Goal: Task Accomplishment & Management: Use online tool/utility

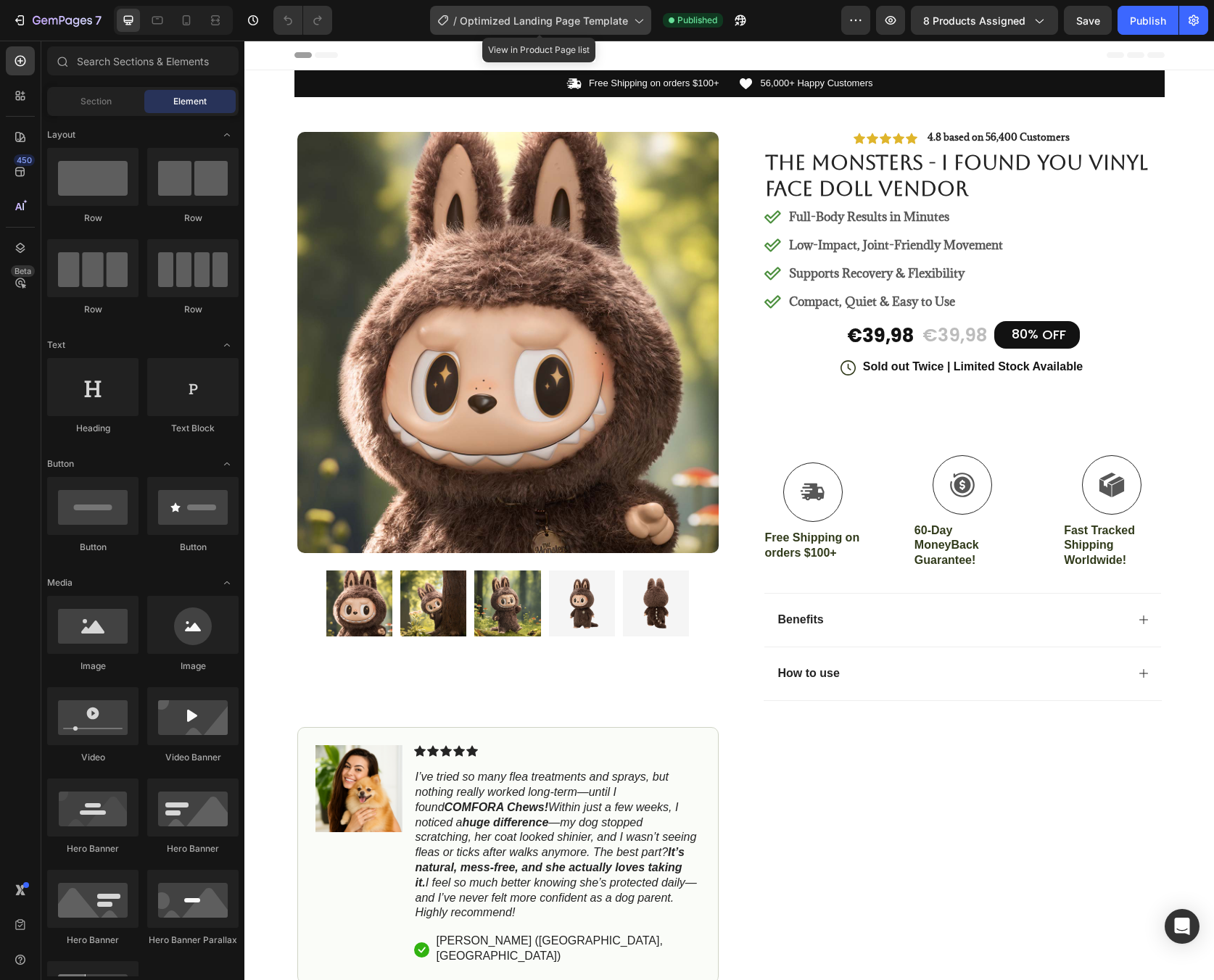
click at [639, 16] on icon at bounding box center [638, 21] width 15 height 15
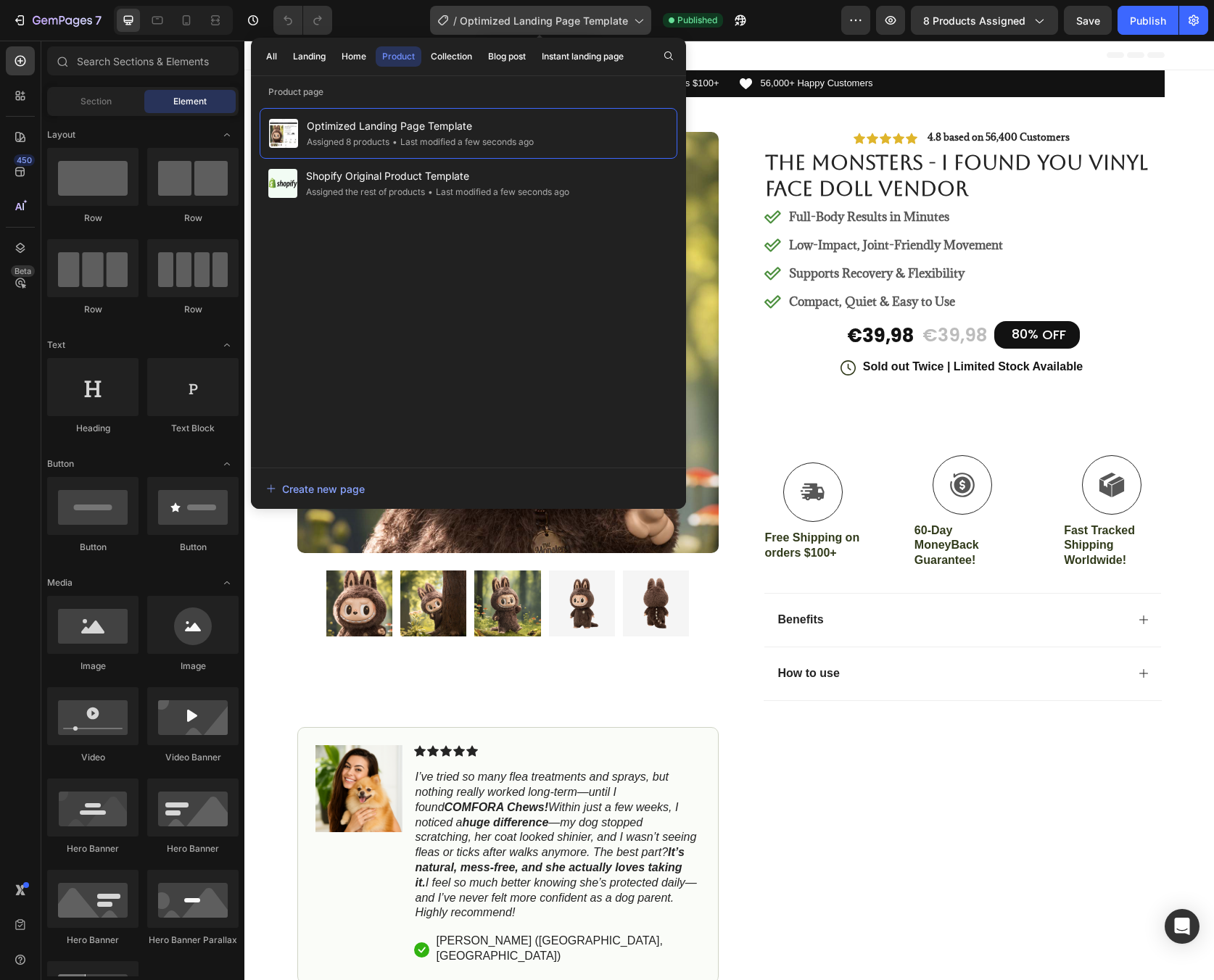
click at [616, 19] on span "Optimized Landing Page Template" at bounding box center [544, 21] width 169 height 16
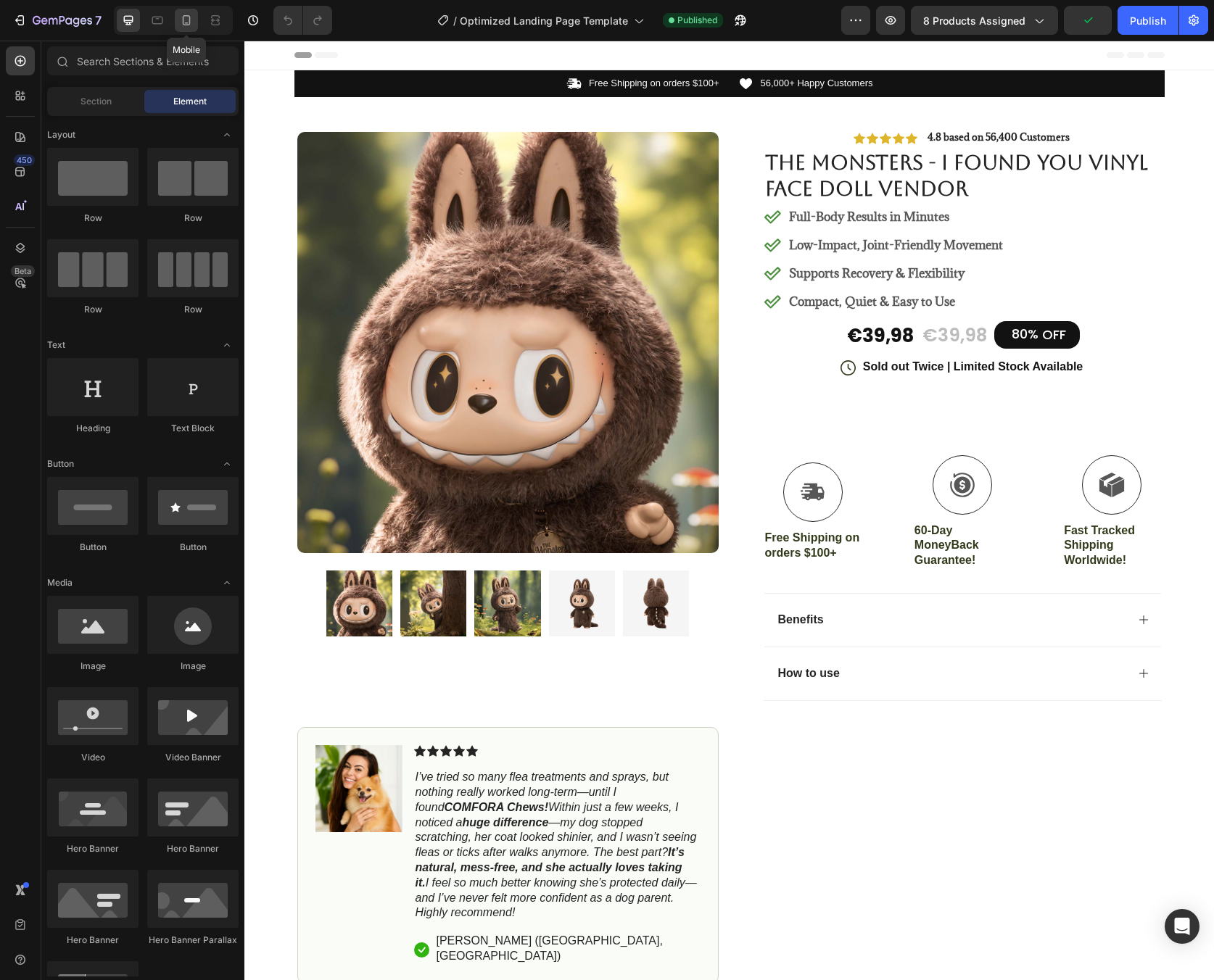
click at [183, 28] on div at bounding box center [186, 21] width 23 height 23
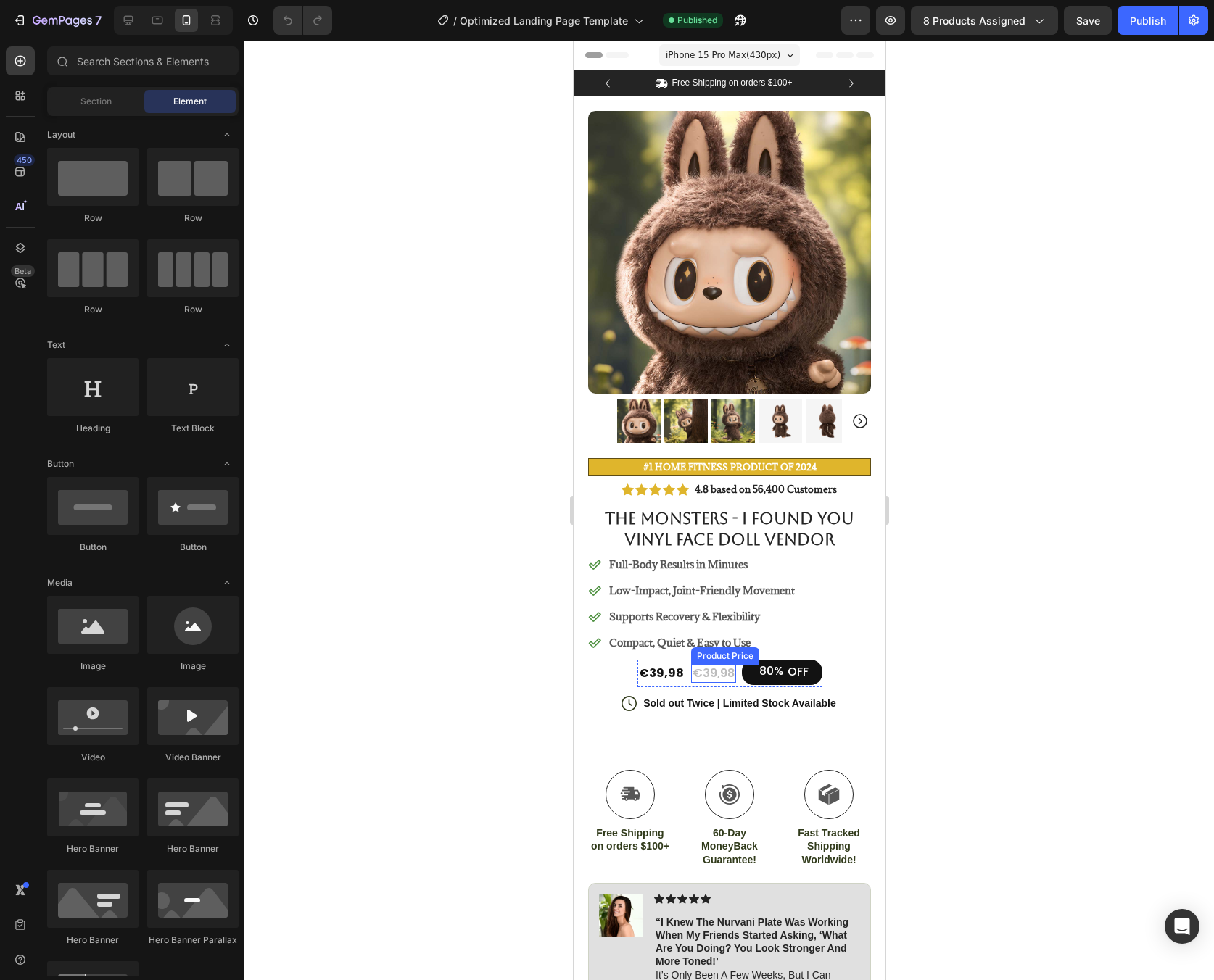
click at [706, 665] on div "€39,98" at bounding box center [712, 674] width 45 height 18
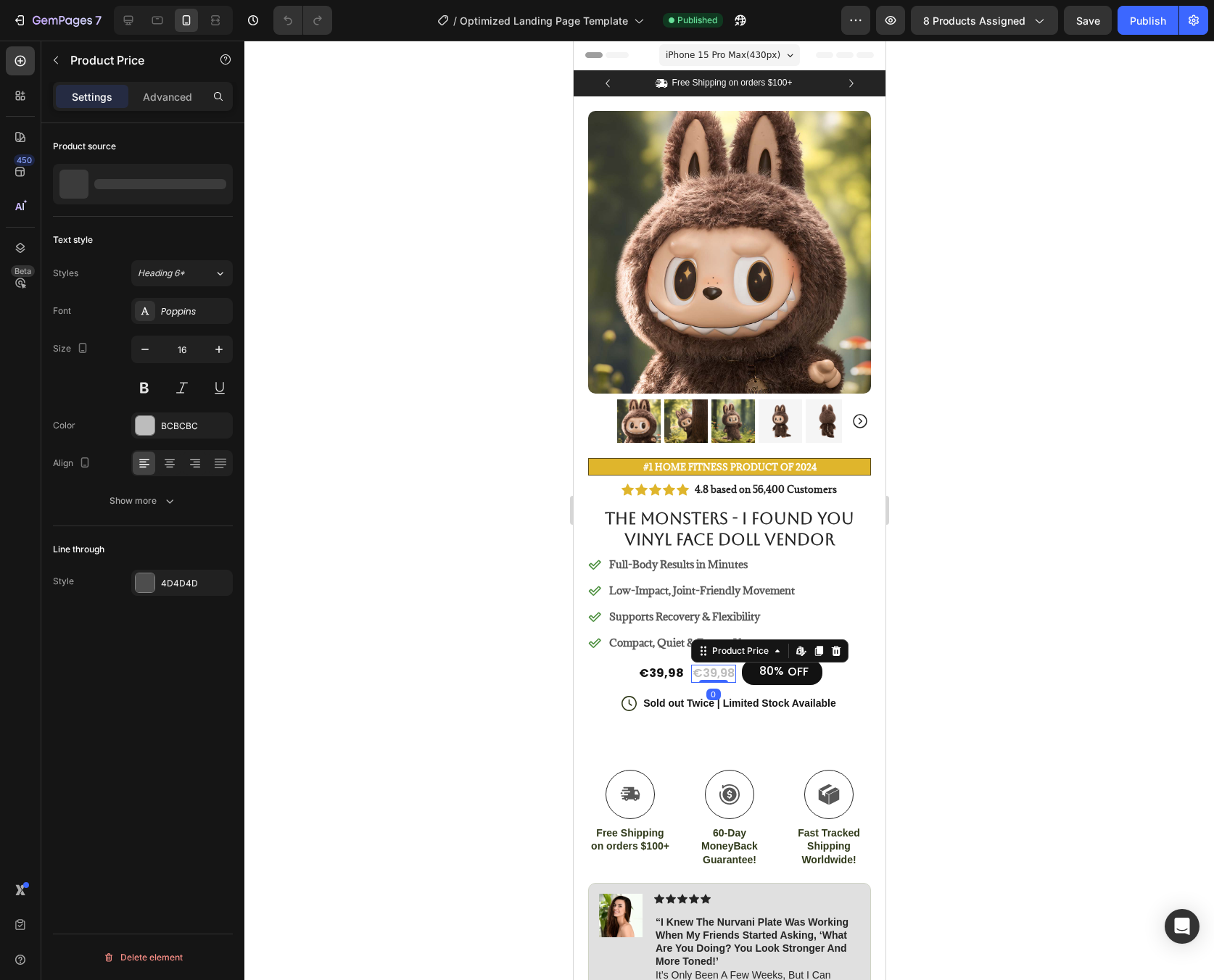
click at [706, 665] on div "€39,98" at bounding box center [712, 674] width 45 height 18
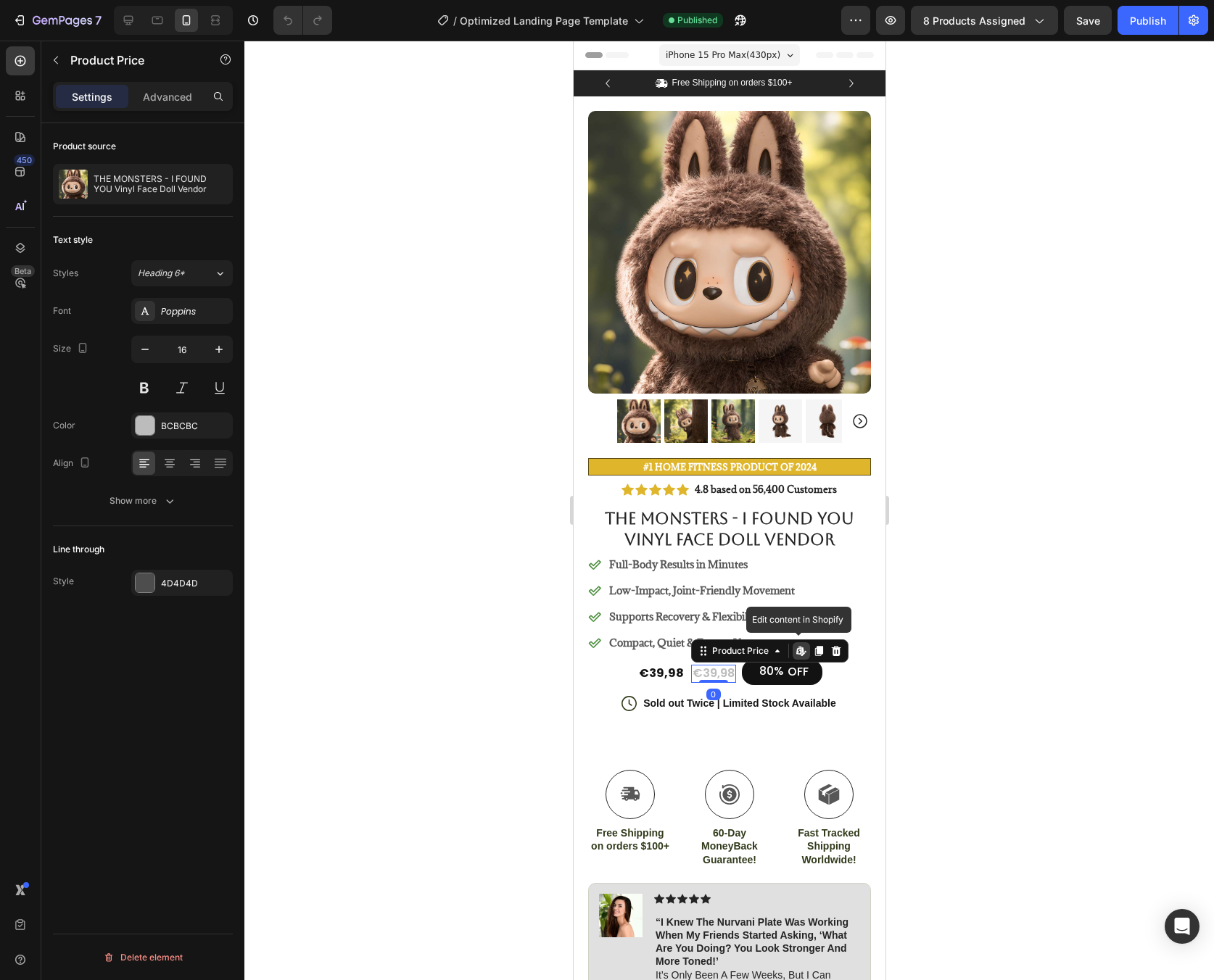
click at [706, 665] on div "€39,98" at bounding box center [712, 674] width 45 height 18
click at [741, 671] on div "80% OFF" at bounding box center [781, 672] width 81 height 25
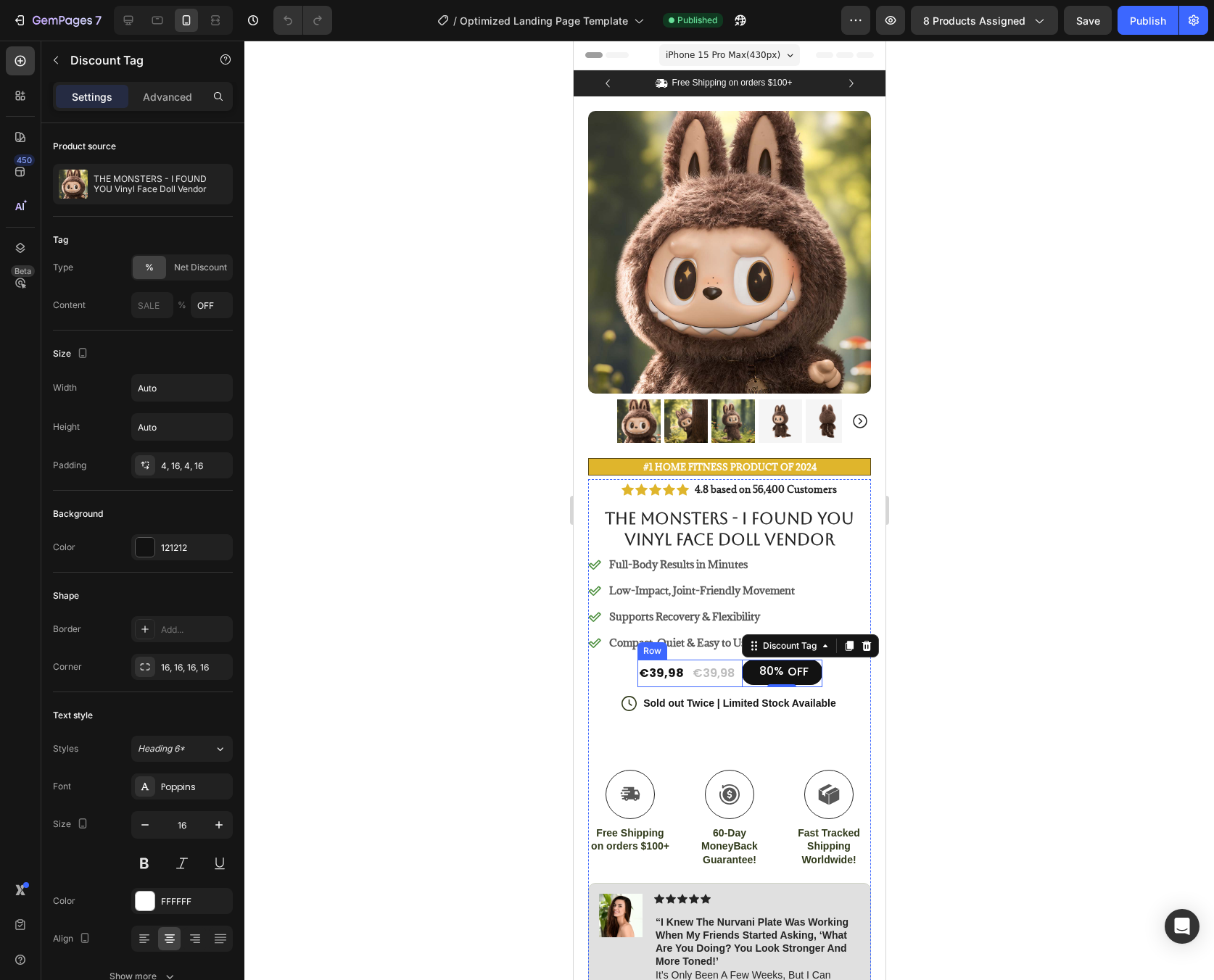
click at [676, 672] on div "€39,98 Product Price Product Price" at bounding box center [660, 673] width 48 height 28
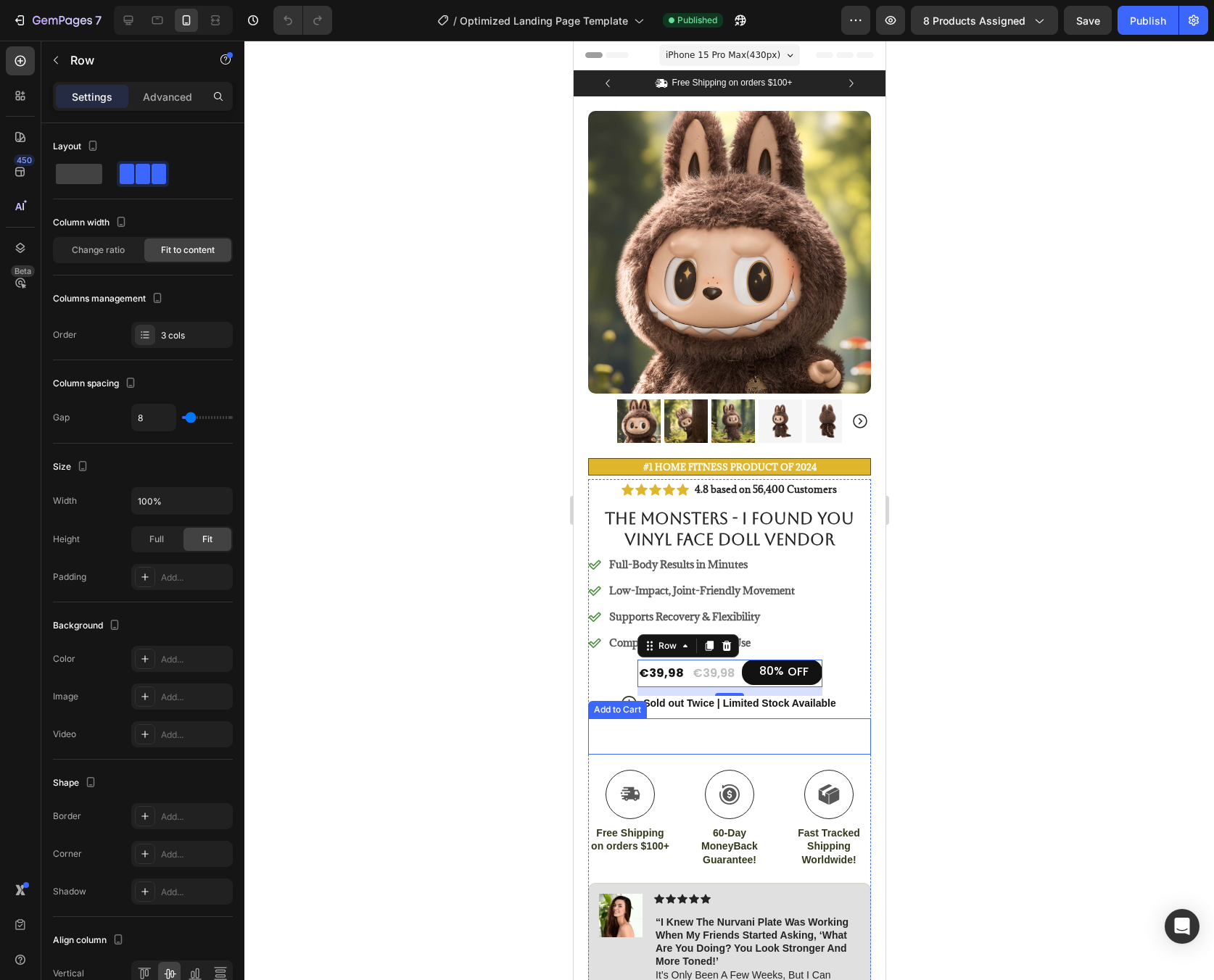
click at [665, 733] on button "Add to cart" at bounding box center [729, 737] width 283 height 36
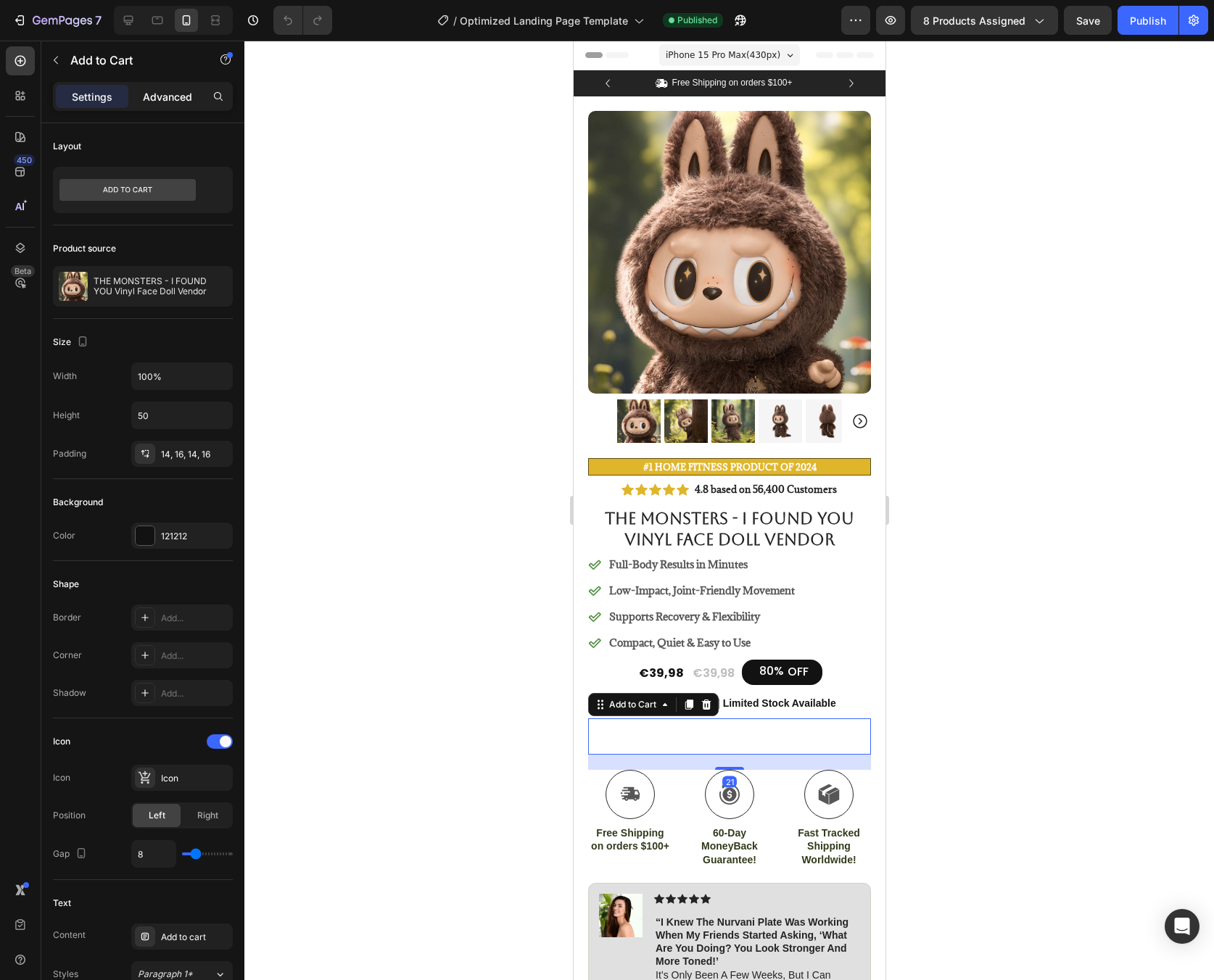
click at [172, 86] on div "Advanced" at bounding box center [168, 96] width 72 height 23
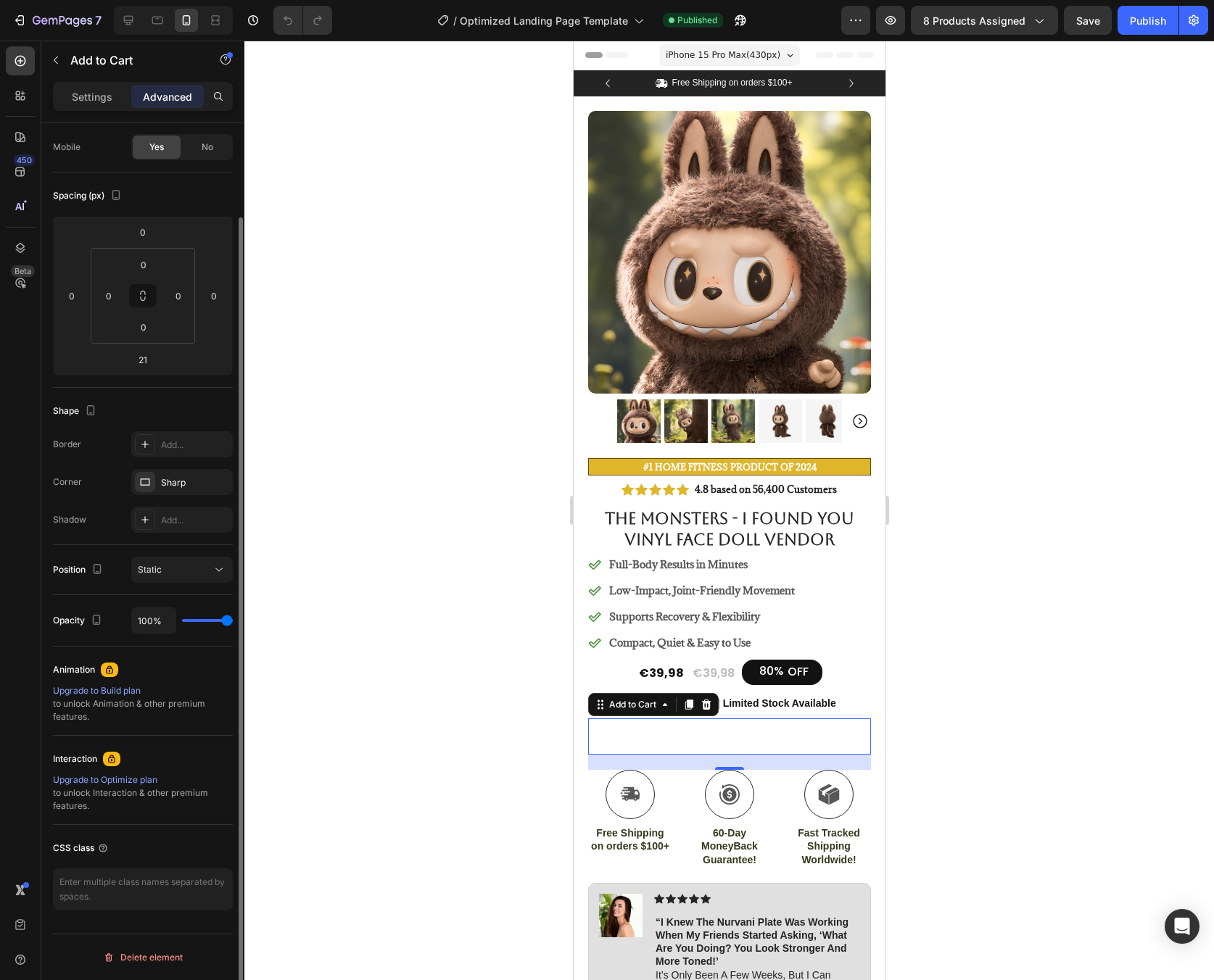
scroll to position [107, 0]
click at [101, 98] on p "Settings" at bounding box center [91, 96] width 40 height 16
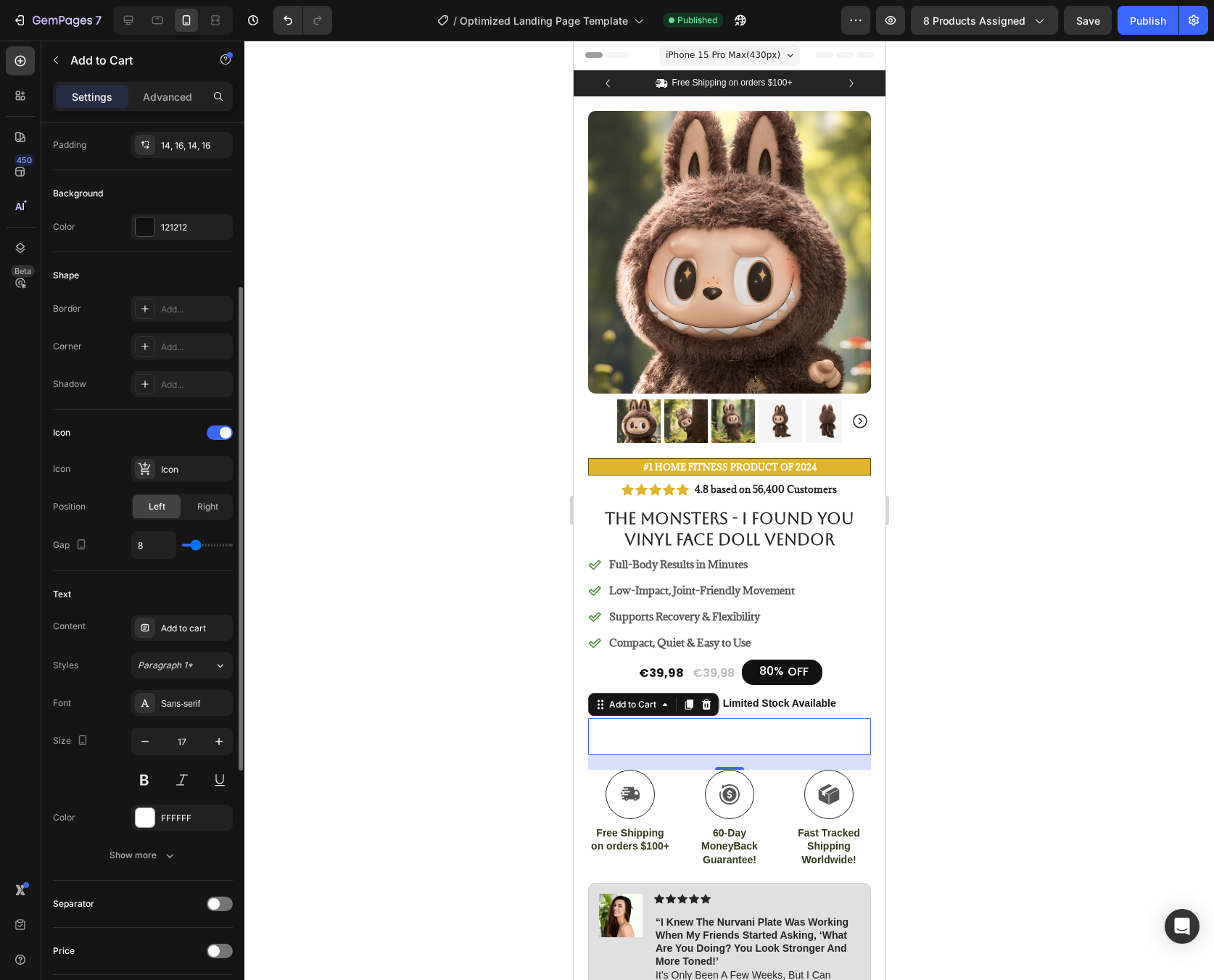
scroll to position [314, 0]
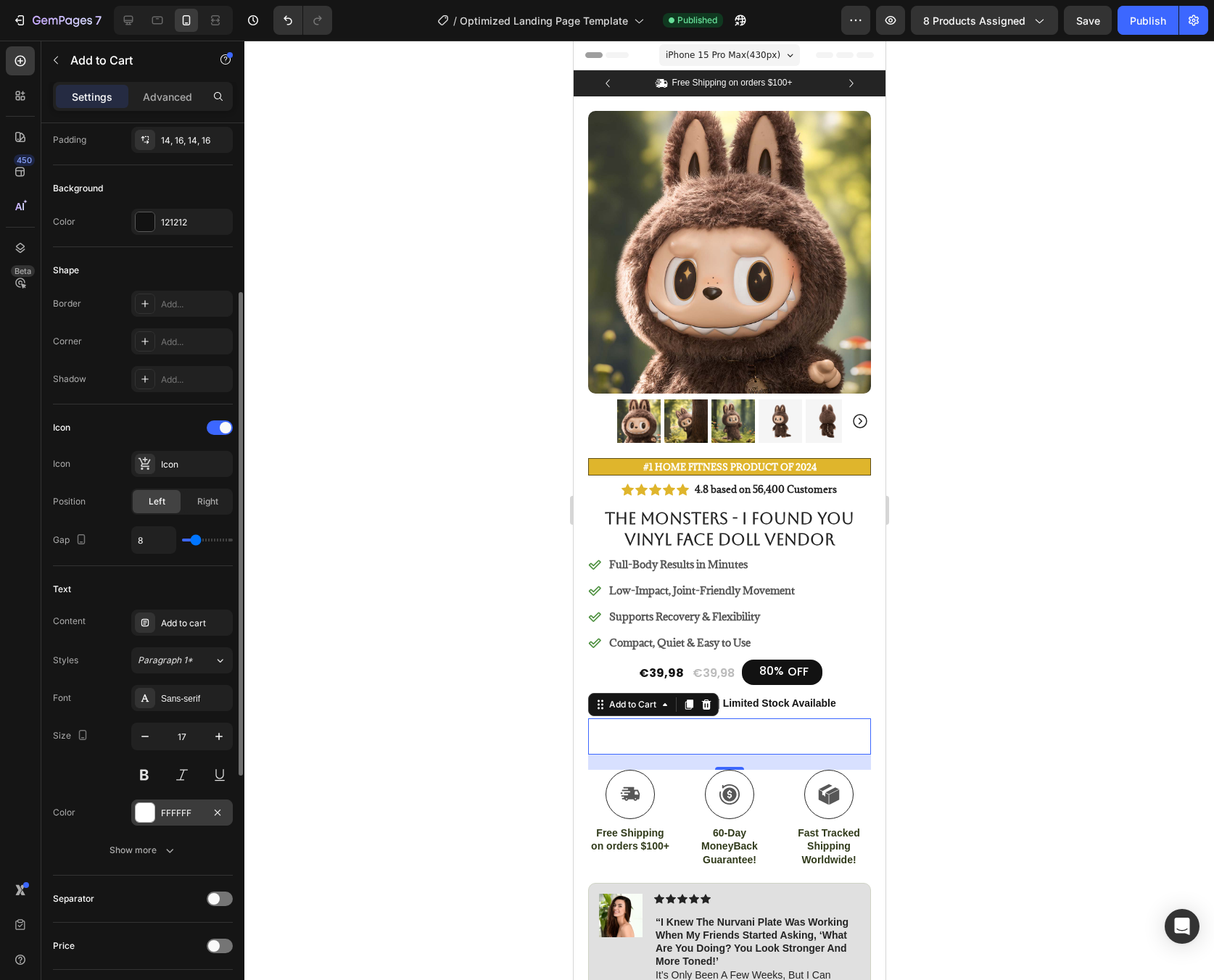
click at [170, 813] on div "FFFFFF" at bounding box center [182, 813] width 42 height 13
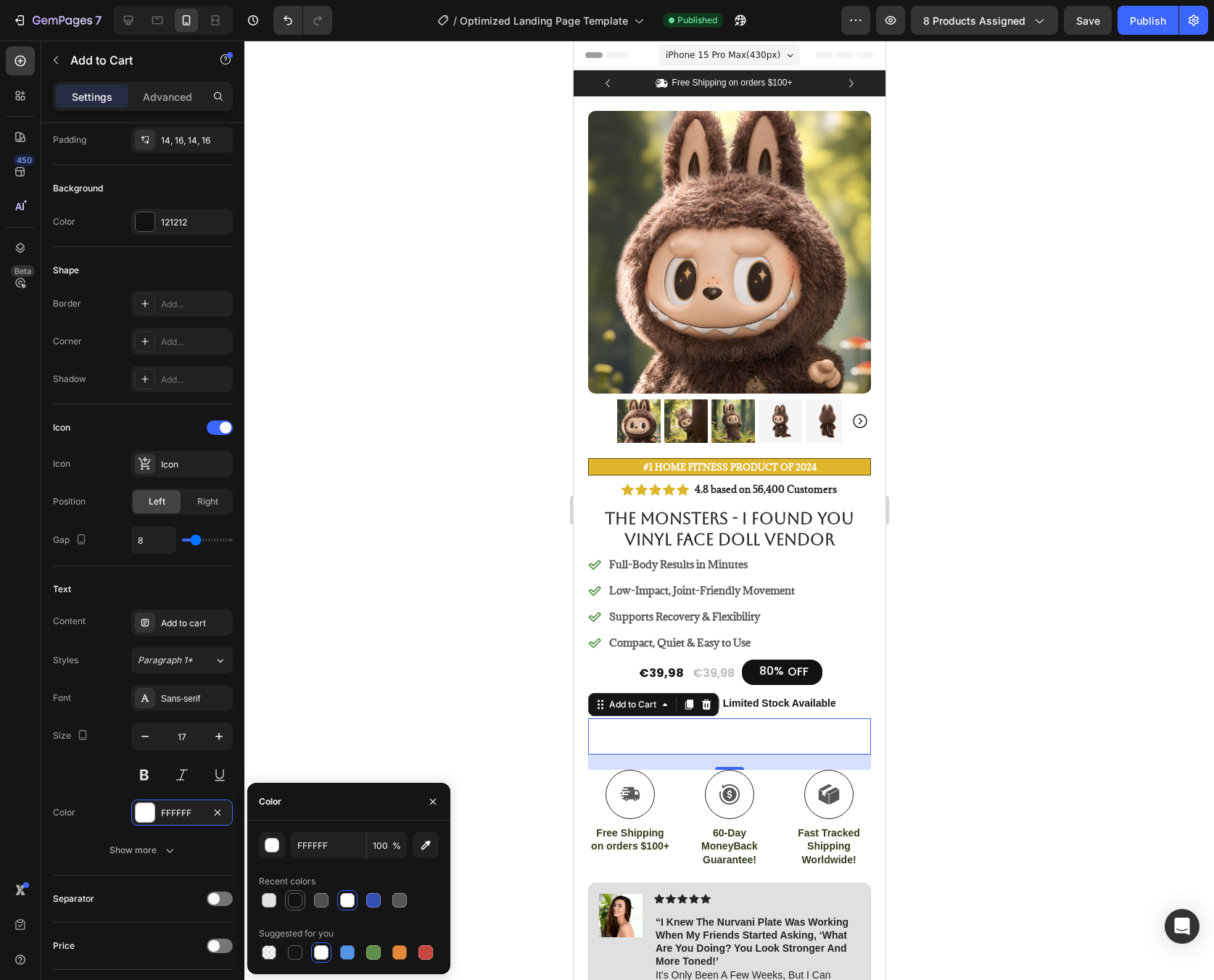
click at [290, 897] on div at bounding box center [295, 900] width 15 height 15
type input "121212"
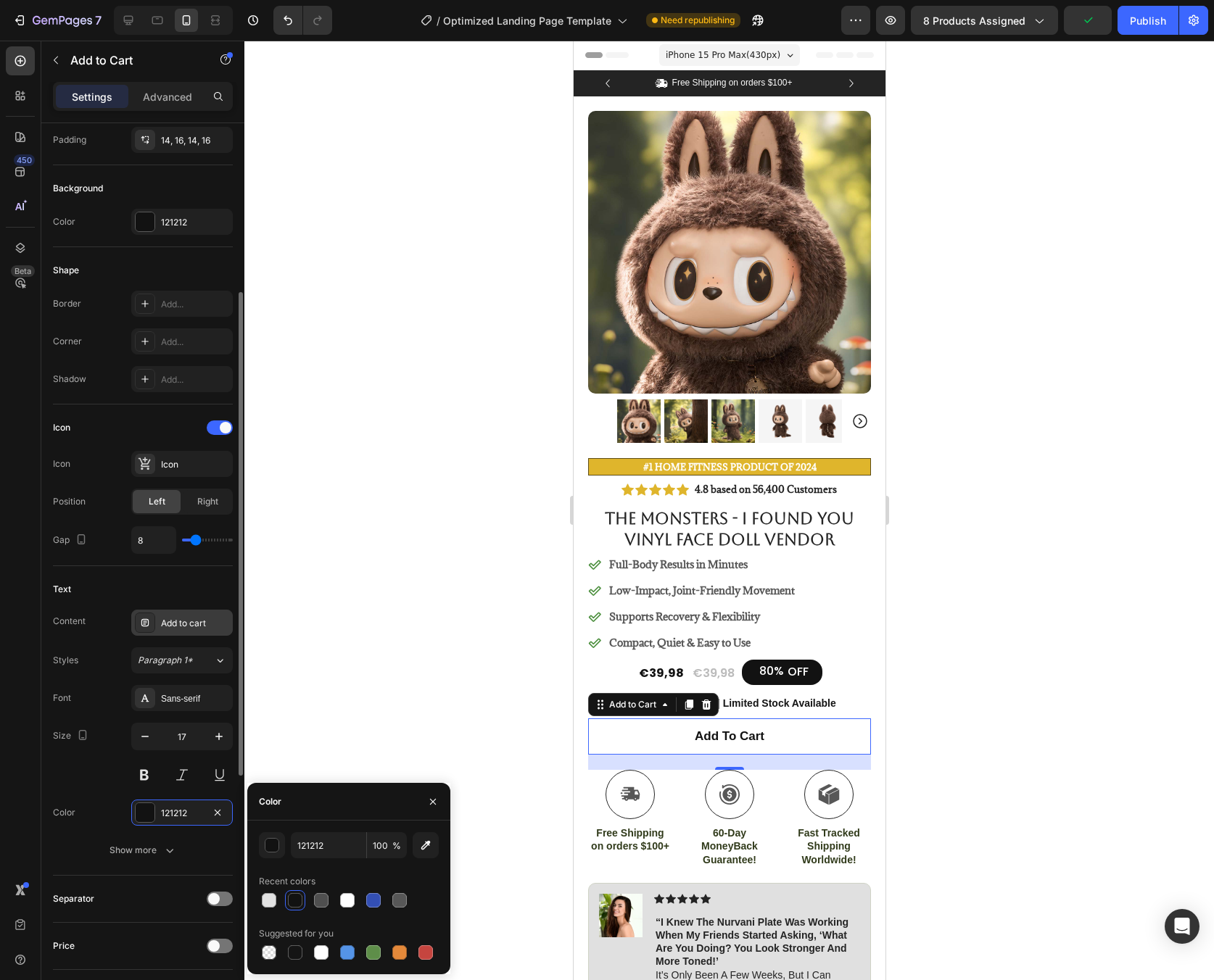
click at [181, 627] on div "Add to cart" at bounding box center [195, 623] width 68 height 13
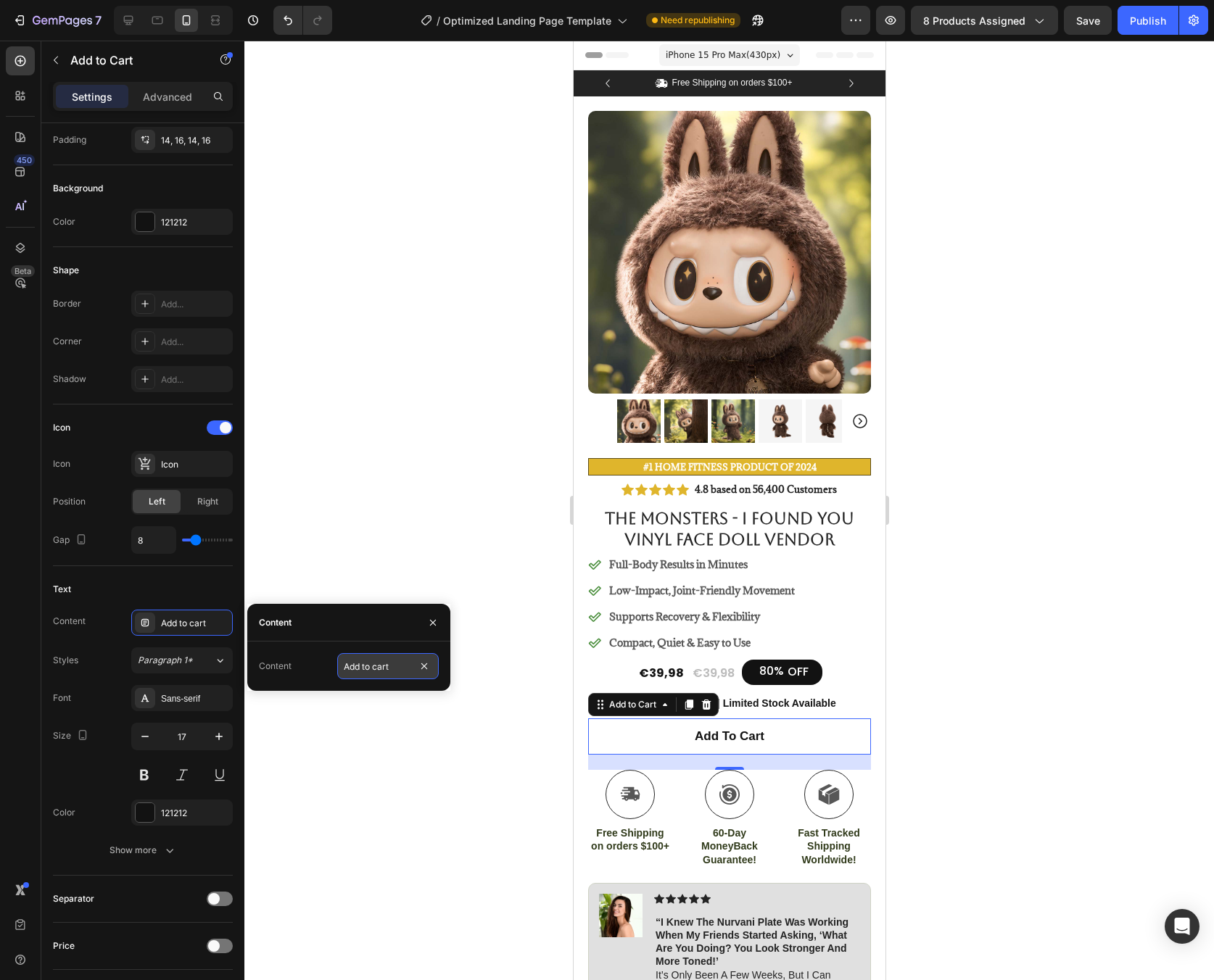
click at [365, 671] on input "Add to cart" at bounding box center [387, 666] width 101 height 26
click at [219, 643] on div "Content Add to cart Styles Paragraph 1* Font Sans-serif Size 17 Color 121212 Sh…" at bounding box center [142, 737] width 180 height 254
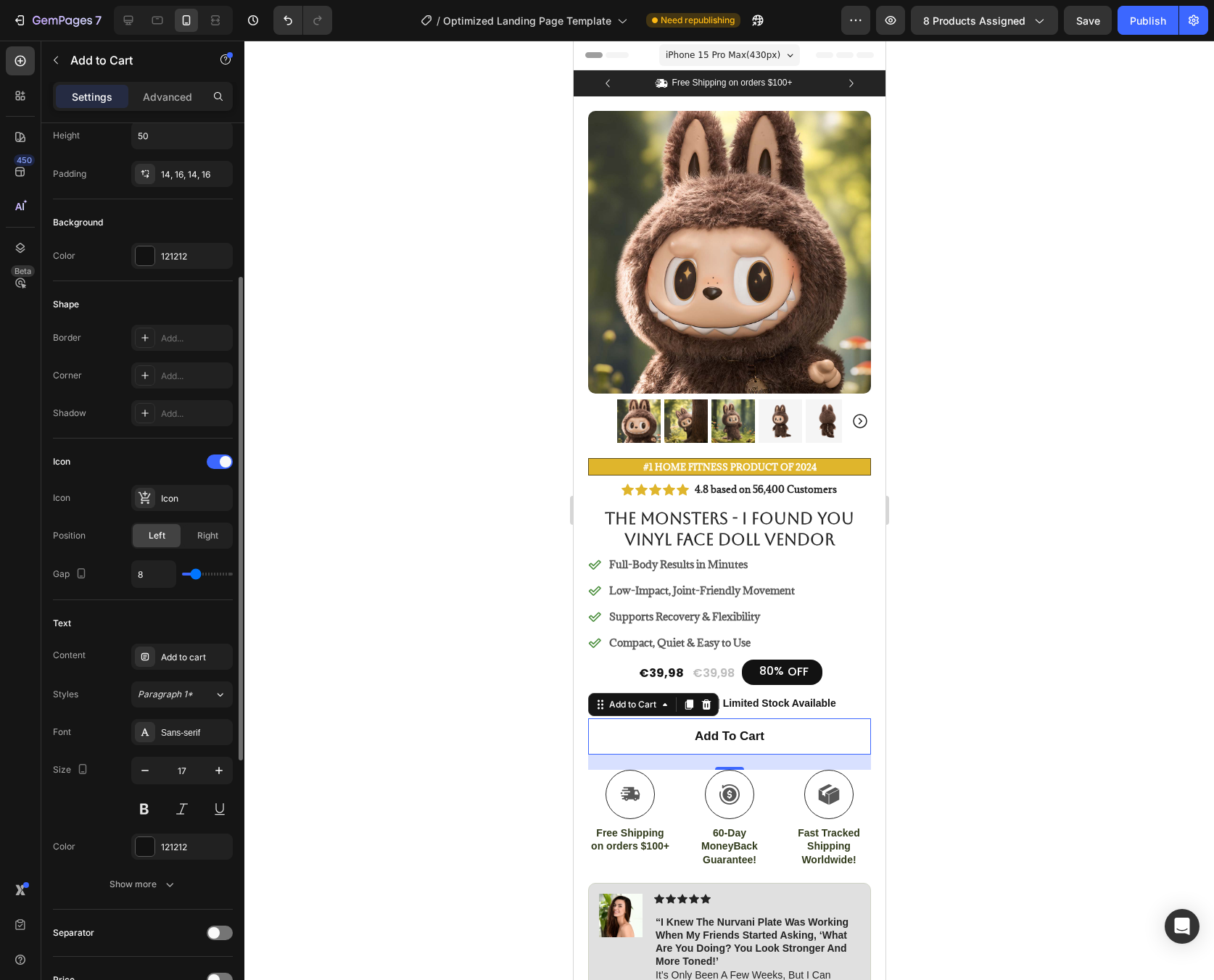
scroll to position [0, 0]
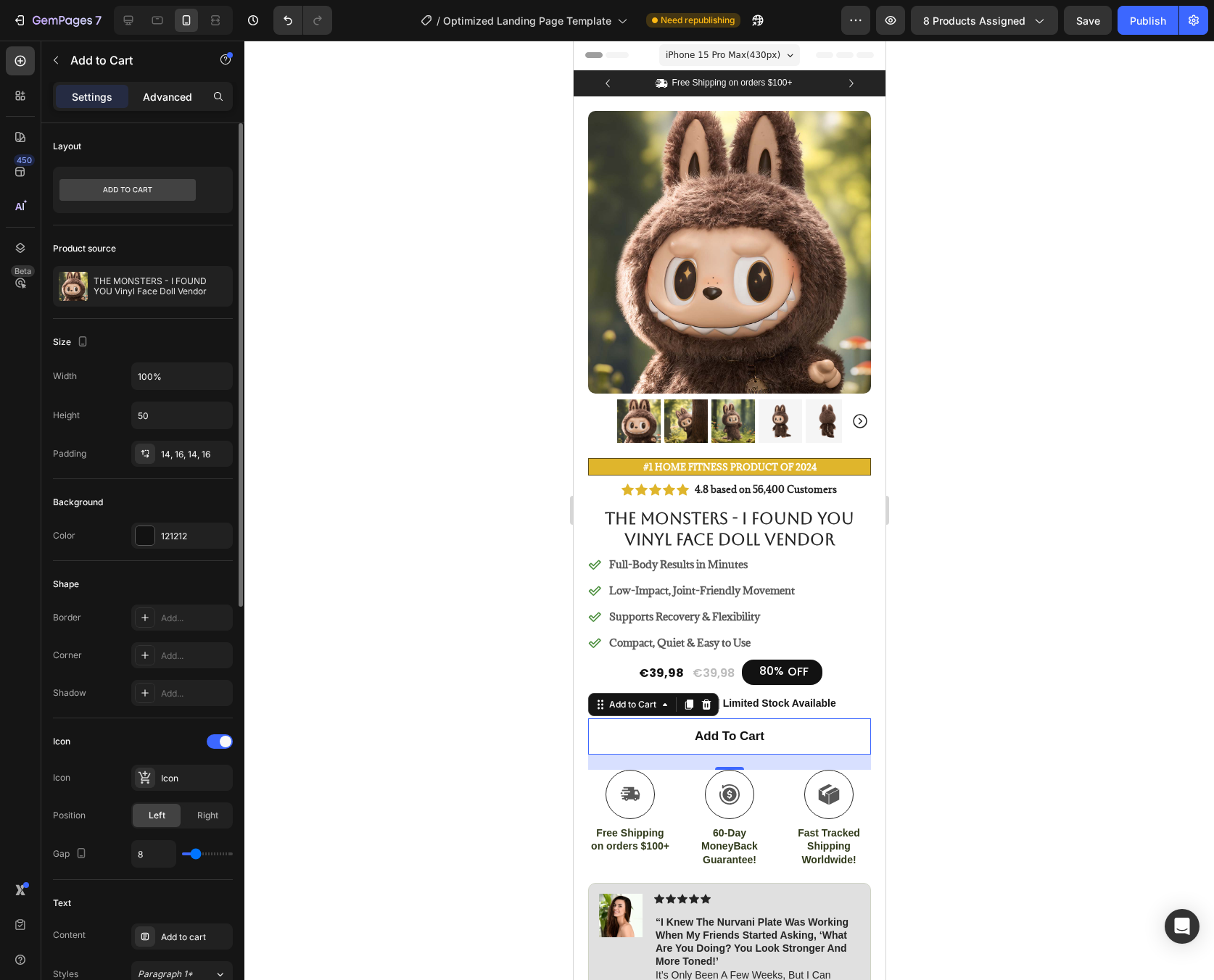
click at [174, 90] on p "Advanced" at bounding box center [168, 96] width 49 height 16
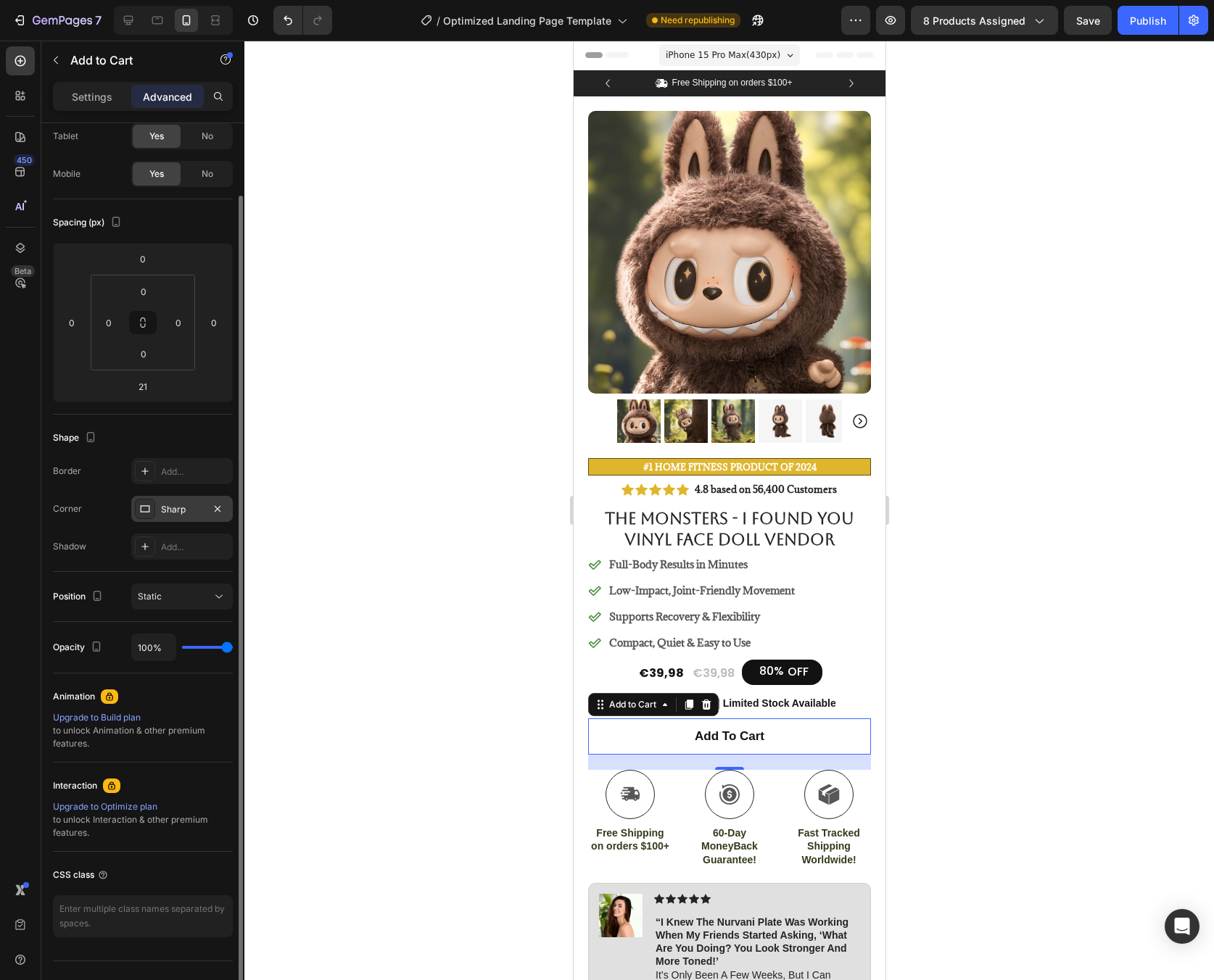
scroll to position [108, 0]
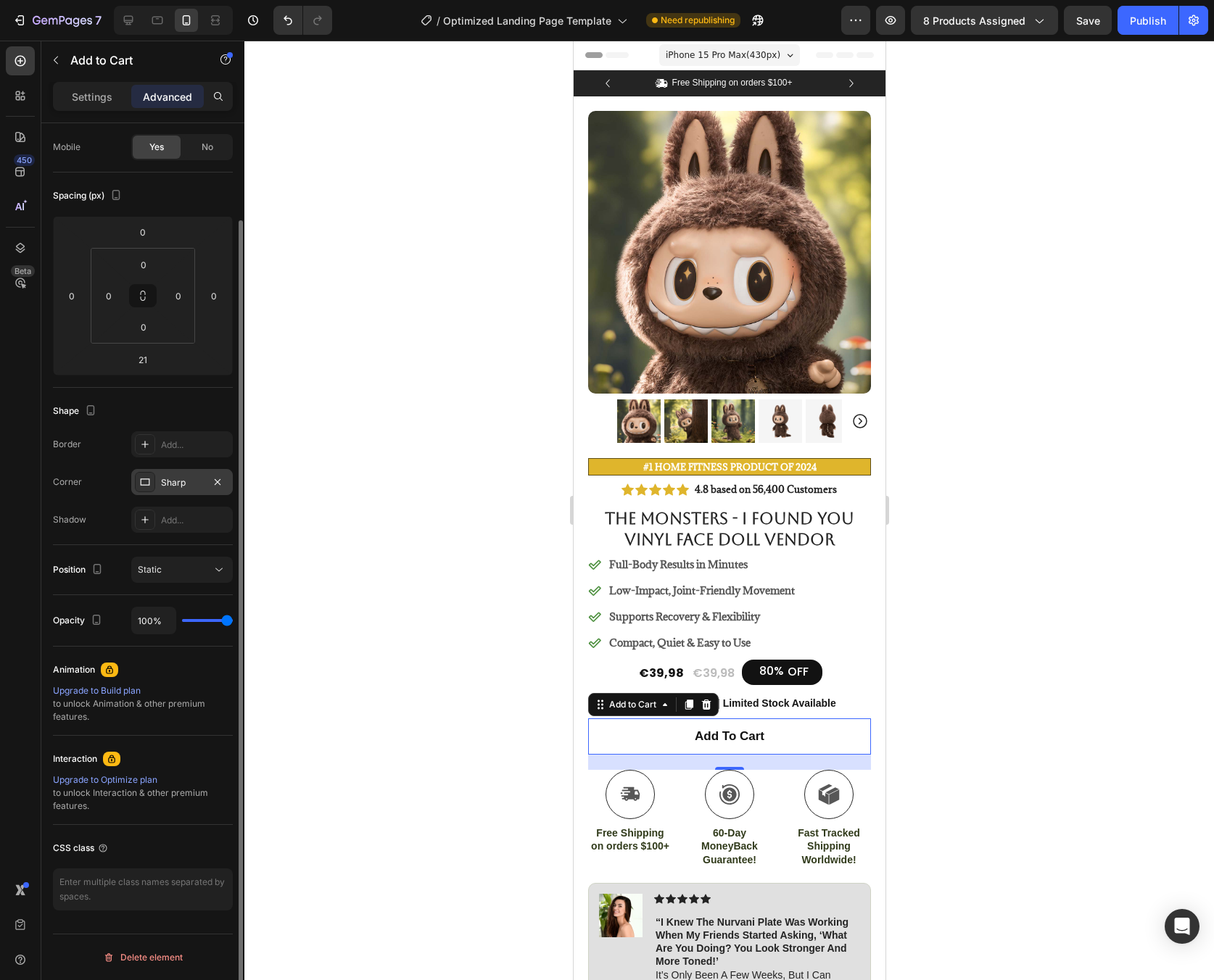
click at [181, 484] on div "Sharp" at bounding box center [182, 483] width 42 height 13
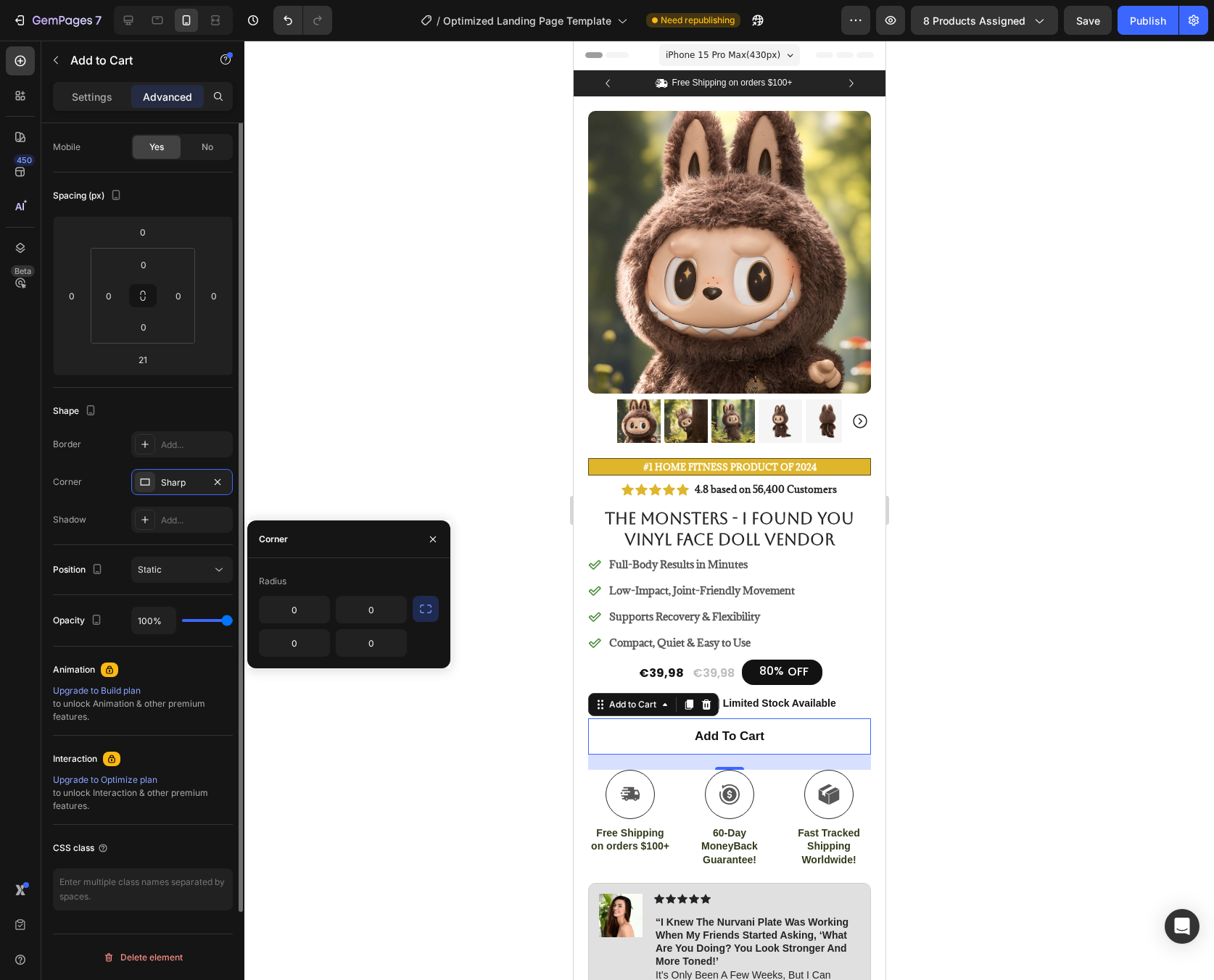
scroll to position [0, 0]
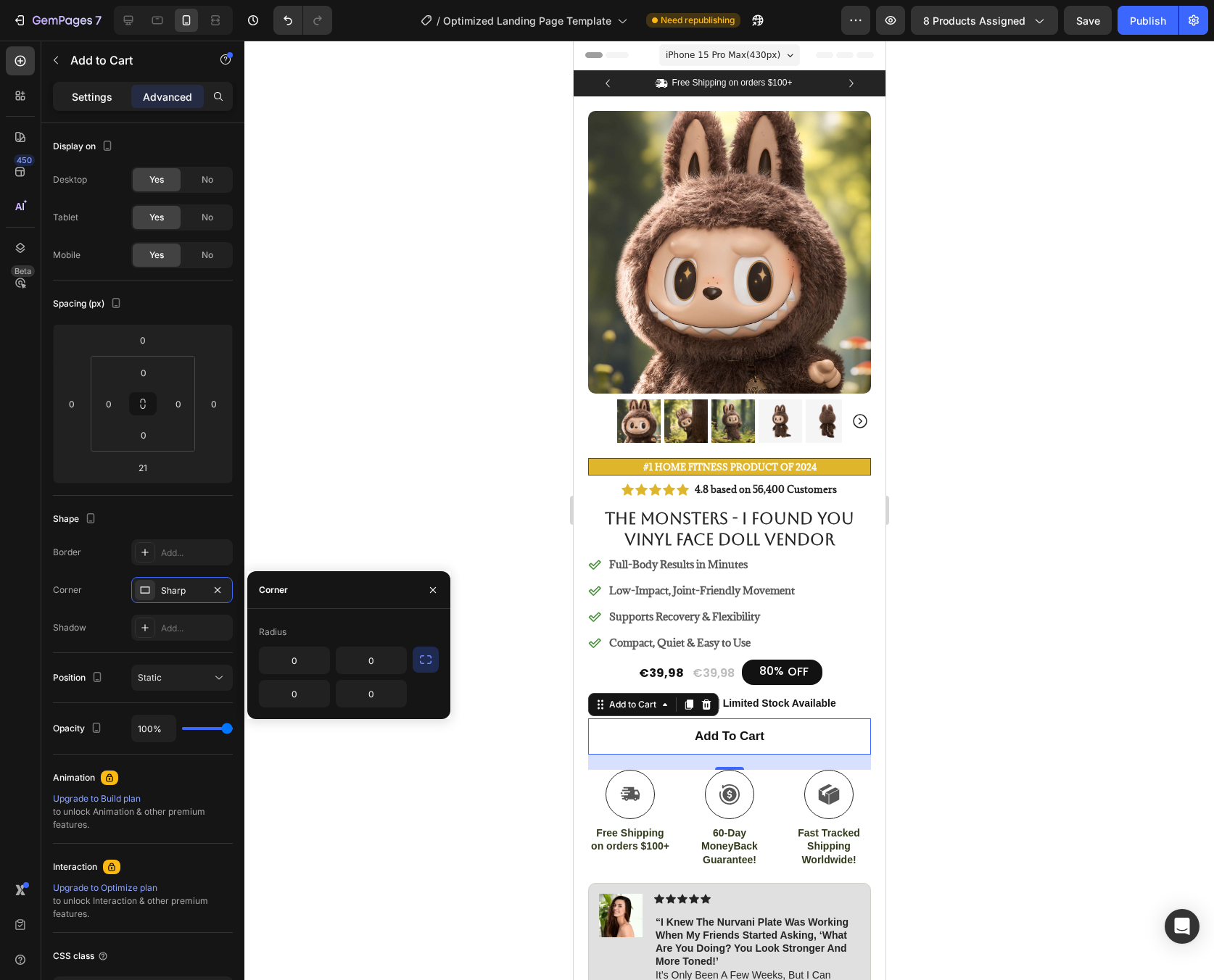
click at [89, 94] on p "Settings" at bounding box center [91, 96] width 40 height 16
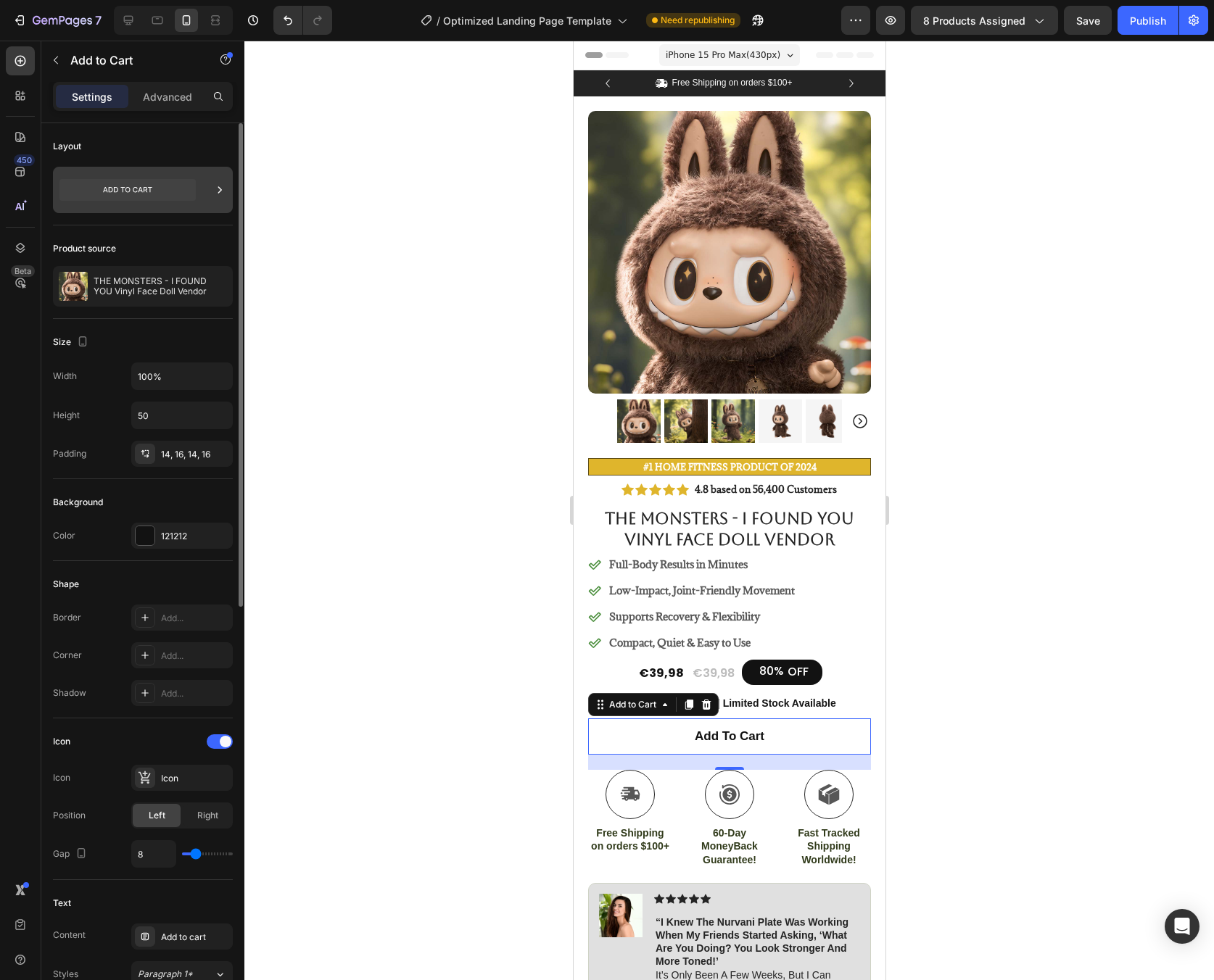
click at [200, 191] on div at bounding box center [142, 190] width 180 height 46
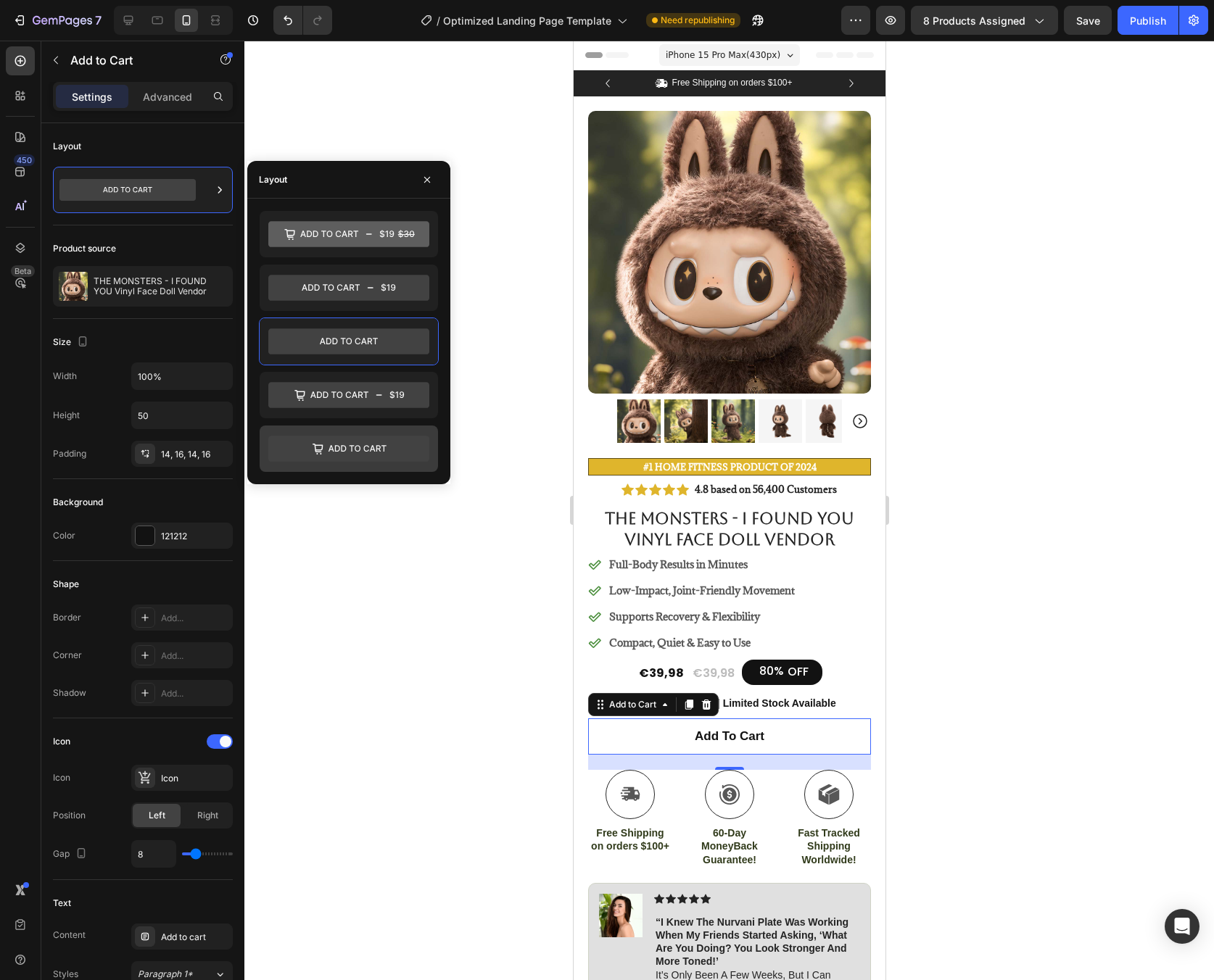
click at [354, 435] on icon at bounding box center [349, 448] width 161 height 29
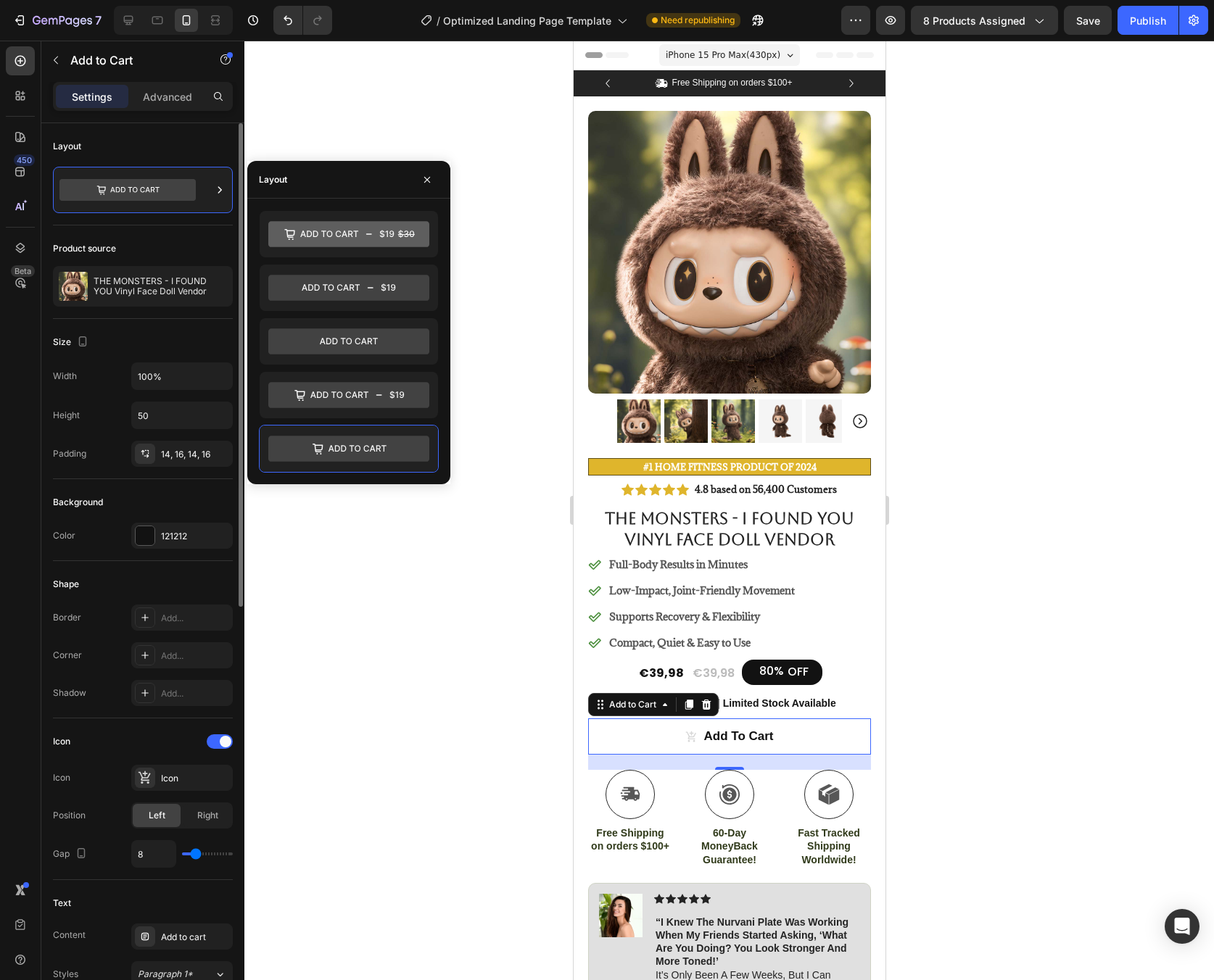
click at [218, 494] on div "Background" at bounding box center [142, 502] width 180 height 23
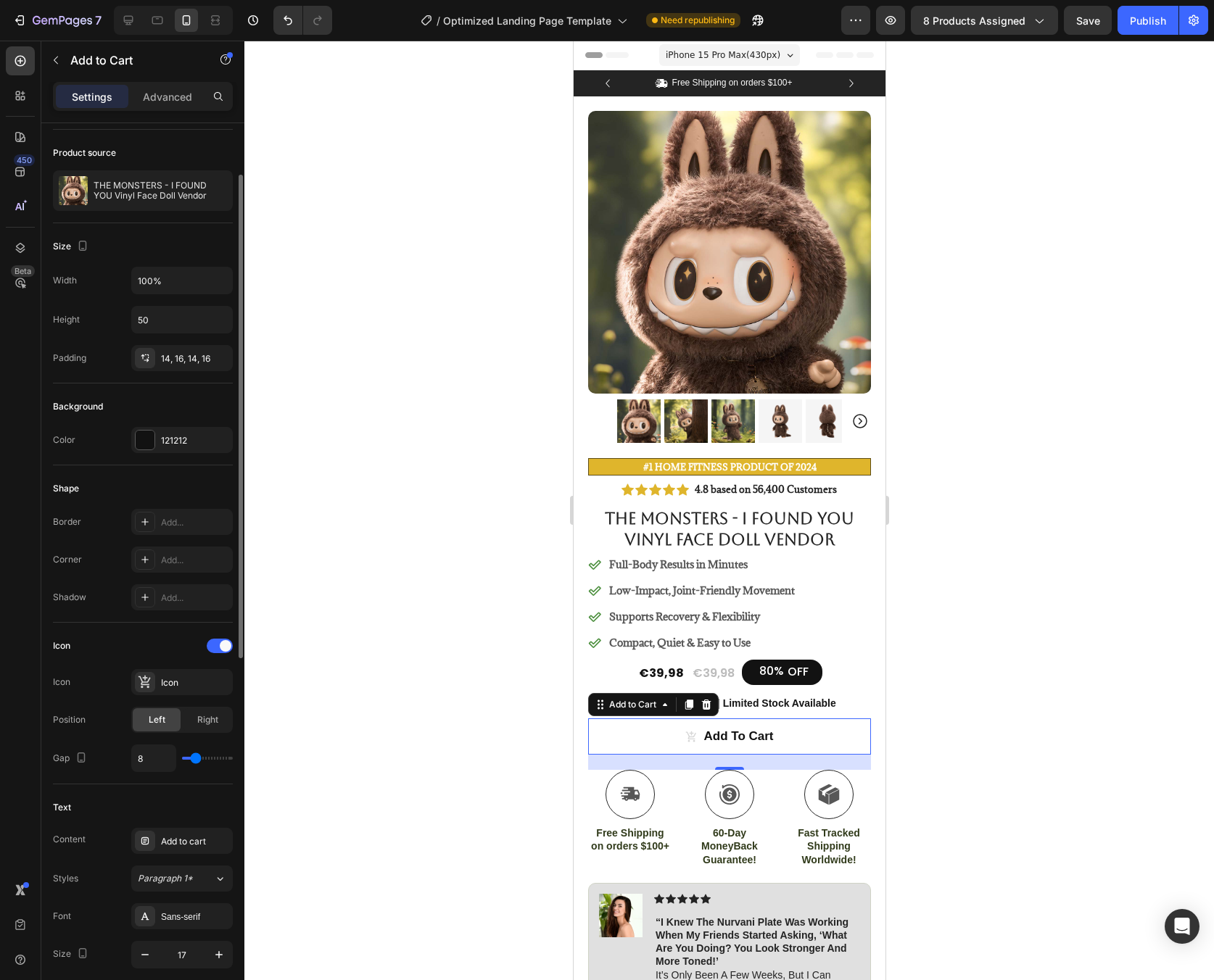
scroll to position [109, 0]
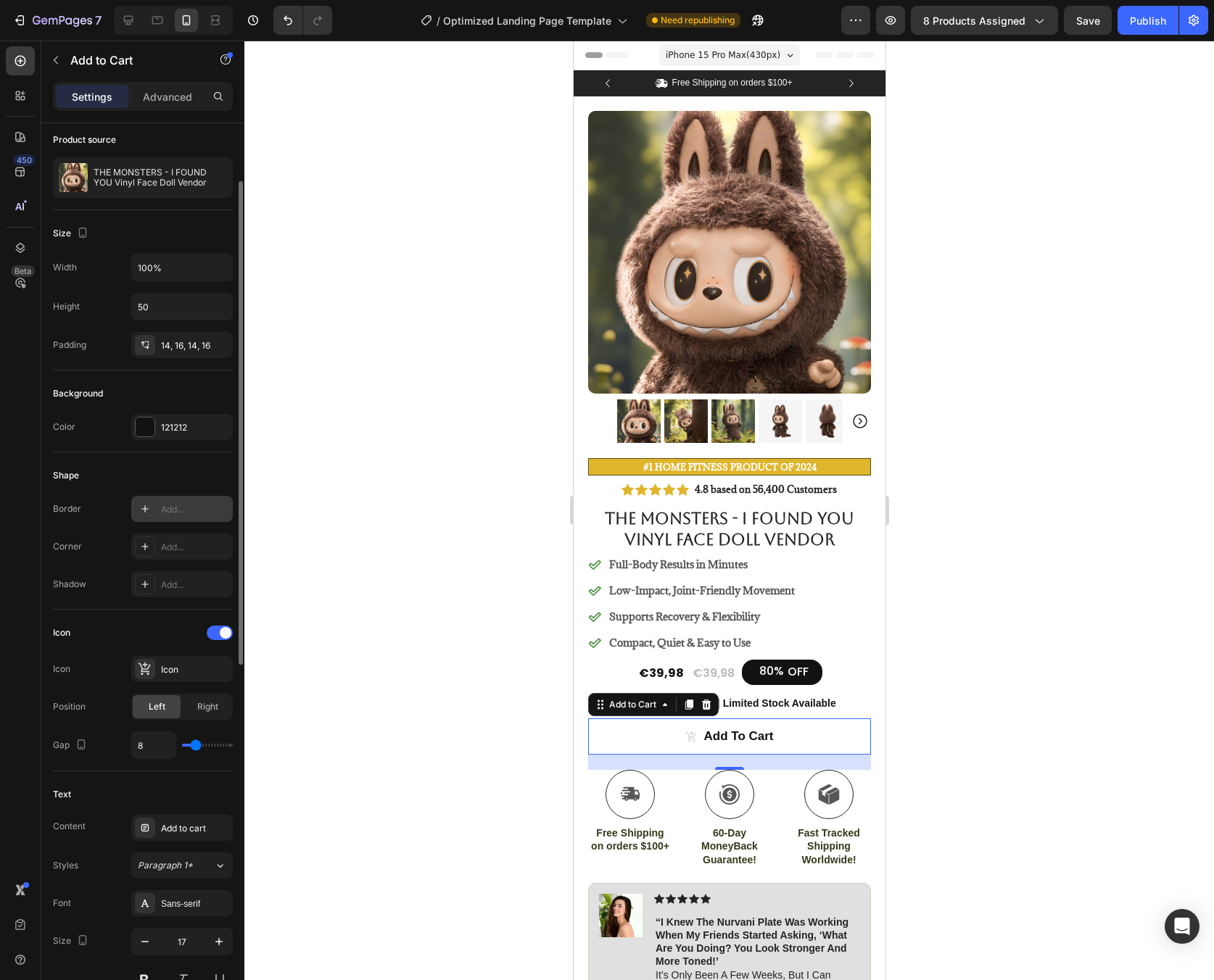
click at [163, 511] on div "Add..." at bounding box center [195, 510] width 68 height 13
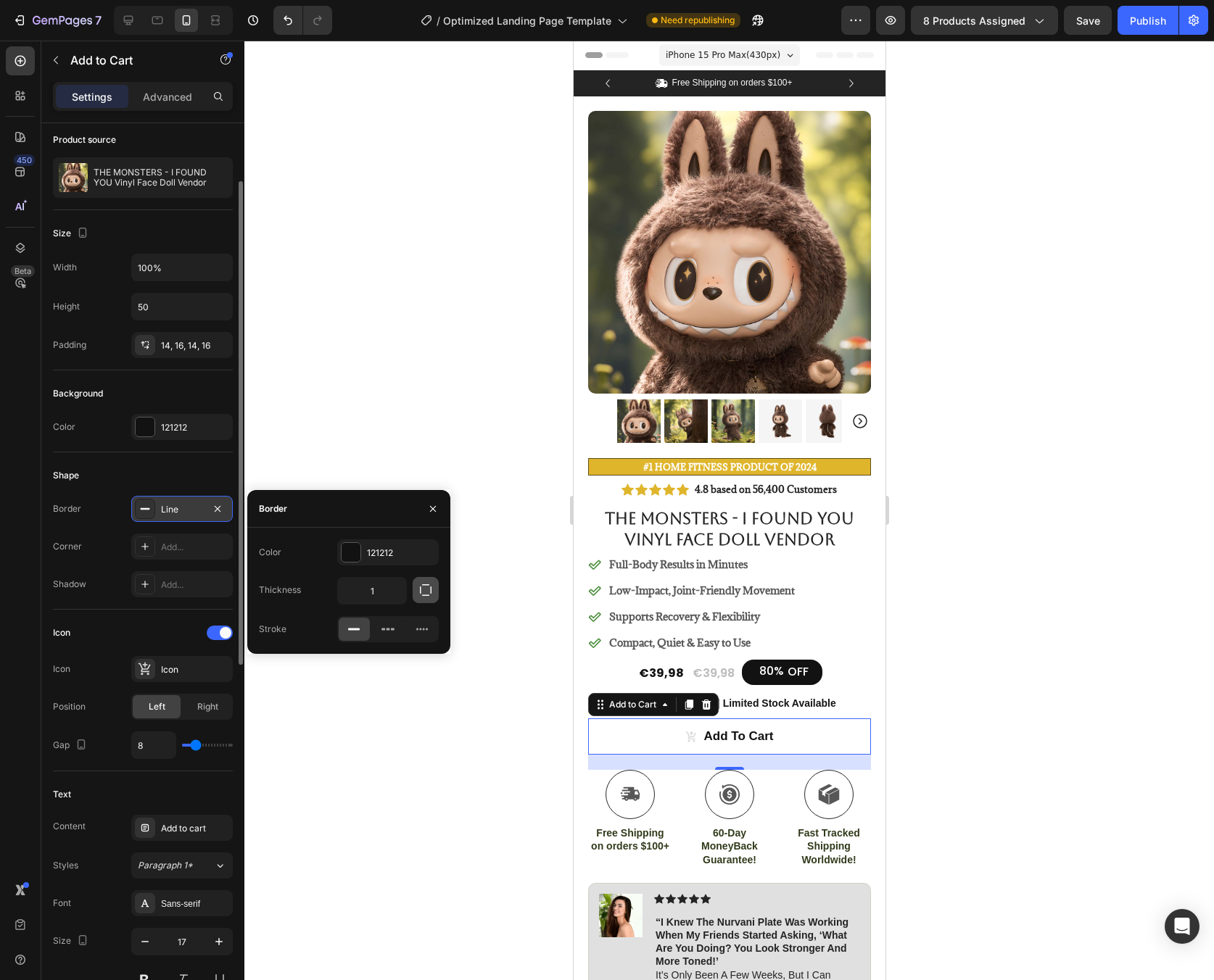
click at [424, 588] on icon "button" at bounding box center [426, 590] width 15 height 15
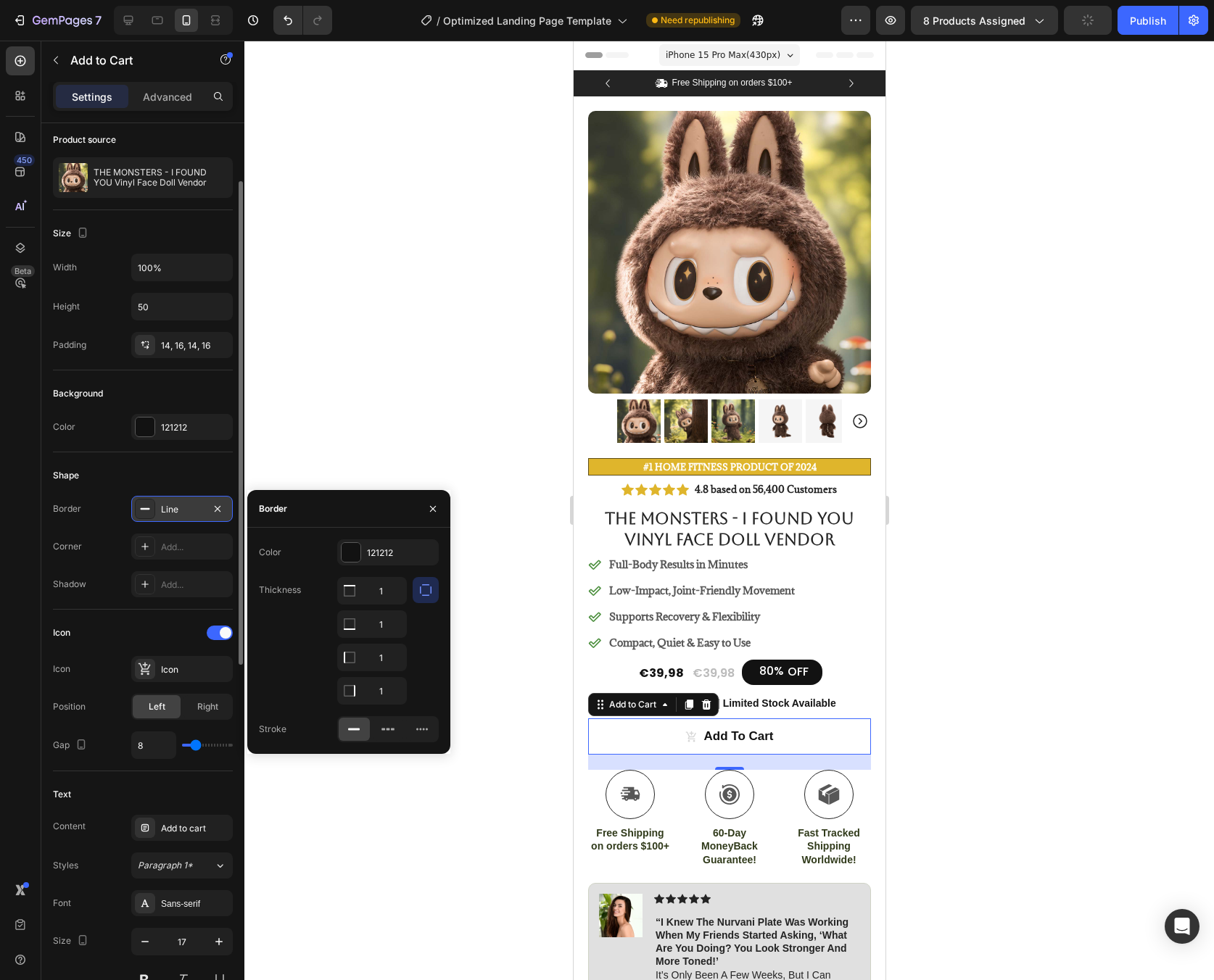
click at [428, 585] on icon "button" at bounding box center [426, 590] width 12 height 12
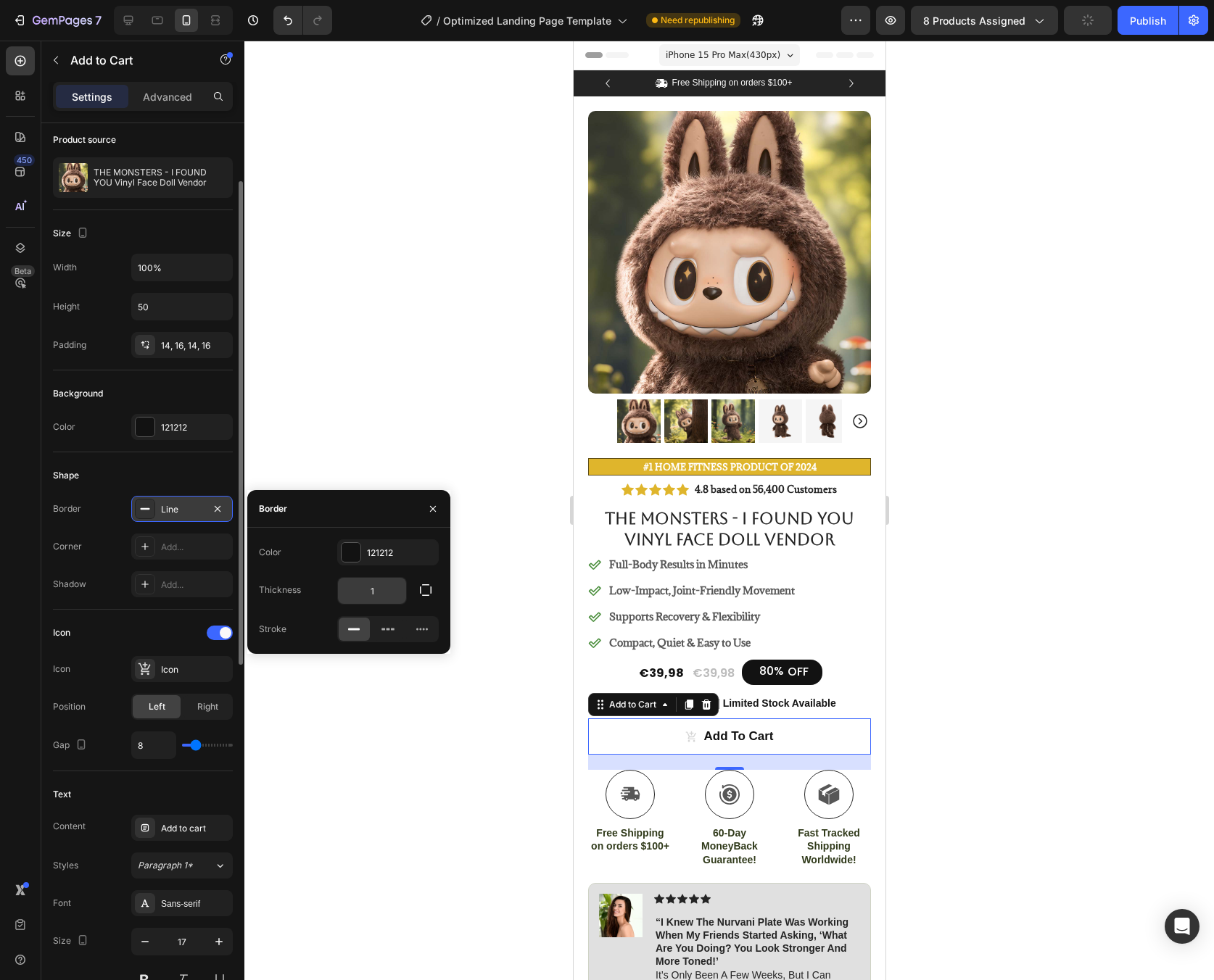
click at [376, 589] on input "1" at bounding box center [372, 591] width 68 height 26
type input "2"
type input "1"
type input "0"
click at [433, 504] on icon "button" at bounding box center [433, 509] width 12 height 12
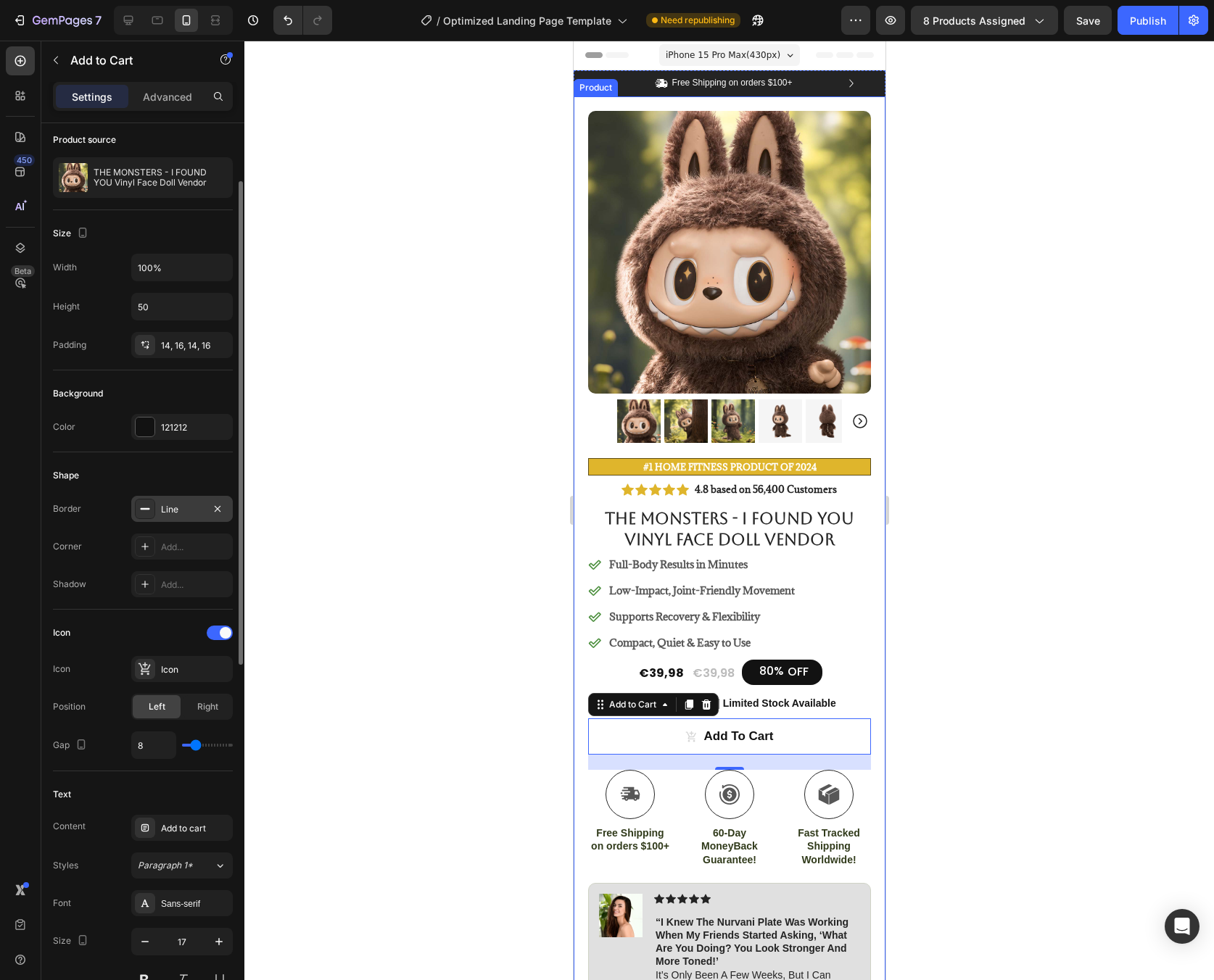
click at [854, 663] on div "Icon Icon Icon Icon Icon Icon List 4.8 based on 56,400 Customers Text Block Row…" at bounding box center [729, 852] width 283 height 745
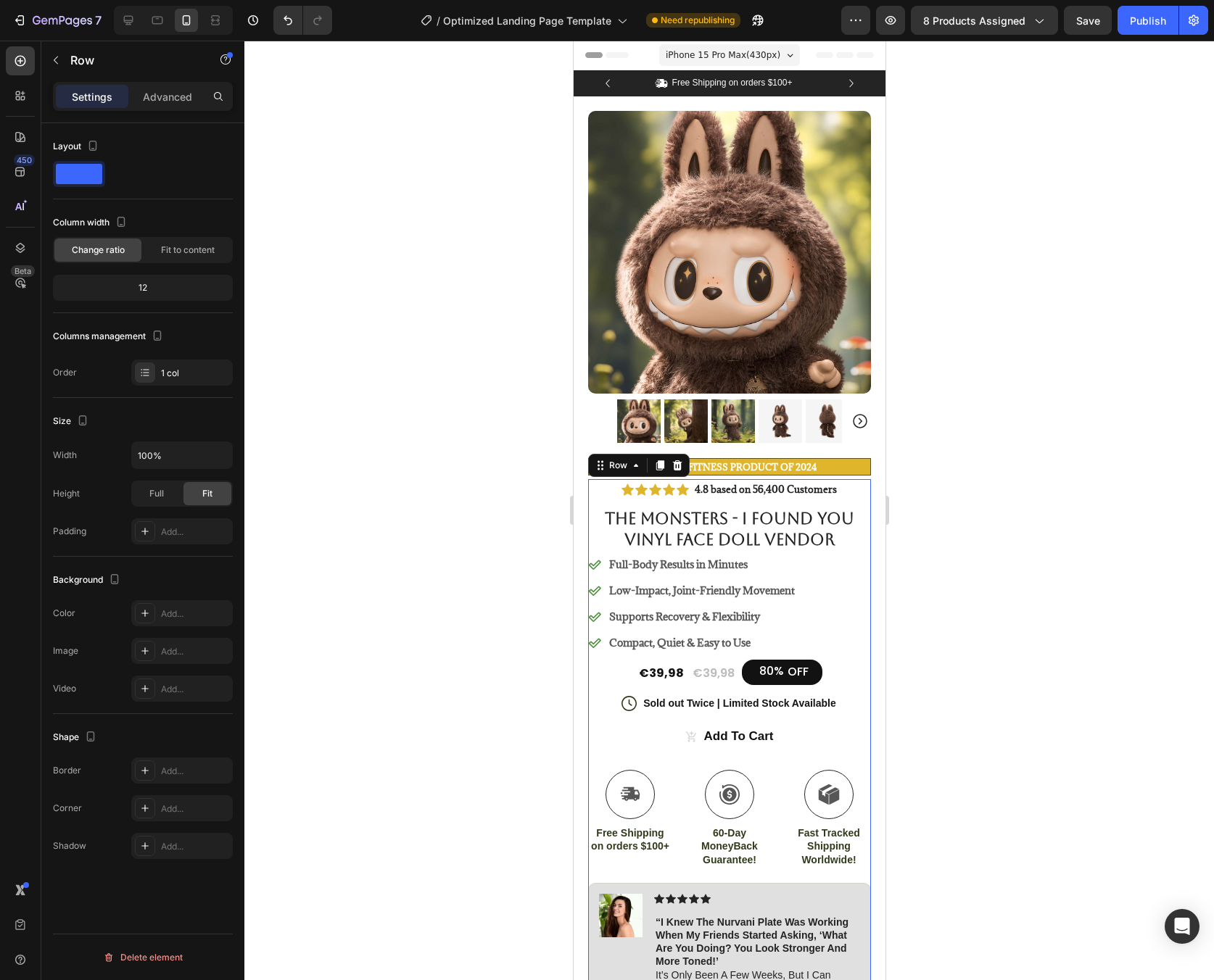
scroll to position [0, 0]
click at [841, 721] on button "Add to cart" at bounding box center [729, 737] width 283 height 36
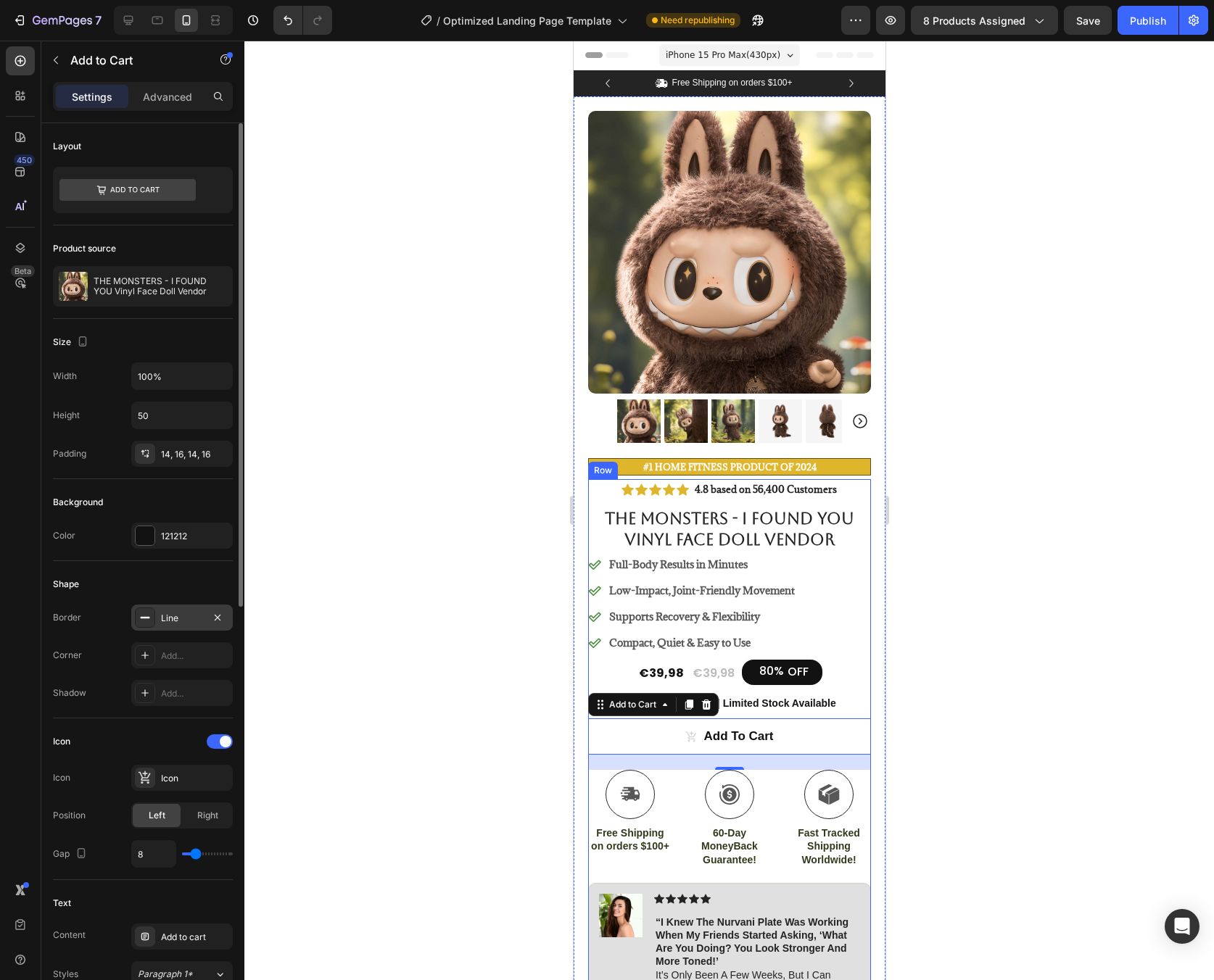
click at [201, 617] on div "Line" at bounding box center [182, 618] width 42 height 13
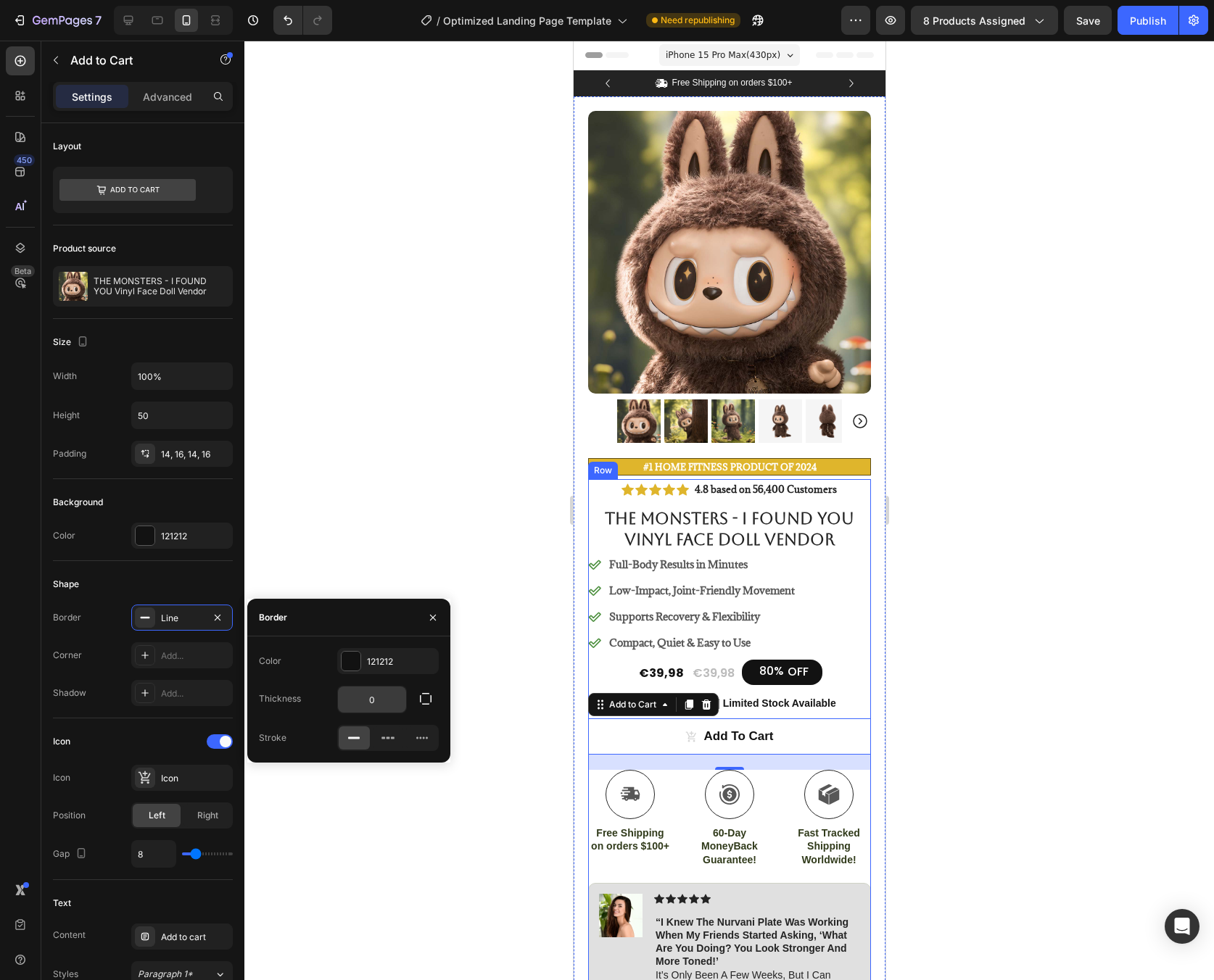
click at [385, 693] on input "0" at bounding box center [372, 700] width 68 height 26
type input "2"
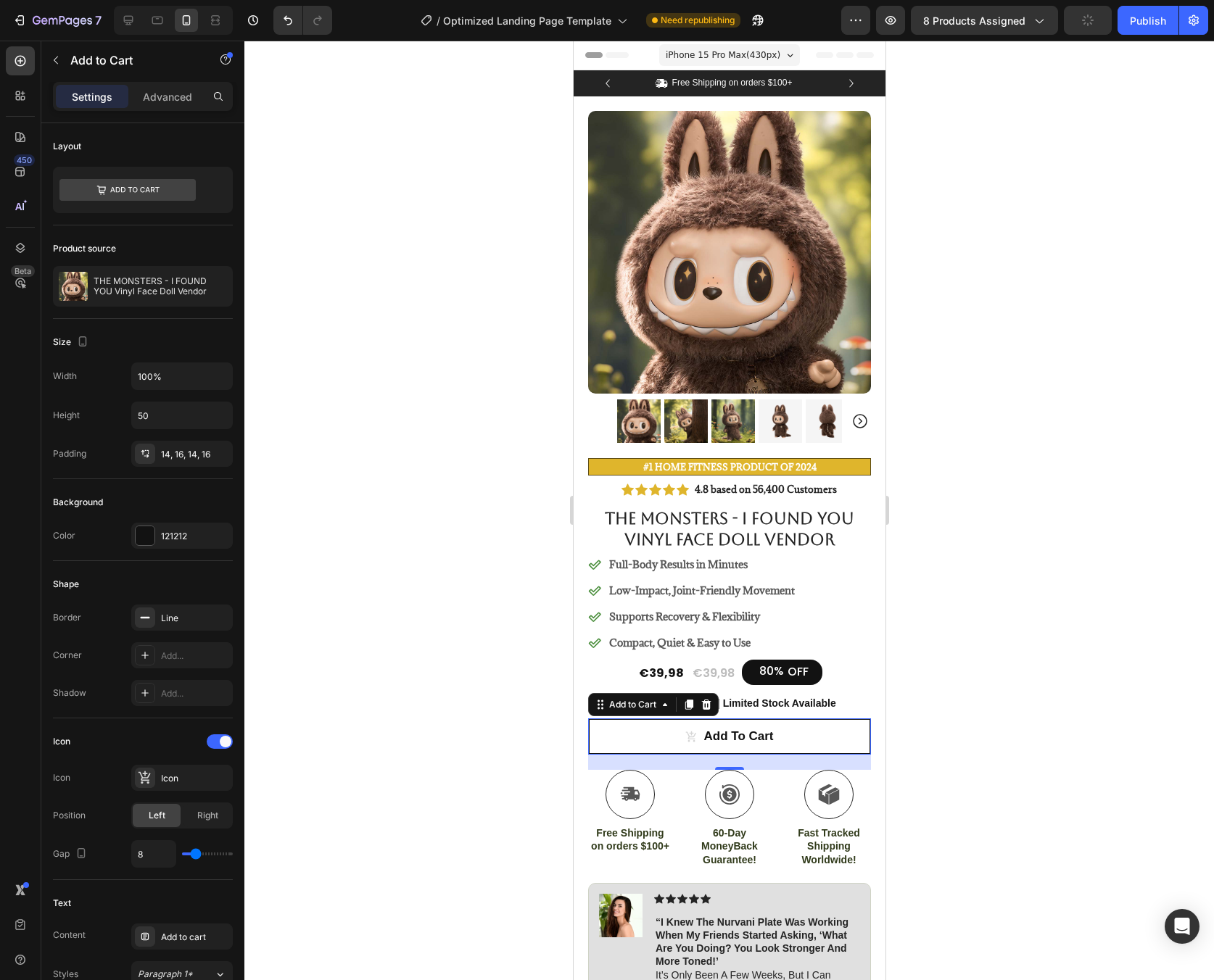
click at [940, 613] on div at bounding box center [729, 510] width 970 height 940
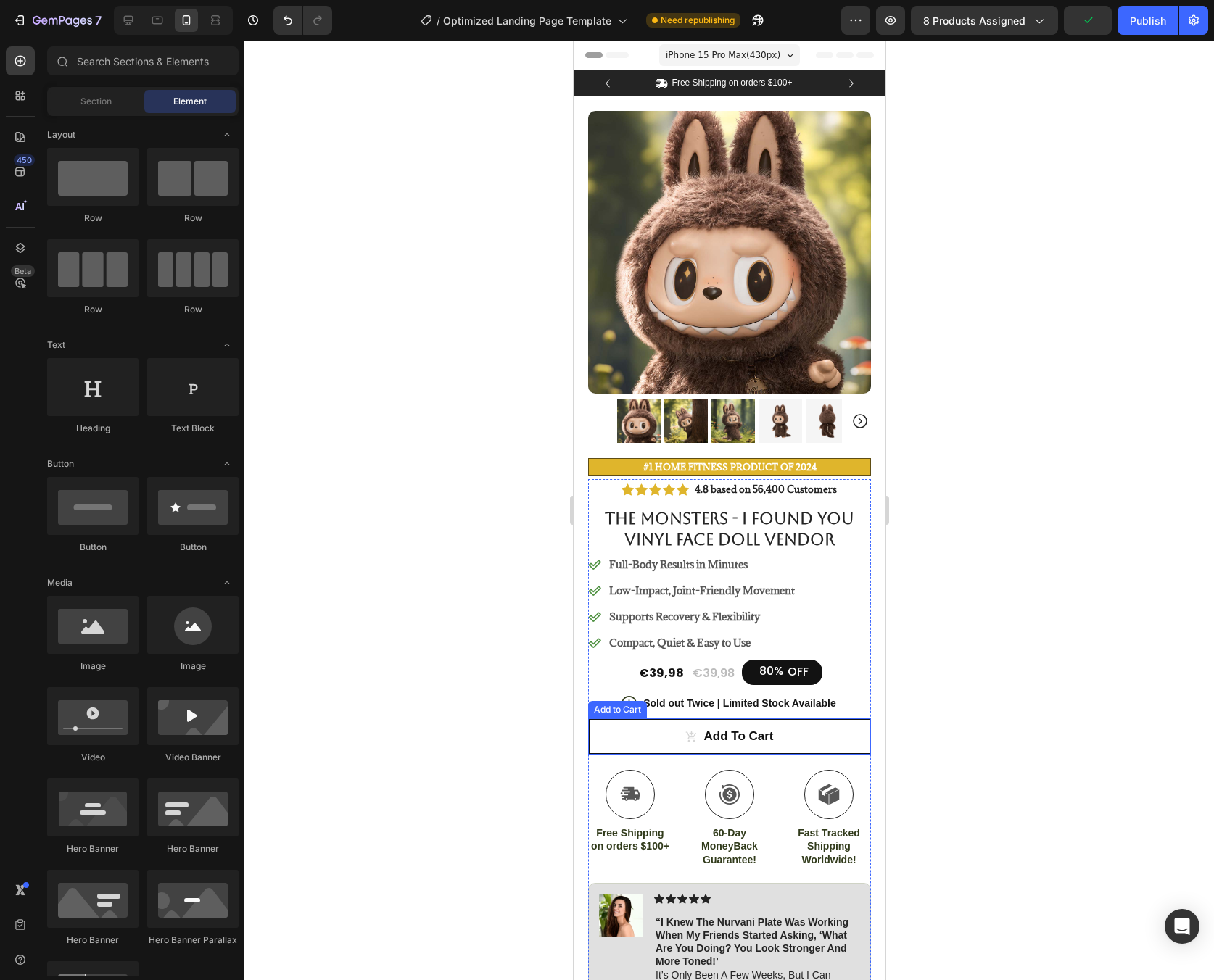
click at [809, 721] on button "Add to cart" at bounding box center [729, 737] width 283 height 36
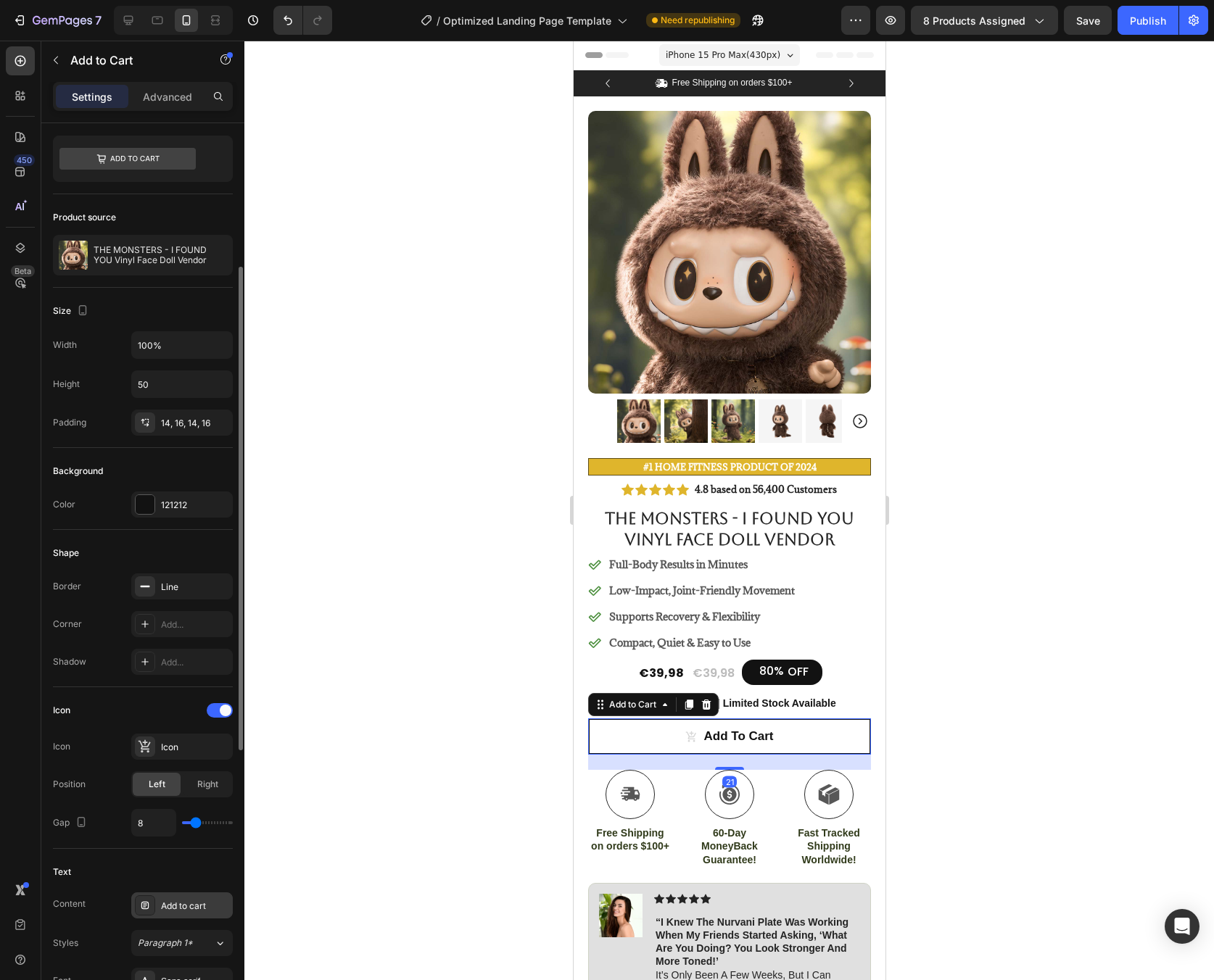
scroll to position [113, 0]
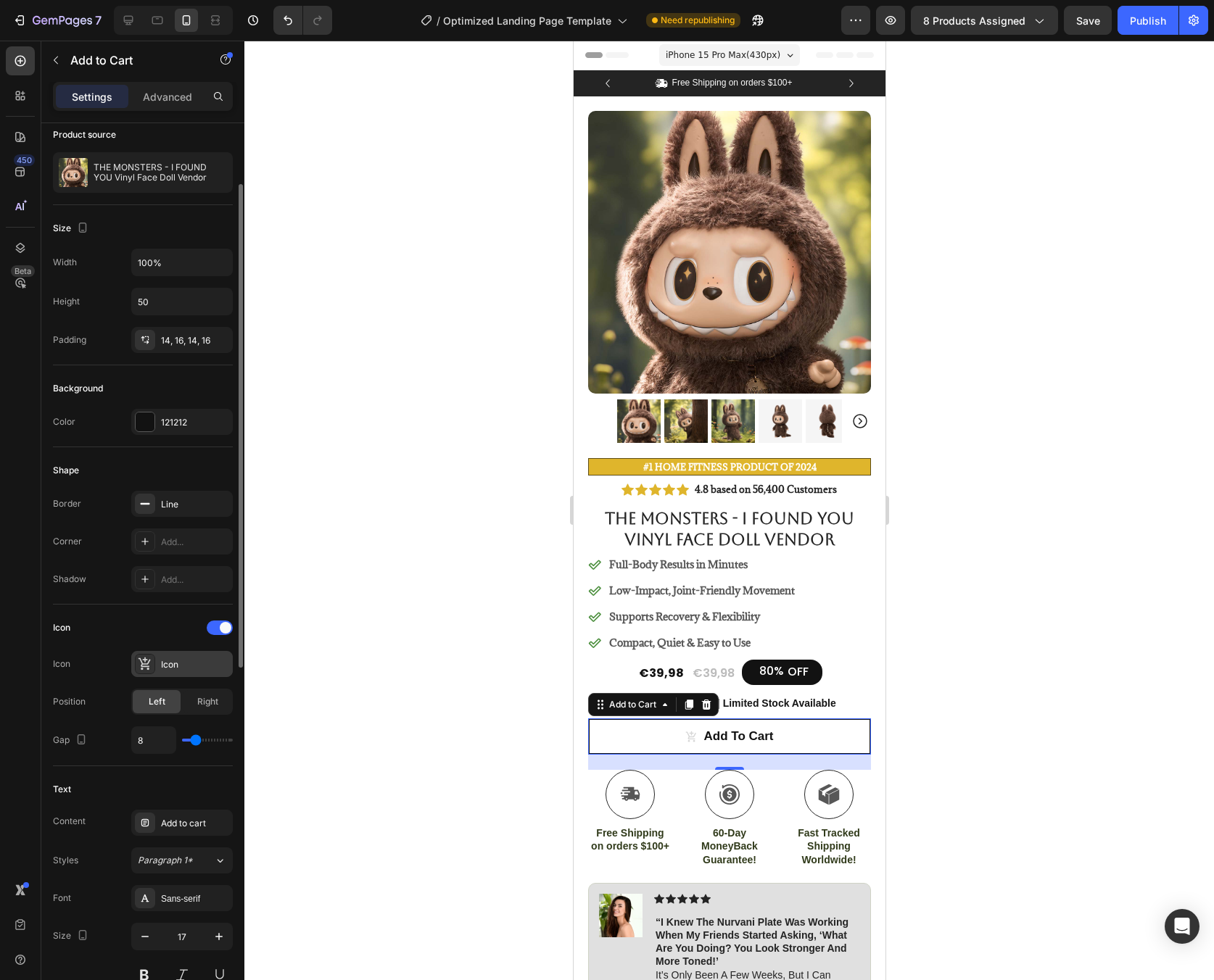
click at [187, 673] on div "Icon" at bounding box center [182, 664] width 101 height 26
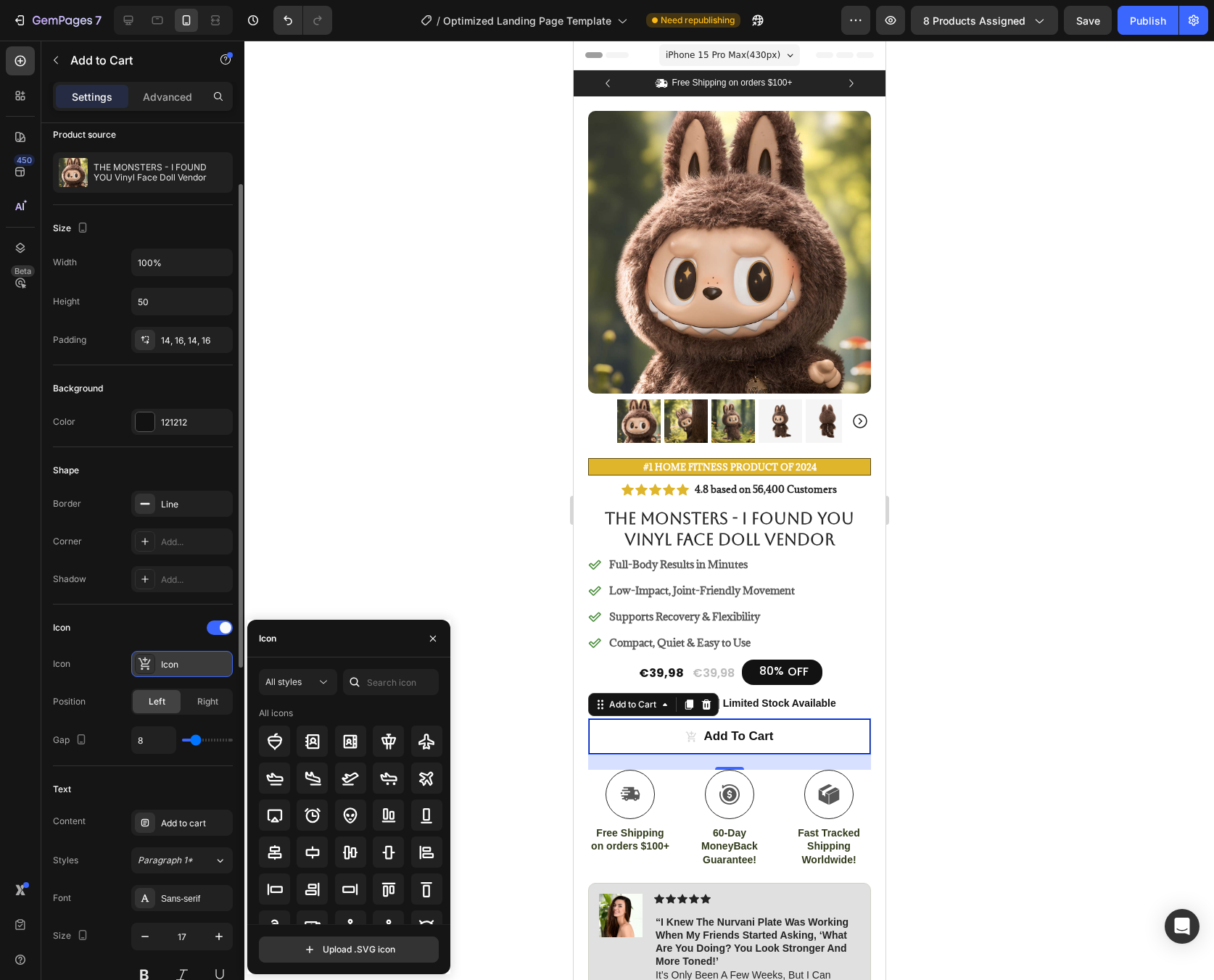
click at [187, 673] on div "Icon" at bounding box center [182, 664] width 101 height 26
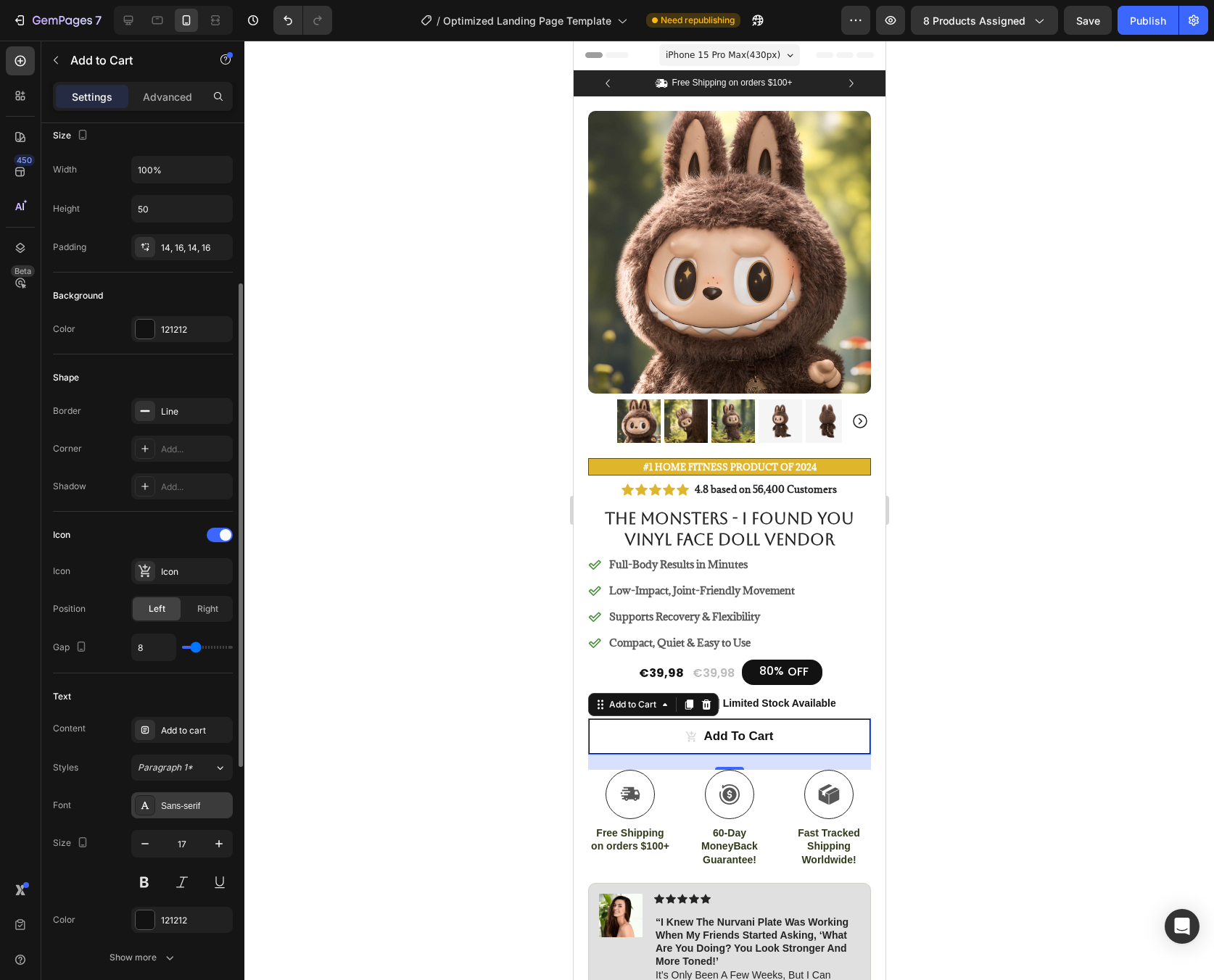
scroll to position [334, 0]
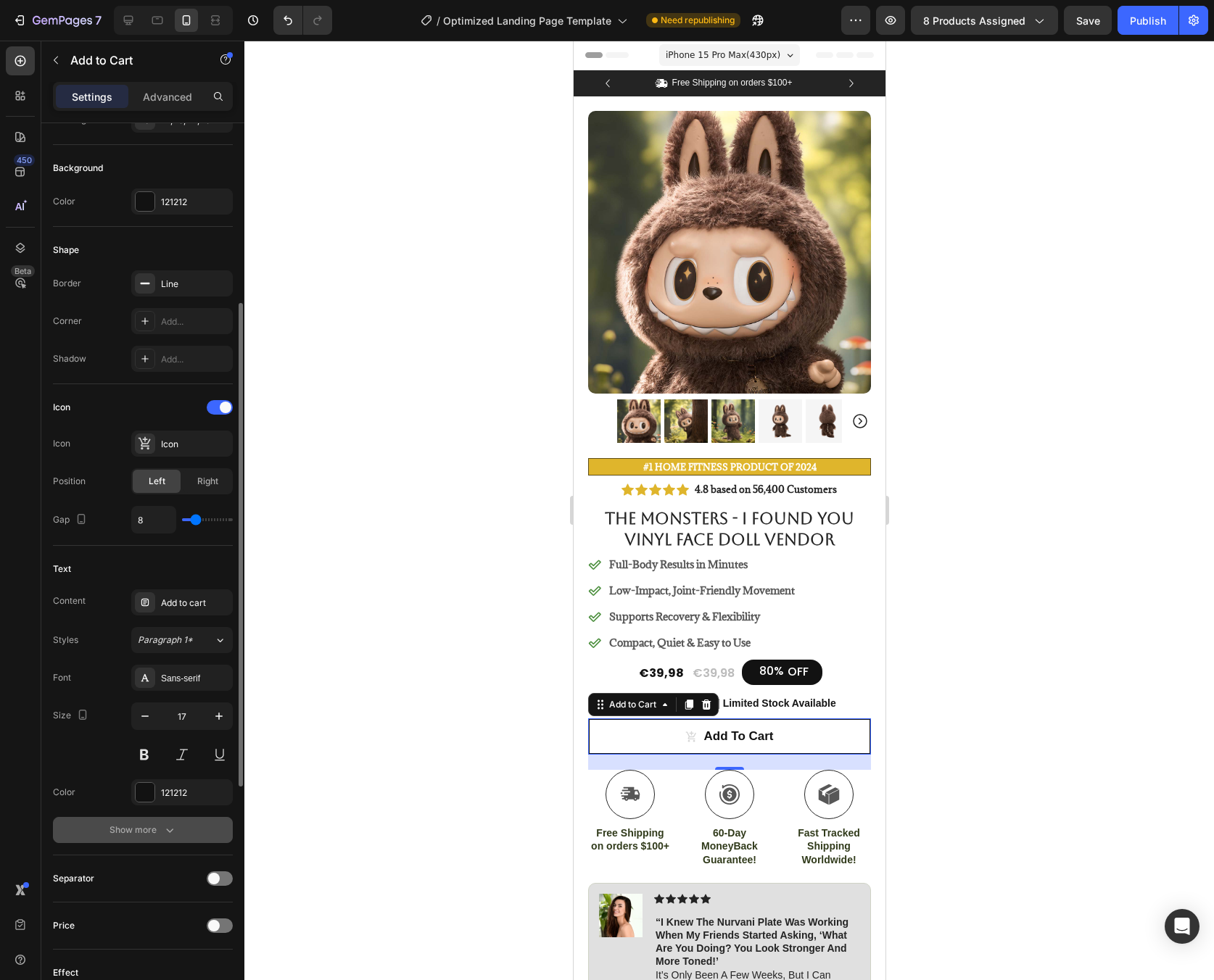
click at [197, 831] on button "Show more" at bounding box center [142, 830] width 180 height 26
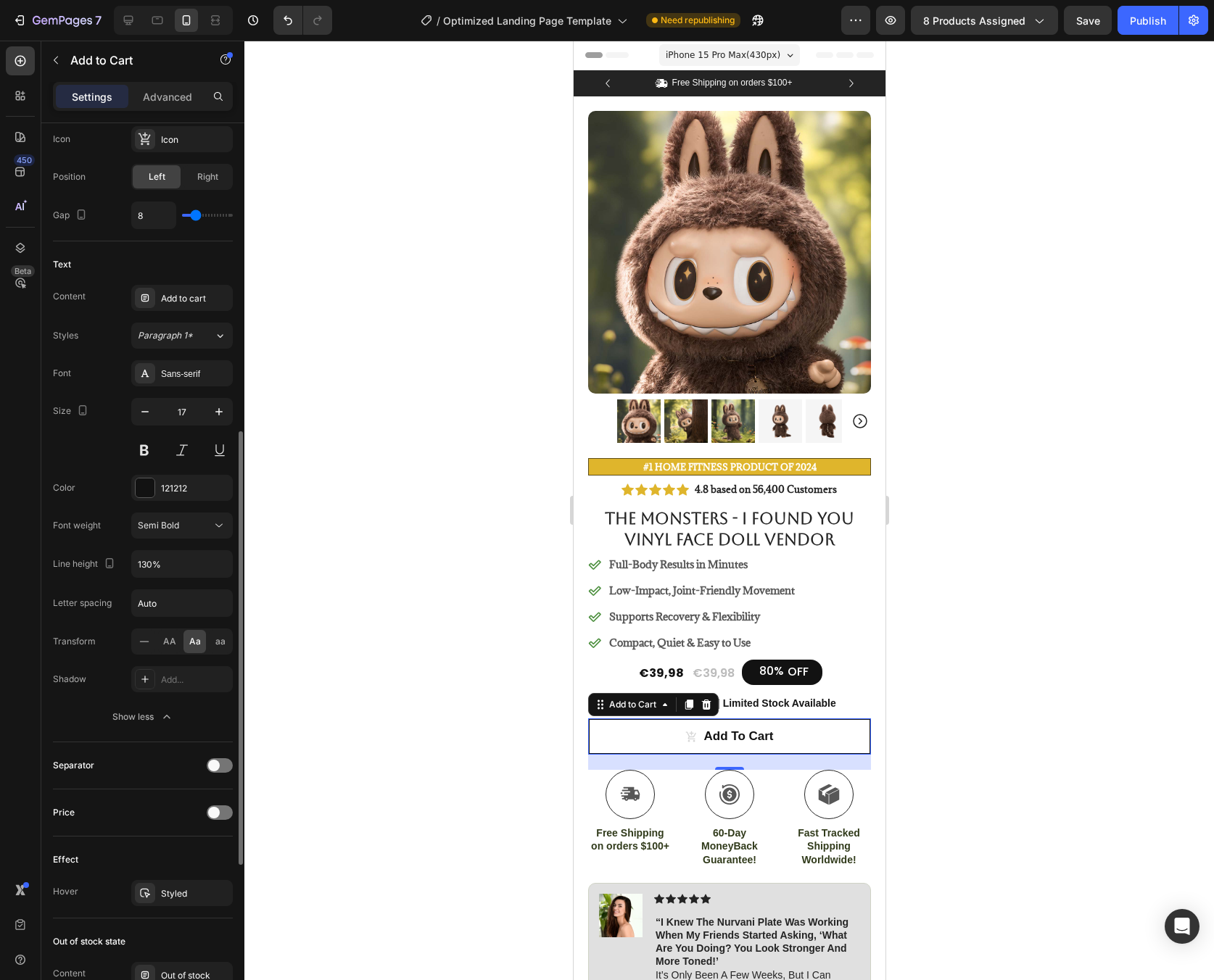
scroll to position [505, 0]
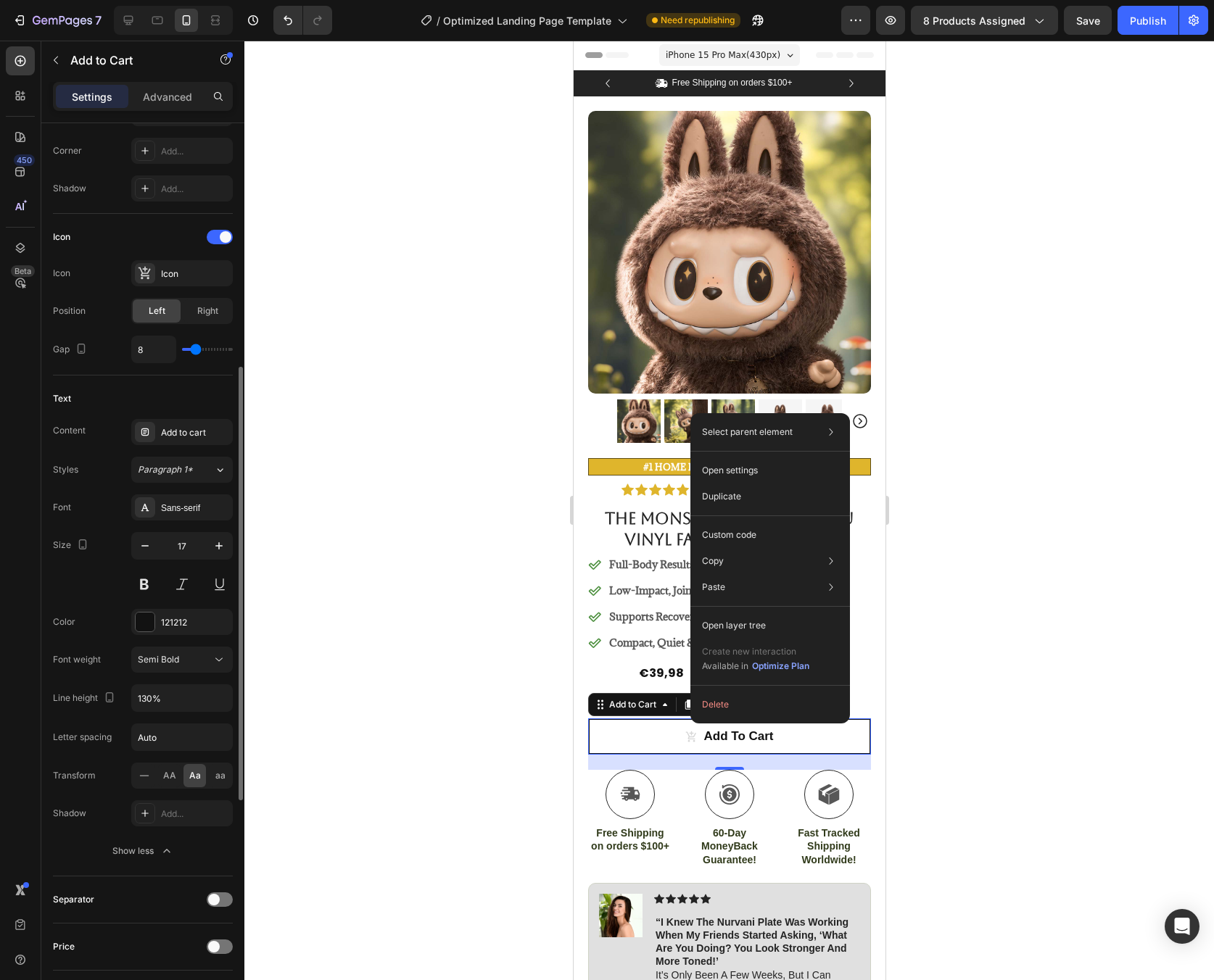
click at [201, 796] on div "Font Sans-serif Size 17 Color 121212 Font weight Semi Bold Line height 130% Let…" at bounding box center [142, 679] width 180 height 370
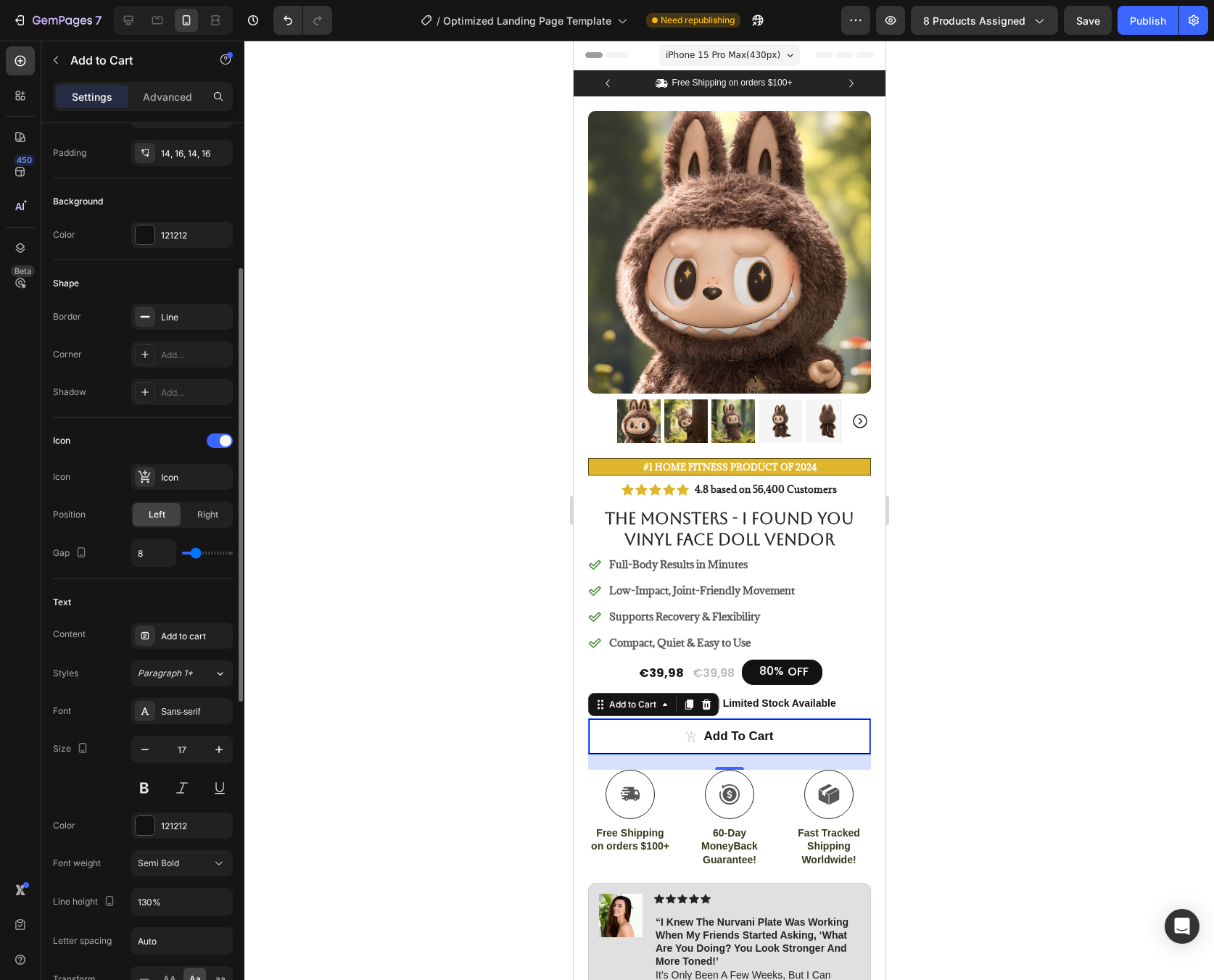
scroll to position [273, 0]
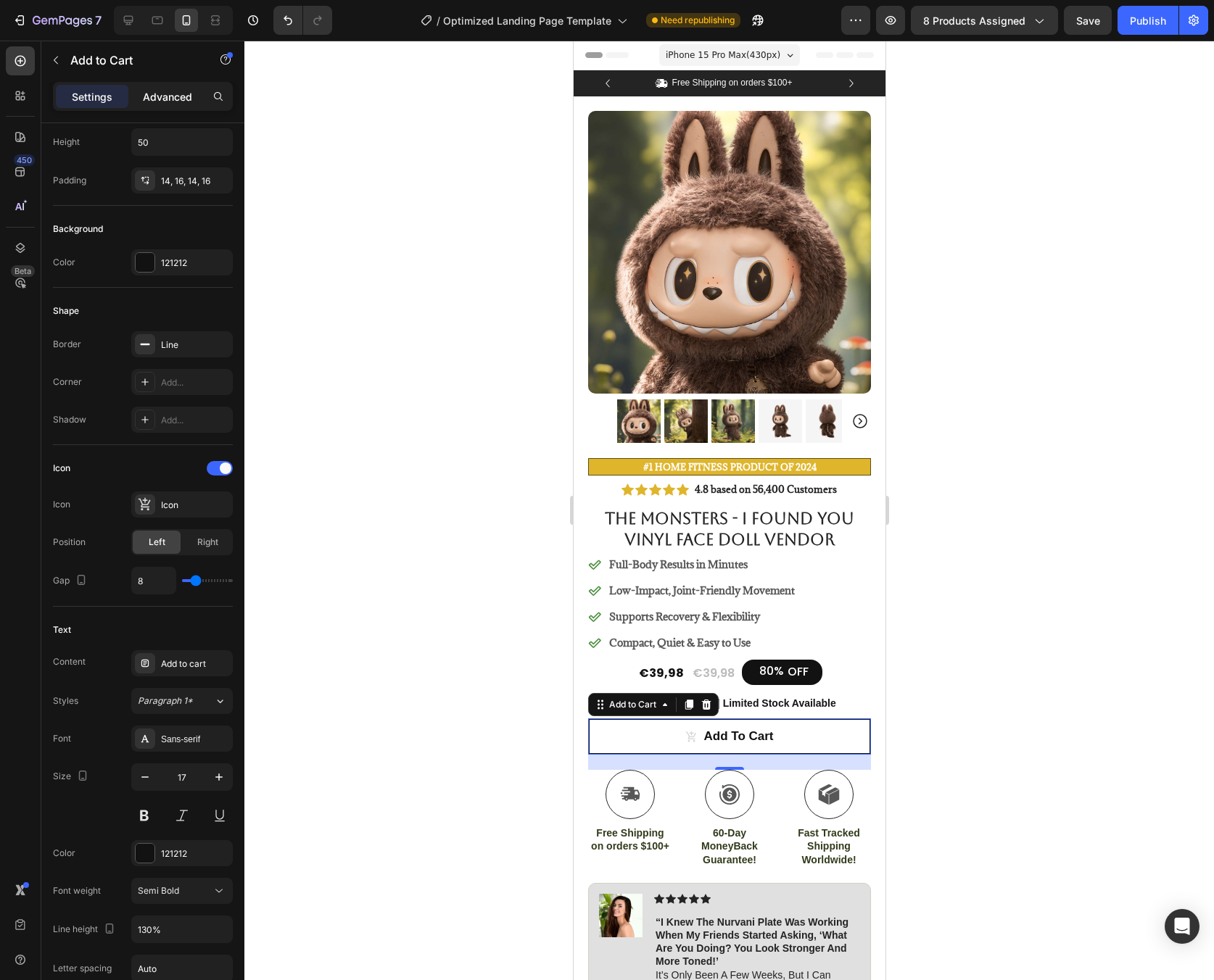
click at [162, 92] on p "Advanced" at bounding box center [168, 96] width 49 height 16
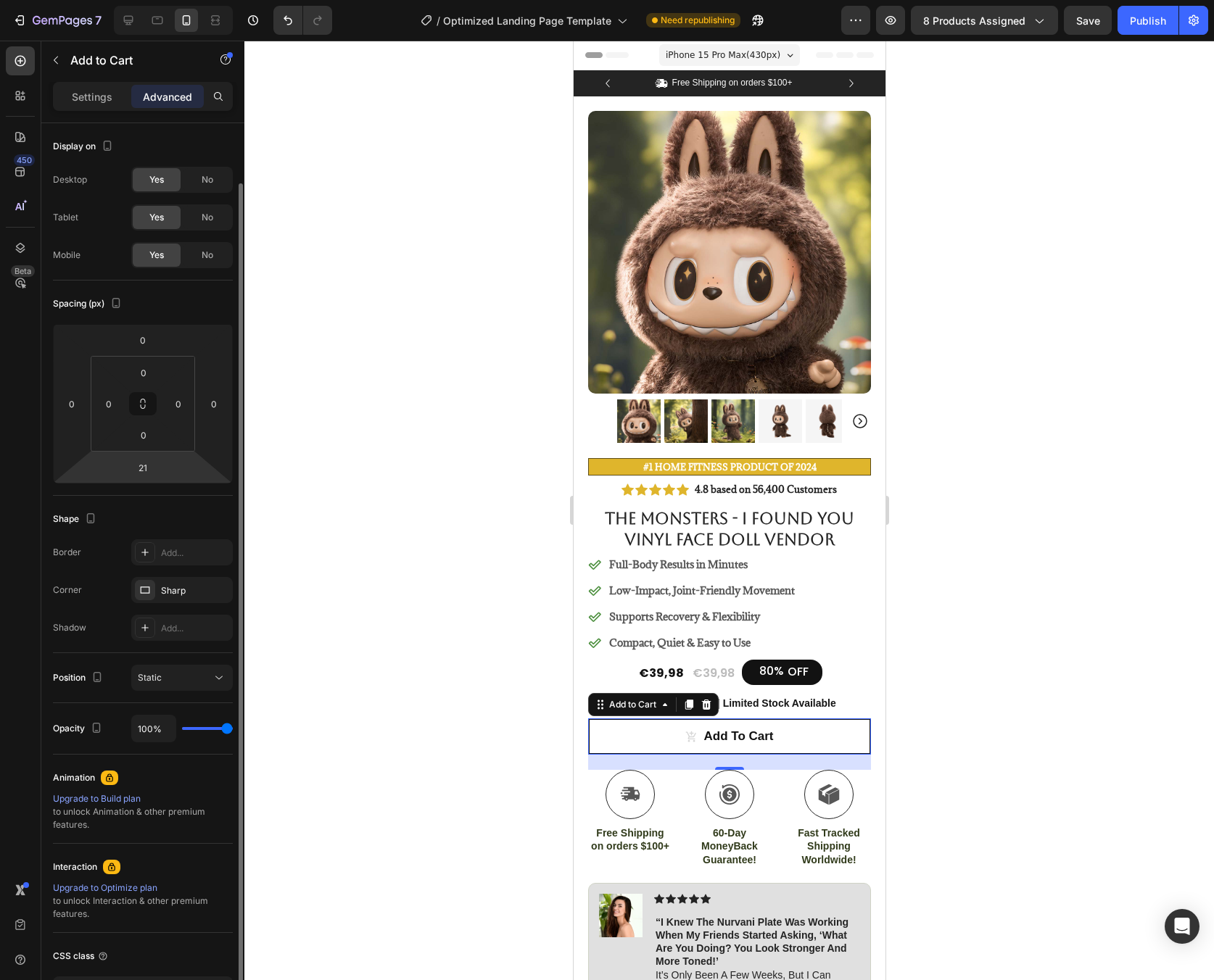
scroll to position [108, 0]
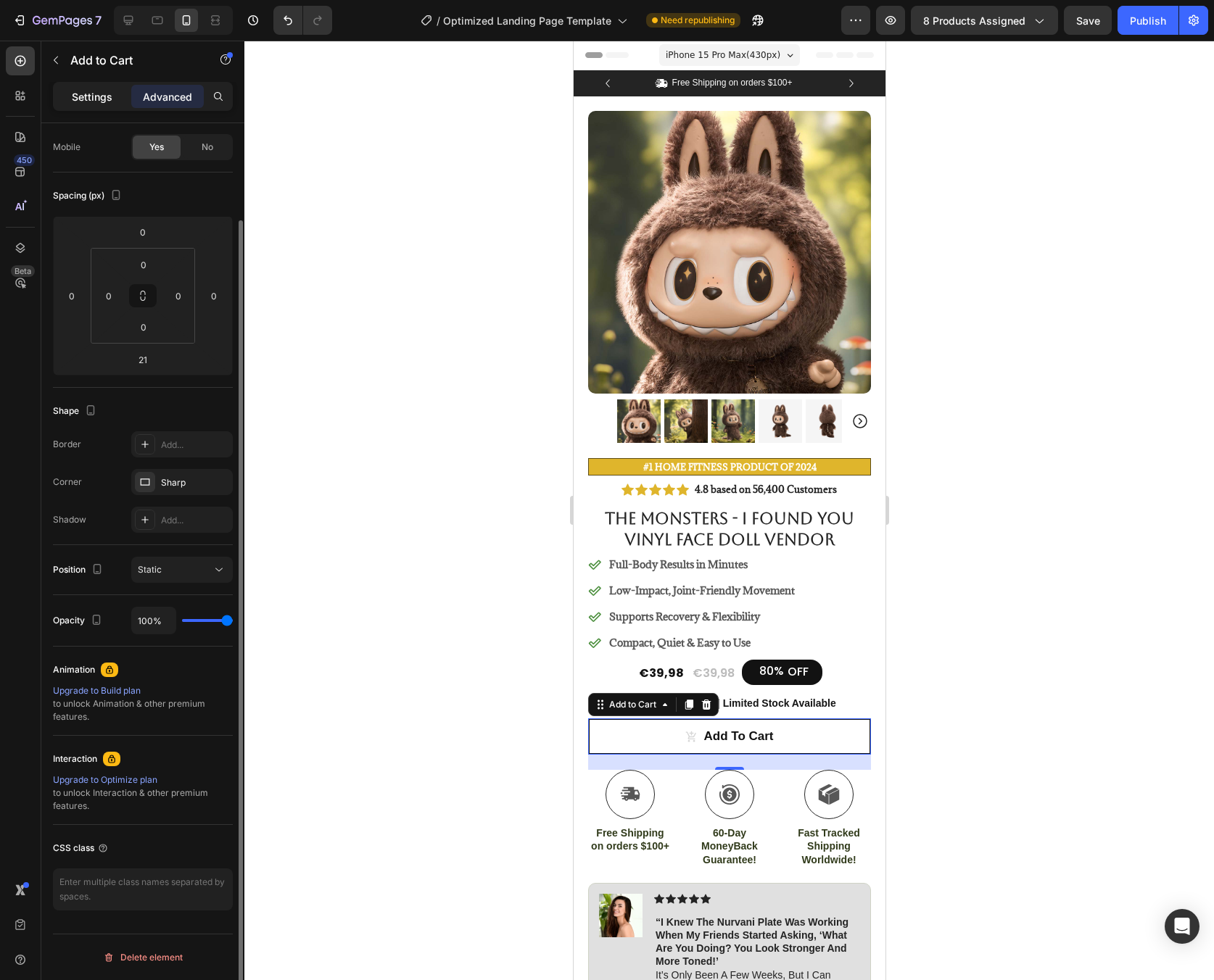
click at [112, 95] on p "Settings" at bounding box center [91, 96] width 40 height 16
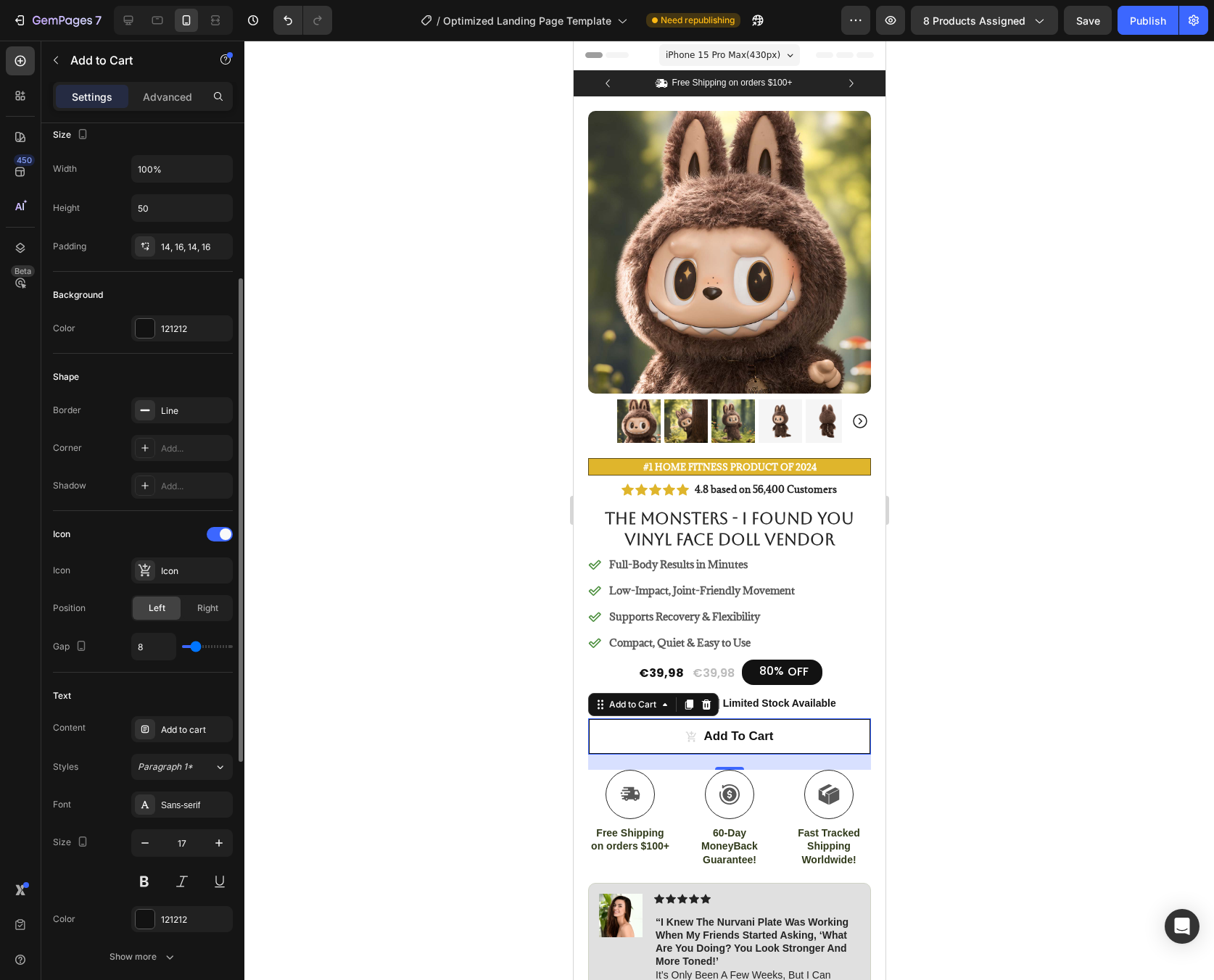
scroll to position [331, 0]
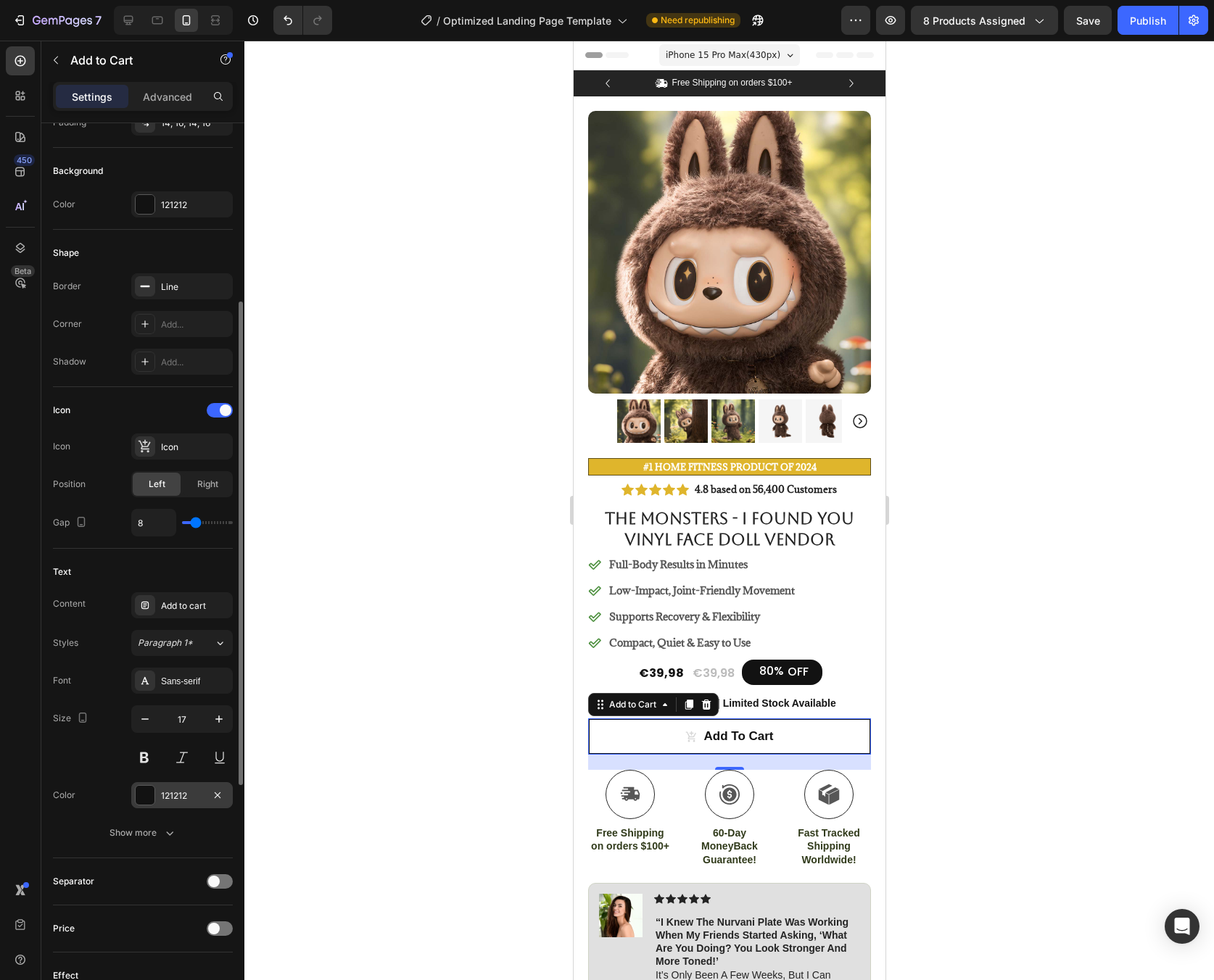
click at [186, 805] on div "121212" at bounding box center [182, 795] width 101 height 26
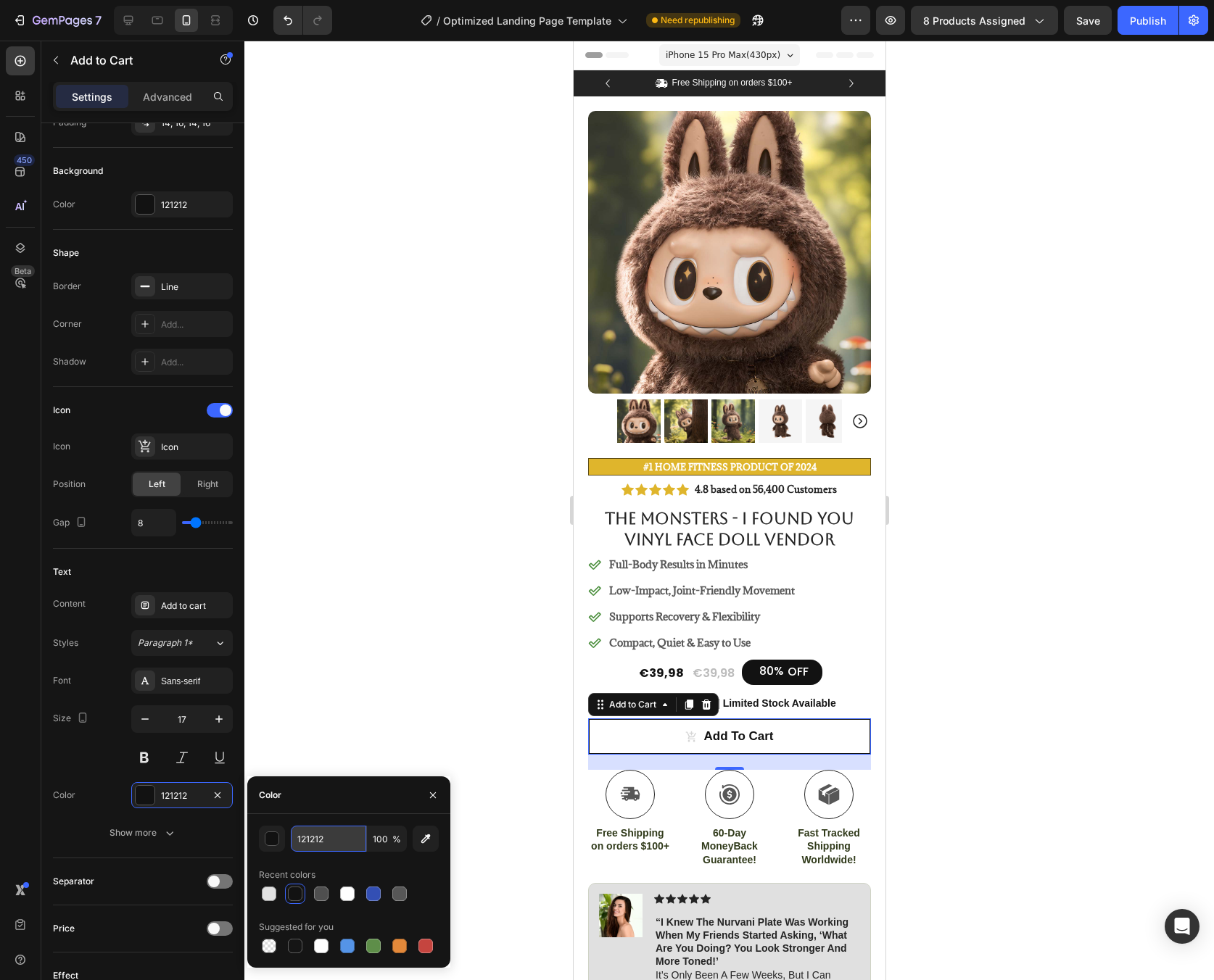
click at [304, 843] on input "121212" at bounding box center [329, 839] width 76 height 26
click at [283, 839] on button "button" at bounding box center [272, 839] width 26 height 26
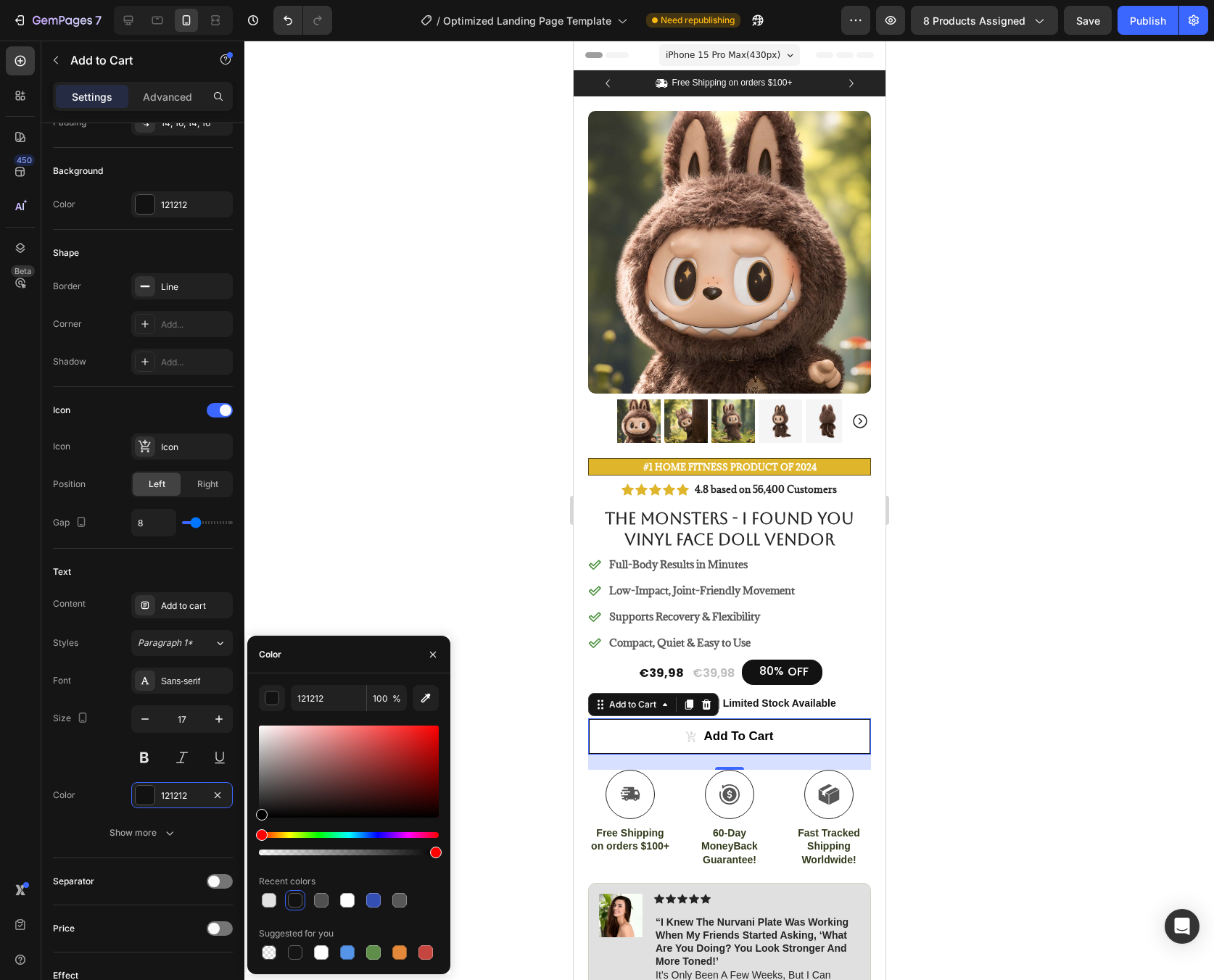
drag, startPoint x: 275, startPoint y: 772, endPoint x: 249, endPoint y: 824, distance: 58.1
click at [249, 824] on div "121212 100 % Recent colors Suggested for you" at bounding box center [349, 824] width 203 height 278
type input "000000"
click at [498, 742] on div at bounding box center [729, 510] width 970 height 940
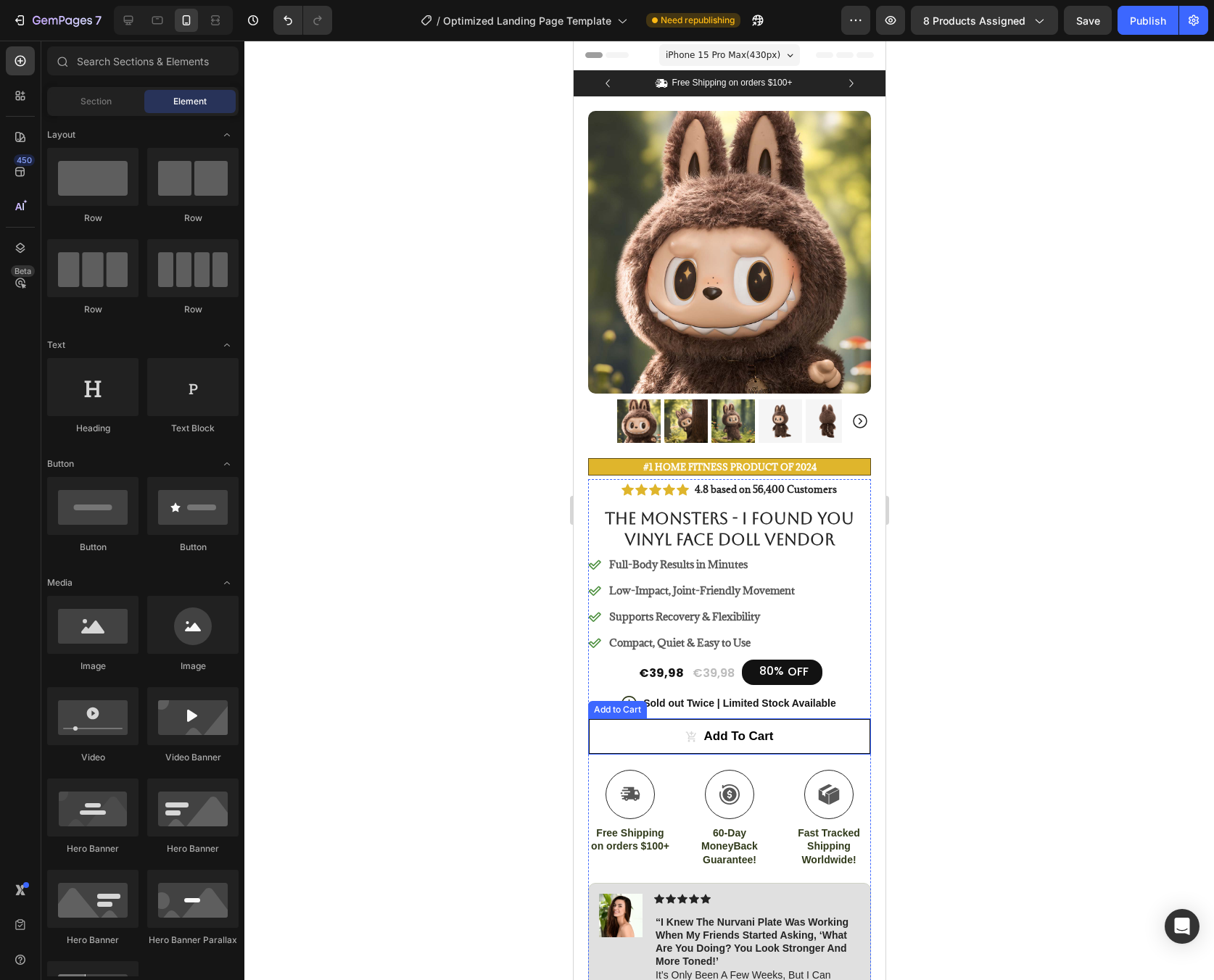
click at [661, 720] on button "Add to cart" at bounding box center [729, 737] width 283 height 36
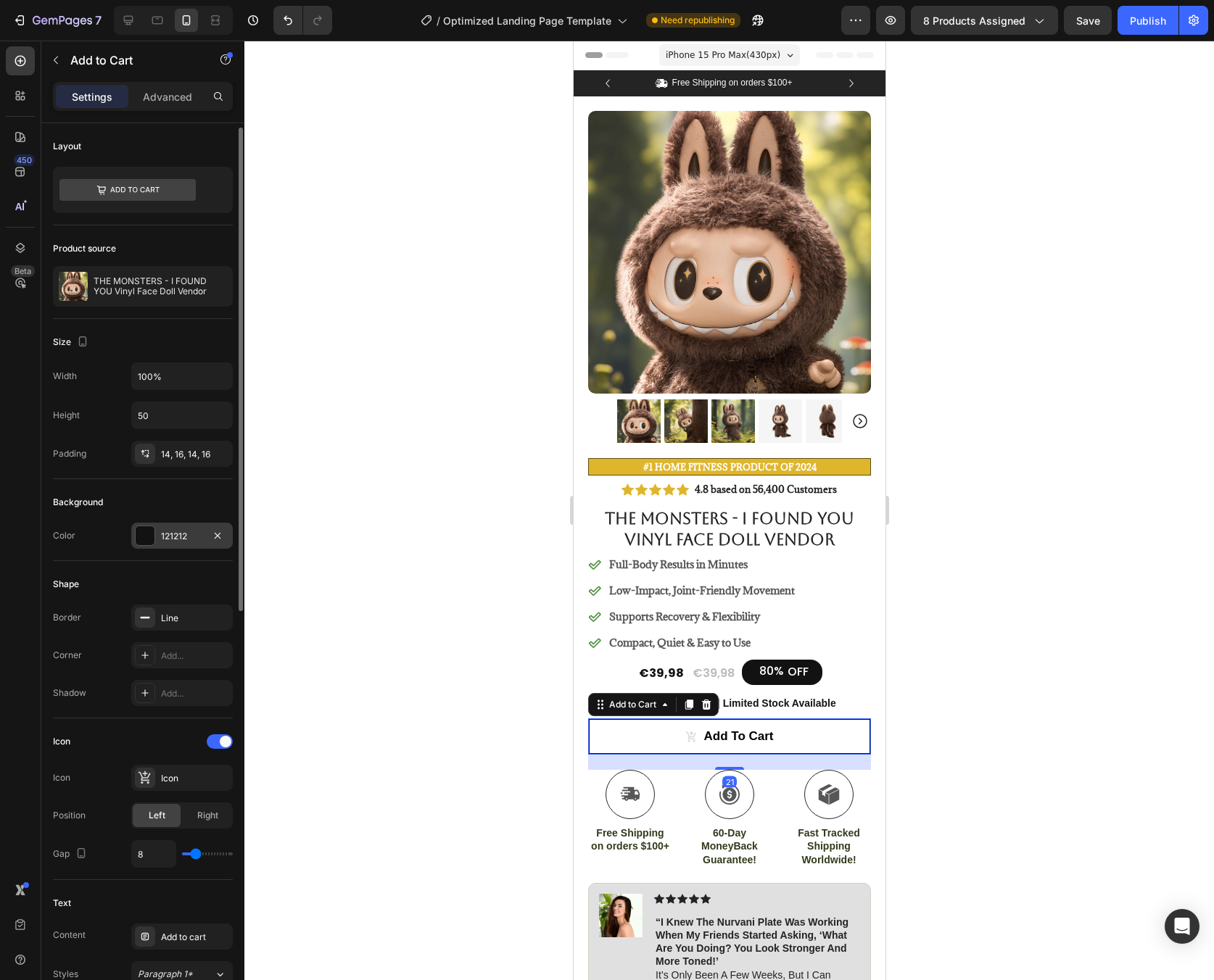
scroll to position [23, 0]
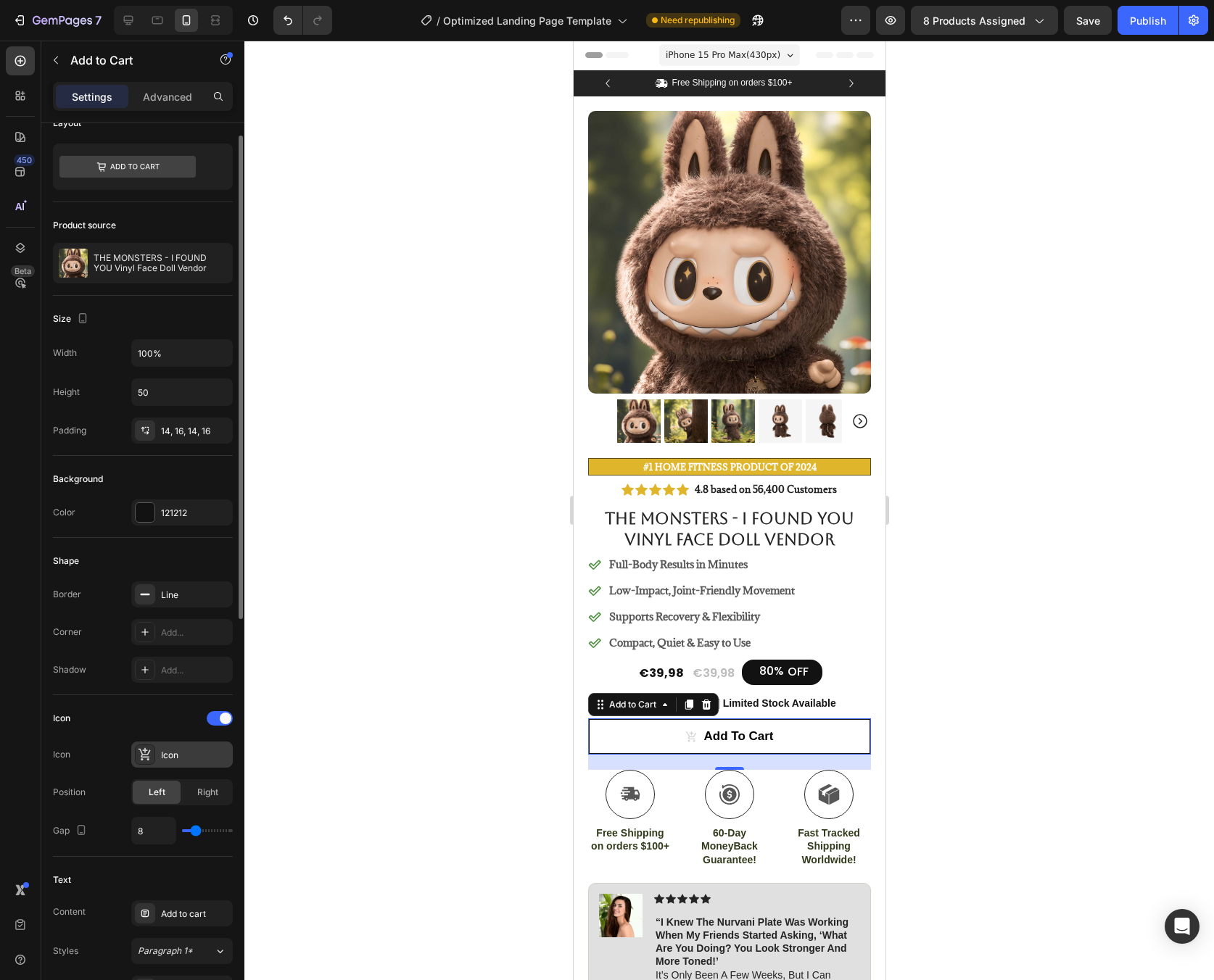
click at [206, 760] on div "Icon" at bounding box center [195, 756] width 68 height 13
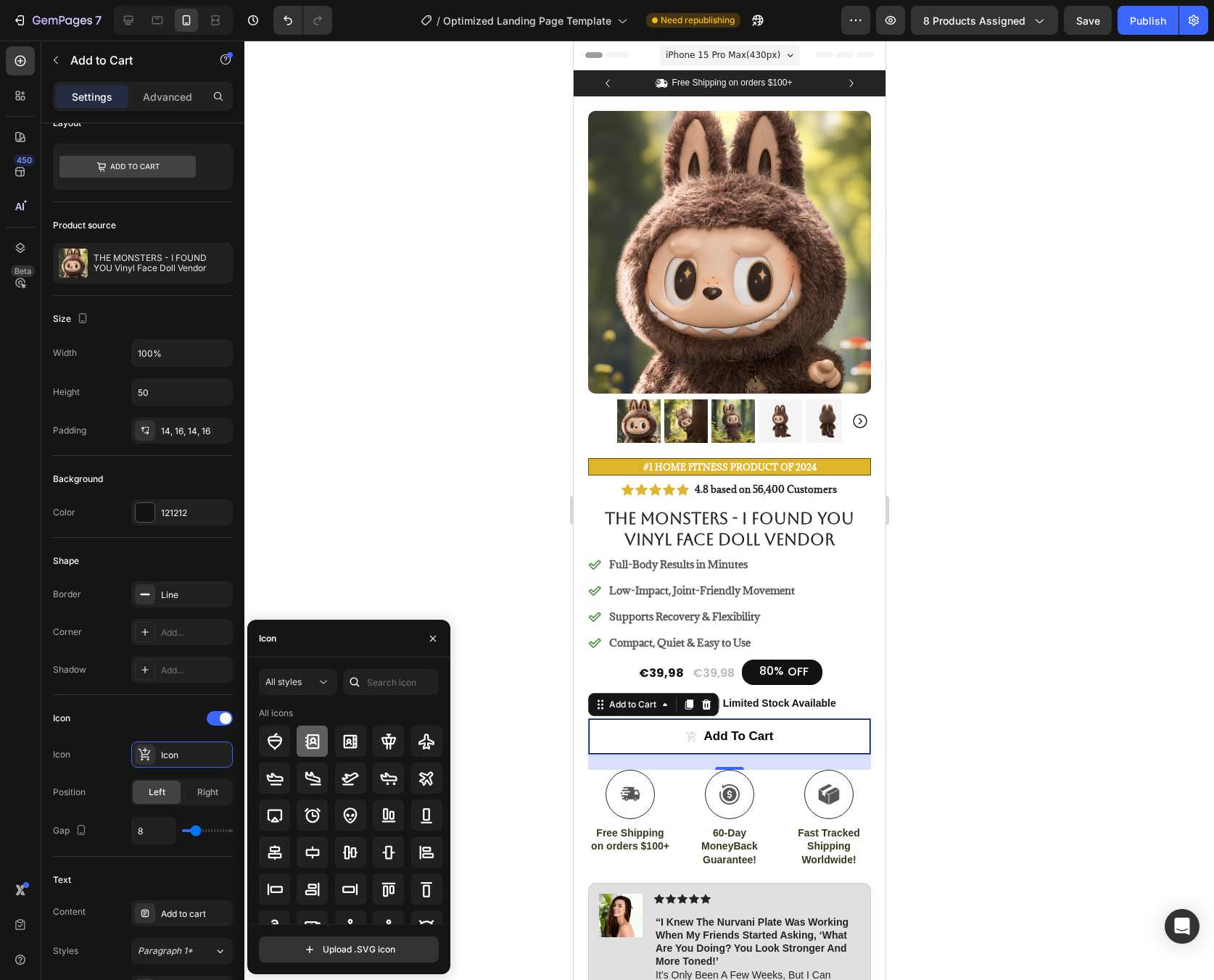
click at [321, 750] on div at bounding box center [313, 742] width 31 height 31
click at [338, 775] on div at bounding box center [350, 779] width 31 height 31
click at [316, 787] on icon at bounding box center [312, 778] width 17 height 17
click at [383, 686] on input "text" at bounding box center [391, 682] width 95 height 26
type input "cart"
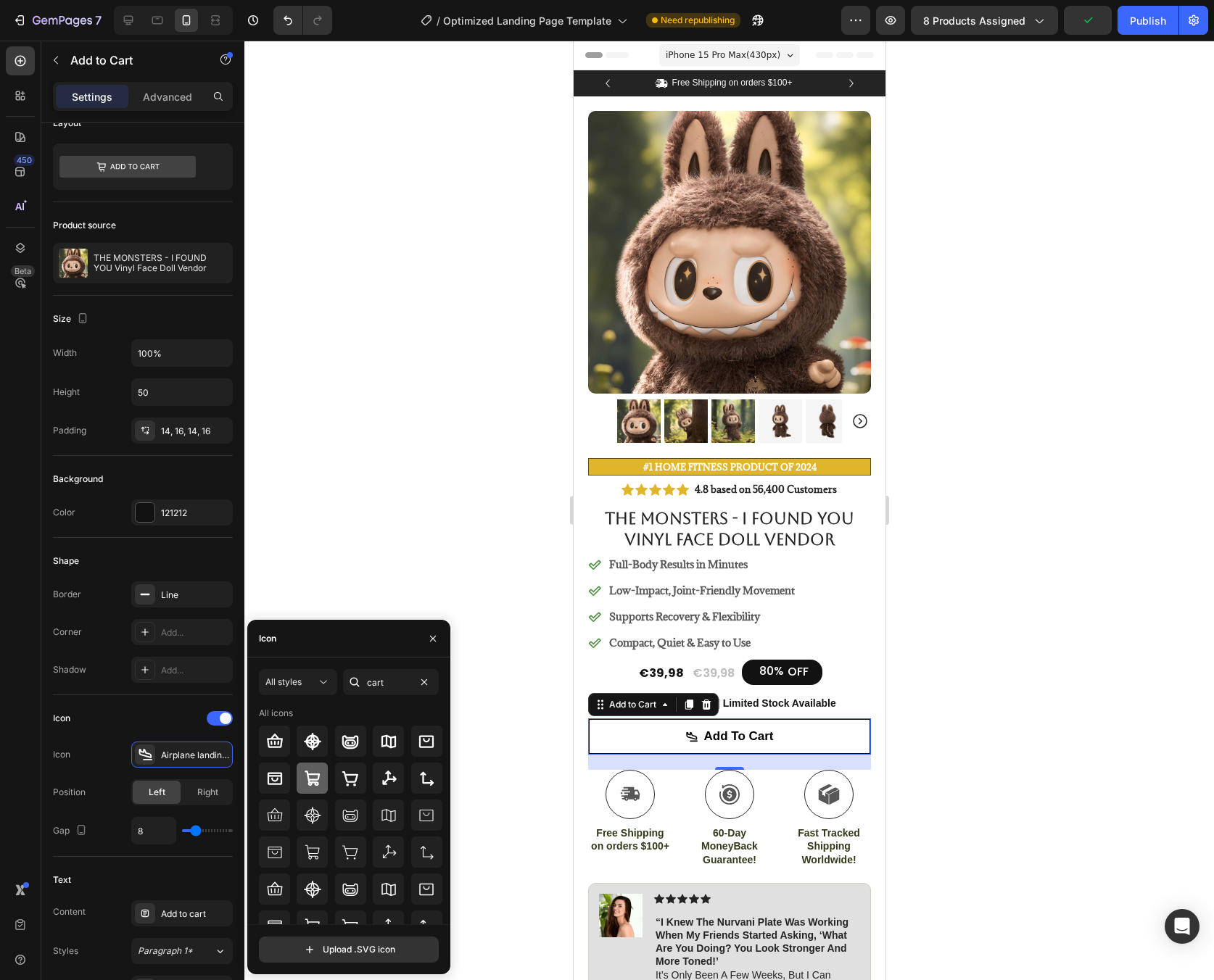
click at [312, 774] on icon at bounding box center [312, 778] width 16 height 16
click at [495, 787] on div at bounding box center [729, 510] width 970 height 940
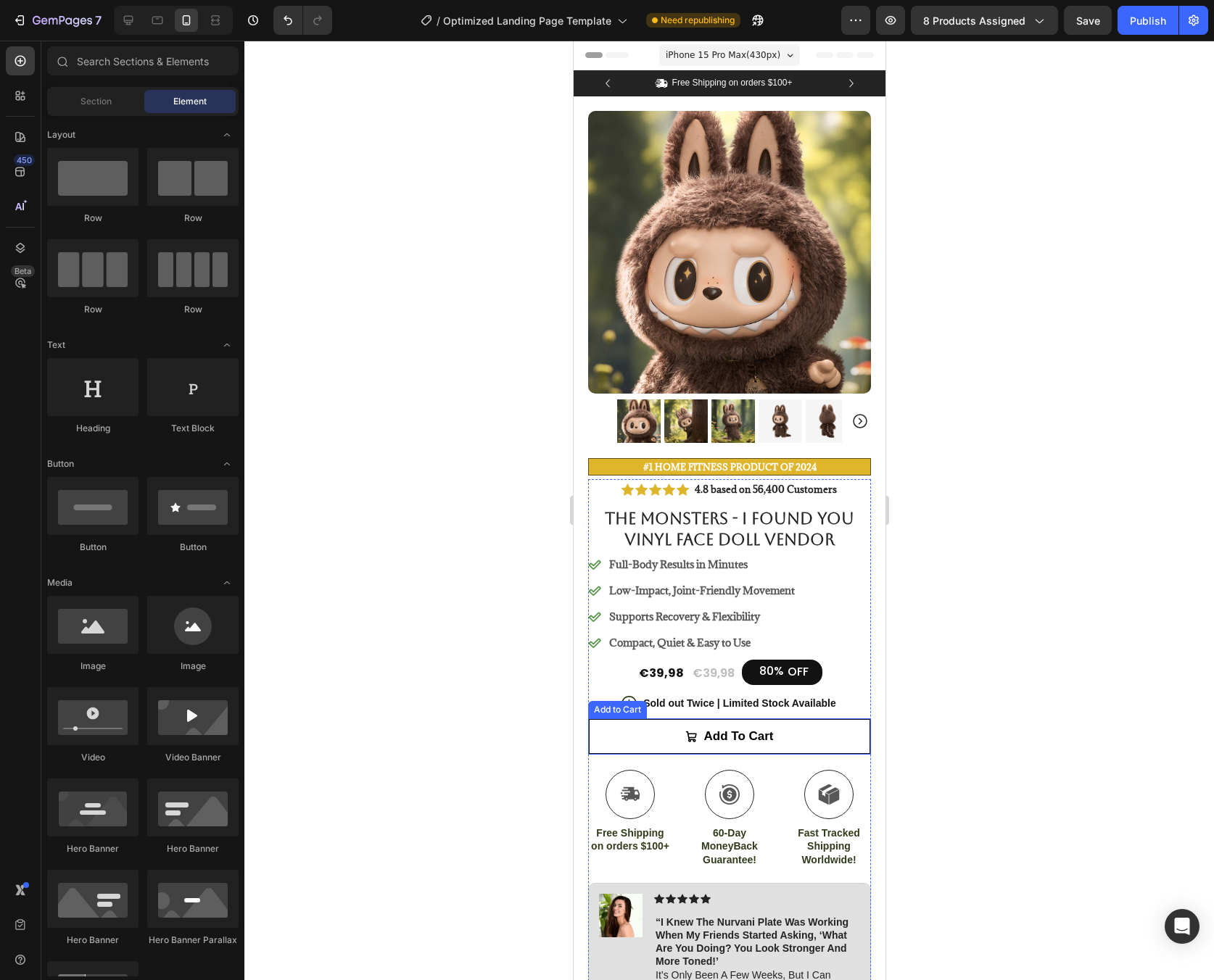
click at [647, 723] on button "Add to cart" at bounding box center [729, 737] width 283 height 36
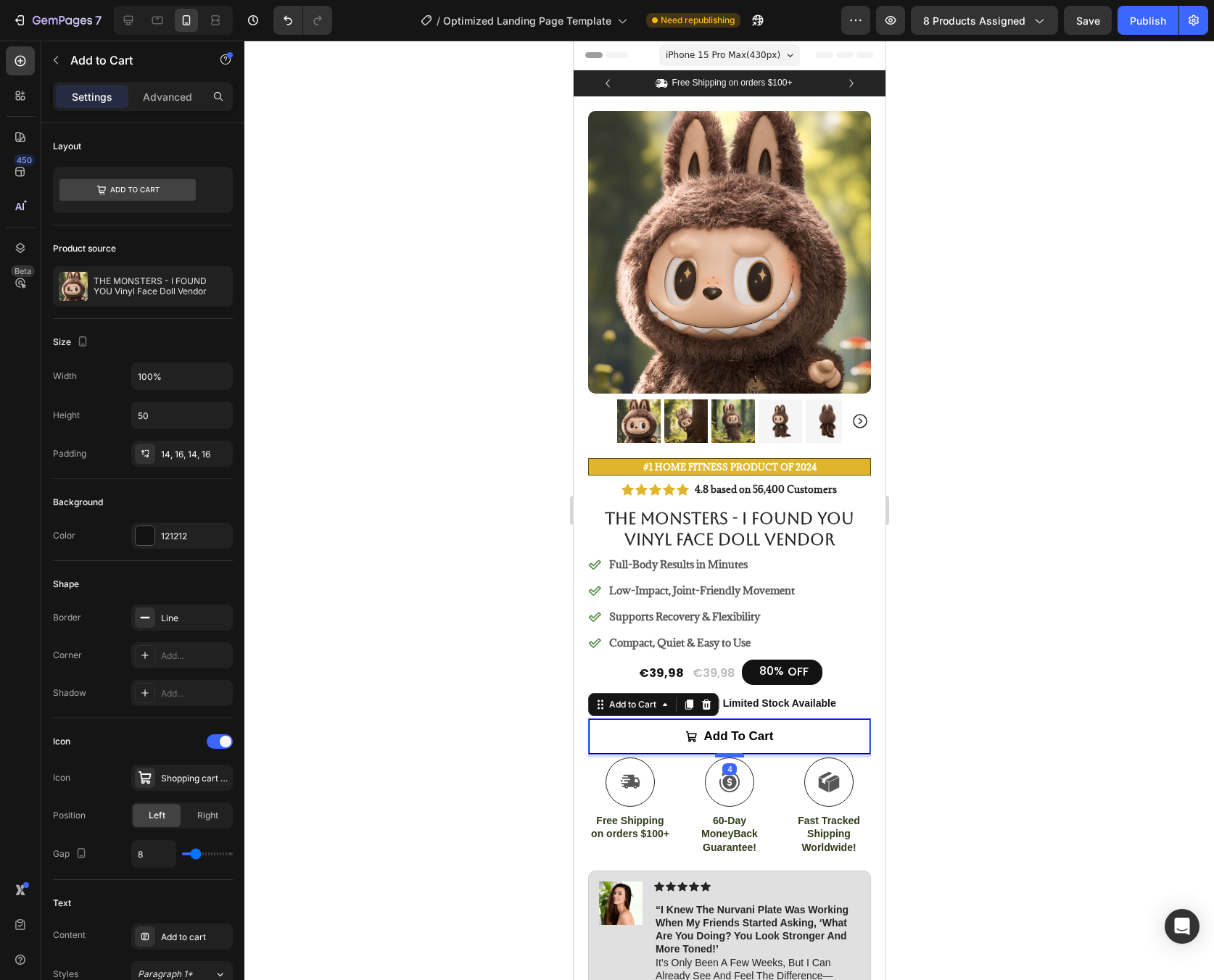
drag, startPoint x: 733, startPoint y: 756, endPoint x: 733, endPoint y: 744, distance: 12.0
click at [733, 753] on div at bounding box center [728, 755] width 29 height 4
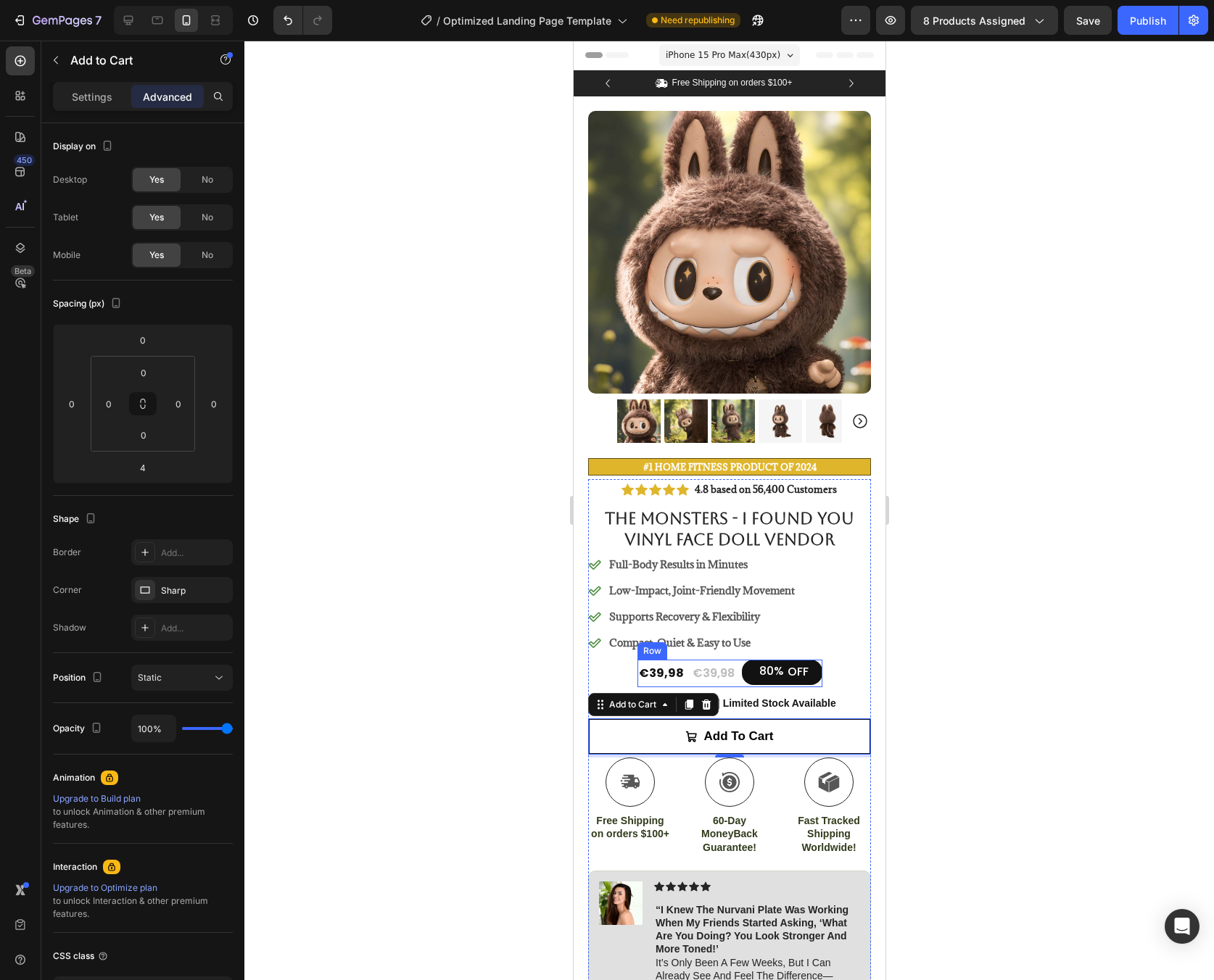
click at [680, 671] on div "€39,98 Product Price Product Price €39,98 Product Price Product Price 80% OFF D…" at bounding box center [729, 673] width 185 height 28
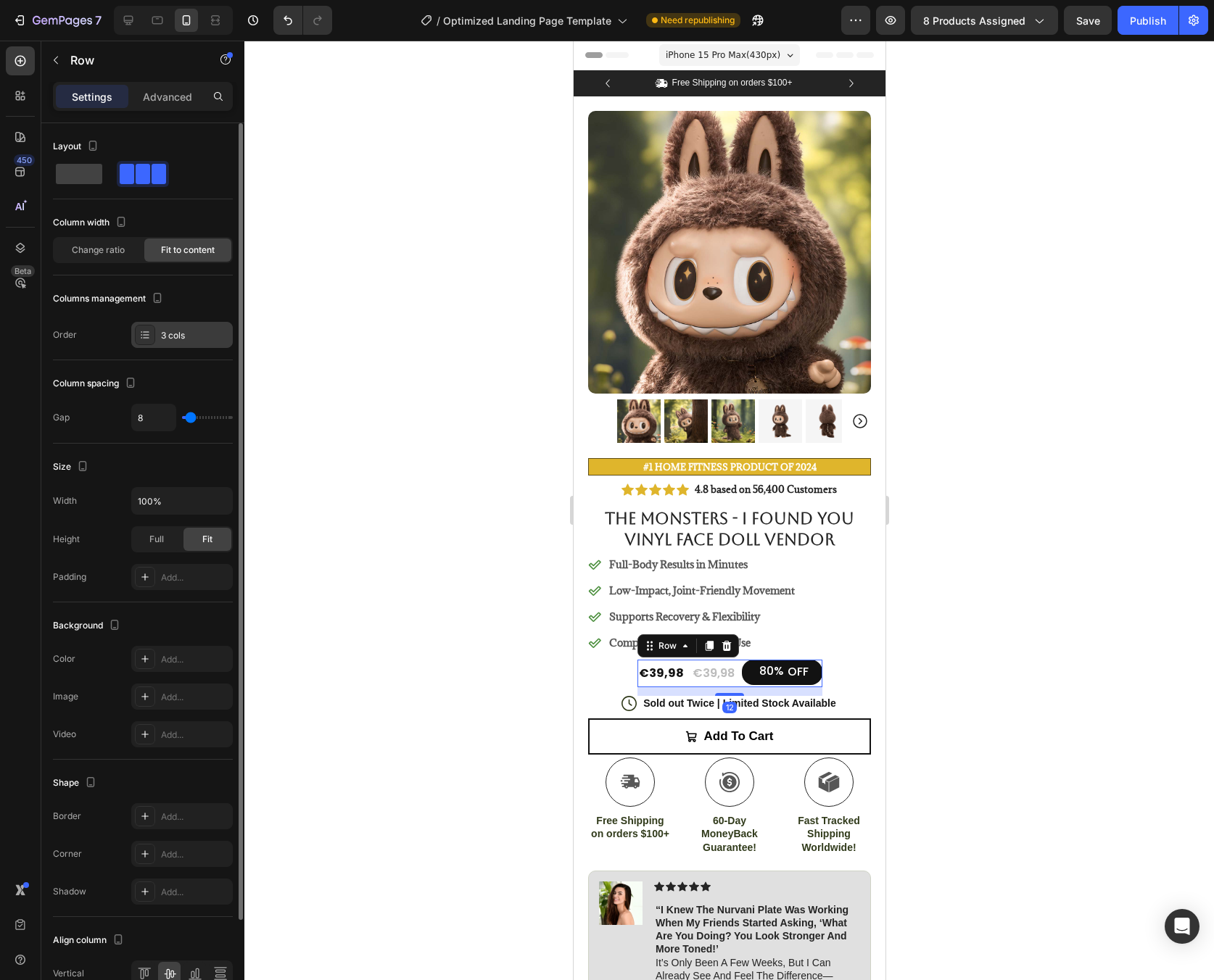
click at [192, 335] on div "3 cols" at bounding box center [195, 335] width 68 height 13
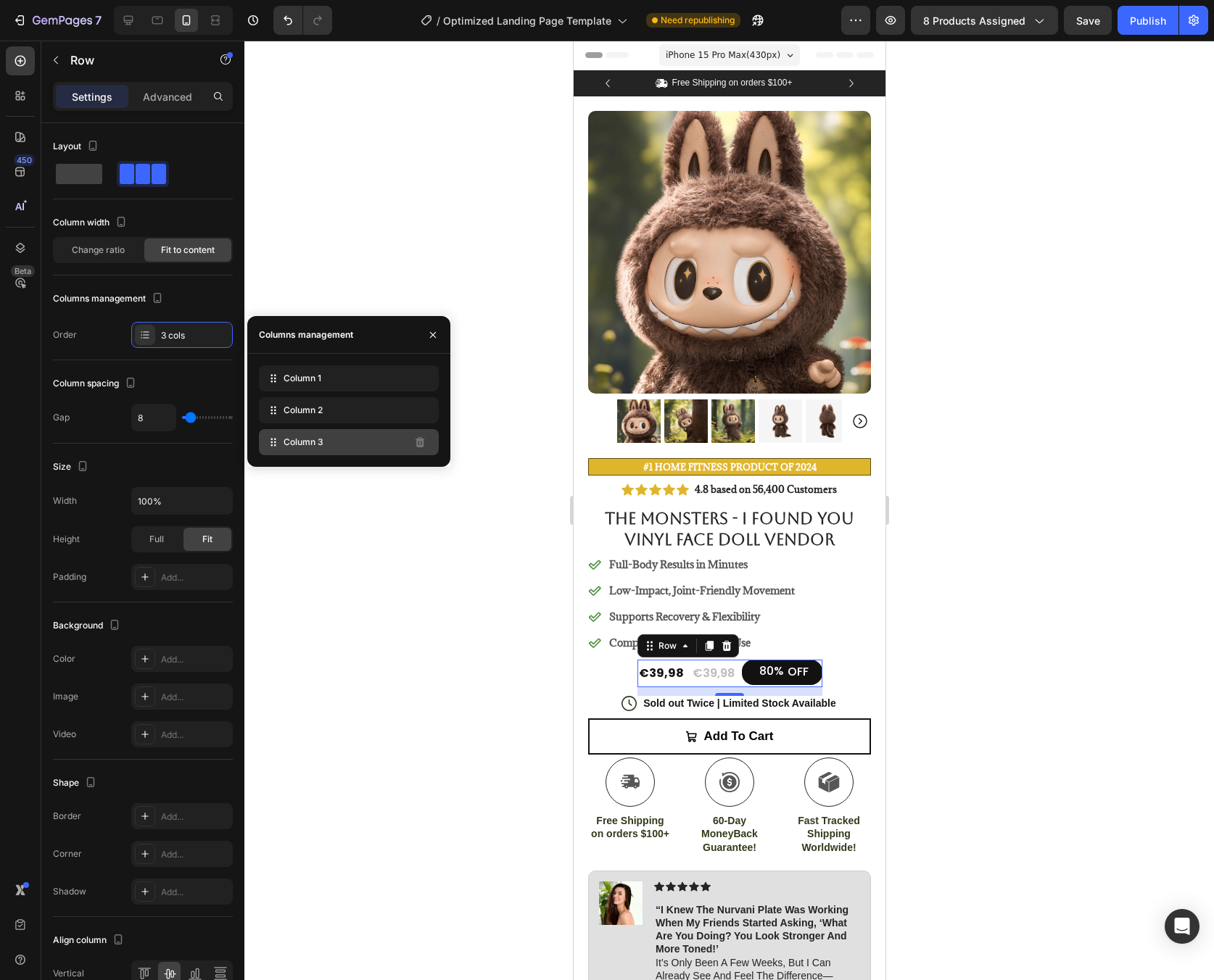
click at [362, 450] on div "Column 3" at bounding box center [349, 442] width 180 height 26
click at [355, 417] on div "Column 2" at bounding box center [349, 410] width 180 height 26
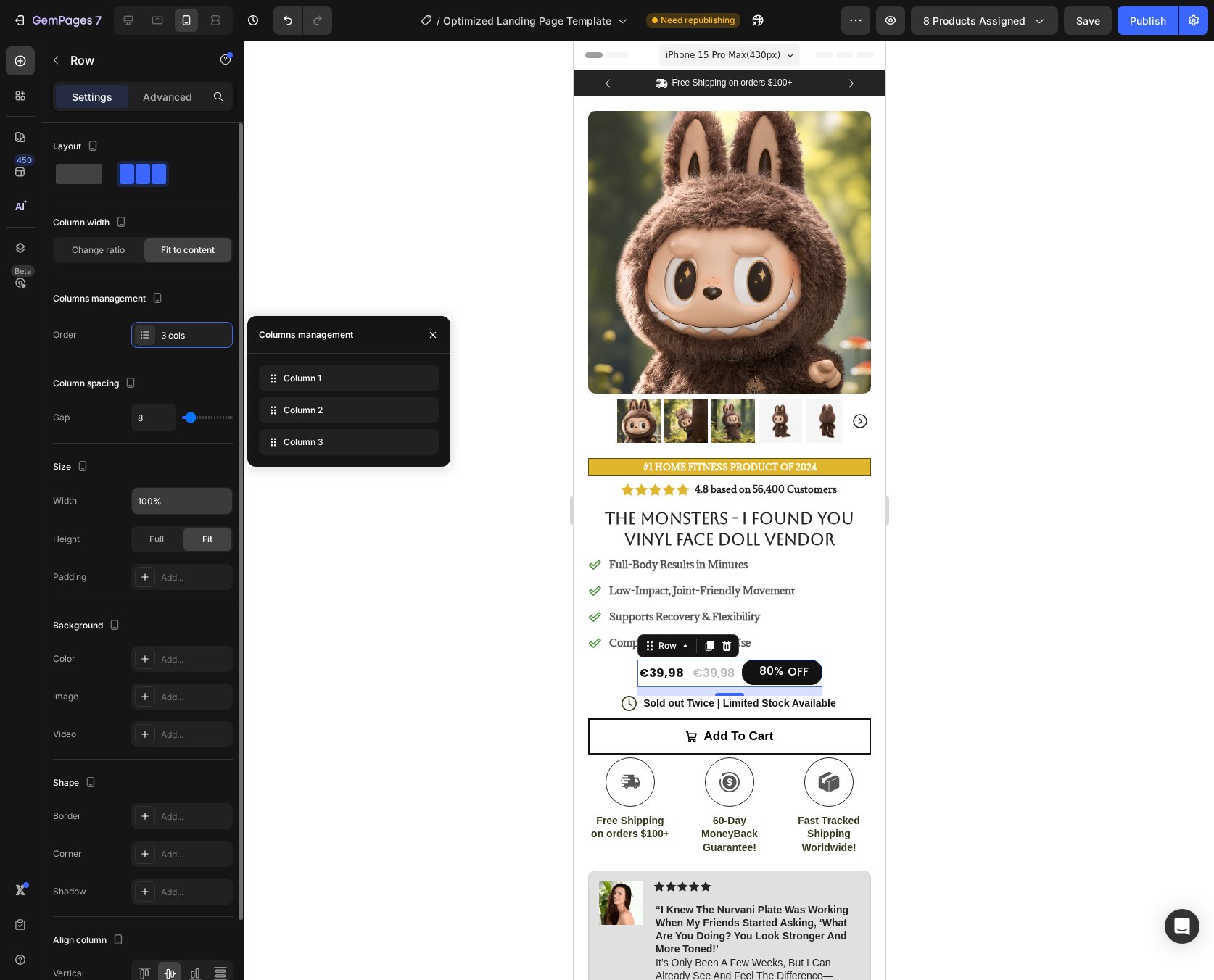
scroll to position [24, 0]
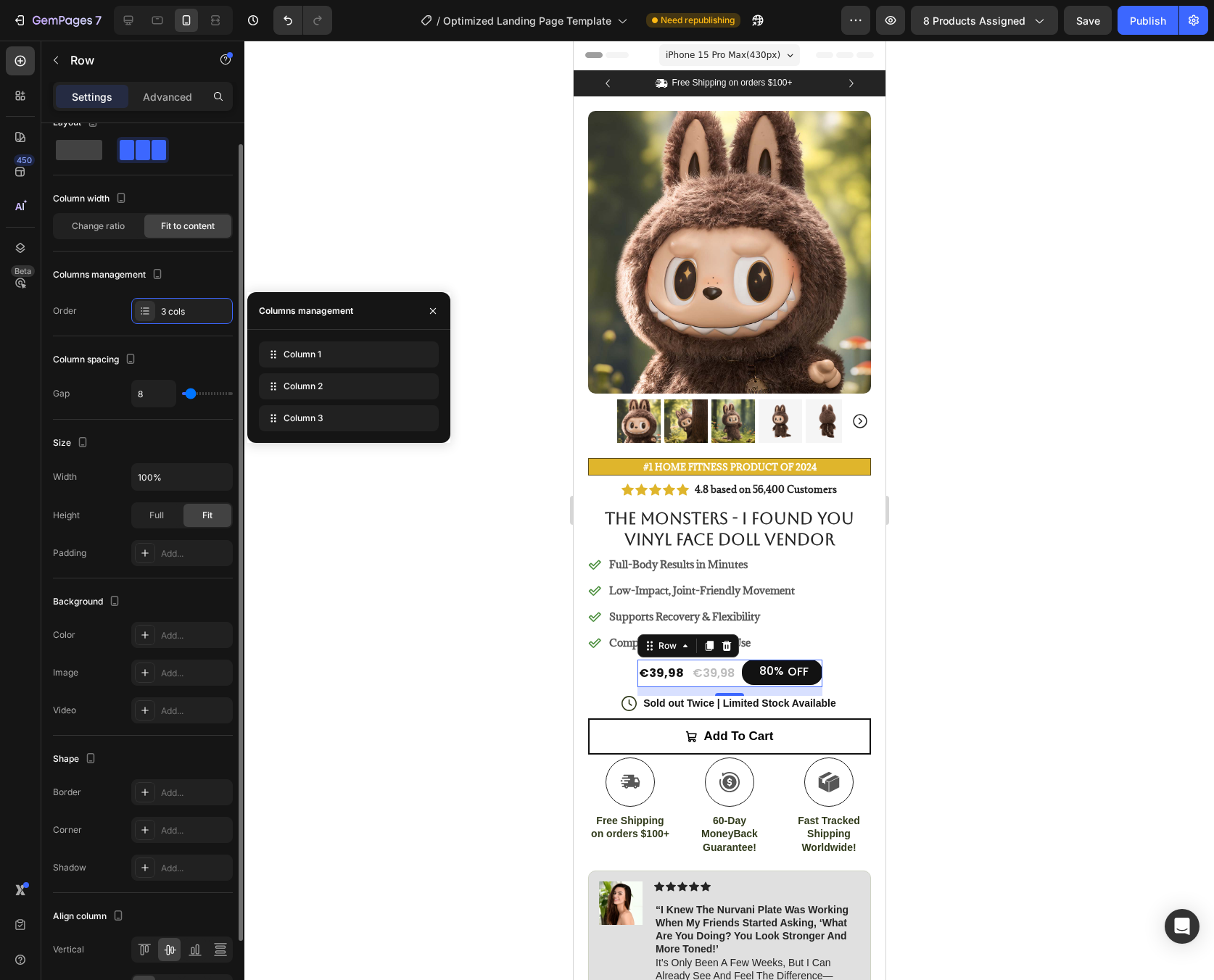
click at [187, 448] on div "Size" at bounding box center [142, 443] width 180 height 23
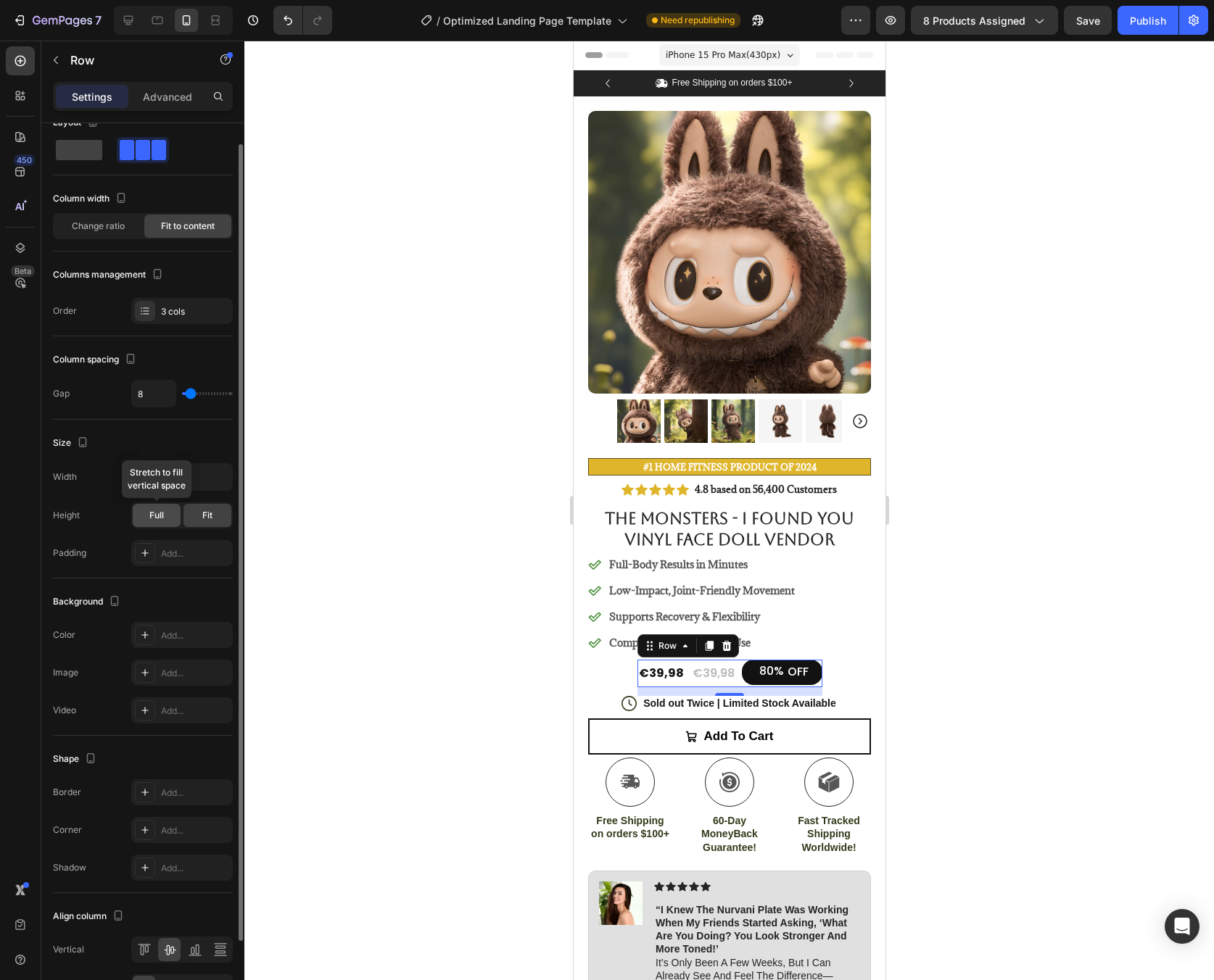
click at [171, 515] on div "Full" at bounding box center [156, 515] width 48 height 23
click at [201, 516] on div "Fit" at bounding box center [207, 515] width 48 height 23
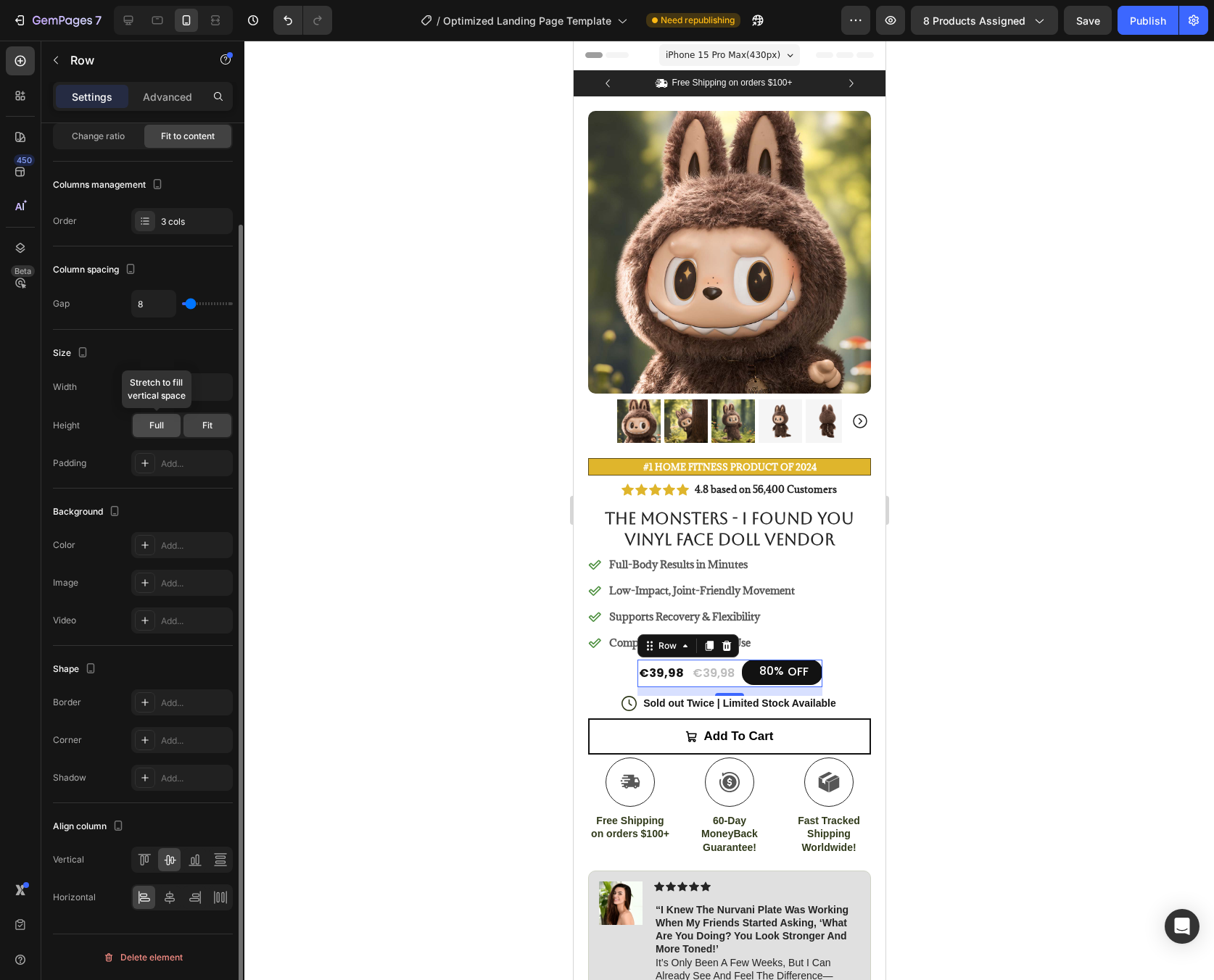
scroll to position [0, 0]
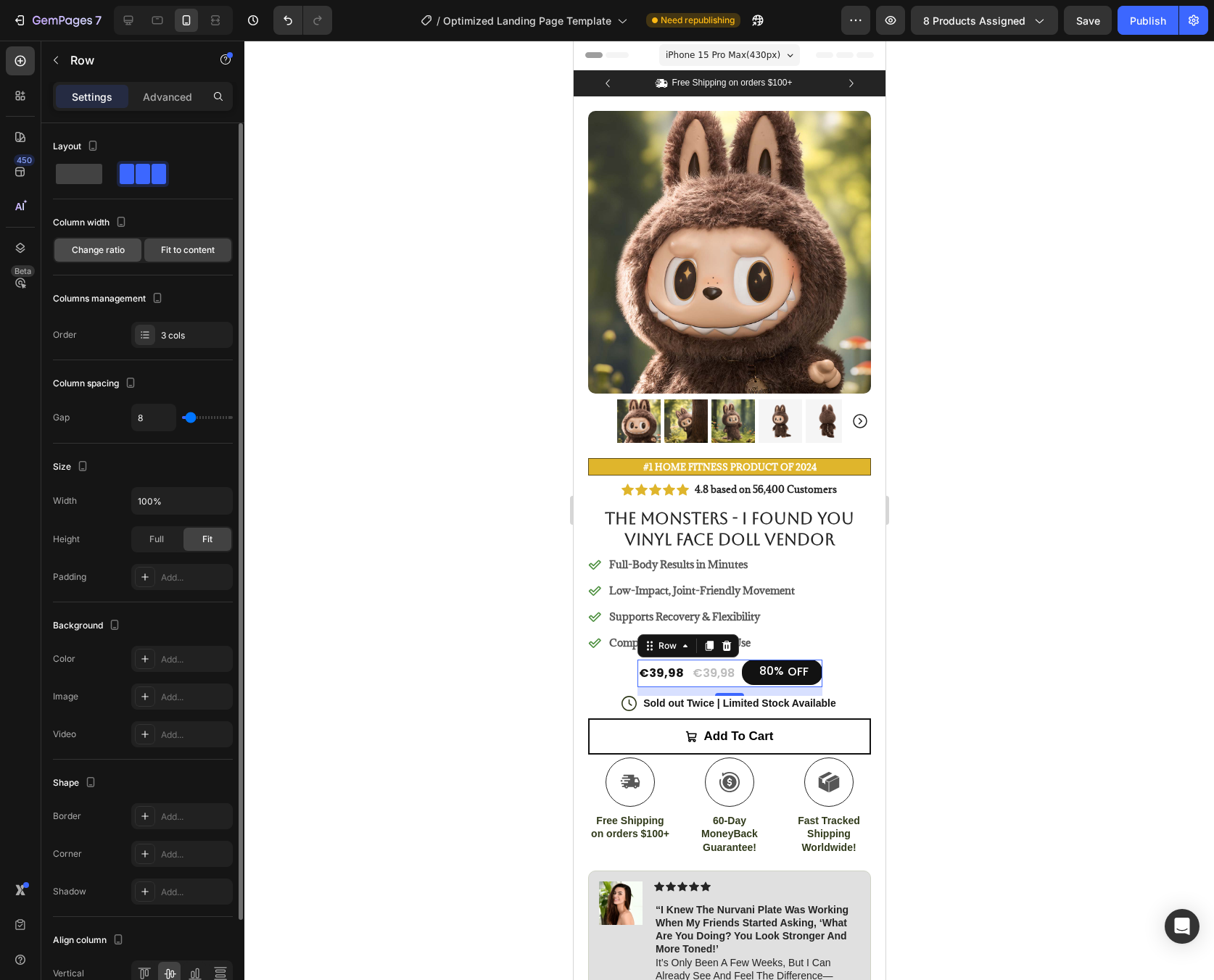
click at [123, 251] on span "Change ratio" at bounding box center [98, 250] width 53 height 13
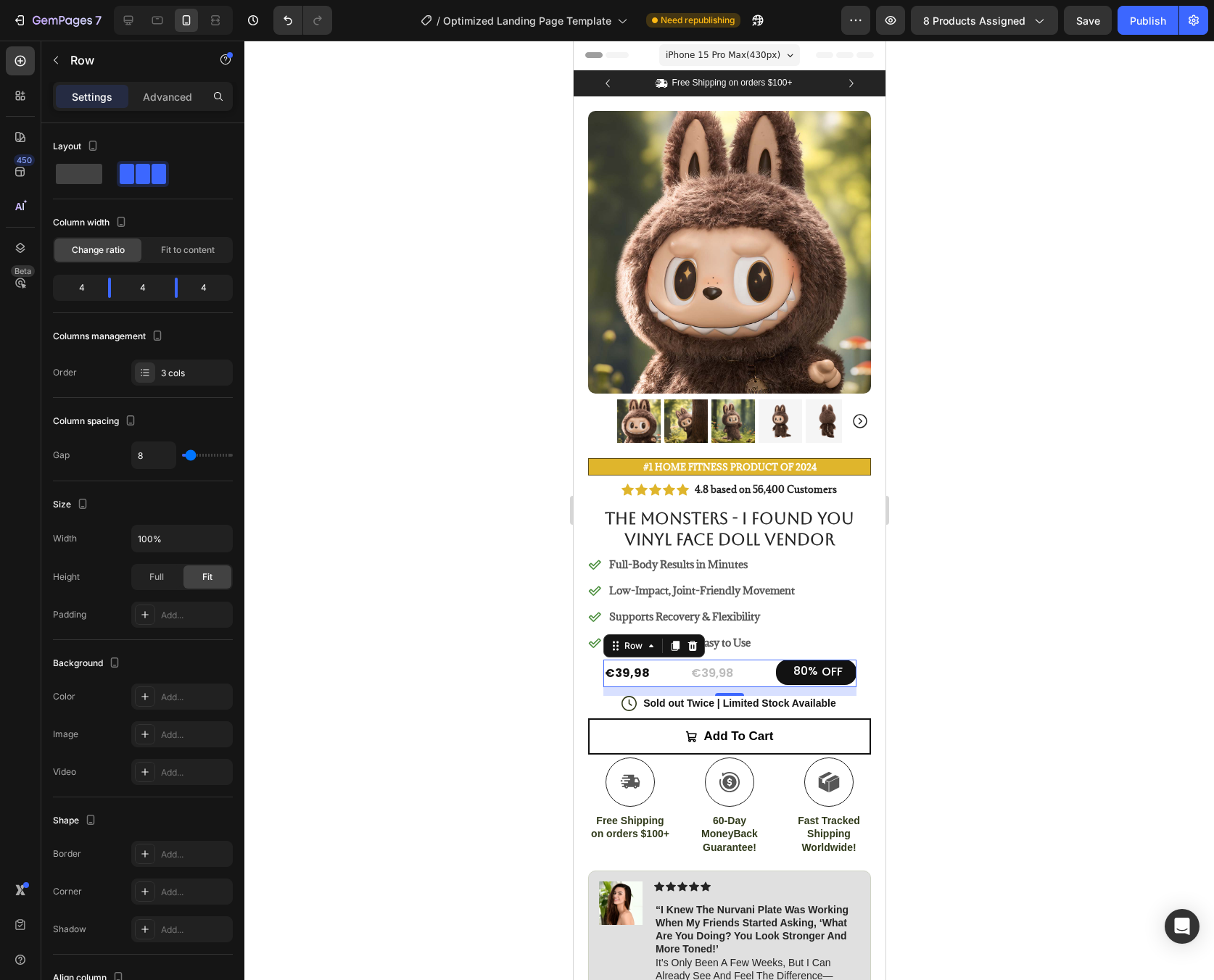
click at [396, 502] on div at bounding box center [729, 510] width 970 height 940
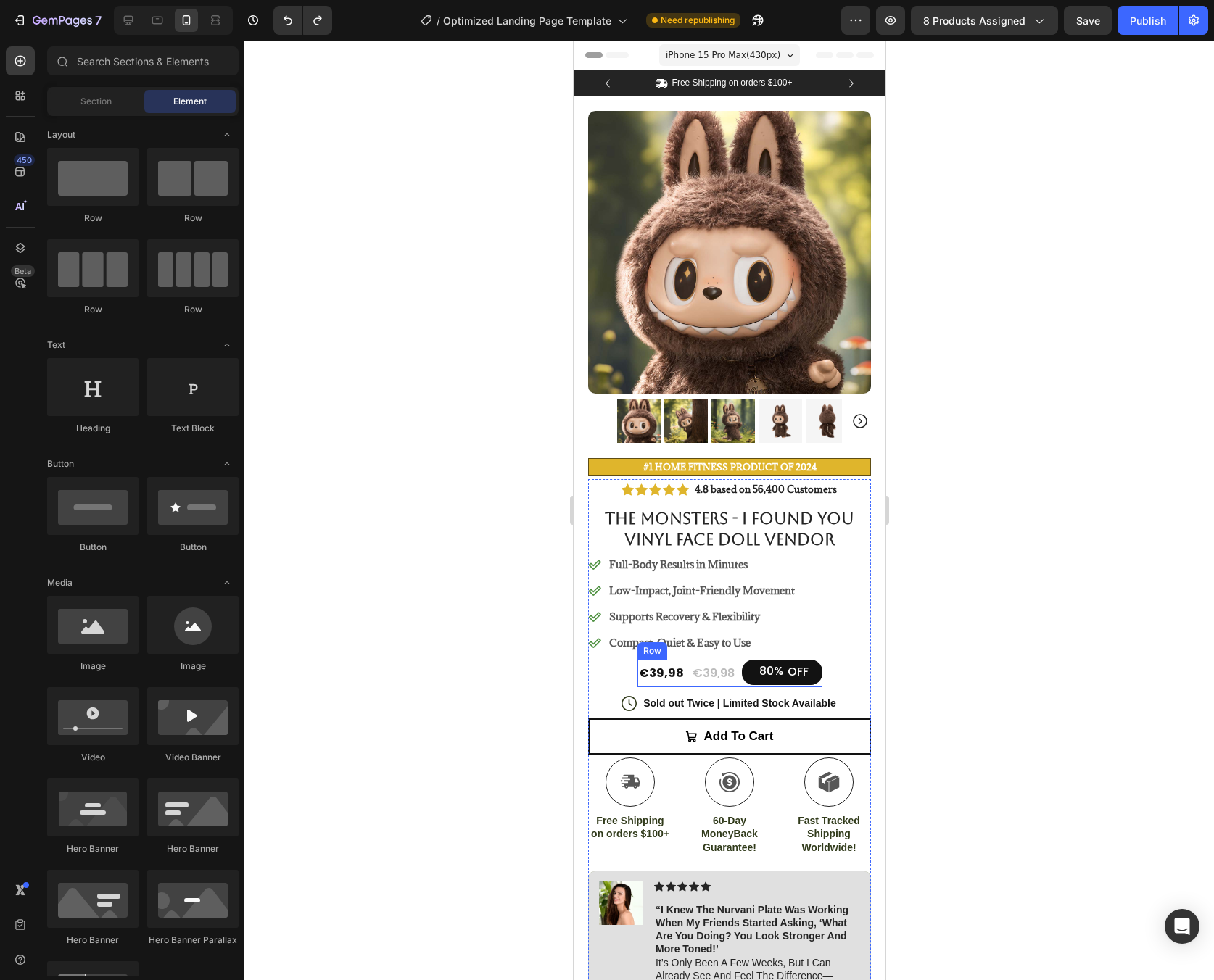
click at [725, 674] on div "€39,98 Product Price Product Price" at bounding box center [712, 673] width 45 height 28
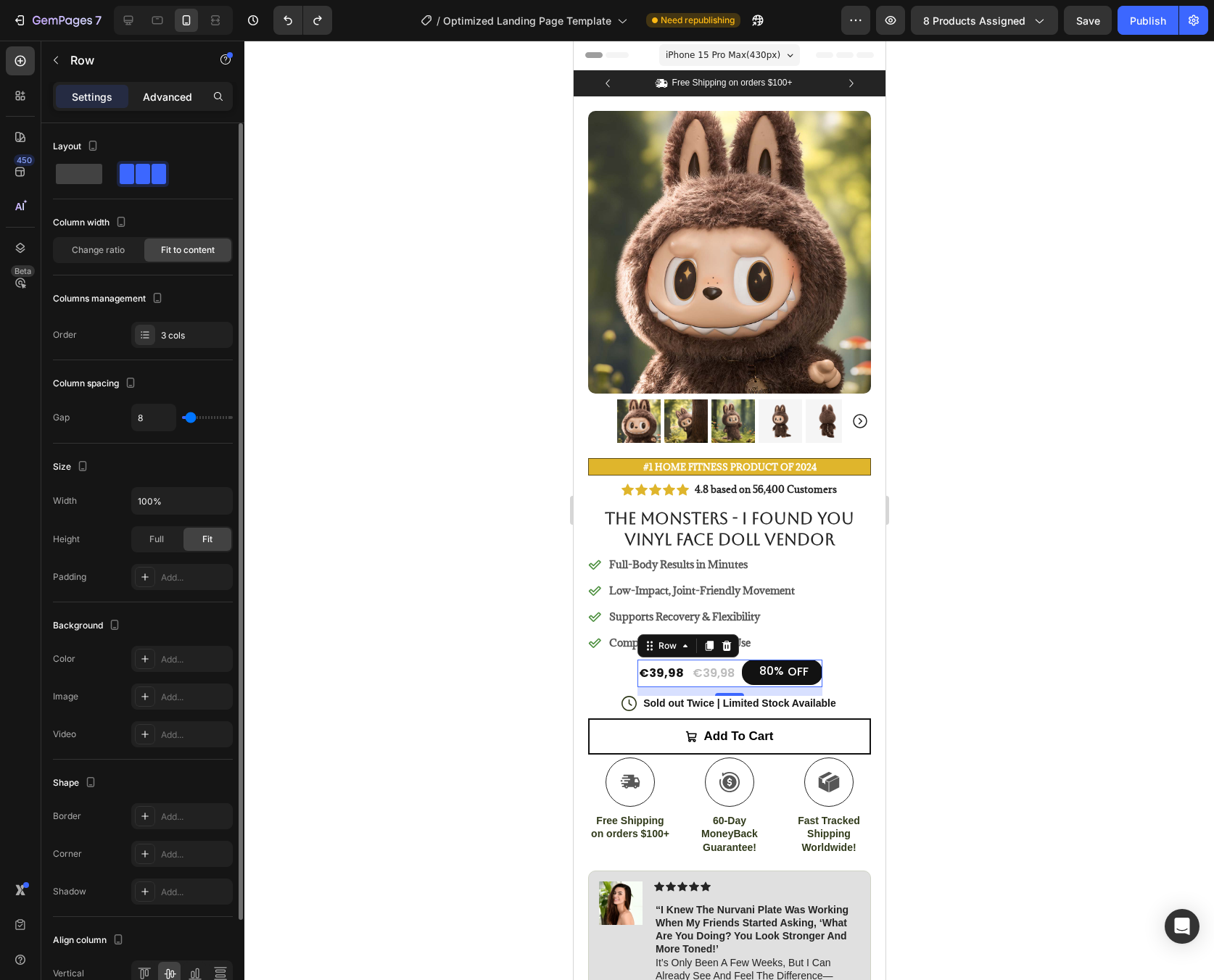
click at [156, 100] on p "Advanced" at bounding box center [168, 96] width 49 height 16
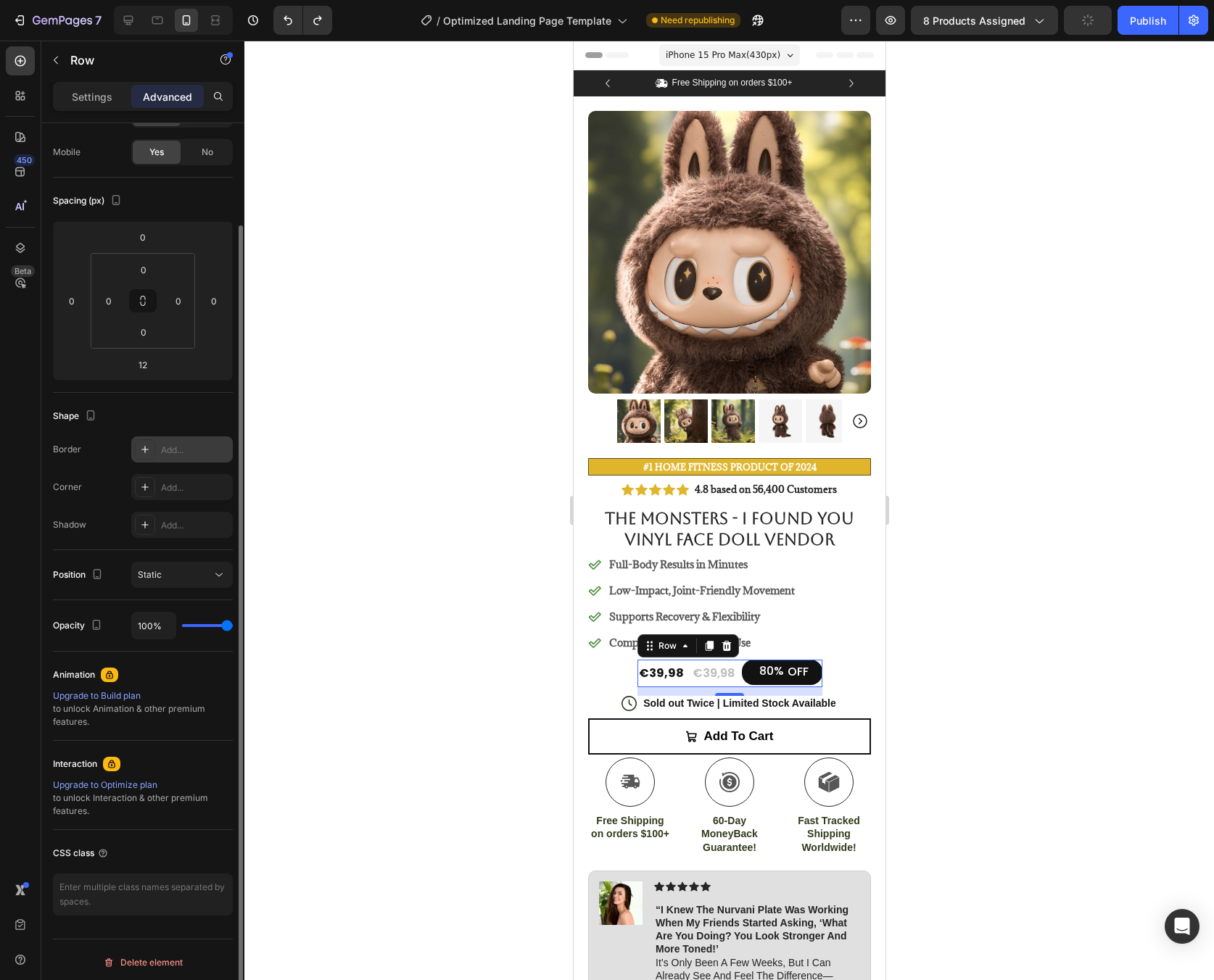
scroll to position [108, 0]
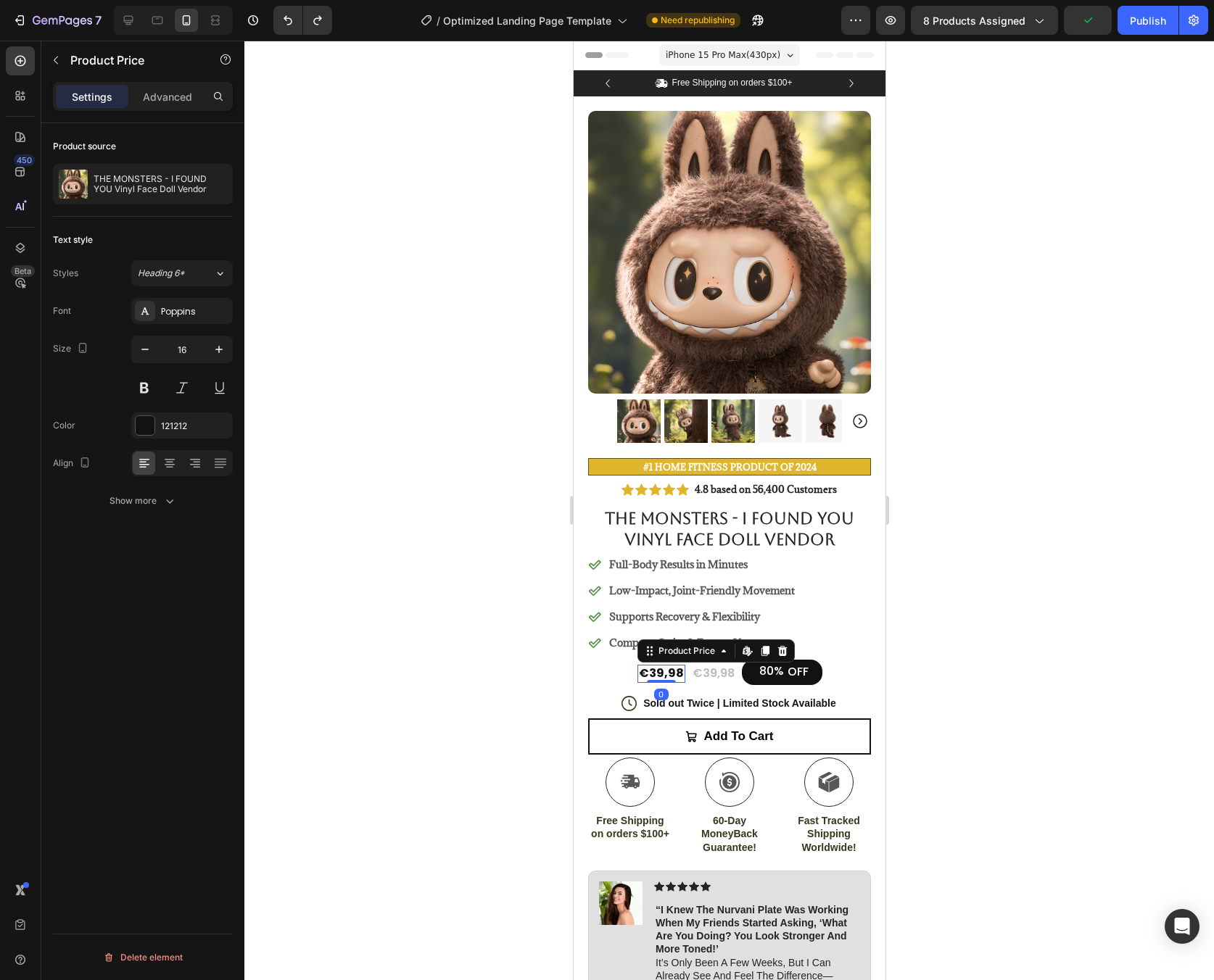
click at [673, 665] on div "€39,98" at bounding box center [660, 674] width 48 height 18
click at [696, 665] on div "€39,98" at bounding box center [712, 674] width 45 height 18
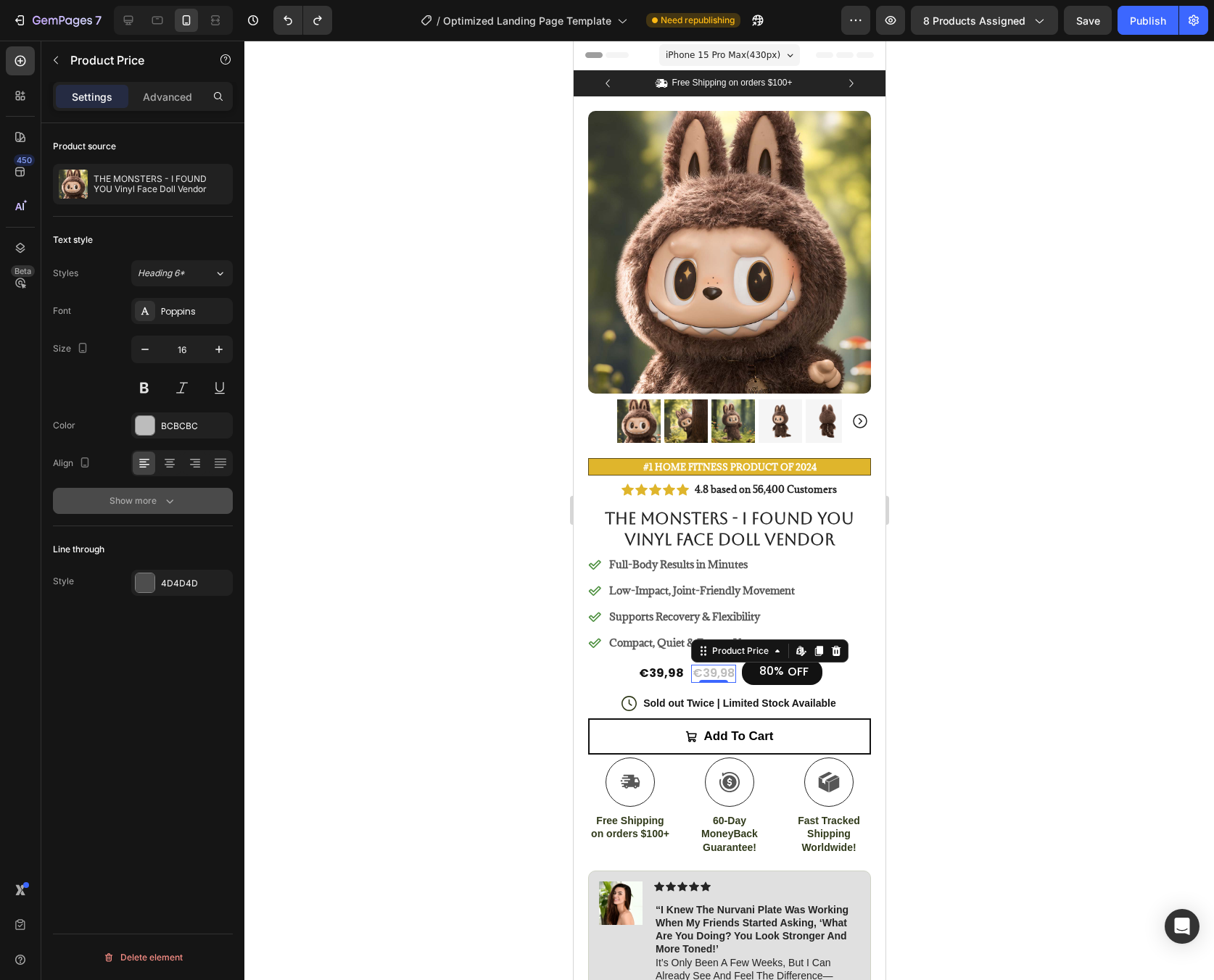
click at [169, 501] on icon "button" at bounding box center [170, 501] width 15 height 15
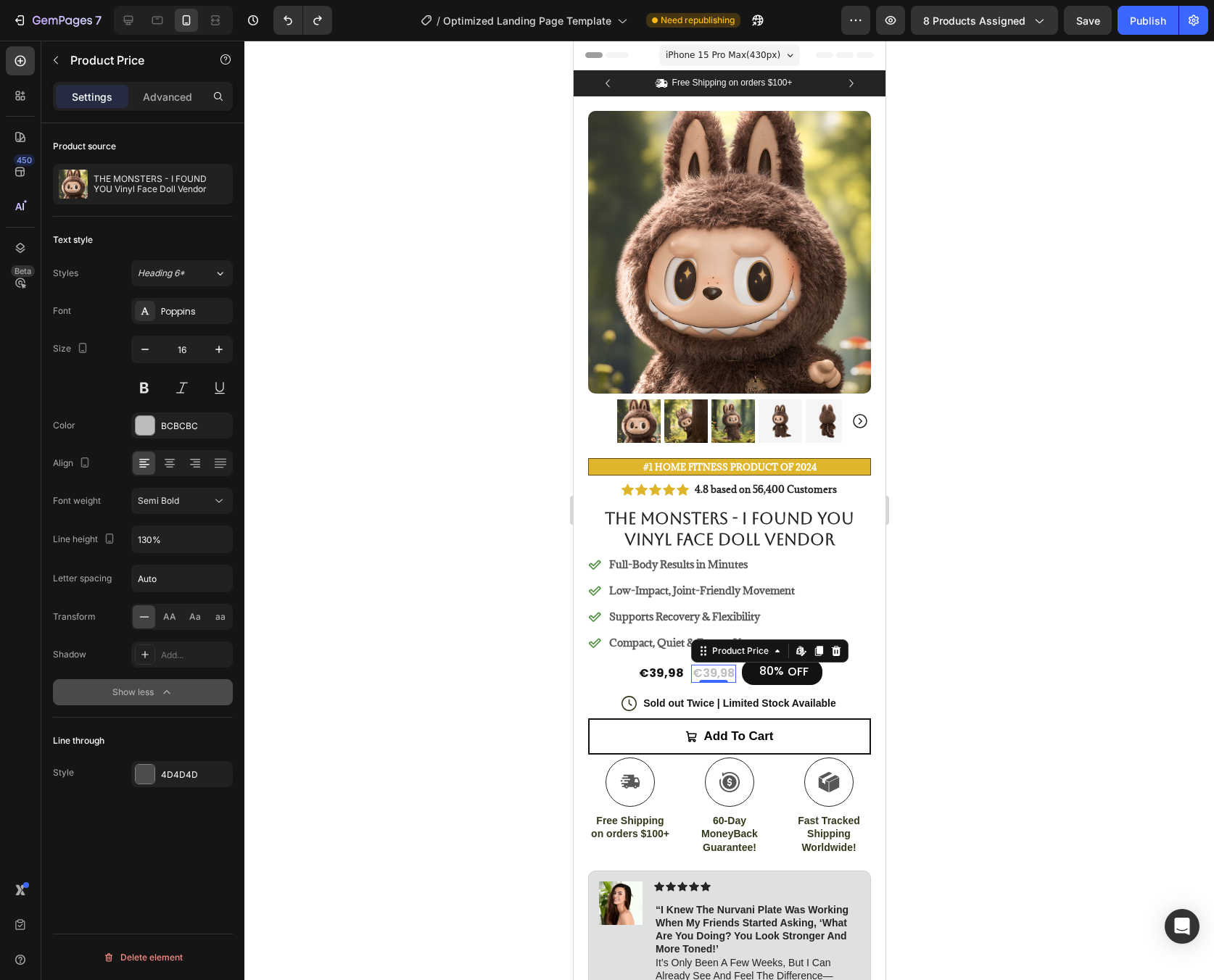
click at [144, 617] on icon at bounding box center [145, 617] width 15 height 15
click at [166, 621] on span "AA" at bounding box center [169, 617] width 13 height 13
click at [194, 620] on span "Aa" at bounding box center [195, 617] width 12 height 13
click at [146, 620] on icon at bounding box center [145, 617] width 15 height 15
click at [215, 391] on button at bounding box center [220, 388] width 26 height 26
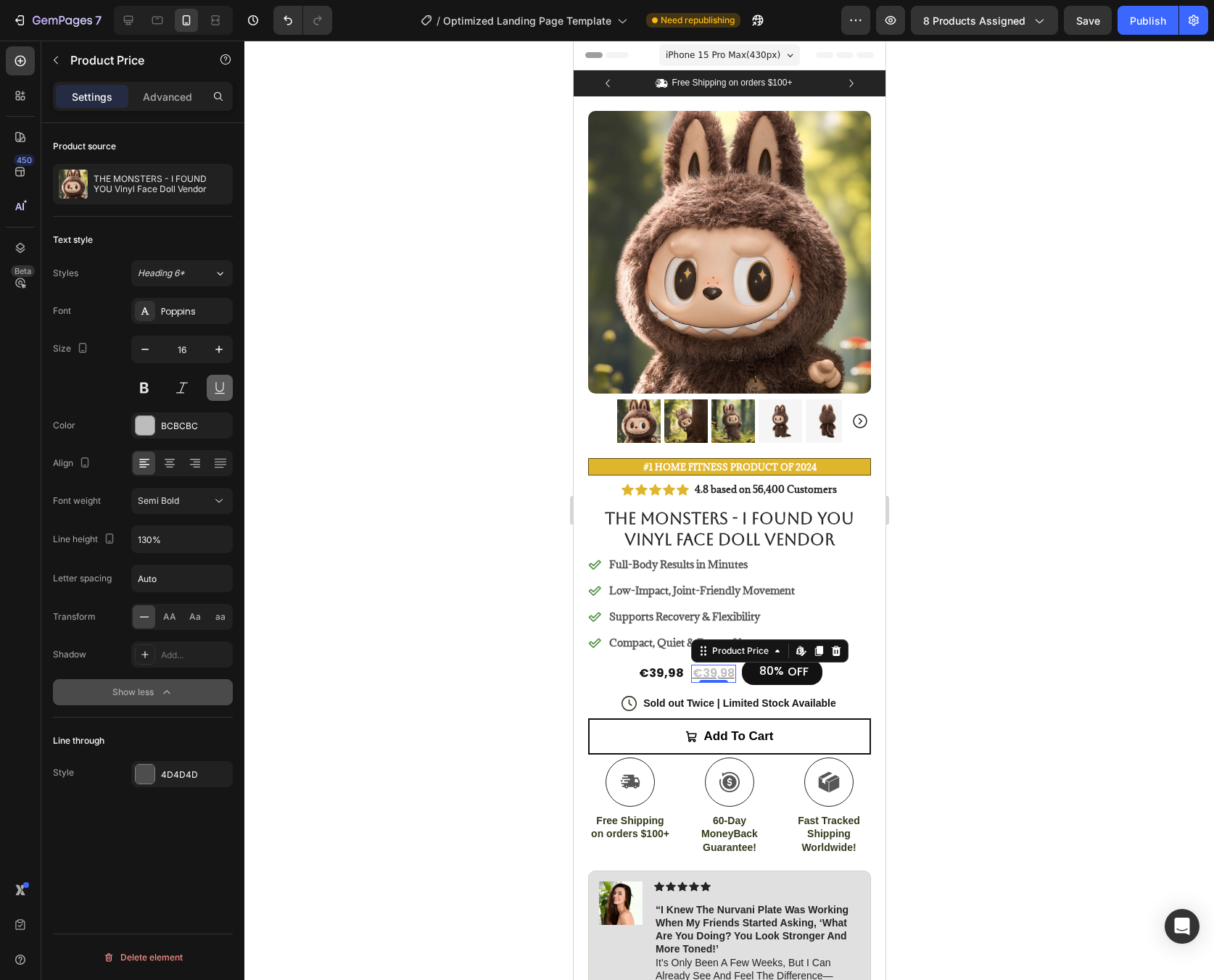
click at [215, 391] on button at bounding box center [220, 388] width 26 height 26
click at [218, 283] on button "Heading 6*" at bounding box center [182, 274] width 101 height 26
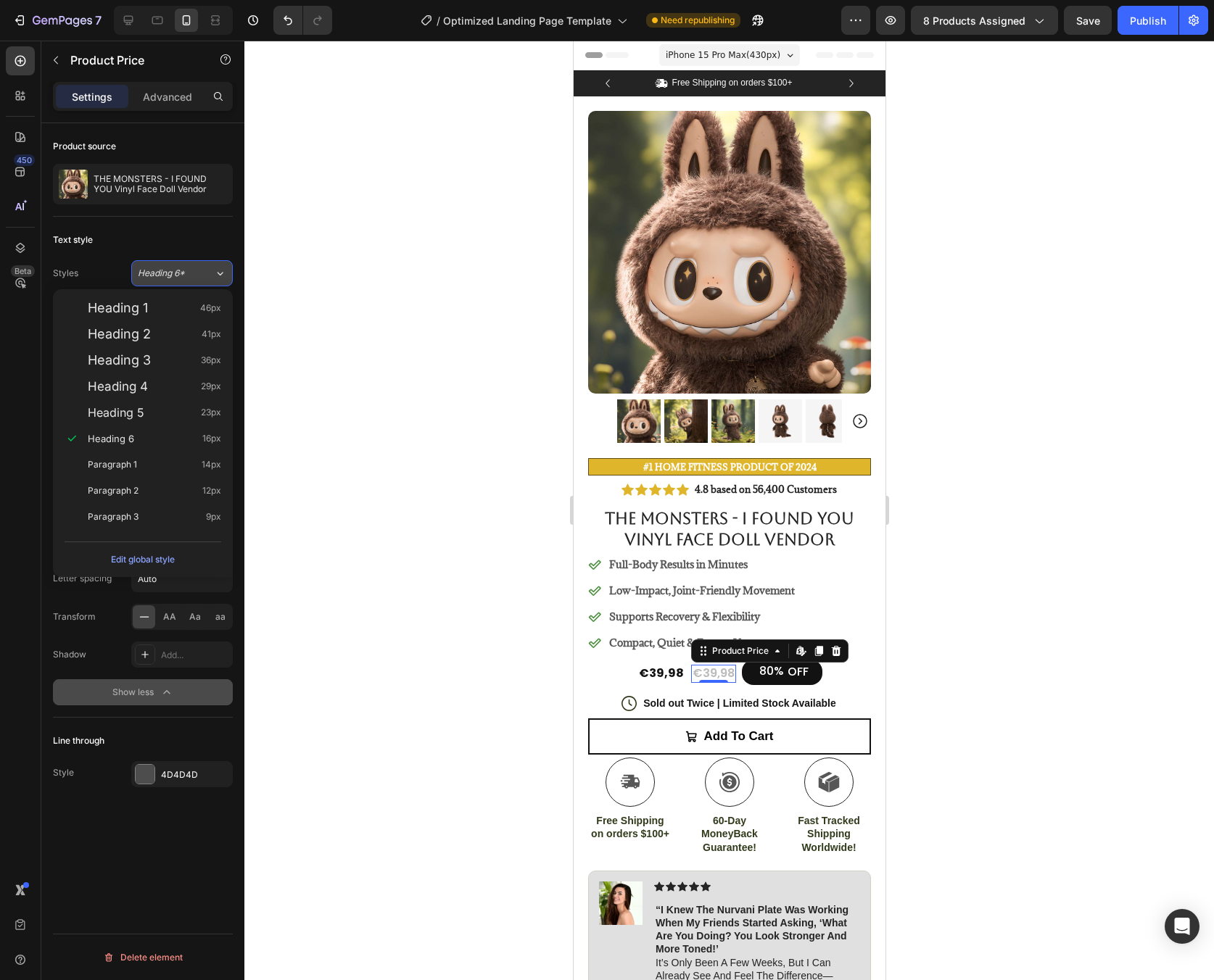
click at [218, 281] on button "Heading 6*" at bounding box center [182, 274] width 101 height 26
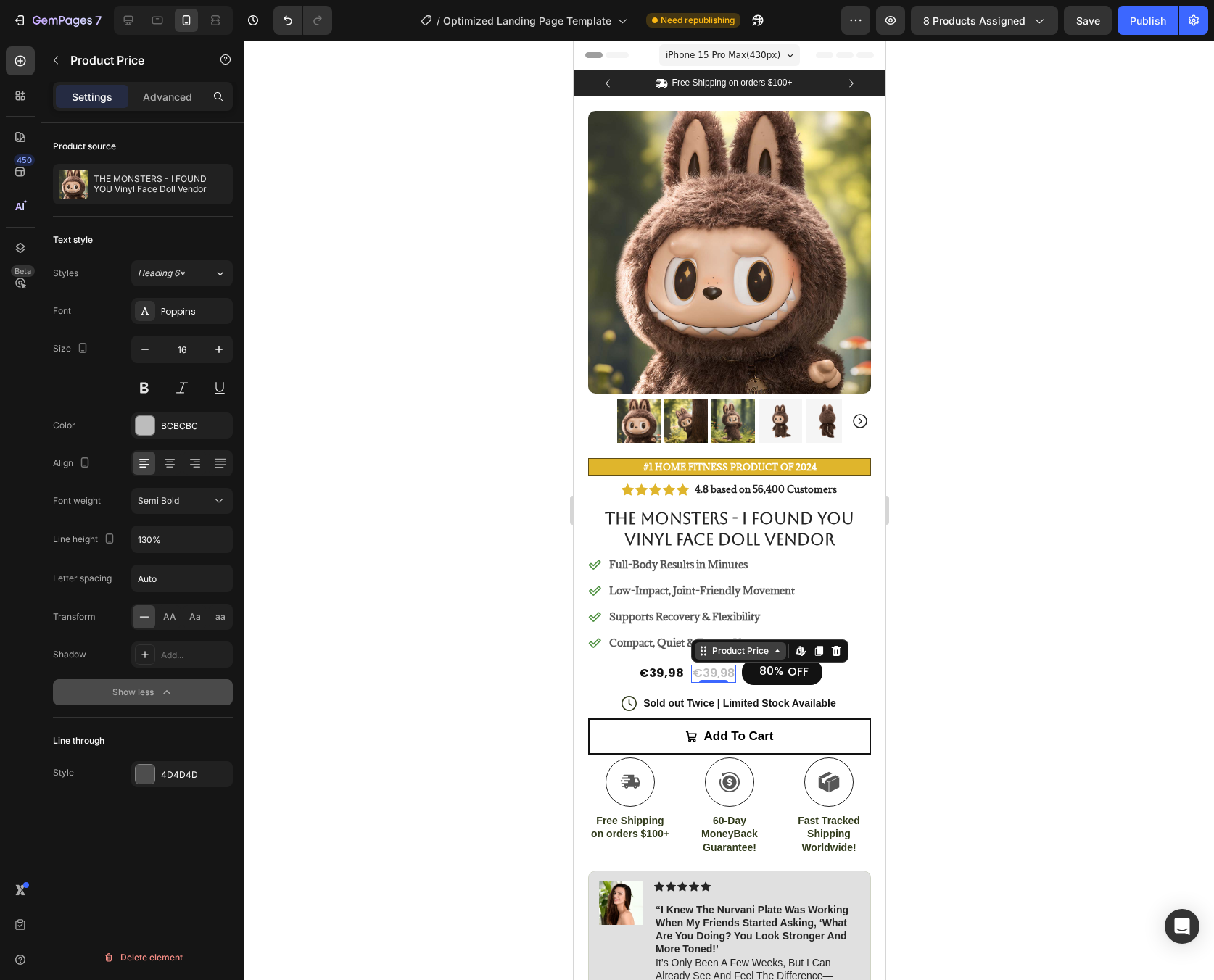
click at [771, 645] on icon at bounding box center [776, 651] width 12 height 12
click at [813, 646] on icon at bounding box center [818, 651] width 8 height 10
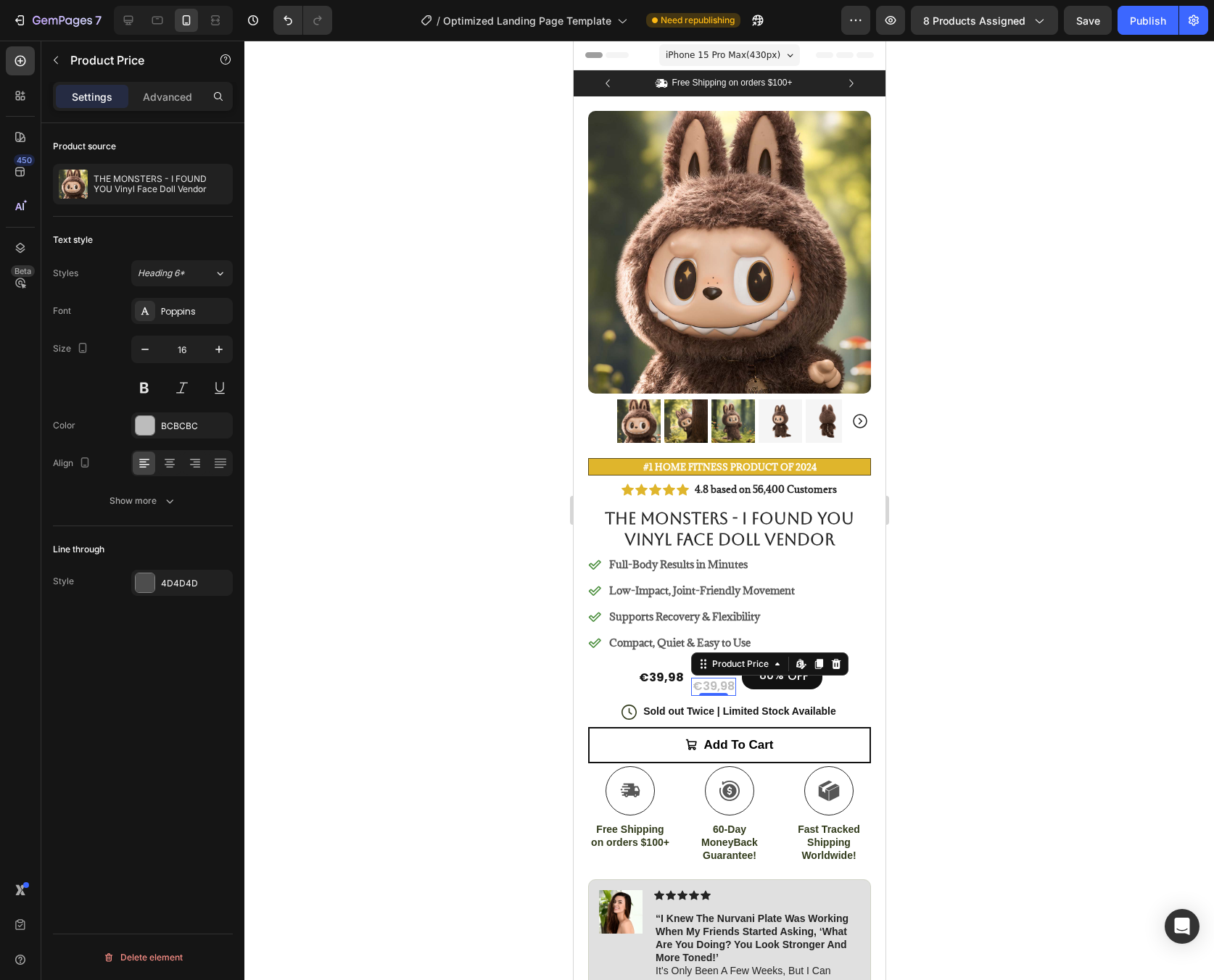
click at [716, 677] on div "€39,98" at bounding box center [712, 686] width 45 height 18
click at [716, 677] on div "€39,98" at bounding box center [712, 686] width 45 height 18
click at [832, 659] on icon at bounding box center [836, 664] width 12 height 12
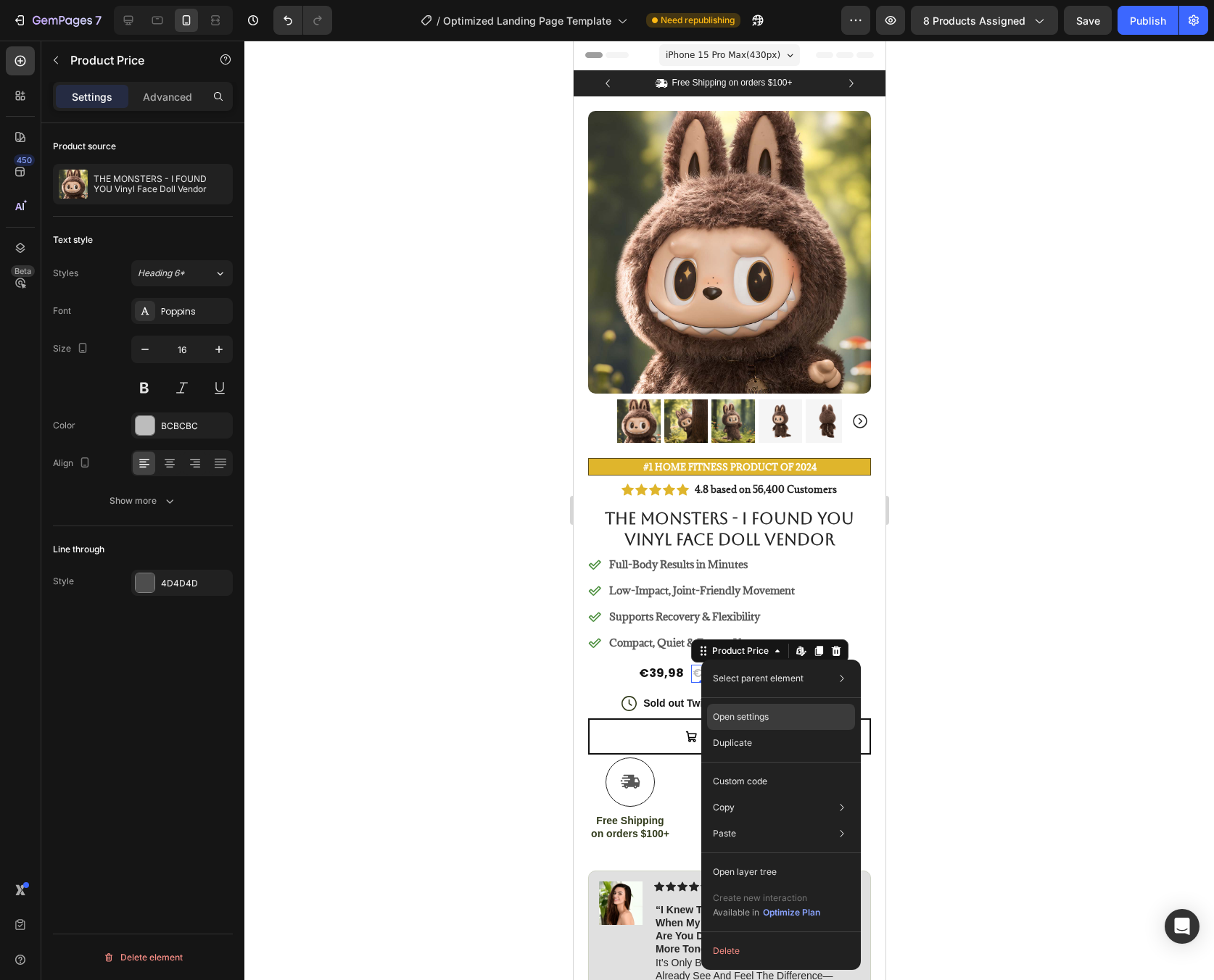
click at [825, 718] on div "Open settings" at bounding box center [781, 717] width 148 height 26
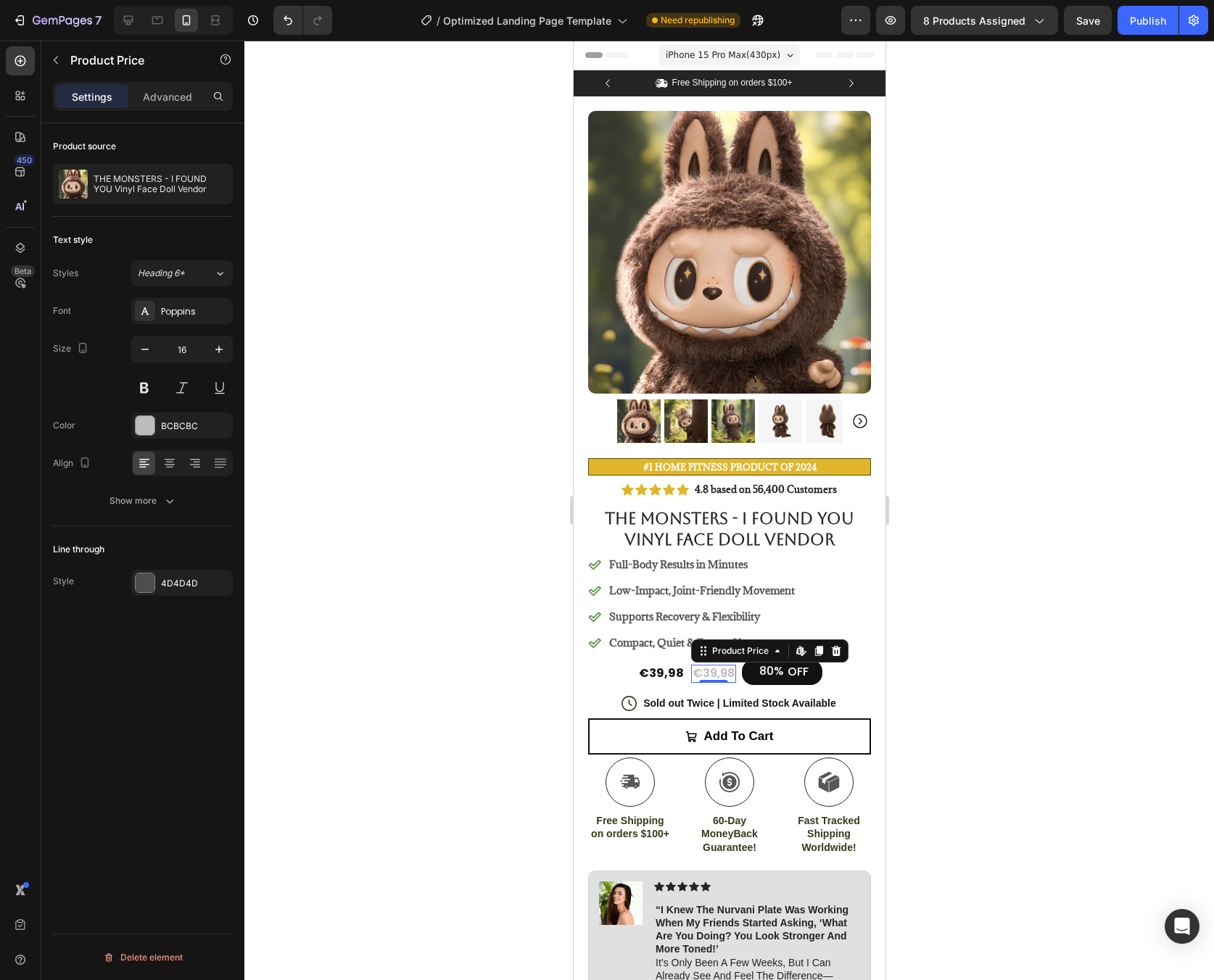
click at [975, 631] on div at bounding box center [729, 510] width 970 height 940
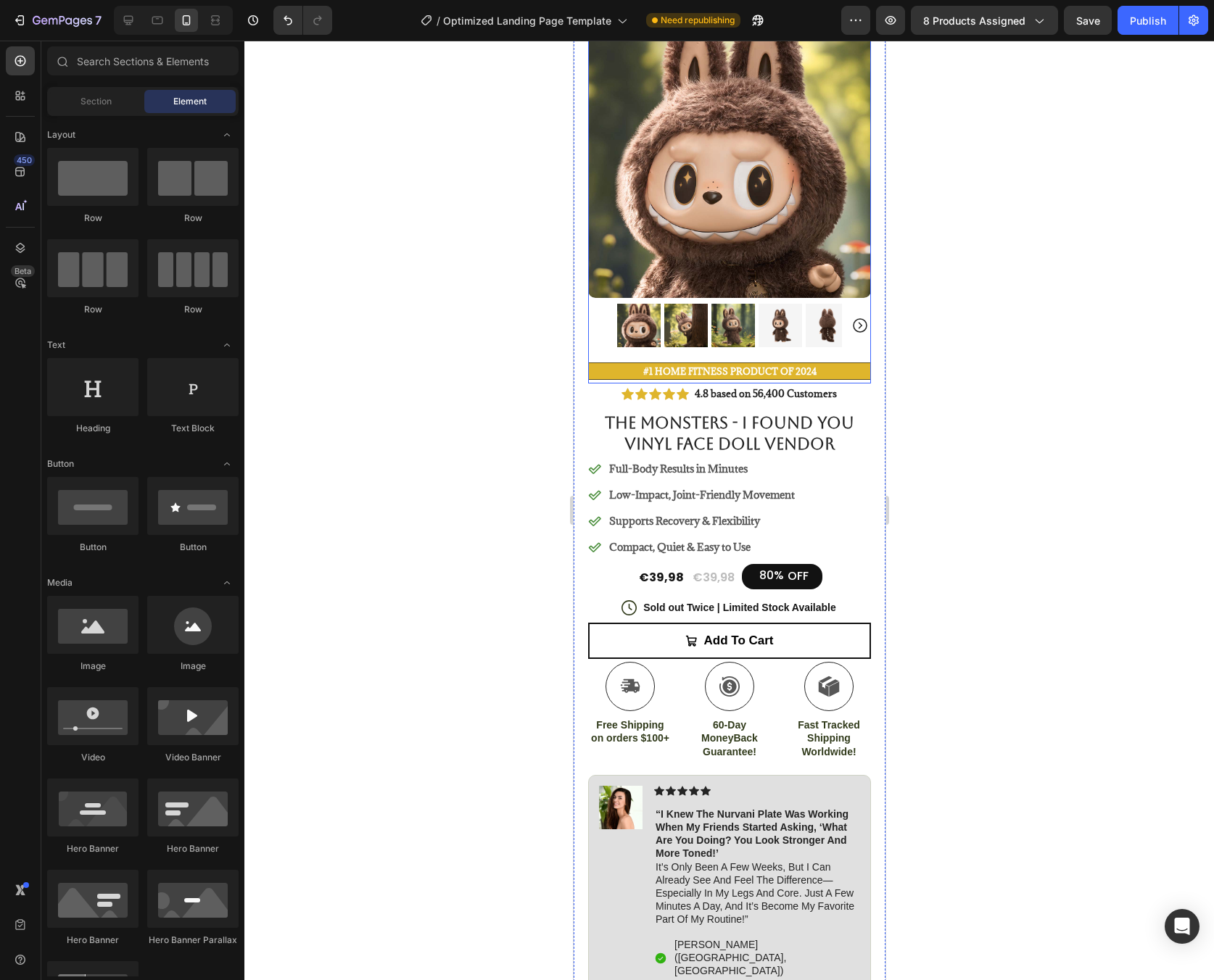
scroll to position [99, 0]
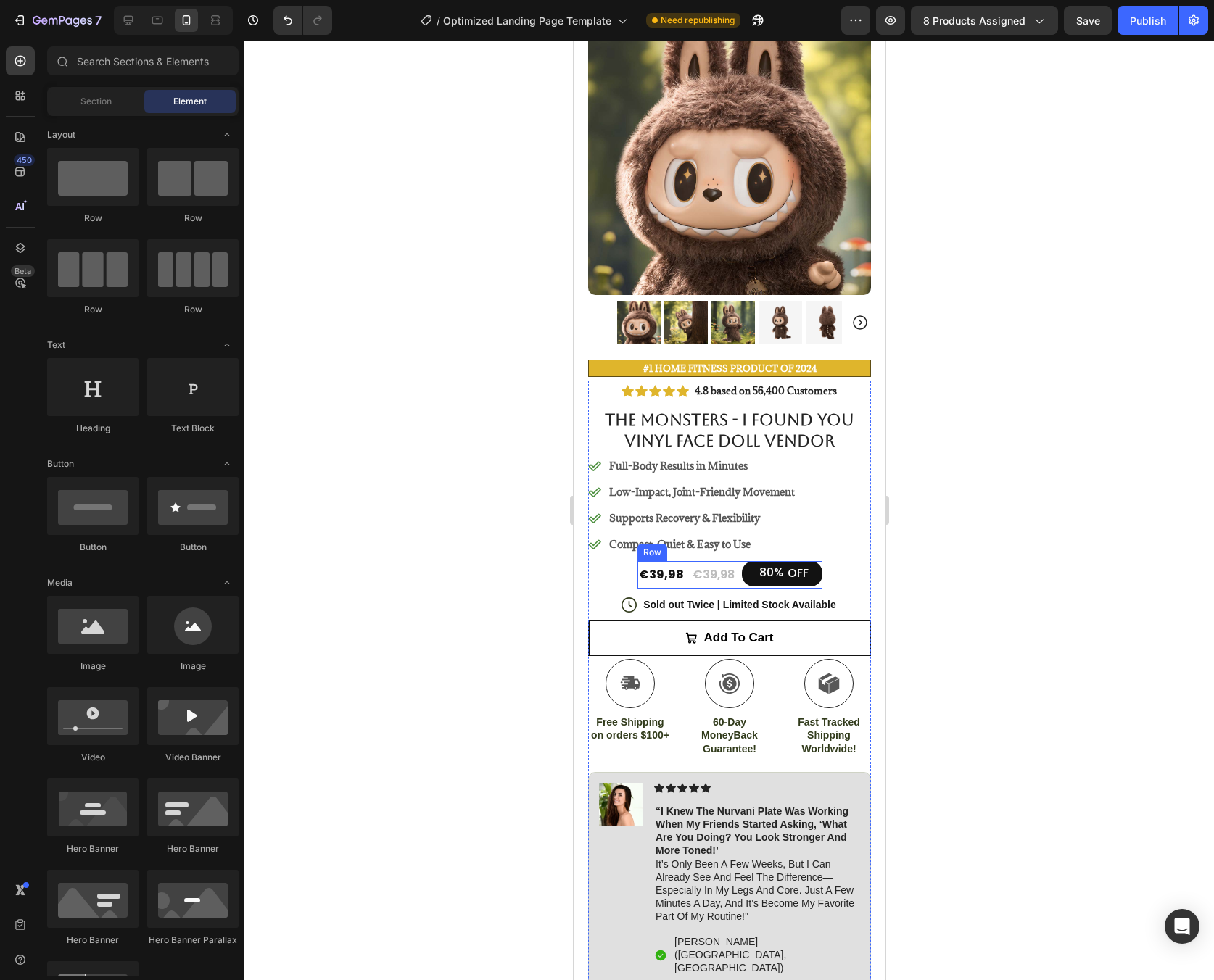
click at [709, 575] on div "€39,98 Product Price Product Price" at bounding box center [712, 575] width 45 height 28
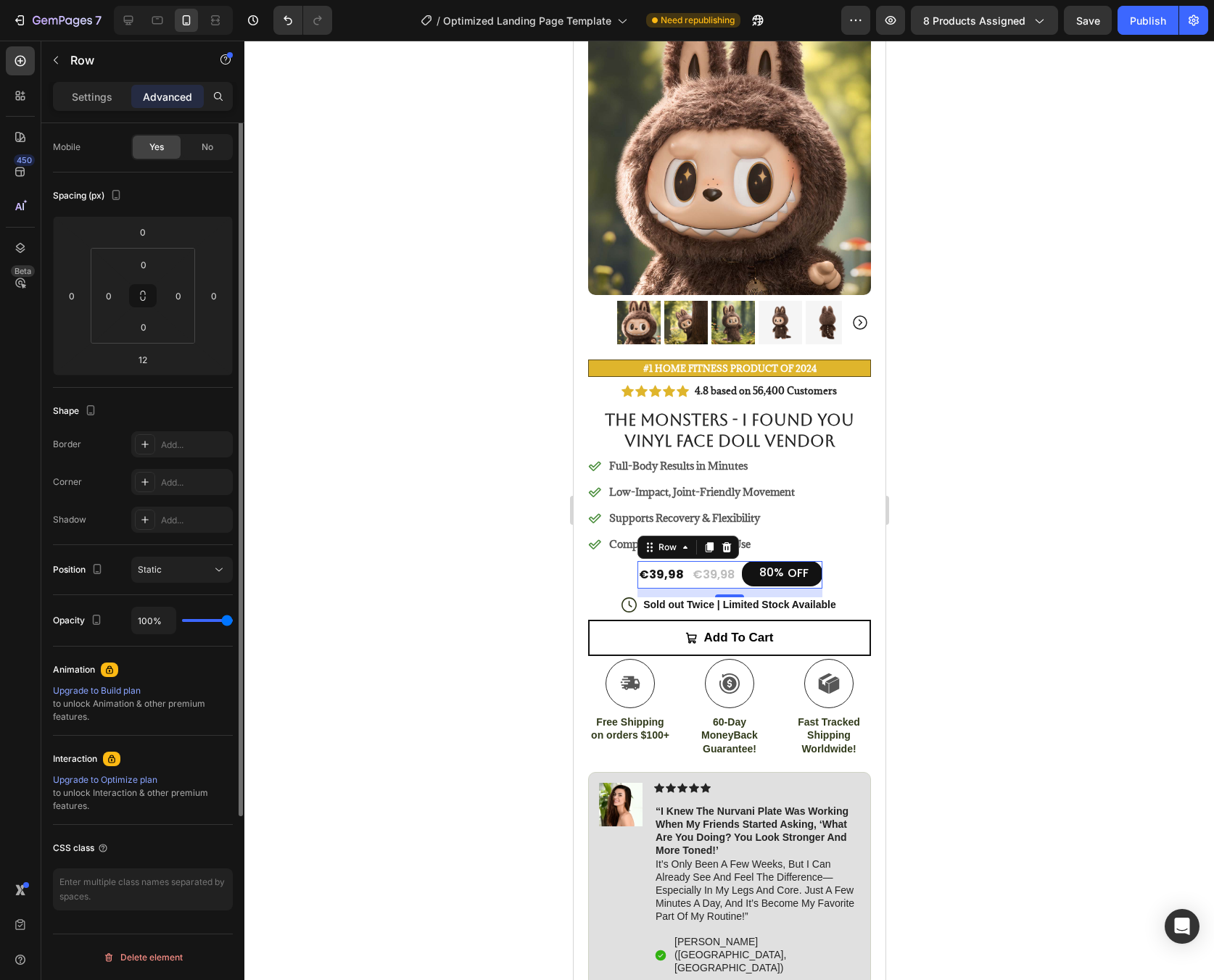
scroll to position [0, 0]
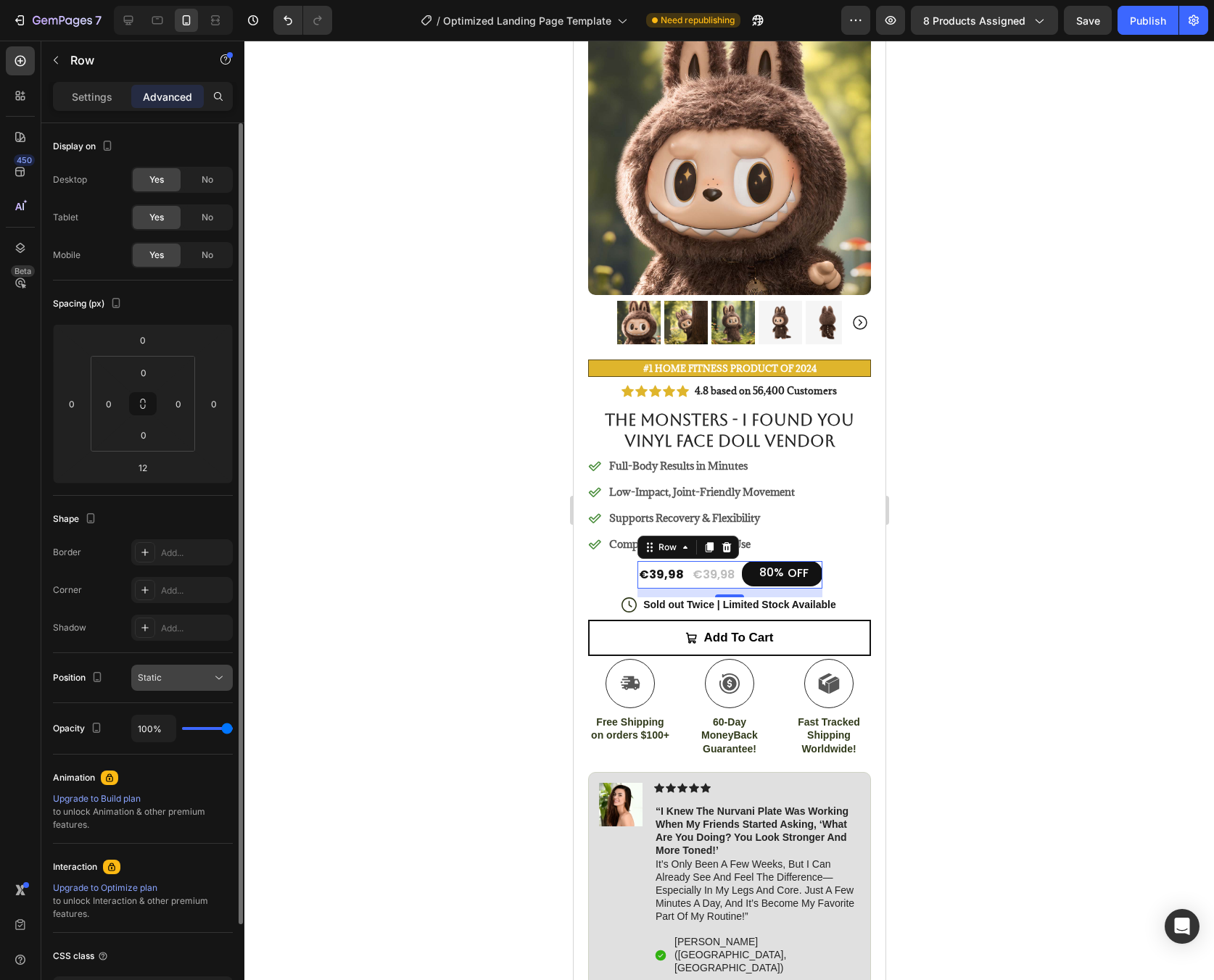
click at [199, 689] on button "Static" at bounding box center [182, 678] width 101 height 26
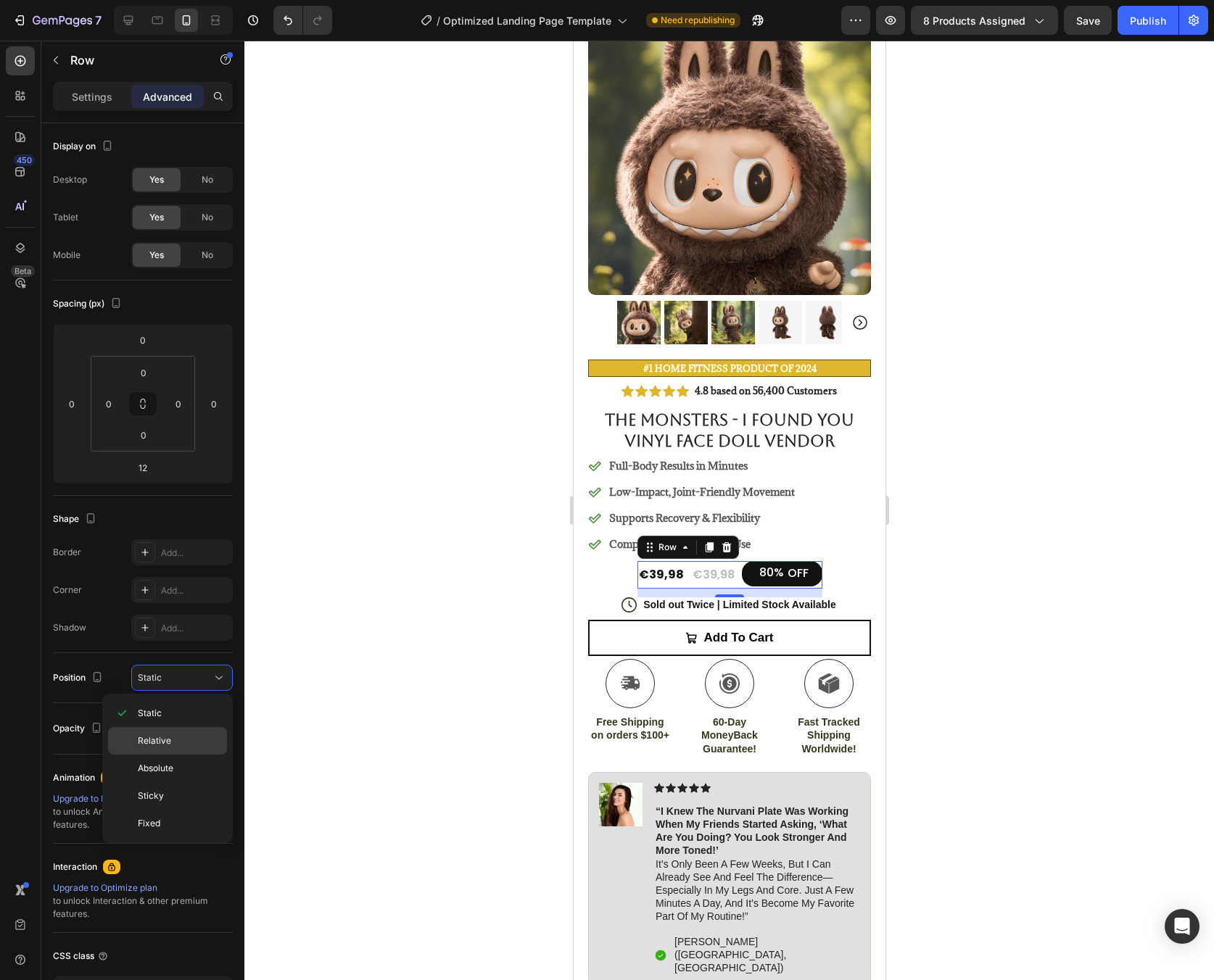
click at [194, 738] on p "Relative" at bounding box center [179, 741] width 83 height 13
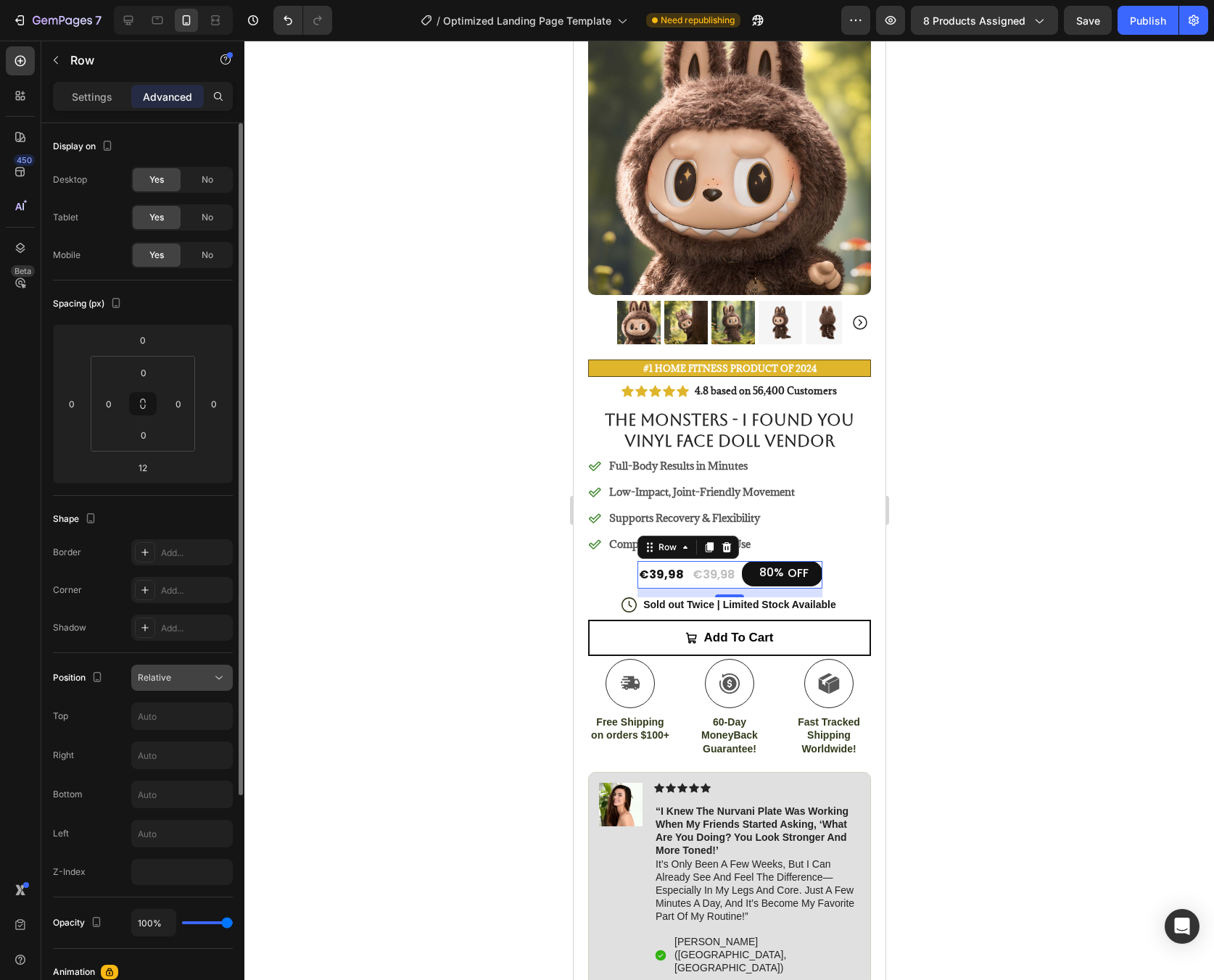
click at [209, 680] on div "Relative" at bounding box center [175, 677] width 74 height 13
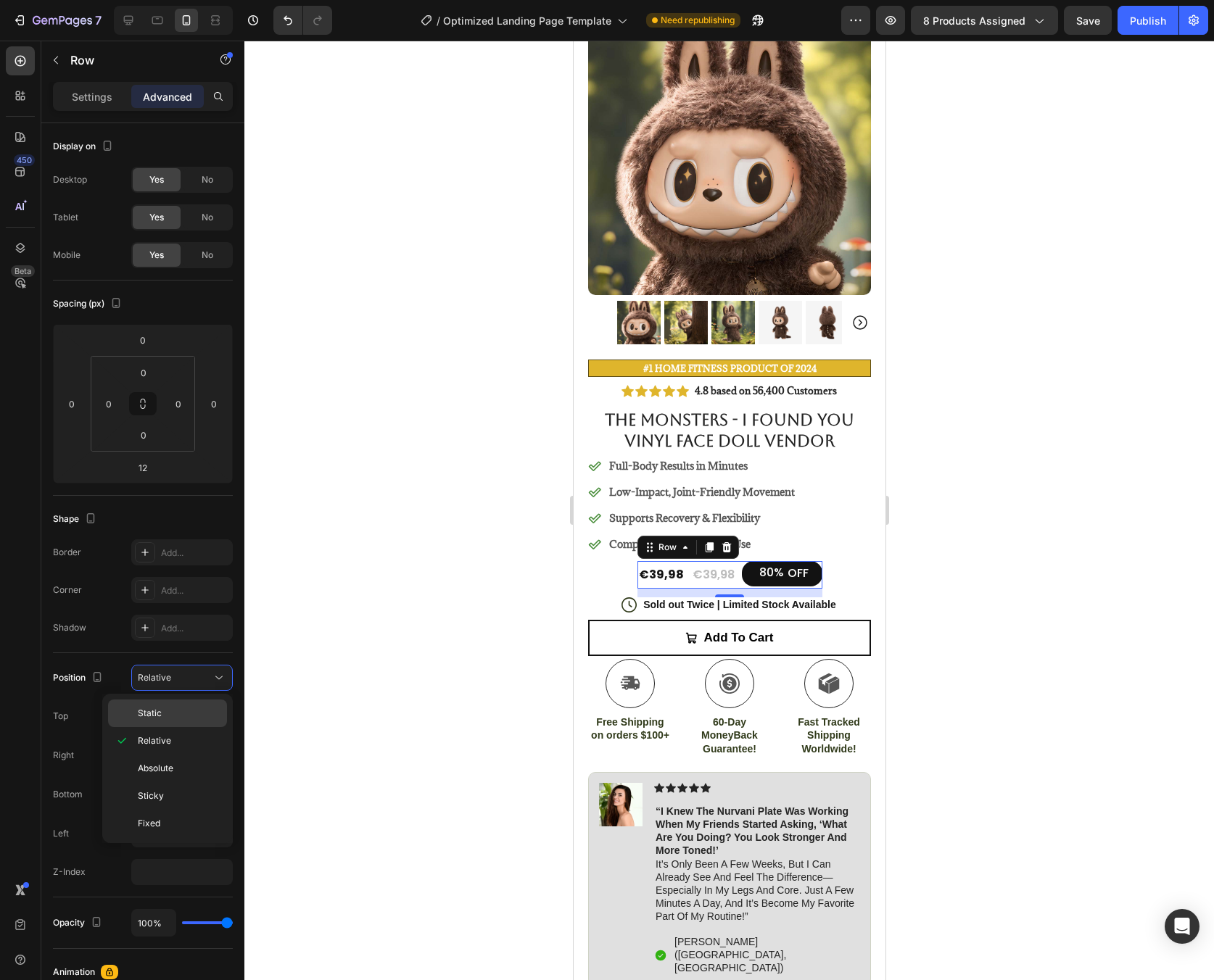
click at [207, 709] on p "Static" at bounding box center [179, 714] width 83 height 13
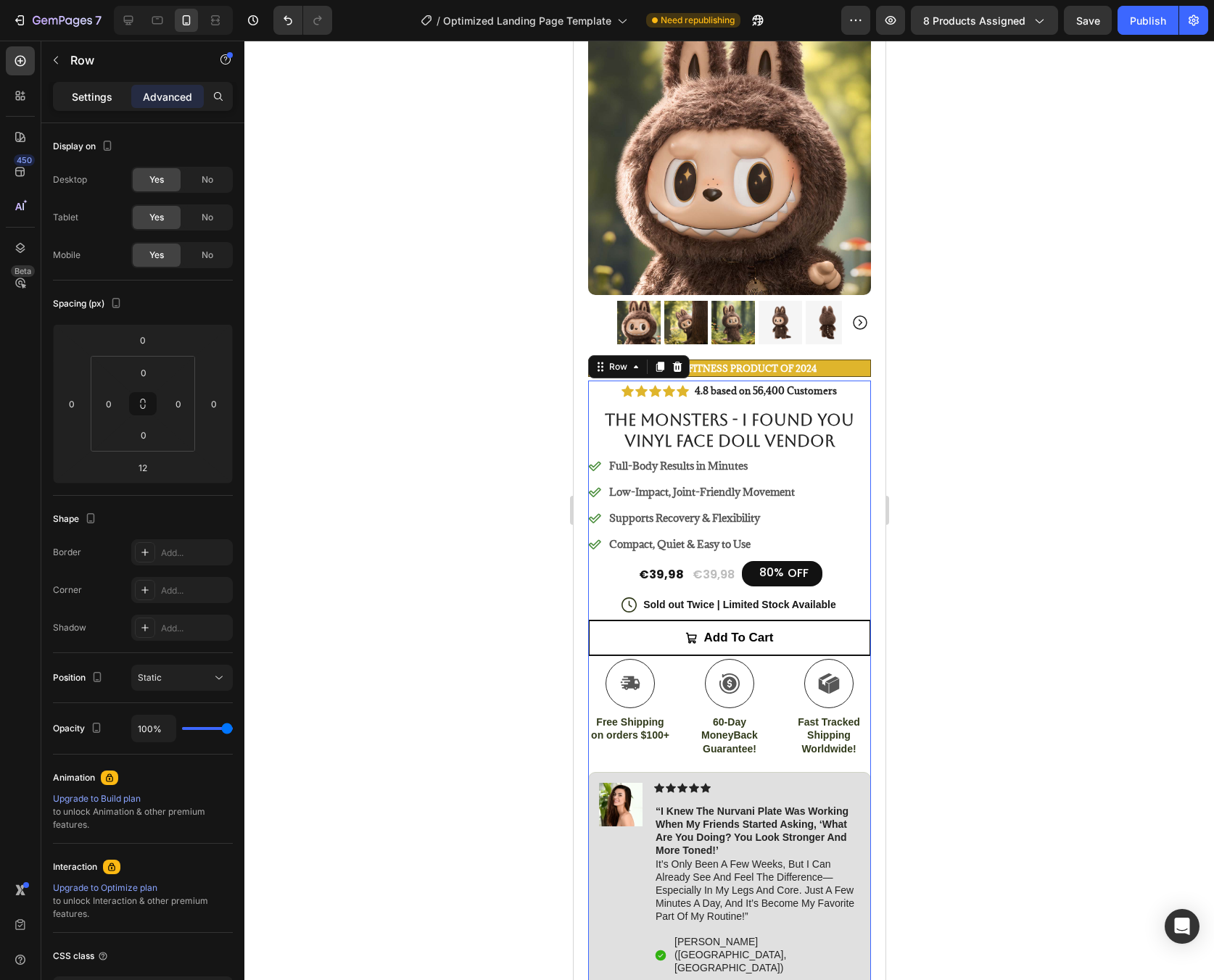
click at [65, 106] on div "Settings" at bounding box center [92, 96] width 72 height 23
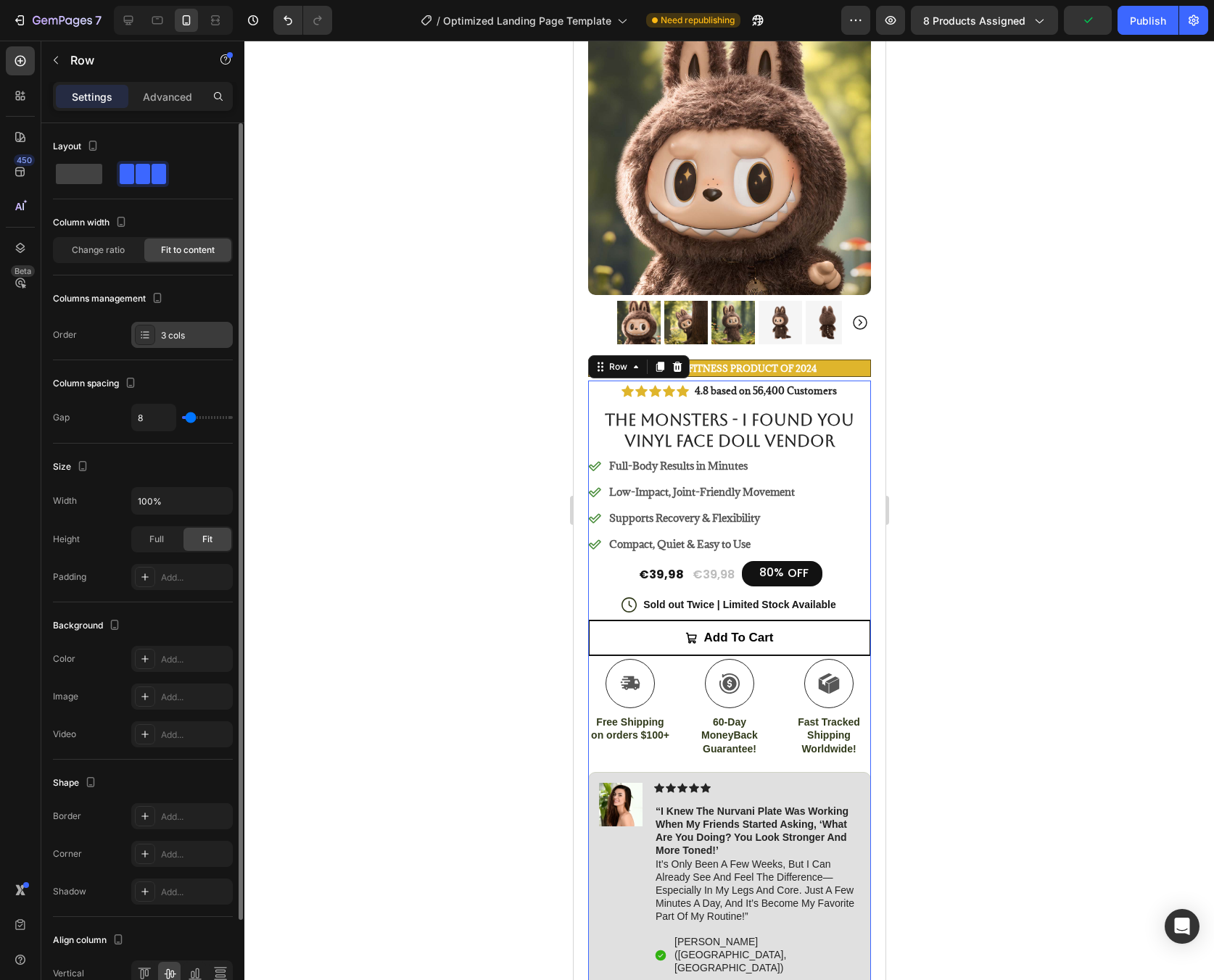
click at [185, 338] on div "3 cols" at bounding box center [195, 335] width 68 height 13
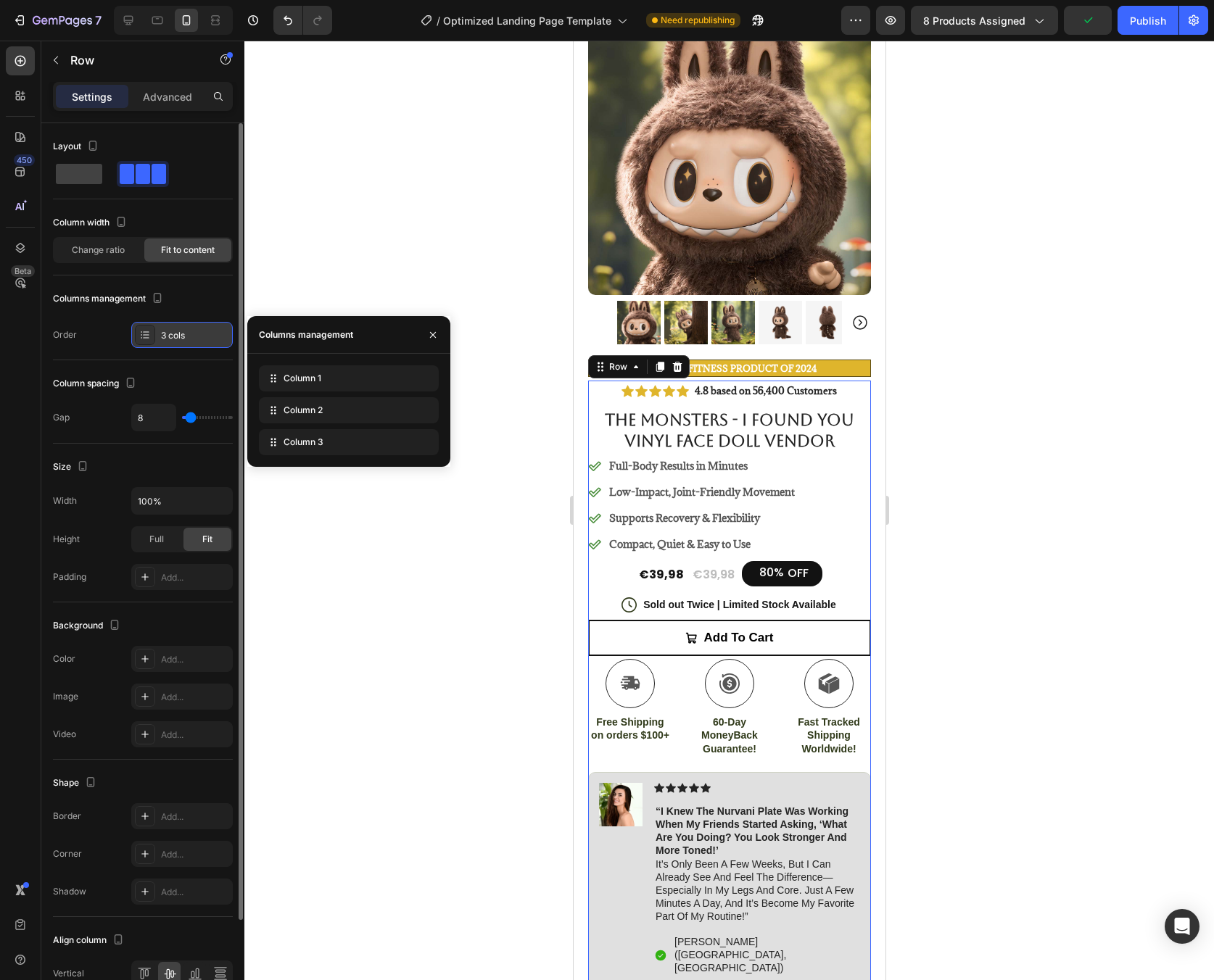
click at [185, 338] on div "3 cols" at bounding box center [195, 335] width 68 height 13
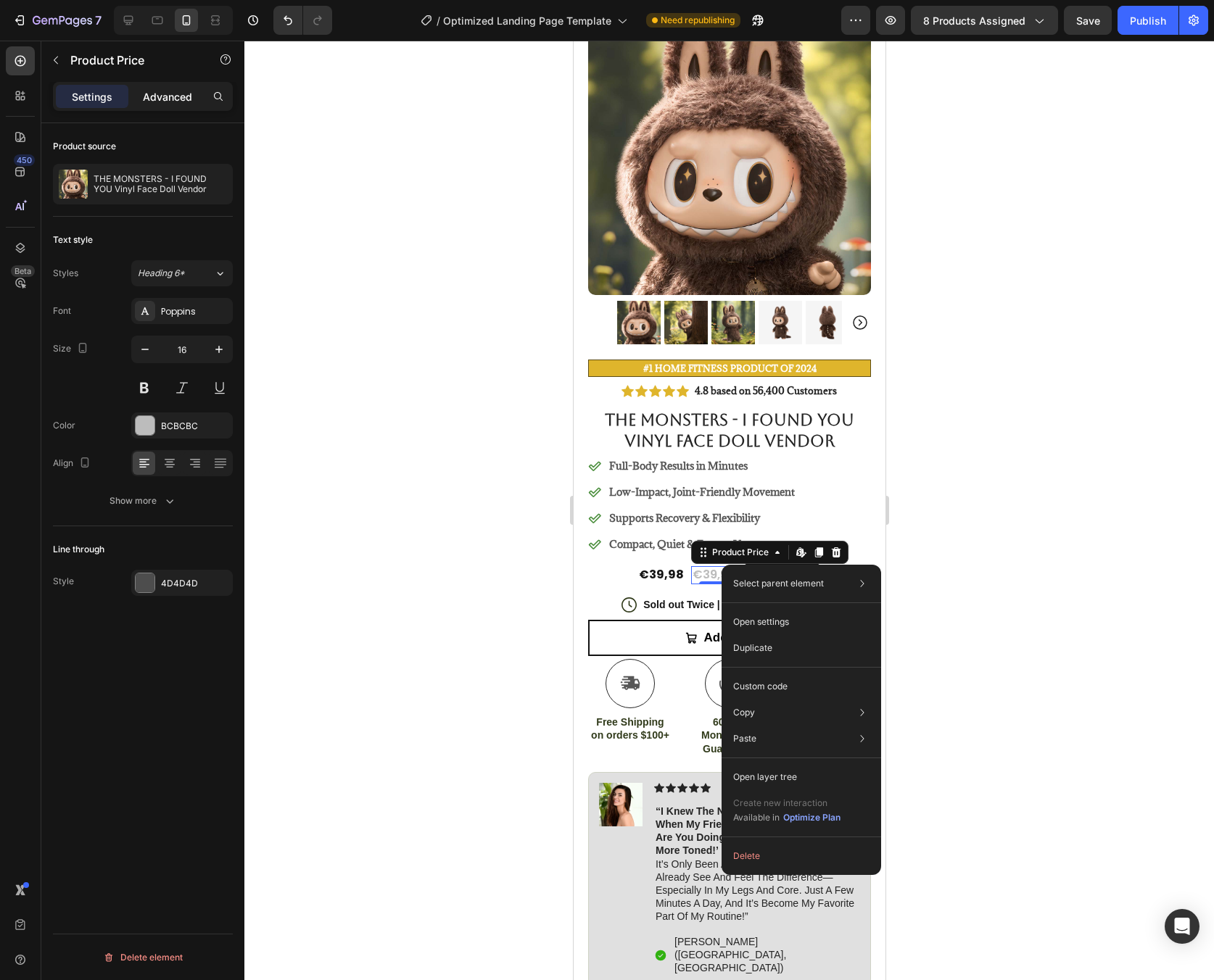
click at [178, 103] on p "Advanced" at bounding box center [168, 96] width 49 height 16
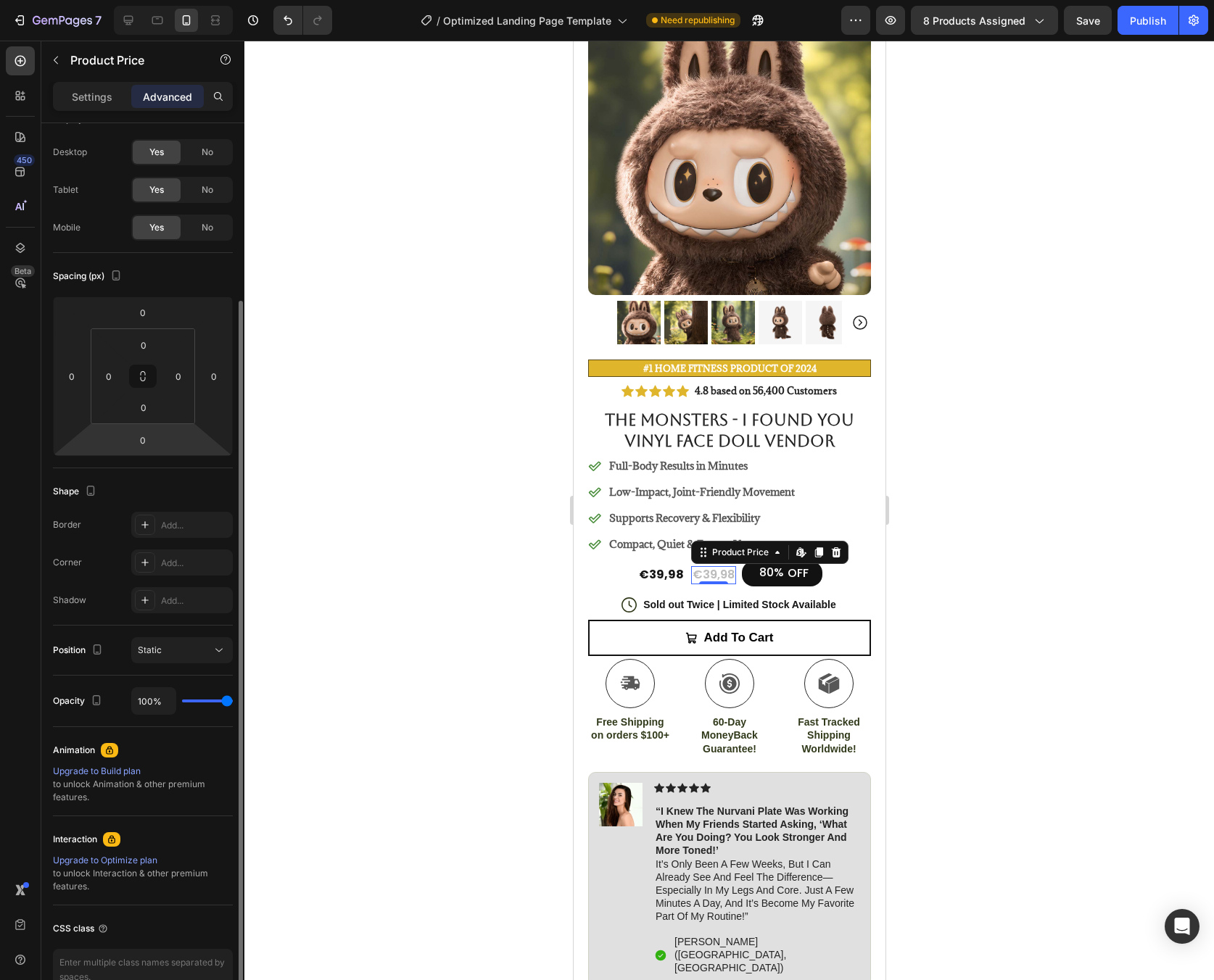
scroll to position [108, 0]
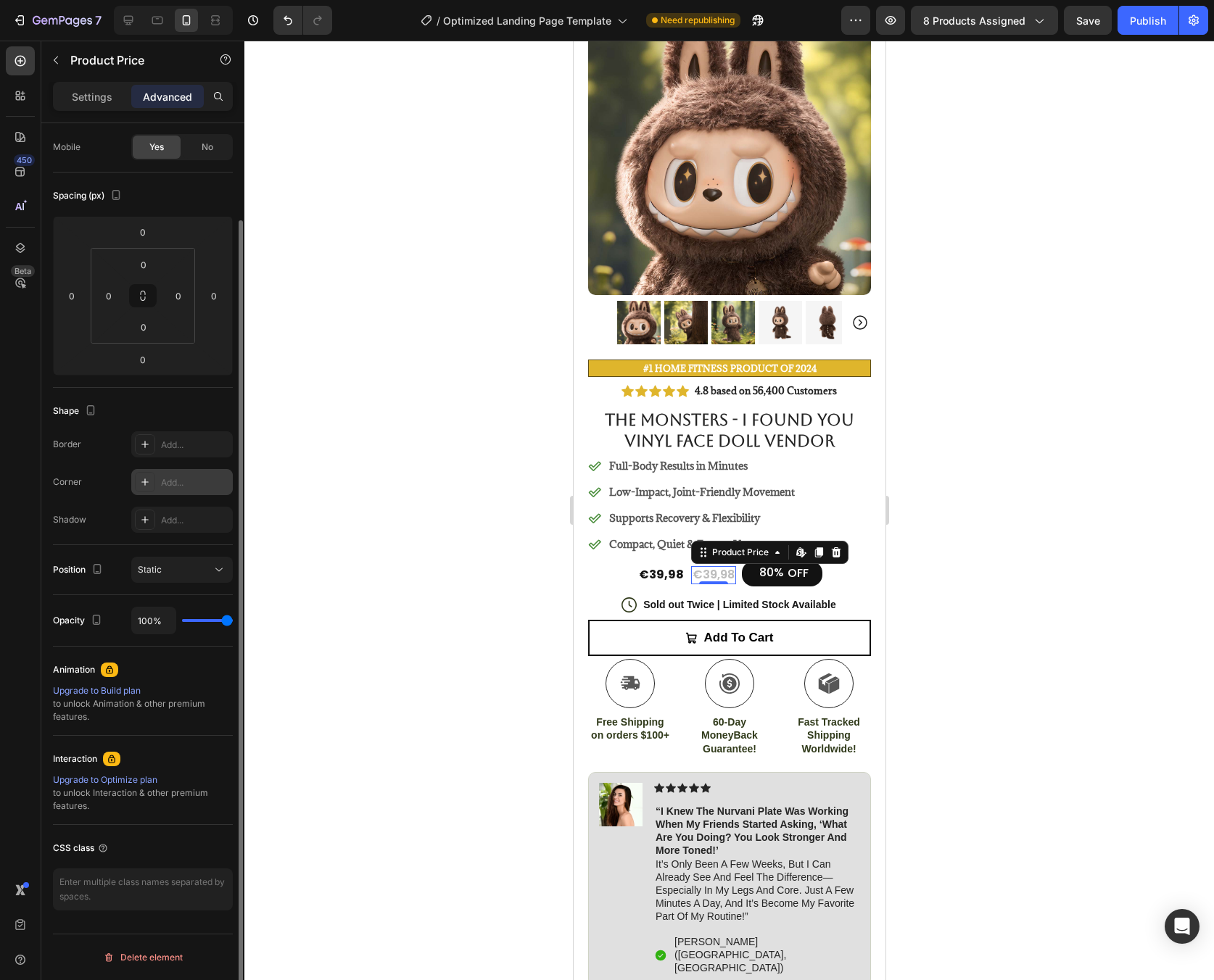
click at [191, 492] on div "Add..." at bounding box center [182, 482] width 101 height 26
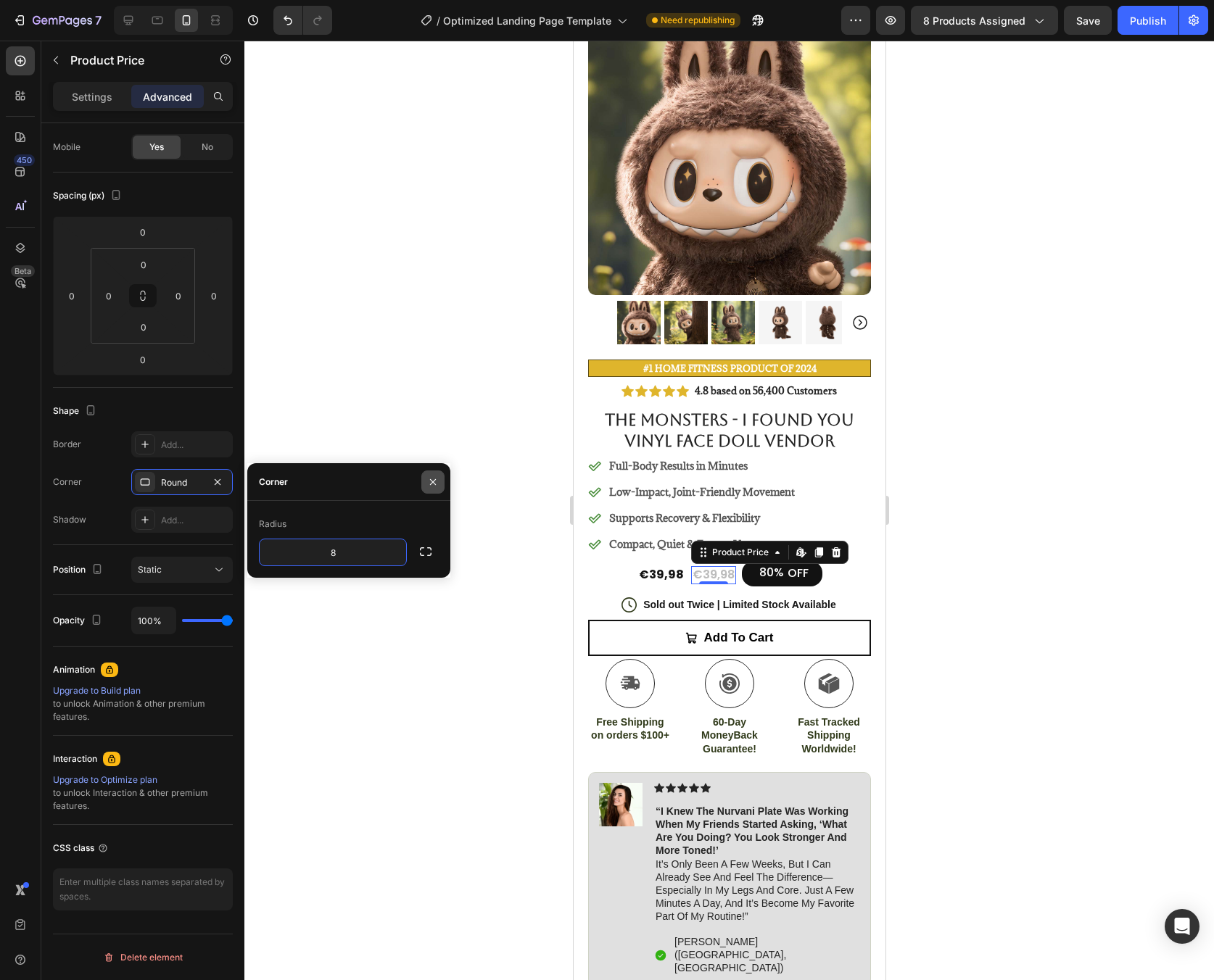
click at [430, 481] on icon "button" at bounding box center [433, 482] width 12 height 12
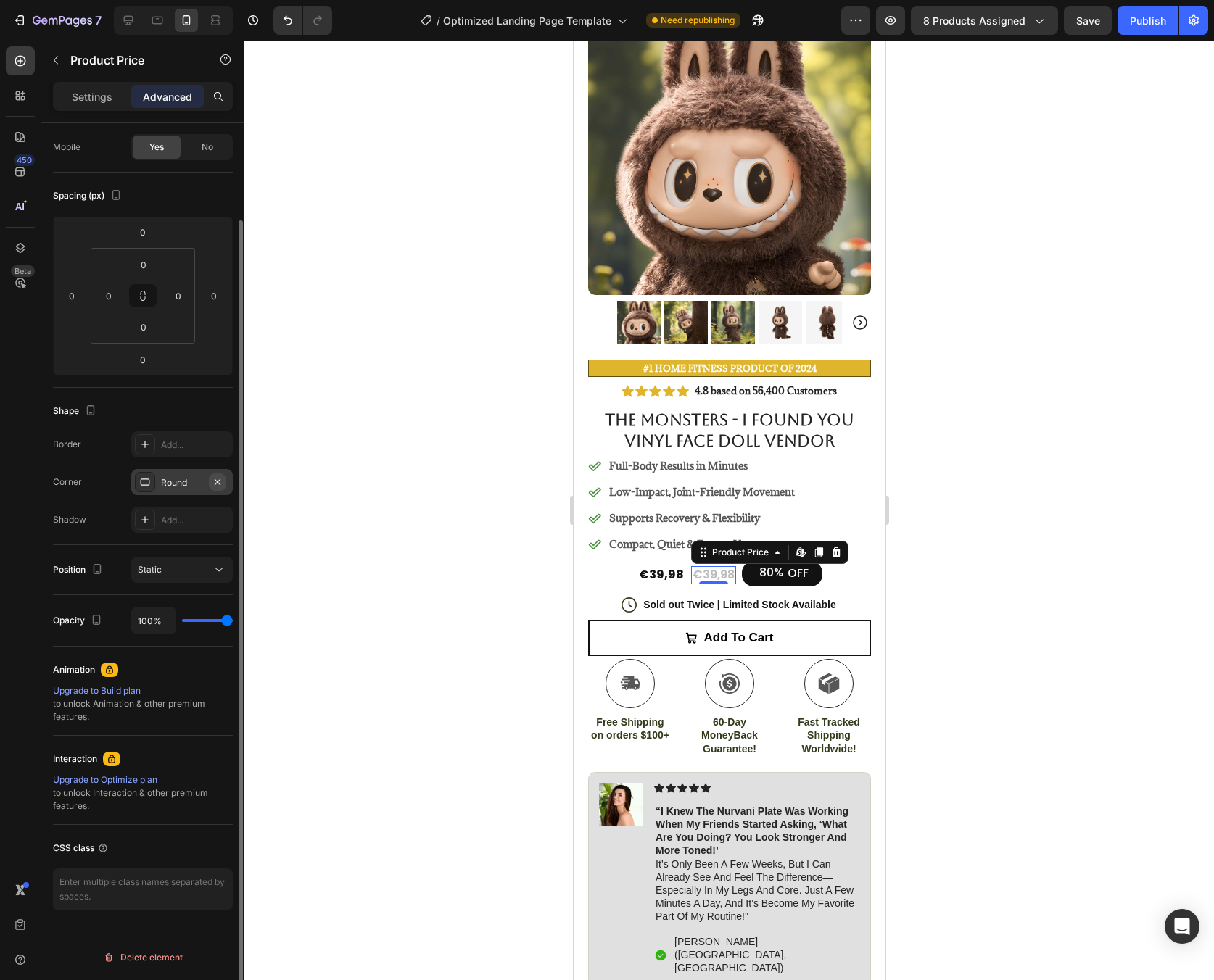
click at [225, 484] on button "button" at bounding box center [217, 482] width 17 height 17
type input "90%"
type input "90"
type input "87%"
type input "87"
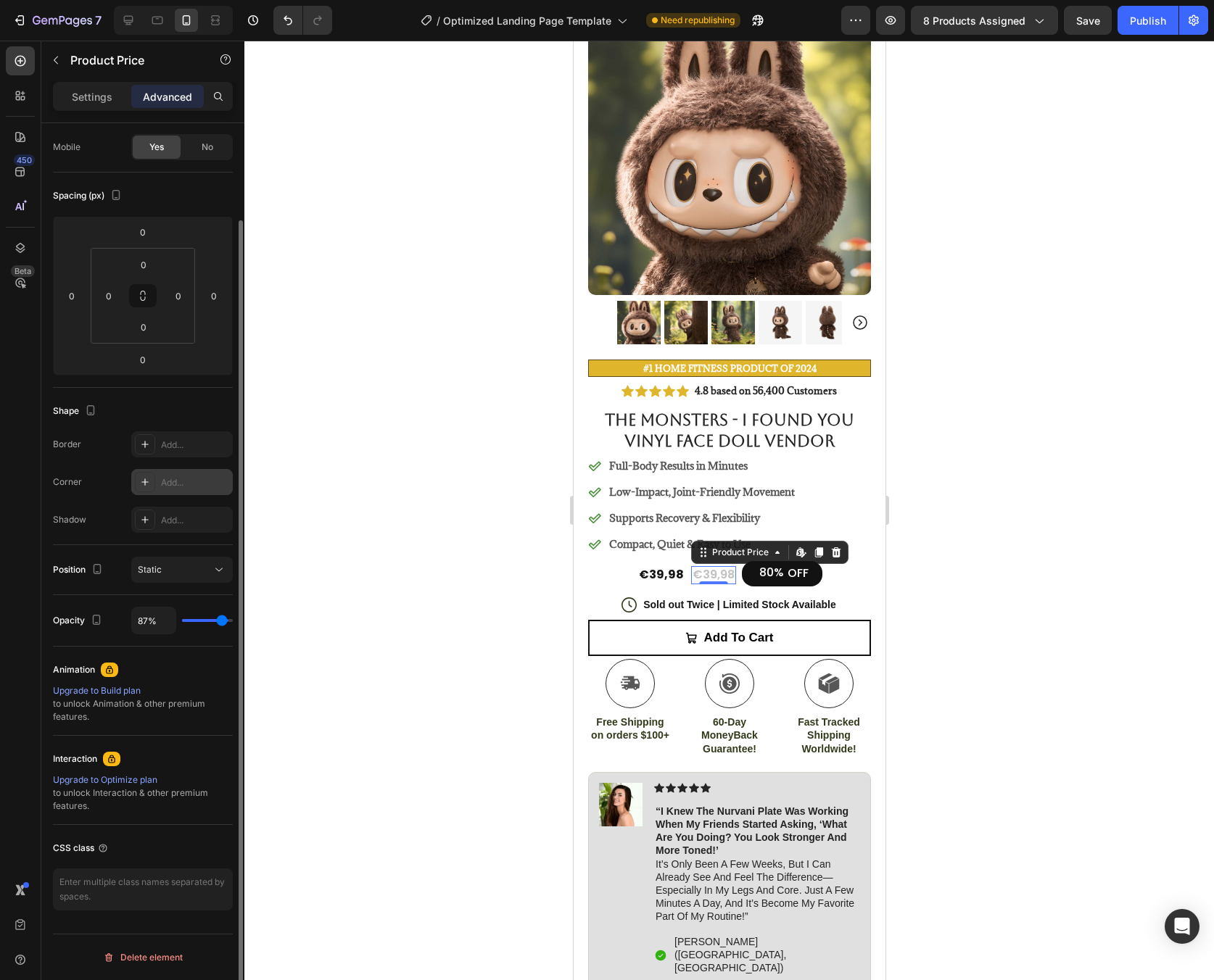
type input "73%"
type input "73"
type input "53%"
type input "53"
type input "38%"
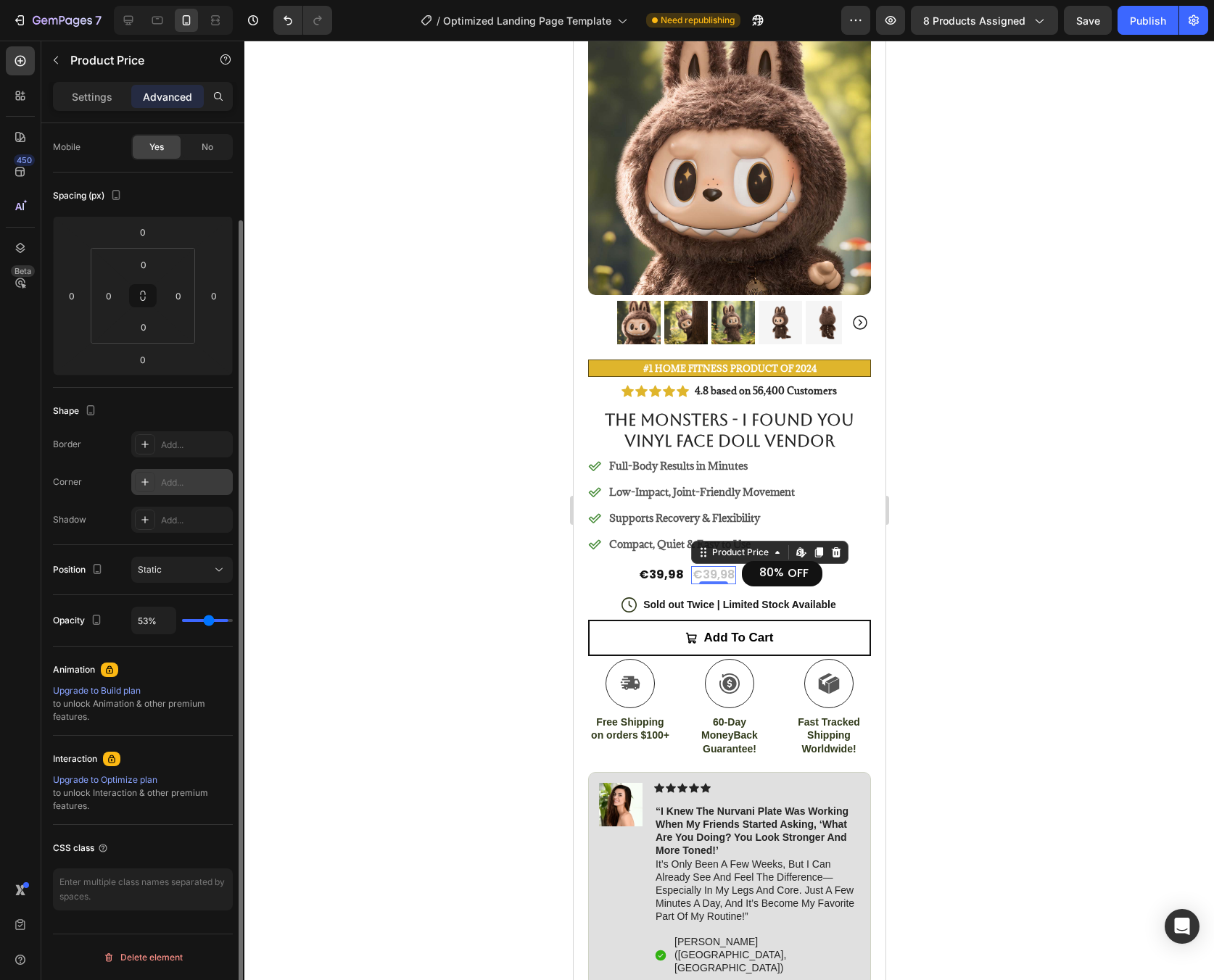
type input "38"
type input "12%"
type input "12"
type input "0%"
type input "0"
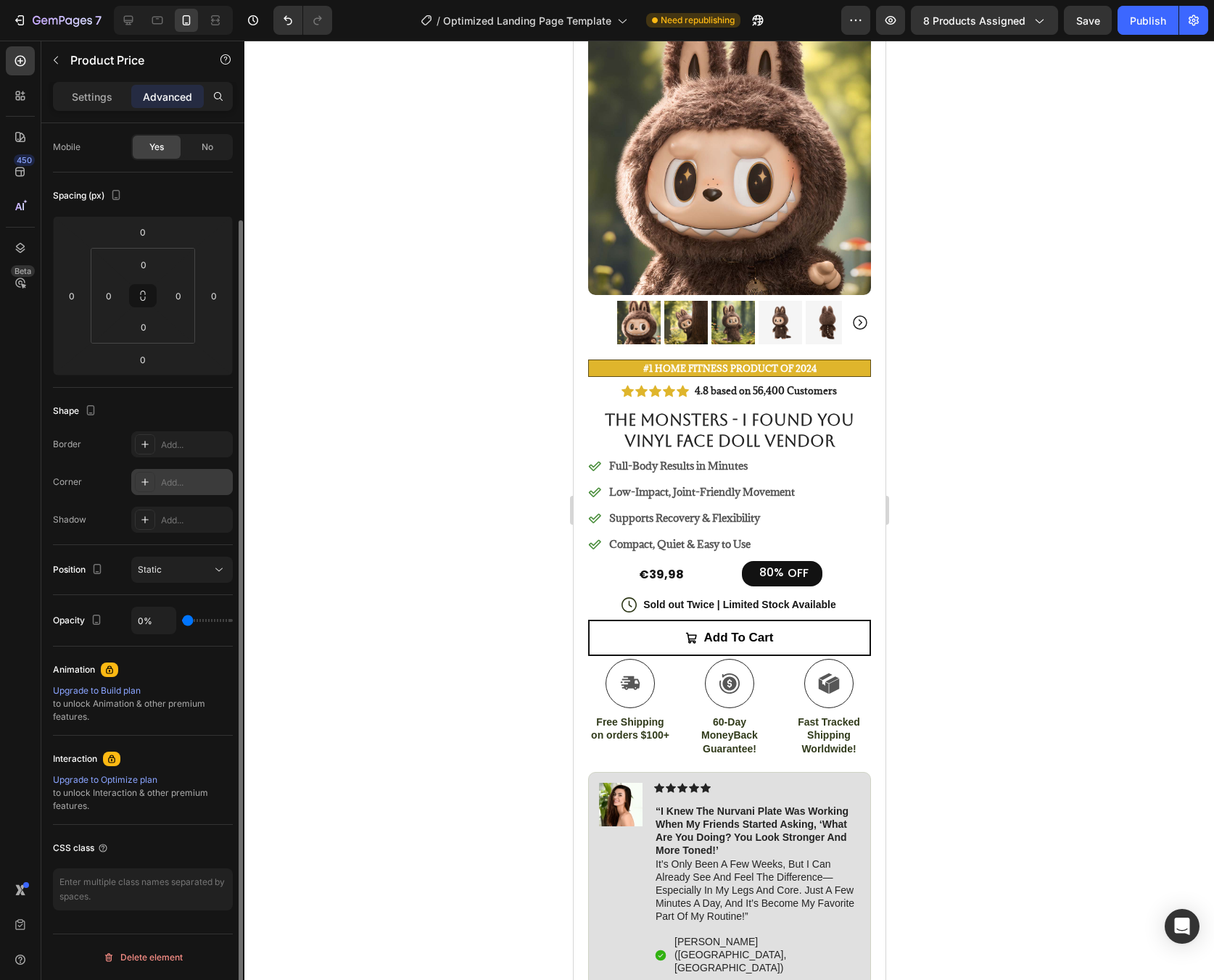
type input "17%"
type input "17"
type input "47%"
type input "47"
type input "54%"
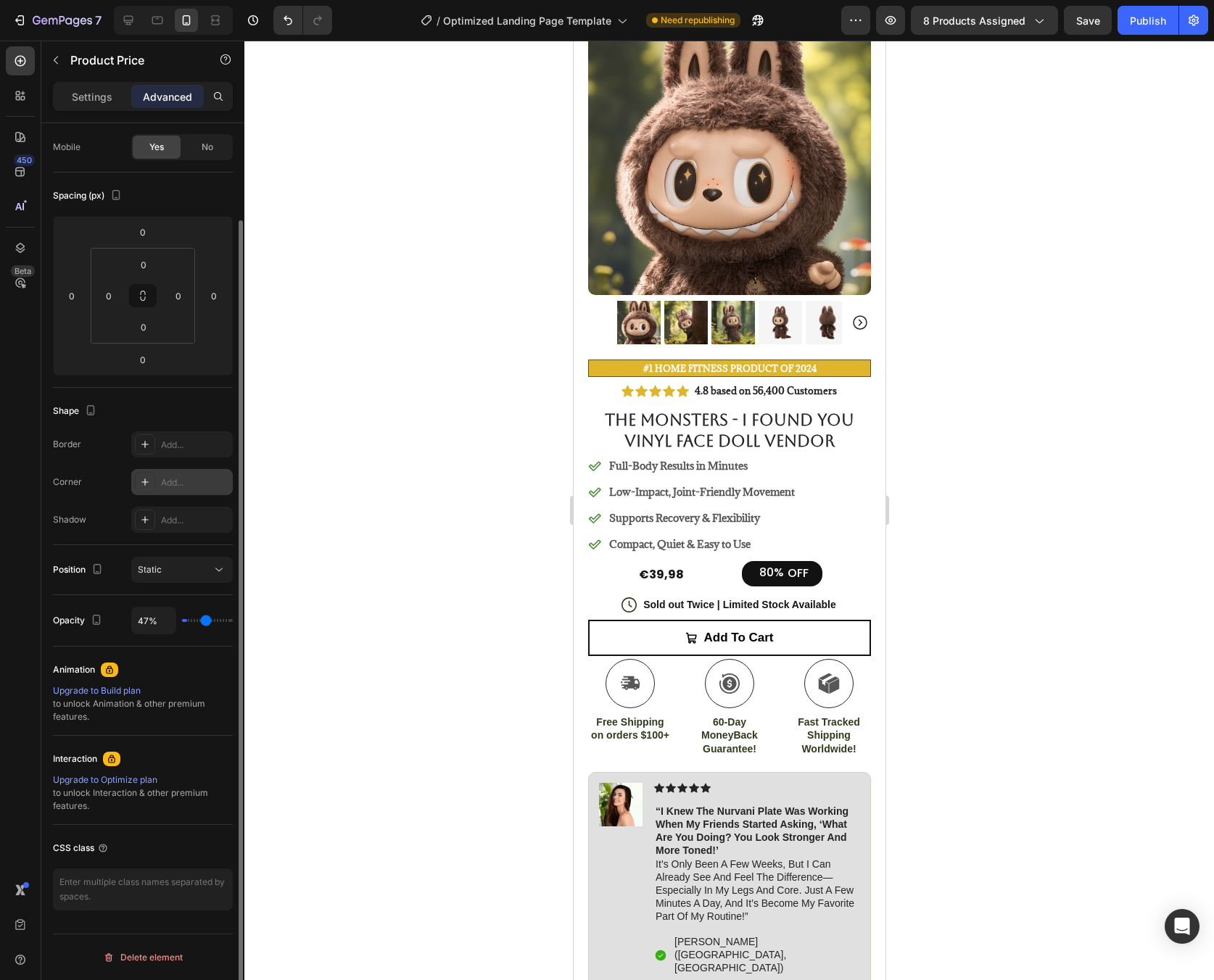
type input "54"
type input "60%"
type input "60"
type input "63%"
type input "63"
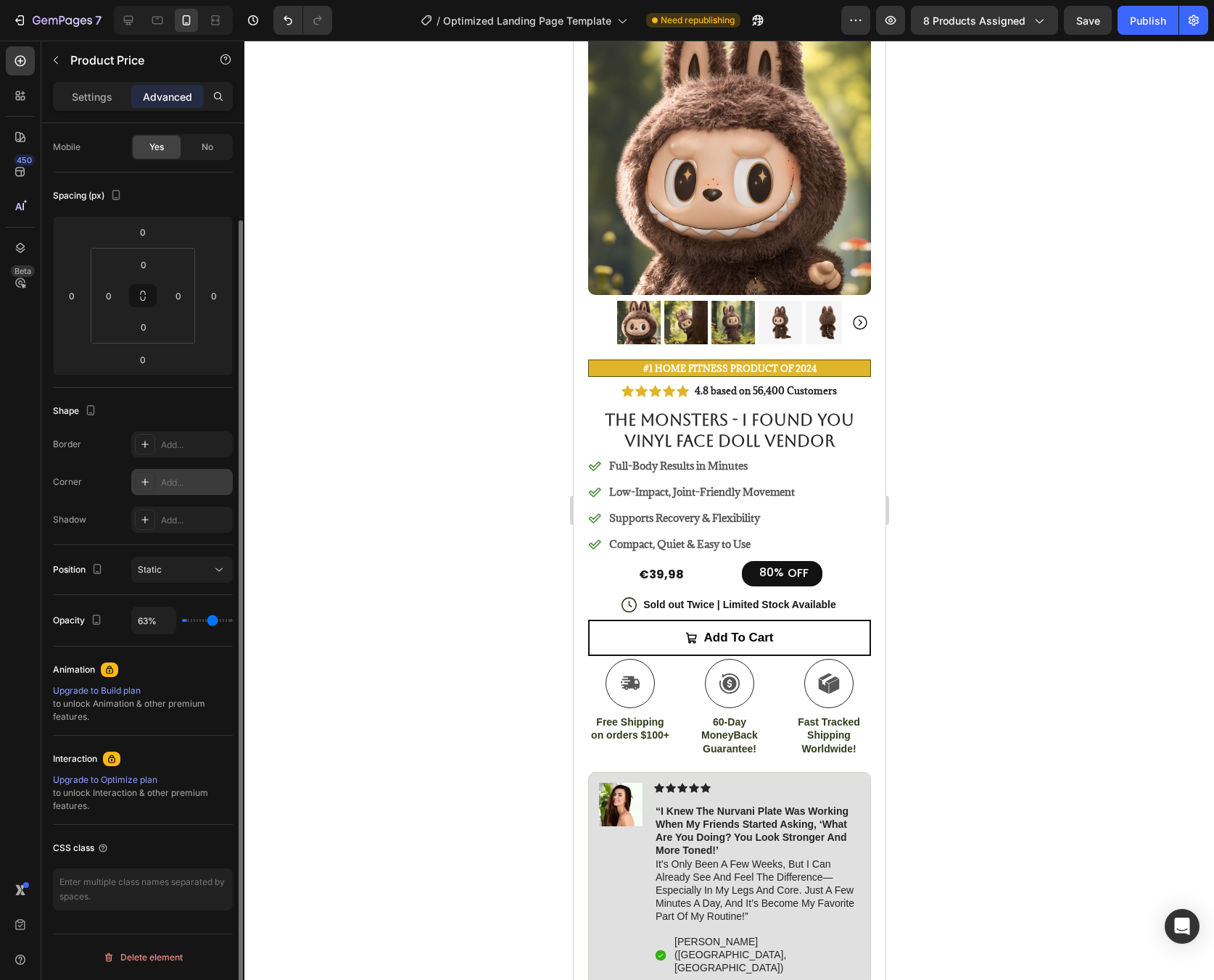
type input "64%"
type input "64"
type input "69%"
type input "69"
type input "75%"
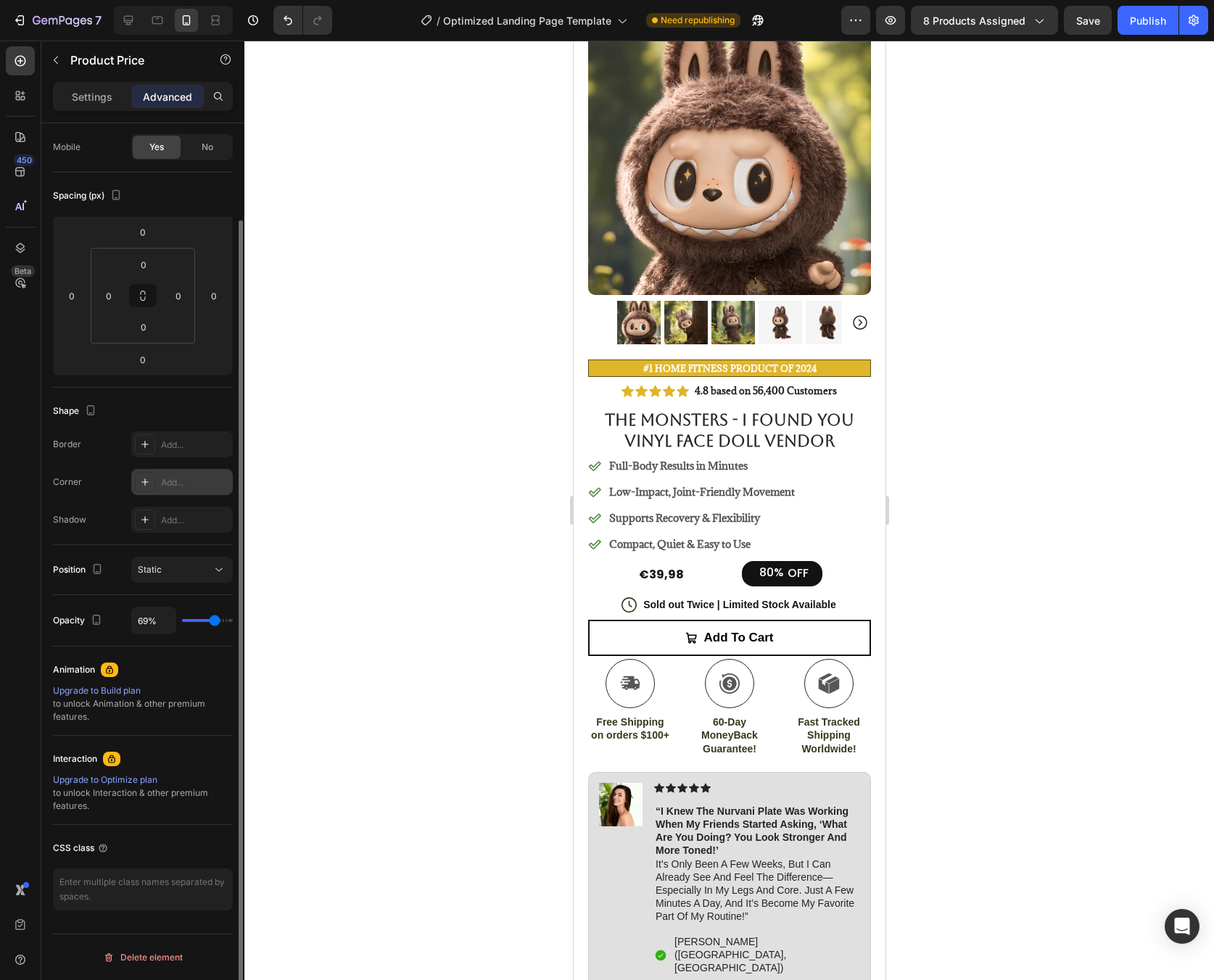
type input "75"
type input "81%"
type input "81"
type input "86%"
type input "86"
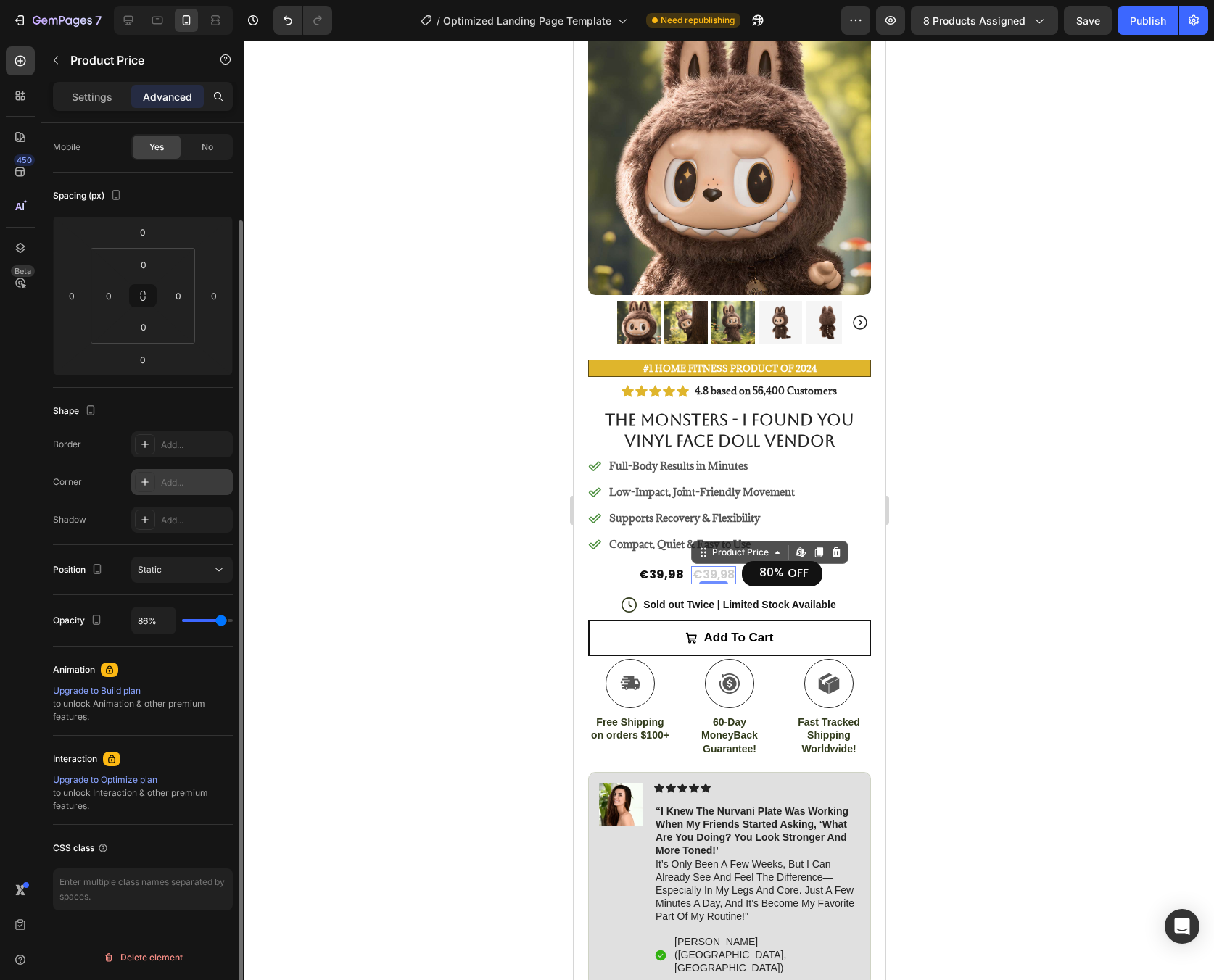
type input "91%"
type input "91"
type input "95%"
type input "95"
type input "98%"
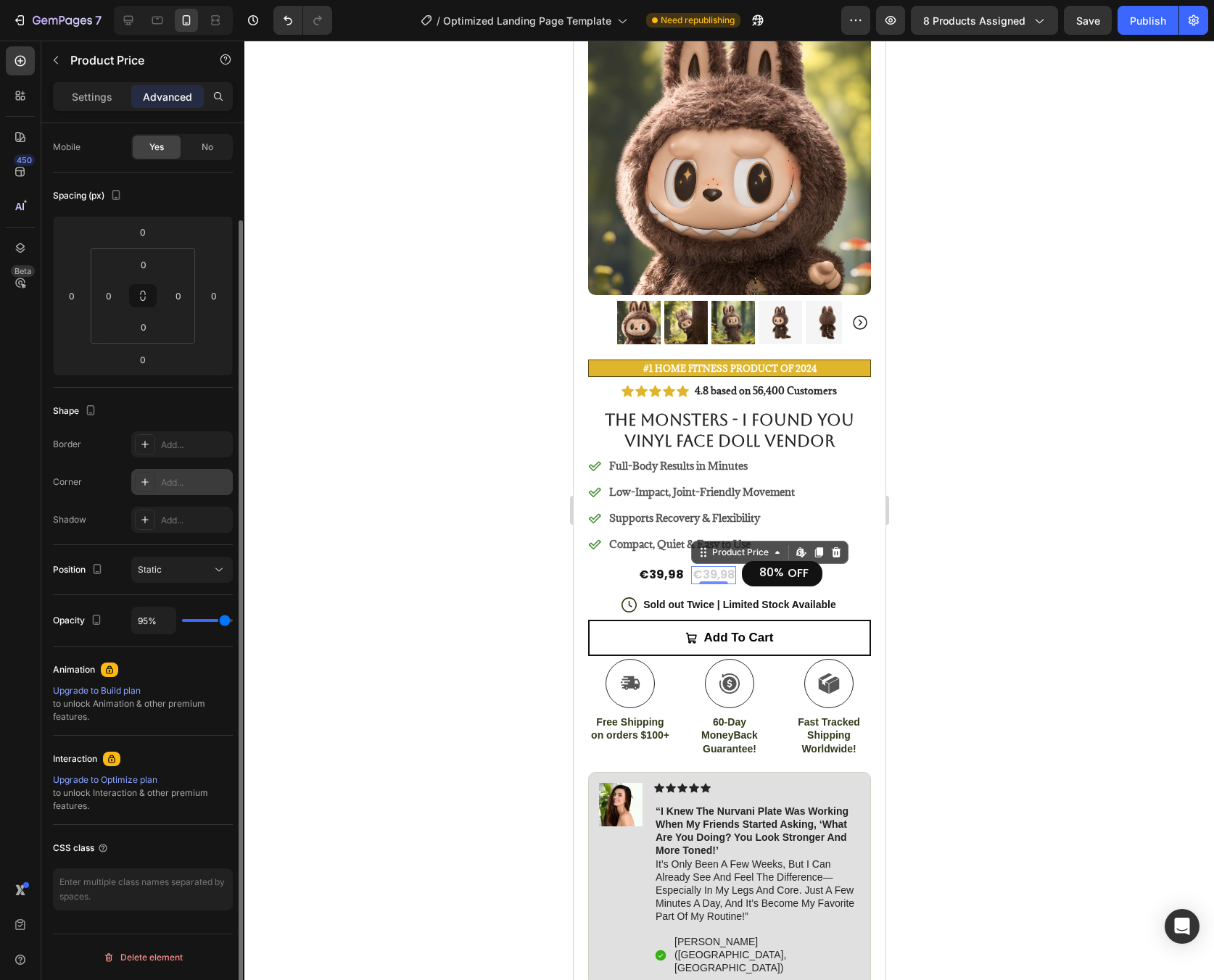
type input "98"
type input "100%"
type input "100"
drag, startPoint x: 224, startPoint y: 622, endPoint x: 239, endPoint y: 618, distance: 15.5
click at [233, 619] on input "range" at bounding box center [207, 621] width 51 height 3
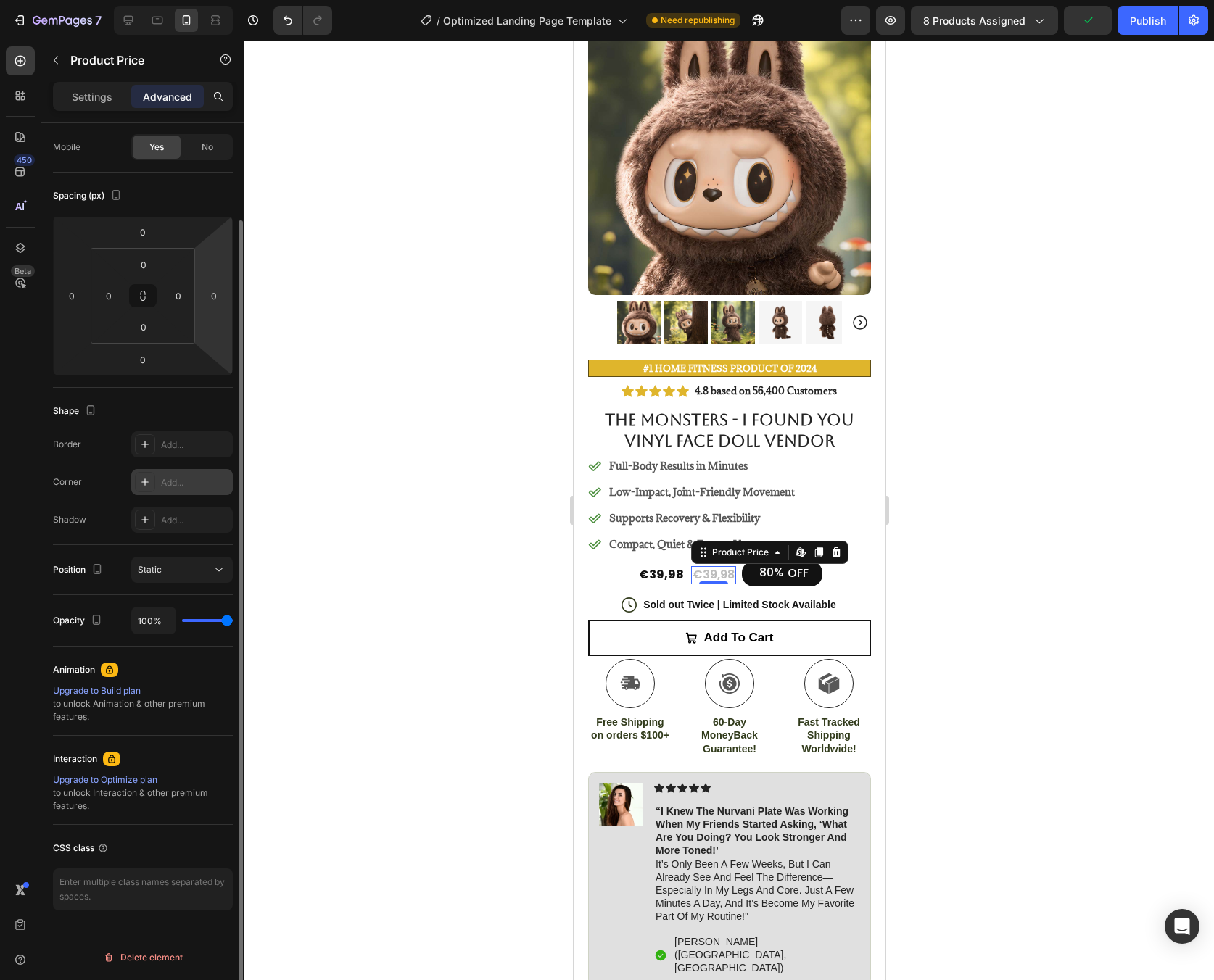
scroll to position [0, 0]
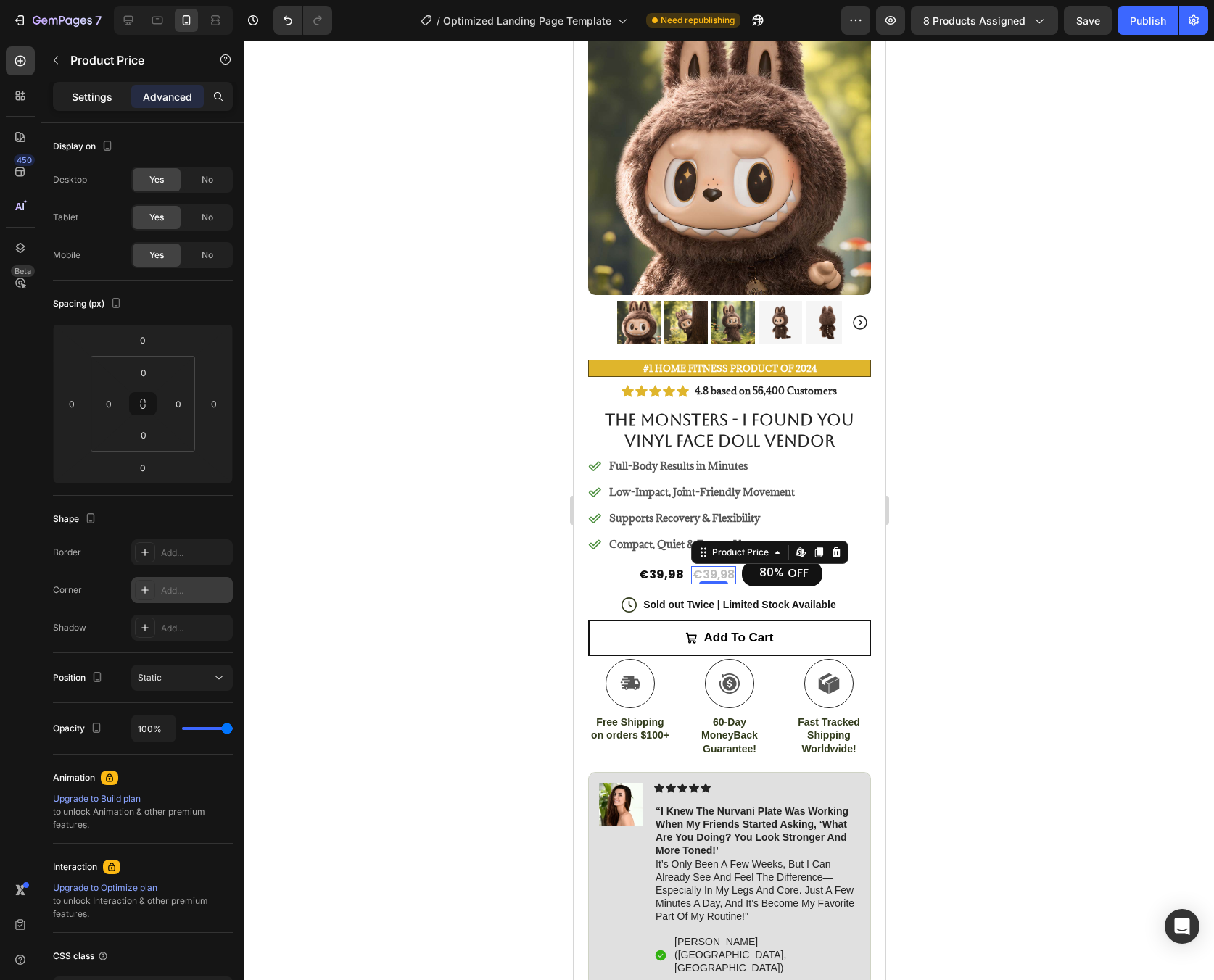
click at [107, 95] on p "Settings" at bounding box center [91, 96] width 40 height 16
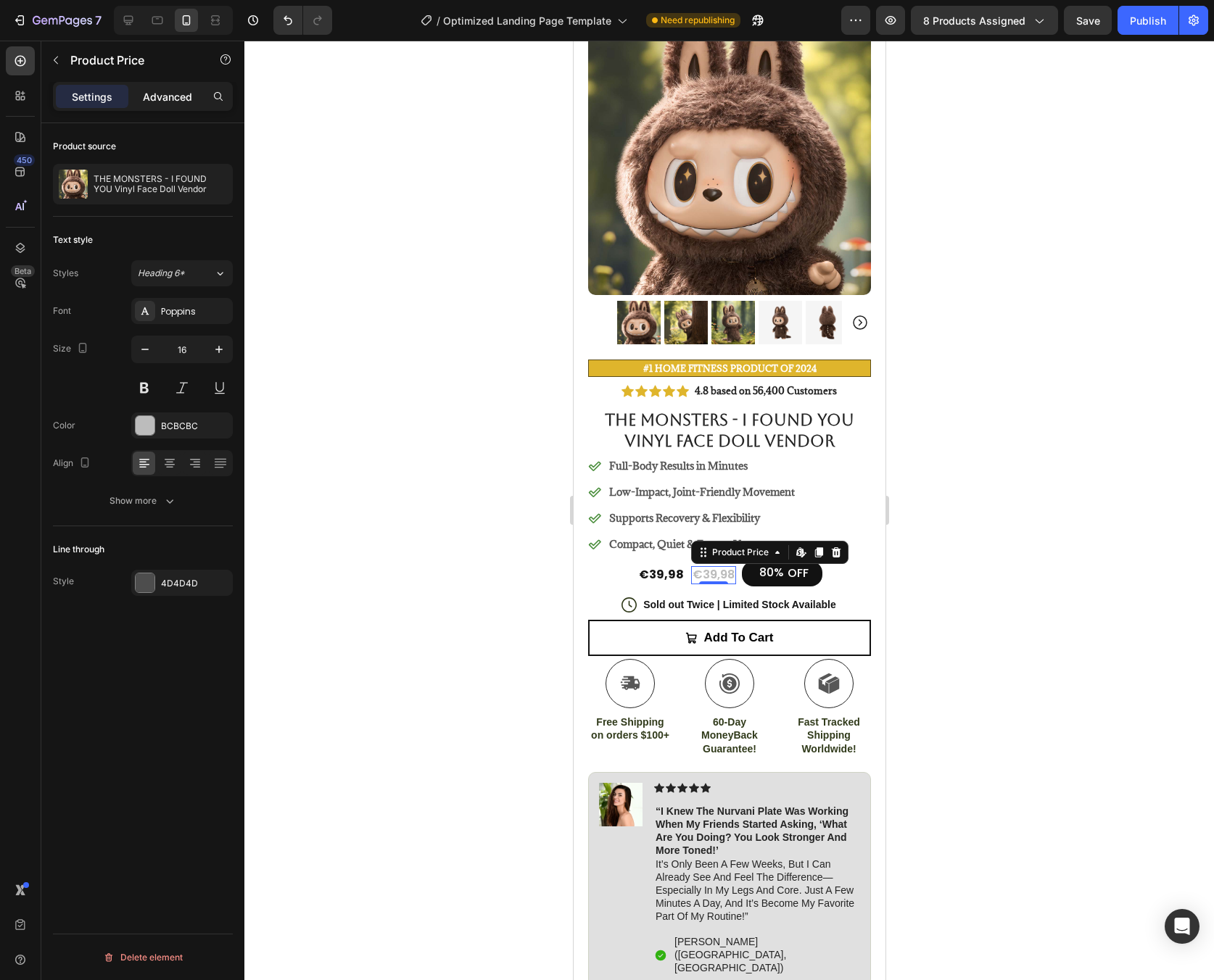
click at [169, 104] on div "Advanced" at bounding box center [168, 96] width 72 height 23
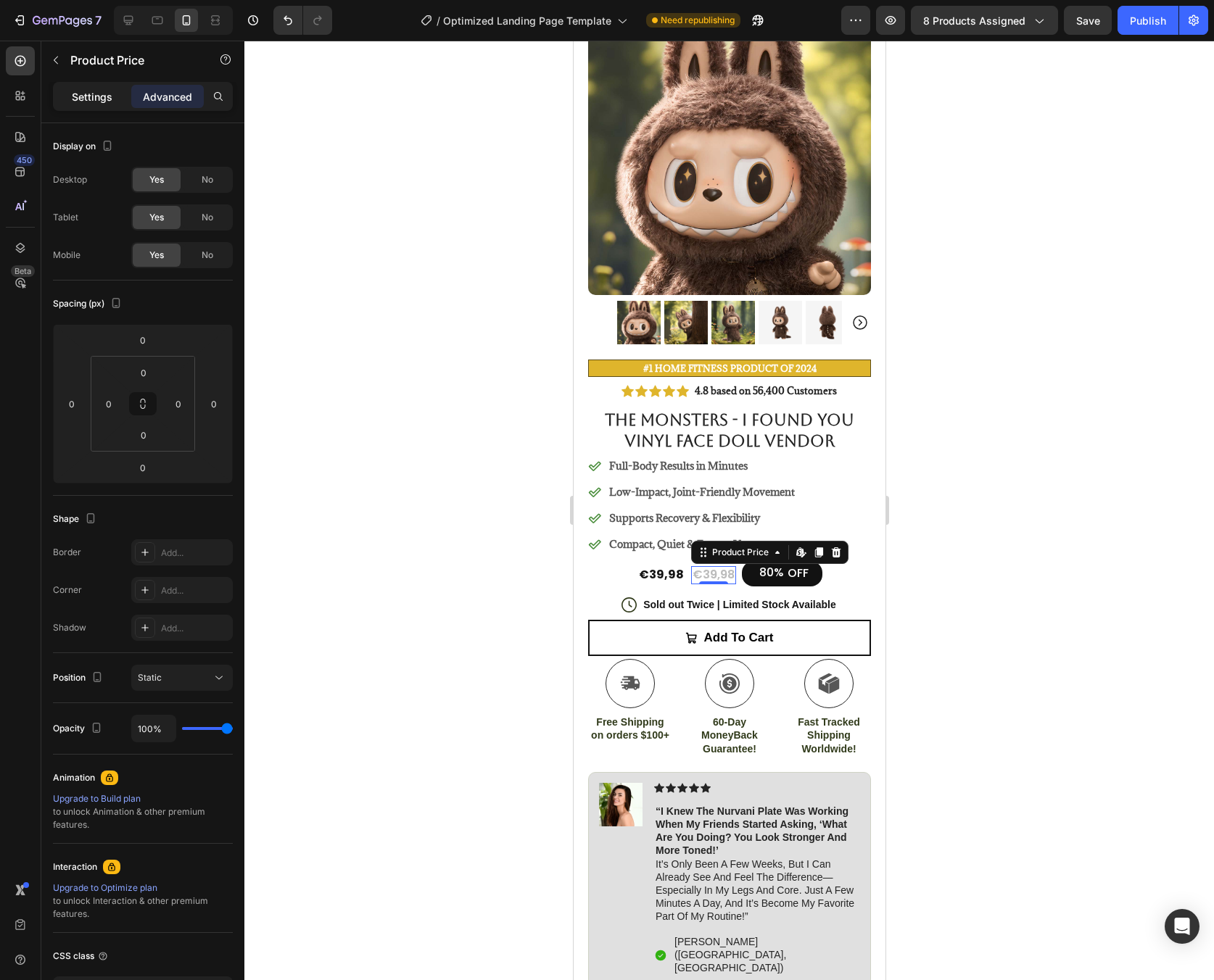
click at [124, 104] on div "Settings" at bounding box center [92, 96] width 72 height 23
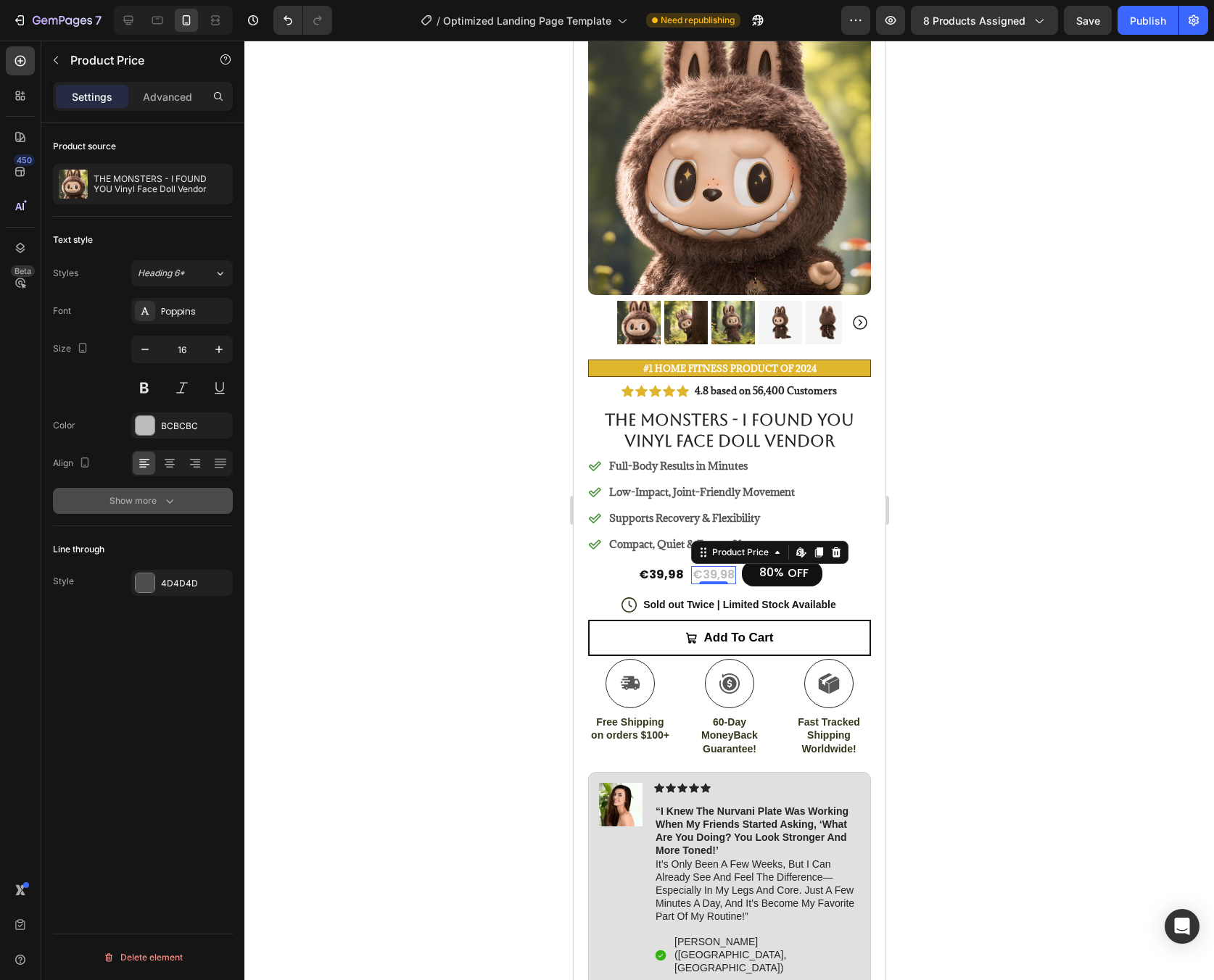
click at [169, 506] on icon "button" at bounding box center [170, 501] width 15 height 15
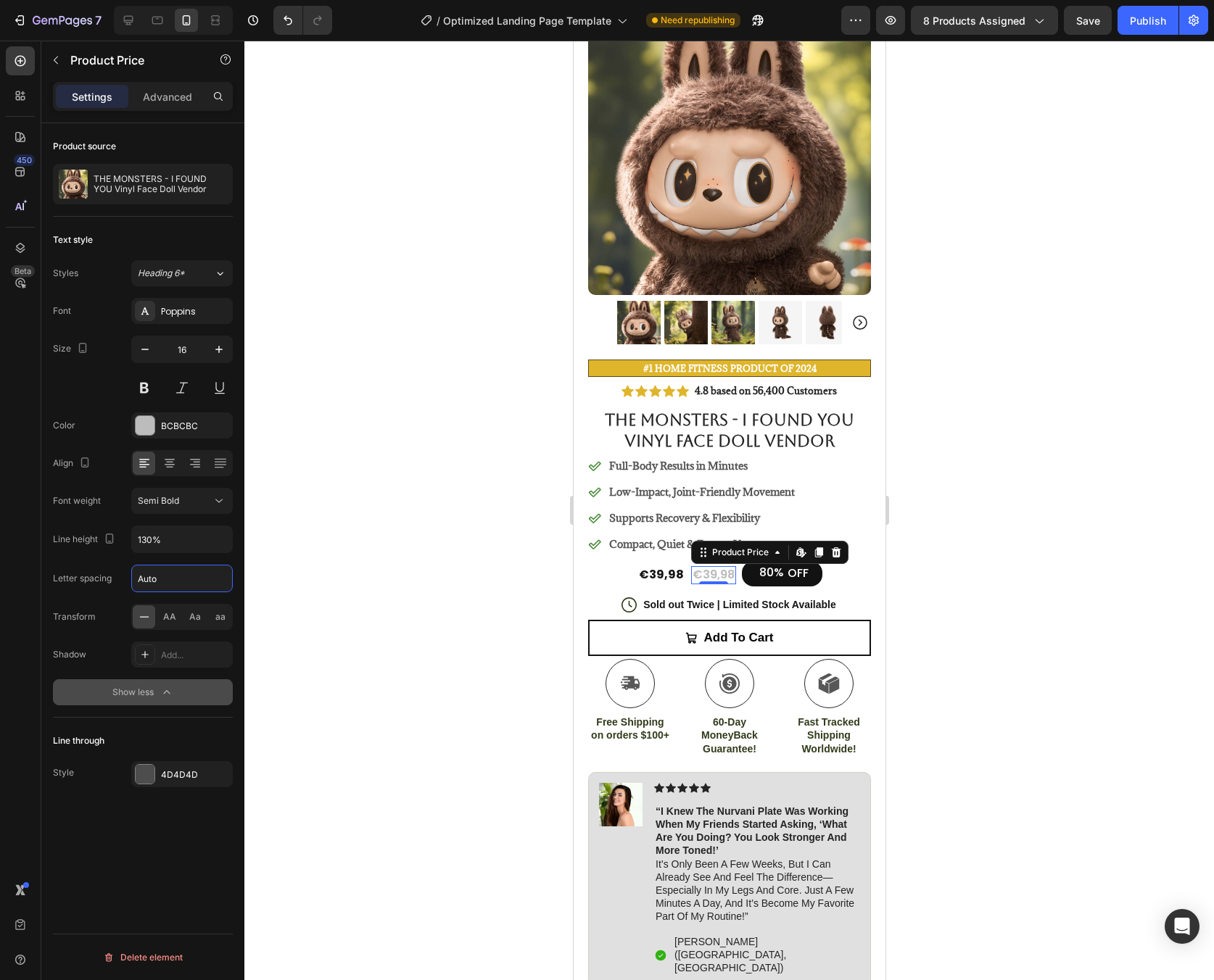
click at [193, 581] on input "Auto" at bounding box center [182, 579] width 100 height 26
click at [390, 631] on div at bounding box center [729, 510] width 970 height 940
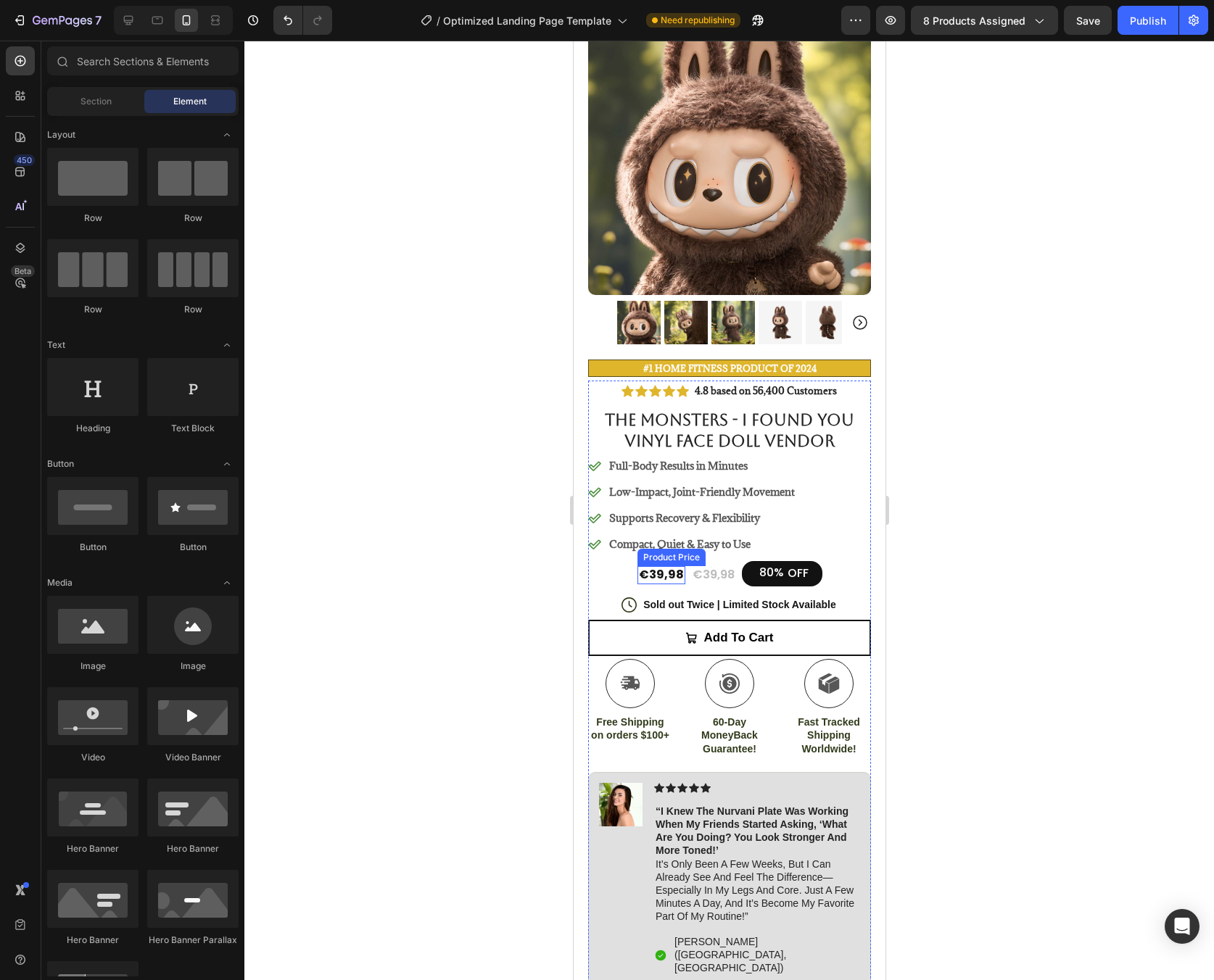
click at [671, 566] on div "€39,98" at bounding box center [660, 576] width 48 height 18
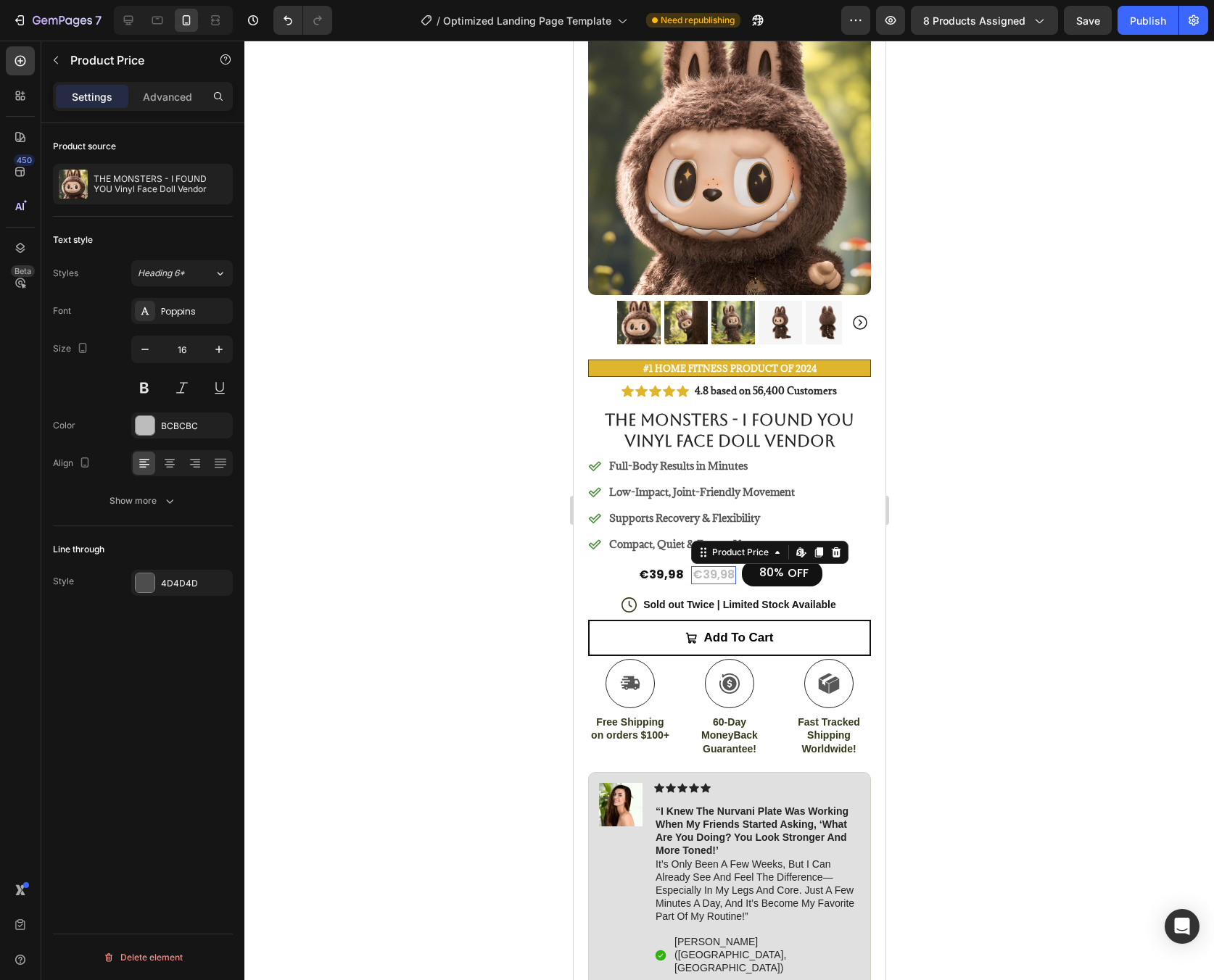
click at [690, 567] on div "€39,98" at bounding box center [712, 576] width 45 height 18
click at [641, 566] on div "€39,98" at bounding box center [660, 576] width 48 height 18
click at [693, 566] on div "€39,98" at bounding box center [712, 576] width 45 height 18
click at [771, 547] on icon at bounding box center [776, 552] width 12 height 12
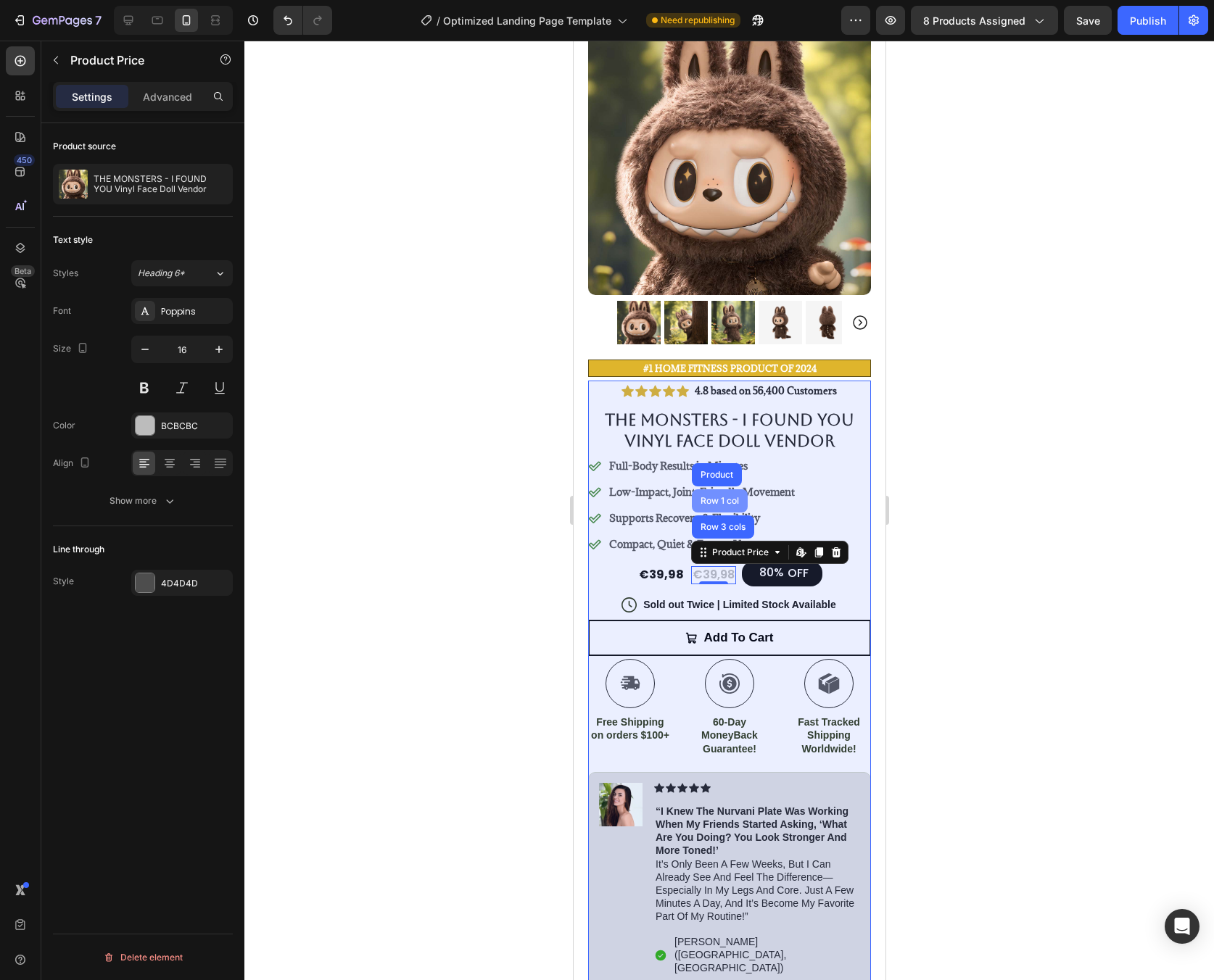
click at [721, 497] on div "Row 1 col" at bounding box center [719, 501] width 44 height 9
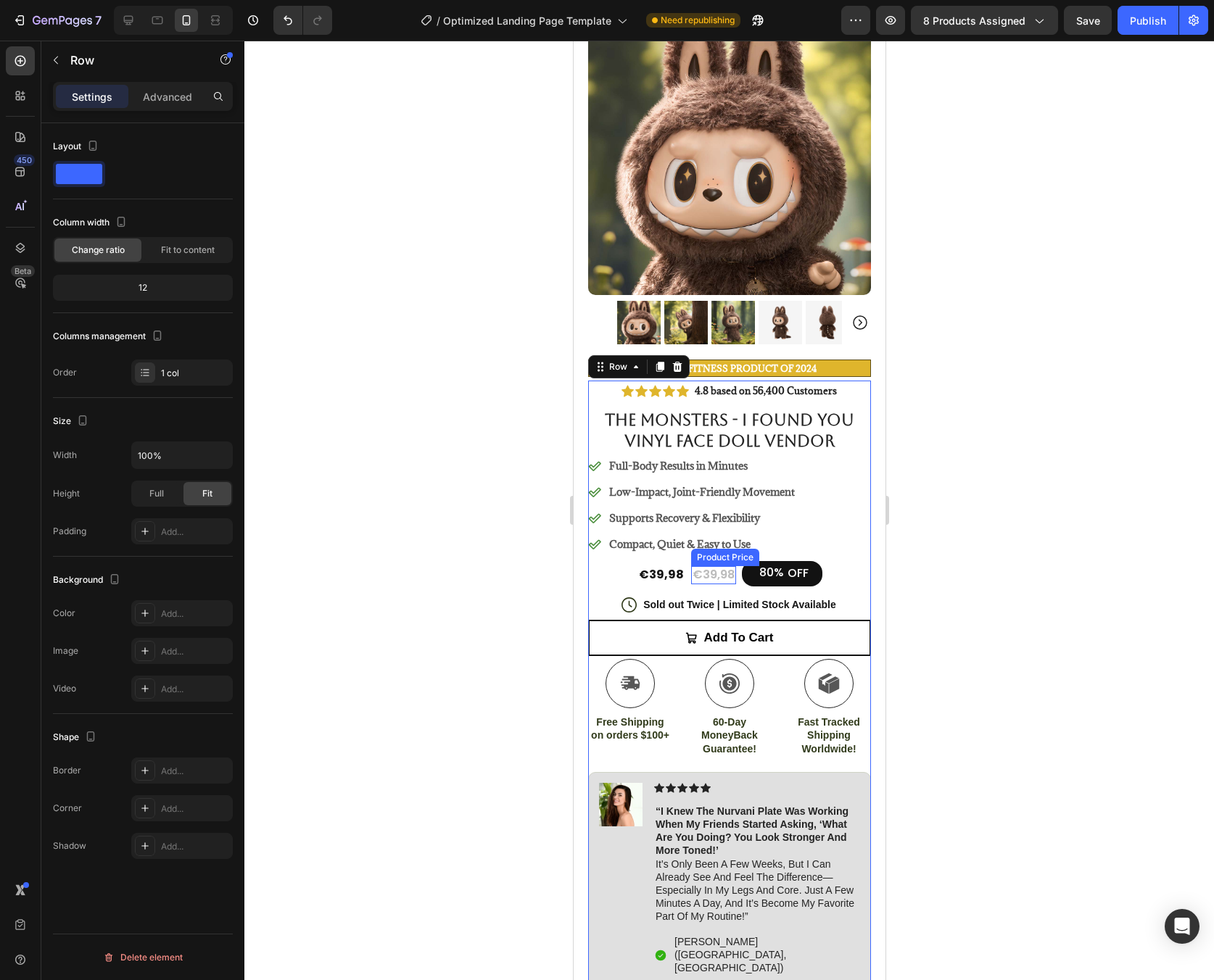
click at [711, 566] on div "€39,98" at bounding box center [712, 576] width 45 height 18
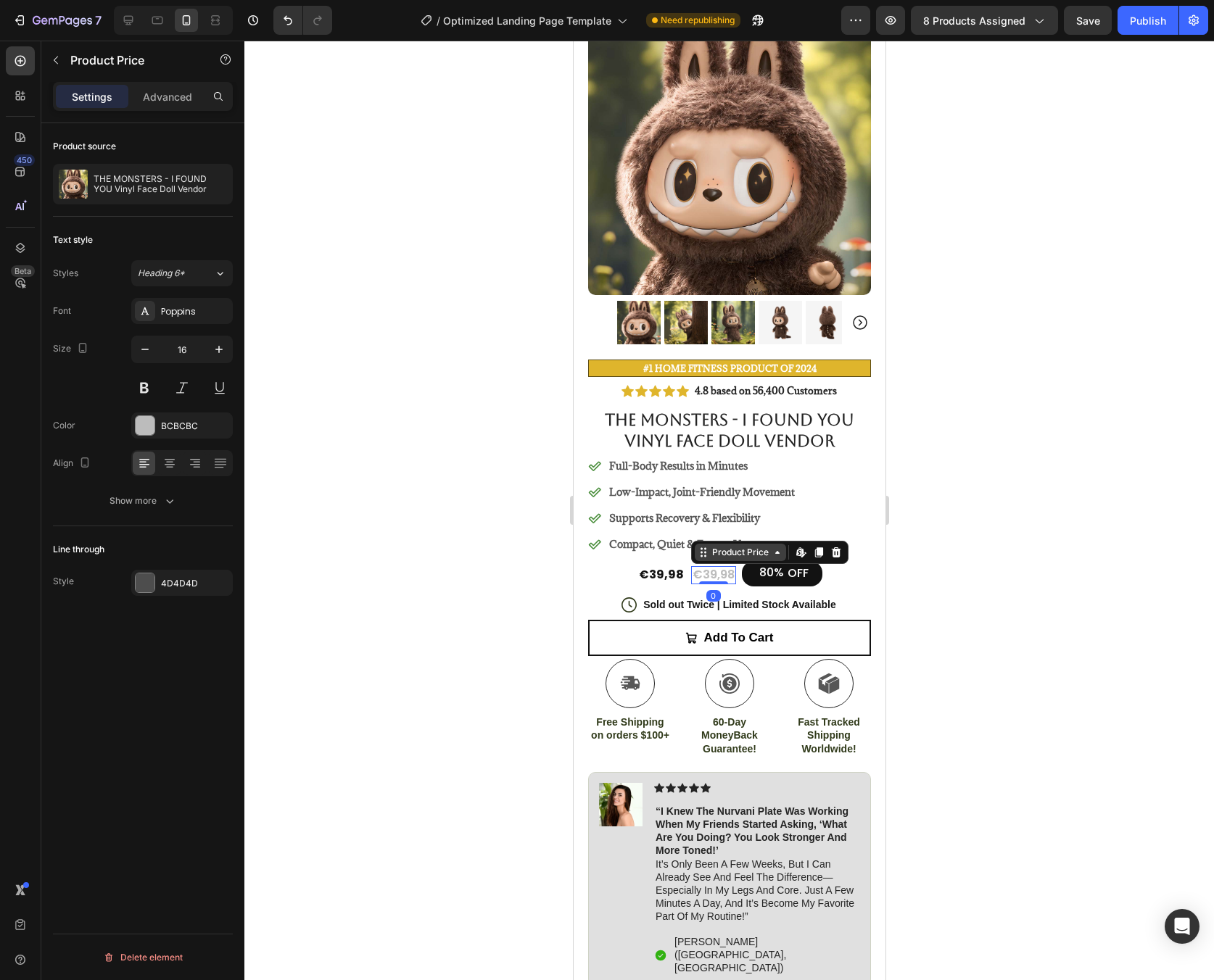
click at [776, 546] on div "Product Price" at bounding box center [739, 552] width 91 height 17
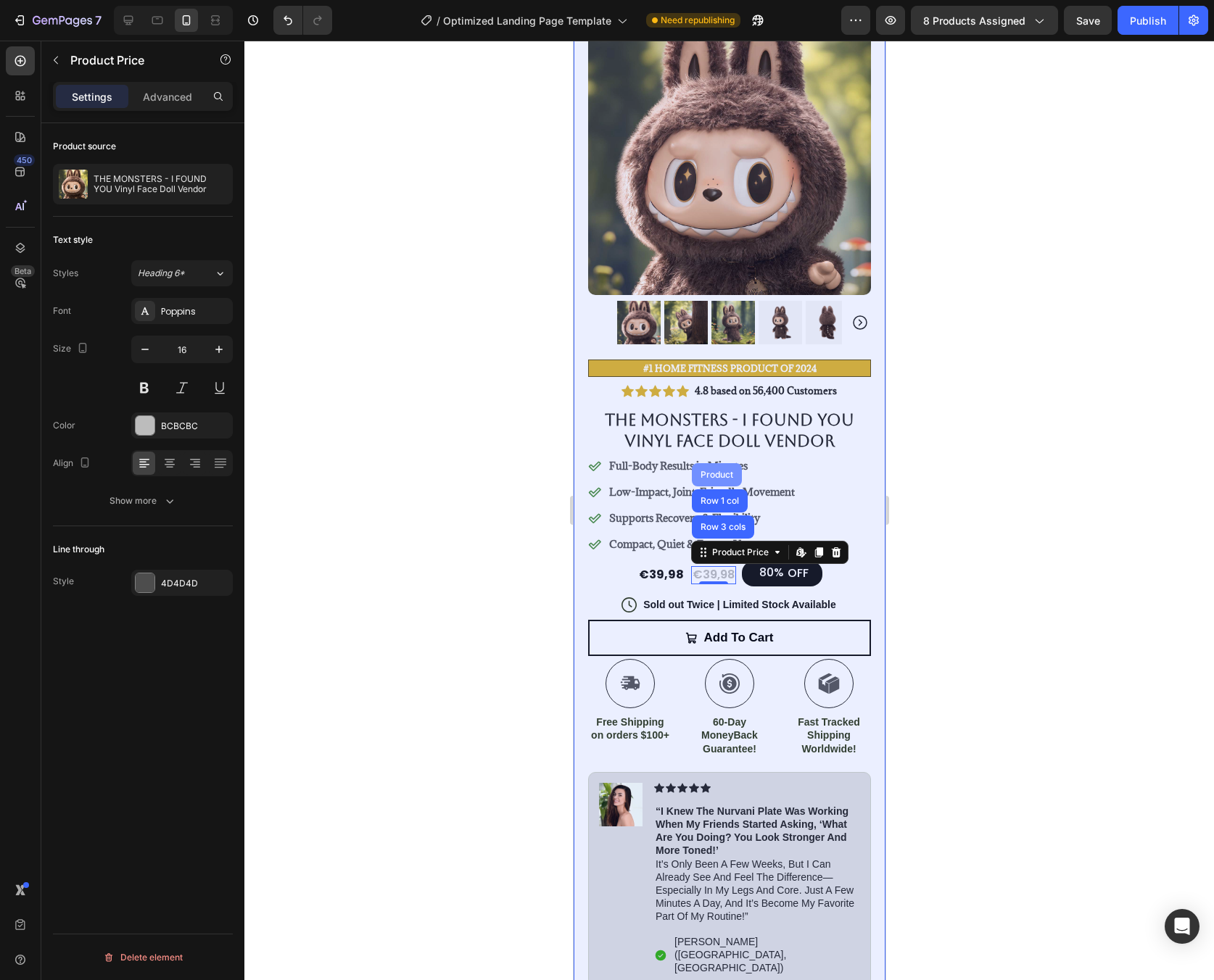
click at [707, 463] on div "Product" at bounding box center [716, 474] width 50 height 23
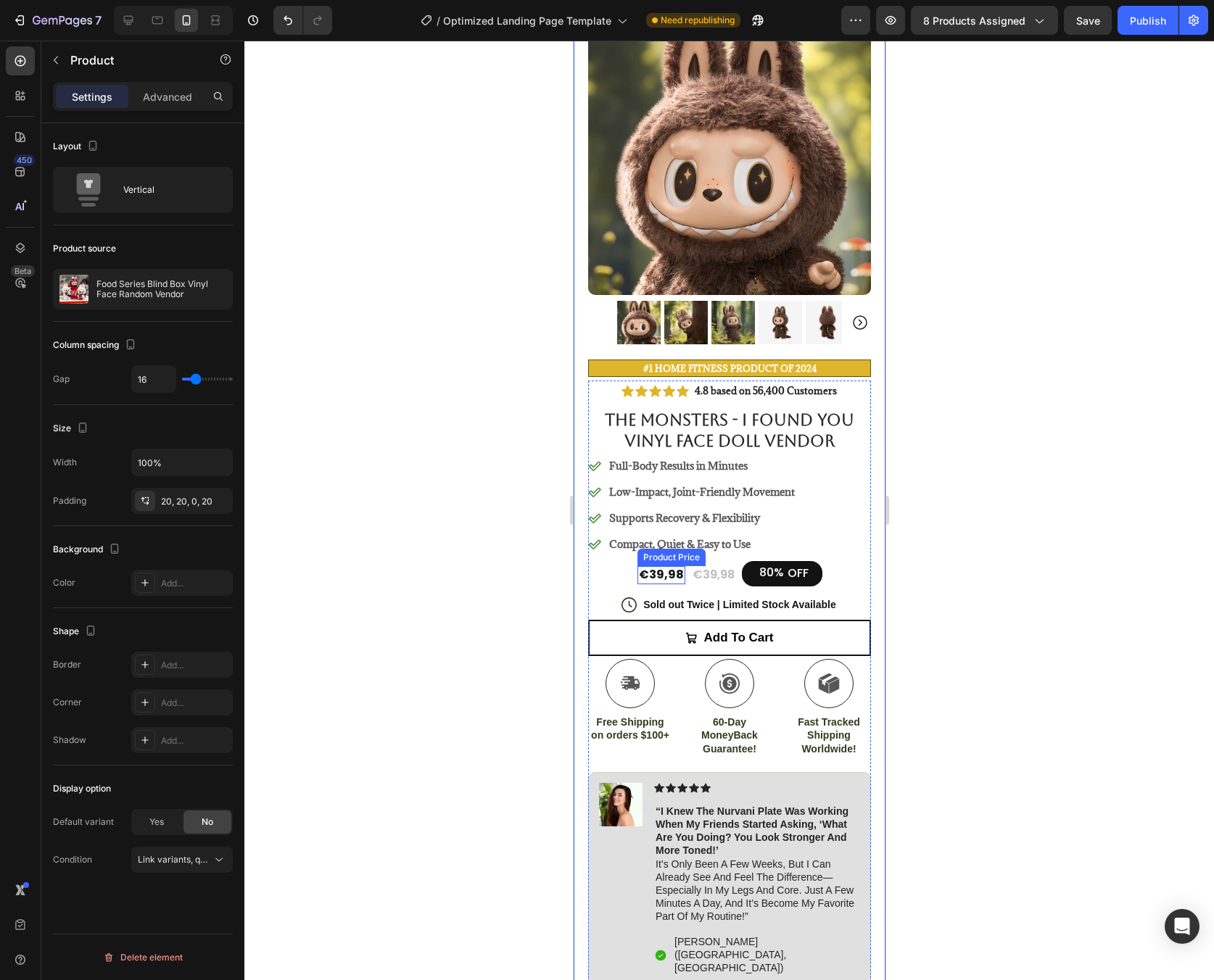
click at [665, 566] on div "€39,98" at bounding box center [660, 576] width 48 height 18
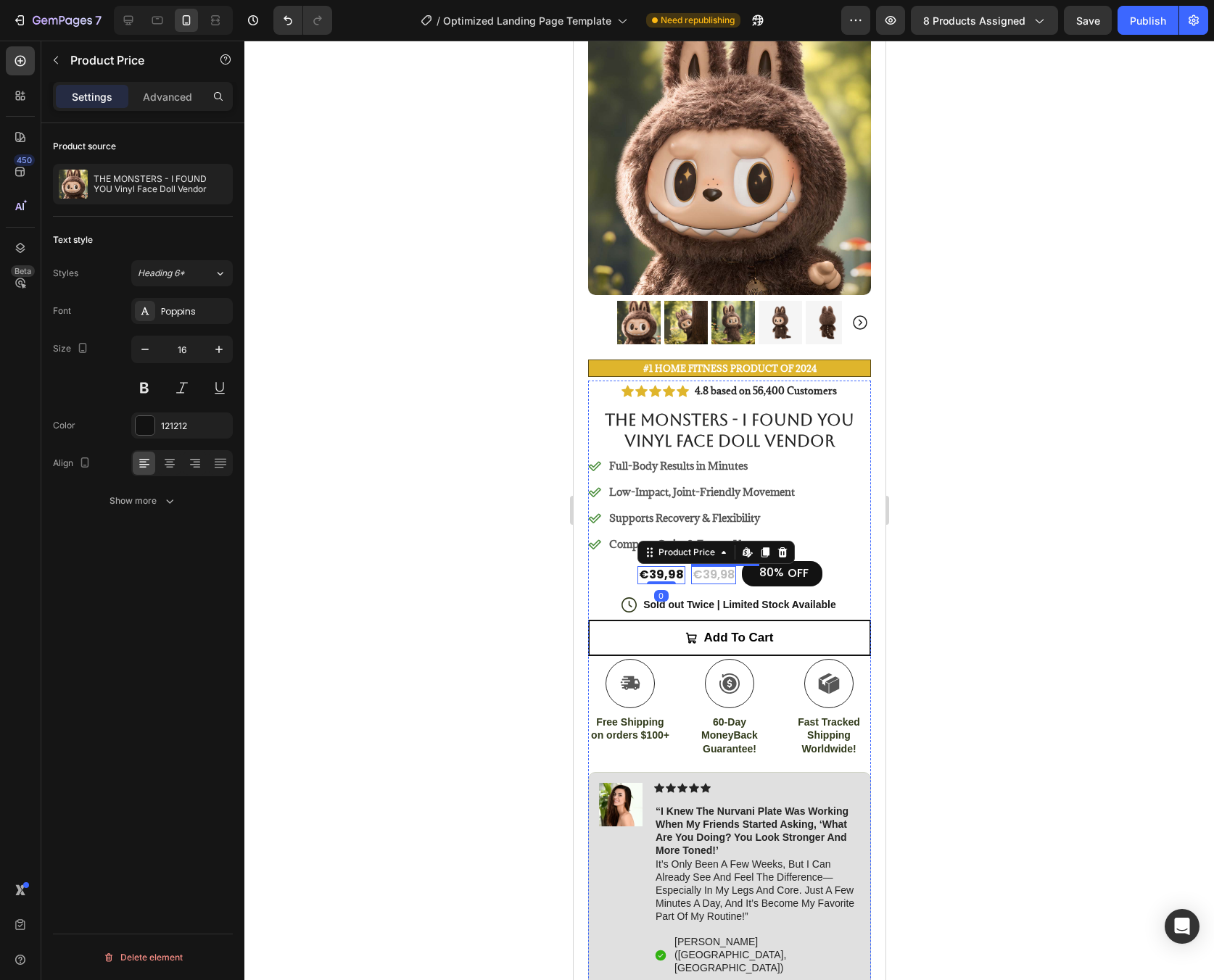
click at [702, 566] on div "€39,98" at bounding box center [712, 576] width 45 height 18
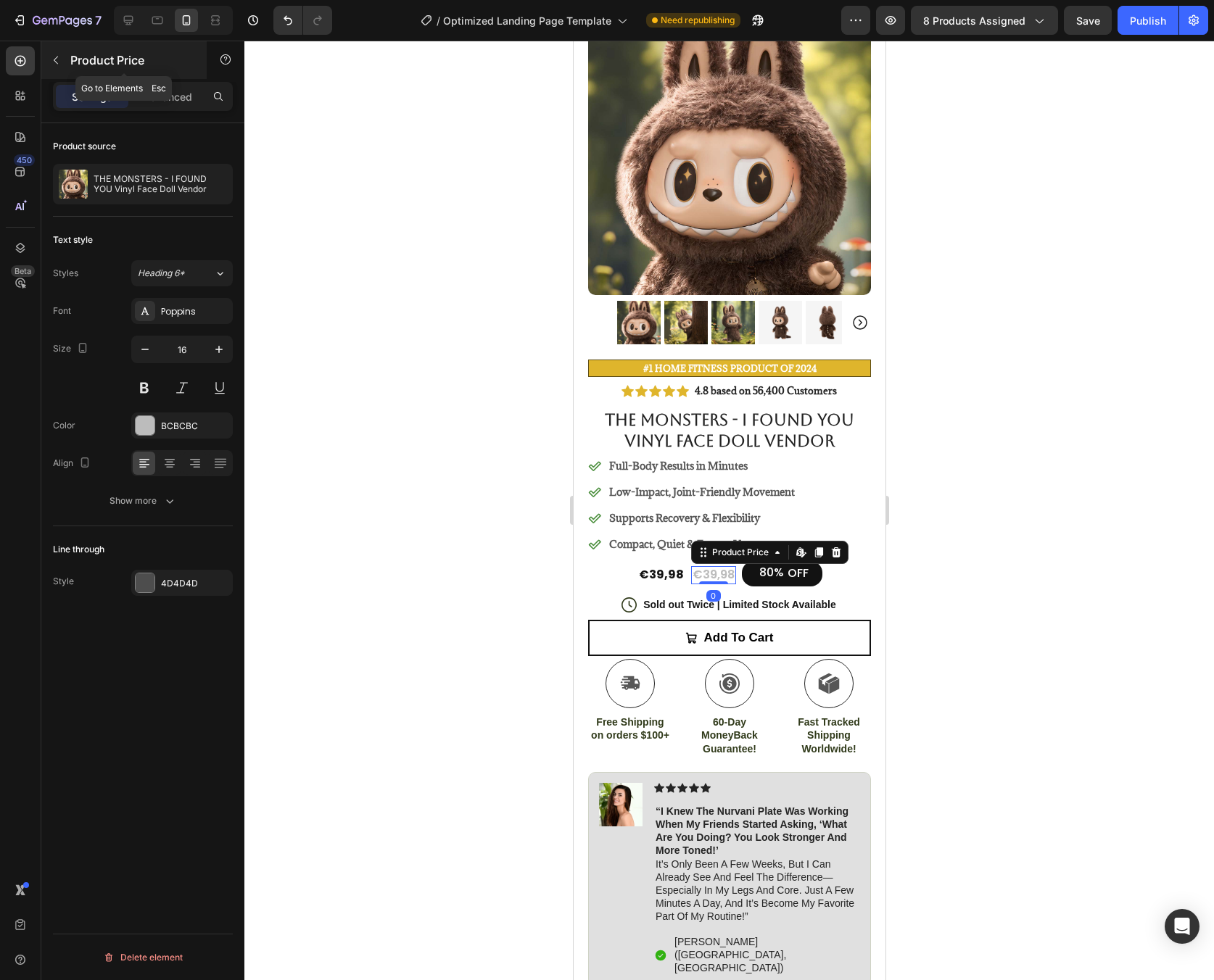
click at [57, 64] on icon "button" at bounding box center [56, 60] width 12 height 12
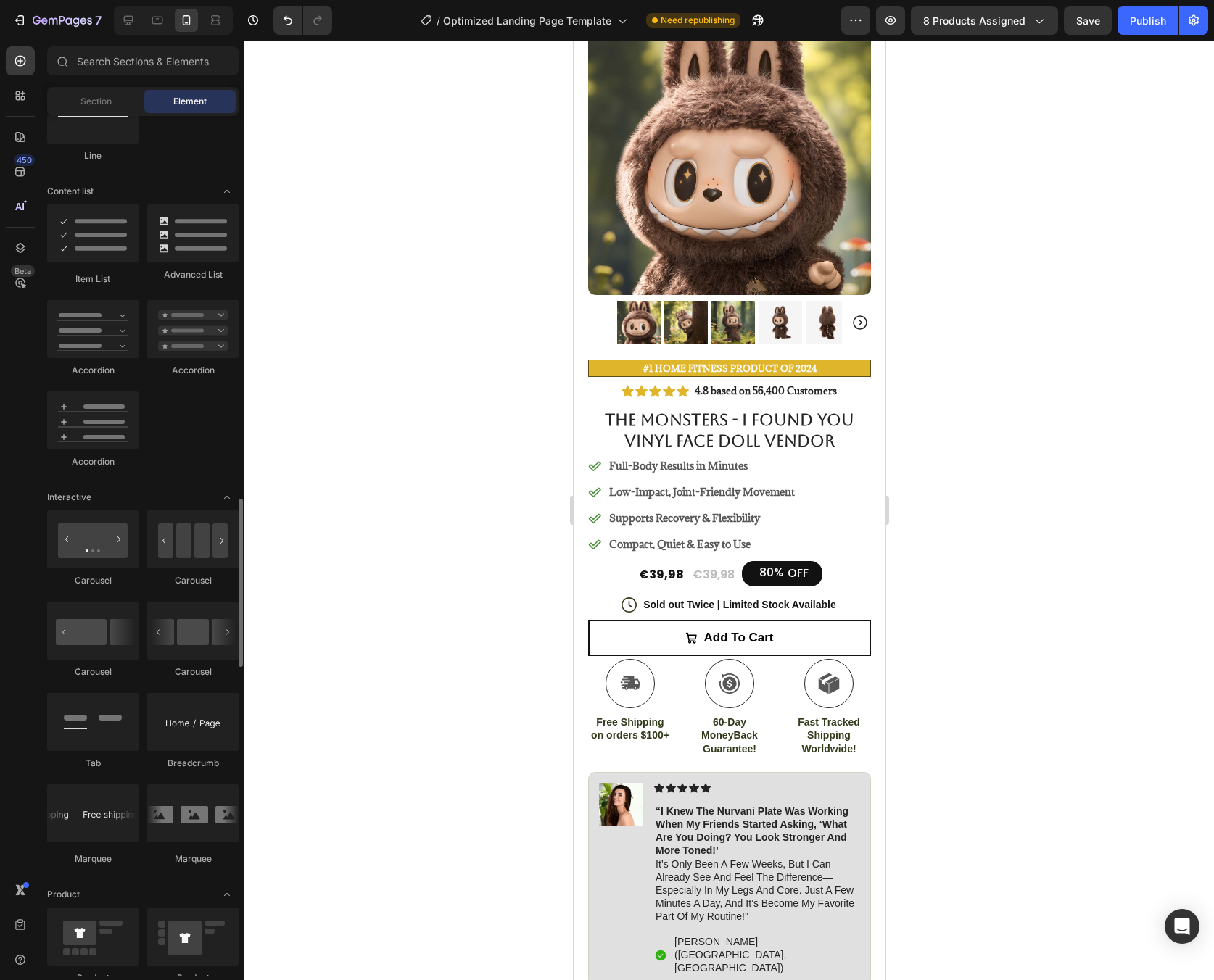
scroll to position [1228, 0]
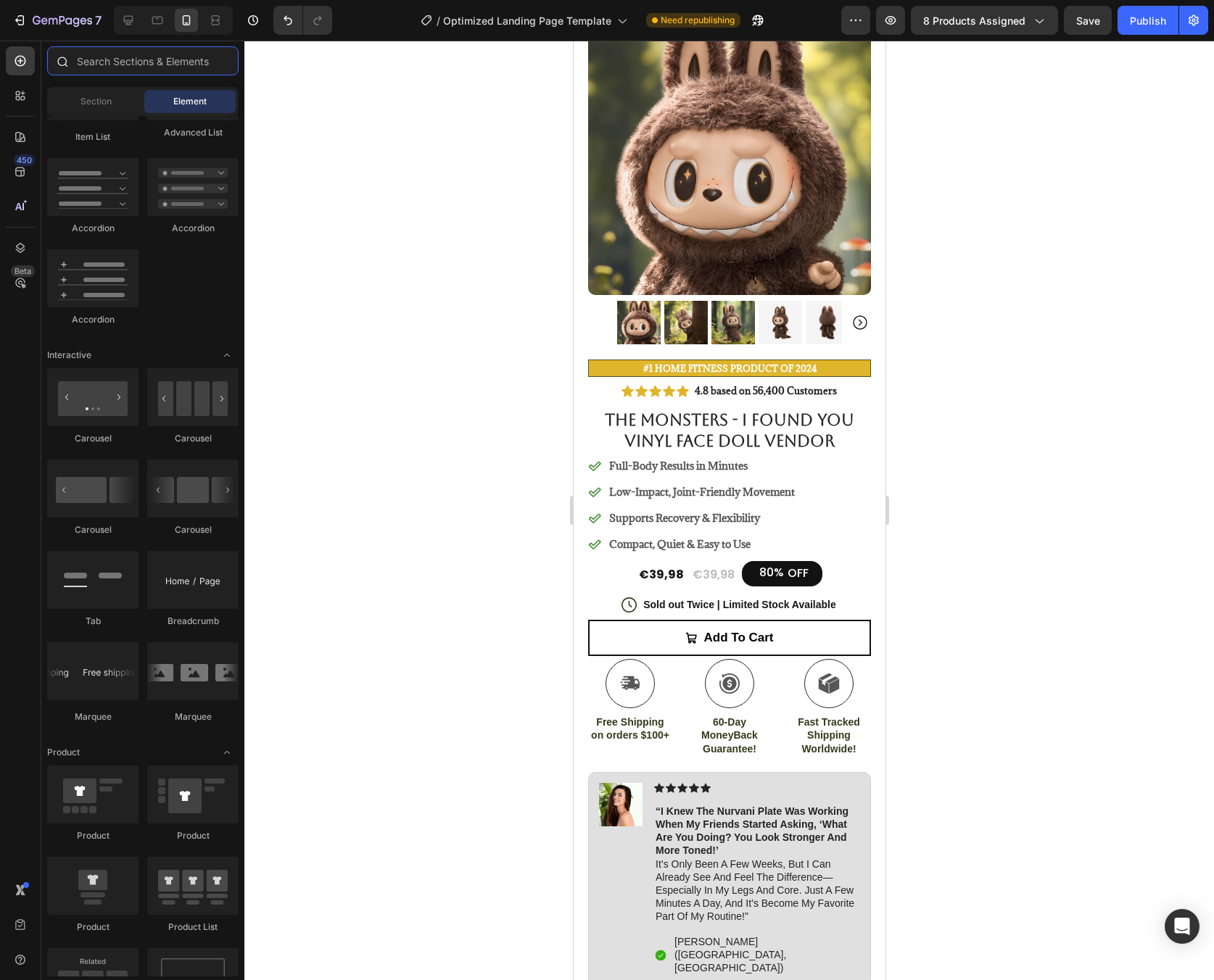
click at [132, 72] on input "text" at bounding box center [142, 60] width 192 height 29
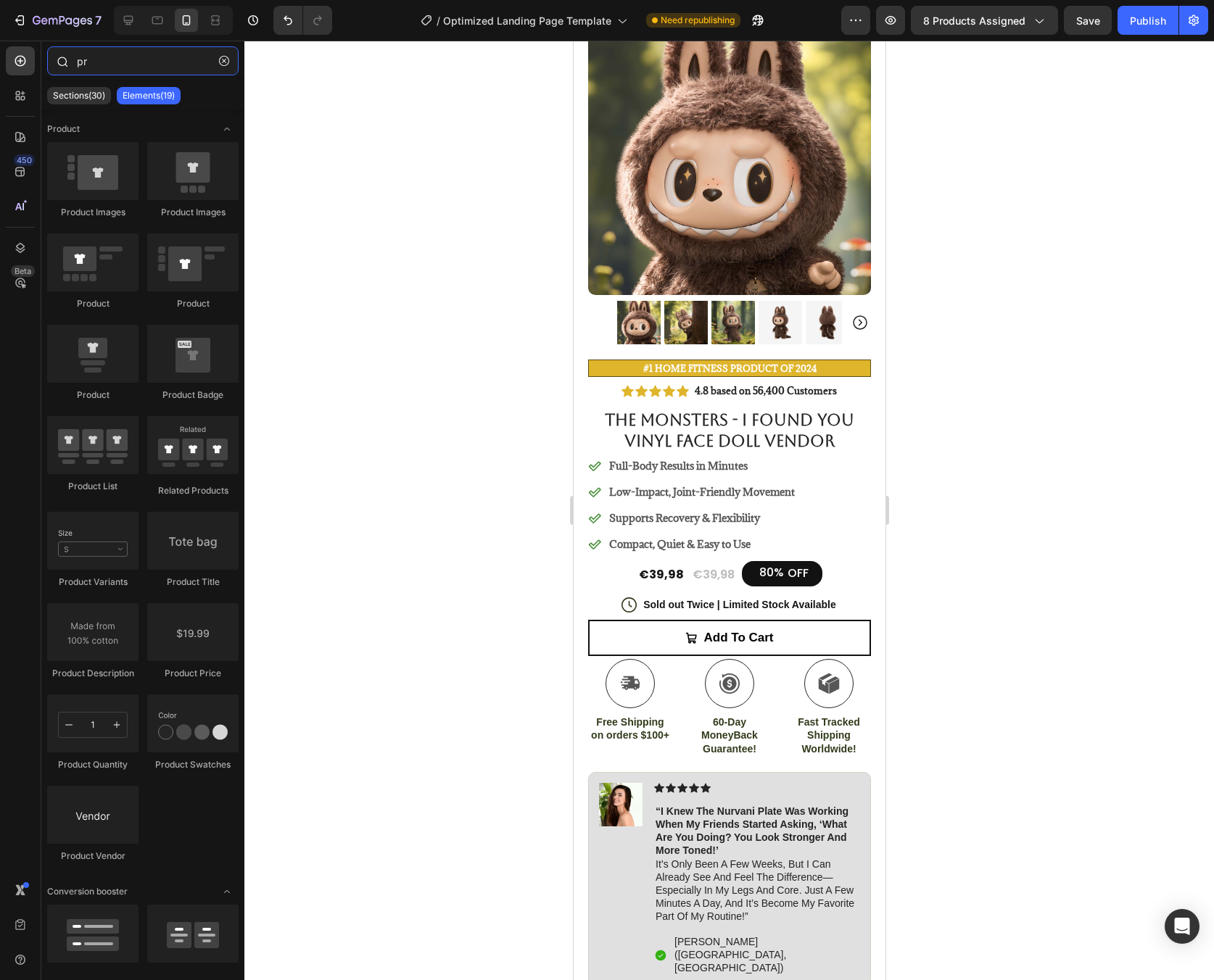
type input "p"
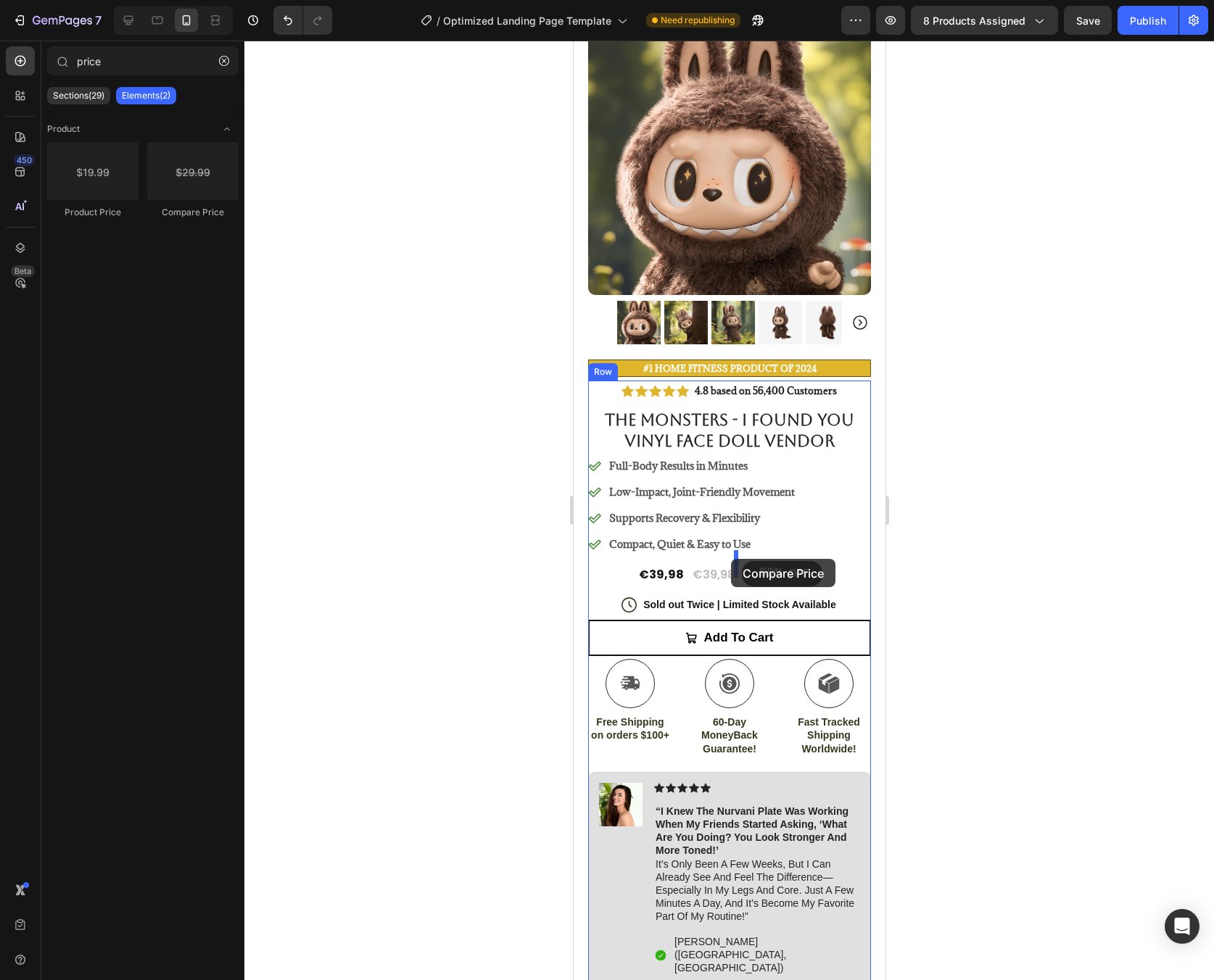
drag, startPoint x: 754, startPoint y: 242, endPoint x: 730, endPoint y: 559, distance: 317.9
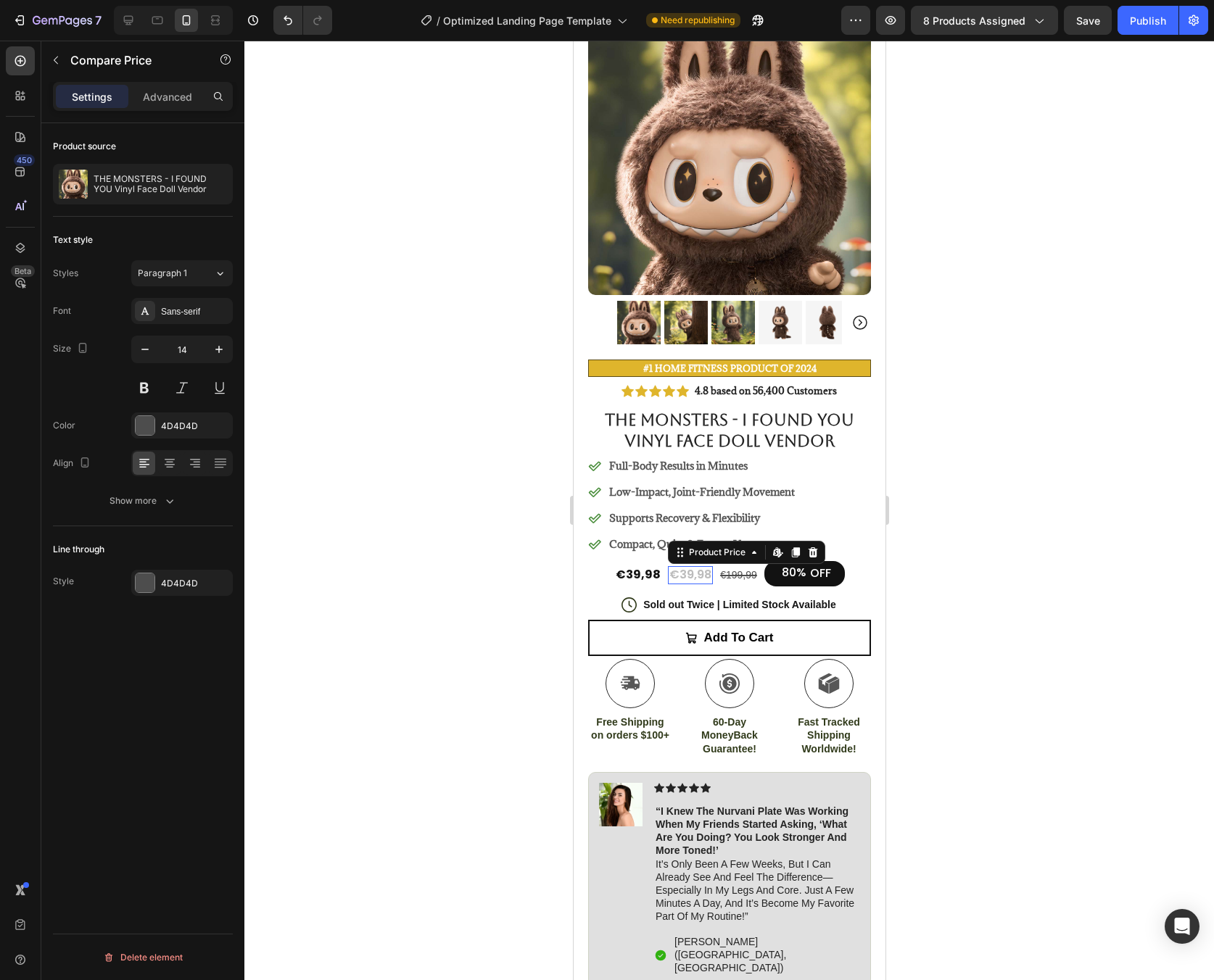
click at [691, 571] on div "€39,98 Product Price Edit content in Shopify 0 Product Price Edit content in Sh…" at bounding box center [689, 576] width 45 height 18
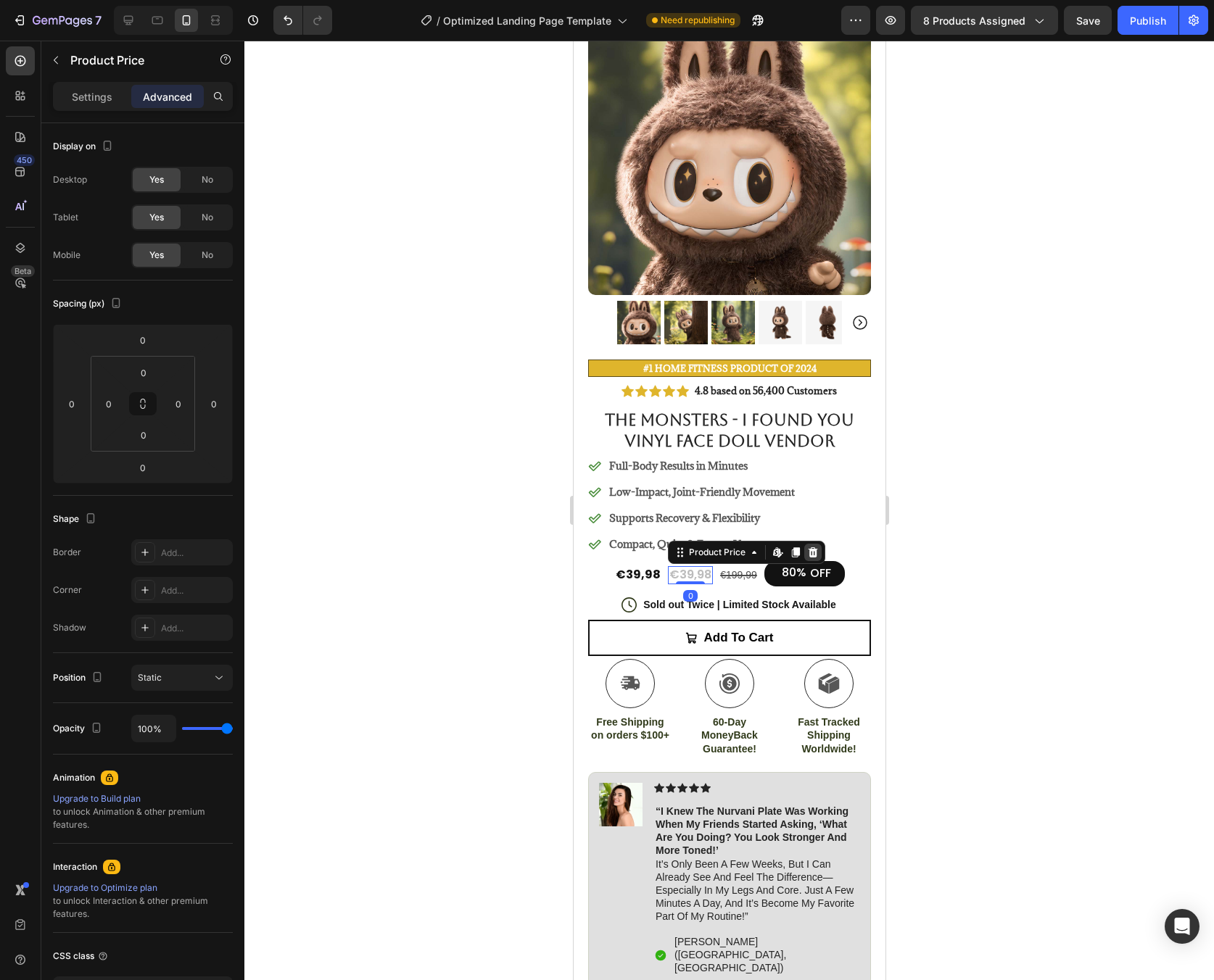
click at [808, 548] on icon at bounding box center [812, 552] width 9 height 10
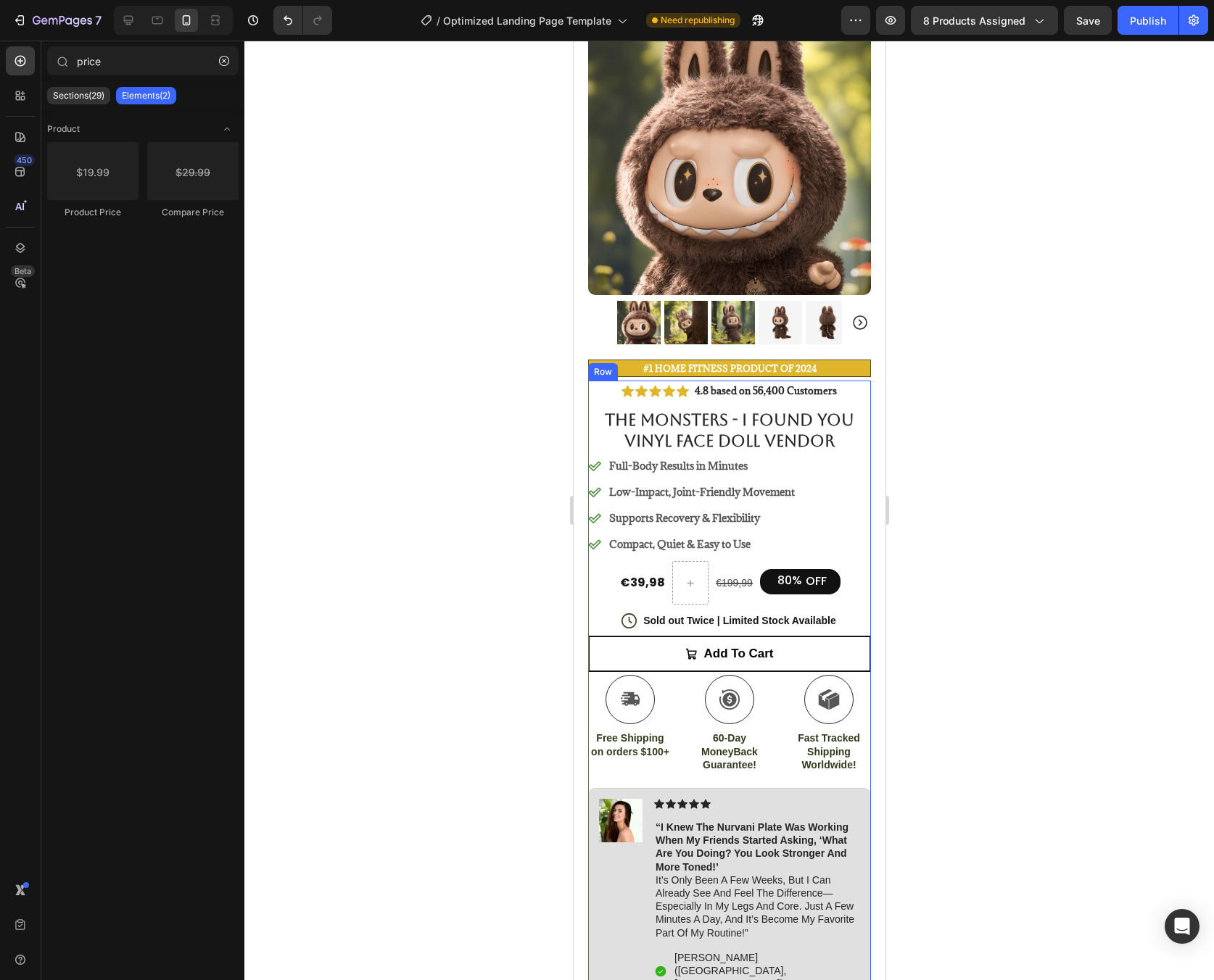
click at [686, 561] on div at bounding box center [689, 582] width 36 height 44
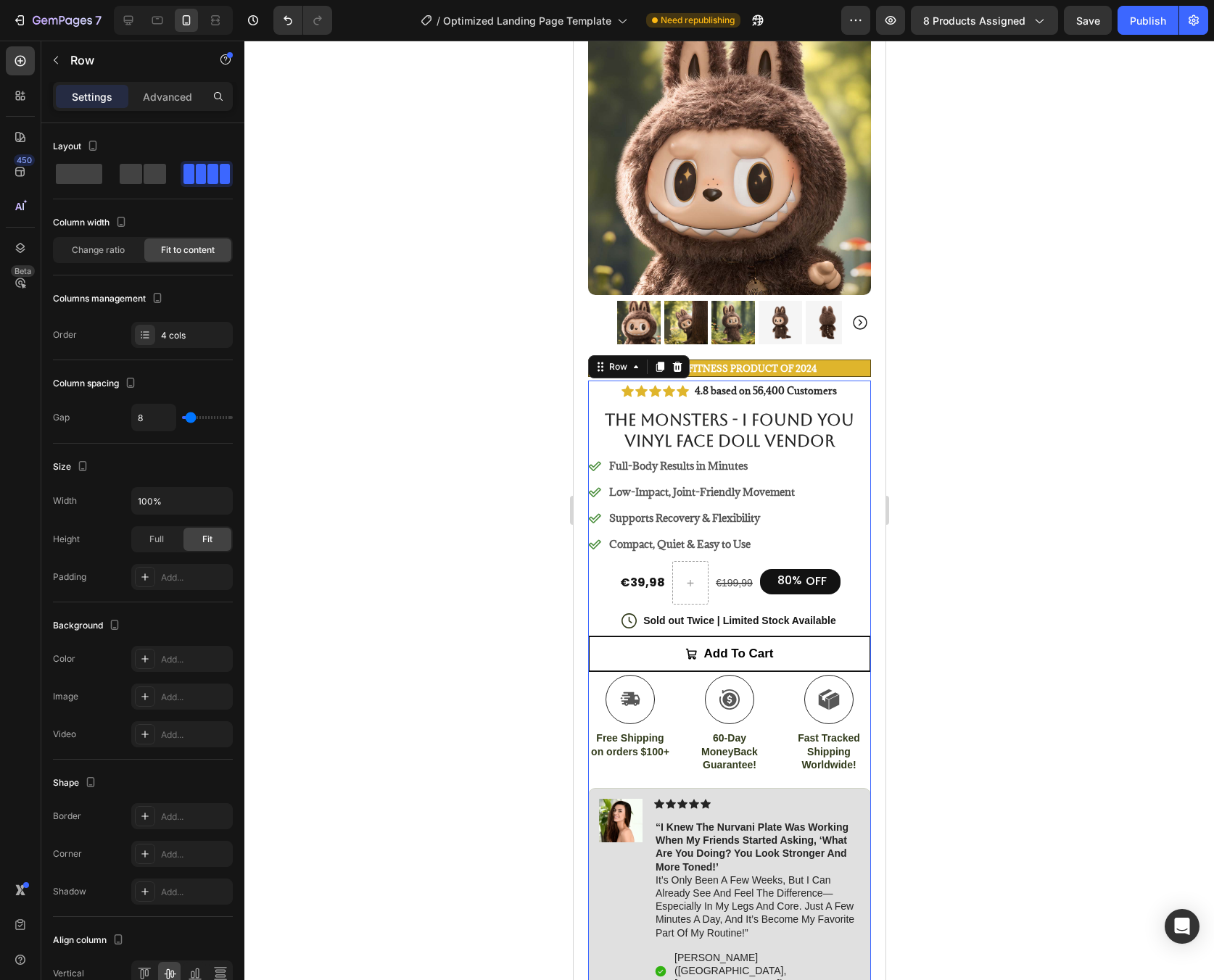
click at [759, 589] on div "80% OFF Discount Tag" at bounding box center [799, 582] width 81 height 44
click at [843, 591] on div "Icon Icon Icon Icon Icon Icon List 4.8 based on 56,400 Customers Text Block Row…" at bounding box center [729, 755] width 283 height 748
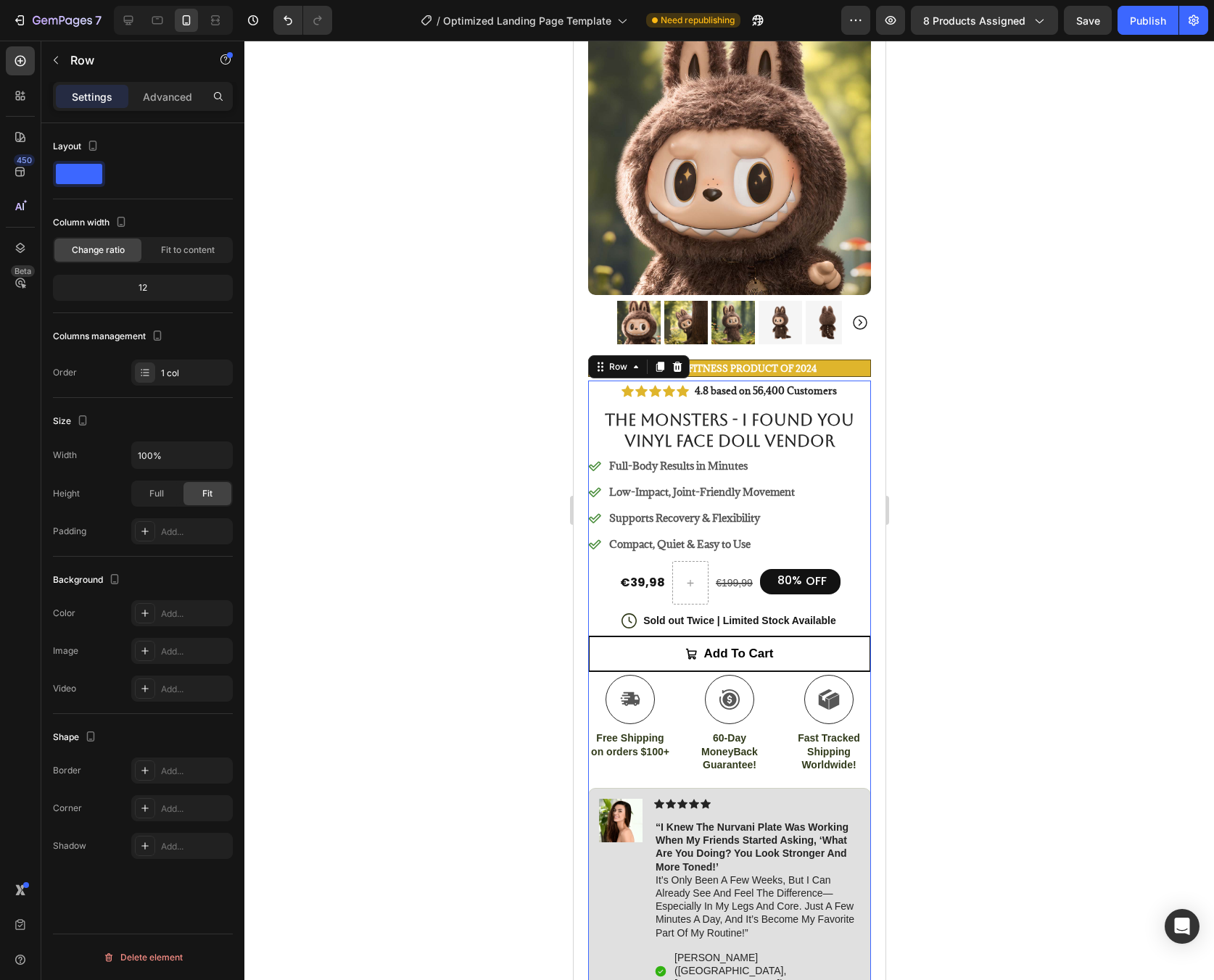
click at [916, 594] on div at bounding box center [729, 510] width 970 height 940
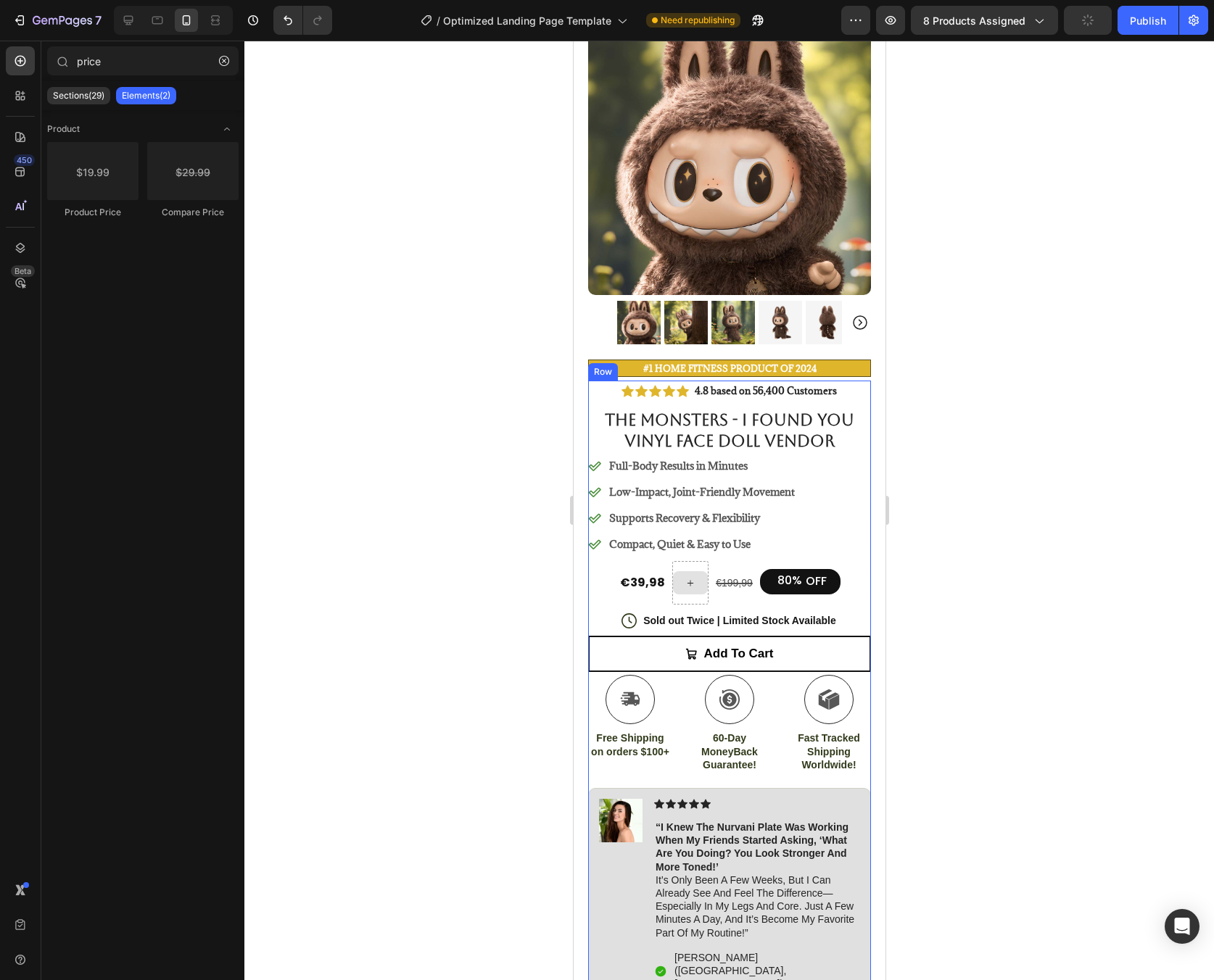
click at [690, 561] on div at bounding box center [689, 582] width 36 height 44
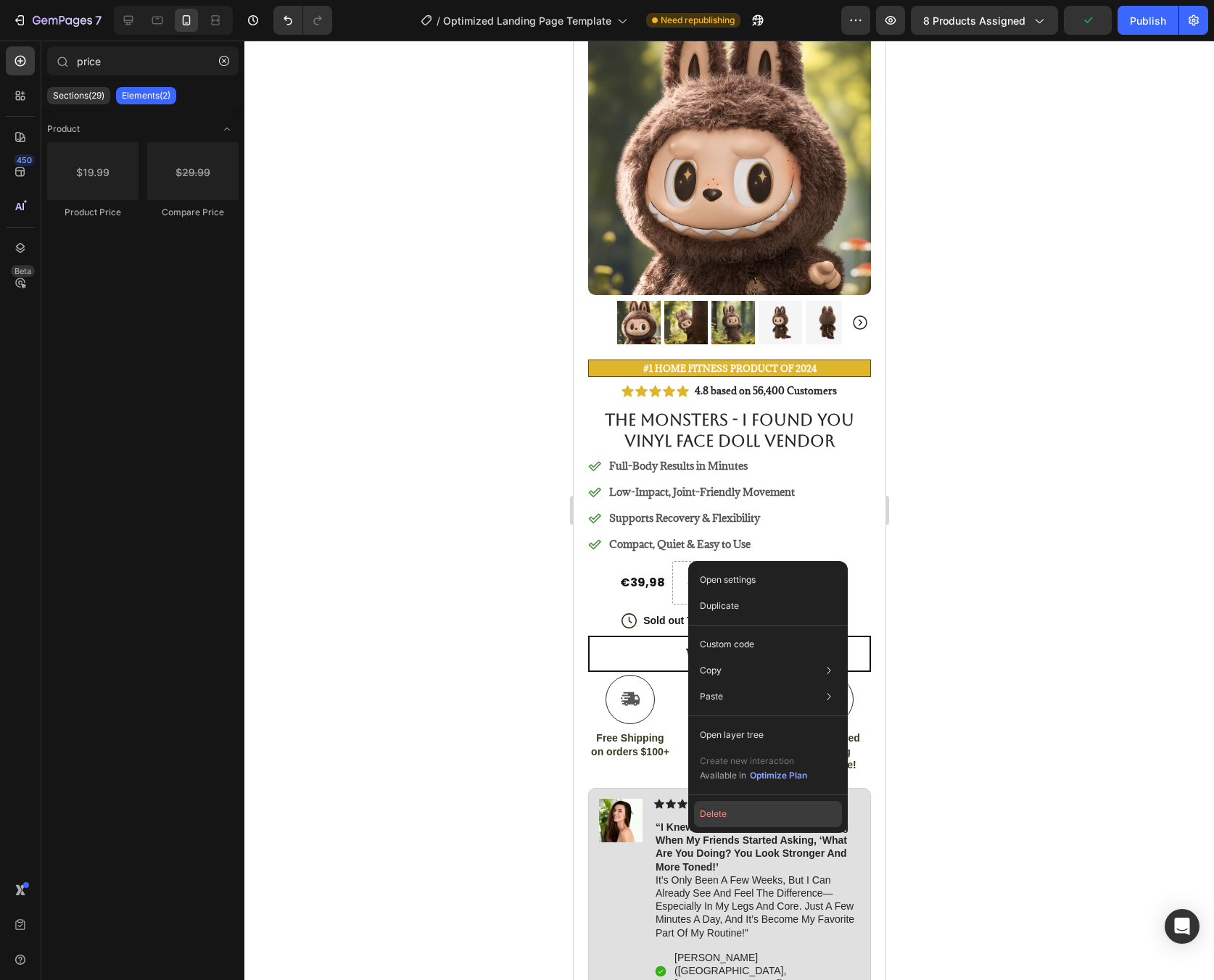
click at [714, 805] on button "Delete" at bounding box center [768, 814] width 148 height 26
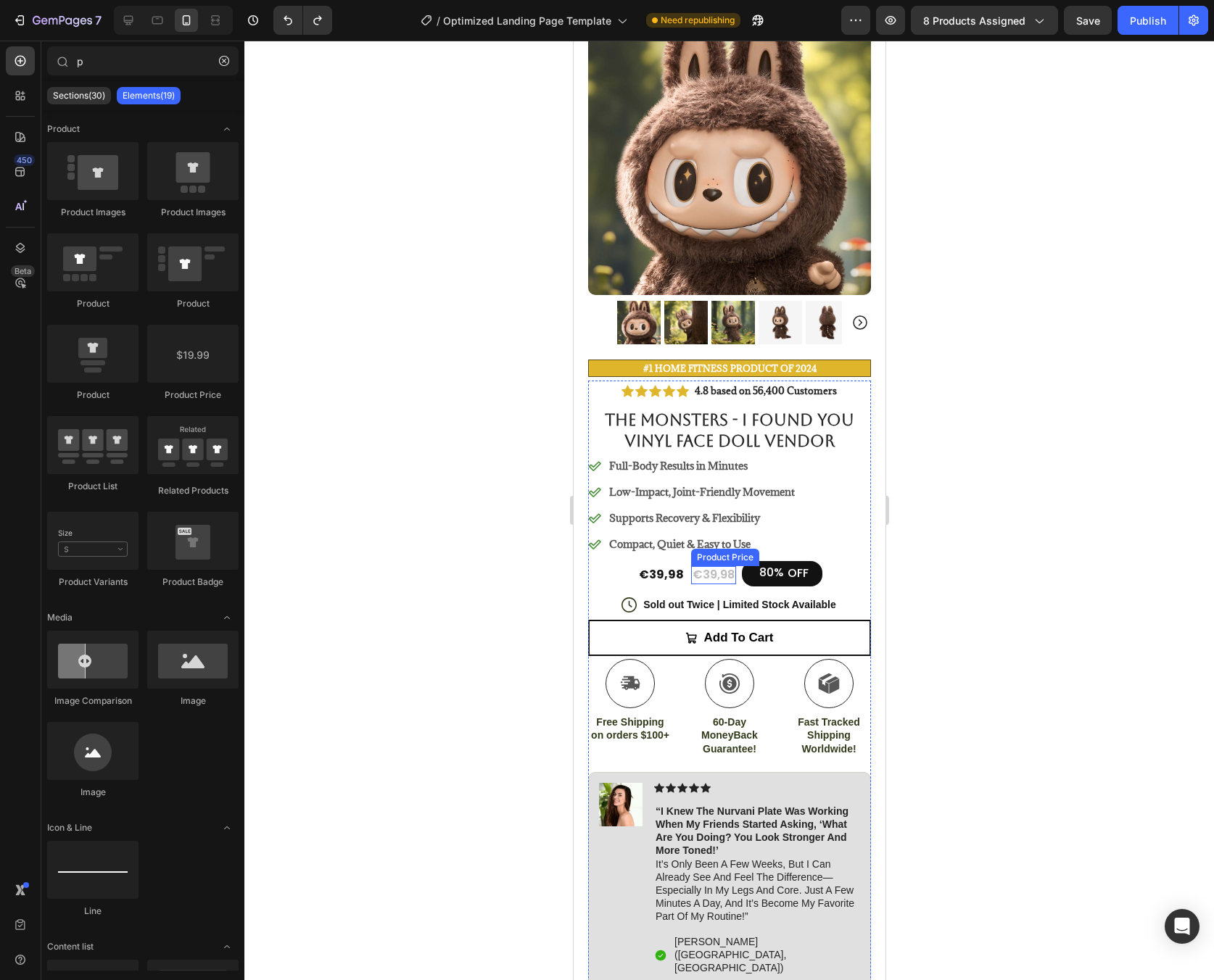
click at [723, 566] on div "€39,98" at bounding box center [712, 576] width 45 height 18
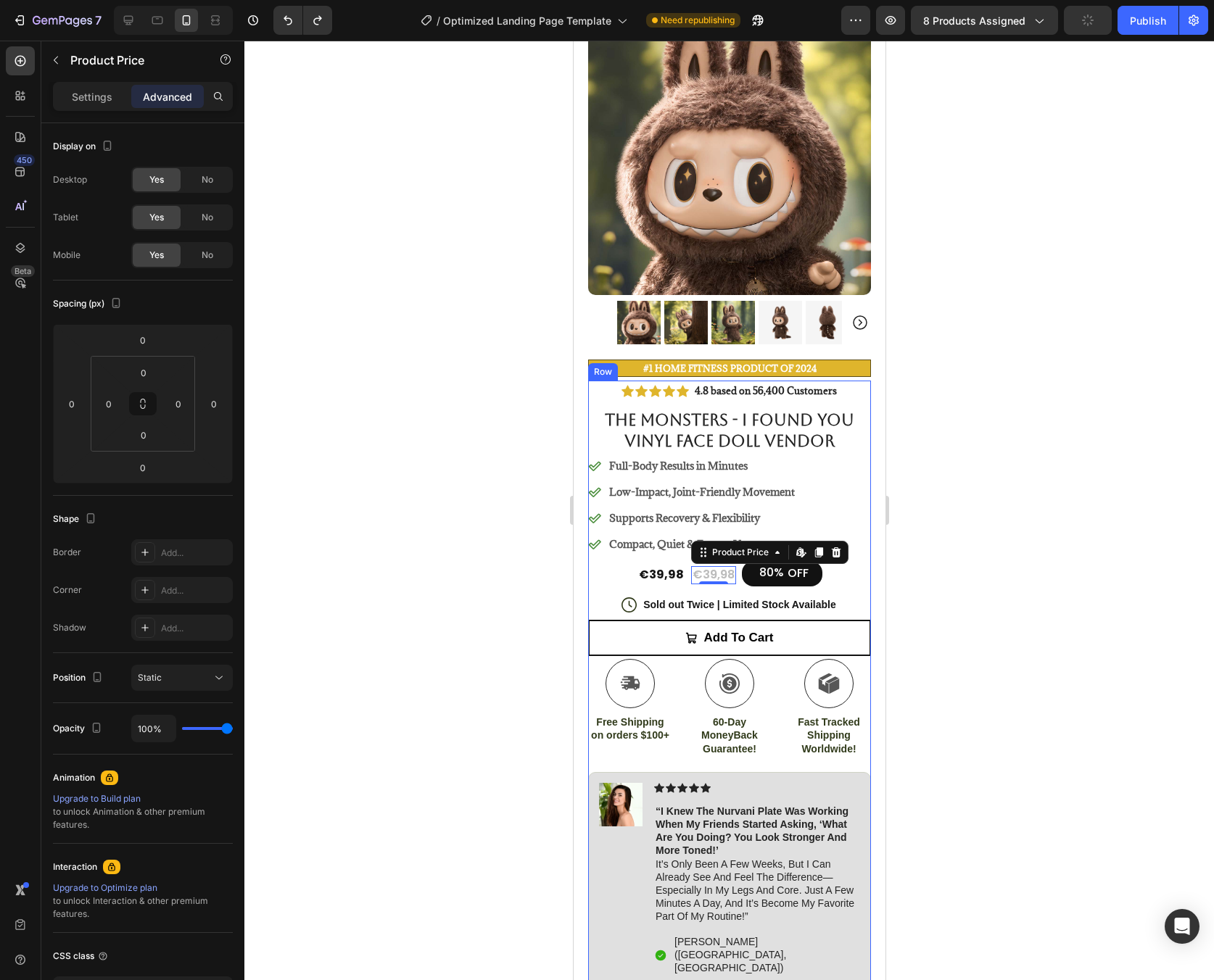
click at [728, 570] on div "€39,98 Product Price Product Price €39,98 Product Price Edit content in Shopify…" at bounding box center [729, 575] width 185 height 28
click at [716, 566] on div "€39,98" at bounding box center [712, 576] width 45 height 18
click at [830, 547] on icon at bounding box center [836, 552] width 12 height 12
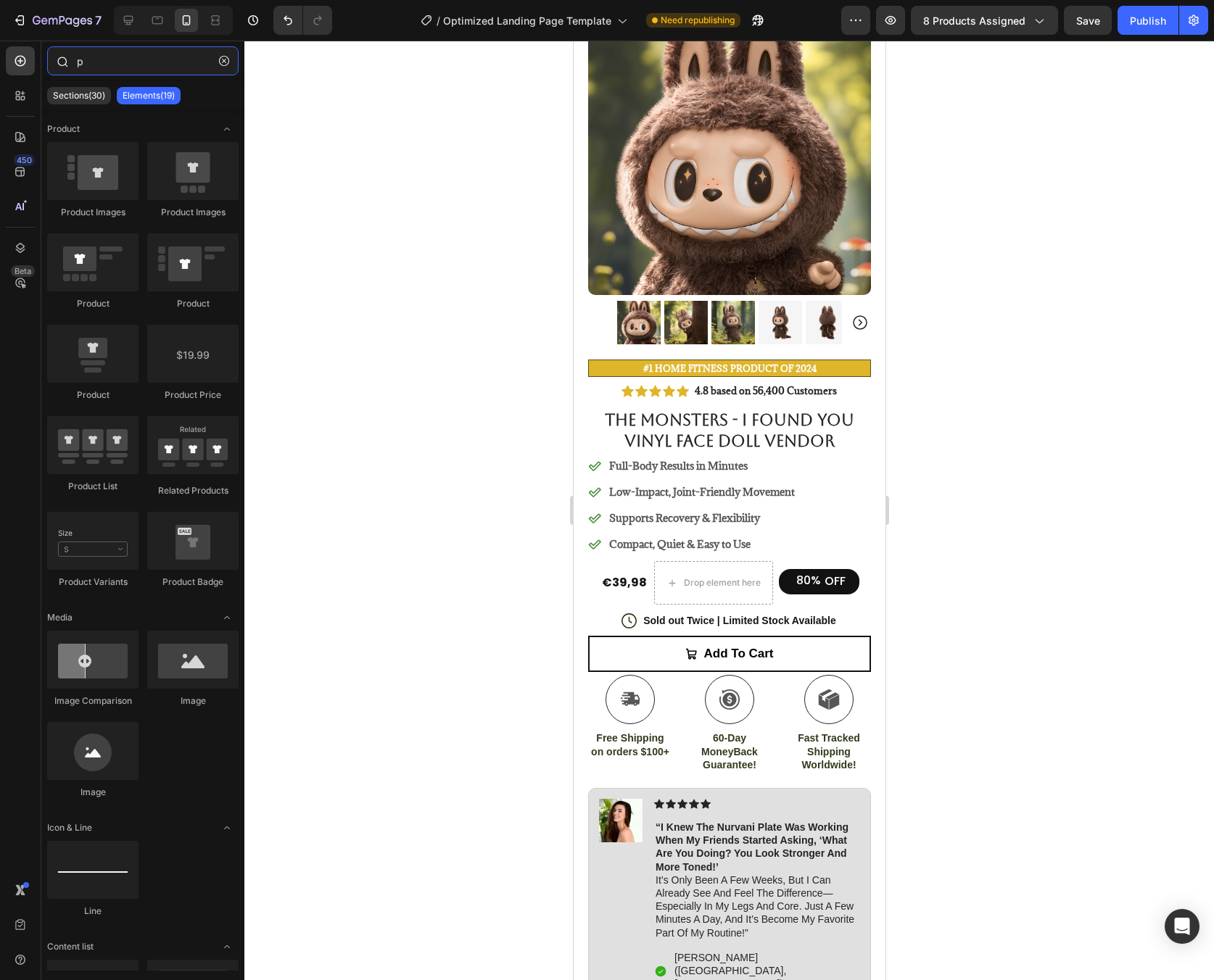
click at [136, 61] on input "p" at bounding box center [142, 60] width 192 height 29
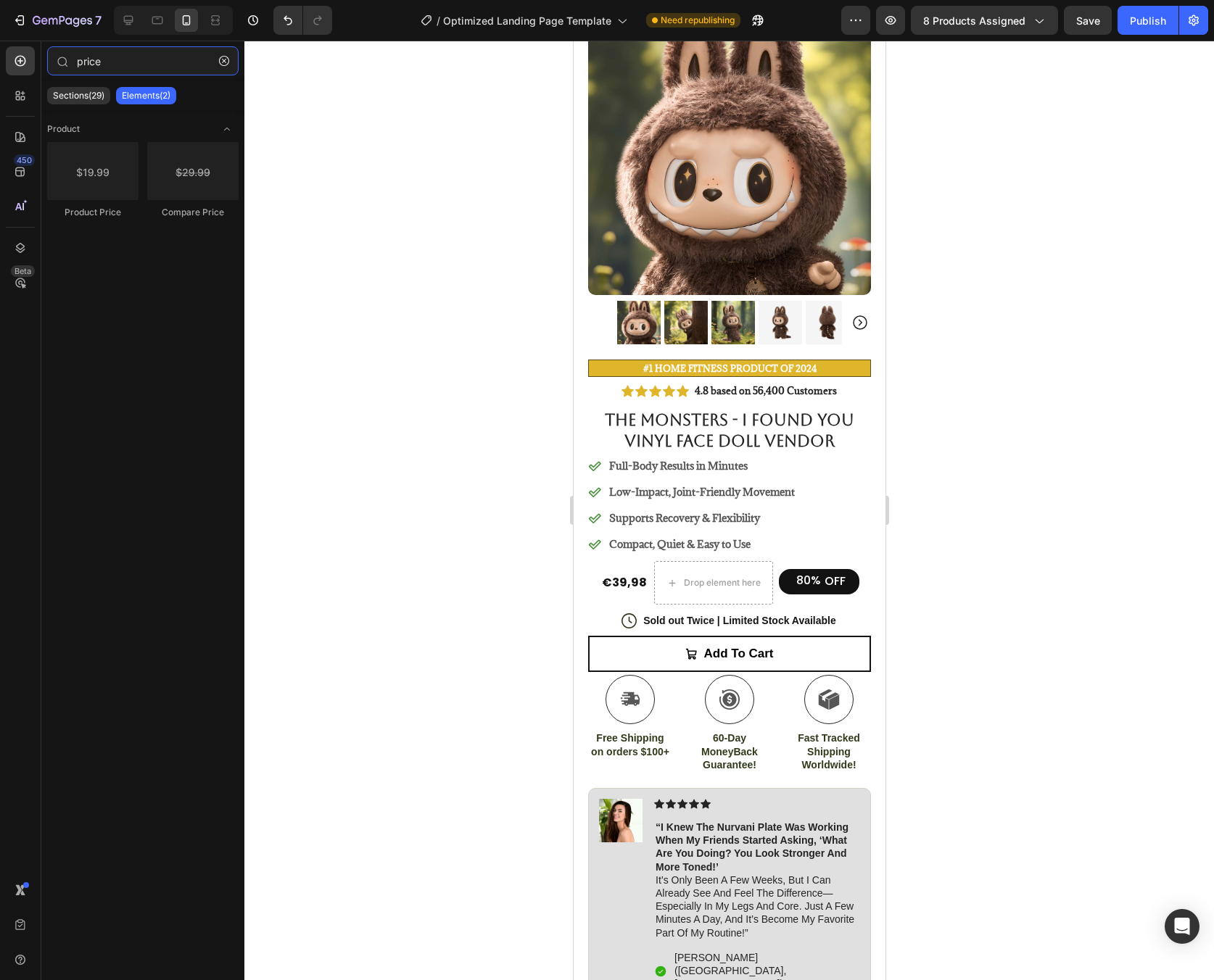
type input "price"
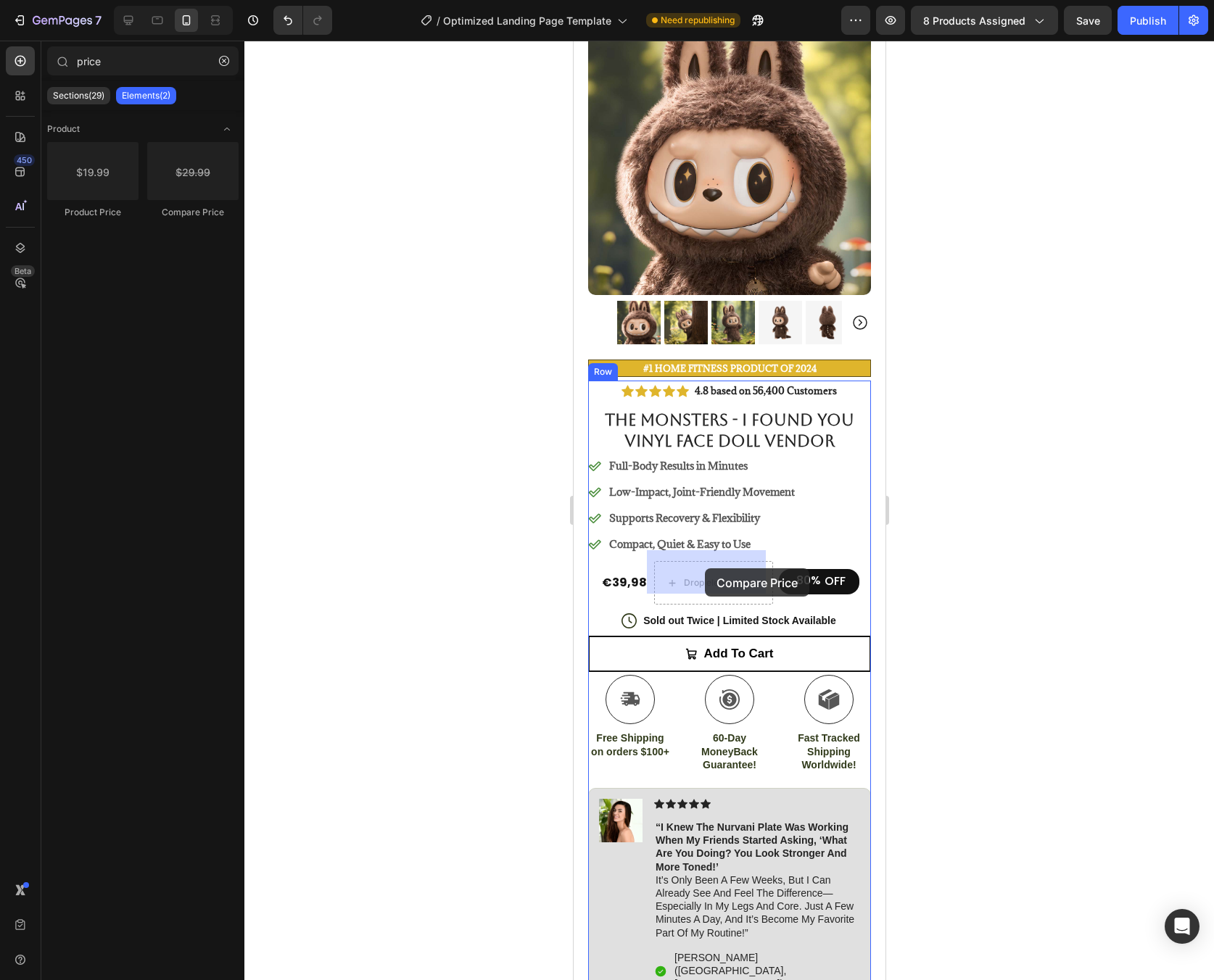
drag, startPoint x: 1030, startPoint y: 411, endPoint x: 704, endPoint y: 568, distance: 361.8
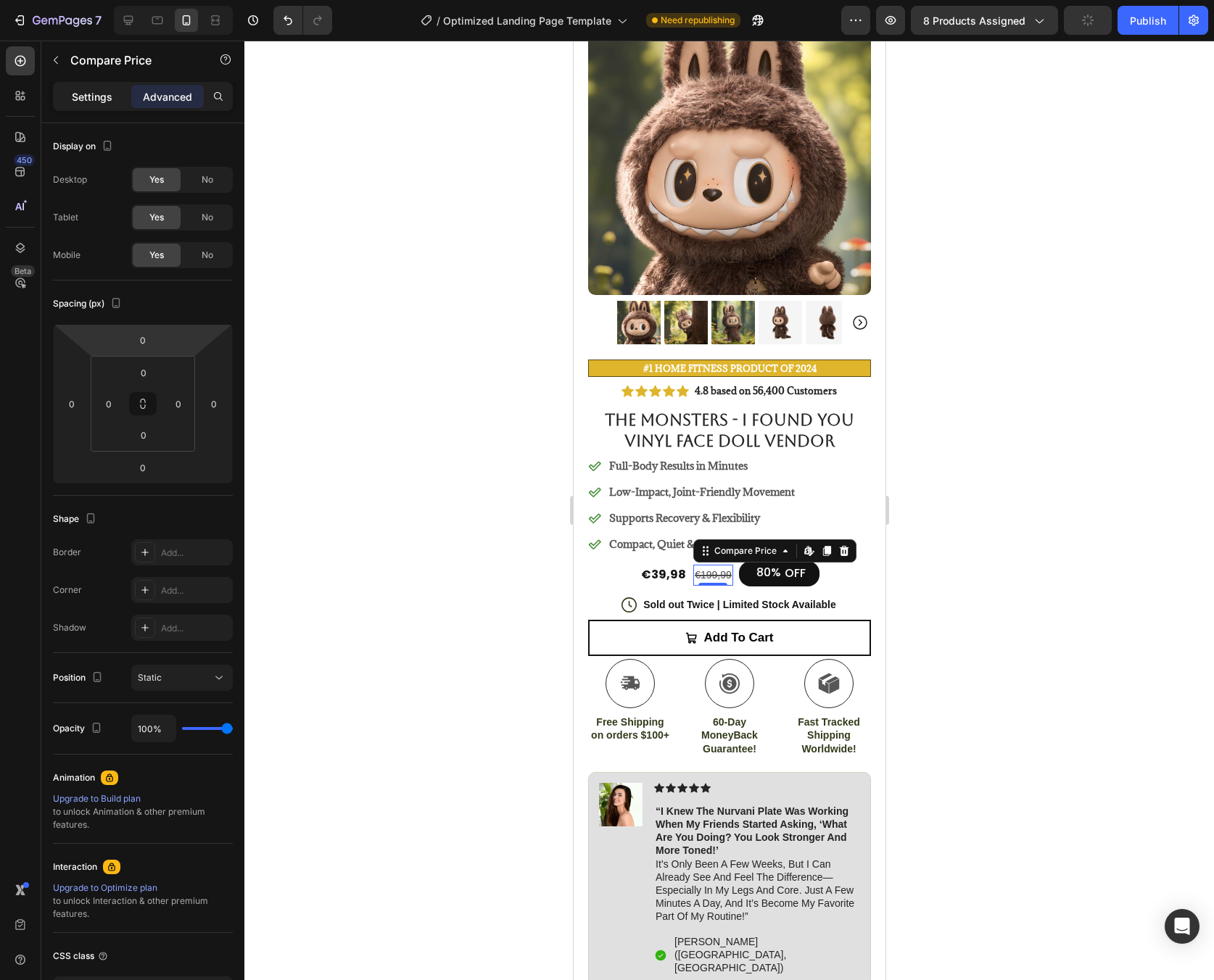
click at [81, 104] on div "Settings" at bounding box center [92, 96] width 72 height 23
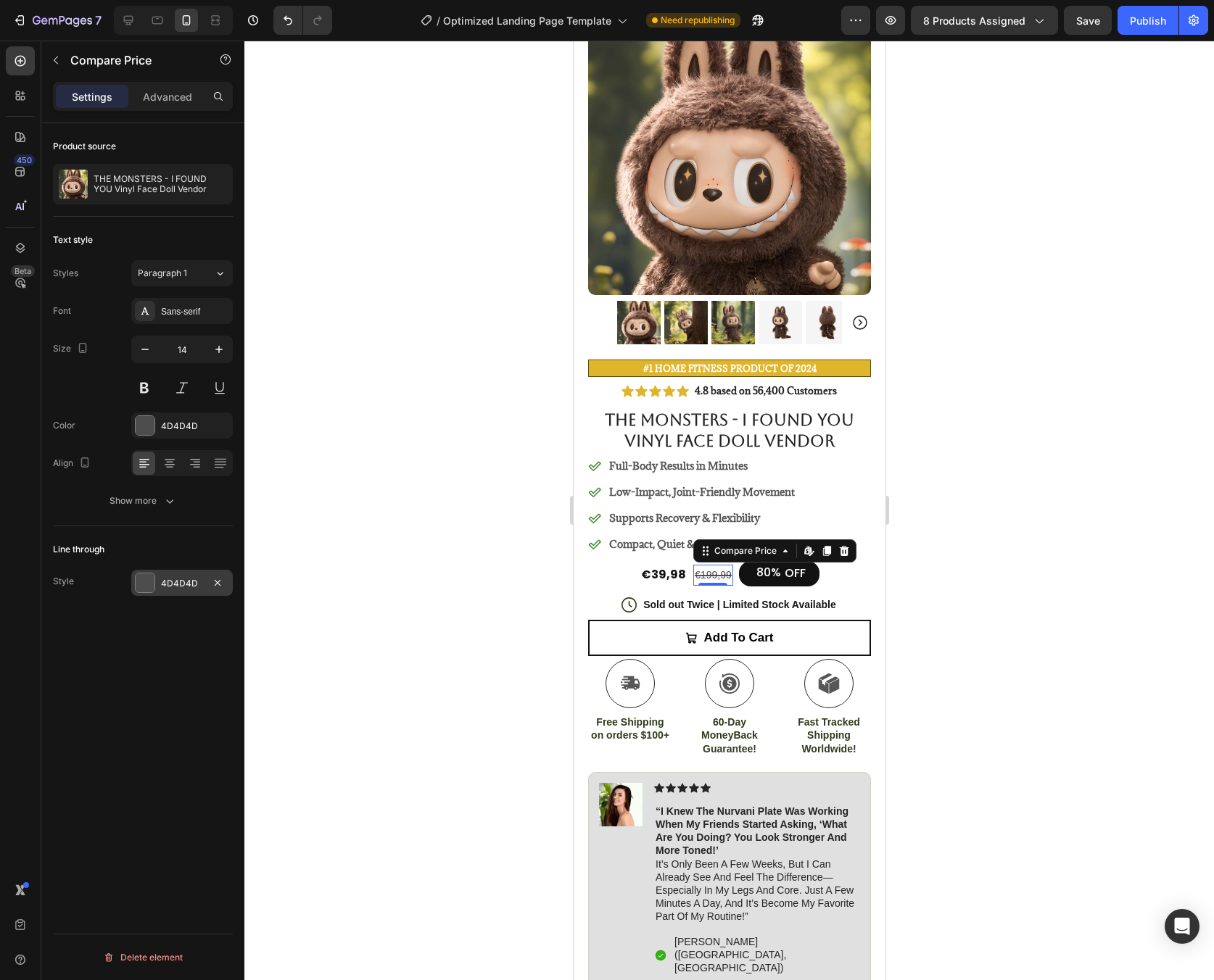
click at [181, 589] on div "4D4D4D" at bounding box center [182, 584] width 42 height 13
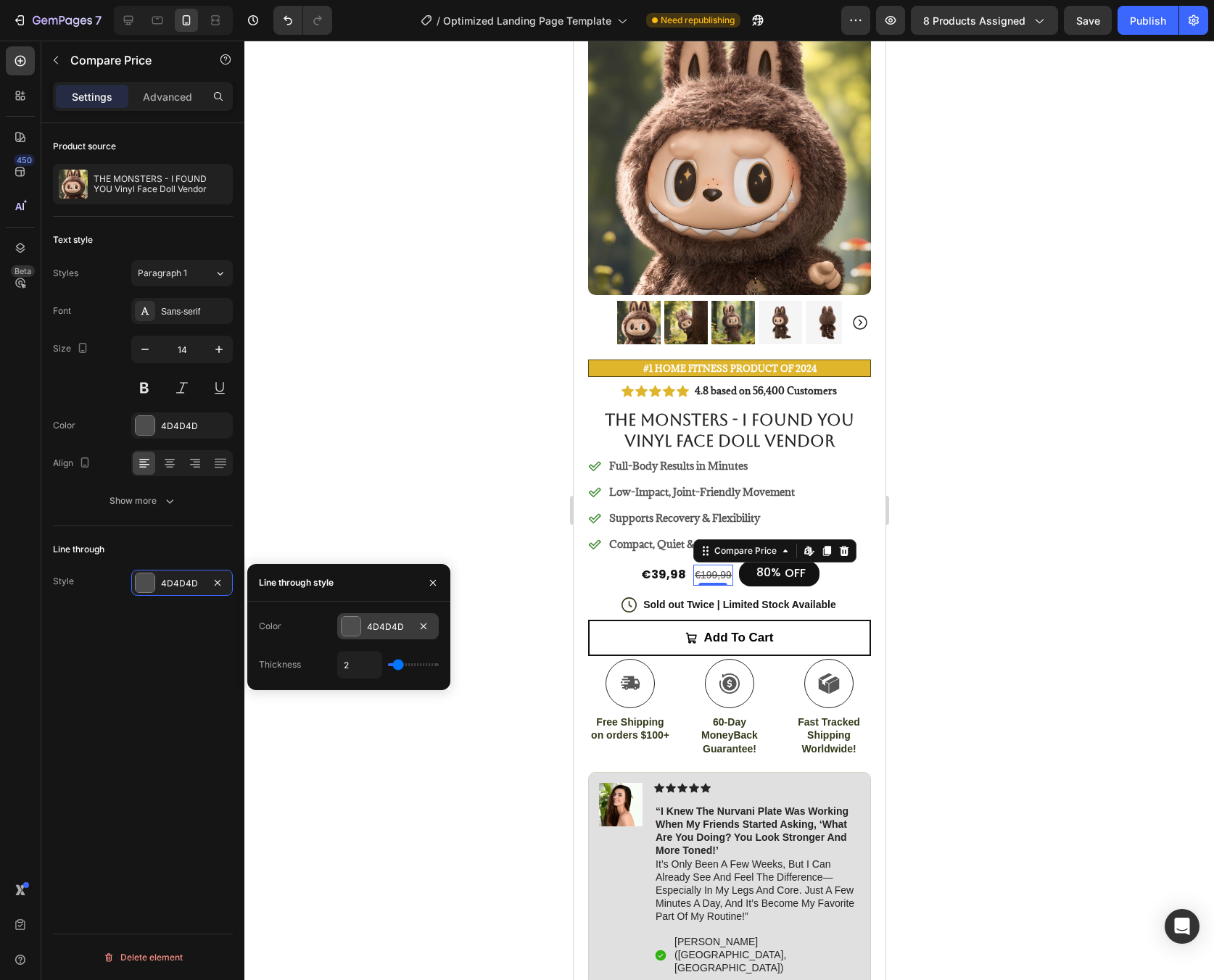
click at [433, 630] on div "4D4D4D" at bounding box center [387, 626] width 101 height 26
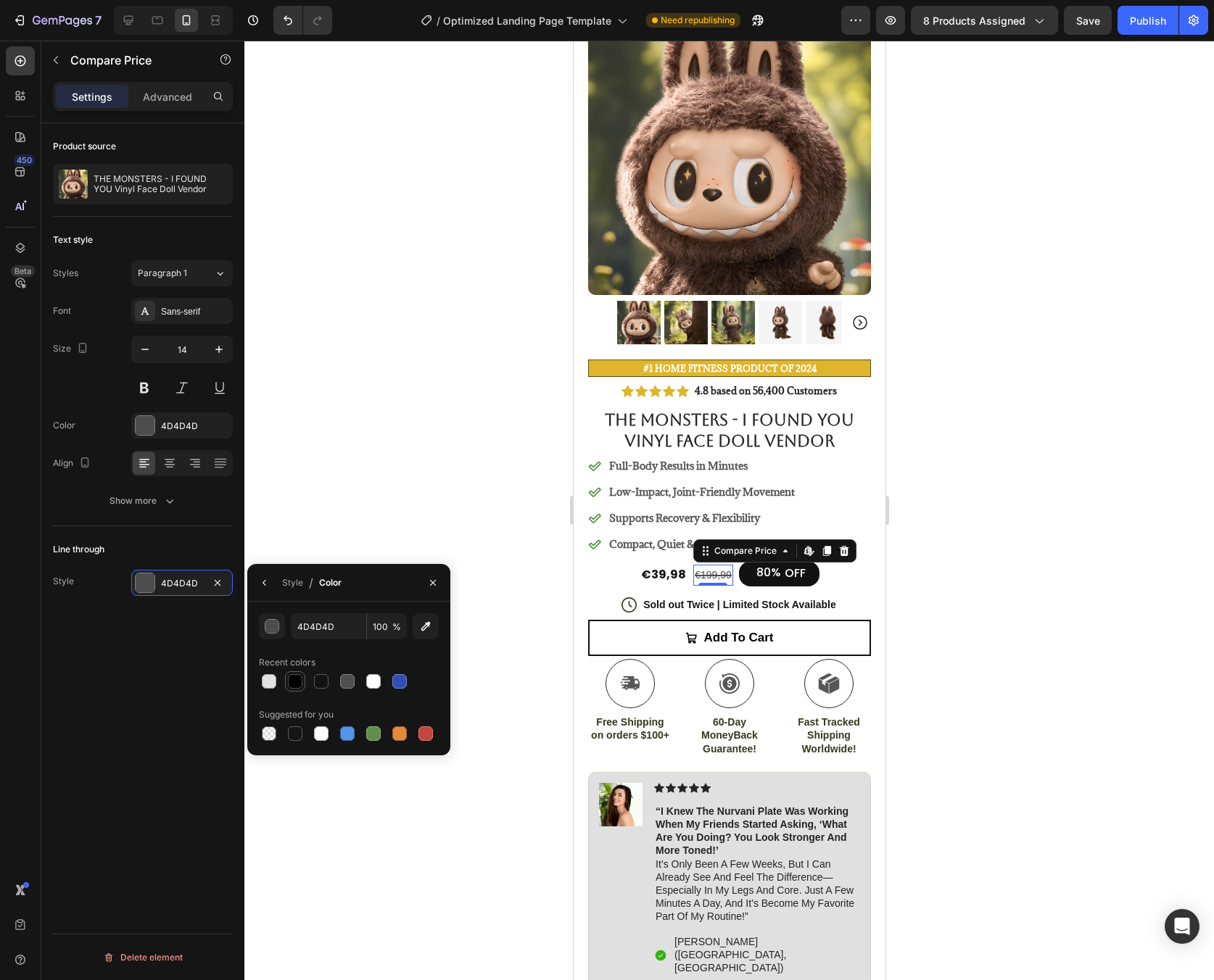
click at [303, 684] on div at bounding box center [294, 681] width 17 height 17
type input "000000"
click at [177, 428] on div "4D4D4D" at bounding box center [182, 427] width 42 height 13
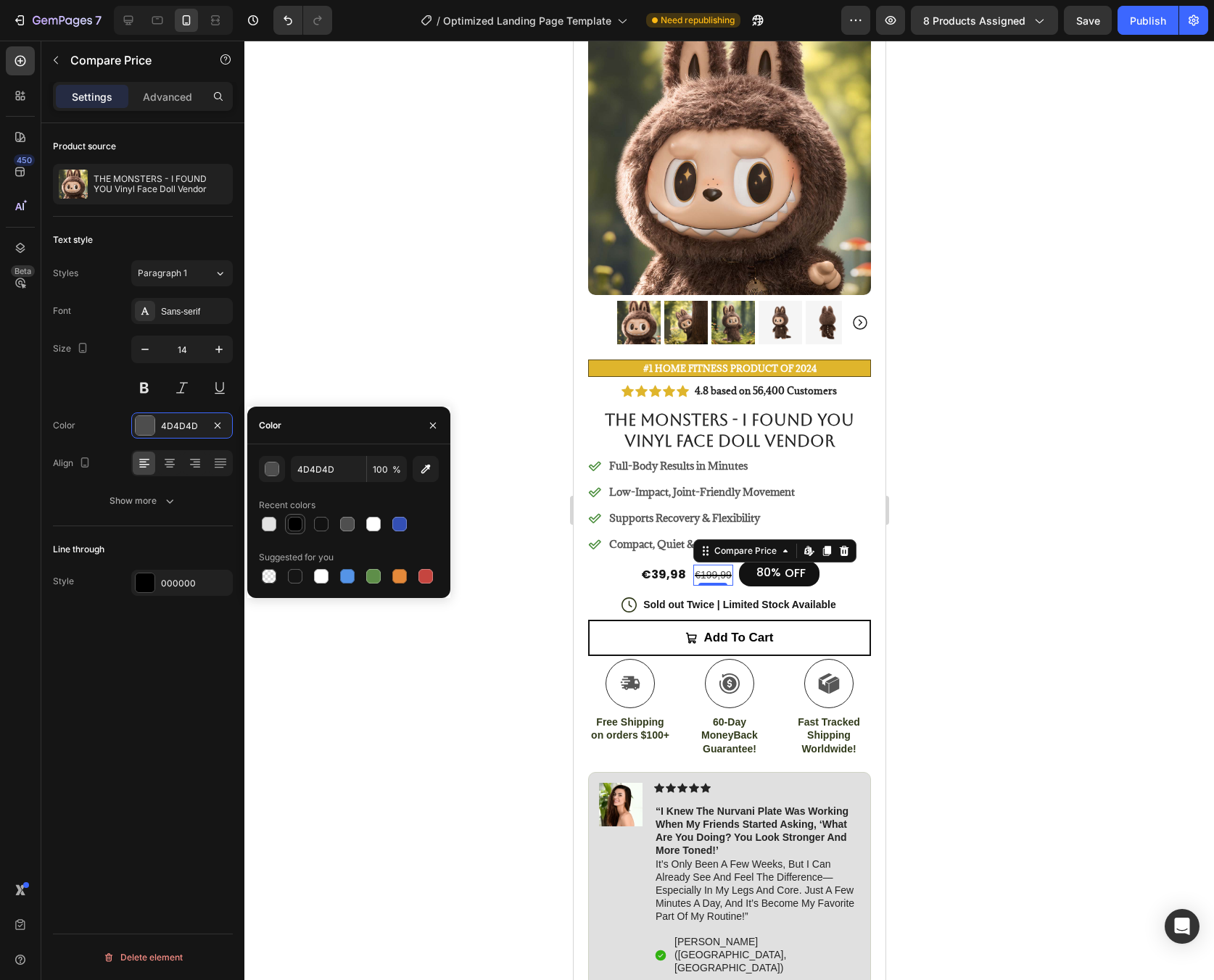
click at [299, 525] on div at bounding box center [295, 525] width 15 height 15
type input "000000"
click at [151, 385] on button at bounding box center [145, 388] width 26 height 26
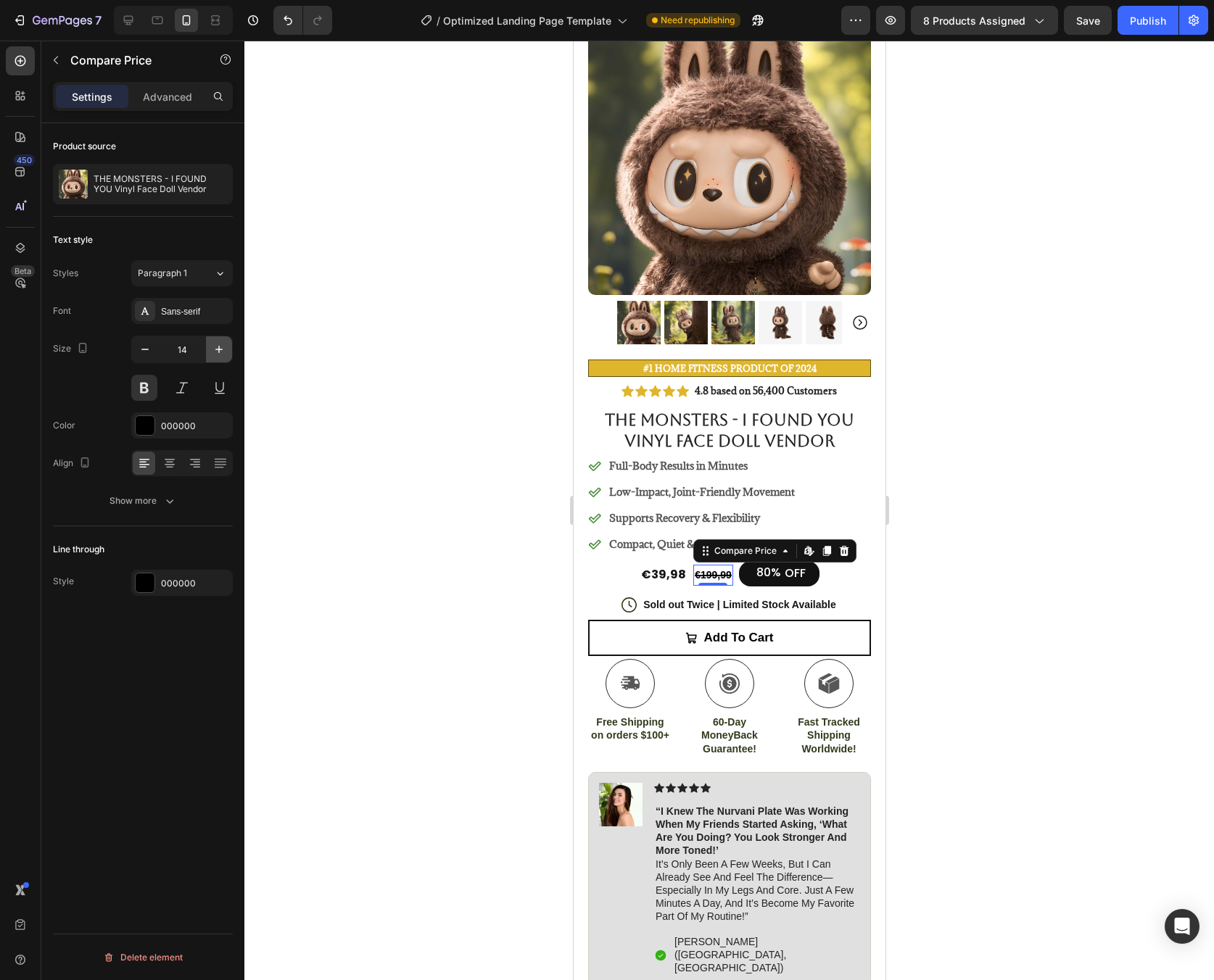
click at [217, 357] on button "button" at bounding box center [219, 349] width 26 height 26
type input "16"
click at [660, 566] on div "€39,98" at bounding box center [660, 576] width 48 height 18
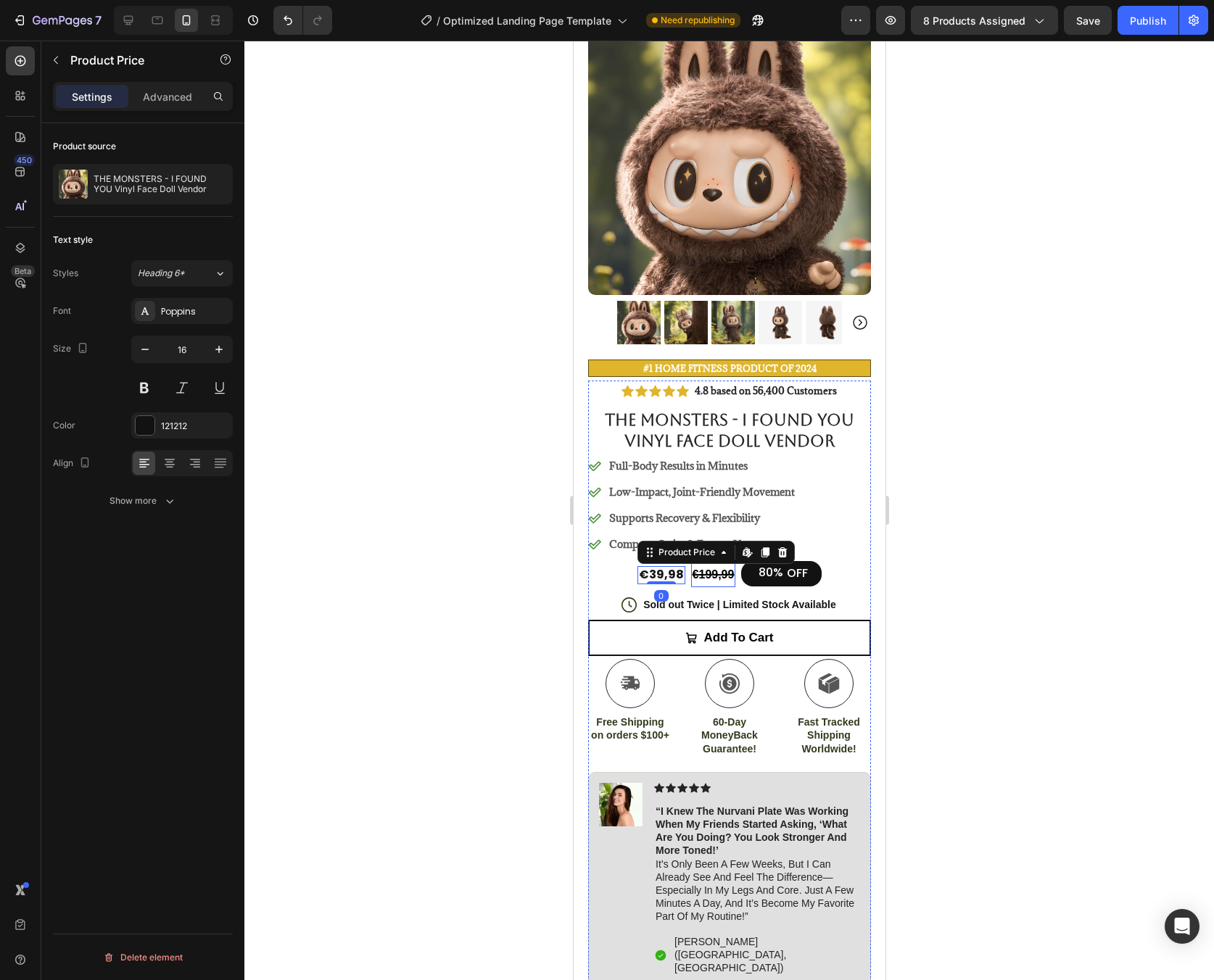
click at [699, 563] on div "€199,99" at bounding box center [712, 575] width 45 height 24
click at [857, 582] on div "Icon Icon Icon Icon Icon Icon List 4.8 based on 56,400 Customers Text Block Row…" at bounding box center [729, 747] width 283 height 733
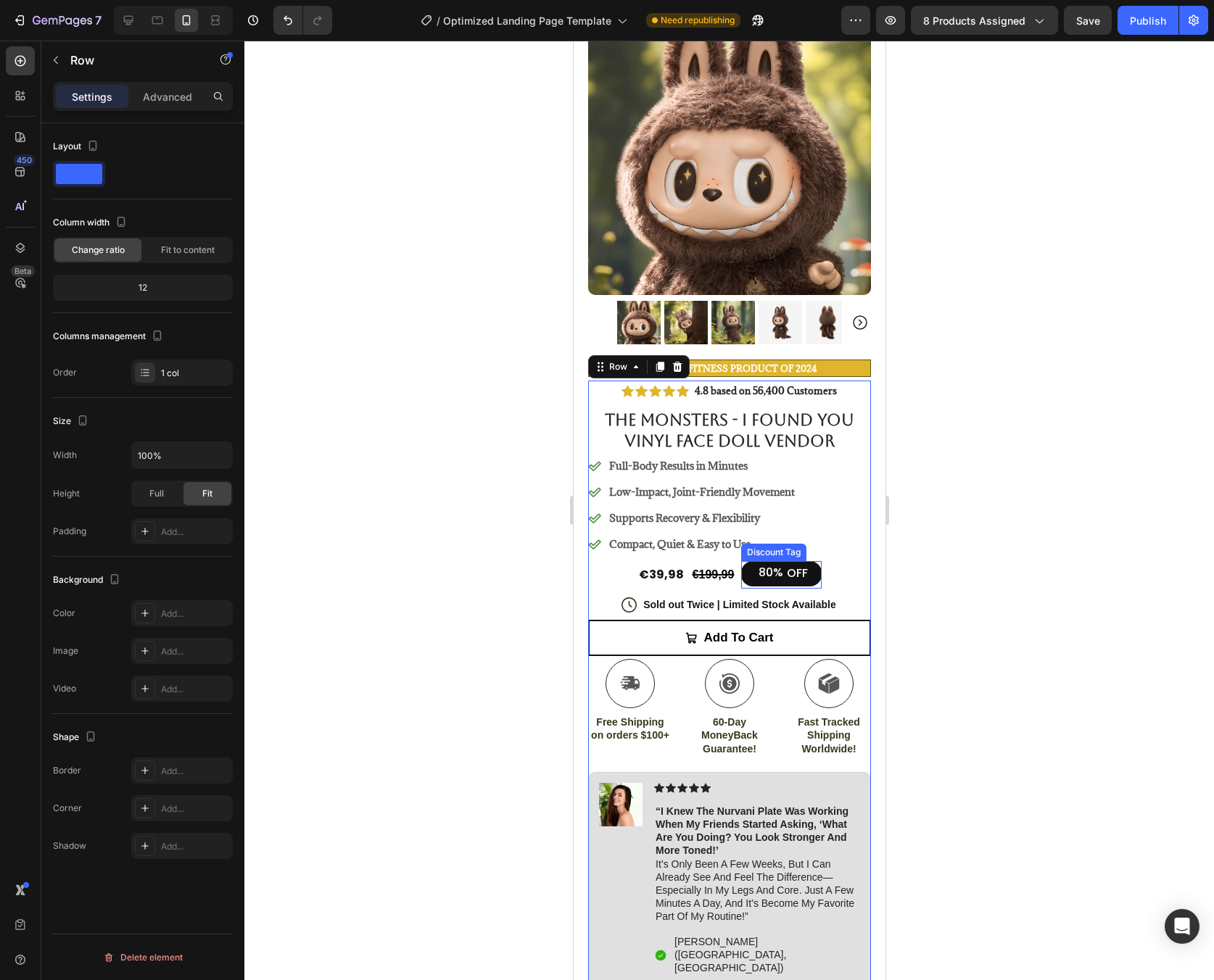
click at [790, 564] on div "OFF" at bounding box center [796, 574] width 25 height 20
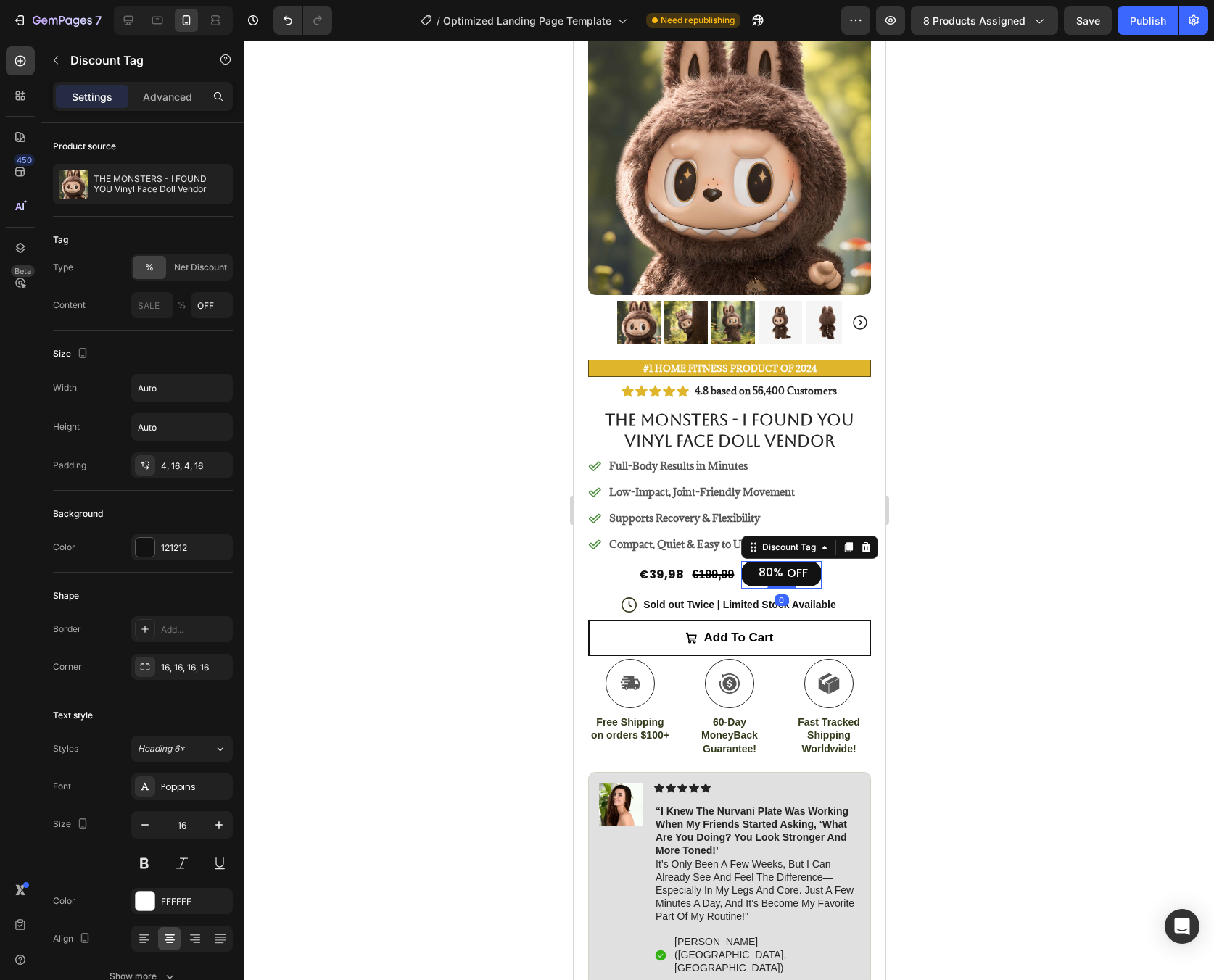
click at [762, 564] on div "80%" at bounding box center [771, 573] width 28 height 18
click at [638, 566] on div "€39,98" at bounding box center [660, 576] width 48 height 18
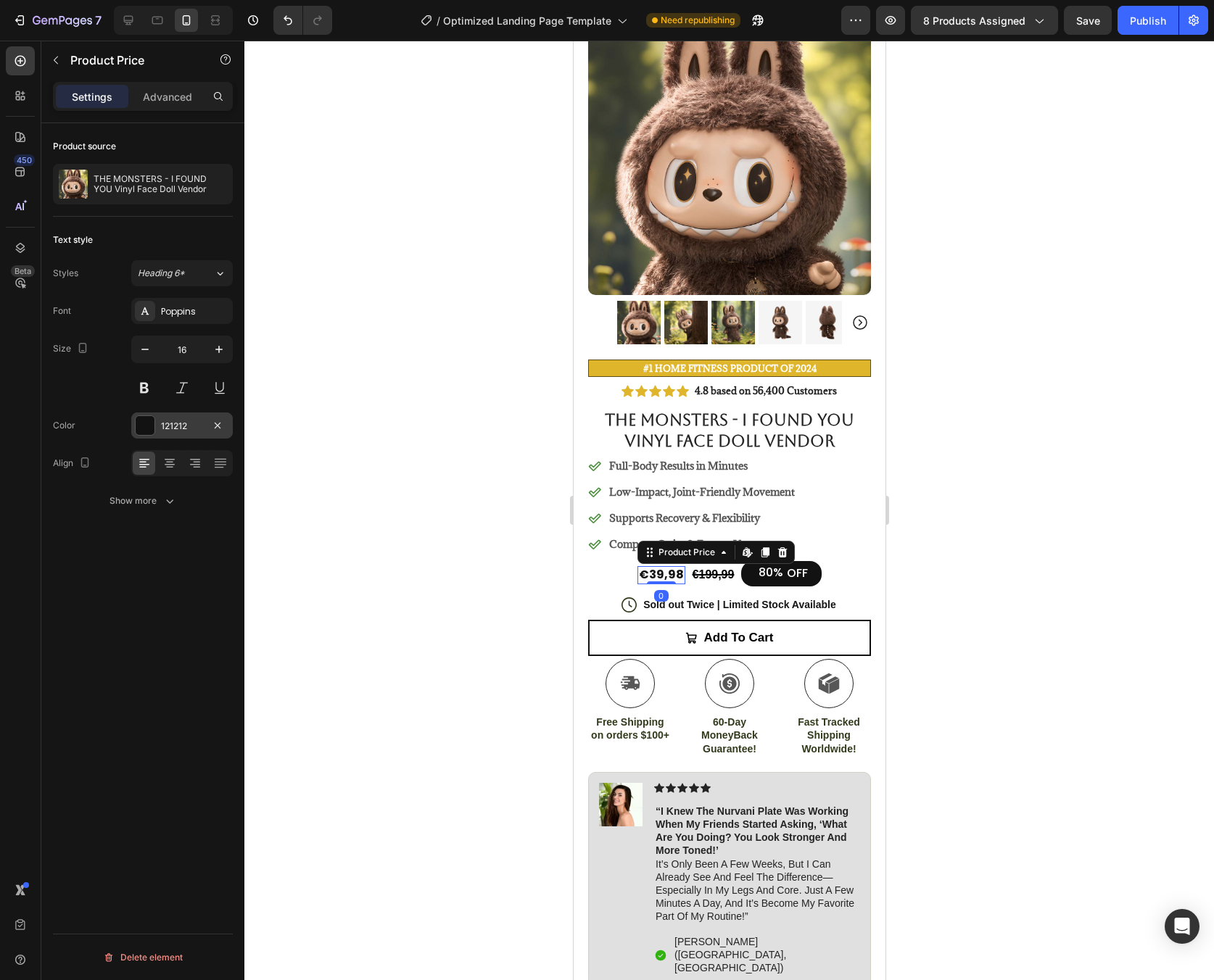
click at [146, 422] on div at bounding box center [145, 425] width 19 height 19
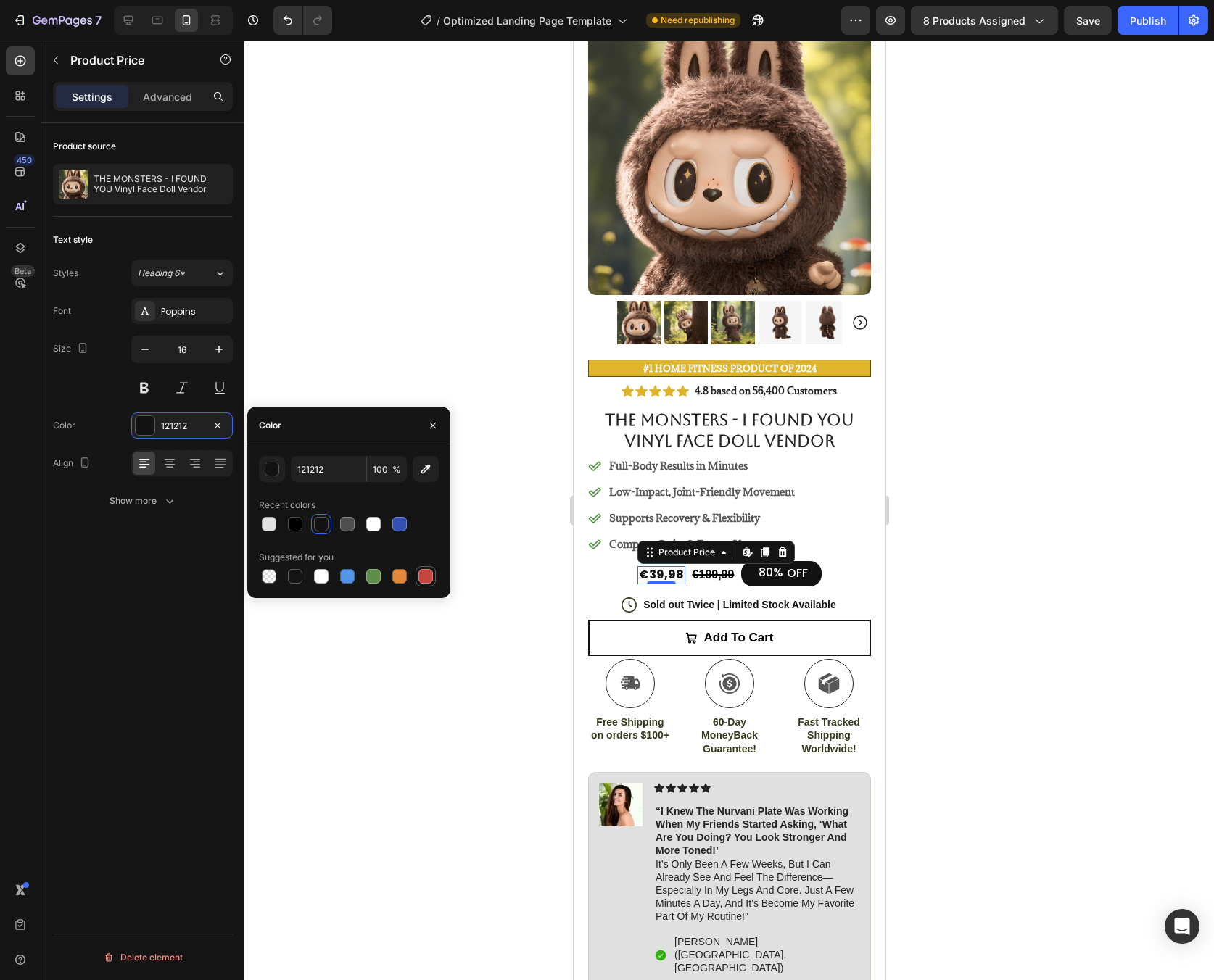
click at [428, 572] on div at bounding box center [426, 576] width 15 height 15
click at [305, 469] on input "C5453F" at bounding box center [329, 469] width 76 height 26
click at [334, 470] on input "C5453F" at bounding box center [329, 469] width 76 height 26
click at [272, 469] on div "button" at bounding box center [273, 470] width 15 height 15
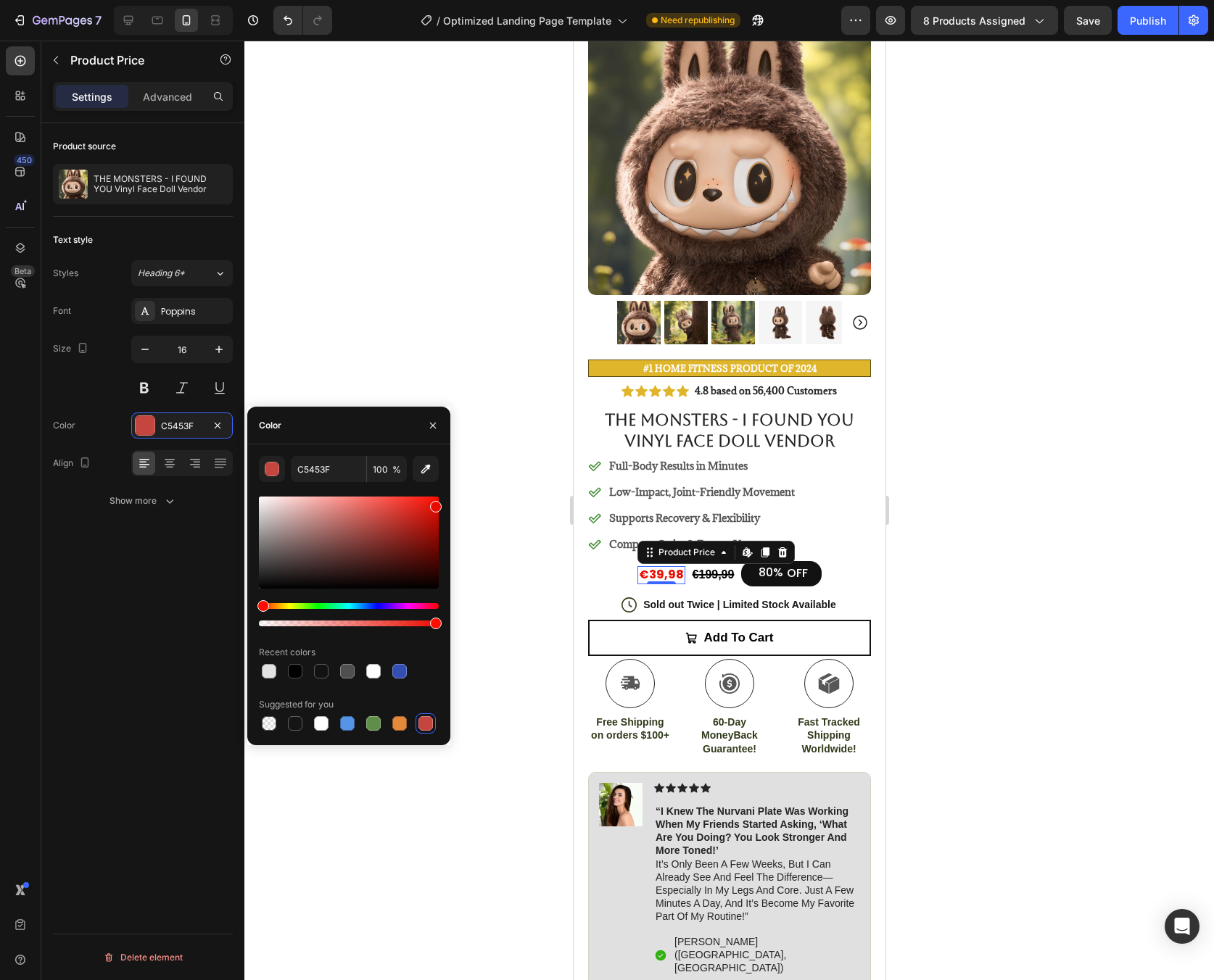
drag, startPoint x: 377, startPoint y: 521, endPoint x: 447, endPoint y: 503, distance: 72.3
click at [447, 503] on div "C5453F 100 % Recent colors Suggested for you" at bounding box center [349, 595] width 203 height 278
type input "EA0B00"
click at [475, 497] on div at bounding box center [729, 510] width 970 height 940
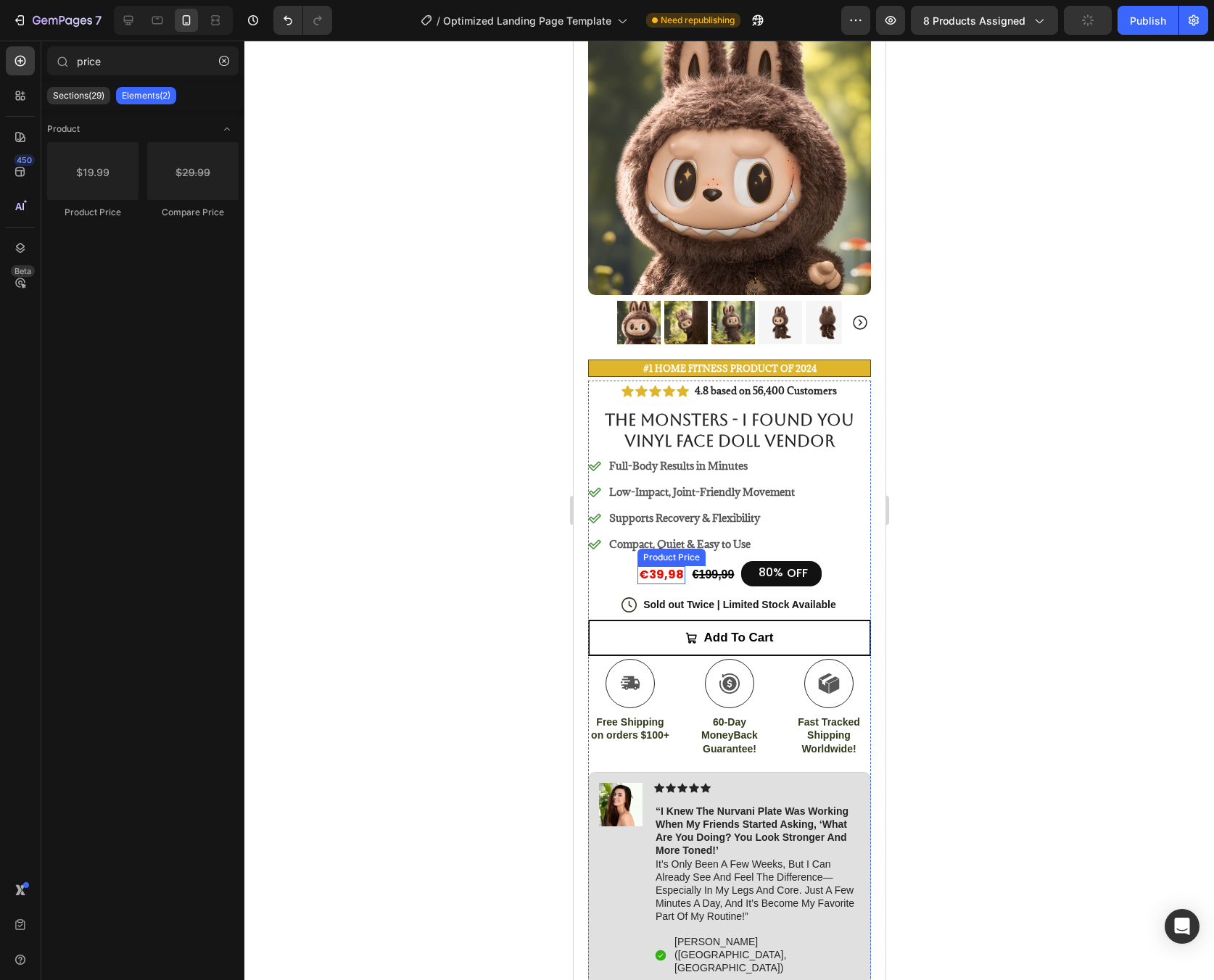
click at [645, 566] on div "€39,98" at bounding box center [660, 576] width 48 height 18
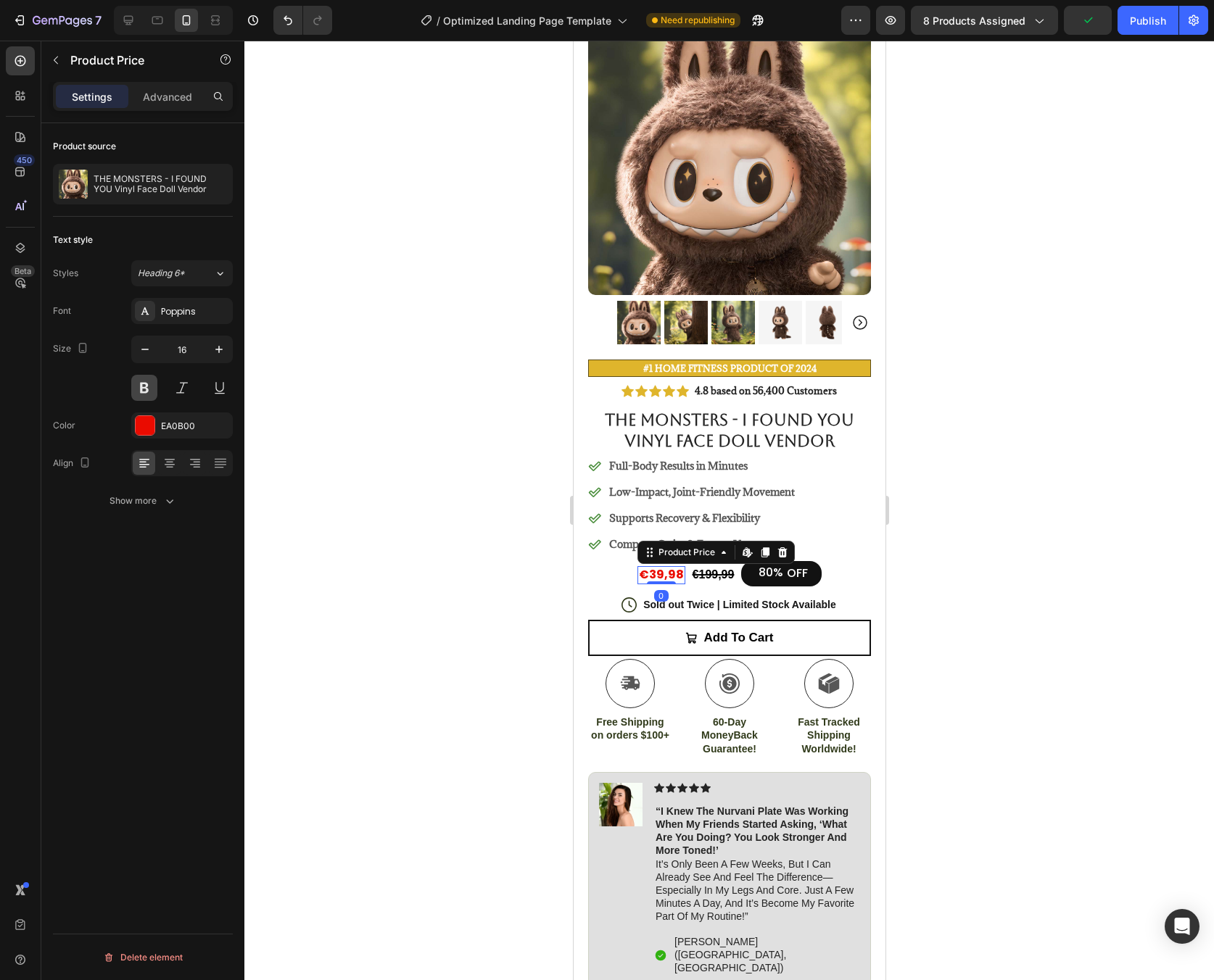
click at [151, 389] on button at bounding box center [145, 388] width 26 height 26
click at [657, 566] on div "€39,98" at bounding box center [660, 576] width 48 height 18
click at [643, 566] on div "€39,98" at bounding box center [660, 576] width 48 height 18
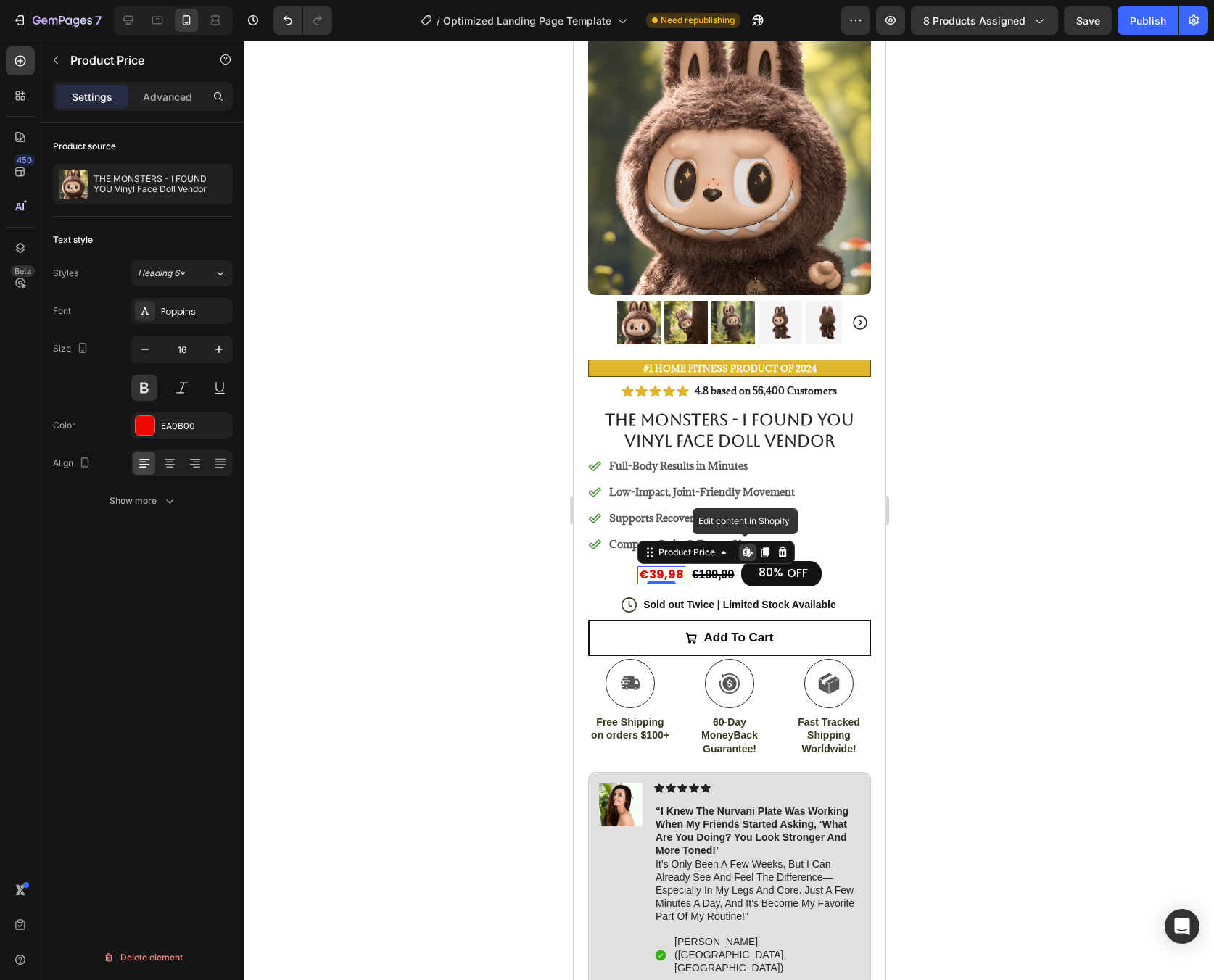
click at [643, 566] on div "€39,98" at bounding box center [660, 576] width 48 height 18
click at [757, 568] on div "80%" at bounding box center [771, 573] width 28 height 18
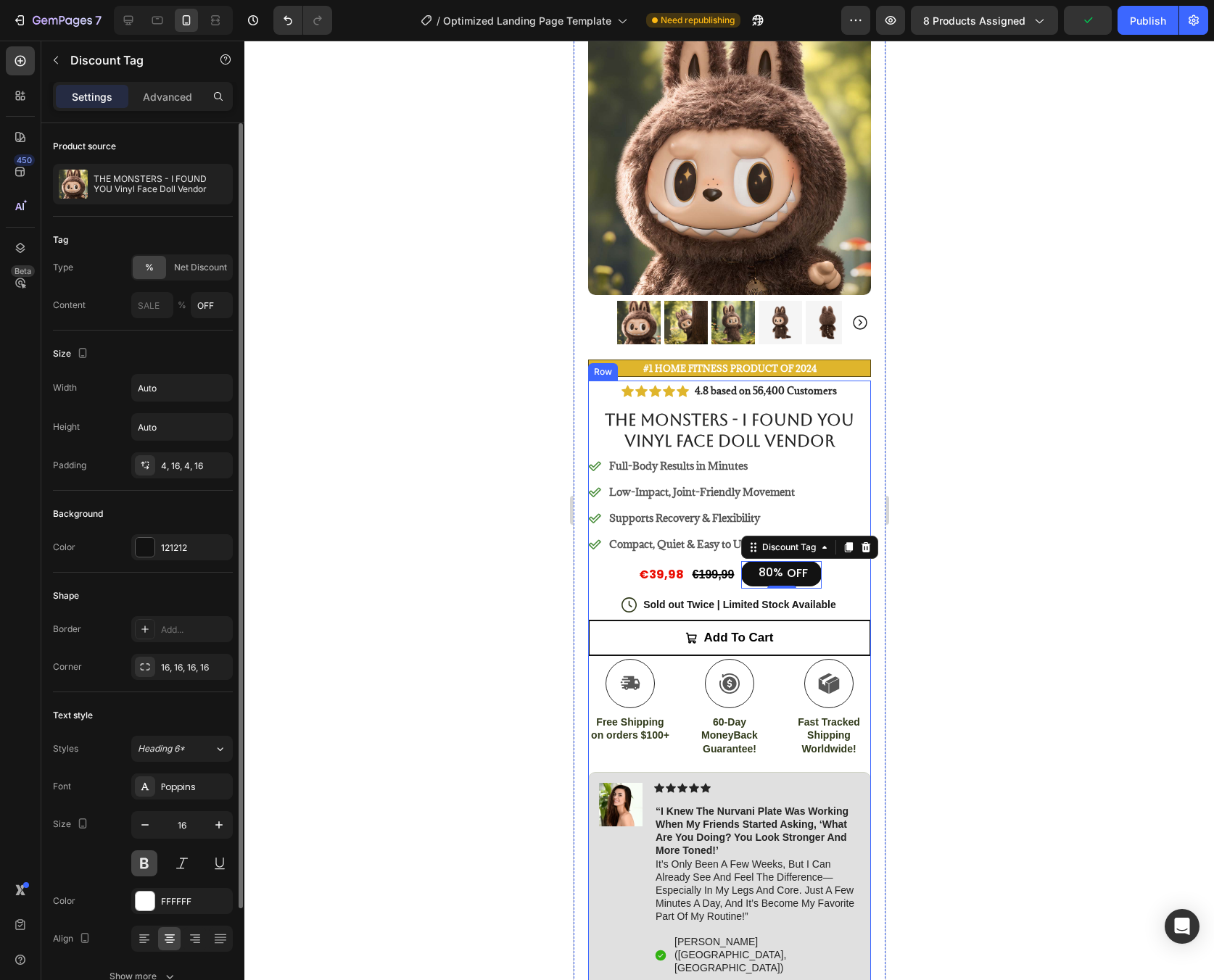
click at [154, 866] on button at bounding box center [145, 863] width 26 height 26
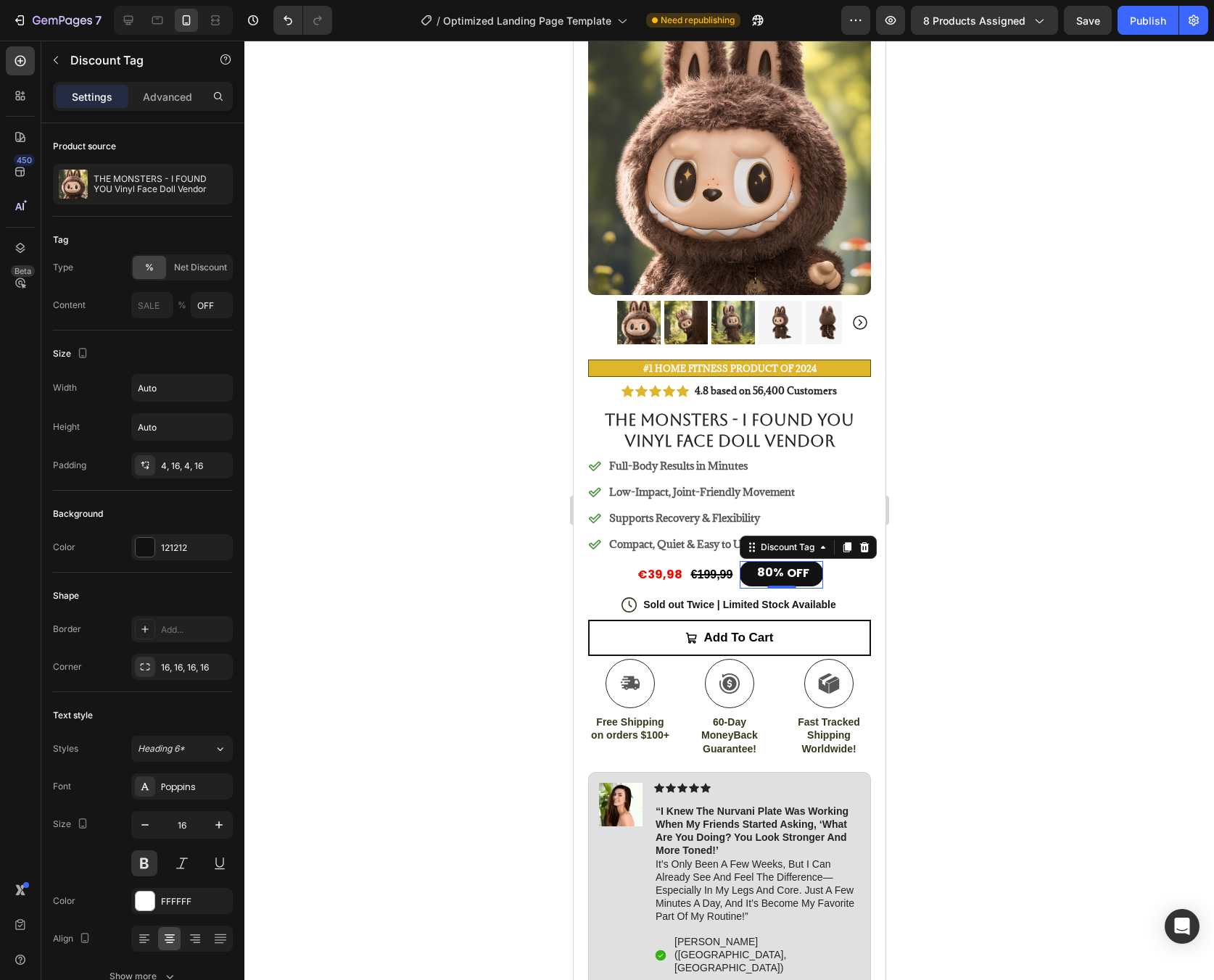
click at [934, 594] on div at bounding box center [729, 510] width 970 height 940
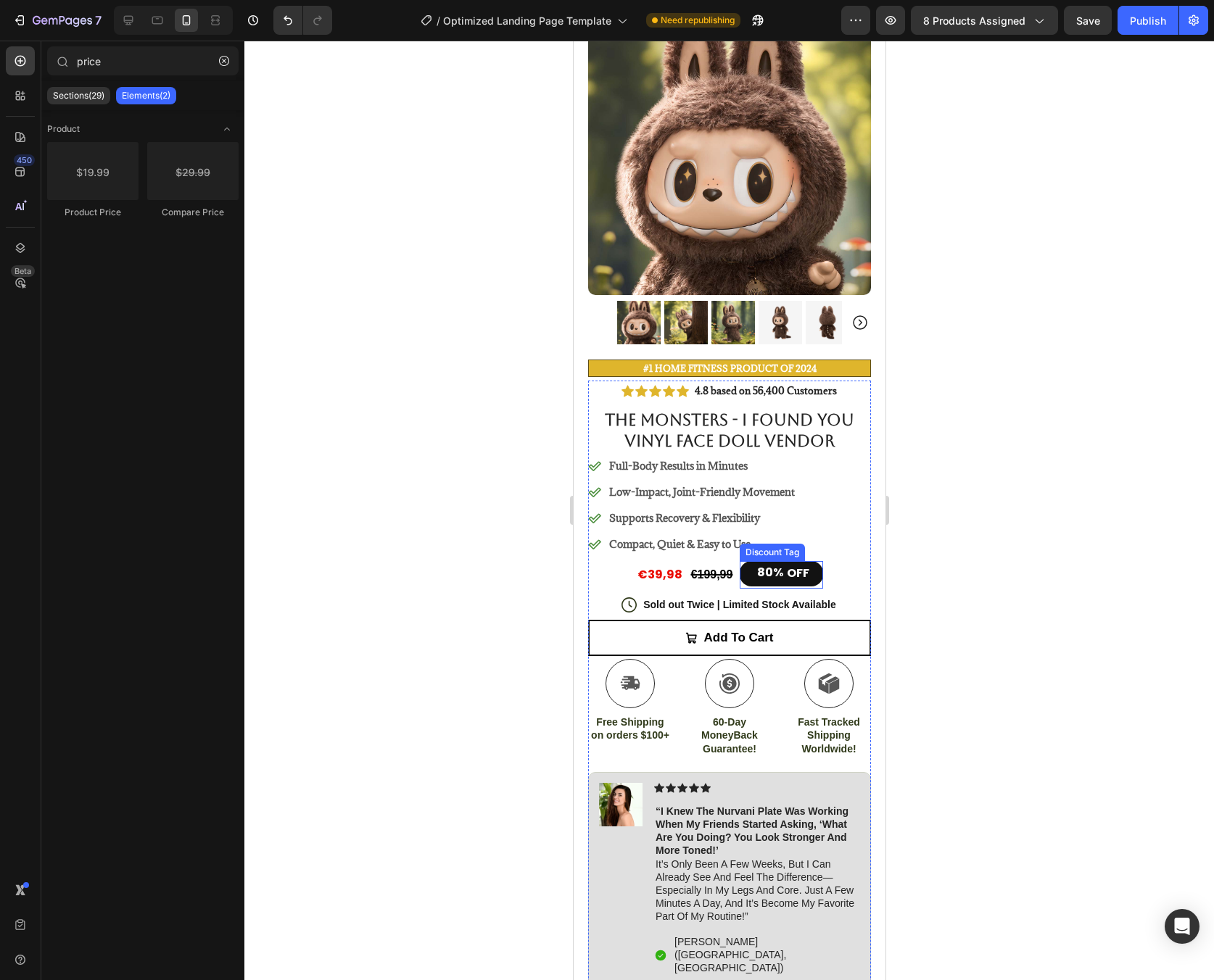
click at [760, 564] on div "80%" at bounding box center [769, 573] width 29 height 18
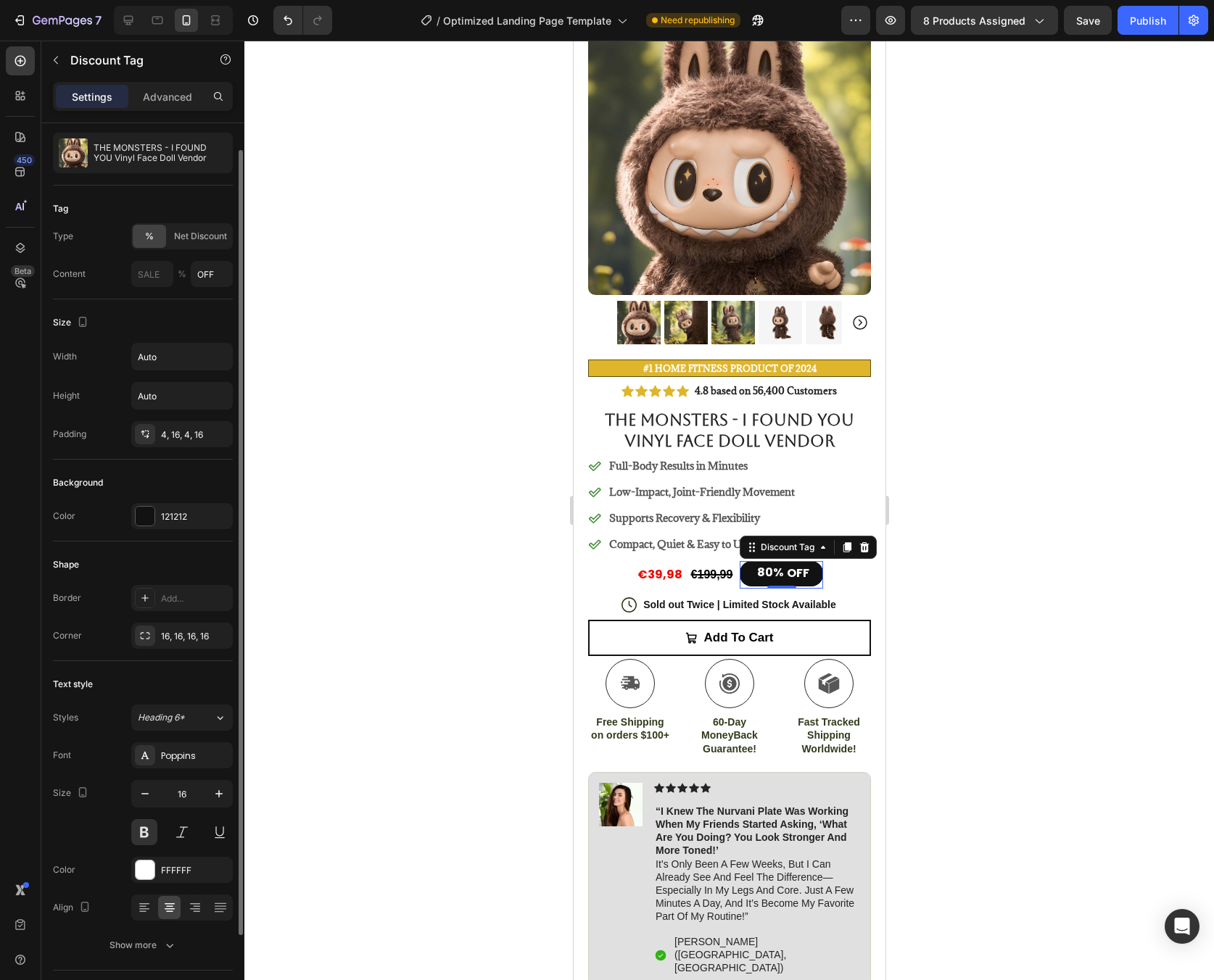
scroll to position [0, 0]
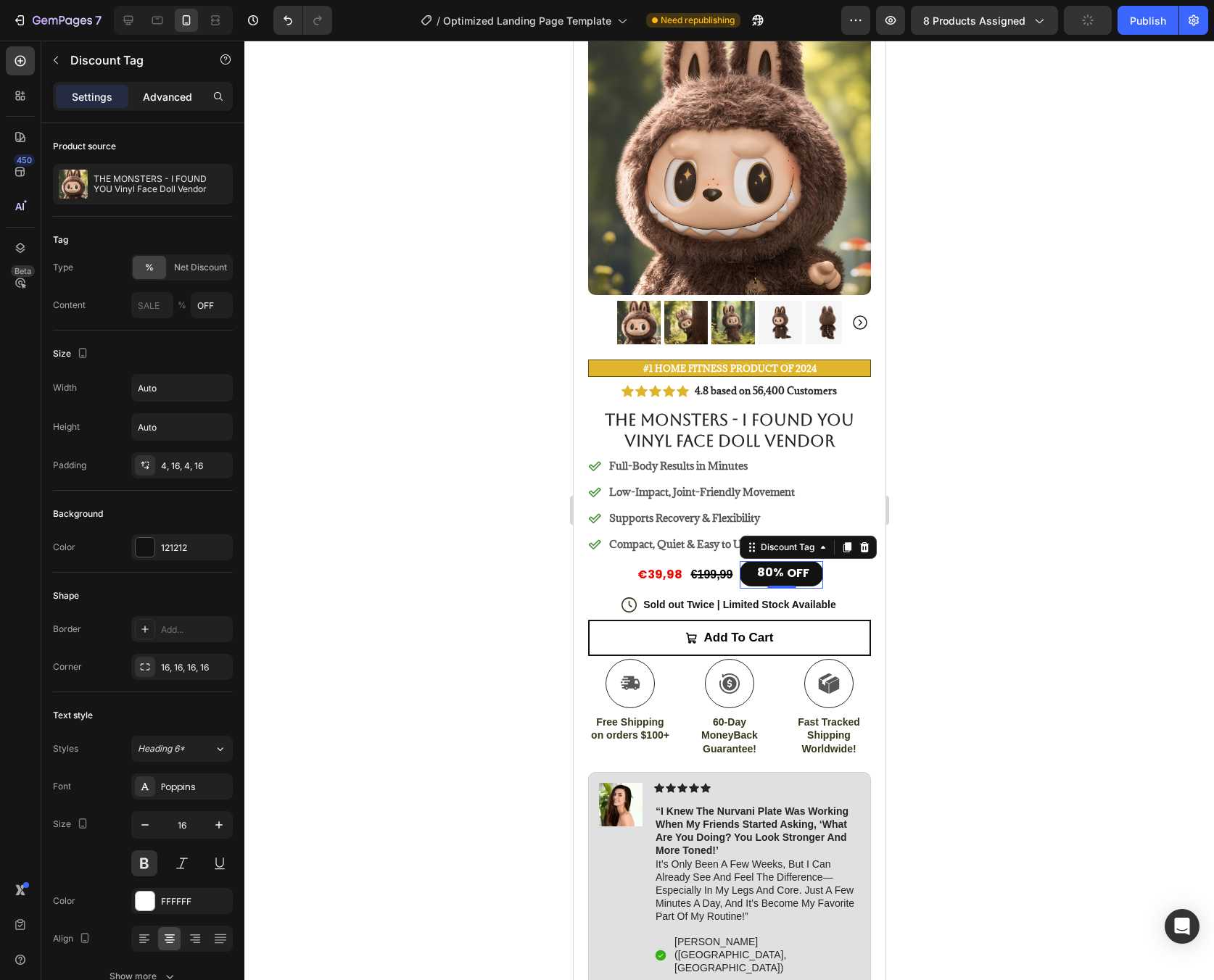
click at [155, 95] on p "Advanced" at bounding box center [168, 96] width 49 height 16
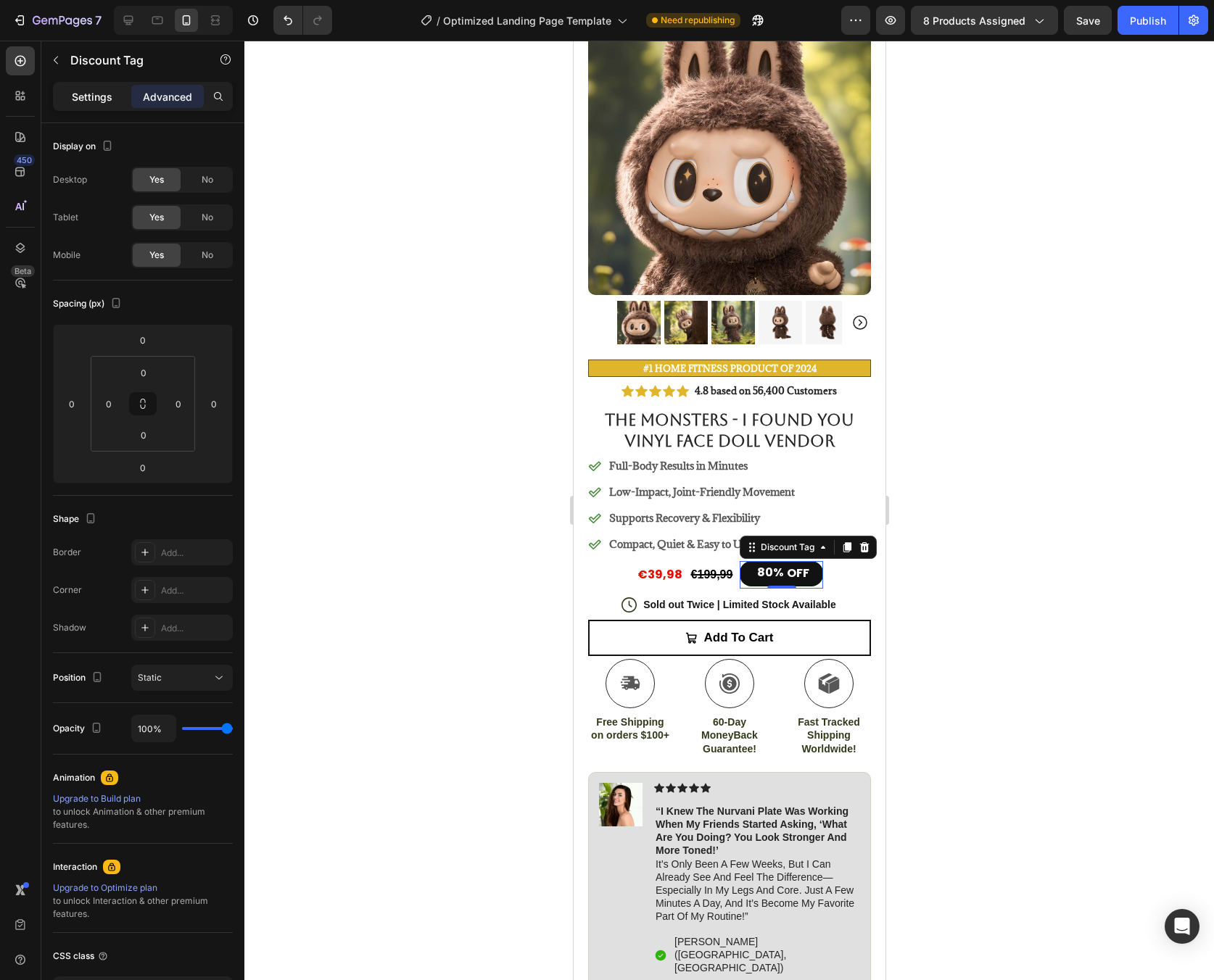
click at [107, 99] on p "Settings" at bounding box center [91, 96] width 40 height 16
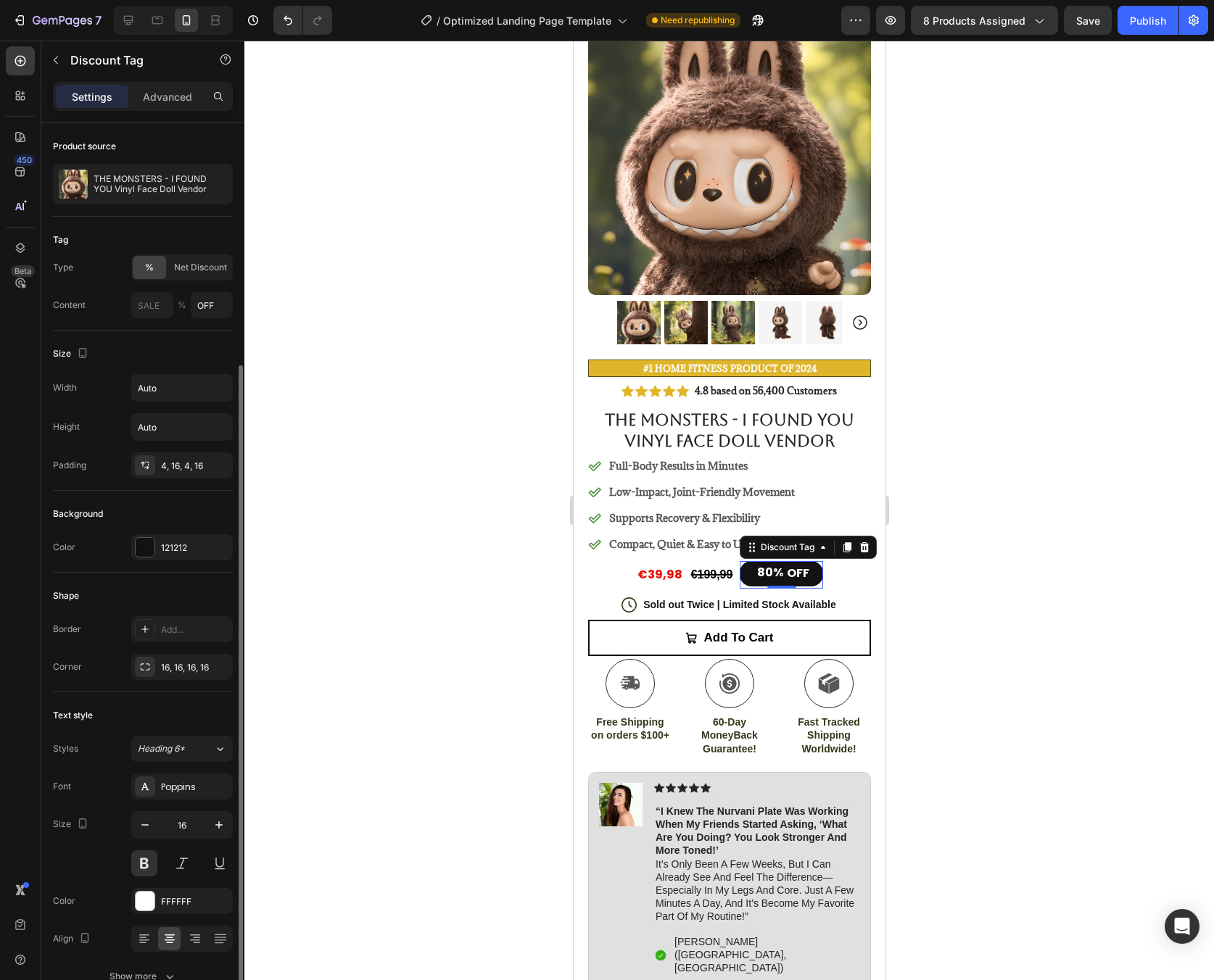
scroll to position [129, 0]
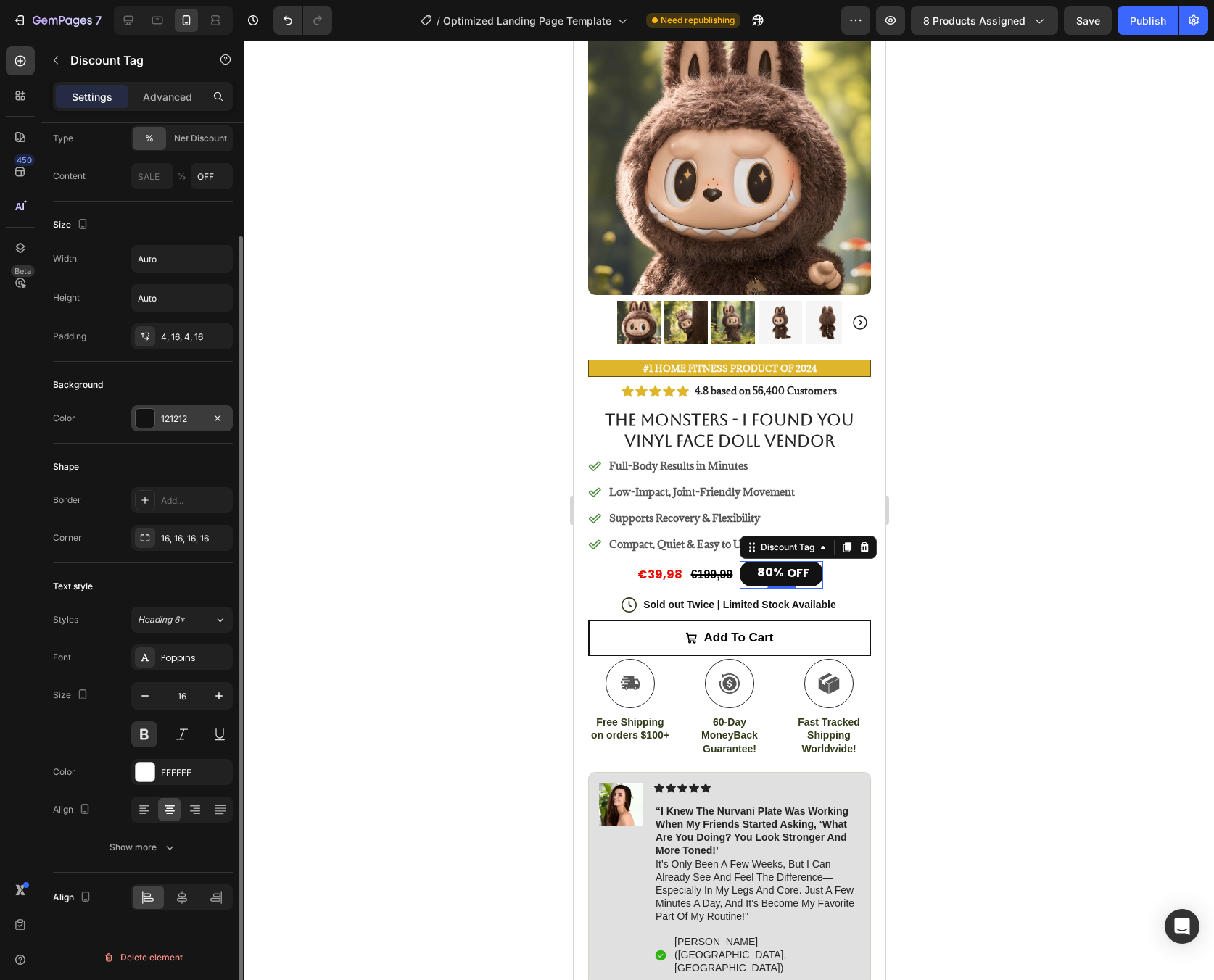
click at [164, 427] on div "121212" at bounding box center [182, 418] width 101 height 26
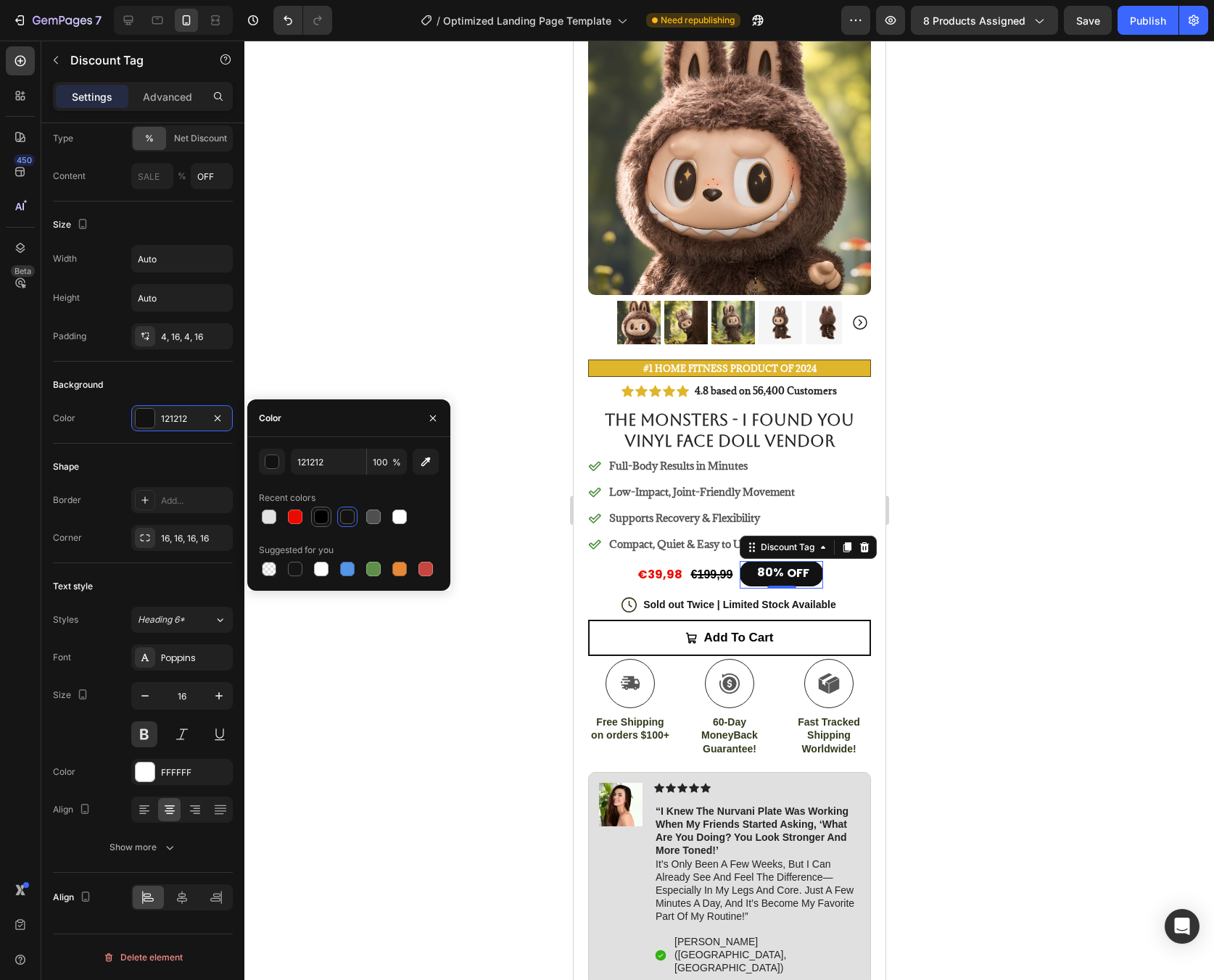
click at [320, 519] on div at bounding box center [322, 517] width 15 height 15
type input "000000"
click at [1001, 591] on div at bounding box center [729, 510] width 970 height 940
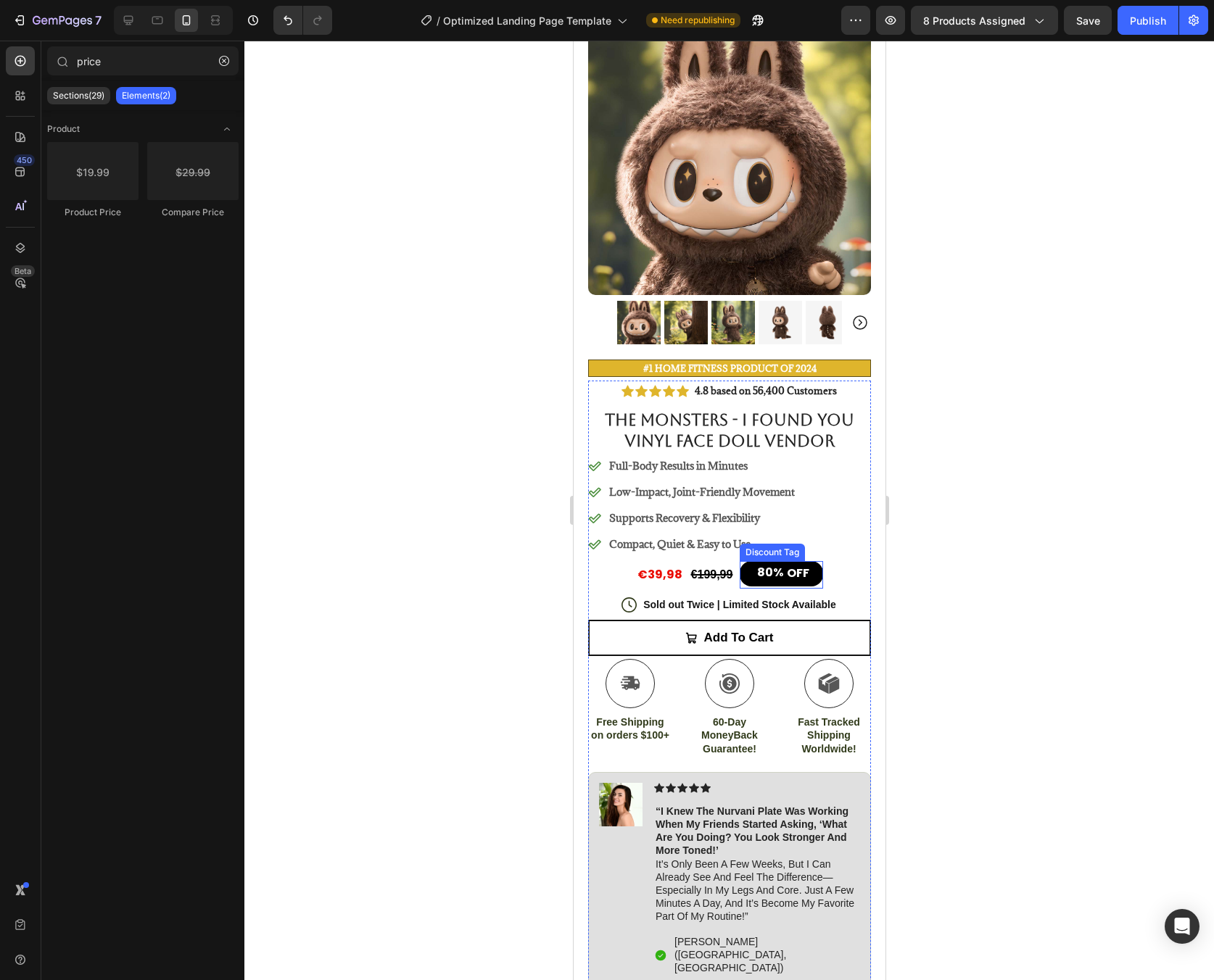
click at [767, 564] on div "80%" at bounding box center [769, 573] width 29 height 18
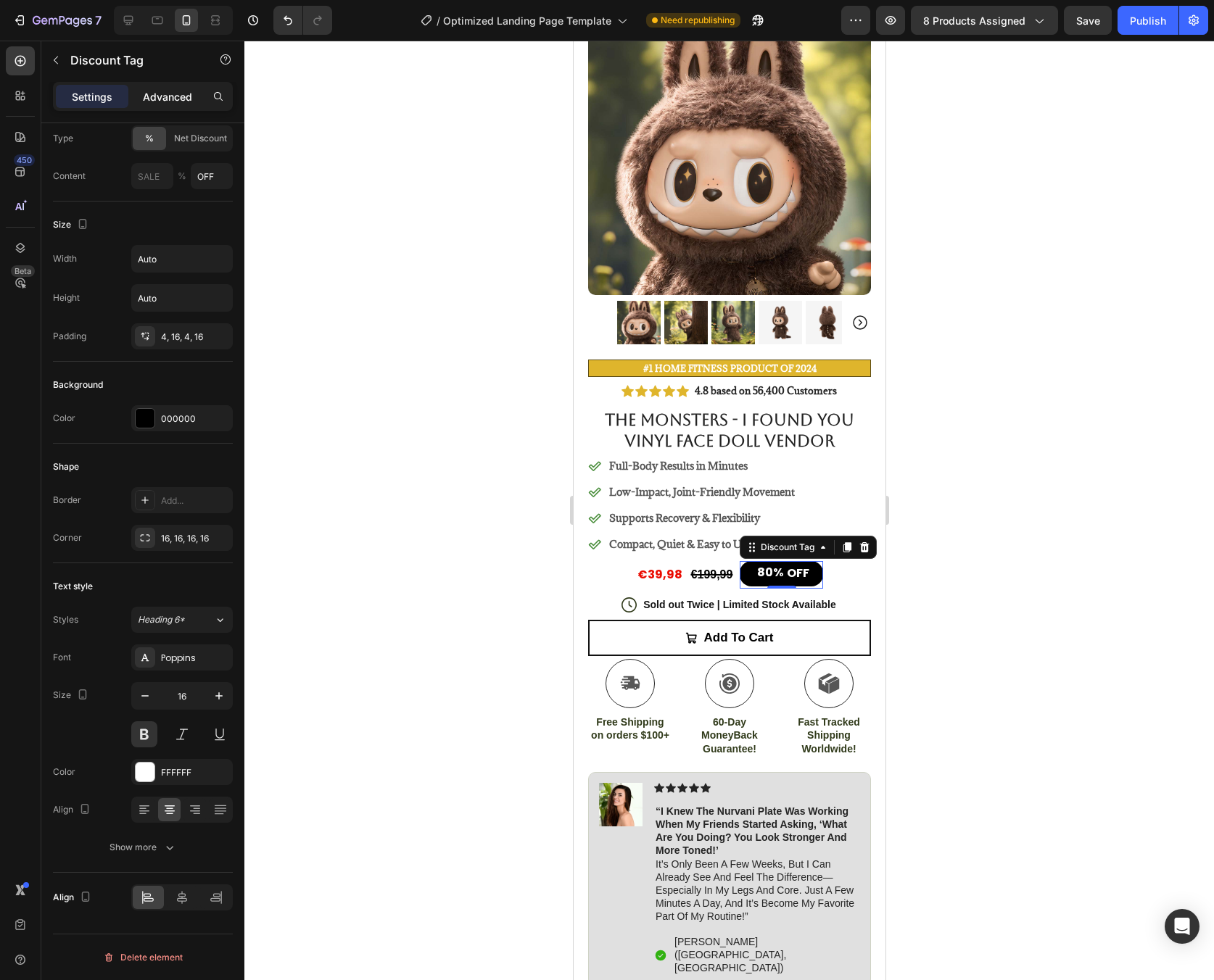
click at [151, 99] on p "Advanced" at bounding box center [168, 96] width 49 height 16
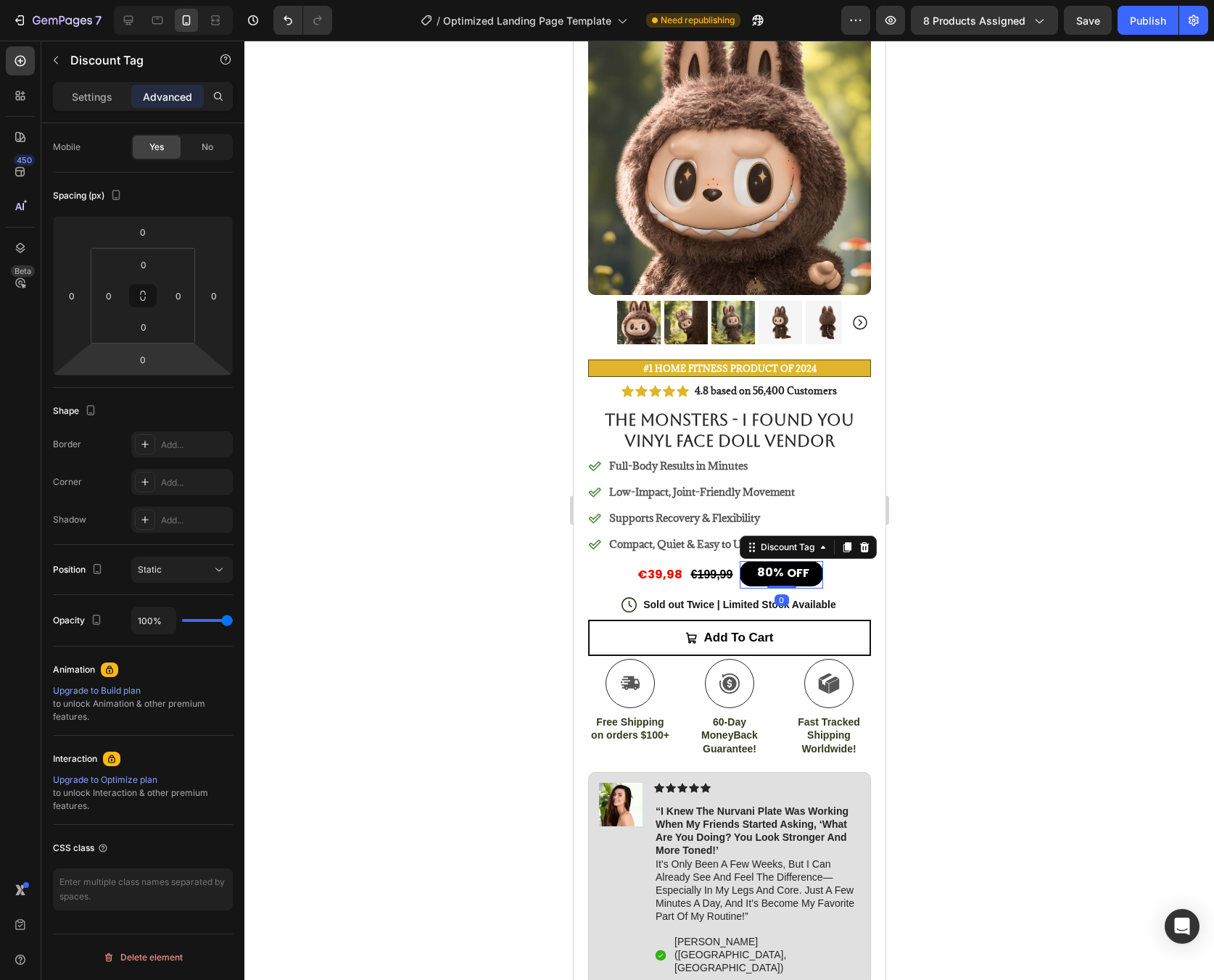
click at [775, 569] on div "80% OFF Discount Tag 0" at bounding box center [780, 575] width 83 height 28
click at [770, 564] on div "80%" at bounding box center [769, 573] width 29 height 18
click at [771, 564] on div "80%" at bounding box center [769, 573] width 29 height 18
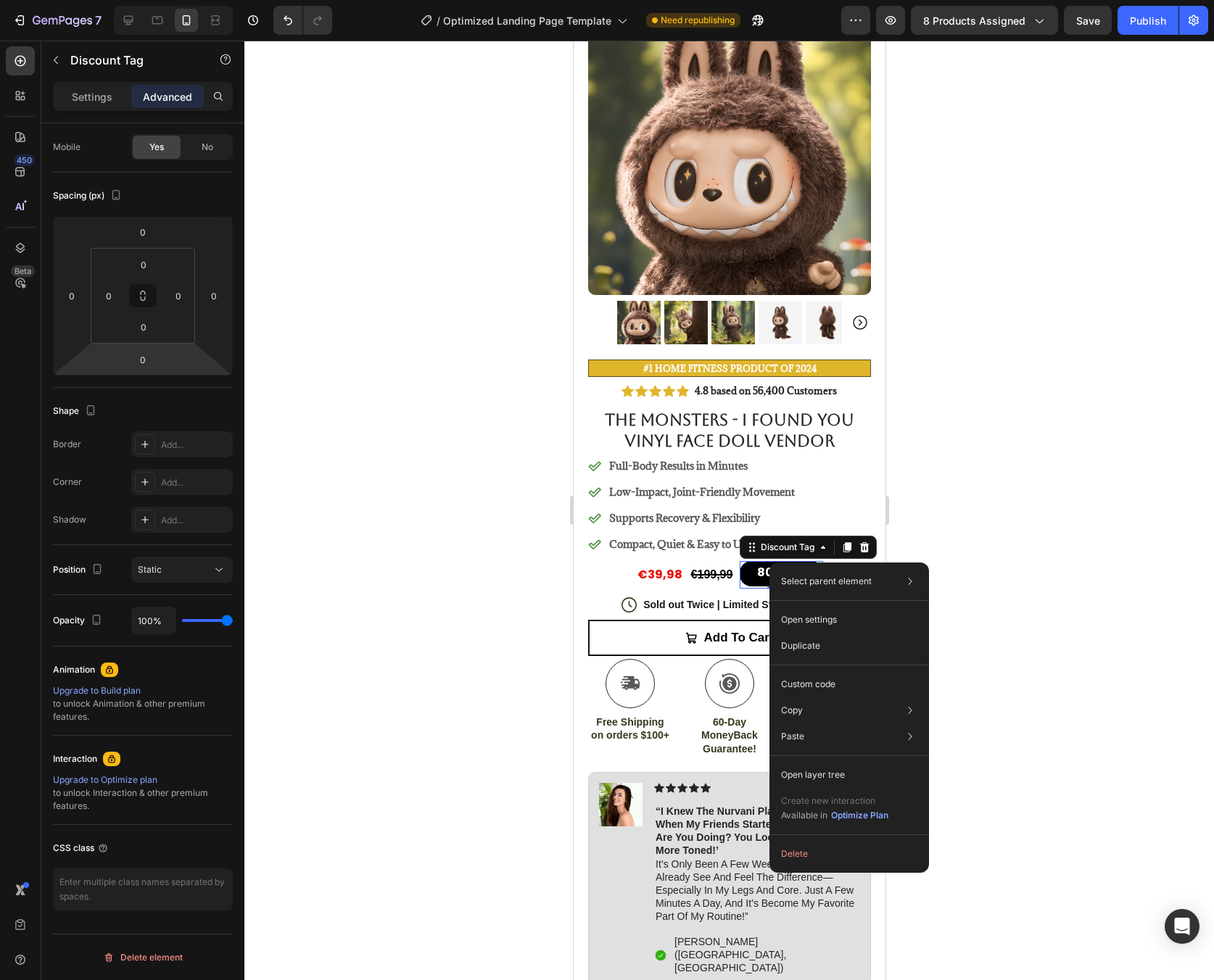
click at [1013, 527] on div at bounding box center [729, 510] width 970 height 940
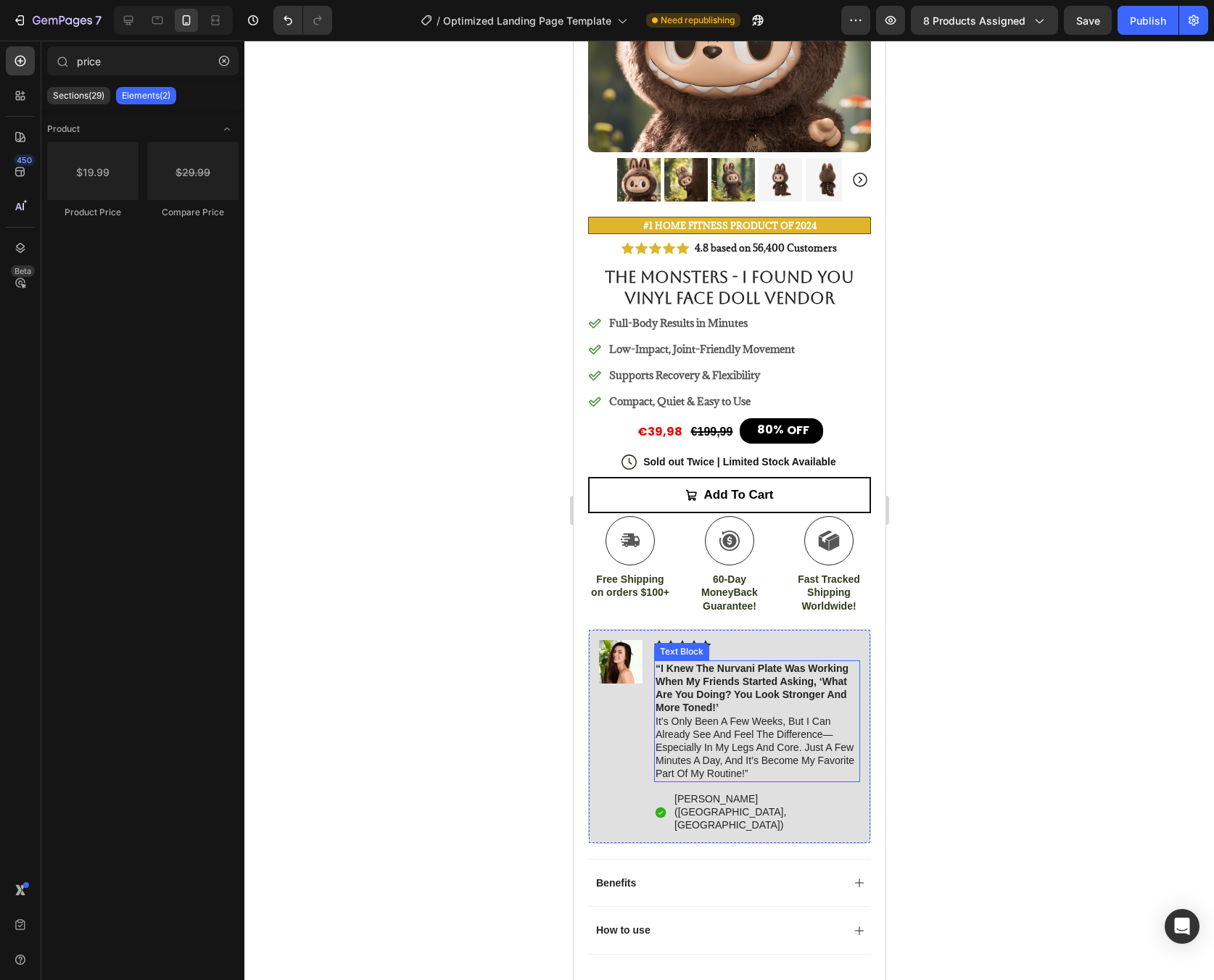
scroll to position [0, 0]
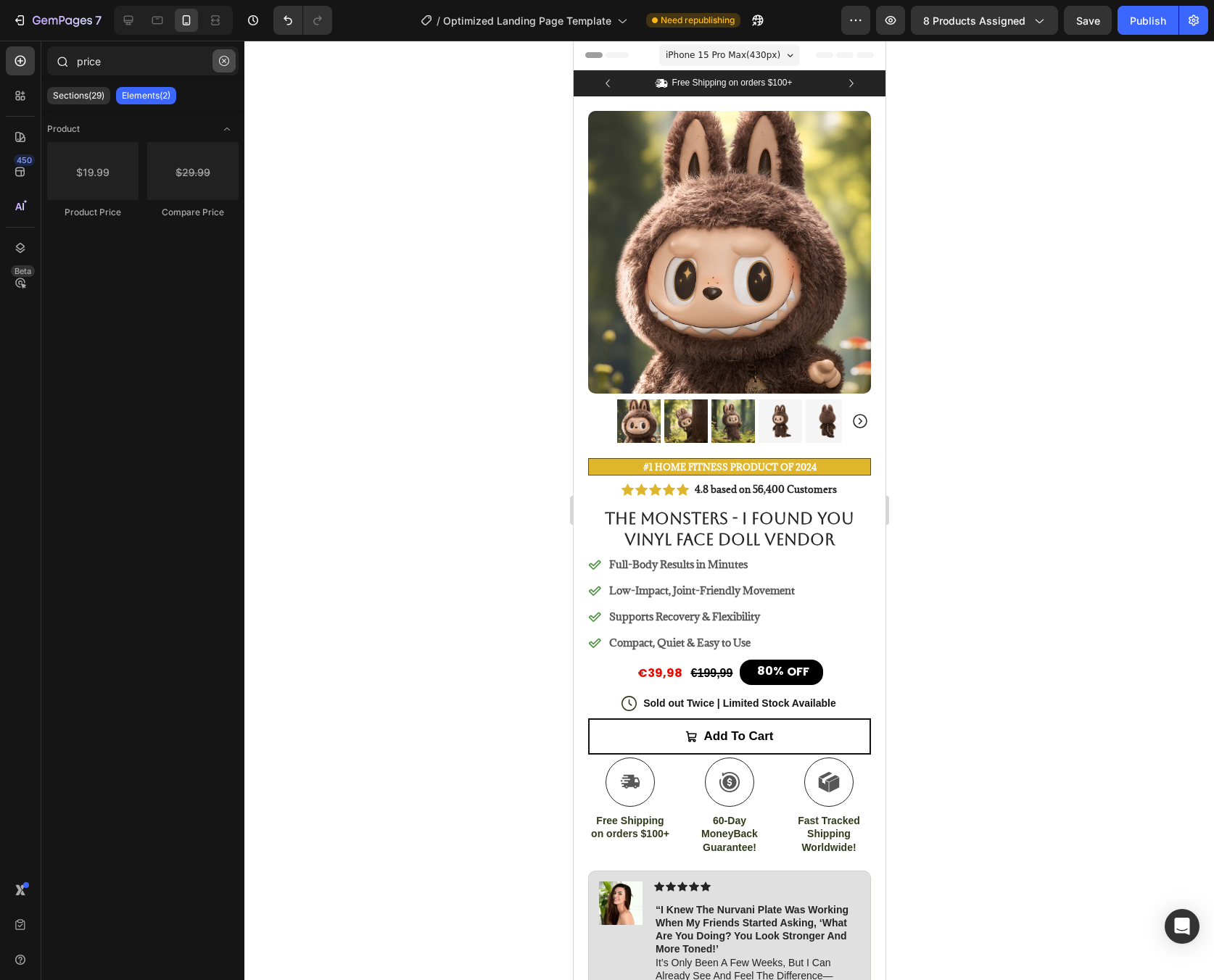
click at [224, 58] on icon "button" at bounding box center [224, 61] width 10 height 10
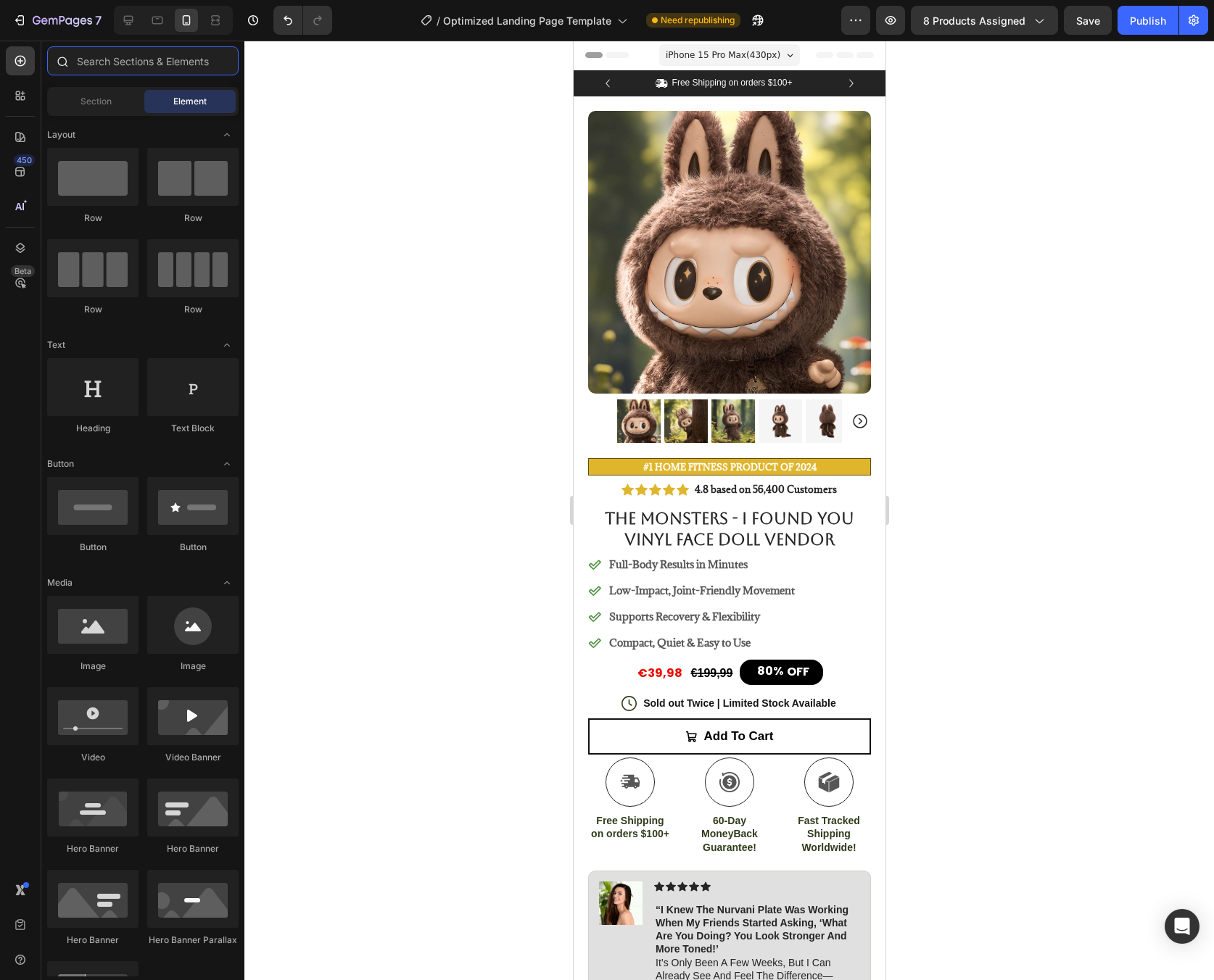
click at [160, 59] on input "text" at bounding box center [142, 60] width 192 height 29
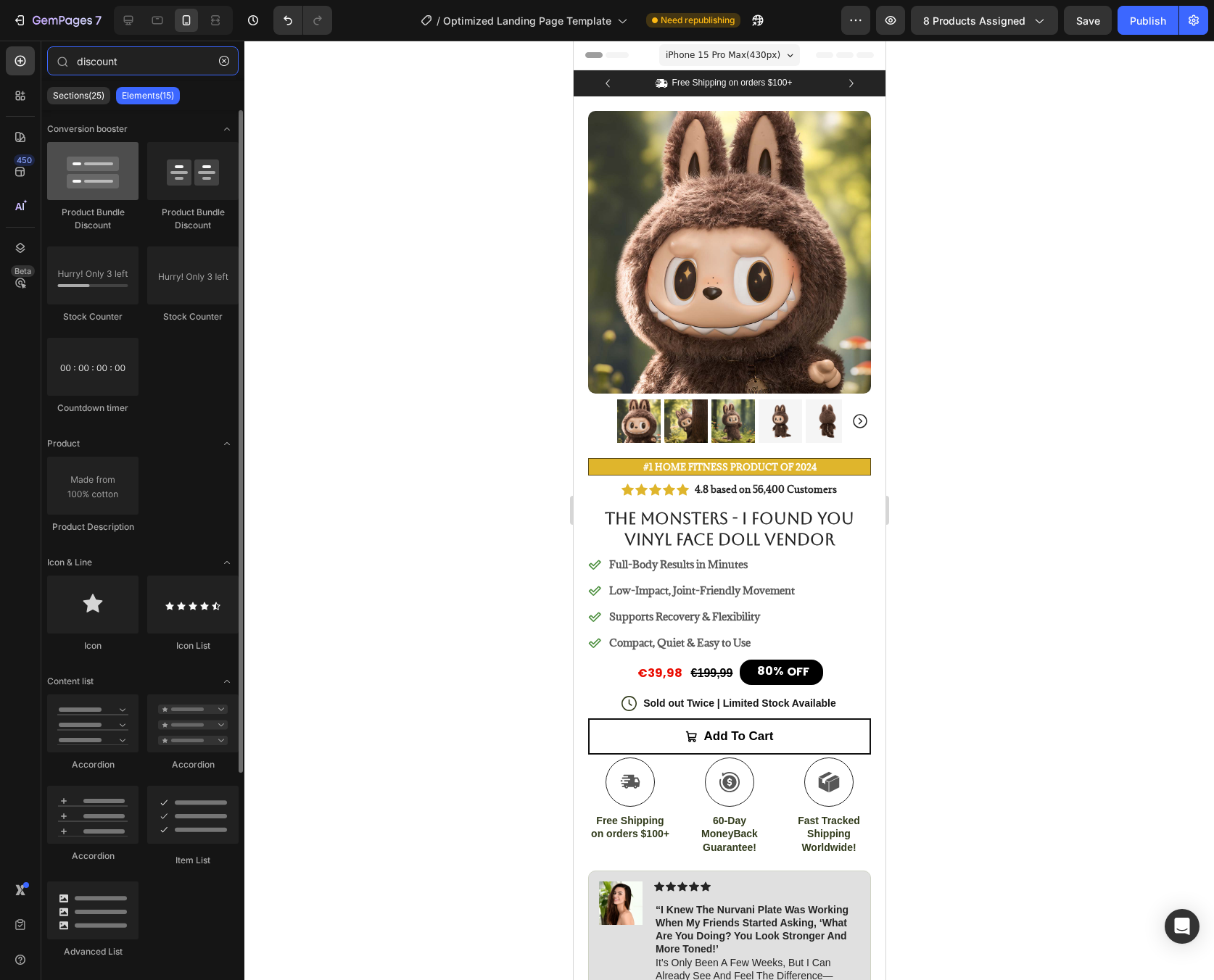
type input "discount"
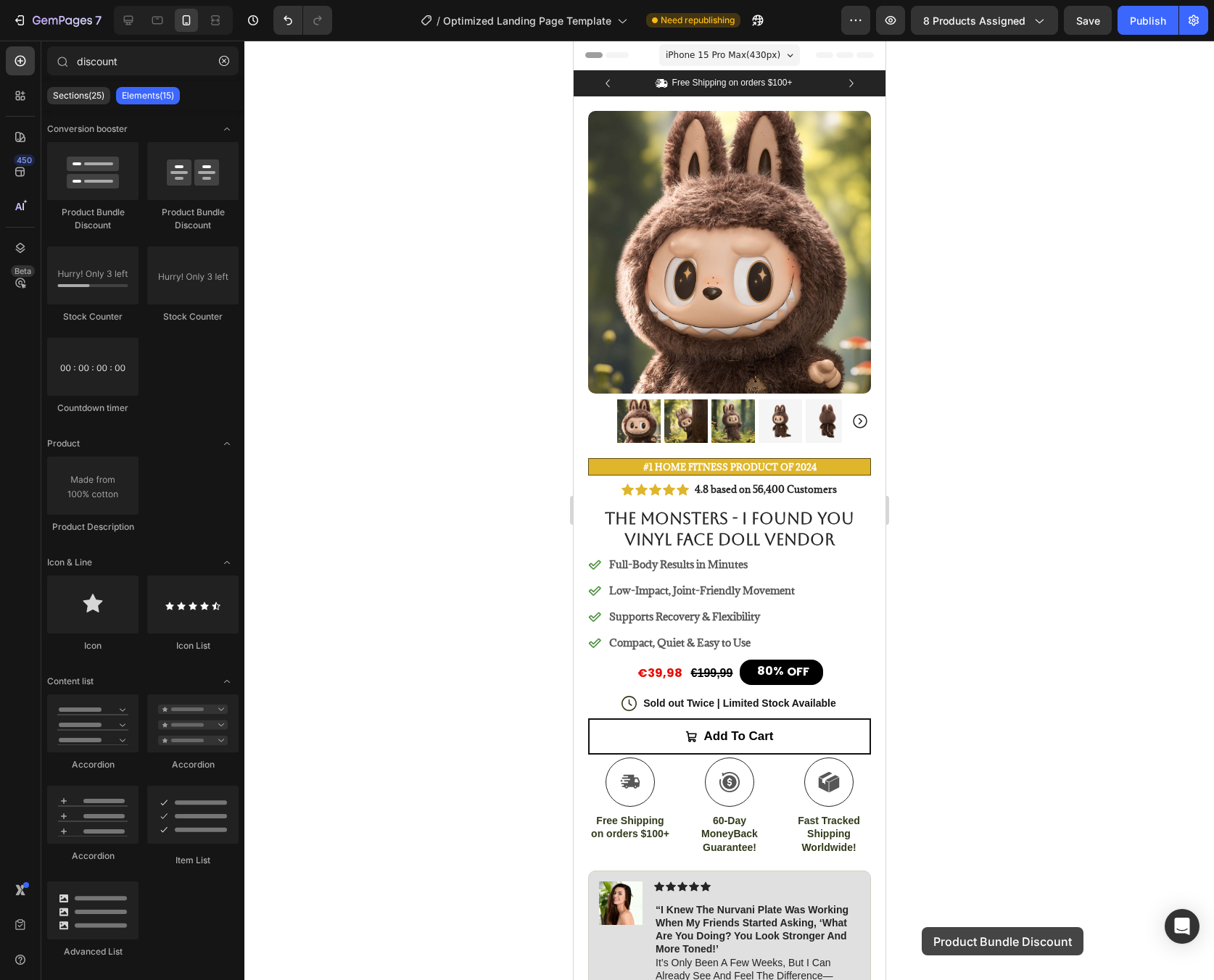
scroll to position [236, 0]
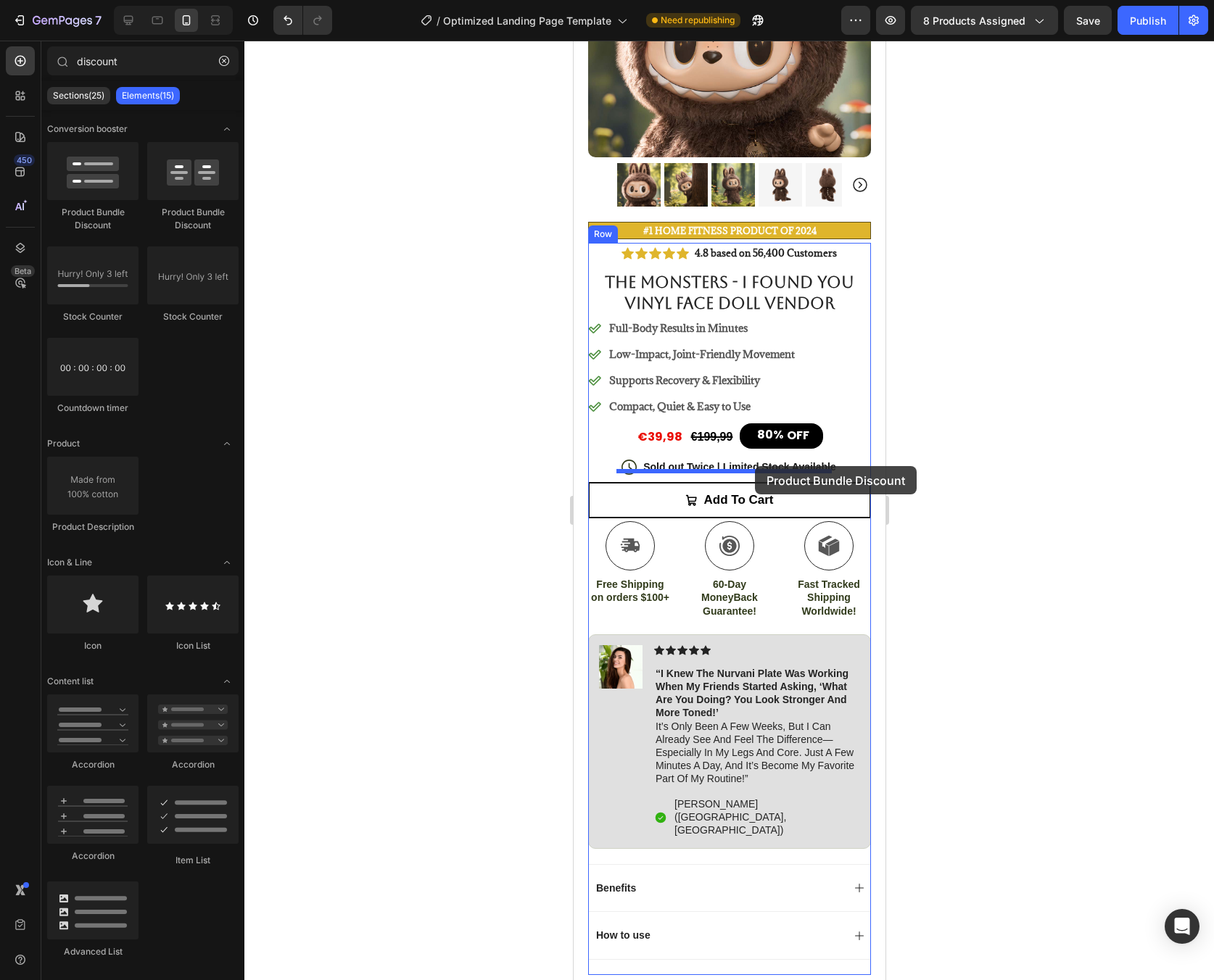
drag, startPoint x: 676, startPoint y: 235, endPoint x: 754, endPoint y: 466, distance: 243.8
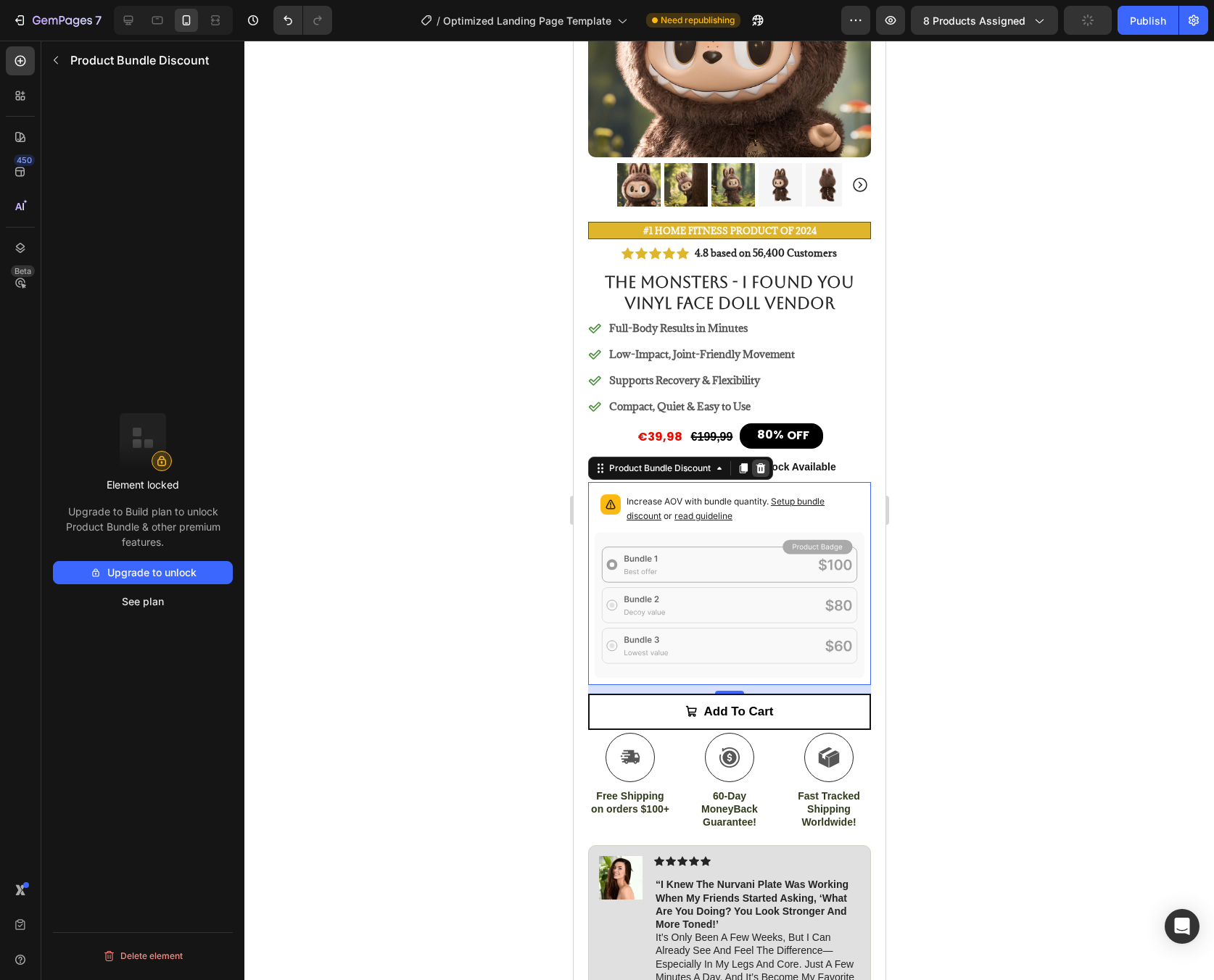
click at [762, 463] on icon at bounding box center [760, 468] width 9 height 10
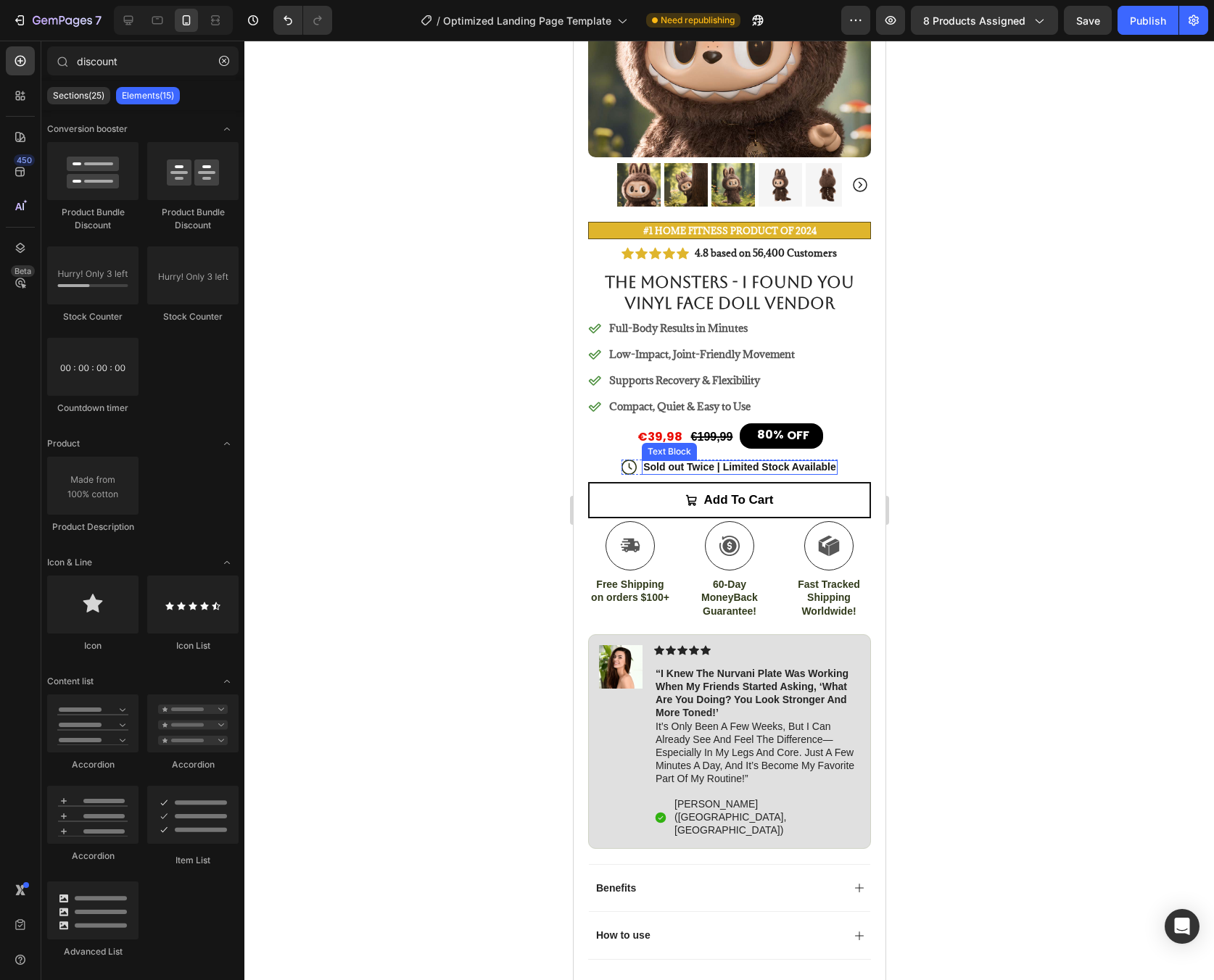
click at [792, 460] on p "Sold out Twice | Limited Stock Available" at bounding box center [739, 467] width 193 height 13
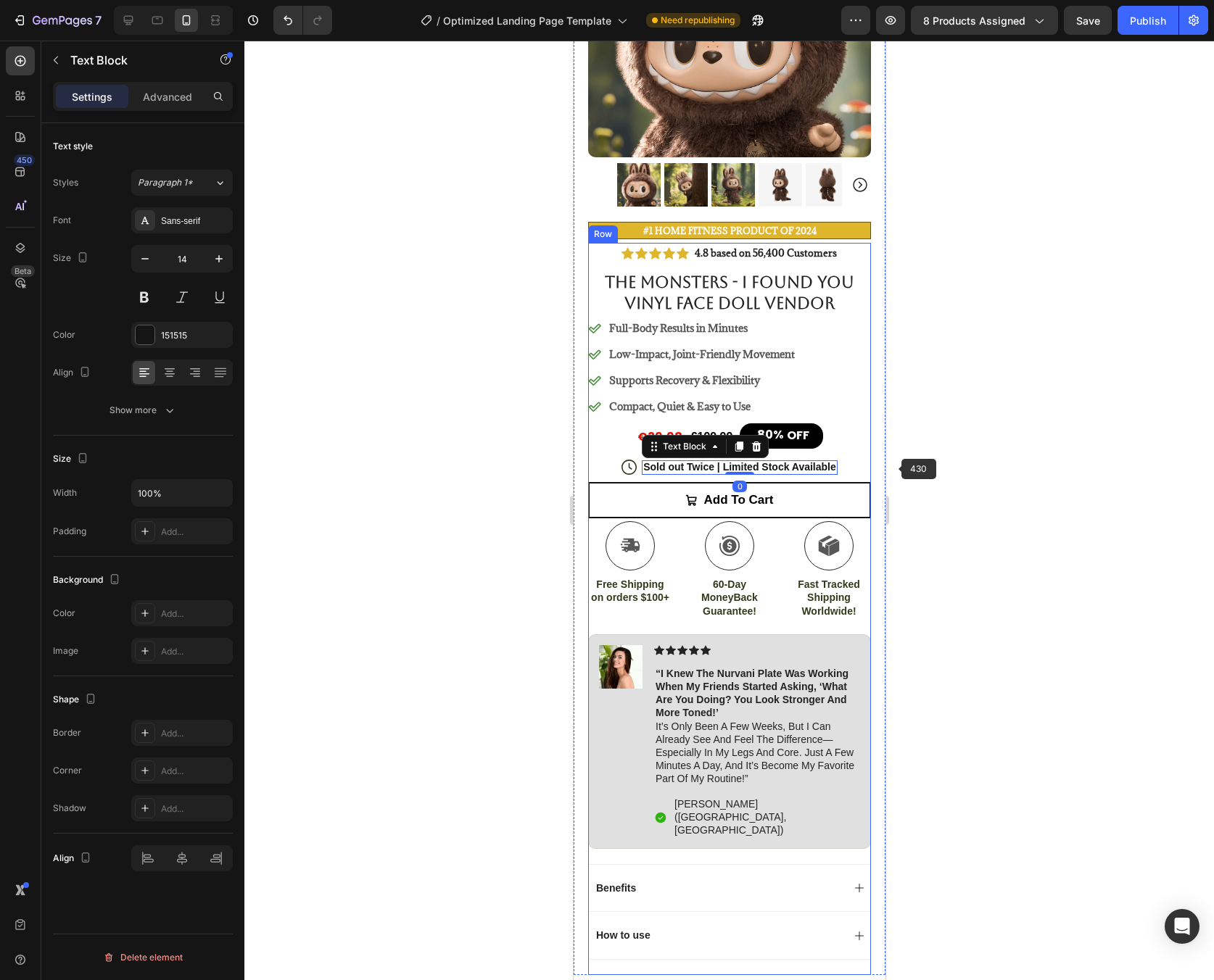
click at [1023, 469] on div at bounding box center [729, 510] width 970 height 940
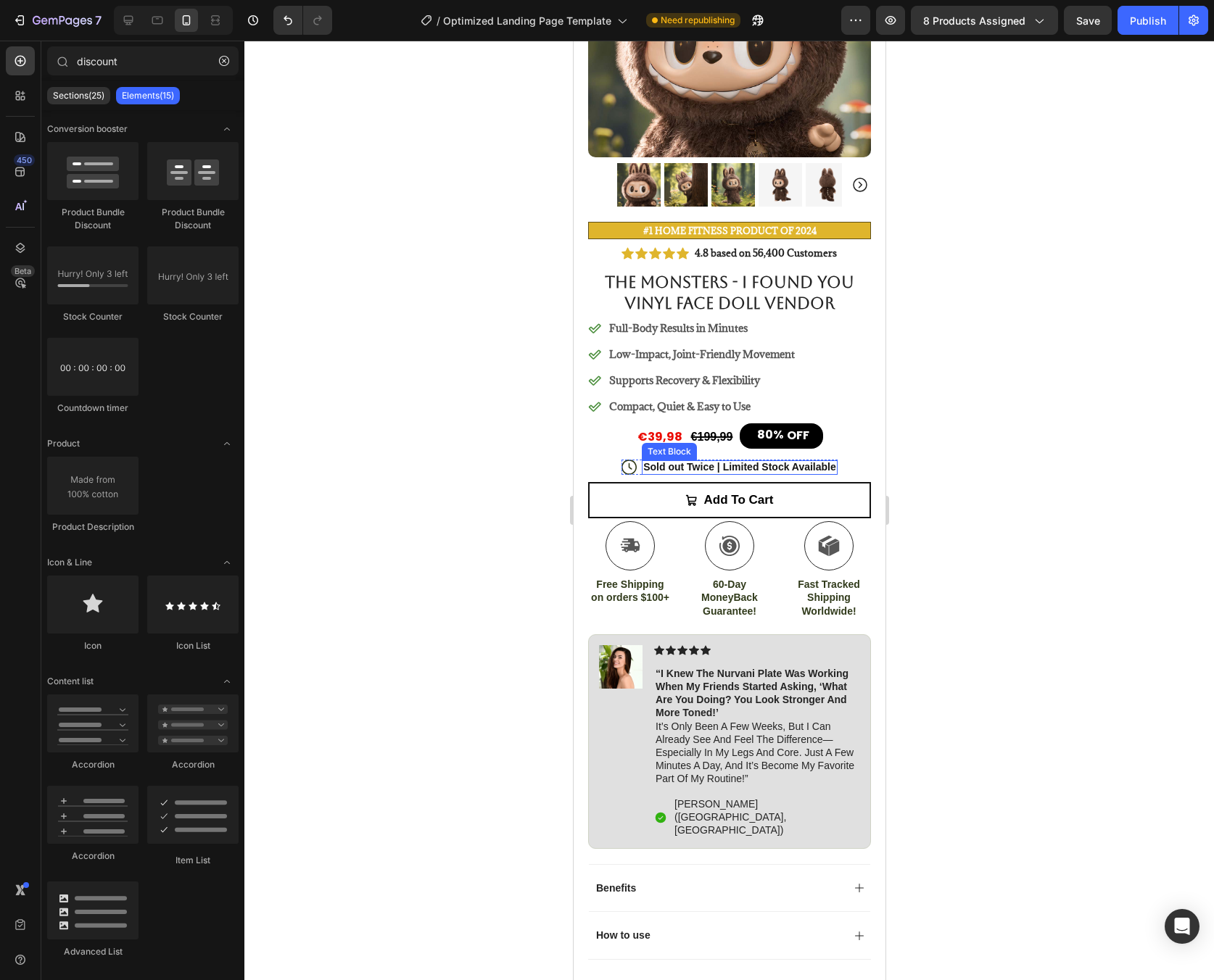
click at [658, 460] on p "Sold out Twice | Limited Stock Available" at bounding box center [739, 467] width 193 height 13
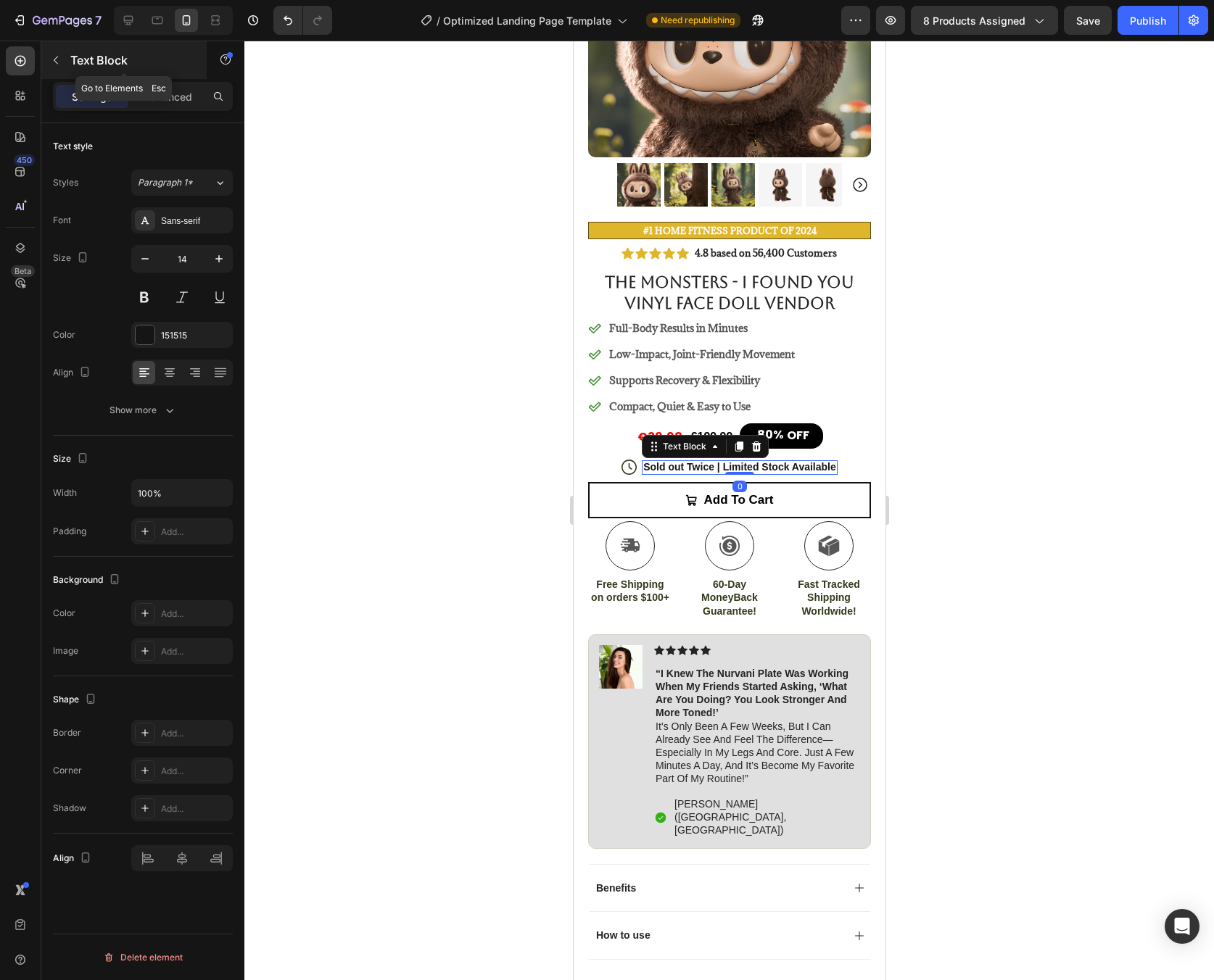
click at [58, 58] on icon "button" at bounding box center [56, 60] width 12 height 12
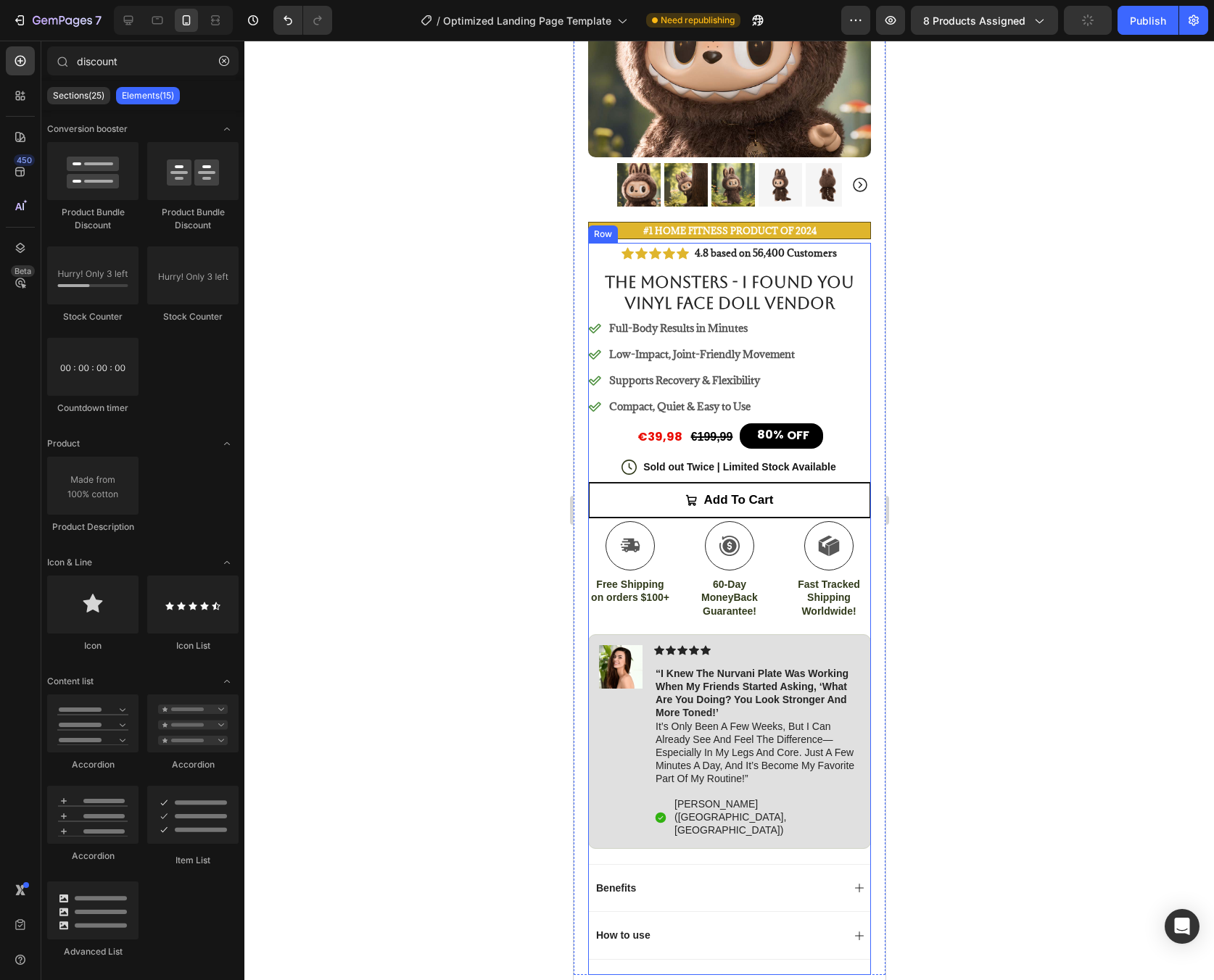
click at [841, 456] on div "Icon Icon Icon Icon Icon Icon List 4.8 based on 56,400 Customers Text Block Row…" at bounding box center [729, 608] width 283 height 733
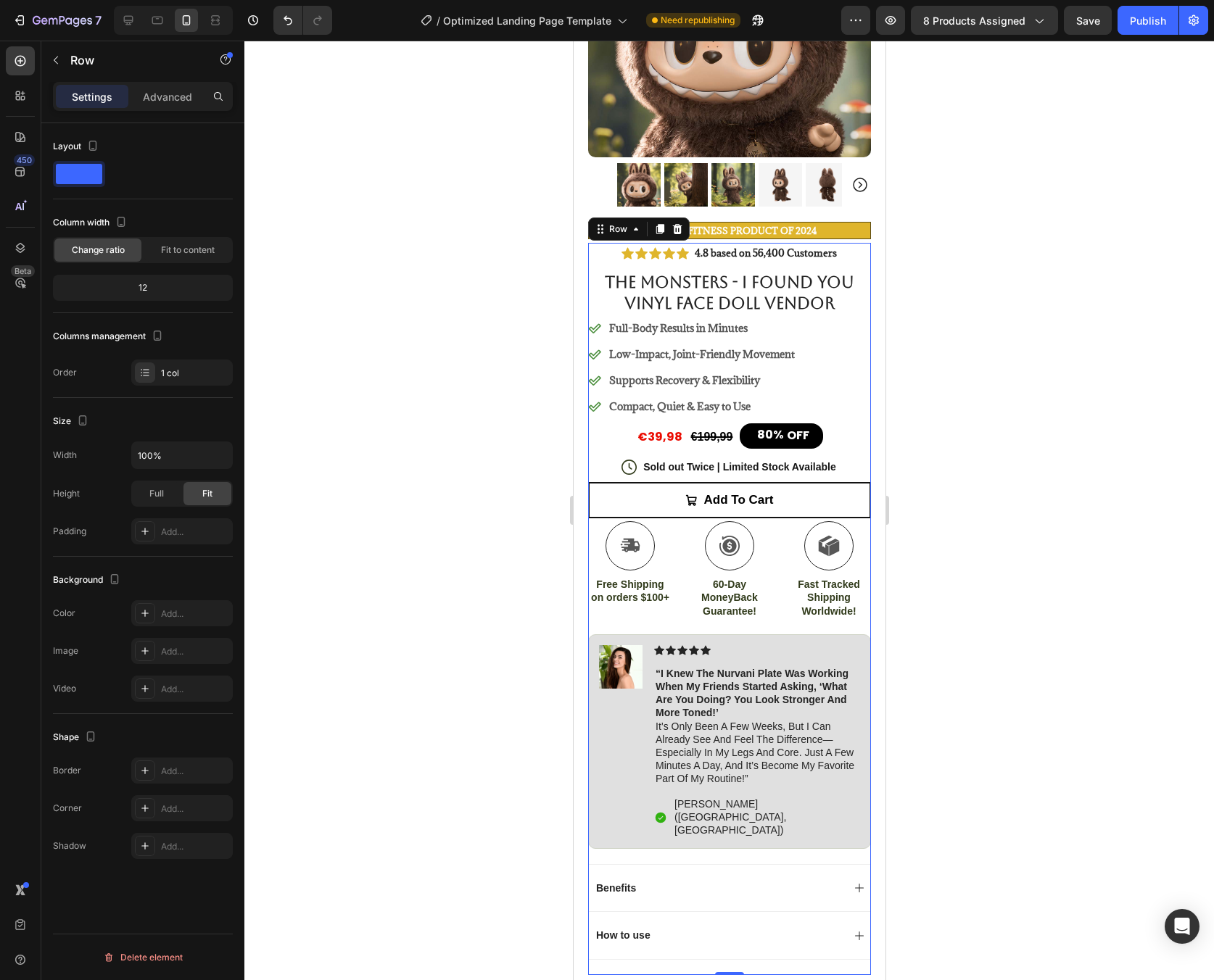
click at [621, 460] on icon at bounding box center [628, 467] width 16 height 16
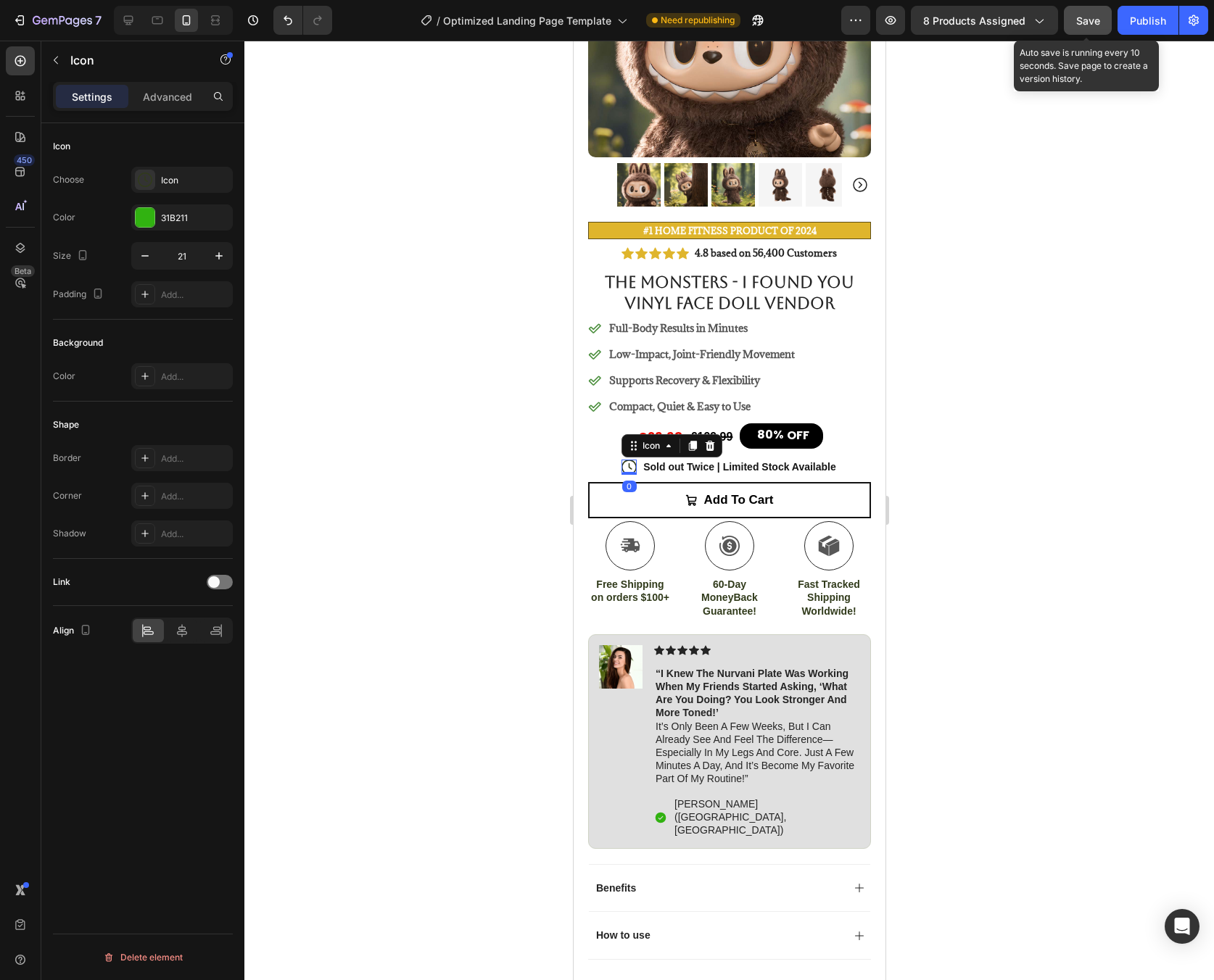
click at [1085, 15] on span "Save" at bounding box center [1087, 21] width 24 height 12
click at [829, 460] on p "Sold out Twice | Limited Stock Available" at bounding box center [739, 467] width 193 height 13
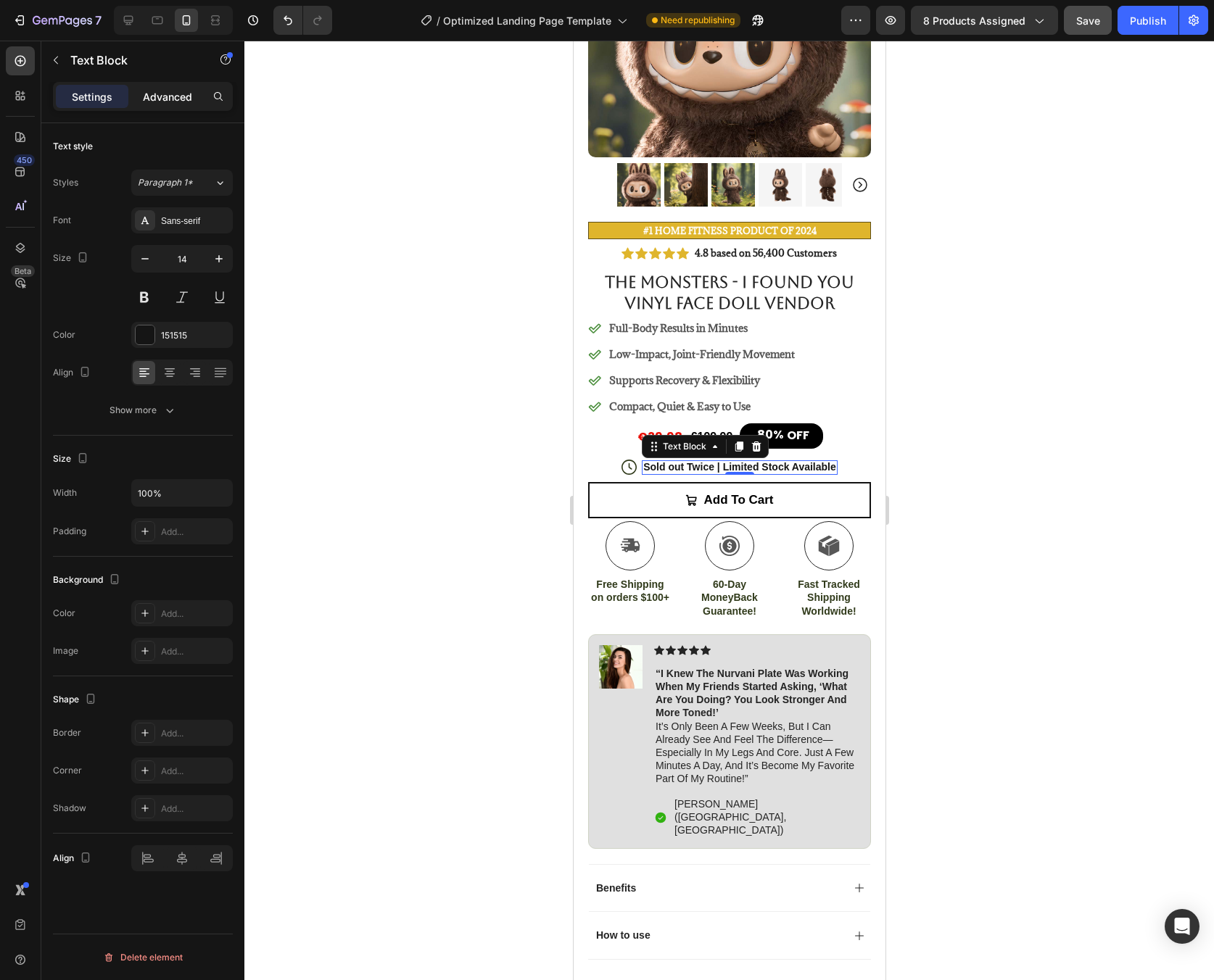
click at [175, 99] on p "Advanced" at bounding box center [168, 96] width 49 height 16
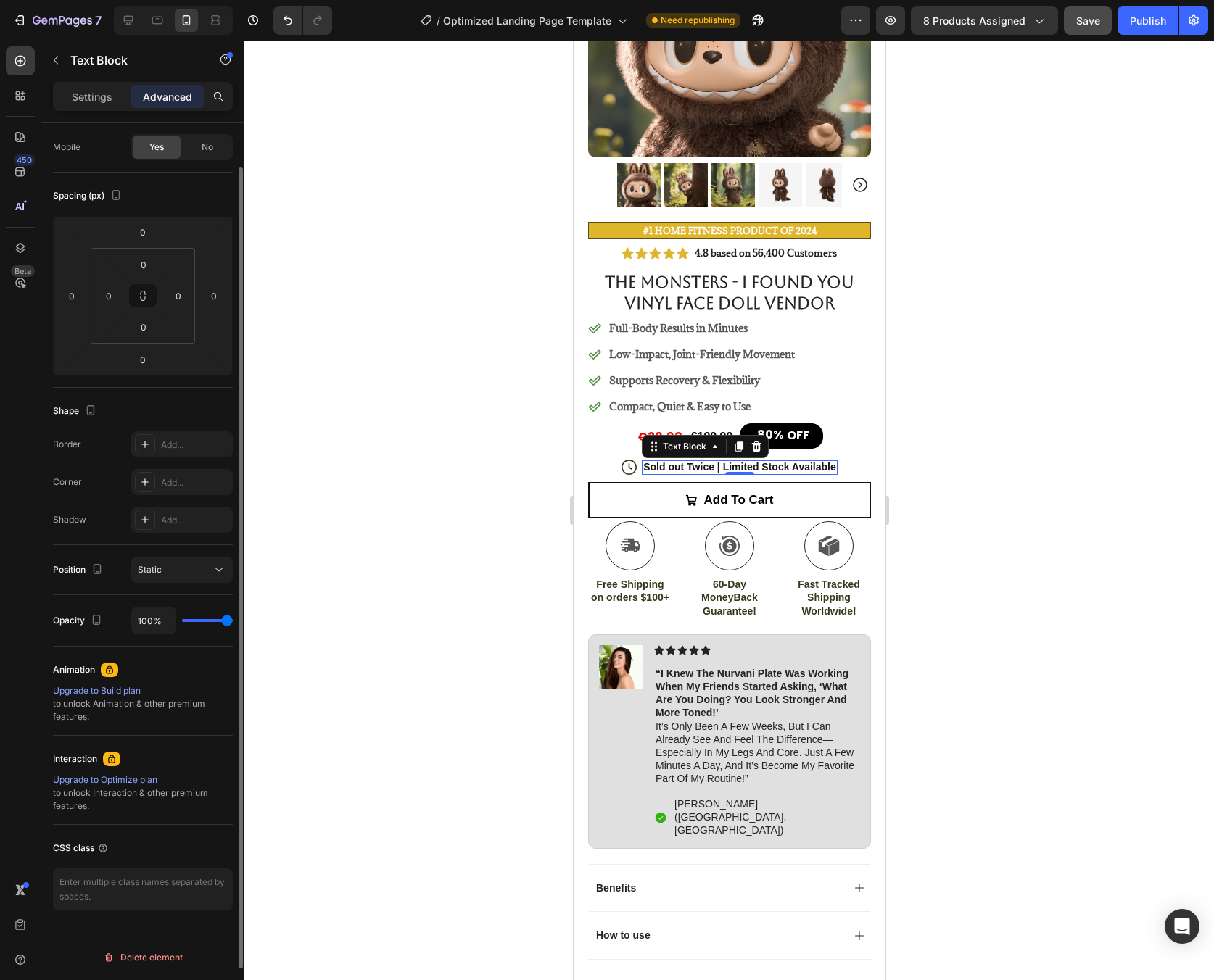
scroll to position [0, 0]
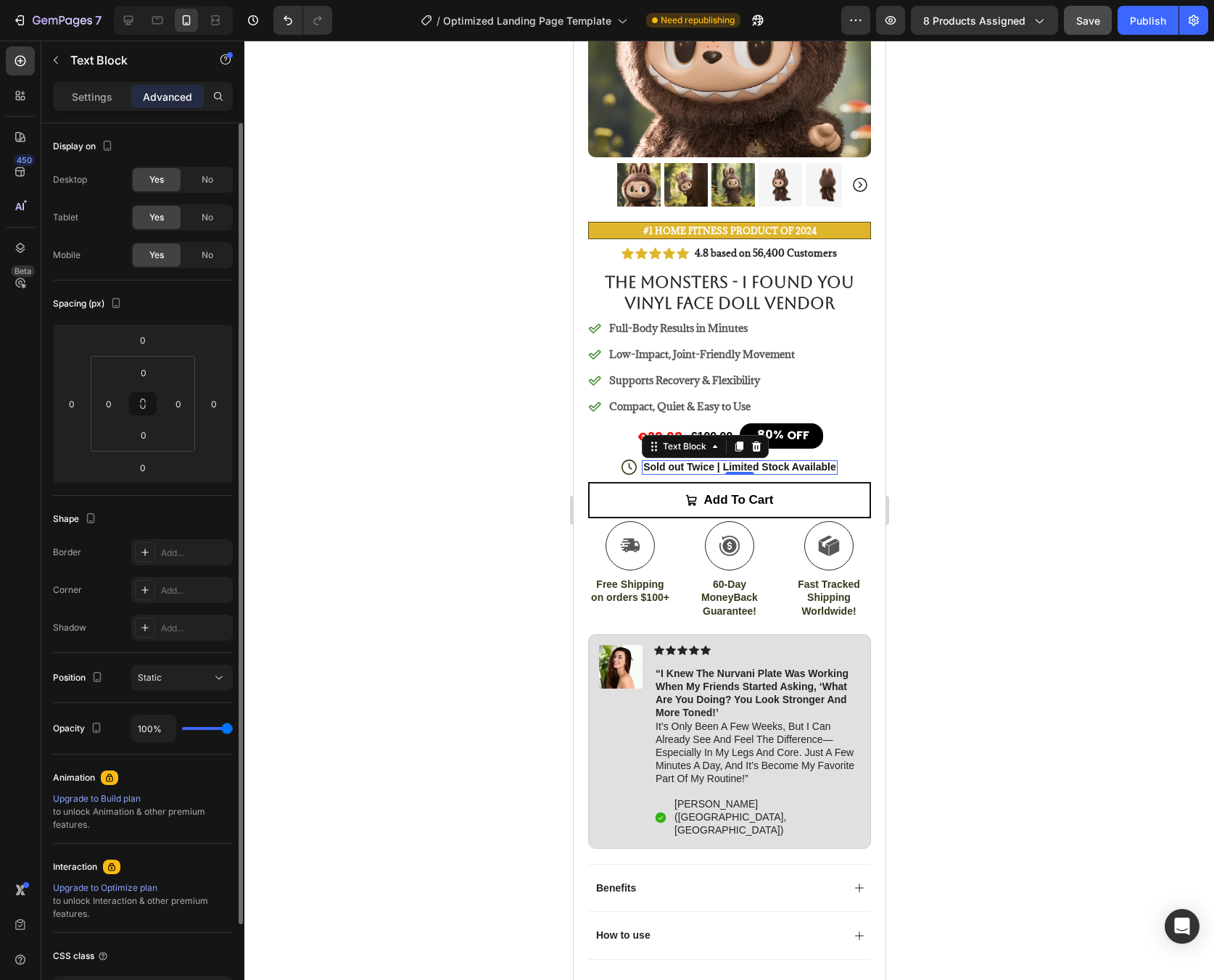
click at [429, 552] on div at bounding box center [729, 510] width 970 height 940
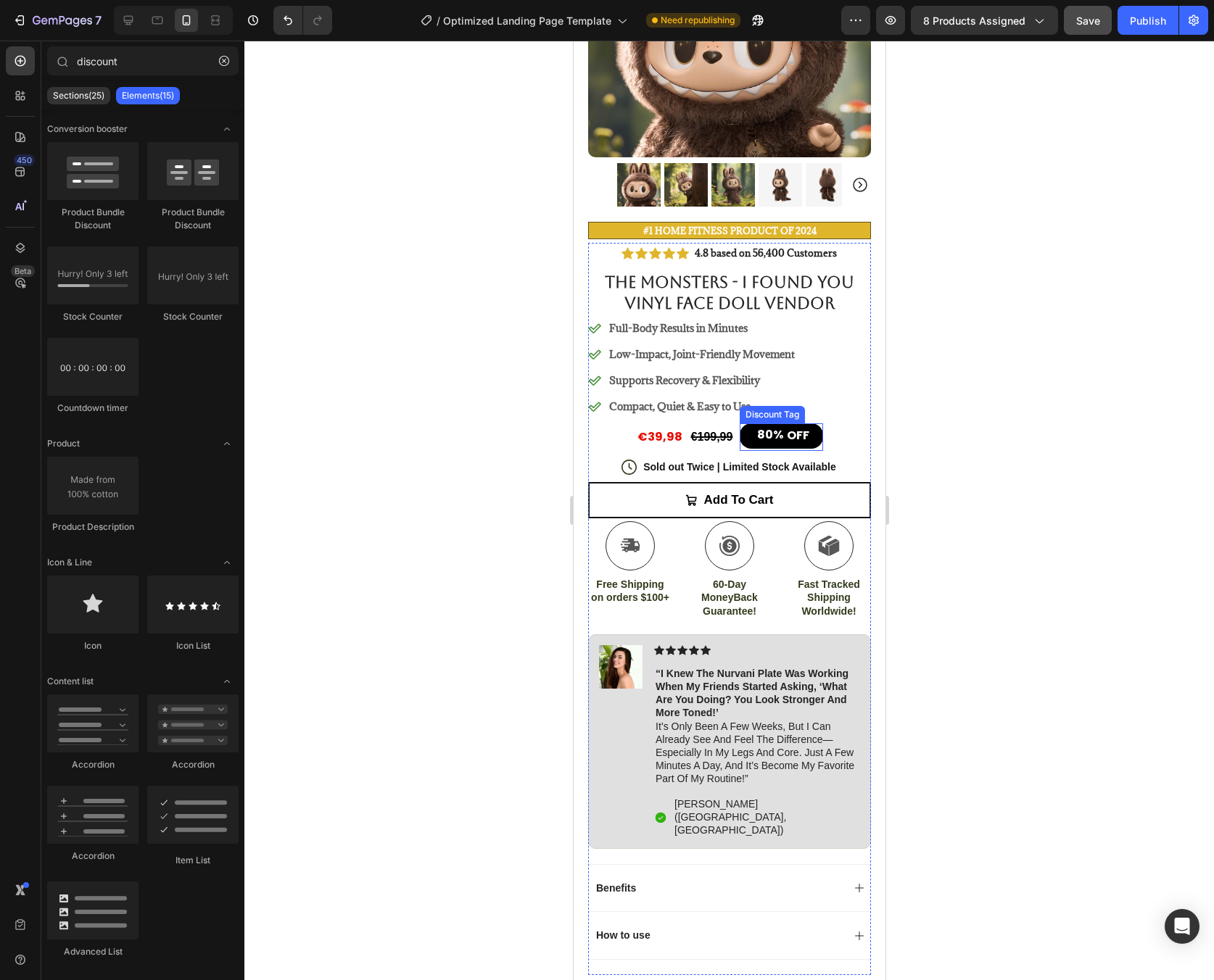
click at [768, 426] on div "80%" at bounding box center [769, 435] width 29 height 18
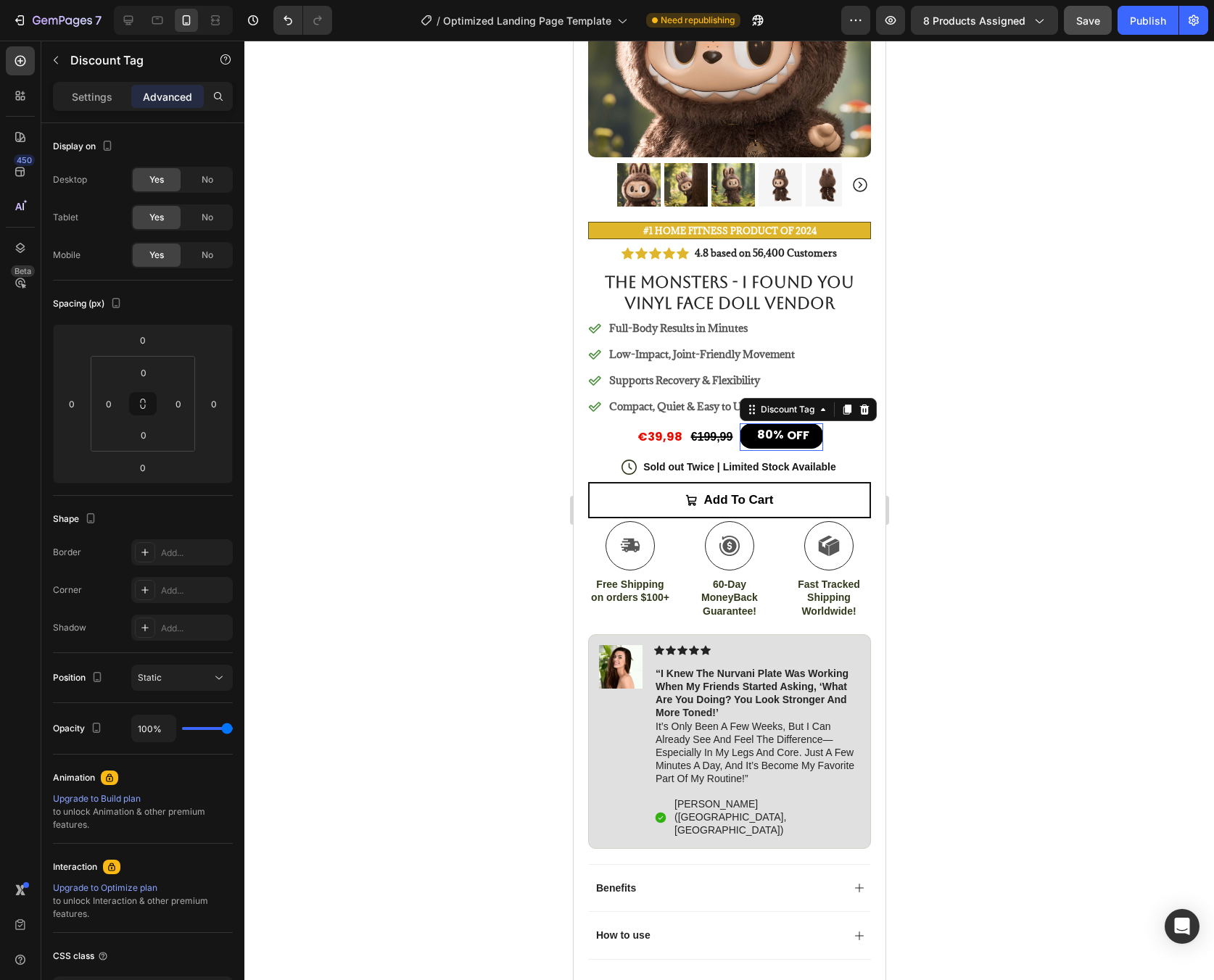
click at [784, 426] on div "OFF" at bounding box center [797, 436] width 27 height 20
click at [778, 433] on div "80% OFF Discount Tag 0" at bounding box center [780, 437] width 83 height 28
click at [807, 403] on div "Discount Tag" at bounding box center [787, 409] width 59 height 13
click at [809, 403] on div "Discount Tag" at bounding box center [787, 409] width 59 height 13
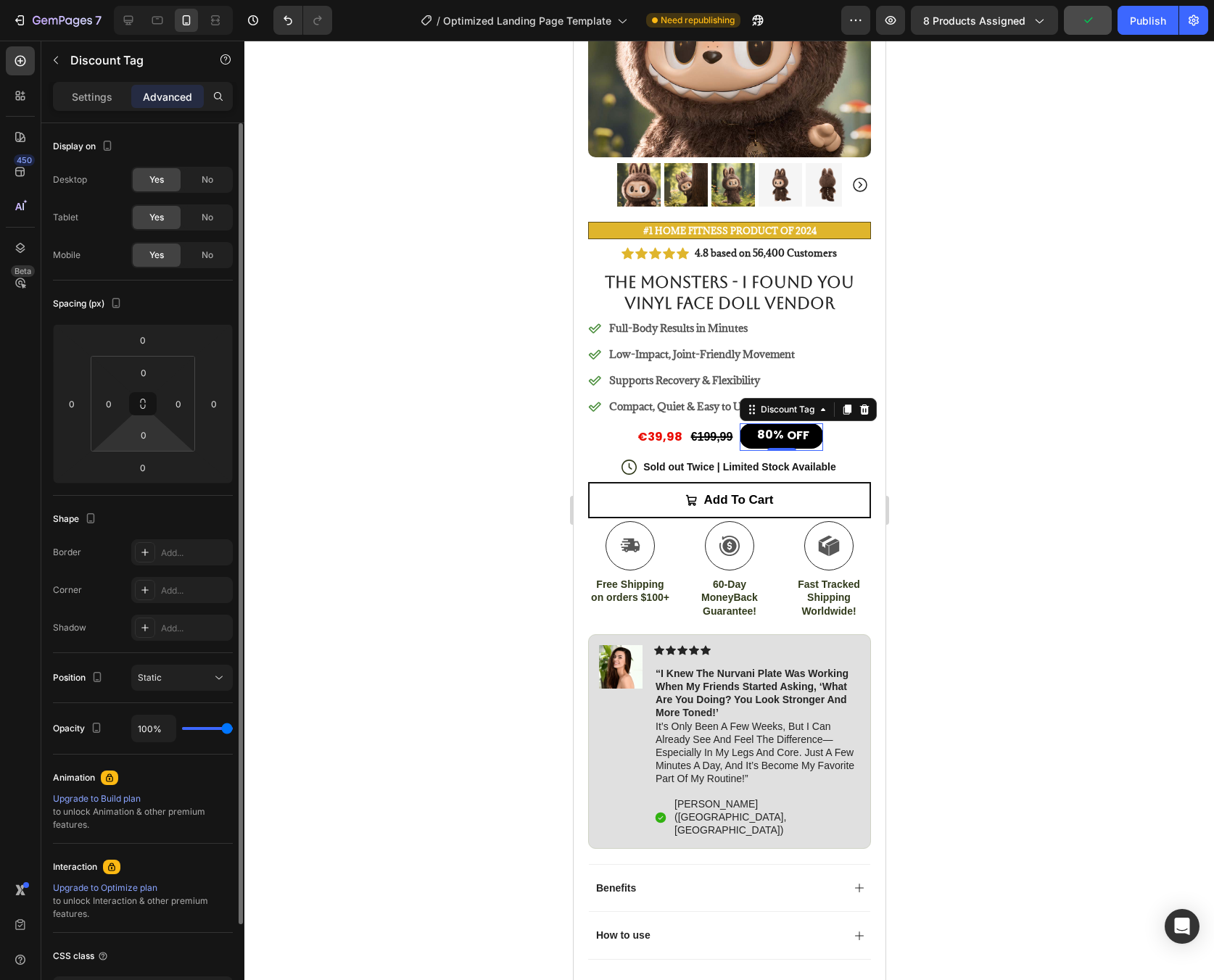
scroll to position [108, 0]
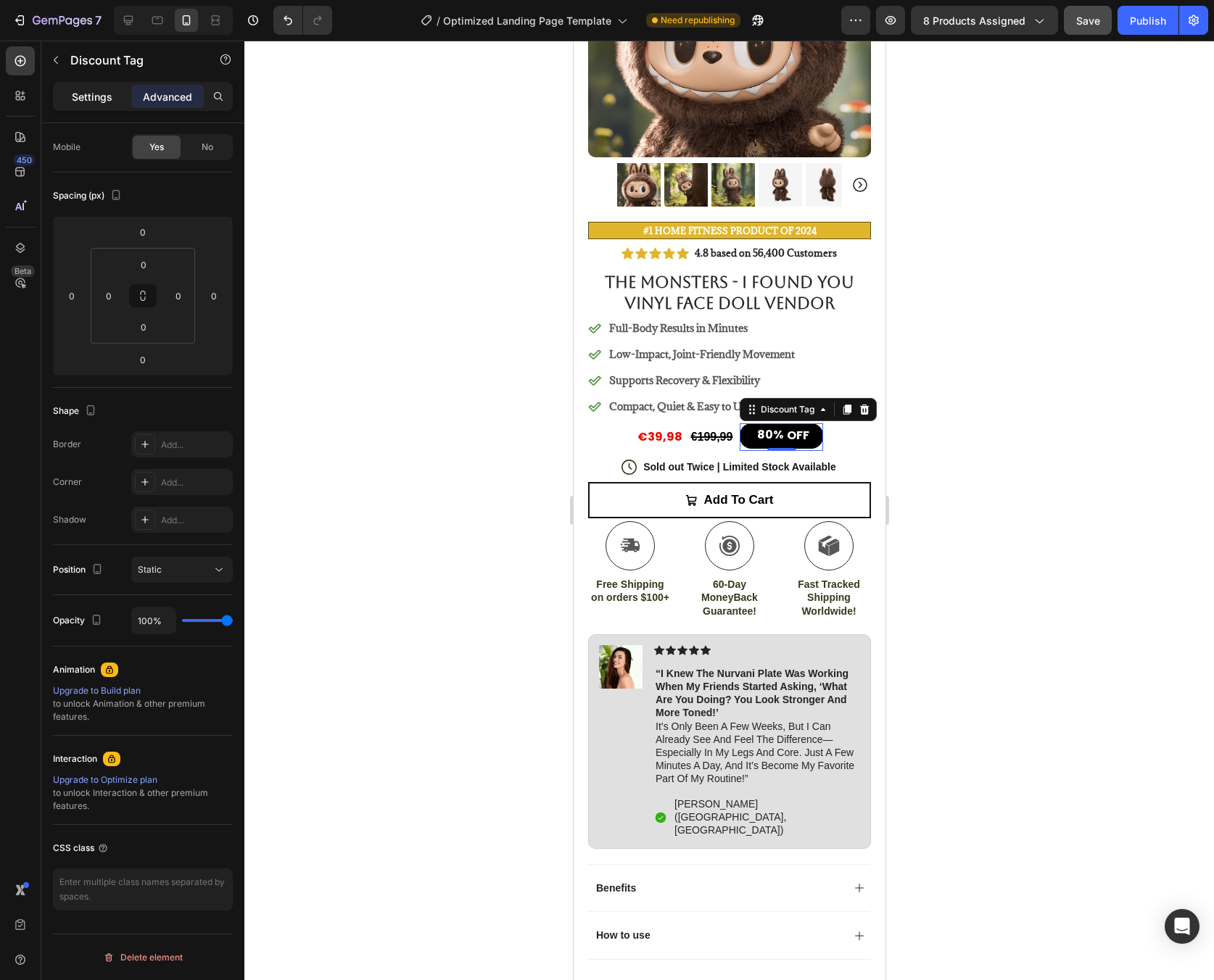
click at [106, 101] on p "Settings" at bounding box center [91, 96] width 40 height 16
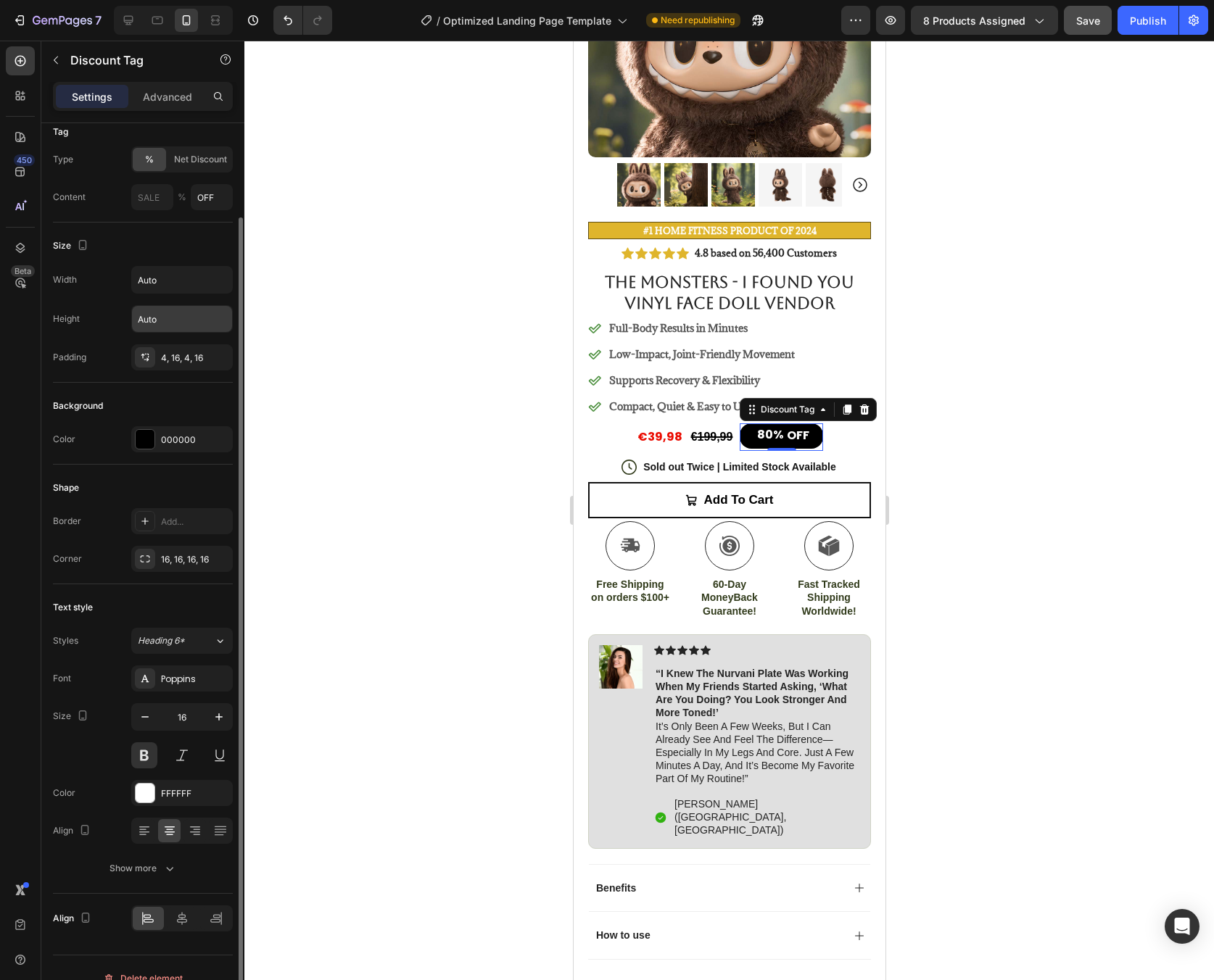
click at [186, 317] on input "Auto" at bounding box center [182, 319] width 100 height 26
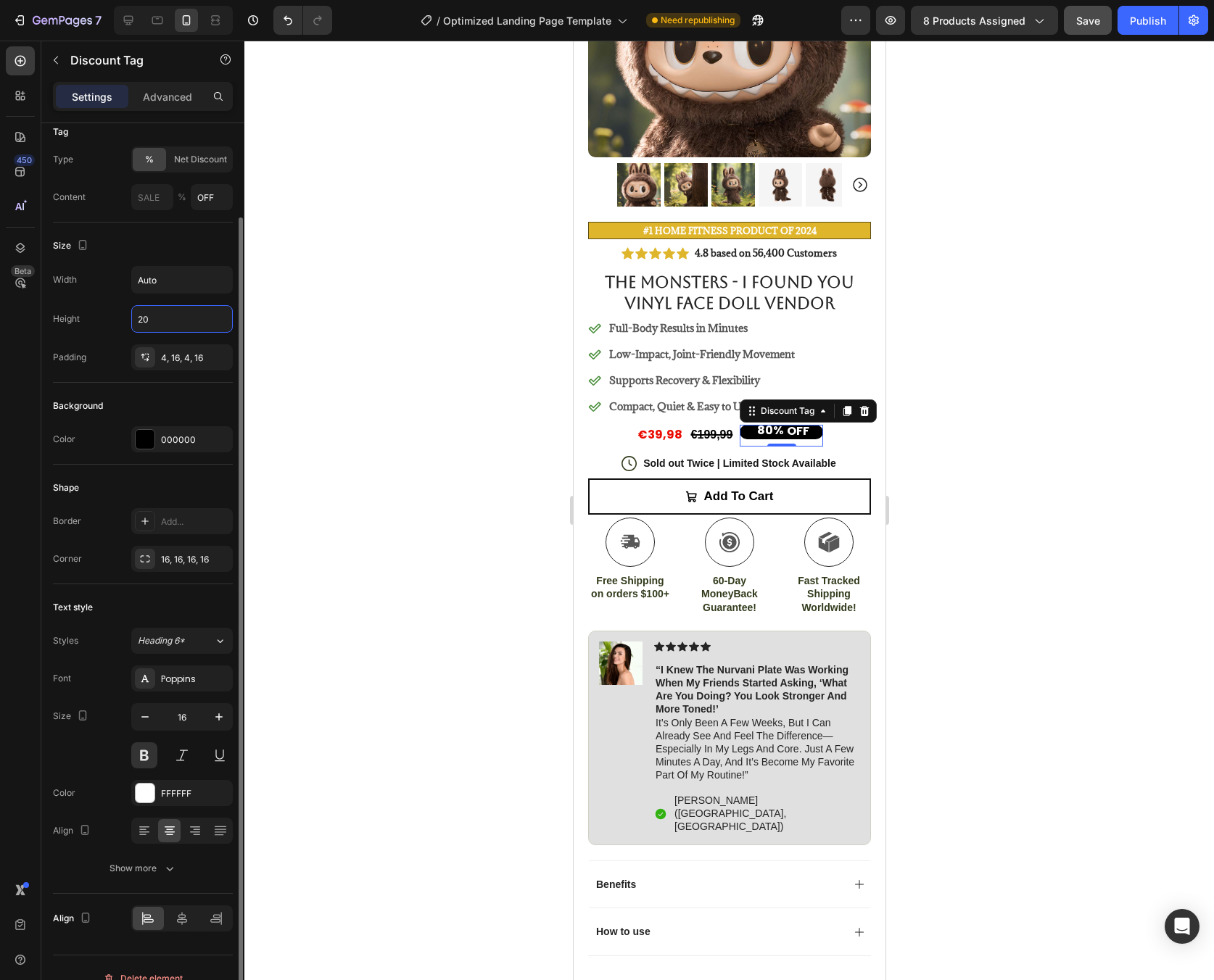
type input "2"
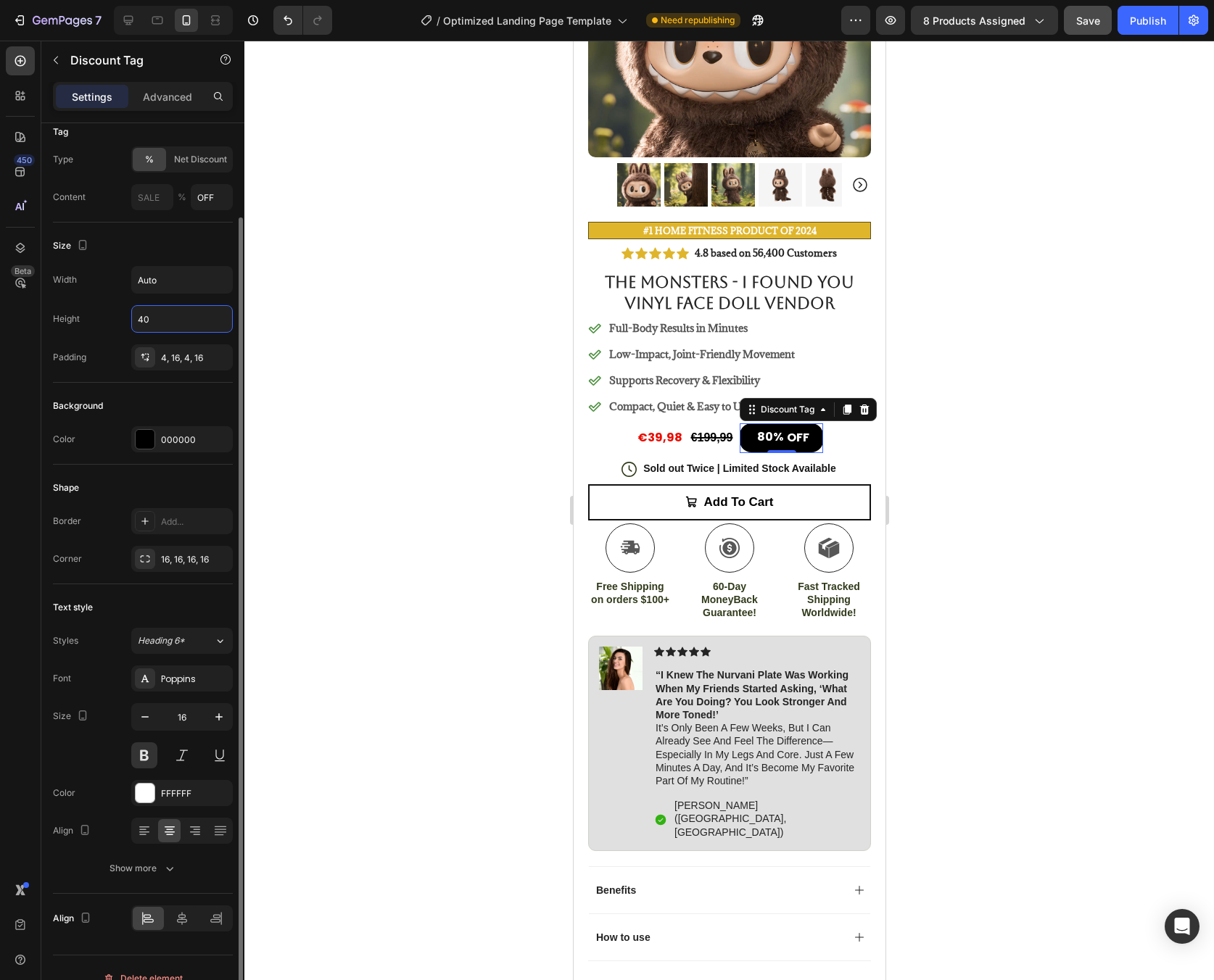
type input "4"
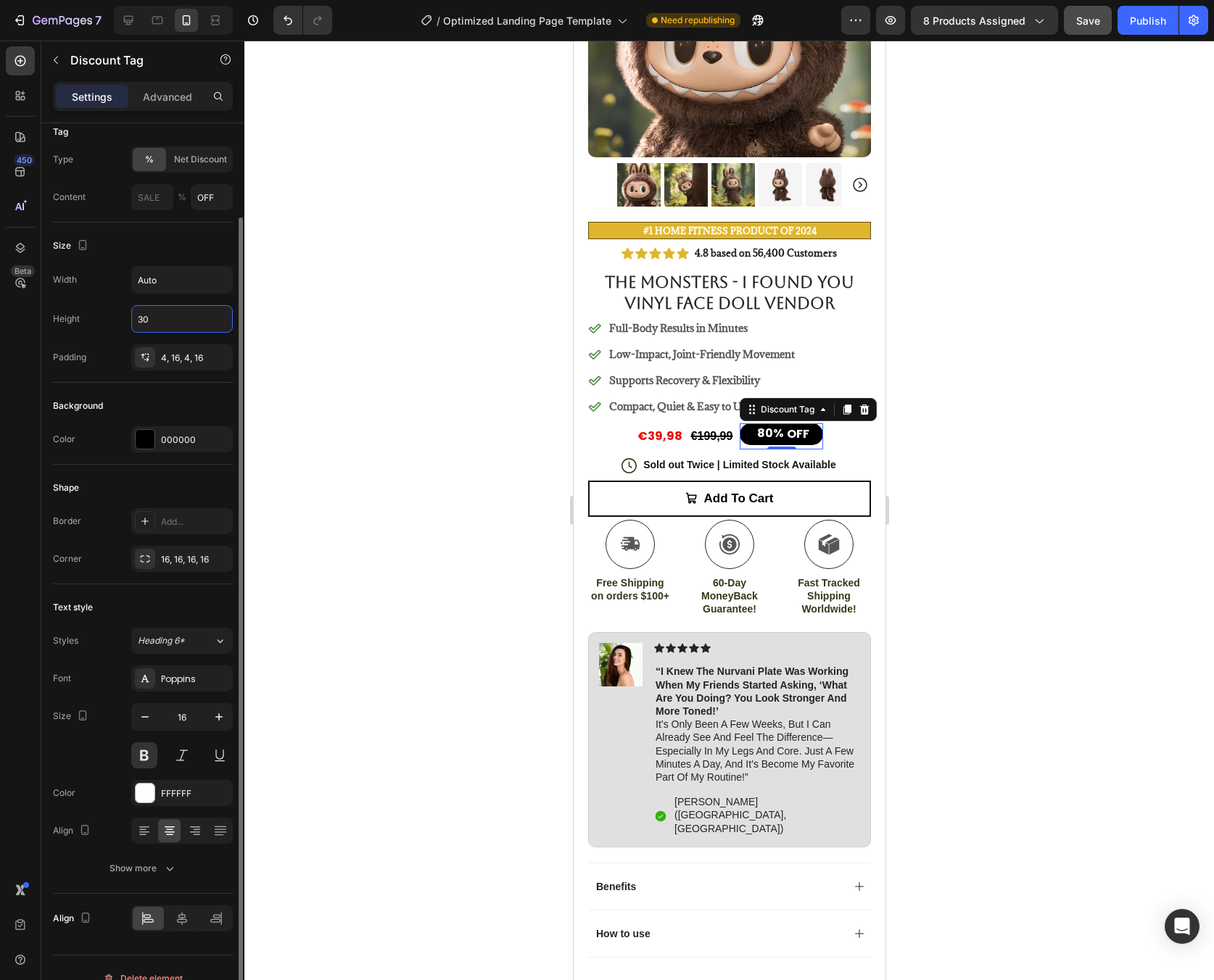
type input "3"
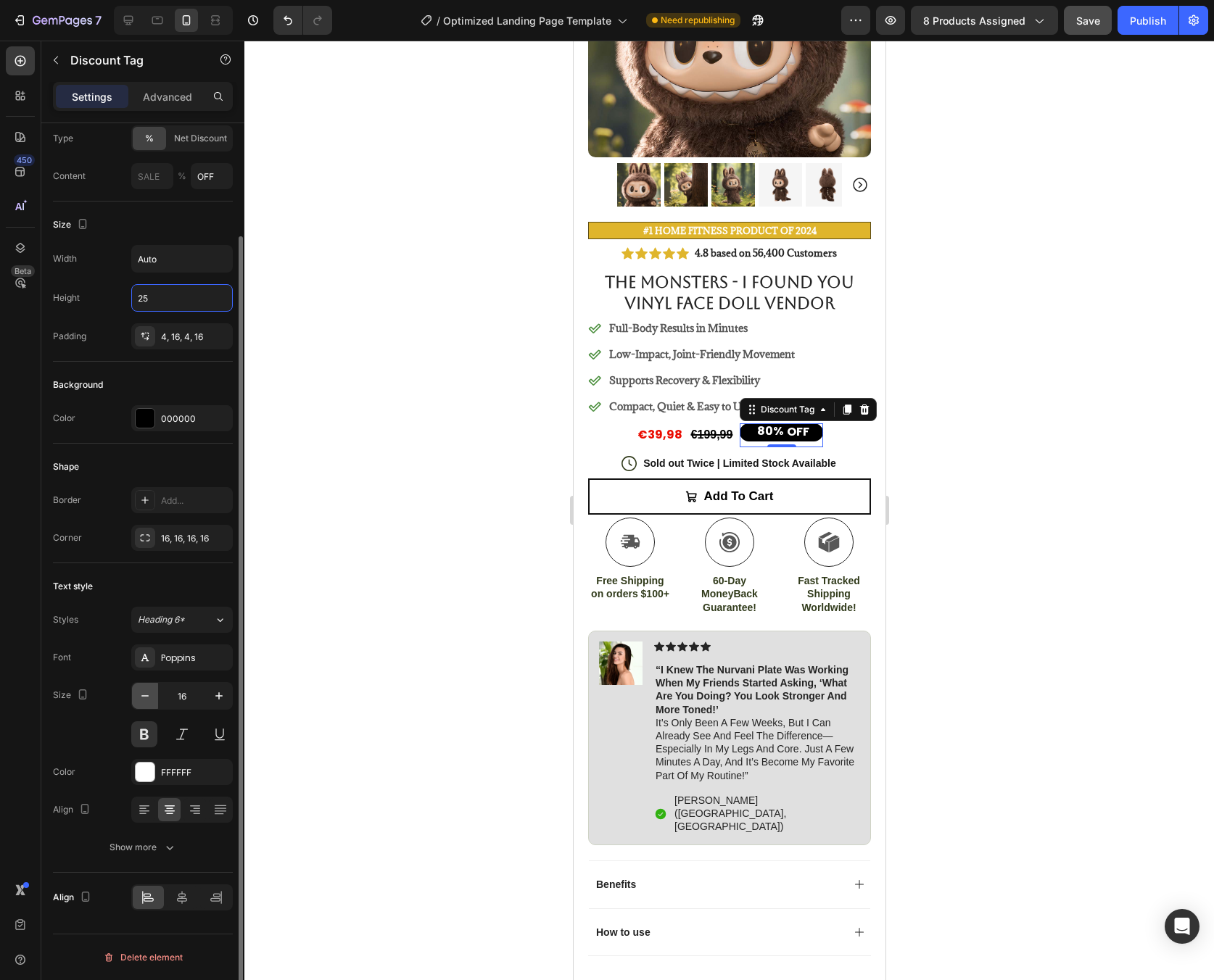
type input "25"
click at [154, 701] on button "button" at bounding box center [145, 696] width 26 height 26
type input "15"
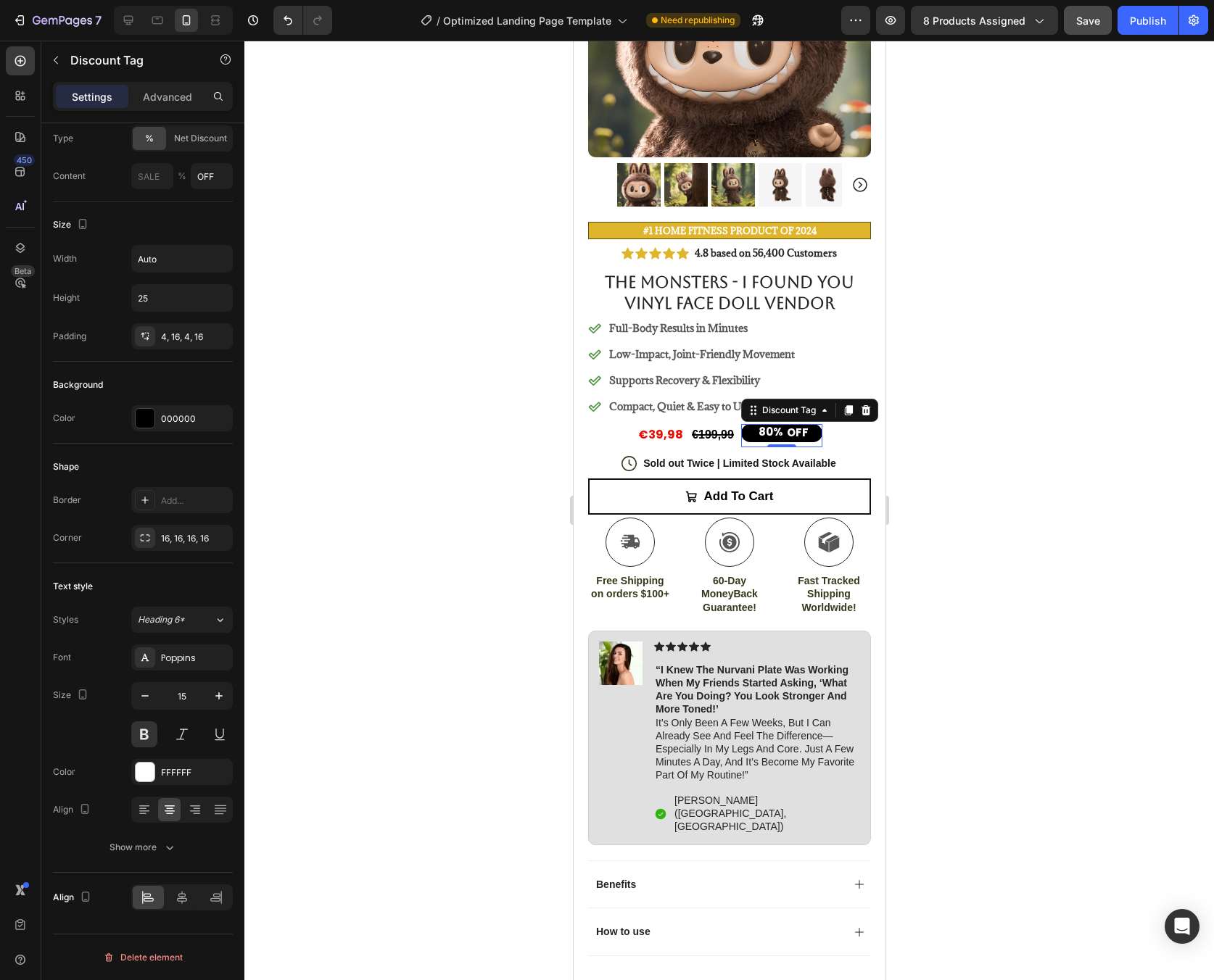
click at [1119, 566] on div at bounding box center [729, 510] width 970 height 940
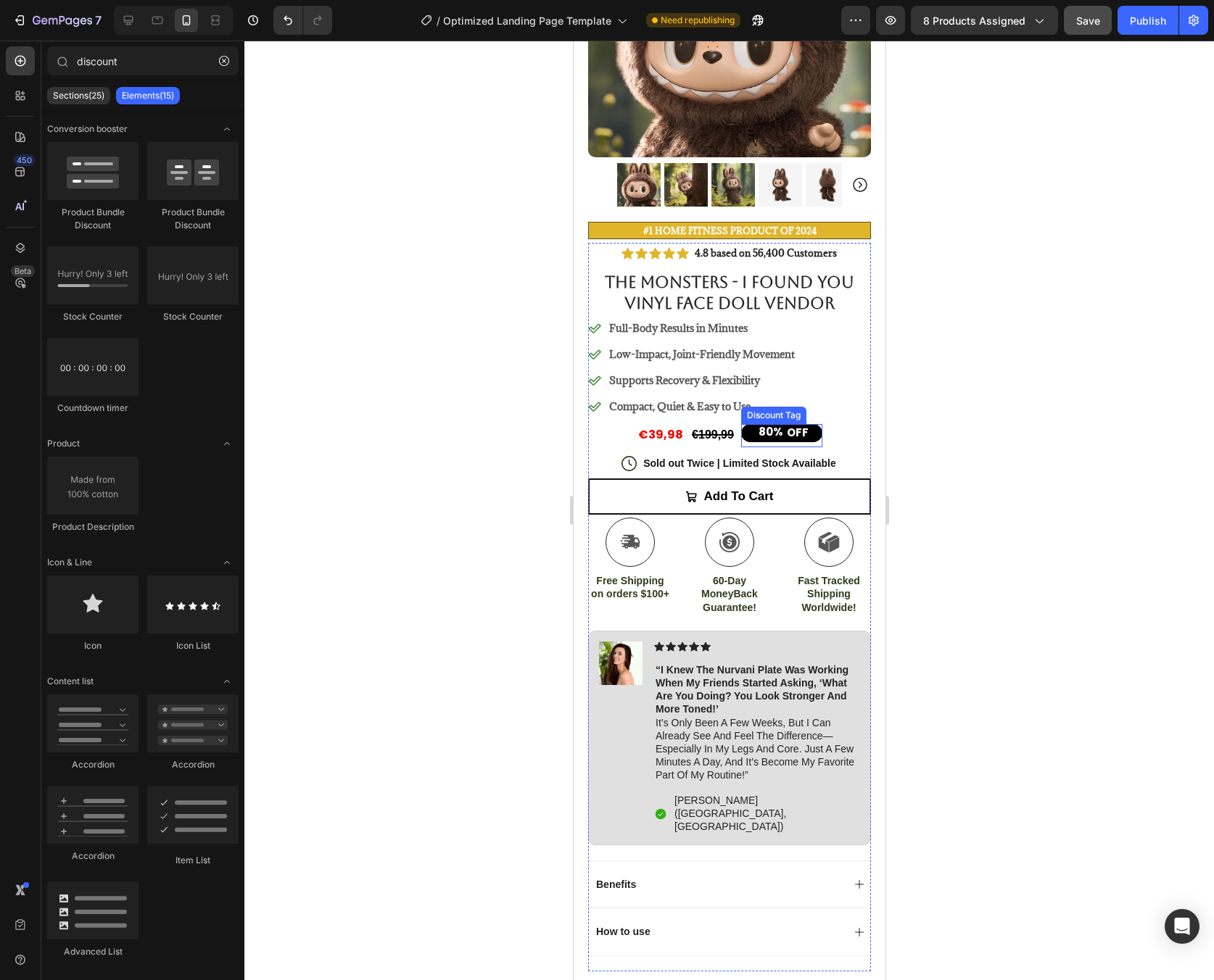
click at [784, 423] on div "OFF" at bounding box center [797, 432] width 26 height 19
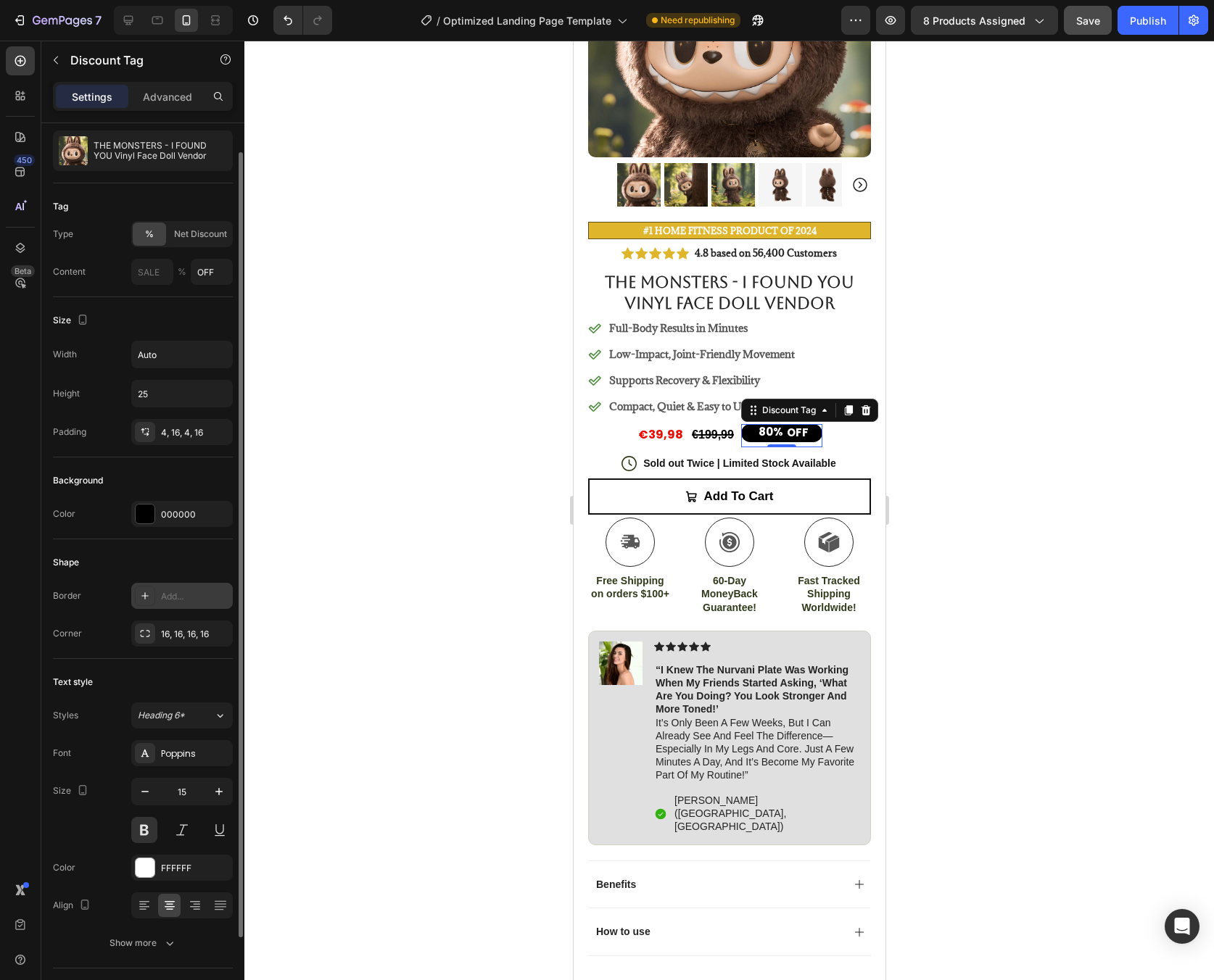
scroll to position [36, 0]
click at [212, 788] on icon "button" at bounding box center [219, 788] width 15 height 15
type input "17"
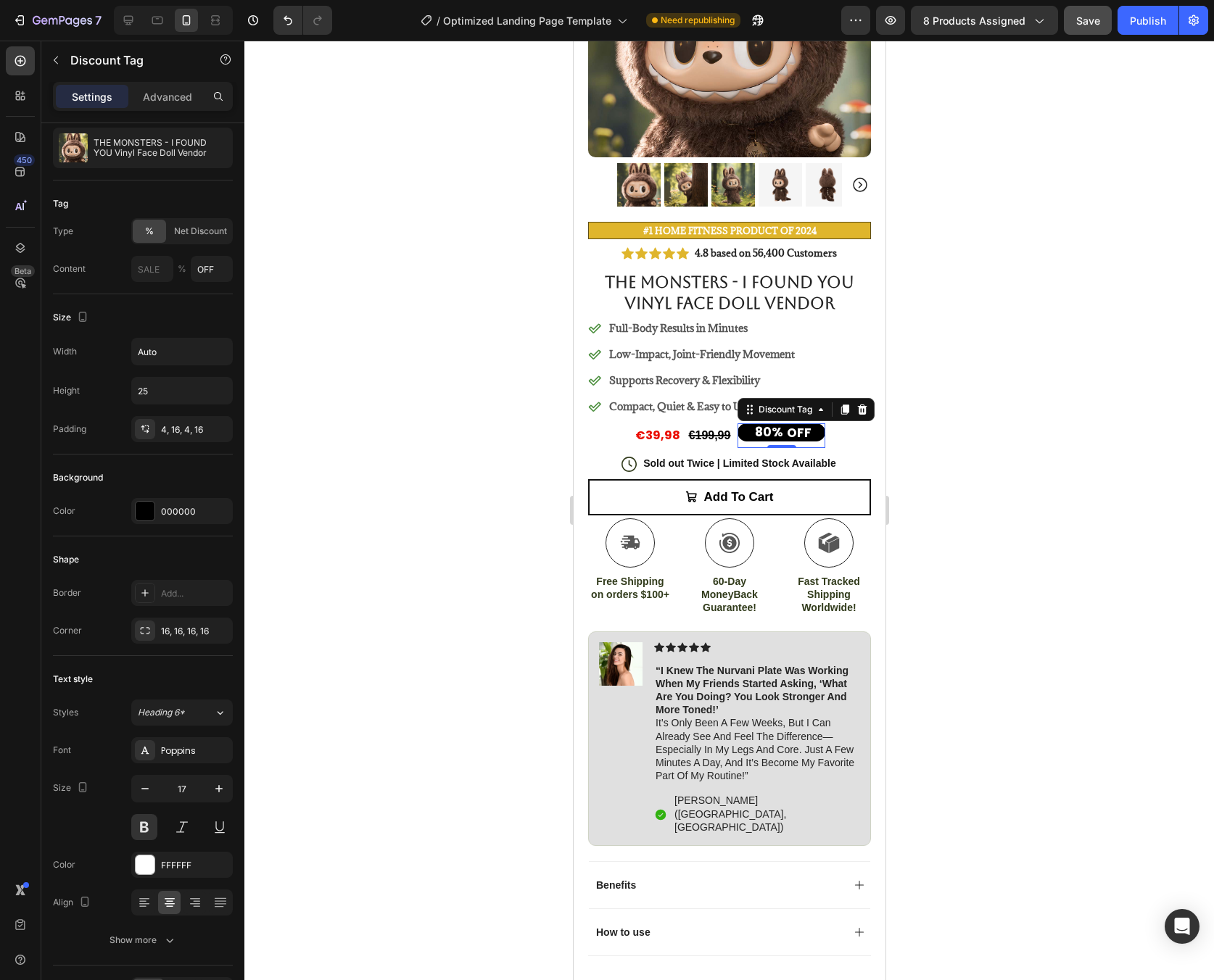
click at [432, 743] on div at bounding box center [729, 510] width 970 height 940
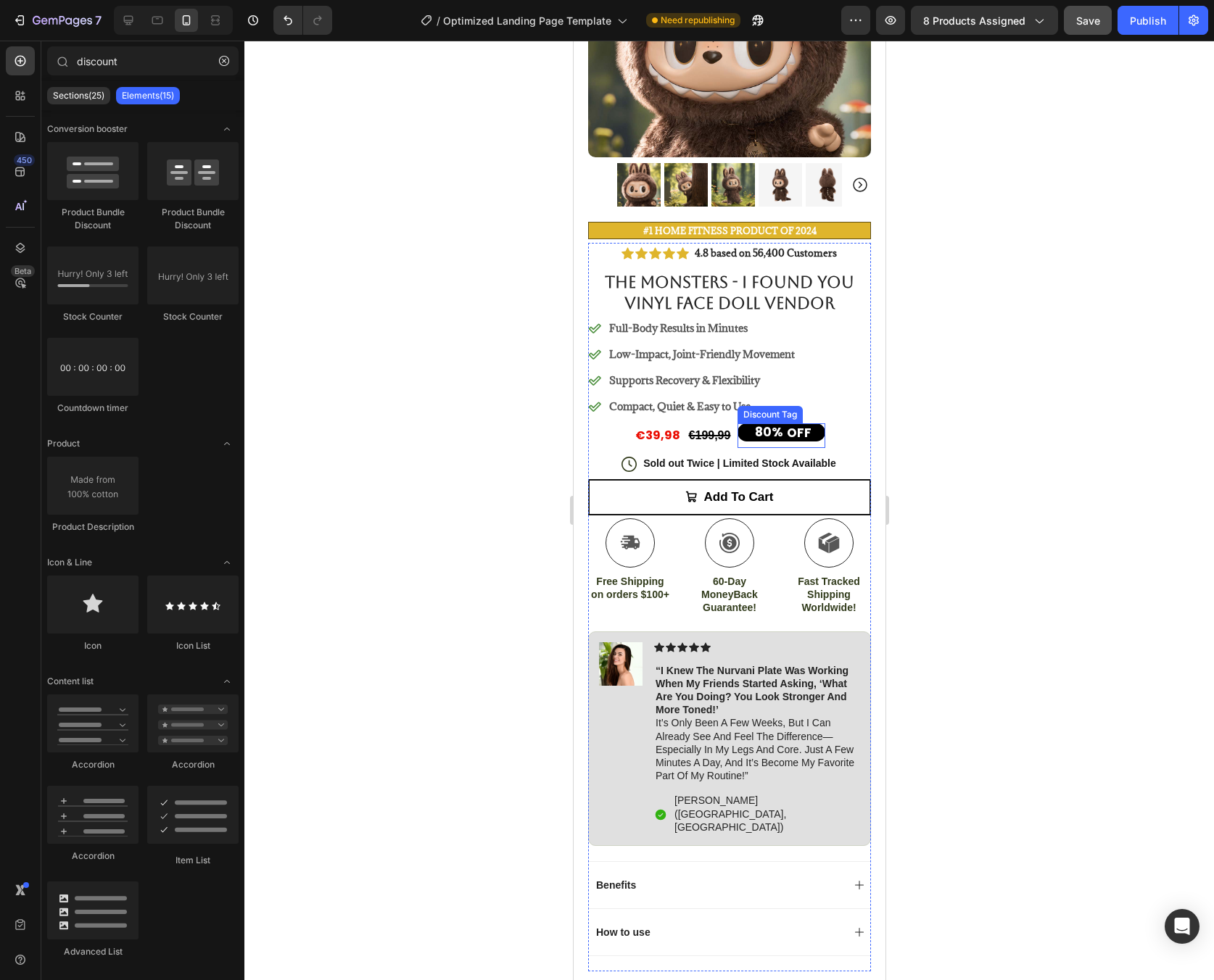
click at [813, 428] on div "80% OFF" at bounding box center [781, 432] width 88 height 18
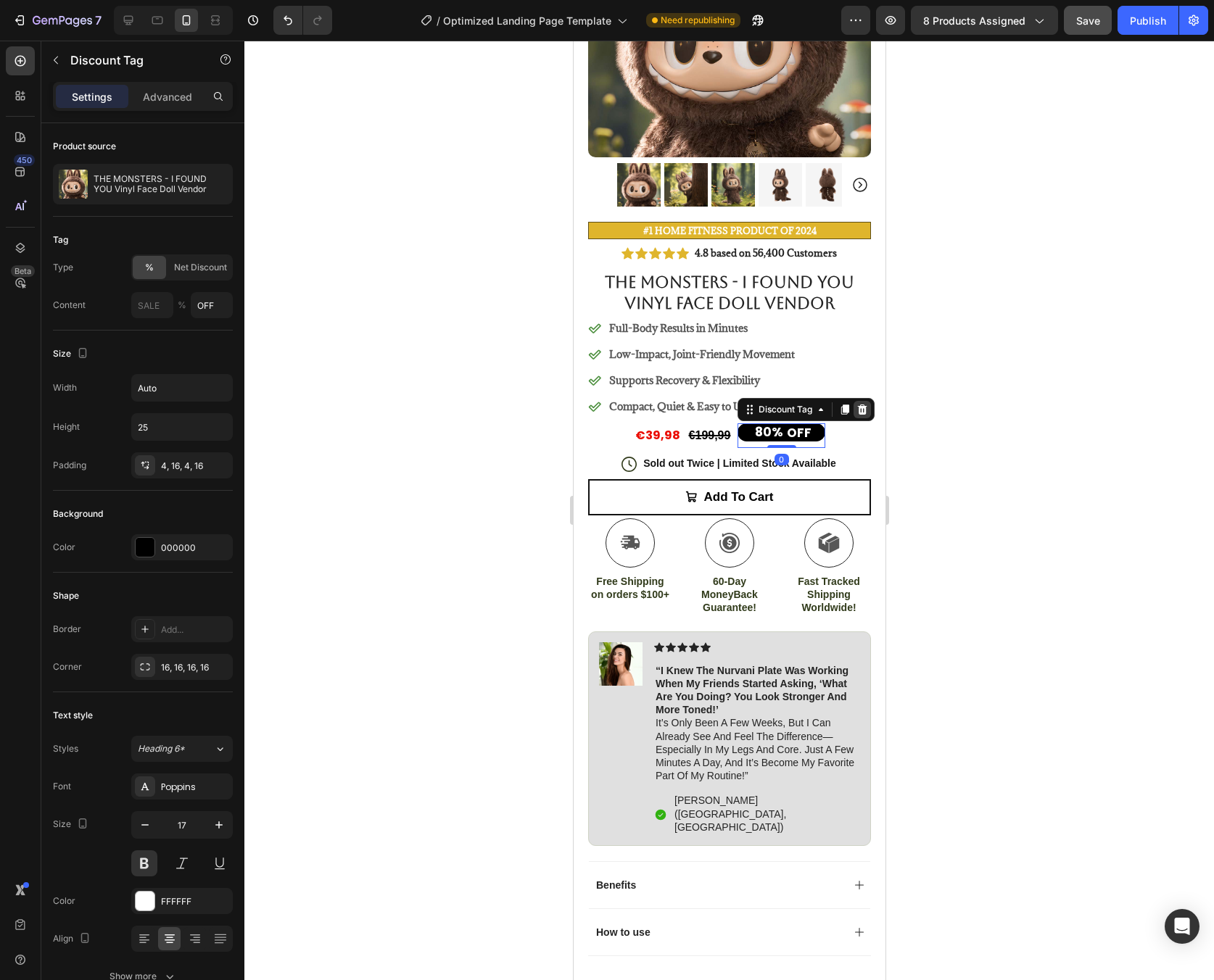
click at [863, 405] on div at bounding box center [861, 409] width 17 height 17
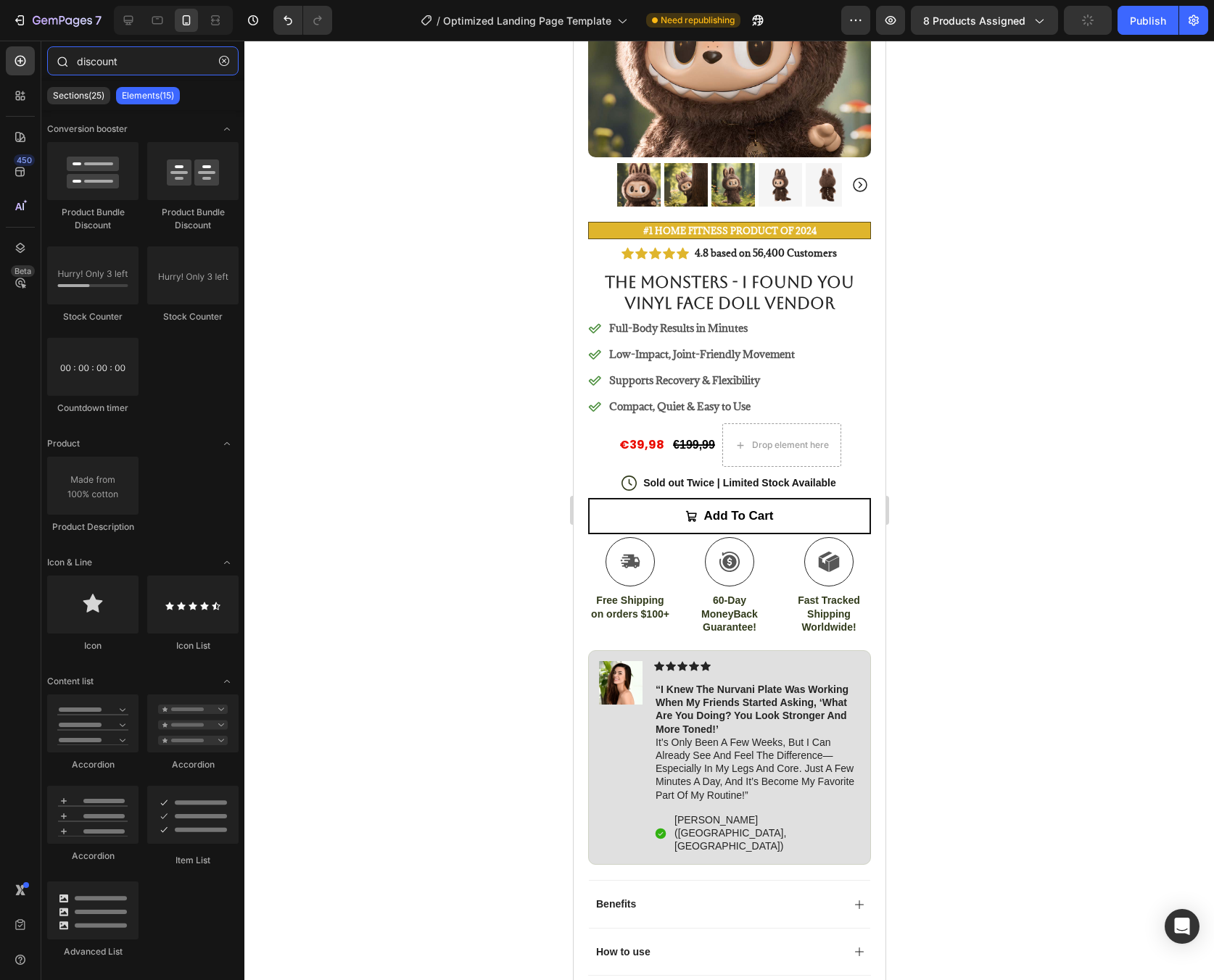
click at [158, 69] on input "discount" at bounding box center [142, 60] width 192 height 29
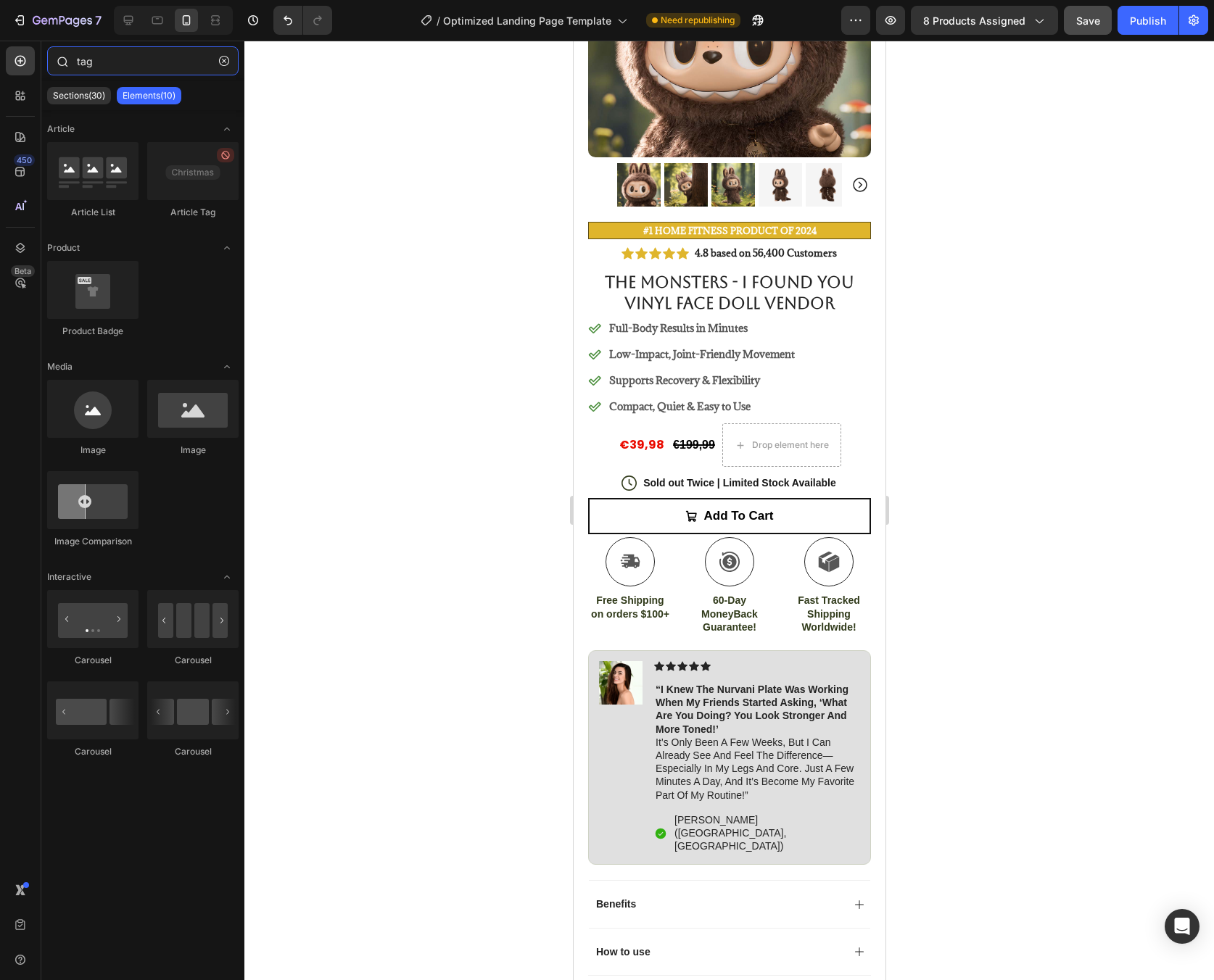
click at [136, 58] on input "tag" at bounding box center [142, 60] width 192 height 29
click at [136, 58] on input "tag" at bounding box center [142, 60] width 192 height 29
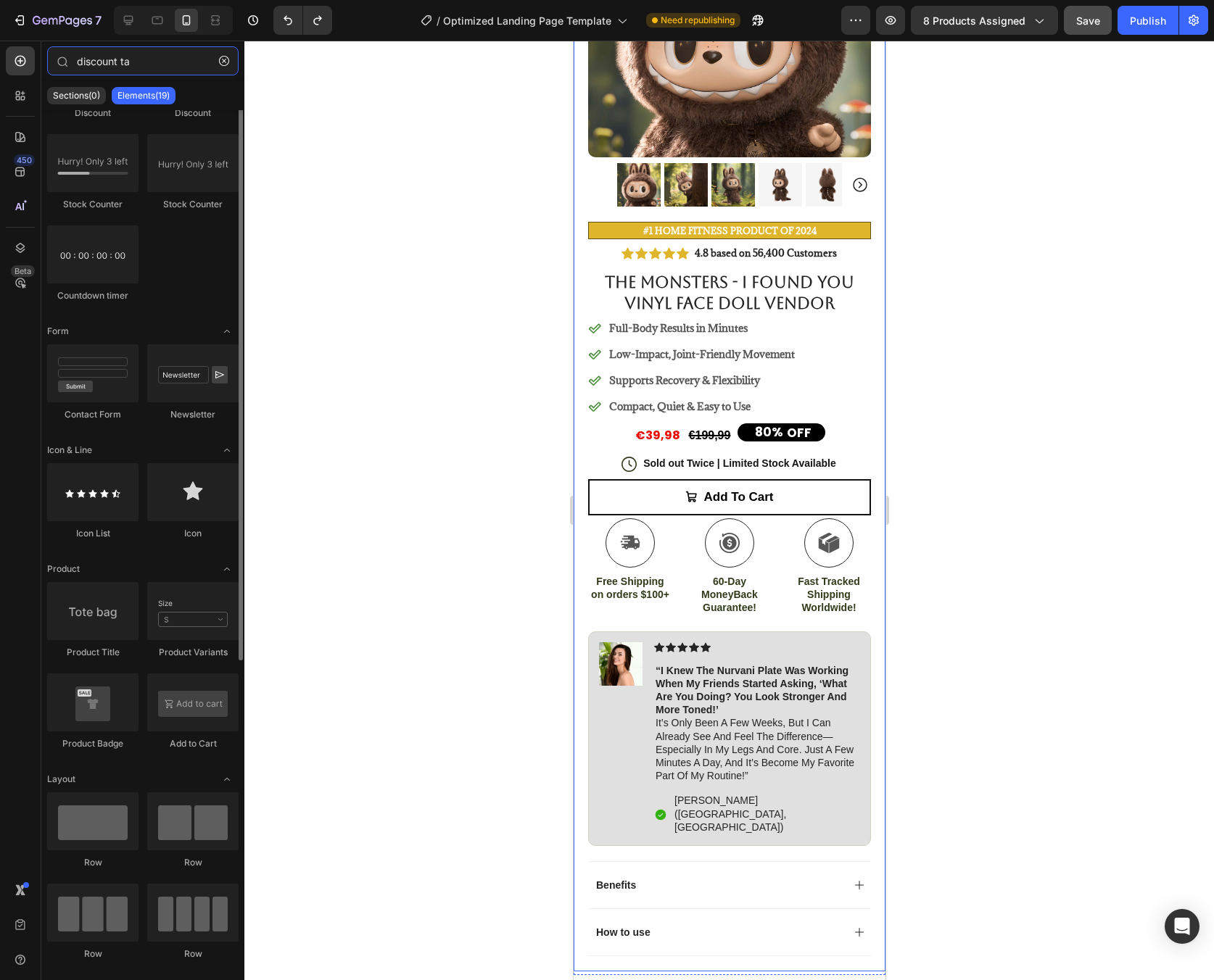
scroll to position [0, 0]
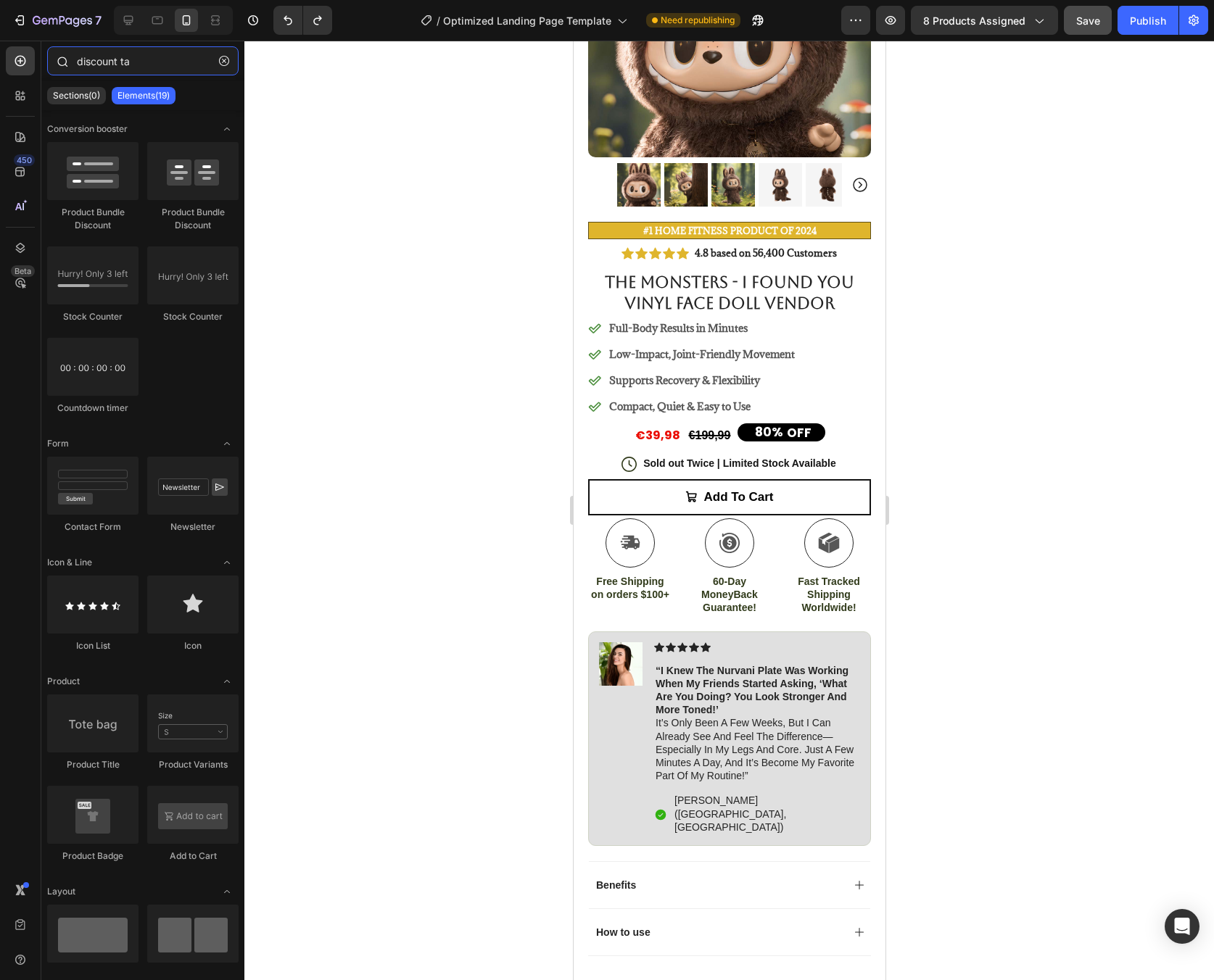
type input "discount tag"
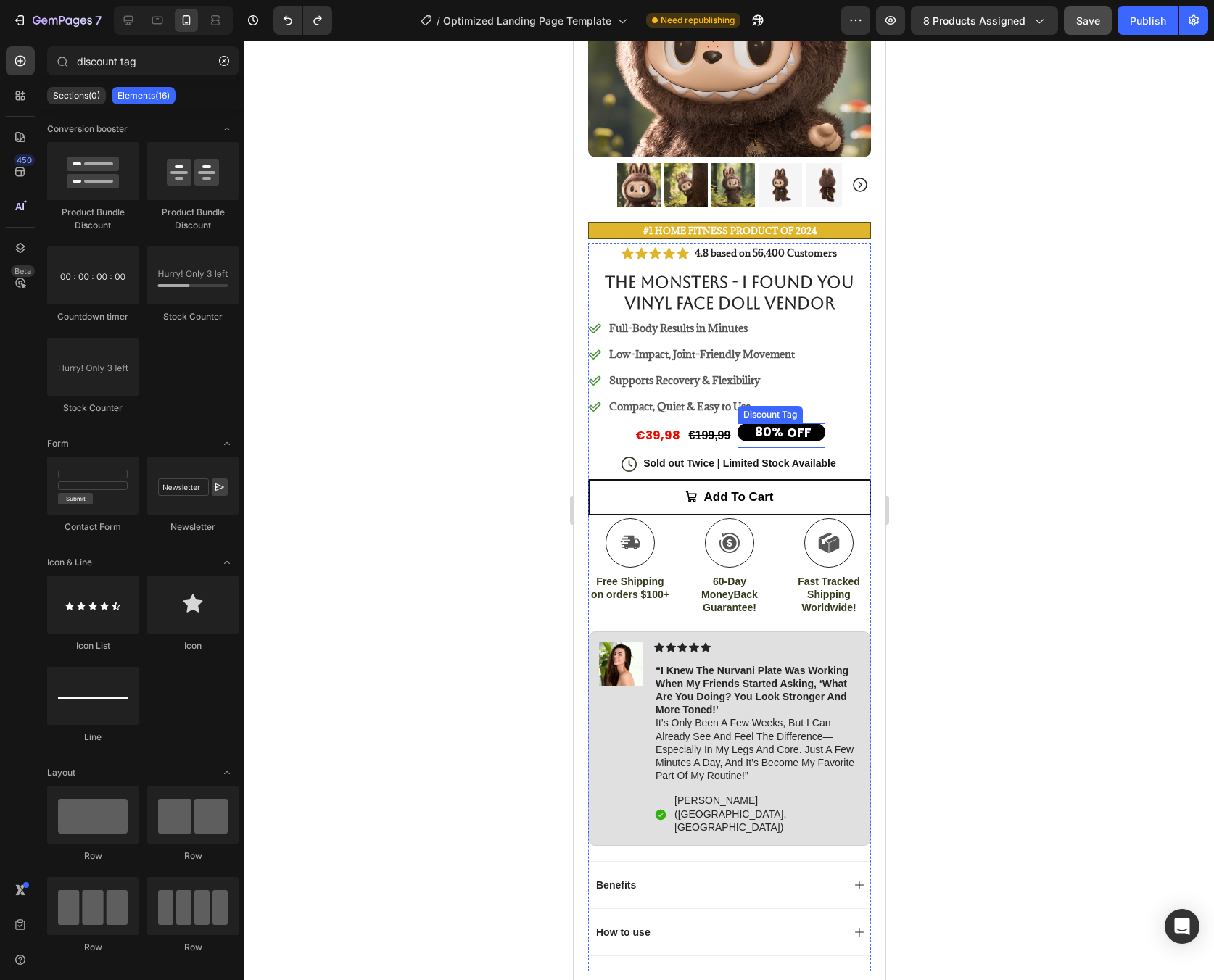
click at [770, 426] on div "80%" at bounding box center [768, 432] width 31 height 19
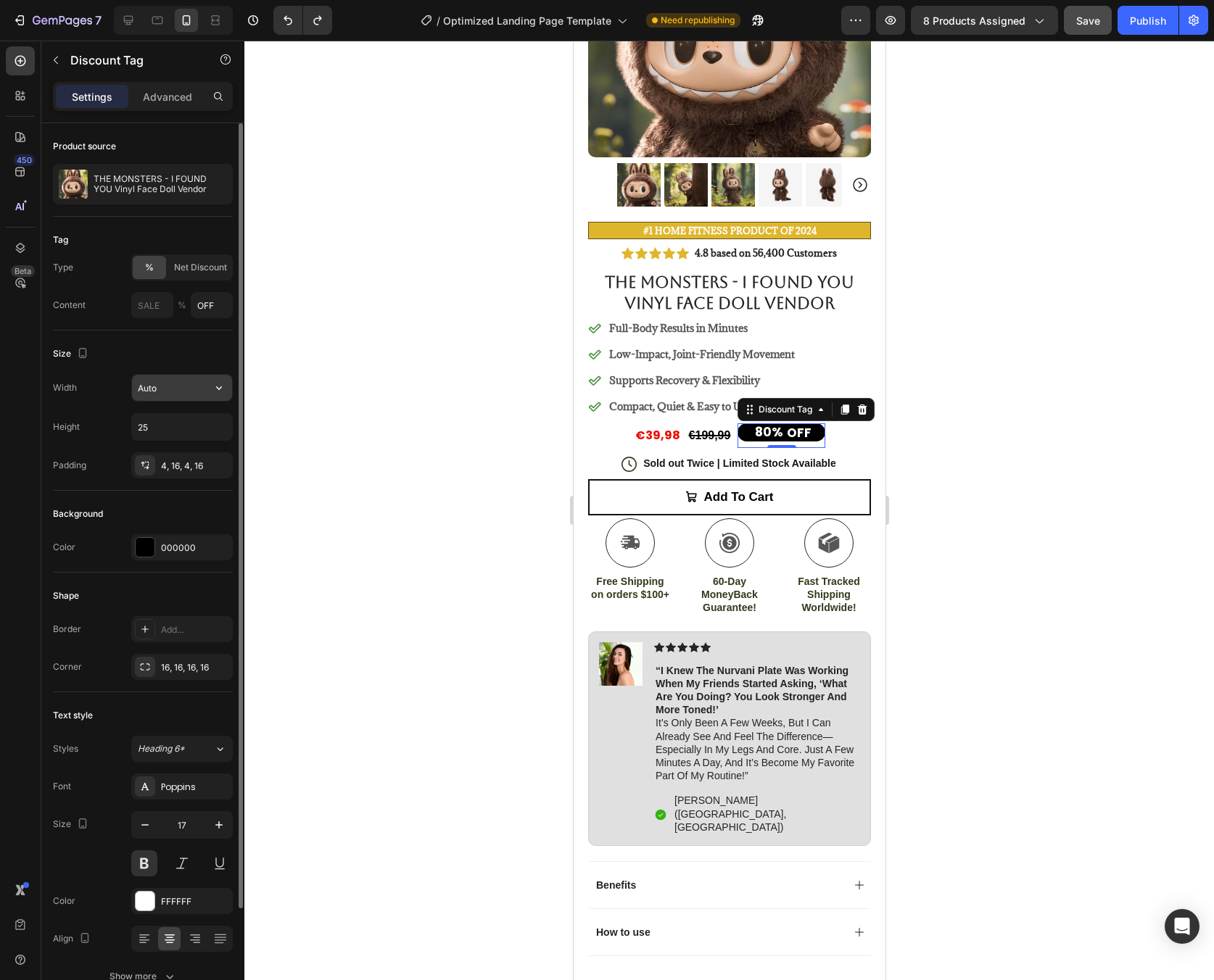
click at [174, 391] on input "Auto" at bounding box center [182, 388] width 100 height 26
click at [216, 389] on icon "button" at bounding box center [219, 388] width 15 height 15
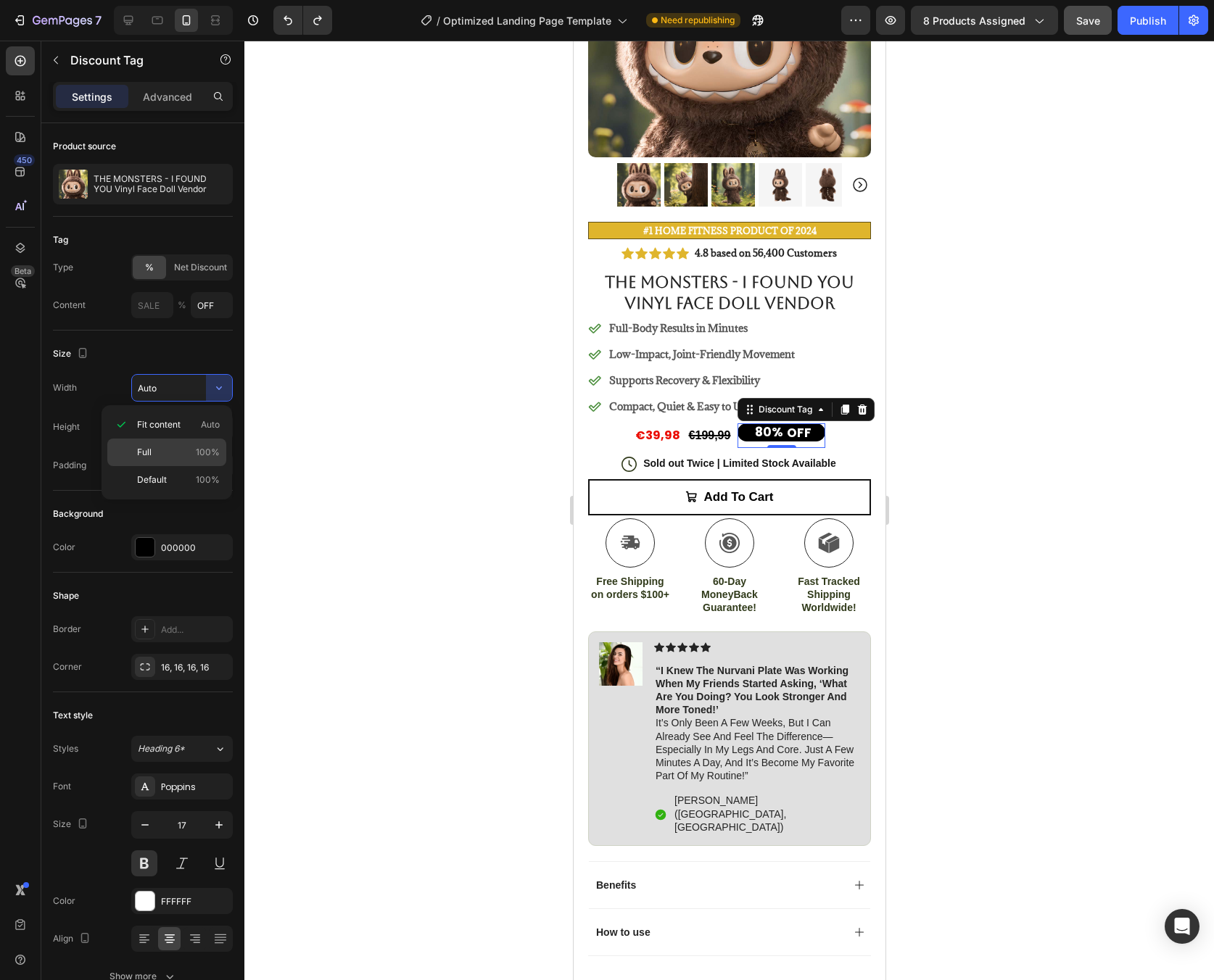
click at [201, 466] on div "Full 100%" at bounding box center [166, 480] width 119 height 28
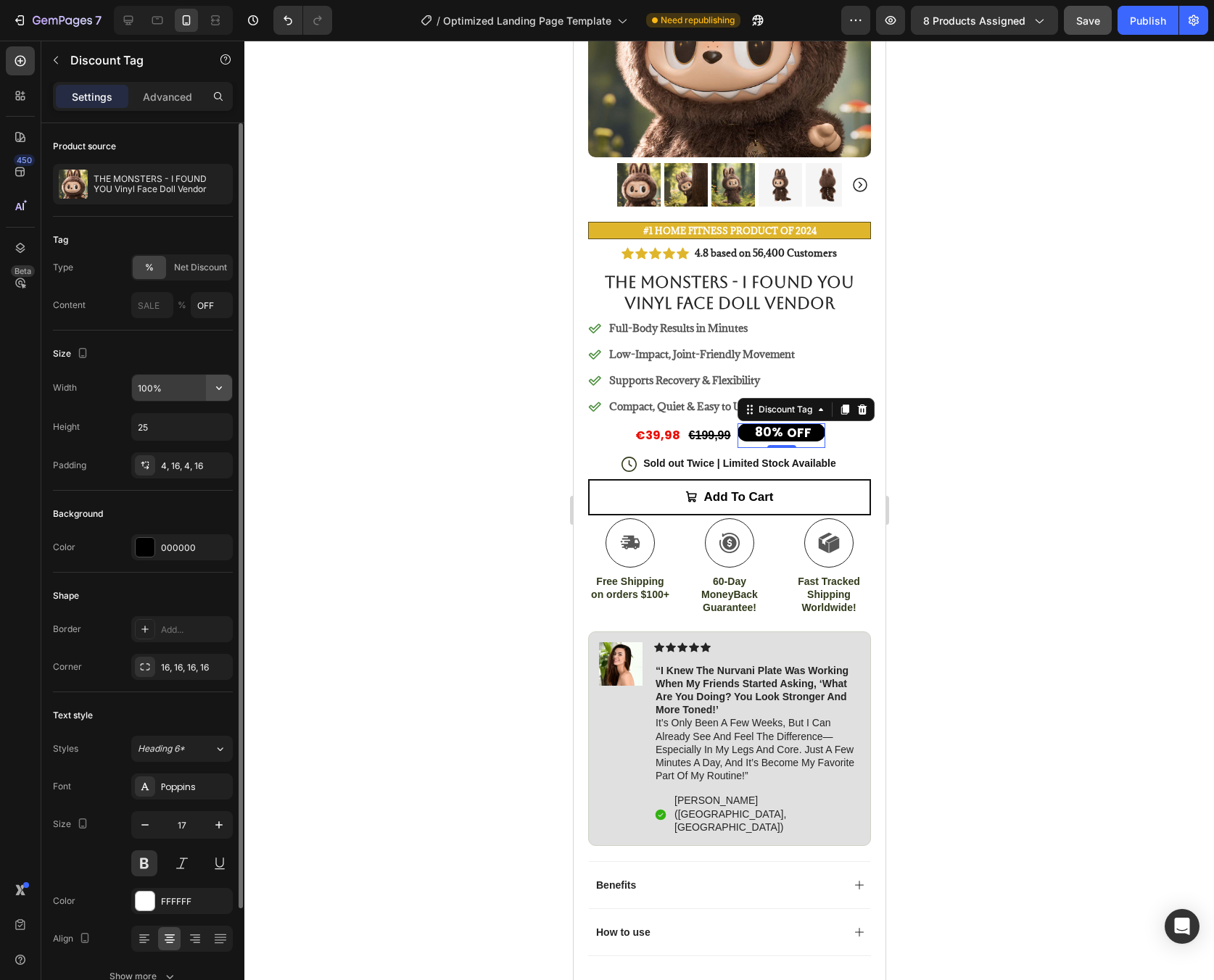
click at [218, 386] on icon "button" at bounding box center [219, 388] width 15 height 15
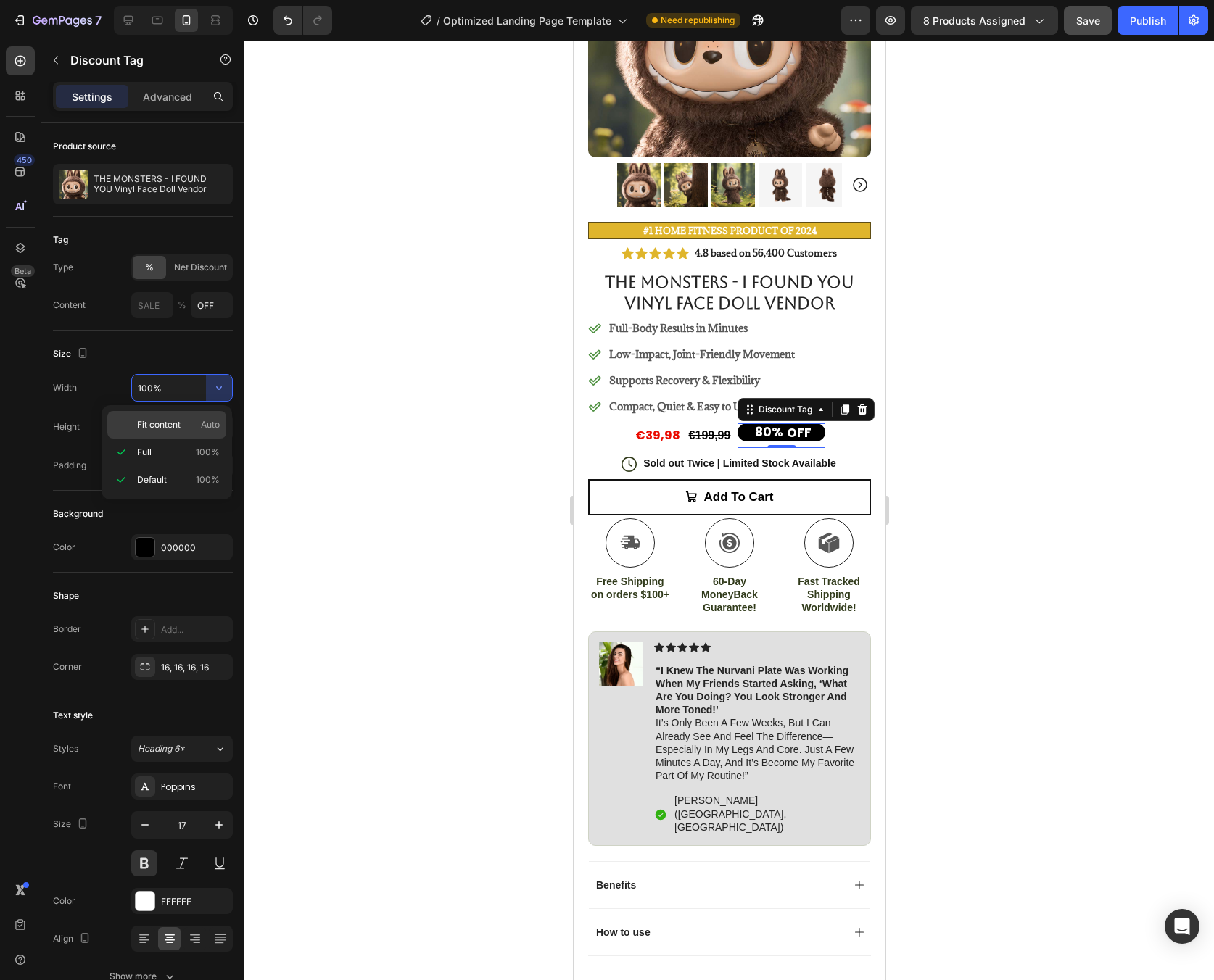
click at [206, 422] on span "Auto" at bounding box center [210, 425] width 19 height 13
type input "Auto"
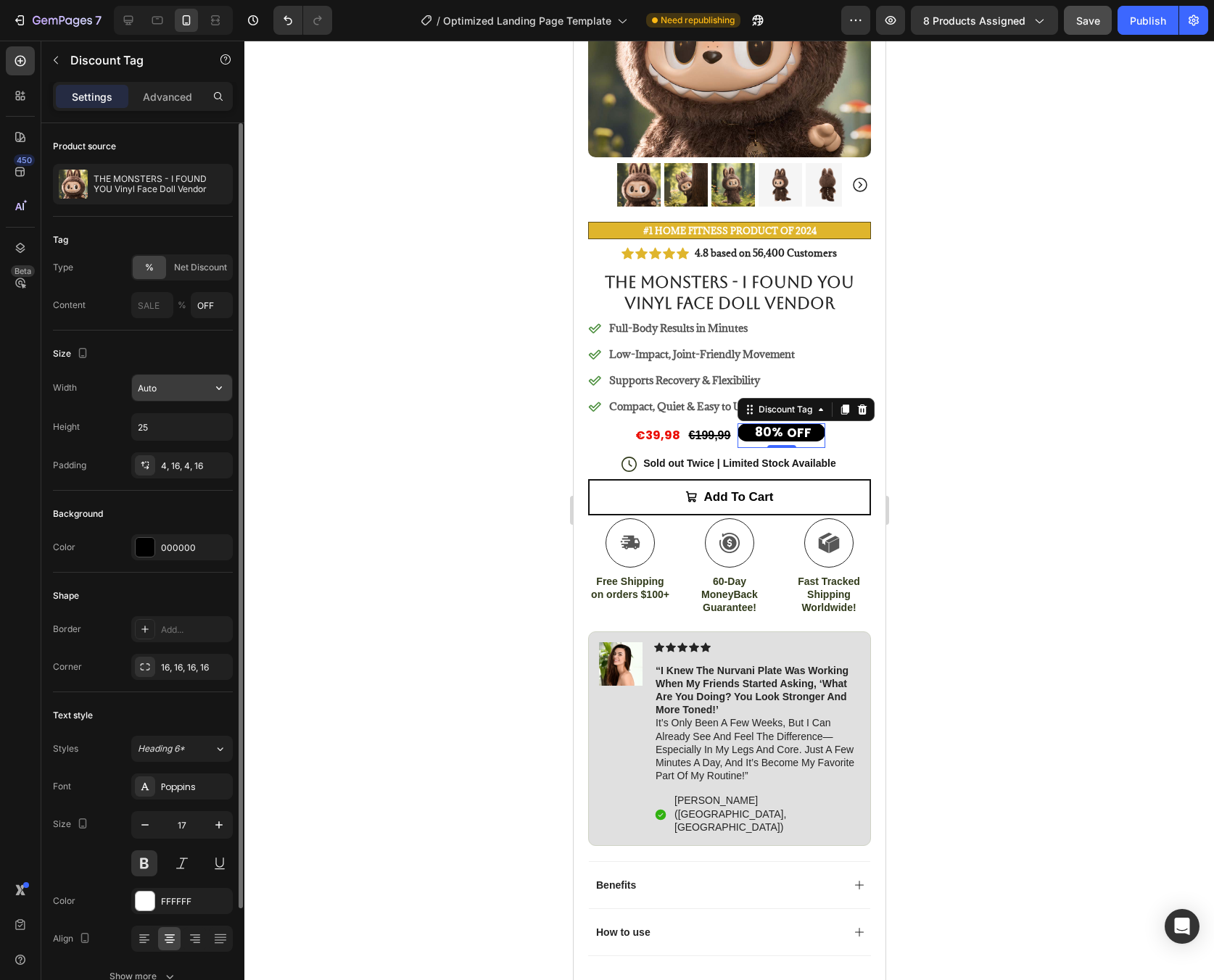
click at [214, 395] on button "button" at bounding box center [219, 388] width 26 height 26
click at [187, 436] on input "25" at bounding box center [182, 427] width 100 height 26
type input "25"
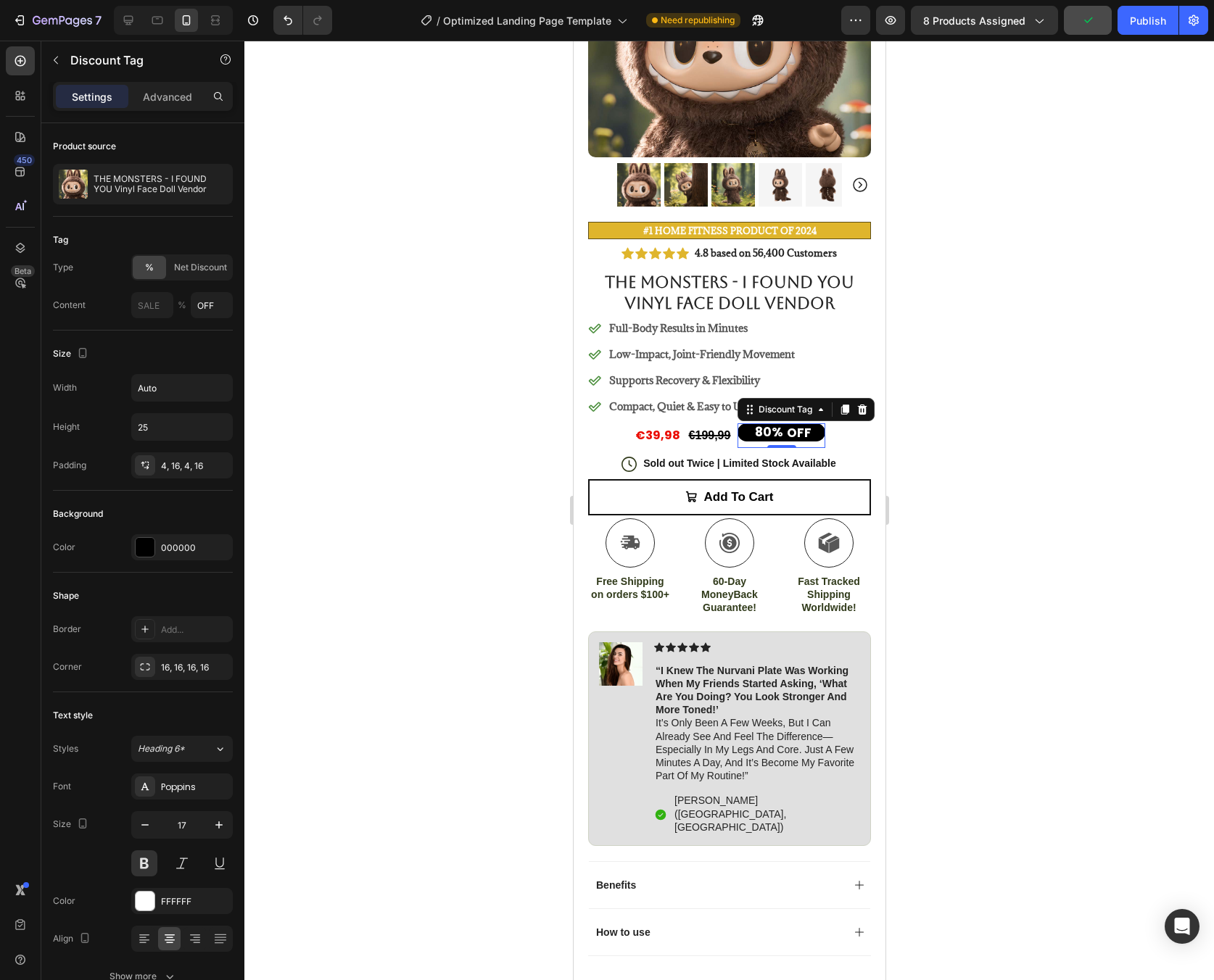
click at [1085, 620] on div at bounding box center [729, 510] width 970 height 940
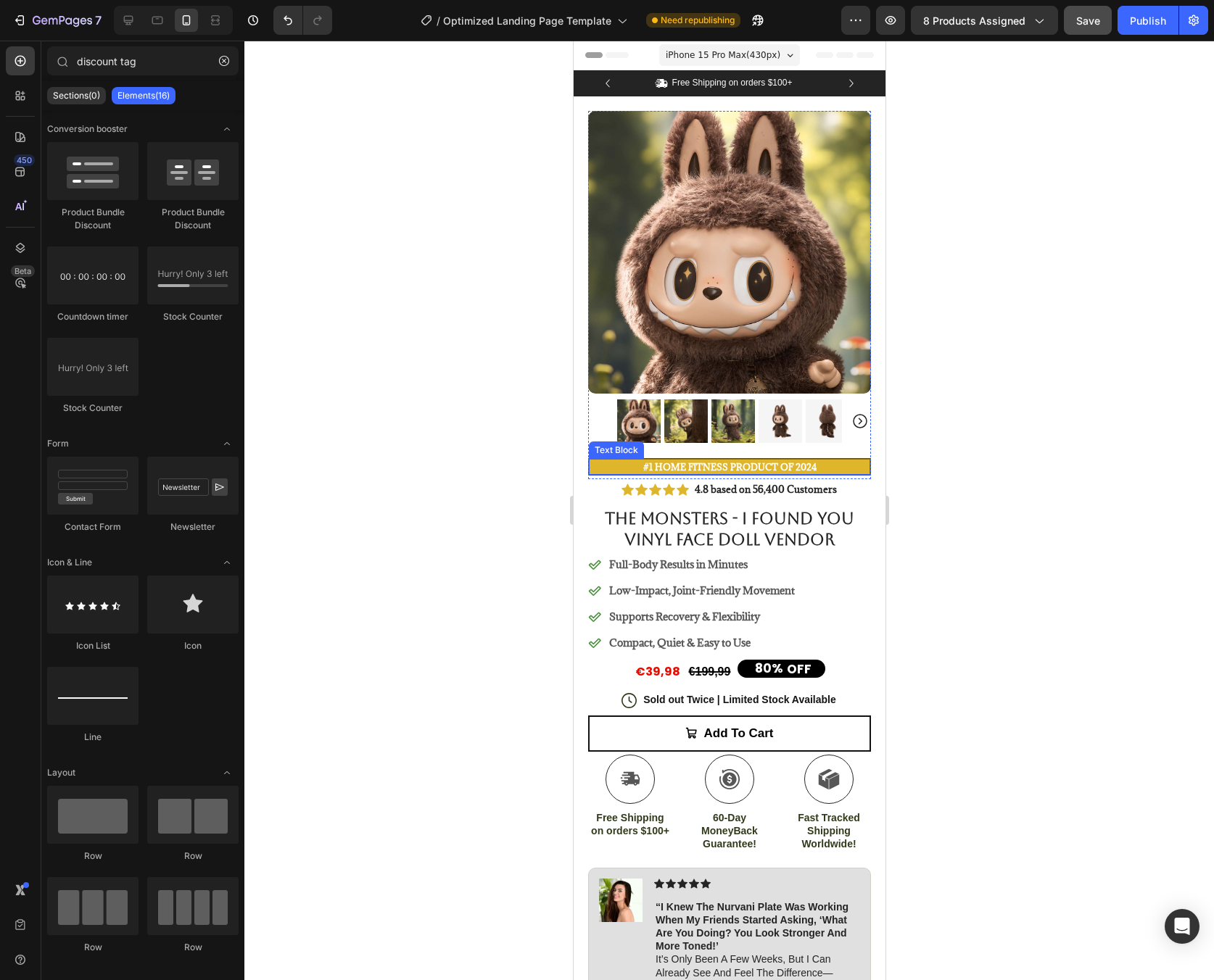
click at [696, 461] on strong "#1 Home fitness Product of 2024" at bounding box center [729, 467] width 174 height 12
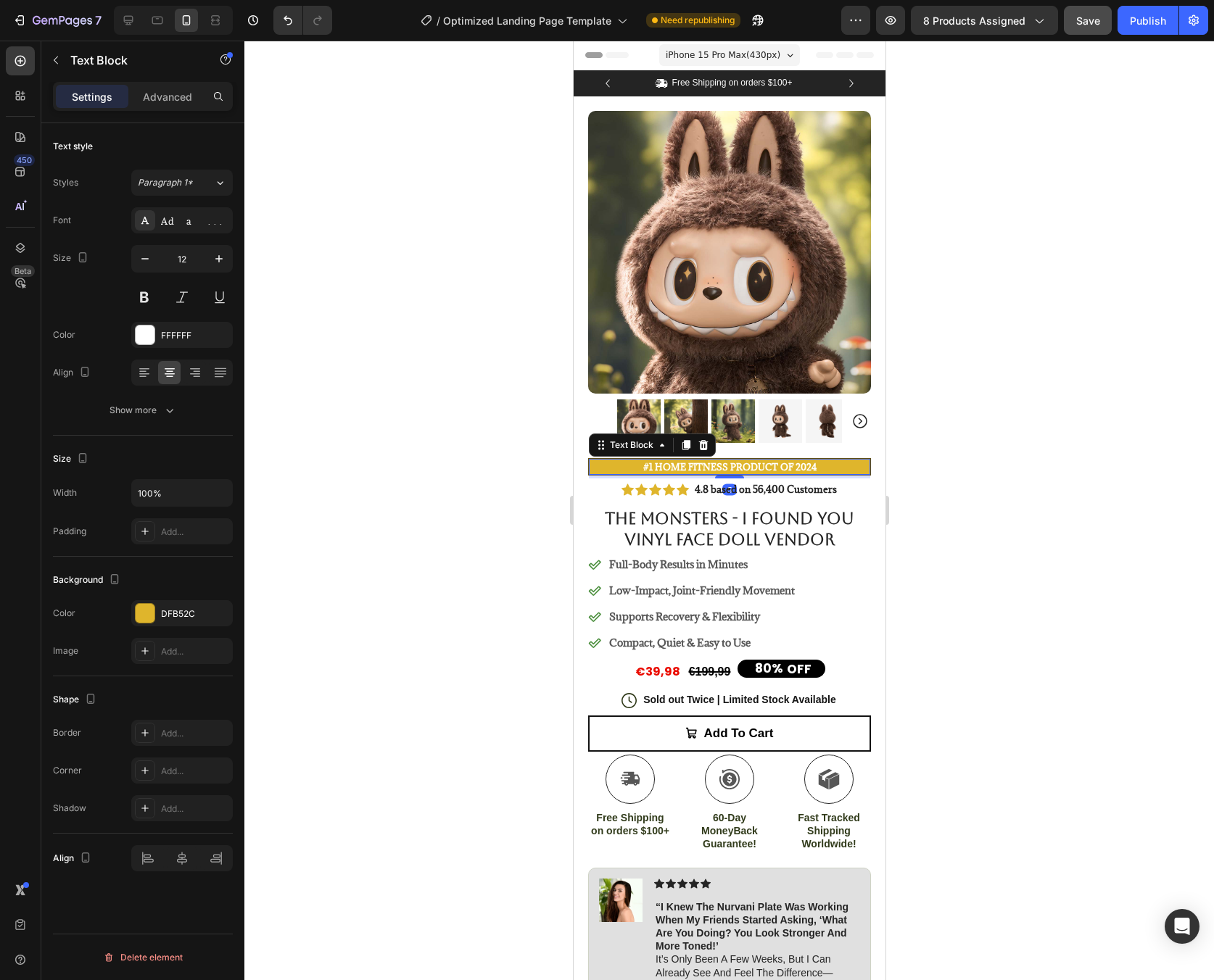
click at [646, 461] on strong "#1 Home fitness Product of 2024" at bounding box center [729, 467] width 174 height 12
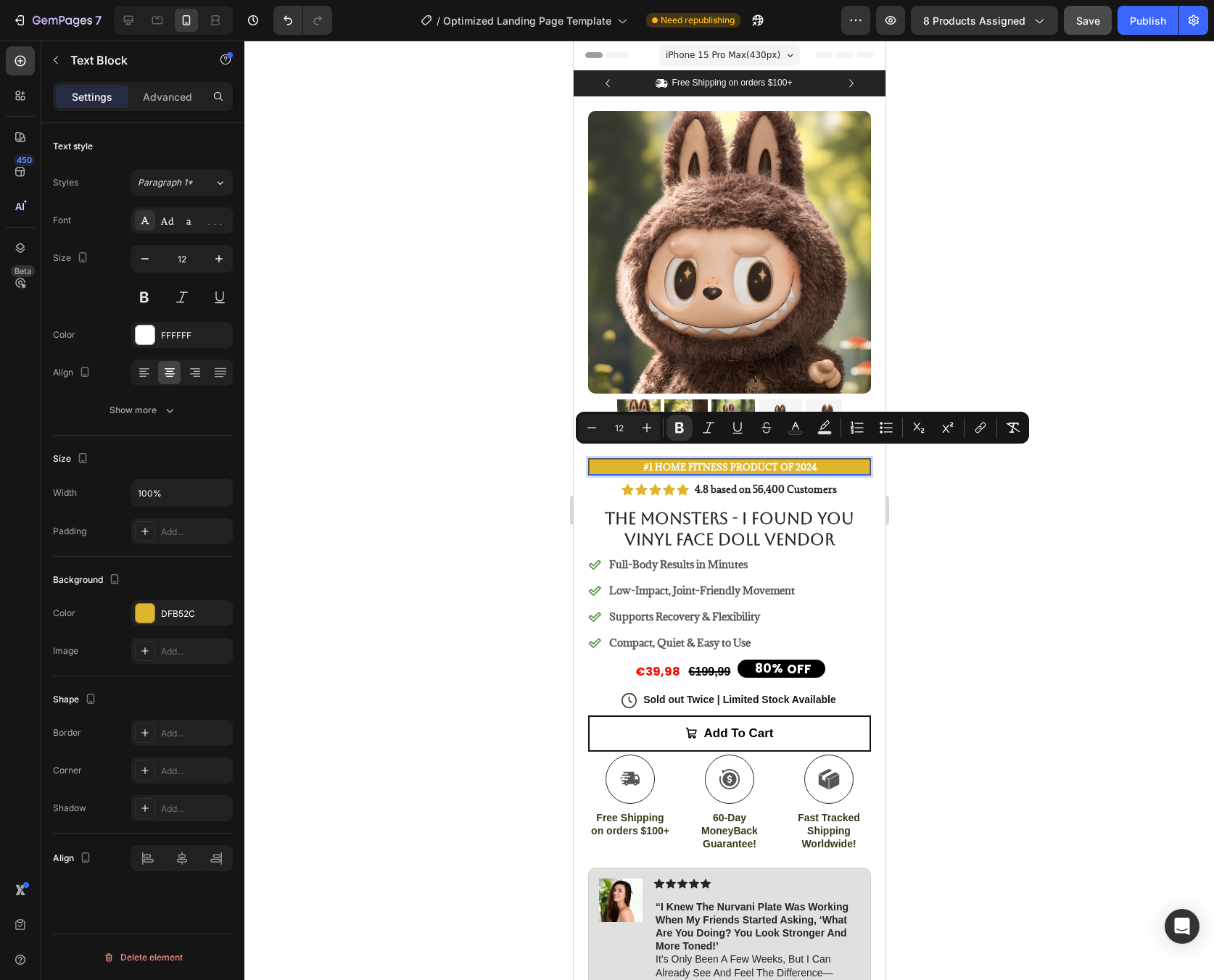
click at [655, 461] on strong "#1 Home fitness Product of 2024" at bounding box center [729, 467] width 174 height 12
drag, startPoint x: 651, startPoint y: 455, endPoint x: 771, endPoint y: 455, distance: 120.0
click at [771, 461] on strong "#1 Home fitness Product of 2024" at bounding box center [729, 467] width 174 height 12
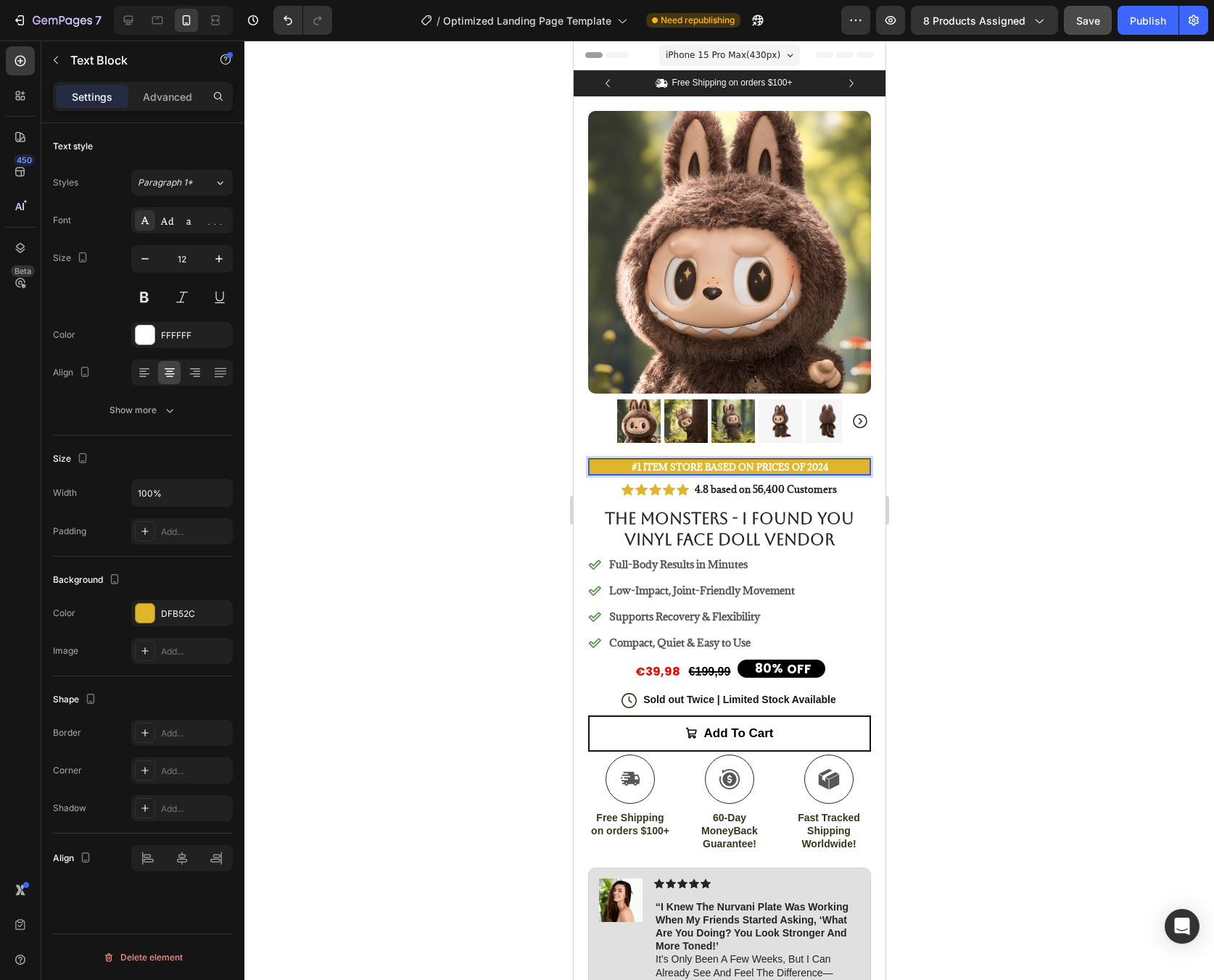
click at [993, 464] on div at bounding box center [729, 510] width 970 height 940
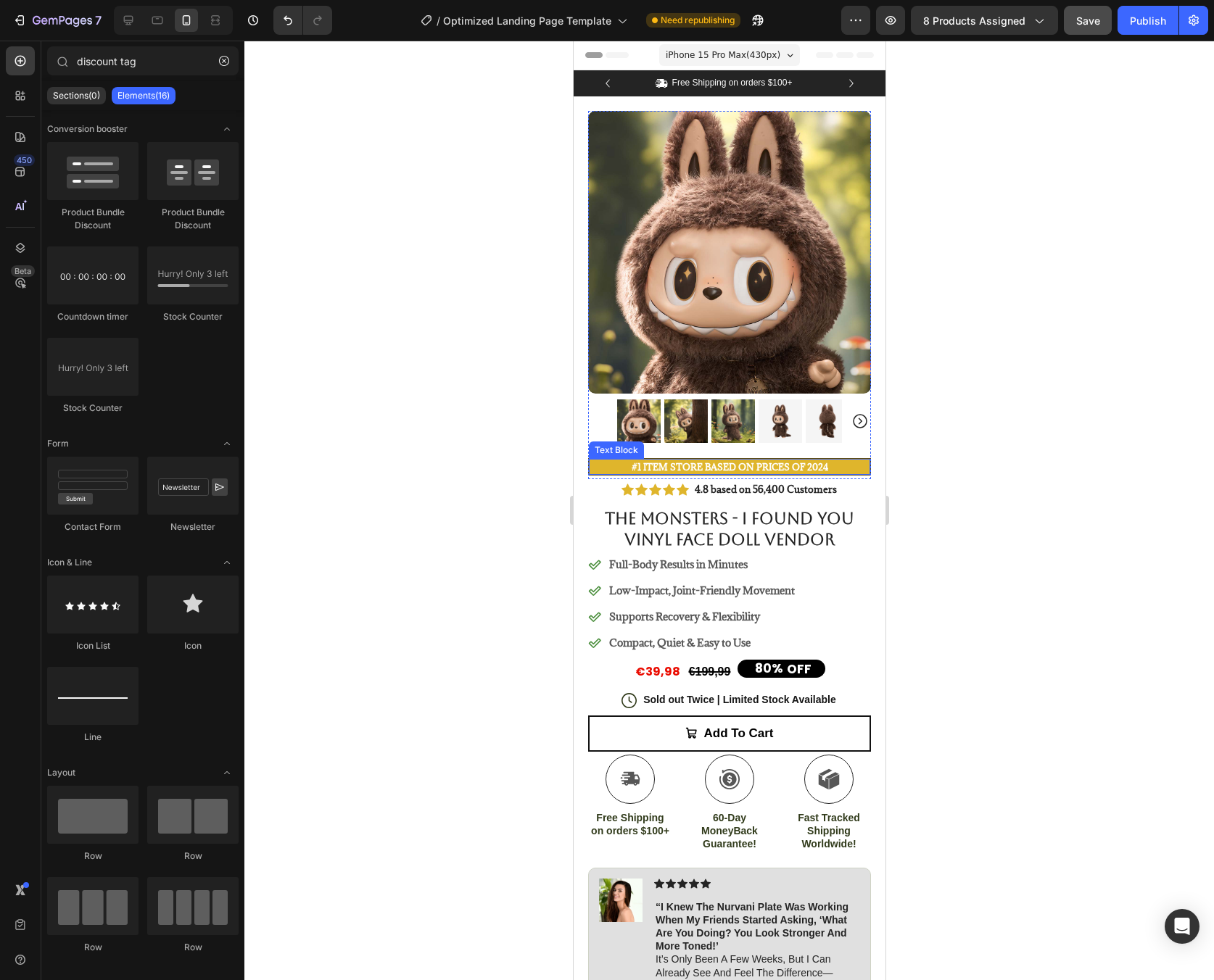
click at [851, 460] on p "#1 Item Store based on prices of 2024" at bounding box center [729, 467] width 279 height 13
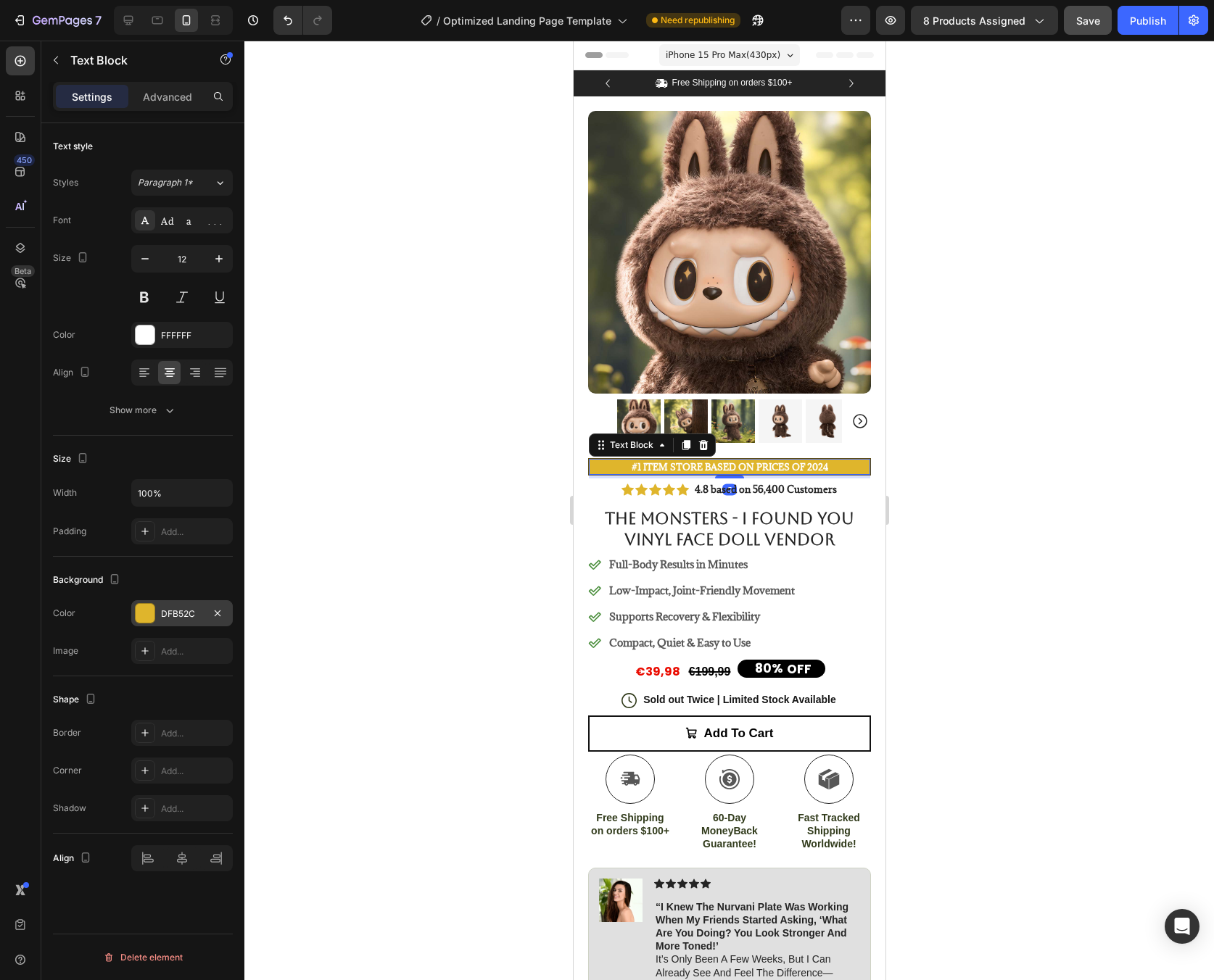
click at [156, 612] on div "DFB52C" at bounding box center [182, 613] width 101 height 26
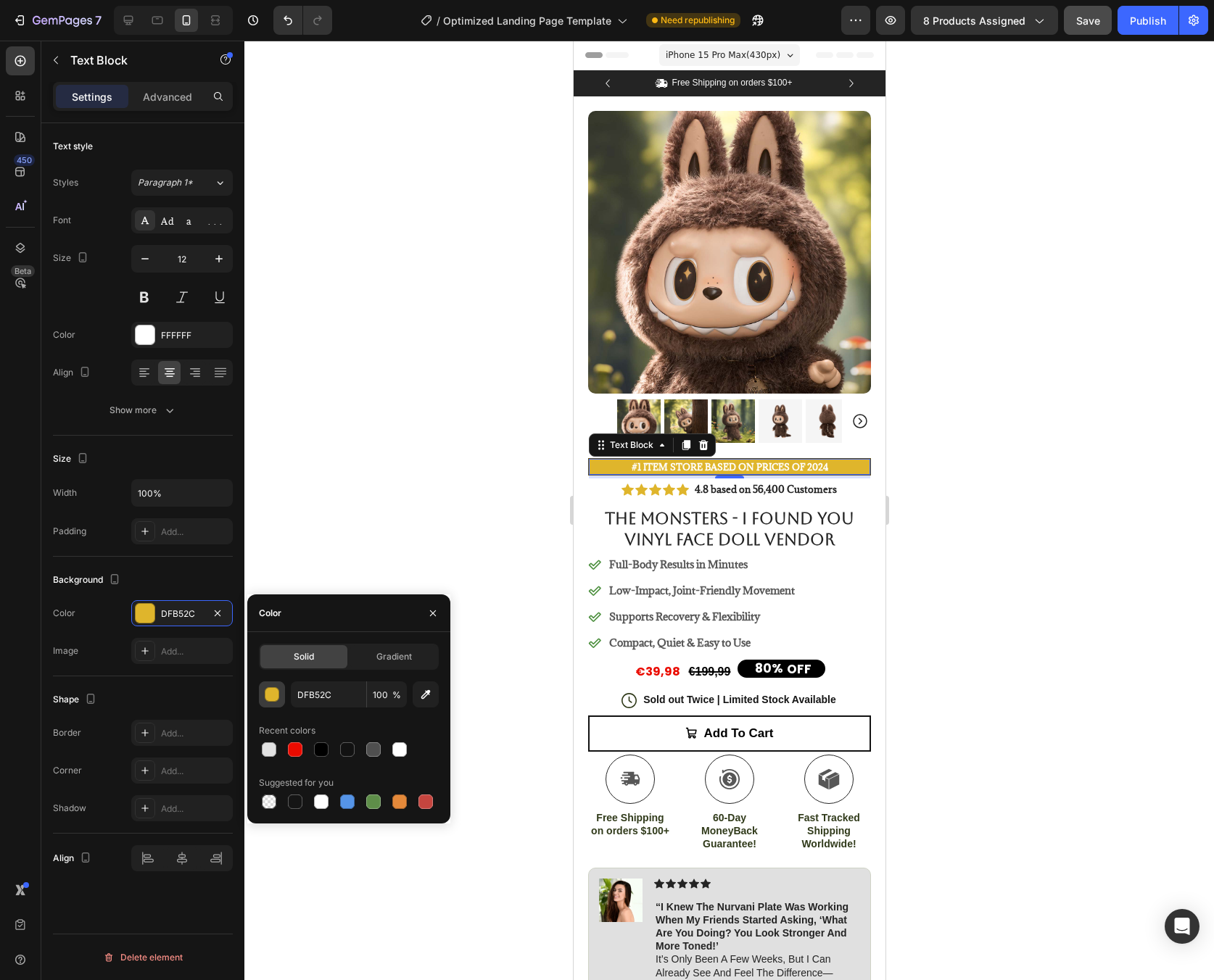
click at [273, 695] on div "button" at bounding box center [273, 696] width 15 height 15
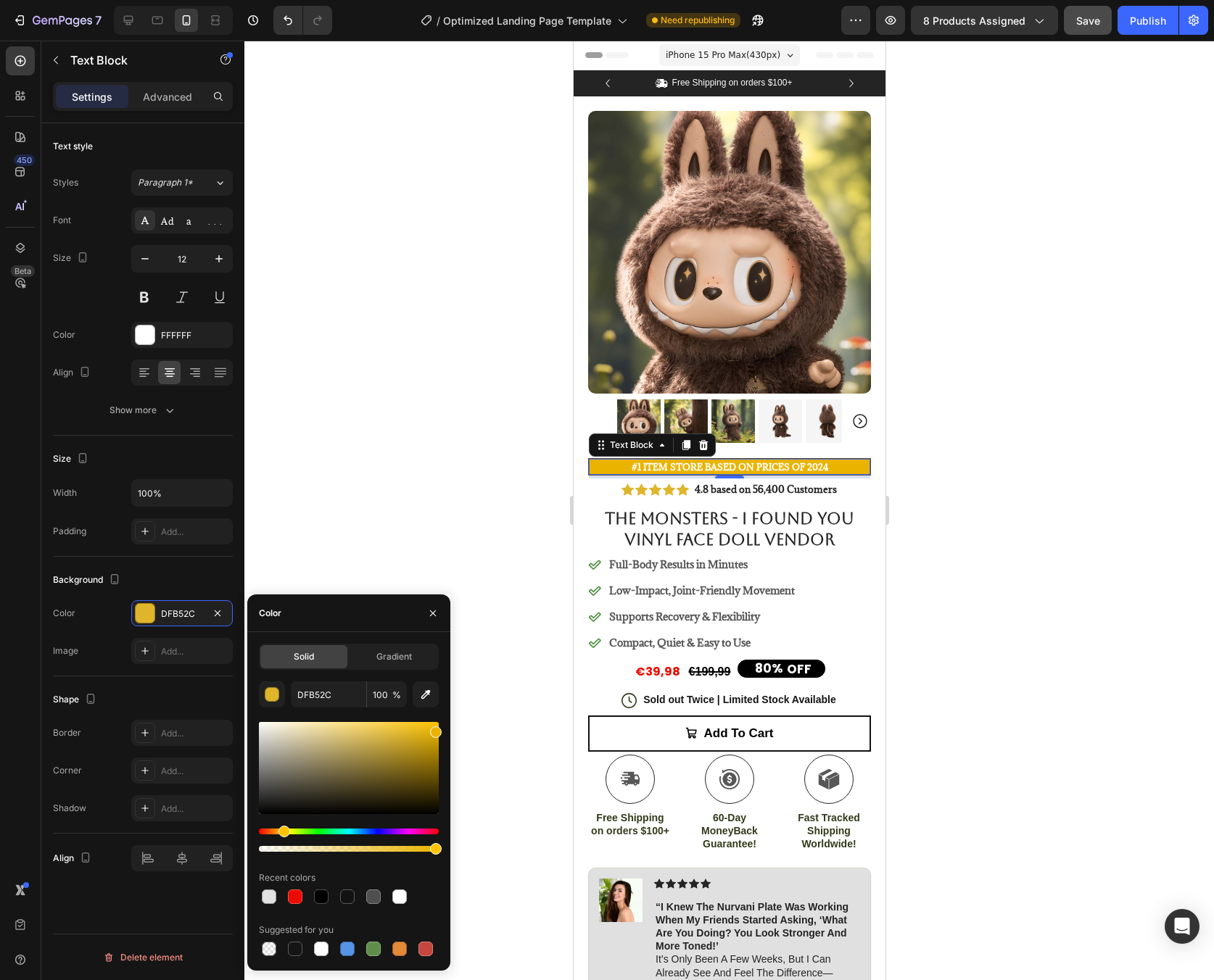
type input "EAB300"
drag, startPoint x: 410, startPoint y: 736, endPoint x: 462, endPoint y: 728, distance: 52.6
click at [462, 0] on div "7 / Optimized Landing Page Template Need republishing Preview 8 products assign…" at bounding box center [607, 0] width 1214 height 0
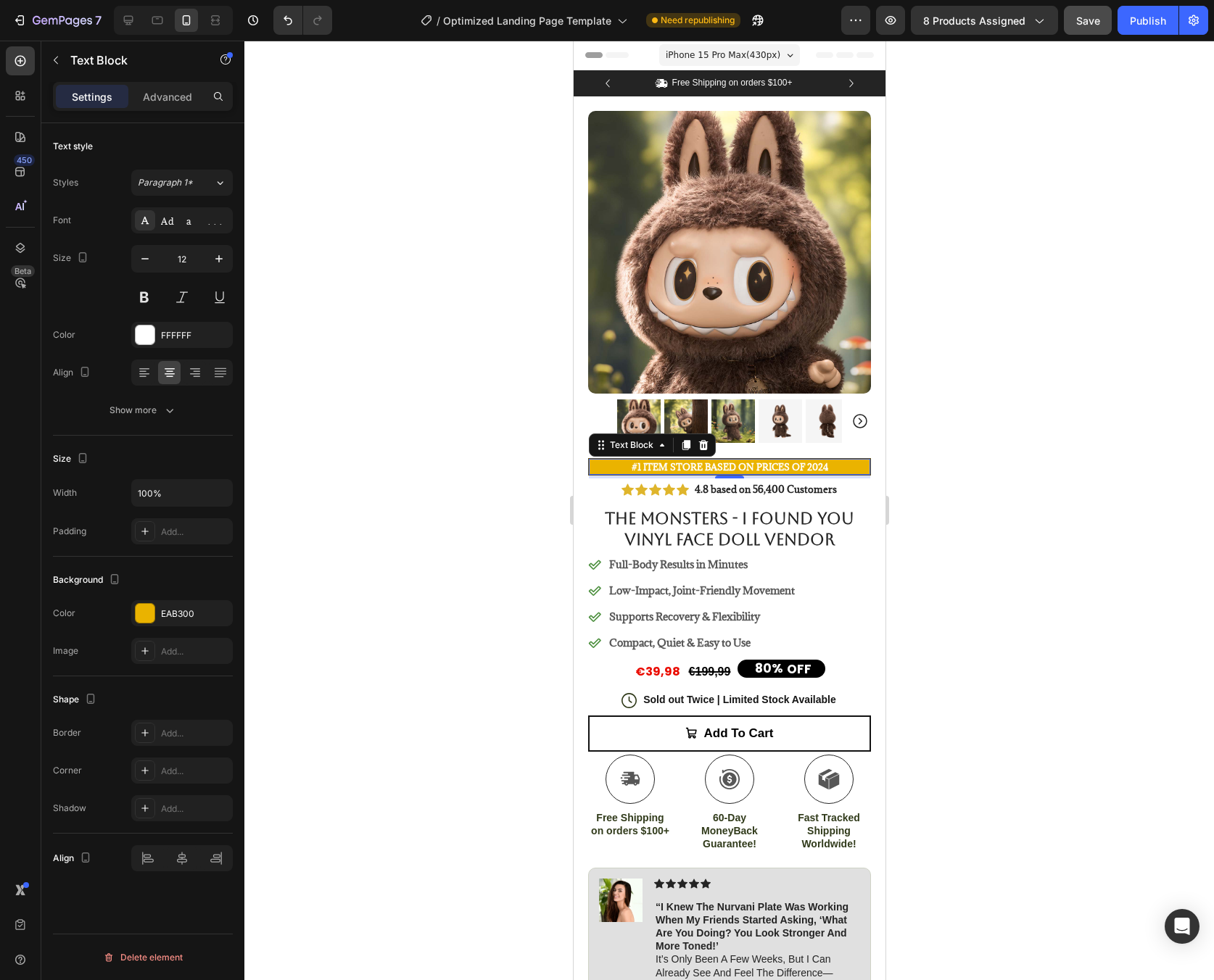
click at [506, 733] on div at bounding box center [729, 510] width 970 height 940
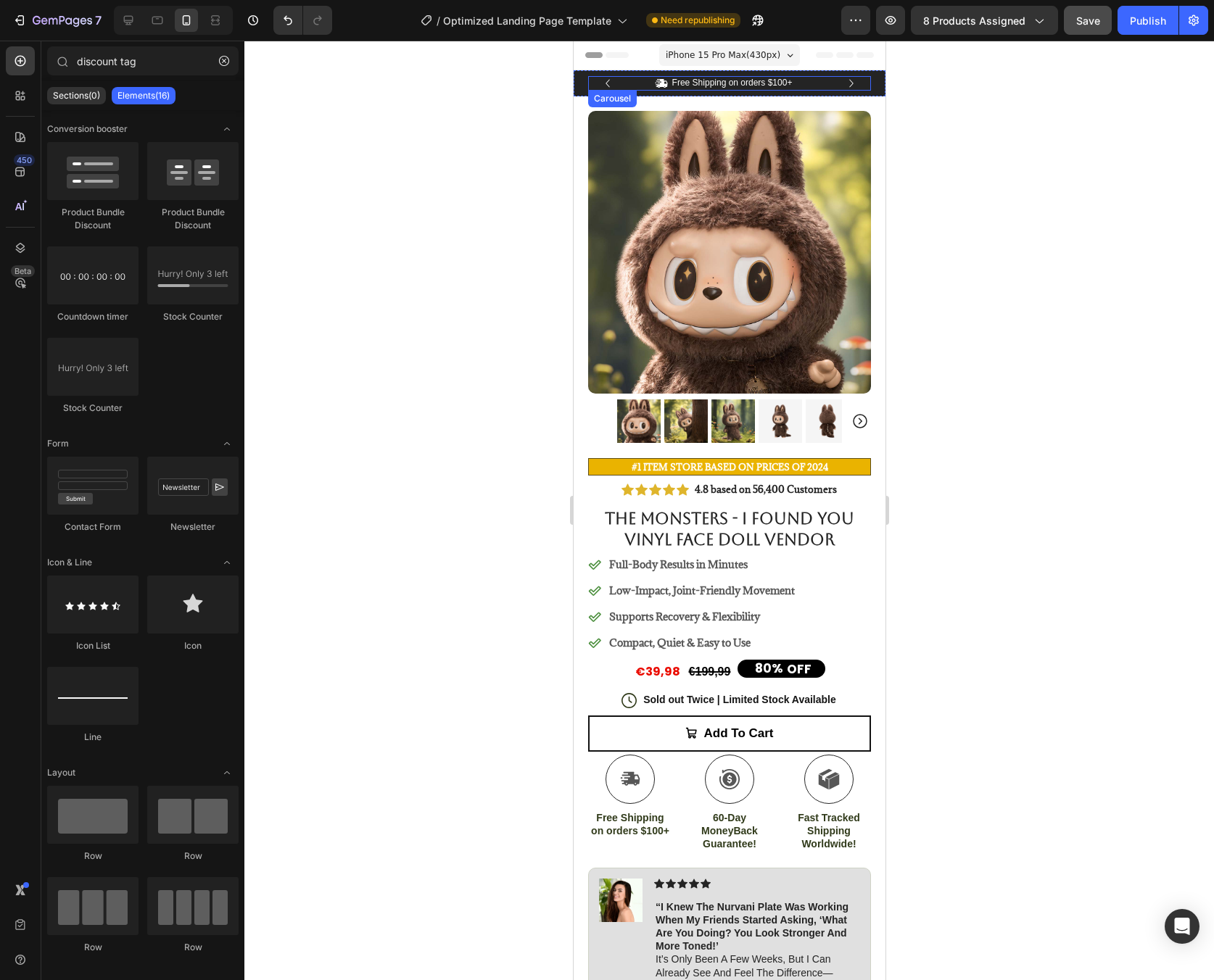
click at [843, 81] on icon "Carousel Next Arrow" at bounding box center [850, 83] width 16 height 16
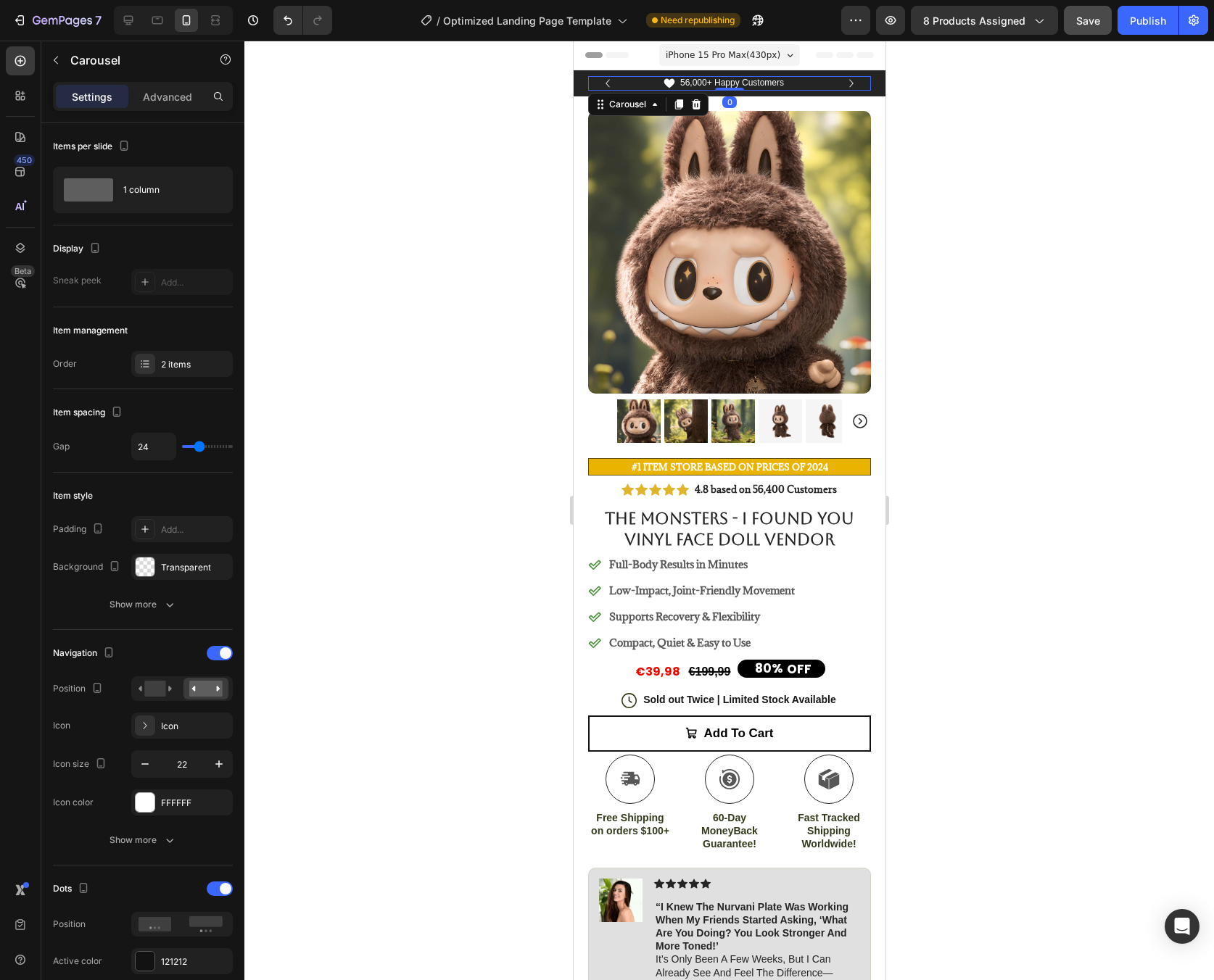
click at [843, 81] on icon "Carousel Next Arrow" at bounding box center [850, 83] width 16 height 16
click at [763, 79] on p "Free Shipping on orders $100+" at bounding box center [731, 83] width 120 height 12
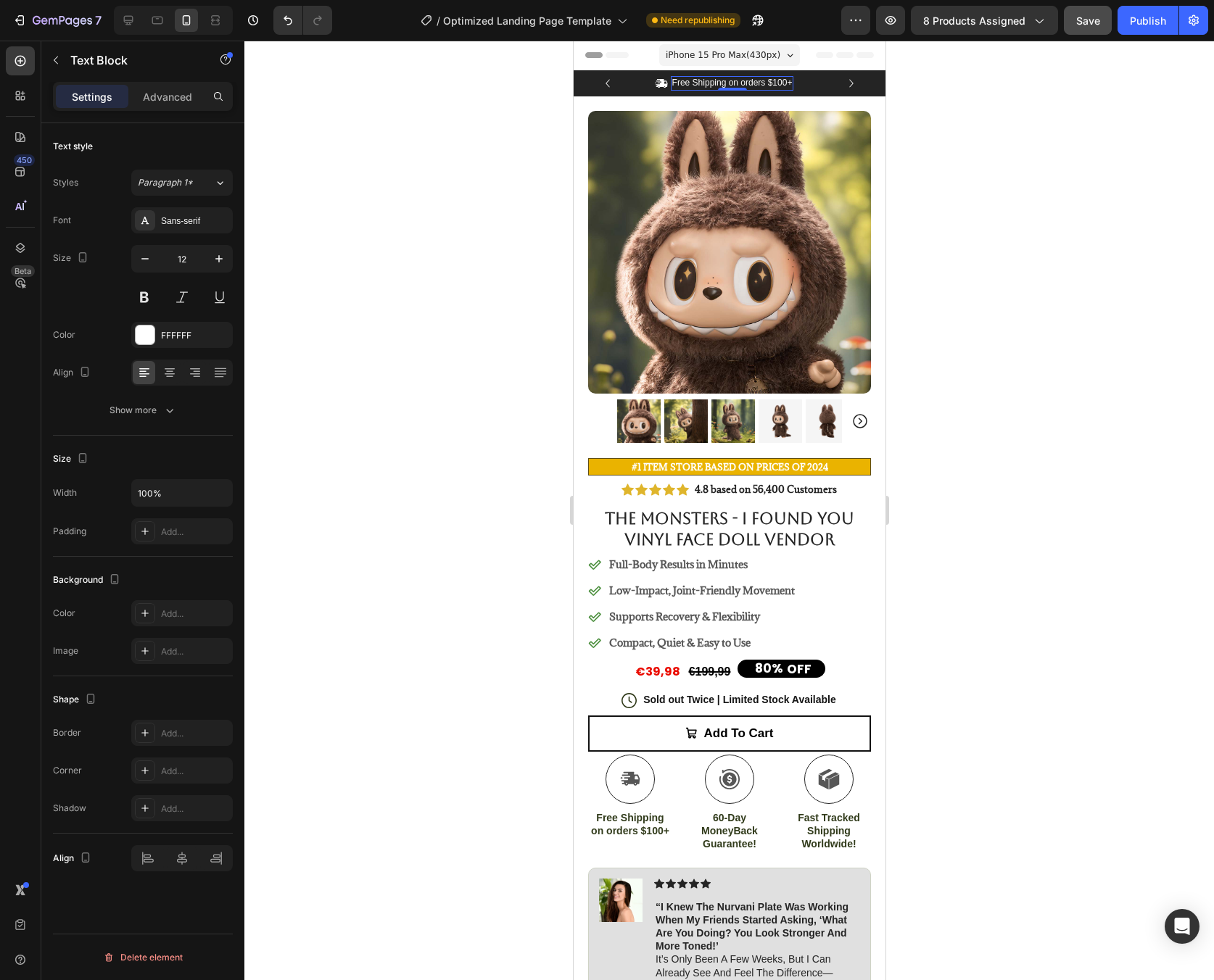
click at [763, 79] on p "Free Shipping on orders $100+" at bounding box center [731, 83] width 120 height 12
click at [730, 87] on p "Worldwide shipping" at bounding box center [732, 83] width 76 height 12
click at [957, 125] on div at bounding box center [729, 510] width 970 height 940
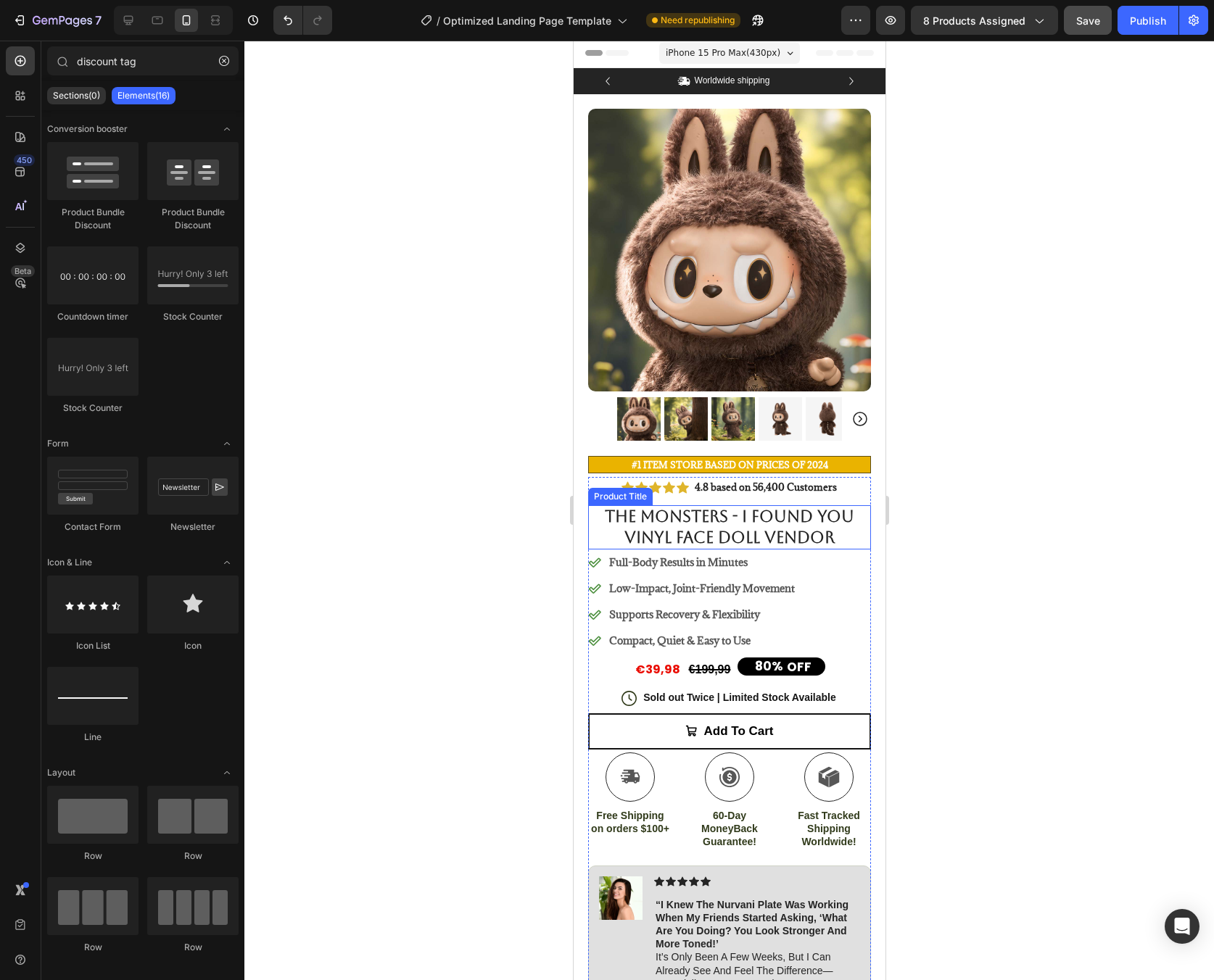
scroll to position [3, 0]
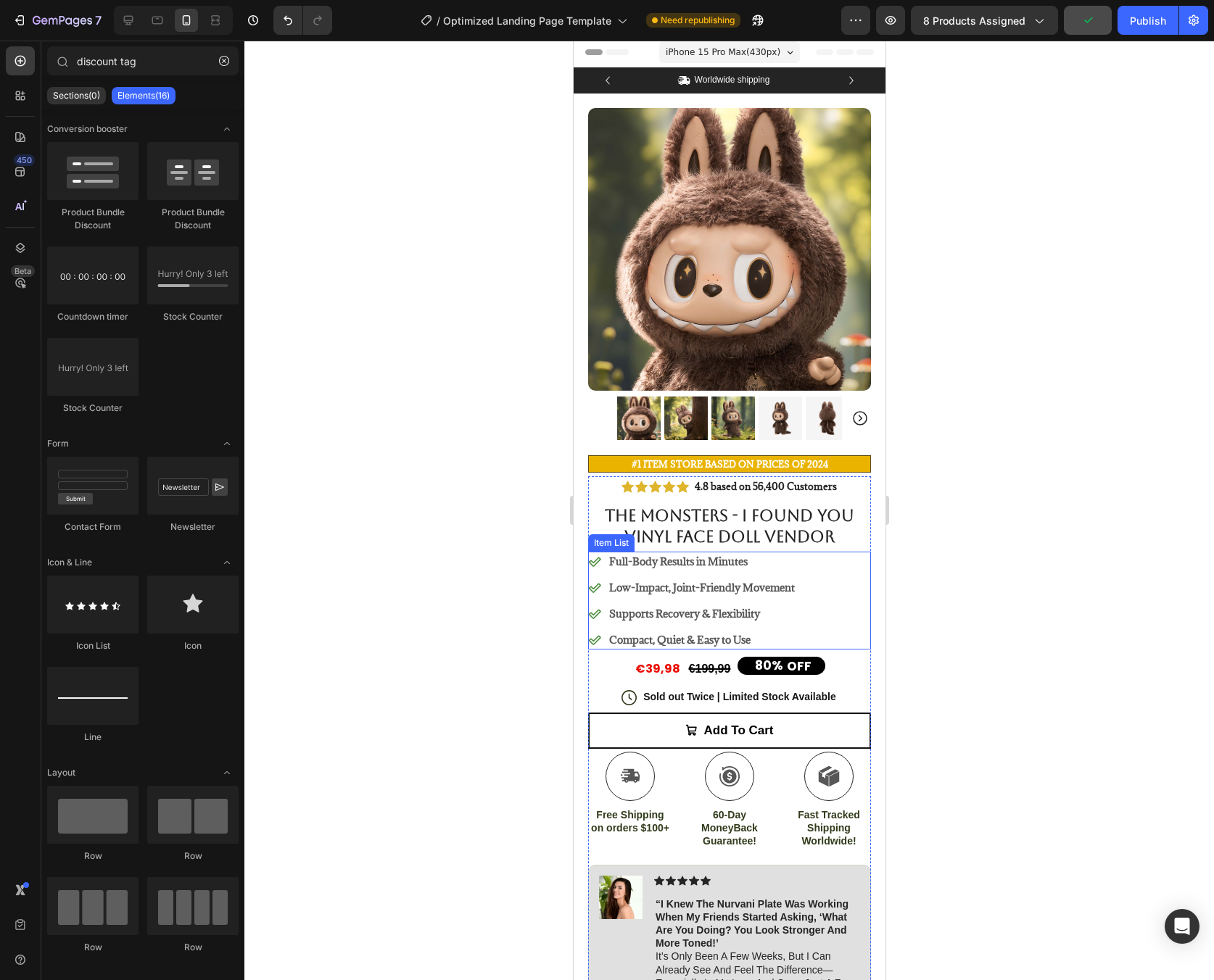
click at [655, 554] on p "Full-Body Results in Minutes" at bounding box center [702, 562] width 186 height 16
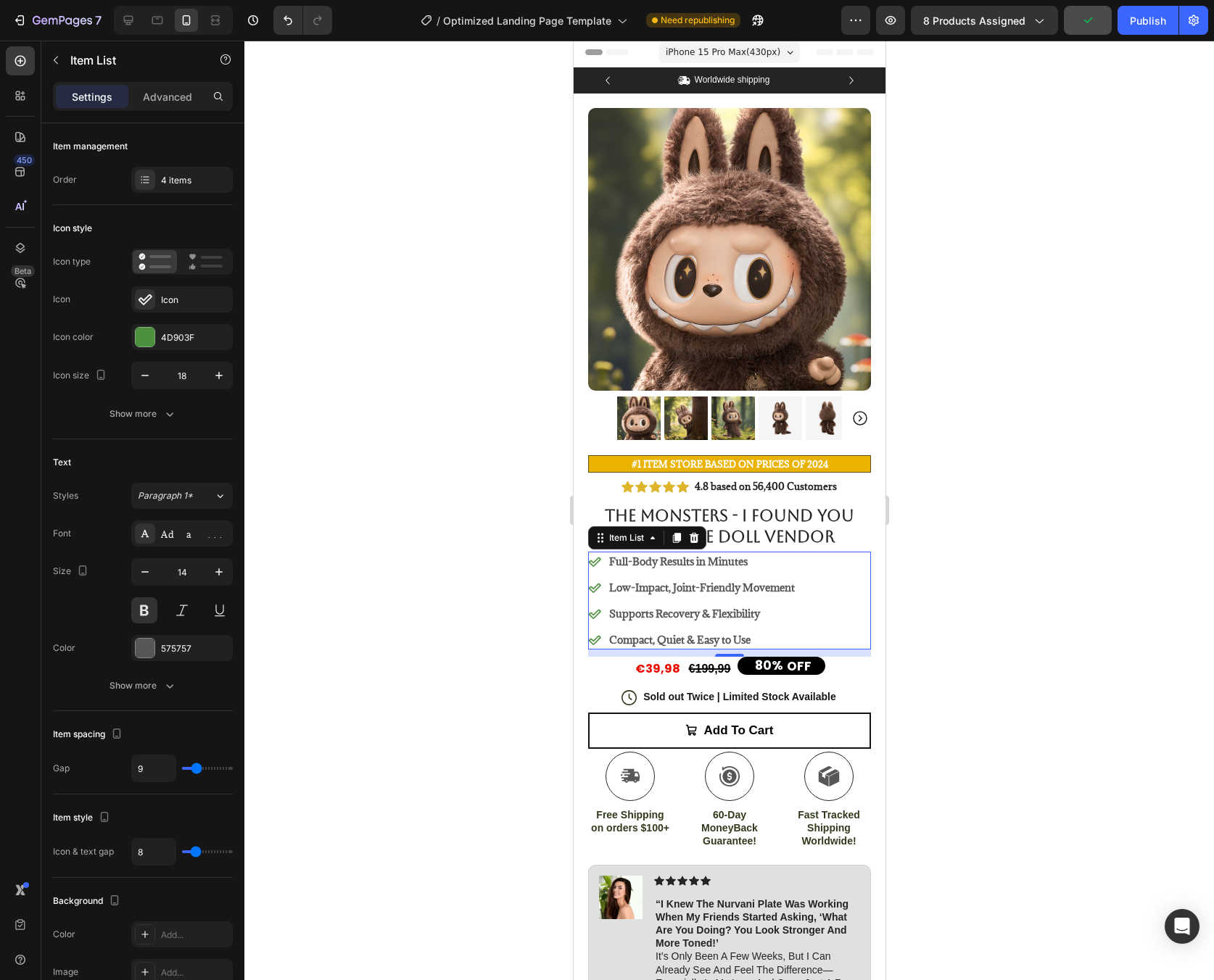
click at [655, 554] on p "Full-Body Results in Minutes" at bounding box center [702, 562] width 186 height 16
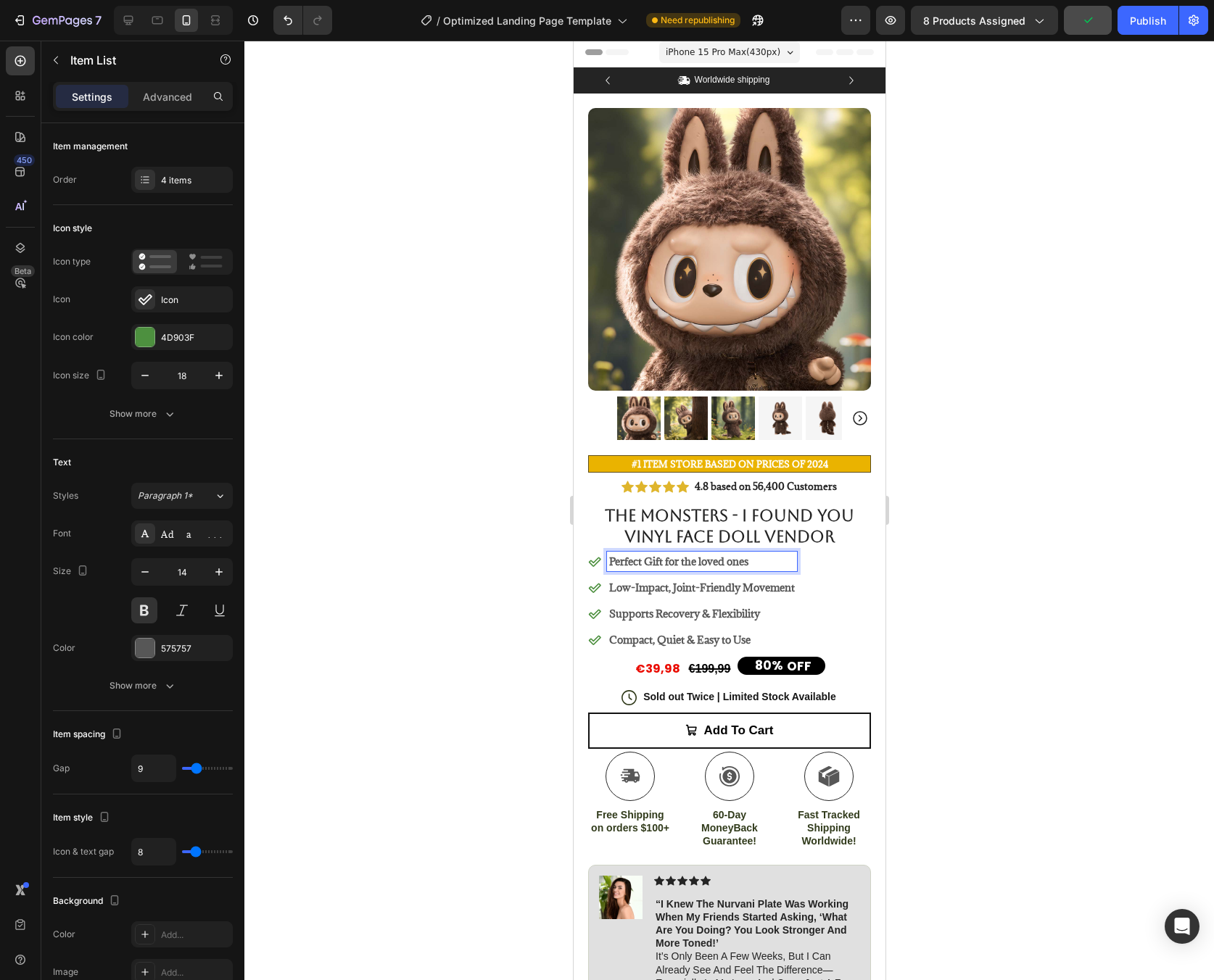
click at [670, 554] on p "Perfect Gift for the loved ones" at bounding box center [702, 562] width 186 height 16
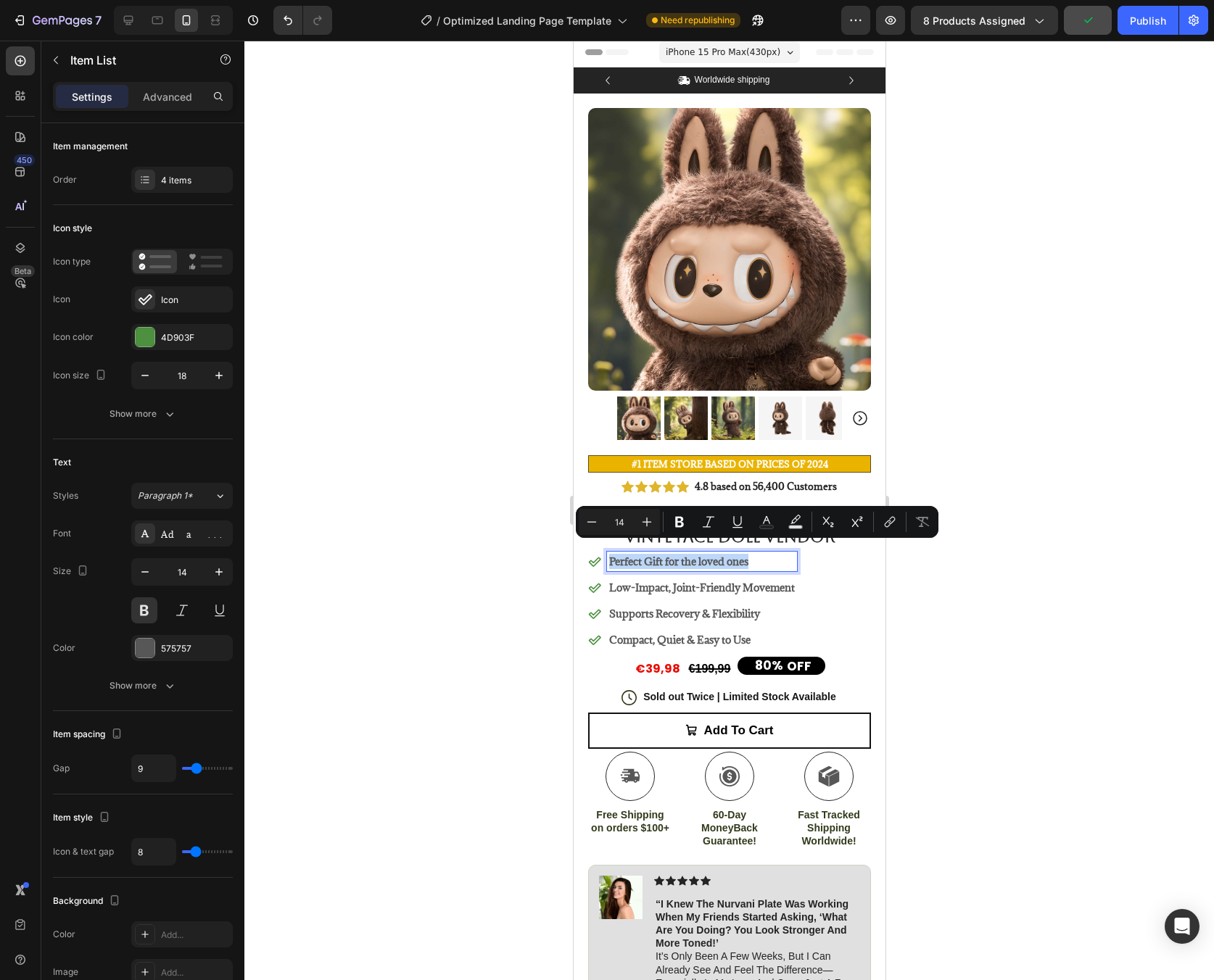
click at [670, 554] on p "Perfect Gift for the loved ones" at bounding box center [702, 562] width 186 height 16
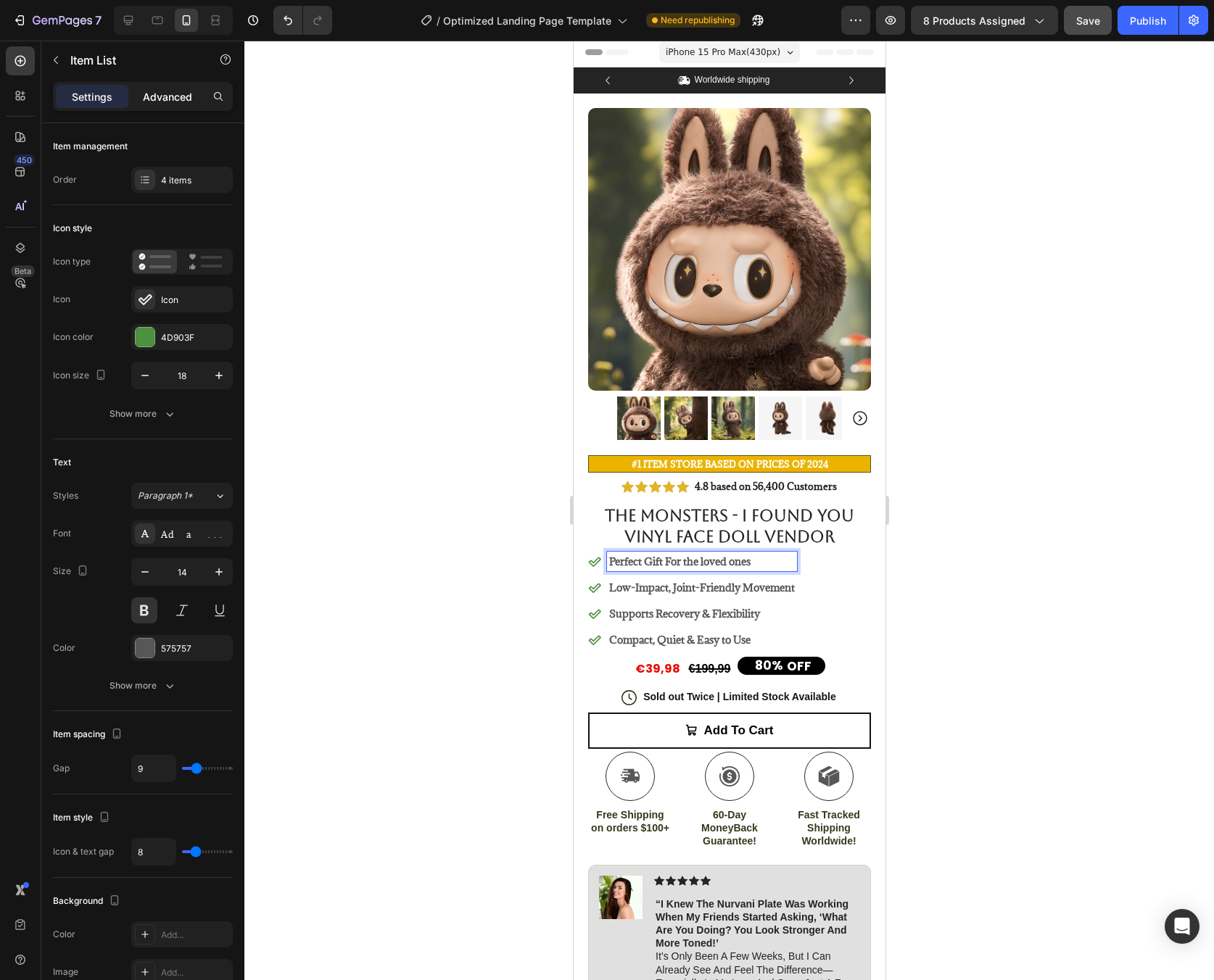
click at [163, 102] on p "Advanced" at bounding box center [168, 96] width 49 height 16
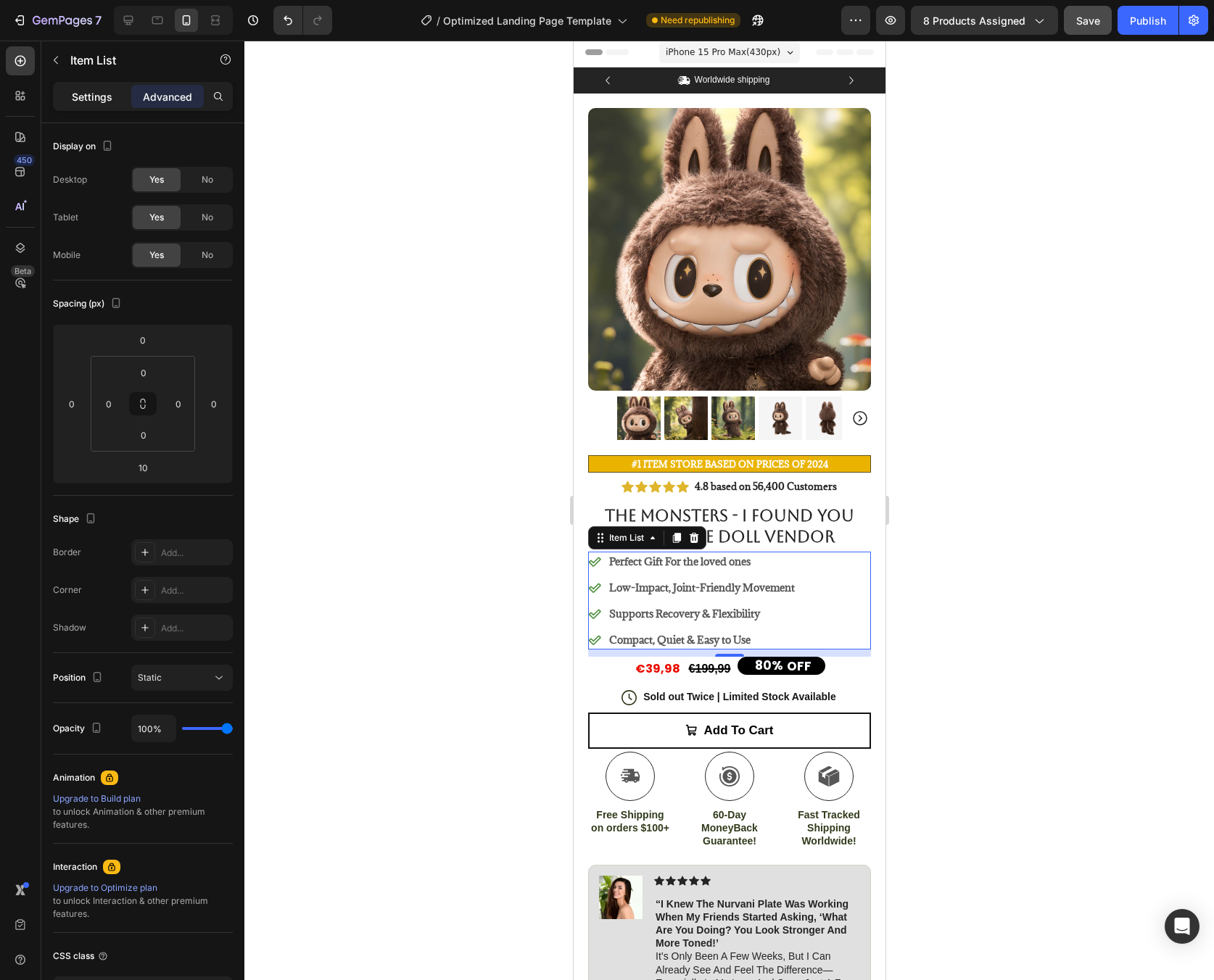
click at [86, 96] on p "Settings" at bounding box center [91, 96] width 40 height 16
type input "8"
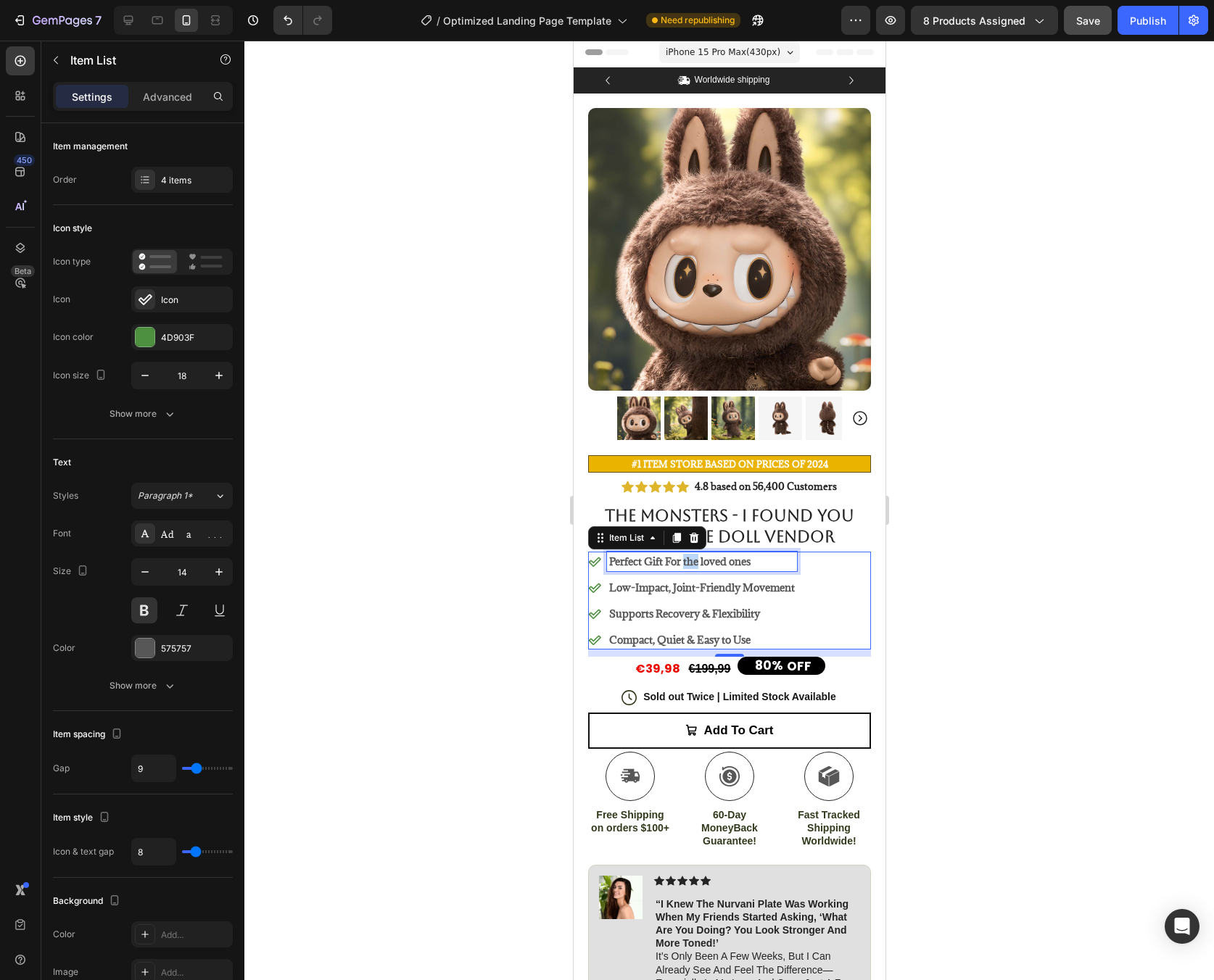
click at [689, 554] on p "Perfect Gift For the loved ones" at bounding box center [702, 562] width 186 height 16
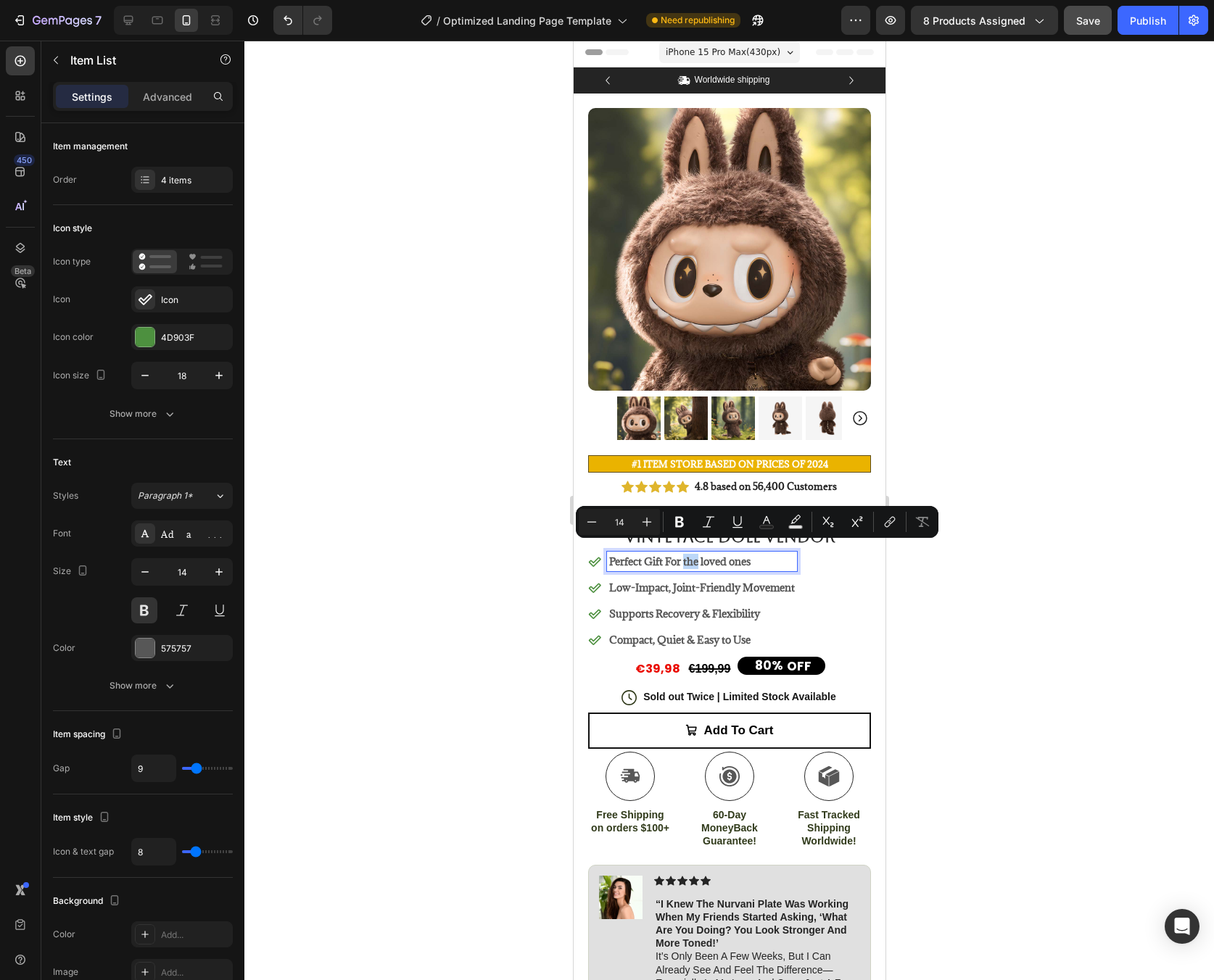
click at [689, 554] on p "Perfect Gift For the loved ones" at bounding box center [702, 562] width 186 height 16
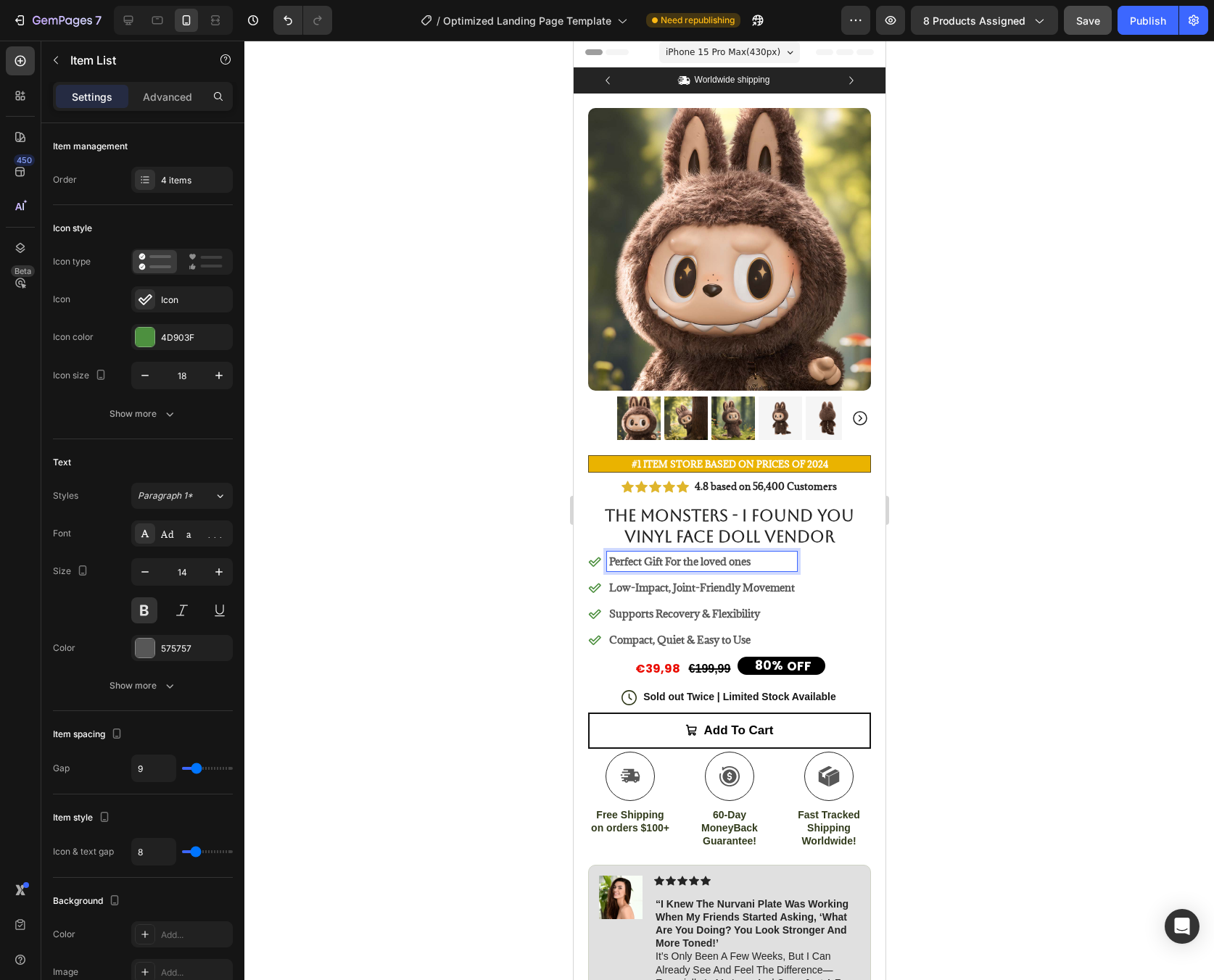
click at [707, 554] on p "Perfect Gift For the loved ones" at bounding box center [702, 562] width 186 height 16
click at [742, 554] on p "Perfect Gift For the Loved ones" at bounding box center [702, 562] width 186 height 16
click at [186, 298] on div "Icon" at bounding box center [195, 300] width 68 height 13
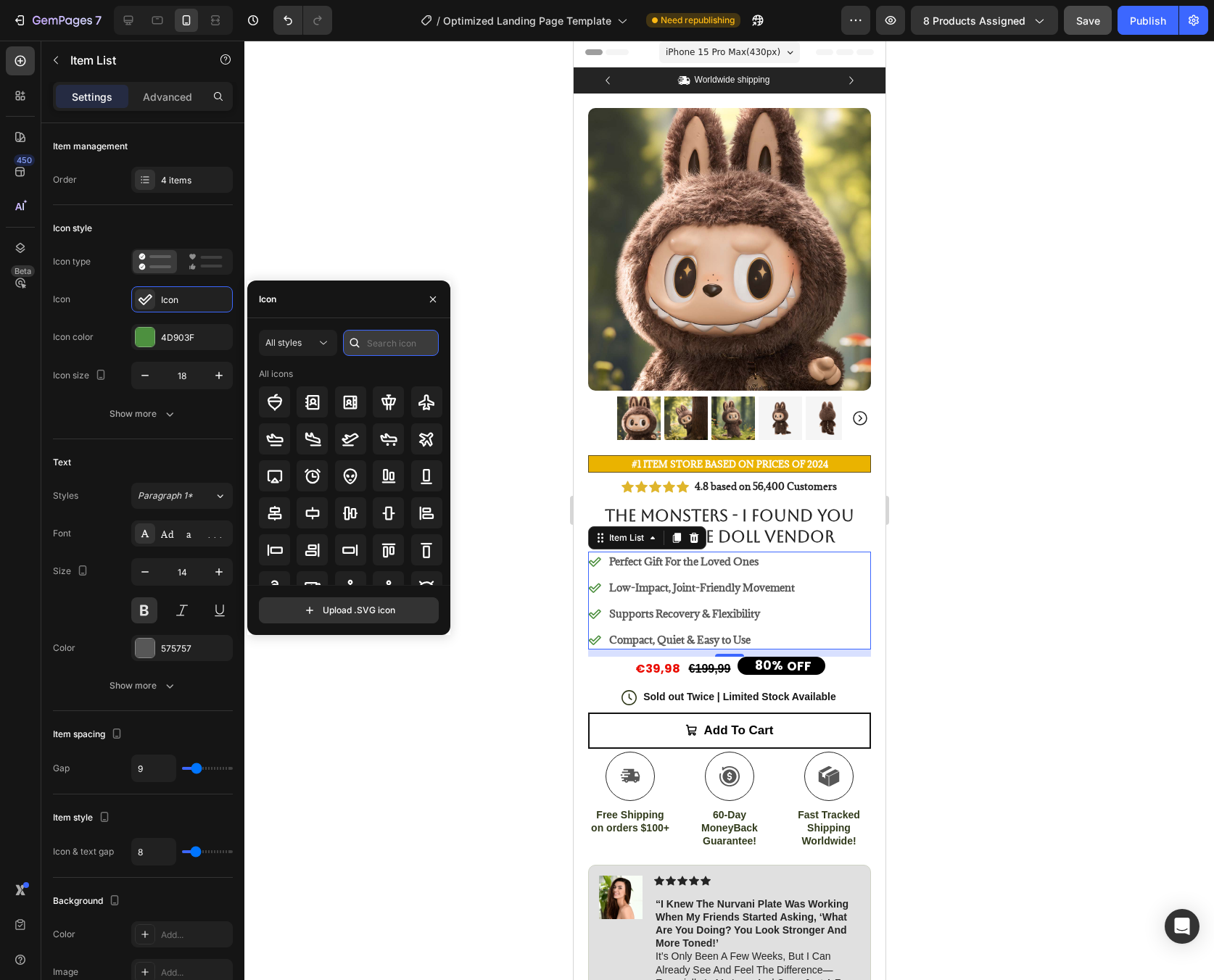
click at [395, 335] on input "text" at bounding box center [391, 343] width 95 height 26
type input "check"
click at [386, 395] on icon at bounding box center [388, 402] width 17 height 17
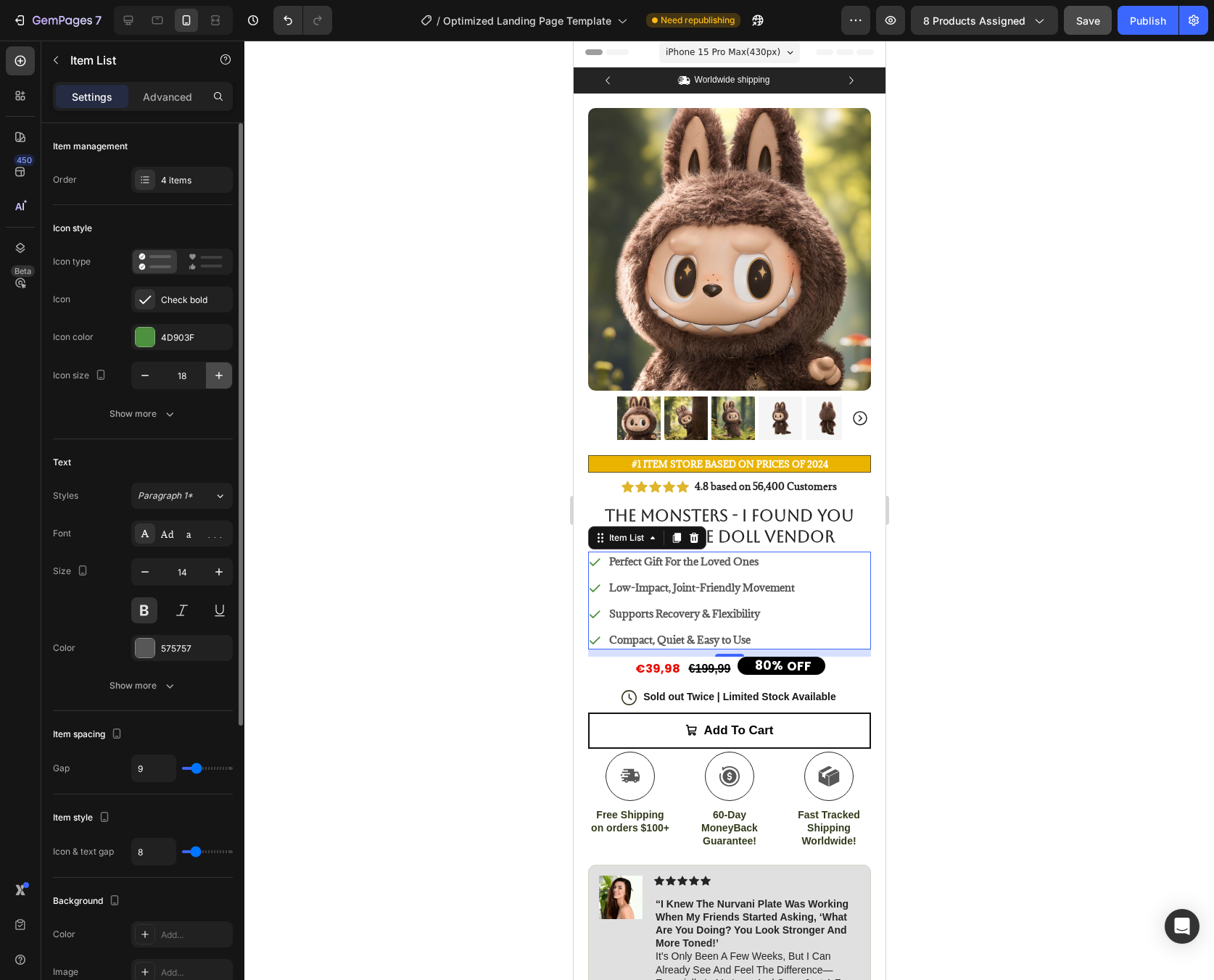
click at [221, 376] on icon "button" at bounding box center [219, 375] width 7 height 7
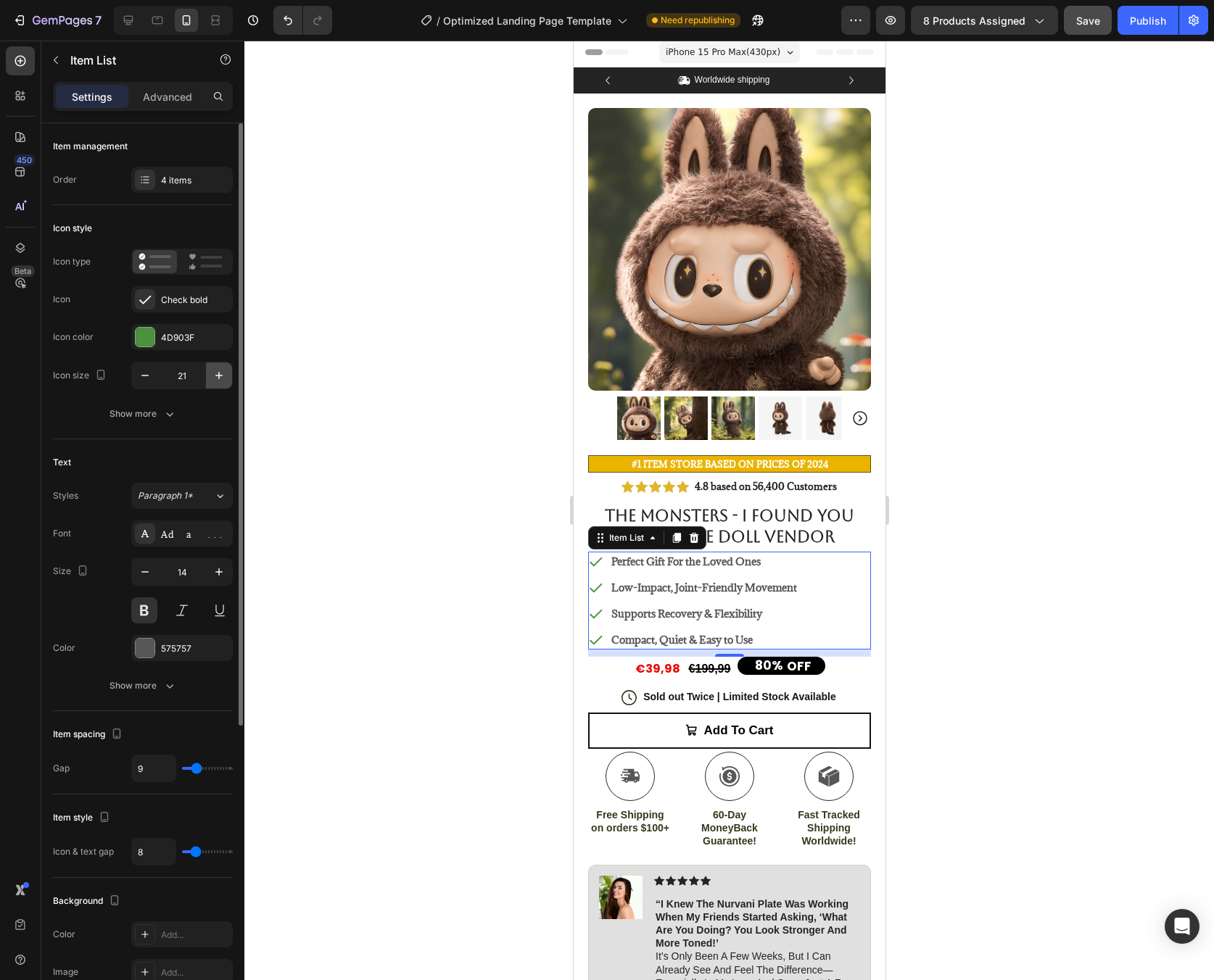
type input "22"
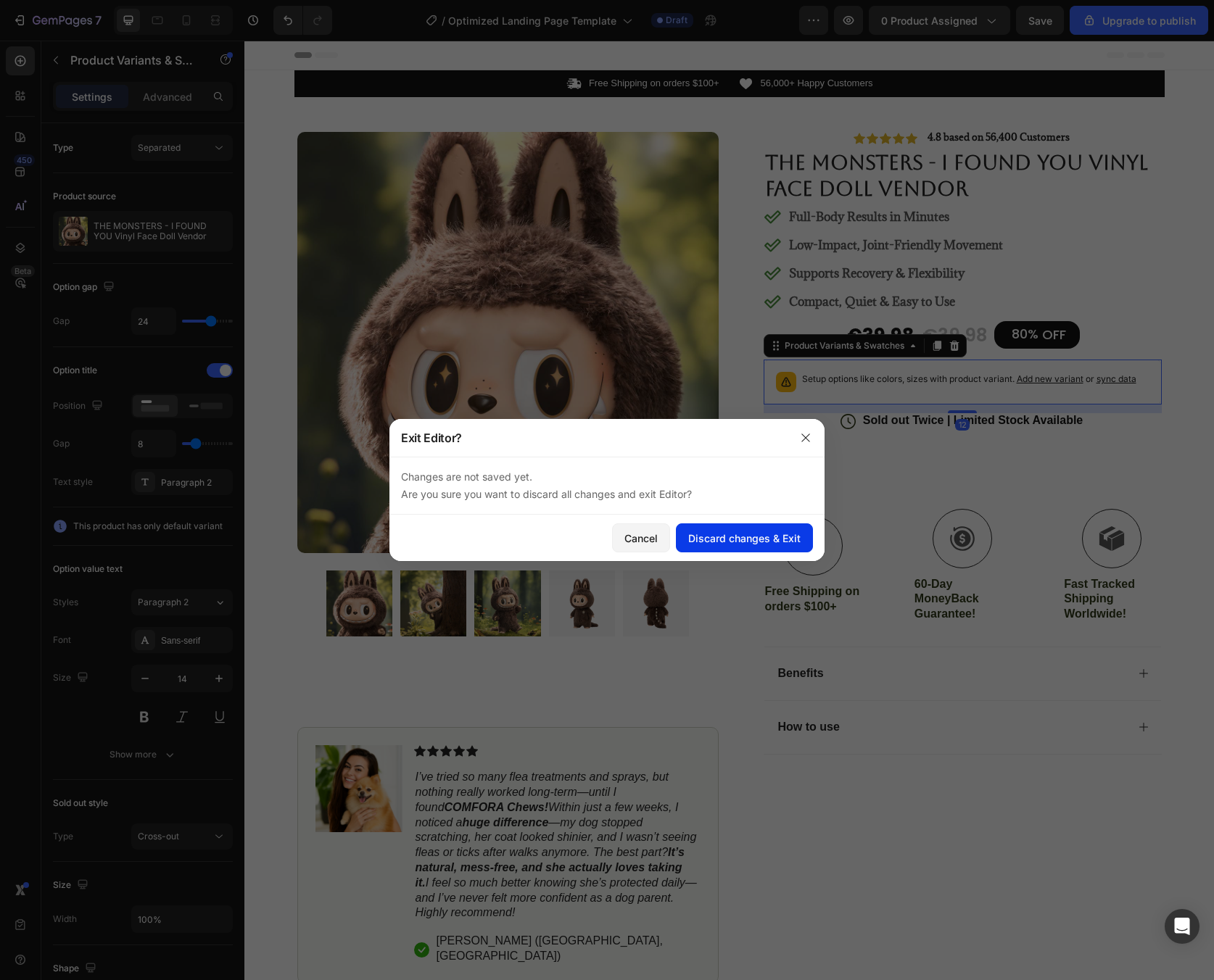
click at [728, 548] on button "Discard changes & Exit" at bounding box center [744, 538] width 137 height 29
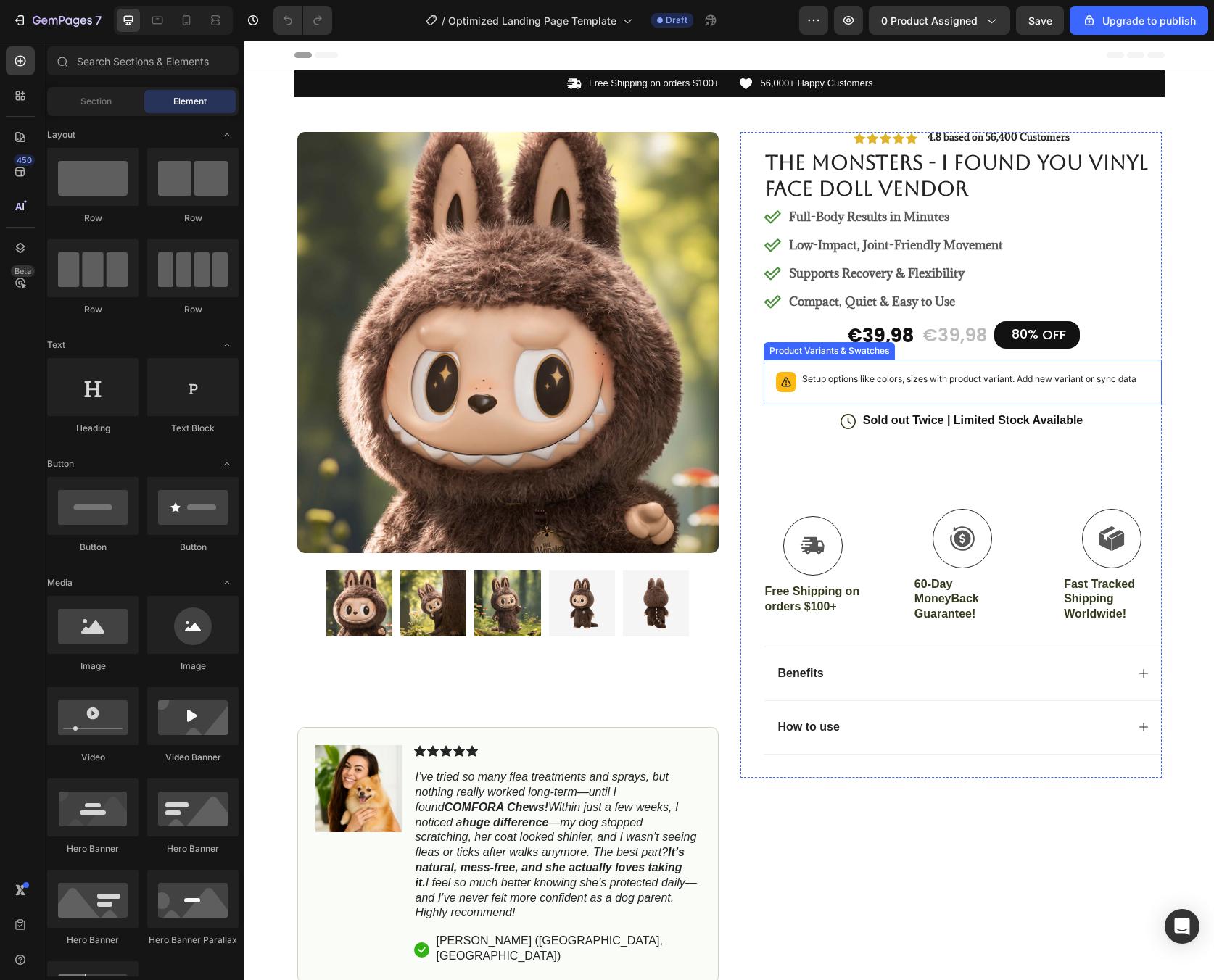
click at [857, 391] on div "Setup options like colors, sizes with product variant. Add new variant or sync …" at bounding box center [969, 381] width 334 height 21
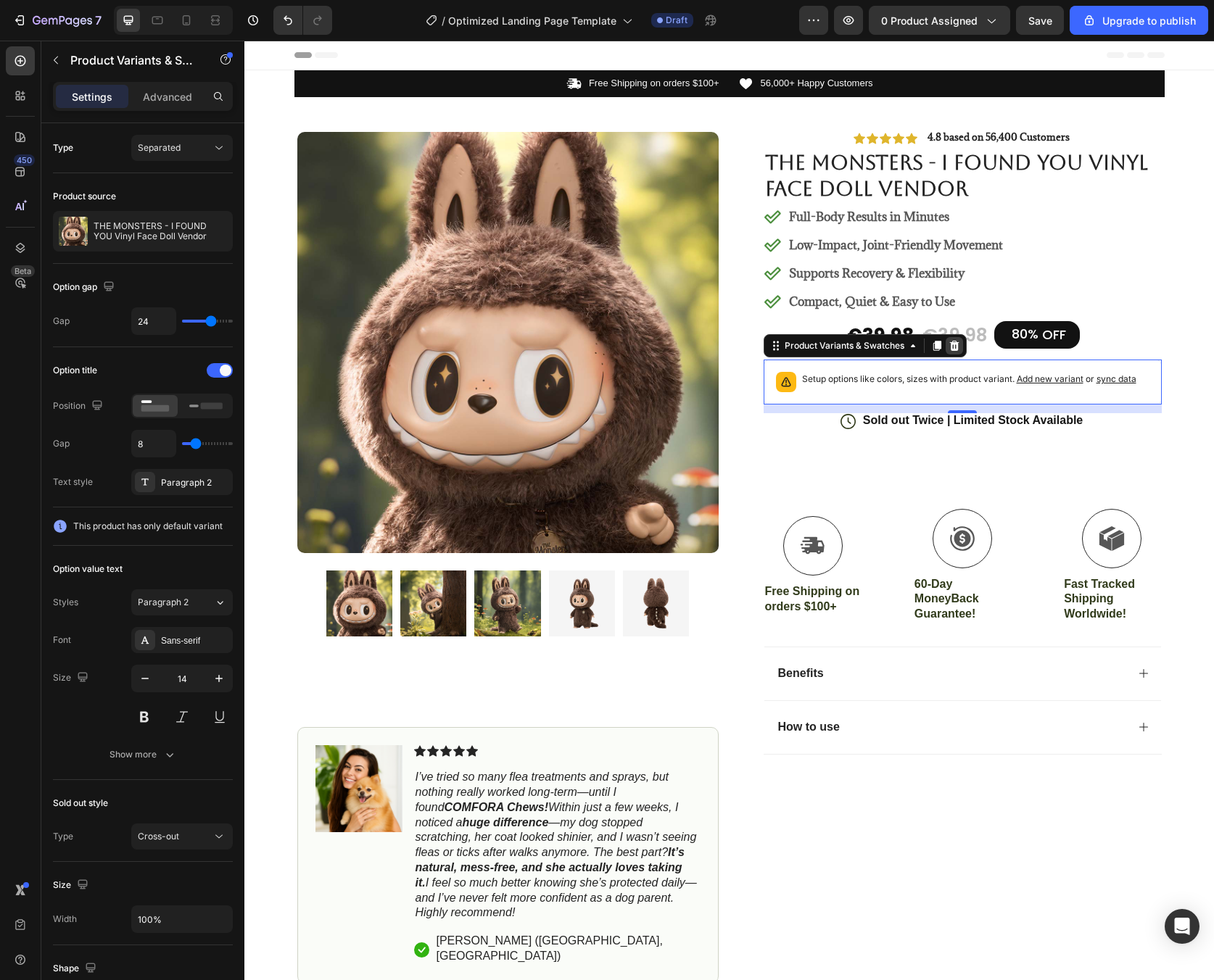
click at [948, 349] on icon at bounding box center [954, 346] width 12 height 12
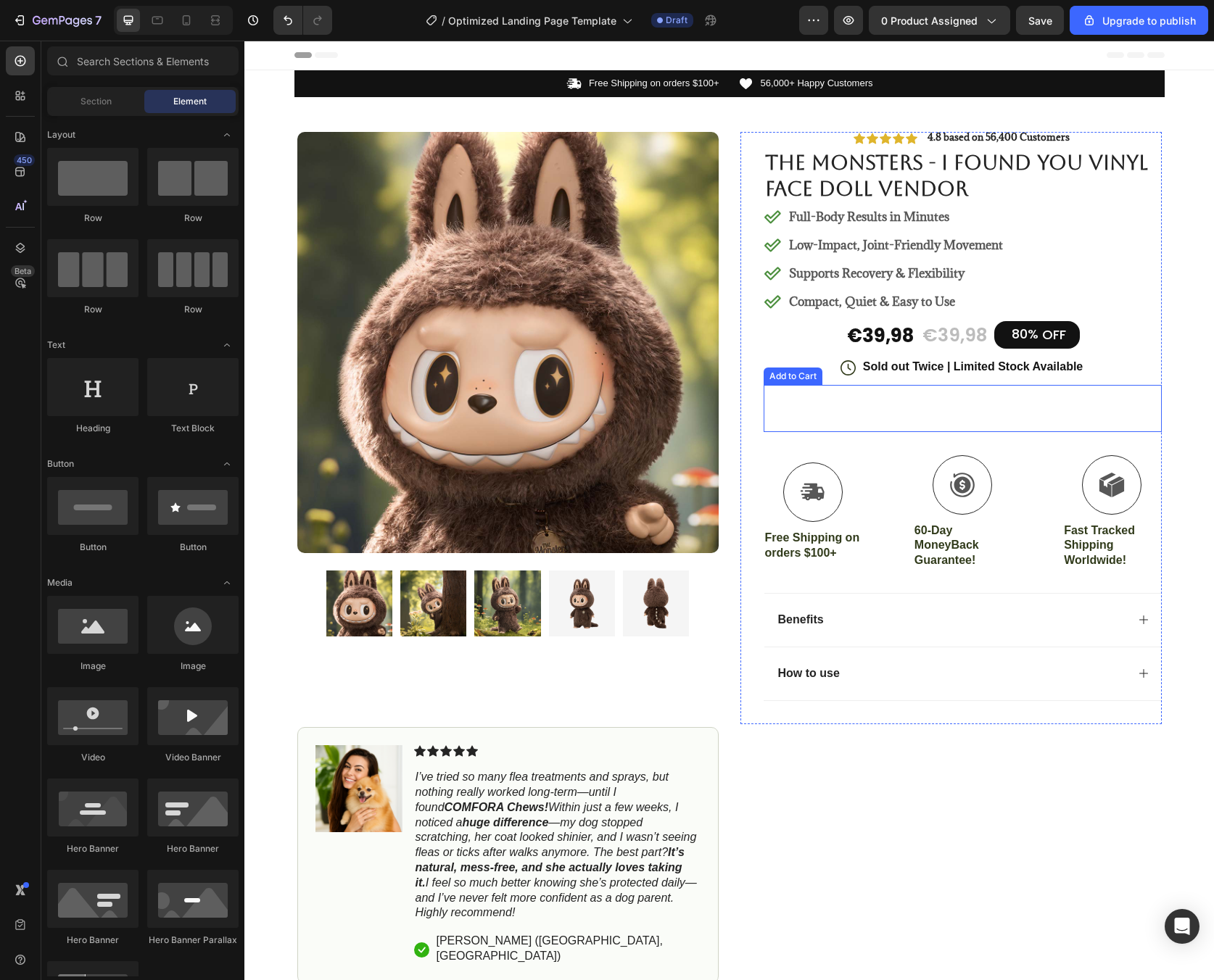
click at [881, 400] on button "Add to cart" at bounding box center [962, 408] width 398 height 47
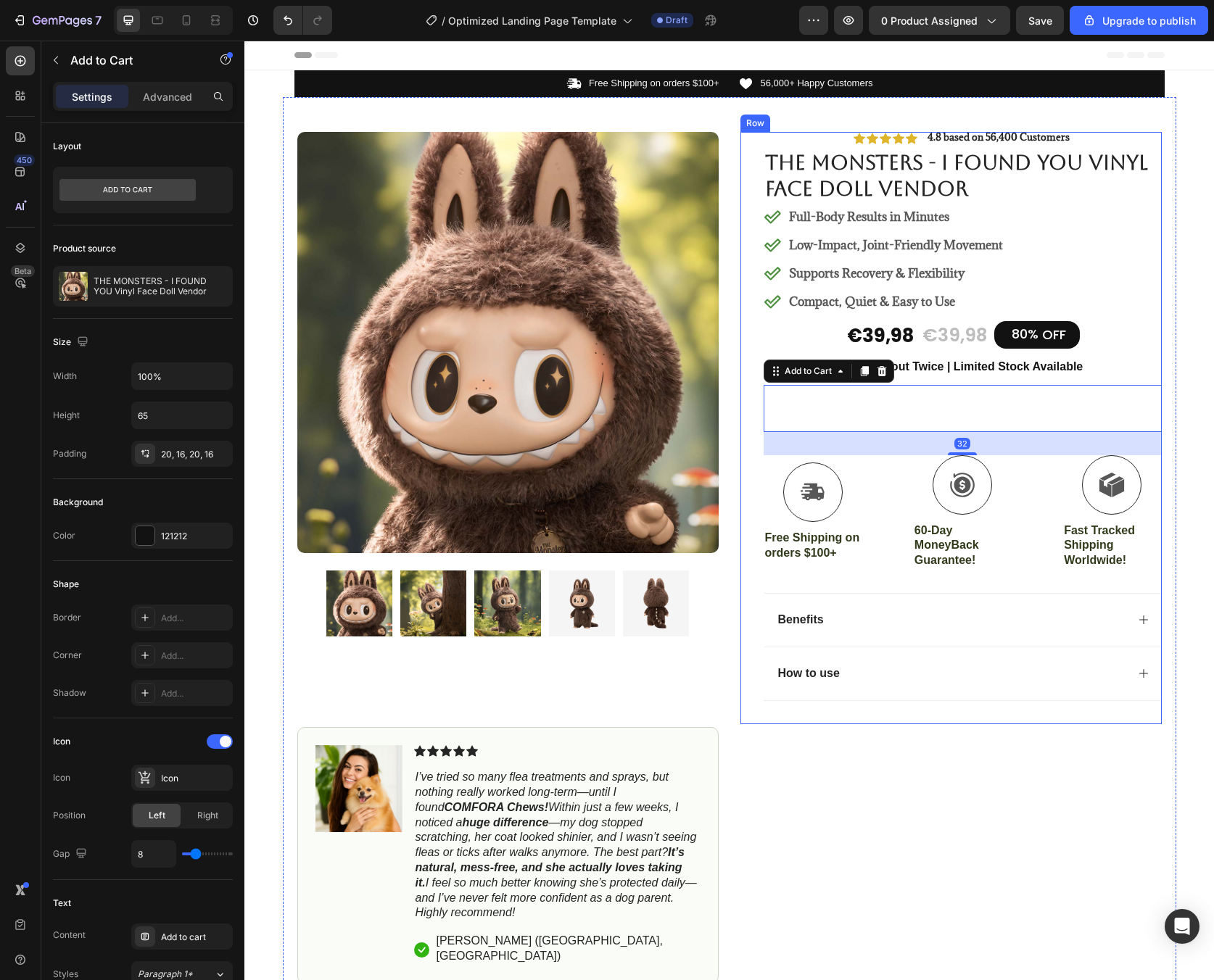
click at [1118, 338] on div "Icon Icon Icon Icon Icon Icon List 4.8 based on 56,400 Customers Text Block Row…" at bounding box center [962, 428] width 398 height 592
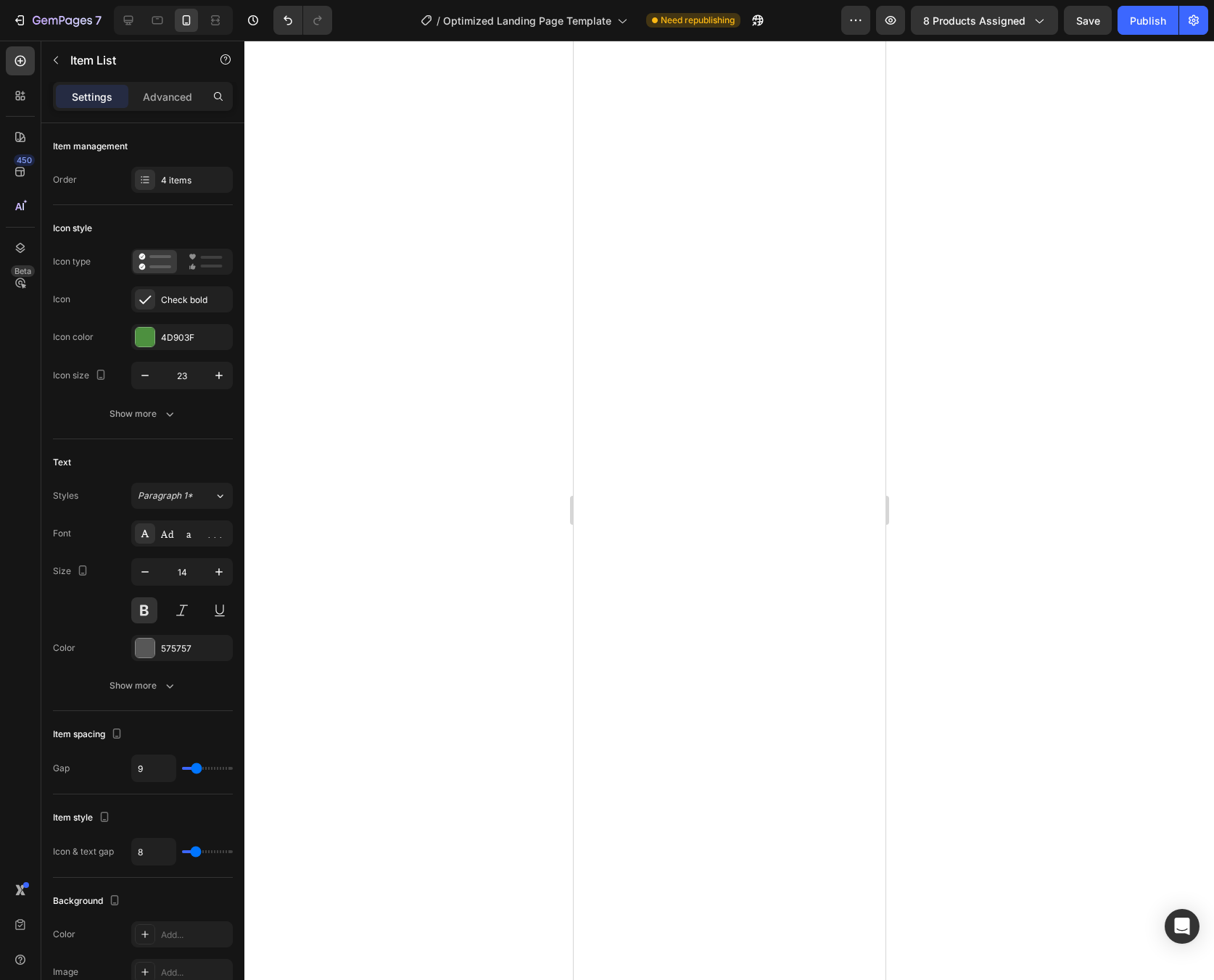
click at [221, 376] on icon "button" at bounding box center [219, 375] width 7 height 7
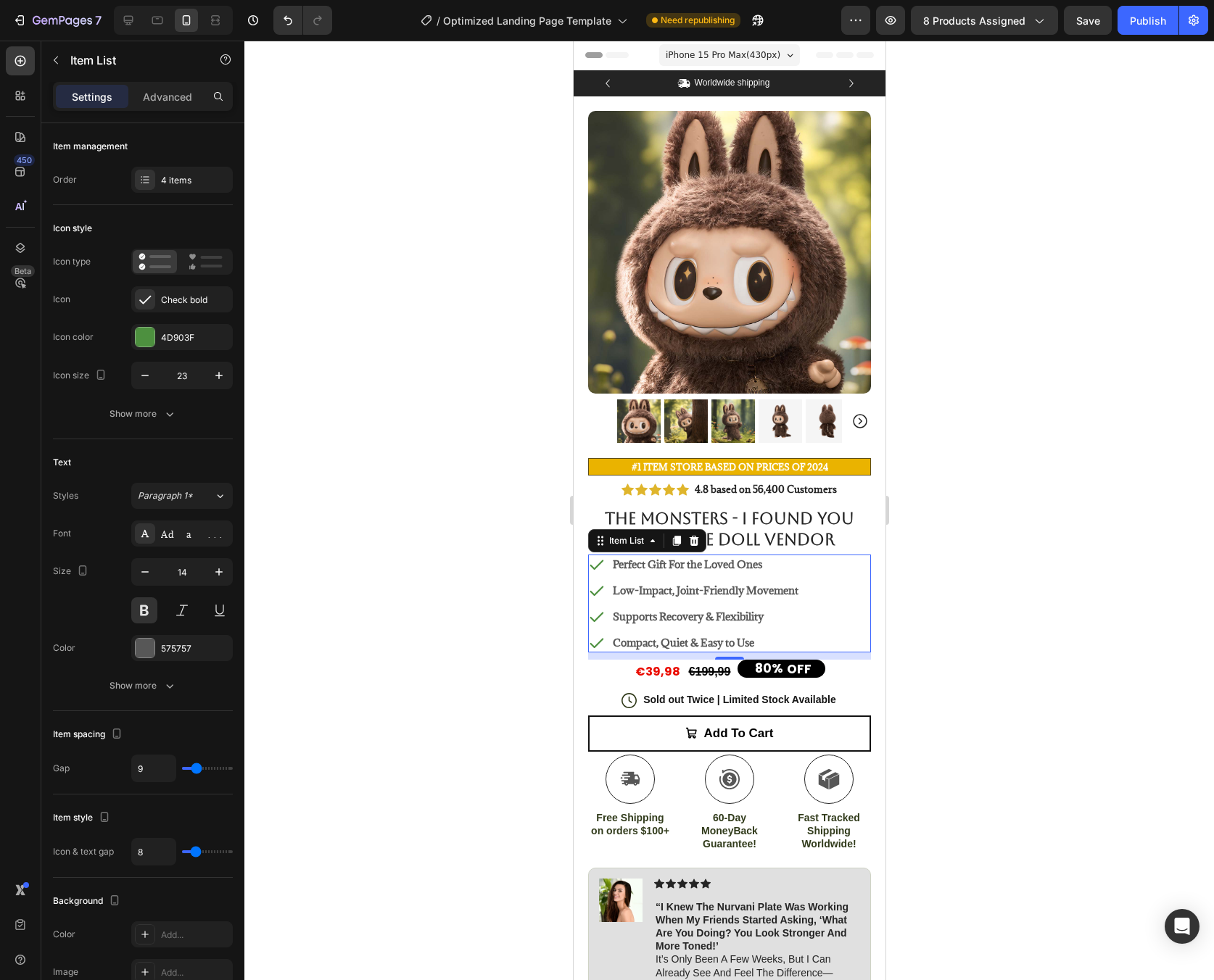
scroll to position [3, 0]
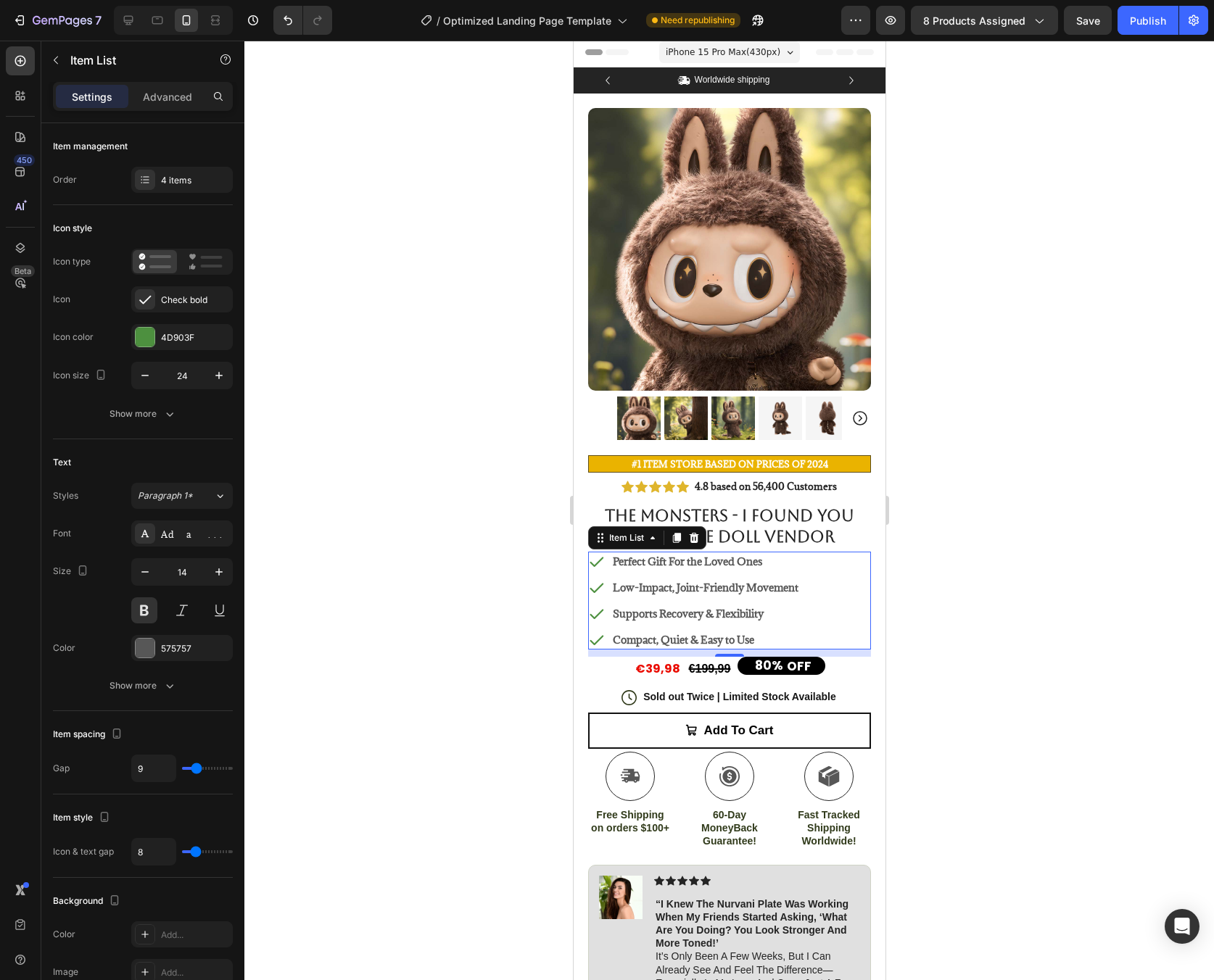
click at [221, 376] on icon "button" at bounding box center [219, 375] width 7 height 7
type input "28"
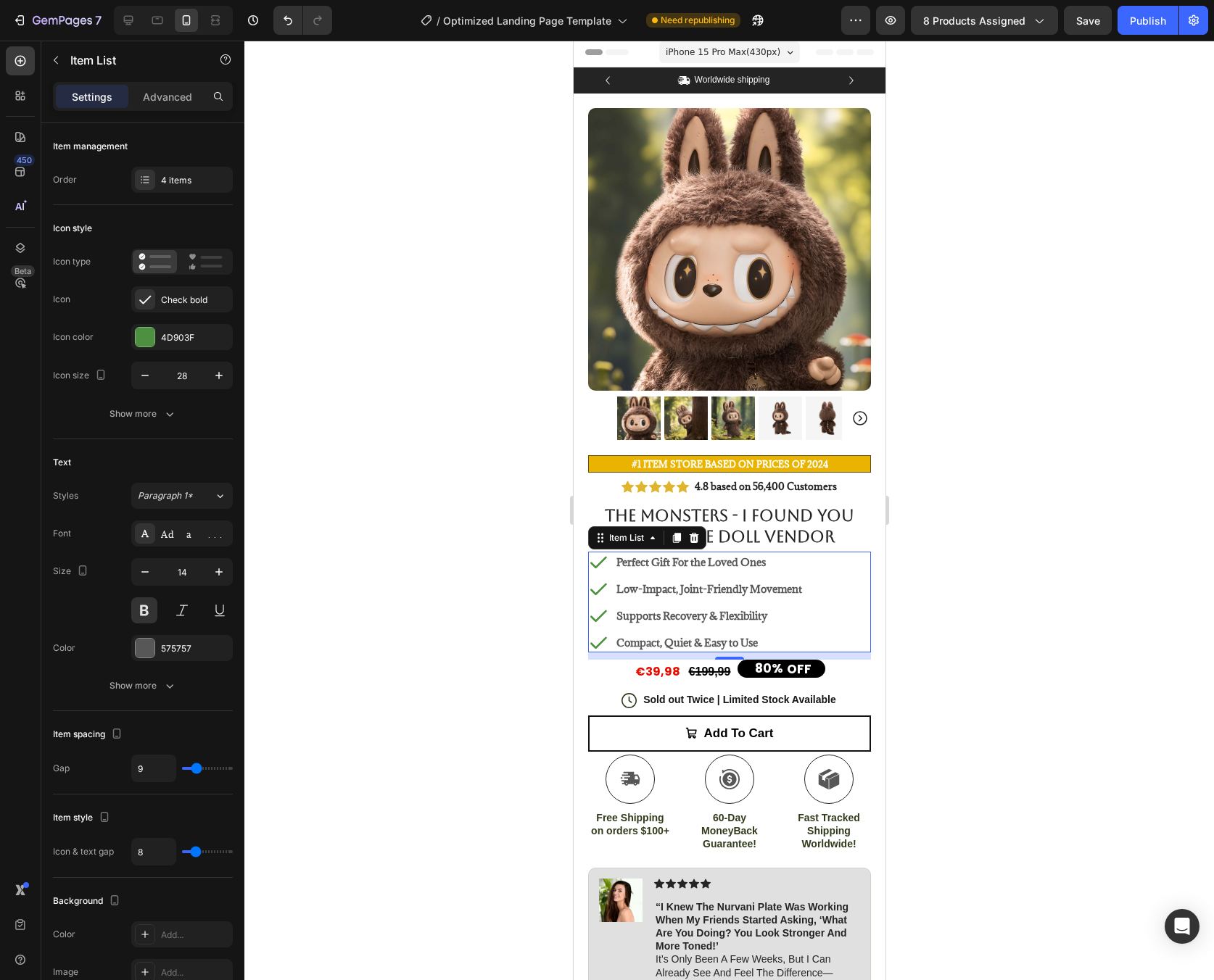
click at [994, 592] on div at bounding box center [729, 510] width 970 height 940
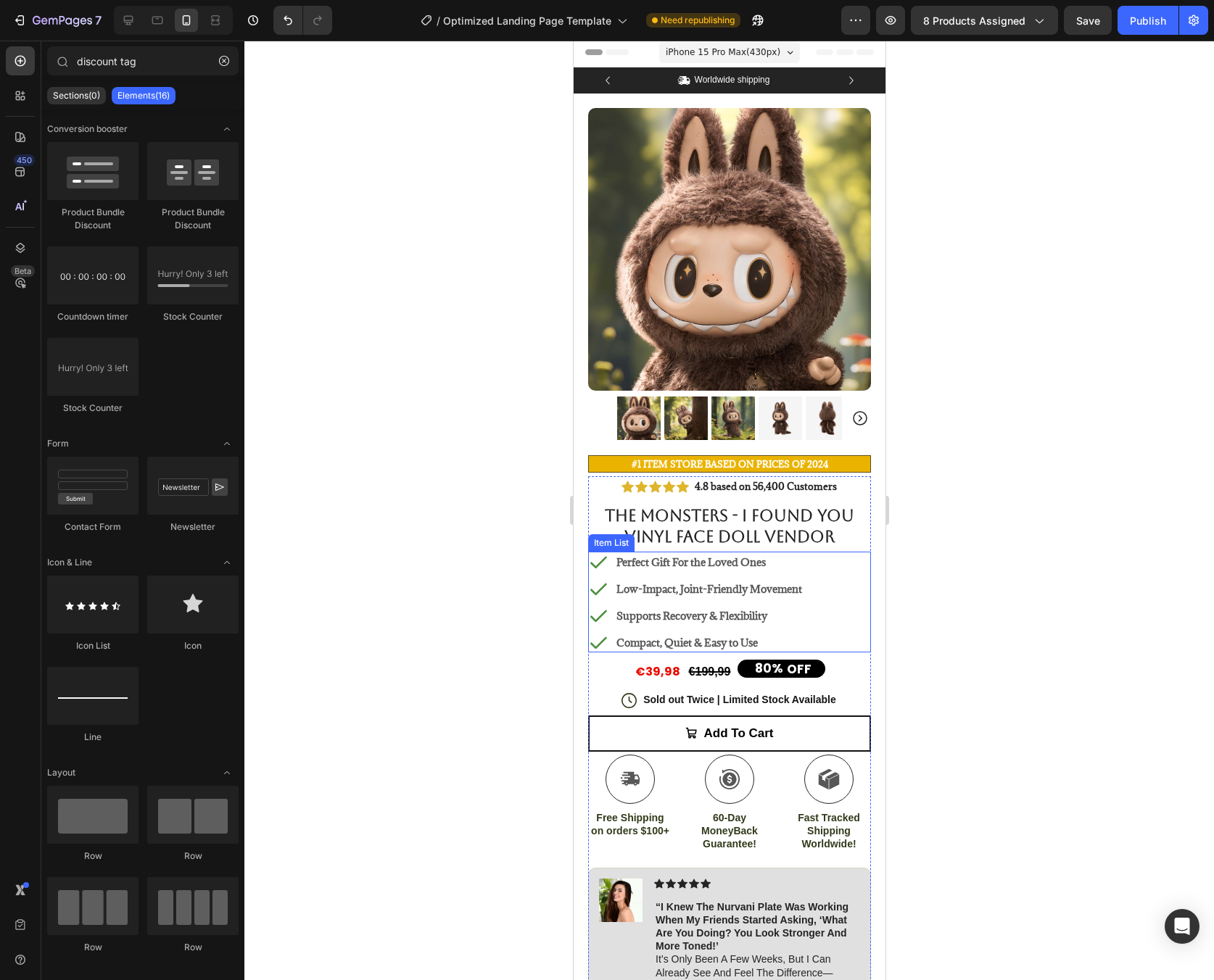
click at [748, 584] on p "Low-Impact, Joint-Friendly Movement" at bounding box center [709, 589] width 186 height 16
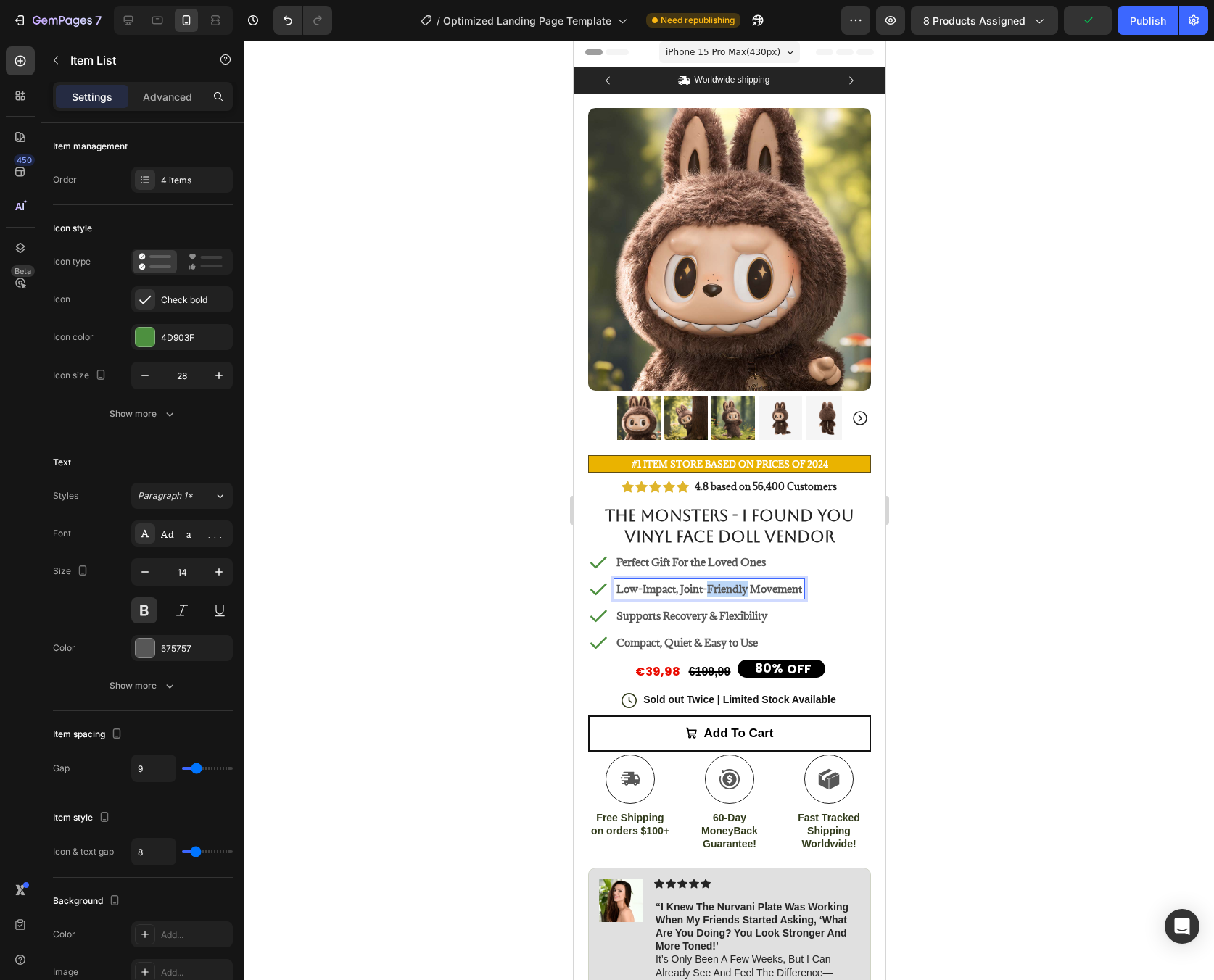
click at [721, 581] on p "Low-Impact, Joint-Friendly Movement" at bounding box center [709, 589] width 186 height 16
click at [701, 614] on div "Supports Recovery & Flexibility" at bounding box center [691, 616] width 155 height 20
click at [696, 609] on strong "Supports Recovery & Flexibility" at bounding box center [691, 616] width 151 height 14
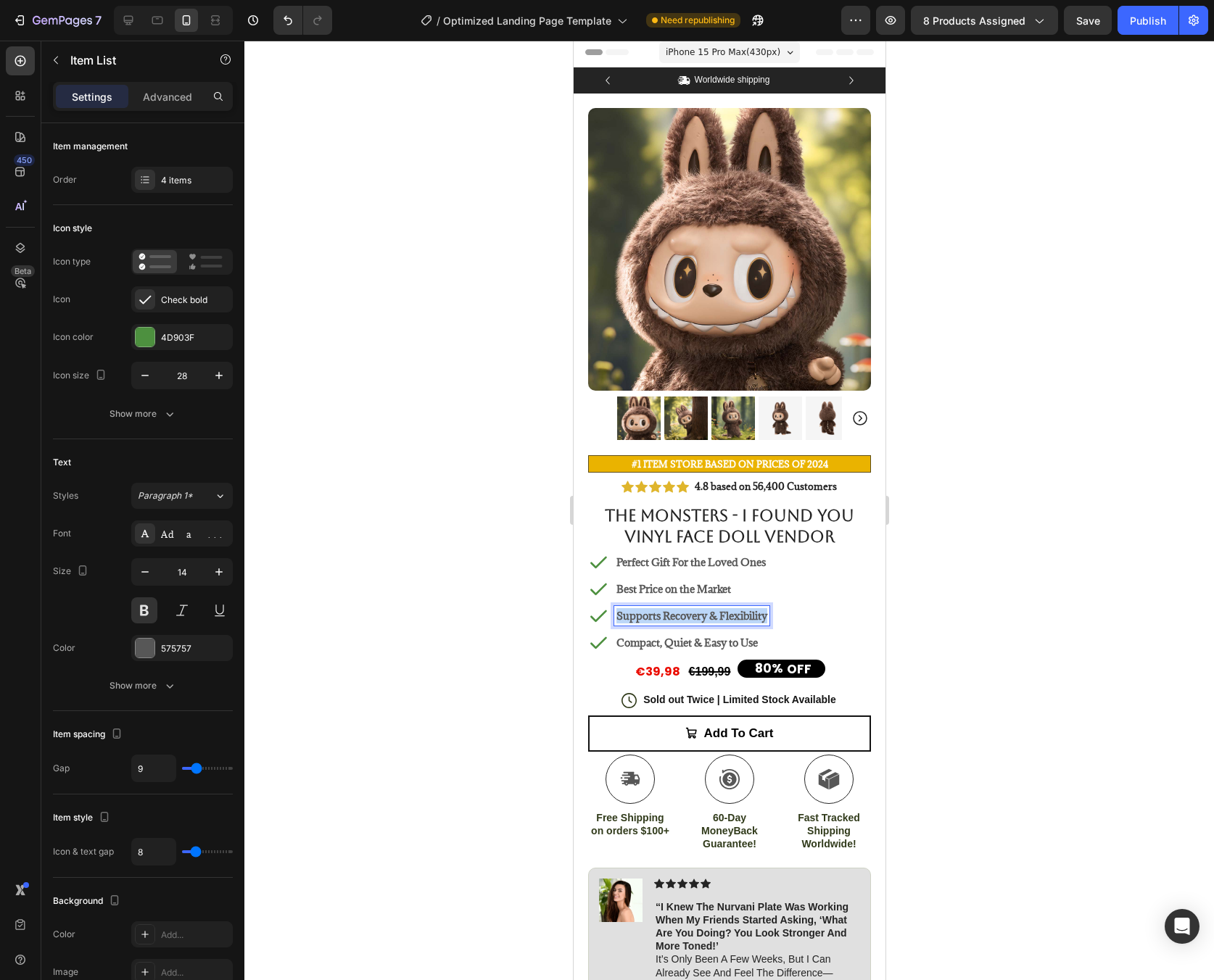
click at [696, 609] on strong "Supports Recovery & Flexibility" at bounding box center [691, 616] width 151 height 14
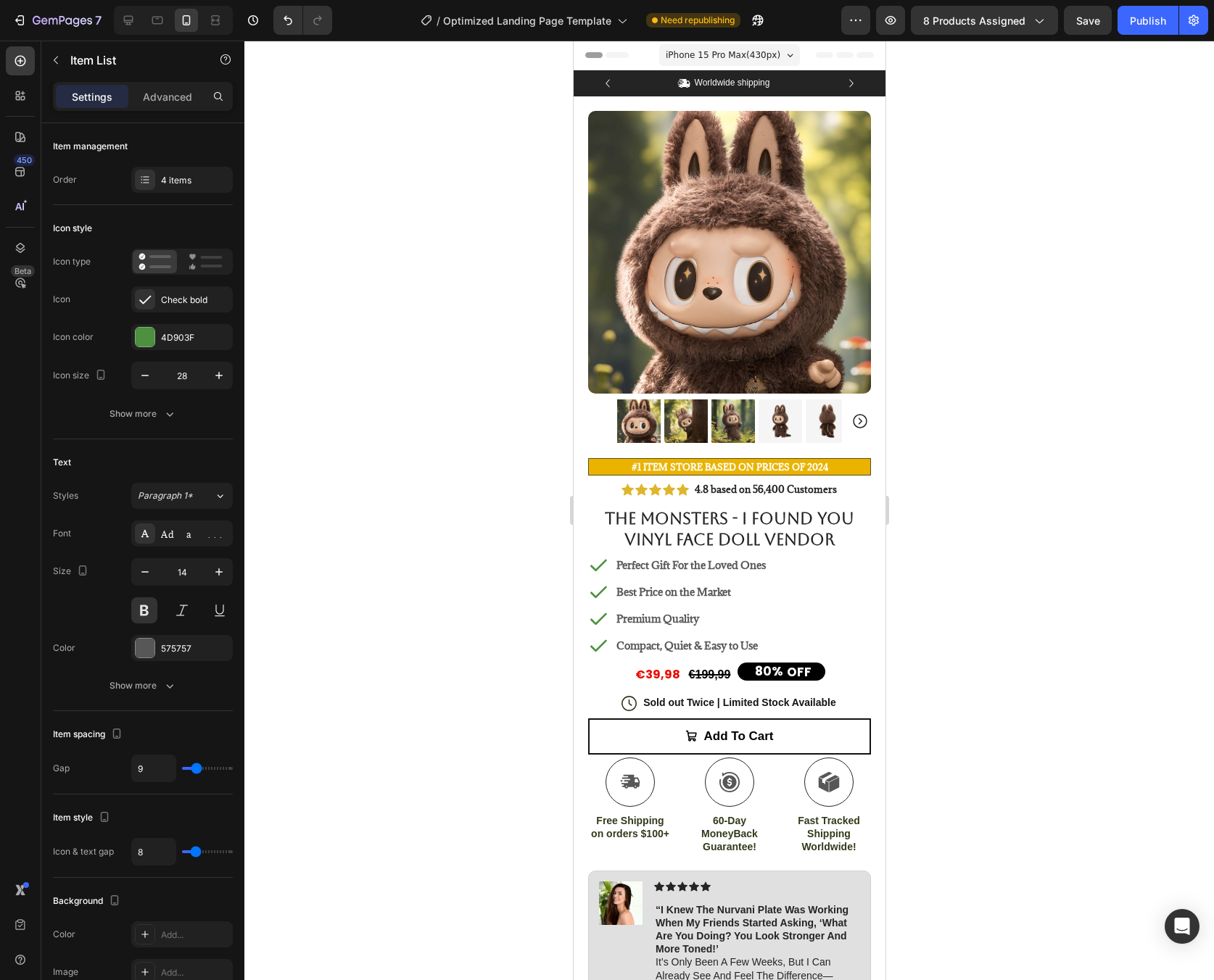
click at [679, 639] on strong "Compact, Quiet & Easy to Use" at bounding box center [687, 645] width 141 height 14
click at [687, 639] on strong "Compact, Quiet & Easy to Use" at bounding box center [687, 645] width 141 height 14
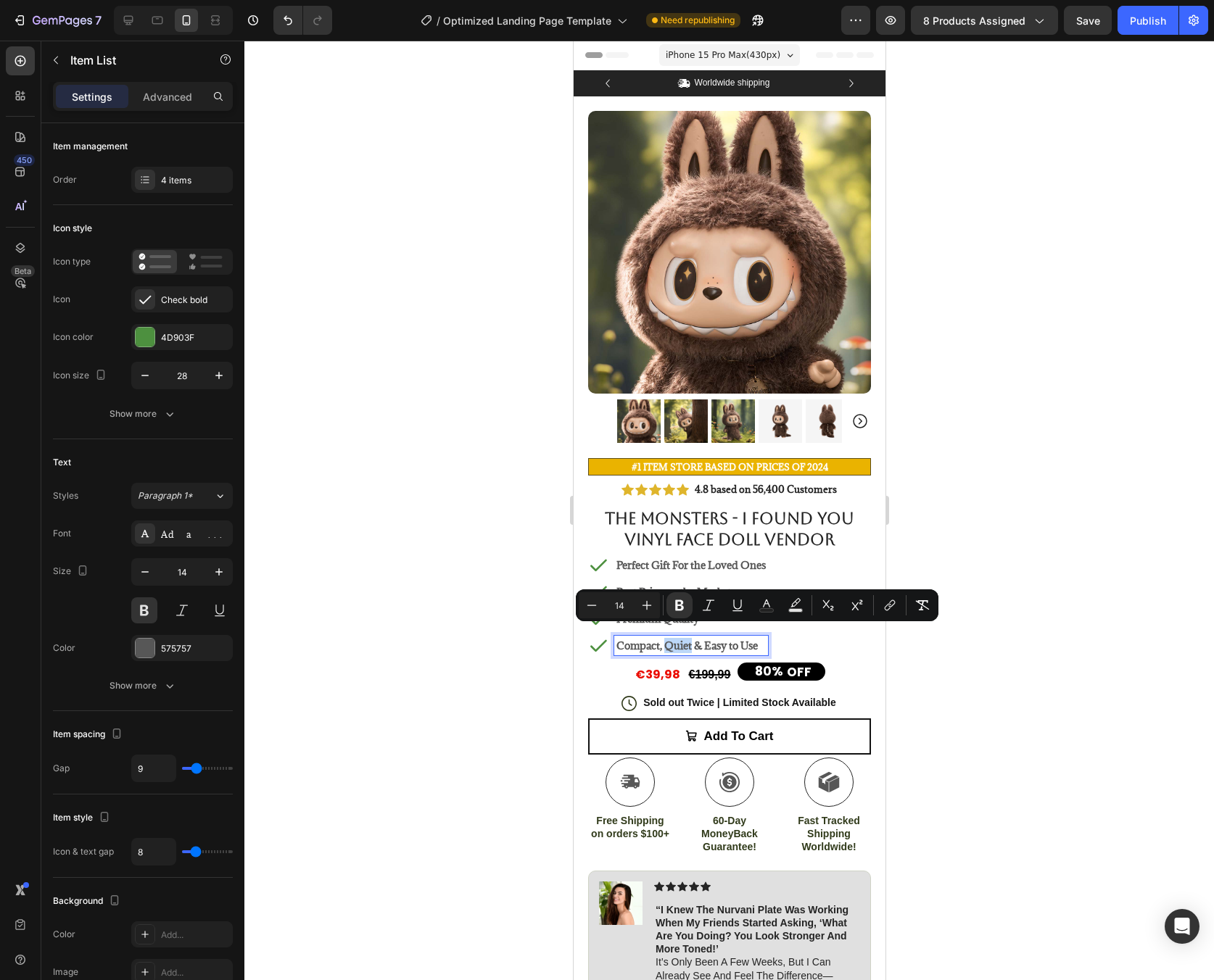
click at [687, 639] on strong "Compact, Quiet & Easy to Use" at bounding box center [687, 645] width 141 height 14
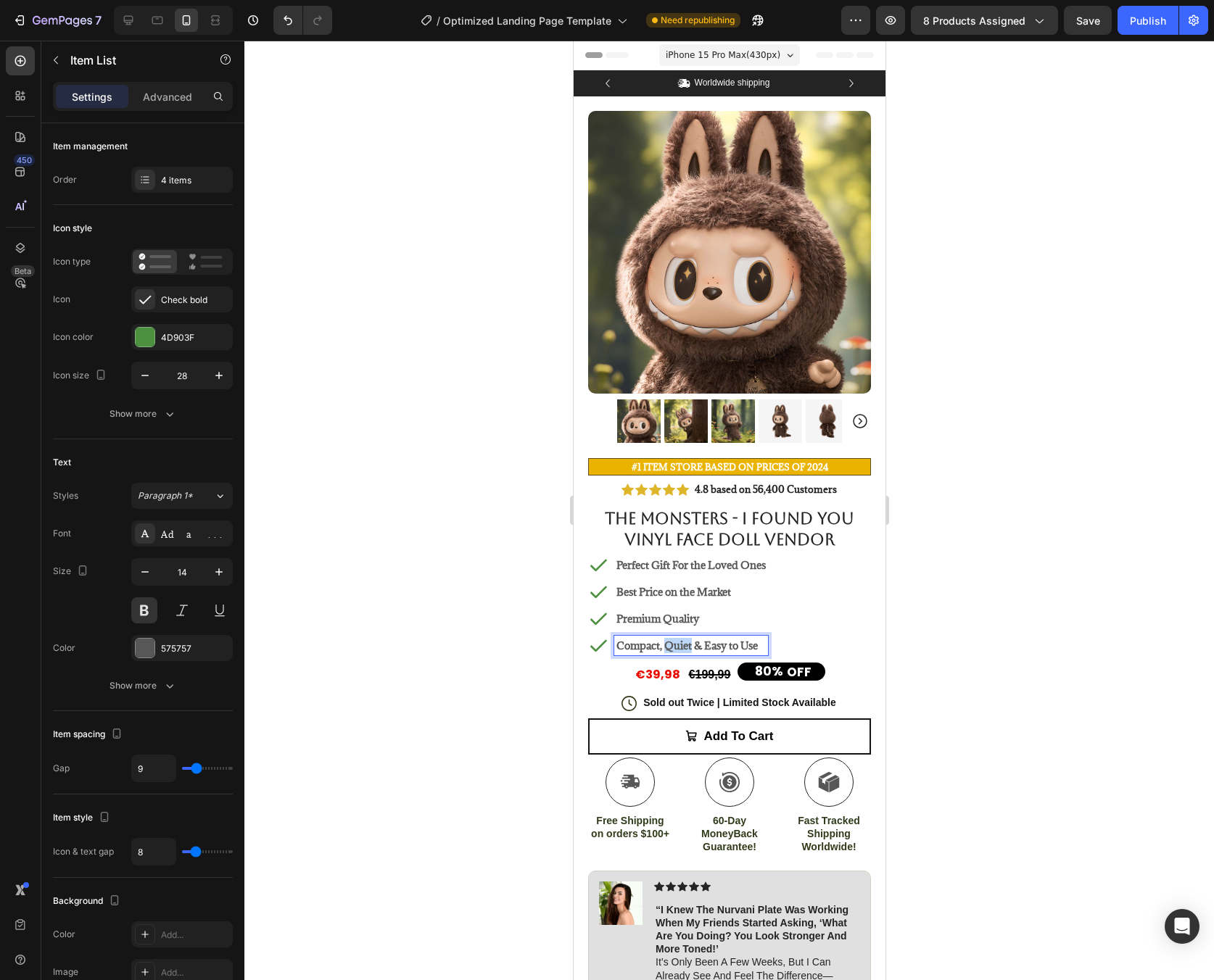
click at [687, 639] on strong "Compact, Quiet & Easy to Use" at bounding box center [687, 645] width 141 height 14
click at [688, 639] on strong "No More Overpaying" at bounding box center [666, 645] width 101 height 14
click at [717, 639] on strong "No More Overpaying" at bounding box center [666, 645] width 101 height 14
click at [681, 611] on p "Premium Quality" at bounding box center [691, 618] width 150 height 16
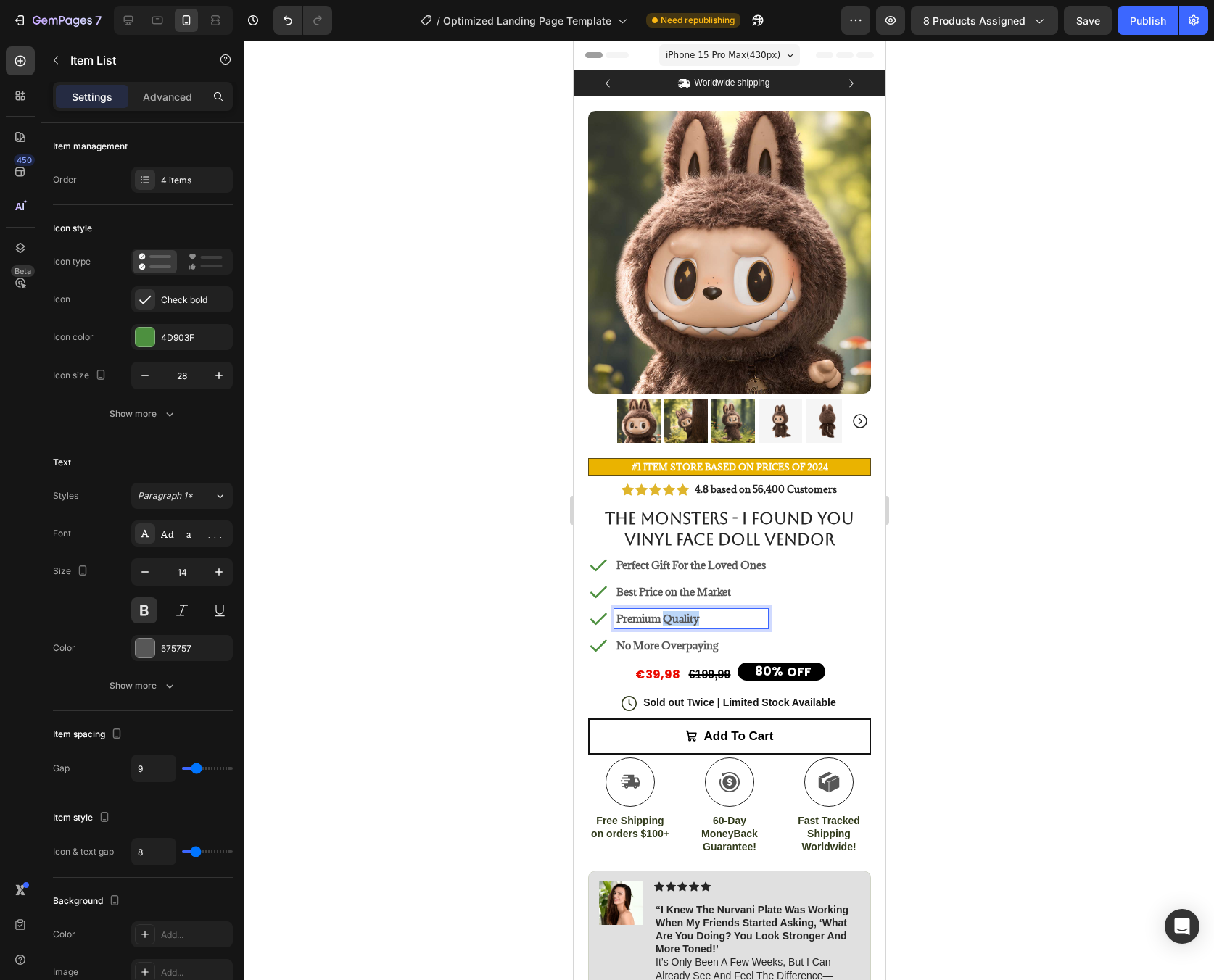
click at [681, 611] on p "Premium Quality" at bounding box center [691, 618] width 150 height 16
click at [1023, 616] on div at bounding box center [729, 510] width 970 height 940
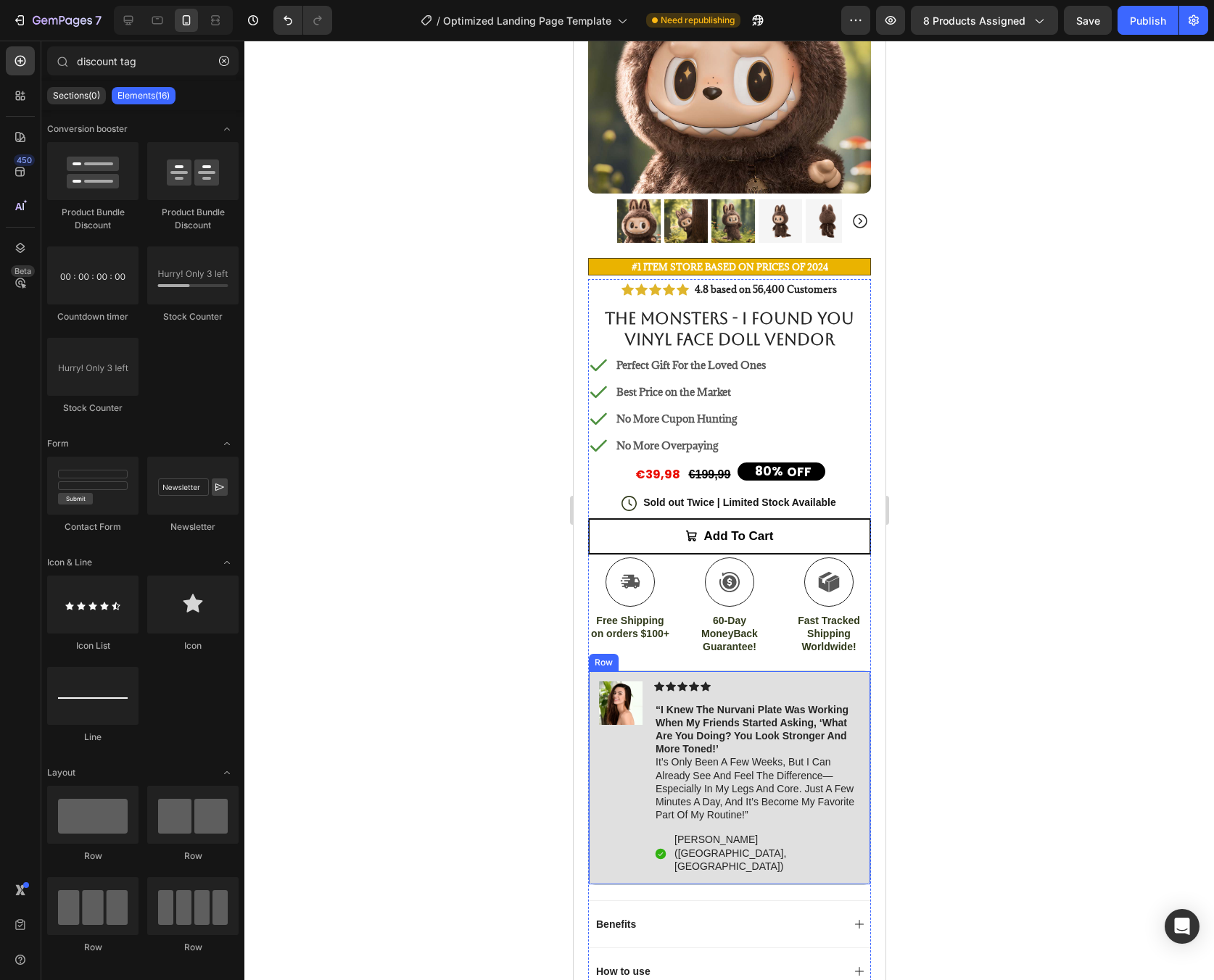
scroll to position [206, 0]
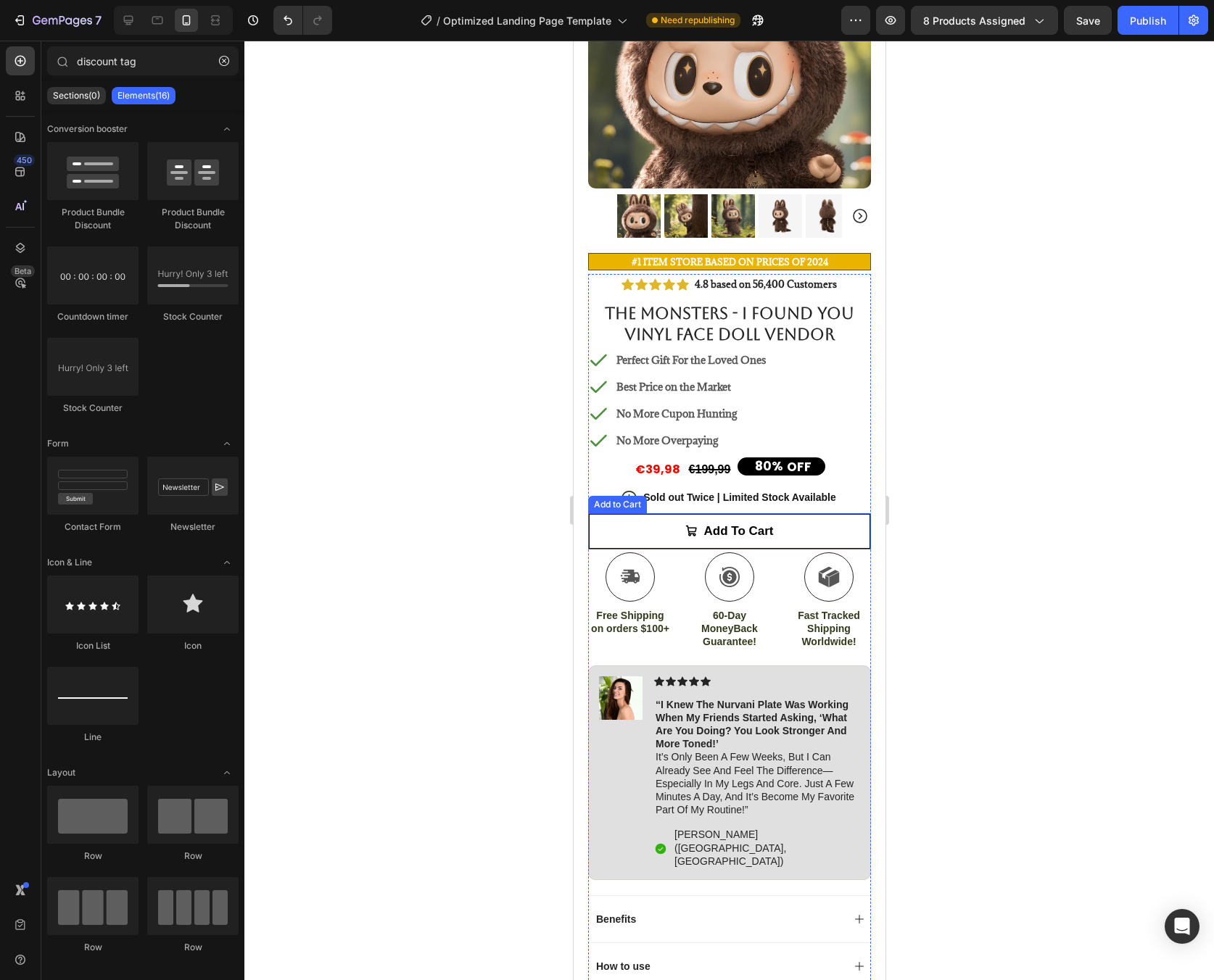
click at [741, 536] on button "Add to cart" at bounding box center [729, 531] width 283 height 36
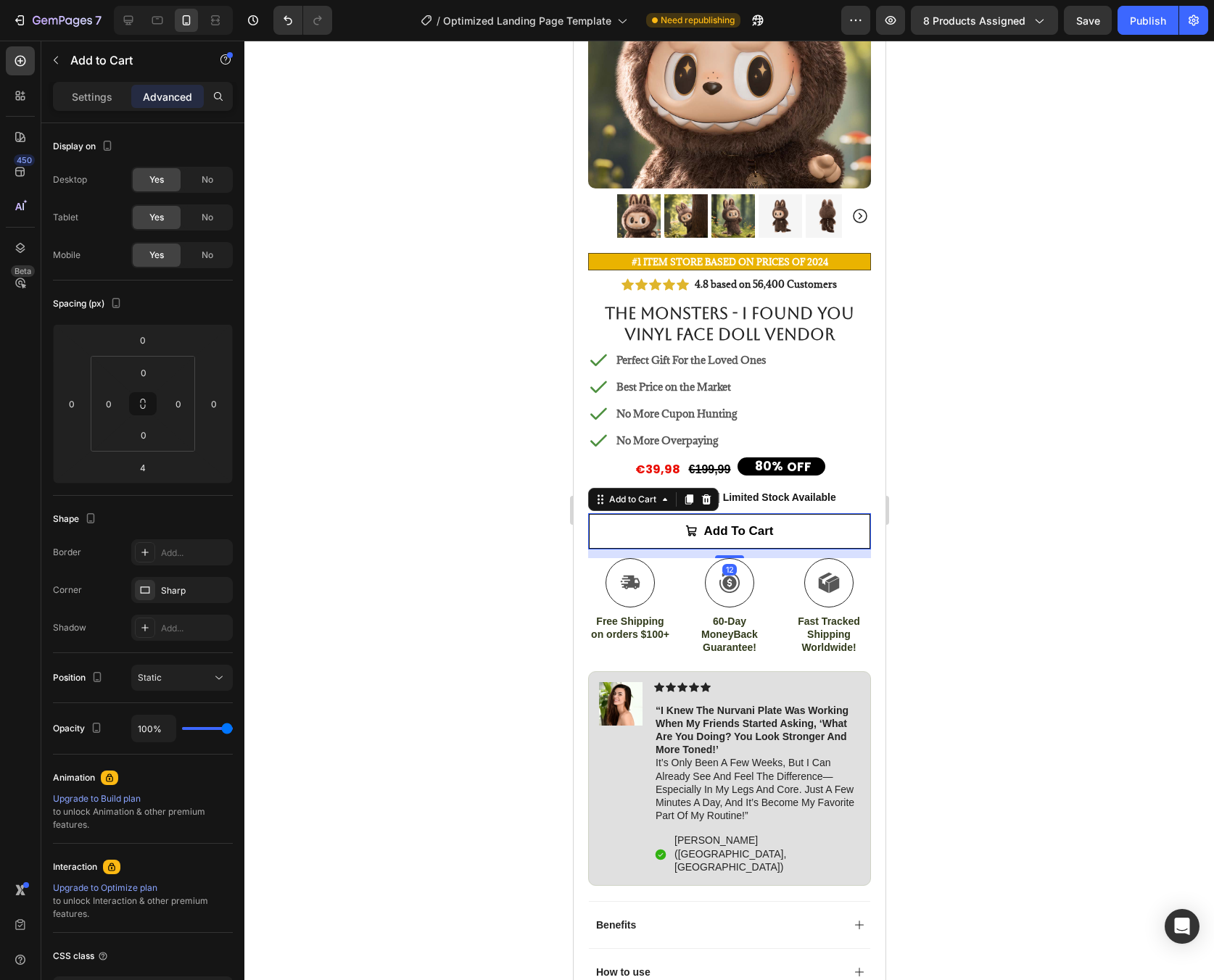
drag, startPoint x: 724, startPoint y: 540, endPoint x: 826, endPoint y: 544, distance: 102.1
click at [725, 555] on div at bounding box center [728, 557] width 29 height 3
type input "12"
click at [1161, 543] on div at bounding box center [729, 510] width 970 height 940
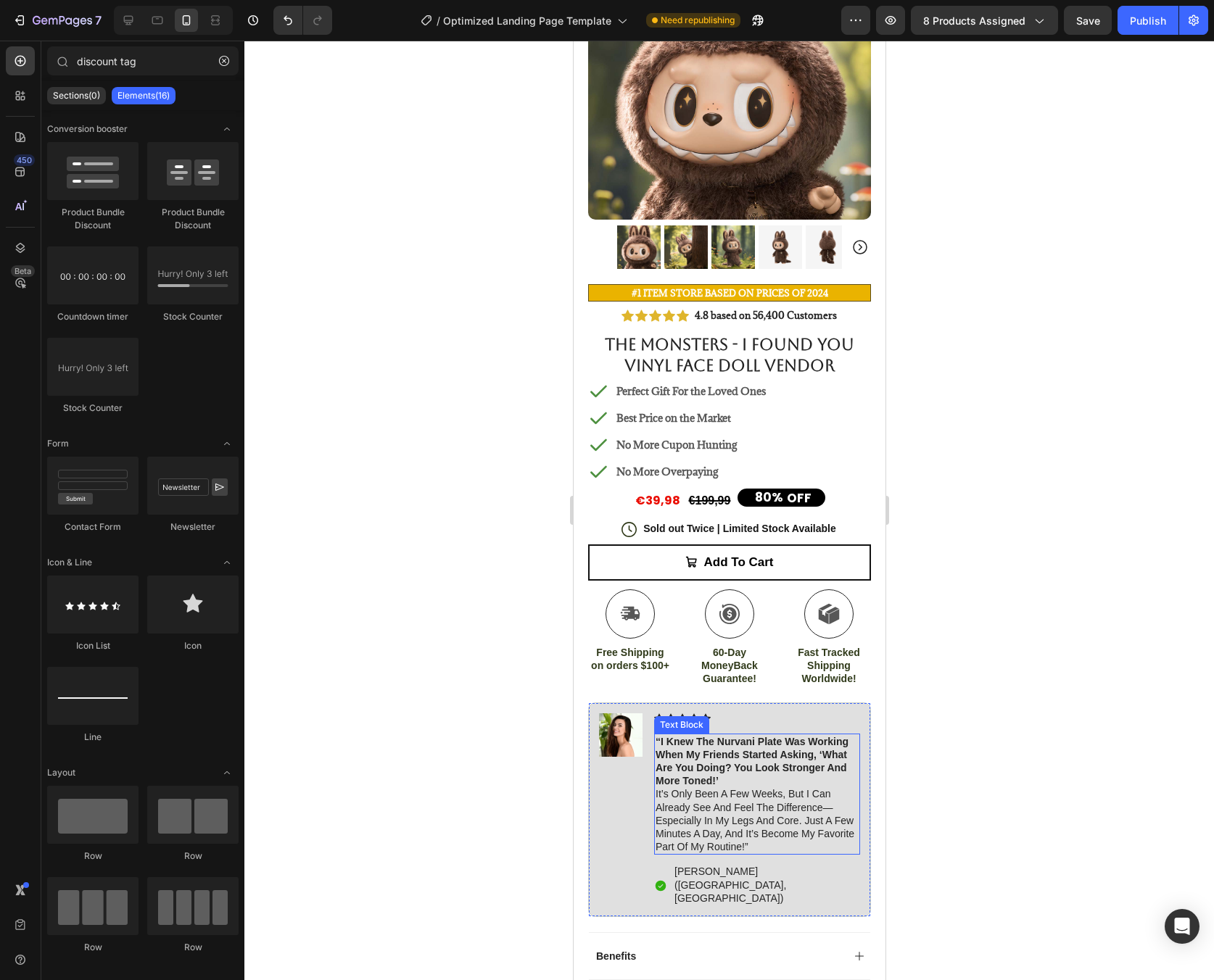
scroll to position [173, 0]
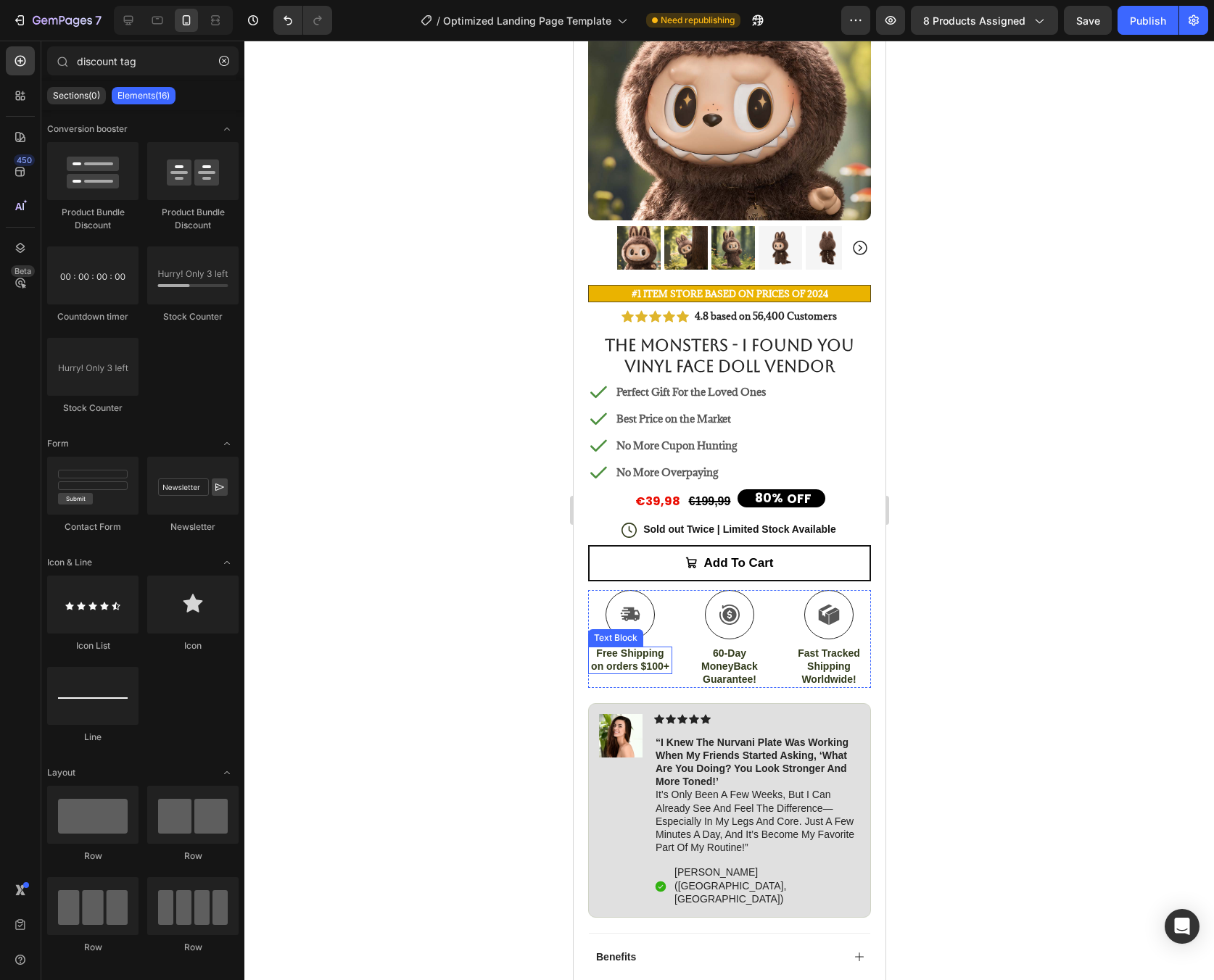
click at [646, 649] on p "Free Shipping on orders $100+" at bounding box center [629, 659] width 81 height 26
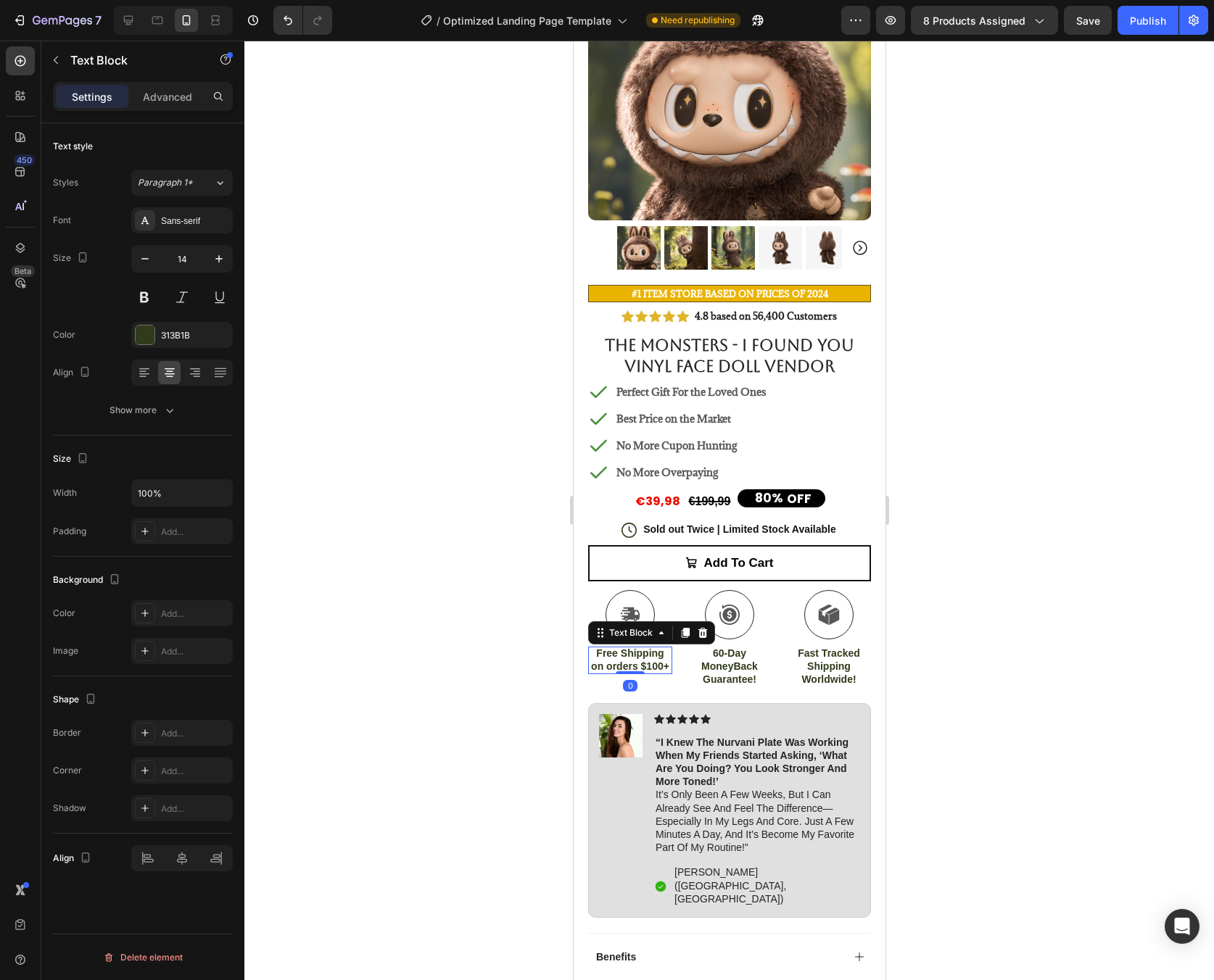
click at [646, 649] on p "Free Shipping on orders $100+" at bounding box center [629, 659] width 81 height 26
click at [724, 648] on p "60-Day MoneyBack Guarantee!" at bounding box center [729, 666] width 81 height 39
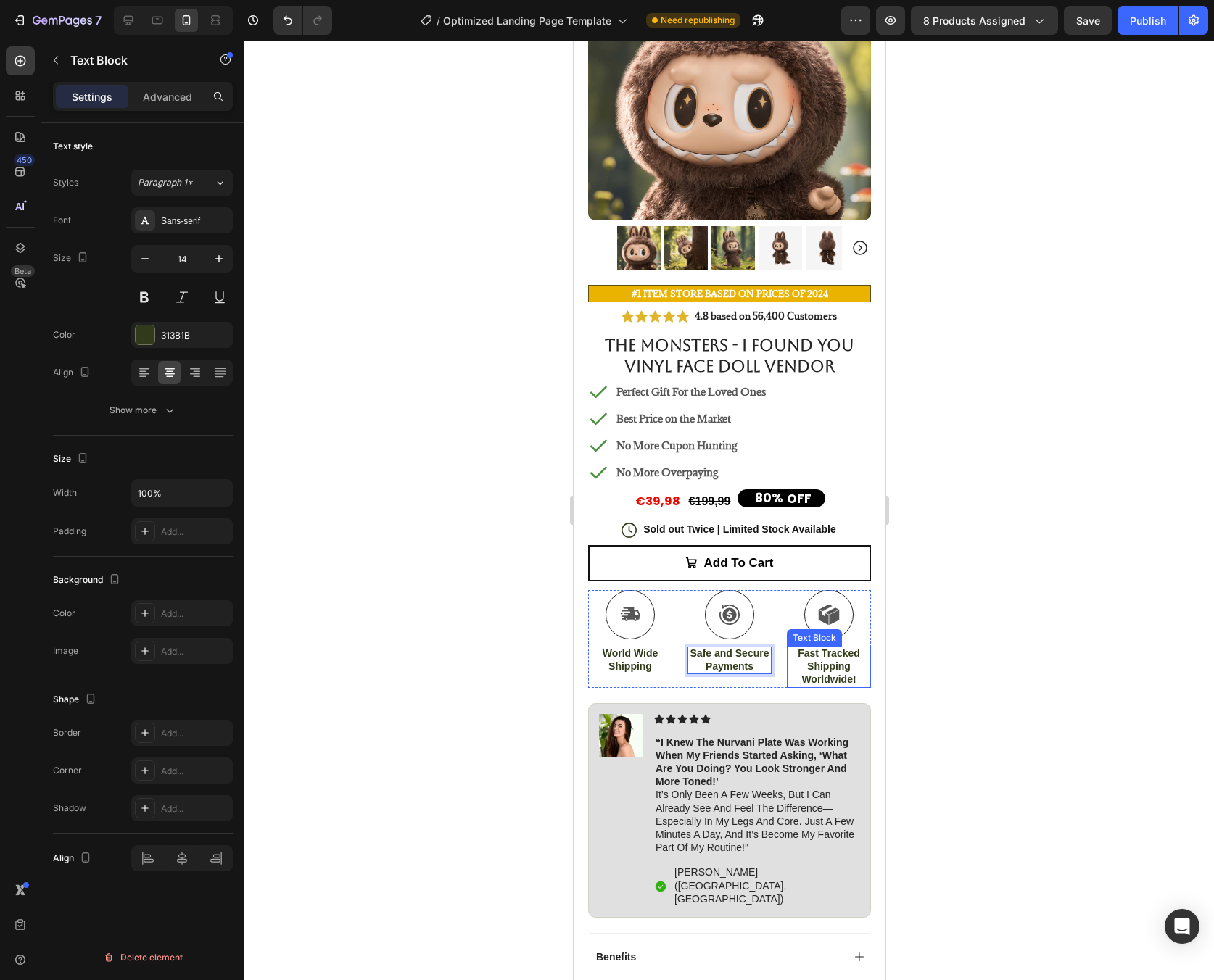
click at [819, 658] on p "Fast Tracked Shipping Worldwide!" at bounding box center [828, 666] width 81 height 39
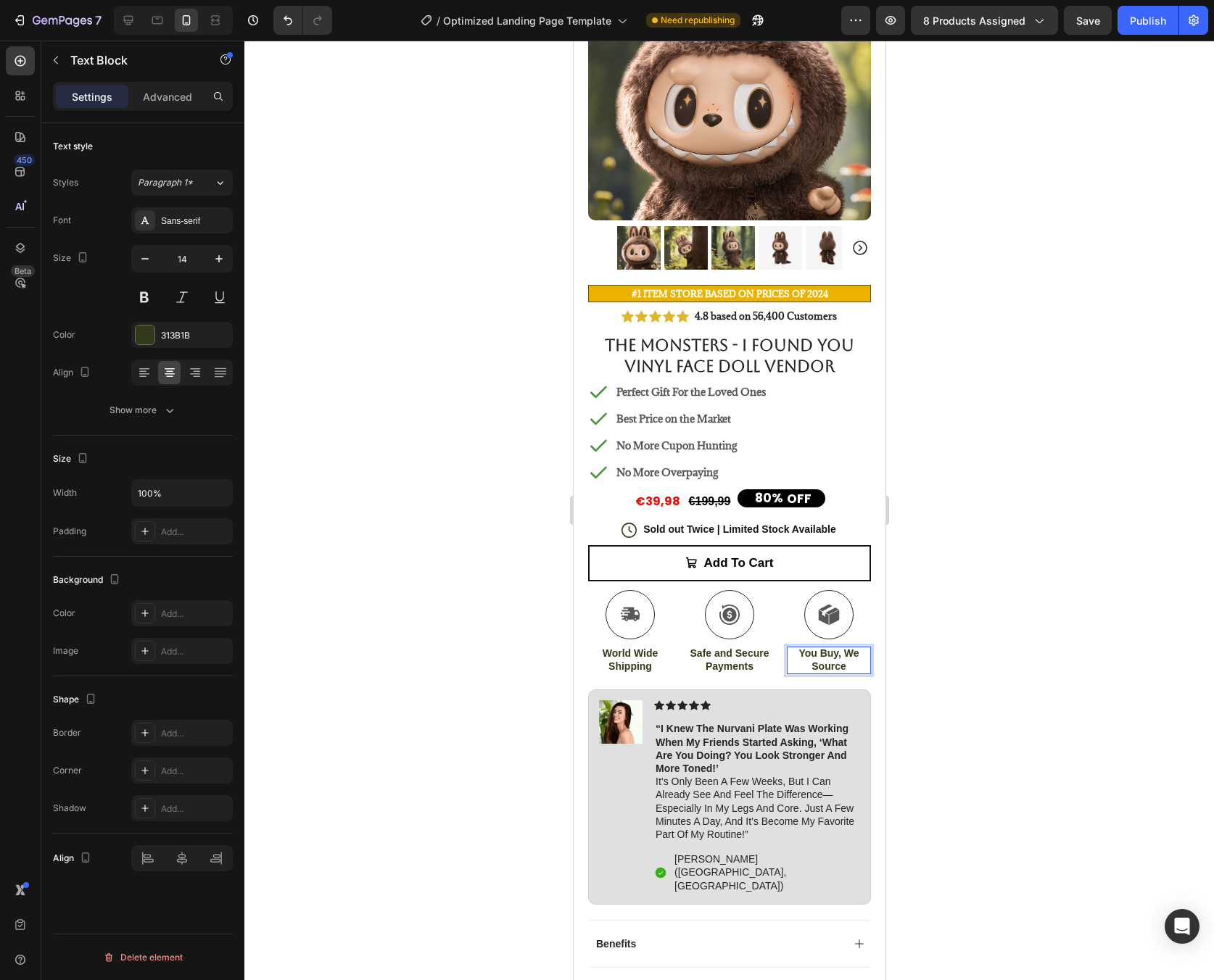
click at [983, 640] on div at bounding box center [729, 510] width 970 height 940
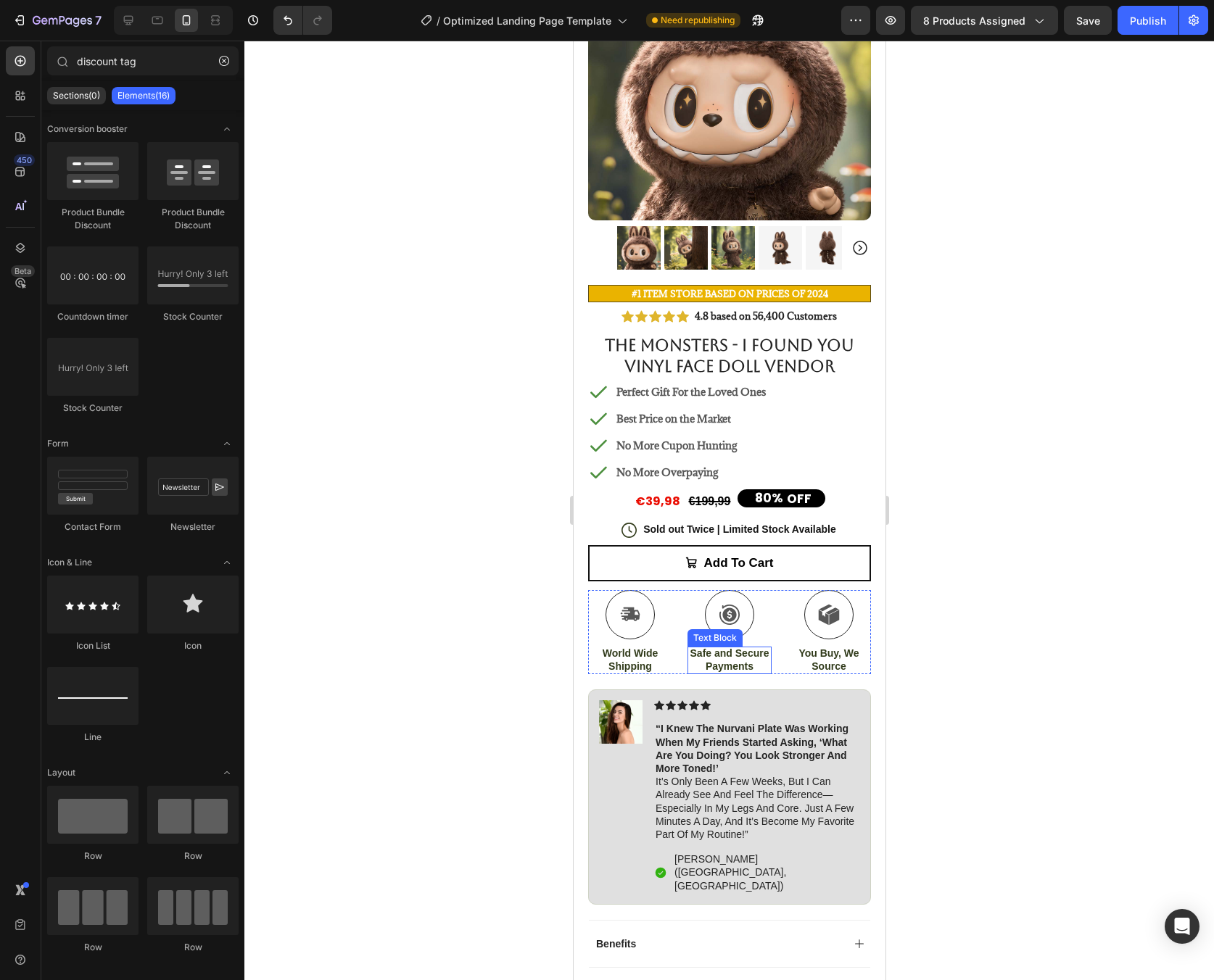
click at [725, 647] on p "Safe and Secure Payments" at bounding box center [729, 659] width 81 height 26
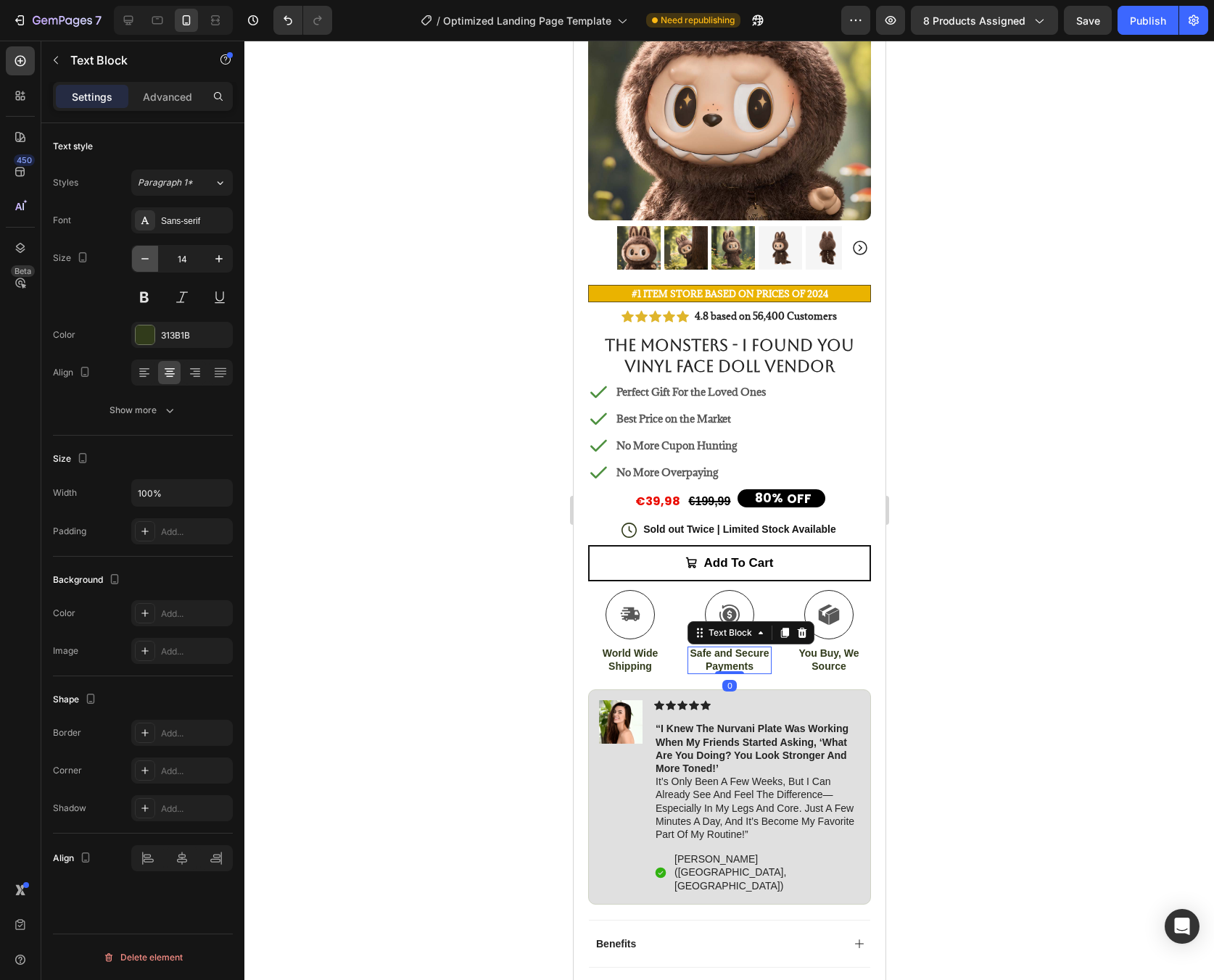
click at [144, 259] on icon "button" at bounding box center [145, 259] width 7 height 2
type input "13"
click at [138, 331] on div at bounding box center [145, 335] width 19 height 19
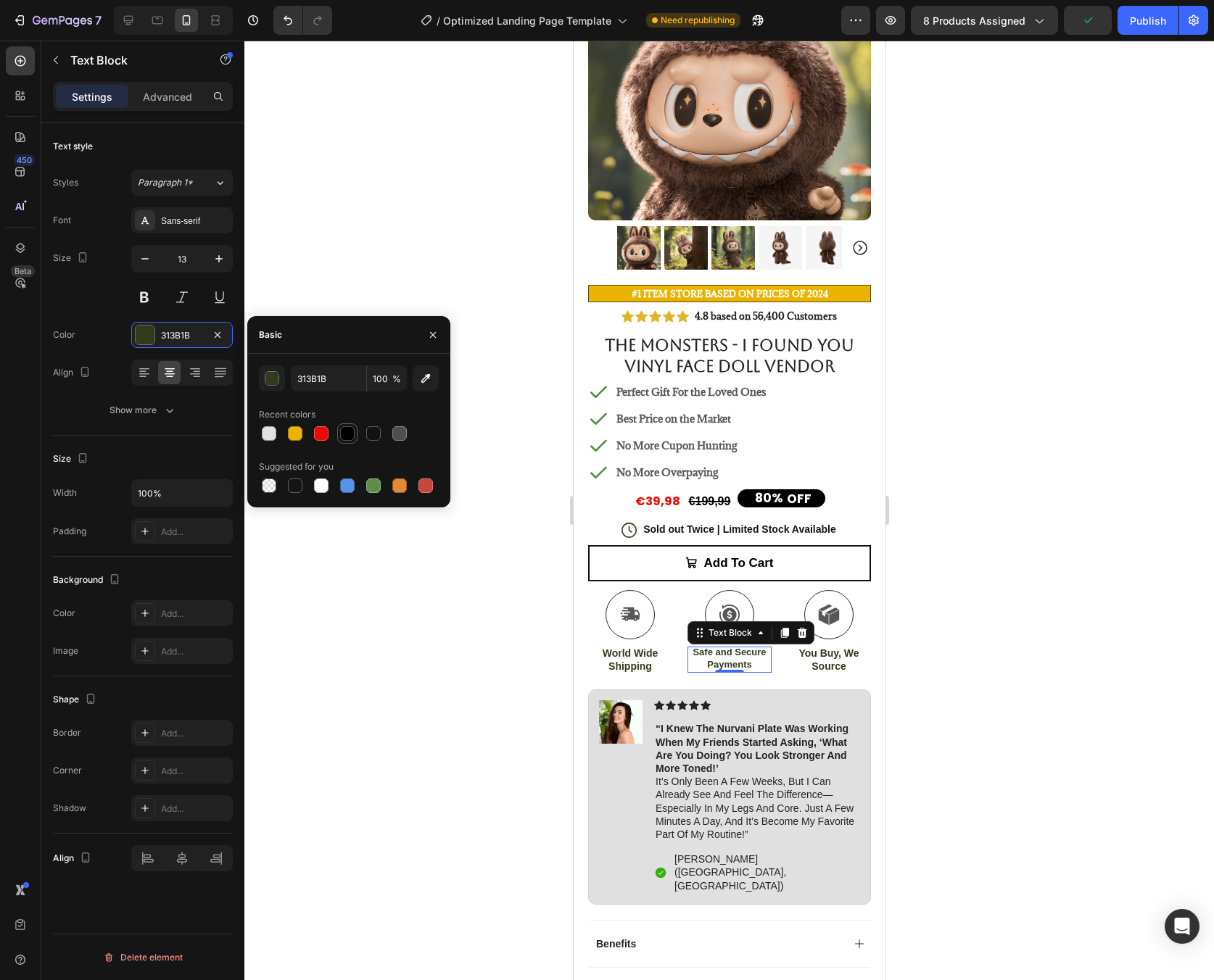
click at [351, 438] on div at bounding box center [348, 433] width 15 height 15
type input "000000"
click at [817, 652] on p "You Buy, We Source" at bounding box center [828, 659] width 81 height 26
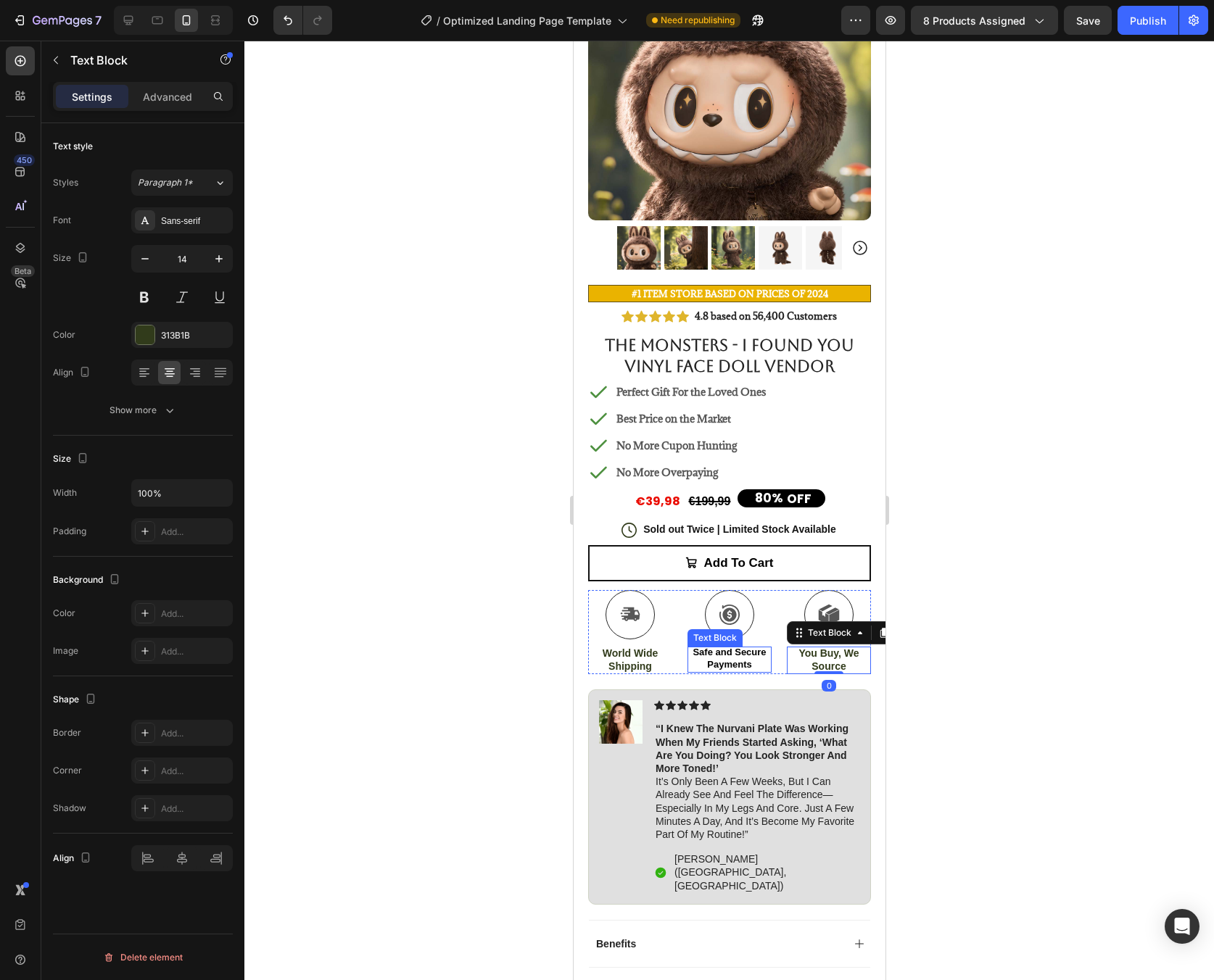
click at [726, 652] on p "Safe and Secure Payments" at bounding box center [729, 659] width 81 height 25
click at [843, 651] on p "You Buy, We Source" at bounding box center [828, 659] width 81 height 26
click at [146, 262] on icon "button" at bounding box center [146, 259] width 15 height 15
type input "13"
click at [643, 654] on p "World Wide Shipping" at bounding box center [629, 659] width 81 height 26
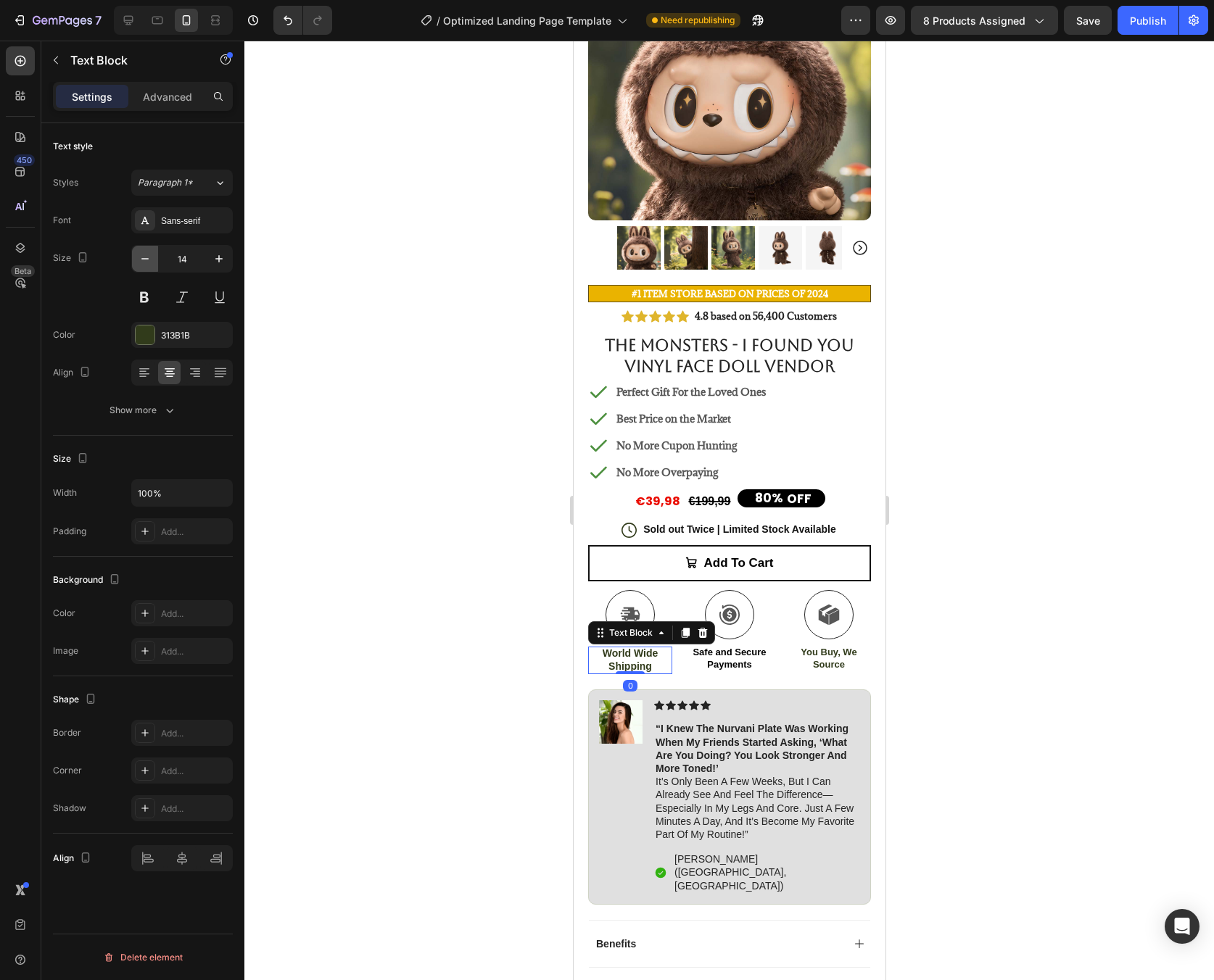
click at [150, 264] on icon "button" at bounding box center [146, 259] width 15 height 15
type input "13"
click at [144, 338] on div at bounding box center [145, 335] width 19 height 19
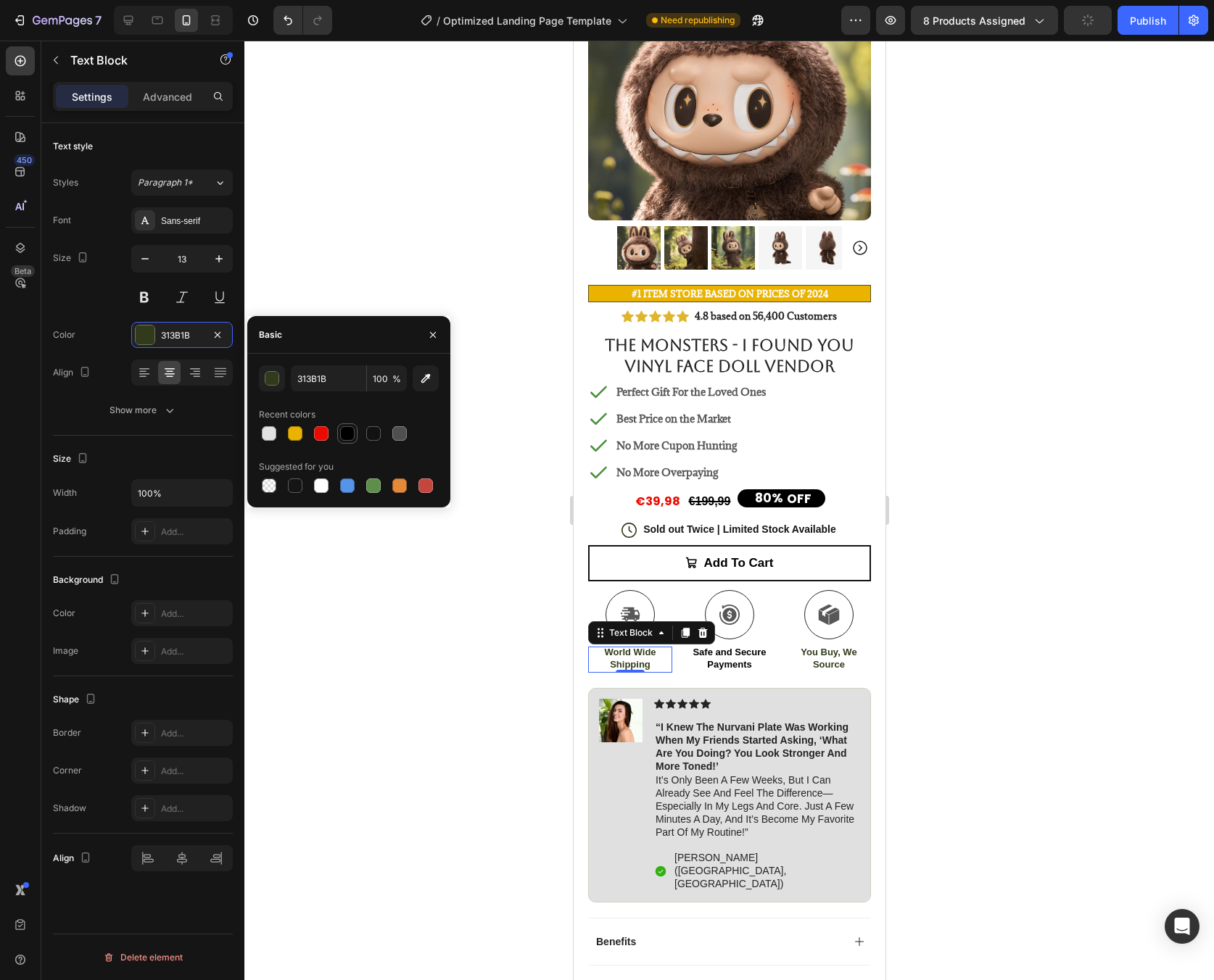
click at [347, 437] on div at bounding box center [348, 433] width 15 height 15
type input "000000"
click at [795, 647] on p "You Buy, We Source" at bounding box center [828, 659] width 81 height 25
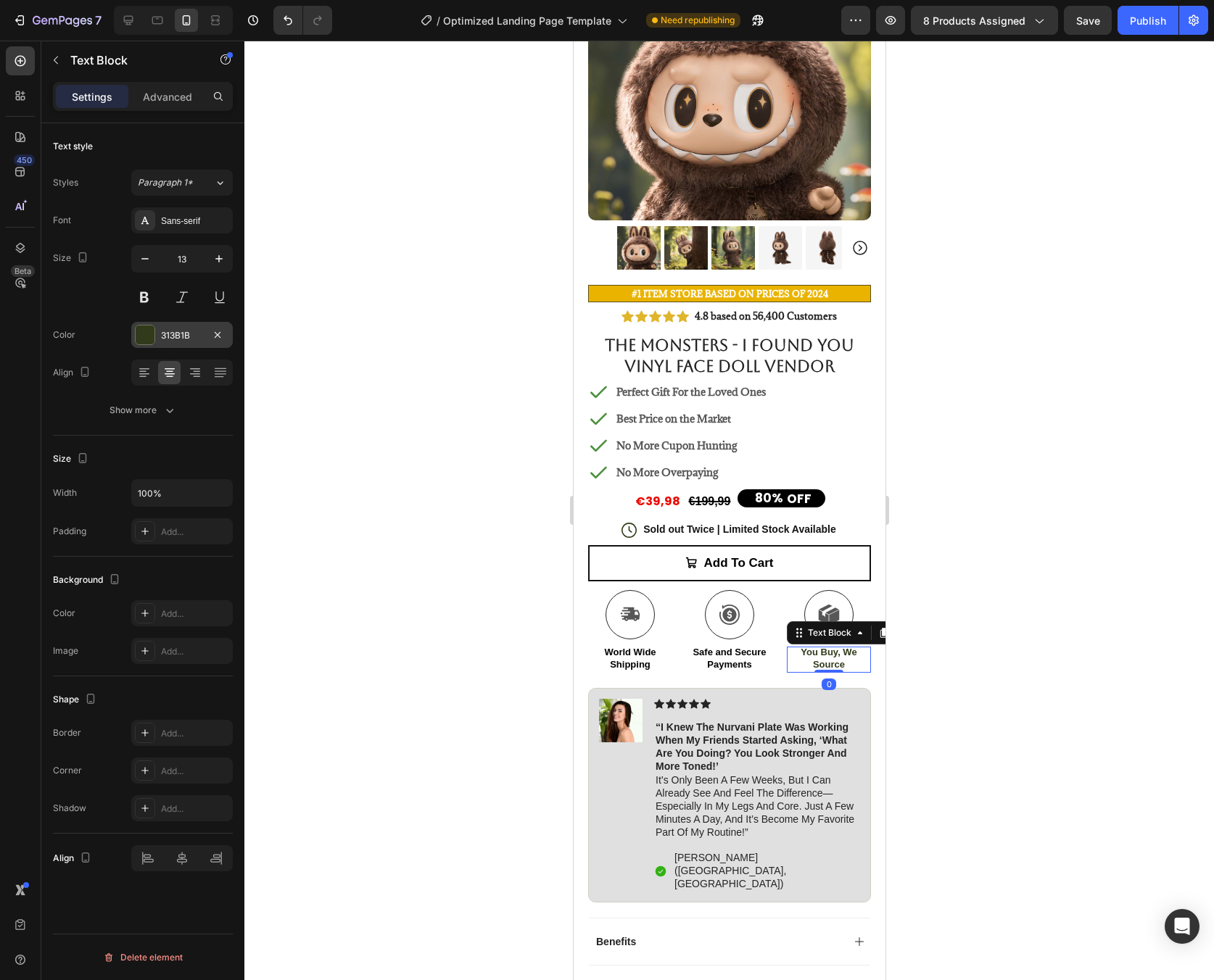
click at [138, 337] on div at bounding box center [145, 335] width 19 height 19
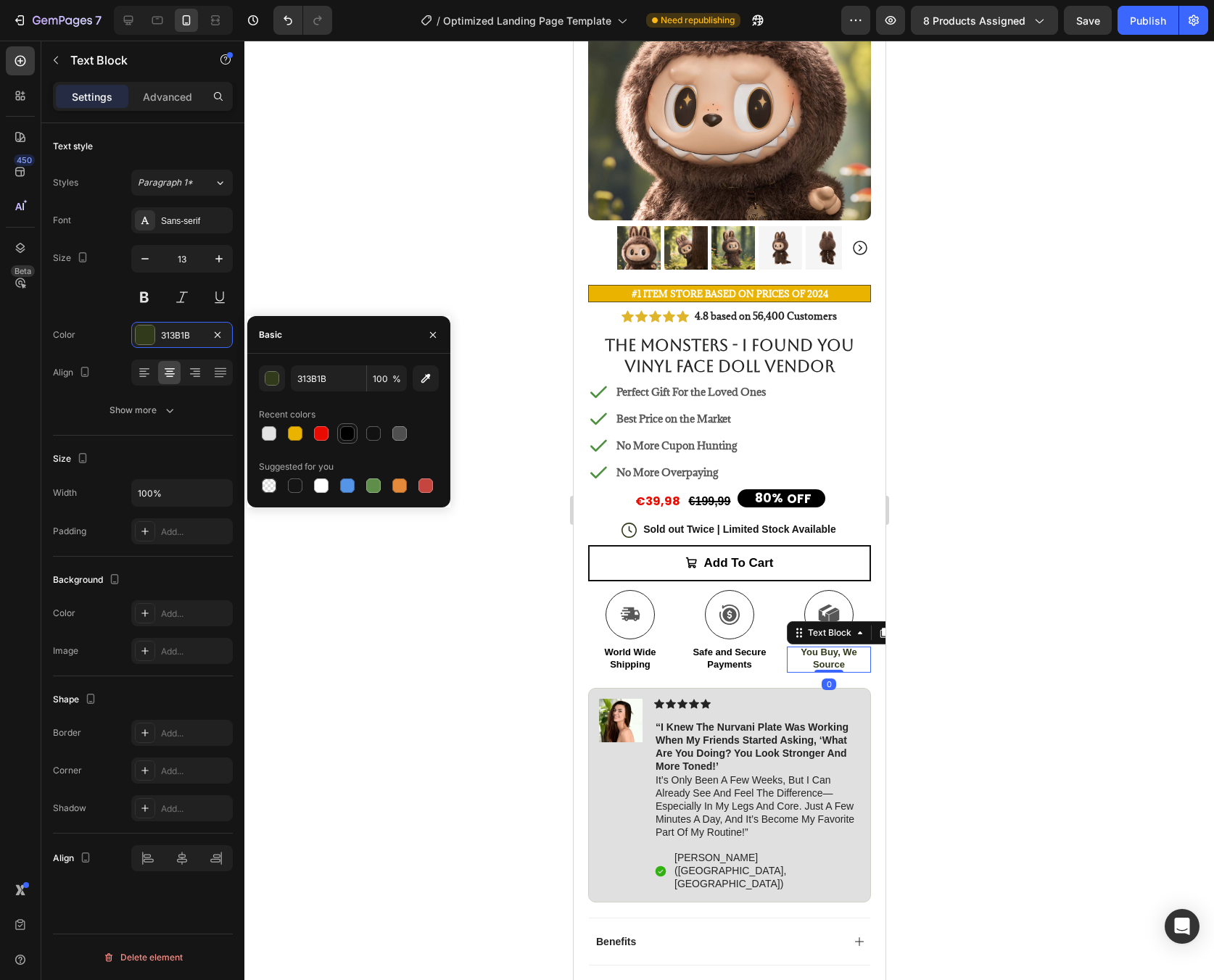
click at [350, 434] on div at bounding box center [348, 433] width 15 height 15
type input "000000"
click at [637, 612] on icon at bounding box center [630, 614] width 21 height 21
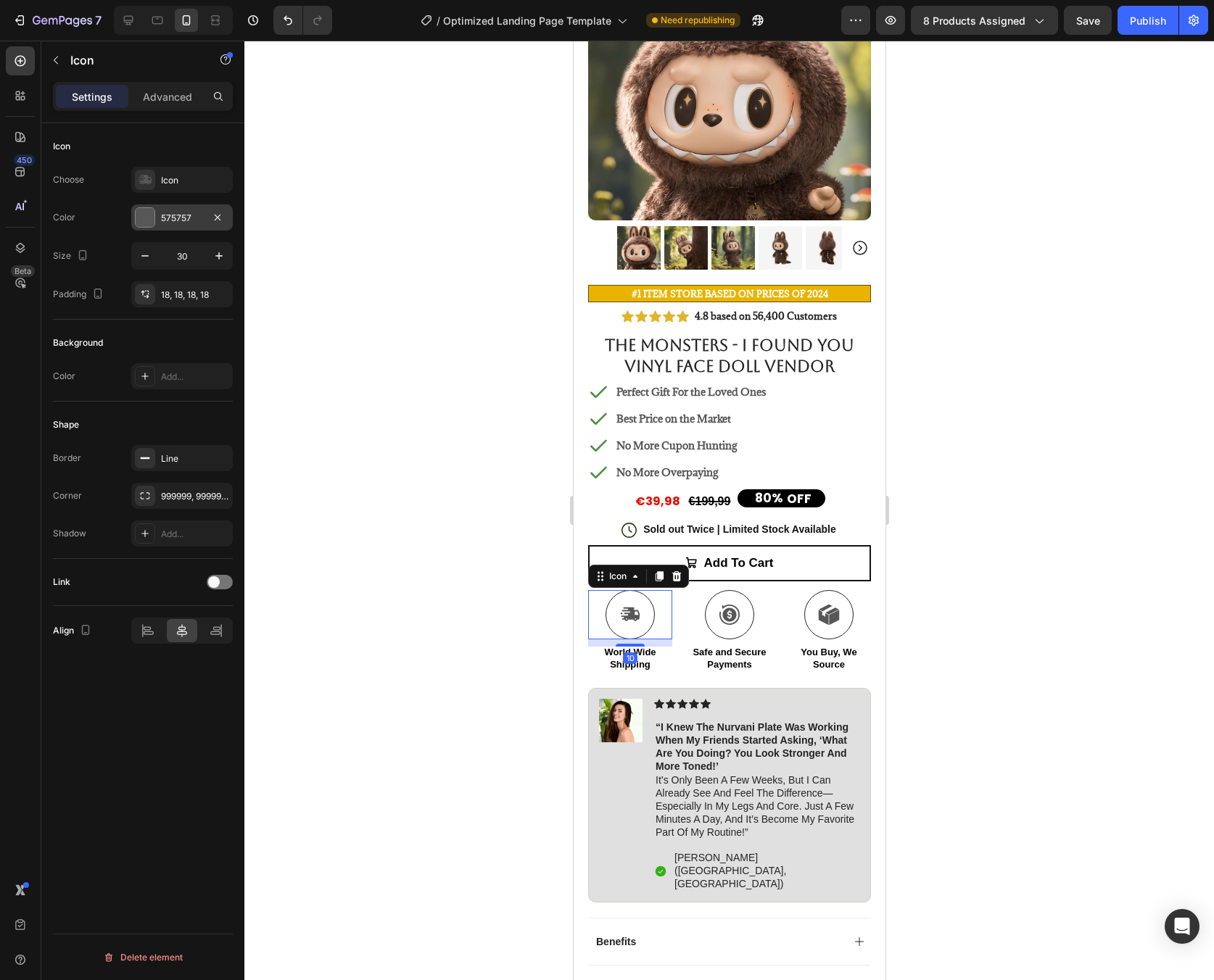
click at [146, 226] on div at bounding box center [145, 217] width 19 height 19
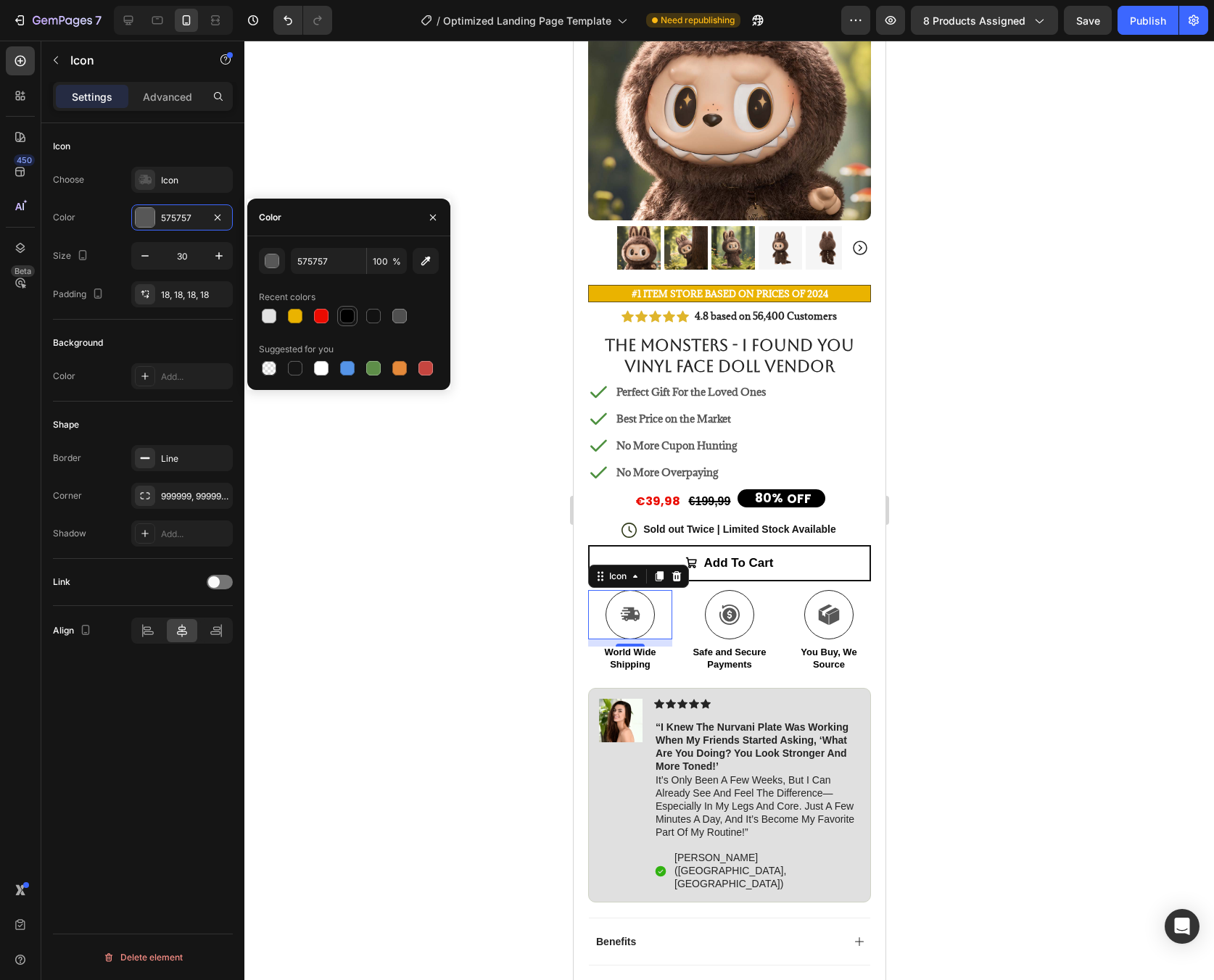
click at [346, 324] on div at bounding box center [347, 316] width 17 height 17
type input "000000"
click at [631, 608] on icon at bounding box center [629, 615] width 19 height 15
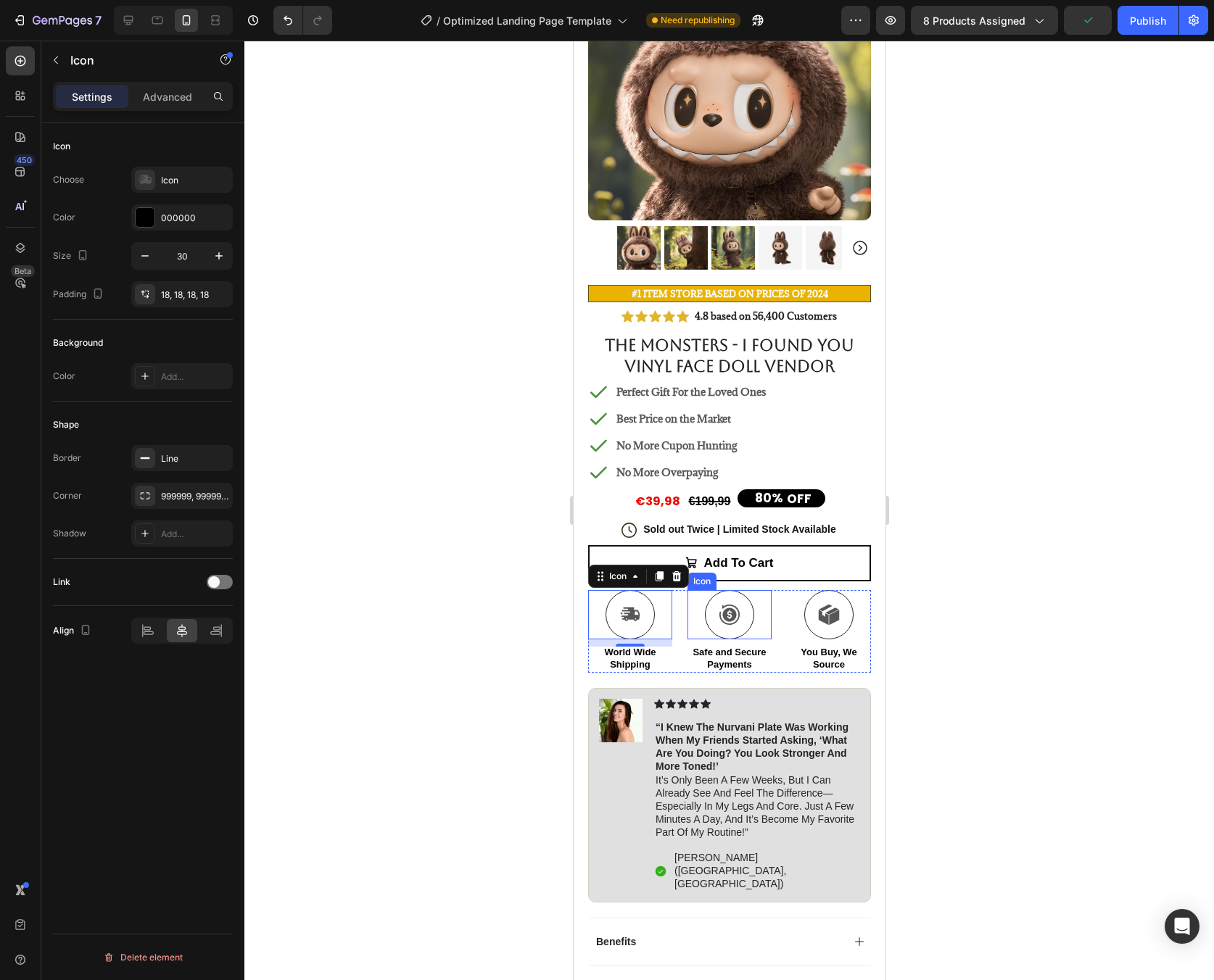
click at [733, 608] on icon at bounding box center [729, 614] width 21 height 21
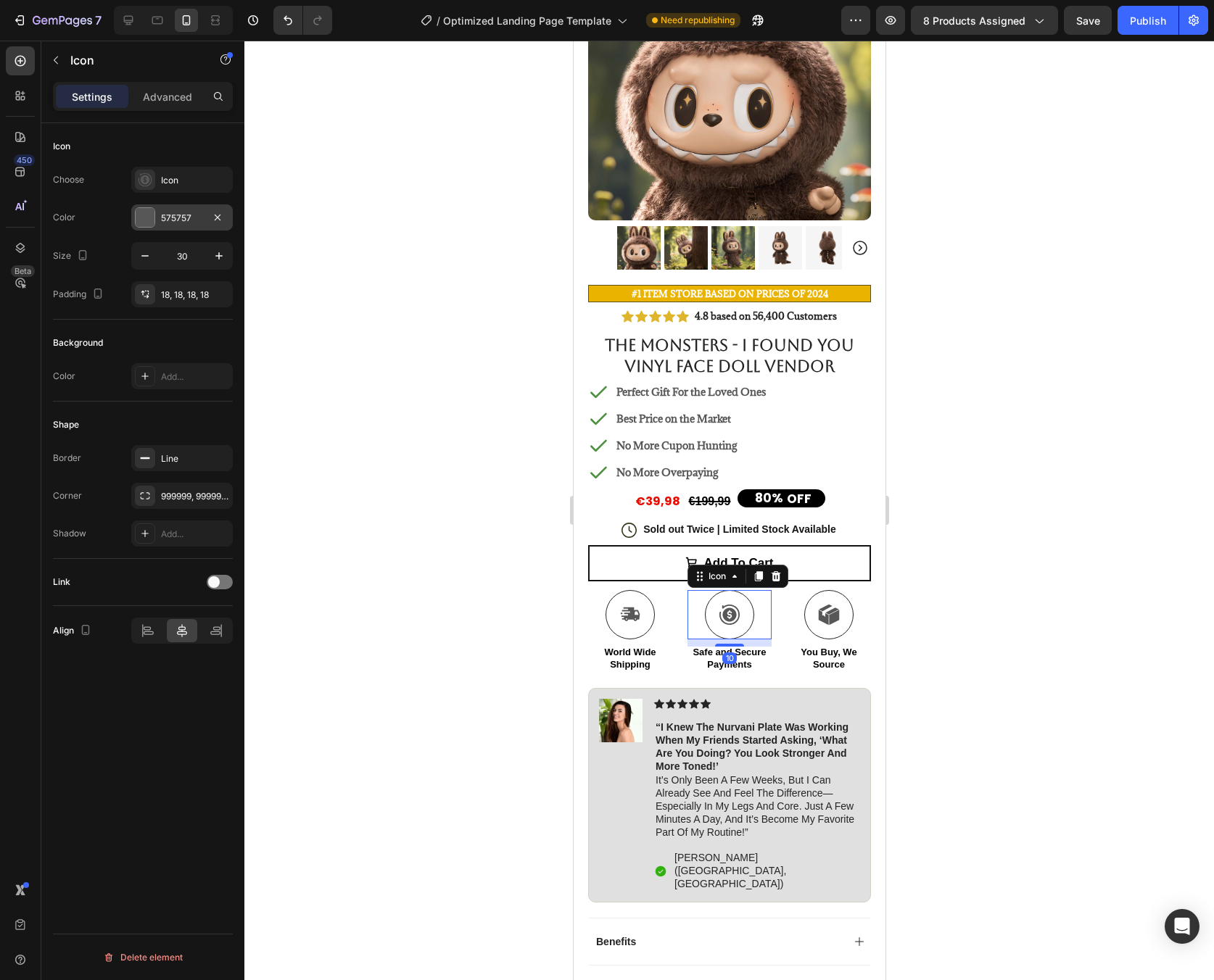
click at [151, 218] on div at bounding box center [145, 217] width 19 height 19
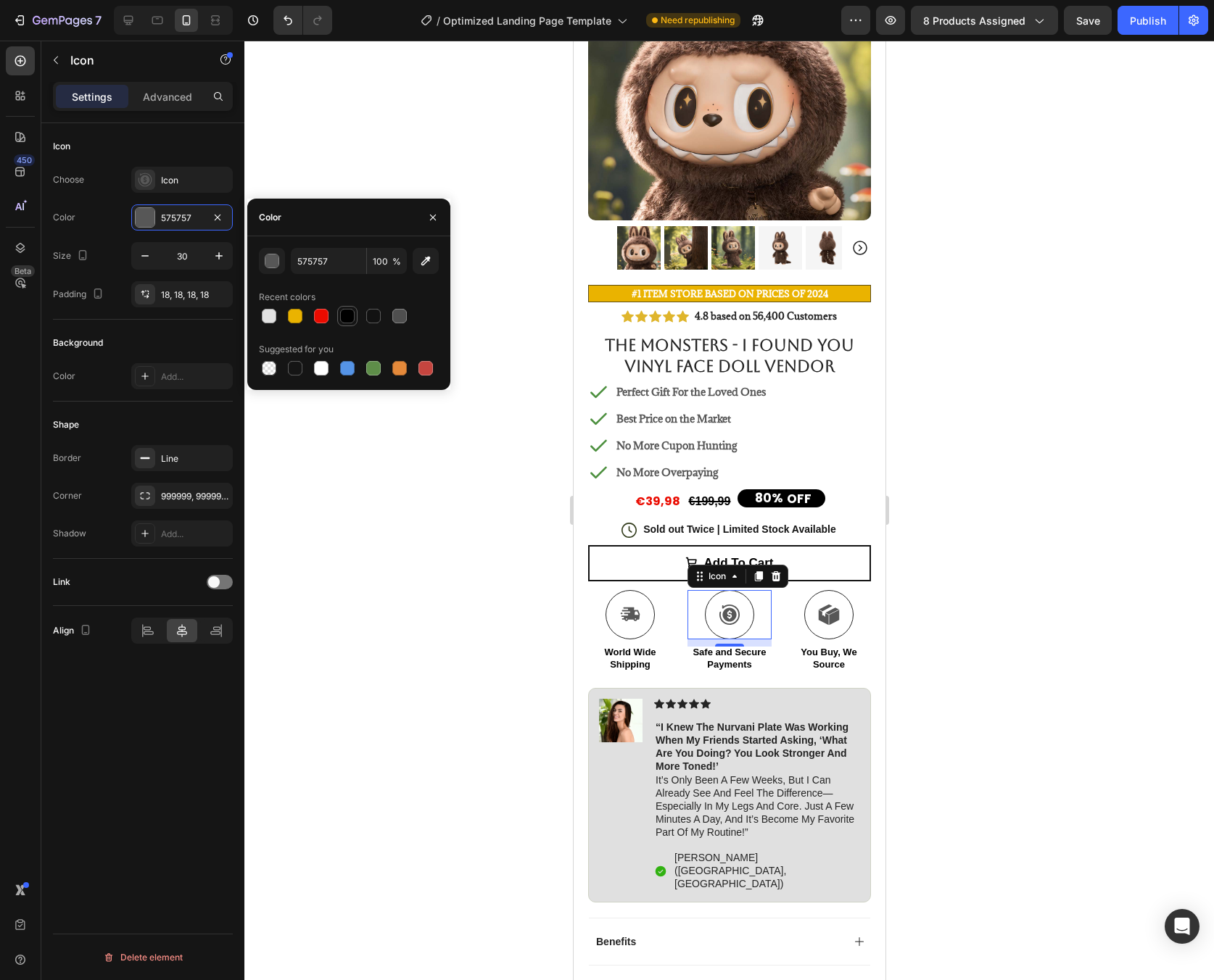
click at [354, 314] on div at bounding box center [348, 317] width 15 height 15
type input "000000"
click at [827, 613] on icon at bounding box center [828, 614] width 21 height 21
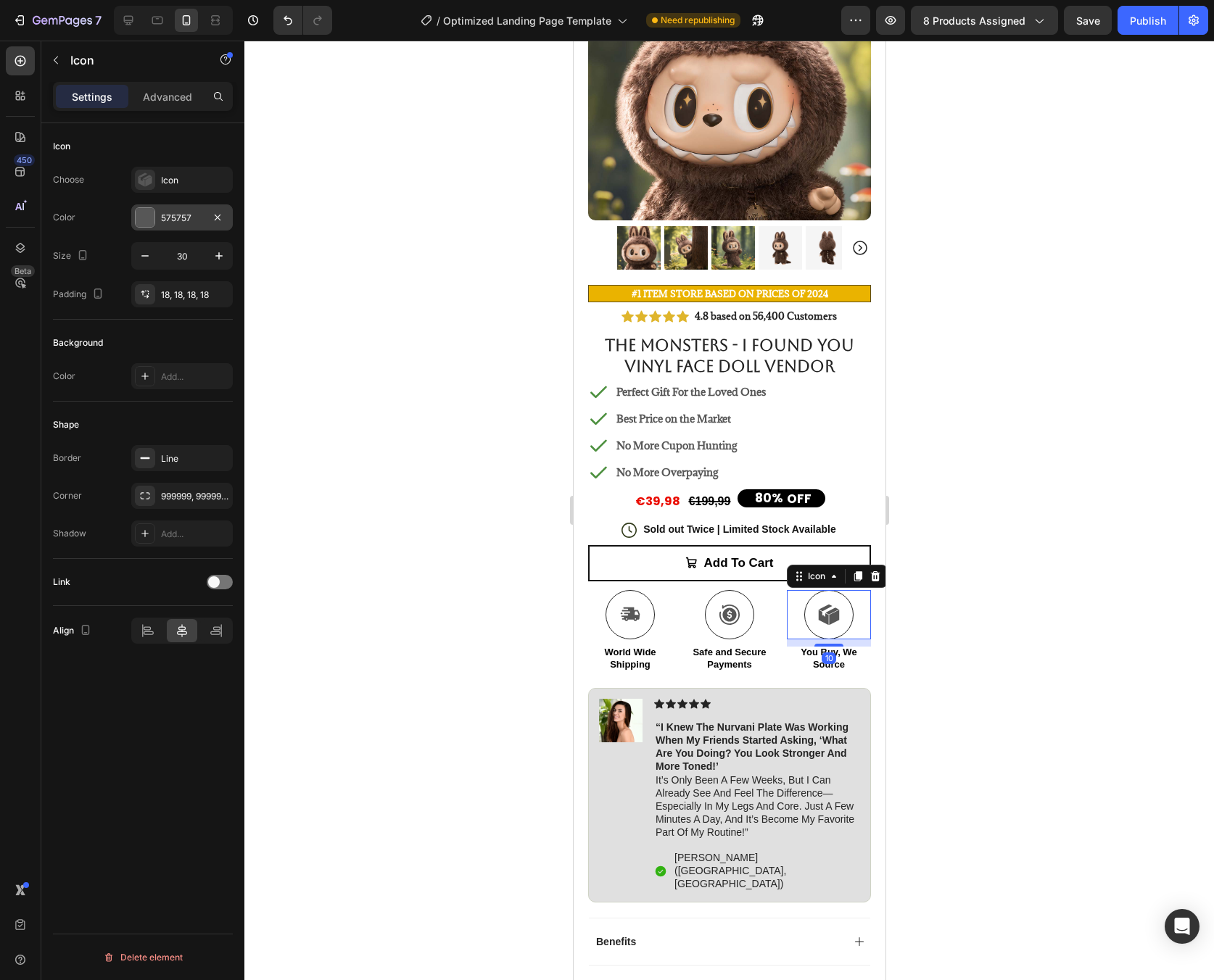
click at [142, 218] on div at bounding box center [145, 217] width 19 height 19
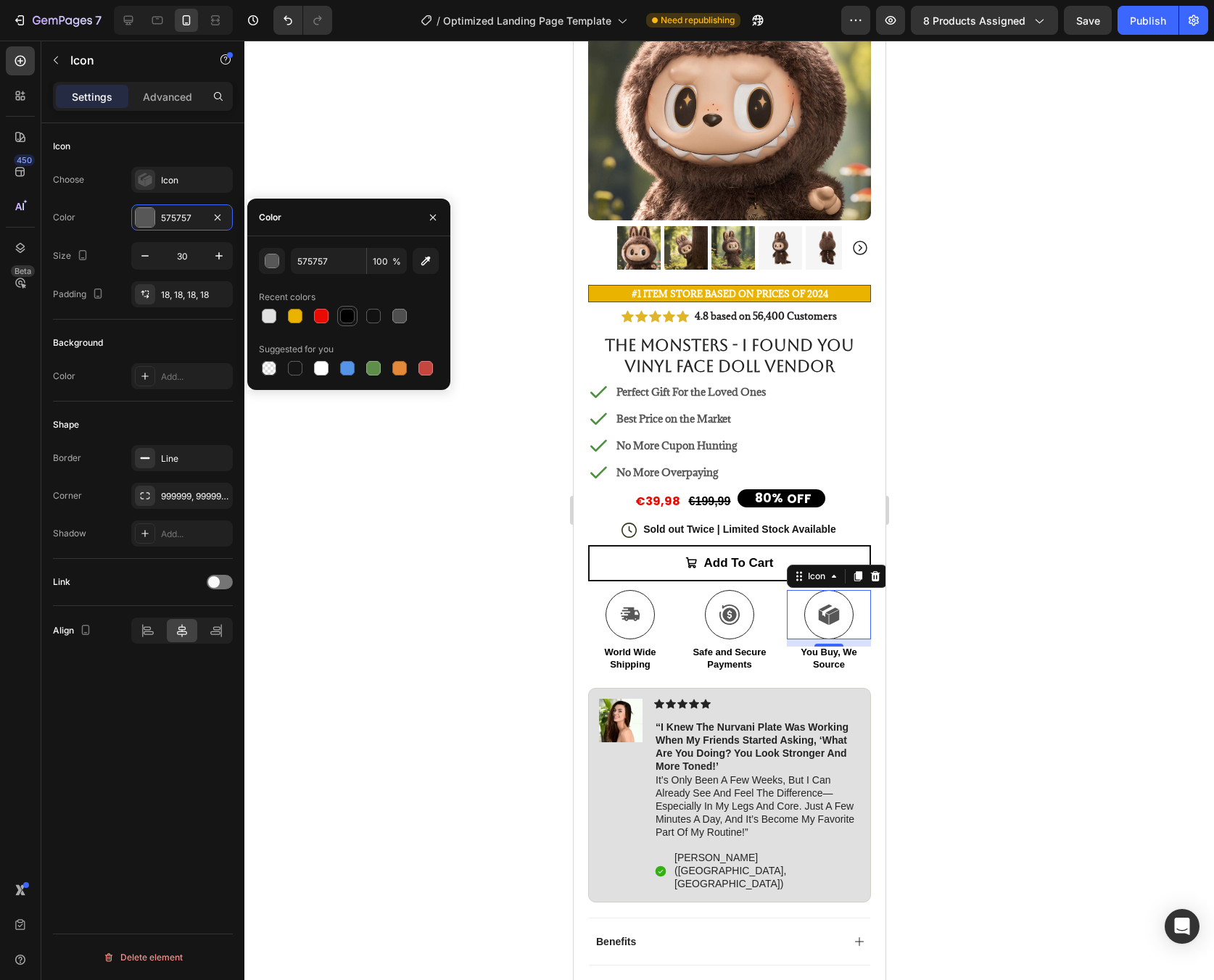
click at [353, 323] on div at bounding box center [347, 316] width 17 height 17
type input "000000"
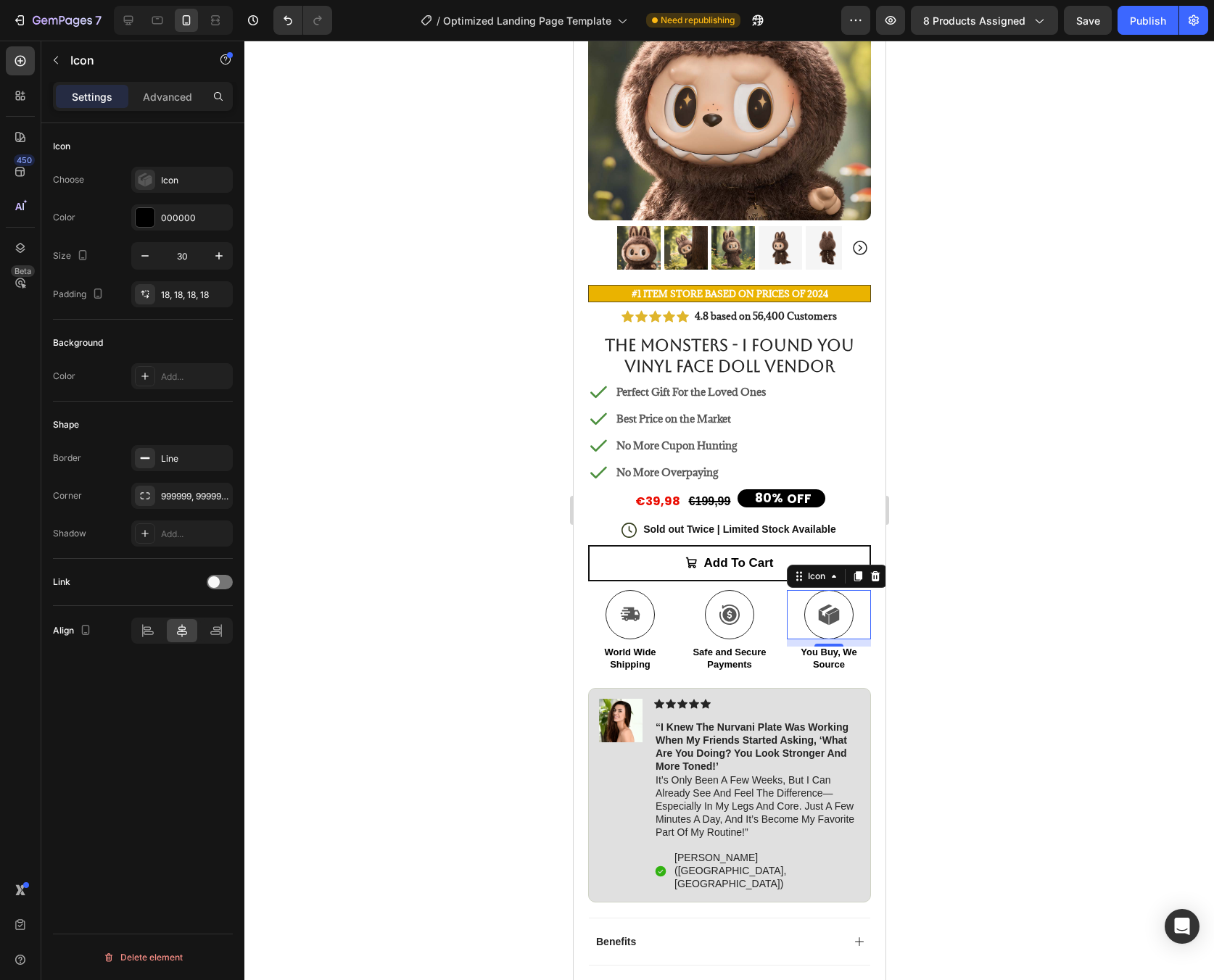
click at [932, 622] on div at bounding box center [729, 510] width 970 height 940
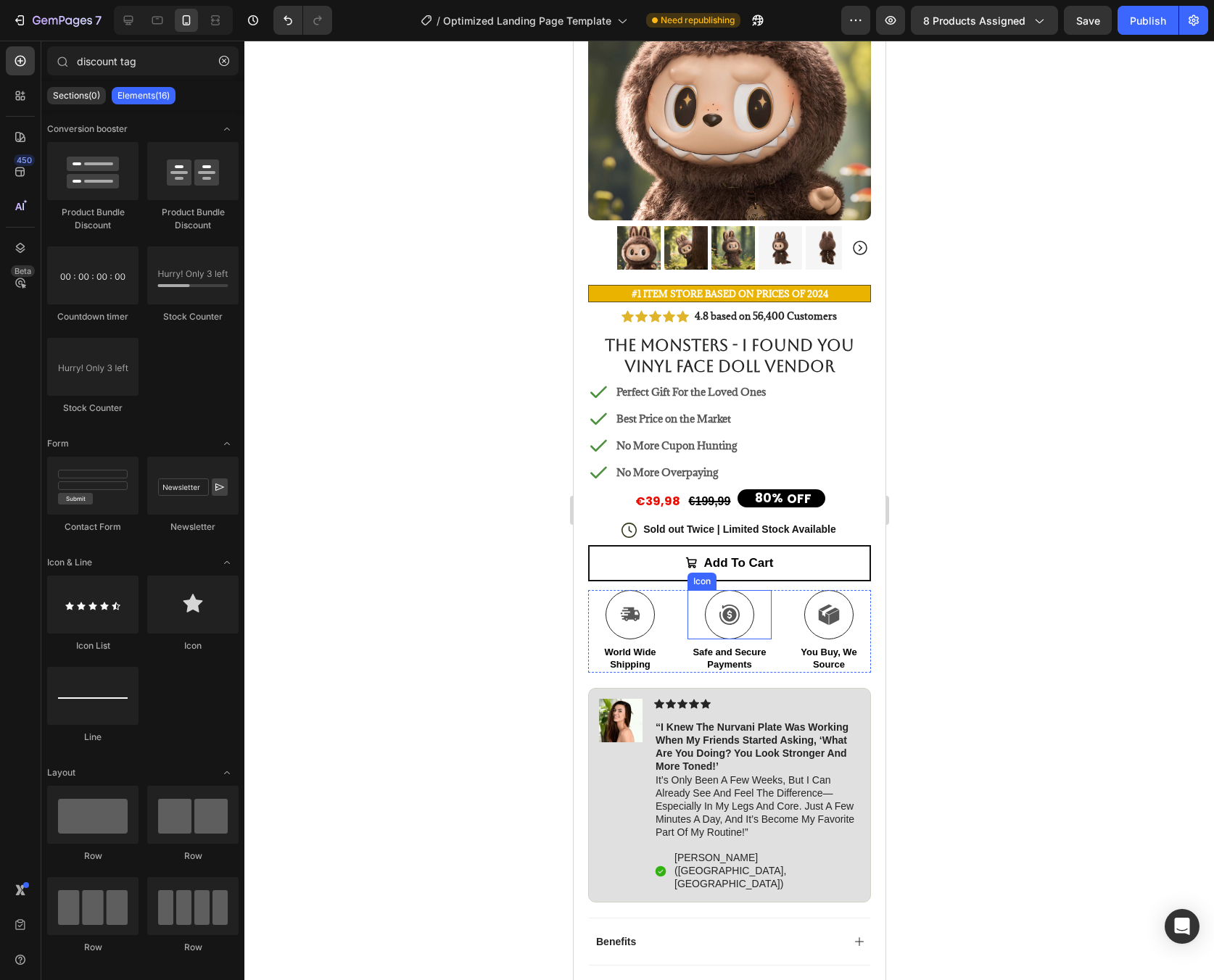
click at [726, 604] on icon at bounding box center [729, 614] width 21 height 21
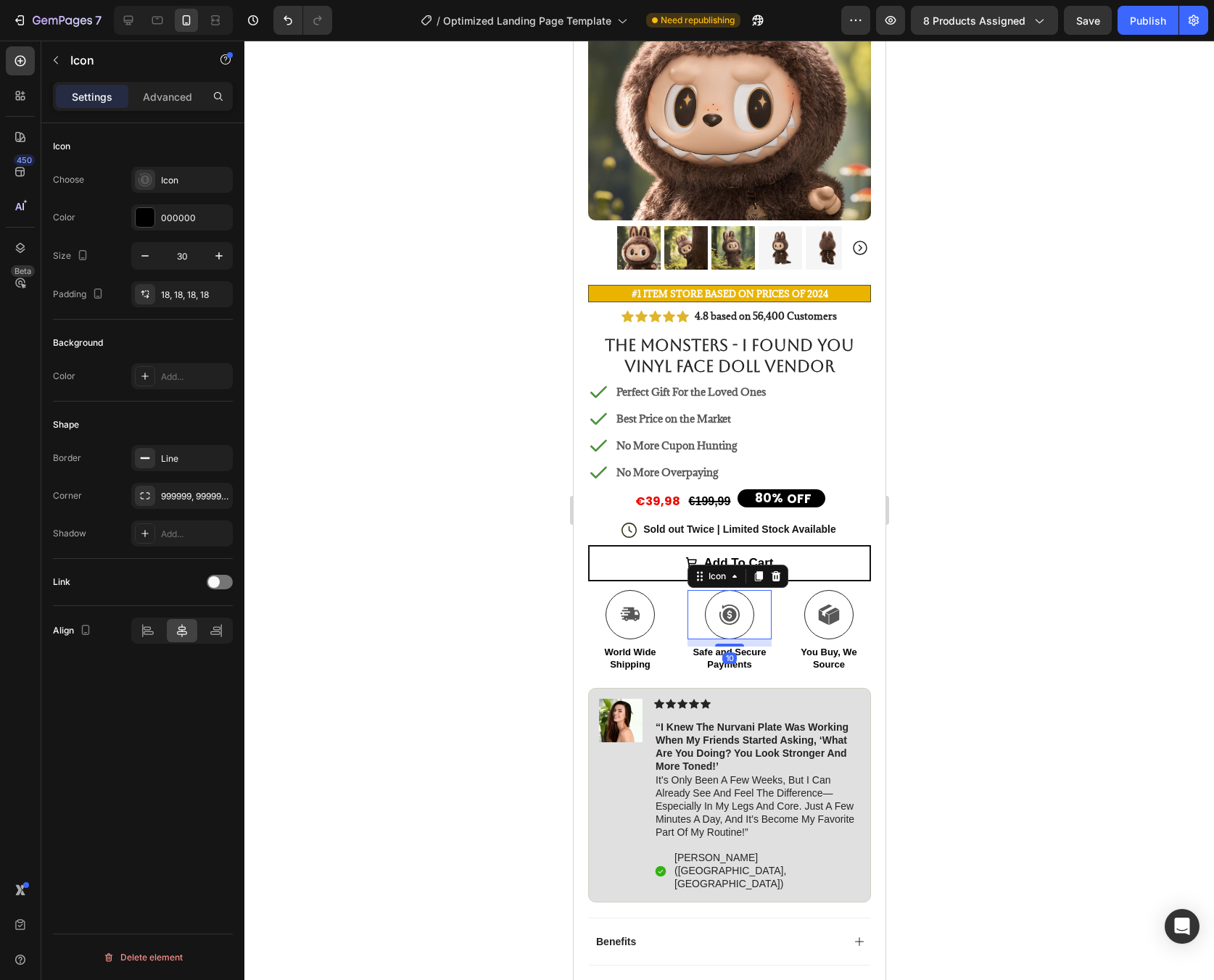
click at [726, 604] on icon at bounding box center [729, 614] width 21 height 21
click at [158, 97] on p "Advanced" at bounding box center [168, 96] width 49 height 16
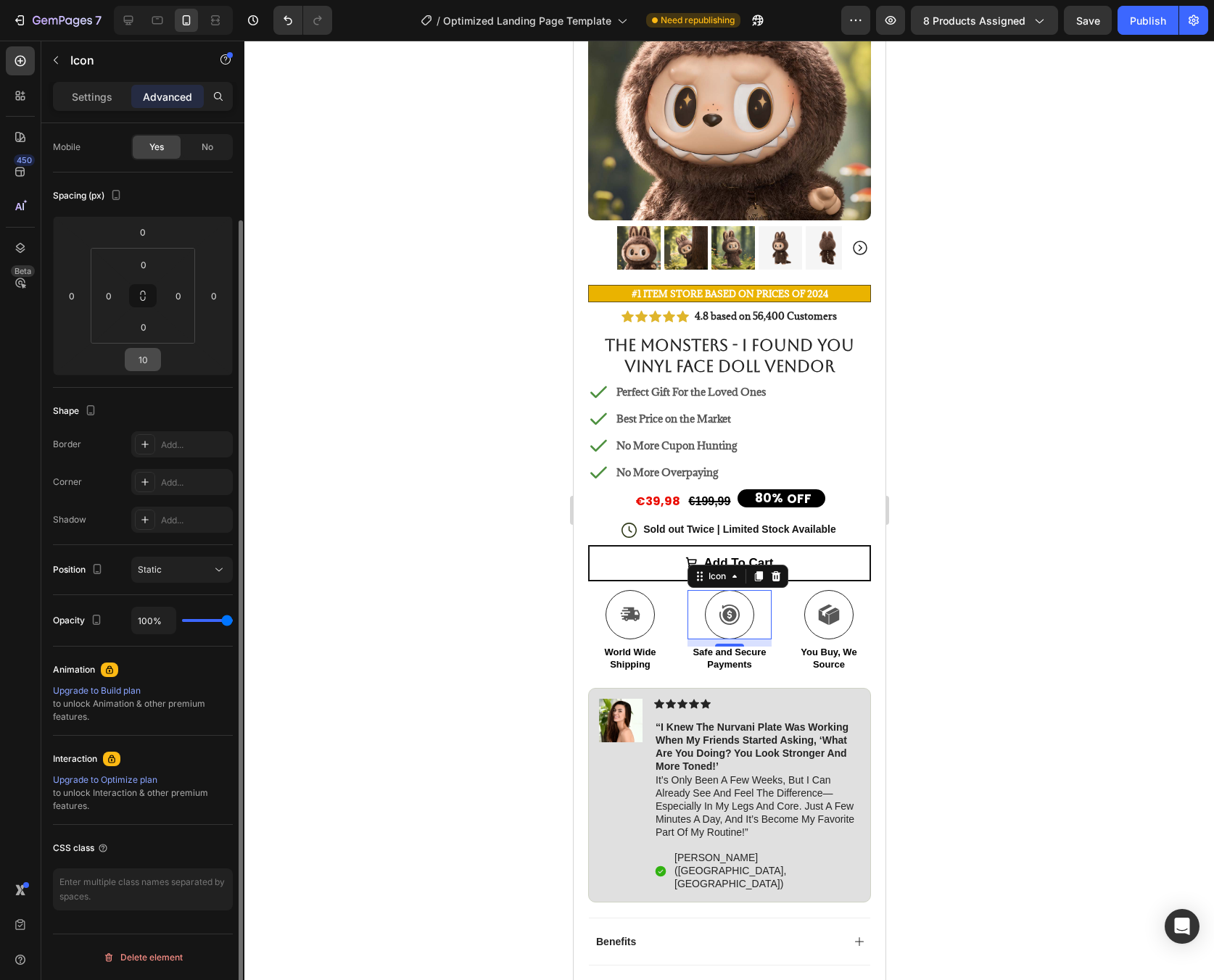
scroll to position [0, 0]
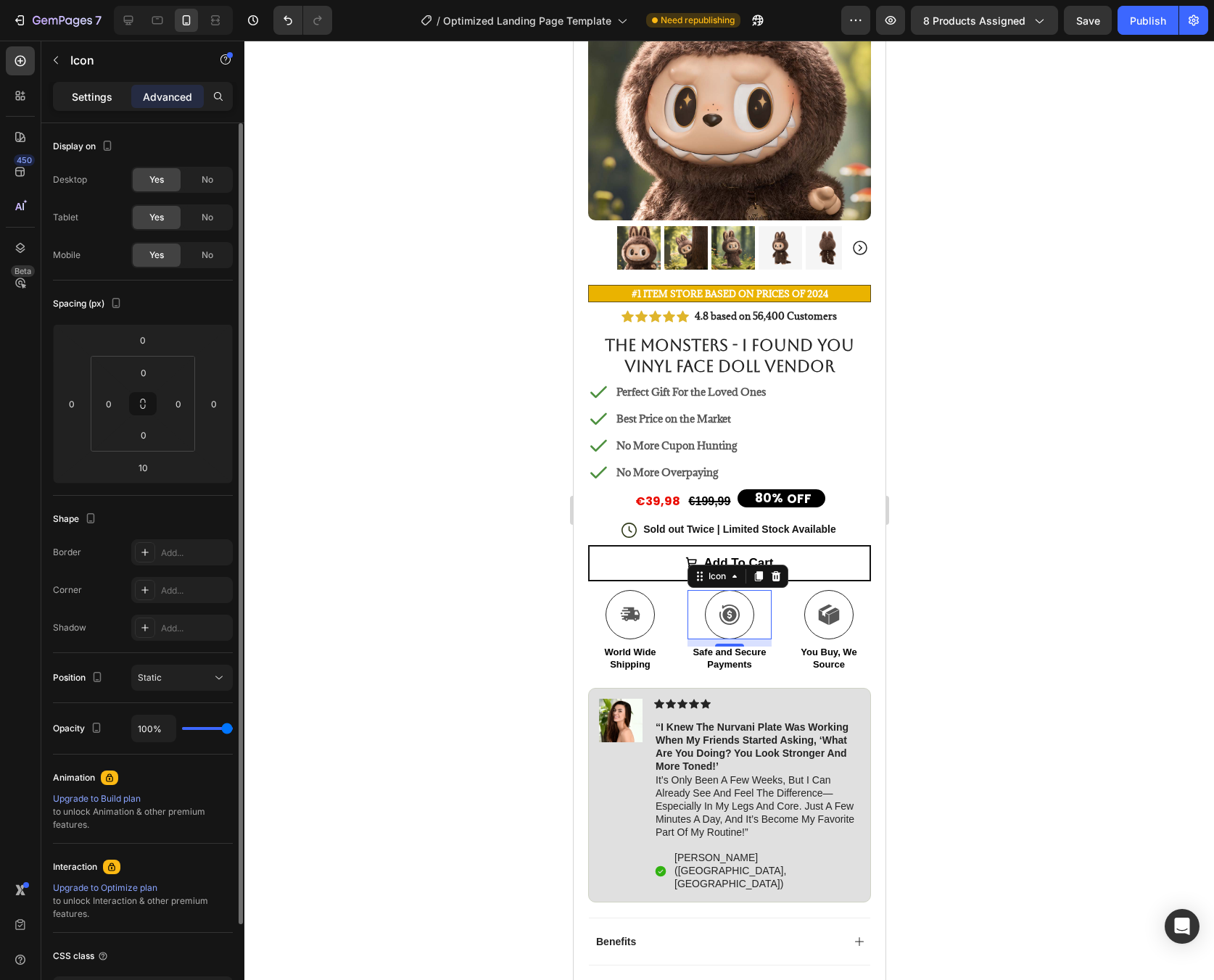
click at [108, 95] on p "Settings" at bounding box center [91, 96] width 40 height 16
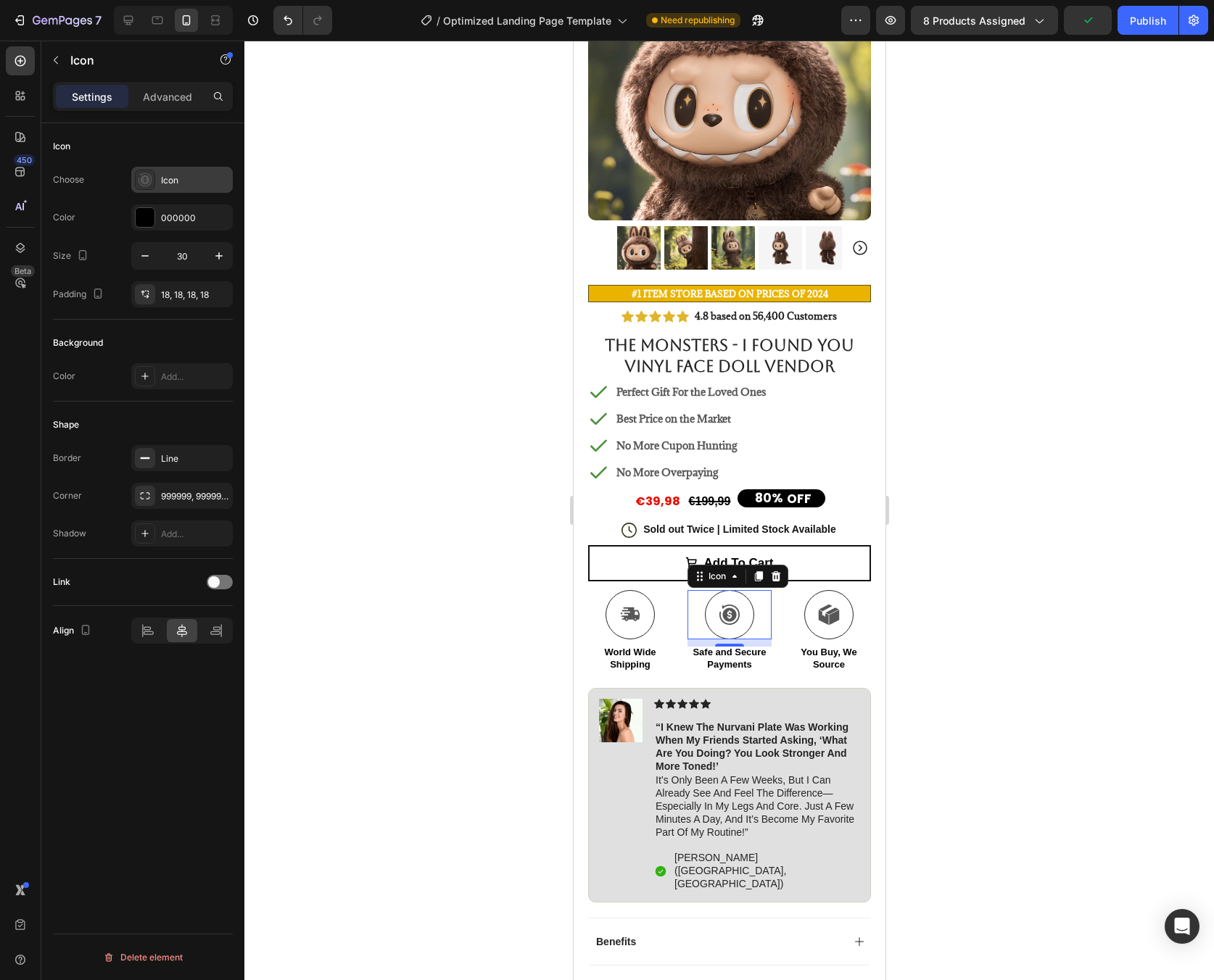
click at [152, 187] on div at bounding box center [145, 179] width 21 height 21
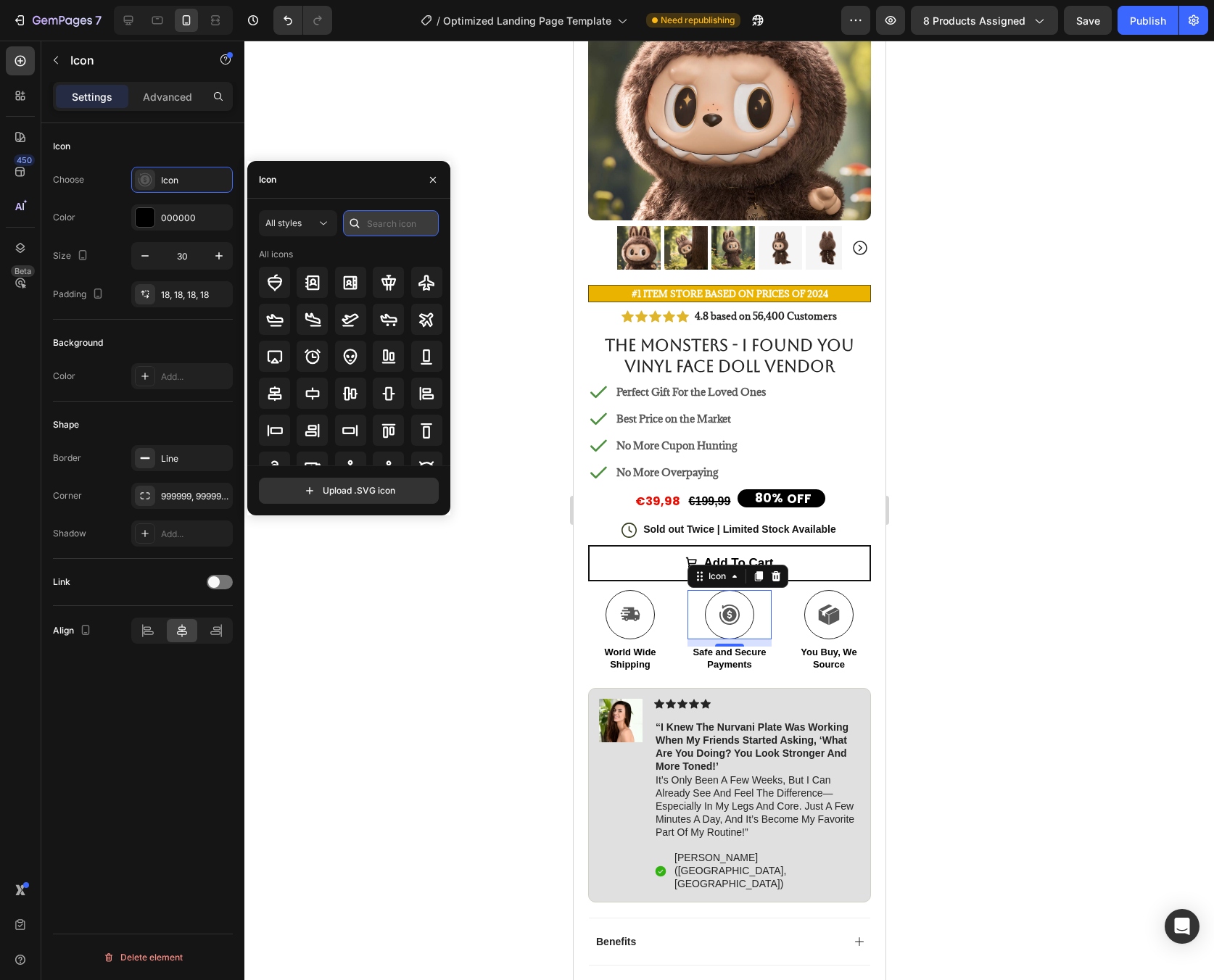
click at [388, 228] on input "text" at bounding box center [391, 224] width 95 height 26
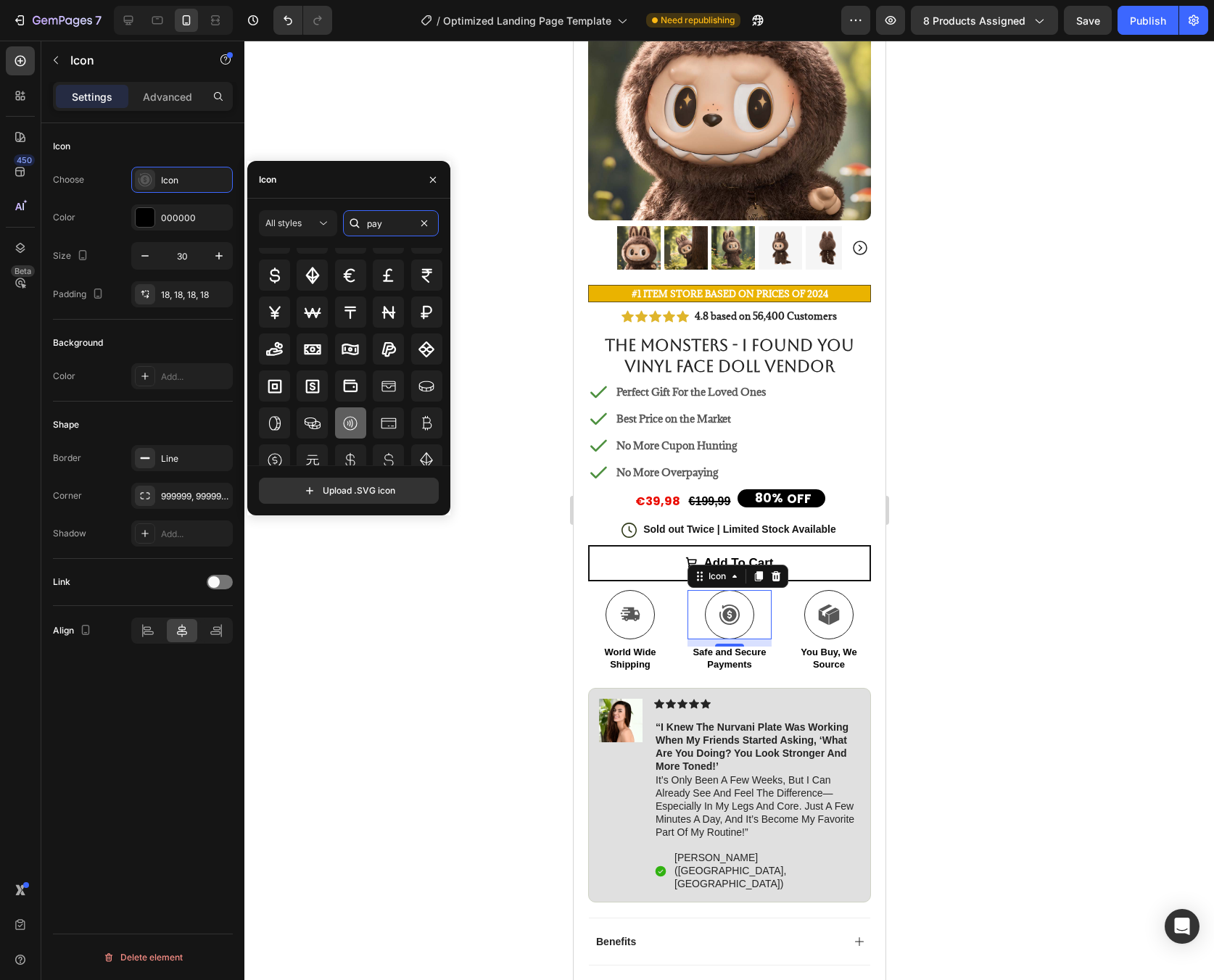
scroll to position [159, 0]
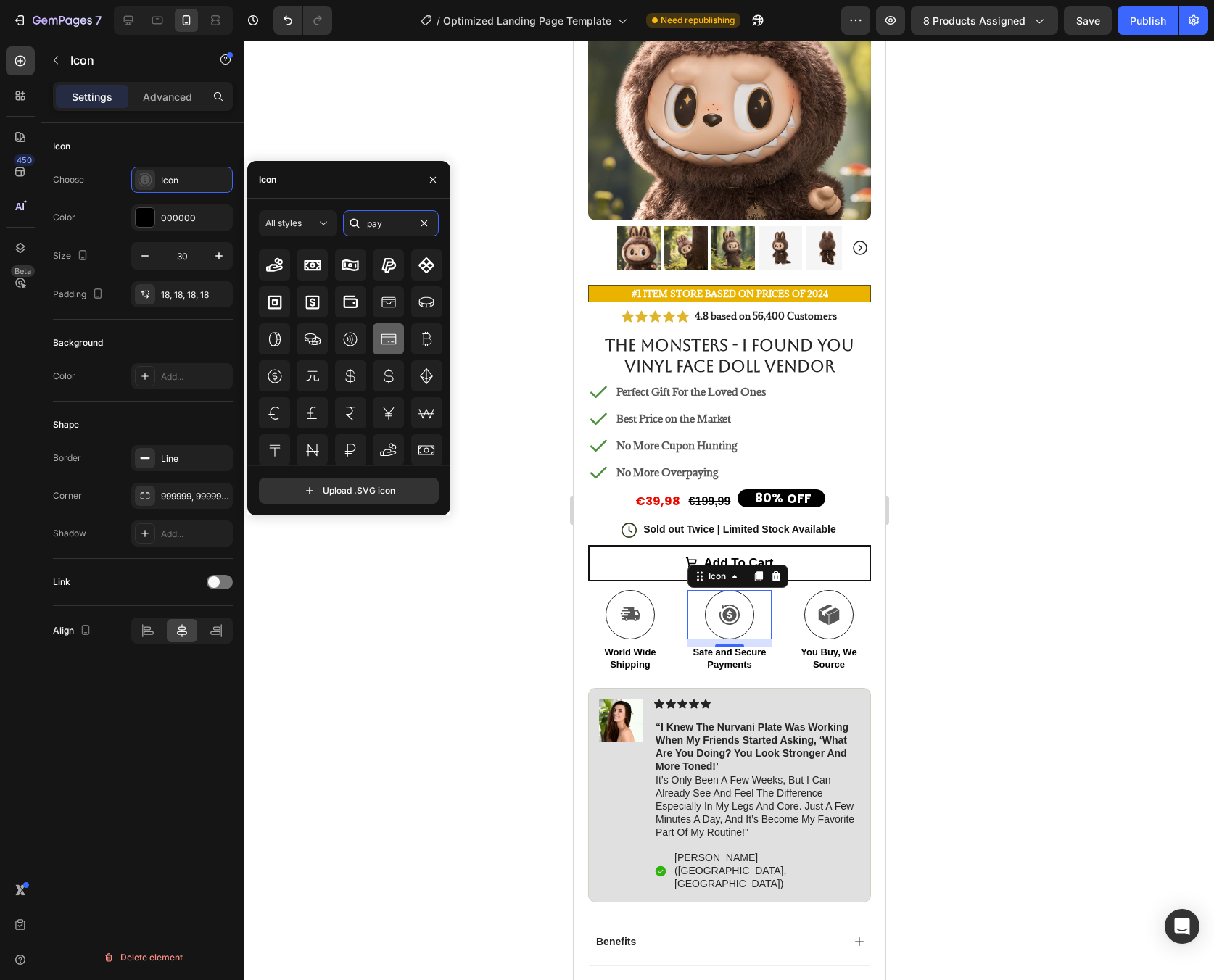
type input "pay"
click at [389, 349] on div at bounding box center [388, 339] width 31 height 31
click at [354, 339] on icon at bounding box center [350, 339] width 17 height 17
click at [388, 340] on icon at bounding box center [388, 339] width 17 height 17
click at [828, 610] on icon at bounding box center [833, 617] width 10 height 16
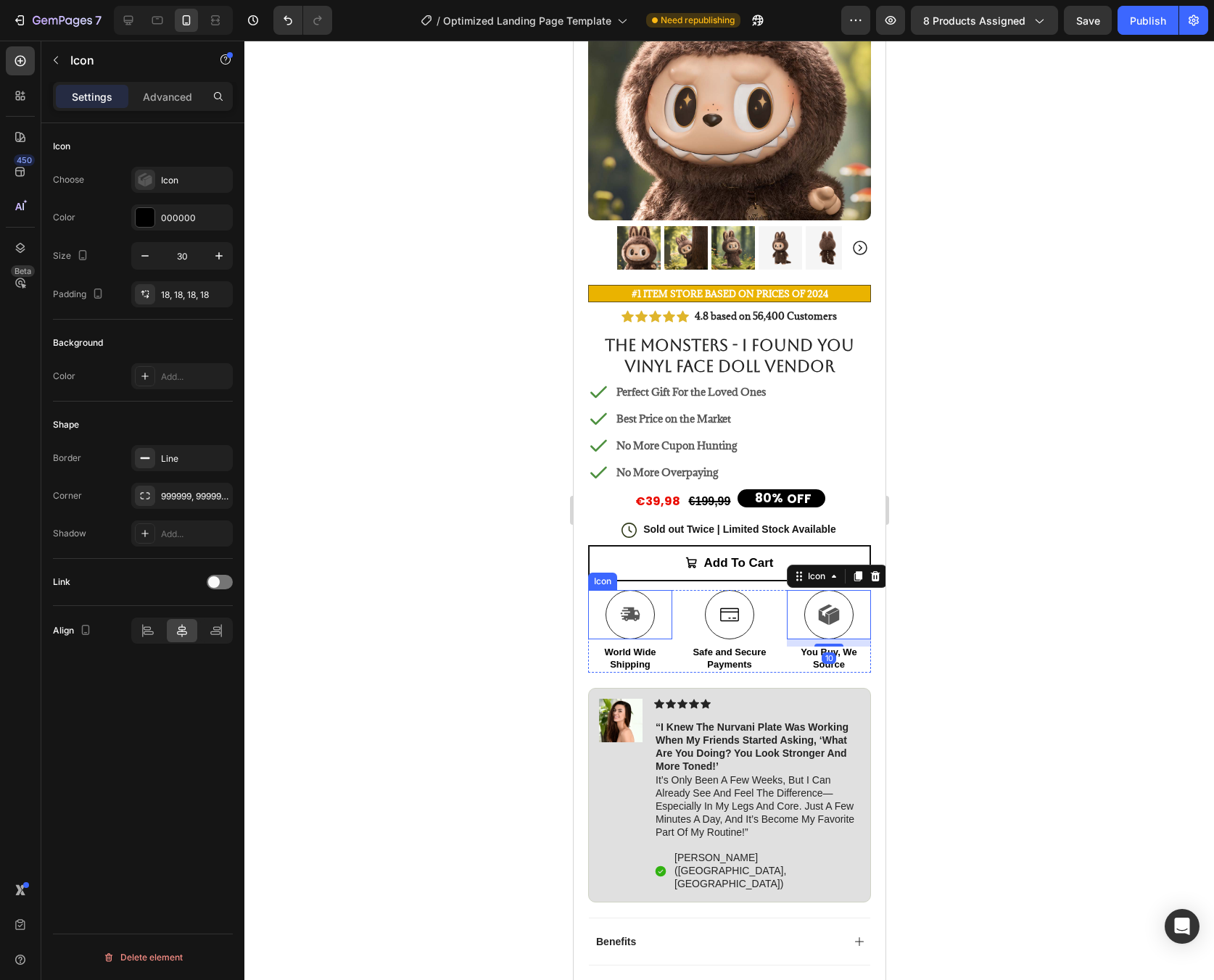
click at [632, 608] on icon at bounding box center [629, 615] width 19 height 15
click at [718, 609] on icon at bounding box center [729, 614] width 21 height 21
click at [804, 612] on div at bounding box center [828, 615] width 49 height 49
click at [634, 608] on icon at bounding box center [629, 615] width 19 height 15
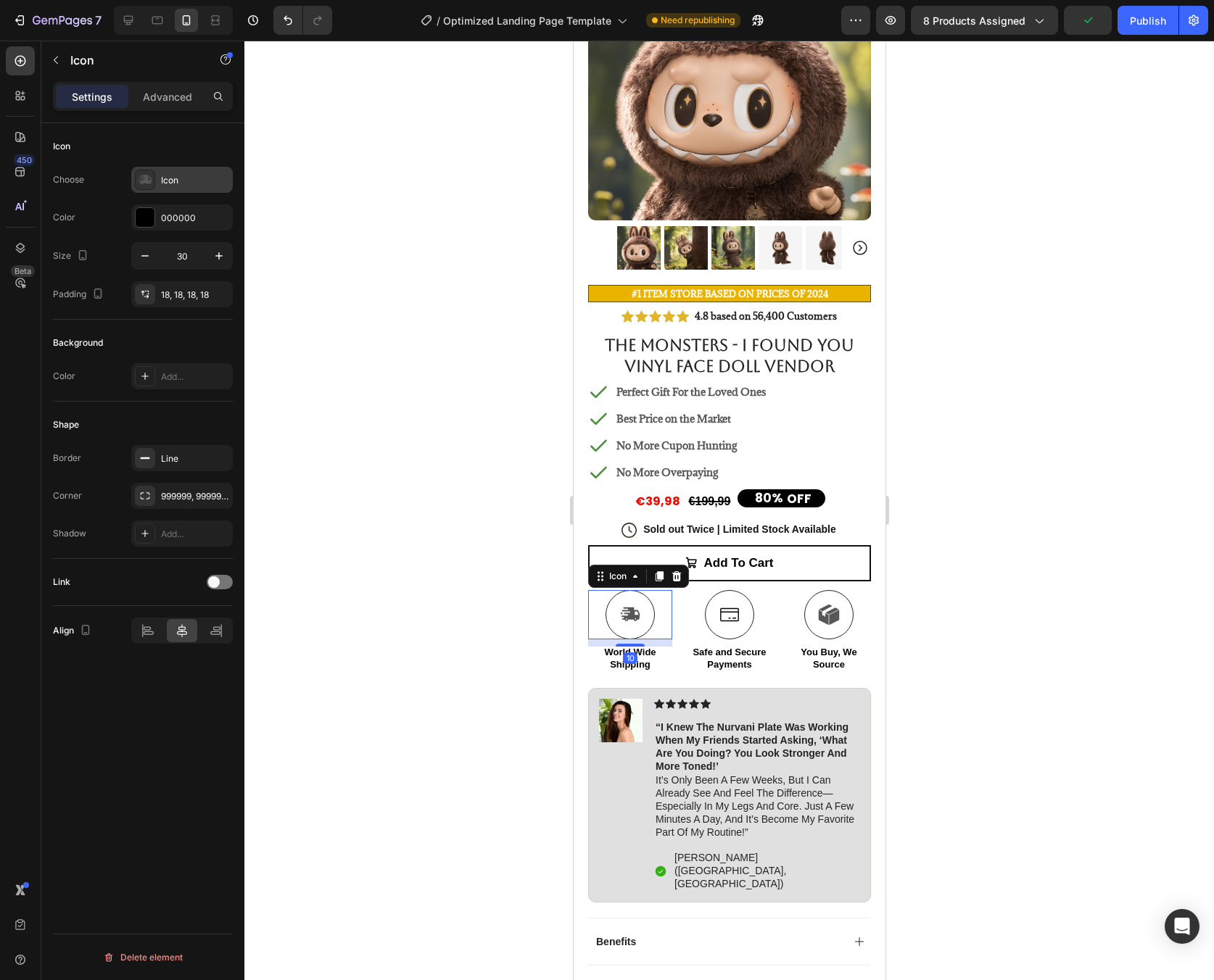
click at [167, 183] on div "Icon" at bounding box center [195, 181] width 68 height 13
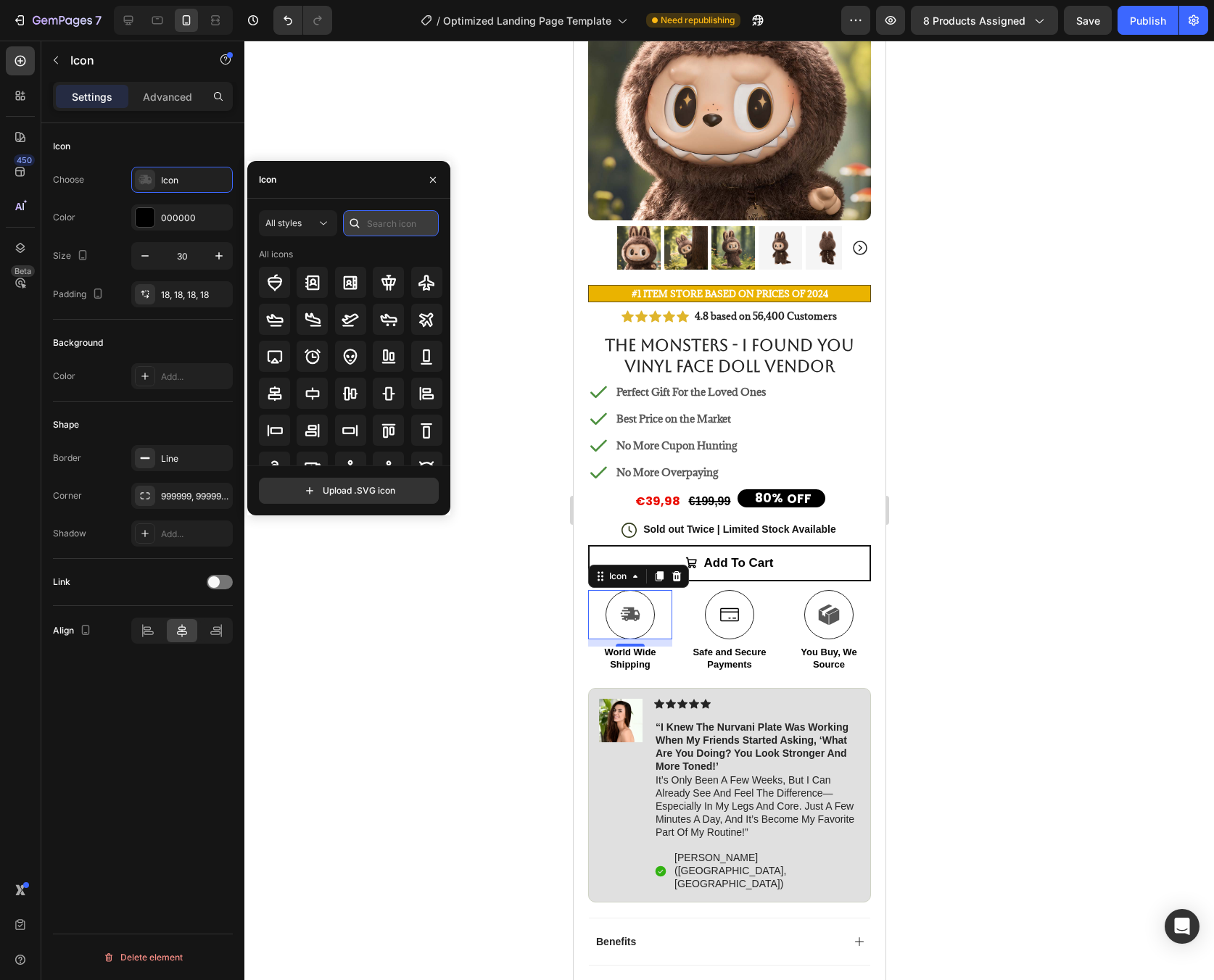
click at [381, 224] on input "text" at bounding box center [391, 224] width 95 height 26
type input "shipping"
click at [415, 291] on div at bounding box center [427, 282] width 31 height 31
click at [820, 616] on div at bounding box center [828, 615] width 49 height 49
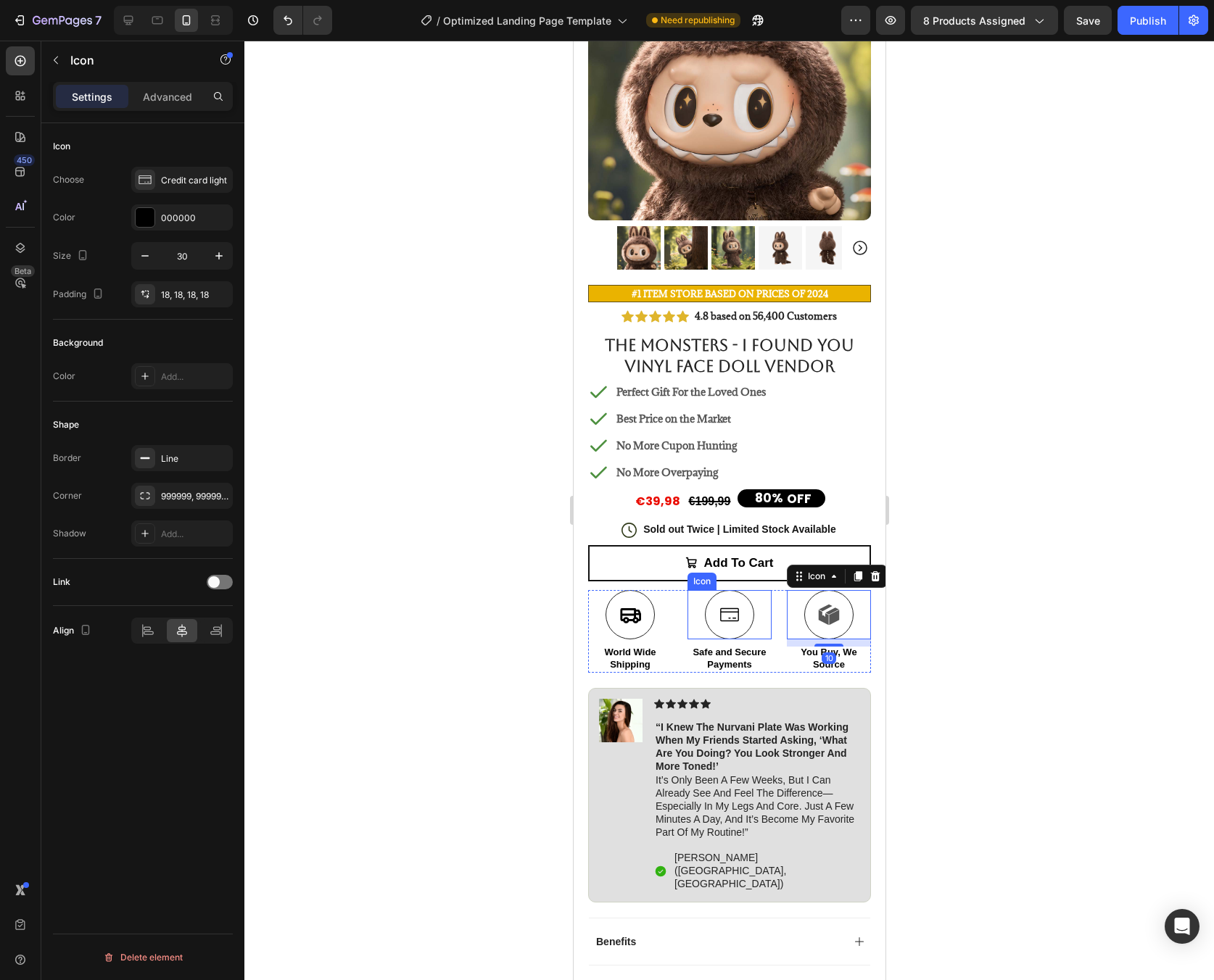
click at [728, 608] on icon at bounding box center [729, 614] width 21 height 21
click at [183, 184] on div "Credit card light" at bounding box center [195, 181] width 68 height 13
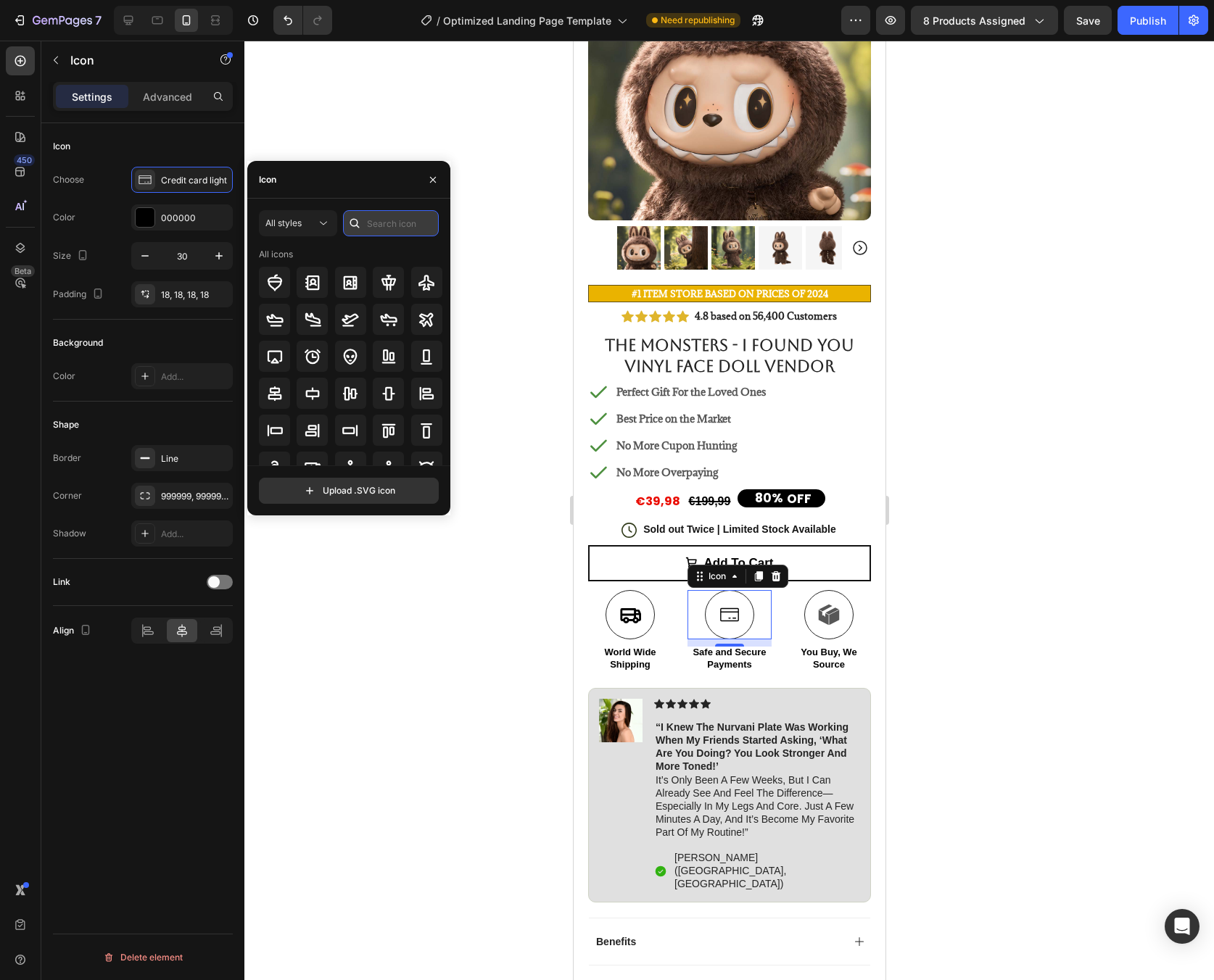
click at [370, 221] on input "text" at bounding box center [391, 224] width 95 height 26
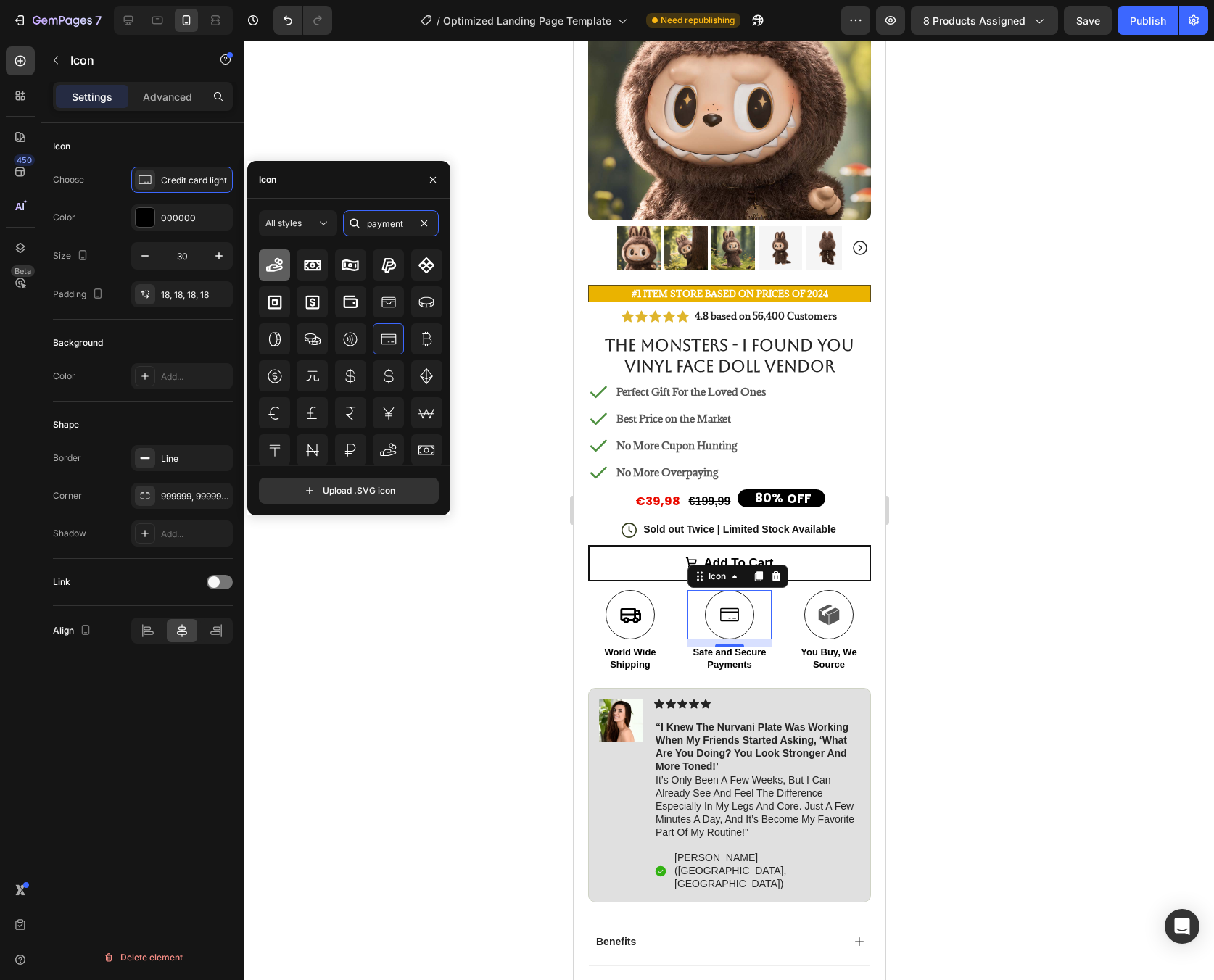
type input "payment"
click at [279, 270] on icon at bounding box center [275, 265] width 17 height 17
click at [818, 610] on icon at bounding box center [823, 617] width 10 height 16
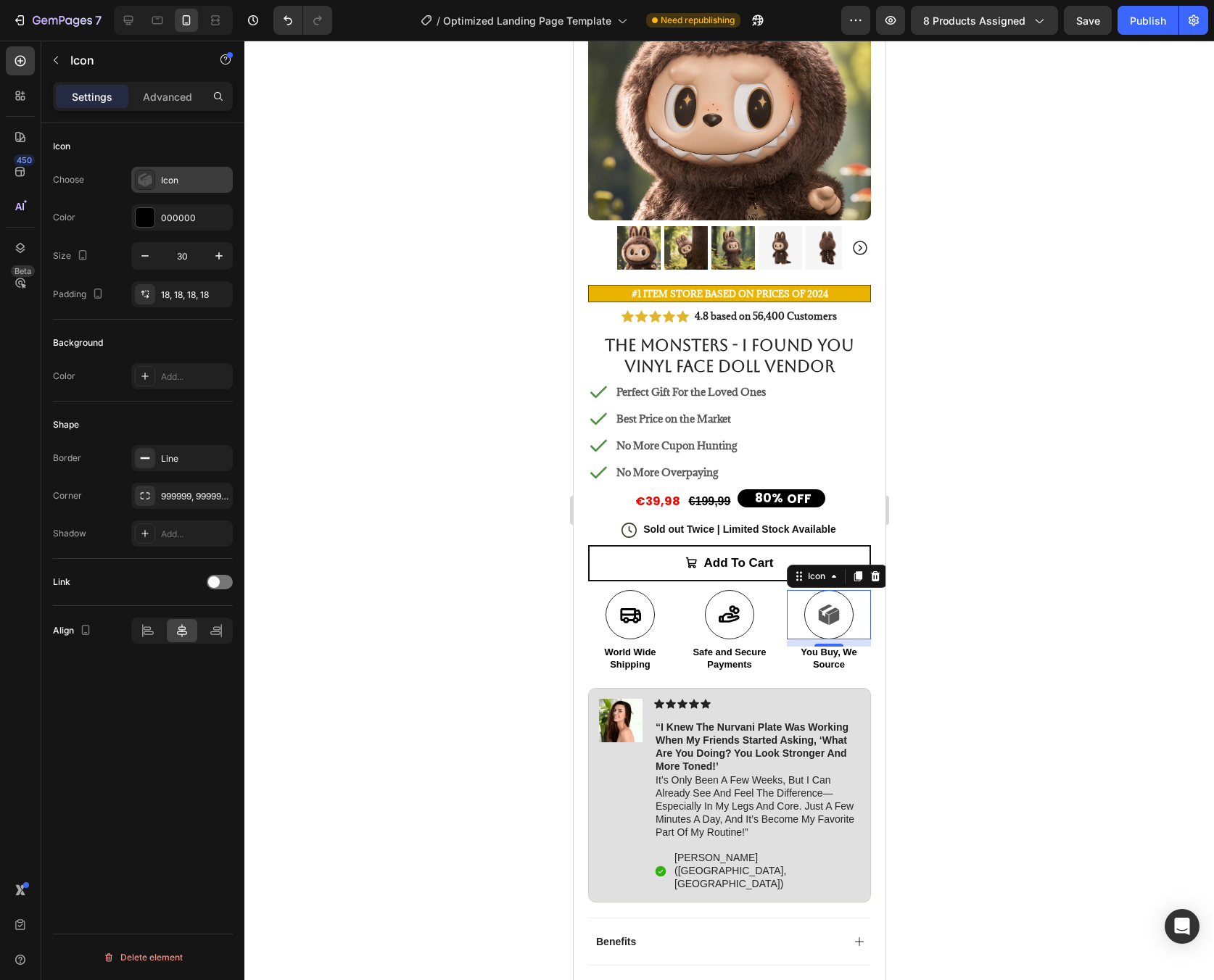
click at [169, 187] on div "Icon" at bounding box center [182, 180] width 101 height 26
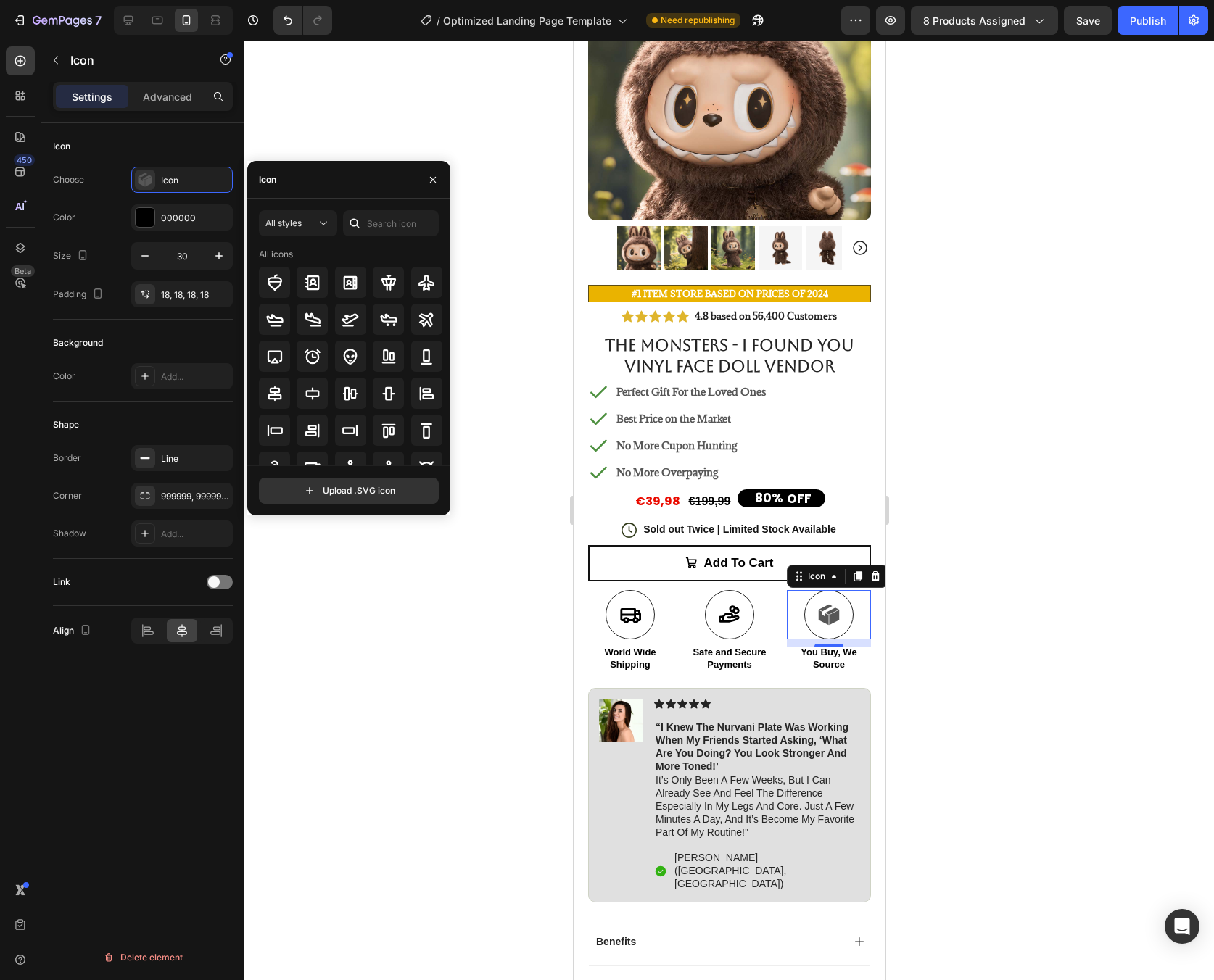
click at [327, 183] on div "Icon" at bounding box center [349, 180] width 203 height 38
click at [433, 176] on icon "button" at bounding box center [433, 180] width 12 height 12
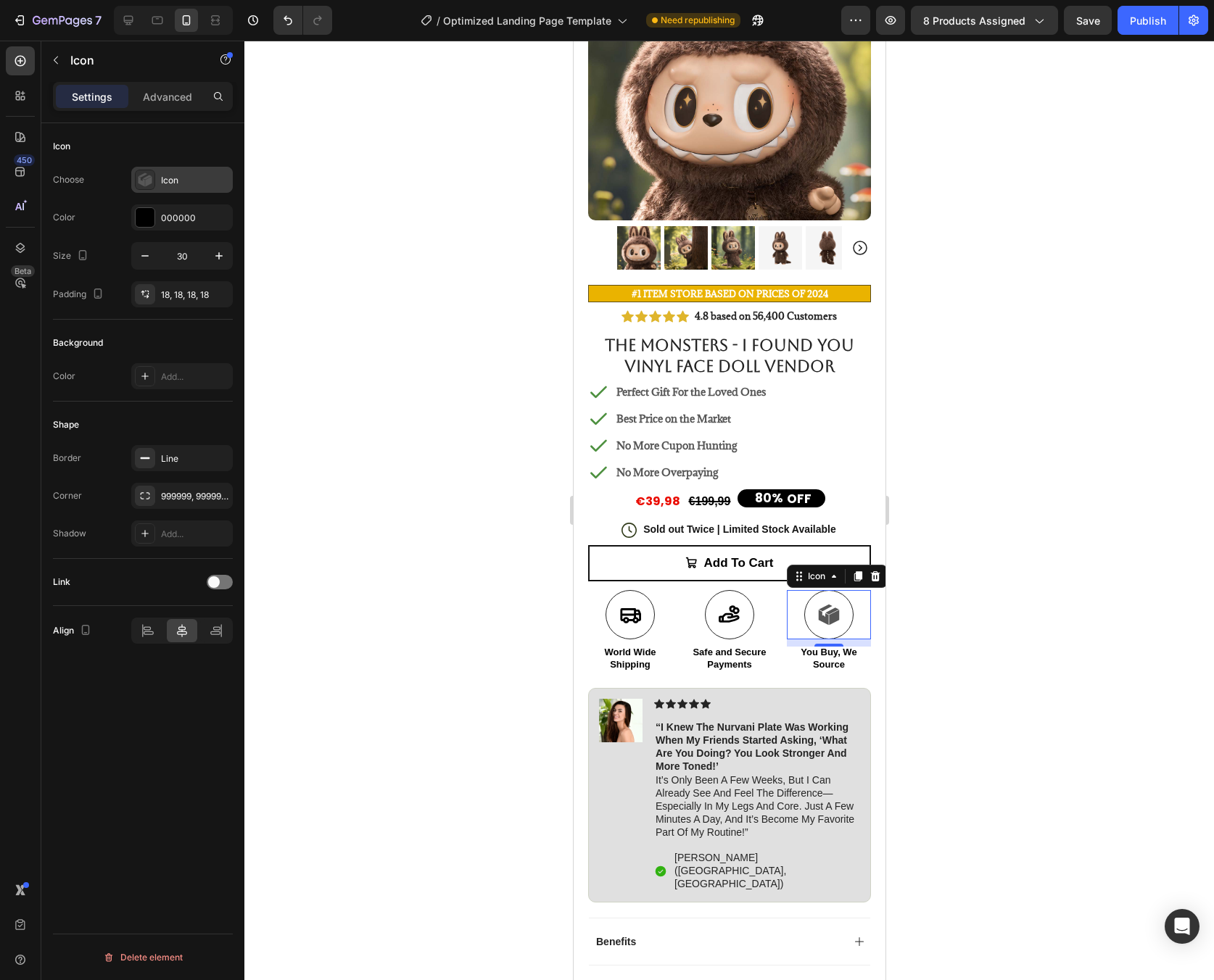
click at [170, 189] on div "Icon" at bounding box center [182, 180] width 101 height 26
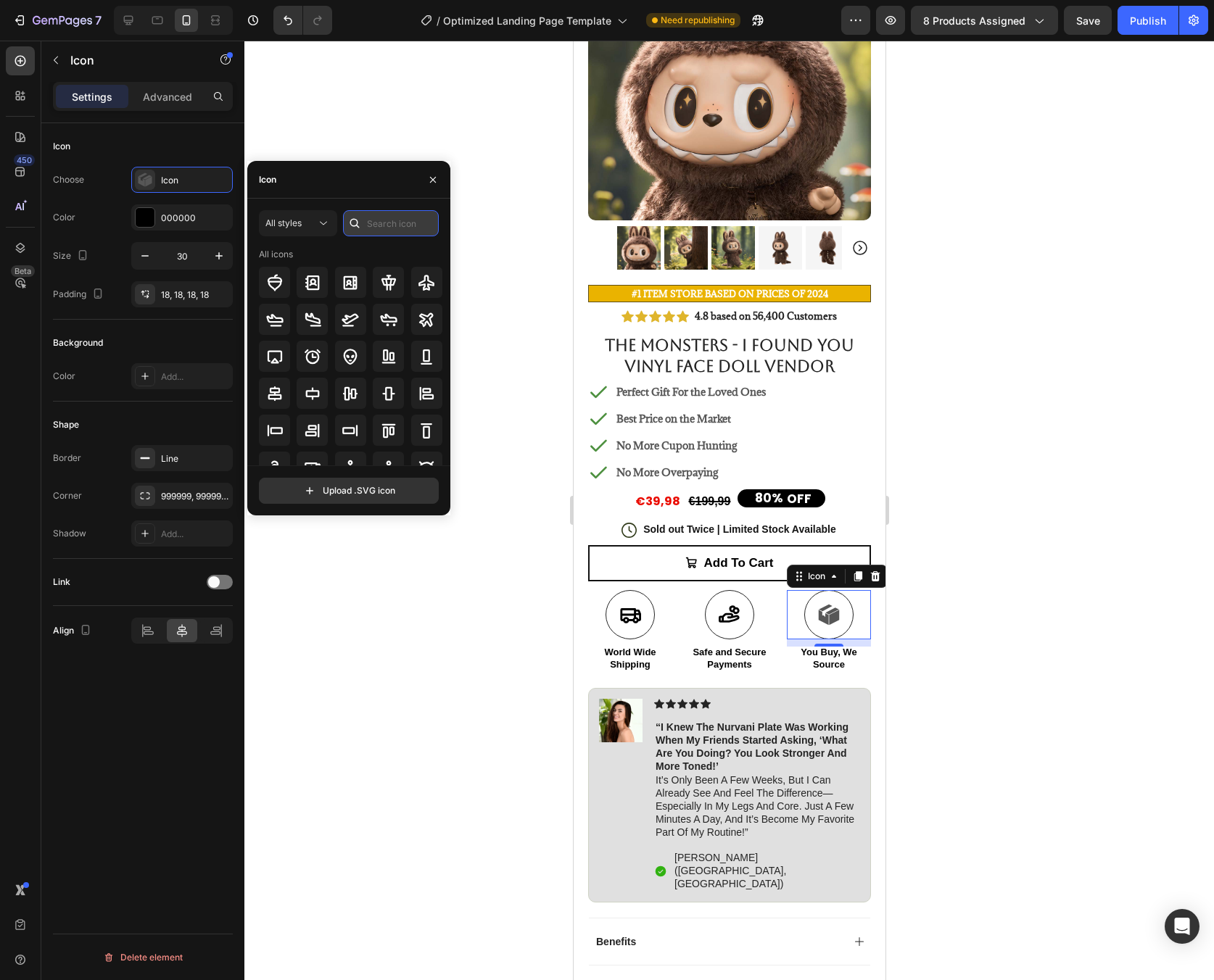
click at [414, 225] on input "text" at bounding box center [391, 224] width 95 height 26
type input "efficent"
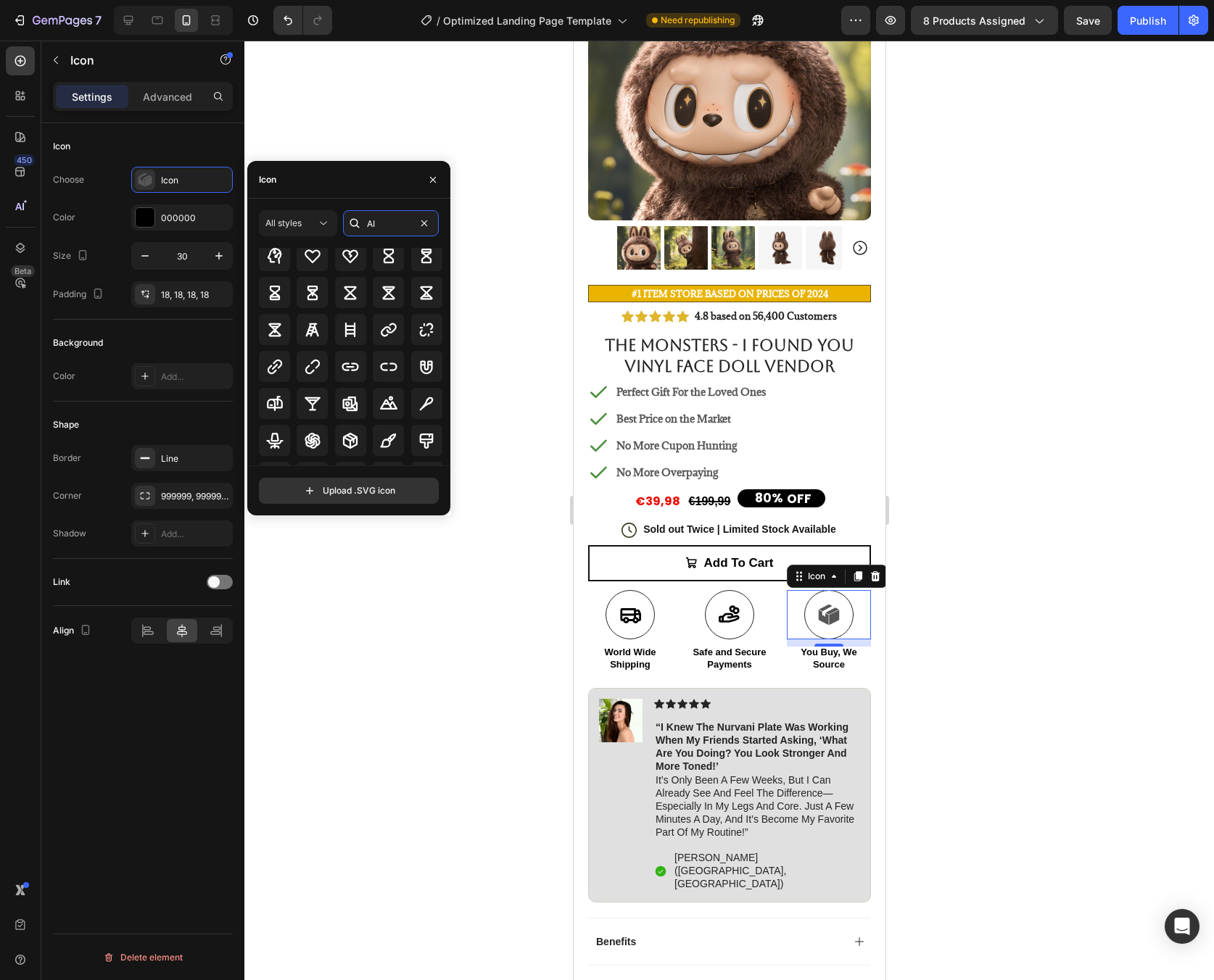
scroll to position [405, 0]
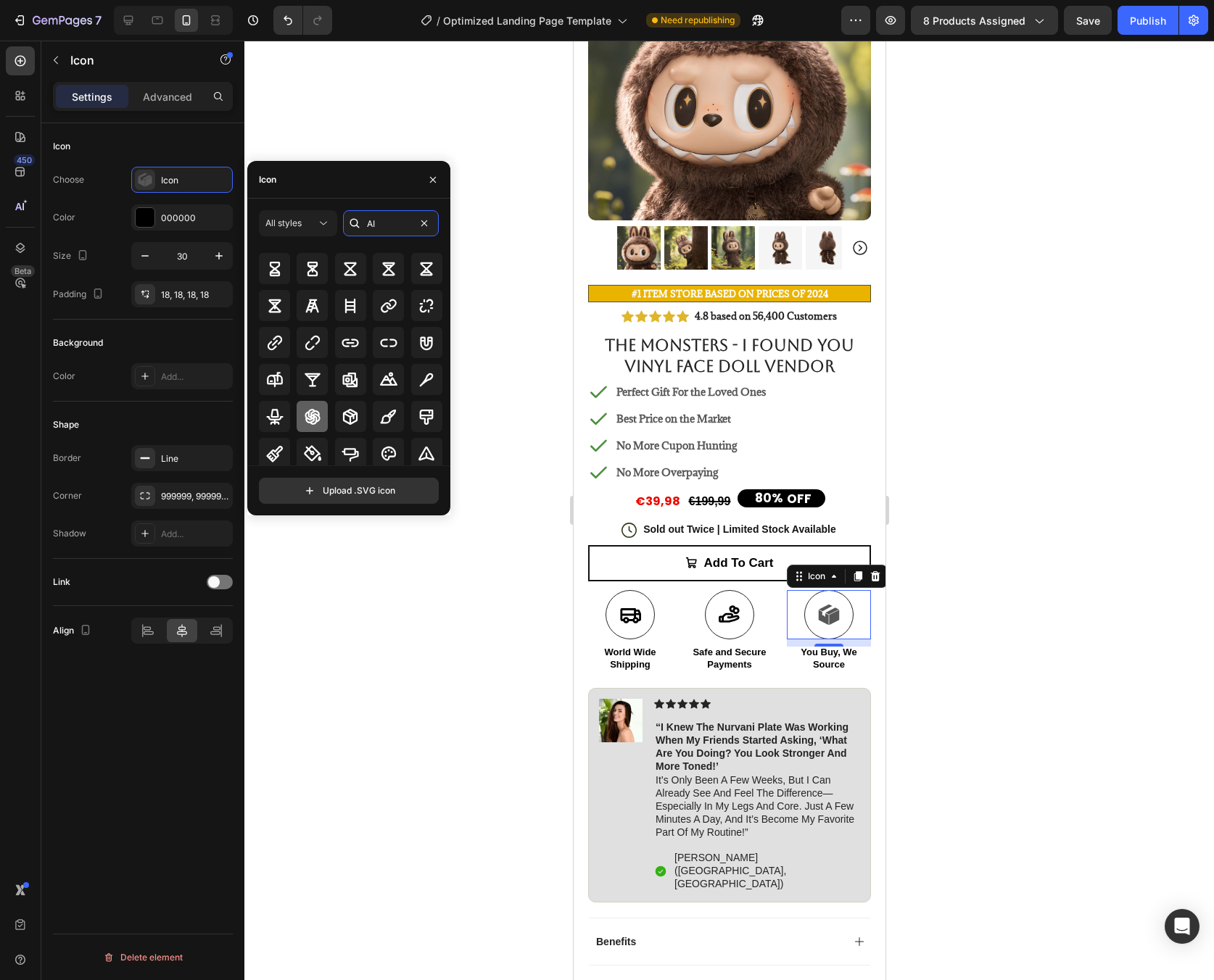
type input "AI"
click at [310, 418] on icon at bounding box center [312, 416] width 16 height 16
click at [1193, 583] on div at bounding box center [729, 510] width 970 height 940
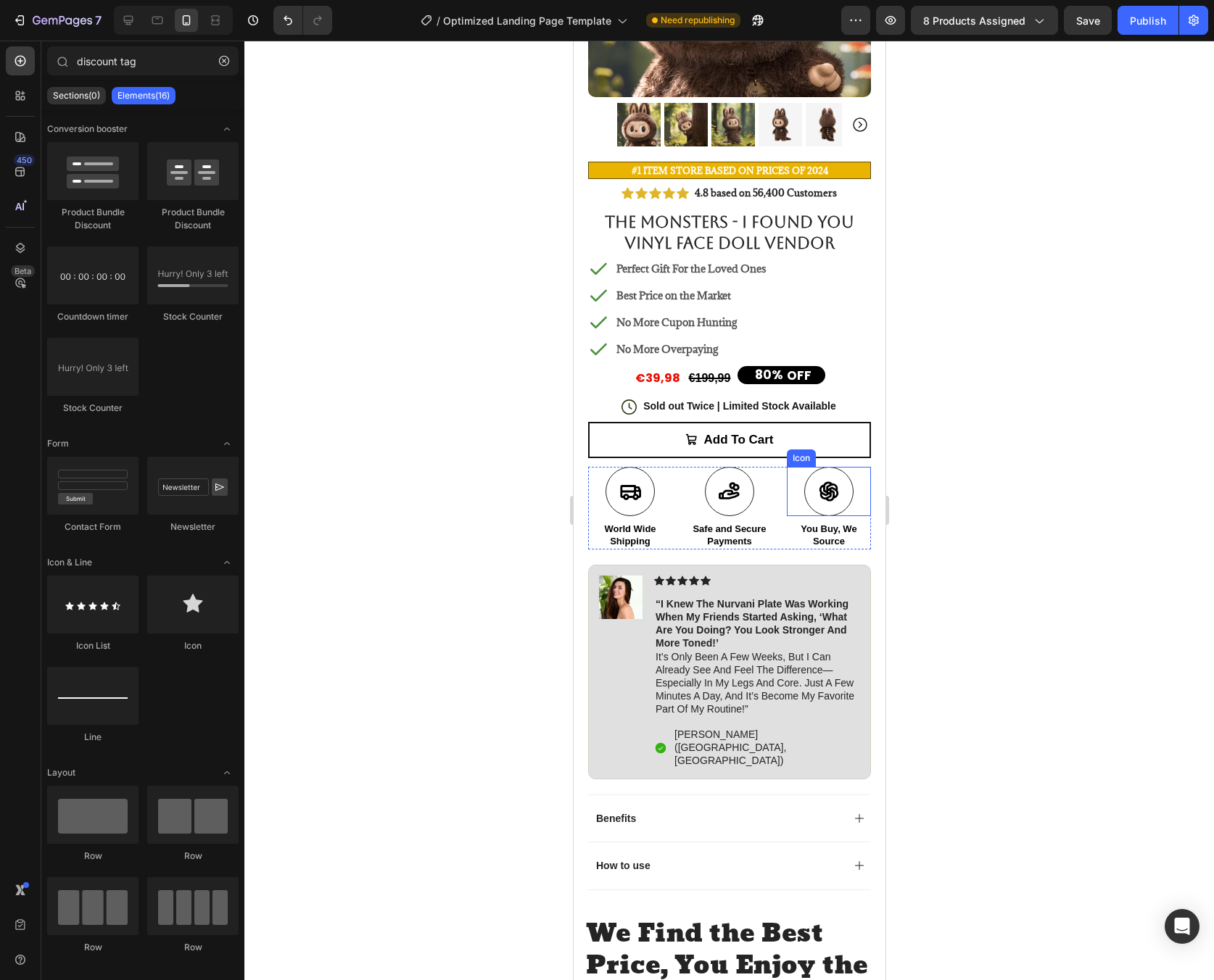
scroll to position [0, 0]
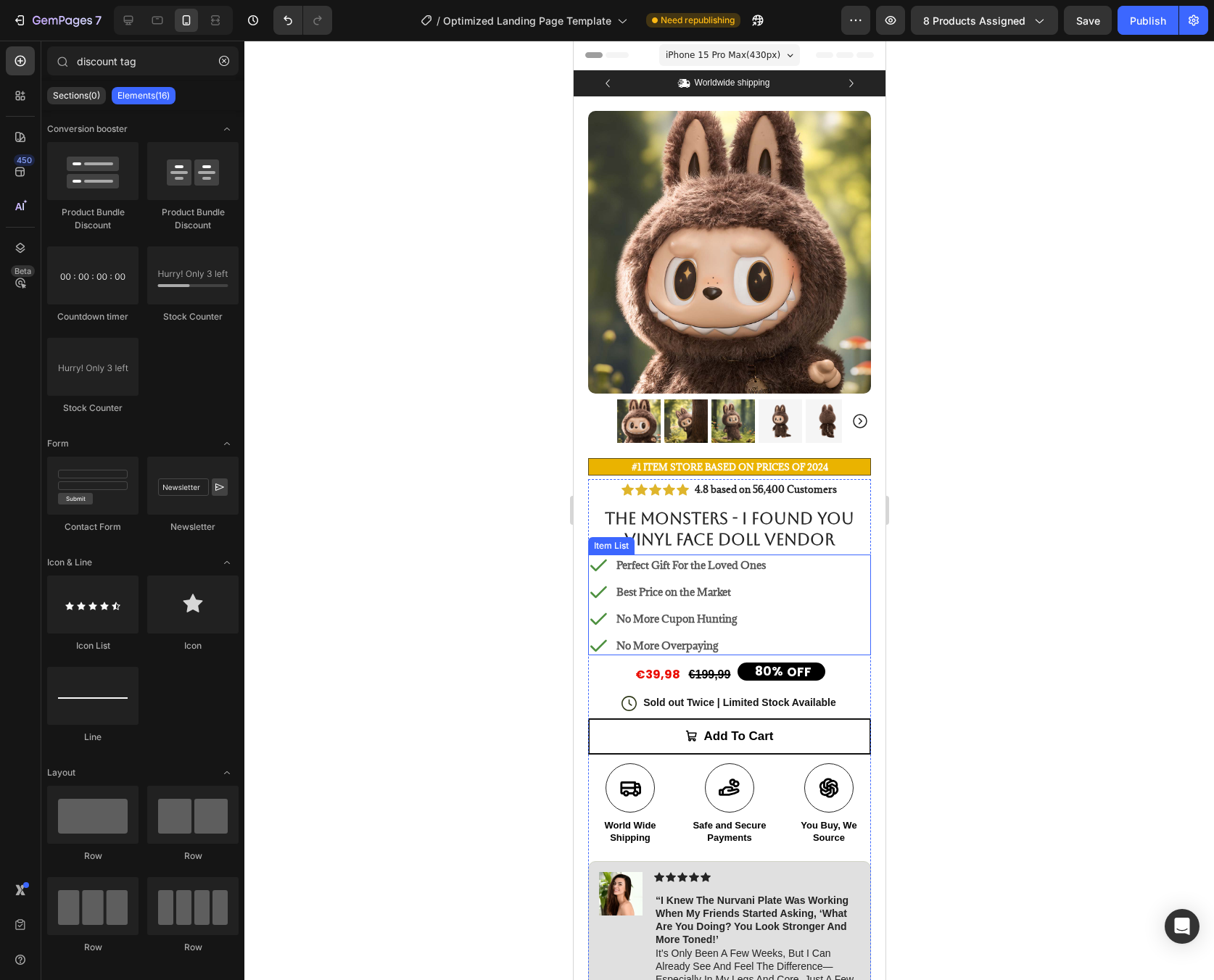
click at [711, 557] on p "Perfect Gift For the Loved Ones" at bounding box center [691, 565] width 150 height 16
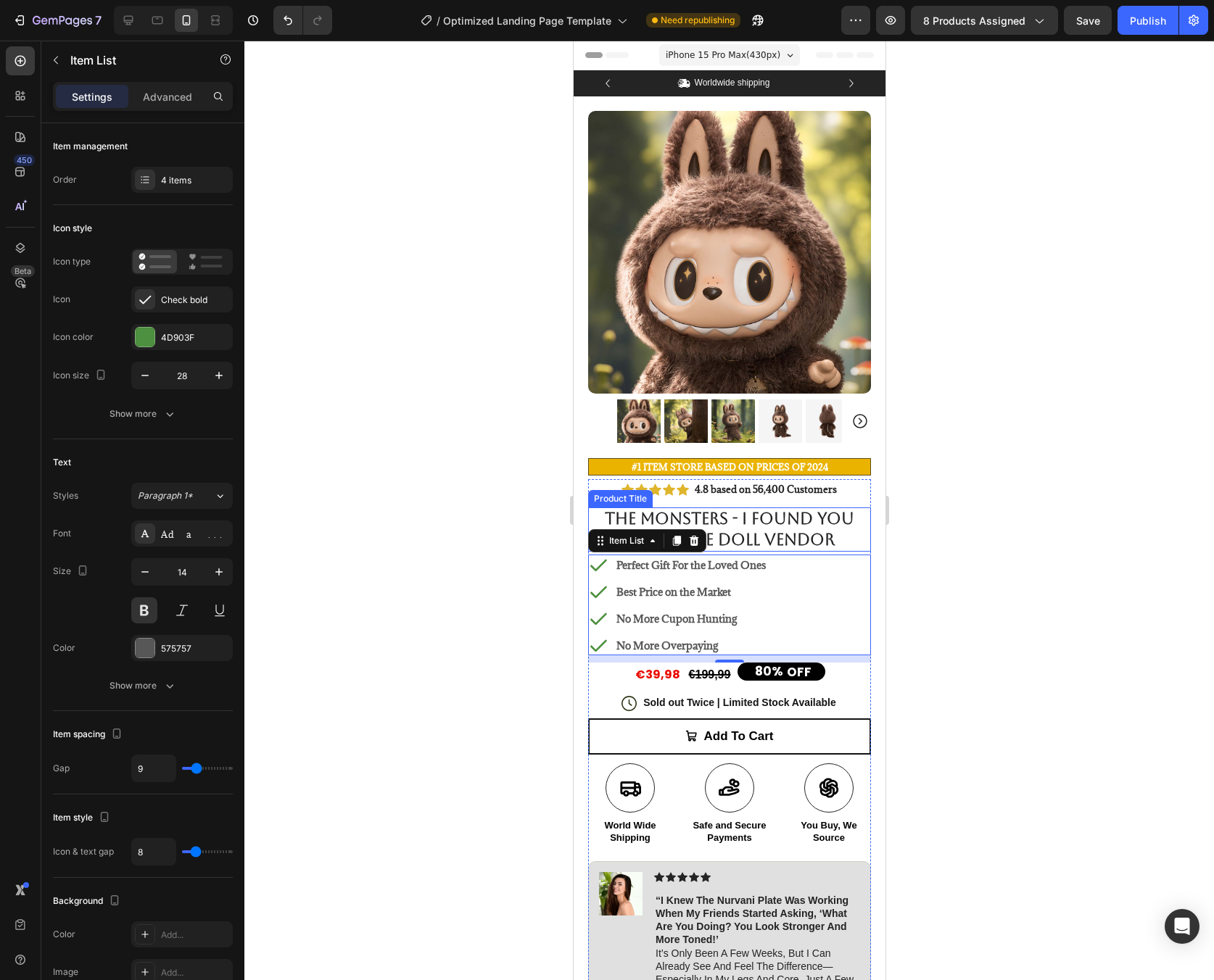
click at [816, 521] on h1 "THE MONSTERS - I FOUND YOU Vinyl Face Doll Vendor" at bounding box center [729, 529] width 283 height 44
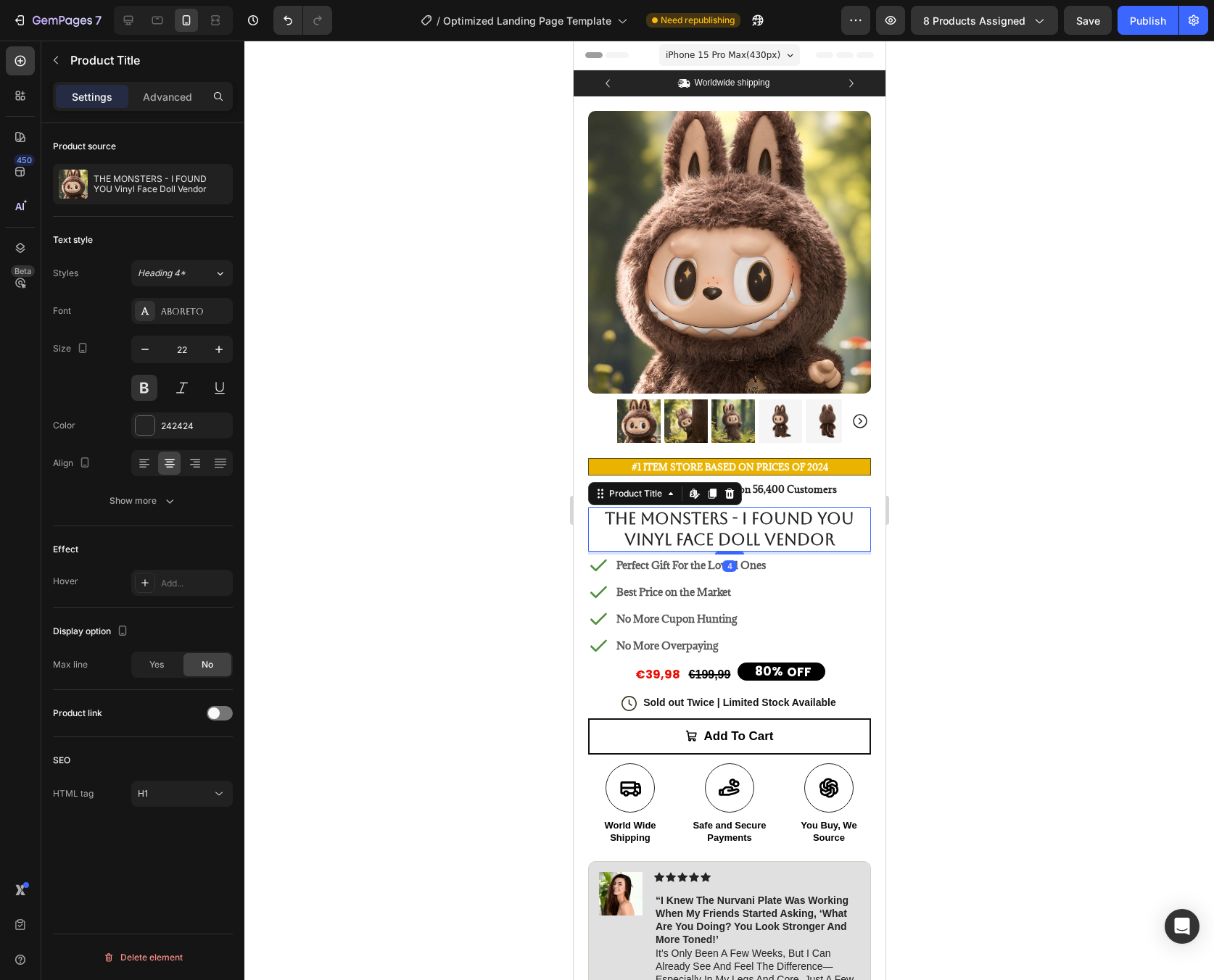
click at [968, 498] on div at bounding box center [729, 510] width 970 height 940
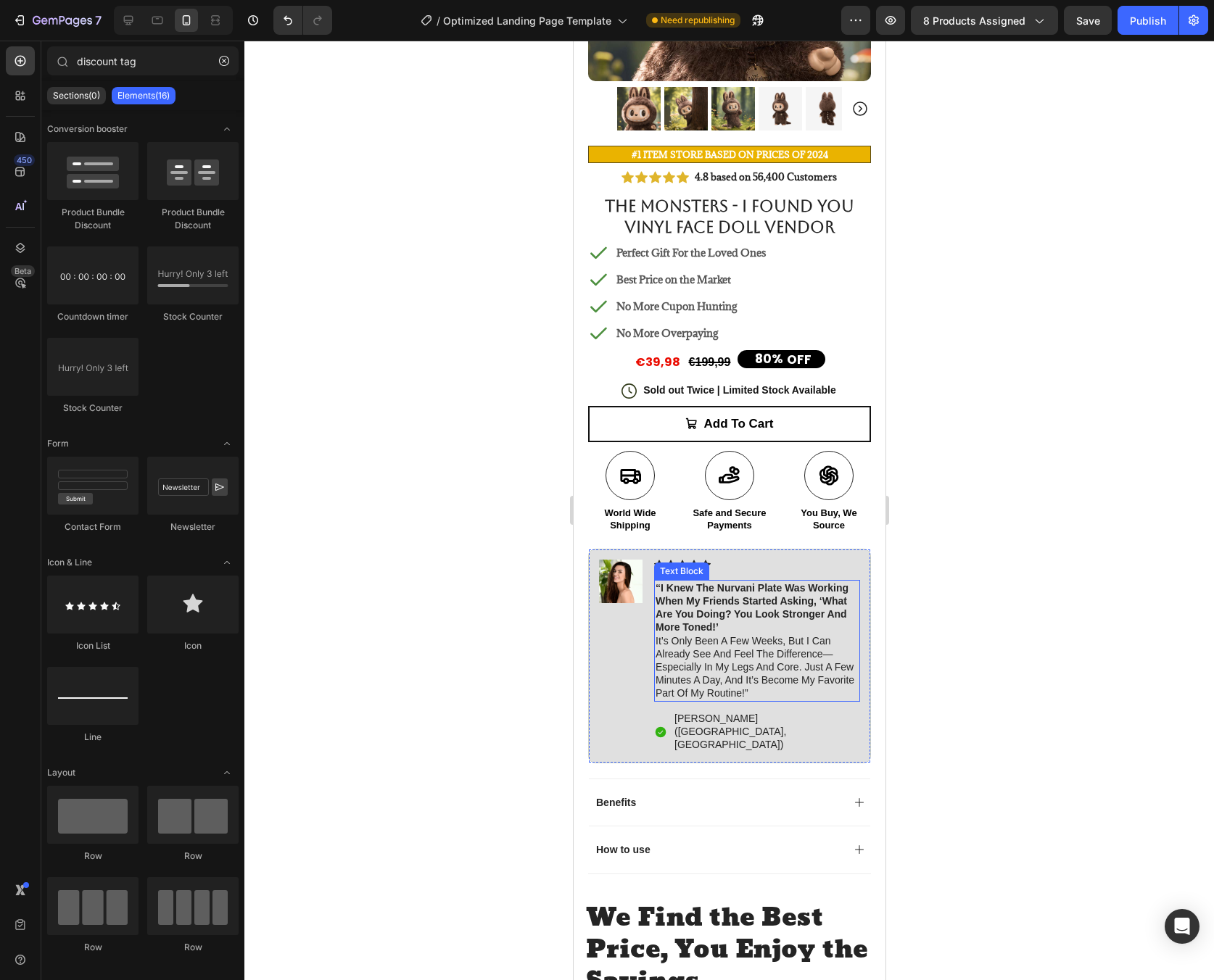
scroll to position [372, 0]
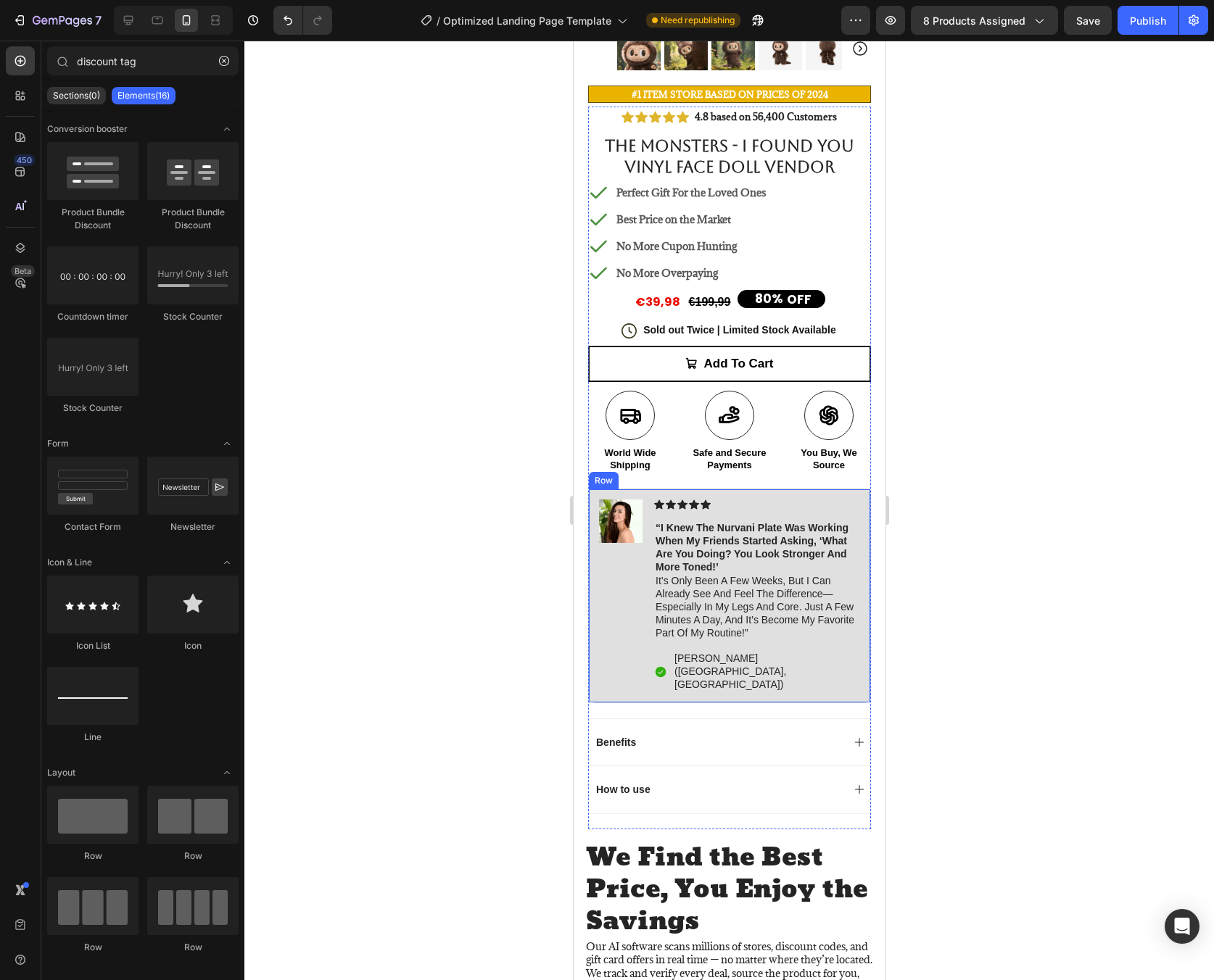
click at [631, 576] on div "Image" at bounding box center [619, 596] width 44 height 193
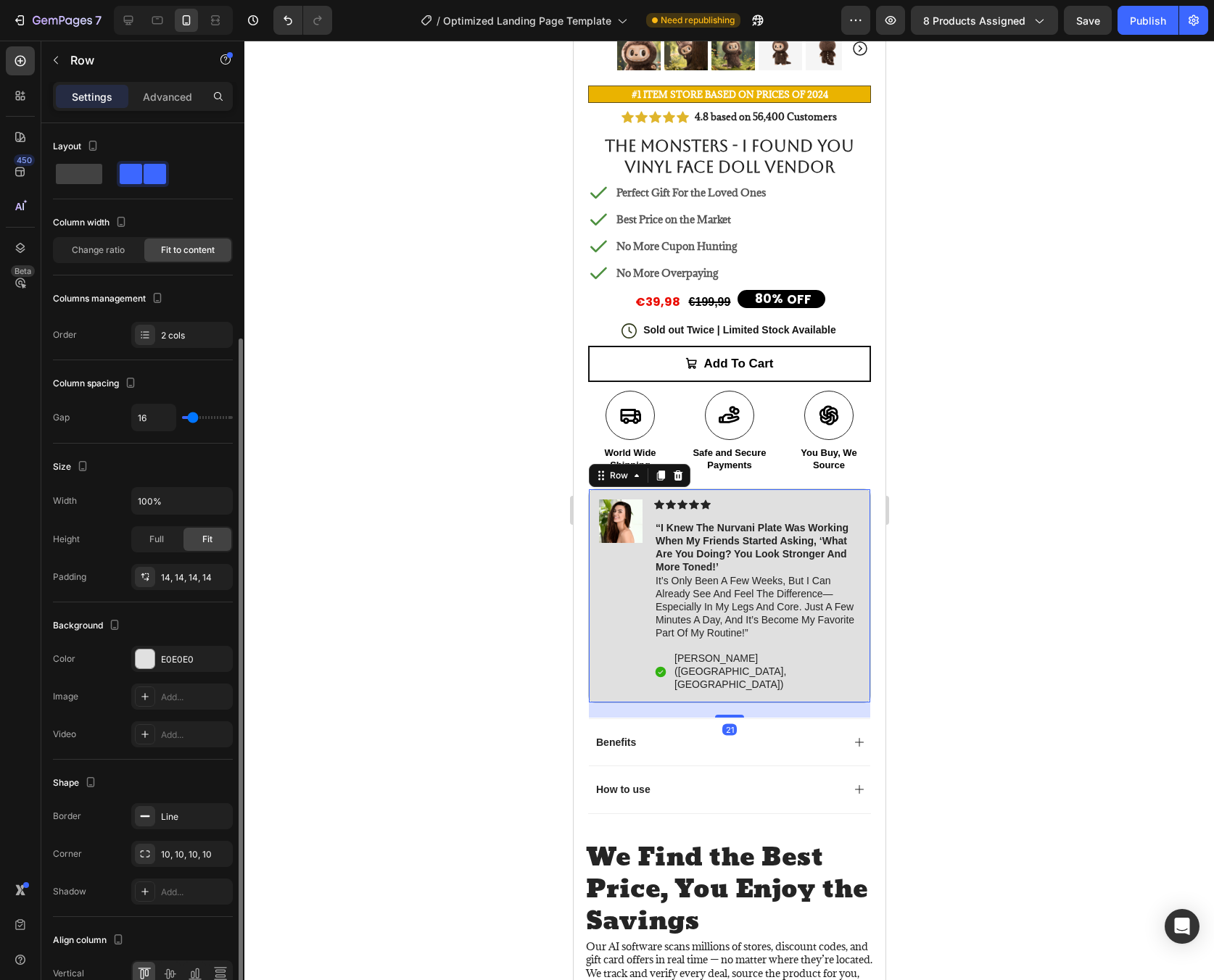
scroll to position [113, 0]
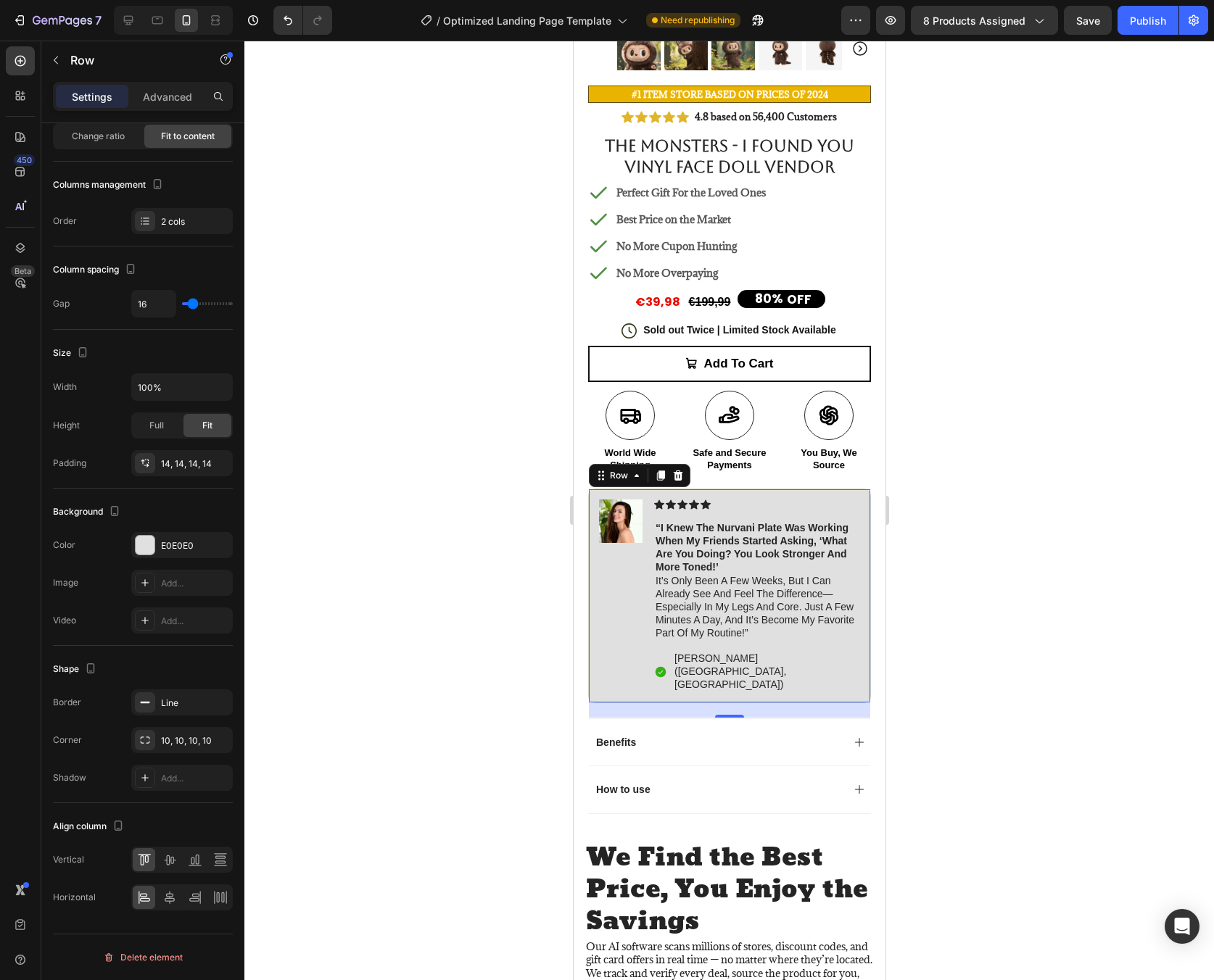
click at [1106, 577] on div at bounding box center [729, 510] width 970 height 940
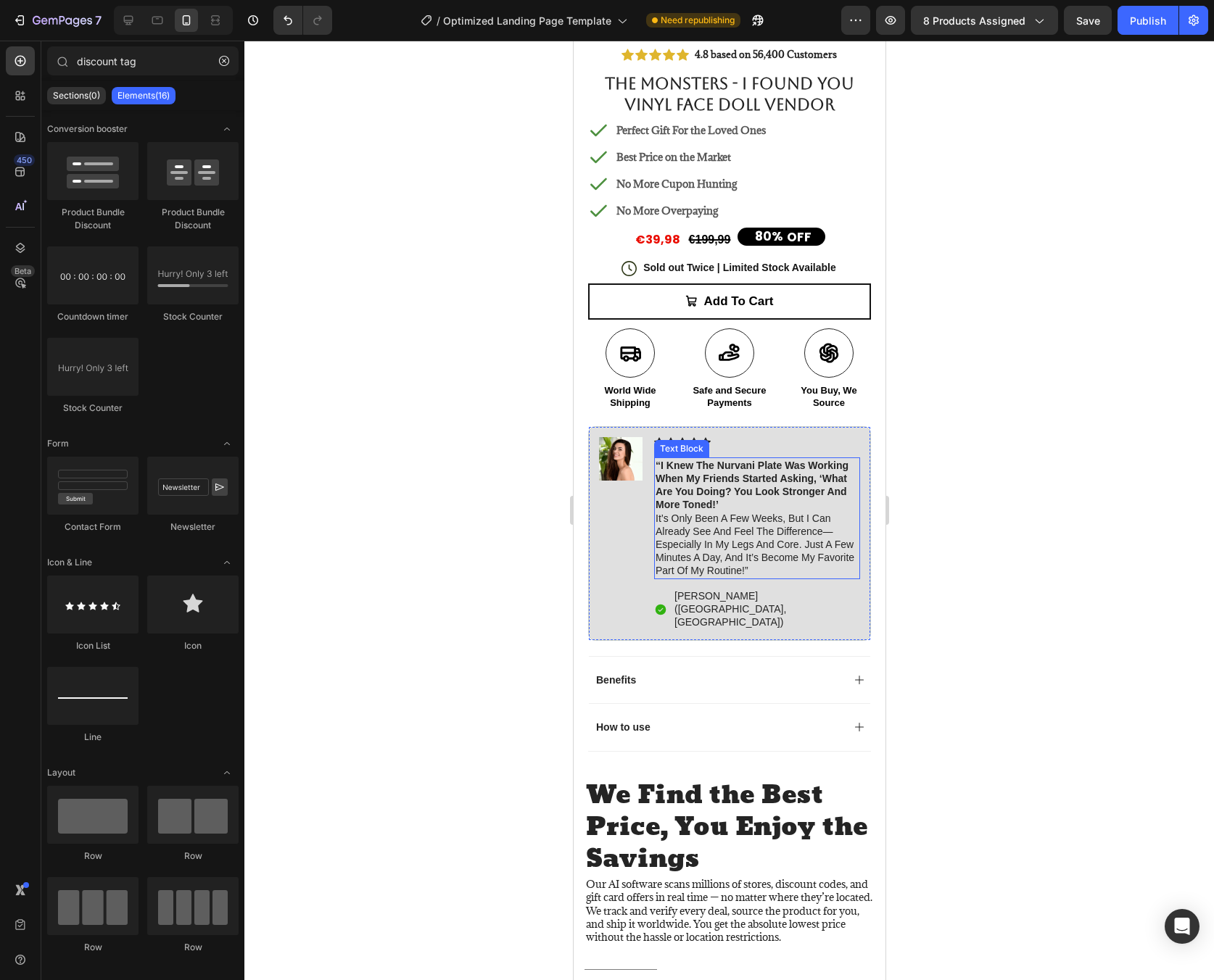
scroll to position [447, 0]
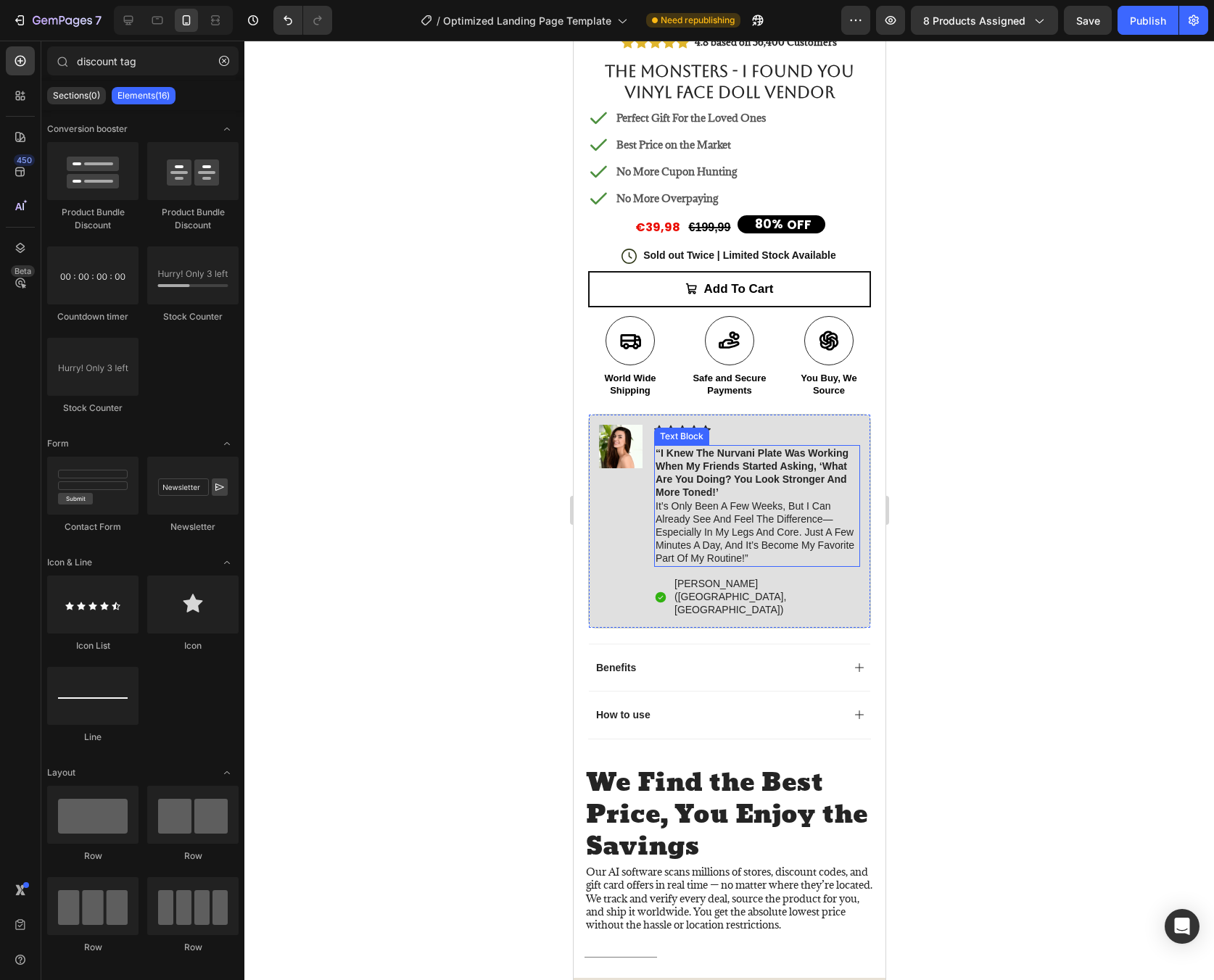
click at [753, 503] on p "“i knew the nurvani plate was working when my friends started asking, ‘what are…" at bounding box center [756, 506] width 203 height 119
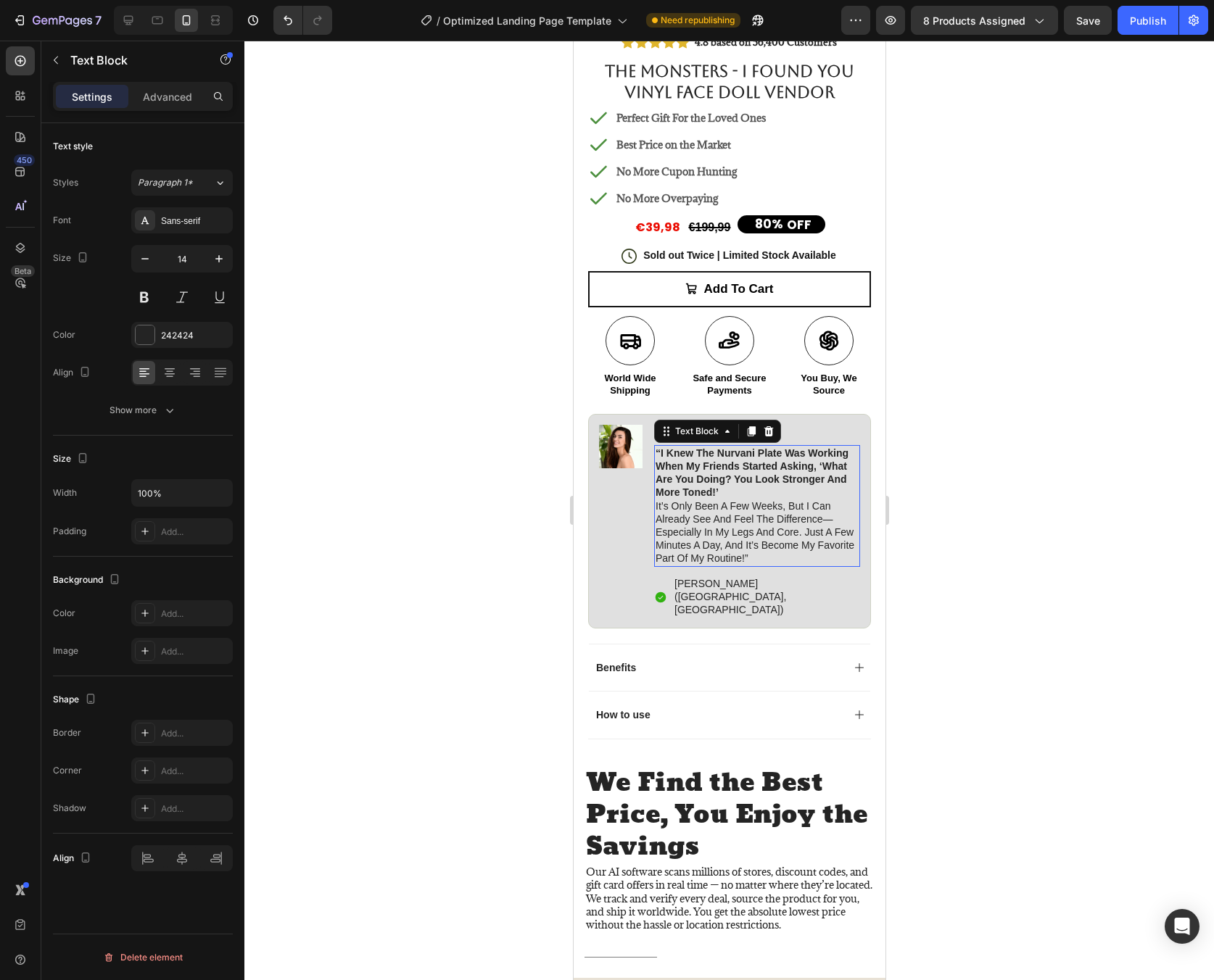
click at [753, 503] on p "“i knew the nurvani plate was working when my friends started asking, ‘what are…" at bounding box center [756, 506] width 203 height 119
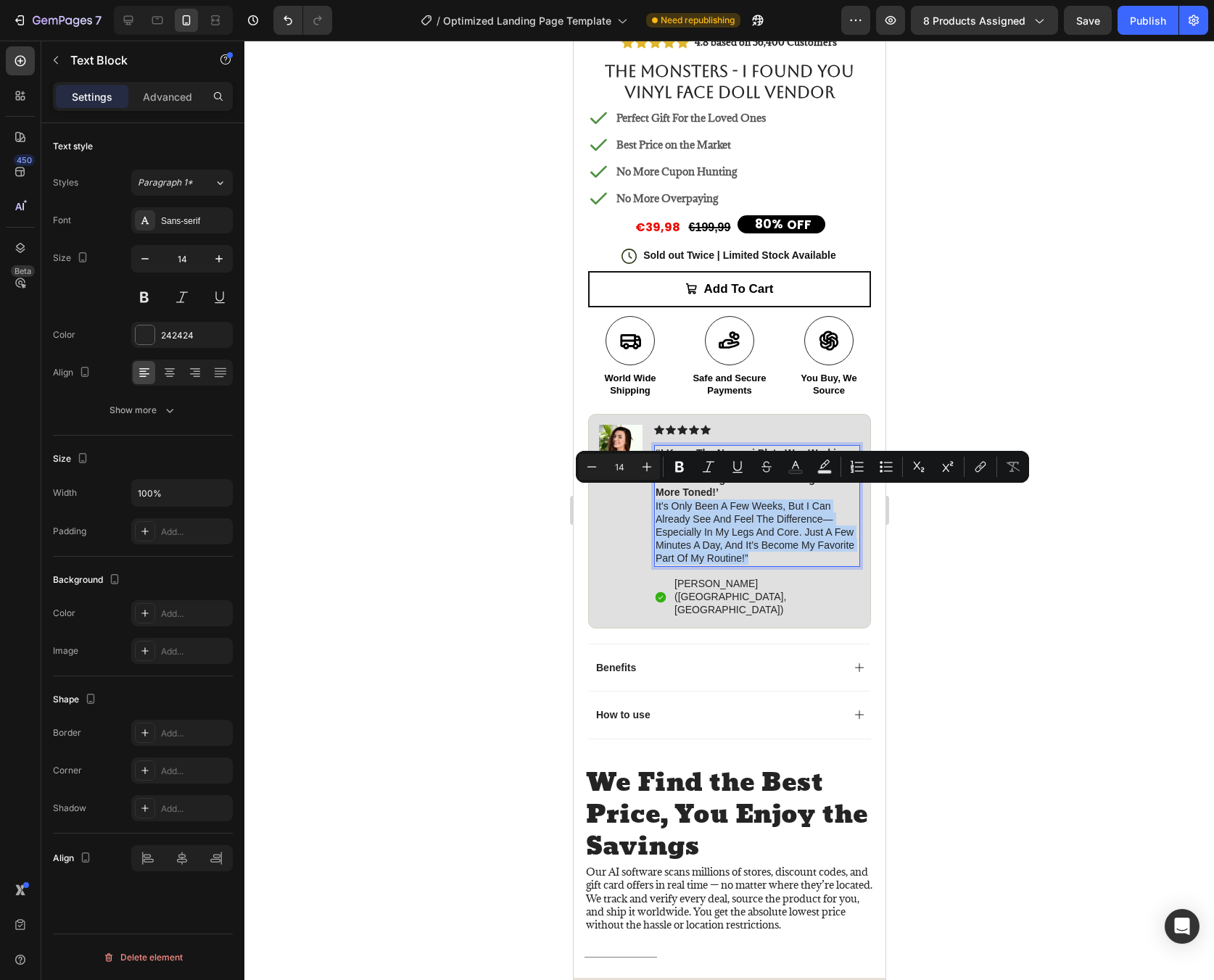
click at [753, 503] on p "“i knew the nurvani plate was working when my friends started asking, ‘what are…" at bounding box center [756, 506] width 203 height 119
click at [833, 644] on div "Benefits" at bounding box center [729, 667] width 281 height 47
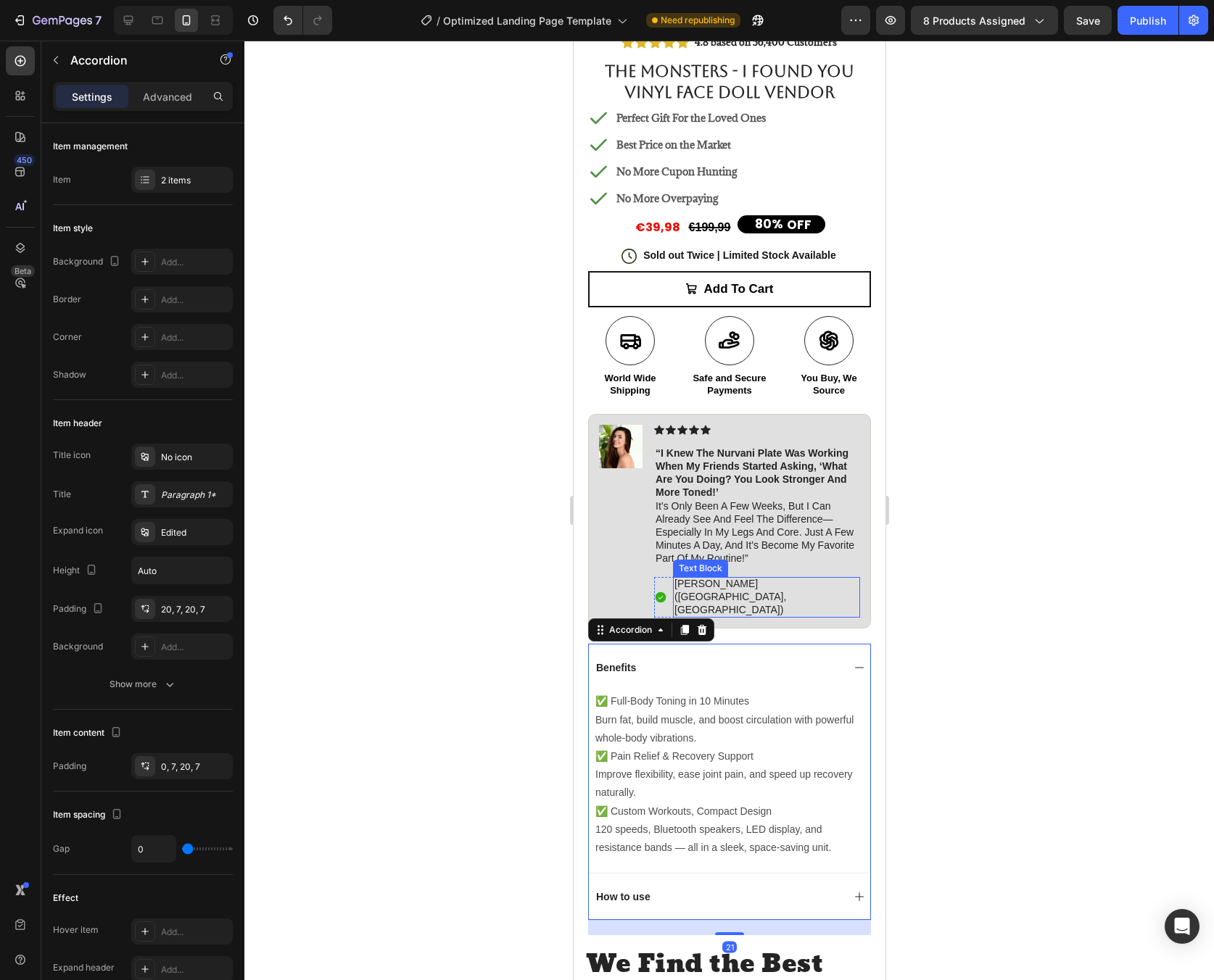
click at [730, 577] on p "[PERSON_NAME] ([GEOGRAPHIC_DATA], [GEOGRAPHIC_DATA])" at bounding box center [766, 597] width 184 height 39
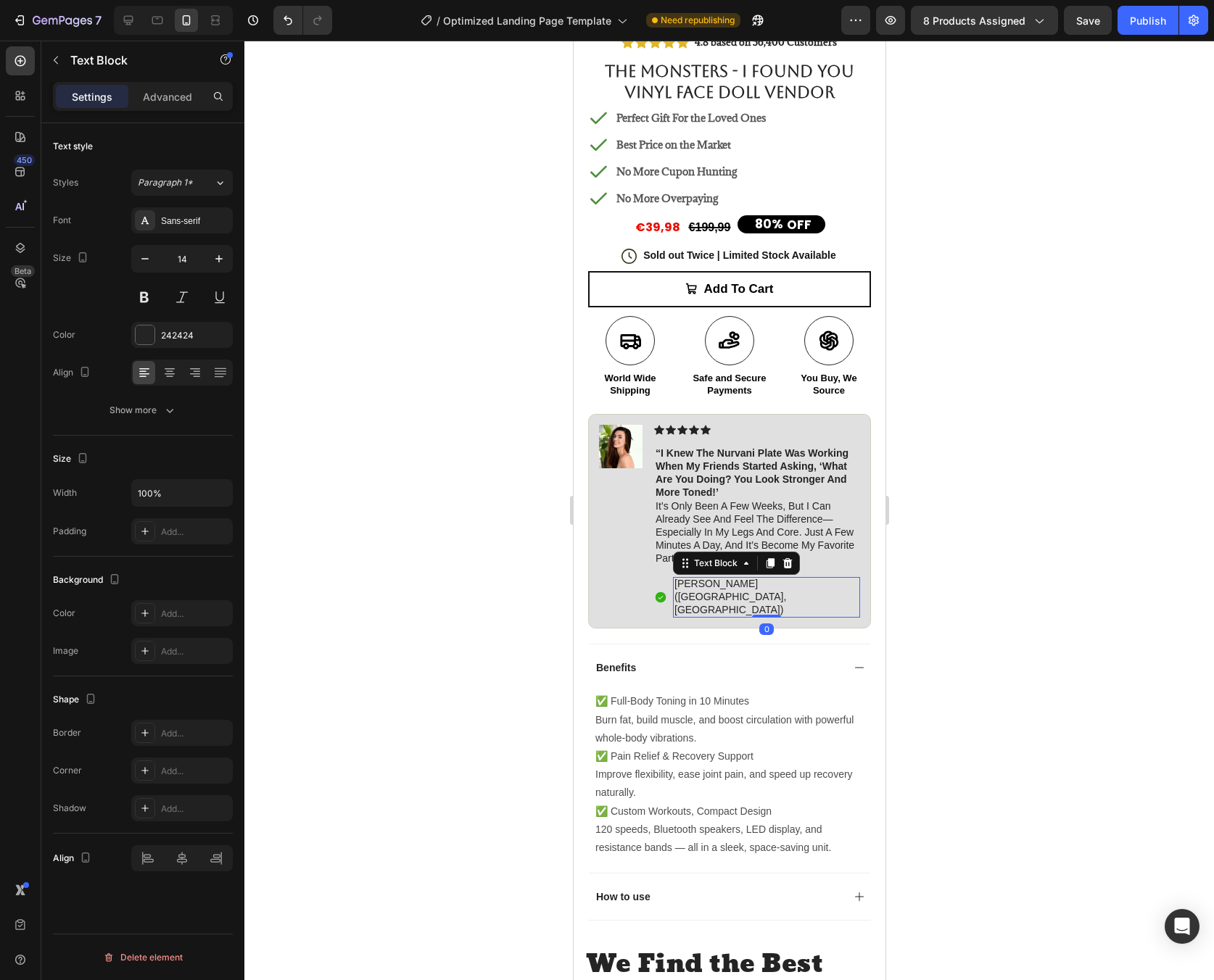
click at [718, 577] on p "[PERSON_NAME] ([GEOGRAPHIC_DATA], [GEOGRAPHIC_DATA])" at bounding box center [766, 597] width 184 height 39
click at [739, 577] on p "Maria N. (Houston, USA)" at bounding box center [766, 597] width 184 height 39
click at [971, 561] on div at bounding box center [729, 510] width 970 height 940
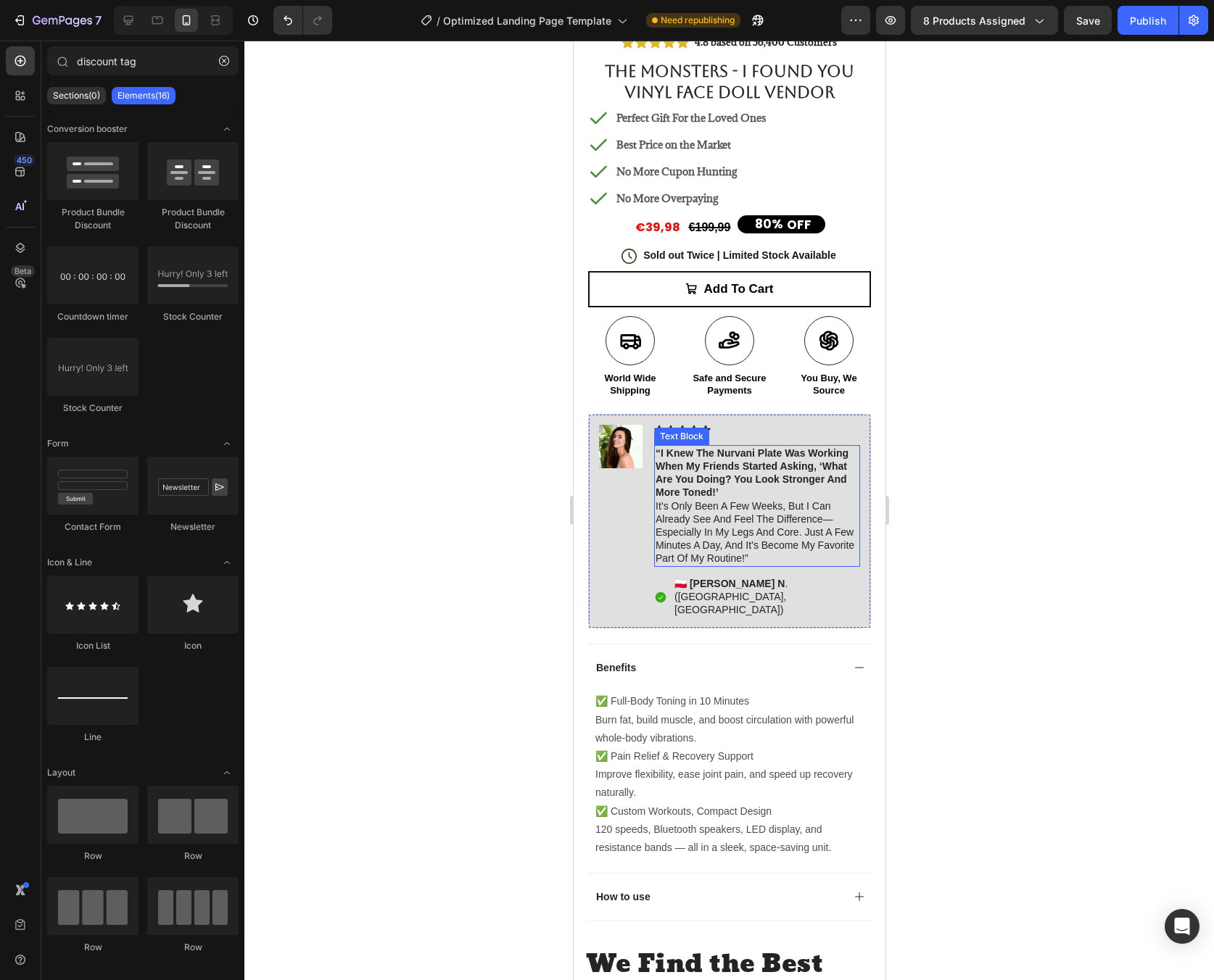
click at [721, 480] on strong "“i knew the nurvani plate was working when my friends started asking, ‘what are…" at bounding box center [751, 473] width 193 height 52
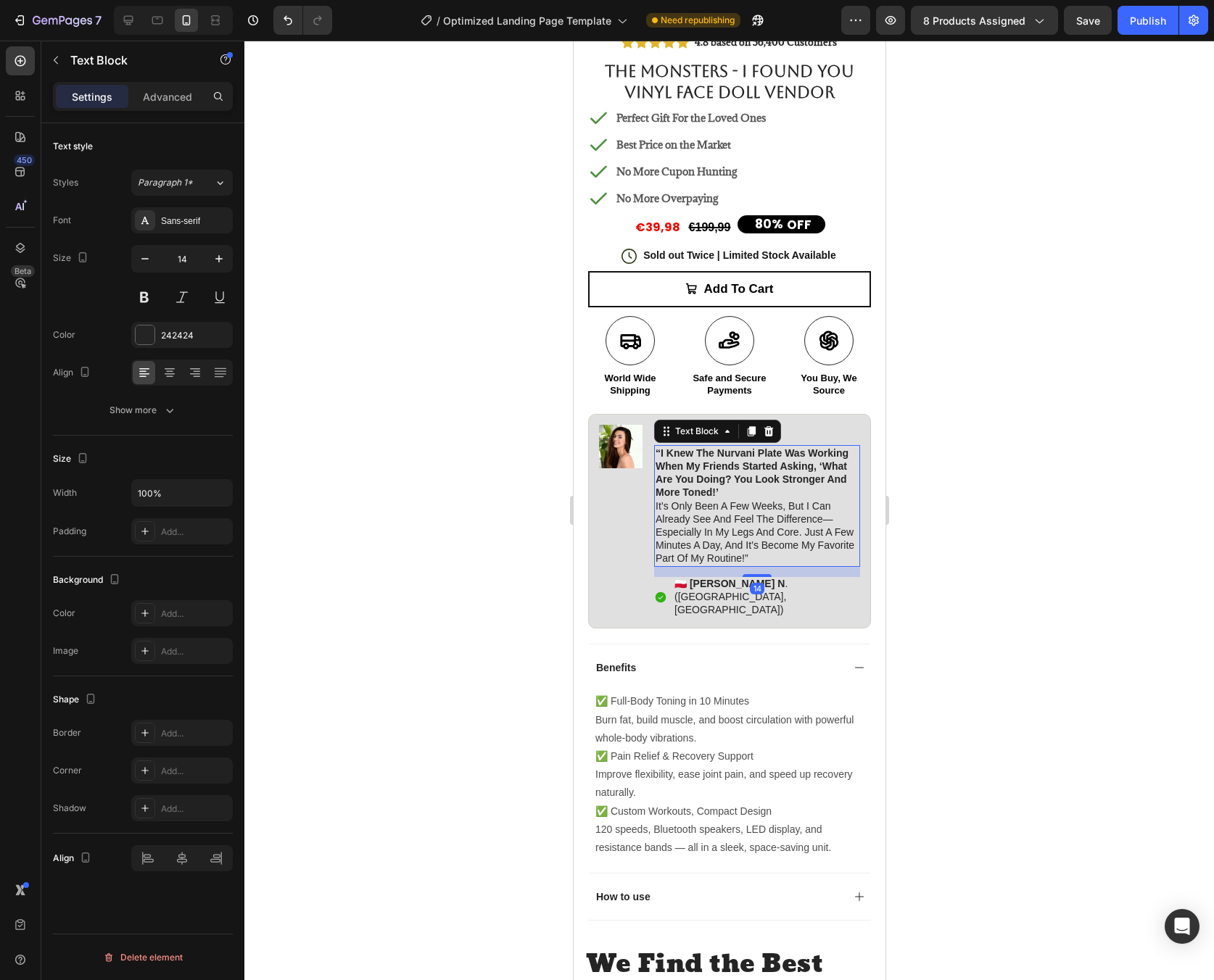
click at [721, 480] on strong "“i knew the nurvani plate was working when my friends started asking, ‘what are…" at bounding box center [751, 473] width 193 height 52
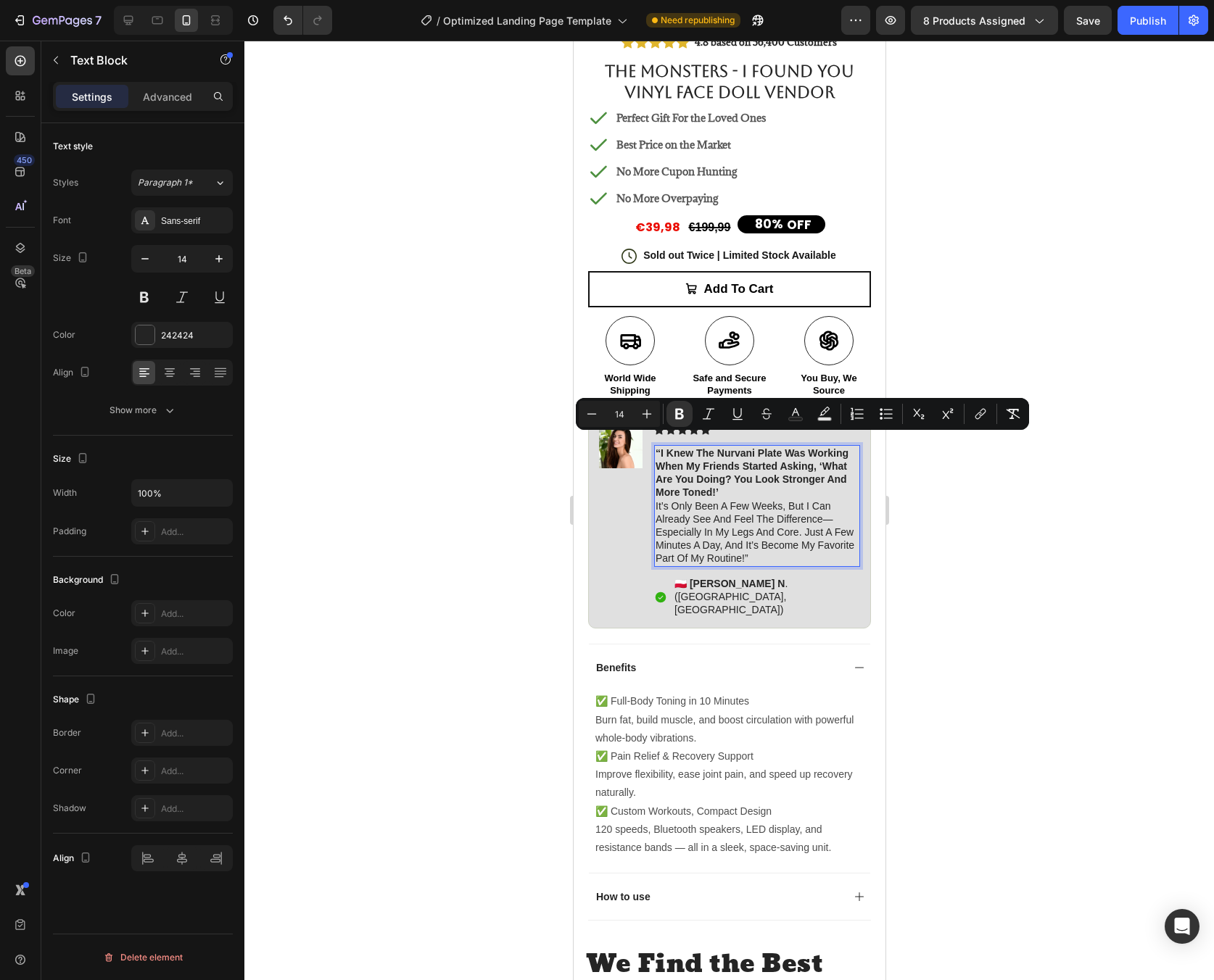
click at [790, 519] on p "“i knew the nurvani plate was working when my friends started asking, ‘what are…" at bounding box center [756, 506] width 203 height 119
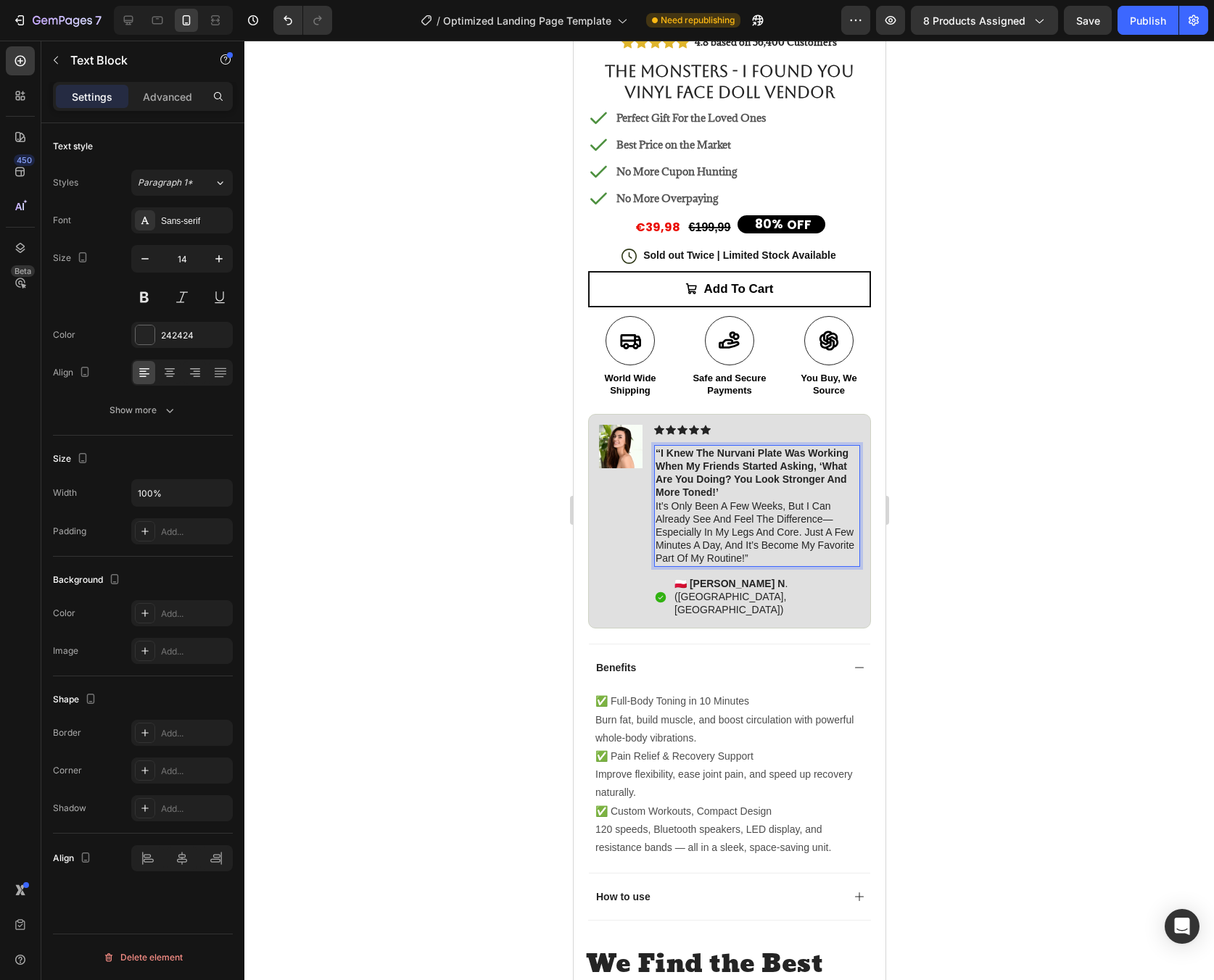
click at [781, 548] on p "“i knew the nurvani plate was working when my friends started asking, ‘what are…" at bounding box center [756, 506] width 203 height 119
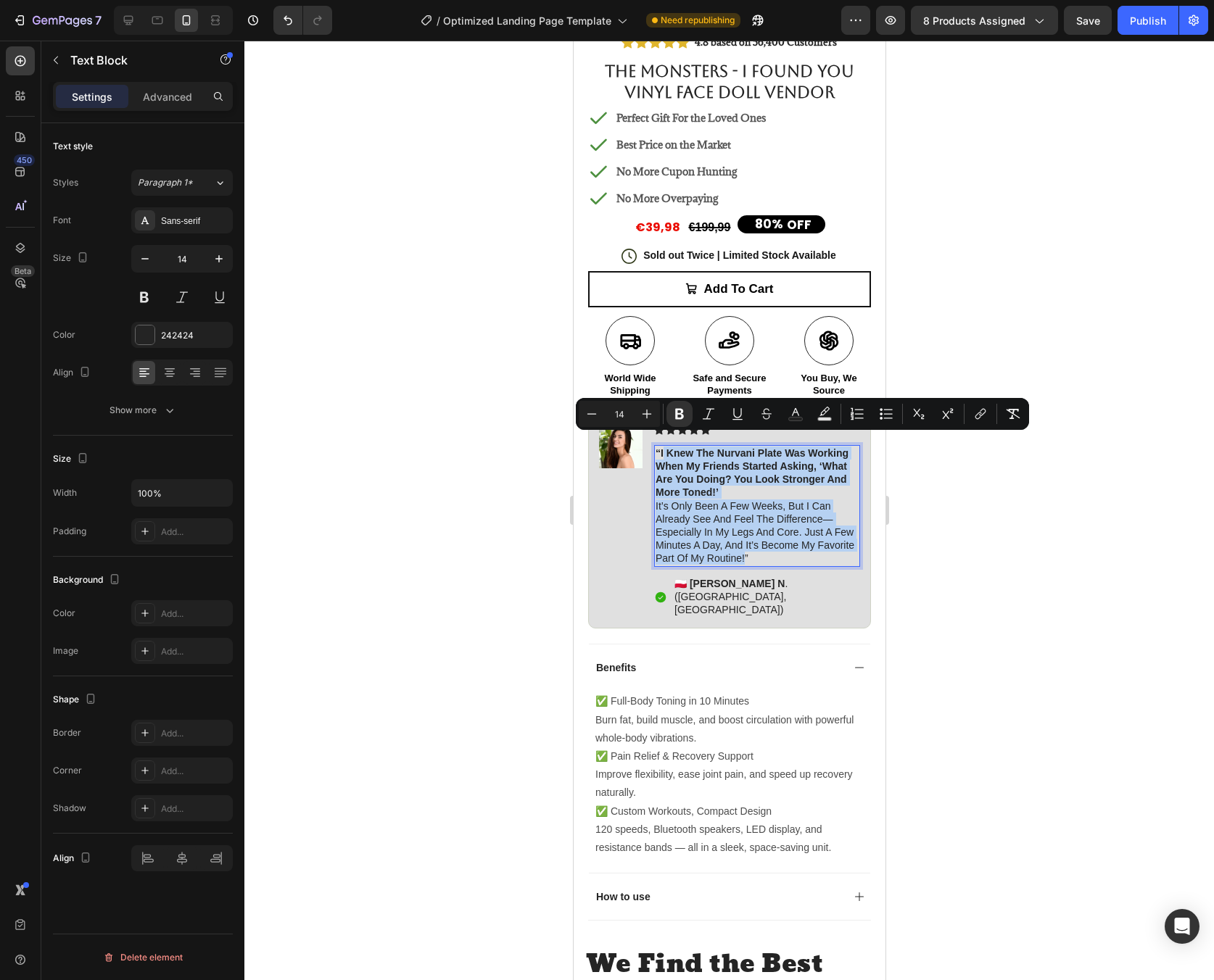
drag, startPoint x: 784, startPoint y: 547, endPoint x: 662, endPoint y: 441, distance: 161.6
click at [662, 446] on p "“i knew the nurvani plate was working when my friends started asking, ‘what are…" at bounding box center [756, 506] width 203 height 119
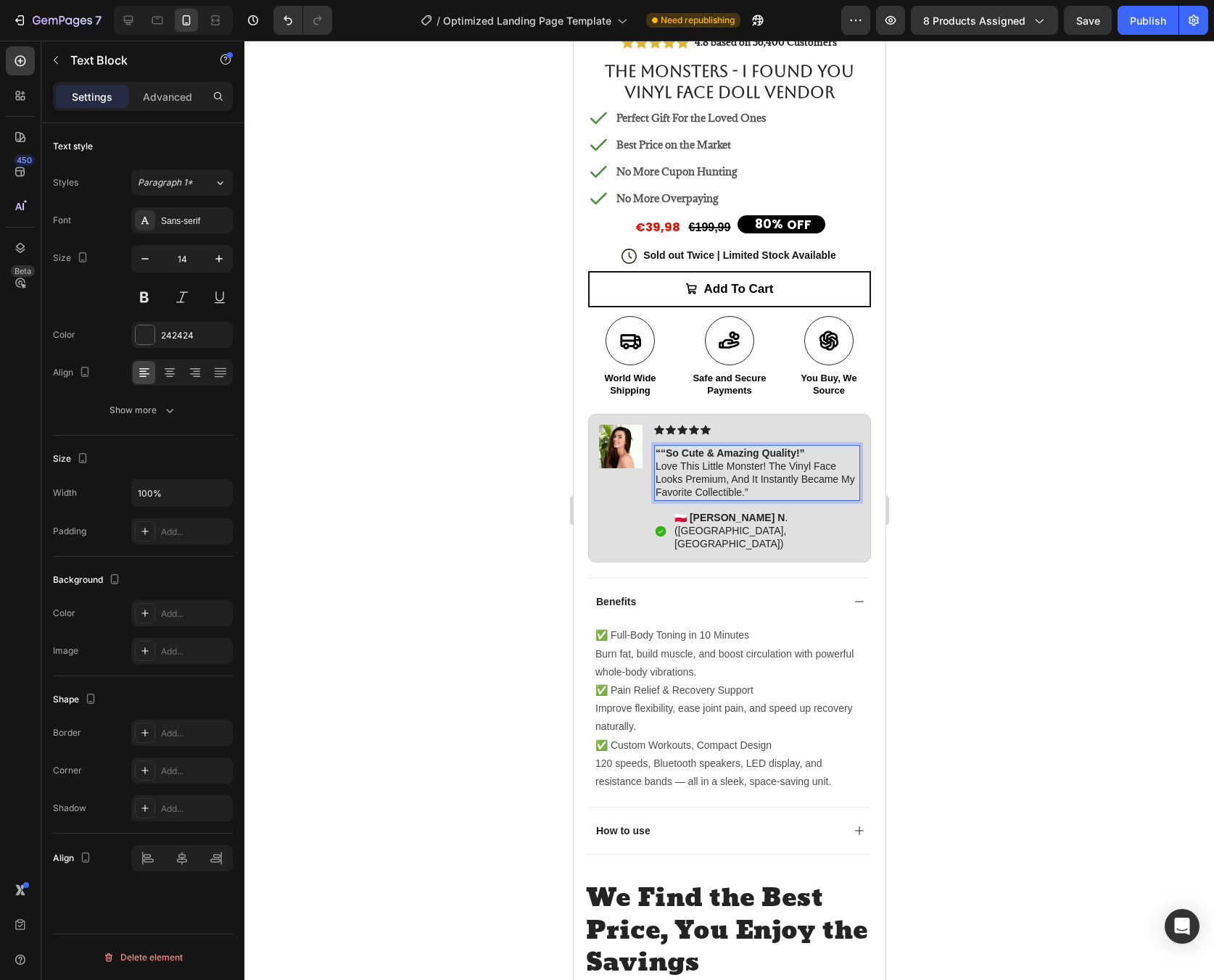
click at [980, 472] on div at bounding box center [729, 510] width 970 height 940
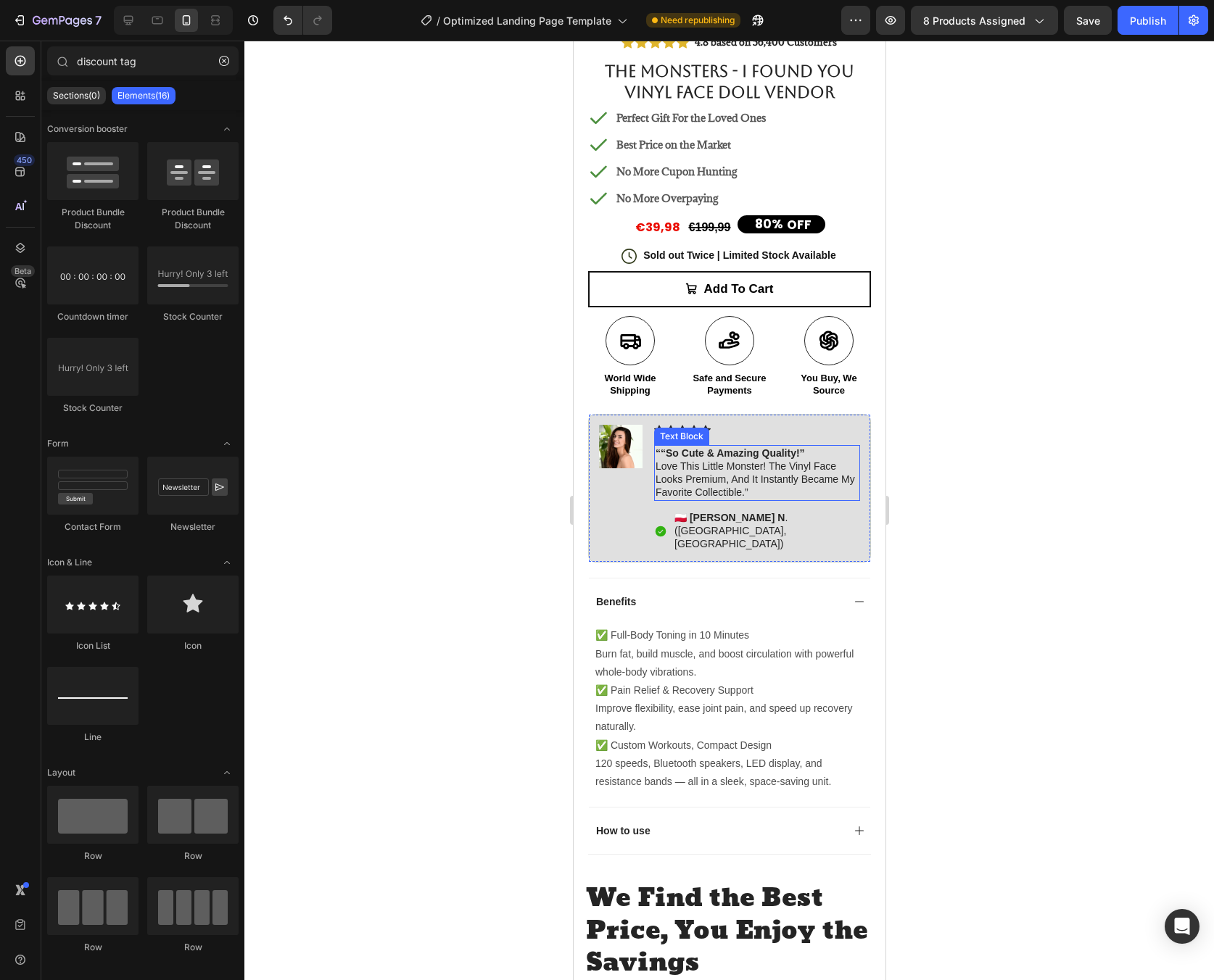
click at [662, 447] on strong "““So cute & amazing quality!”" at bounding box center [730, 453] width 150 height 12
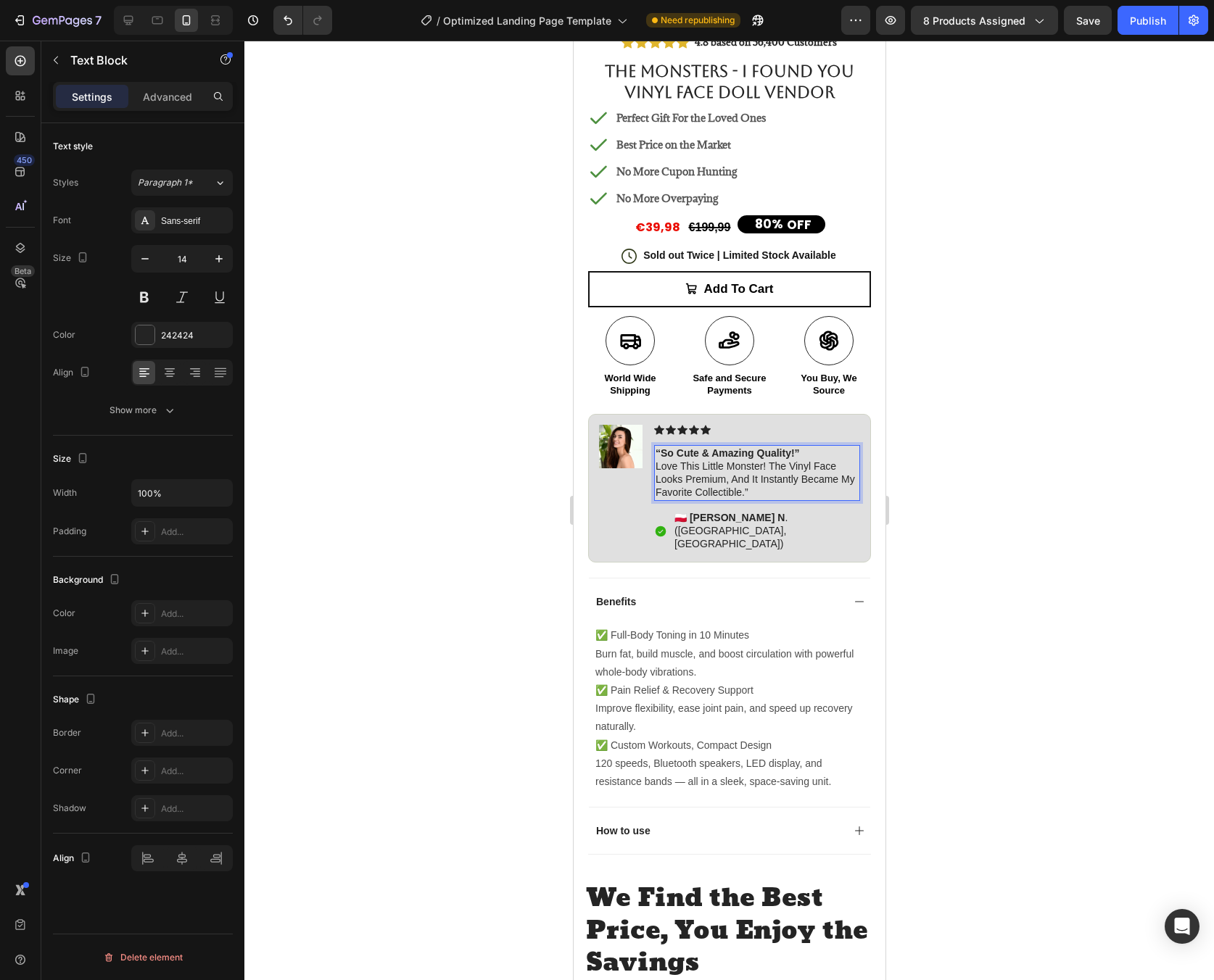
click at [1051, 418] on div at bounding box center [729, 510] width 970 height 940
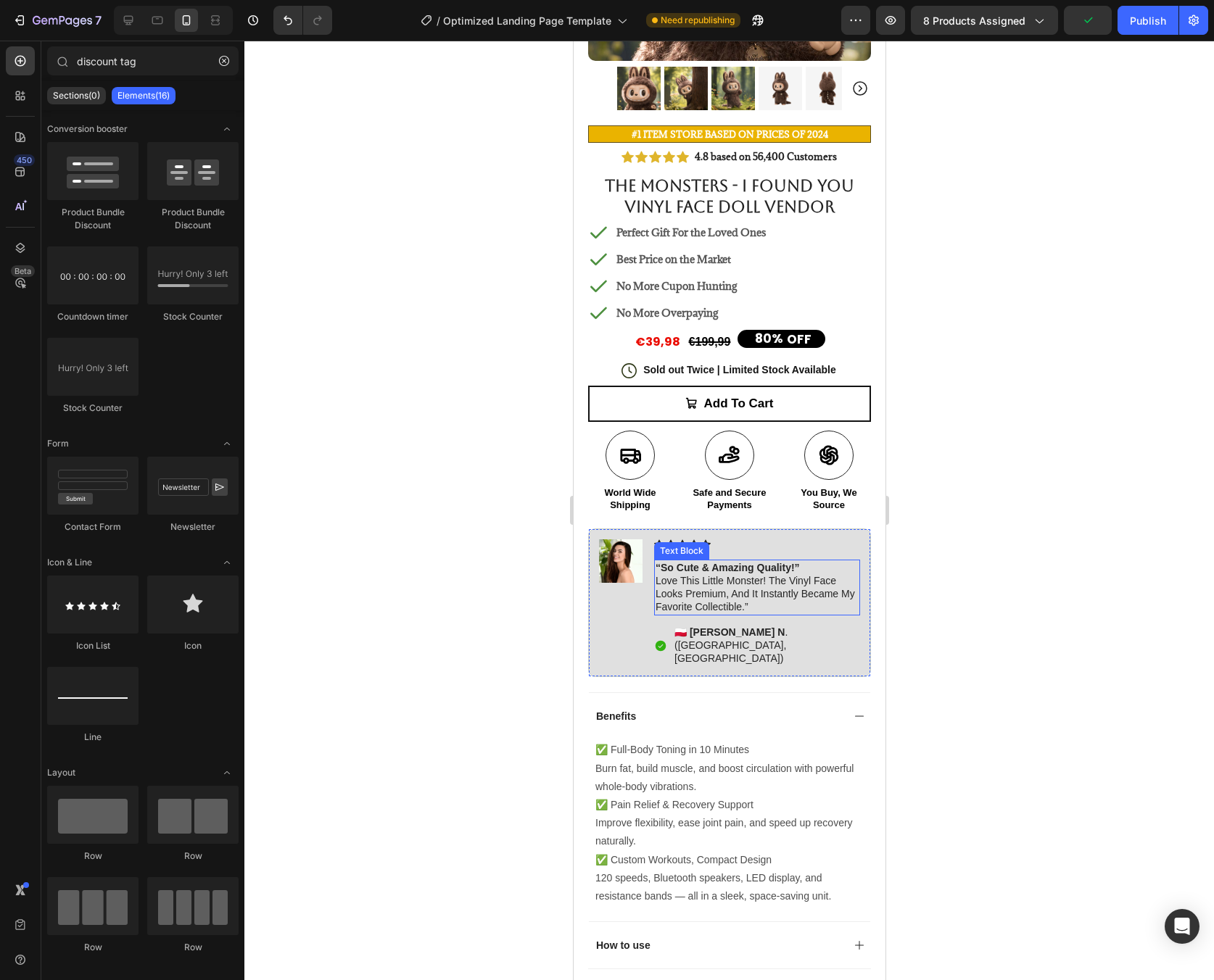
scroll to position [321, 0]
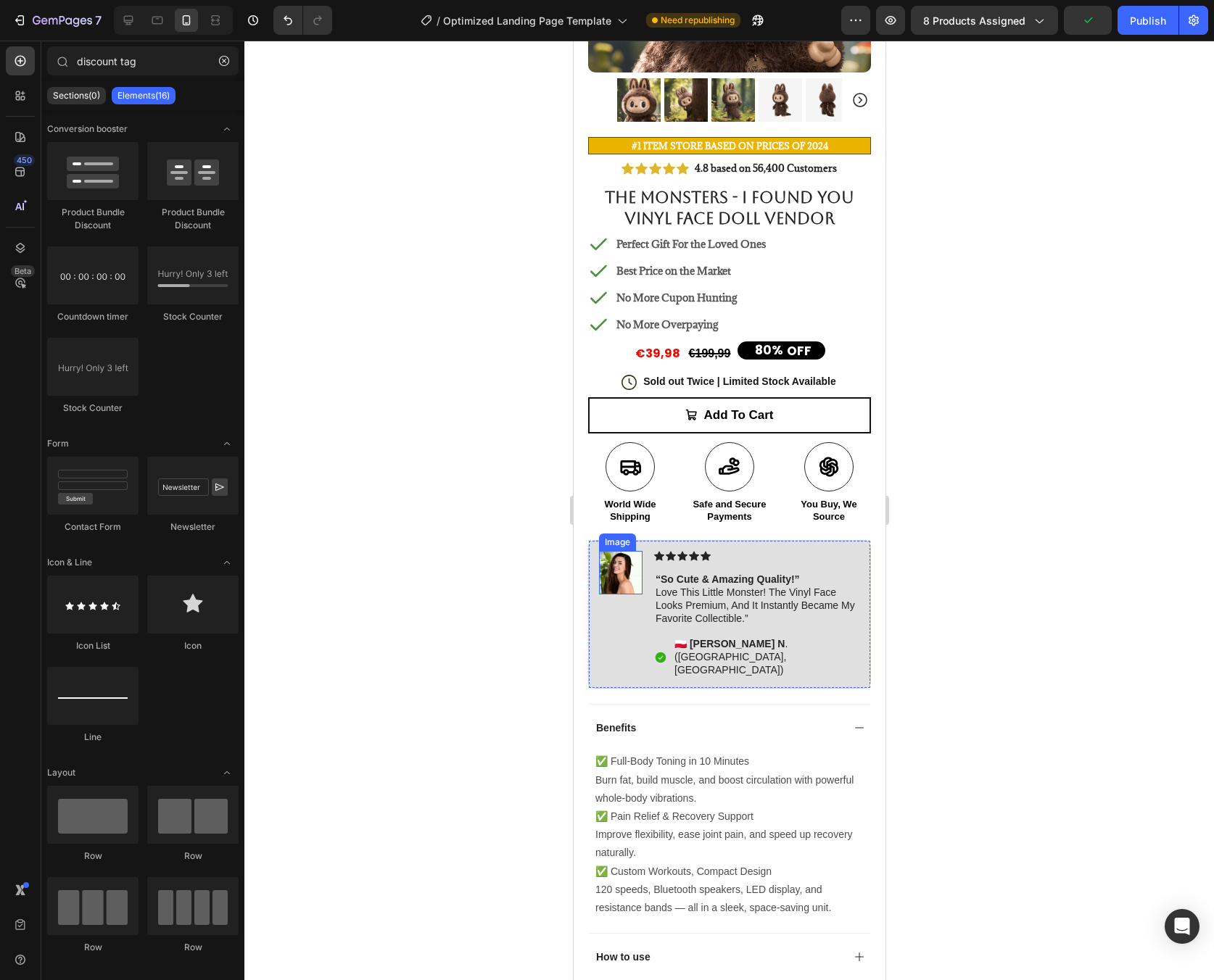
click at [632, 575] on img at bounding box center [619, 572] width 44 height 44
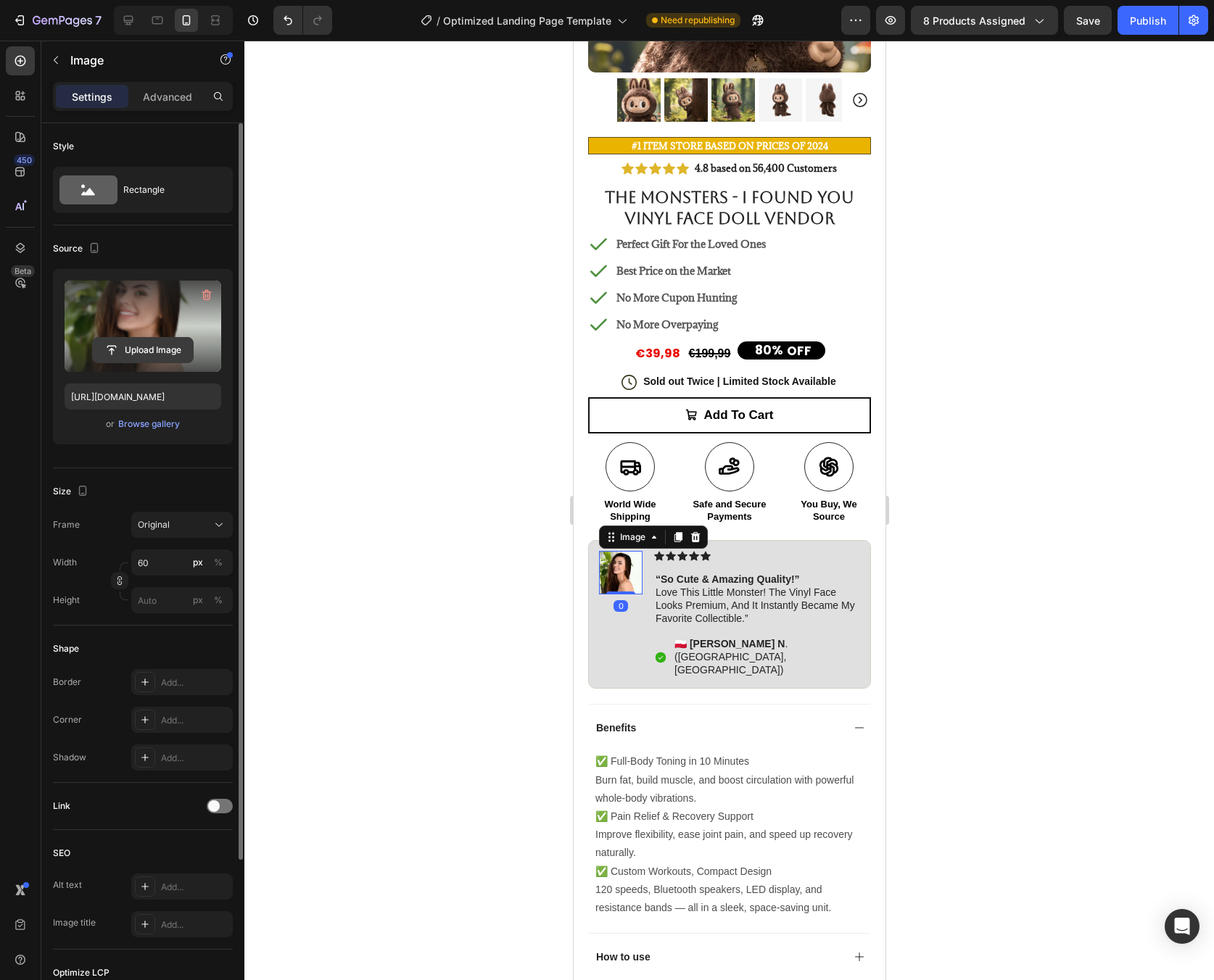
click at [163, 353] on input "file" at bounding box center [143, 350] width 100 height 25
click at [134, 427] on div "Browse gallery" at bounding box center [149, 424] width 62 height 13
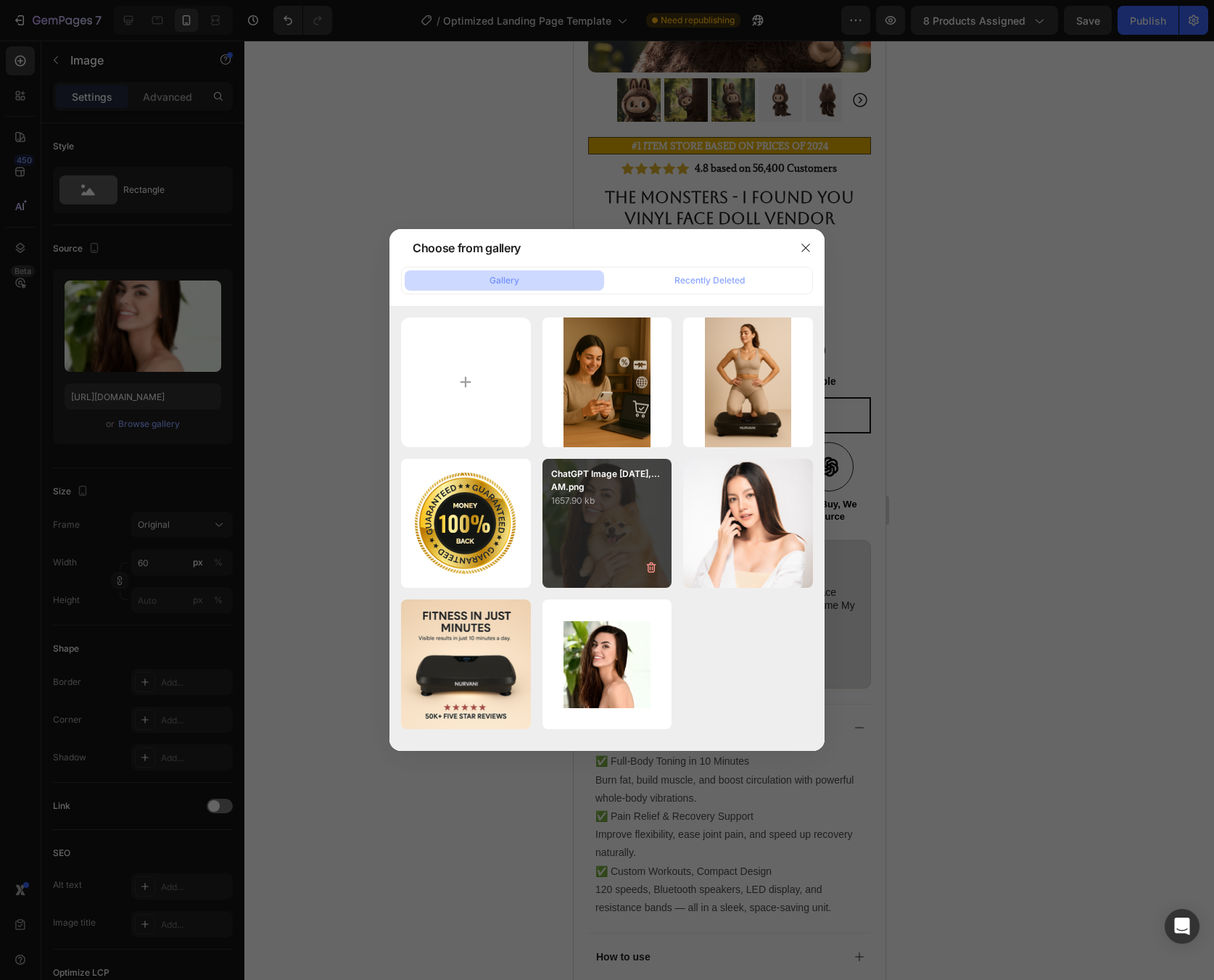
click at [629, 490] on p "ChatGPT Image May 21,...AM.png" at bounding box center [607, 481] width 113 height 26
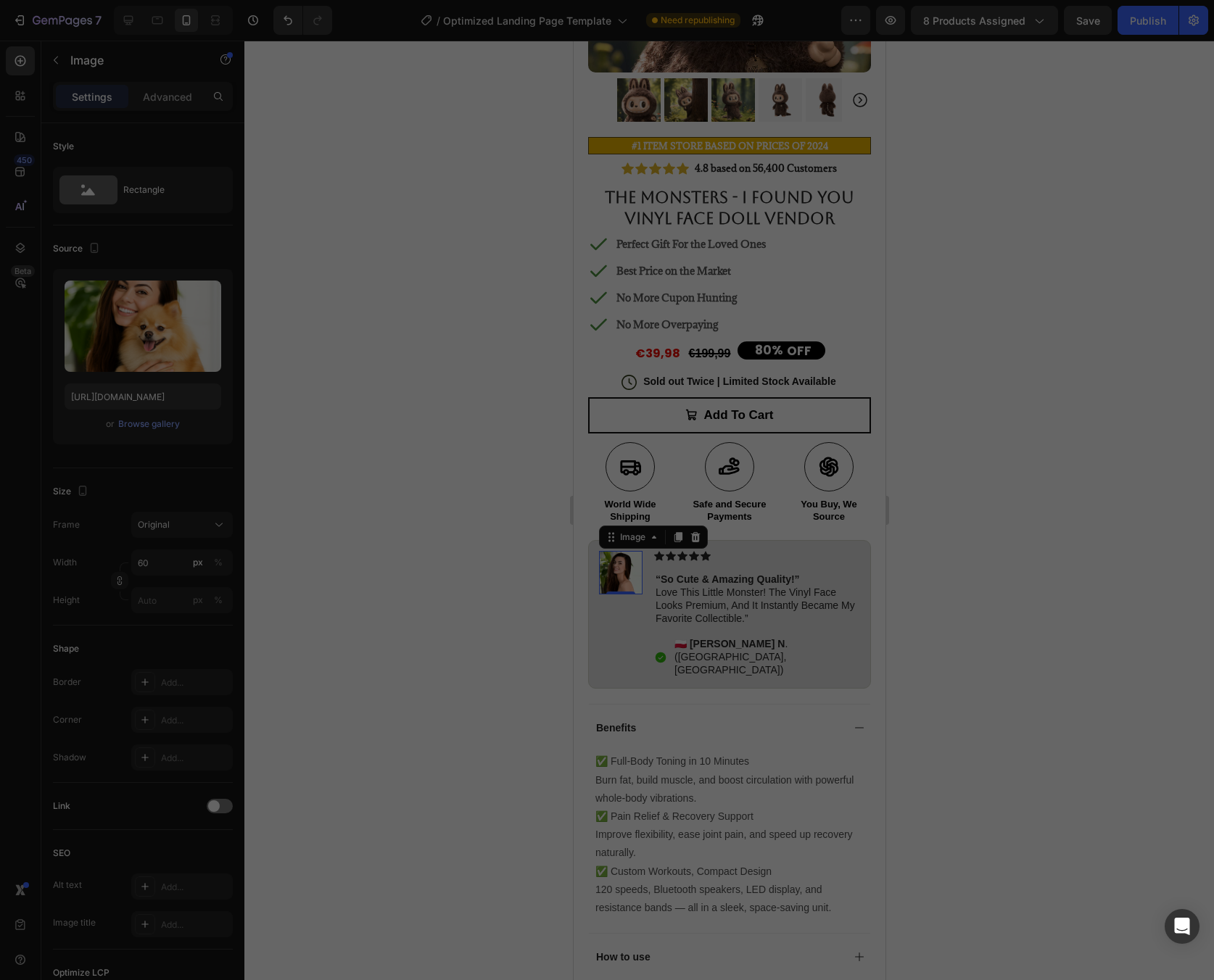
type input "https://cdn.shopify.com/s/files/1/0945/5311/2963/files/gempages_579639246709588…"
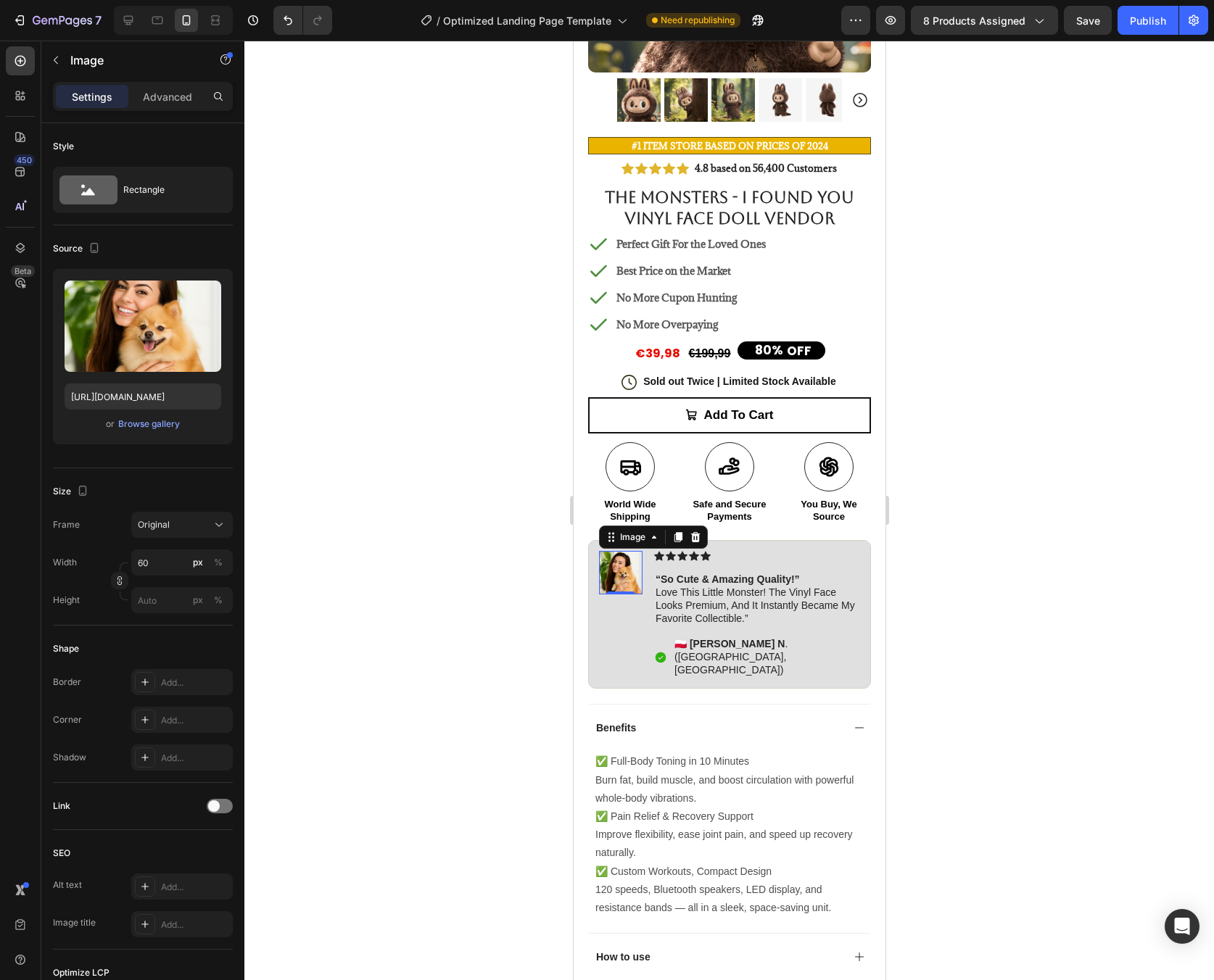
click at [1035, 649] on div at bounding box center [729, 510] width 970 height 940
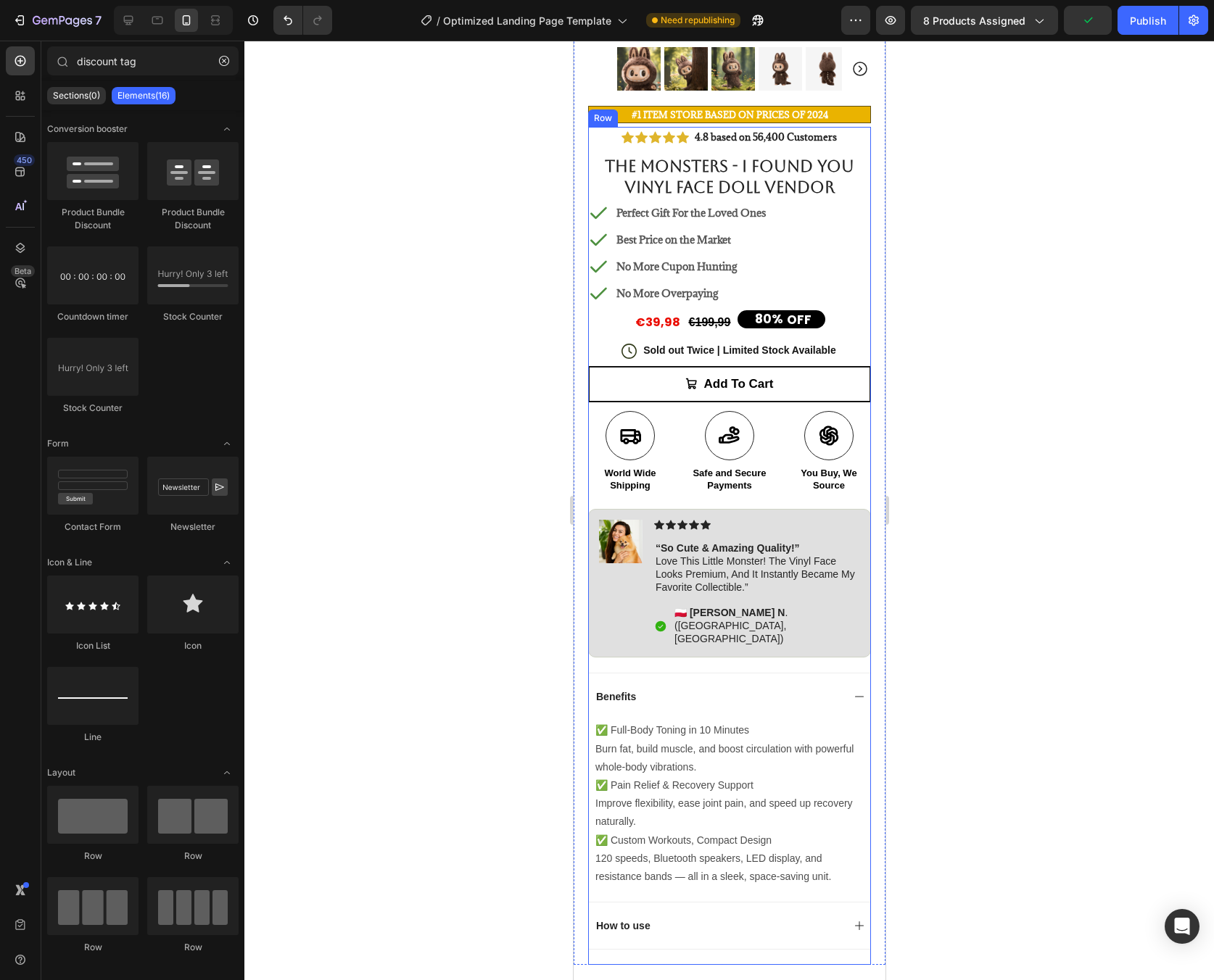
scroll to position [353, 0]
click at [625, 599] on div "Image" at bounding box center [619, 582] width 44 height 127
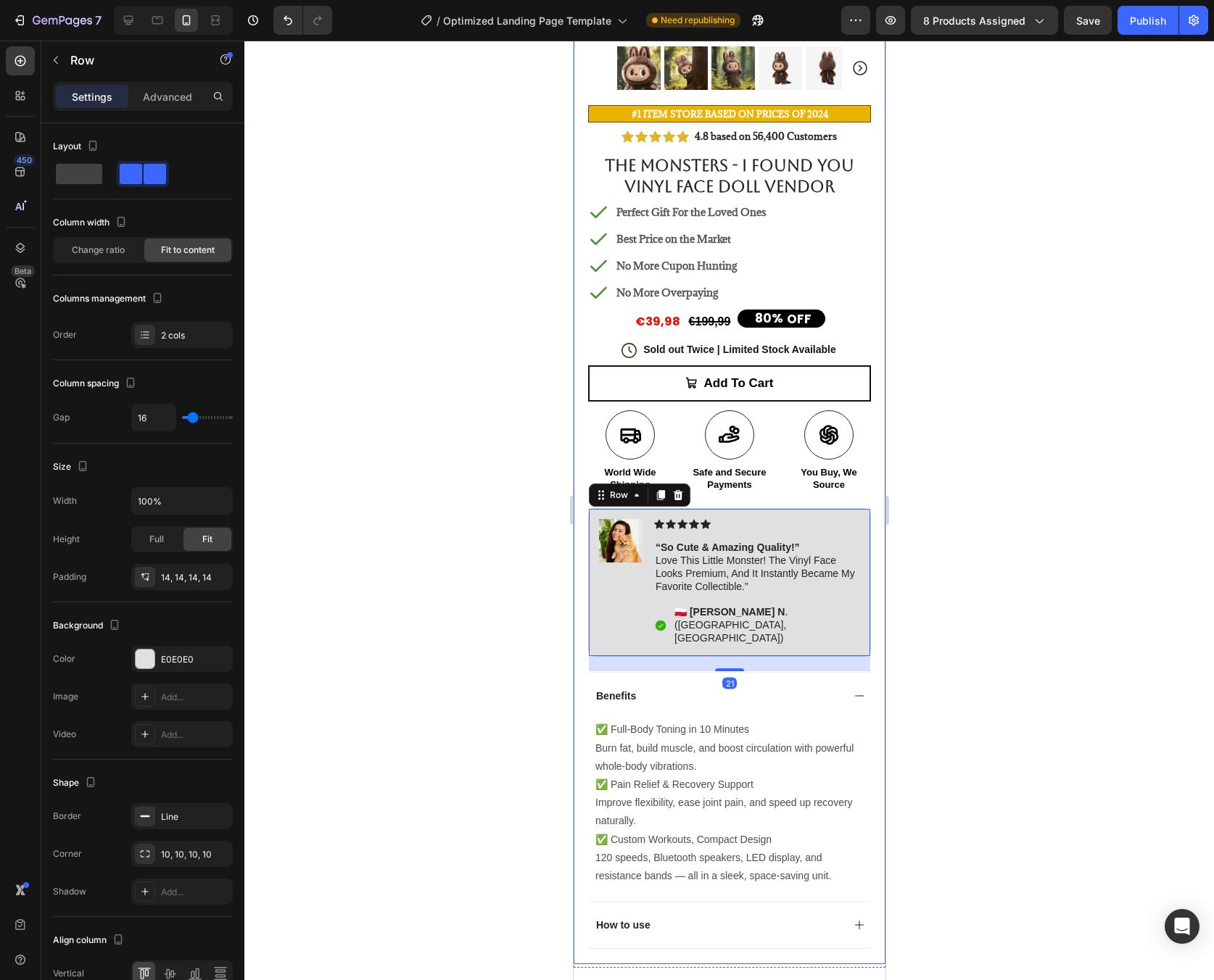
click at [1016, 571] on div at bounding box center [729, 510] width 970 height 940
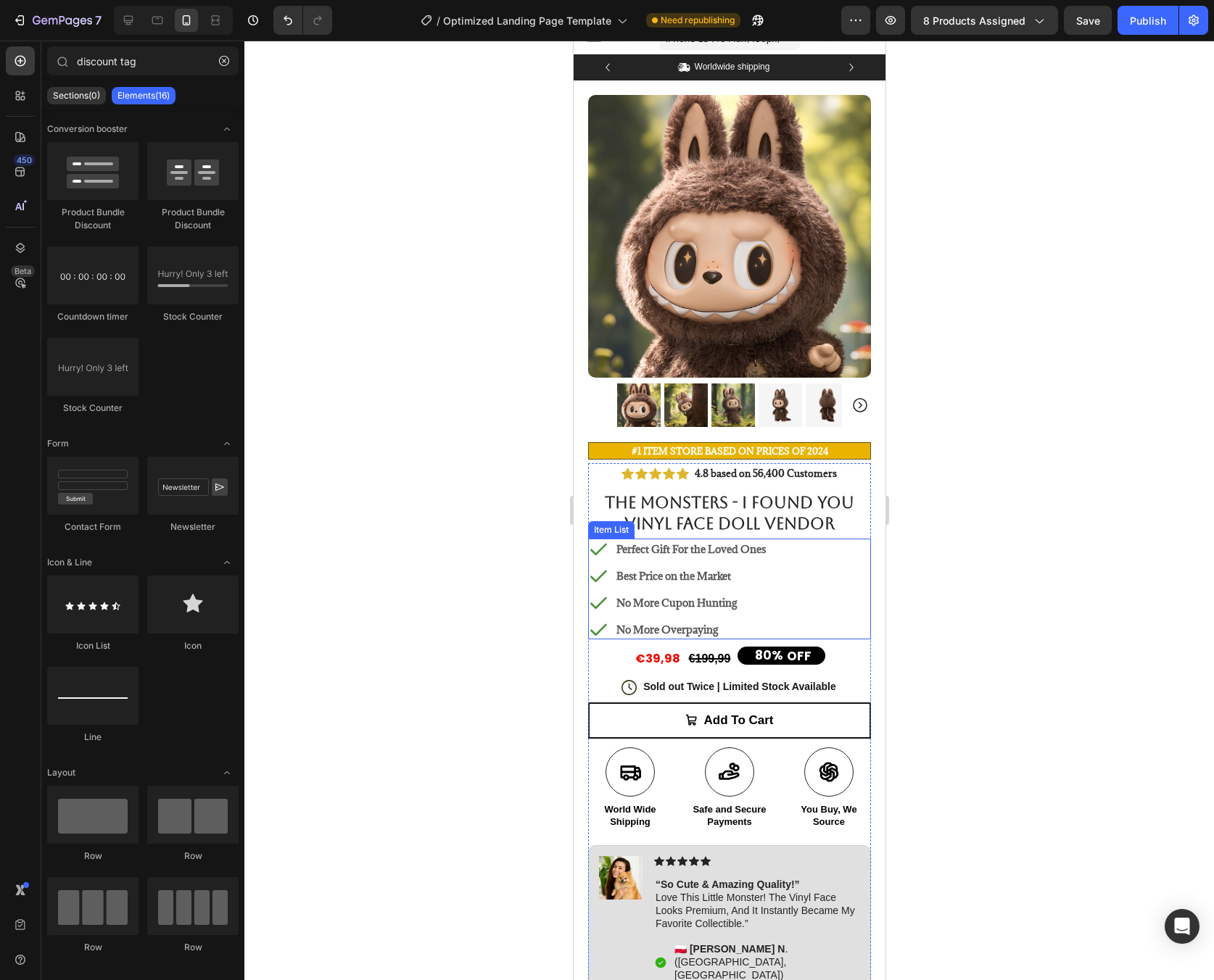
scroll to position [138, 0]
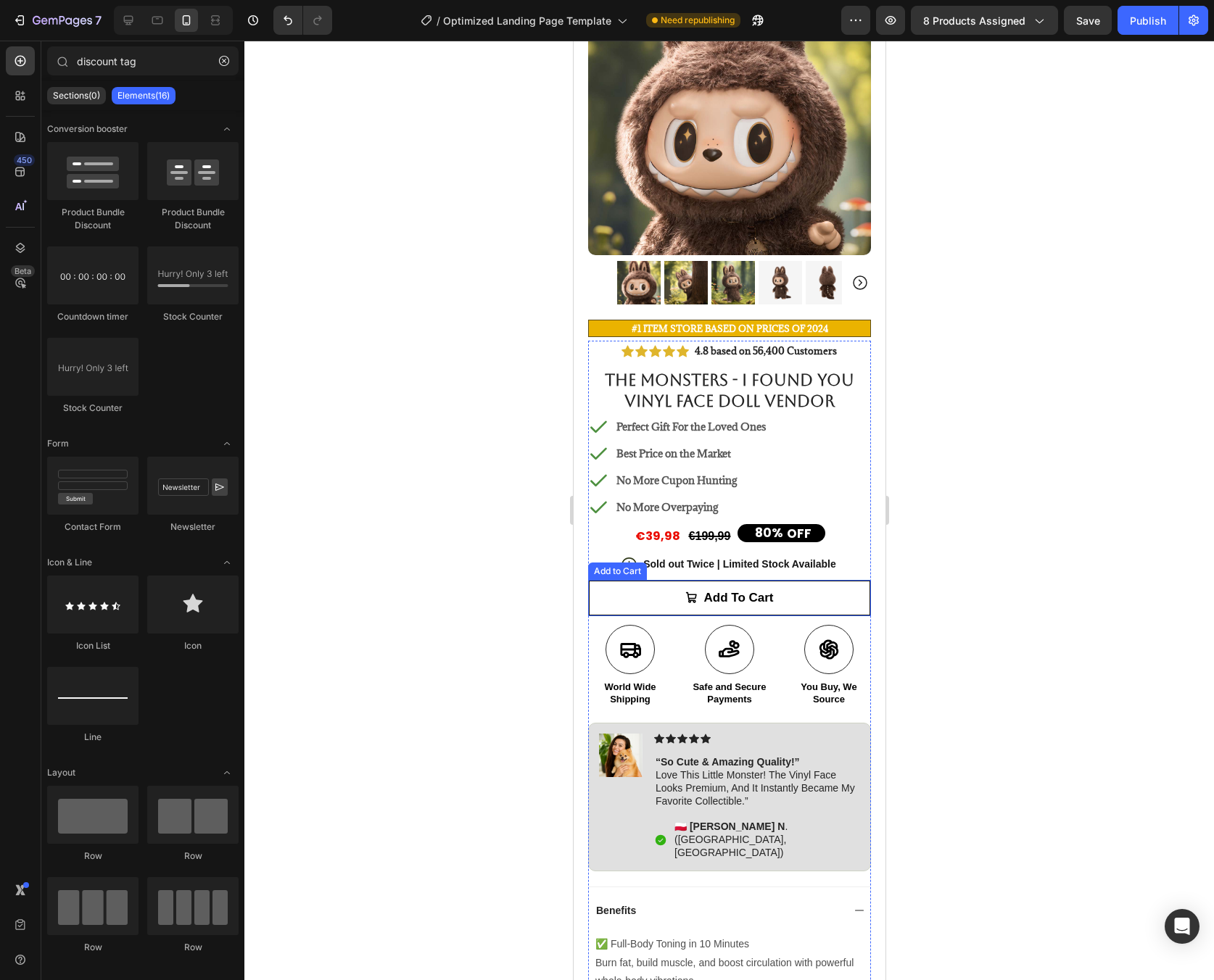
click at [821, 580] on button "Add to cart" at bounding box center [729, 598] width 283 height 36
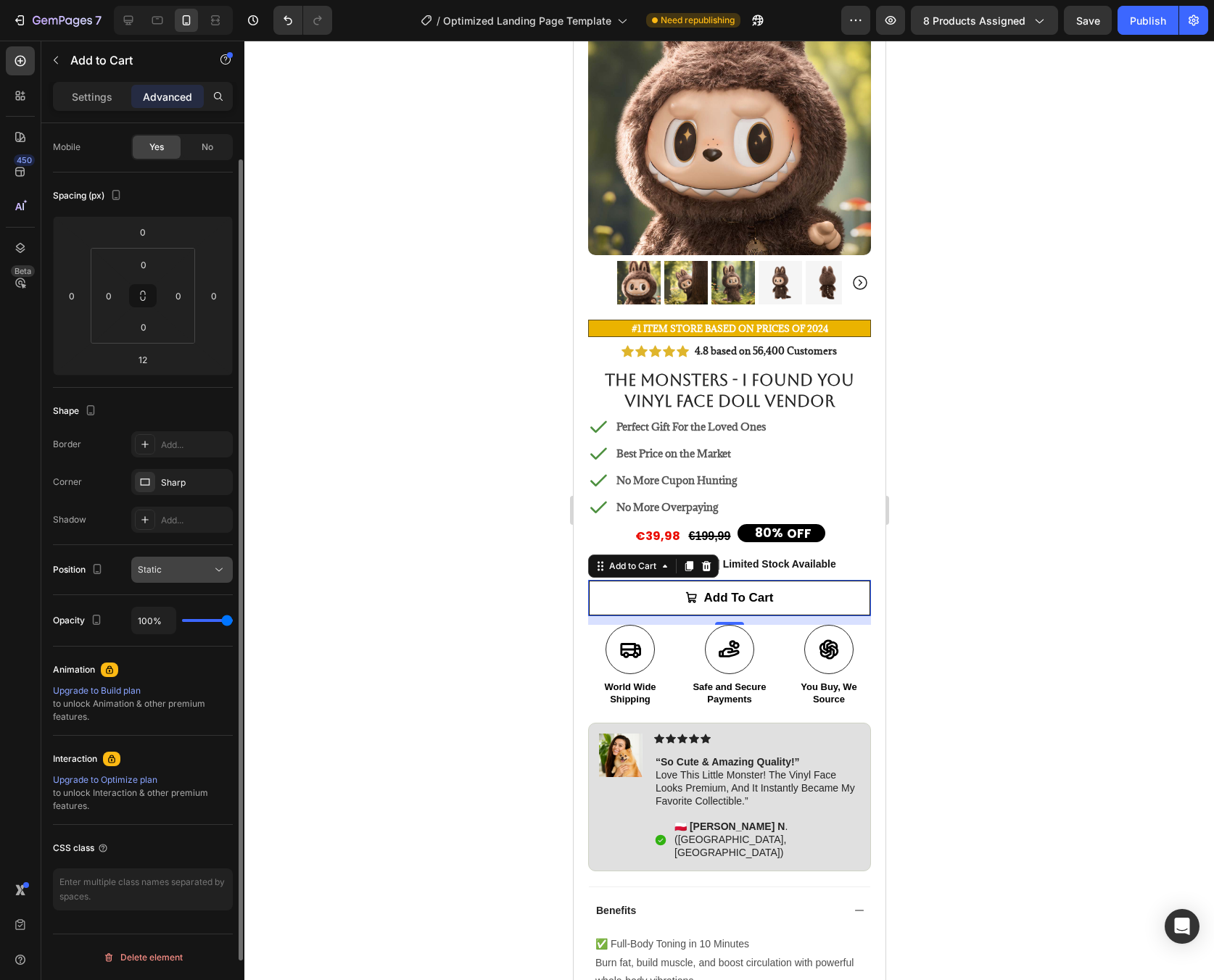
scroll to position [0, 0]
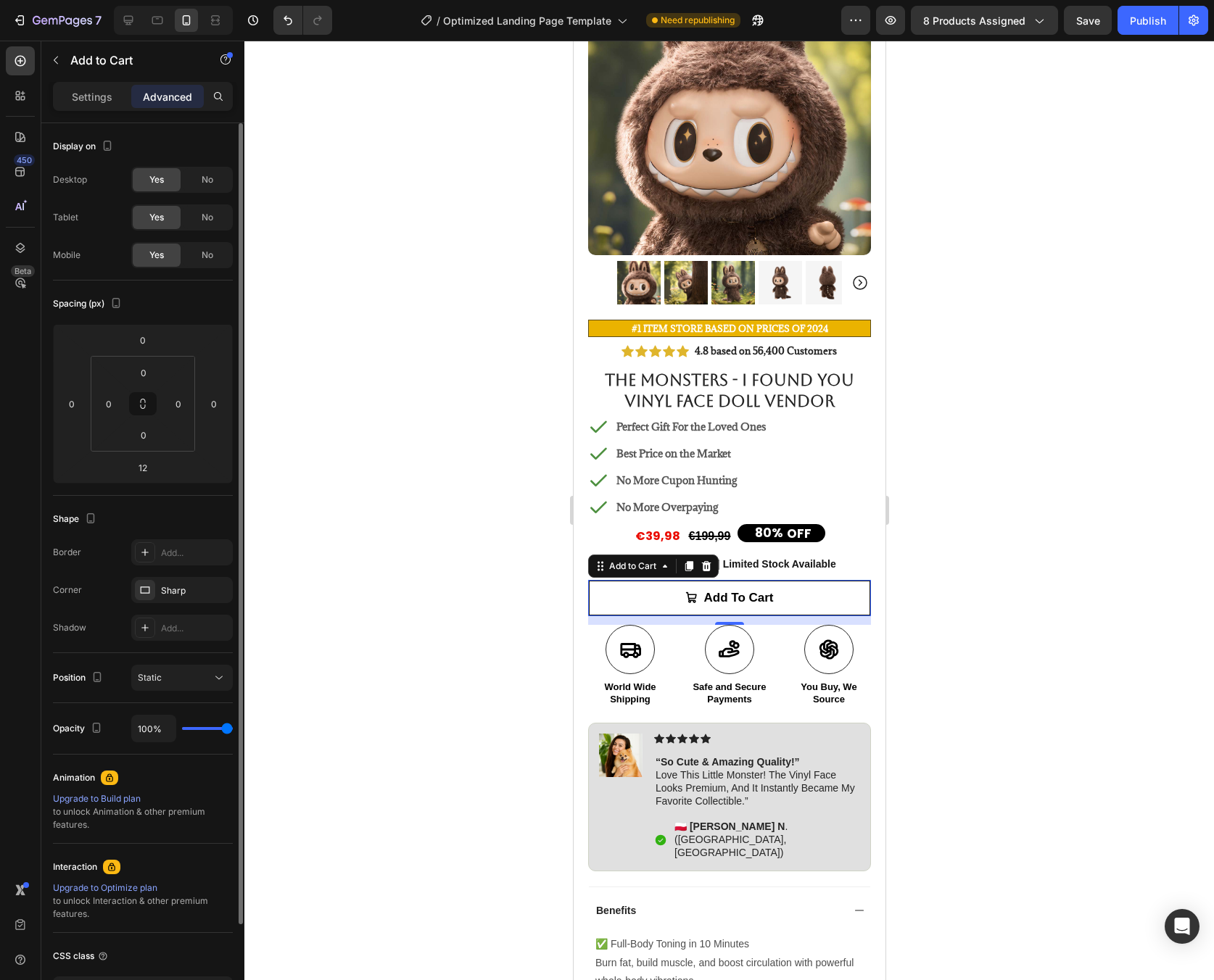
type input "91%"
type input "91"
type input "90%"
type input "90"
type input "89%"
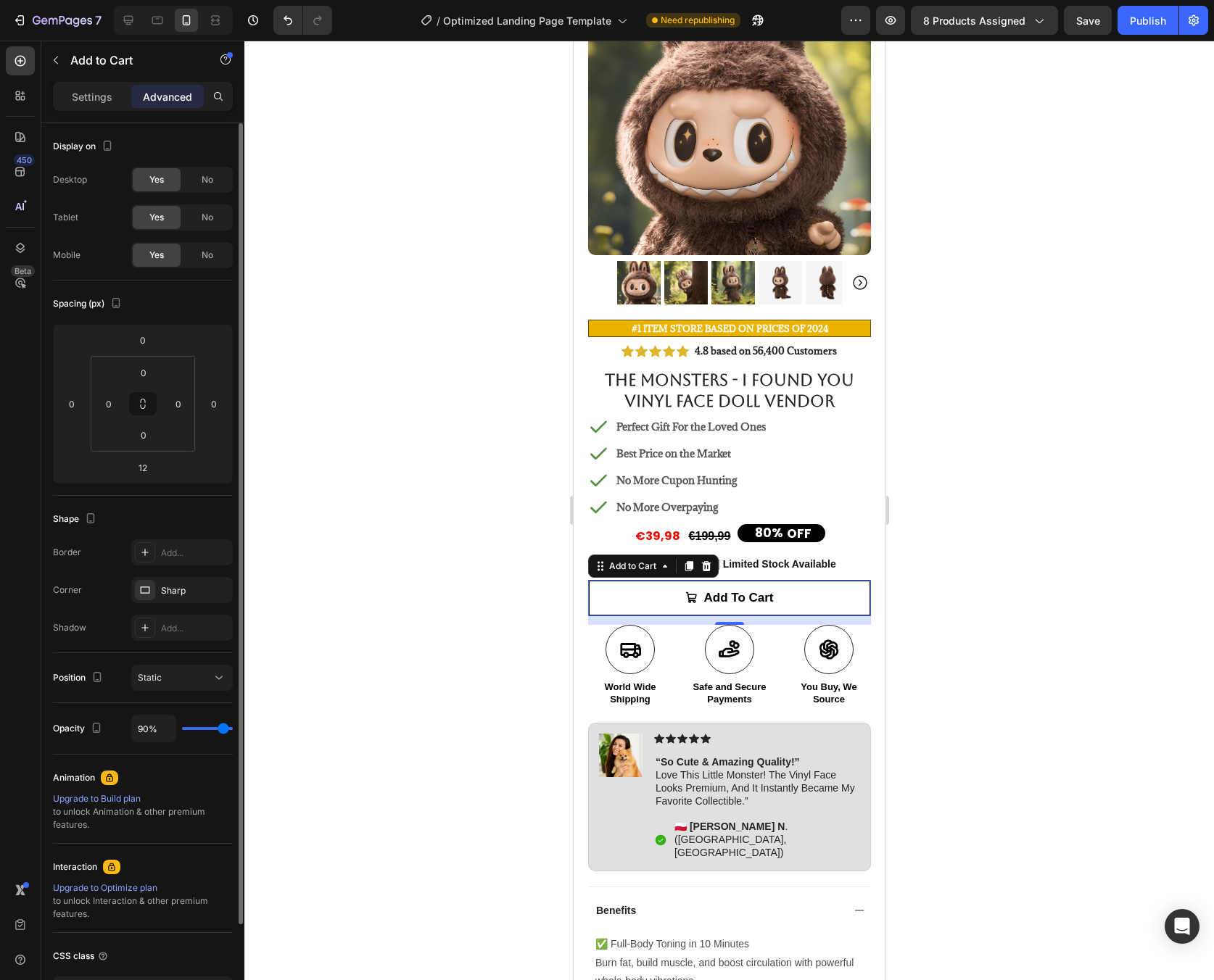
type input "89"
type input "88%"
type input "88"
type input "87%"
type input "87"
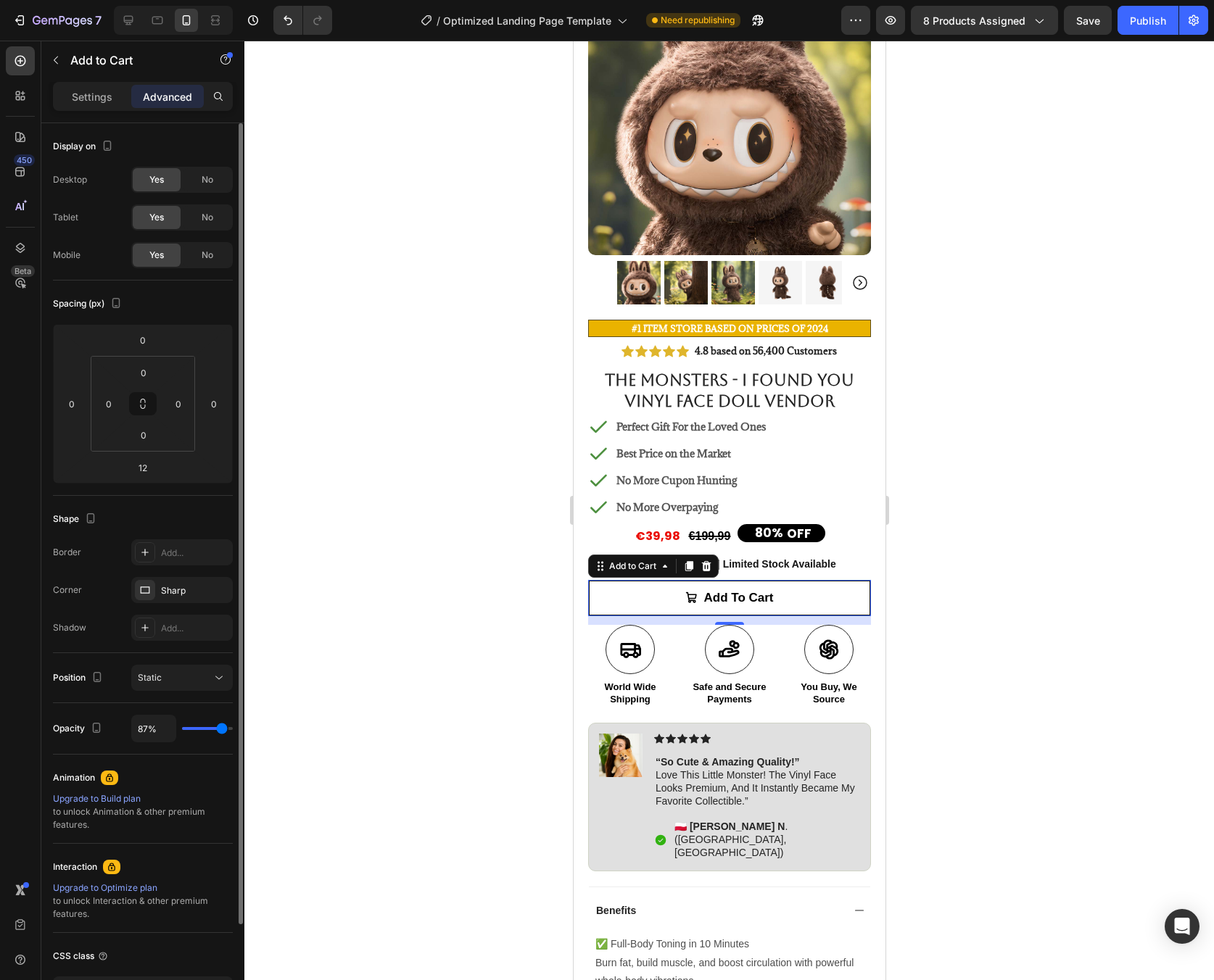
type input "86%"
type input "86"
type input "85%"
type input "85"
type input "84%"
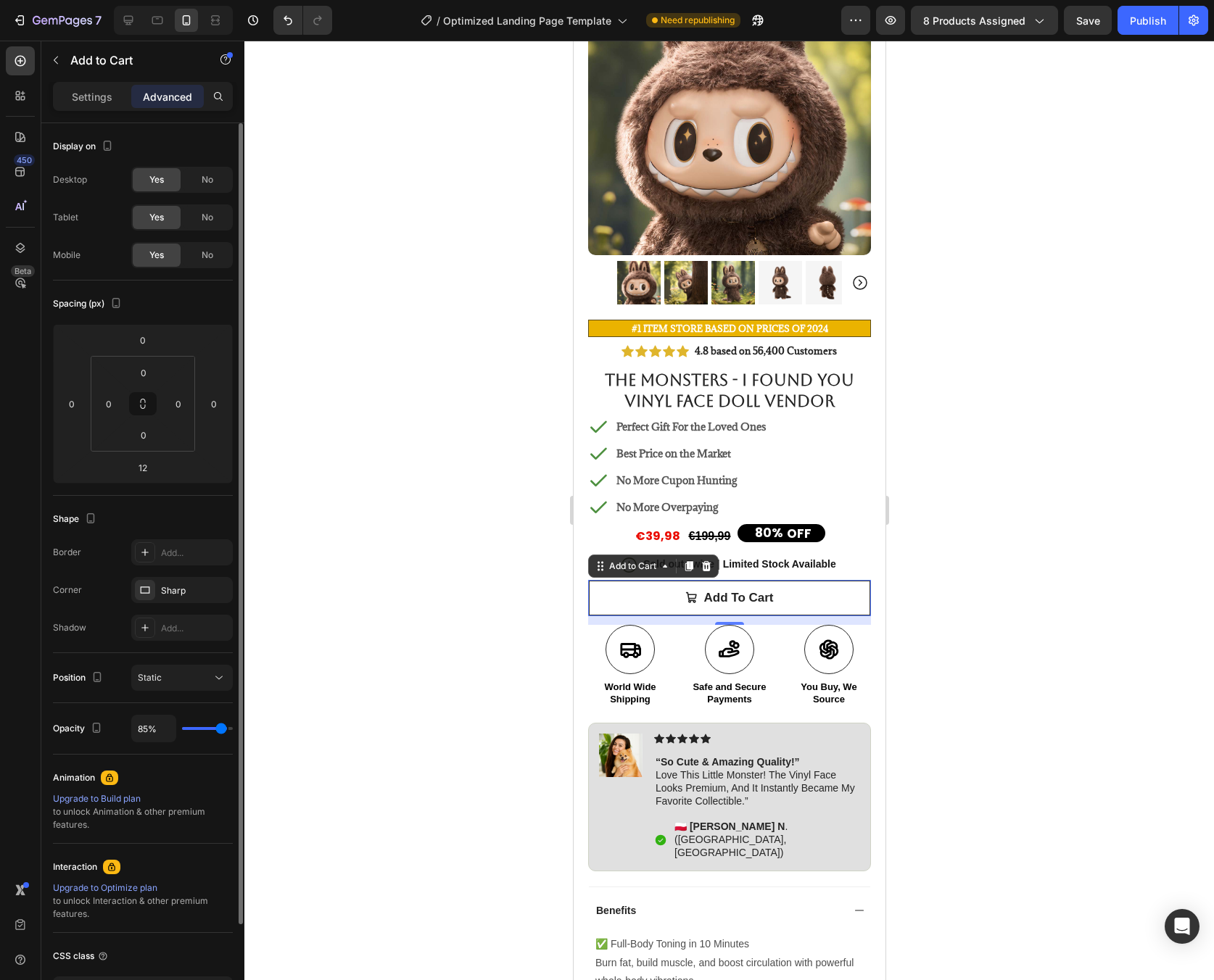
type input "84"
type input "83%"
type input "83"
type input "80%"
type input "80"
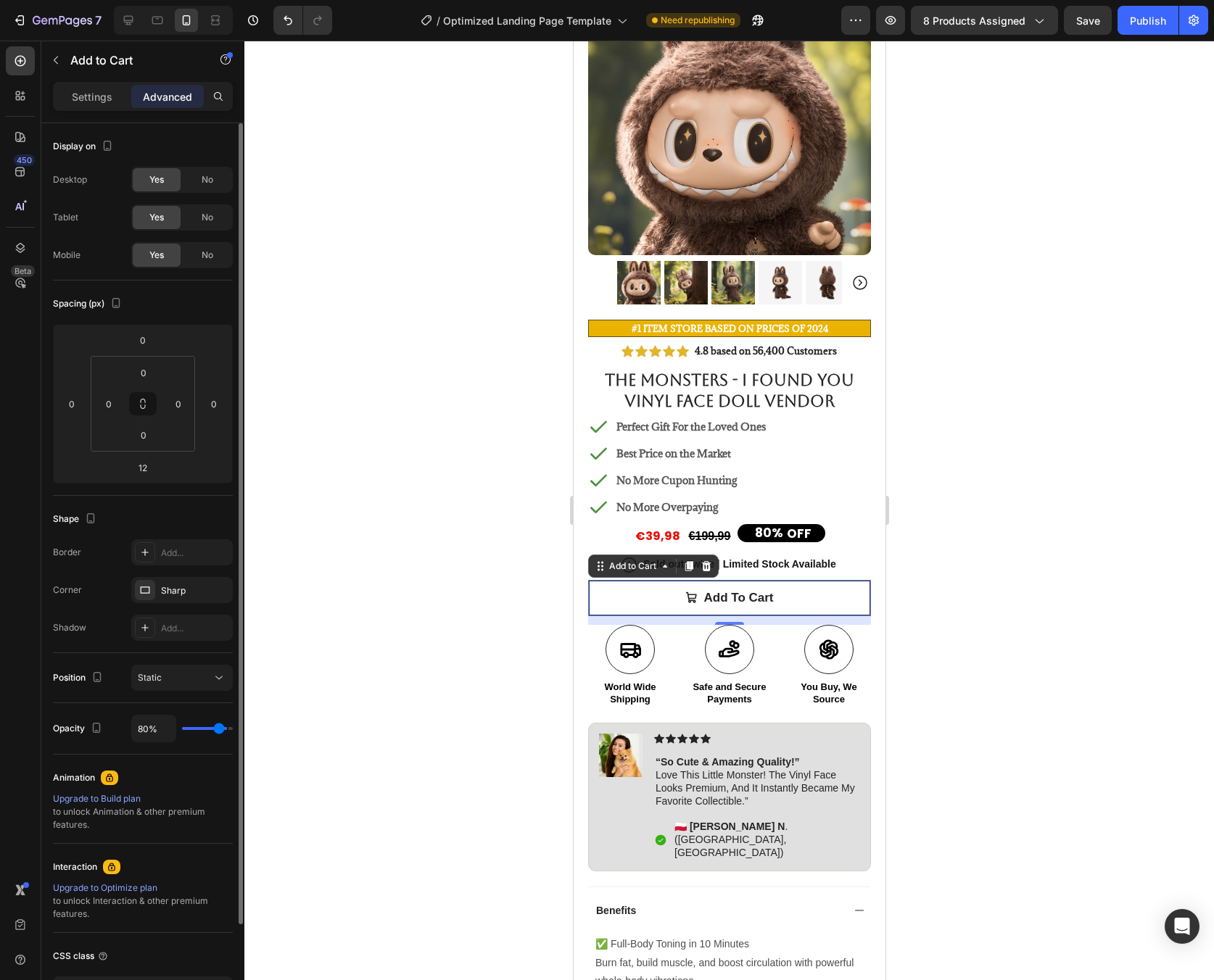
type input "78%"
type input "78"
type input "77%"
type input "77"
type input "76%"
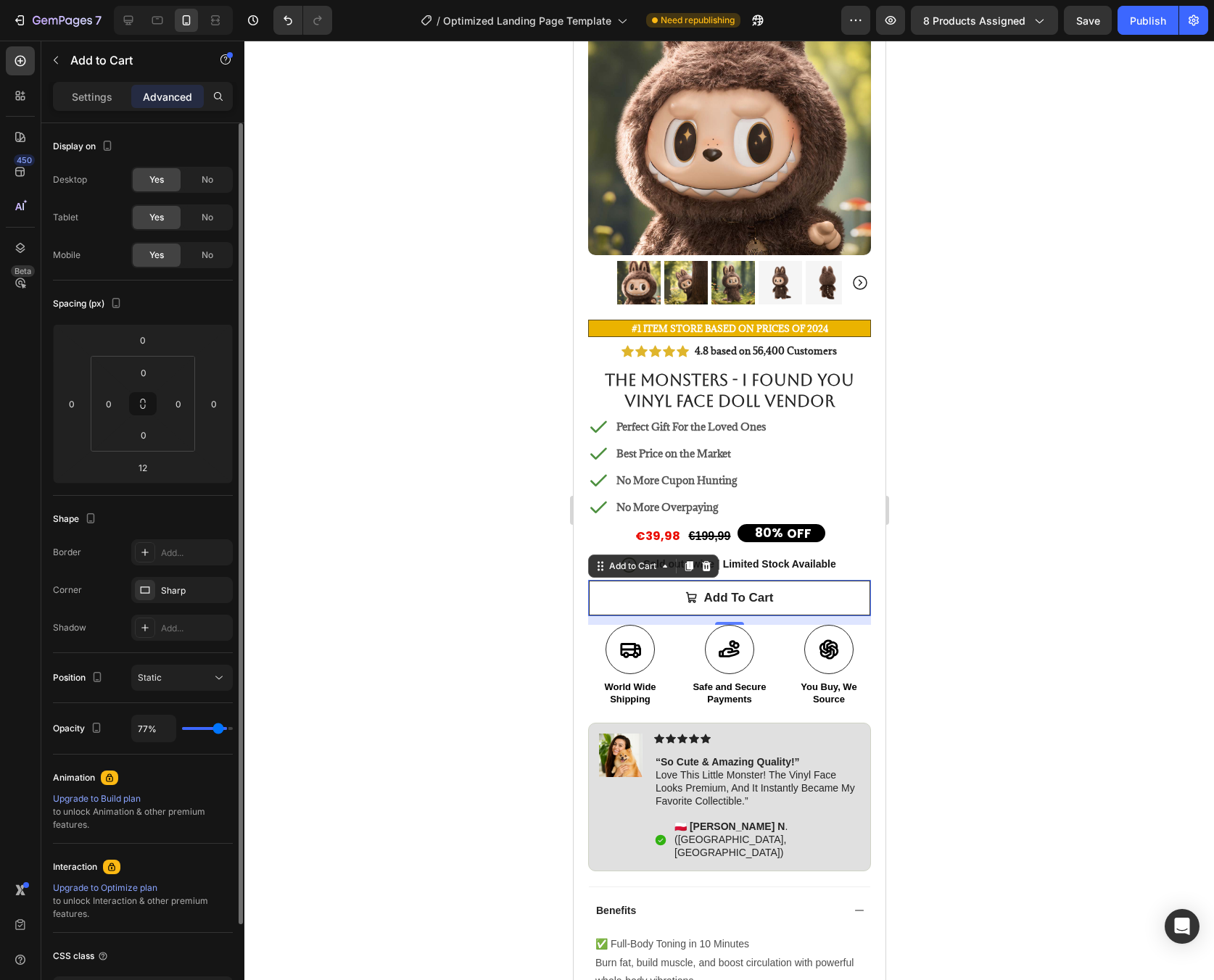
type input "76"
type input "72%"
type input "72"
type input "69%"
type input "69"
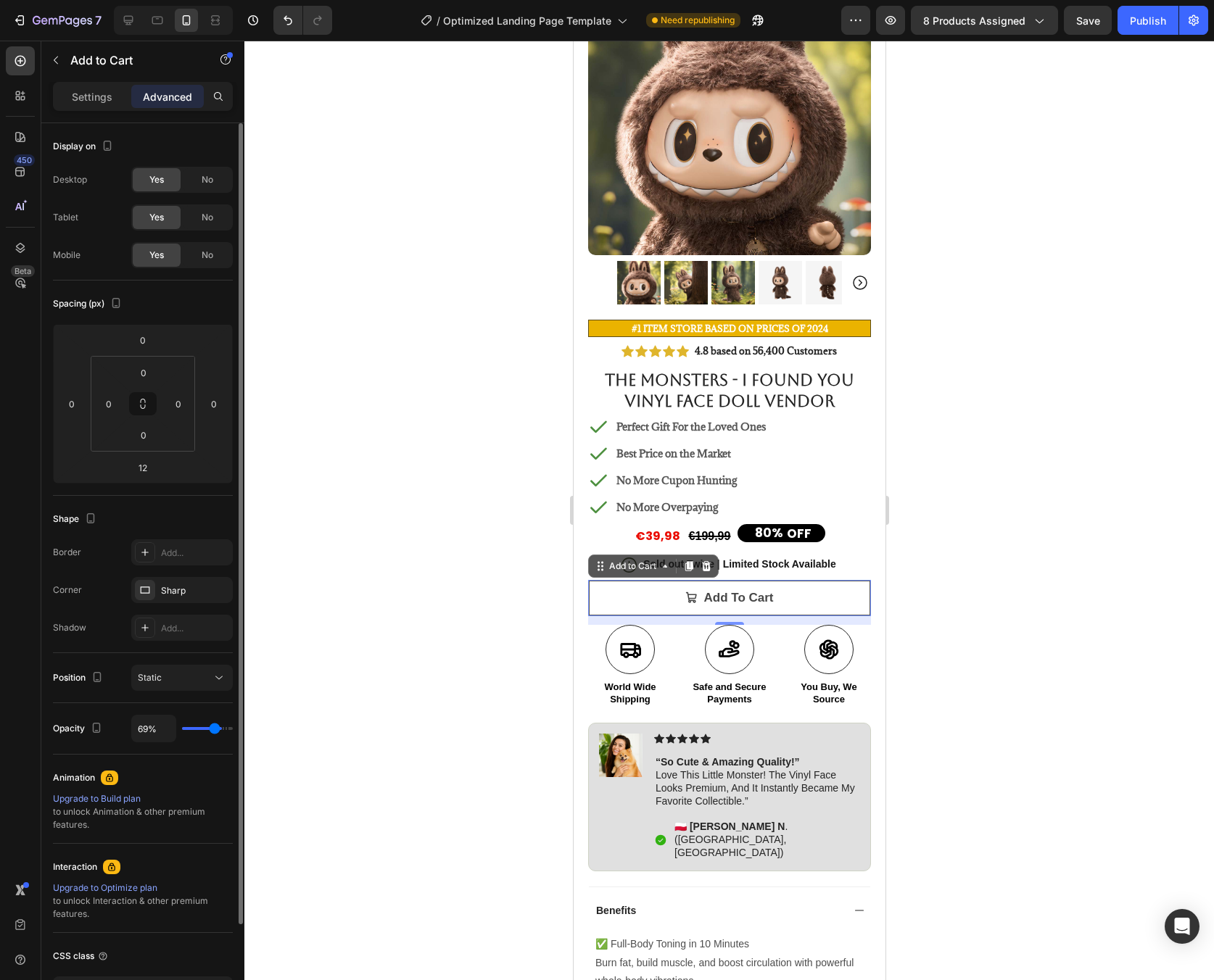
type input "62%"
type input "62"
type input "60%"
type input "60"
type input "56%"
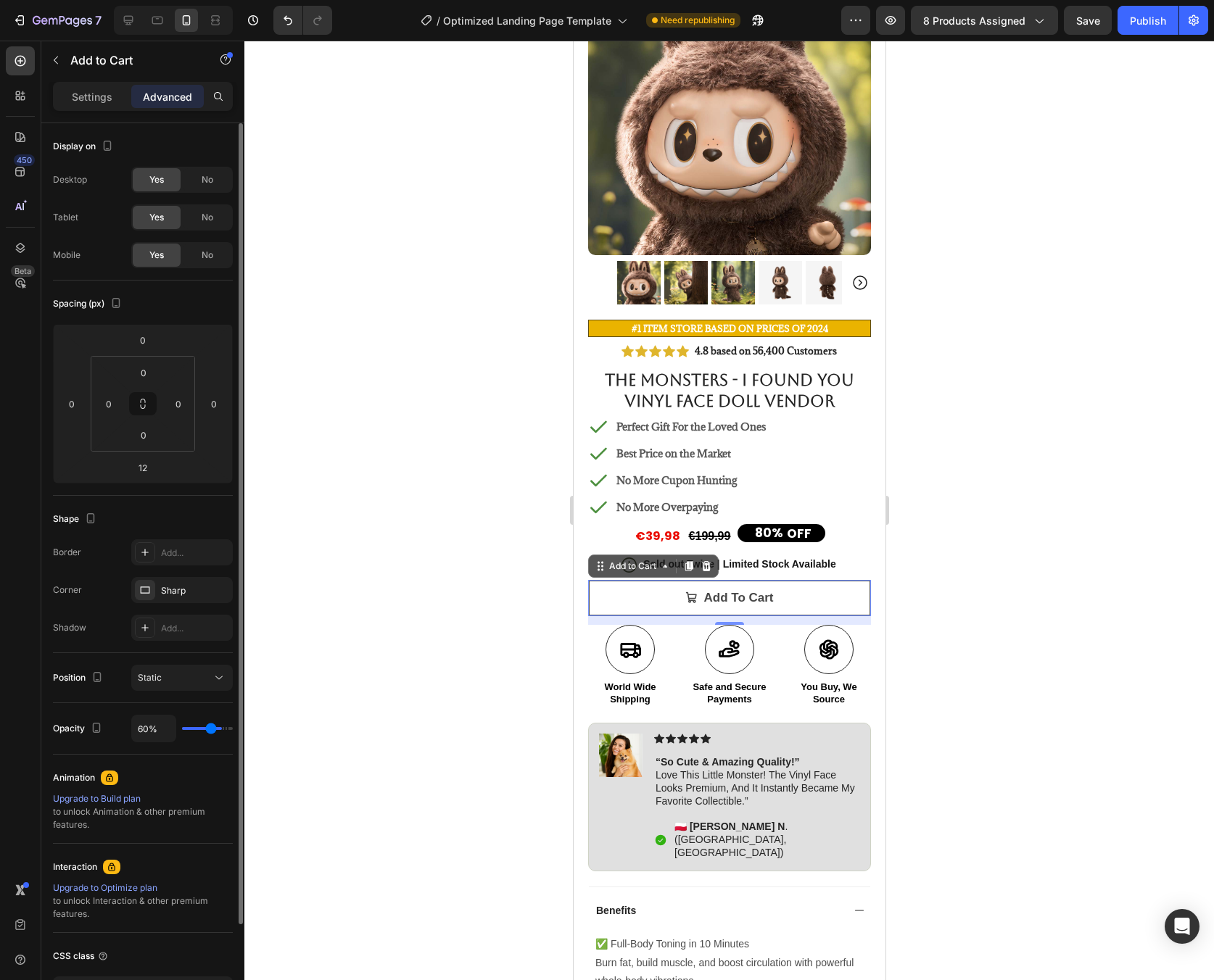
type input "56"
type input "53%"
type input "53"
type input "50%"
type input "50"
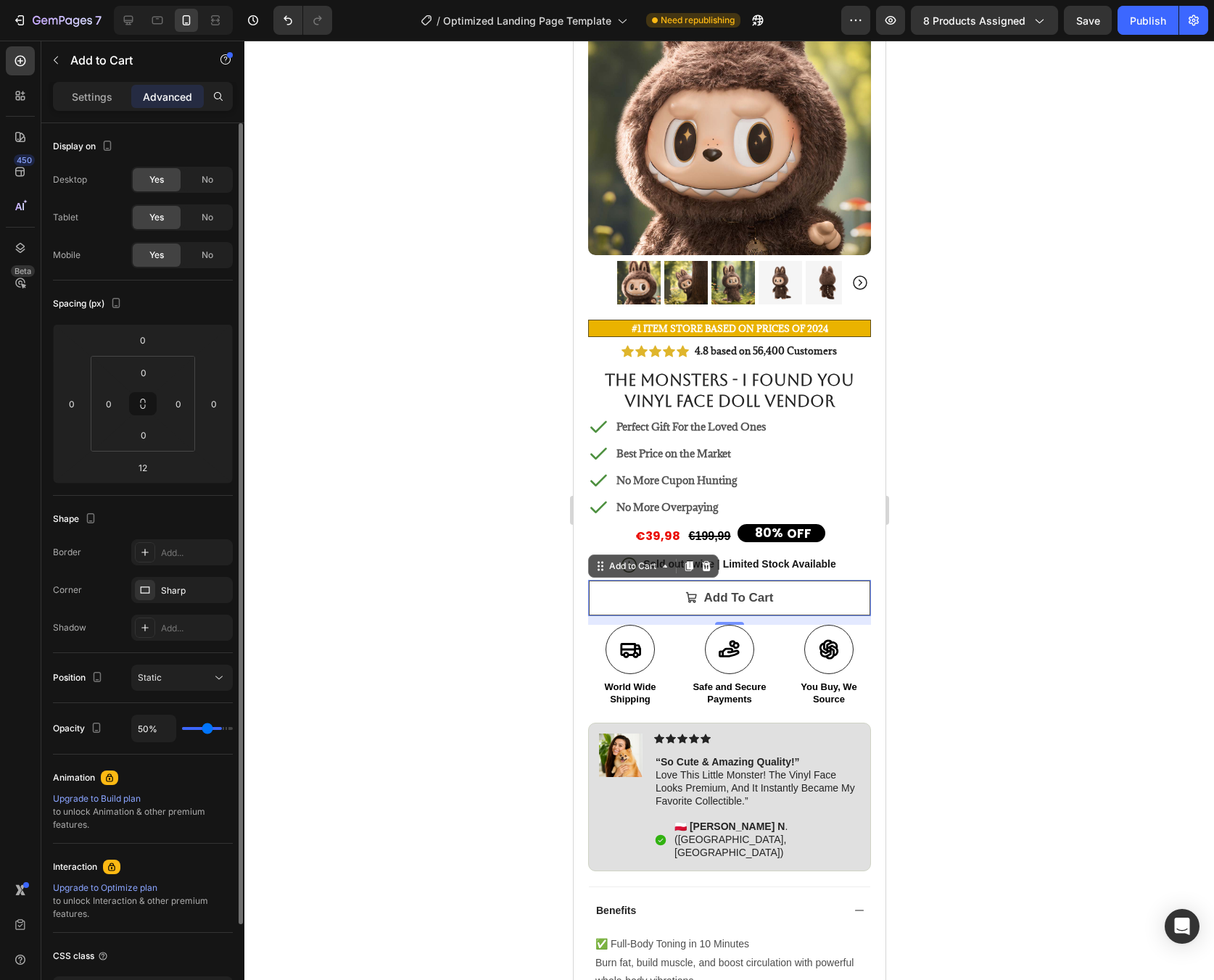
type input "48%"
drag, startPoint x: 224, startPoint y: 731, endPoint x: 206, endPoint y: 730, distance: 18.0
type input "48"
click at [206, 730] on input "range" at bounding box center [207, 728] width 51 height 3
type input "49%"
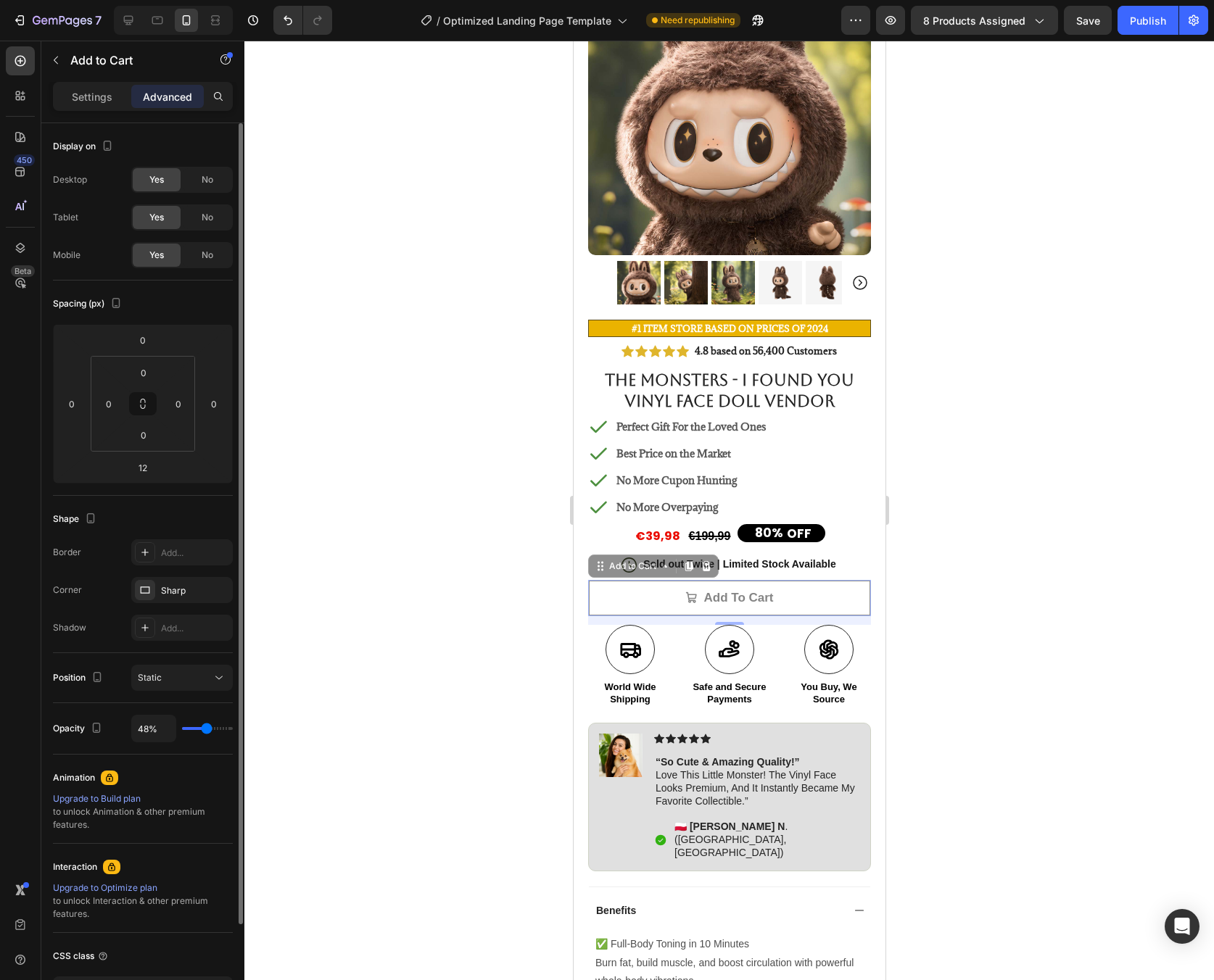
type input "49"
type input "51%"
type input "51"
type input "53%"
type input "53"
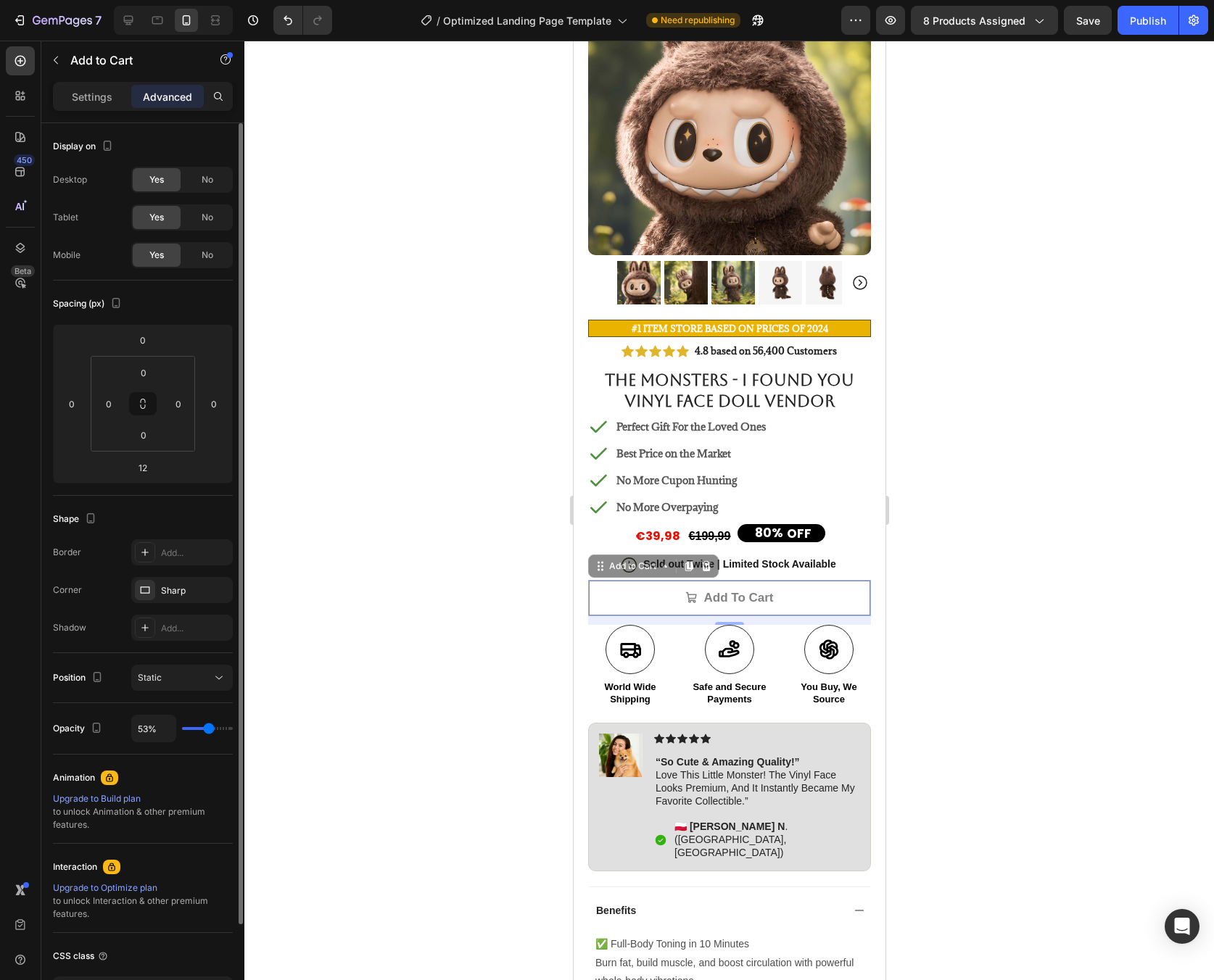
type input "54%"
type input "54"
type input "56%"
type input "56"
type input "73%"
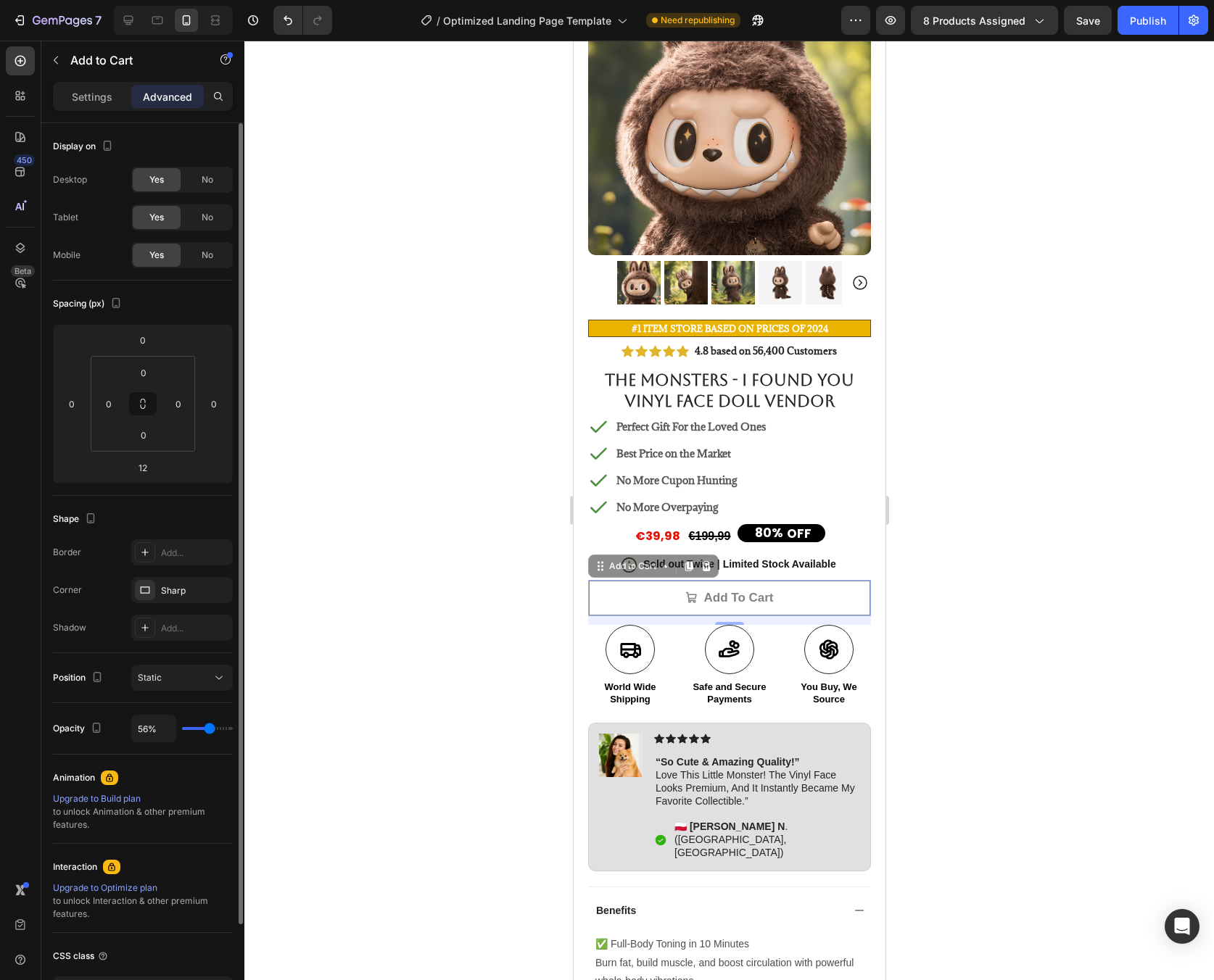
type input "73"
type input "92%"
type input "92"
type input "100%"
drag, startPoint x: 206, startPoint y: 730, endPoint x: 243, endPoint y: 728, distance: 37.1
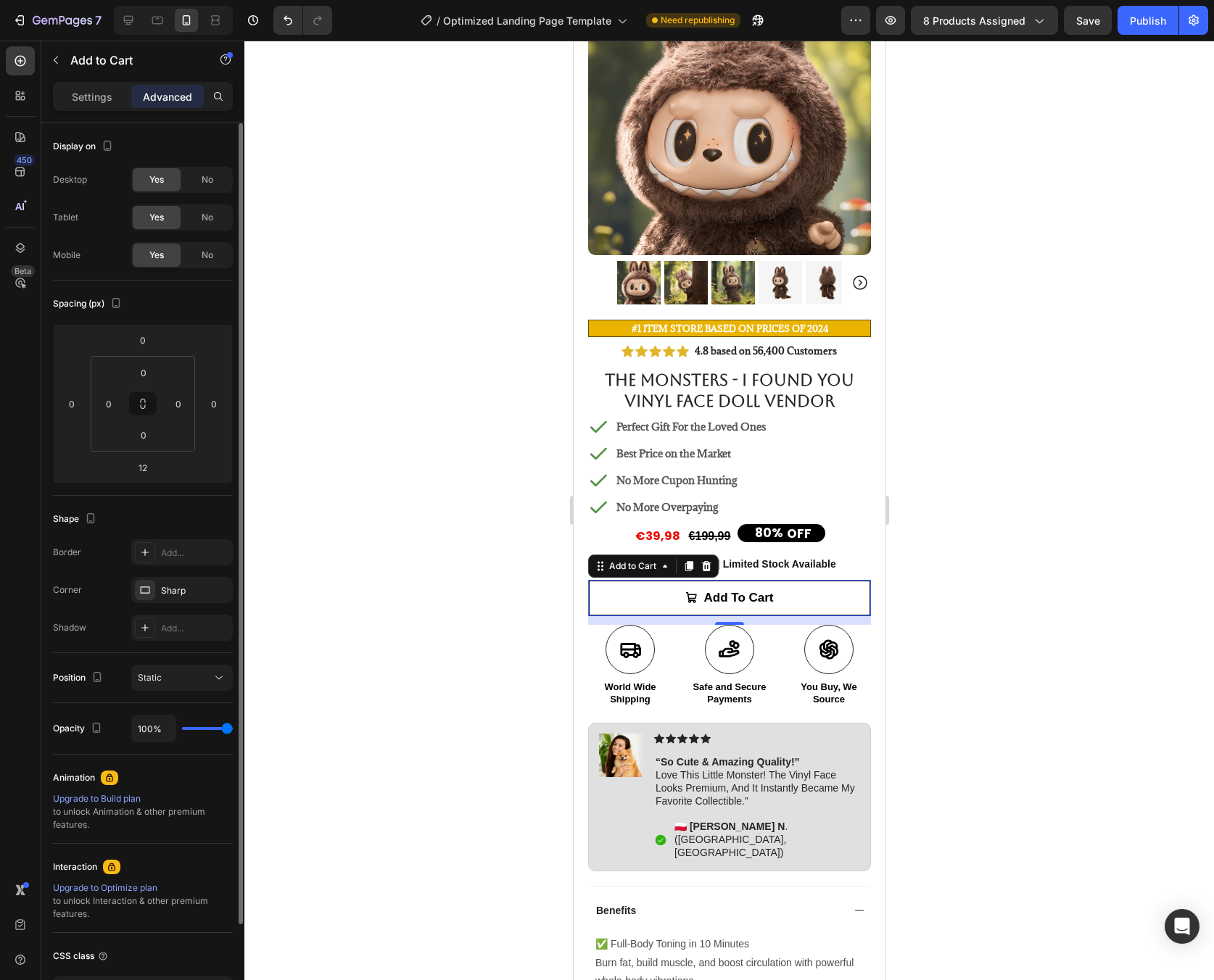
type input "100"
click at [233, 728] on input "range" at bounding box center [207, 728] width 51 height 3
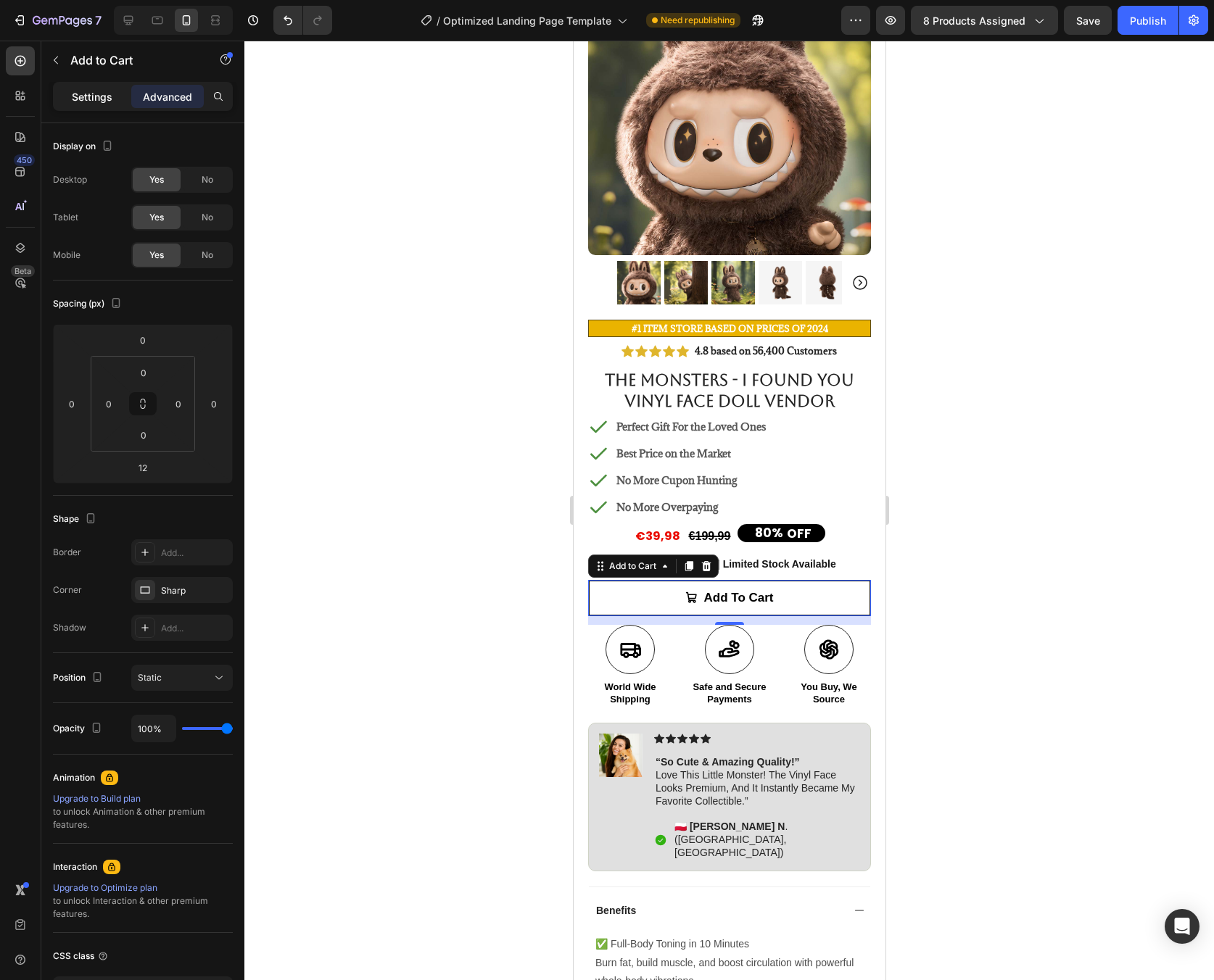
click at [89, 102] on p "Settings" at bounding box center [91, 96] width 40 height 16
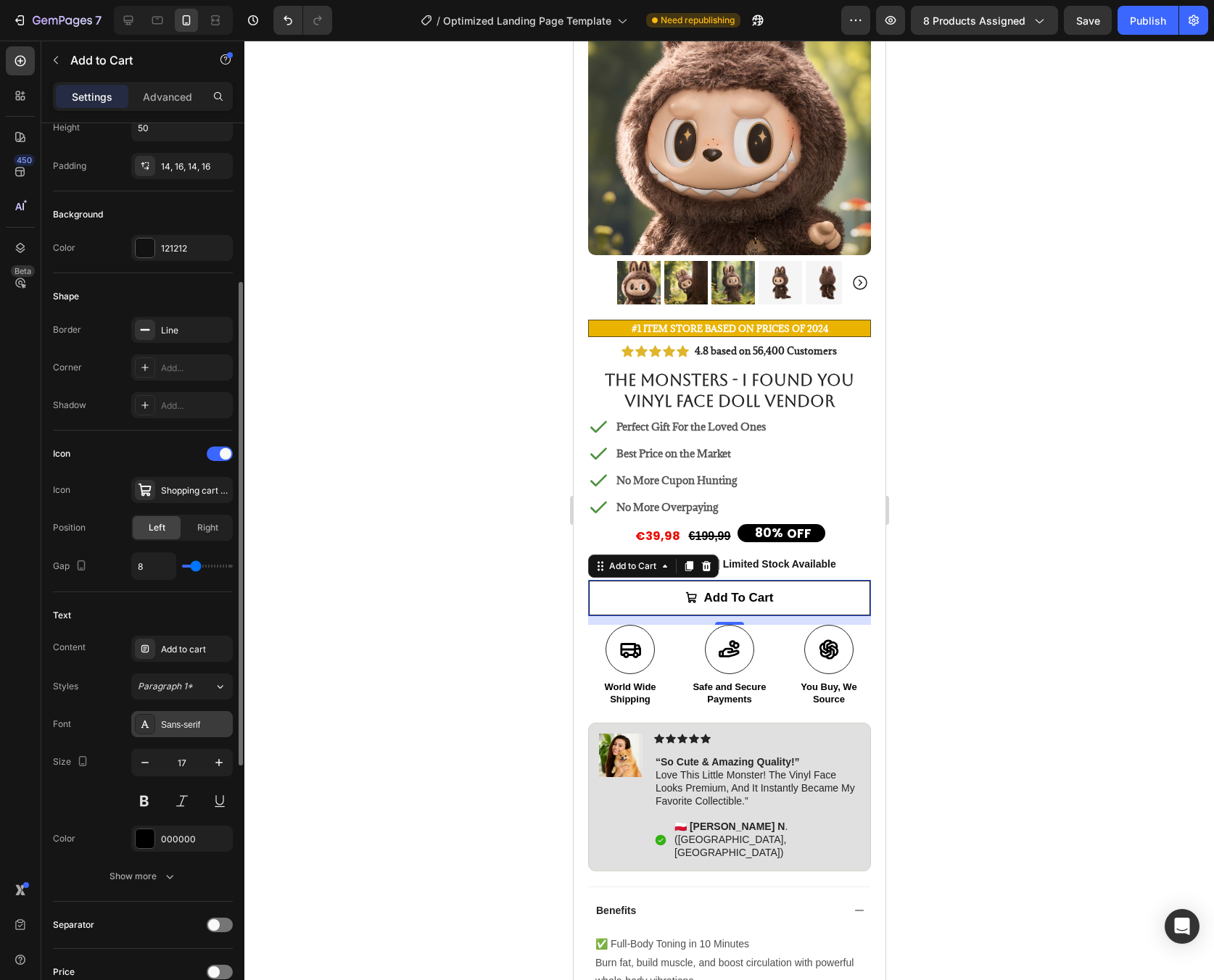
scroll to position [400, 0]
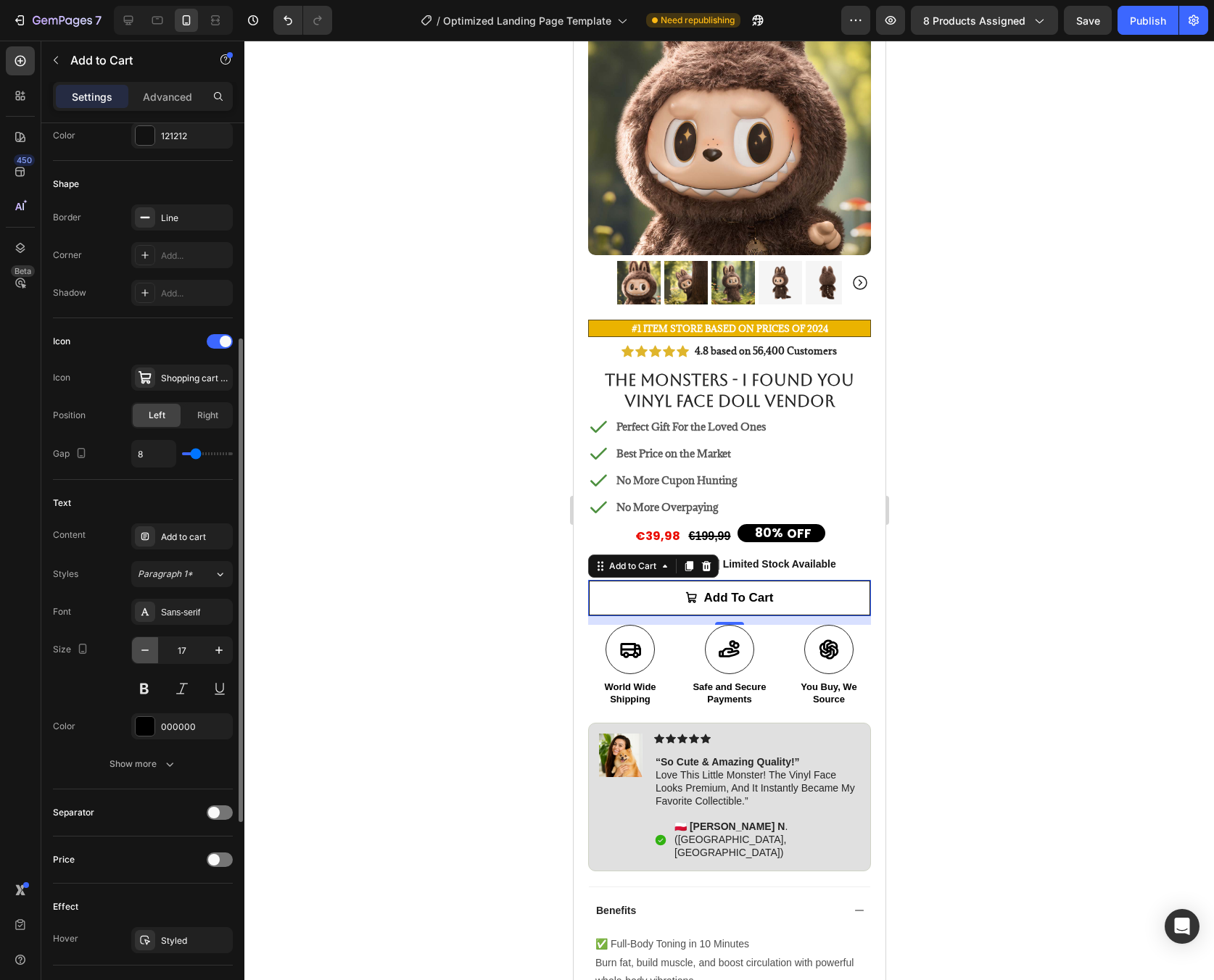
click at [153, 656] on button "button" at bounding box center [145, 650] width 26 height 26
click at [218, 654] on icon "button" at bounding box center [219, 650] width 15 height 15
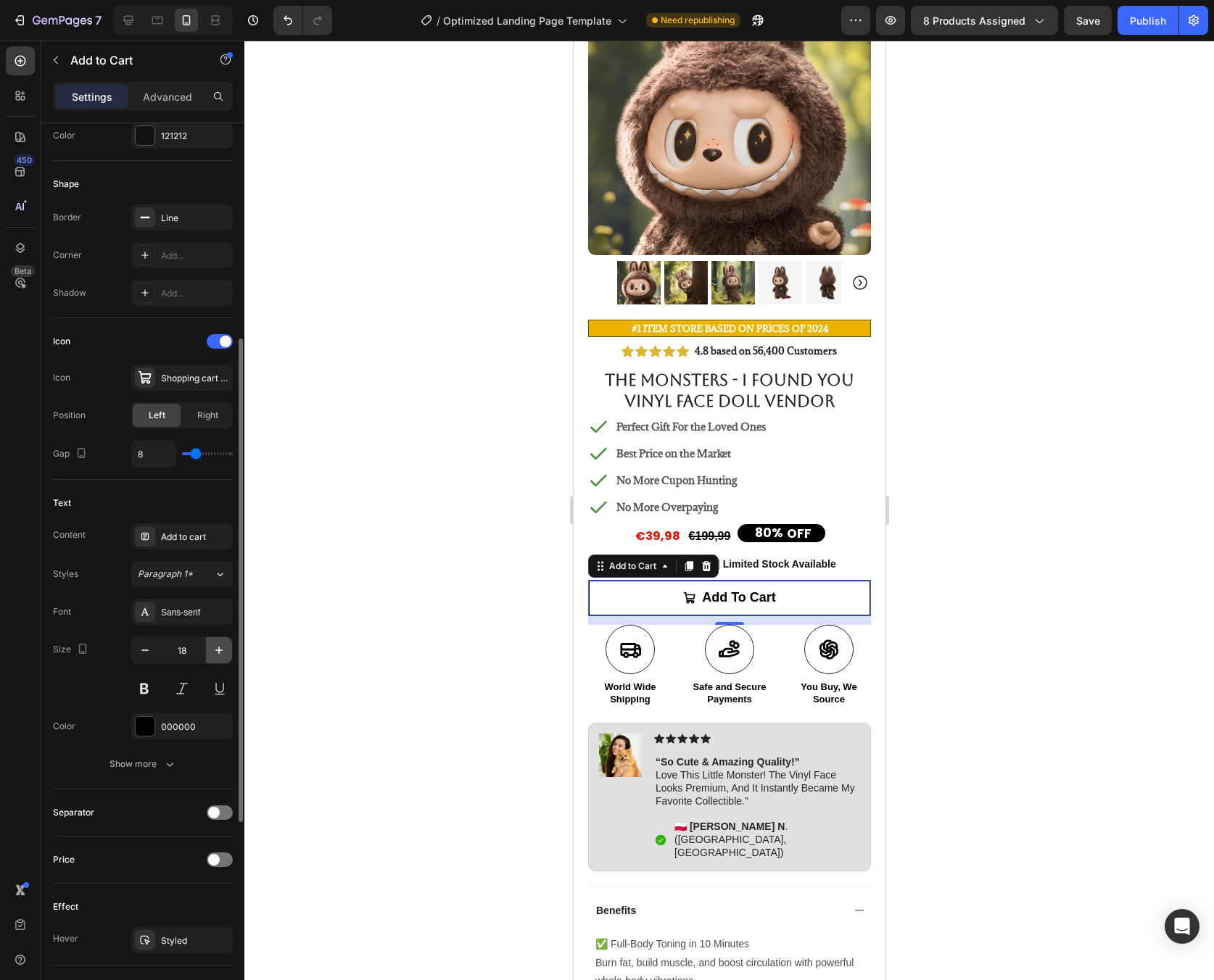
click at [218, 654] on icon "button" at bounding box center [219, 650] width 15 height 15
type input "22"
click at [1008, 640] on div at bounding box center [729, 510] width 970 height 940
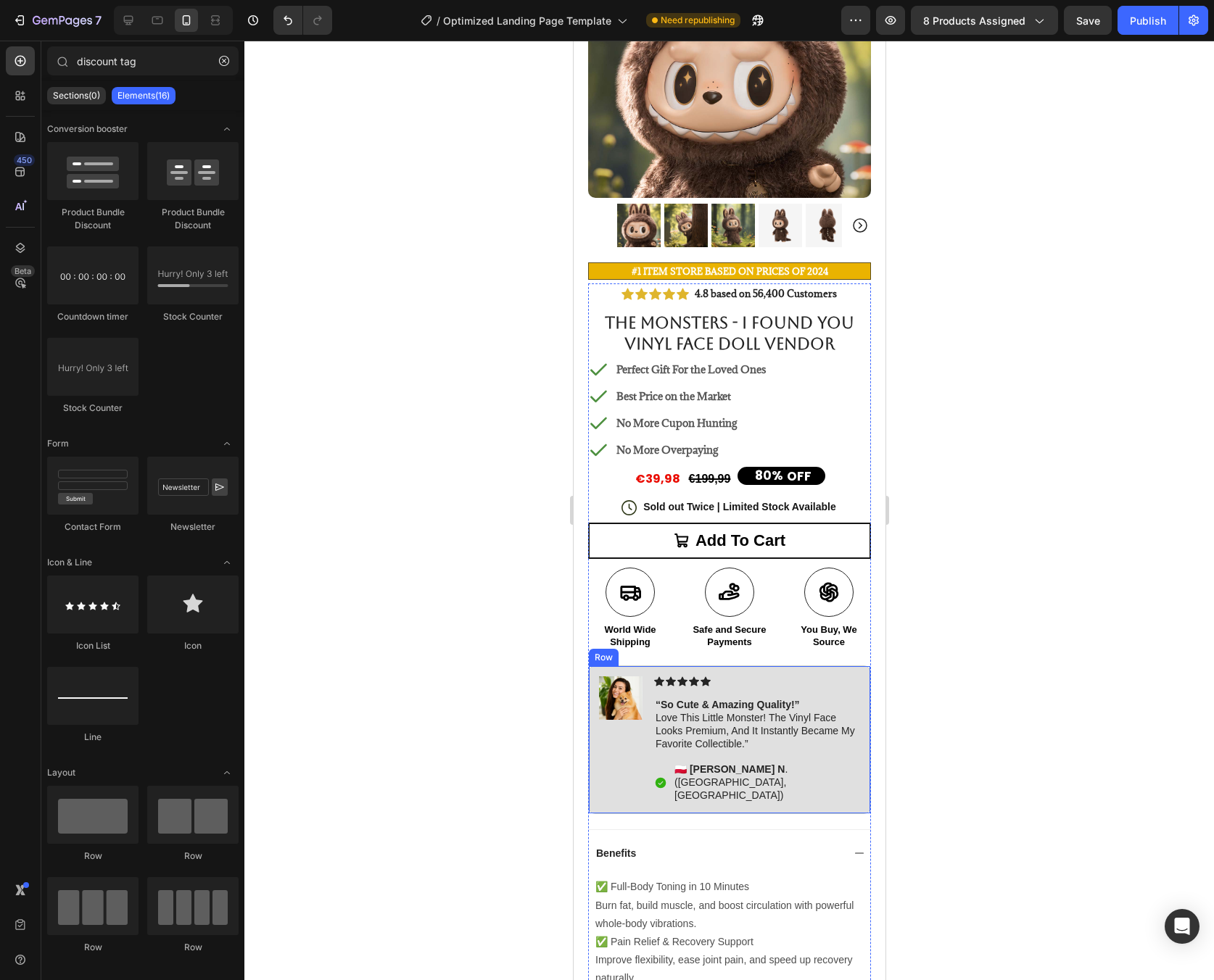
scroll to position [223, 0]
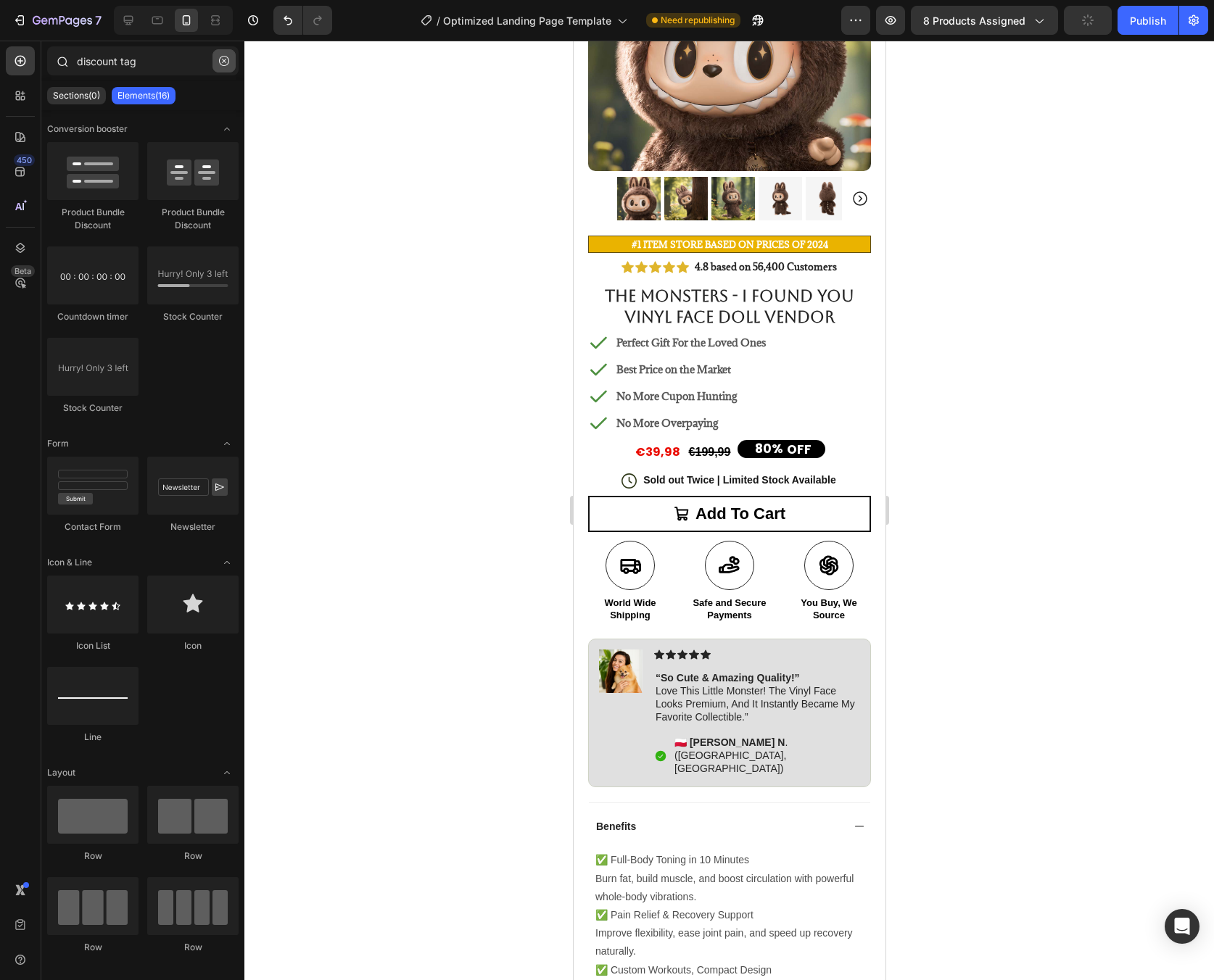
click at [221, 71] on button "button" at bounding box center [224, 61] width 23 height 23
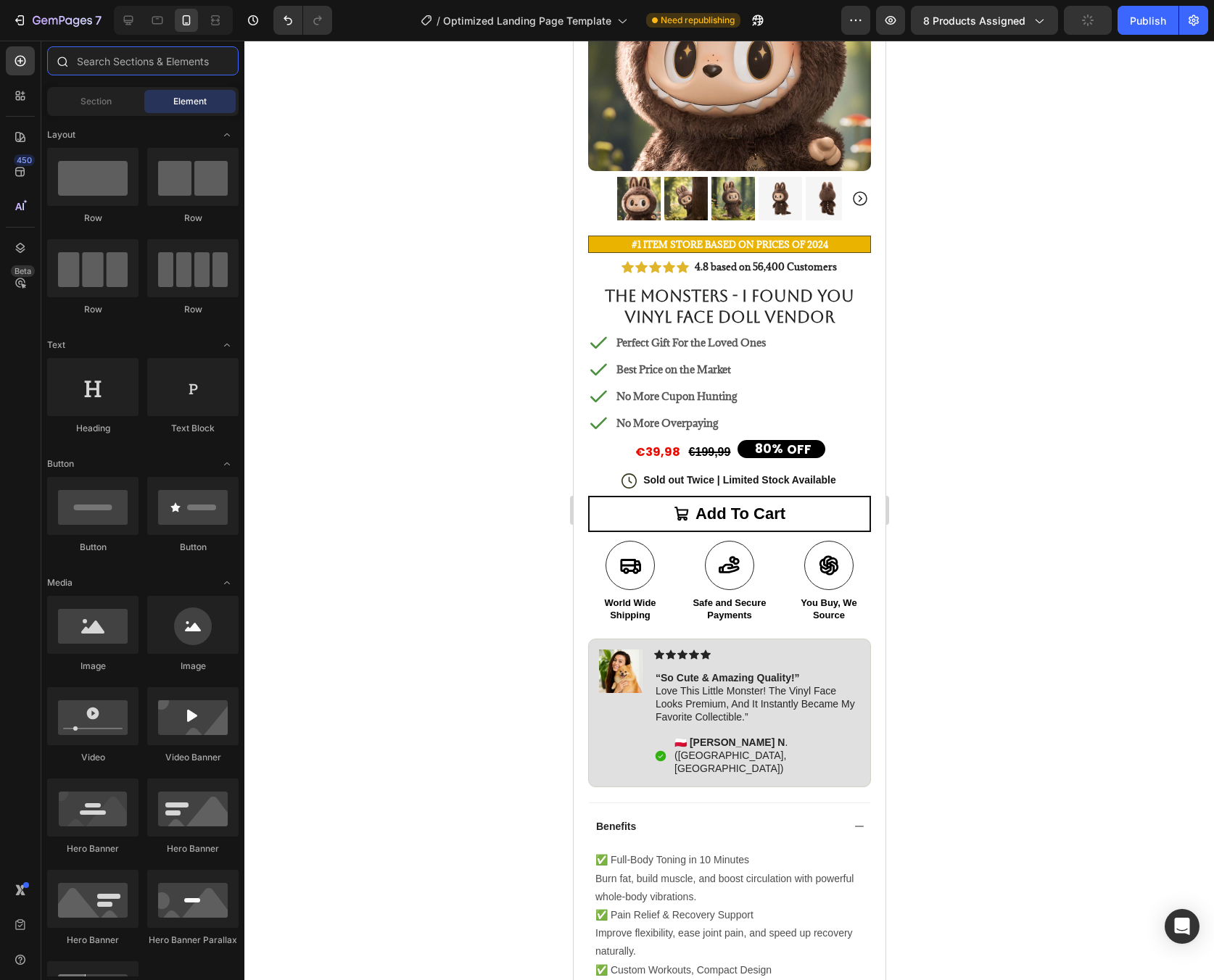
click at [179, 67] on input "text" at bounding box center [142, 60] width 192 height 29
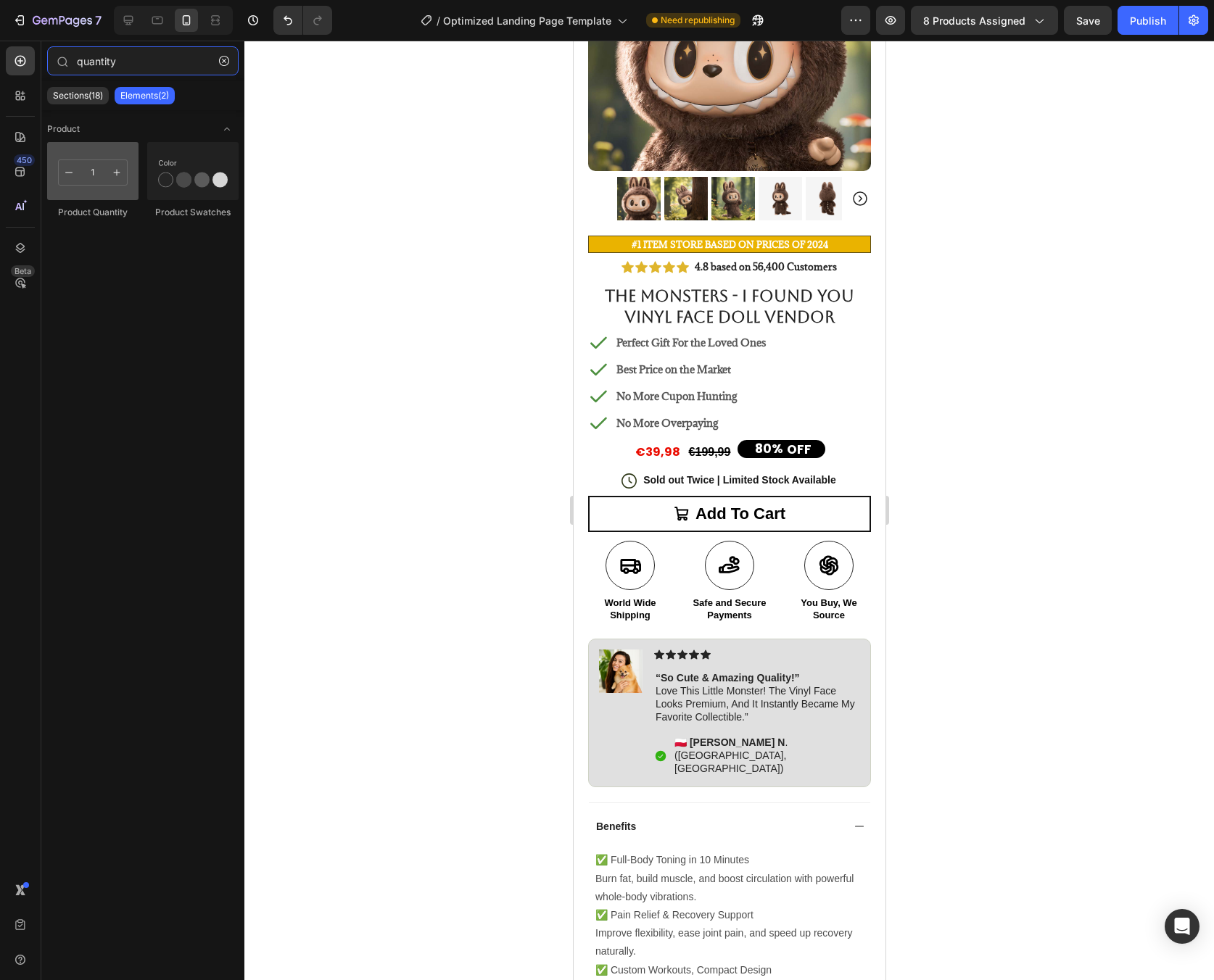
type input "quantity"
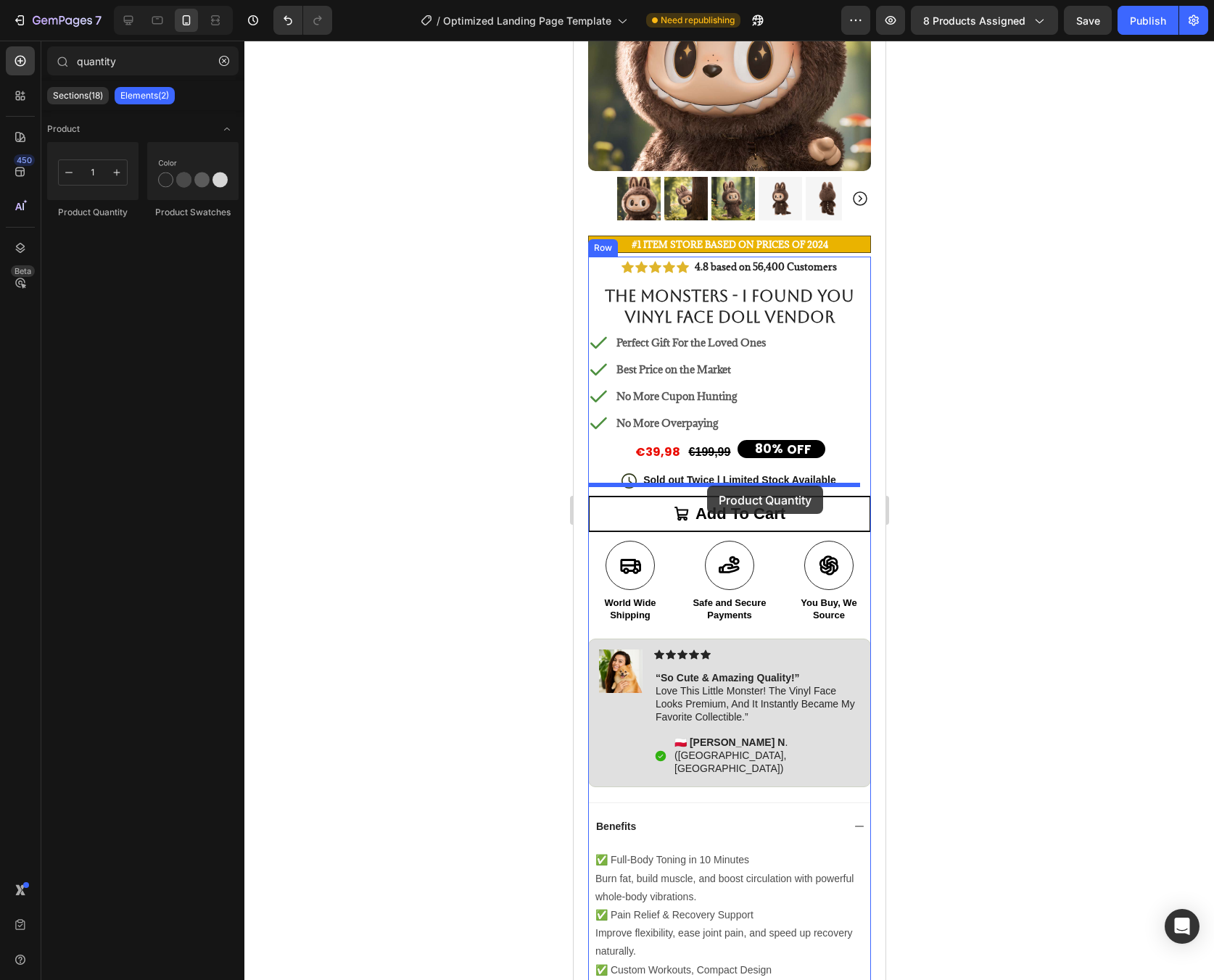
drag, startPoint x: 697, startPoint y: 205, endPoint x: 707, endPoint y: 486, distance: 281.2
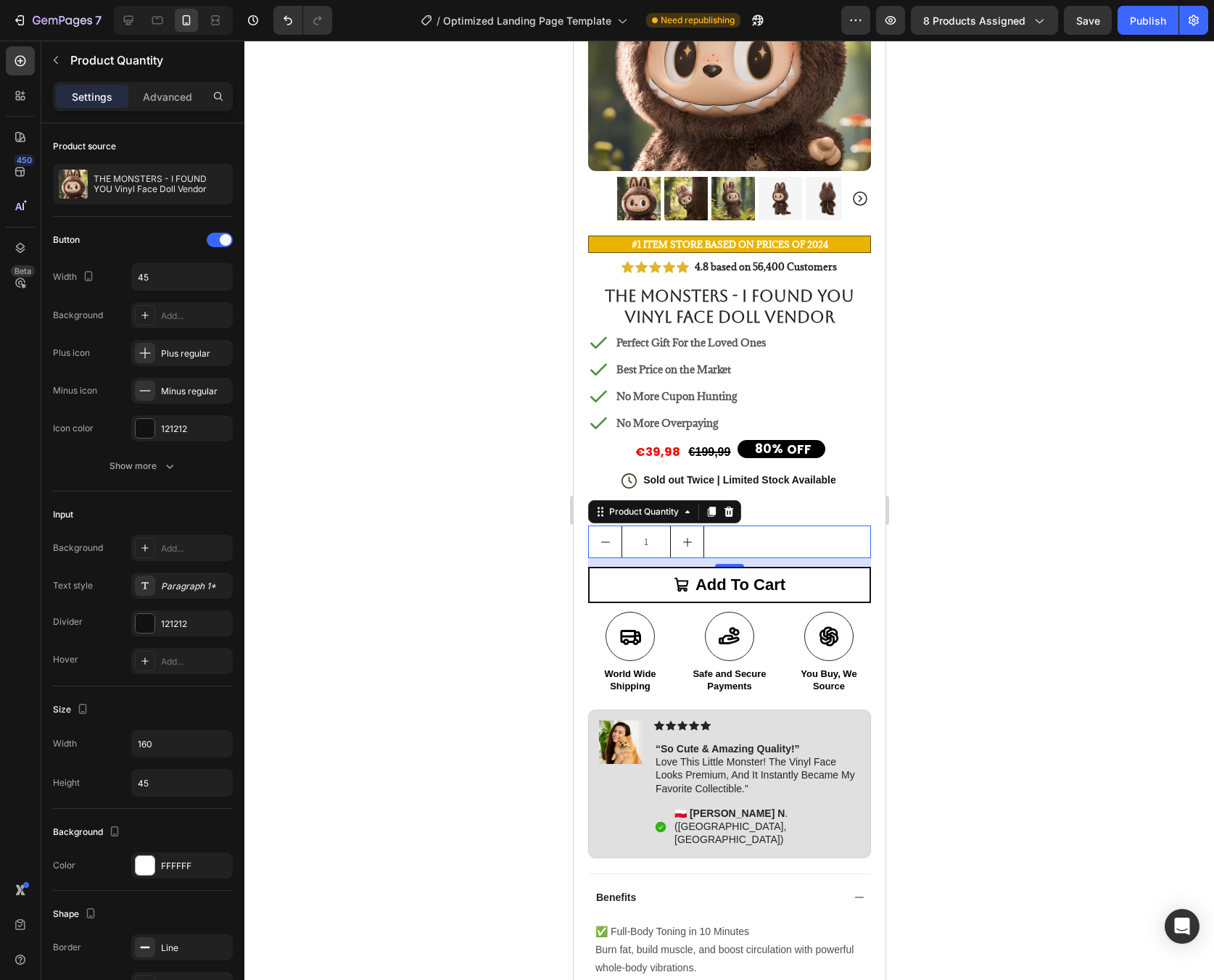
click at [785, 530] on div "1" at bounding box center [729, 542] width 283 height 33
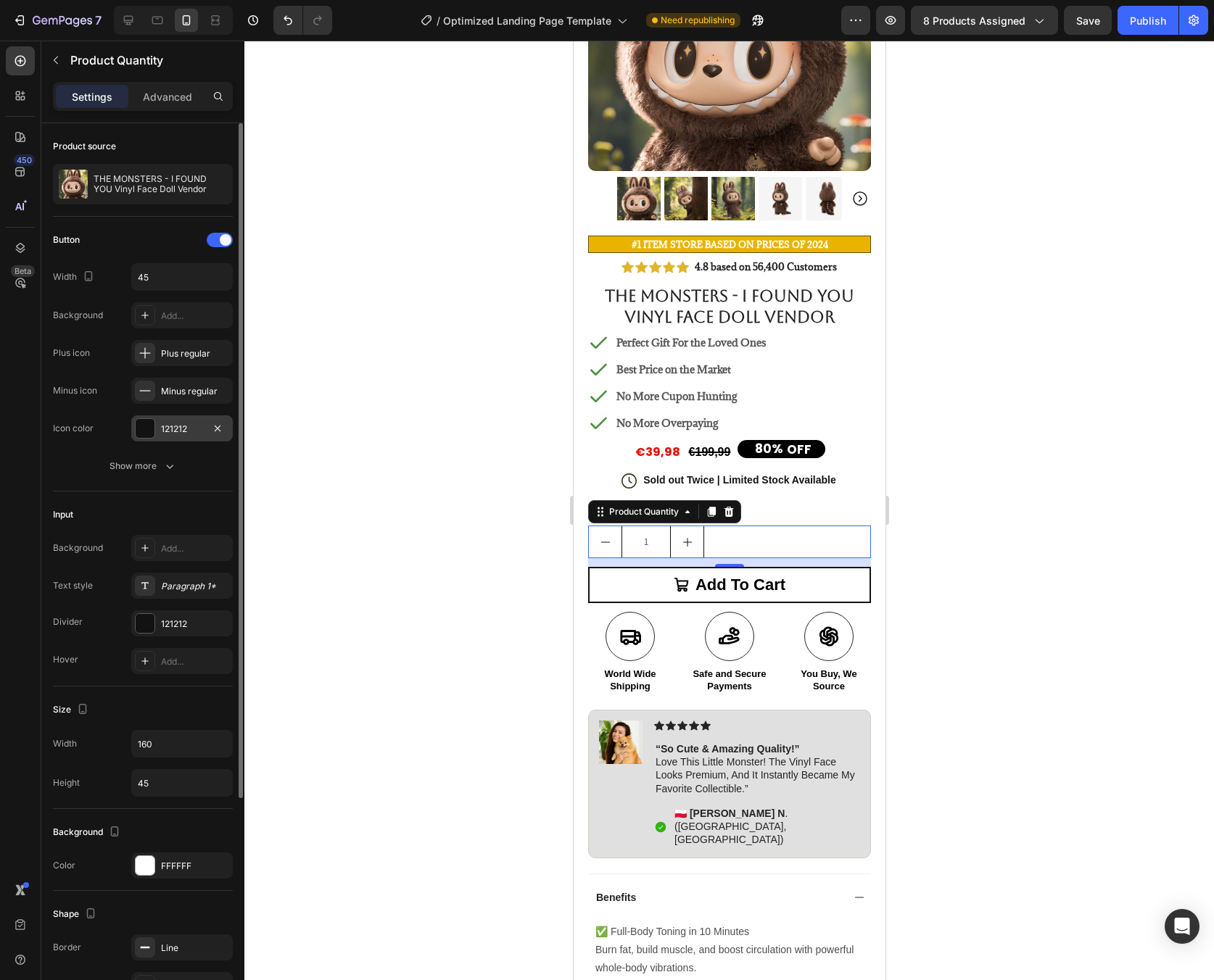
click at [171, 429] on div "121212" at bounding box center [182, 429] width 42 height 13
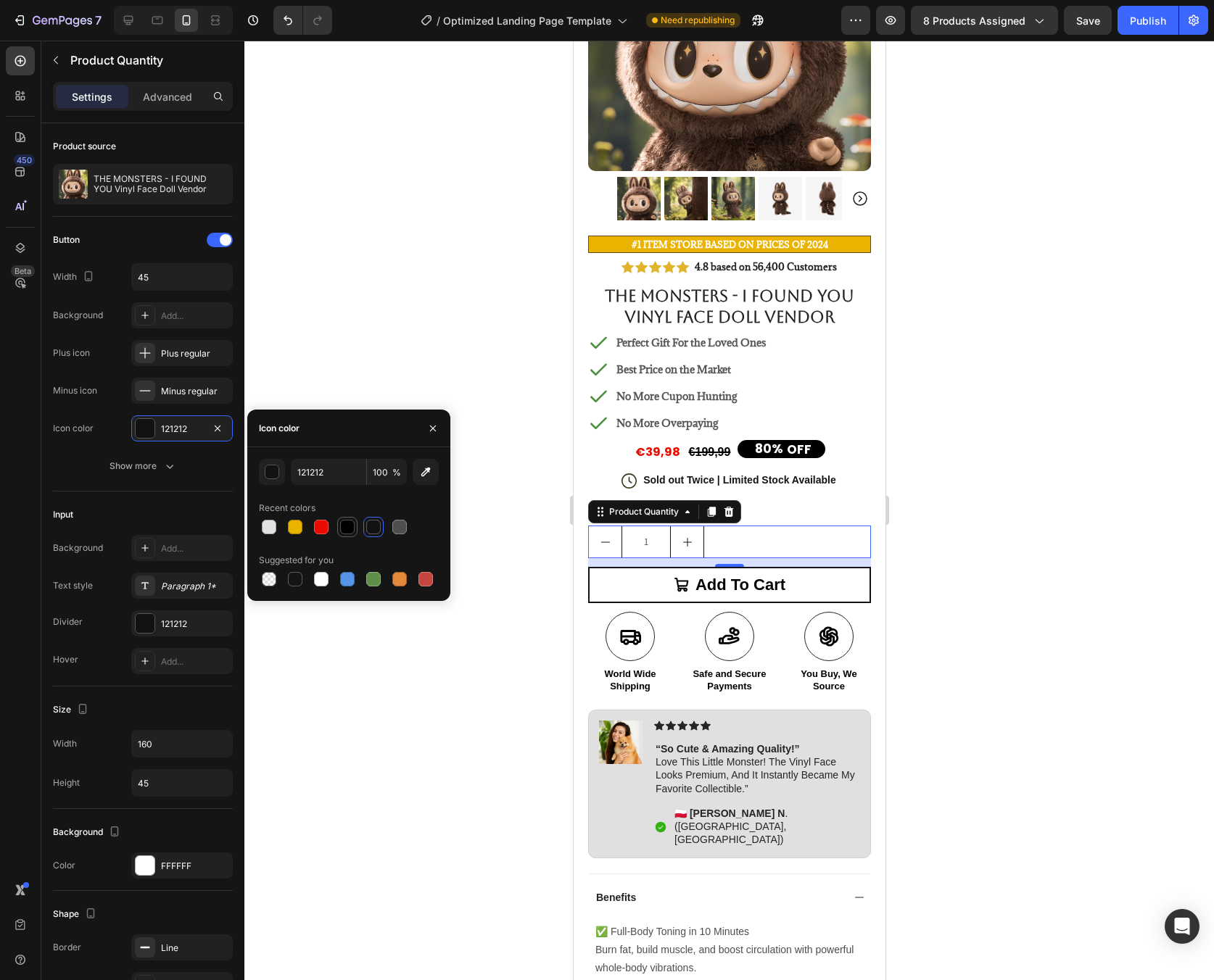
click at [355, 532] on div at bounding box center [347, 526] width 17 height 17
type input "000000"
click at [353, 530] on div at bounding box center [348, 527] width 15 height 15
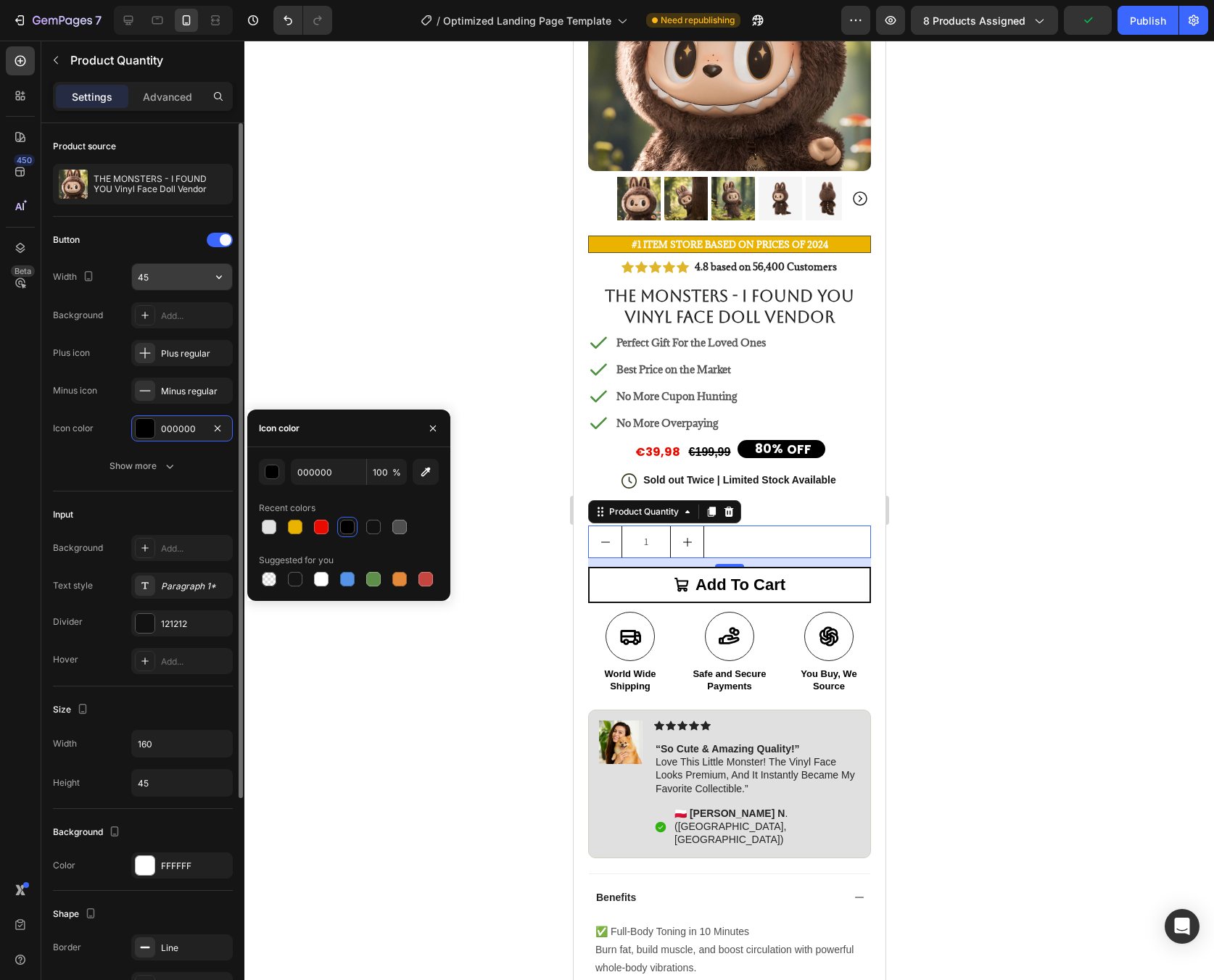
click at [187, 282] on input "45" at bounding box center [182, 277] width 100 height 26
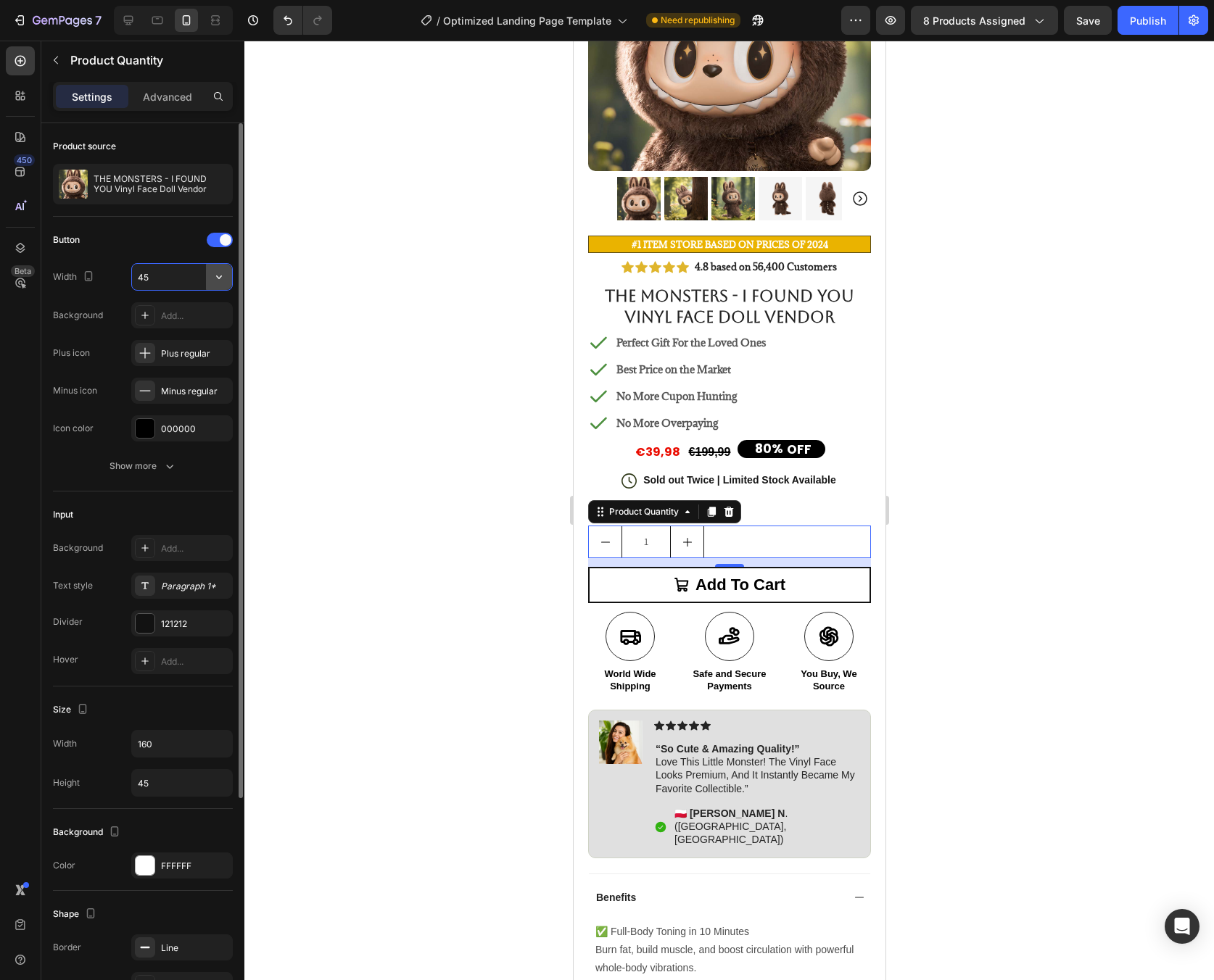
click at [215, 279] on icon "button" at bounding box center [219, 277] width 15 height 15
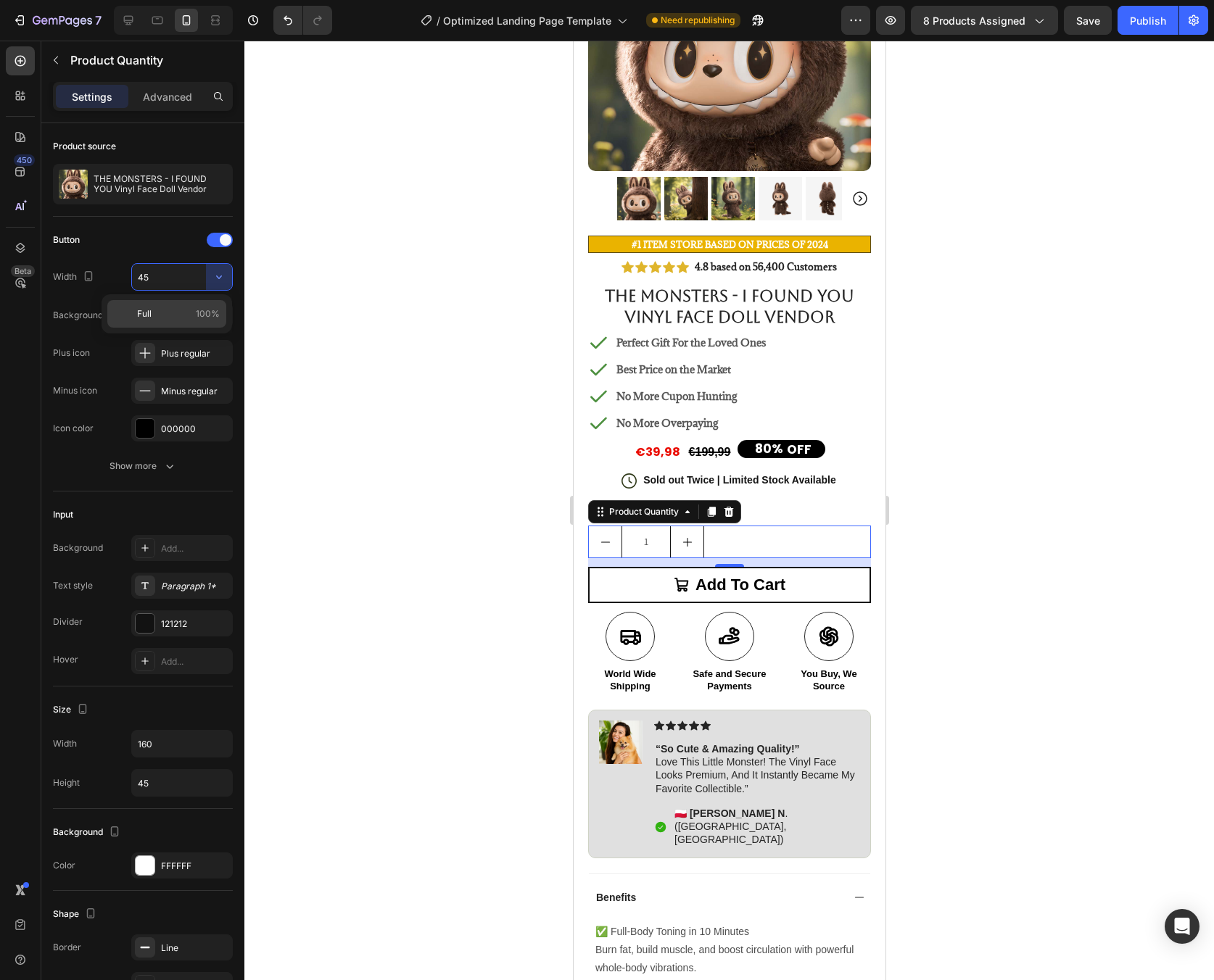
click at [187, 310] on p "Full 100%" at bounding box center [178, 314] width 83 height 13
type input "100%"
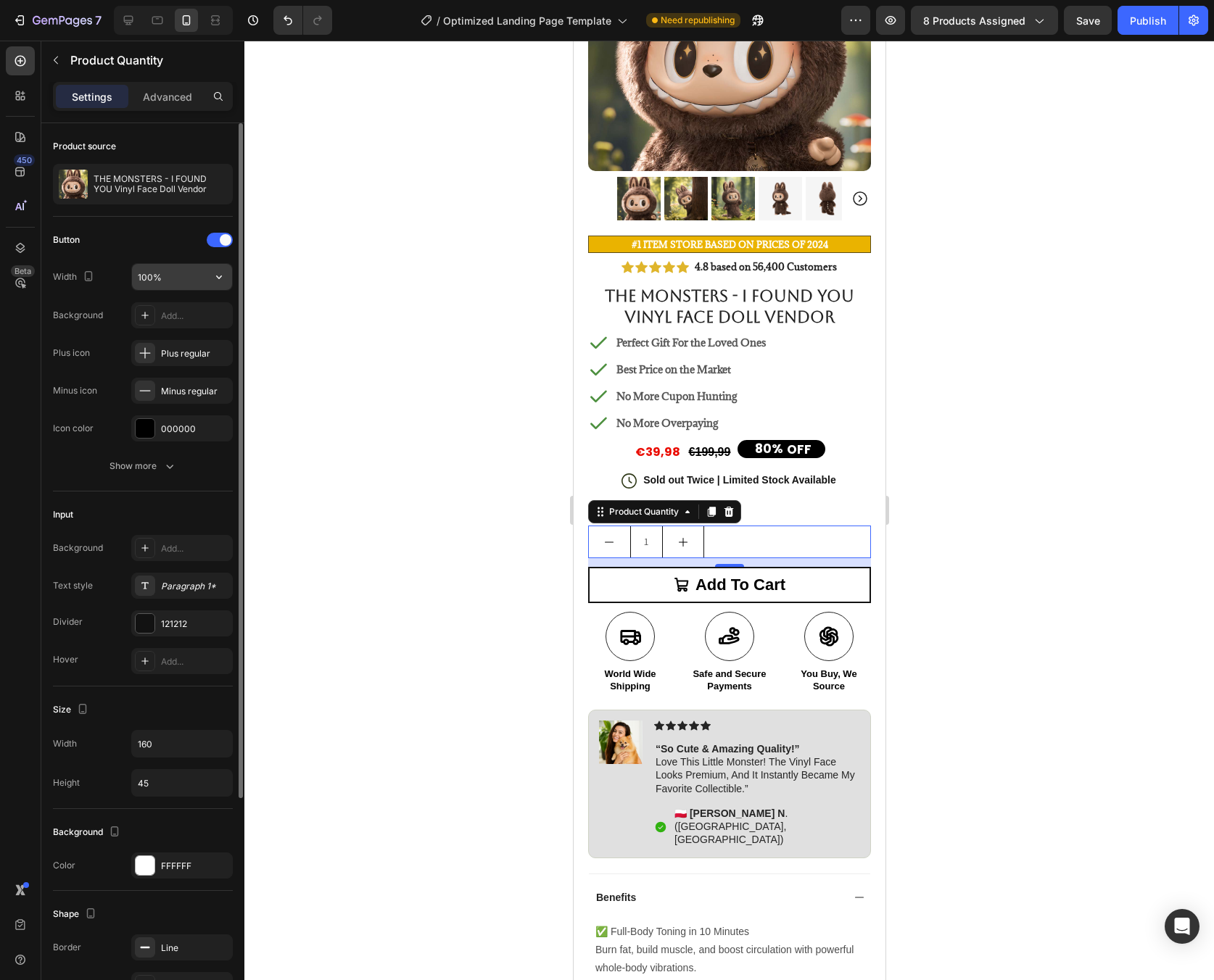
click at [222, 285] on button "button" at bounding box center [219, 277] width 26 height 26
click at [172, 279] on input "100%" at bounding box center [182, 277] width 100 height 26
click at [180, 503] on div "Input" at bounding box center [142, 515] width 180 height 23
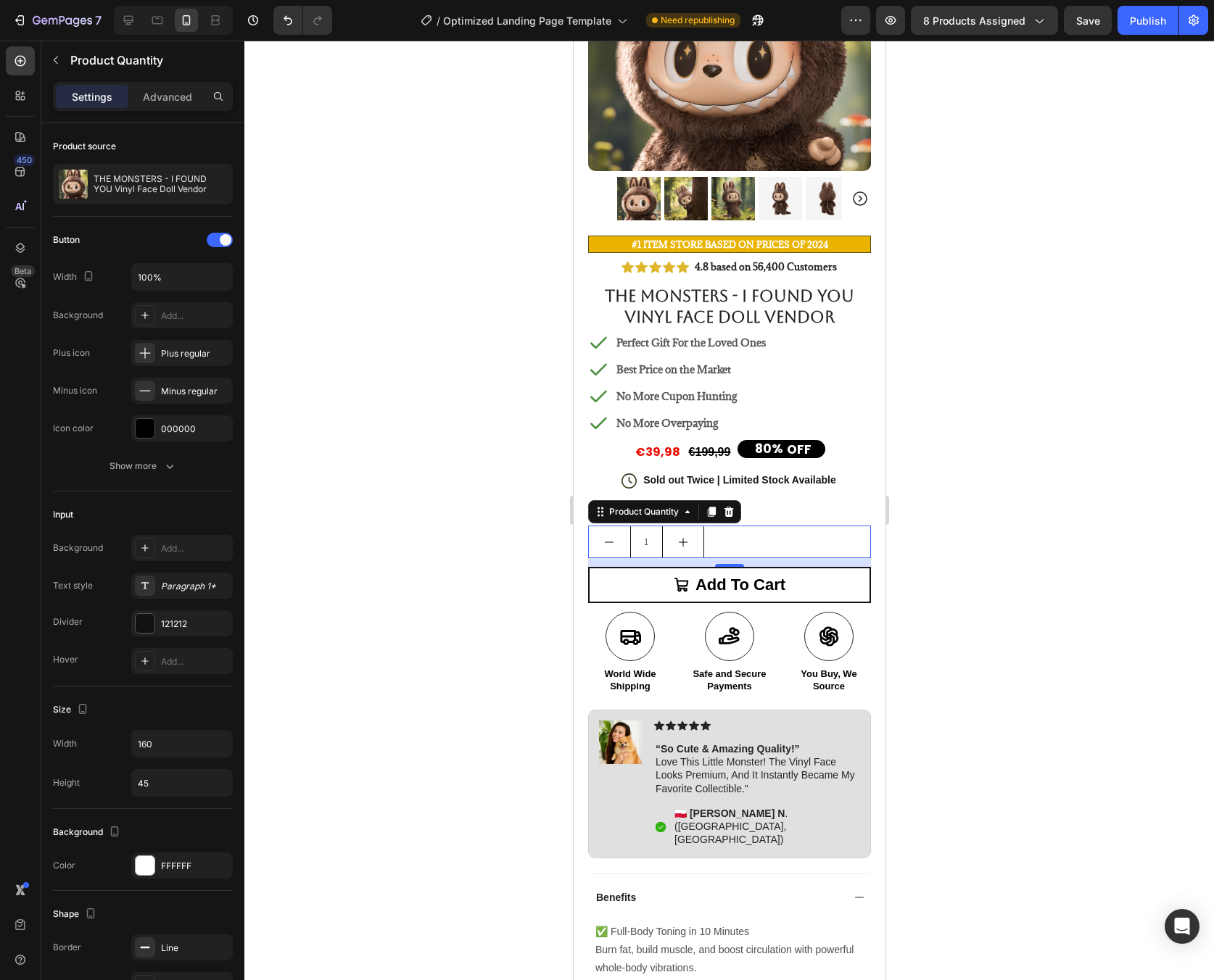
click at [1078, 488] on div at bounding box center [729, 510] width 970 height 940
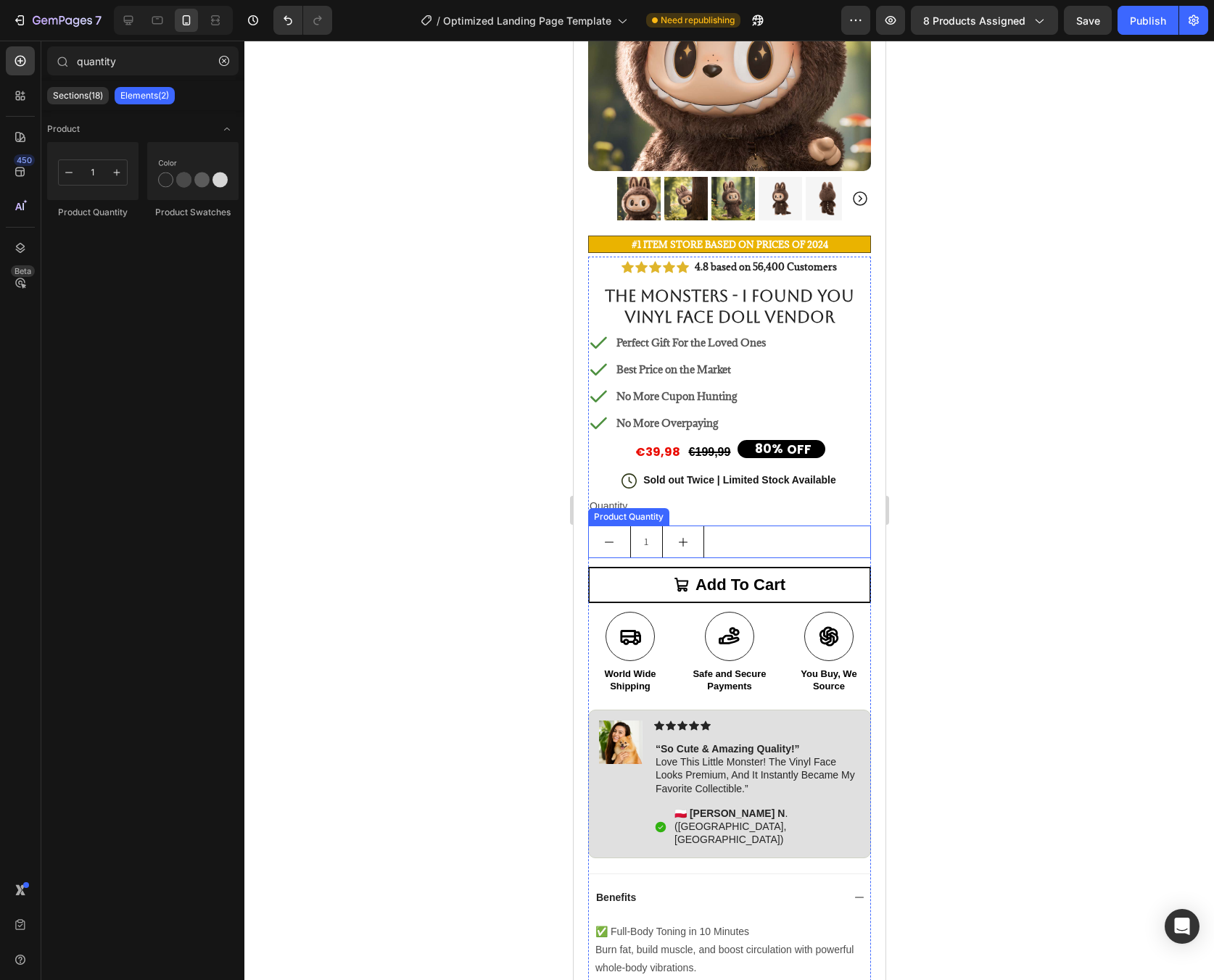
click at [727, 527] on div "1" at bounding box center [729, 542] width 283 height 33
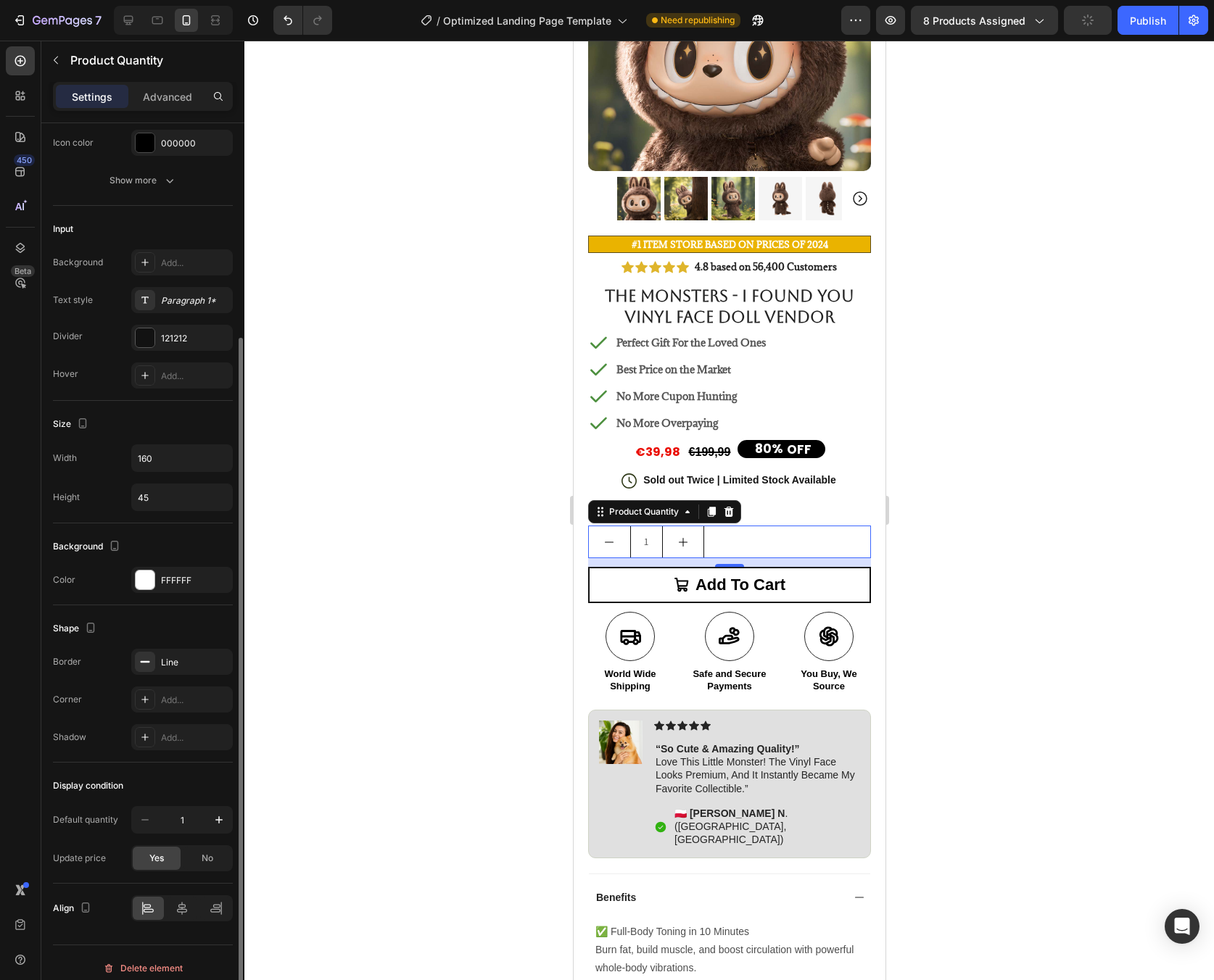
scroll to position [297, 0]
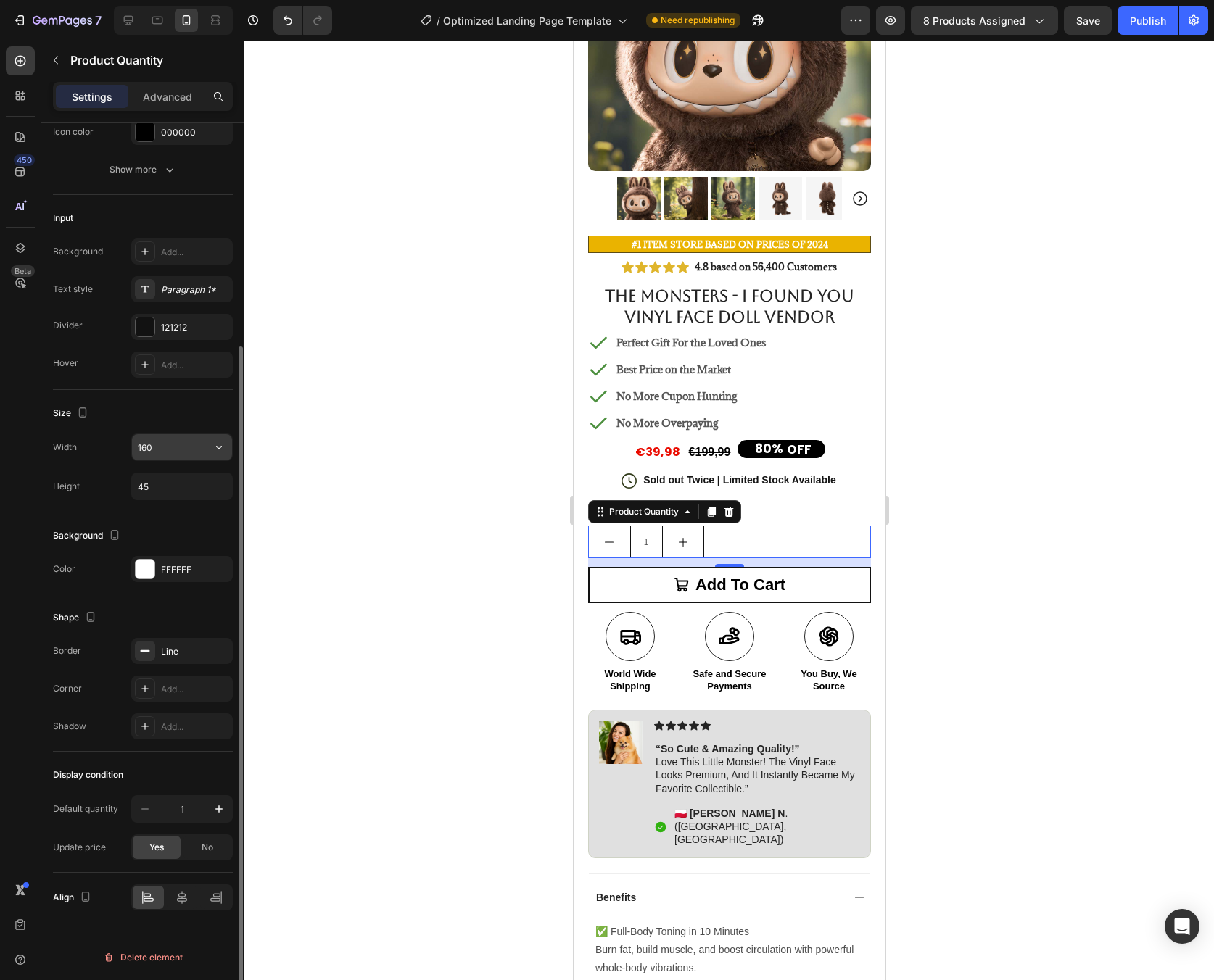
click at [169, 455] on input "160" at bounding box center [182, 447] width 100 height 26
click at [224, 443] on icon "button" at bounding box center [219, 447] width 15 height 15
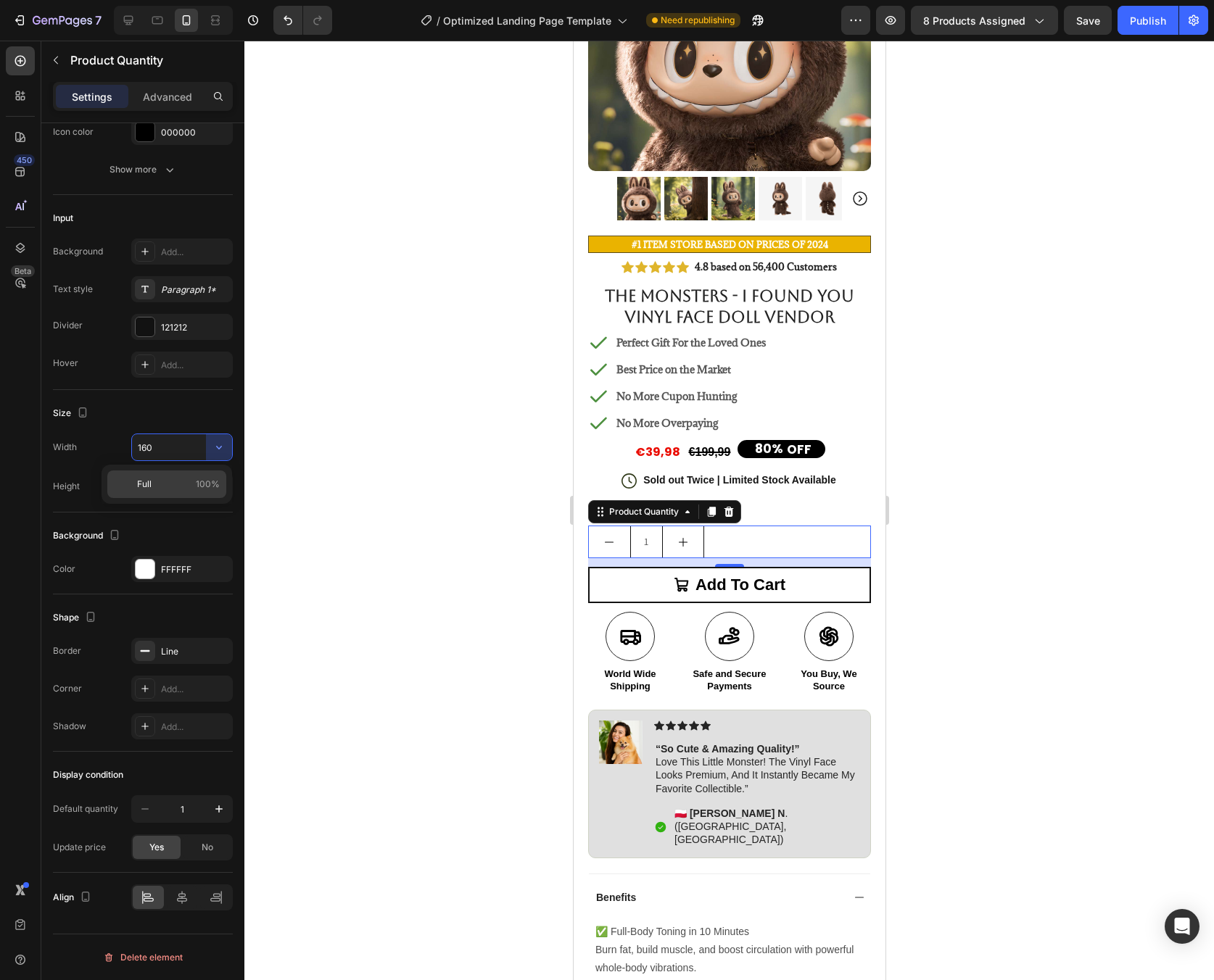
click at [169, 488] on p "Full 100%" at bounding box center [178, 484] width 83 height 13
type input "100%"
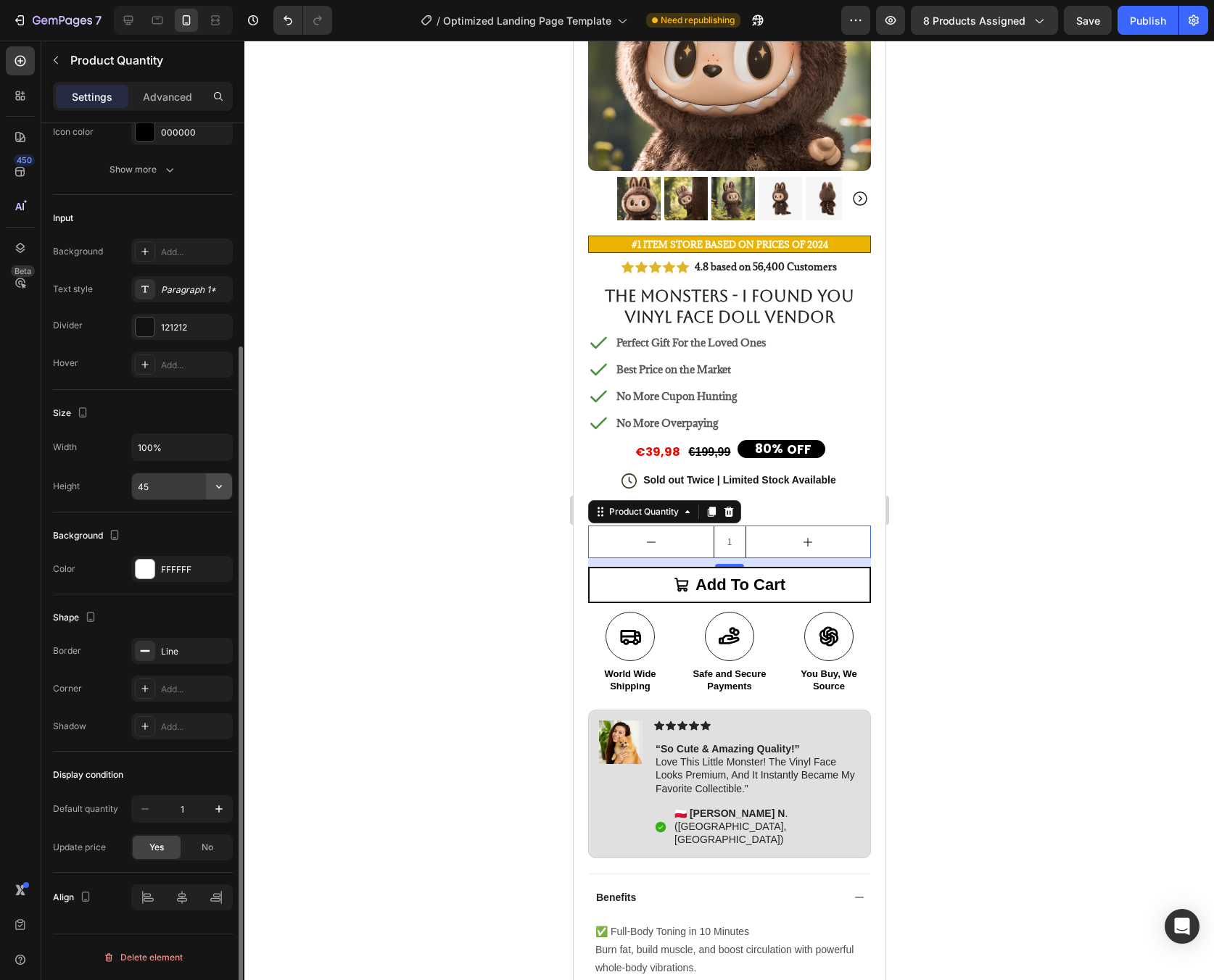
click at [222, 494] on button "button" at bounding box center [219, 487] width 26 height 26
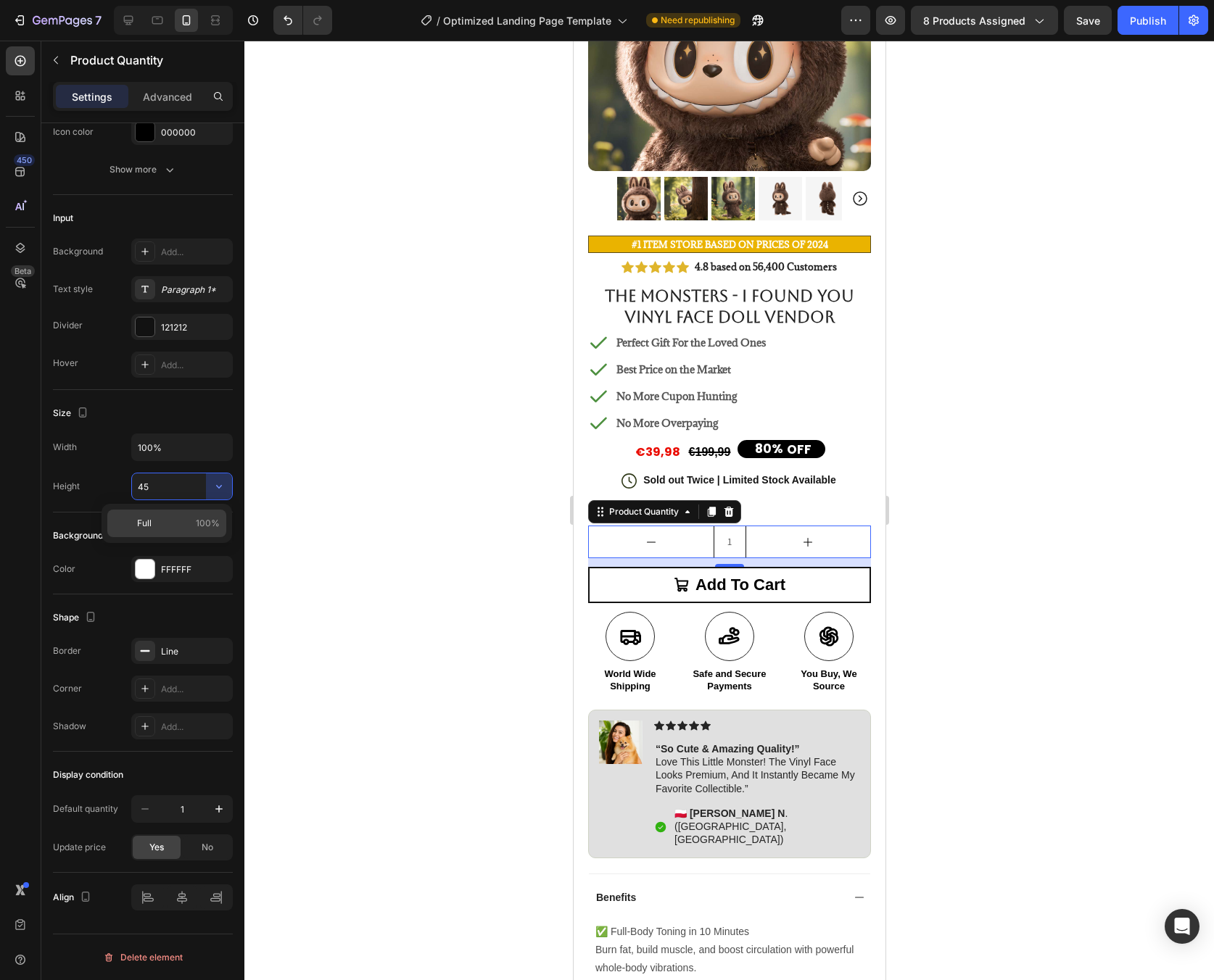
click at [204, 524] on span "100%" at bounding box center [207, 524] width 24 height 13
type input "100%"
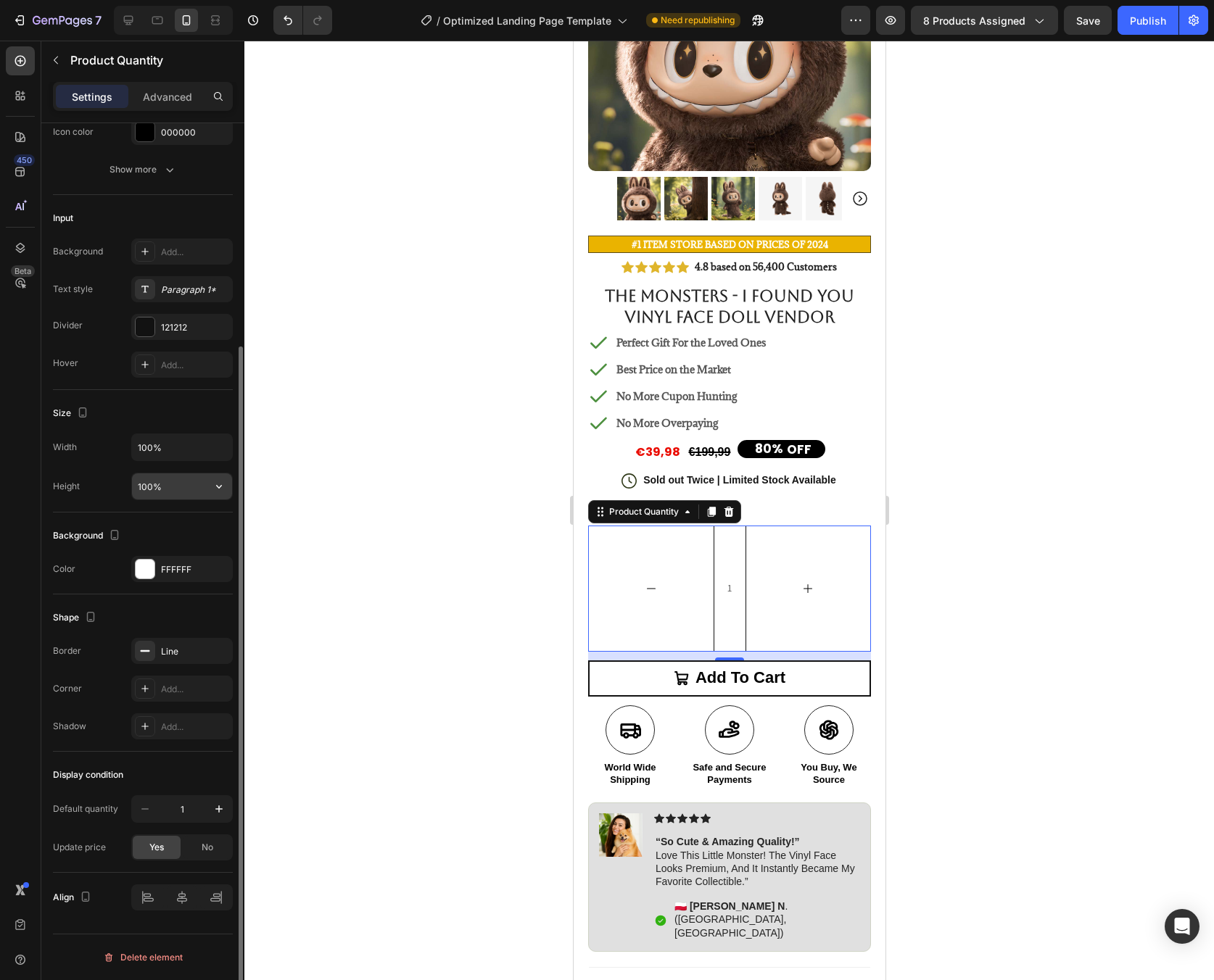
click at [220, 494] on button "button" at bounding box center [219, 487] width 26 height 26
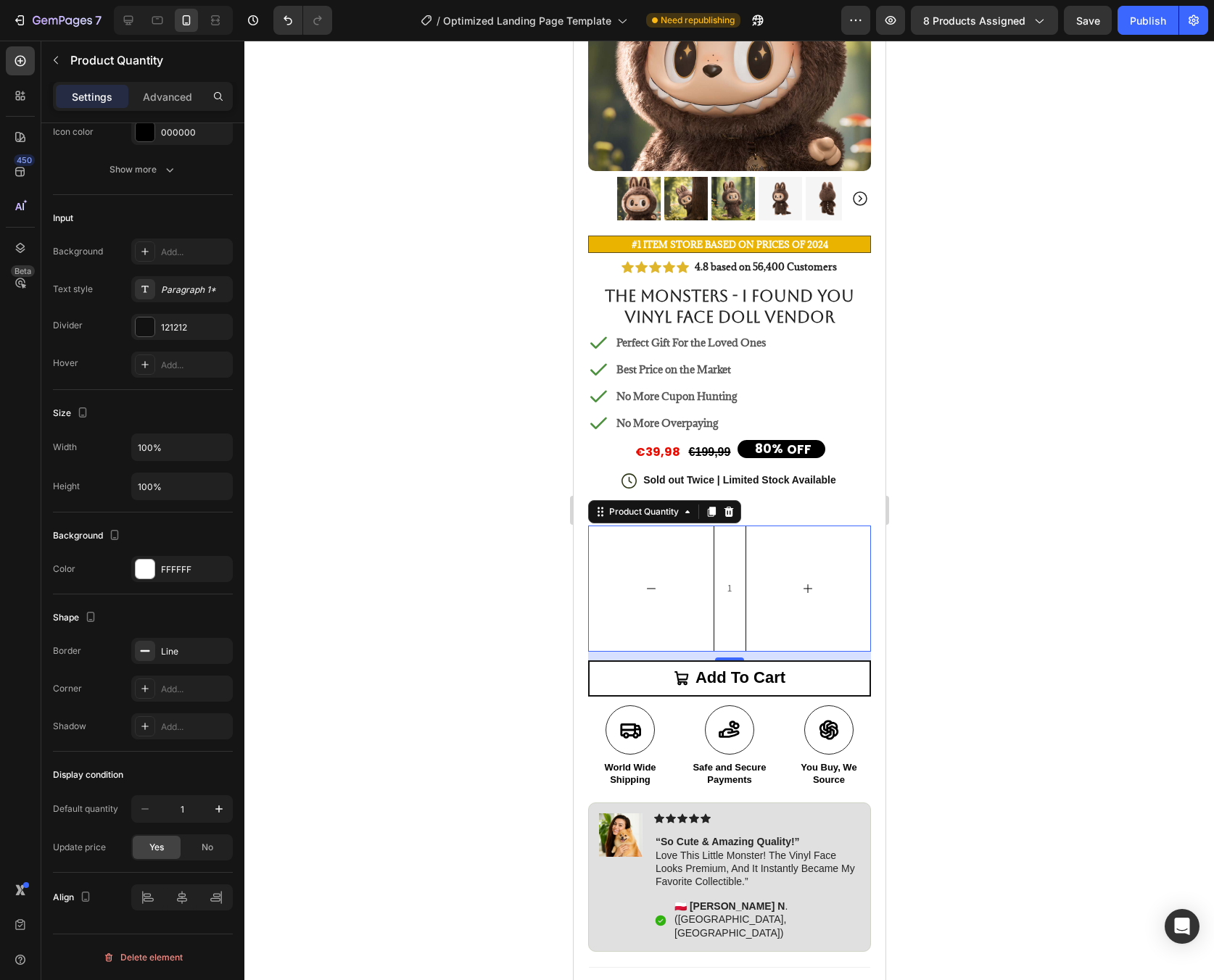
click at [322, 503] on div at bounding box center [729, 510] width 970 height 940
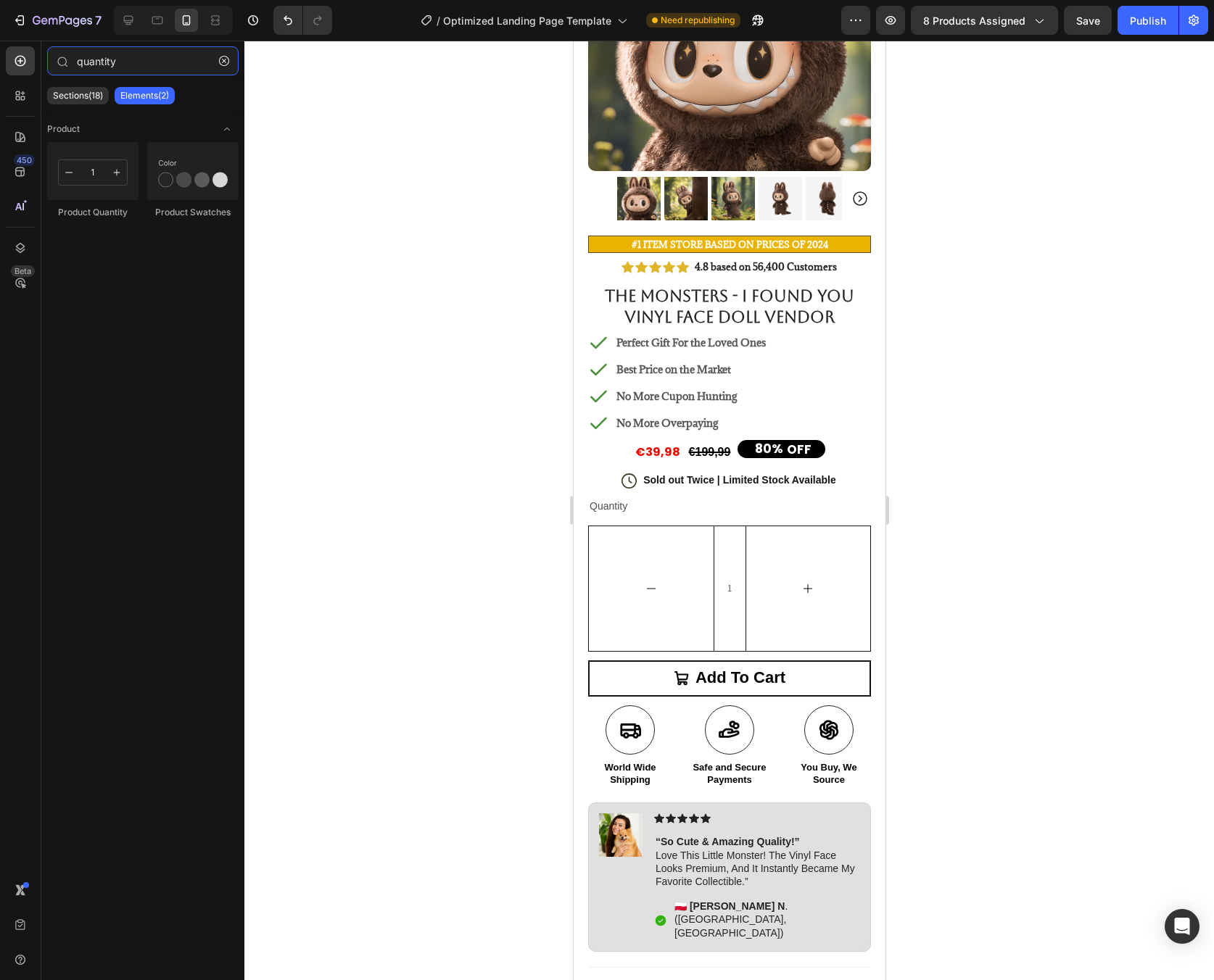
type input "quantit"
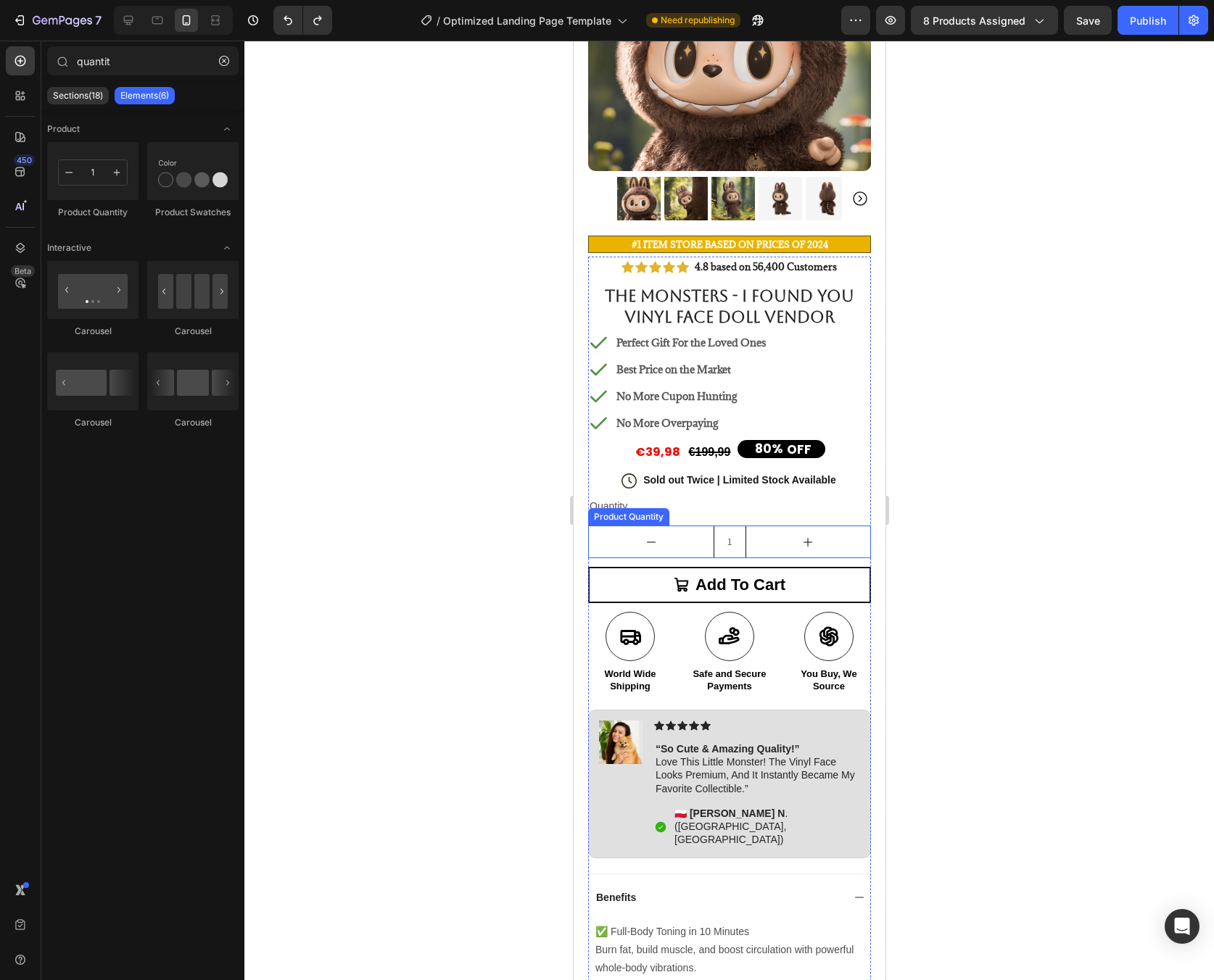
click at [753, 538] on button "increment" at bounding box center [808, 542] width 125 height 31
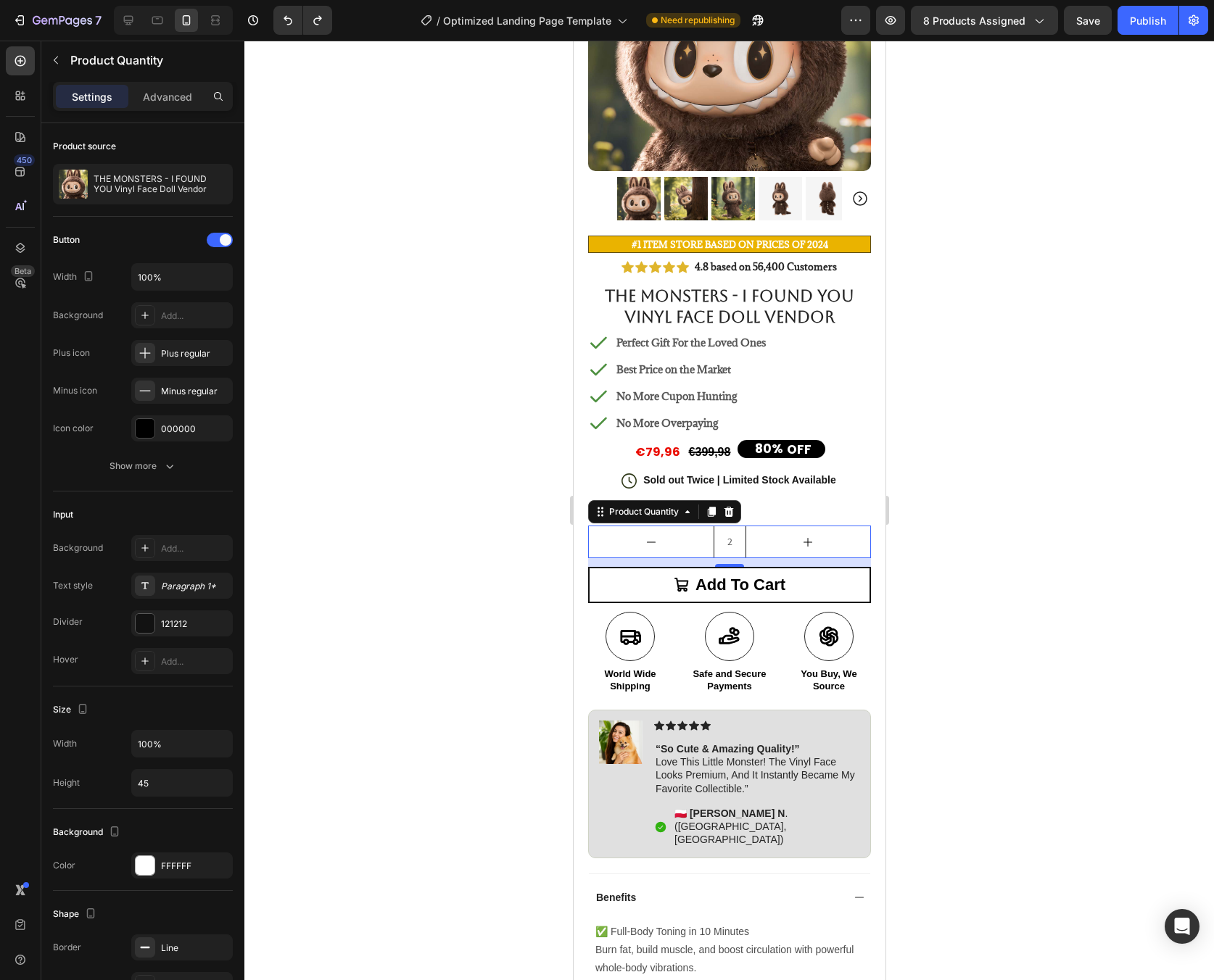
click at [665, 529] on button "decrement" at bounding box center [651, 542] width 125 height 31
type input "1"
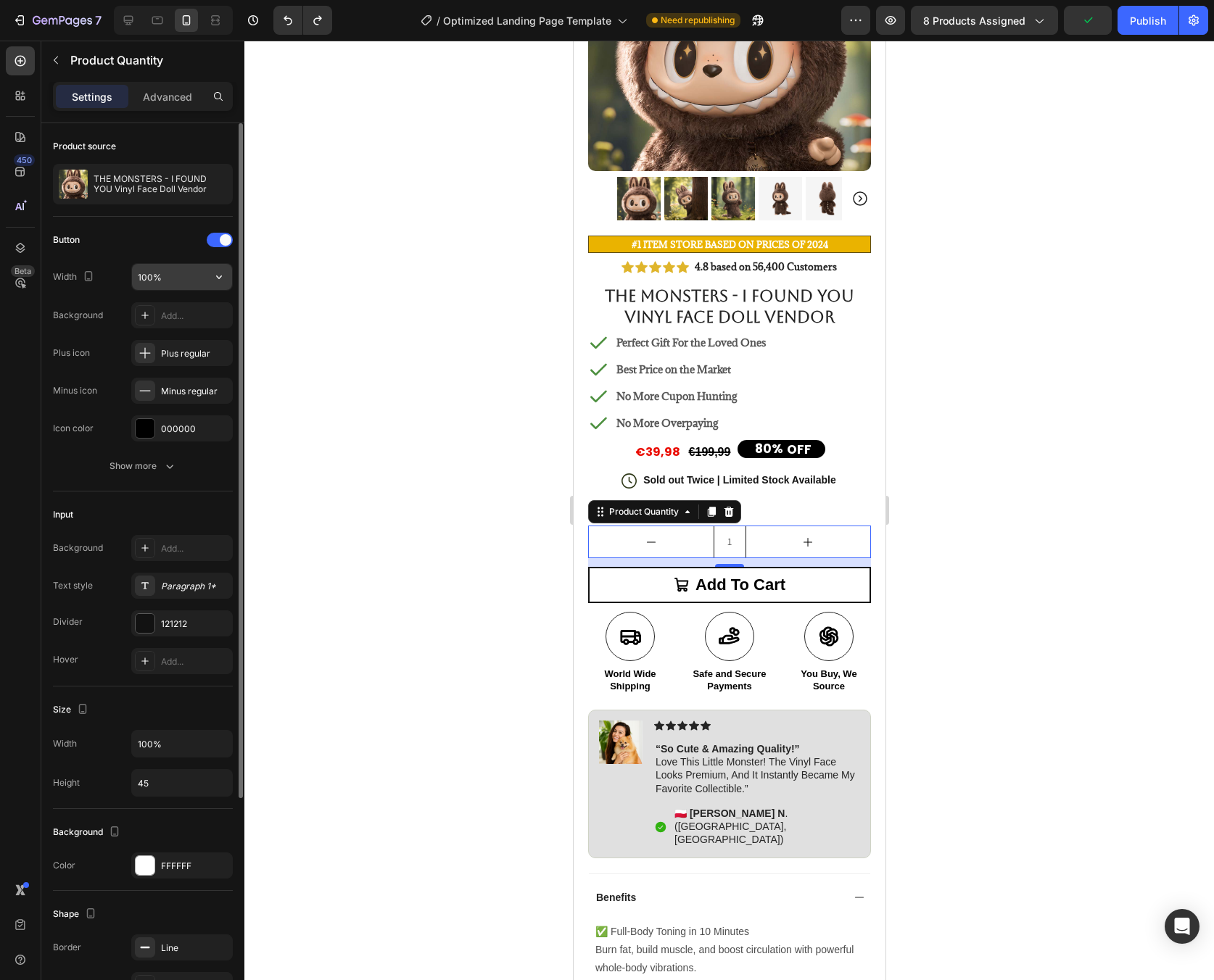
click at [176, 284] on input "100%" at bounding box center [182, 277] width 100 height 26
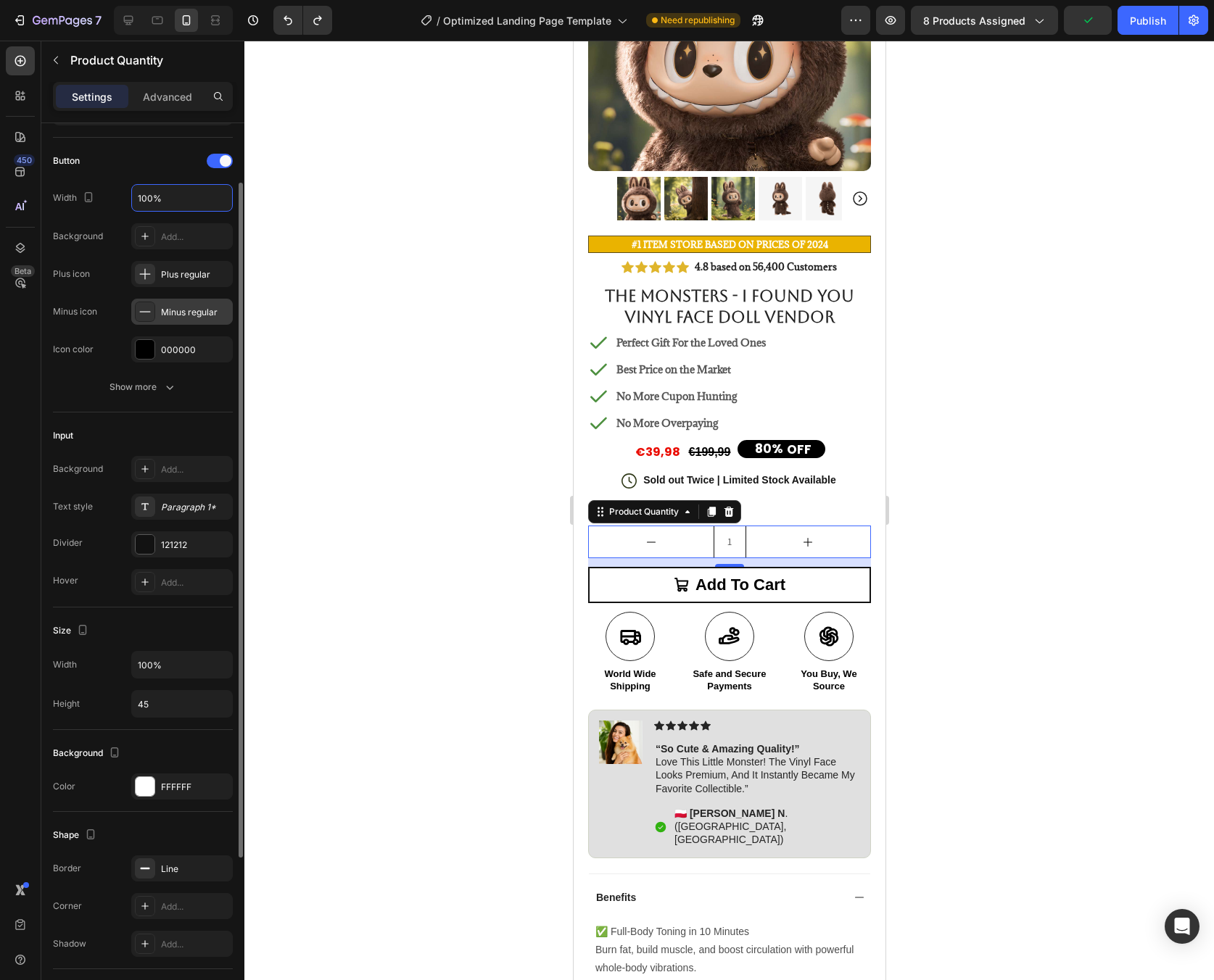
scroll to position [0, 0]
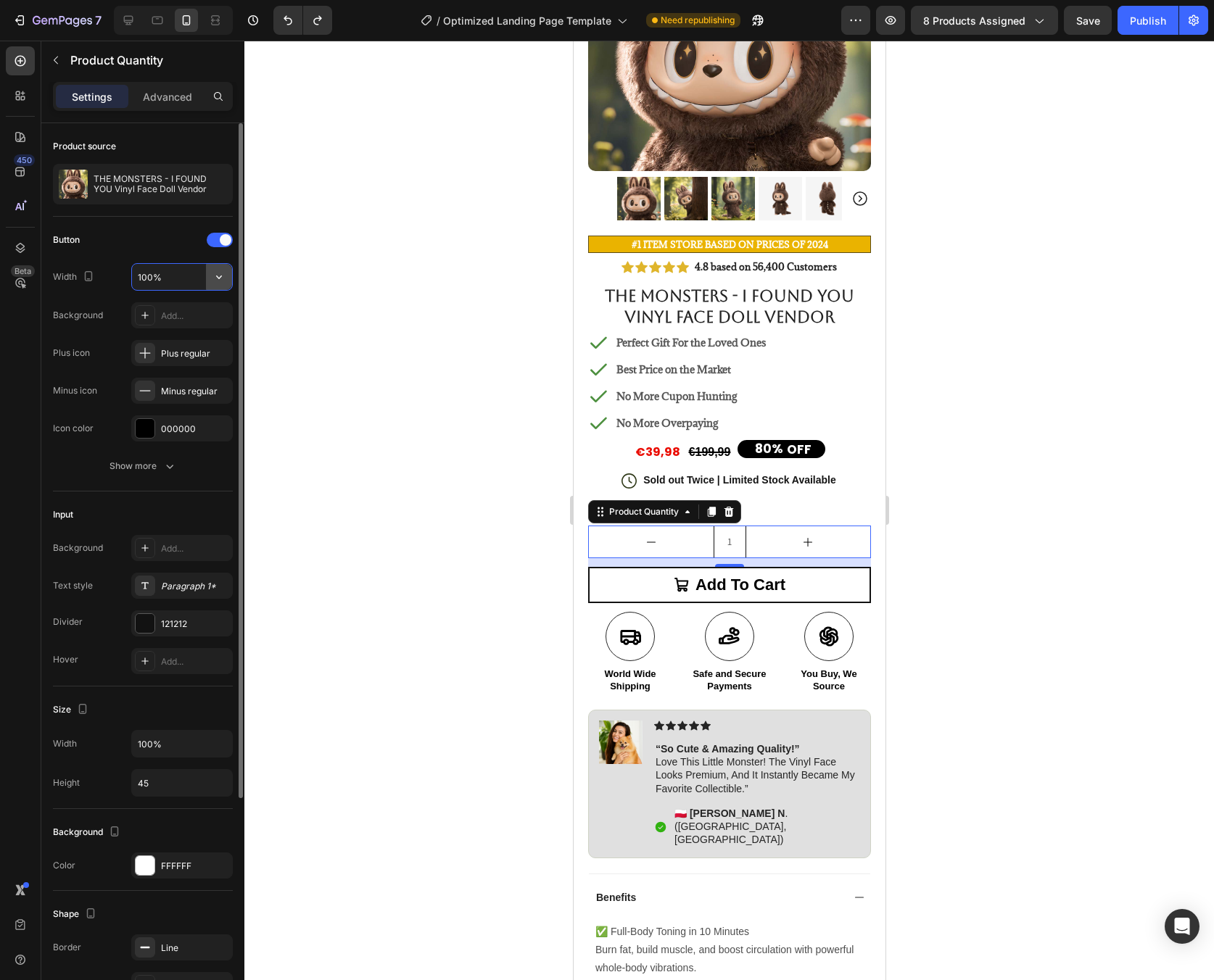
click at [212, 275] on icon "button" at bounding box center [219, 277] width 15 height 15
click at [172, 278] on input "100%" at bounding box center [182, 277] width 100 height 26
type input "50"
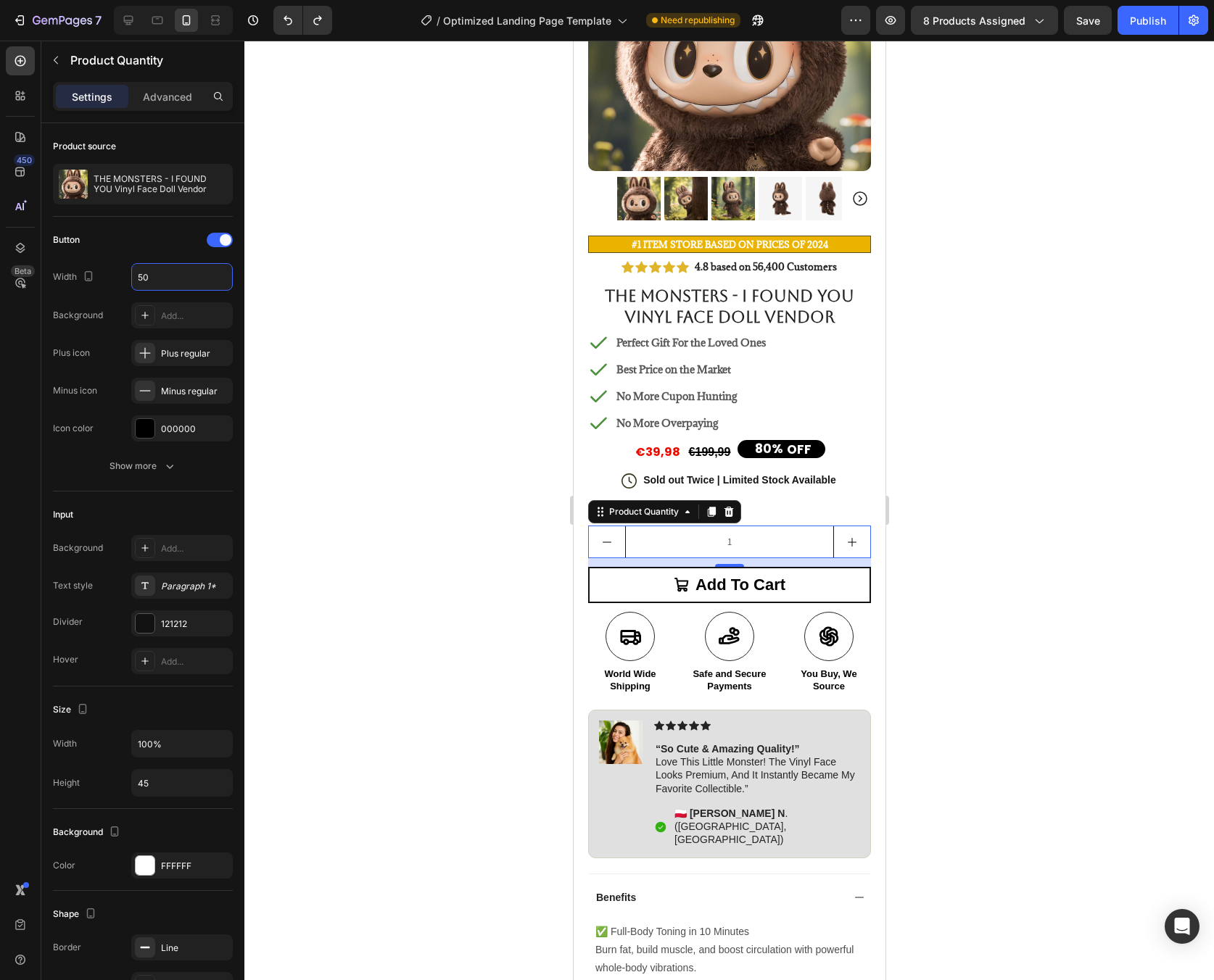
click at [347, 352] on div at bounding box center [729, 510] width 970 height 940
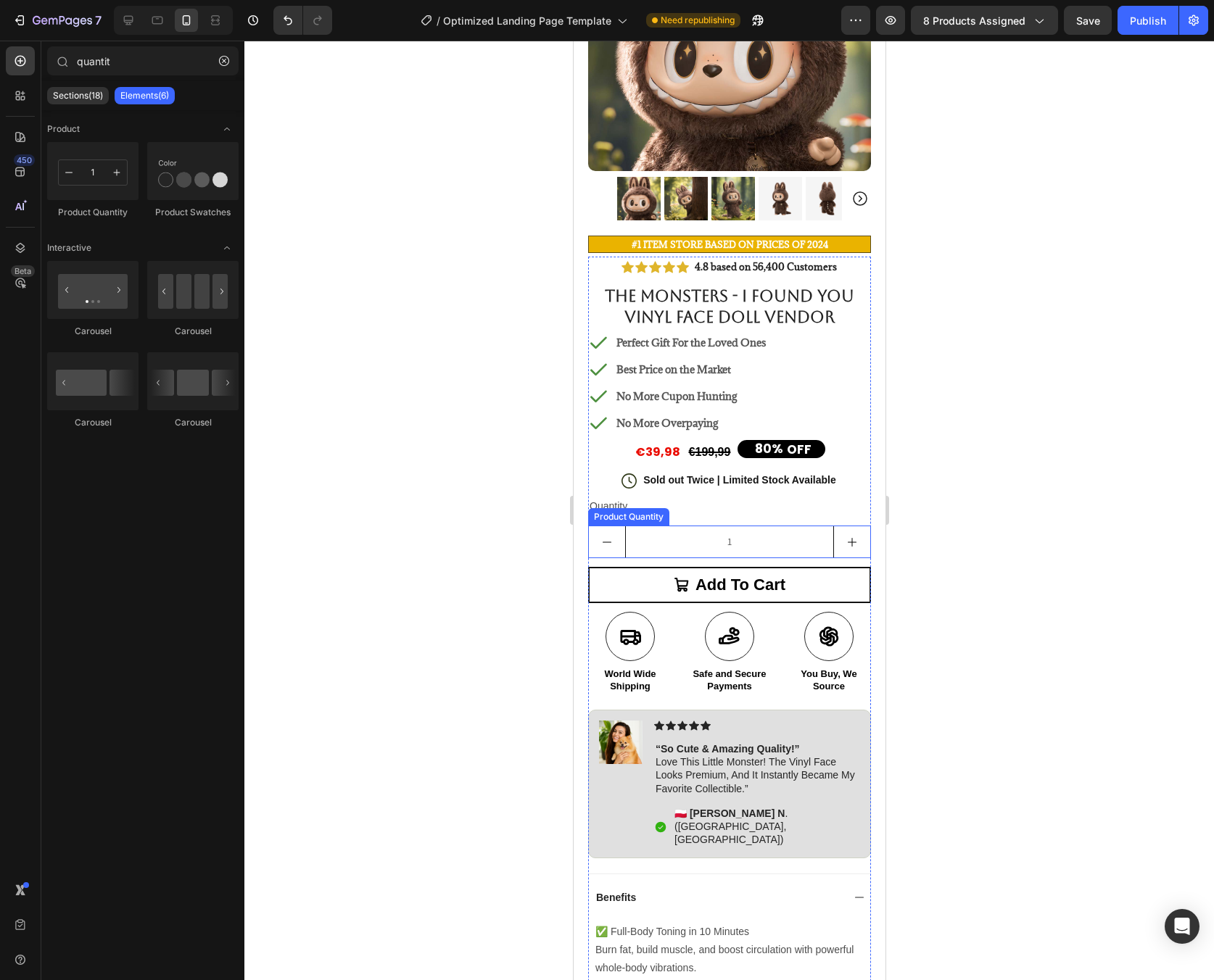
click at [761, 534] on input "1" at bounding box center [729, 542] width 209 height 31
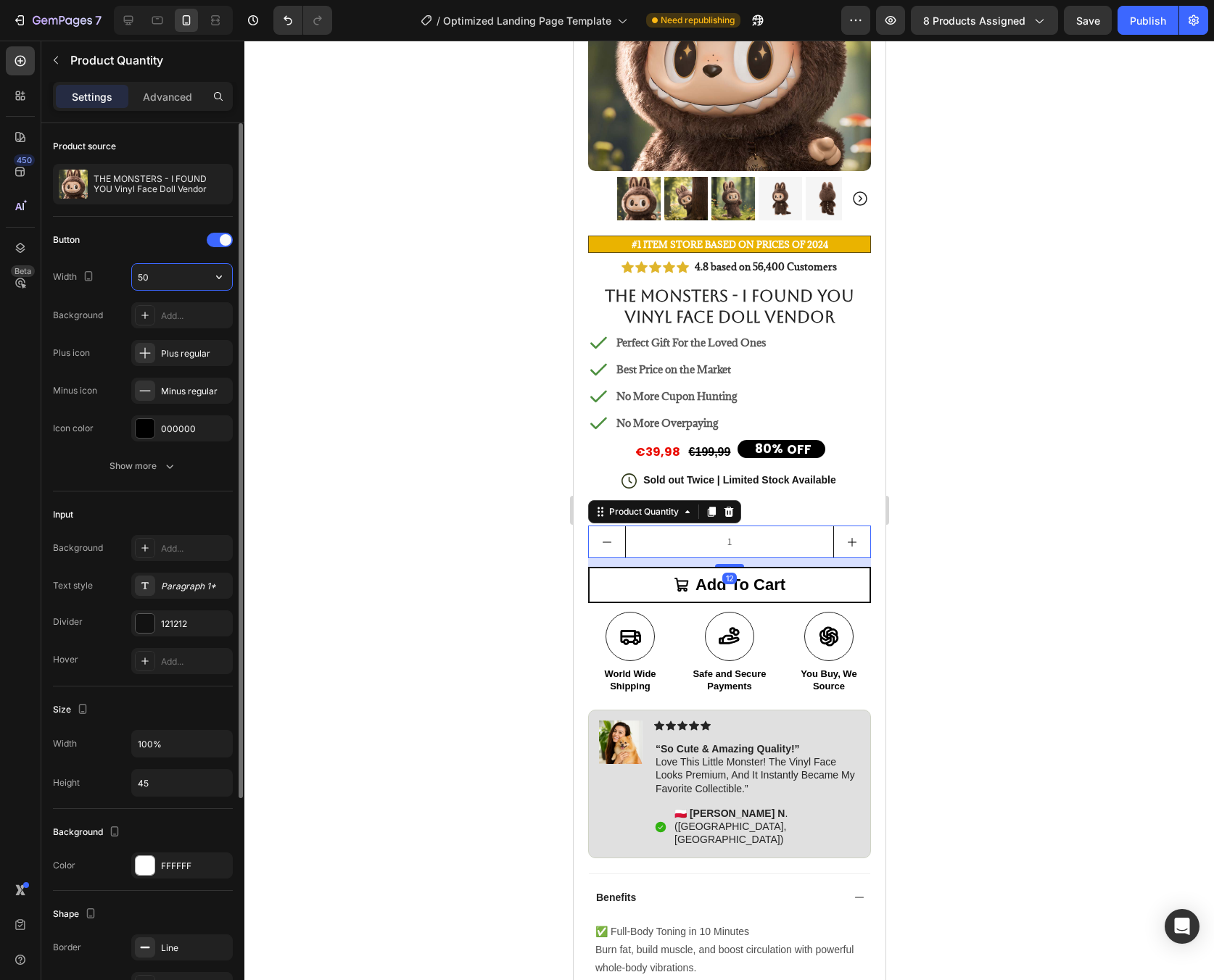
click at [168, 284] on input "50" at bounding box center [182, 277] width 100 height 26
type input "70"
click at [171, 466] on icon "button" at bounding box center [169, 466] width 7 height 4
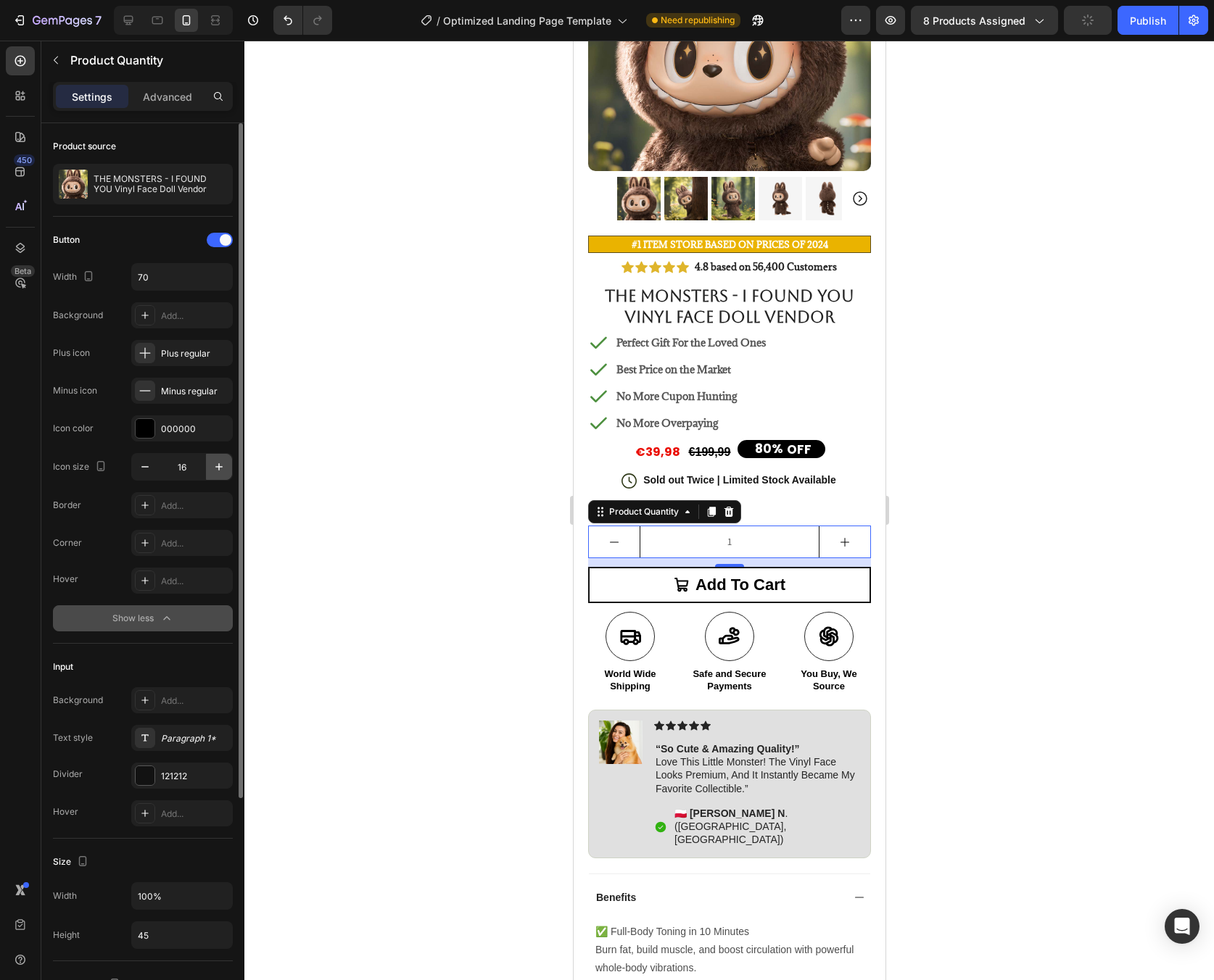
click at [211, 470] on icon "button" at bounding box center [219, 467] width 15 height 15
type input "18"
click at [183, 765] on div "121212" at bounding box center [182, 776] width 101 height 26
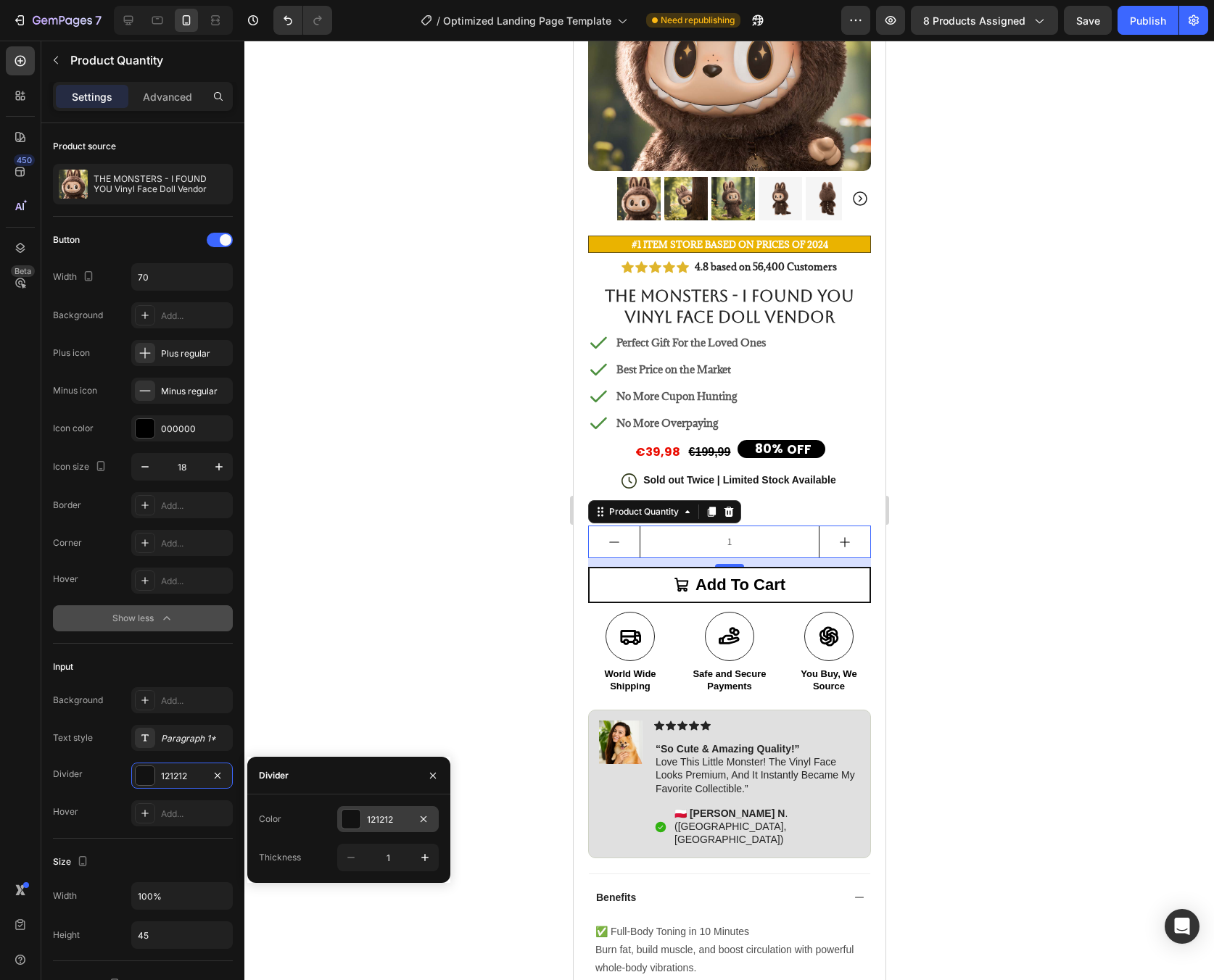
click at [361, 816] on div "121212" at bounding box center [387, 819] width 101 height 26
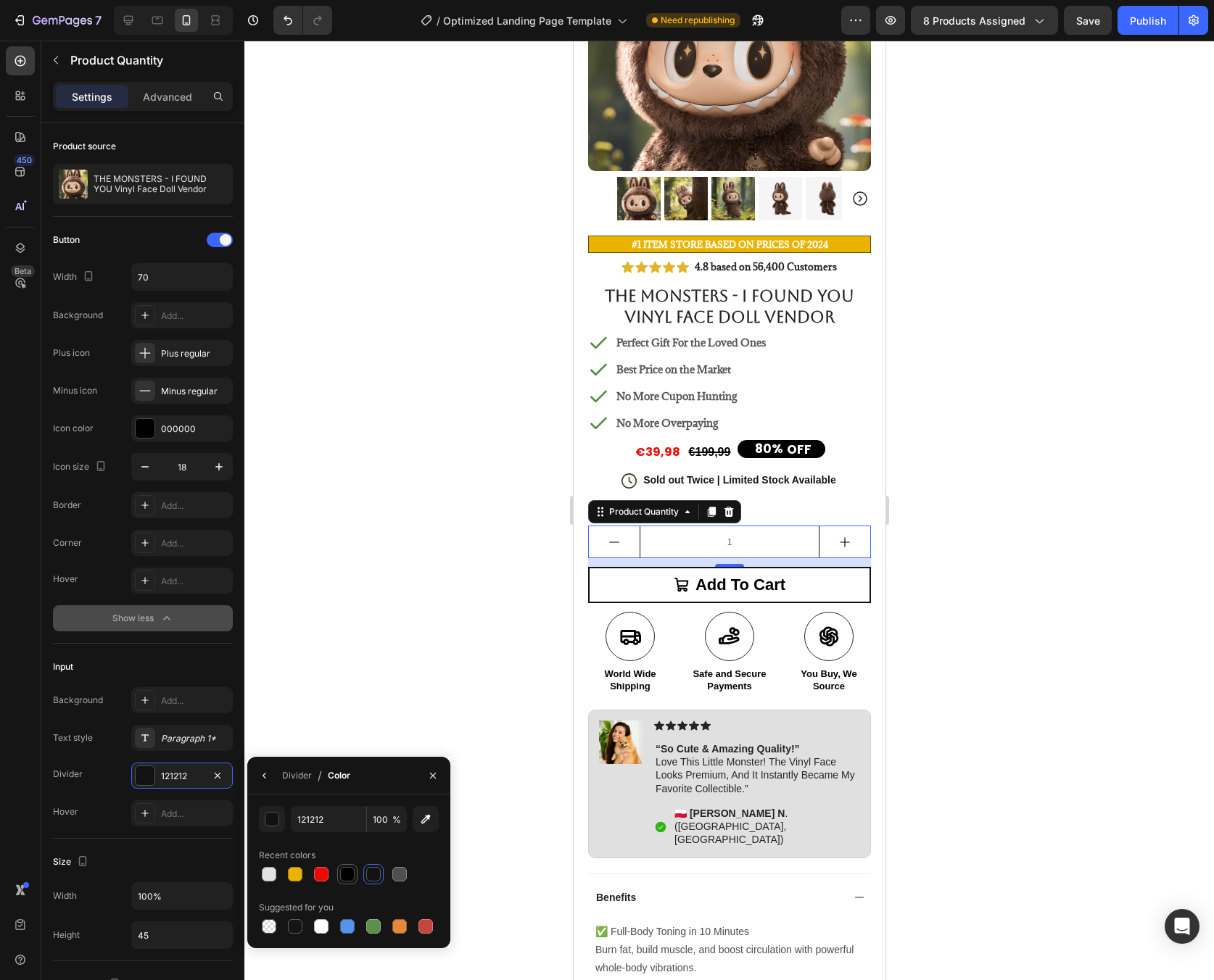
click at [344, 875] on div at bounding box center [348, 875] width 15 height 15
type input "000000"
click at [141, 674] on div "Input" at bounding box center [142, 667] width 180 height 23
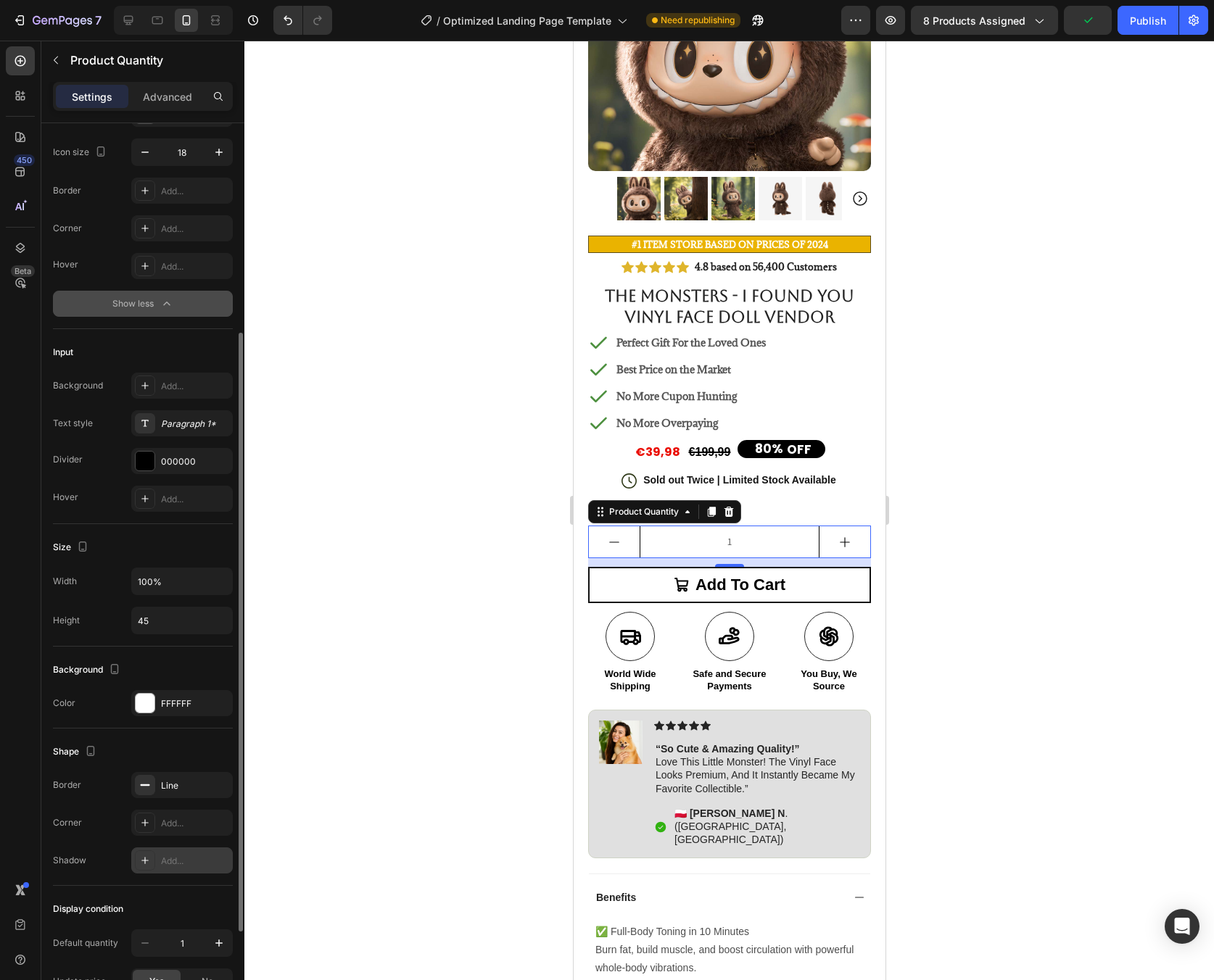
scroll to position [449, 0]
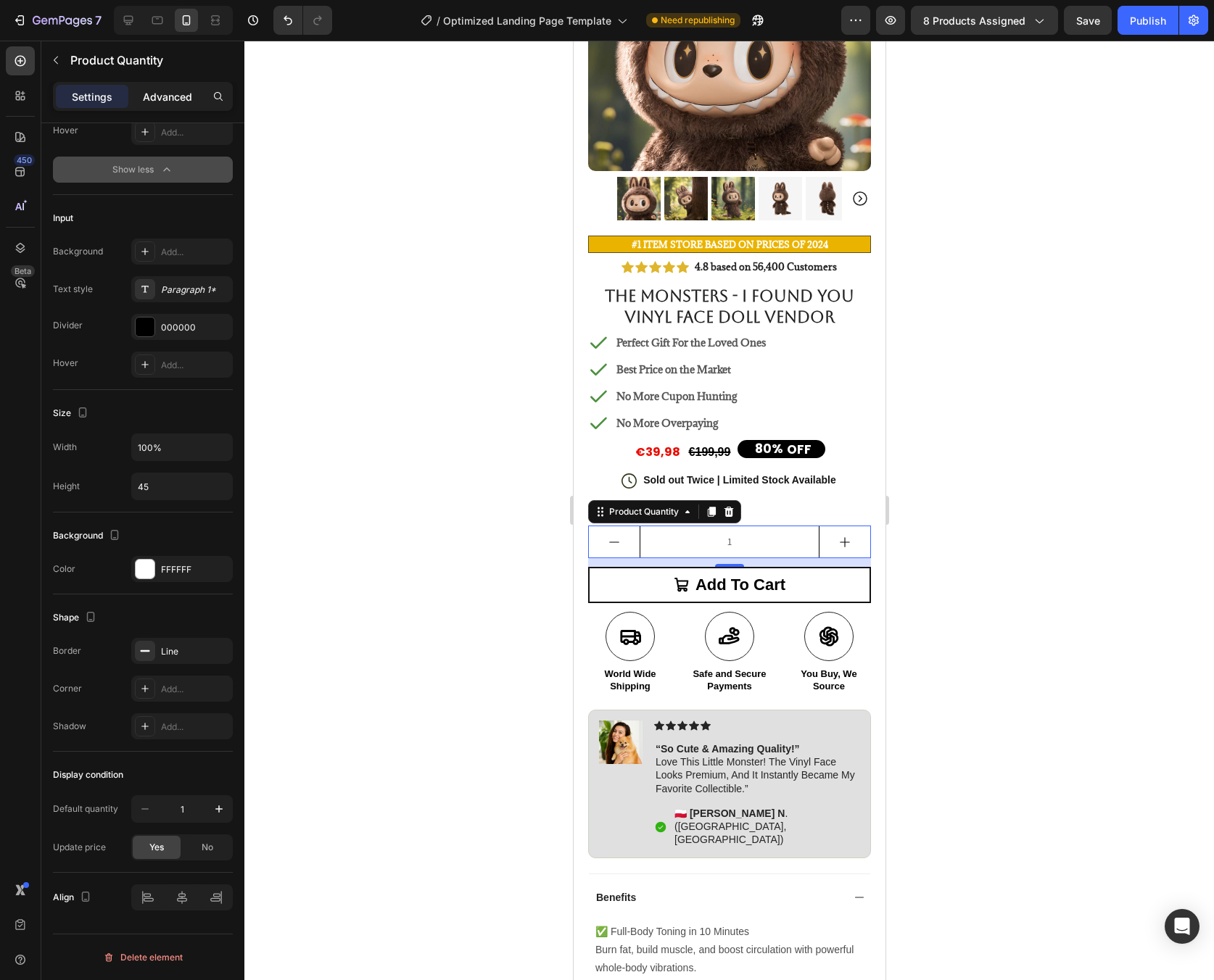
click at [156, 101] on p "Advanced" at bounding box center [168, 96] width 49 height 16
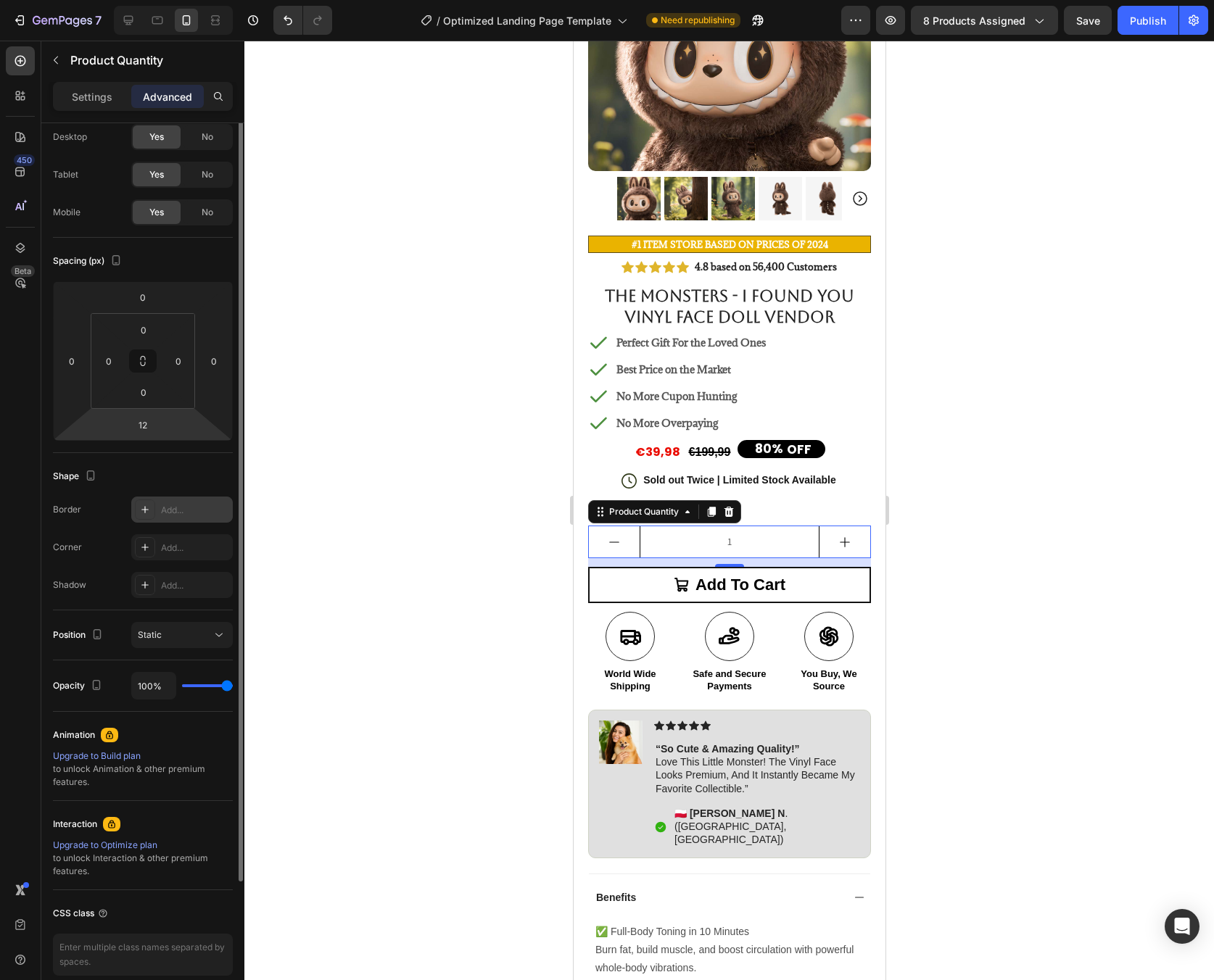
scroll to position [0, 0]
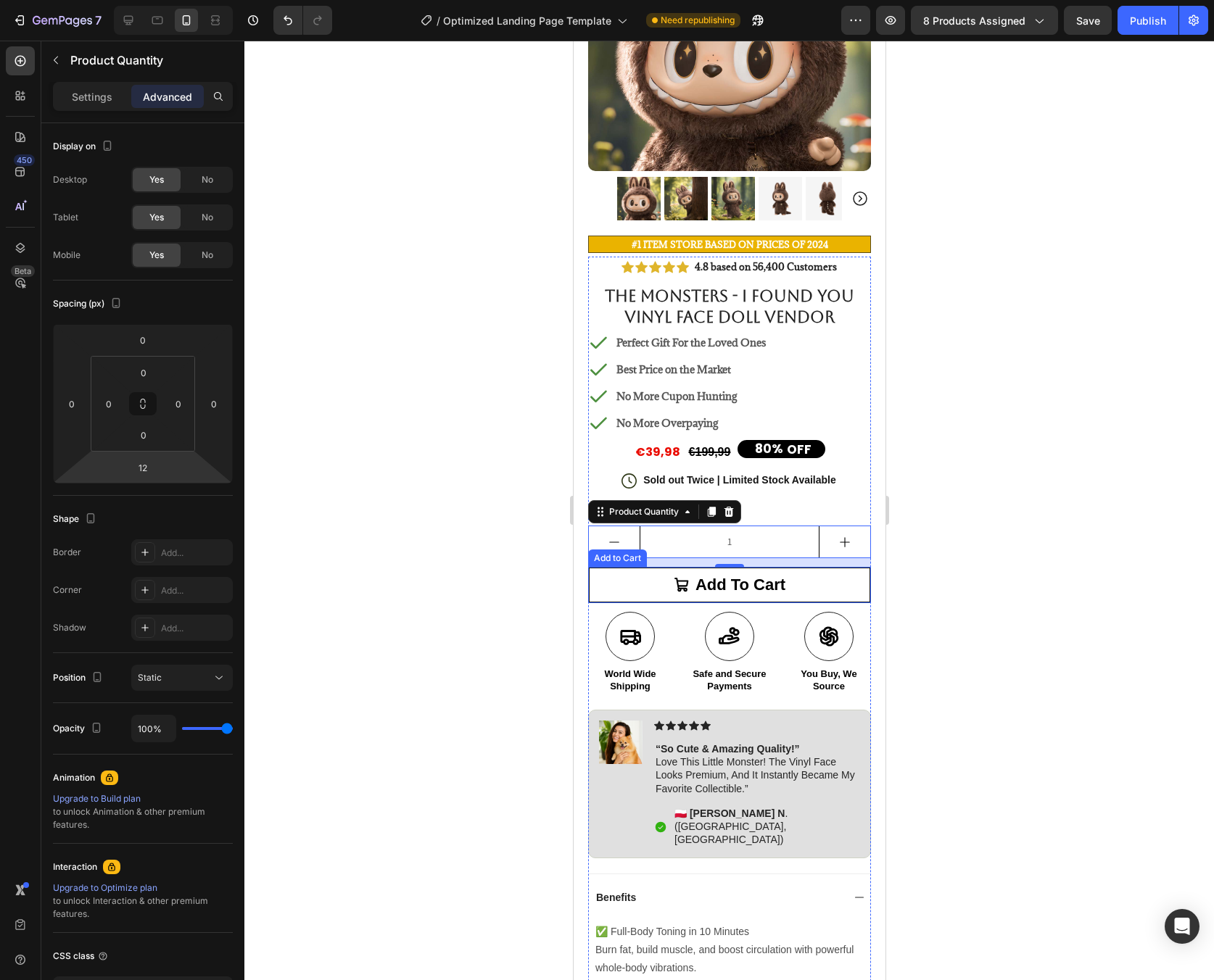
click at [810, 572] on button "Add to cart" at bounding box center [729, 585] width 283 height 36
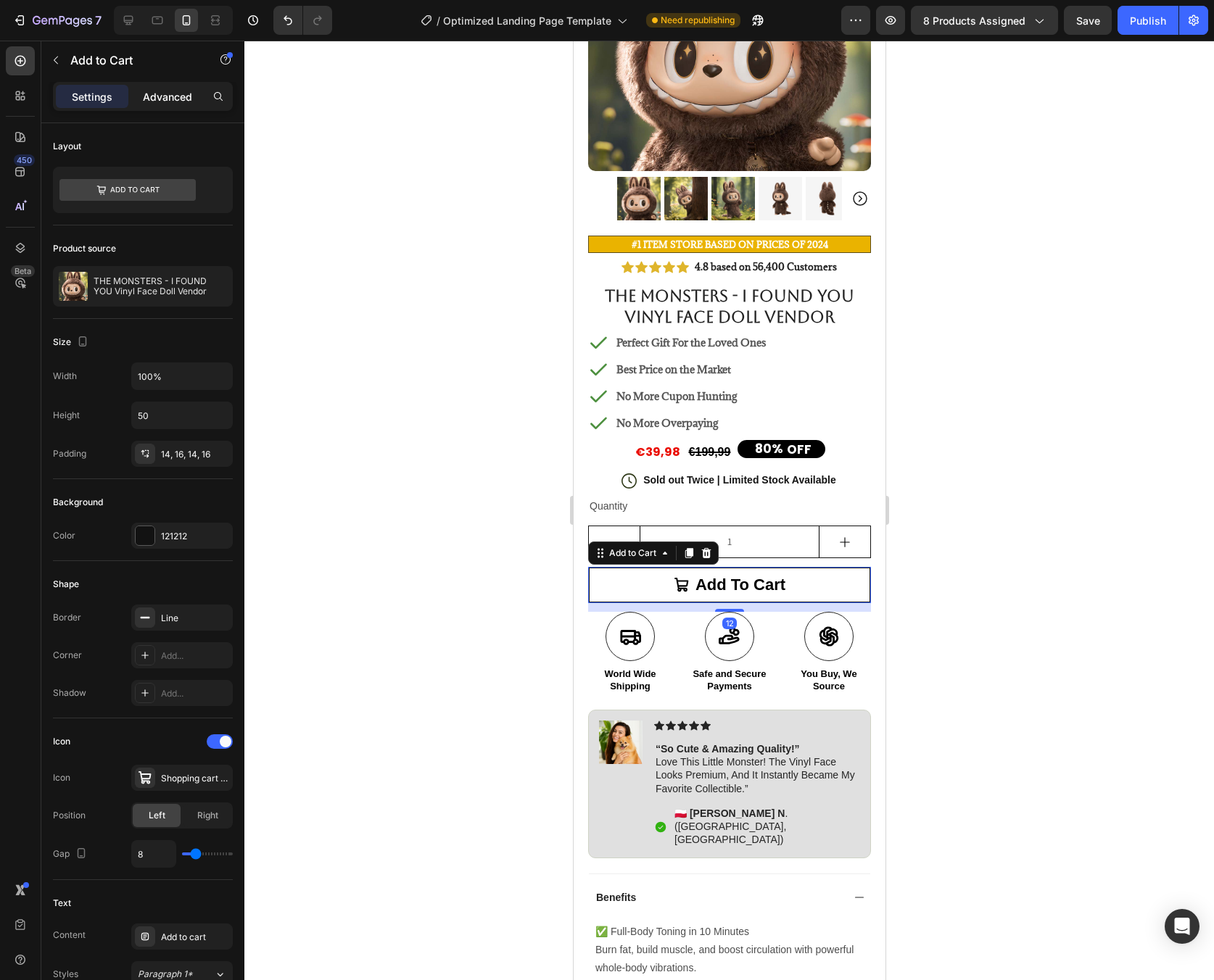
click at [170, 107] on div "Advanced" at bounding box center [168, 96] width 72 height 23
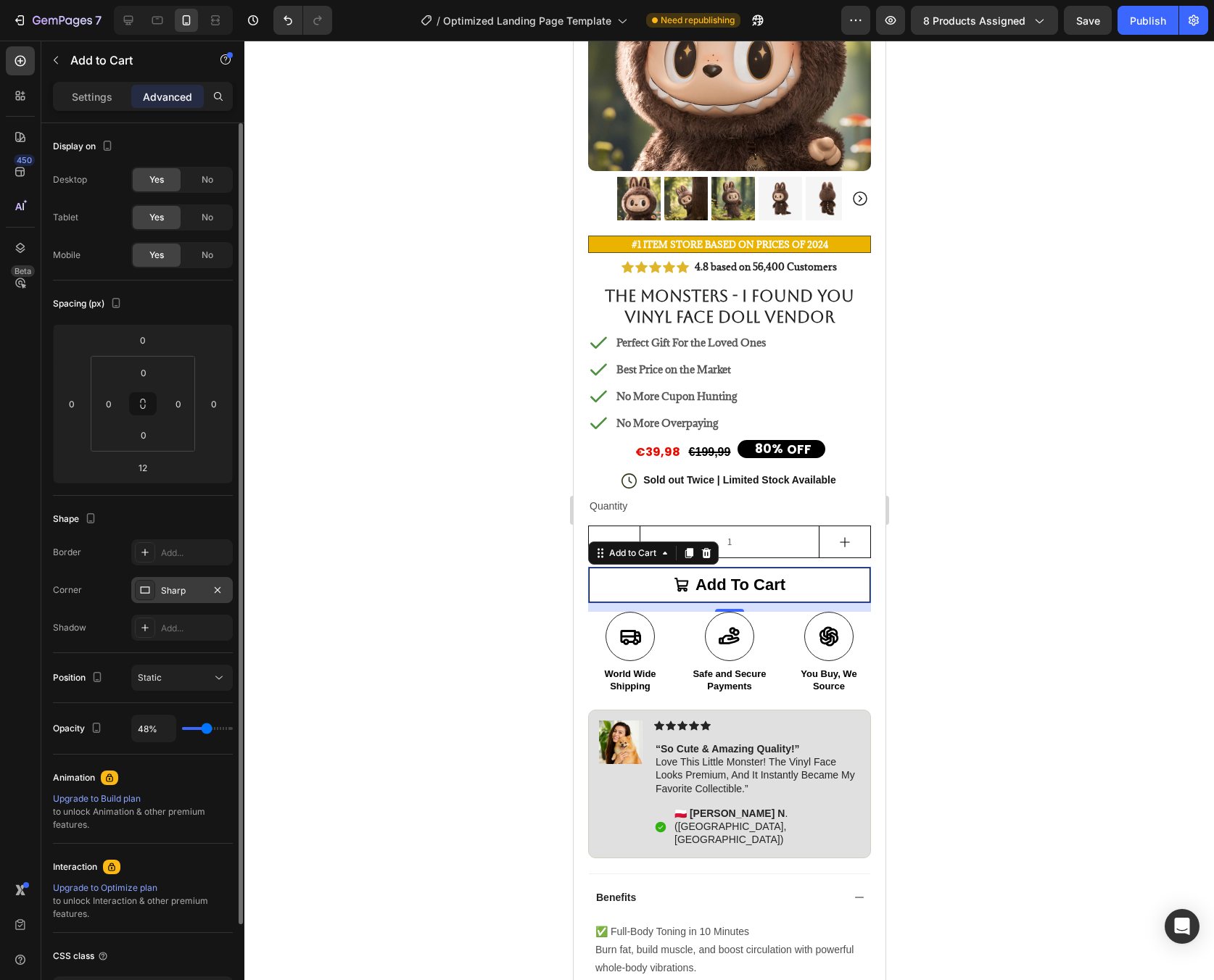
click at [190, 593] on div "Sharp" at bounding box center [182, 591] width 42 height 13
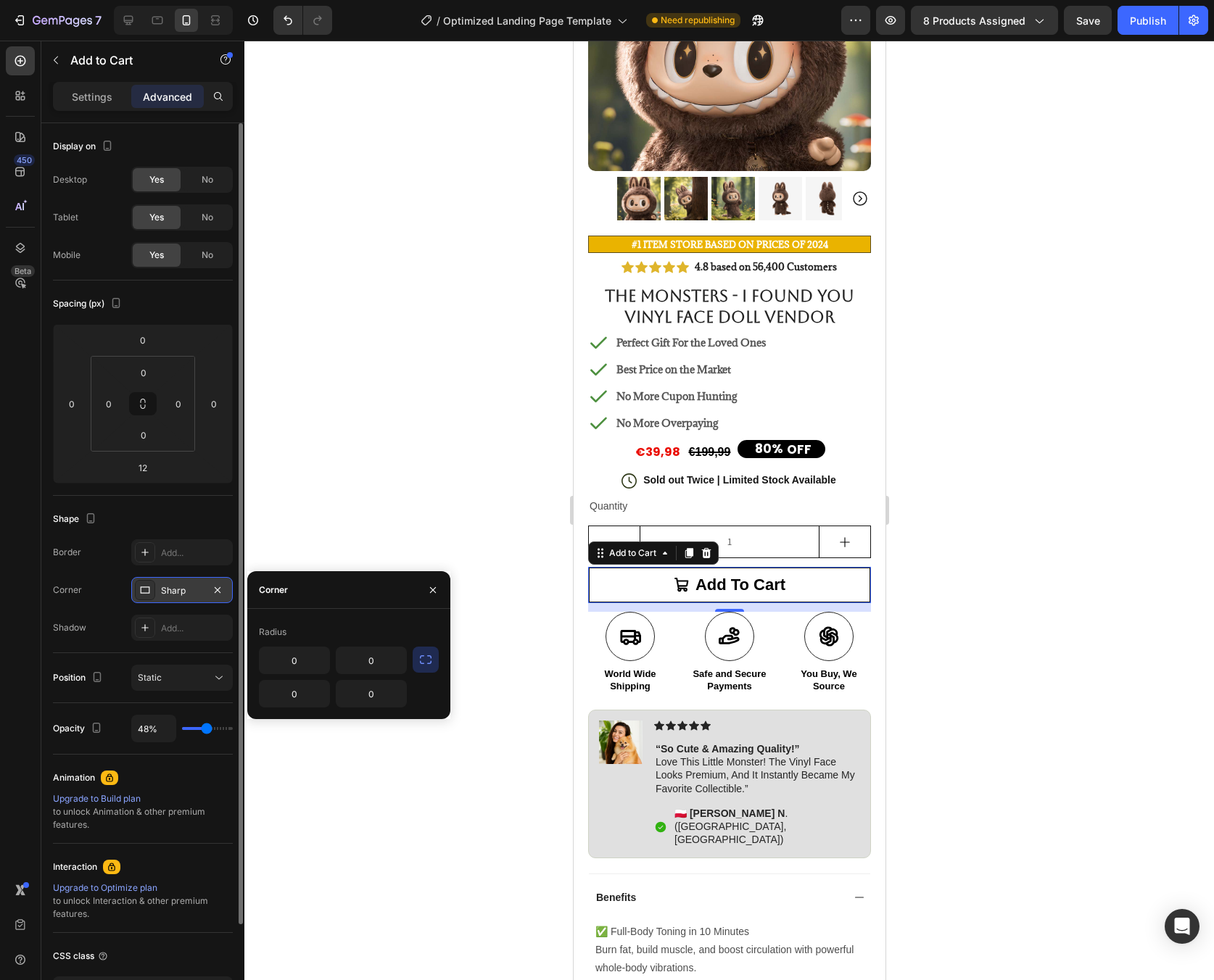
click at [187, 591] on div "Sharp" at bounding box center [182, 591] width 42 height 13
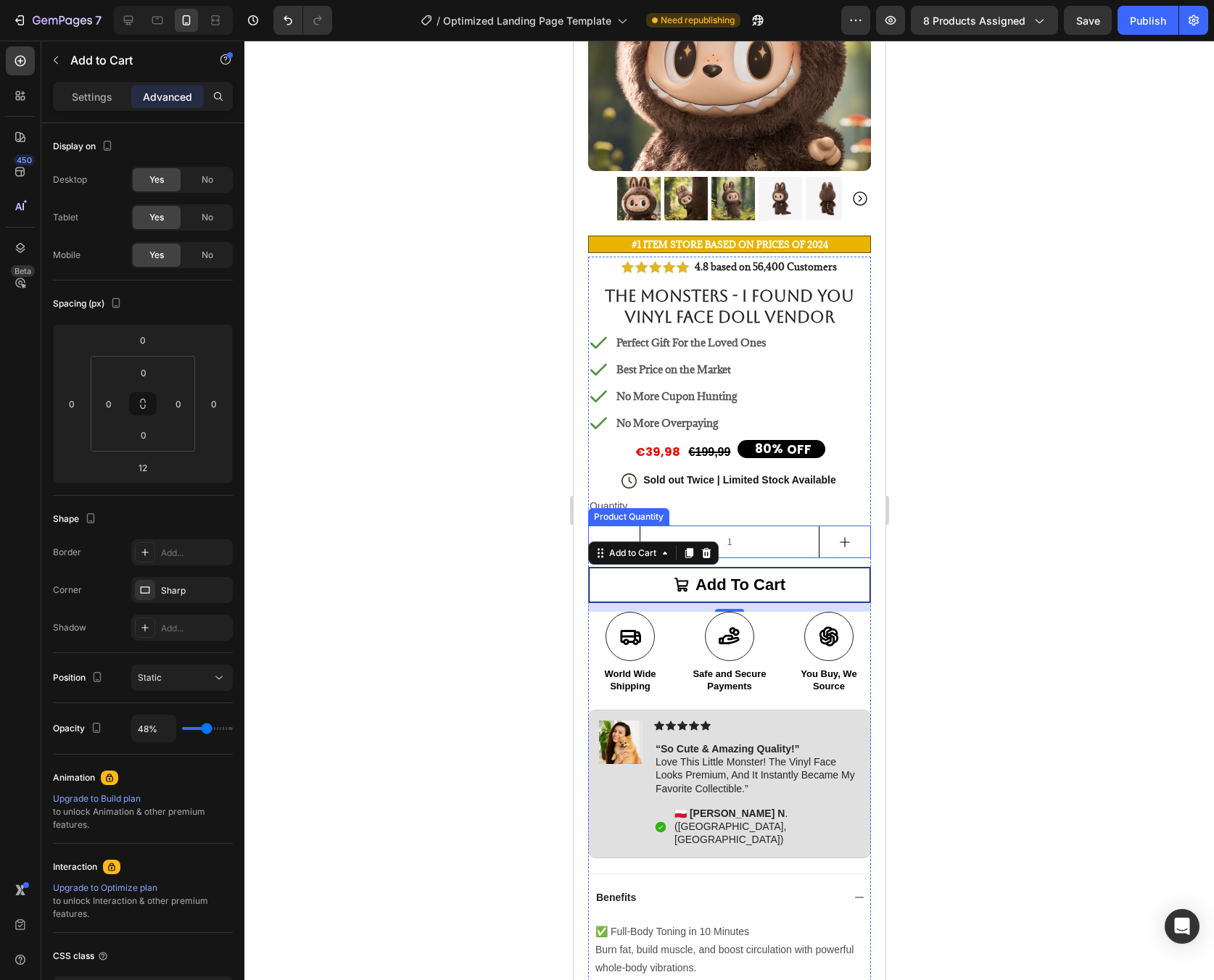
click at [819, 536] on button "increment" at bounding box center [844, 542] width 51 height 31
type input "2"
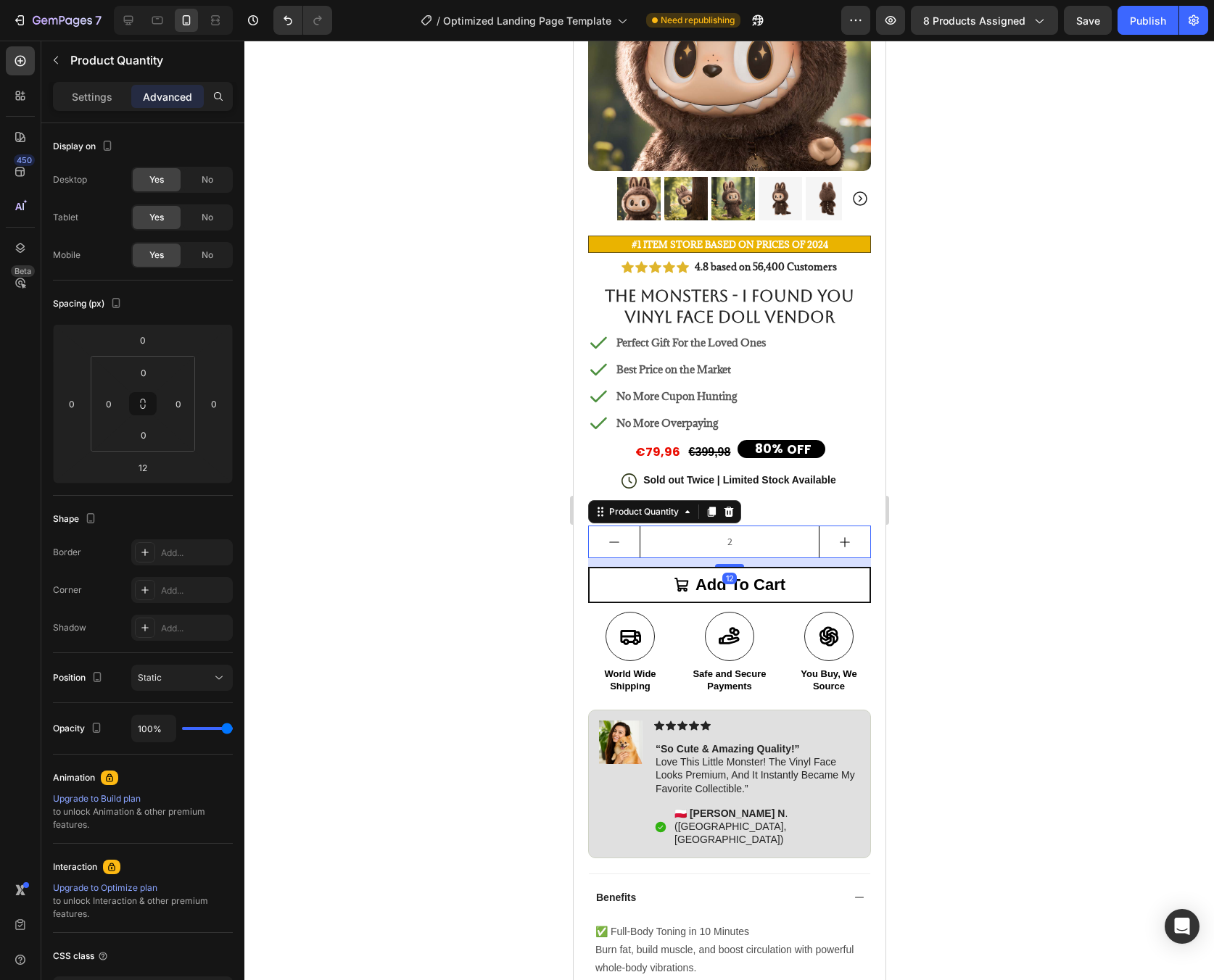
click at [776, 534] on input "2" at bounding box center [729, 542] width 180 height 31
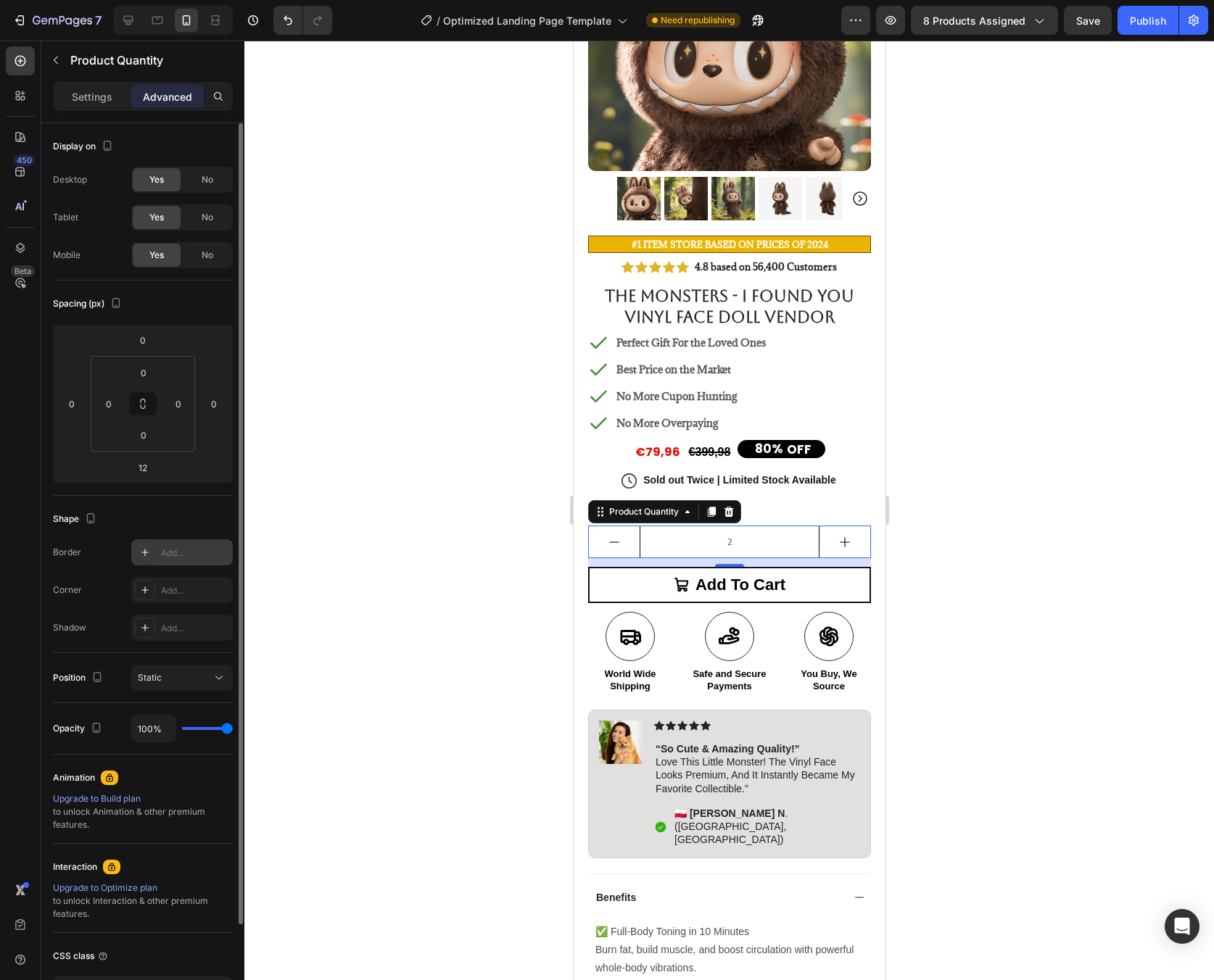
click at [177, 555] on div "Add..." at bounding box center [195, 553] width 68 height 13
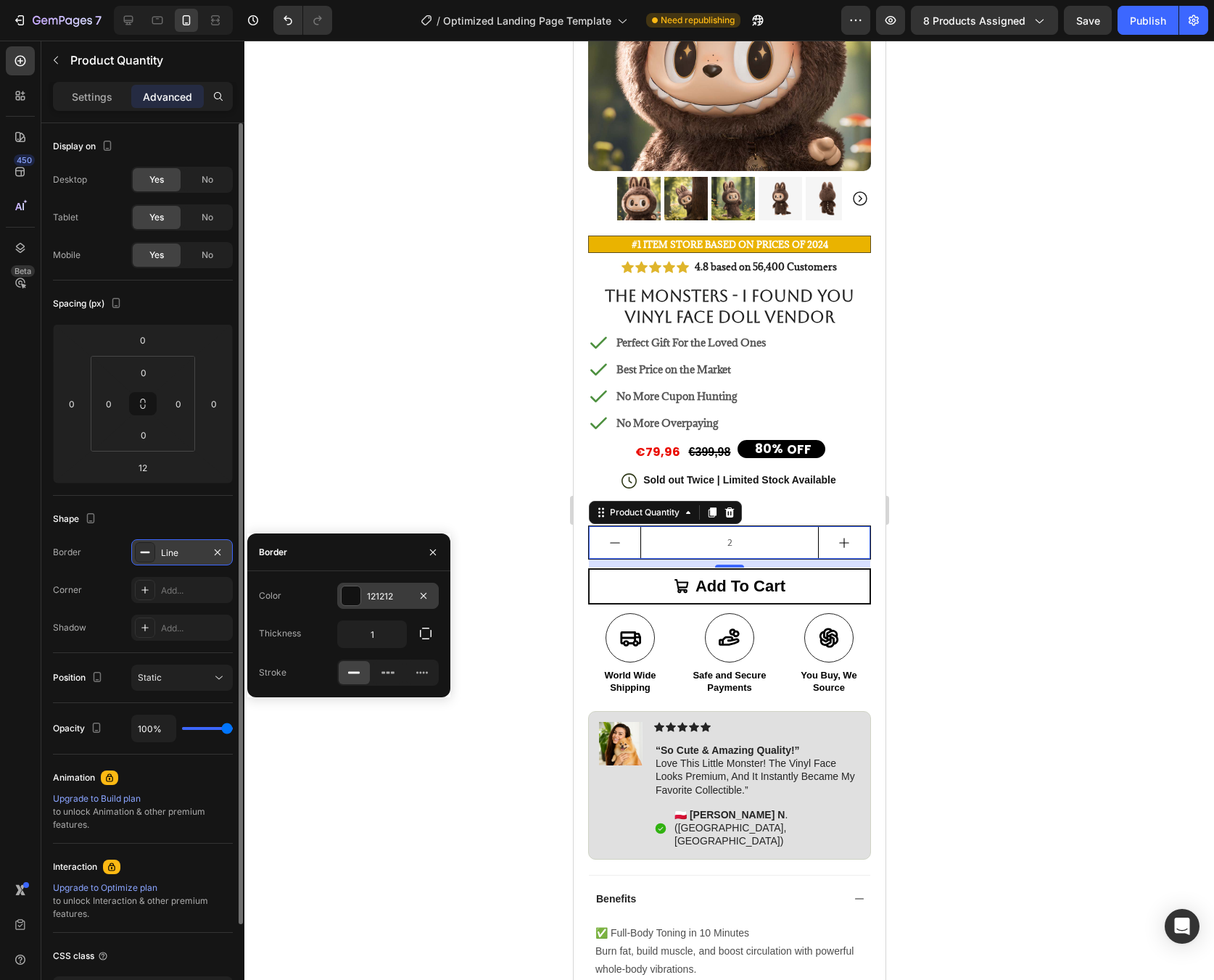
click at [354, 599] on div at bounding box center [350, 595] width 19 height 19
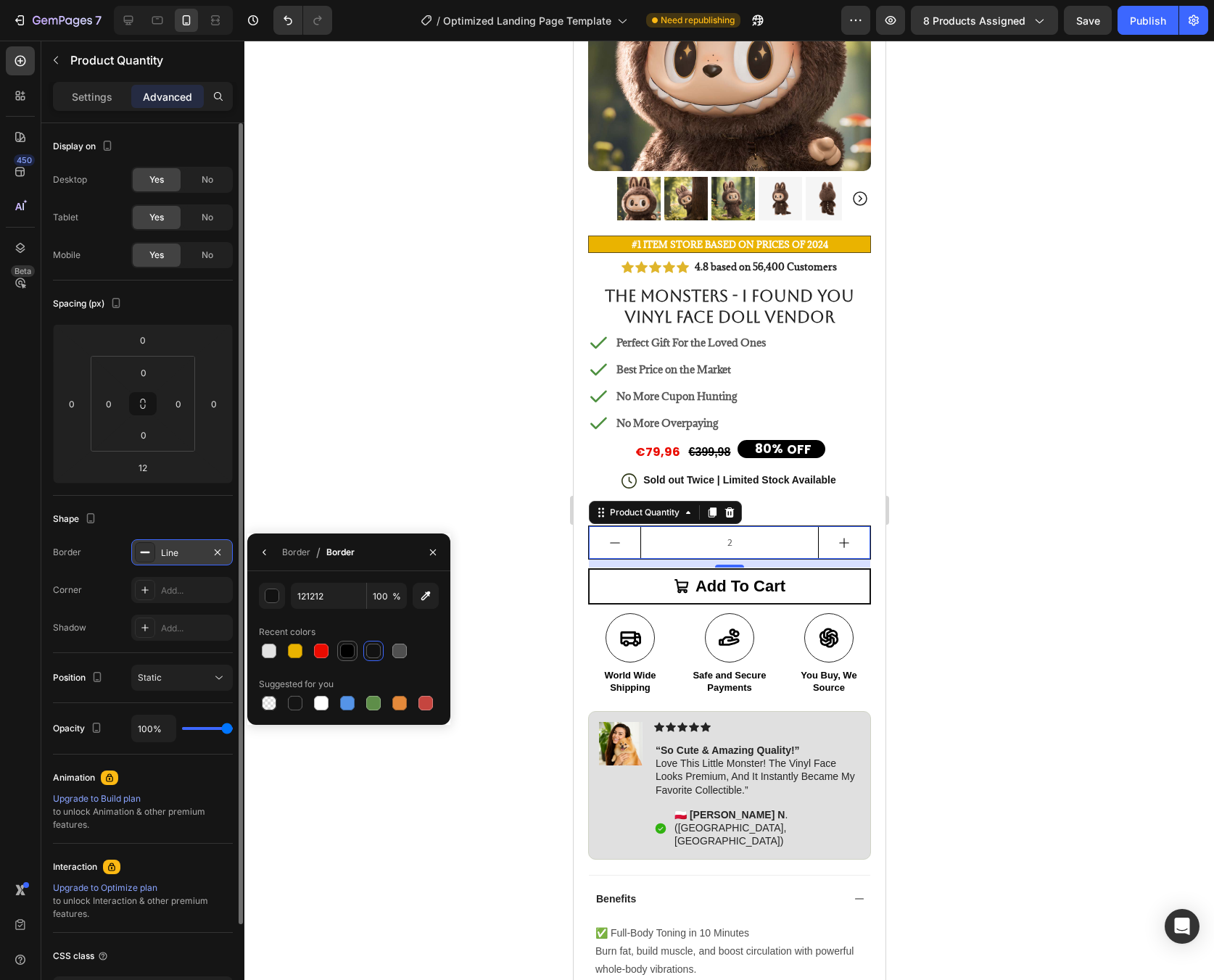
click at [341, 647] on div at bounding box center [348, 651] width 15 height 15
type input "000000"
click at [265, 554] on icon "button" at bounding box center [264, 552] width 3 height 6
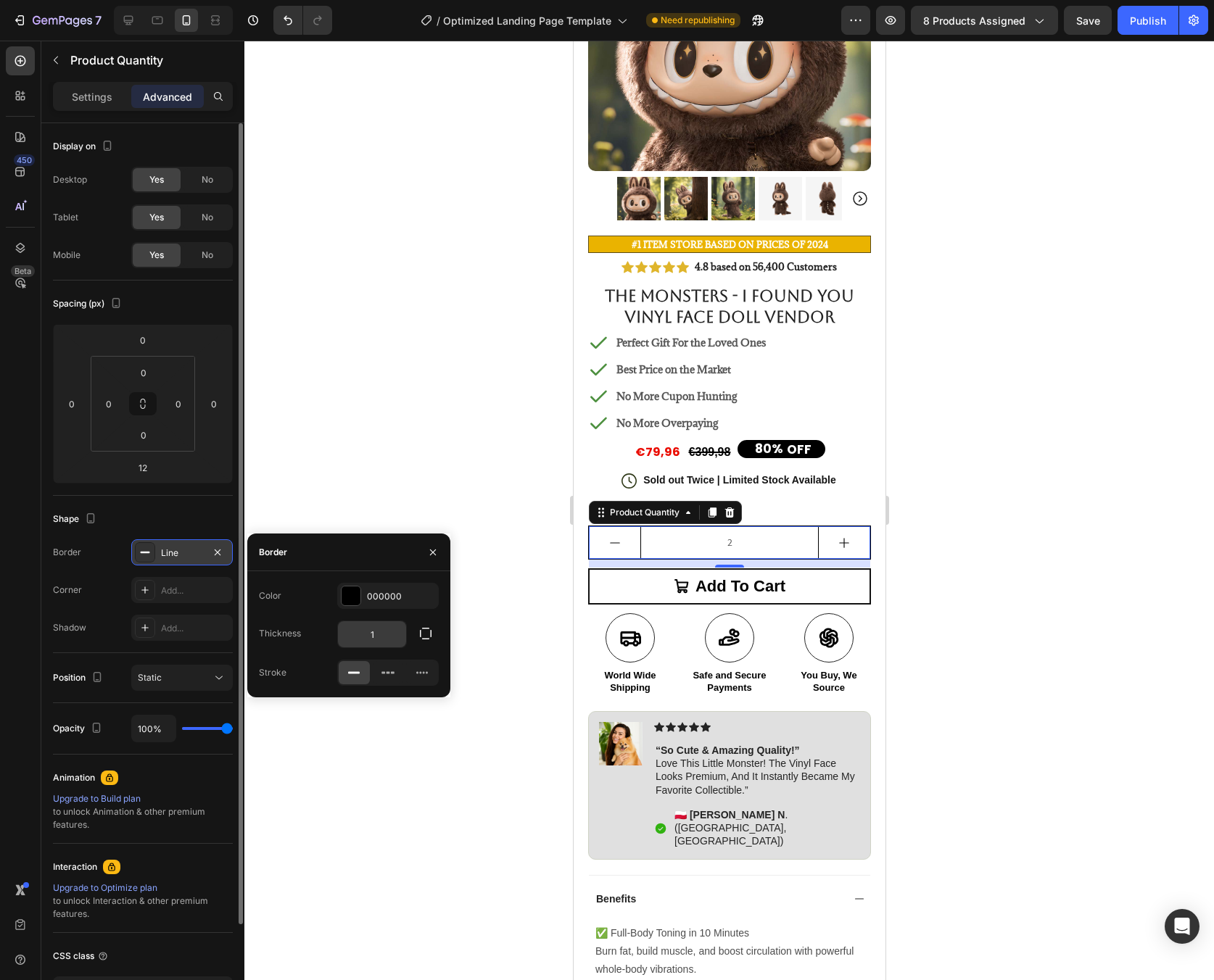
click at [389, 640] on input "1" at bounding box center [372, 635] width 68 height 26
type input "2"
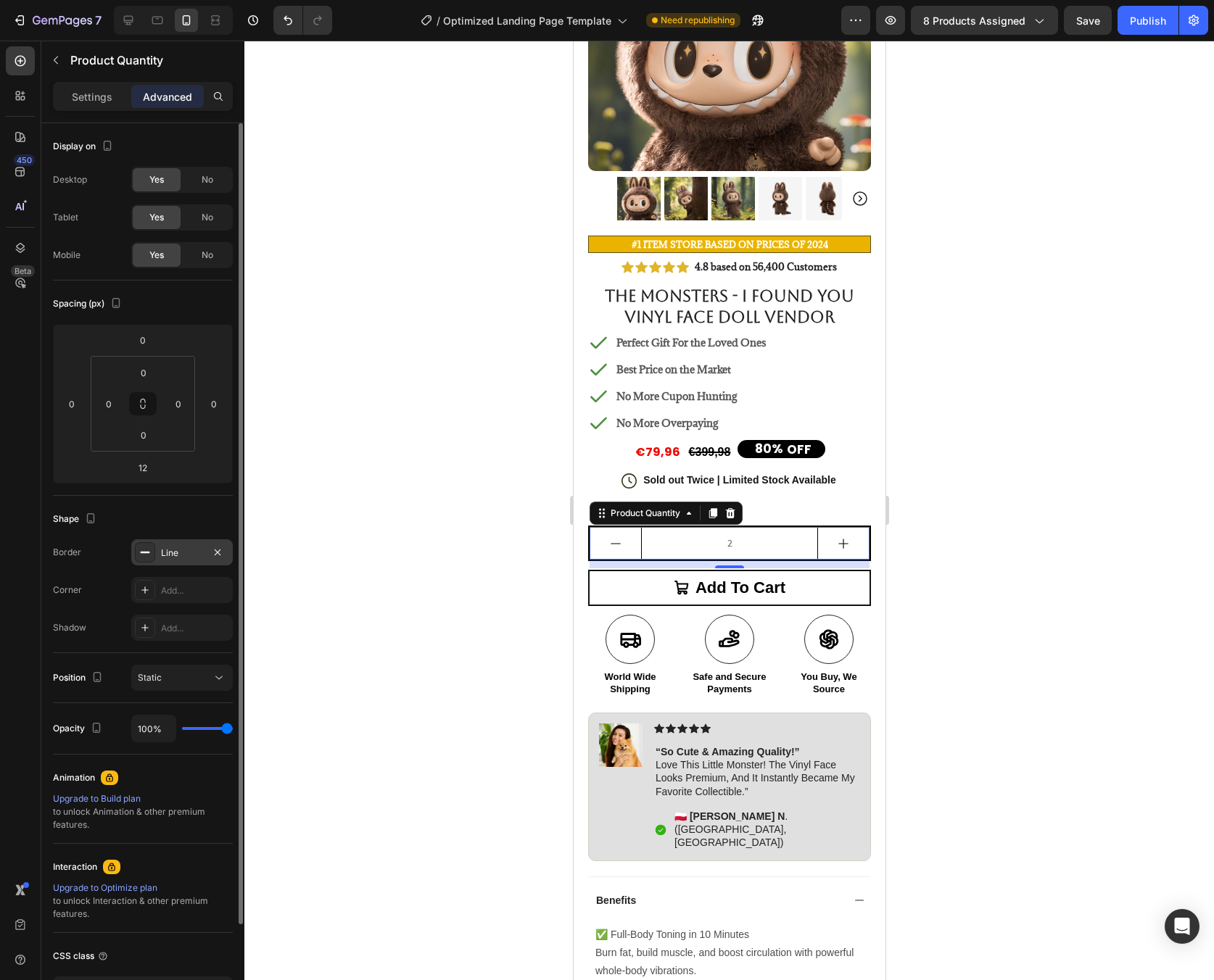
click at [479, 561] on div at bounding box center [729, 510] width 970 height 940
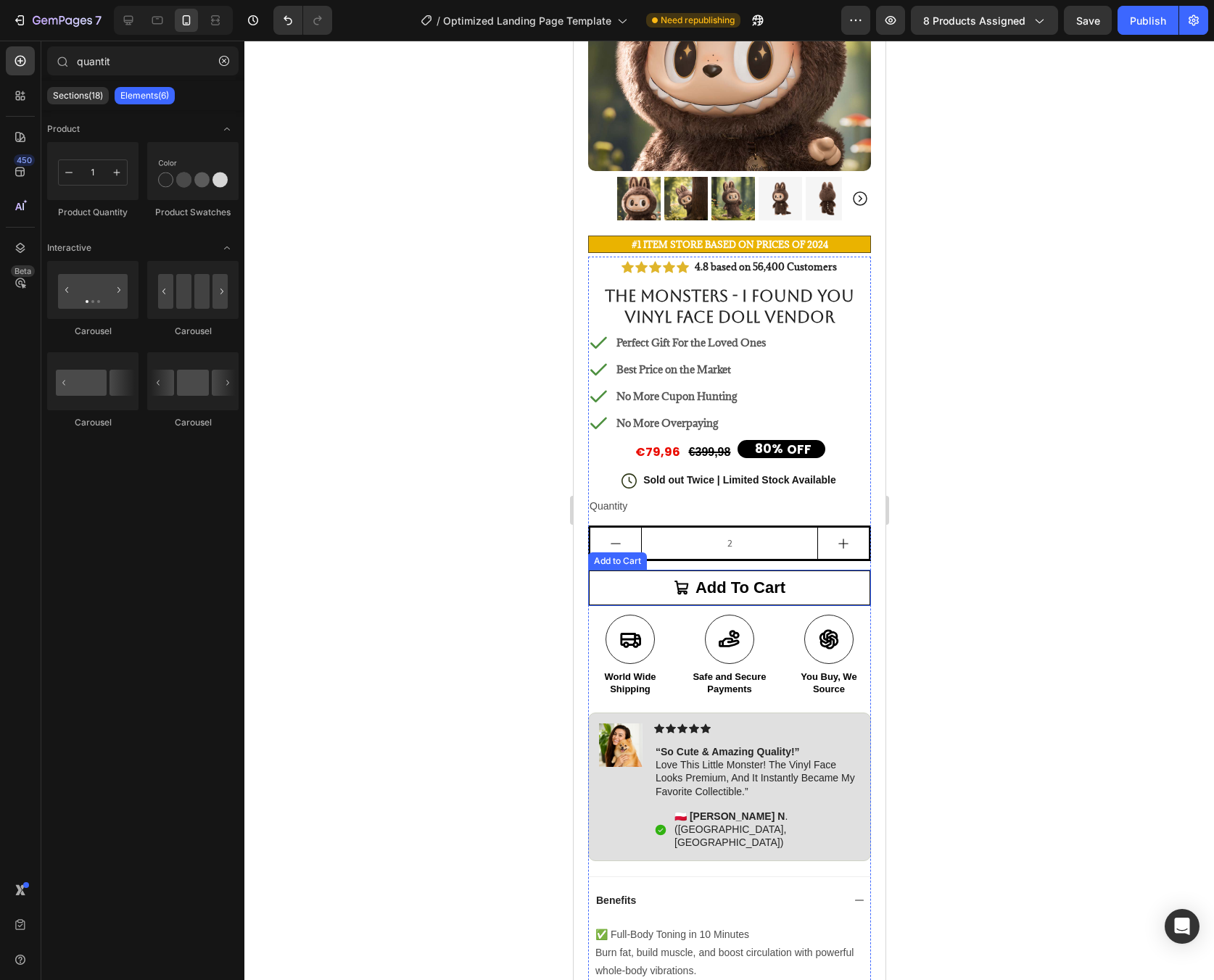
click at [825, 570] on button "Add to cart" at bounding box center [729, 588] width 283 height 36
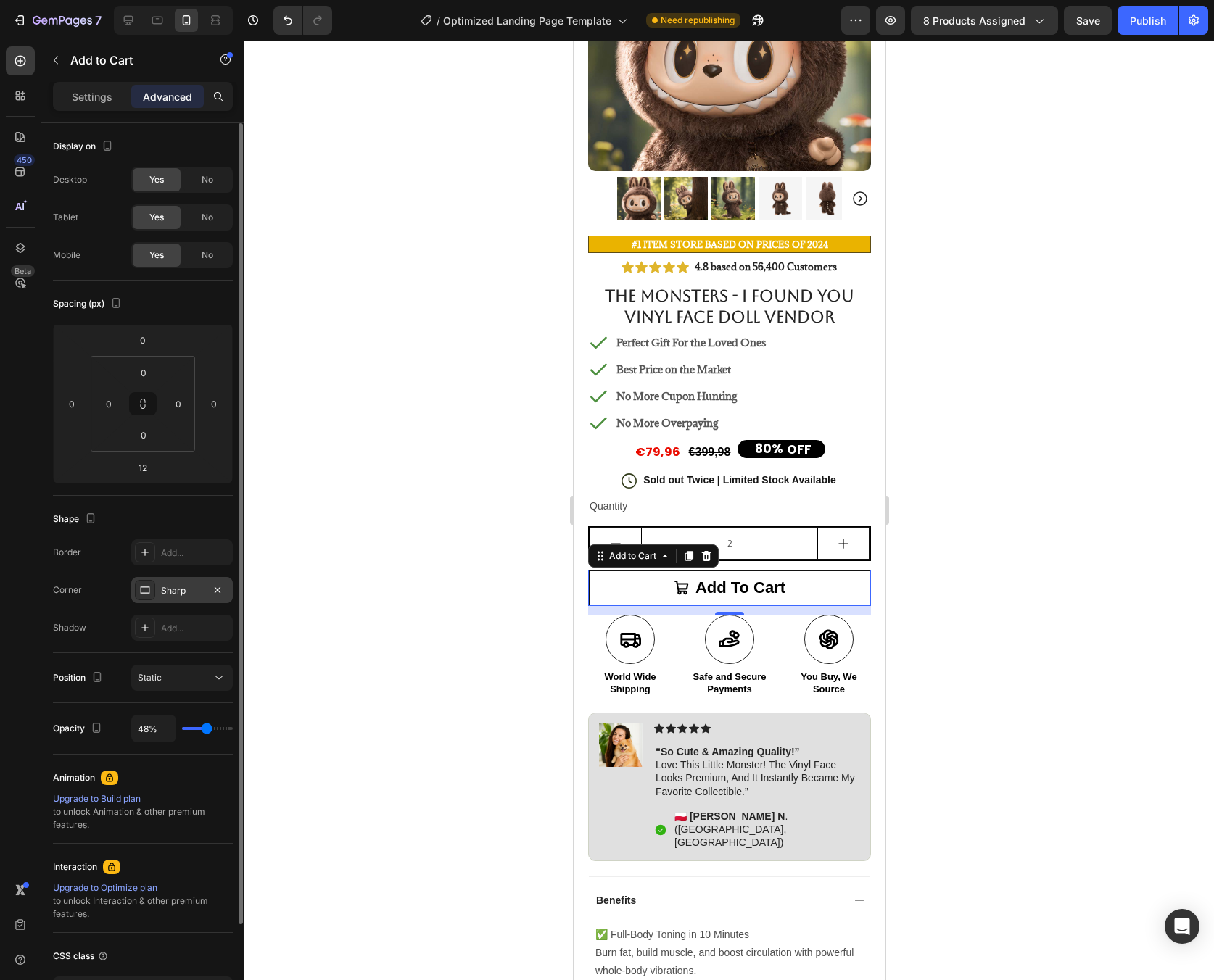
click at [192, 598] on div "Sharp" at bounding box center [182, 590] width 101 height 26
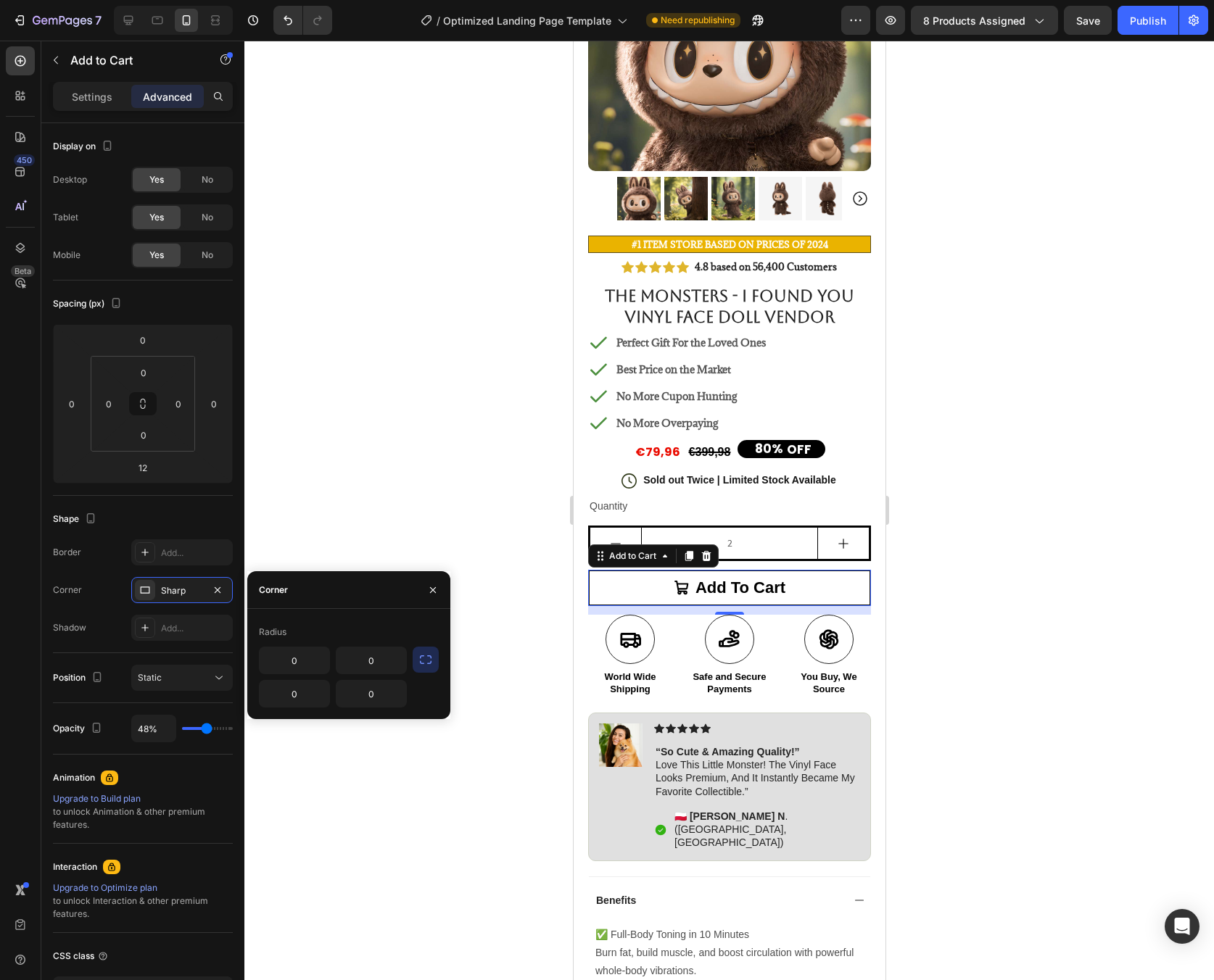
click at [429, 668] on button "button" at bounding box center [426, 659] width 26 height 26
click at [98, 92] on p "Settings" at bounding box center [91, 96] width 40 height 16
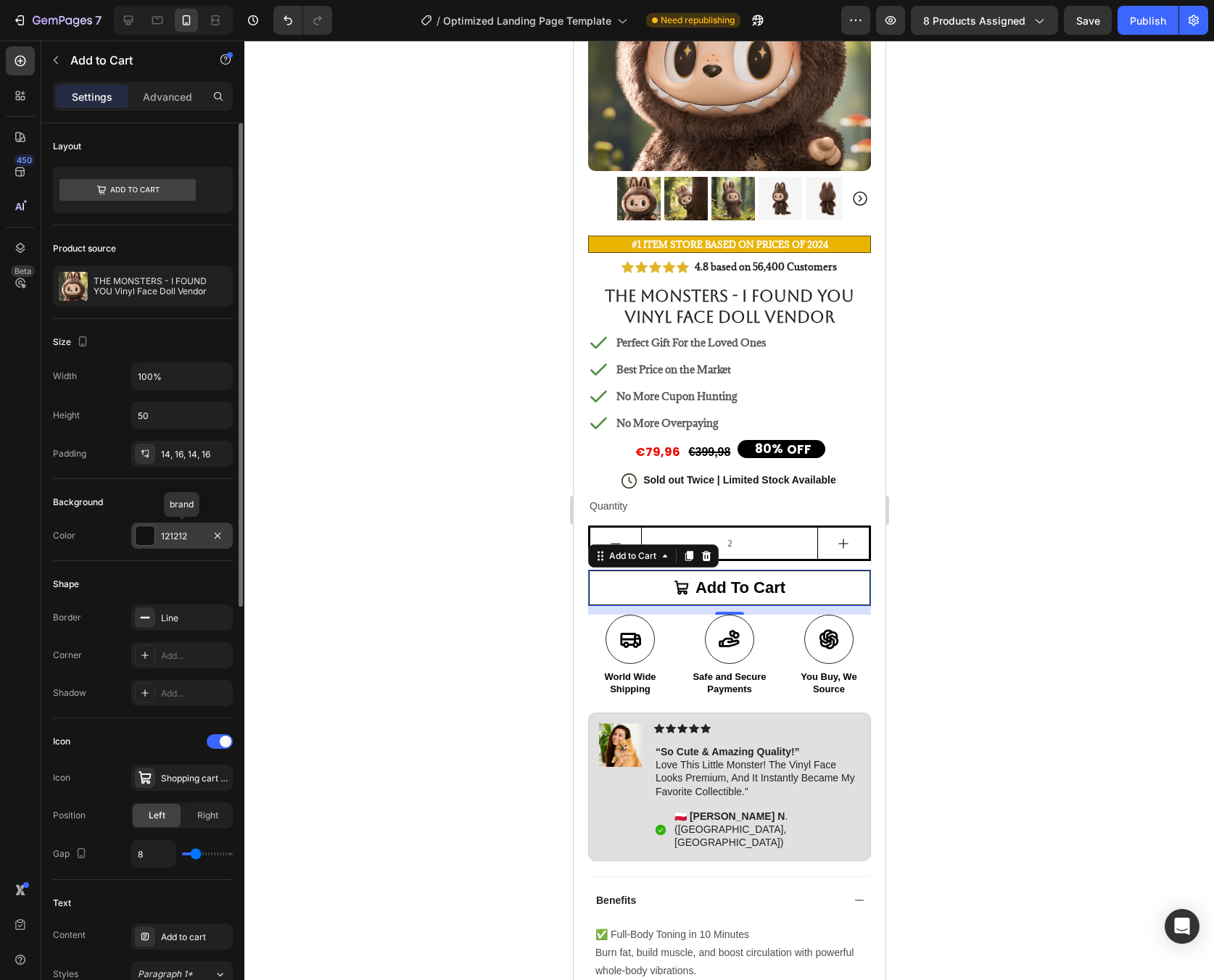
click at [180, 543] on div "121212" at bounding box center [182, 537] width 42 height 13
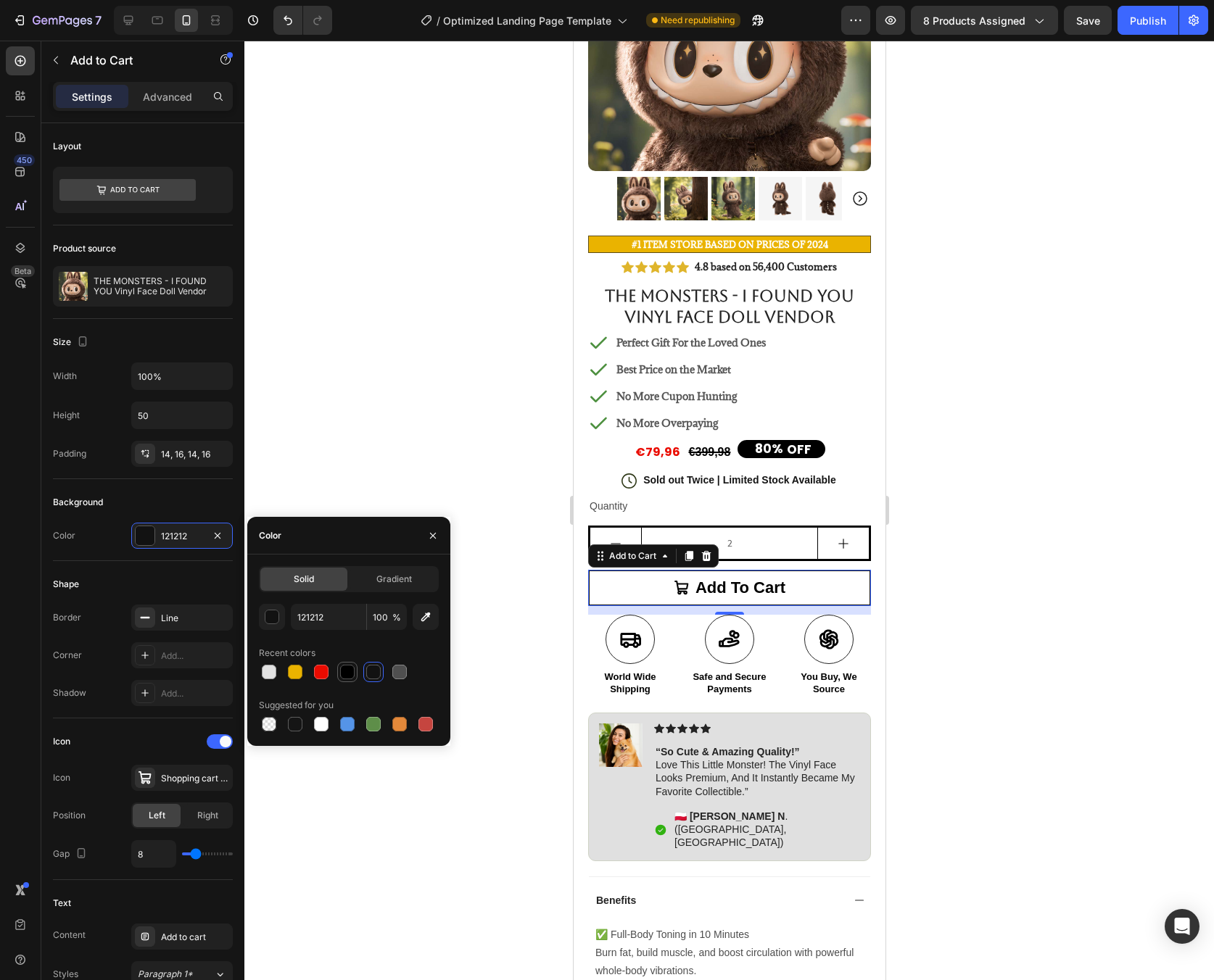
click at [346, 670] on div at bounding box center [348, 673] width 15 height 15
click at [373, 677] on div at bounding box center [373, 673] width 15 height 15
click at [272, 668] on div at bounding box center [269, 673] width 15 height 15
click at [270, 616] on div "button" at bounding box center [273, 617] width 15 height 15
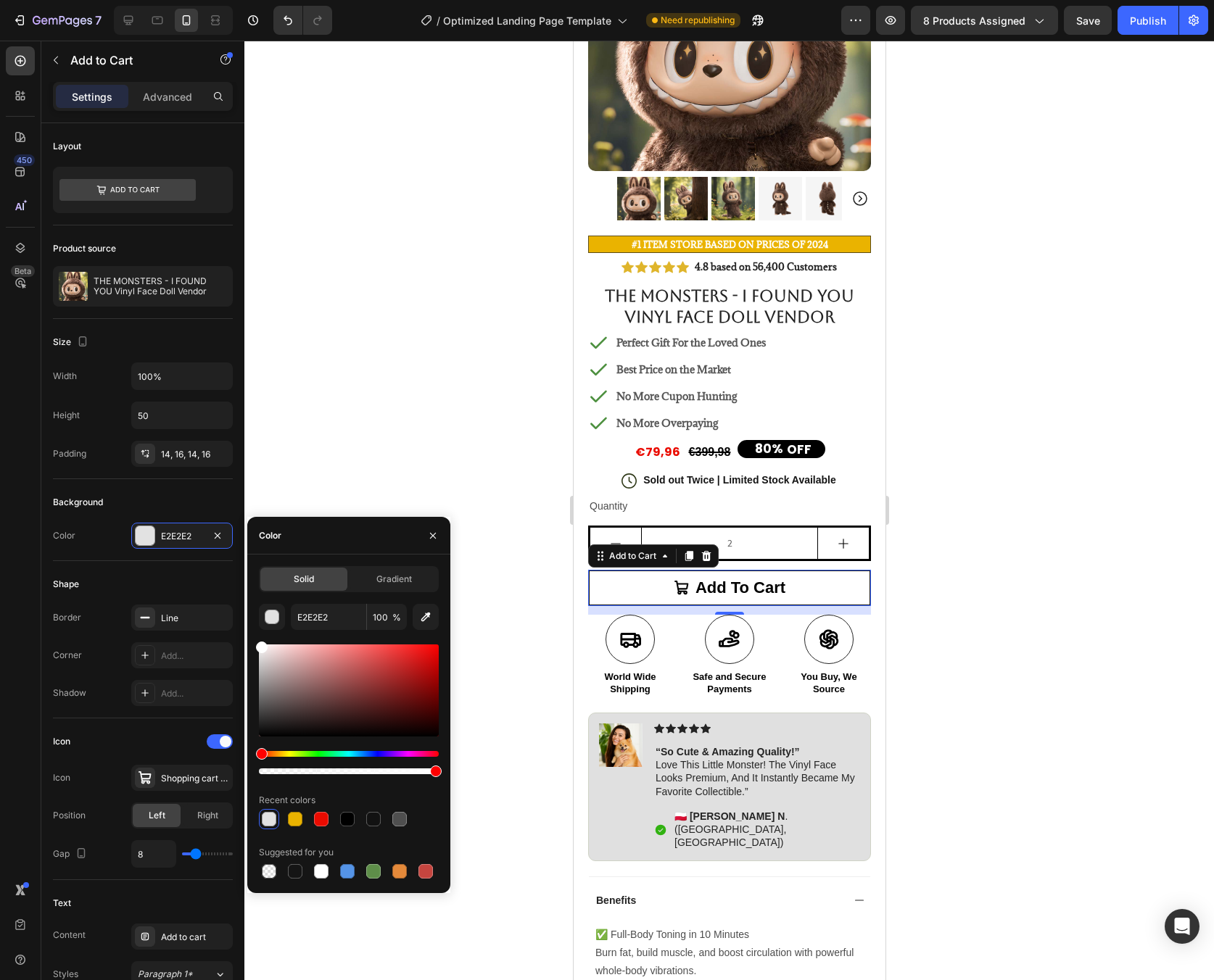
drag, startPoint x: 266, startPoint y: 647, endPoint x: 248, endPoint y: 631, distance: 24.1
click at [248, 631] on div "Solid Gradient E2E2E2 100 % Recent colors Suggested for you" at bounding box center [349, 724] width 203 height 316
type input "FFFFFF"
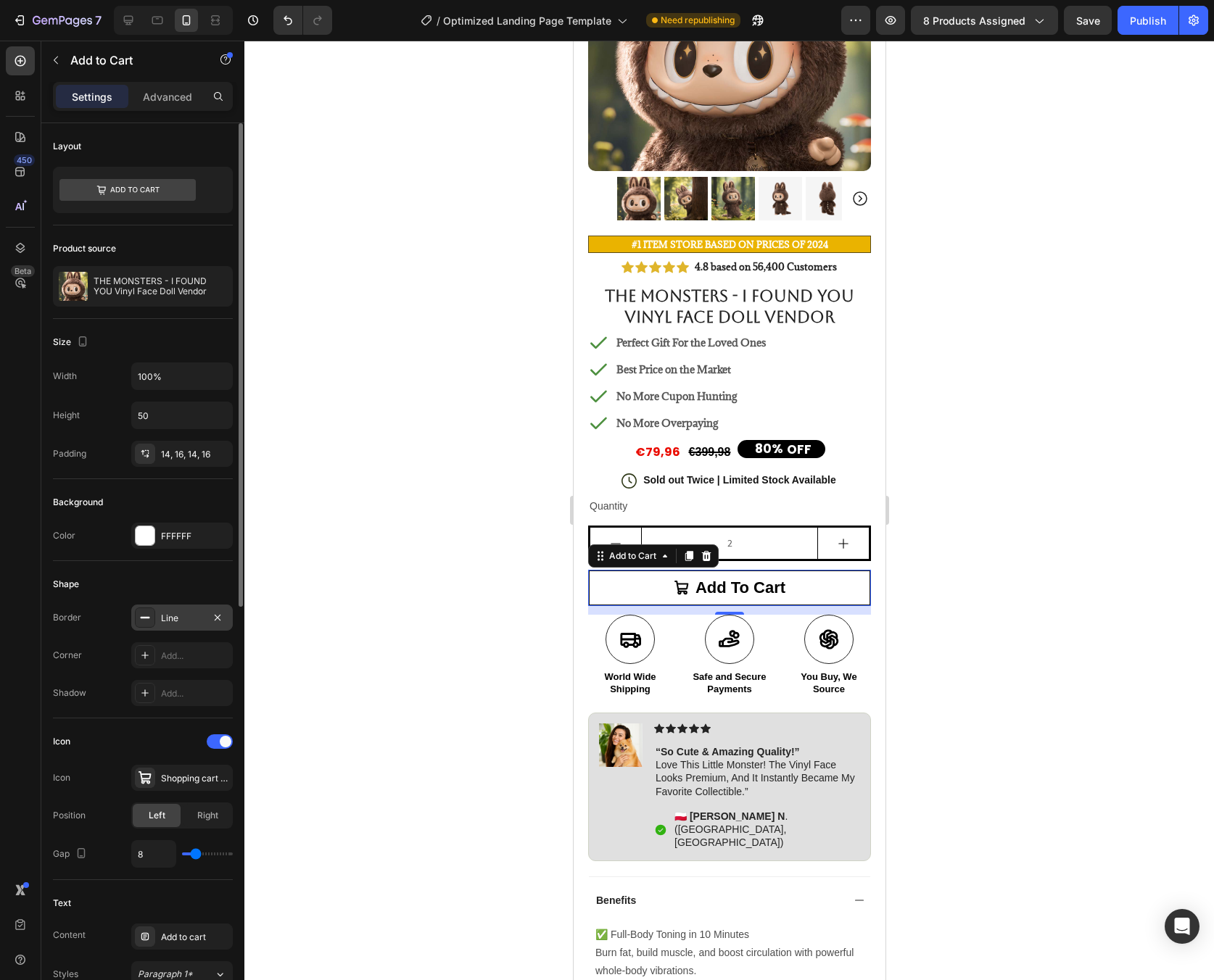
click at [177, 616] on div "Line" at bounding box center [182, 618] width 42 height 13
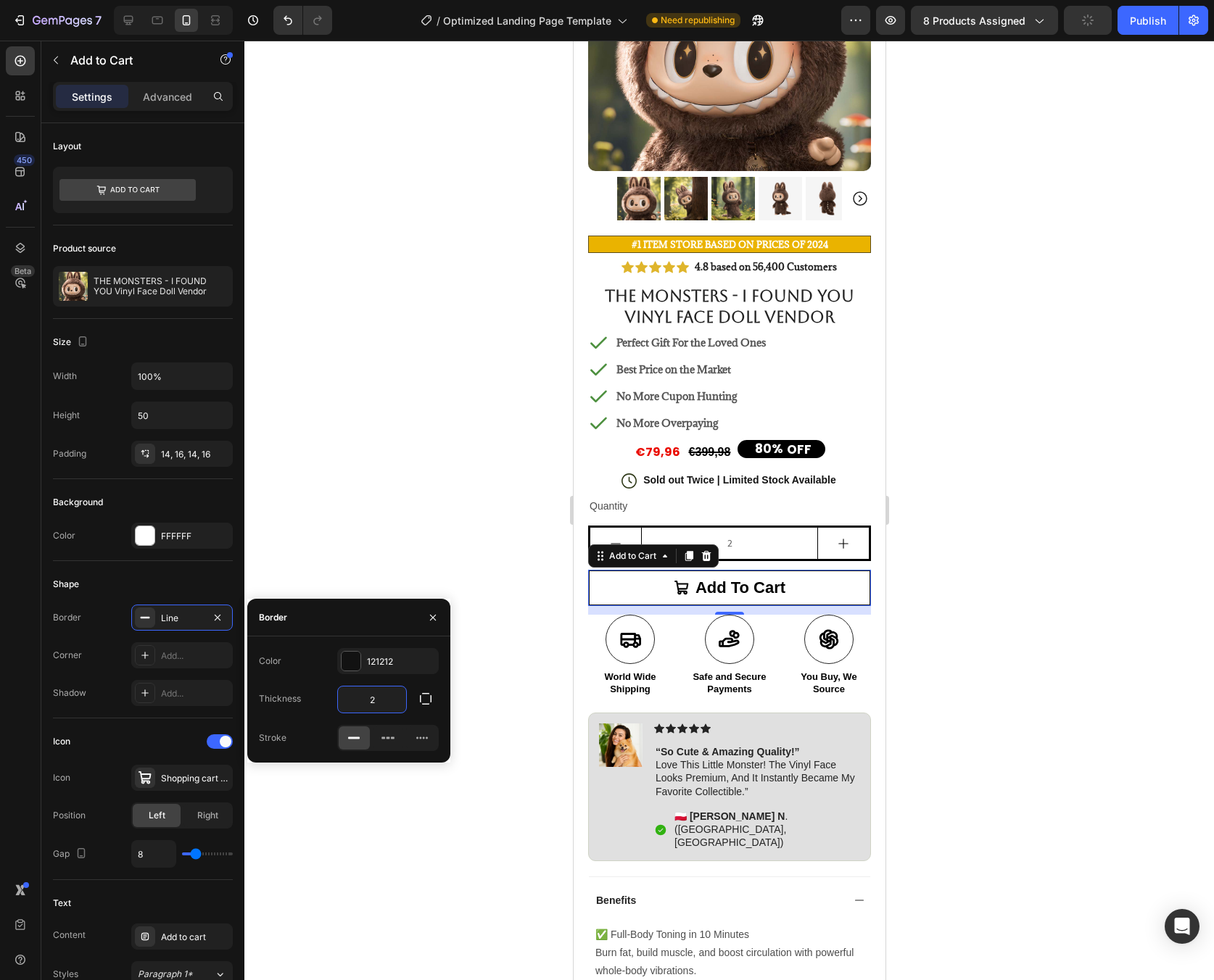
click at [376, 697] on input "2" at bounding box center [372, 700] width 68 height 26
type input "1"
click at [898, 585] on div at bounding box center [729, 510] width 970 height 940
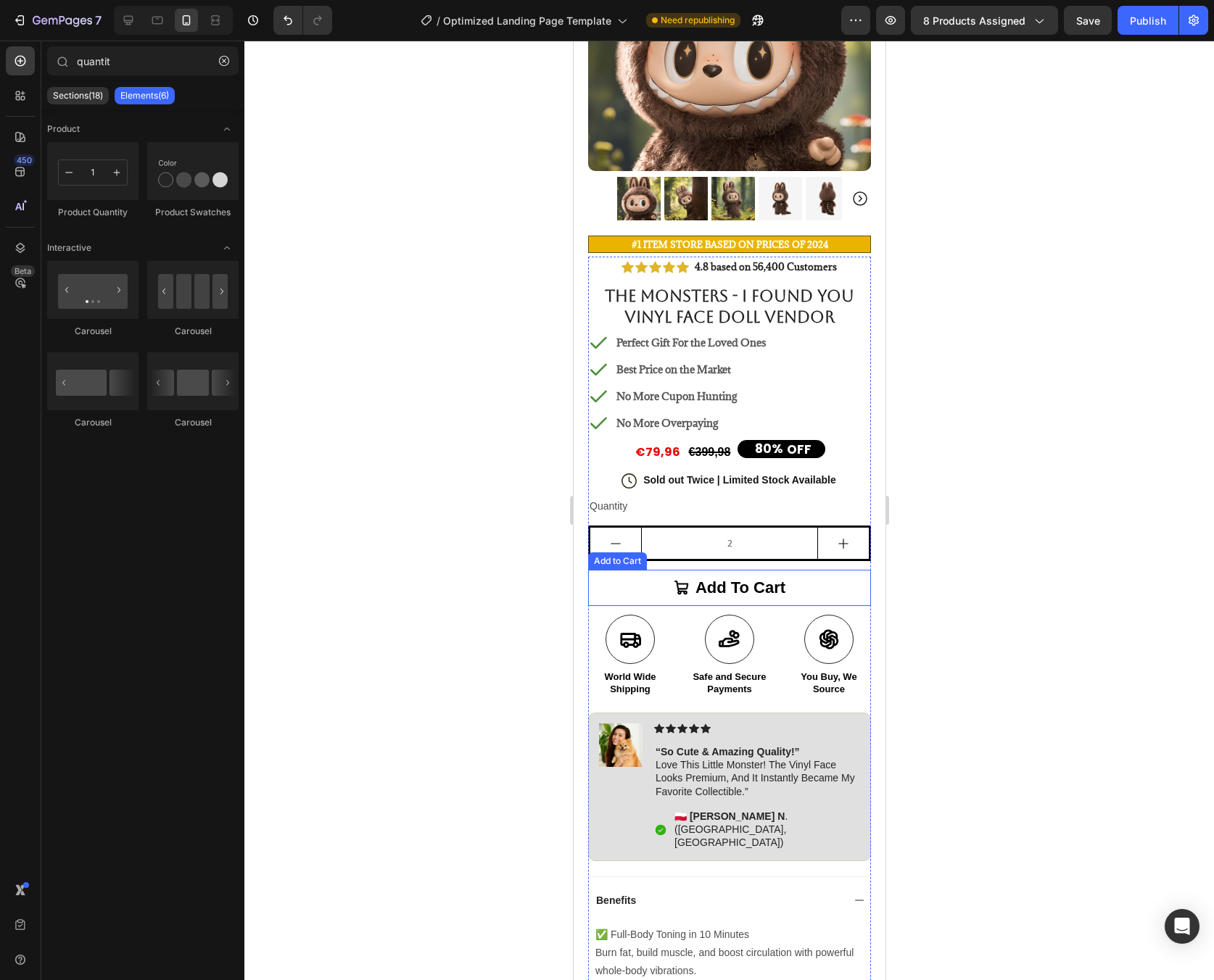
click at [823, 576] on button "Add to cart" at bounding box center [729, 588] width 283 height 36
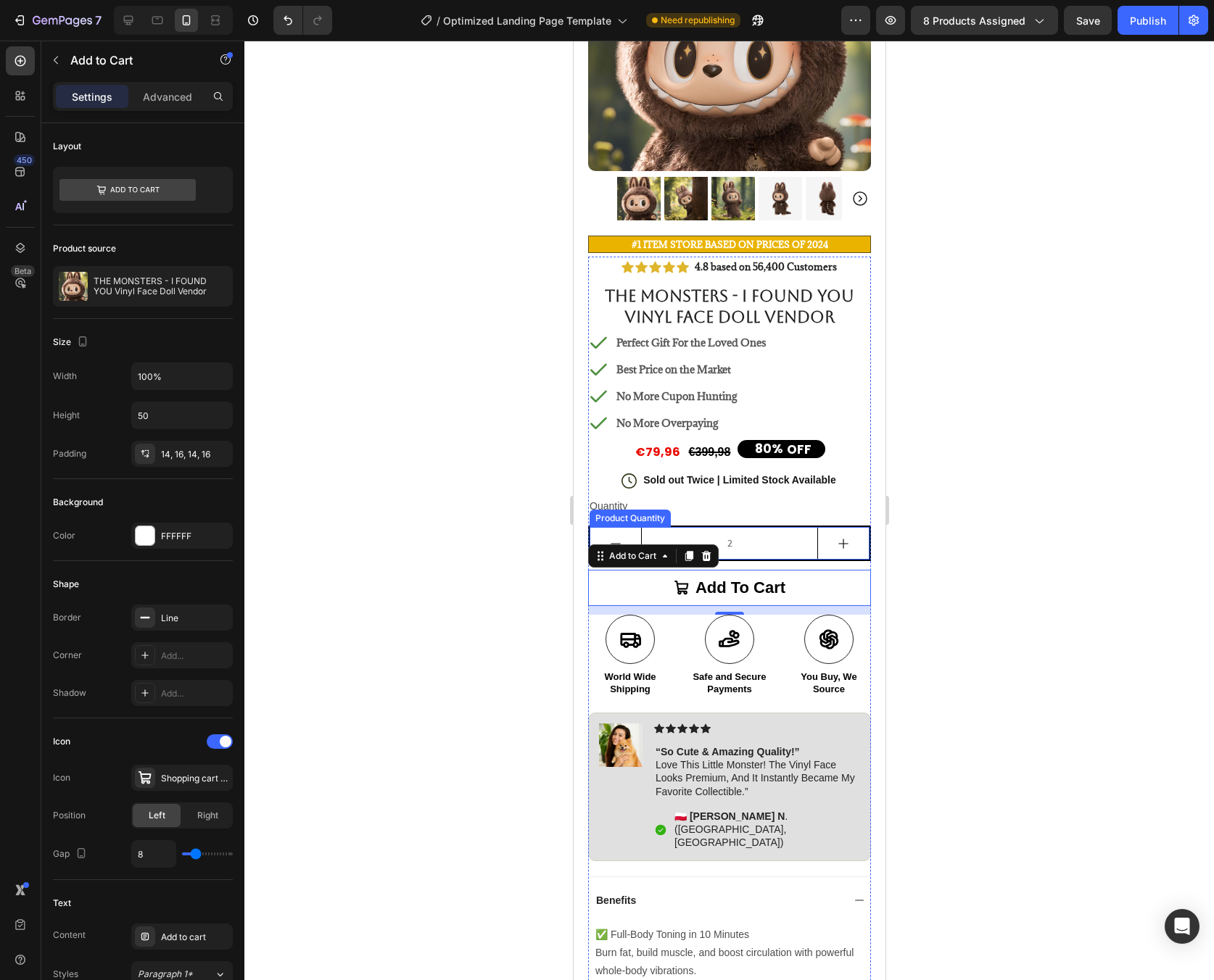
click at [775, 531] on input "2" at bounding box center [729, 543] width 177 height 31
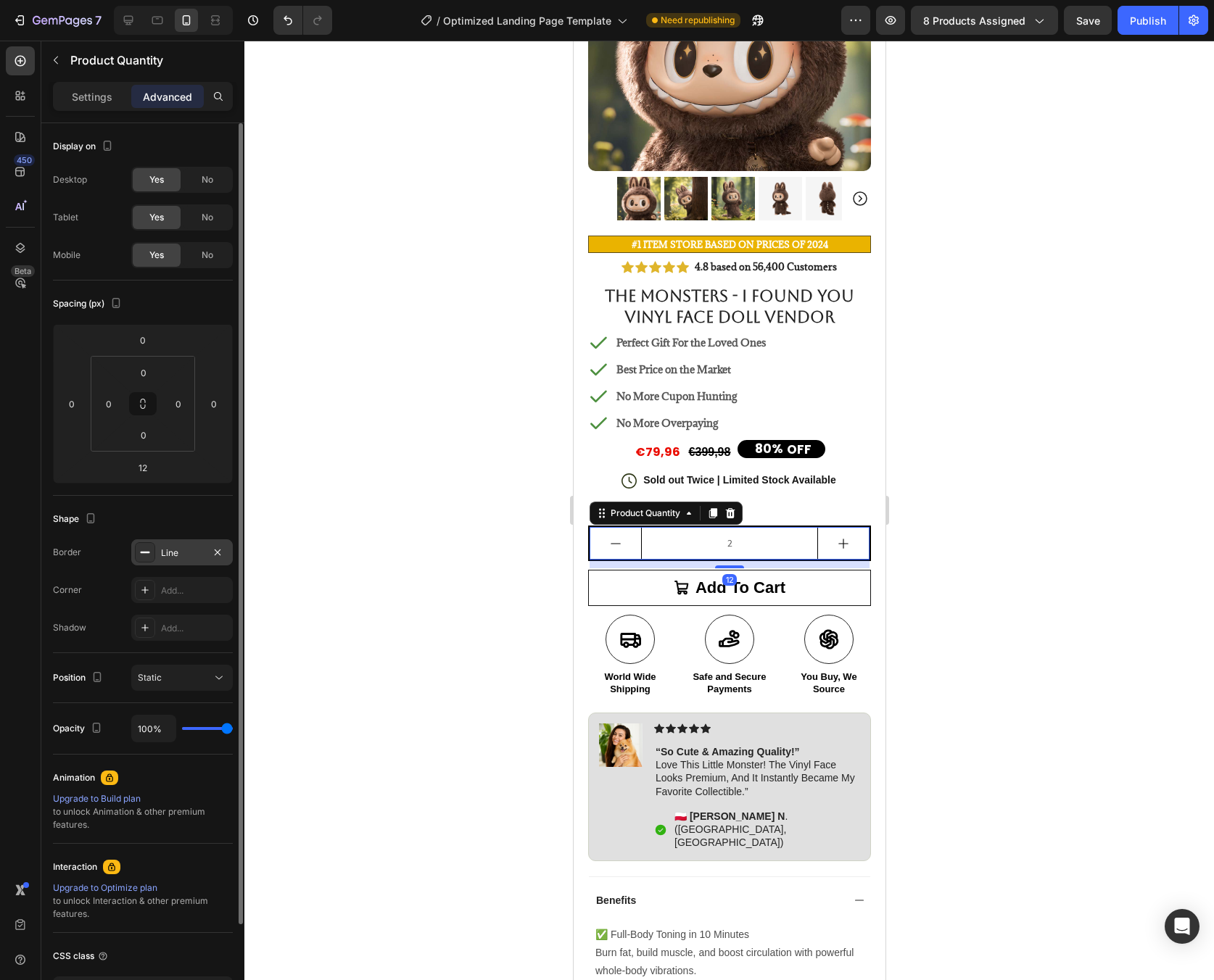
click at [169, 554] on div "Line" at bounding box center [182, 553] width 42 height 13
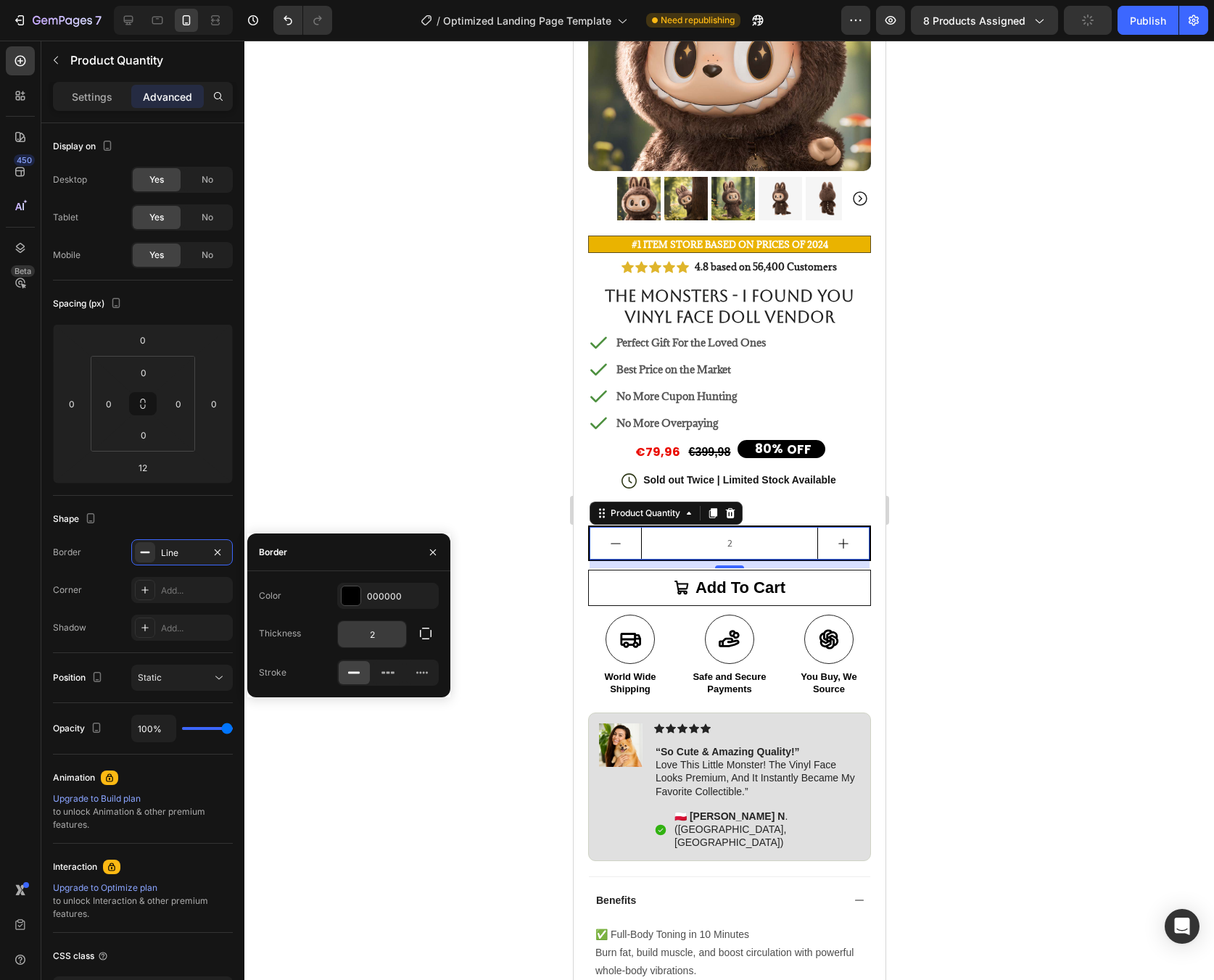
click at [392, 641] on input "2" at bounding box center [372, 635] width 68 height 26
type input "1"
click at [1039, 585] on div at bounding box center [729, 510] width 970 height 940
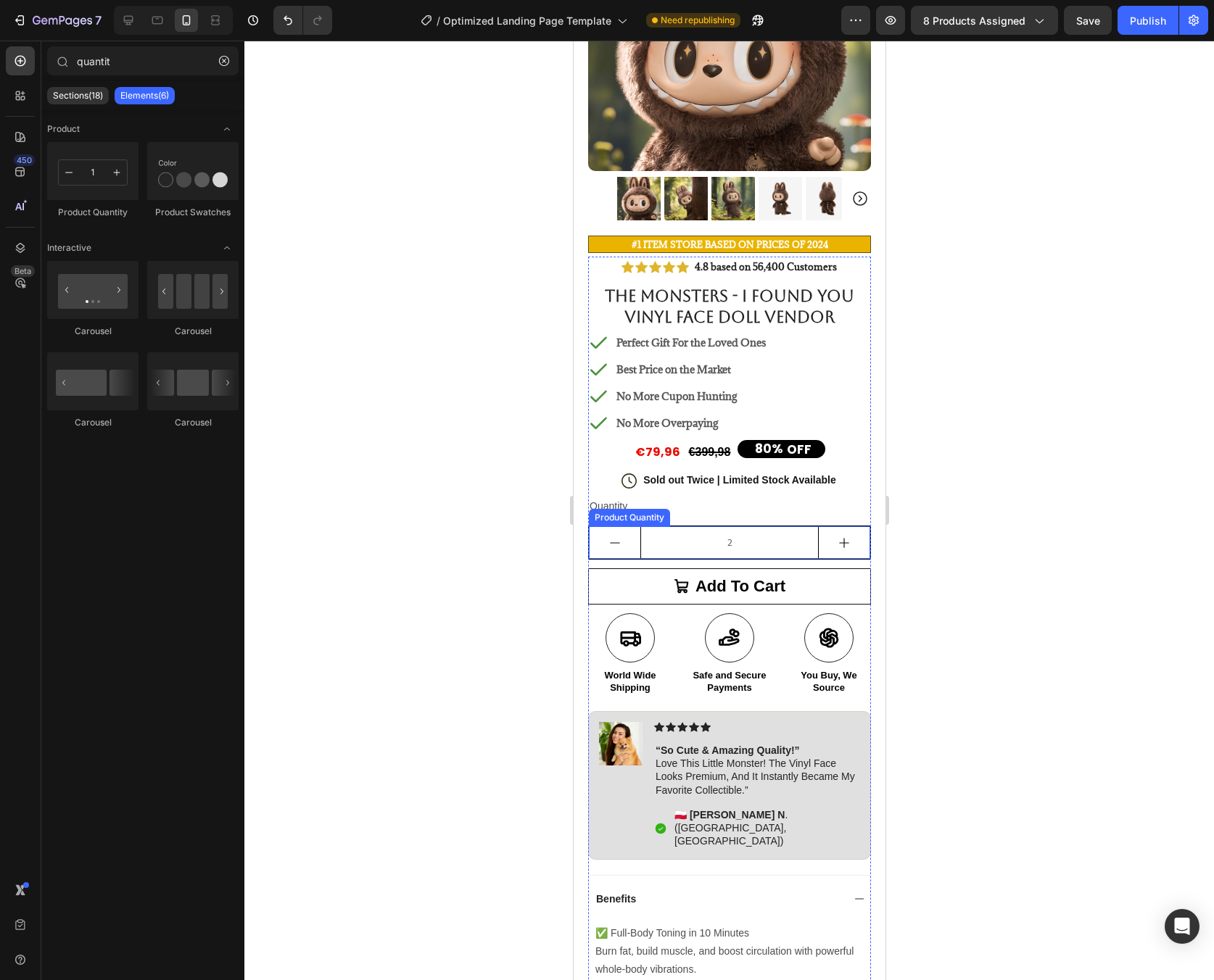
click at [772, 530] on input "2" at bounding box center [729, 543] width 178 height 31
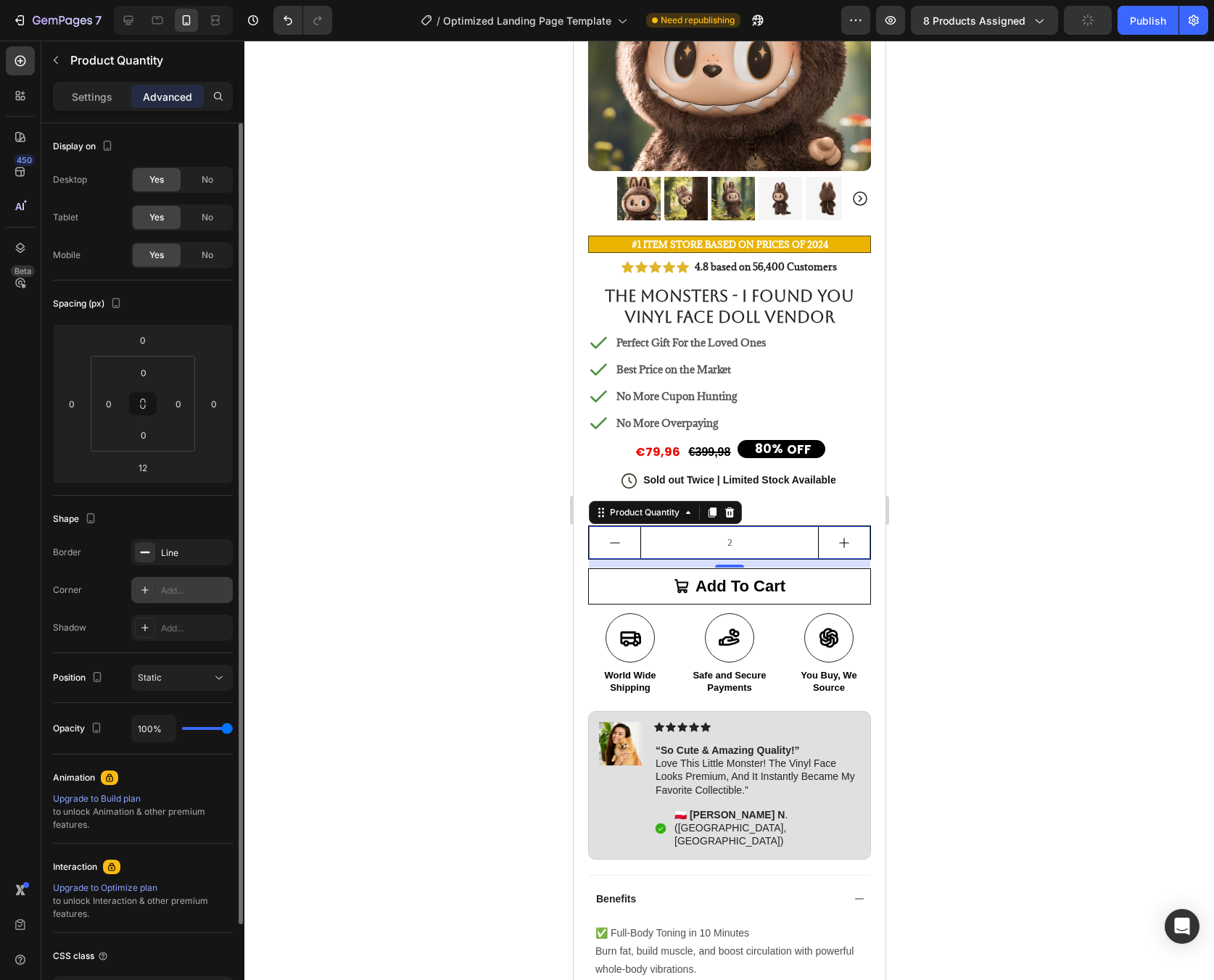
click at [195, 585] on div "Add..." at bounding box center [195, 591] width 68 height 13
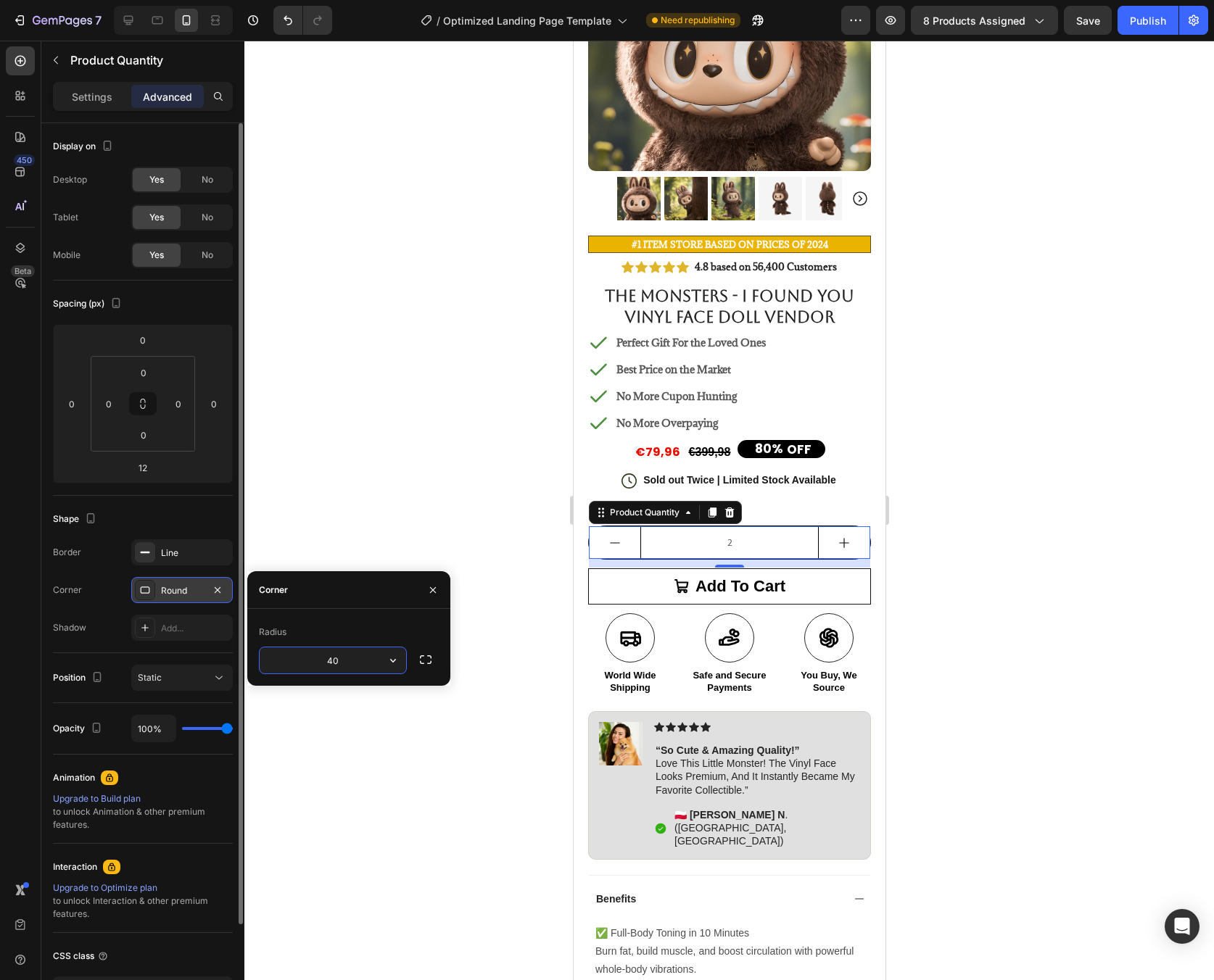
type input "40"
click at [1050, 585] on div at bounding box center [729, 510] width 970 height 940
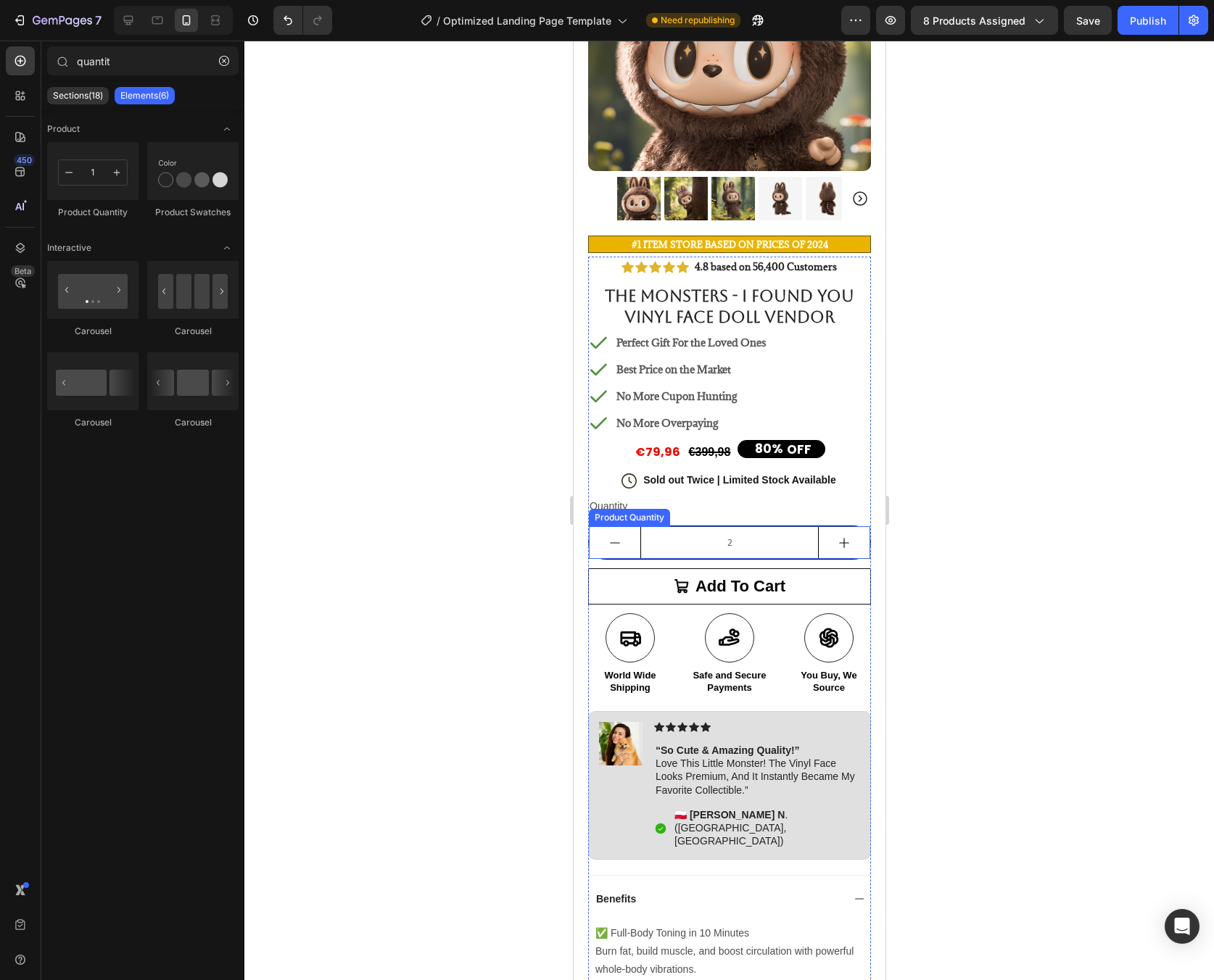
click at [745, 536] on input "2" at bounding box center [729, 543] width 178 height 31
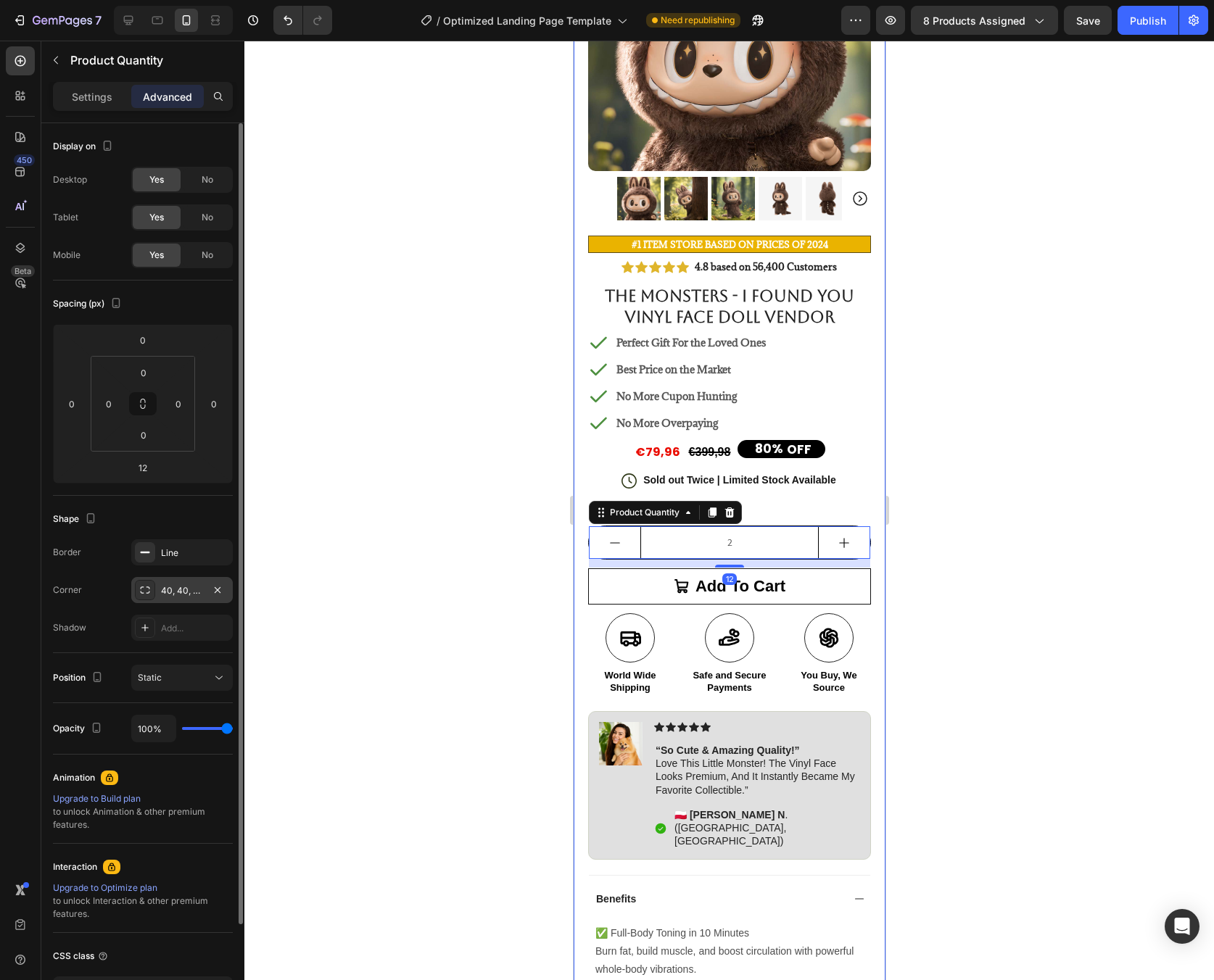
click at [172, 586] on div "40, 40, 40, 40" at bounding box center [182, 591] width 42 height 13
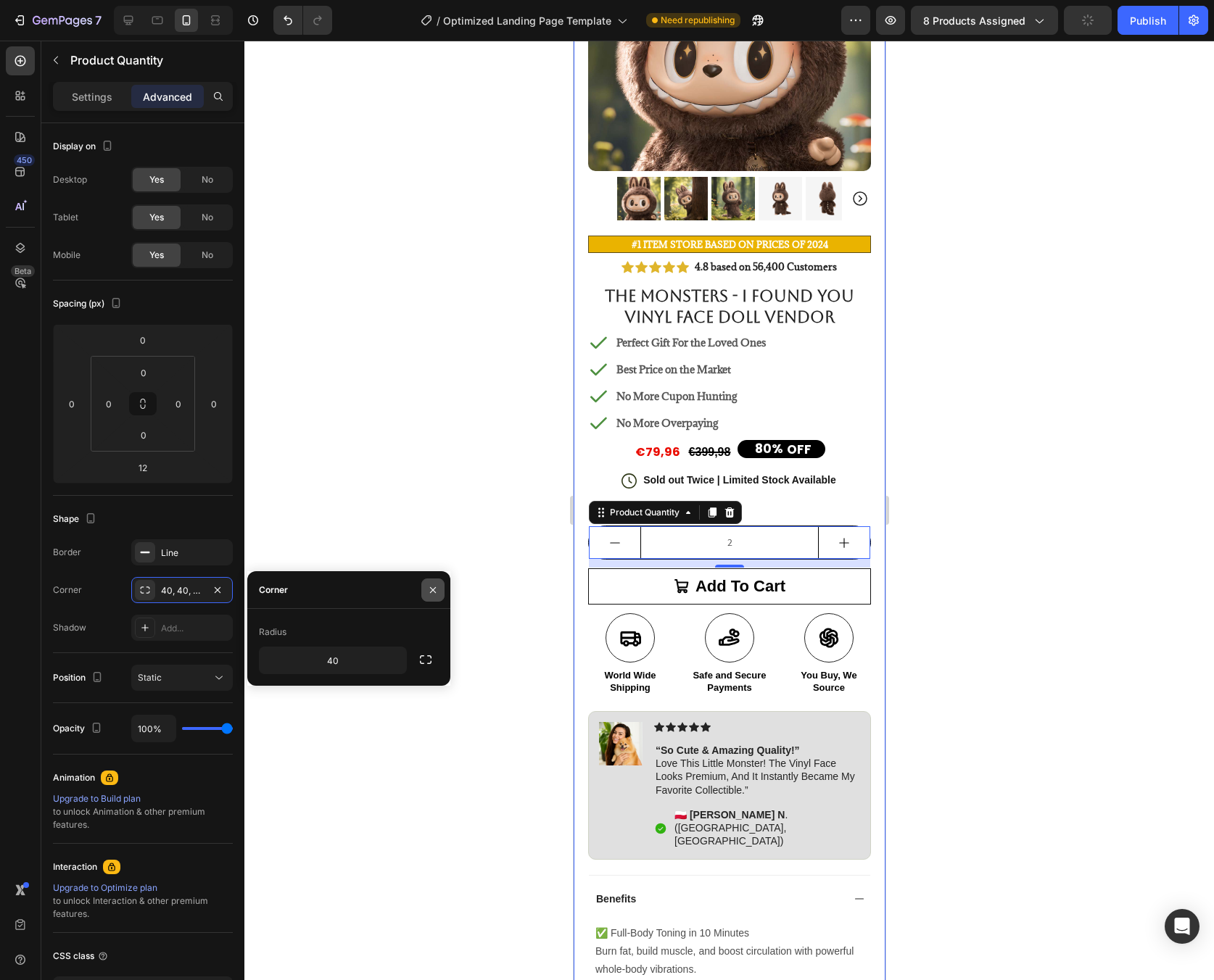
click at [438, 592] on icon "button" at bounding box center [433, 590] width 12 height 12
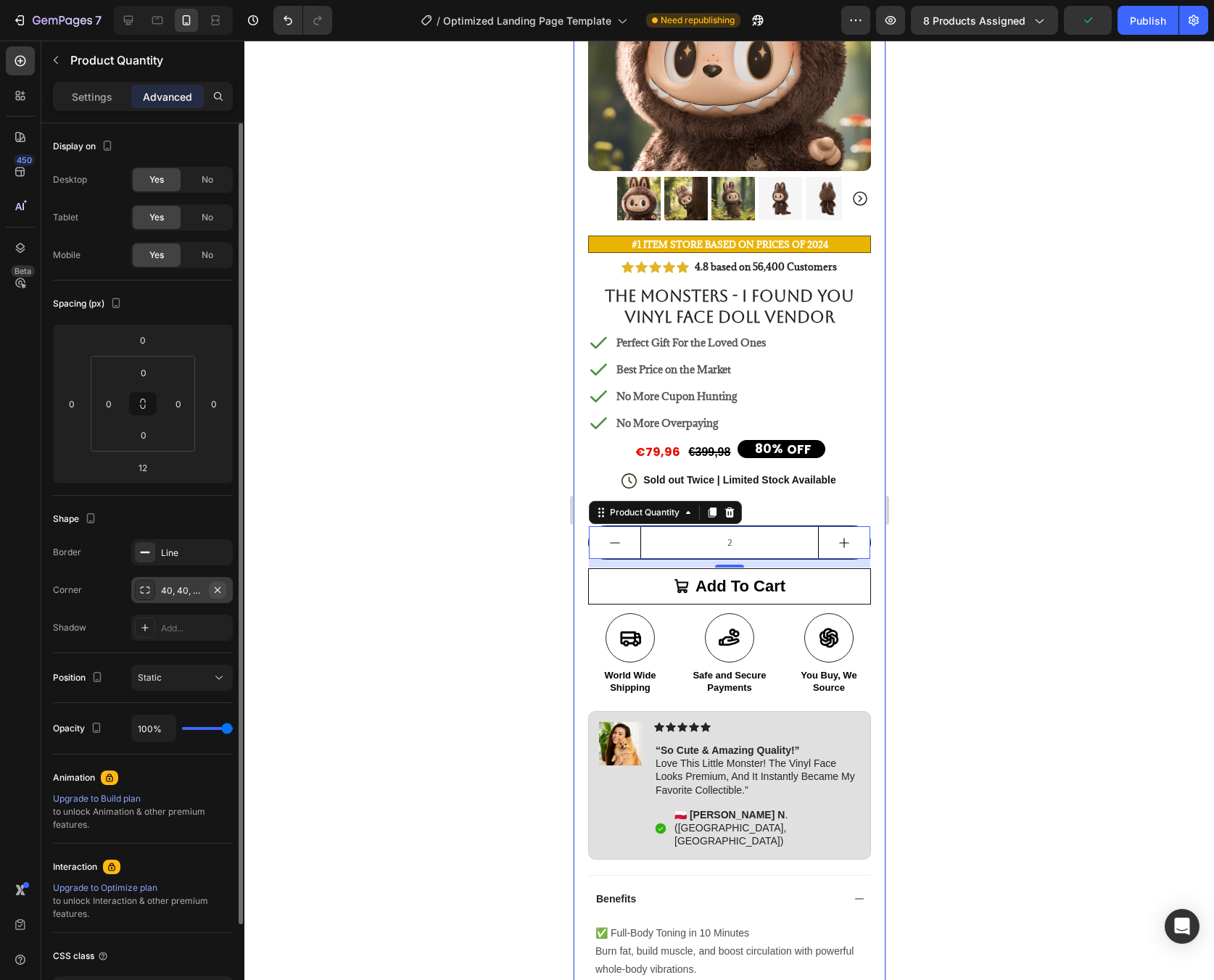
click at [217, 589] on icon "button" at bounding box center [217, 589] width 6 height 6
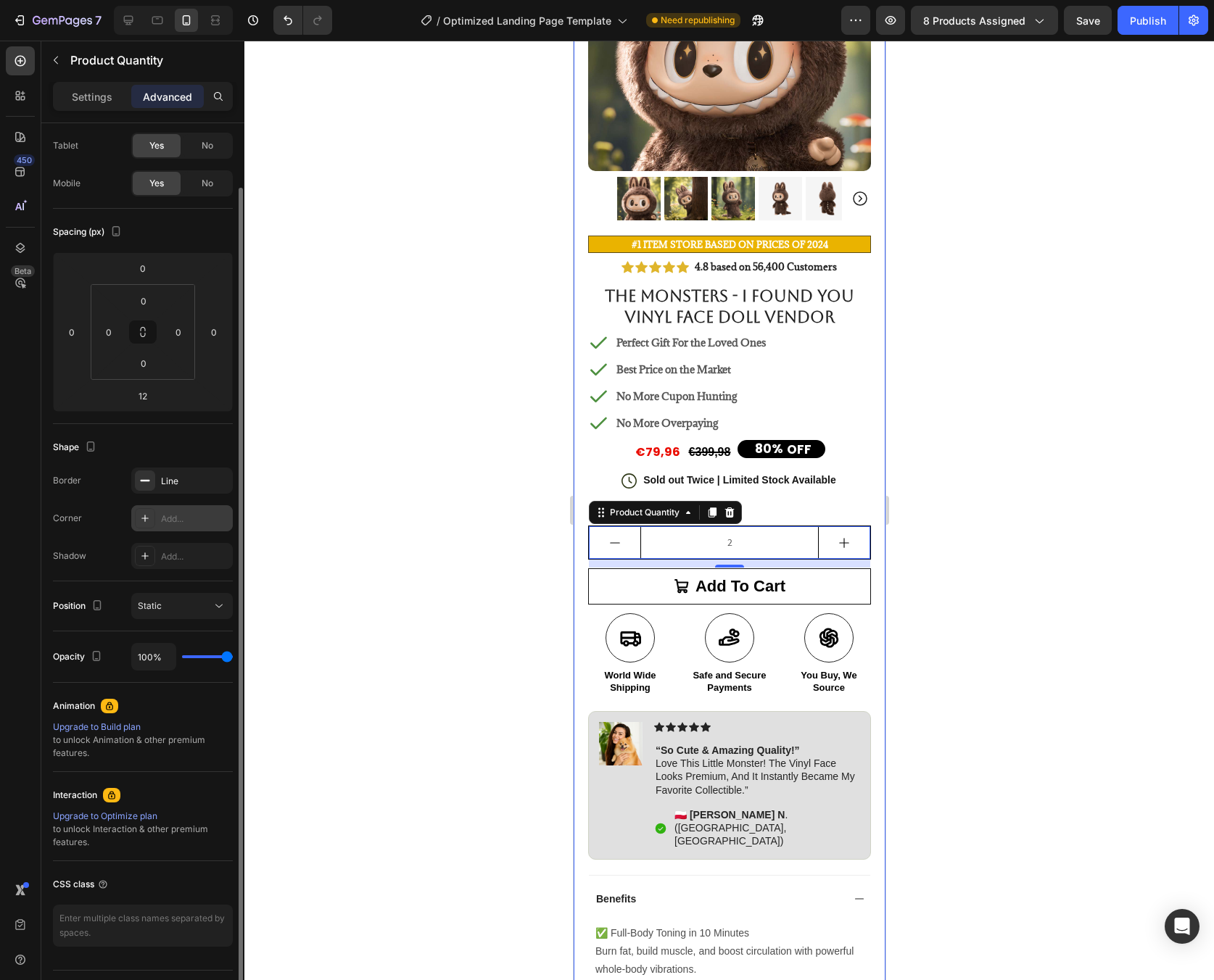
scroll to position [108, 0]
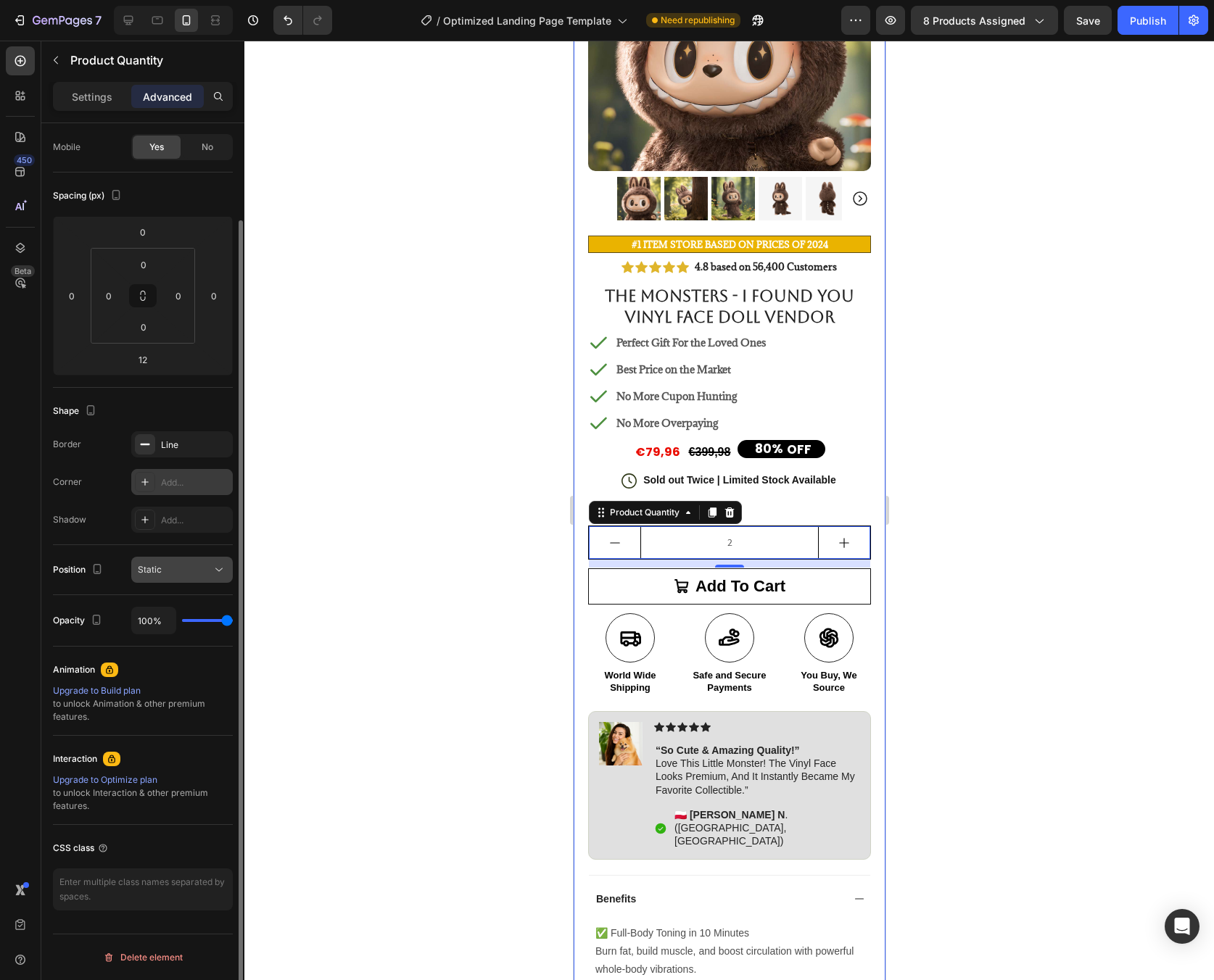
click at [197, 573] on div "Static" at bounding box center [175, 570] width 74 height 13
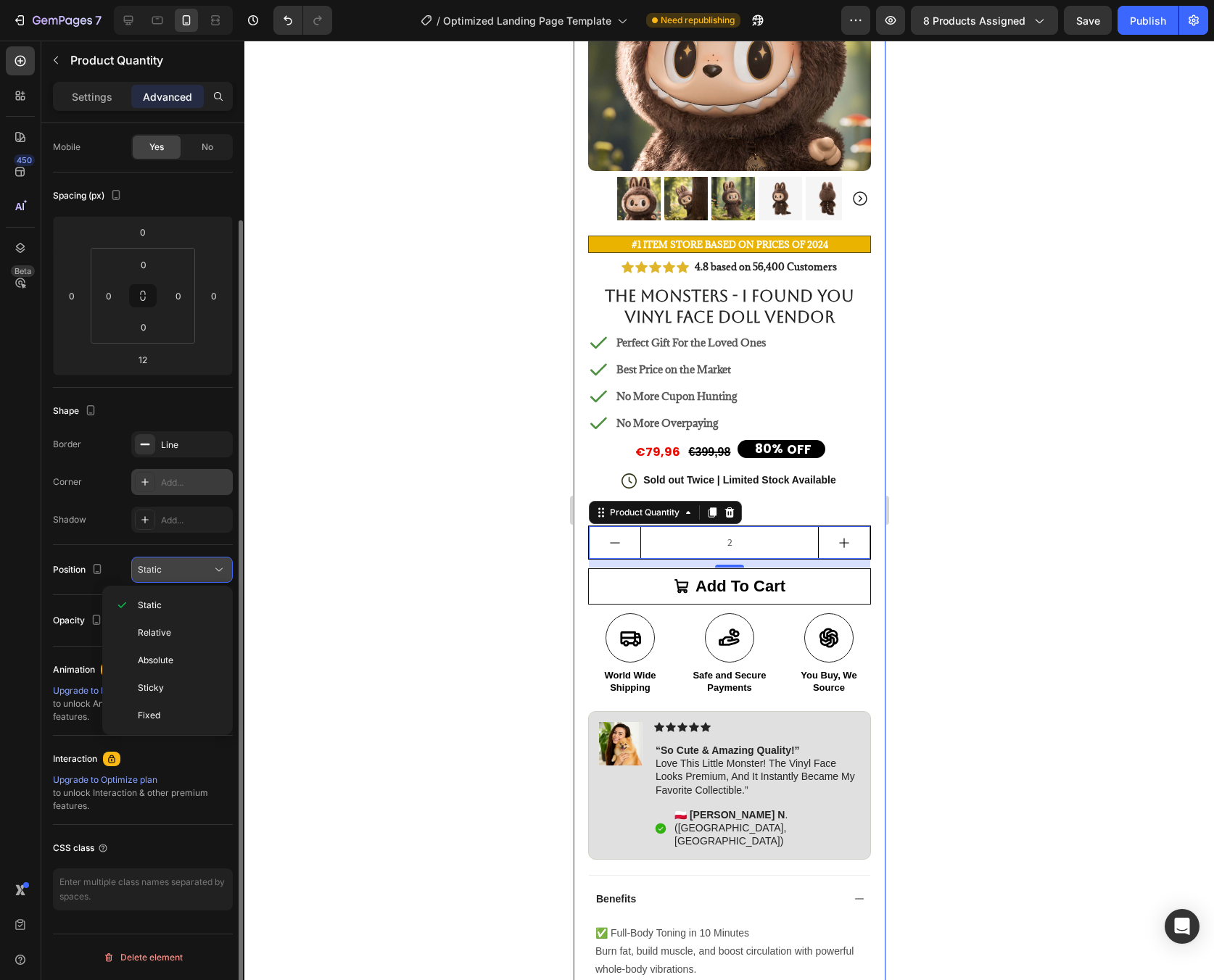
click at [197, 573] on div "Static" at bounding box center [175, 570] width 74 height 13
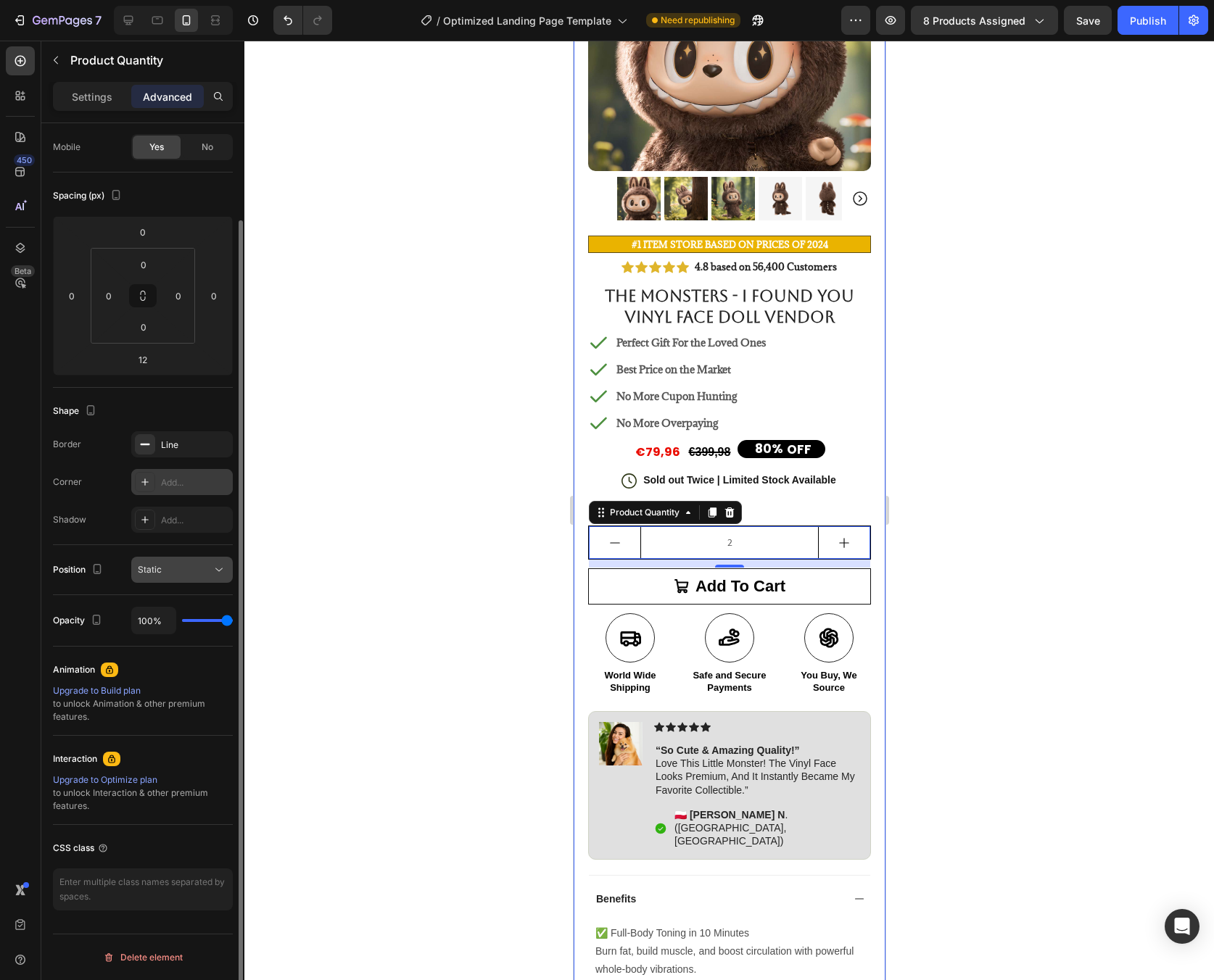
scroll to position [0, 0]
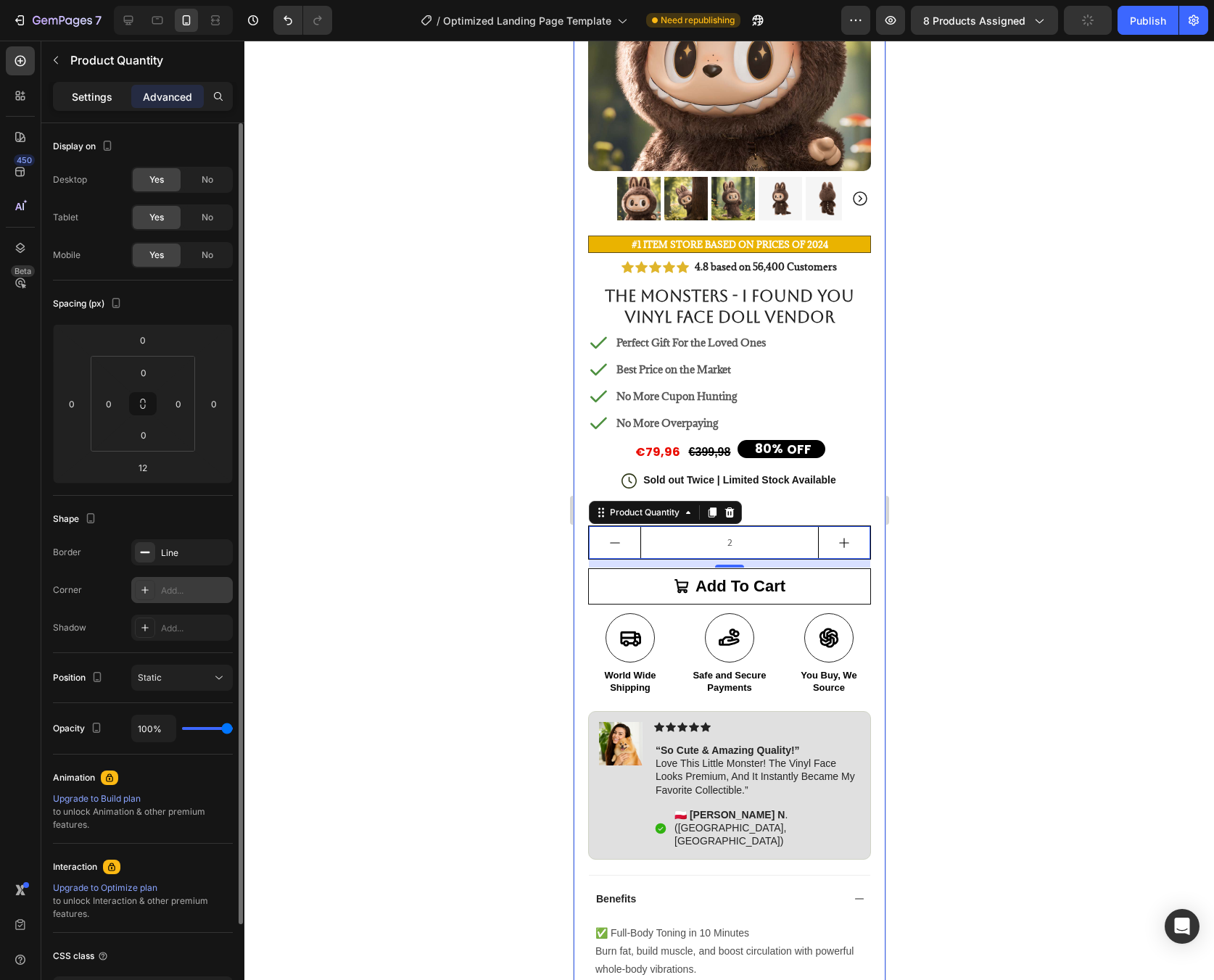
click at [88, 89] on p "Settings" at bounding box center [91, 96] width 40 height 16
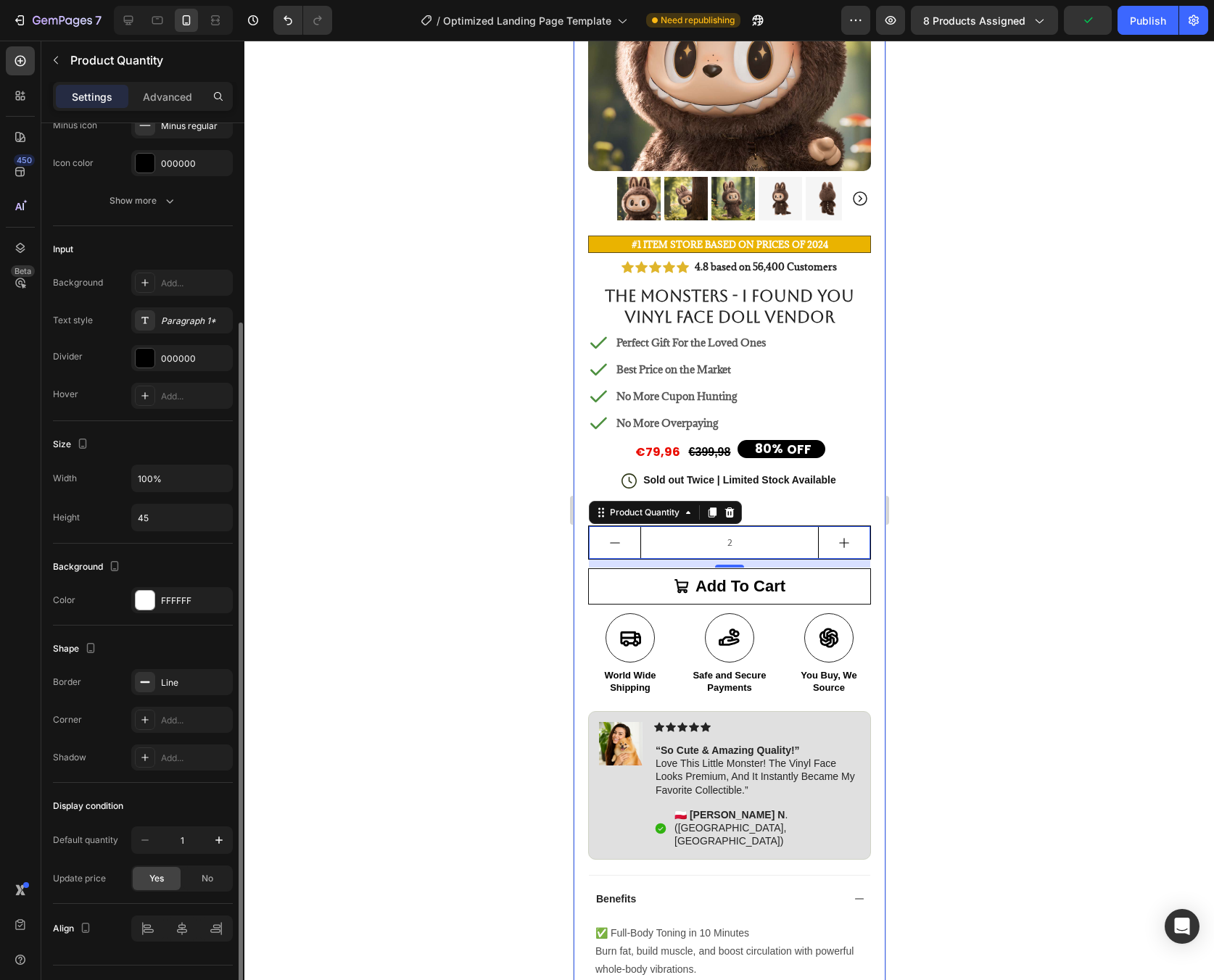
scroll to position [297, 0]
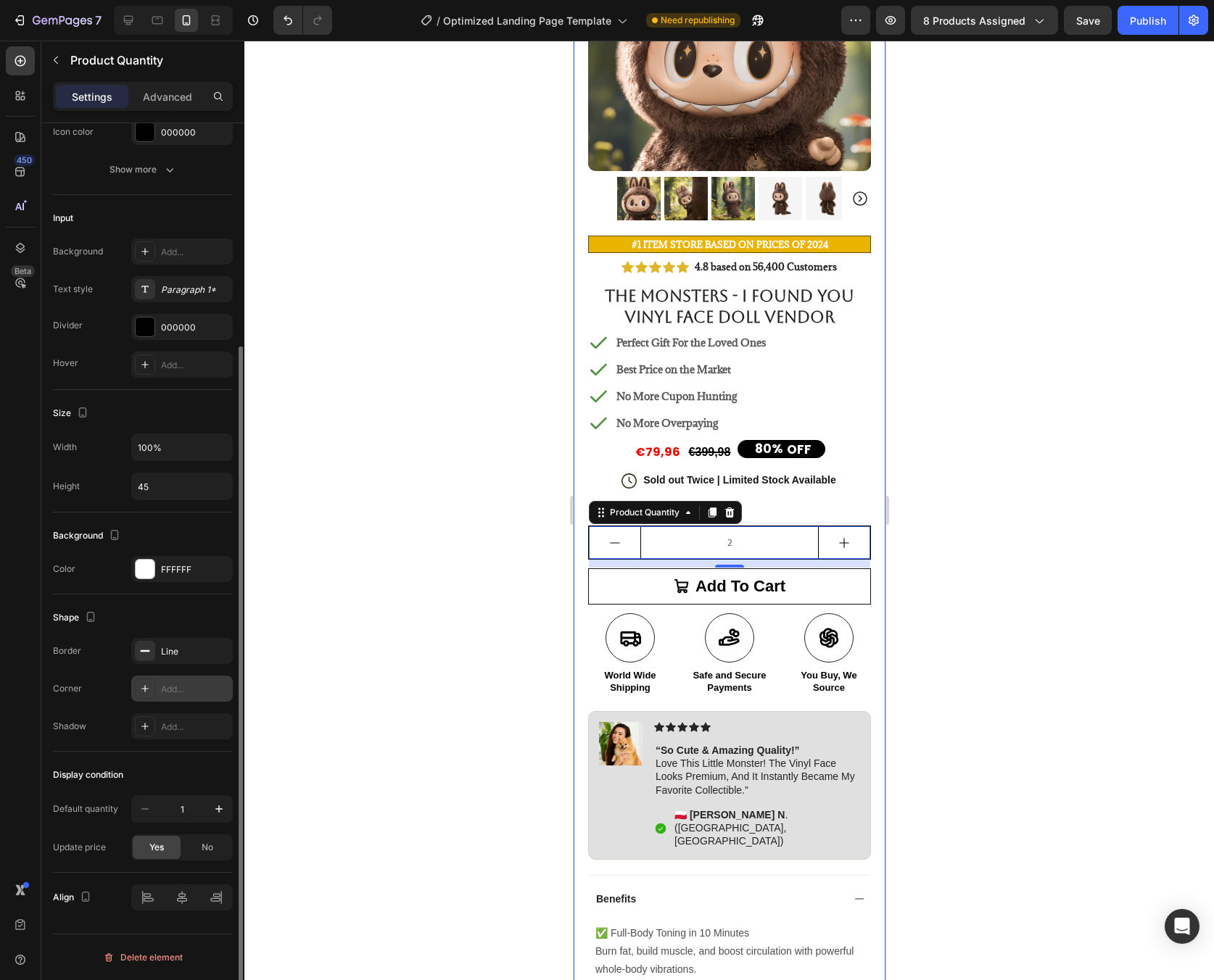
click at [171, 690] on div "Add..." at bounding box center [195, 690] width 68 height 13
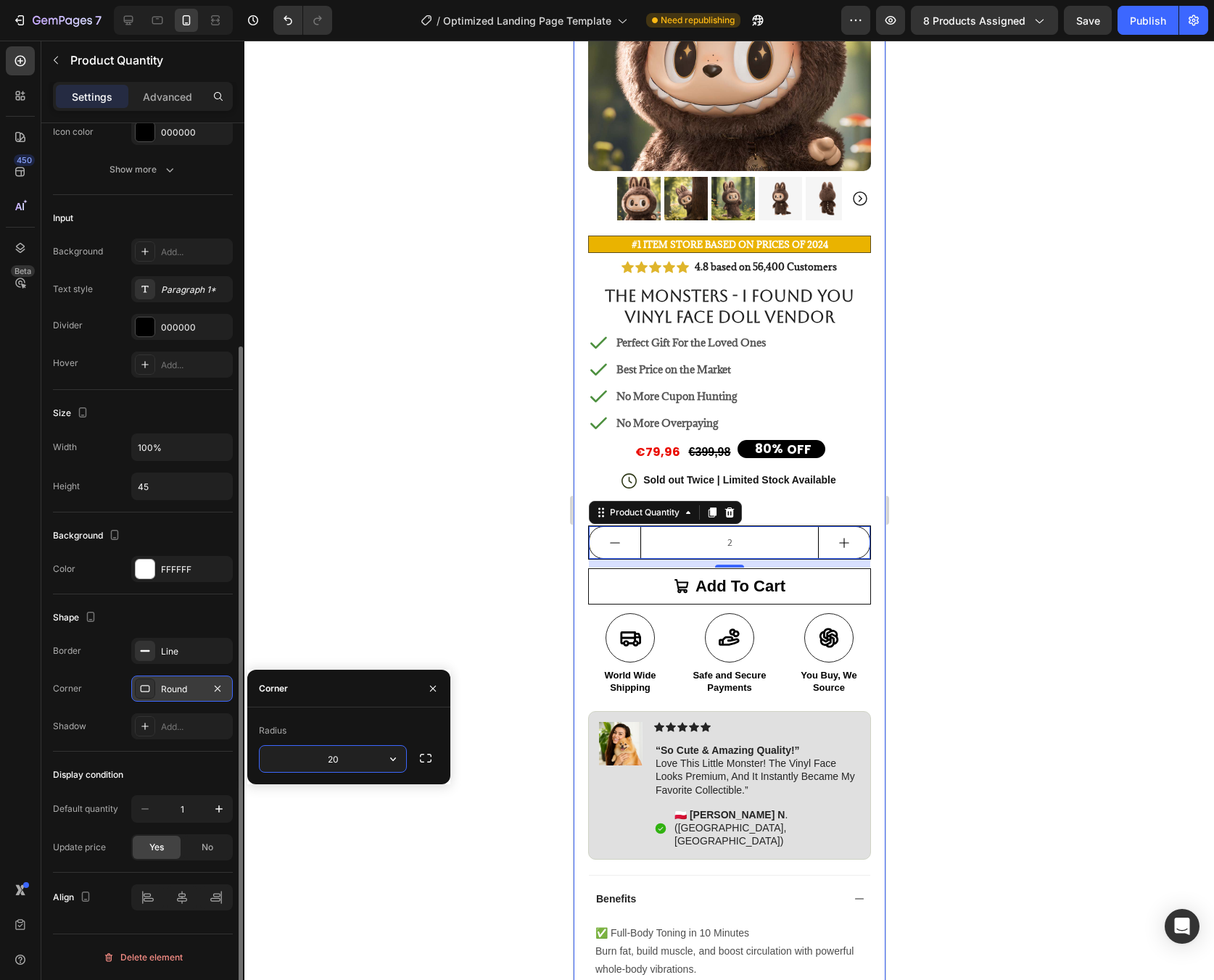
type input "20"
click at [1031, 524] on div at bounding box center [729, 510] width 970 height 940
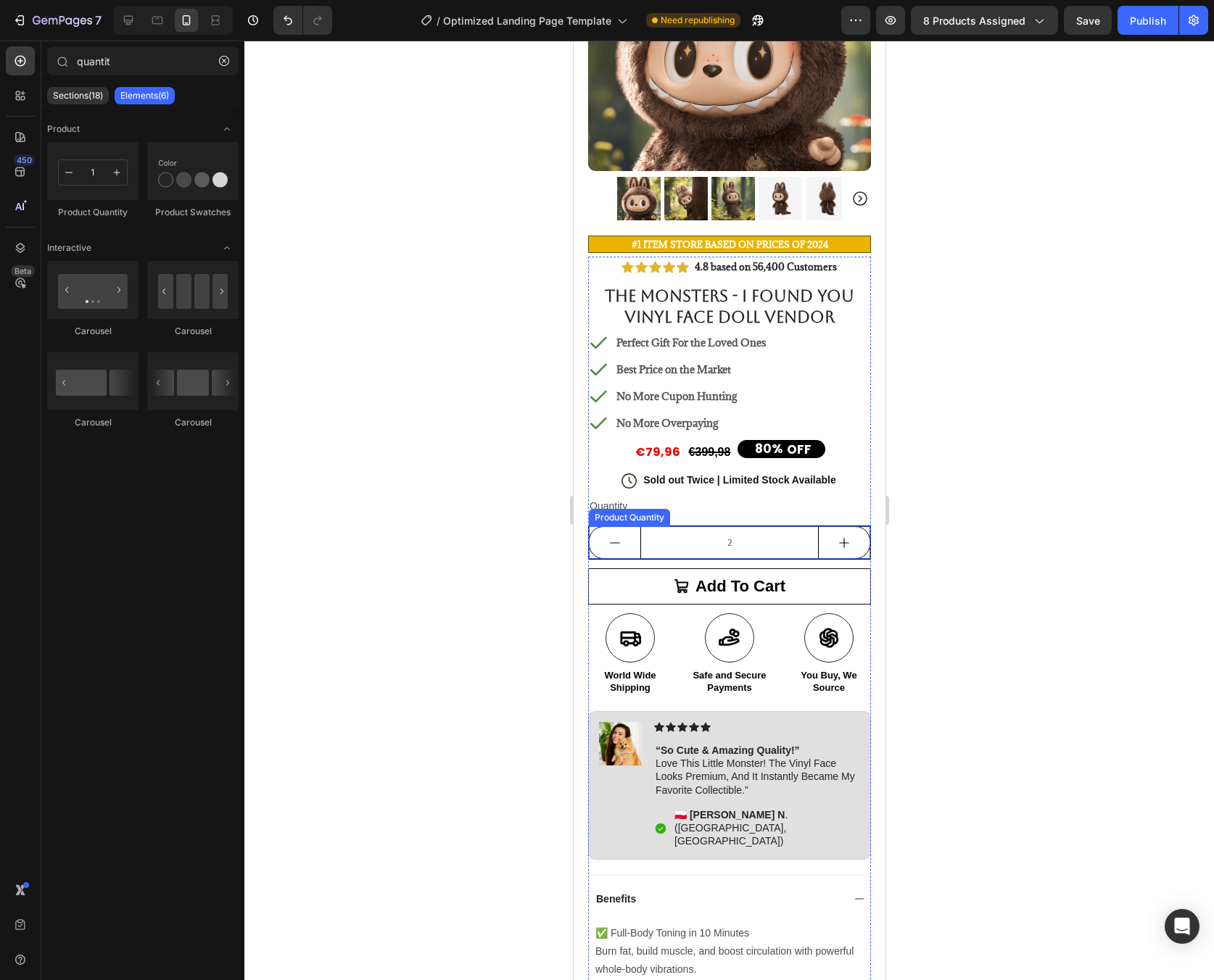
click at [851, 546] on div "2" at bounding box center [729, 543] width 281 height 33
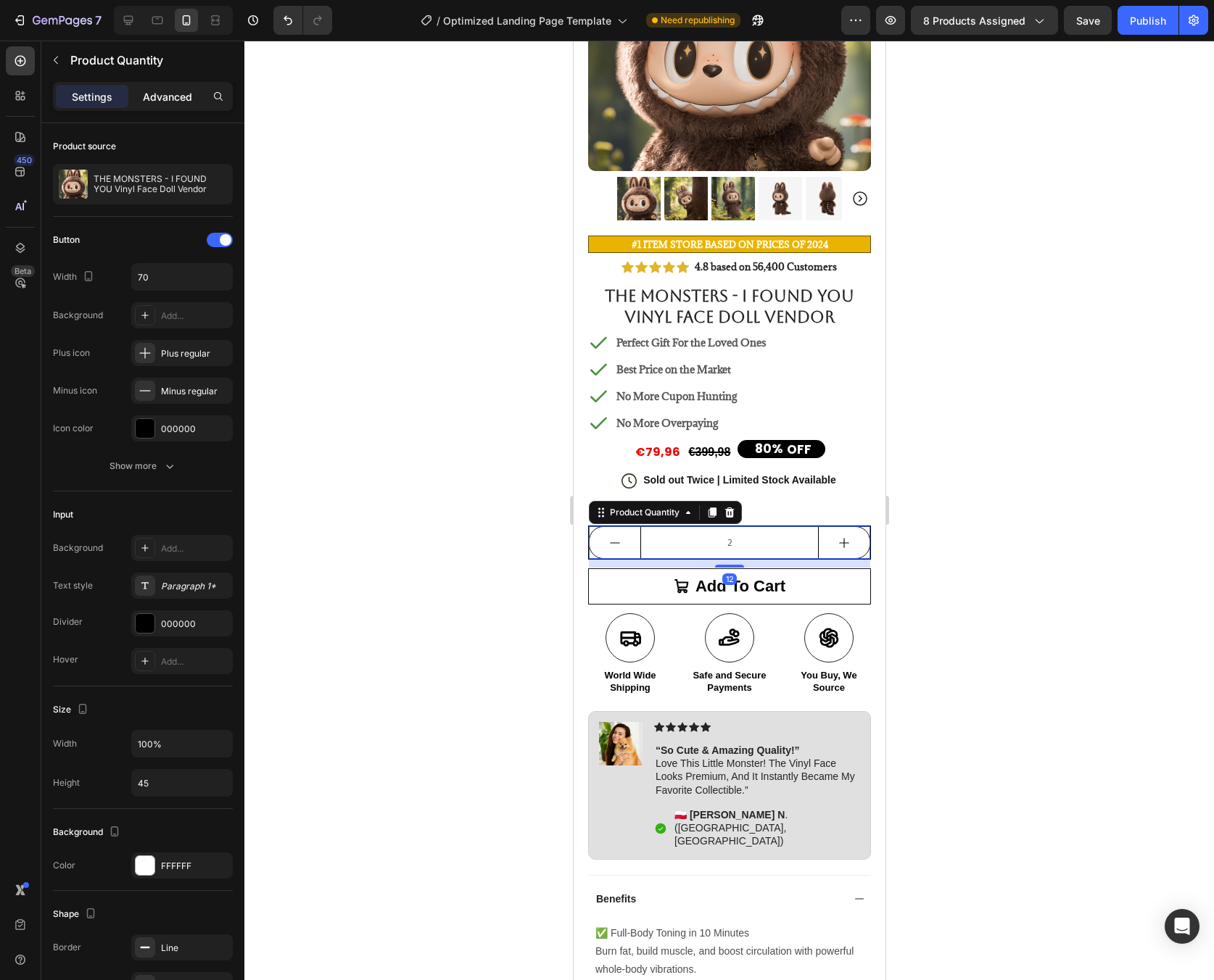
click at [169, 104] on div "Advanced" at bounding box center [168, 96] width 72 height 23
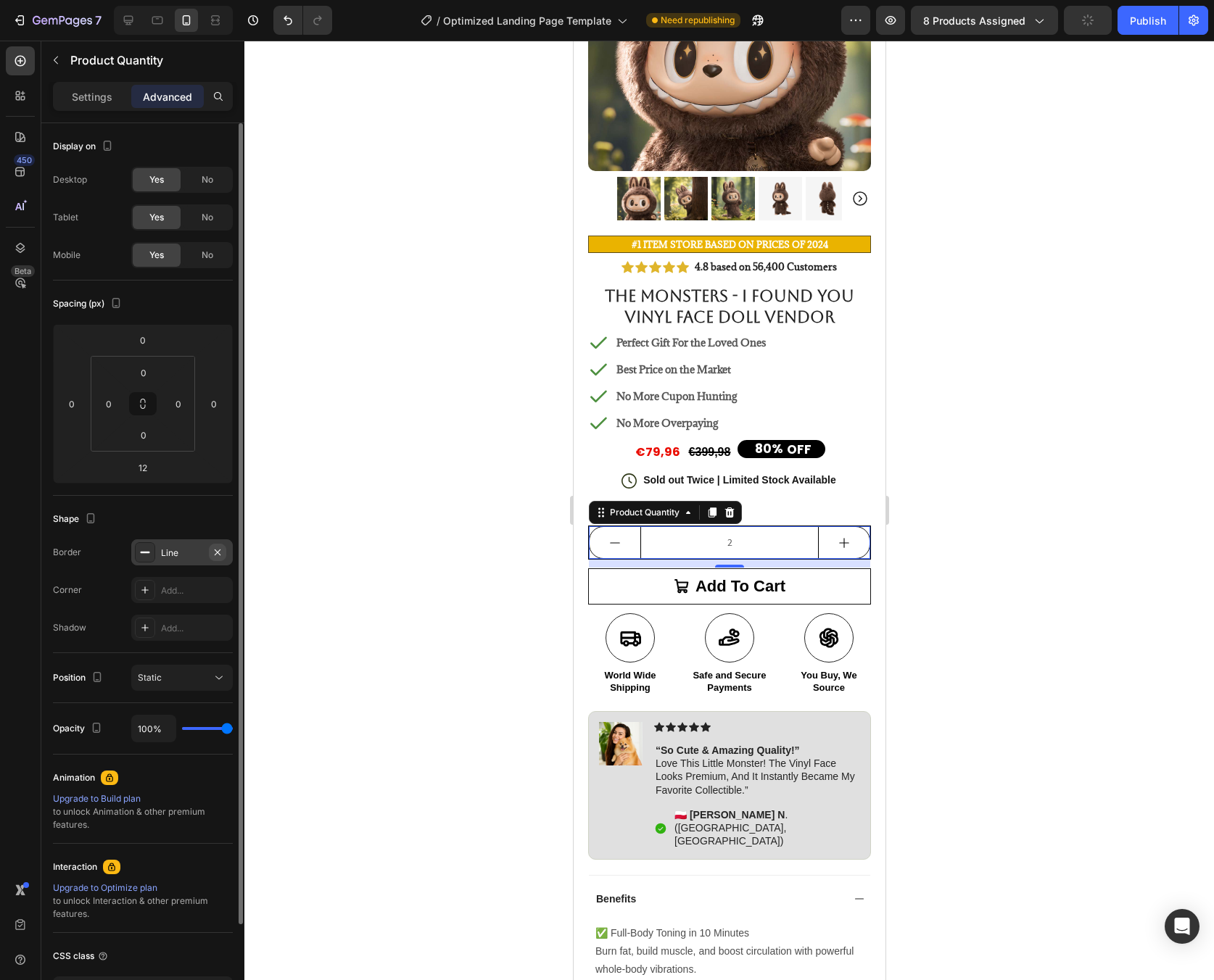
click at [218, 554] on icon "button" at bounding box center [217, 552] width 12 height 12
click at [957, 576] on div at bounding box center [729, 510] width 970 height 940
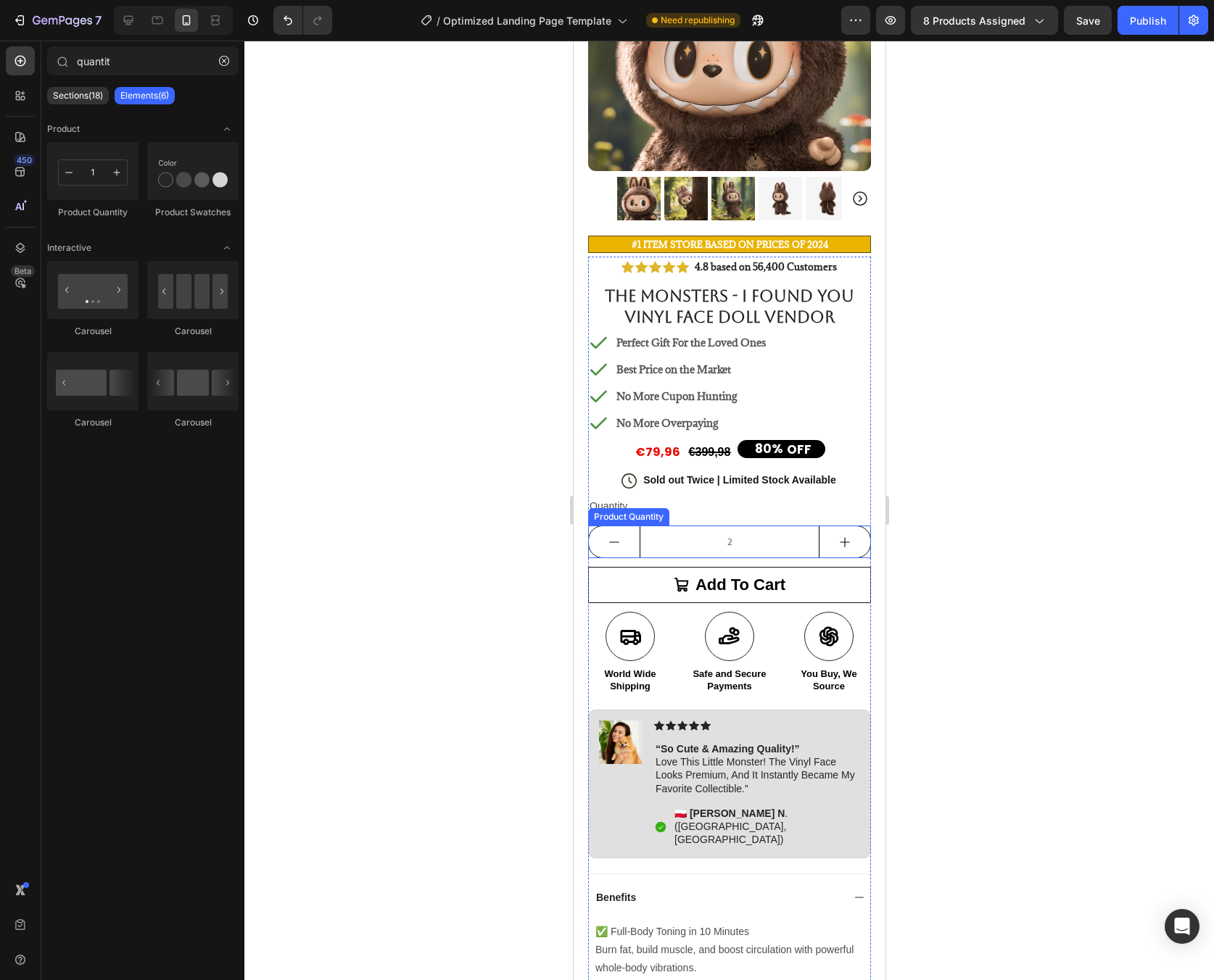
click at [758, 537] on input "2" at bounding box center [729, 542] width 180 height 31
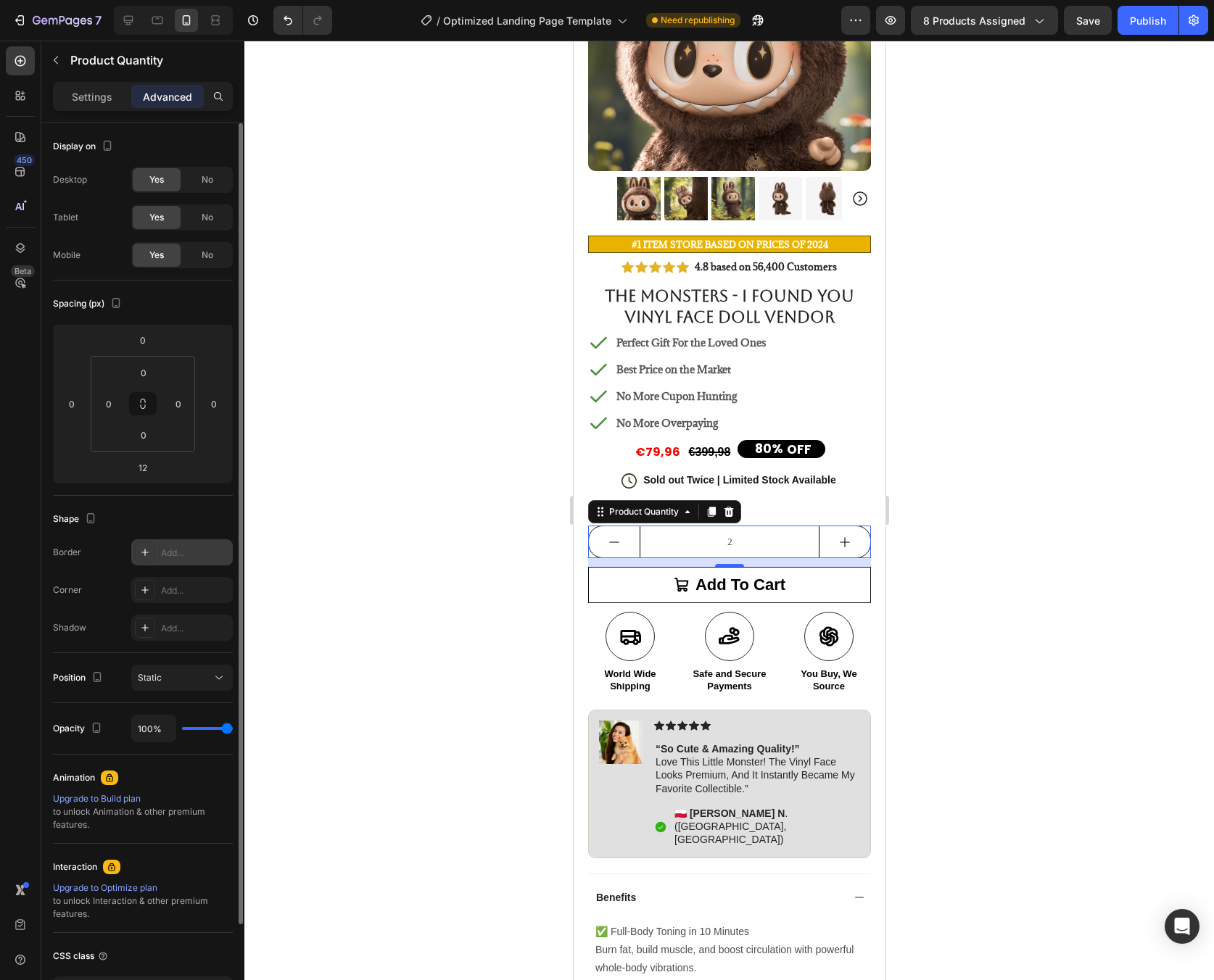
click at [149, 564] on div "Add..." at bounding box center [182, 552] width 101 height 26
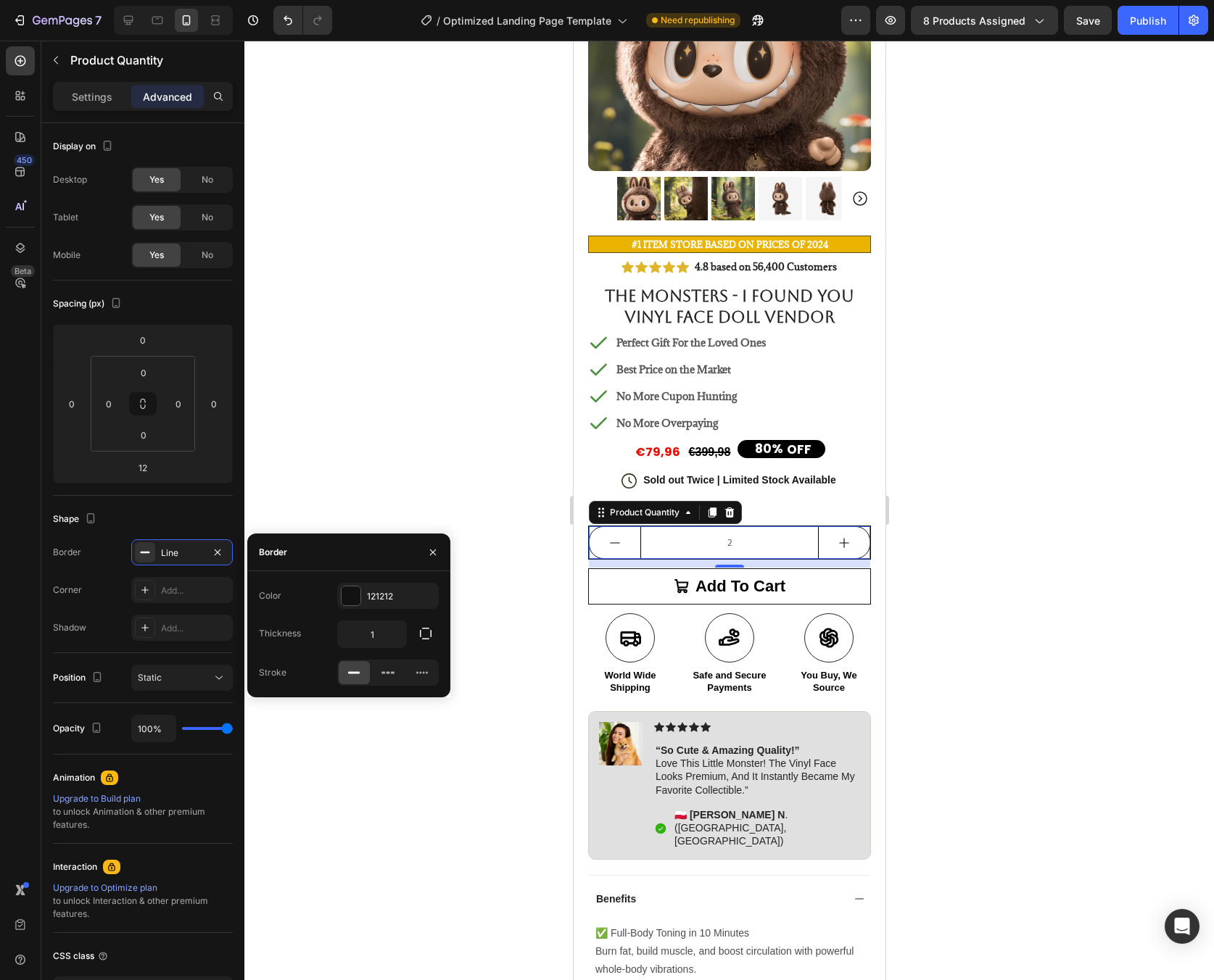
click at [527, 663] on div at bounding box center [729, 510] width 970 height 940
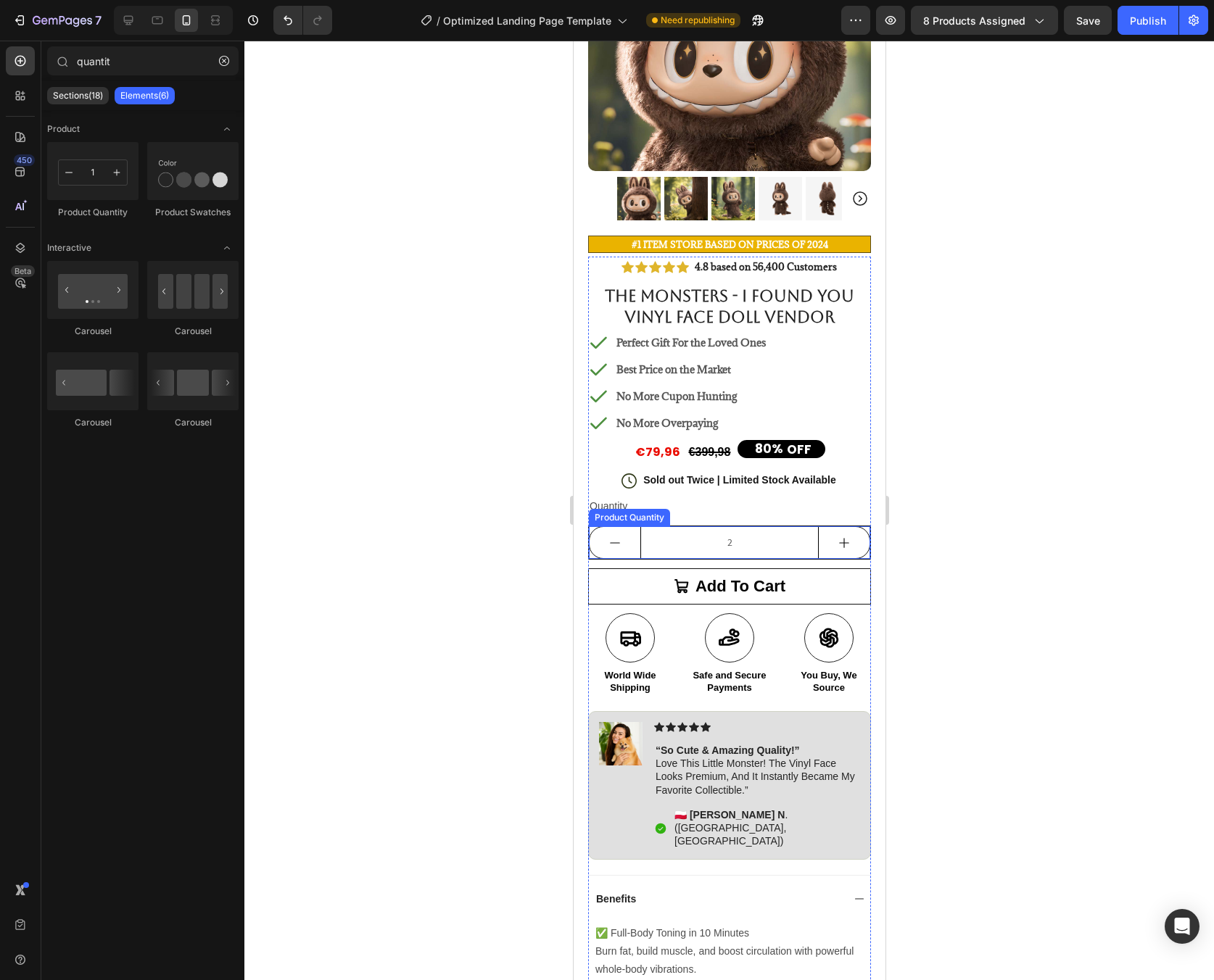
click at [856, 544] on div "2" at bounding box center [729, 543] width 281 height 33
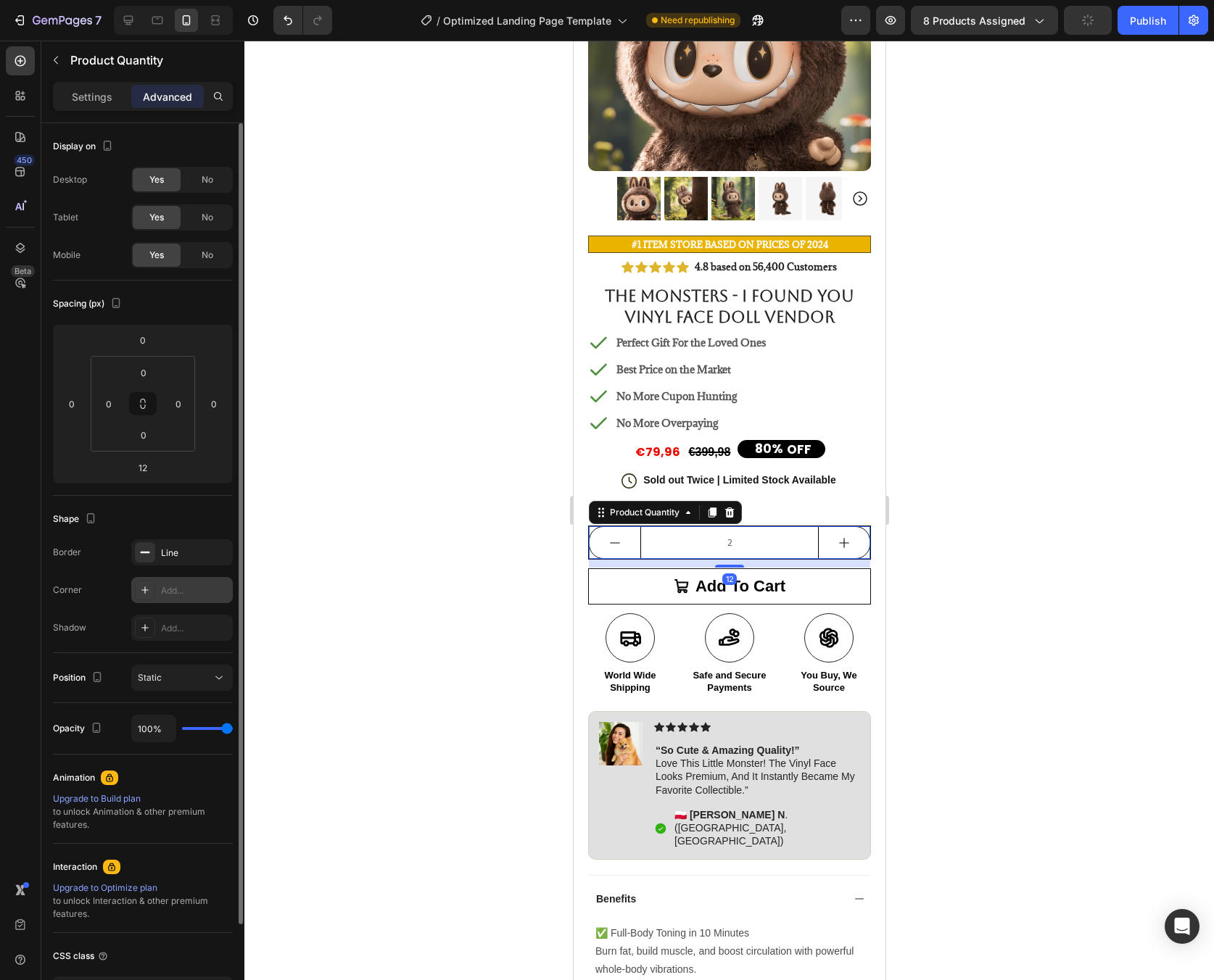
click at [176, 594] on div "Add..." at bounding box center [195, 591] width 68 height 13
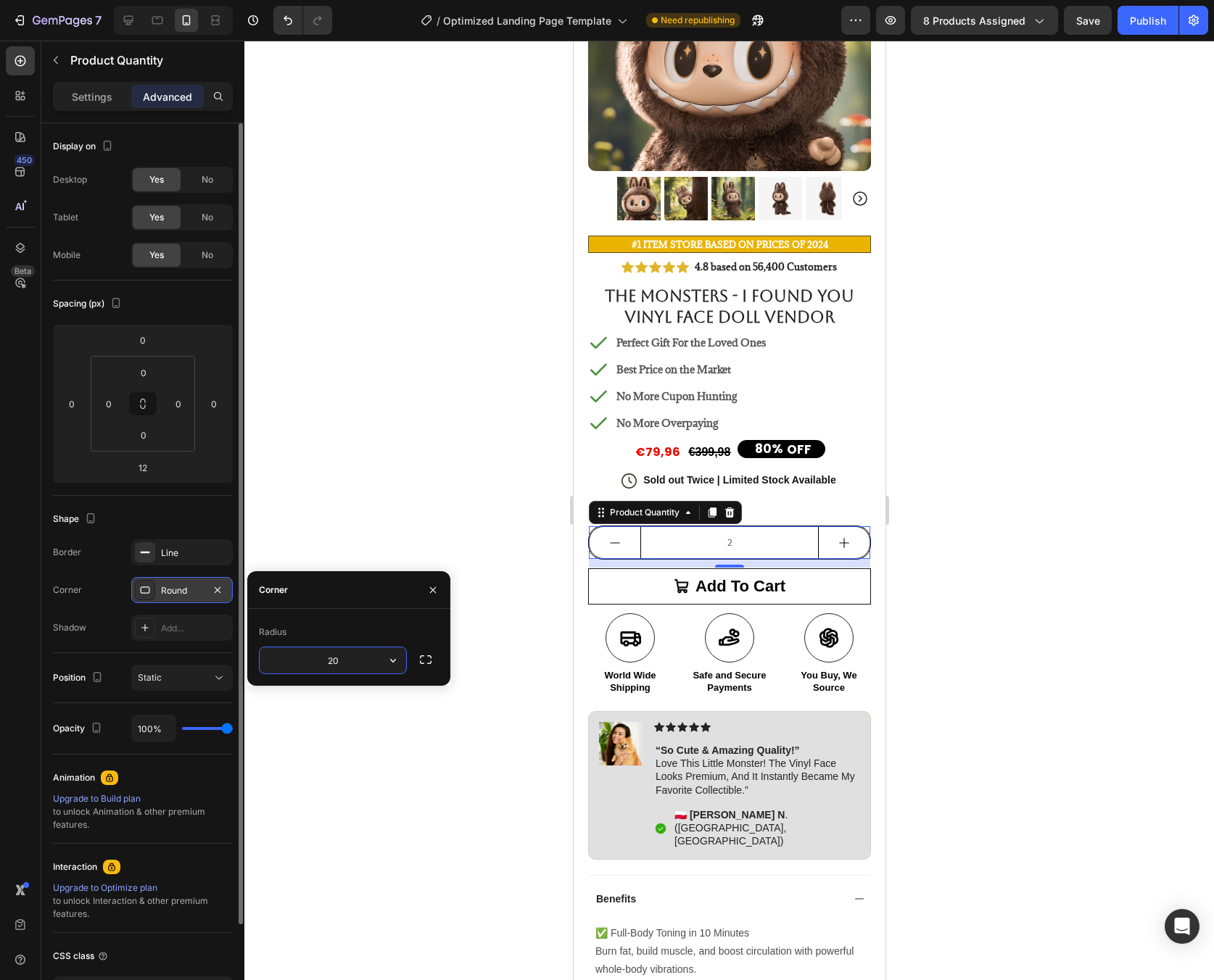
type input "20"
click at [1035, 566] on div at bounding box center [729, 510] width 970 height 940
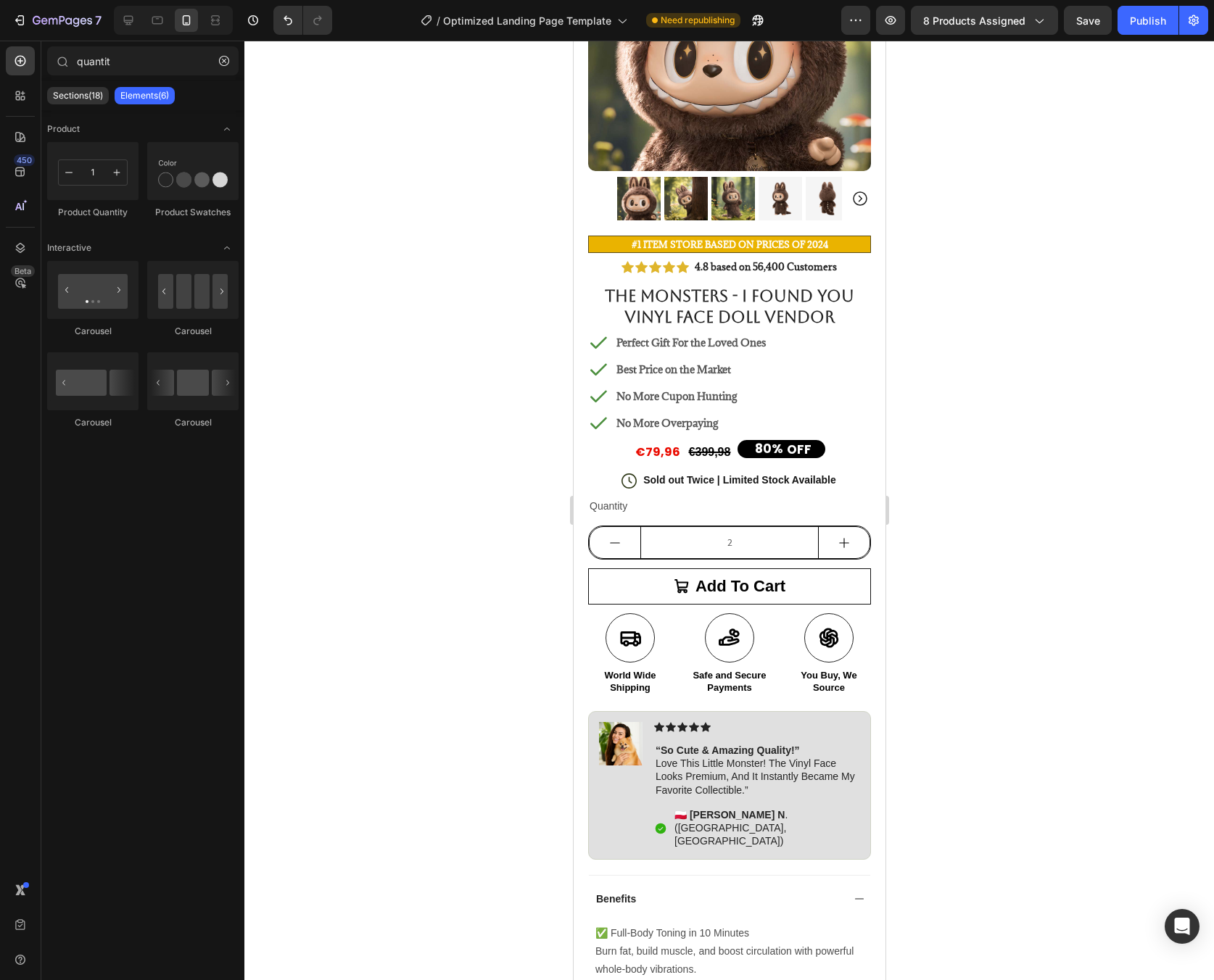
click at [1088, 599] on div at bounding box center [729, 510] width 970 height 940
click at [741, 538] on input "2" at bounding box center [729, 543] width 178 height 31
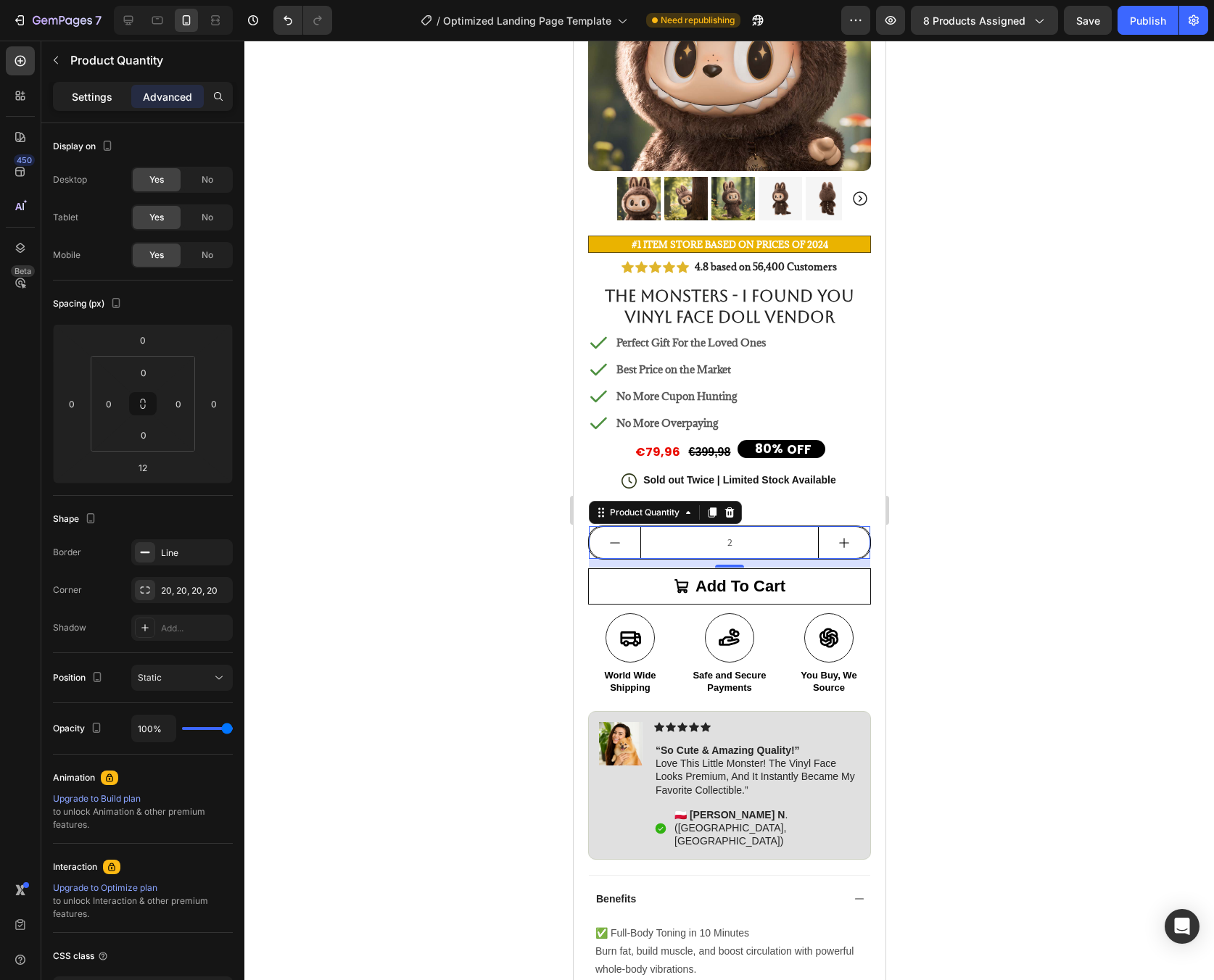
click at [94, 105] on div "Settings" at bounding box center [92, 96] width 72 height 23
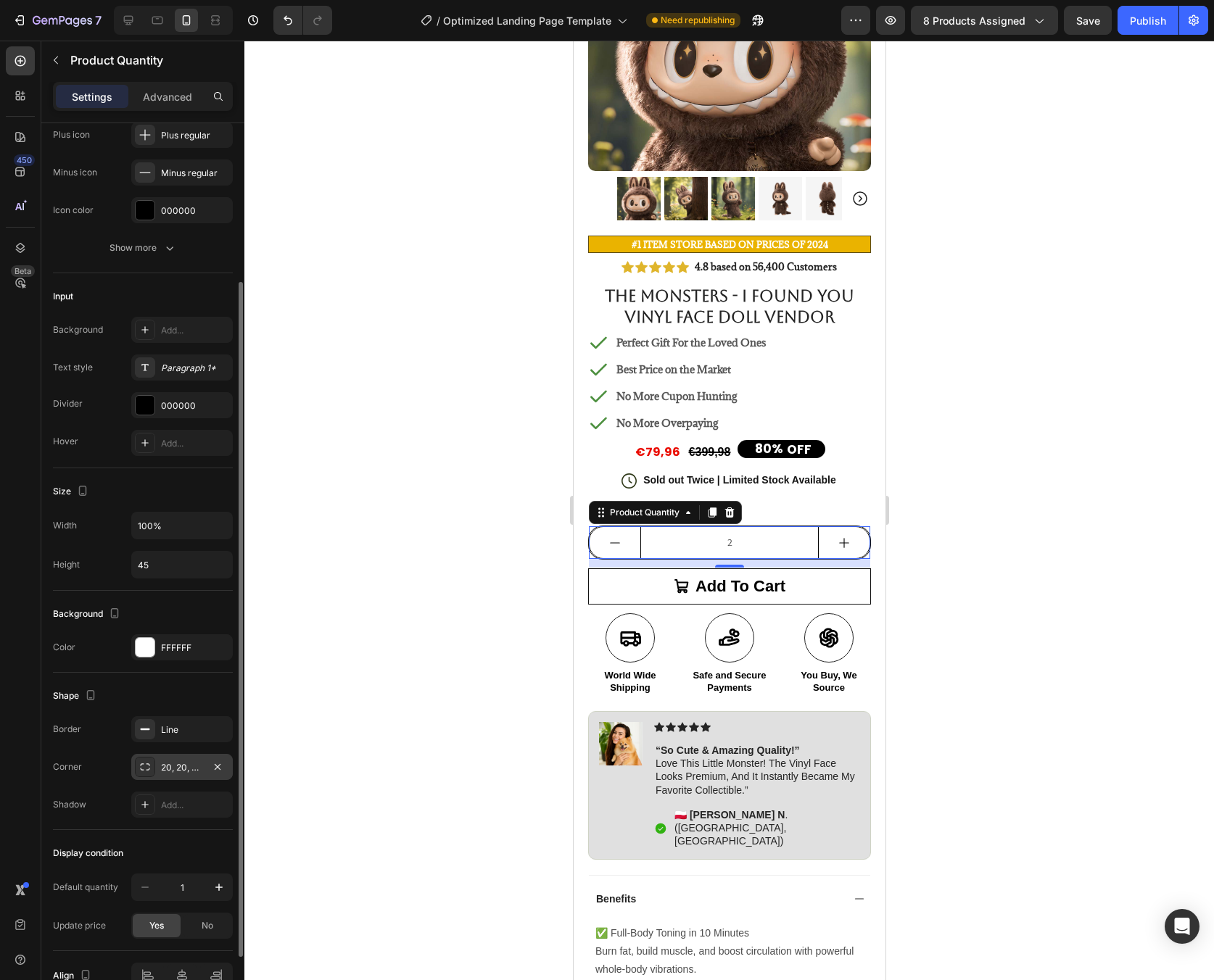
scroll to position [0, 0]
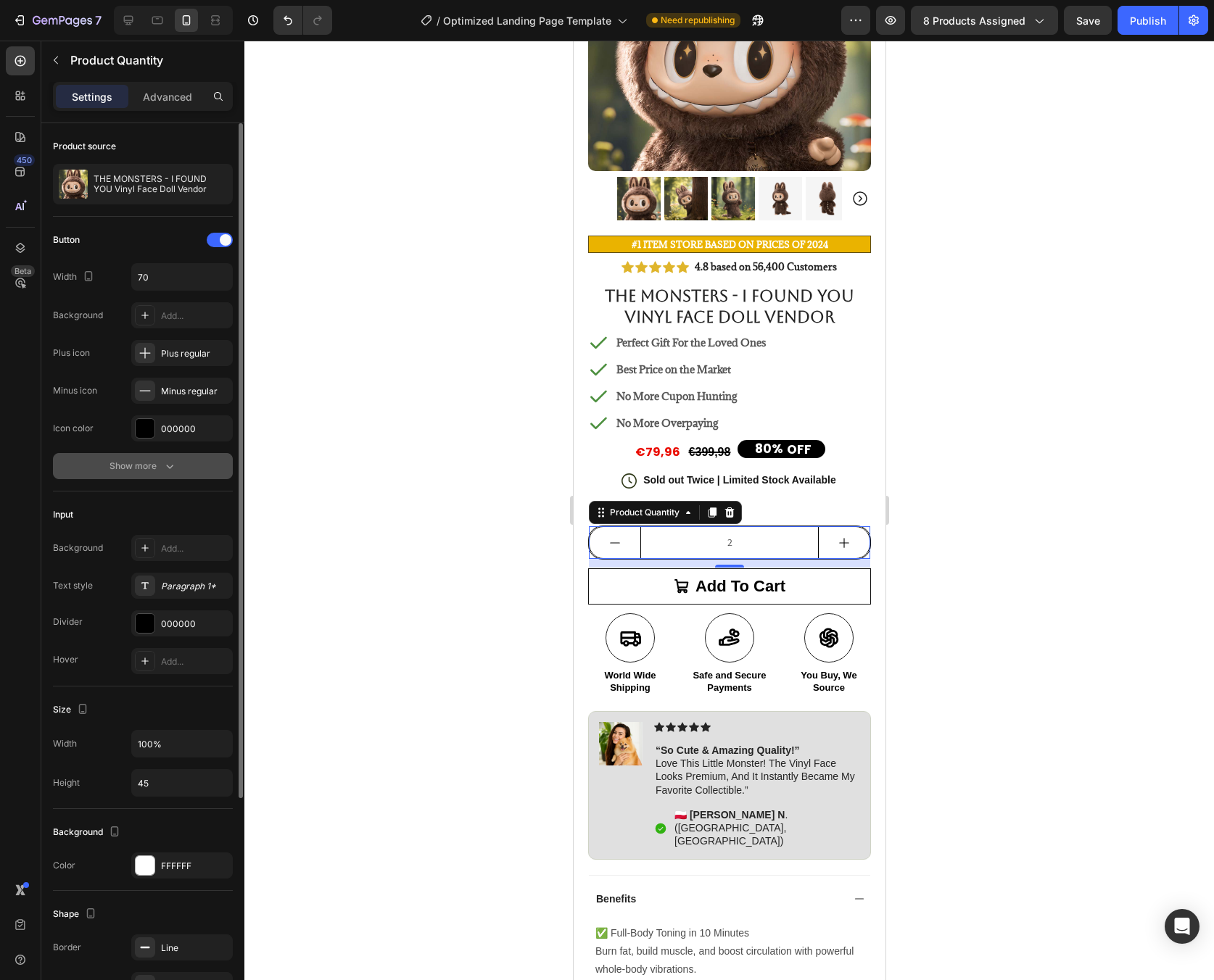
click at [168, 469] on icon "button" at bounding box center [170, 466] width 15 height 15
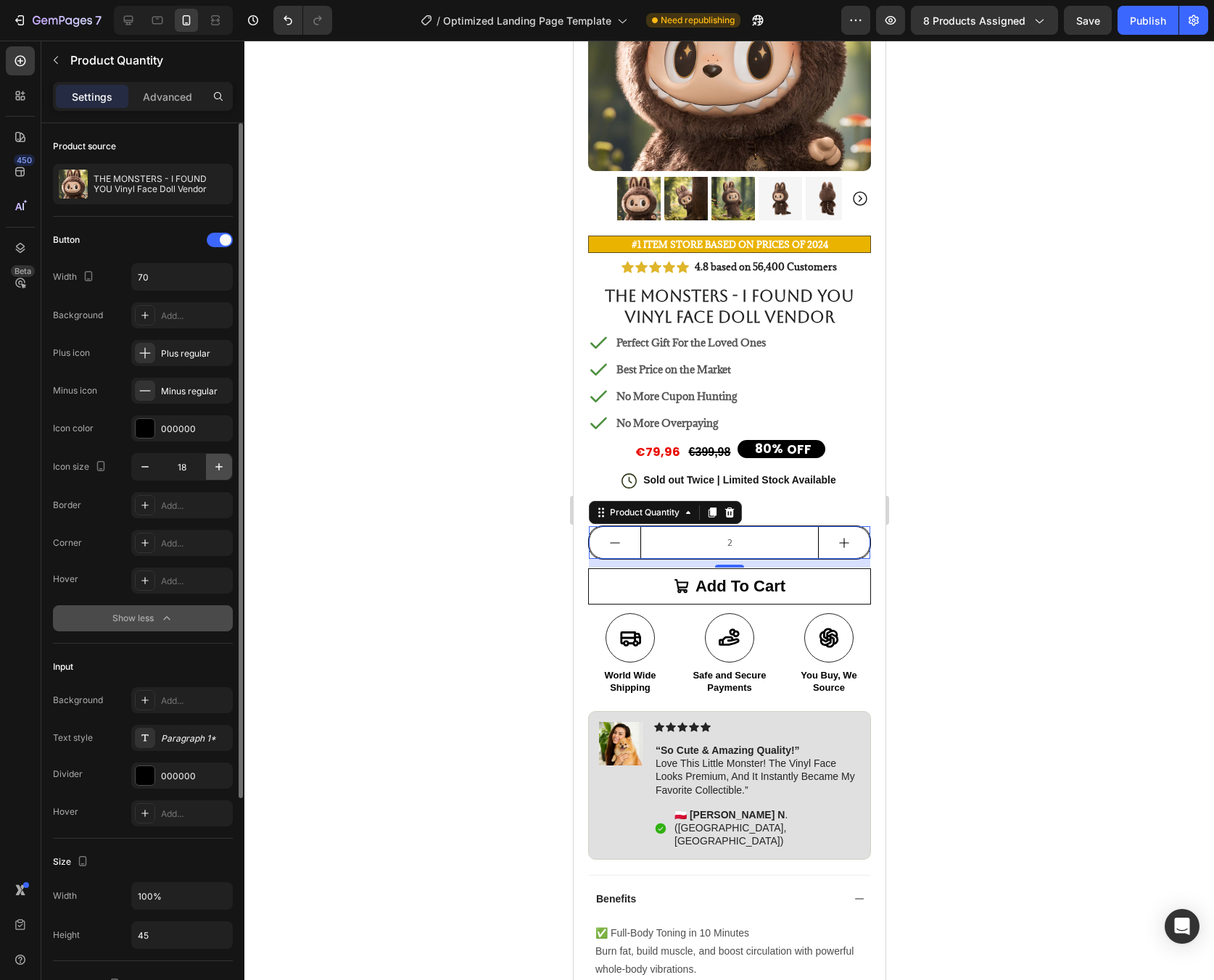
click at [223, 475] on button "button" at bounding box center [219, 467] width 26 height 26
click at [223, 474] on button "button" at bounding box center [219, 467] width 26 height 26
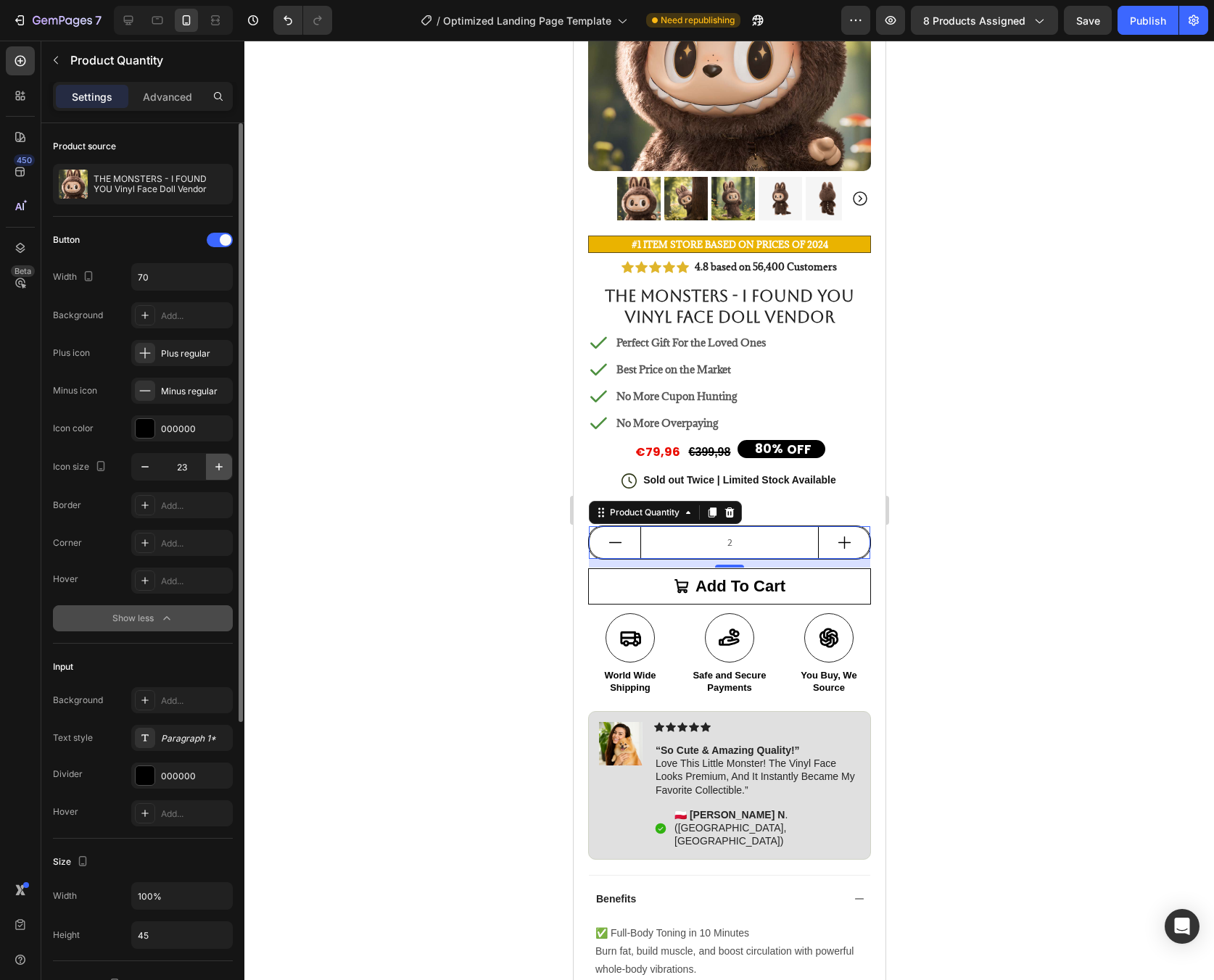
click at [223, 474] on button "button" at bounding box center [219, 467] width 26 height 26
click at [147, 469] on icon "button" at bounding box center [146, 467] width 15 height 15
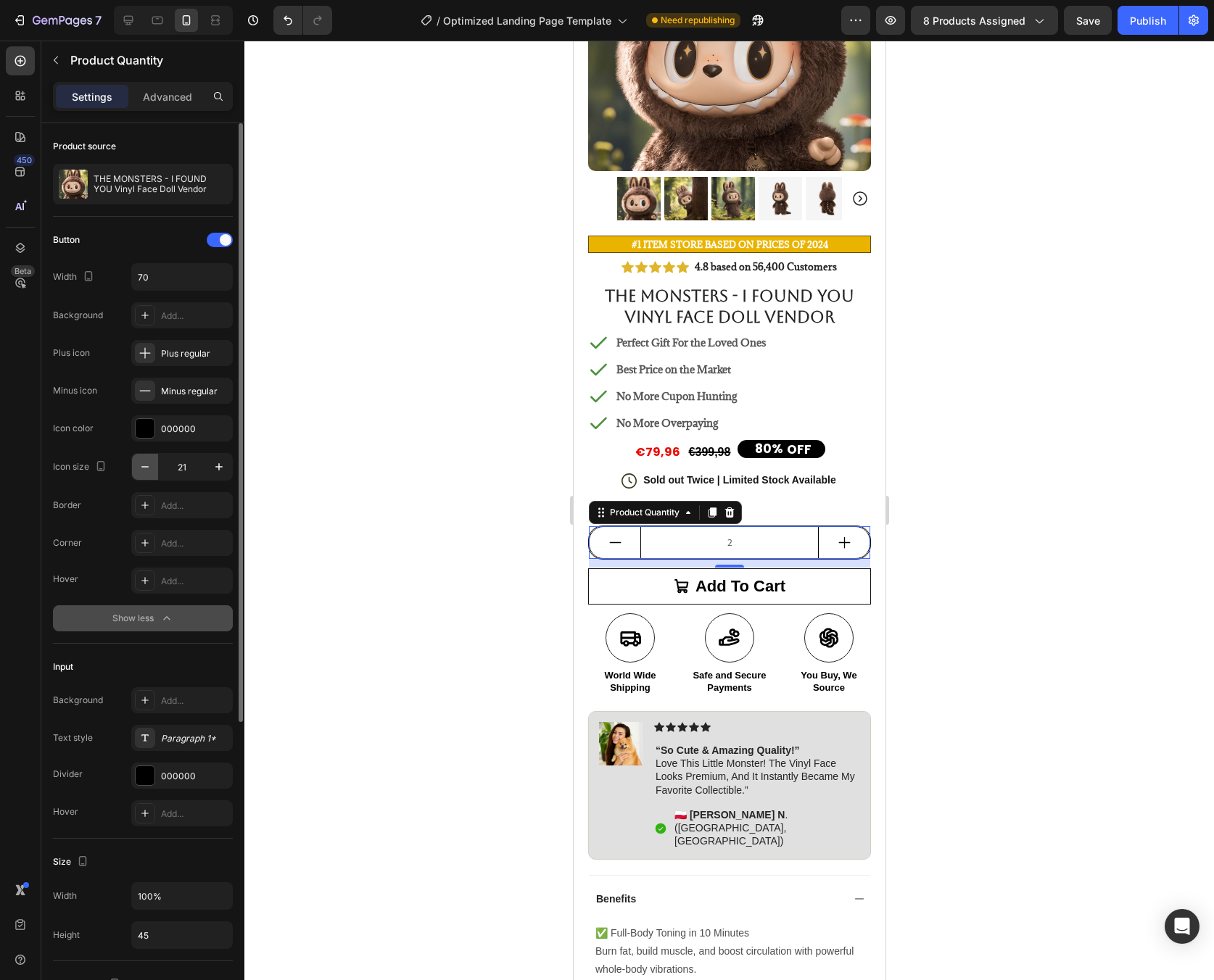
type input "20"
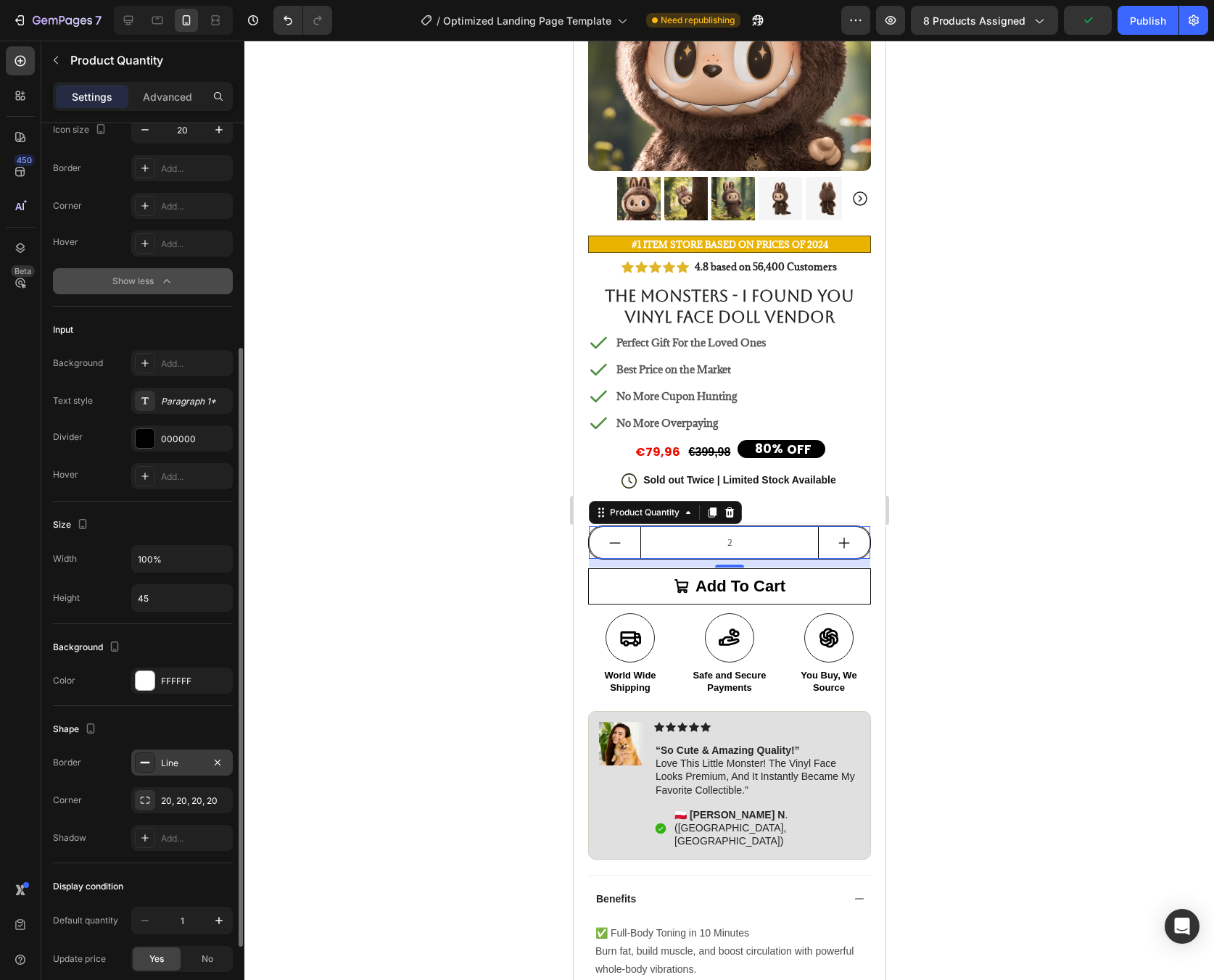
scroll to position [449, 0]
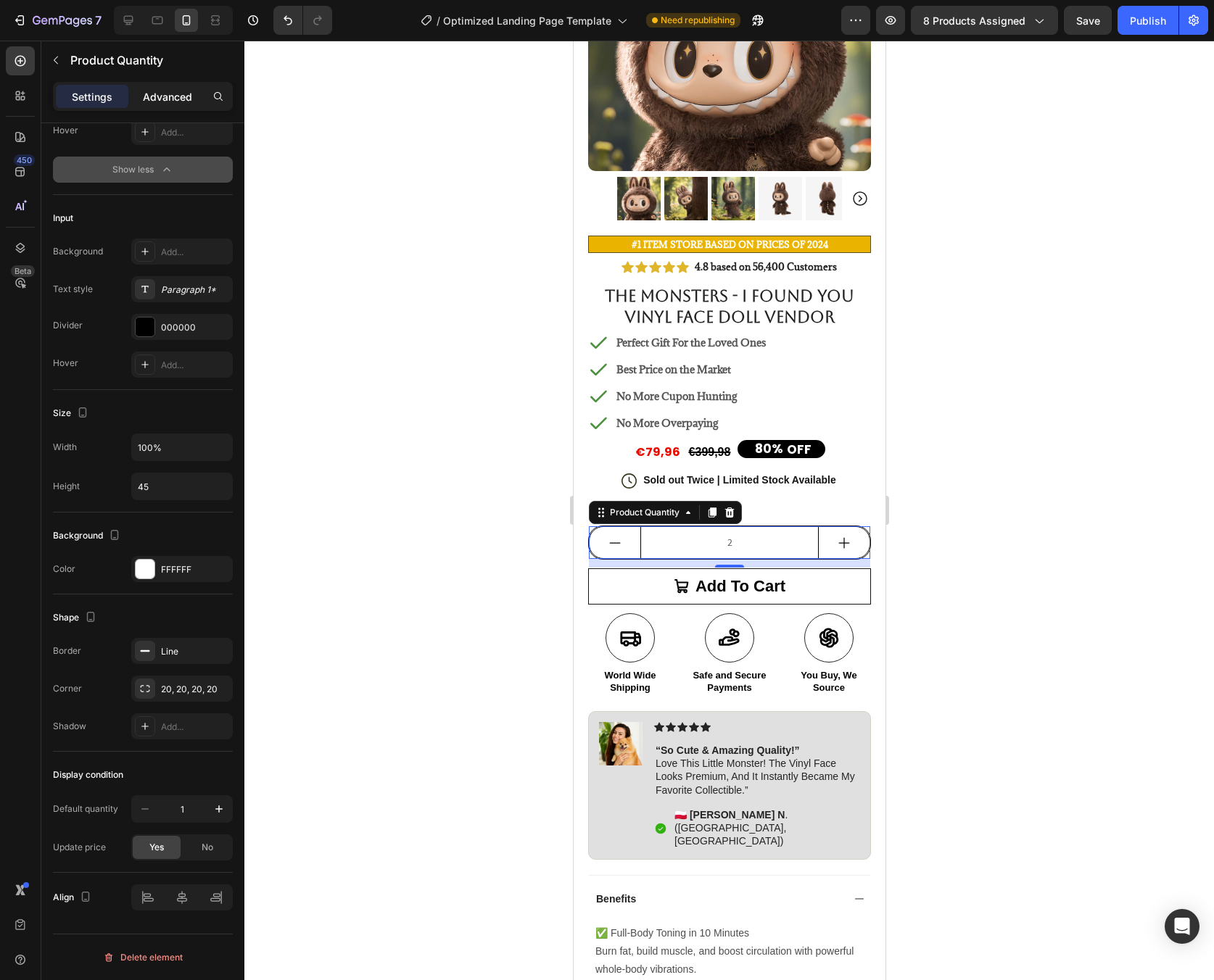
click at [153, 100] on p "Advanced" at bounding box center [168, 96] width 49 height 16
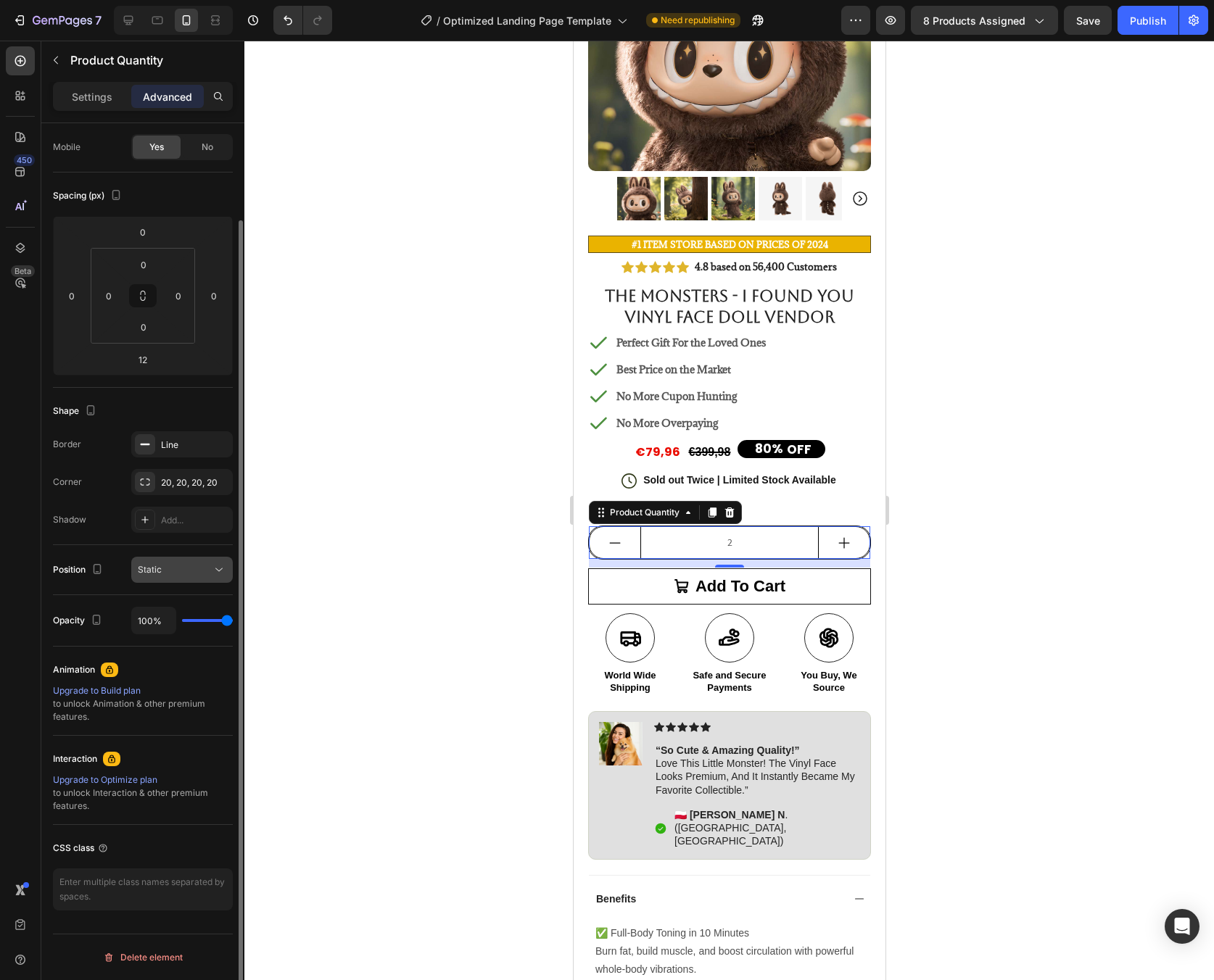
click at [174, 560] on button "Static" at bounding box center [182, 570] width 101 height 26
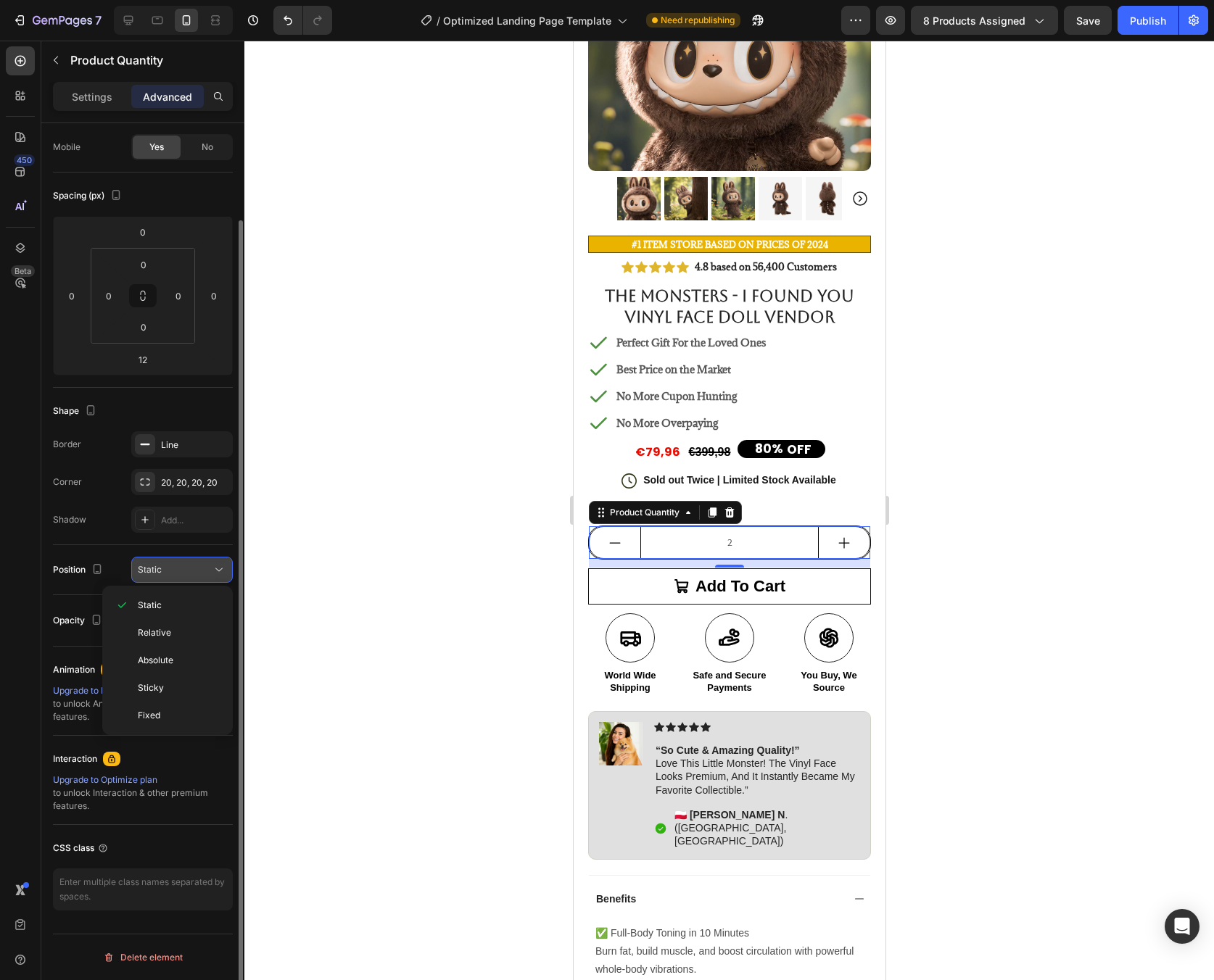
click at [174, 561] on button "Static" at bounding box center [182, 570] width 101 height 26
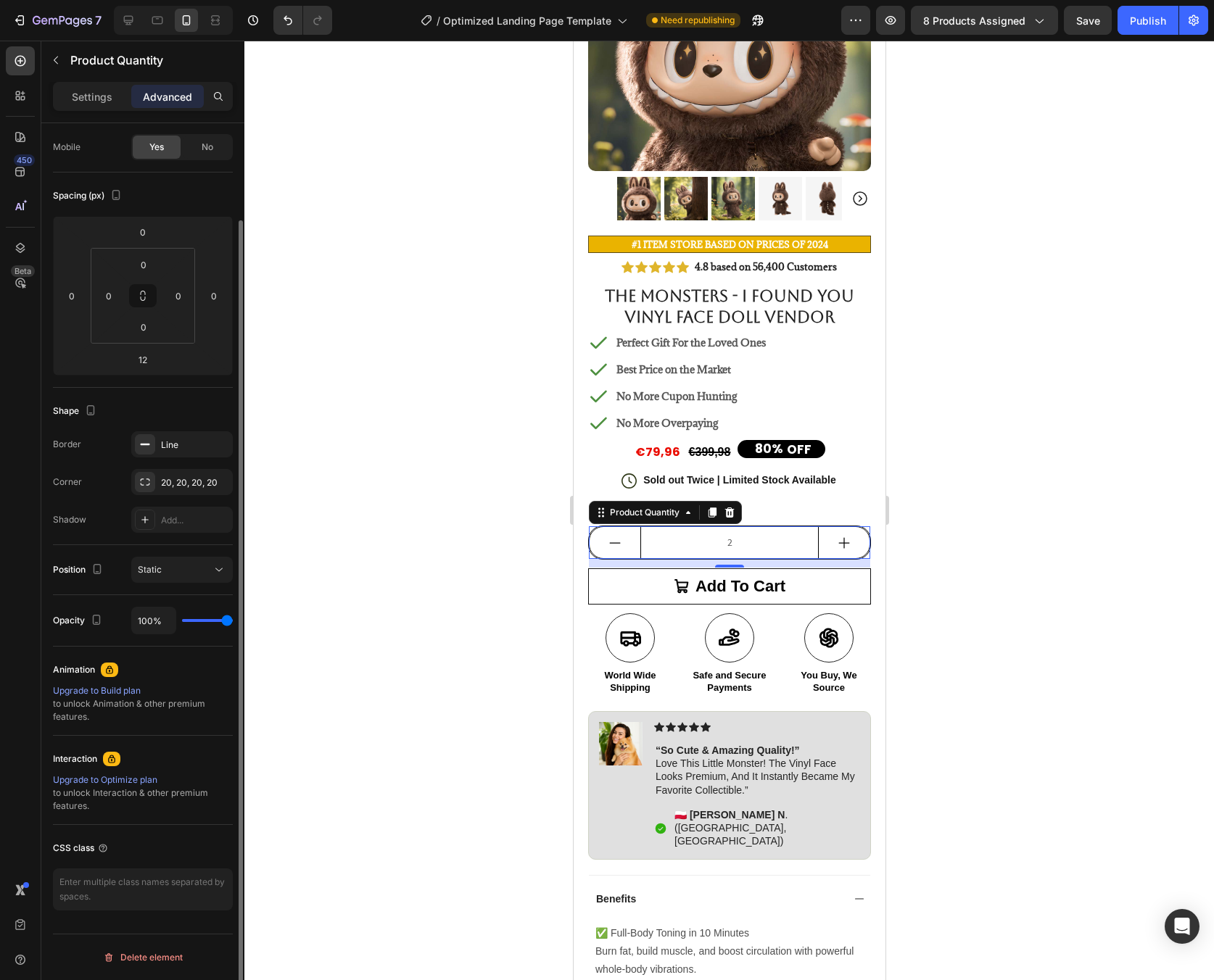
scroll to position [0, 0]
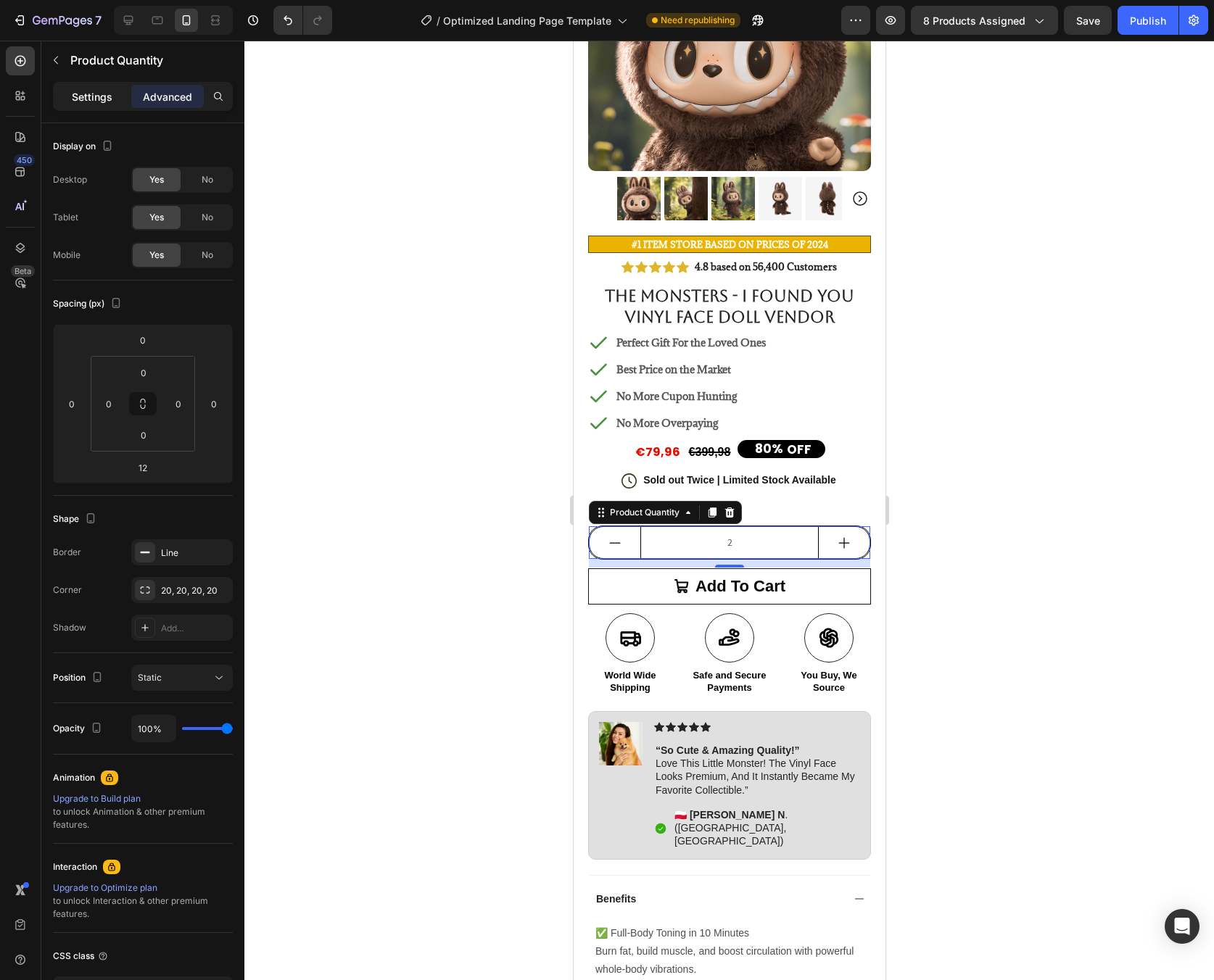
click at [104, 99] on p "Settings" at bounding box center [91, 96] width 40 height 16
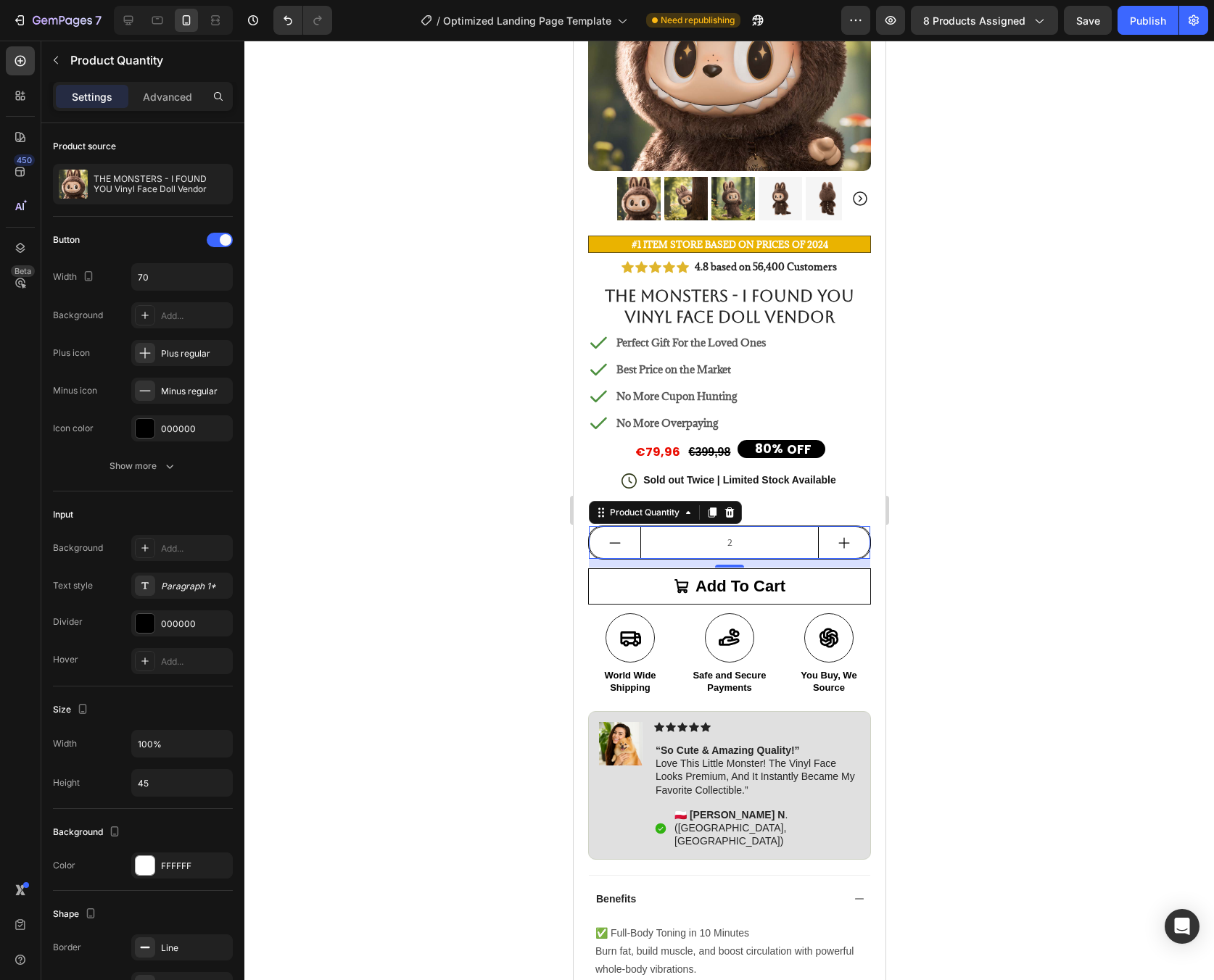
click at [910, 482] on div at bounding box center [729, 510] width 970 height 940
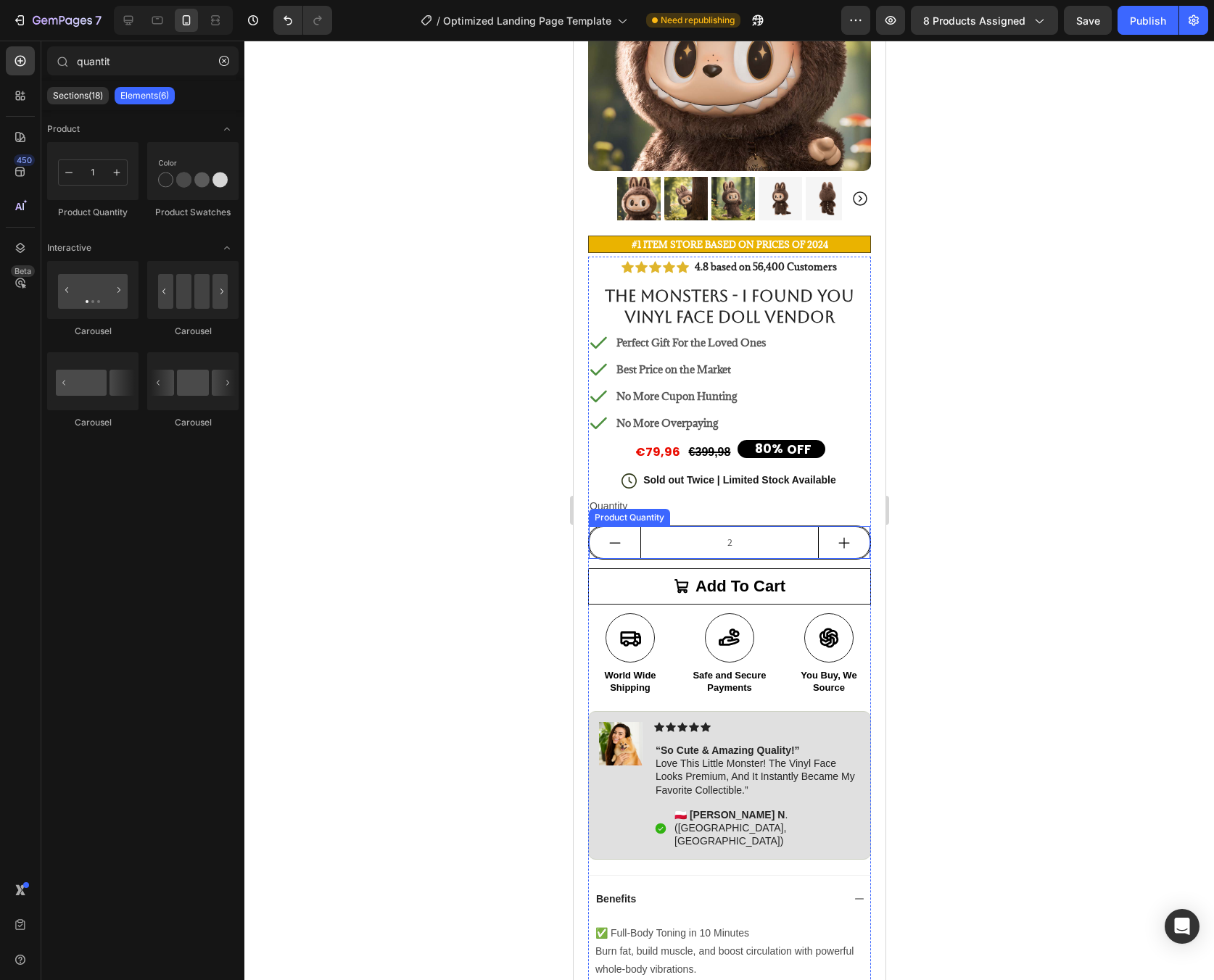
click at [721, 531] on input "2" at bounding box center [729, 543] width 178 height 31
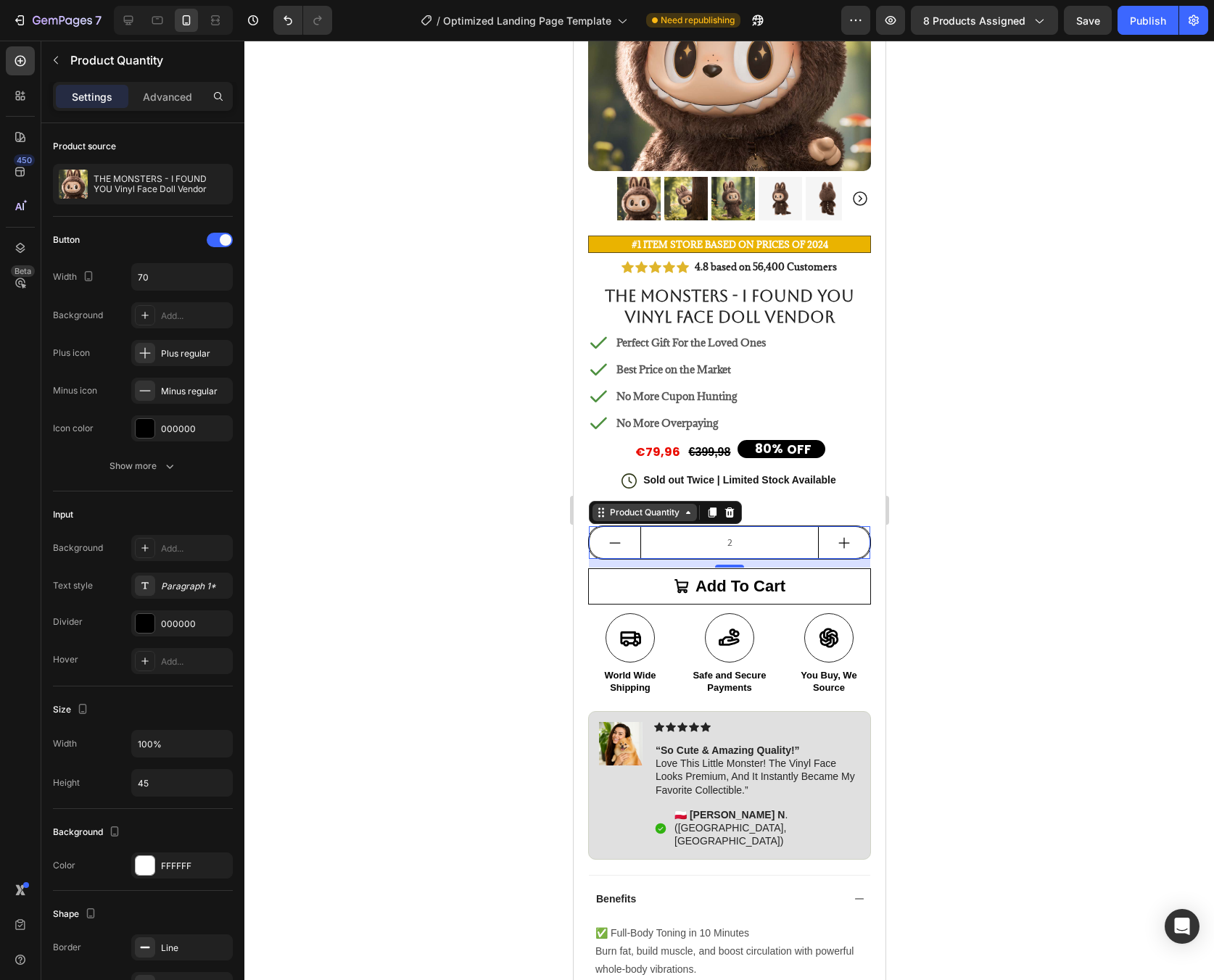
click at [686, 506] on icon at bounding box center [688, 512] width 12 height 12
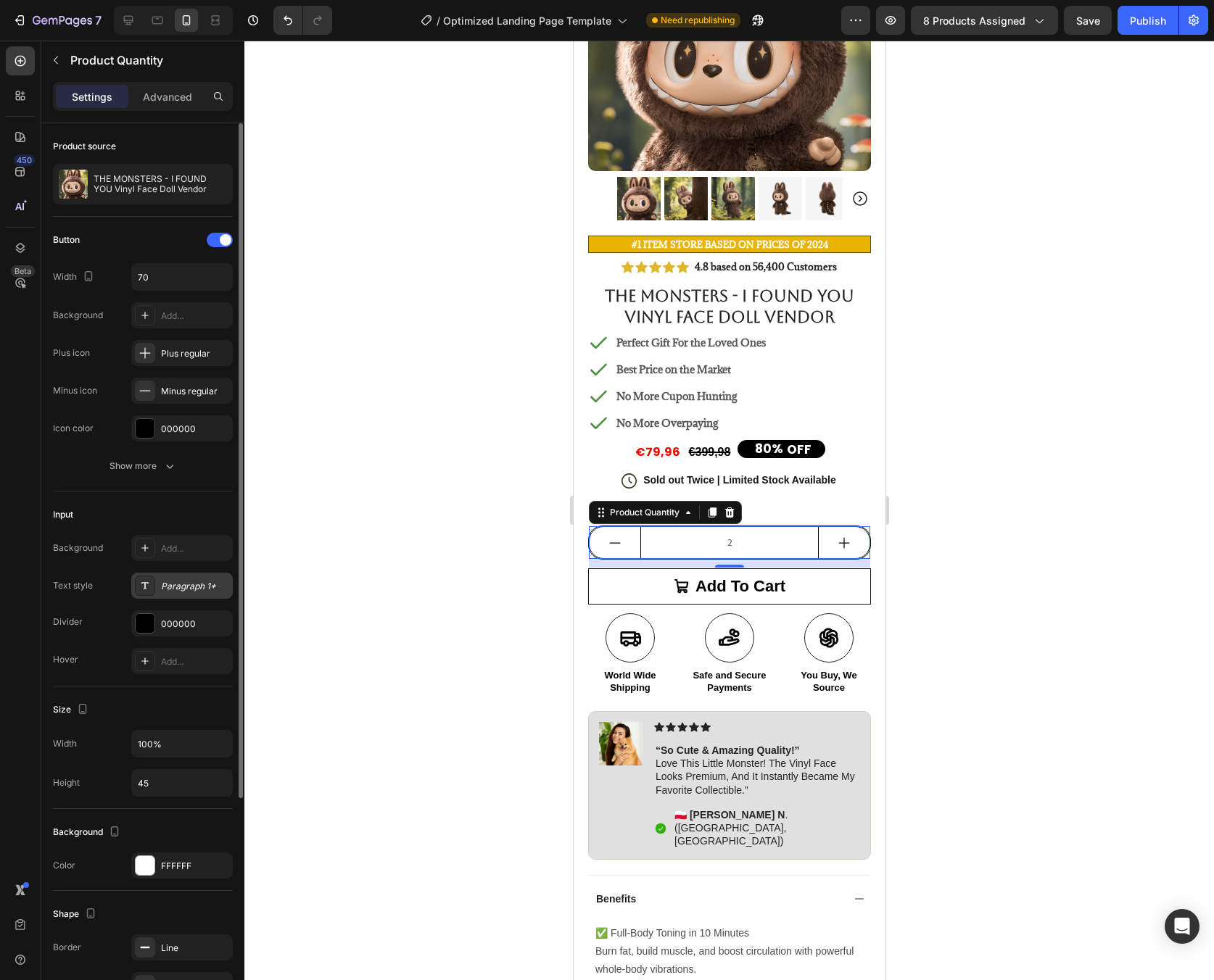
click at [174, 582] on div "Paragraph 1*" at bounding box center [195, 586] width 68 height 13
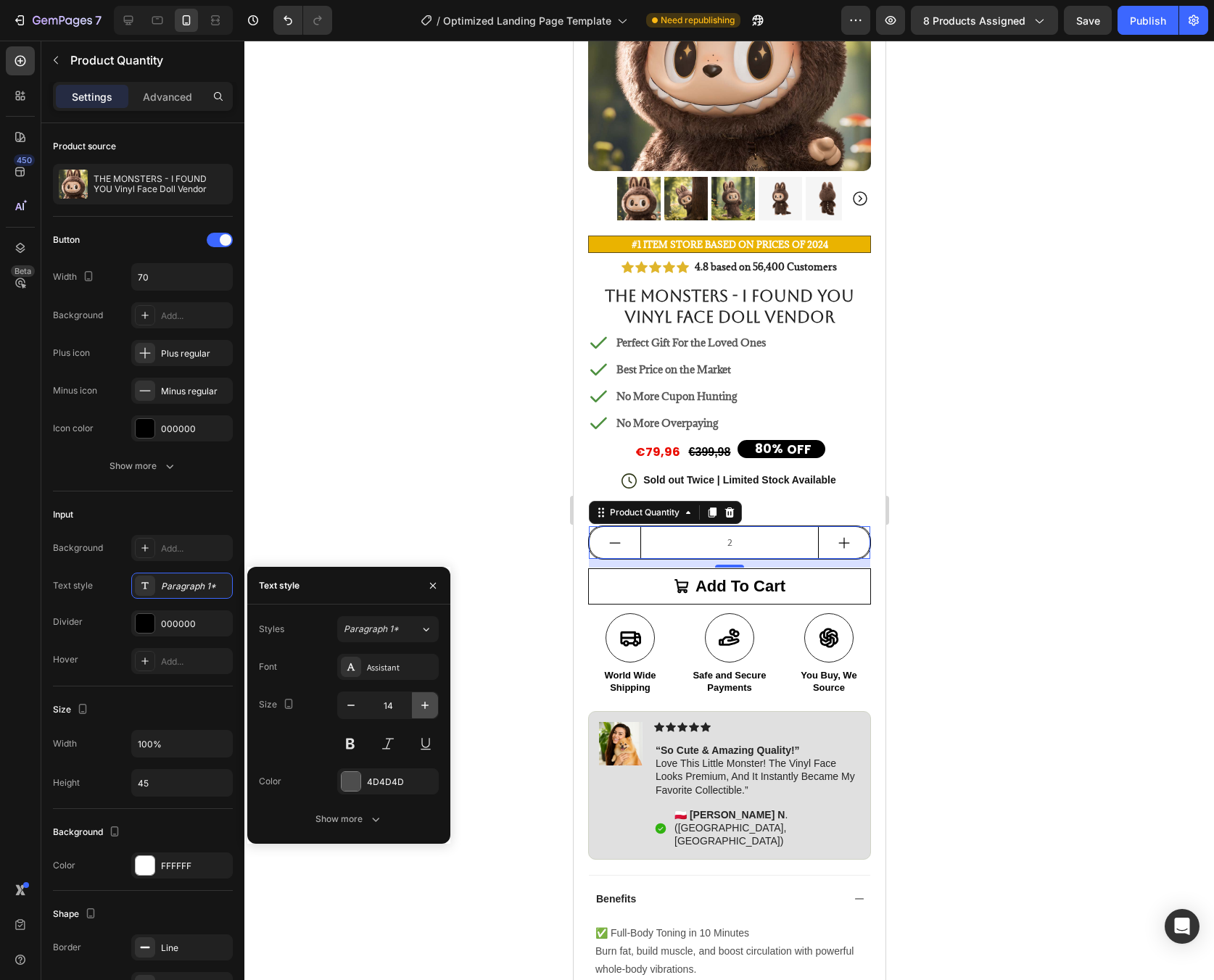
click at [424, 708] on icon "button" at bounding box center [425, 705] width 15 height 15
click at [424, 708] on icon "button" at bounding box center [424, 705] width 7 height 7
click at [425, 708] on icon "button" at bounding box center [424, 705] width 7 height 7
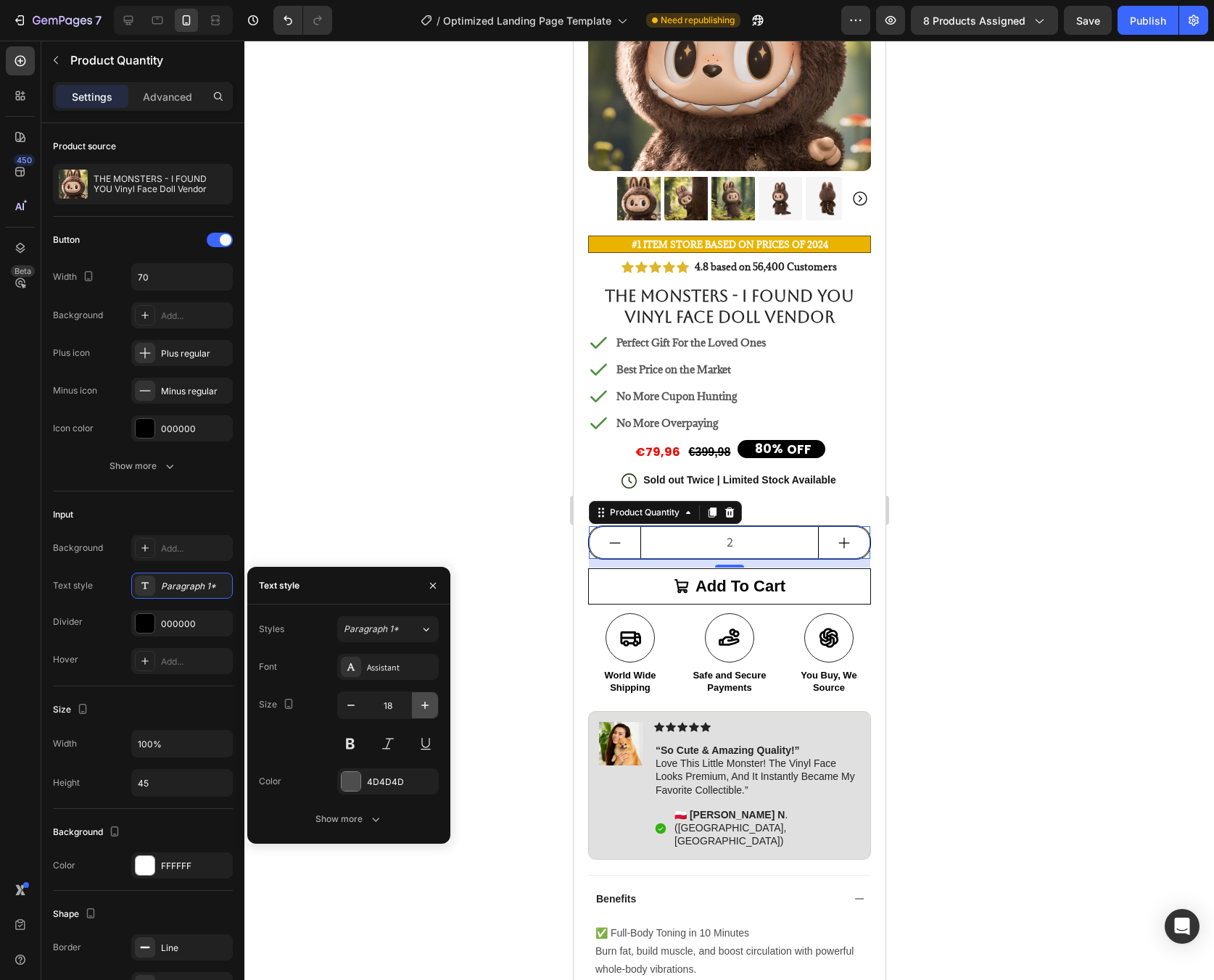
click at [425, 708] on icon "button" at bounding box center [424, 705] width 7 height 7
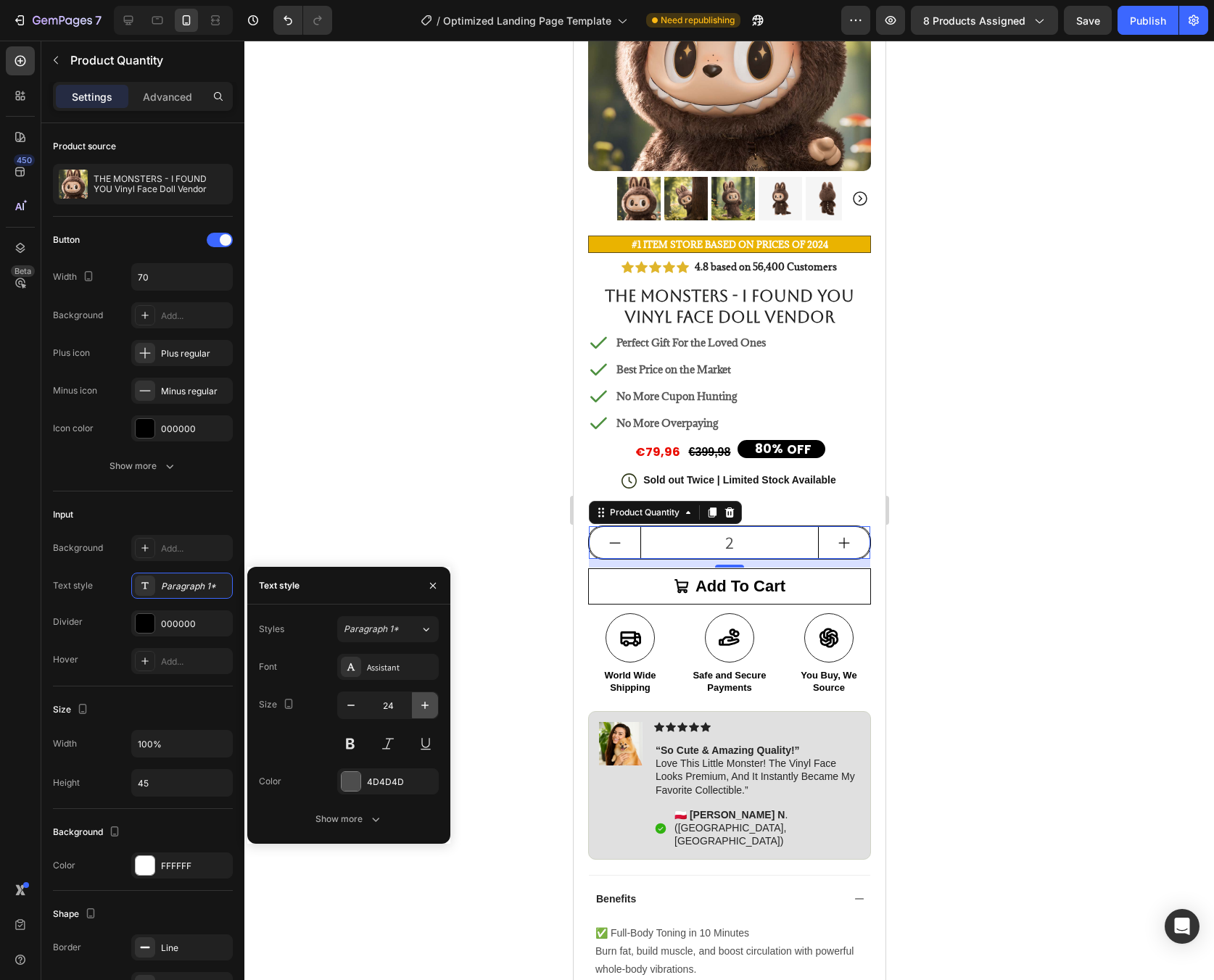
click at [425, 708] on icon "button" at bounding box center [424, 705] width 7 height 7
click at [354, 707] on icon "button" at bounding box center [351, 705] width 15 height 15
click at [354, 706] on icon "button" at bounding box center [351, 705] width 15 height 15
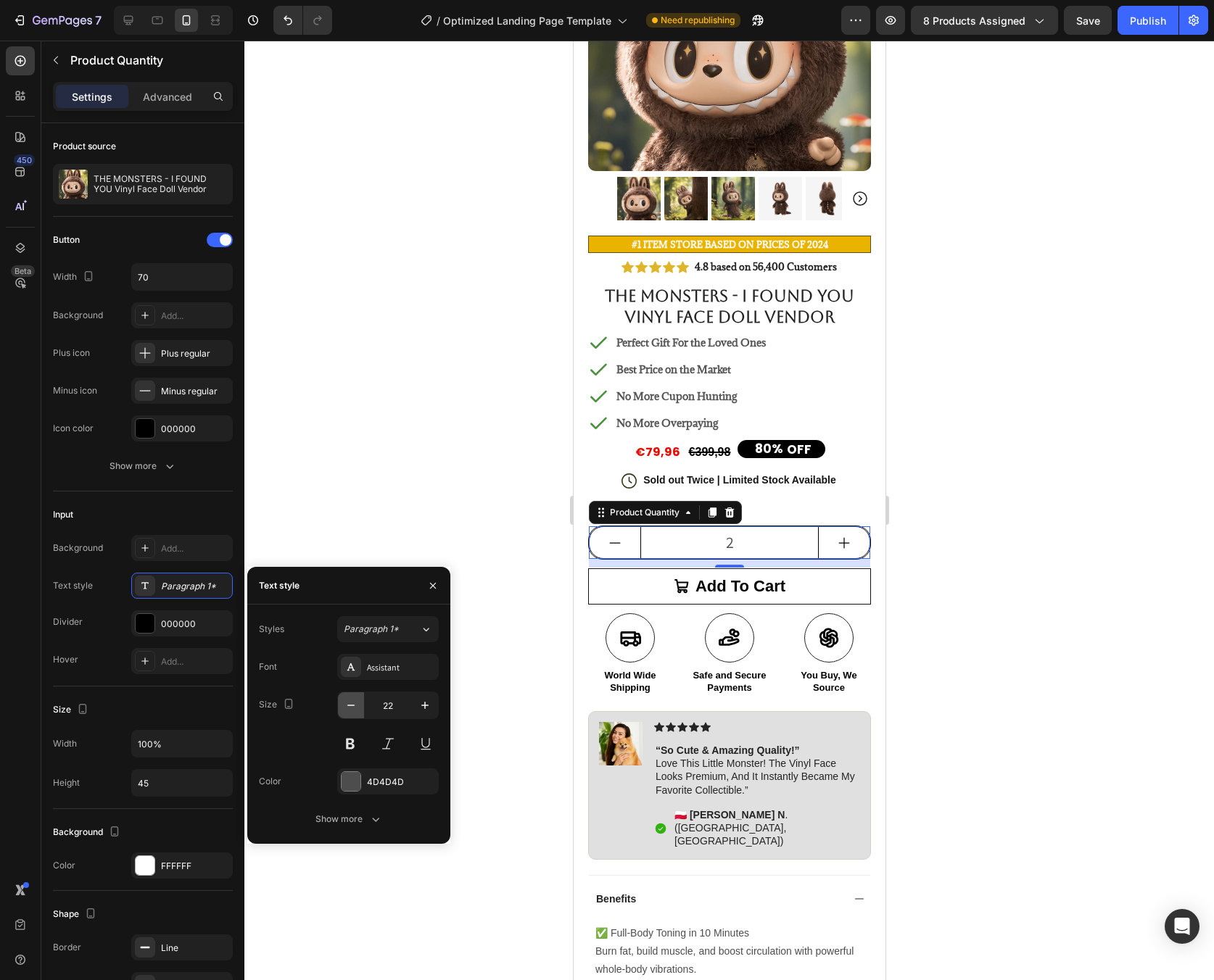
click at [354, 706] on icon "button" at bounding box center [351, 705] width 15 height 15
type input "20"
click at [354, 783] on div at bounding box center [350, 781] width 19 height 19
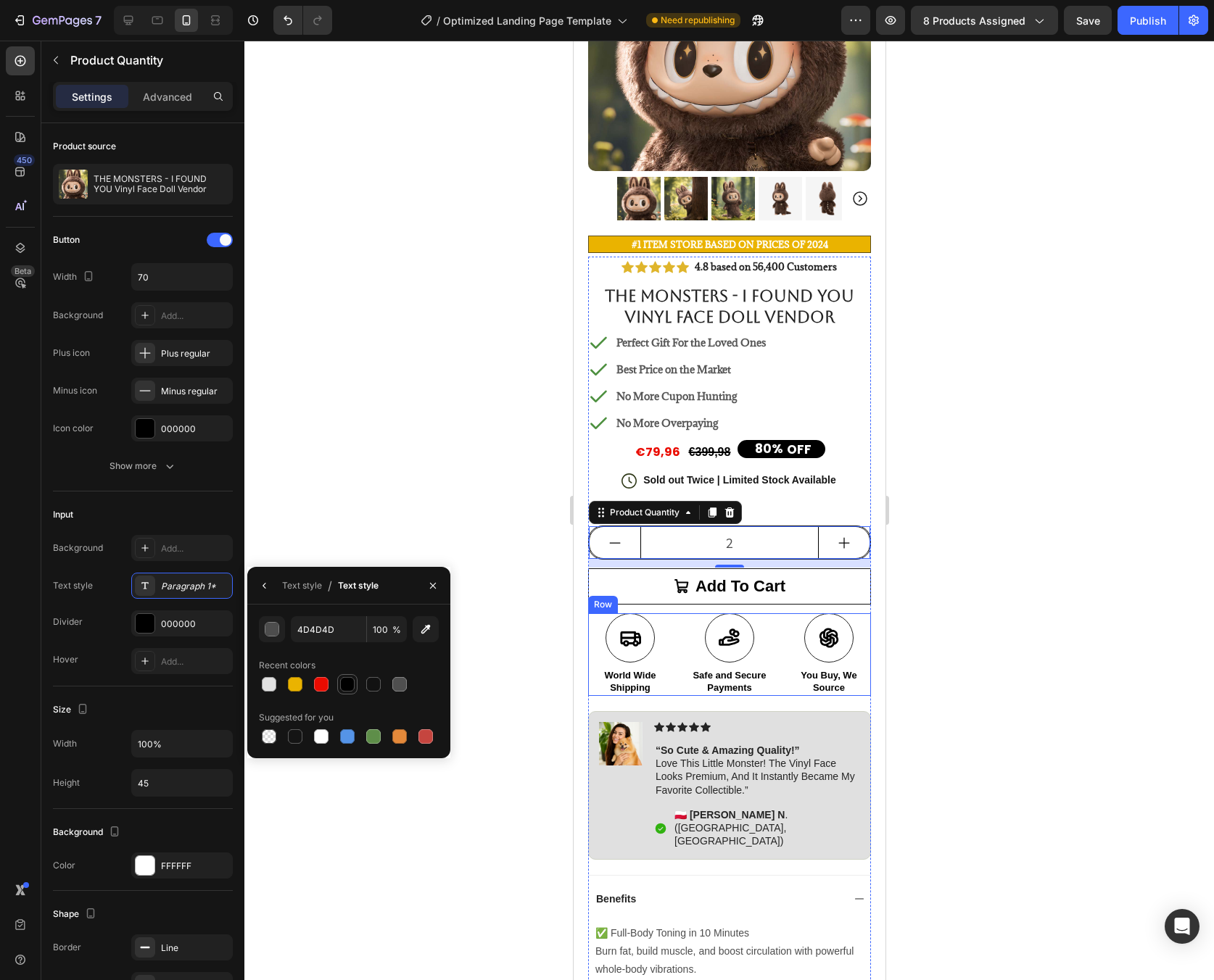
click at [353, 686] on div at bounding box center [348, 685] width 15 height 15
type input "000000"
click at [961, 591] on div at bounding box center [729, 510] width 970 height 940
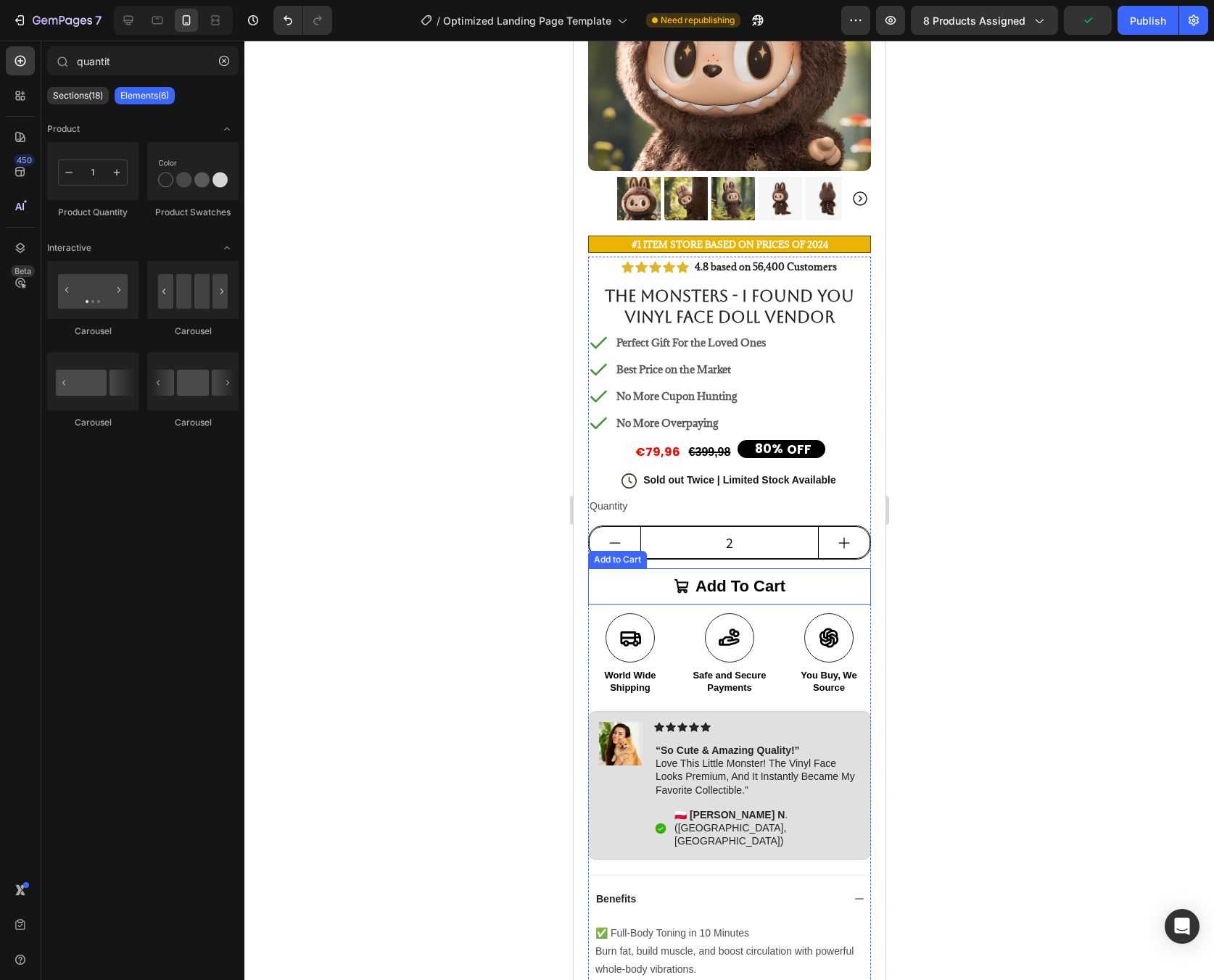
click at [832, 579] on button "Add to cart" at bounding box center [729, 586] width 283 height 36
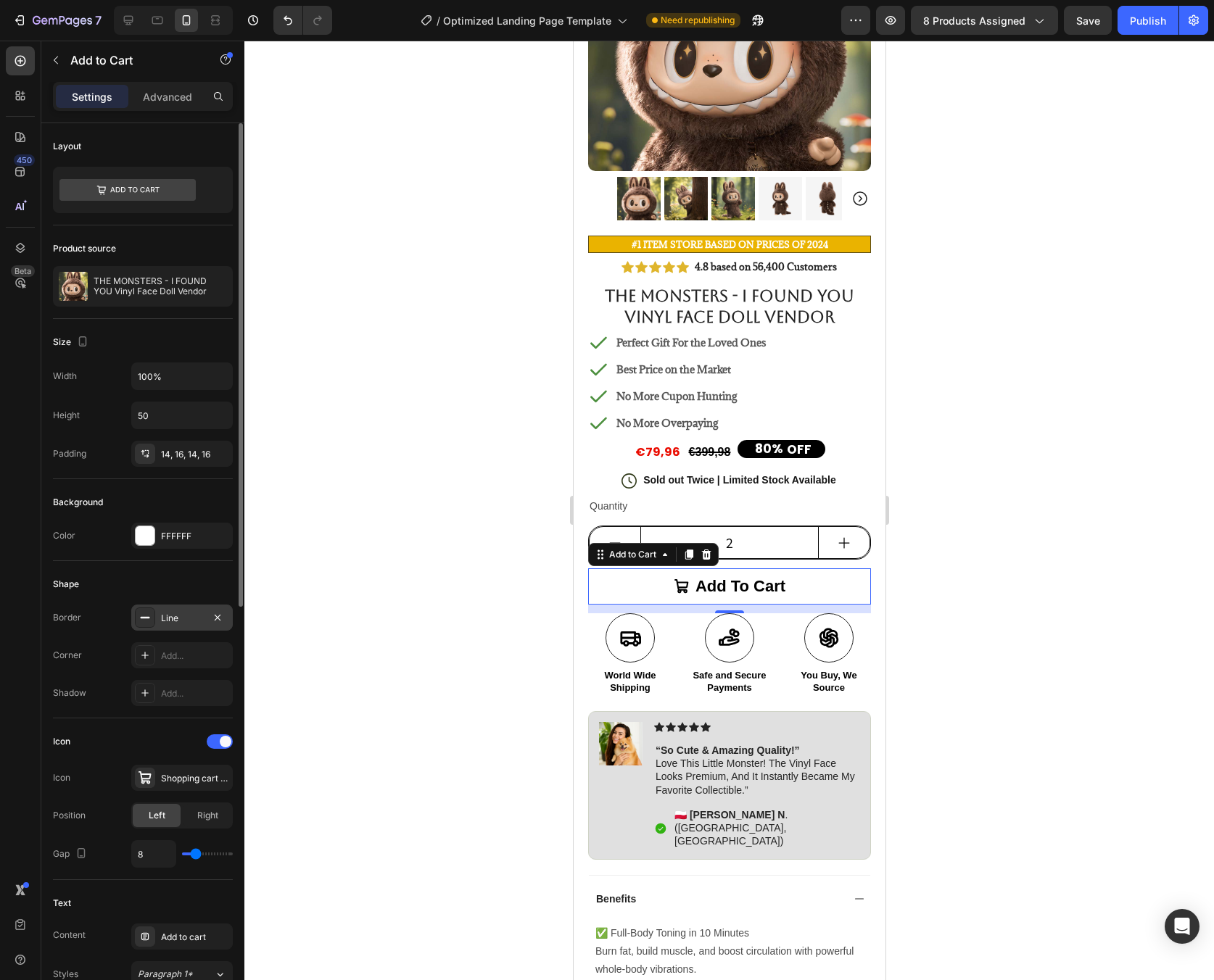
click at [177, 628] on div "Line" at bounding box center [182, 617] width 101 height 26
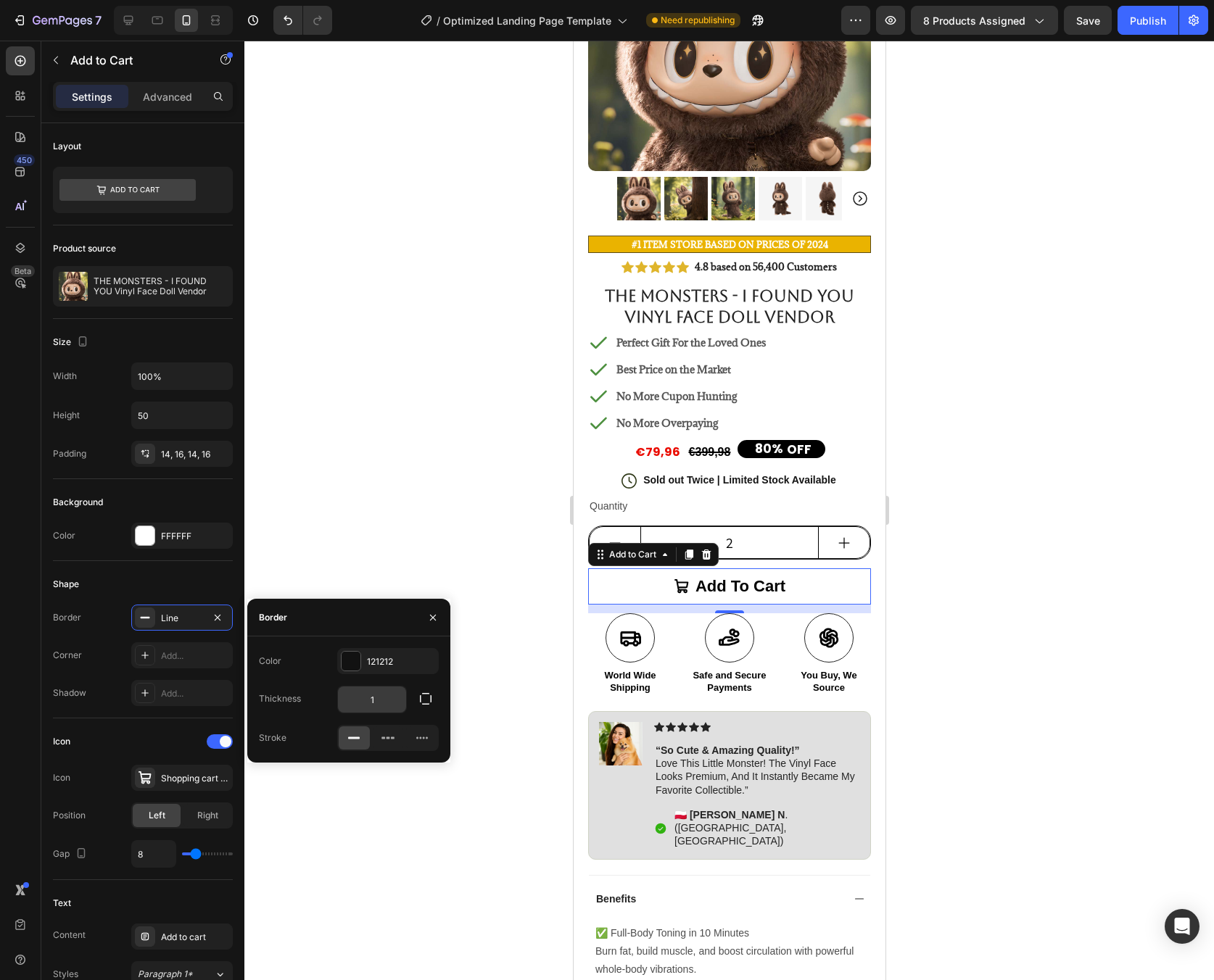
click at [387, 700] on input "1" at bounding box center [372, 700] width 68 height 26
click at [174, 658] on div "Add..." at bounding box center [195, 656] width 68 height 13
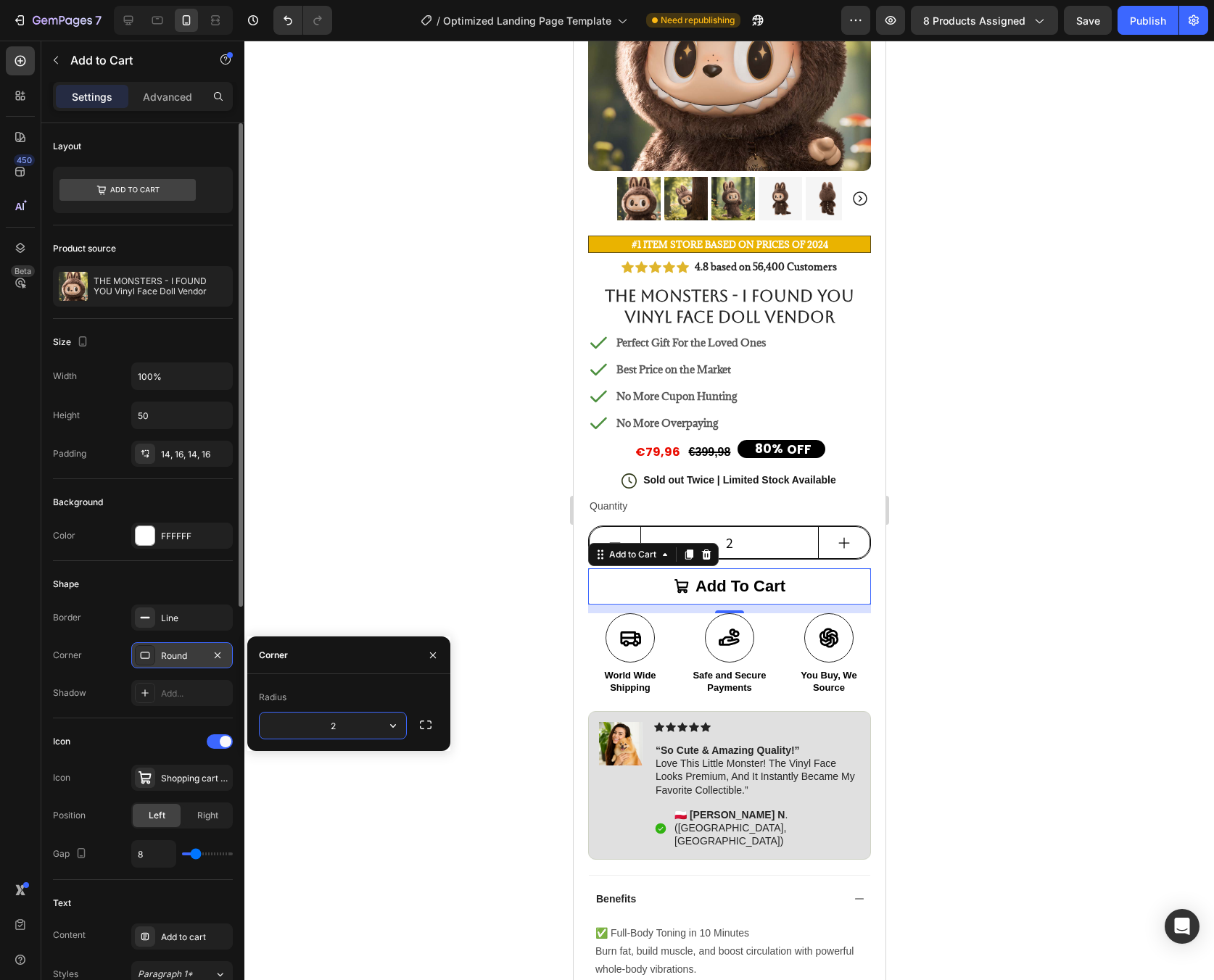
type input "20"
click at [338, 585] on div at bounding box center [729, 510] width 970 height 940
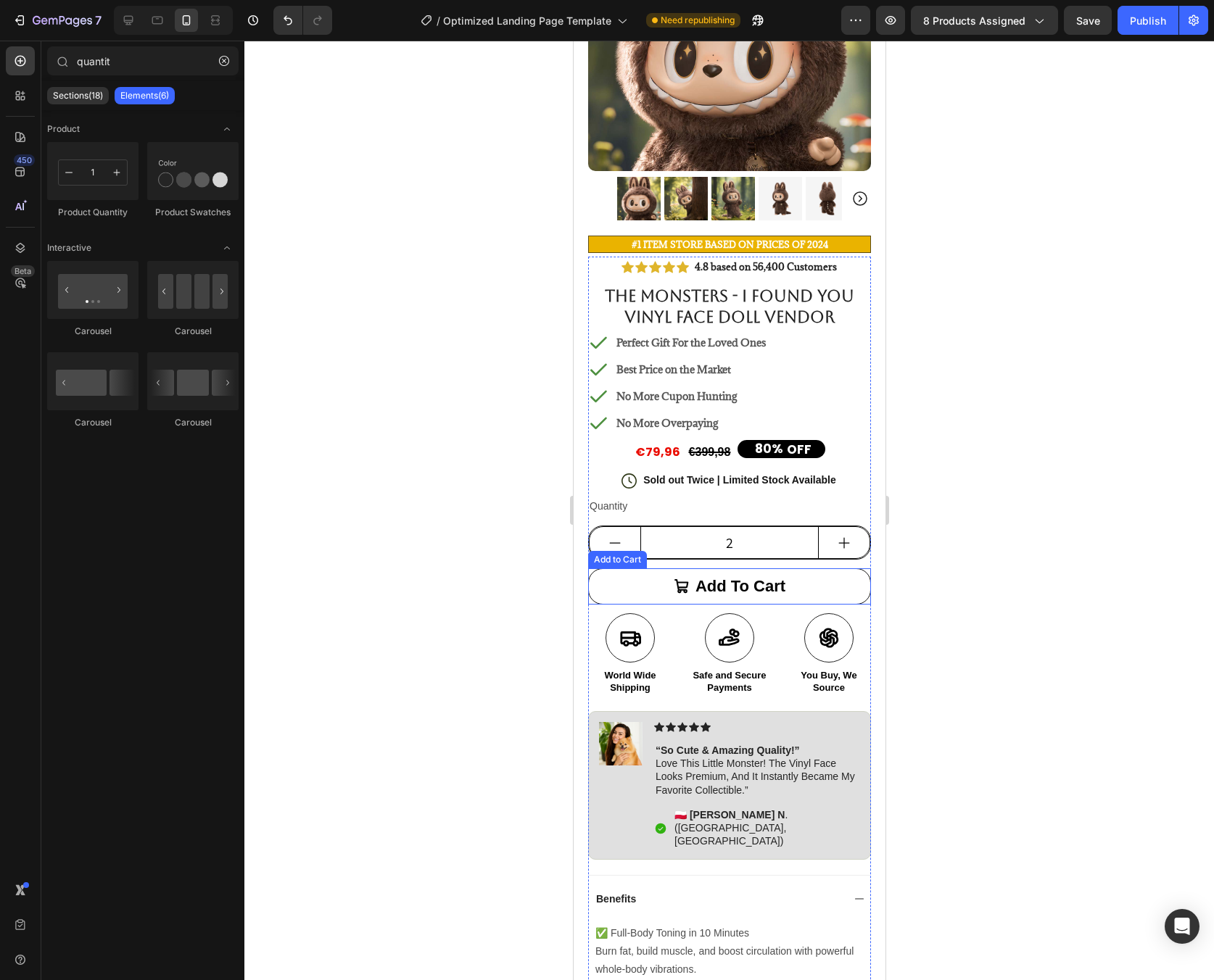
click at [619, 582] on button "Add to cart" at bounding box center [729, 586] width 283 height 36
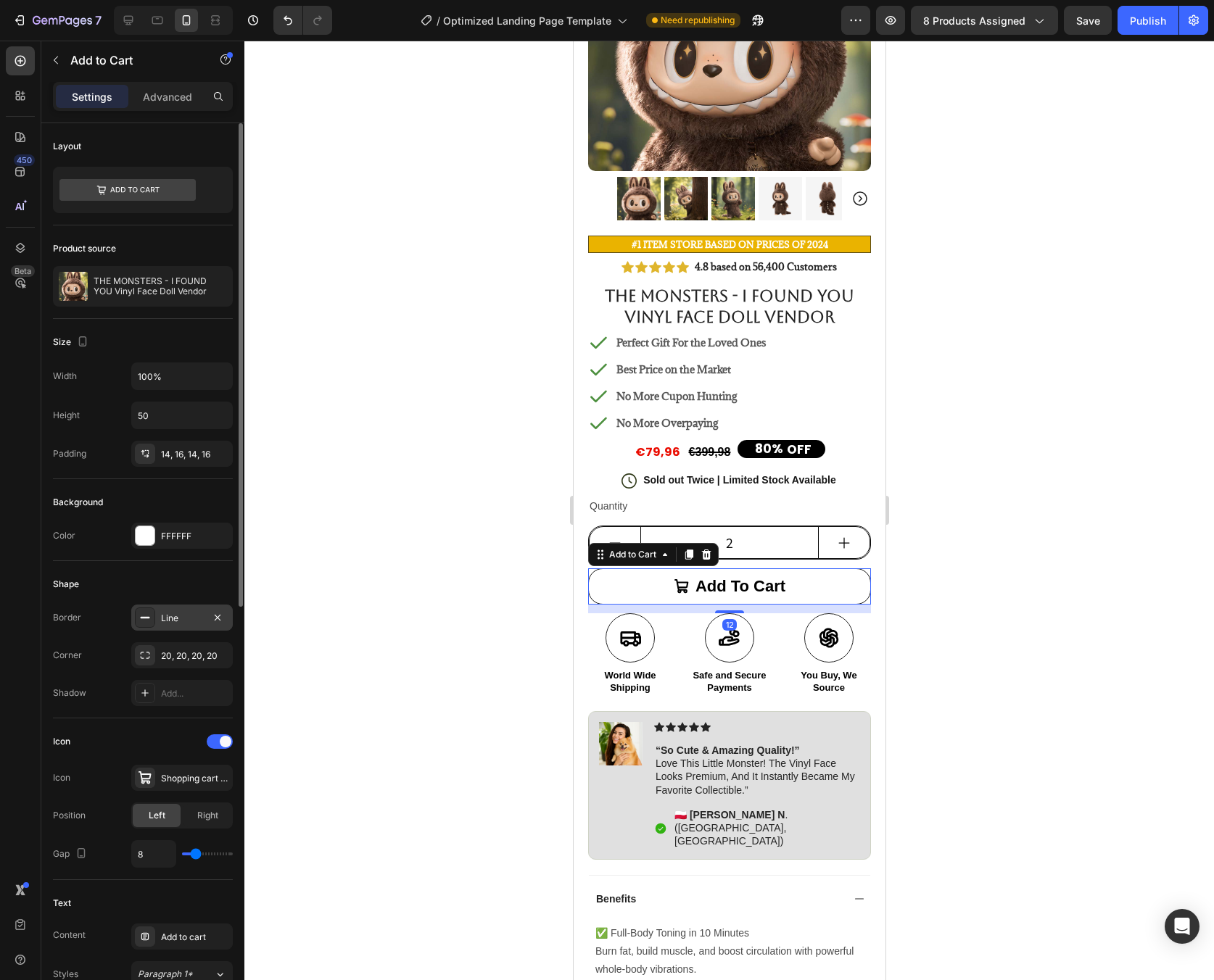
click at [183, 626] on div "Line" at bounding box center [182, 617] width 101 height 26
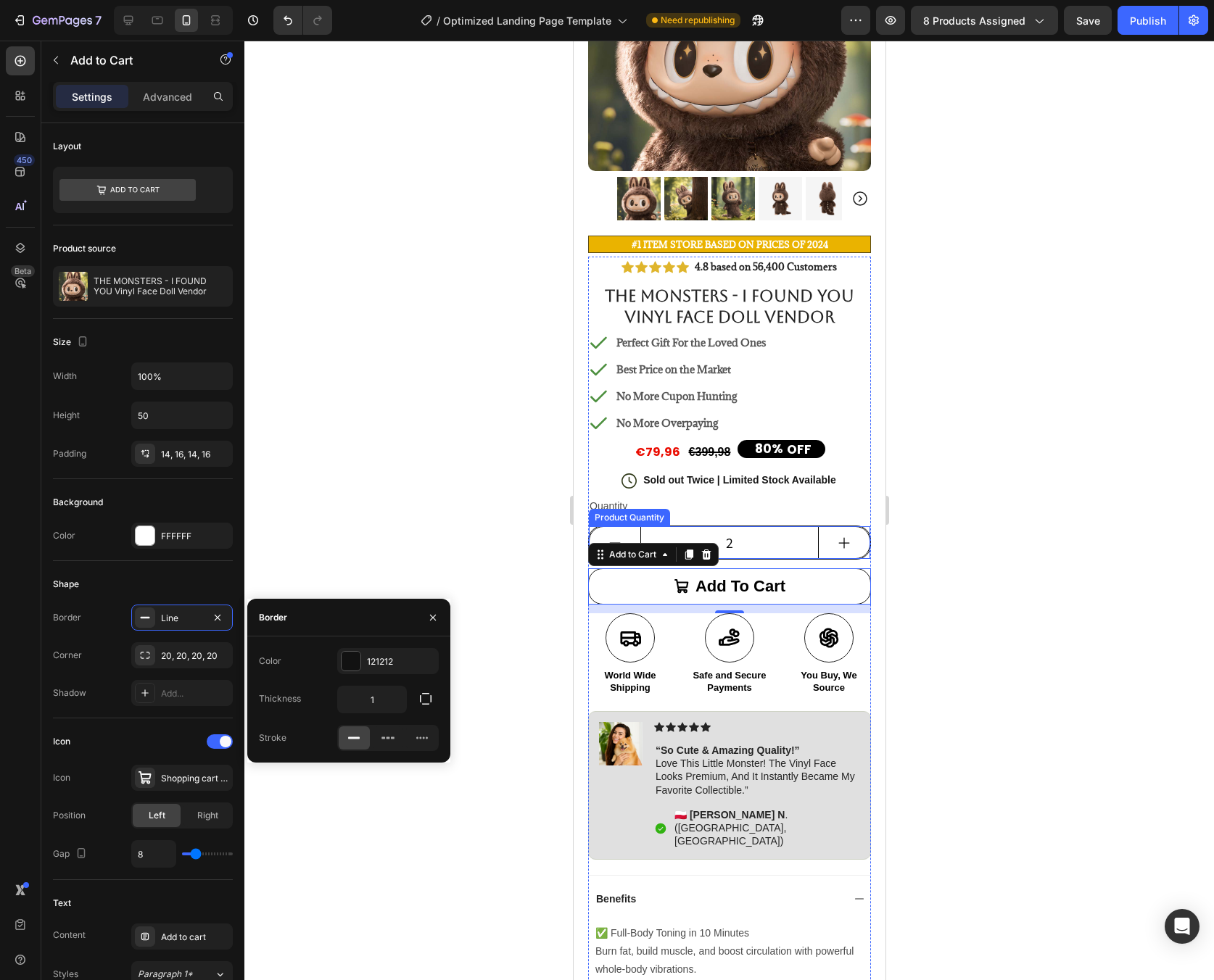
click at [776, 534] on input "2" at bounding box center [729, 543] width 178 height 31
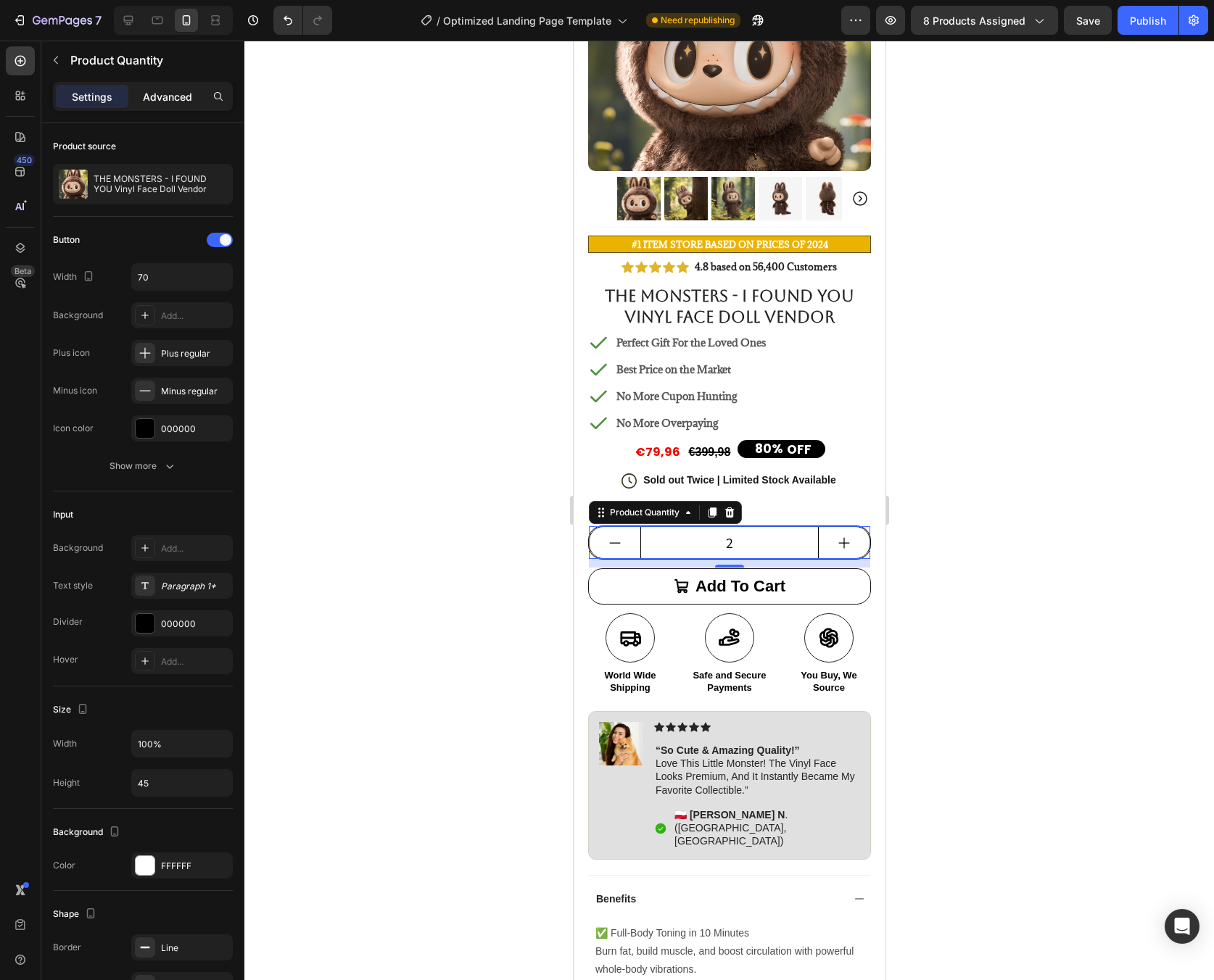
click at [174, 95] on p "Advanced" at bounding box center [168, 96] width 49 height 16
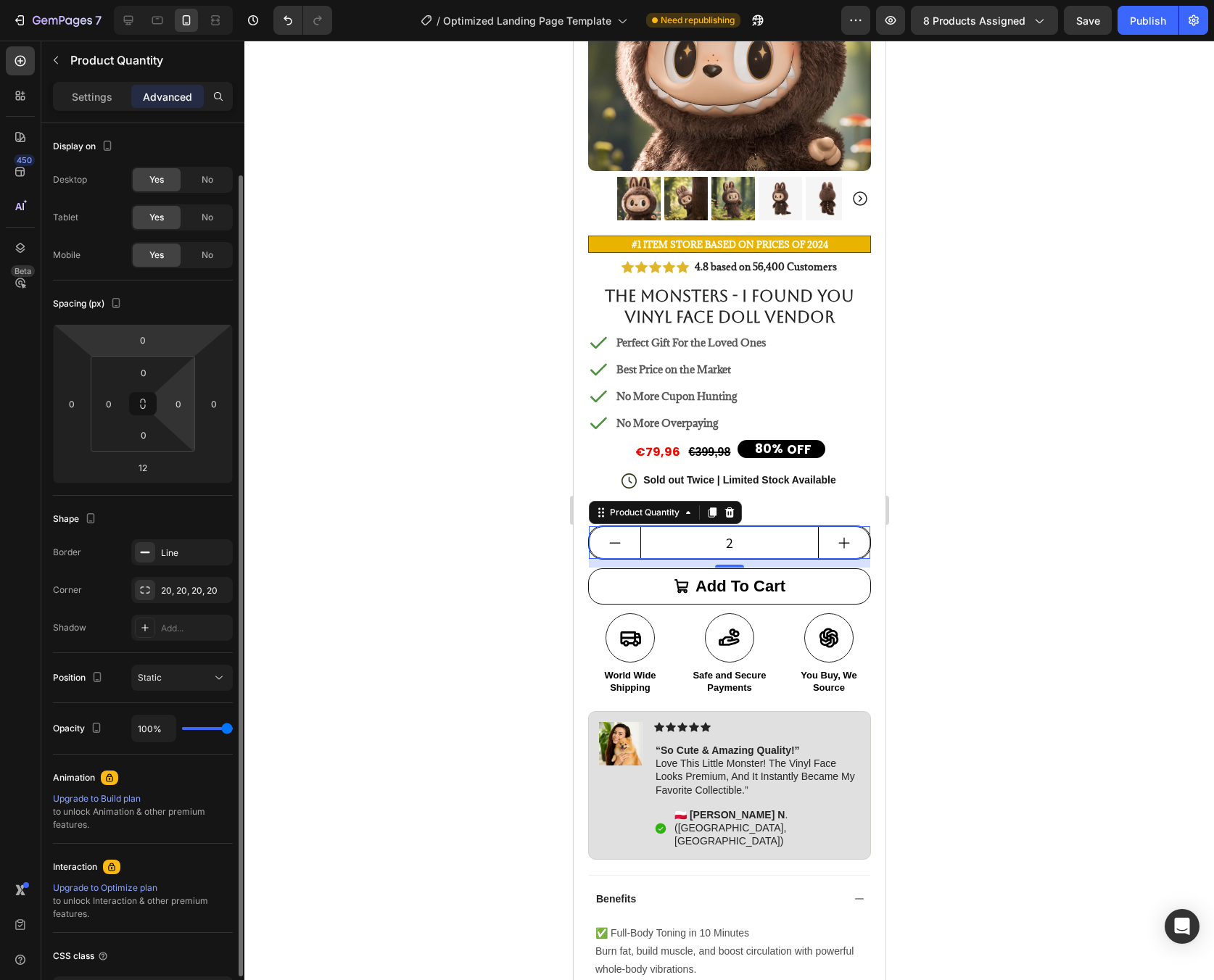
scroll to position [108, 0]
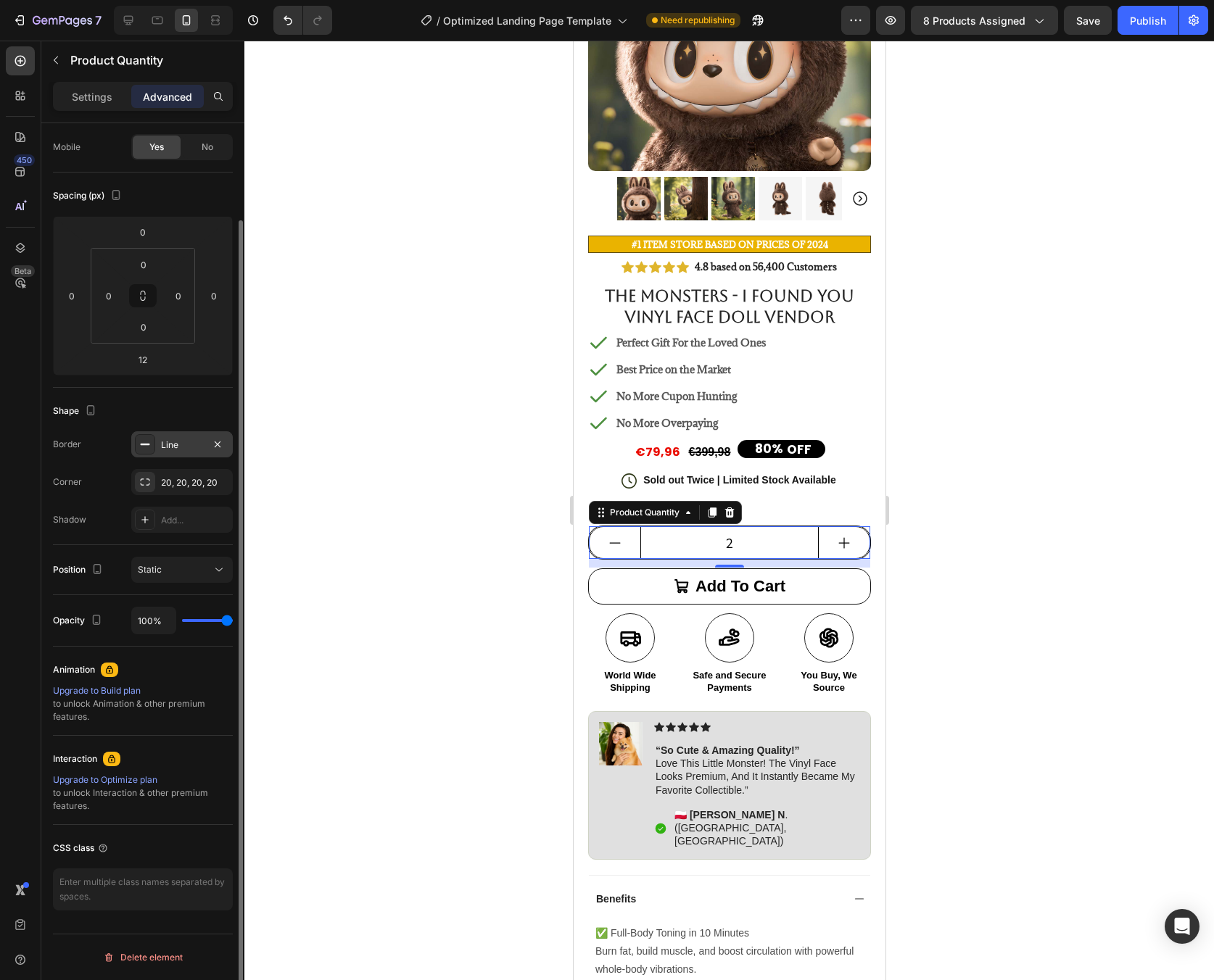
click at [197, 440] on div "Line" at bounding box center [182, 445] width 42 height 13
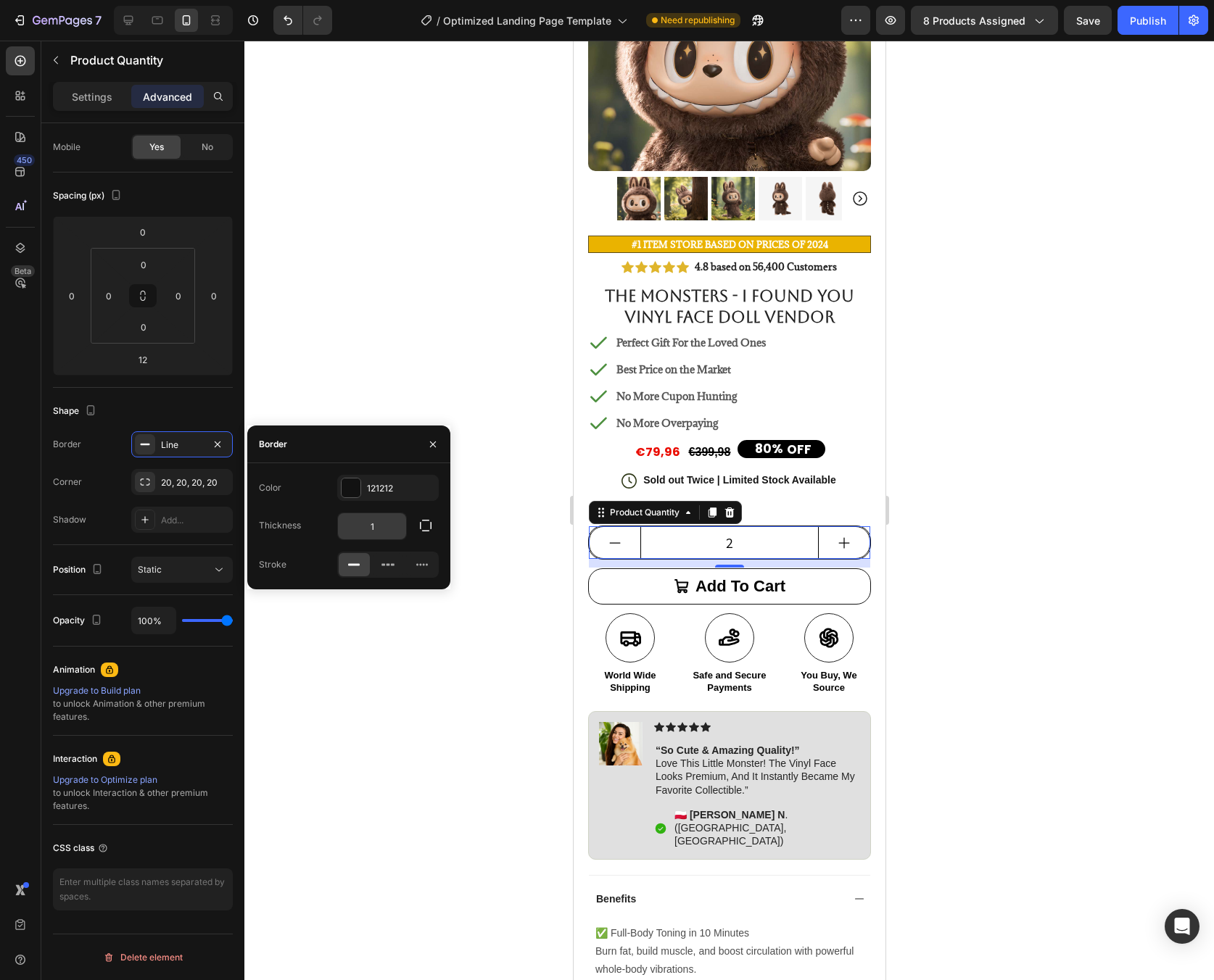
click at [396, 528] on input "1" at bounding box center [372, 526] width 68 height 26
click at [496, 455] on div at bounding box center [729, 510] width 970 height 940
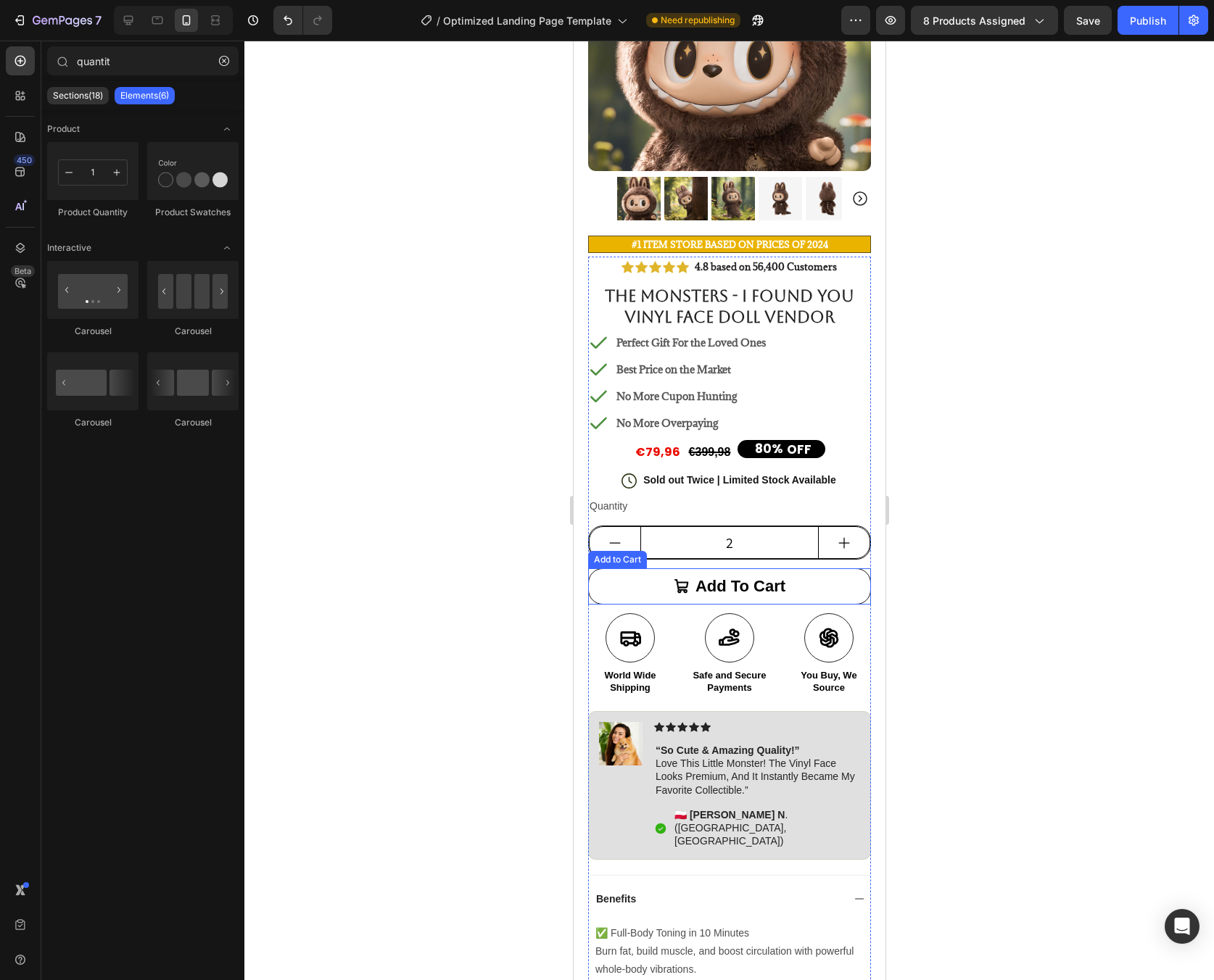
click at [616, 569] on button "Add to cart" at bounding box center [729, 586] width 283 height 36
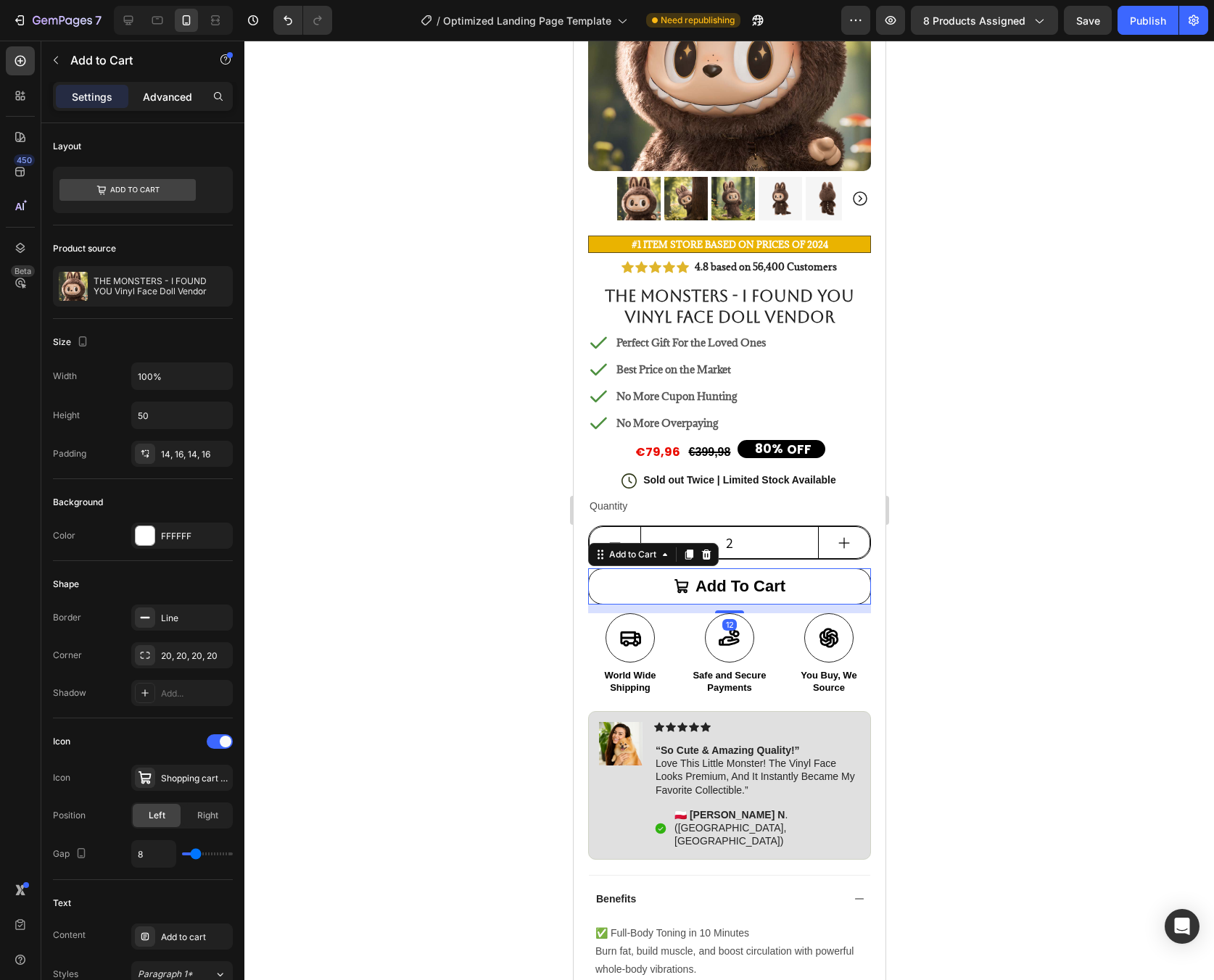
click at [169, 103] on p "Advanced" at bounding box center [168, 96] width 49 height 16
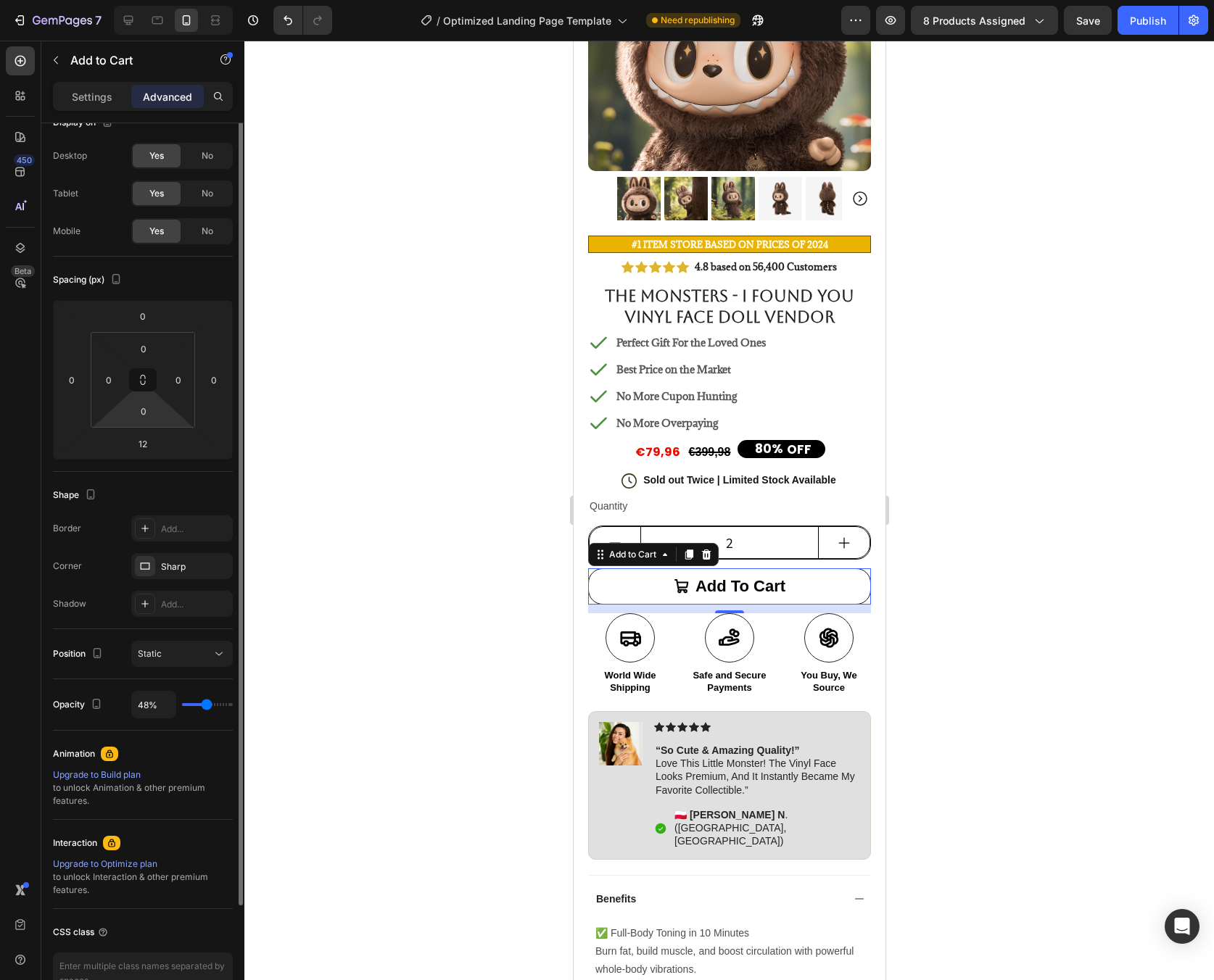
scroll to position [89, 0]
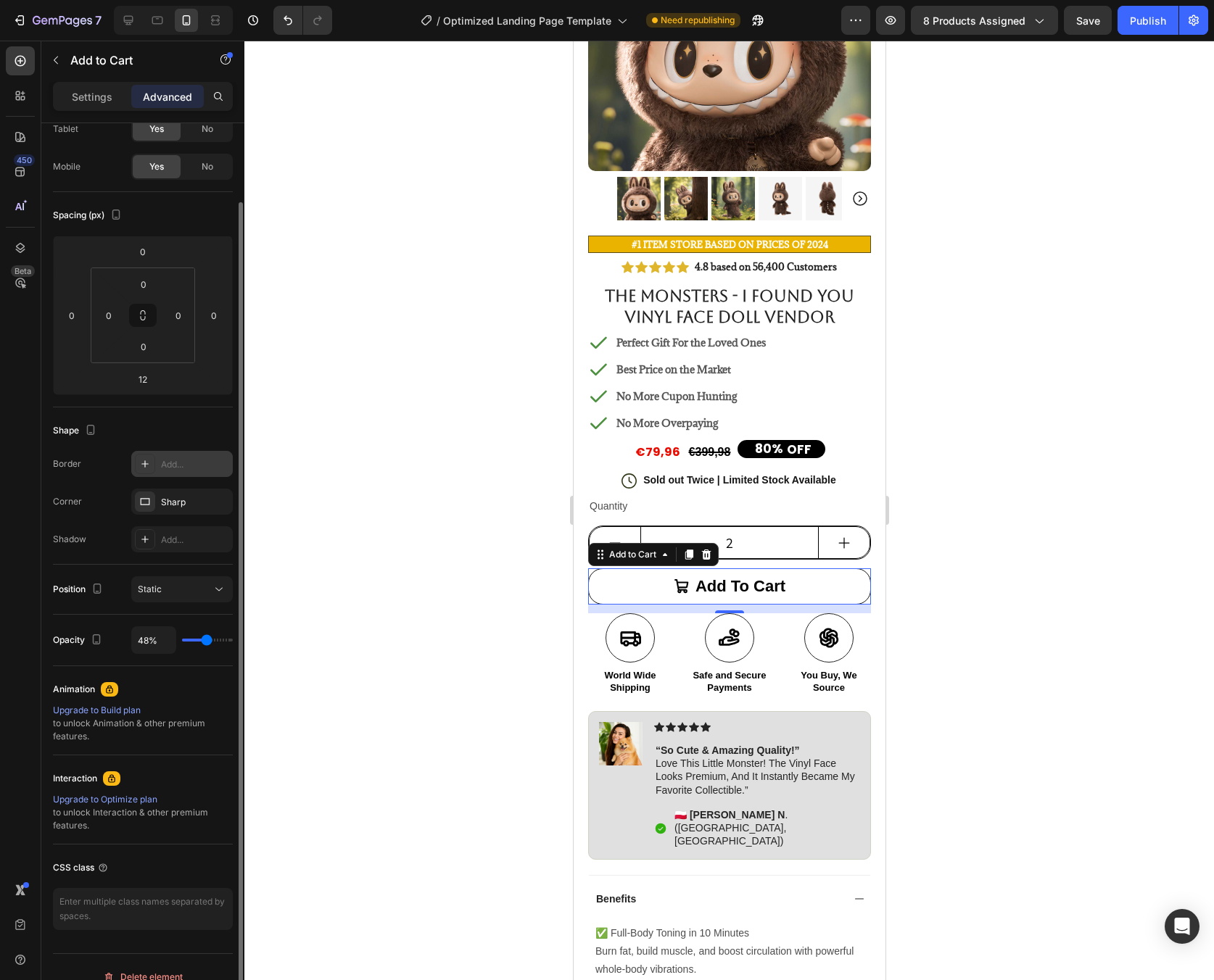
click at [177, 469] on div "Add..." at bounding box center [195, 465] width 68 height 13
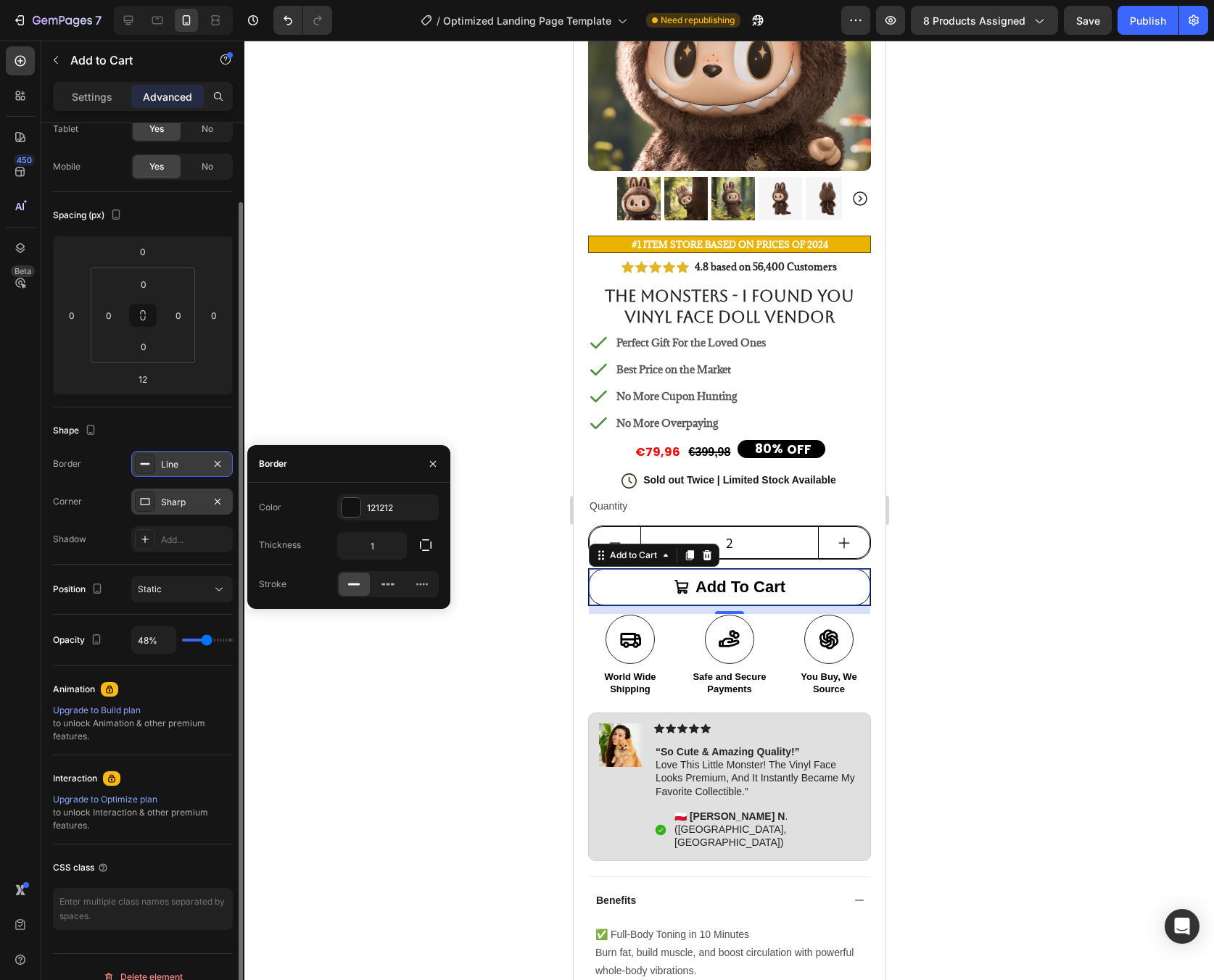
click at [178, 506] on div "Sharp" at bounding box center [182, 502] width 42 height 13
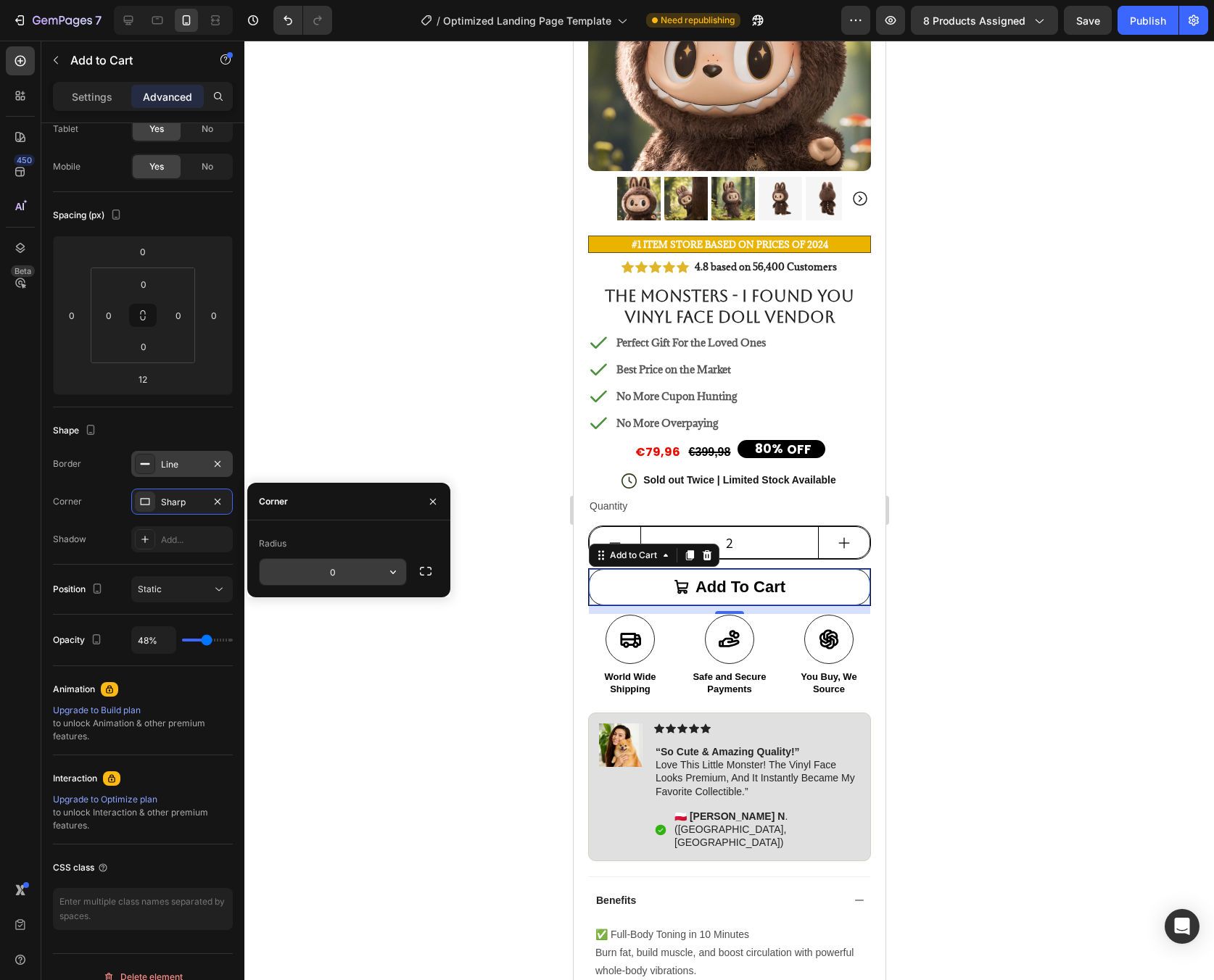
click at [366, 575] on input "0" at bounding box center [333, 572] width 146 height 26
type input "20"
click at [497, 483] on div at bounding box center [729, 510] width 970 height 940
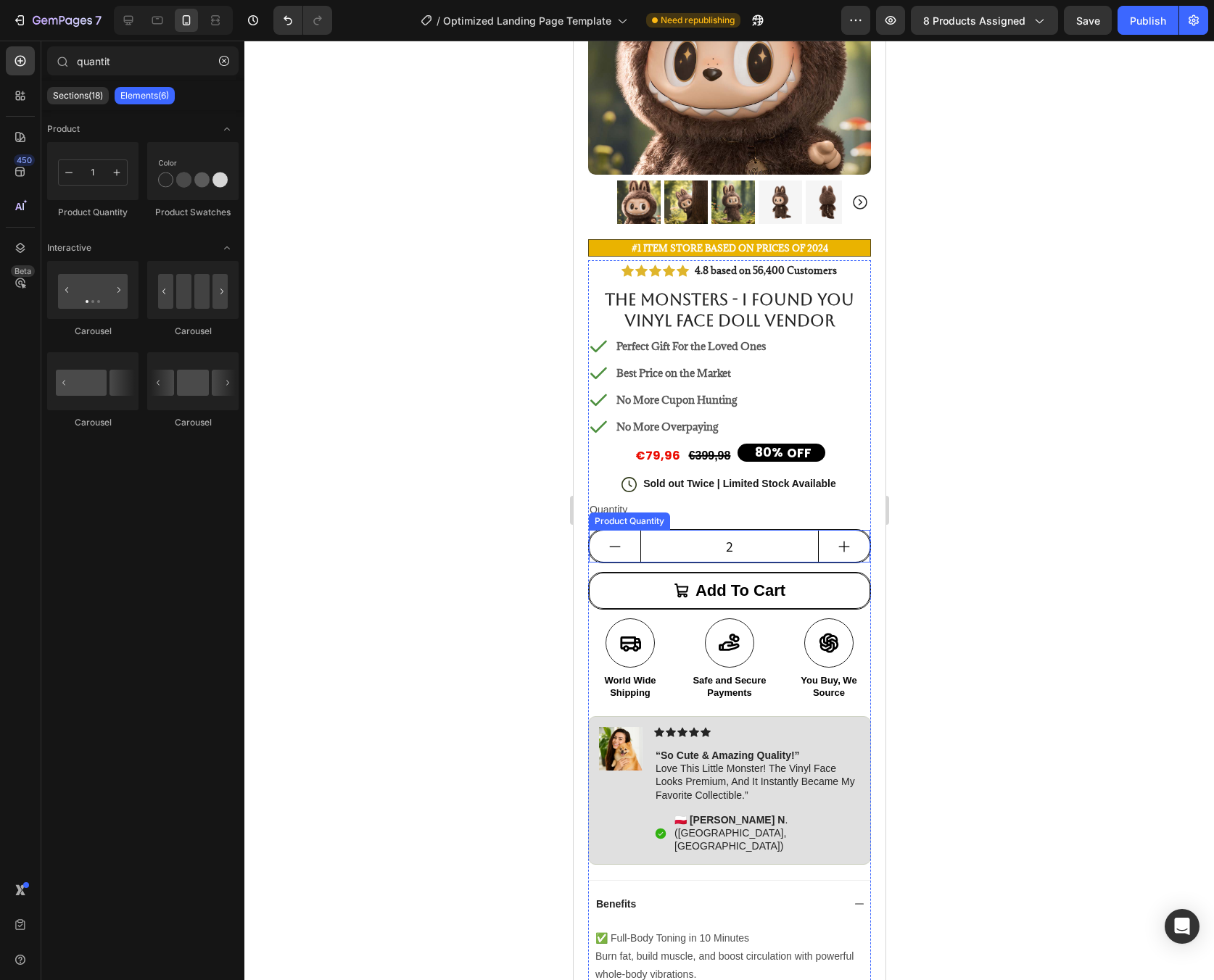
scroll to position [220, 0]
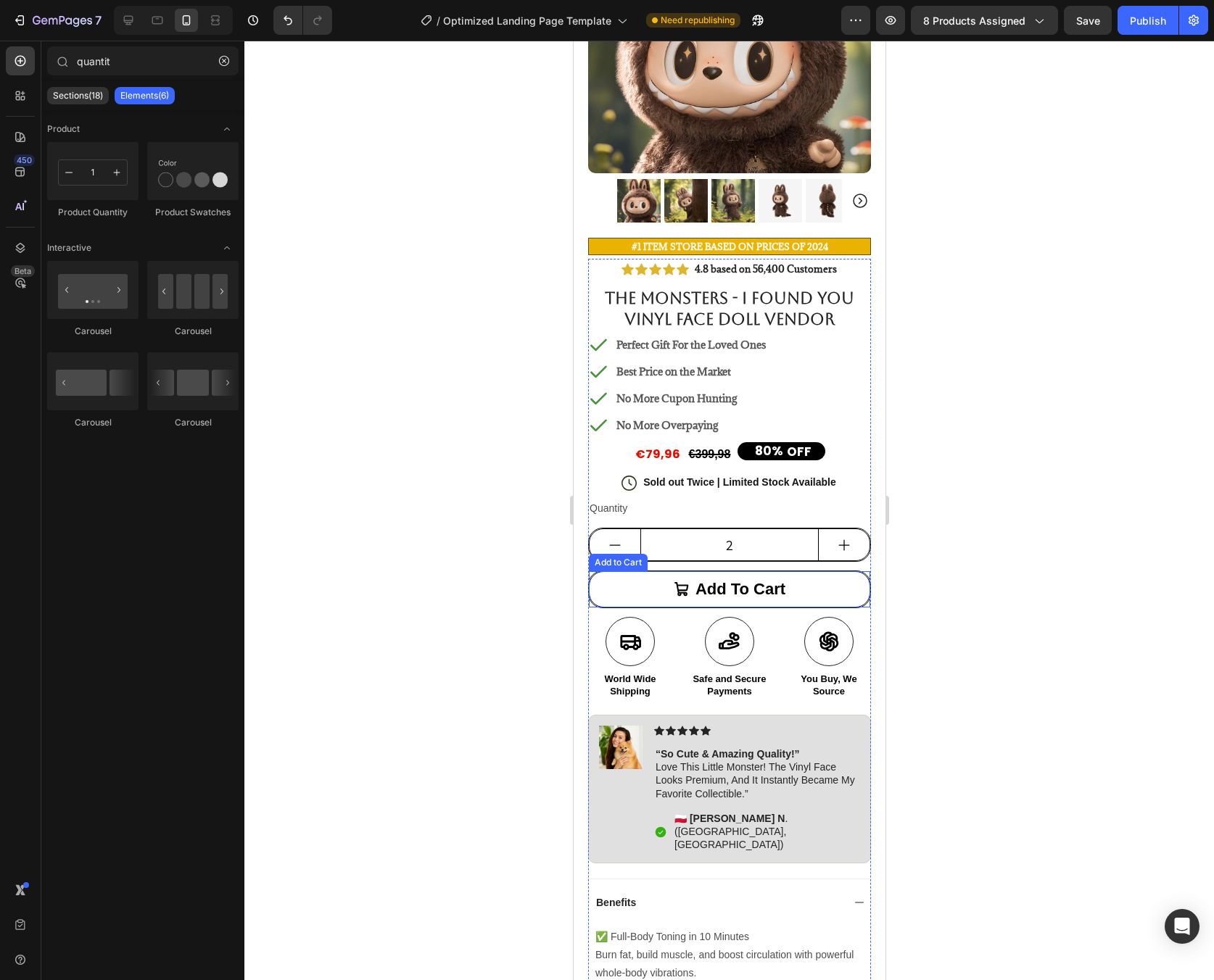
click at [764, 595] on button "Add to cart" at bounding box center [729, 589] width 281 height 36
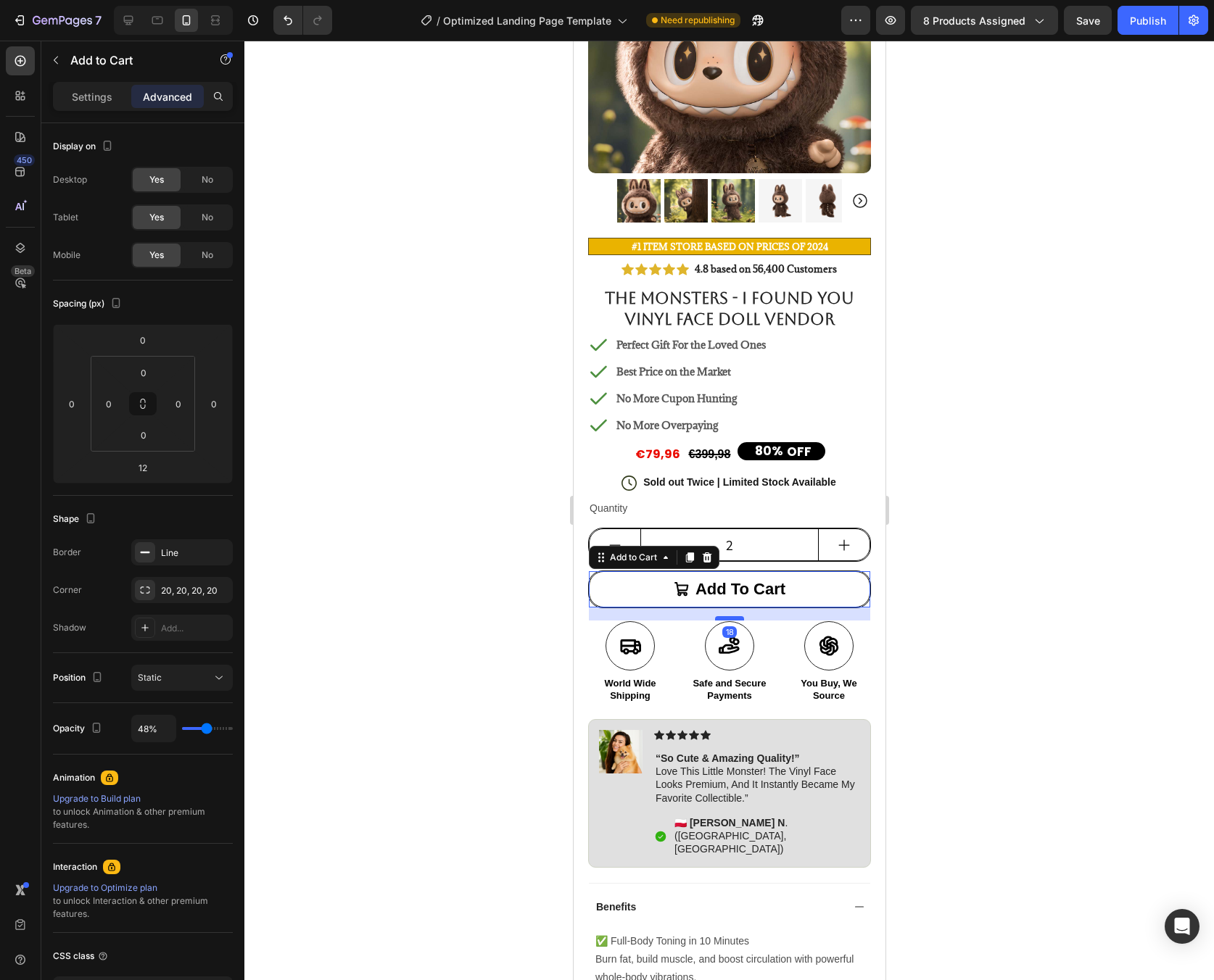
click at [730, 616] on div at bounding box center [728, 617] width 29 height 4
type input "18"
click at [967, 604] on div at bounding box center [729, 510] width 970 height 940
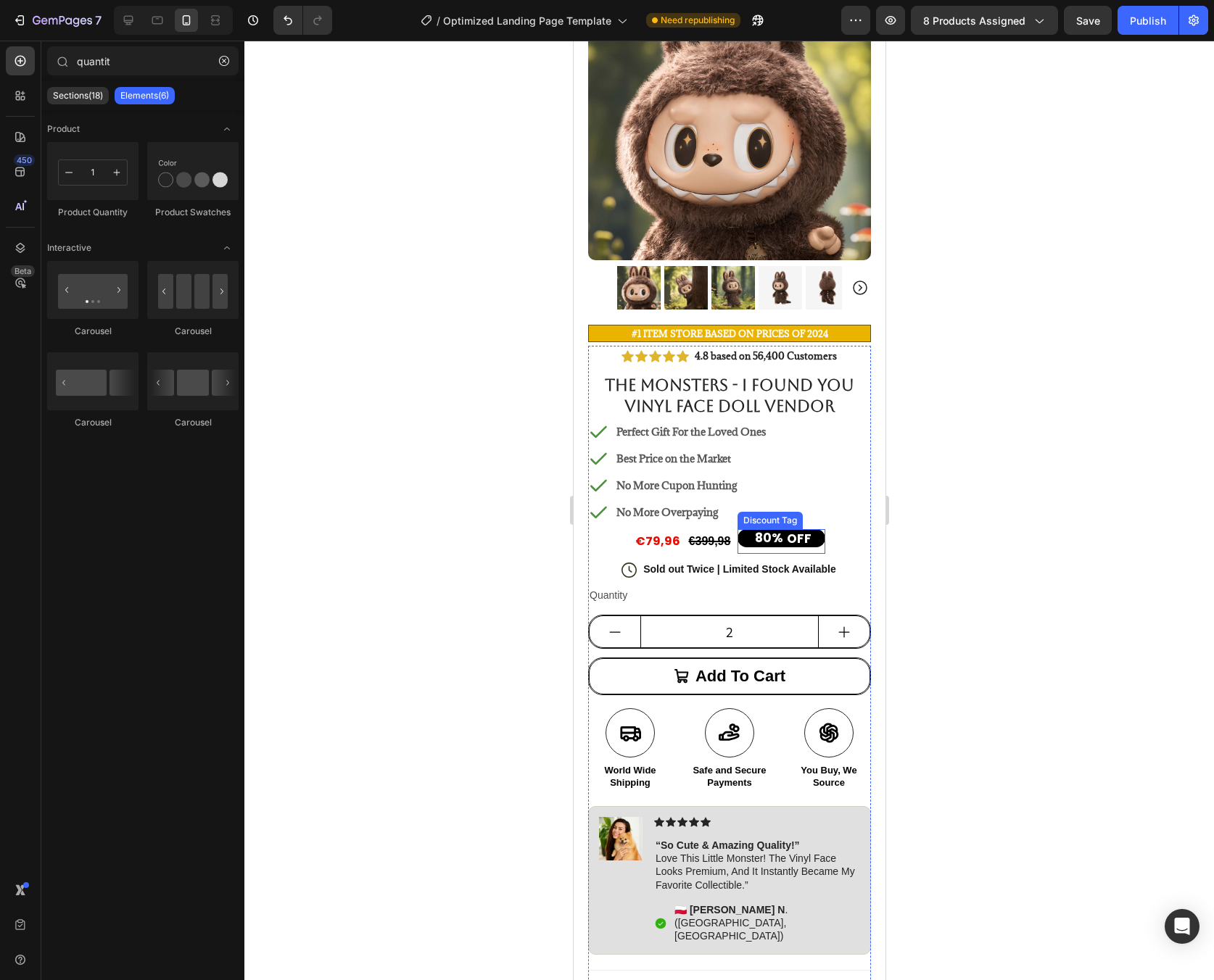
scroll to position [146, 0]
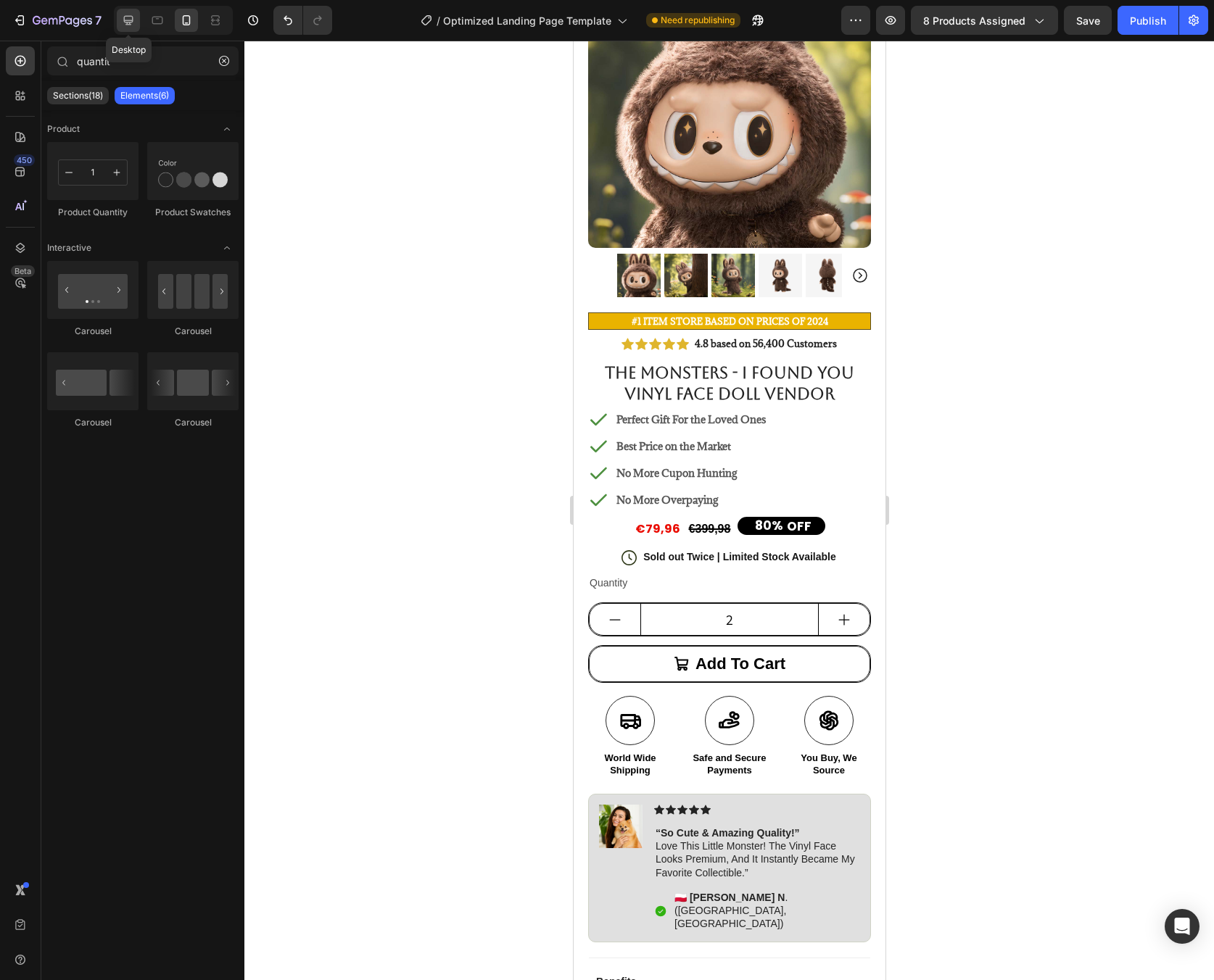
click at [138, 22] on div at bounding box center [128, 21] width 23 height 23
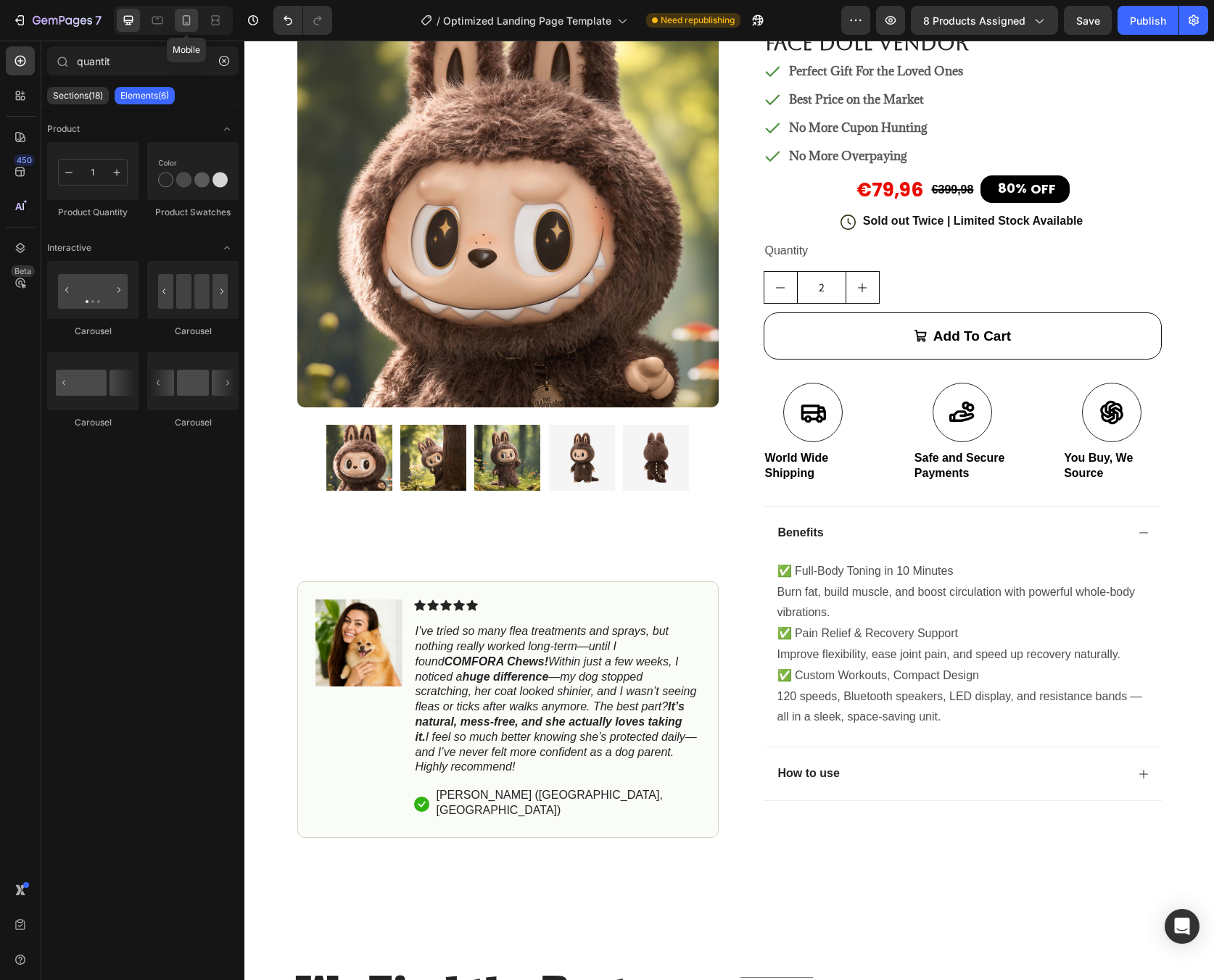
click at [182, 21] on icon at bounding box center [187, 21] width 15 height 15
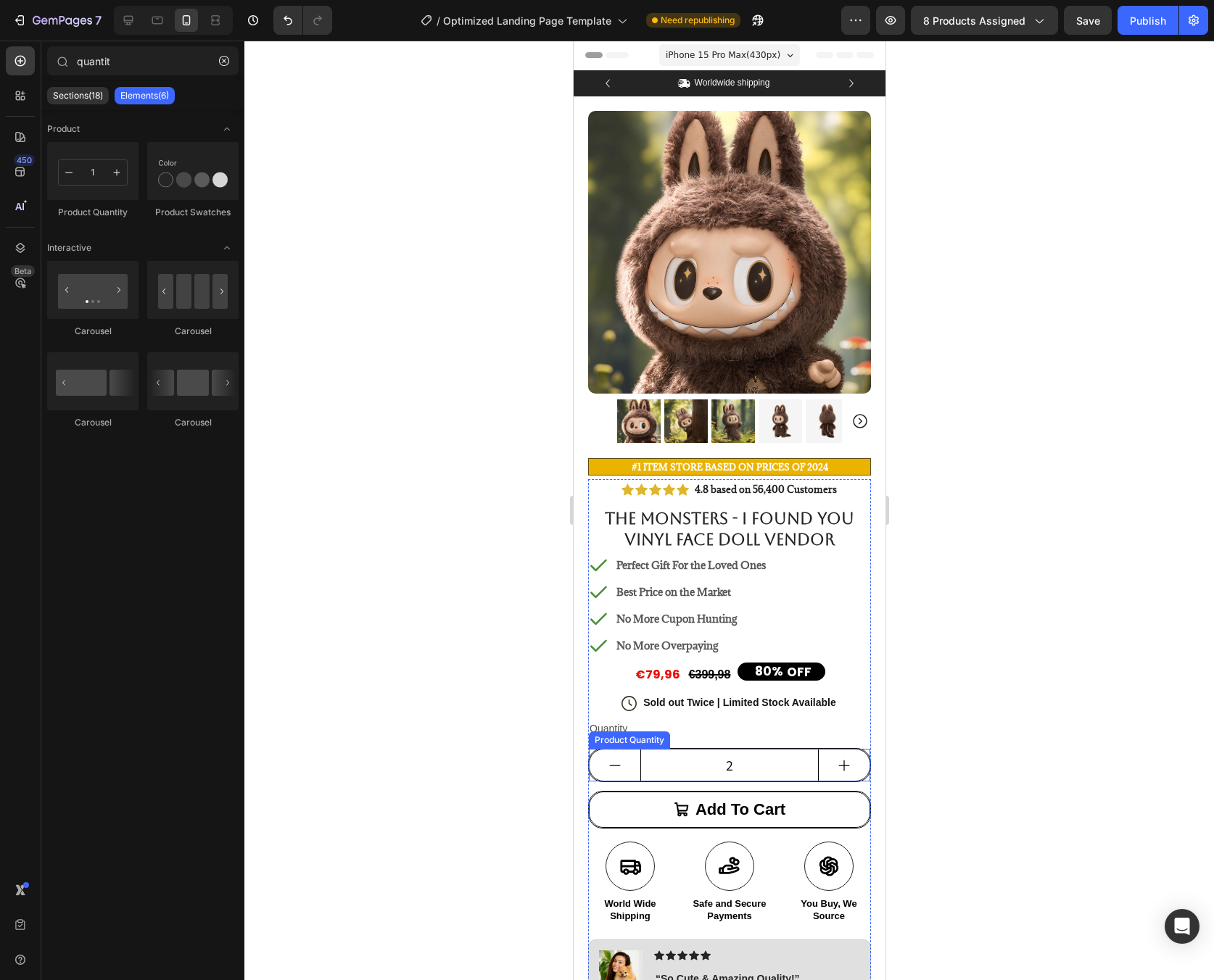
click at [739, 750] on input "2" at bounding box center [729, 765] width 178 height 31
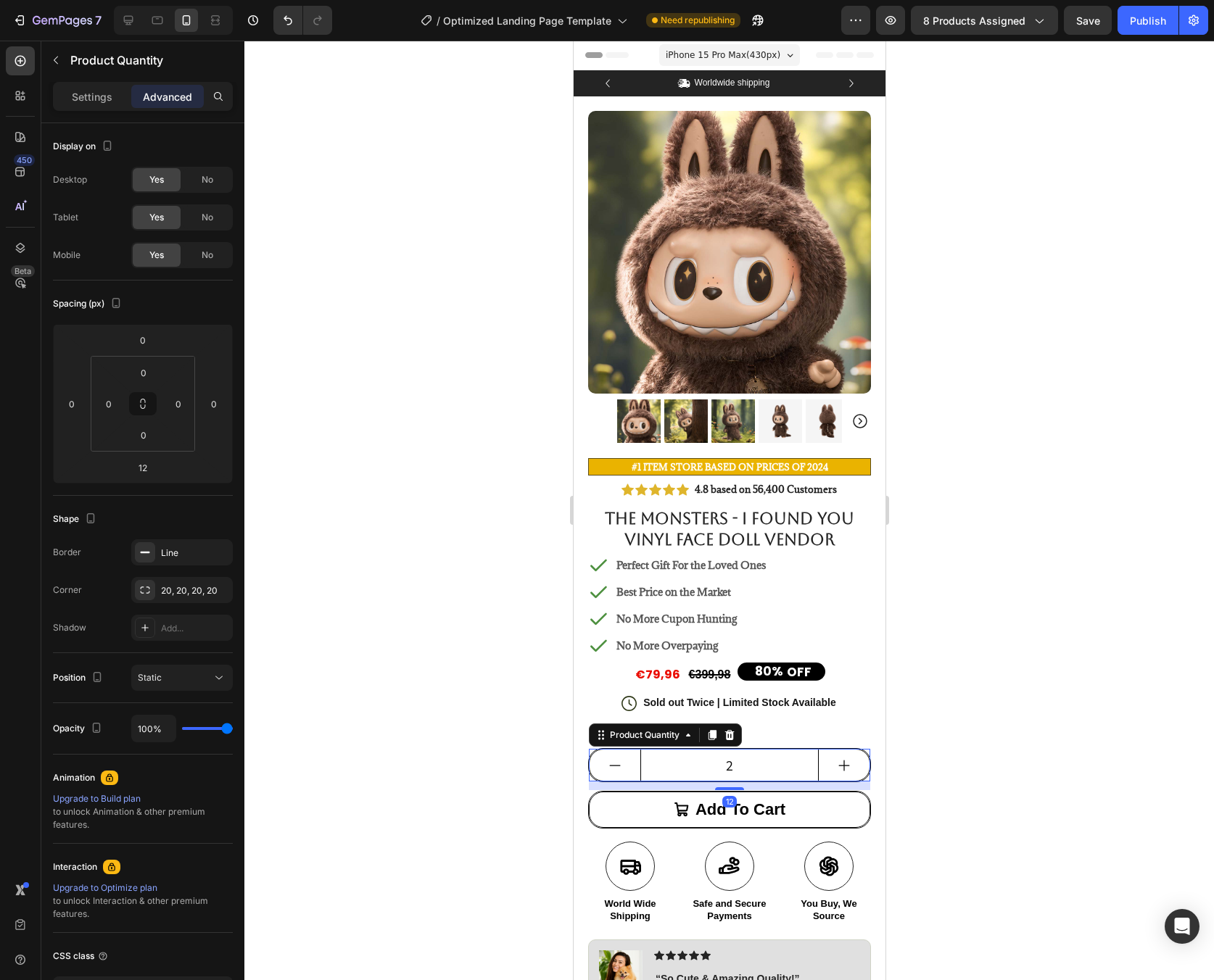
click at [549, 438] on div at bounding box center [729, 510] width 970 height 940
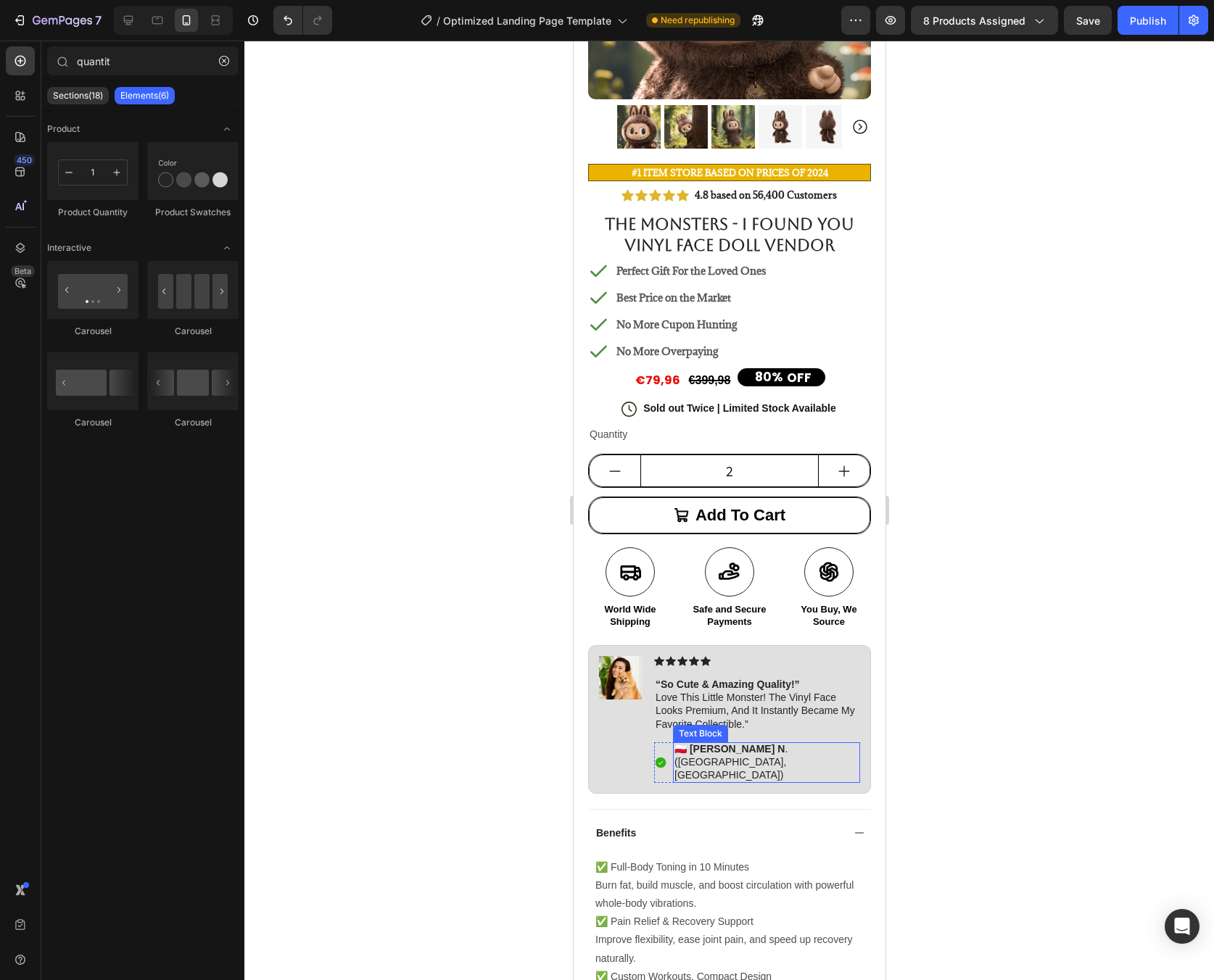
scroll to position [317, 0]
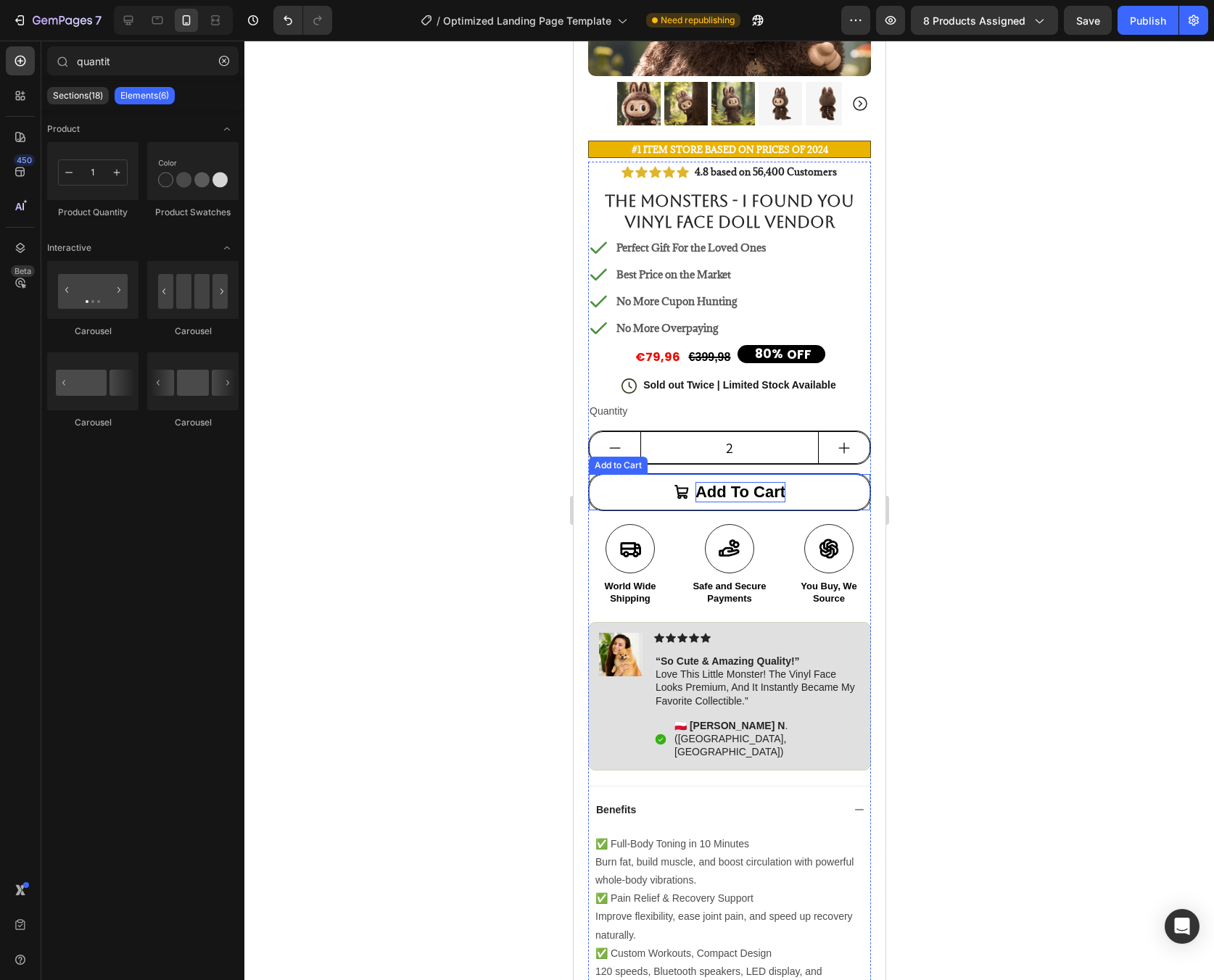
click at [770, 482] on div "Add to cart" at bounding box center [739, 492] width 90 height 21
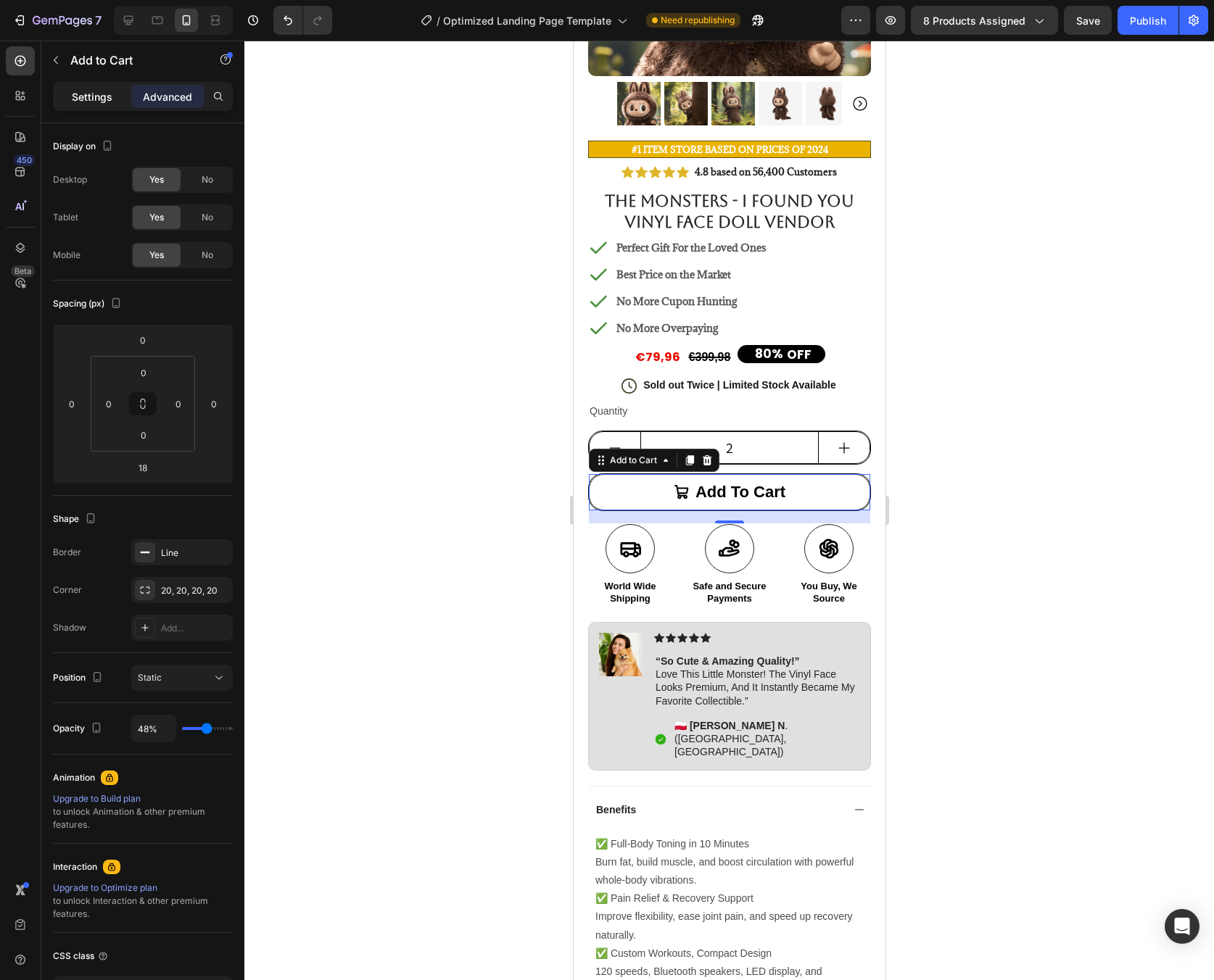
click at [104, 89] on p "Settings" at bounding box center [91, 96] width 40 height 16
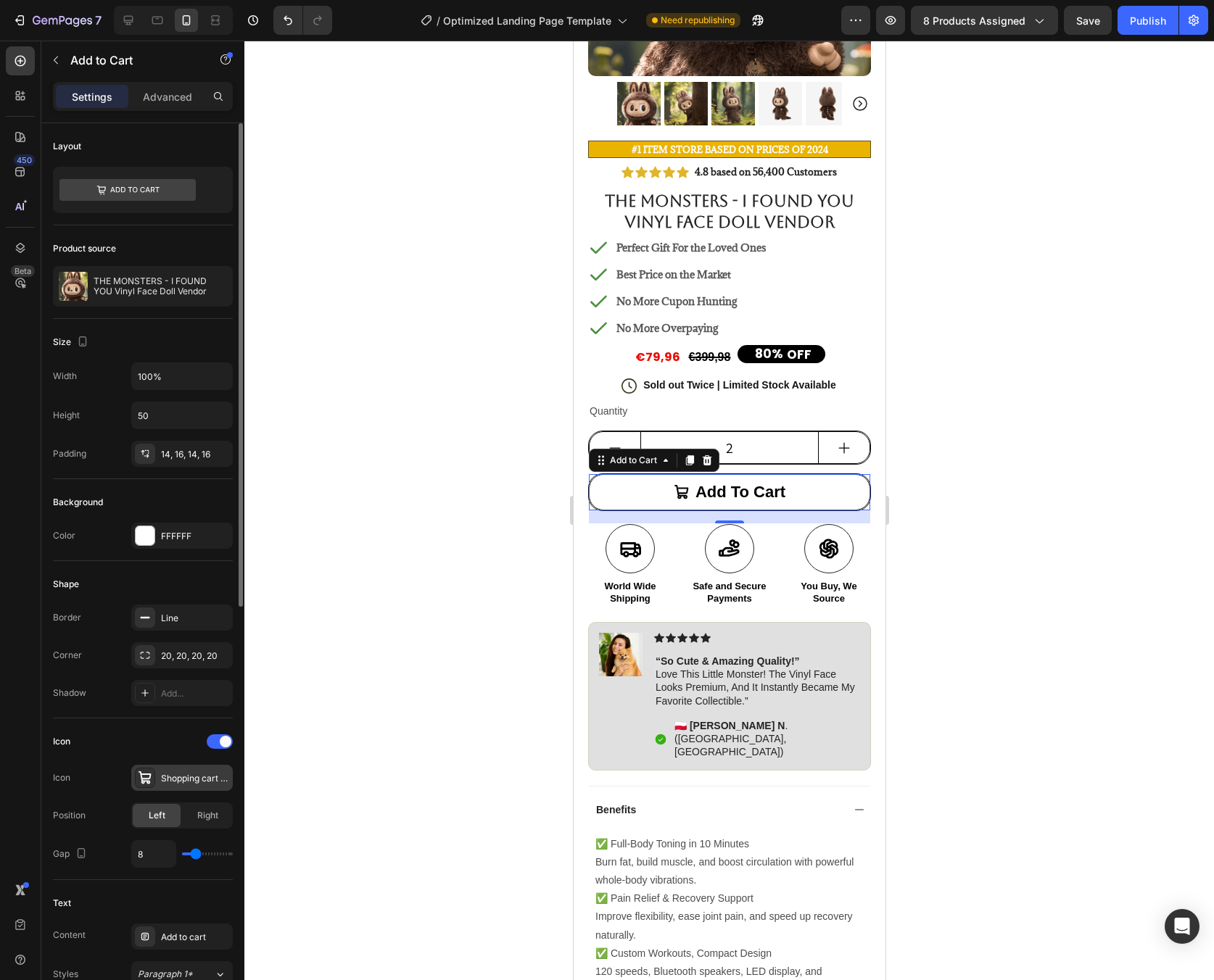
scroll to position [279, 0]
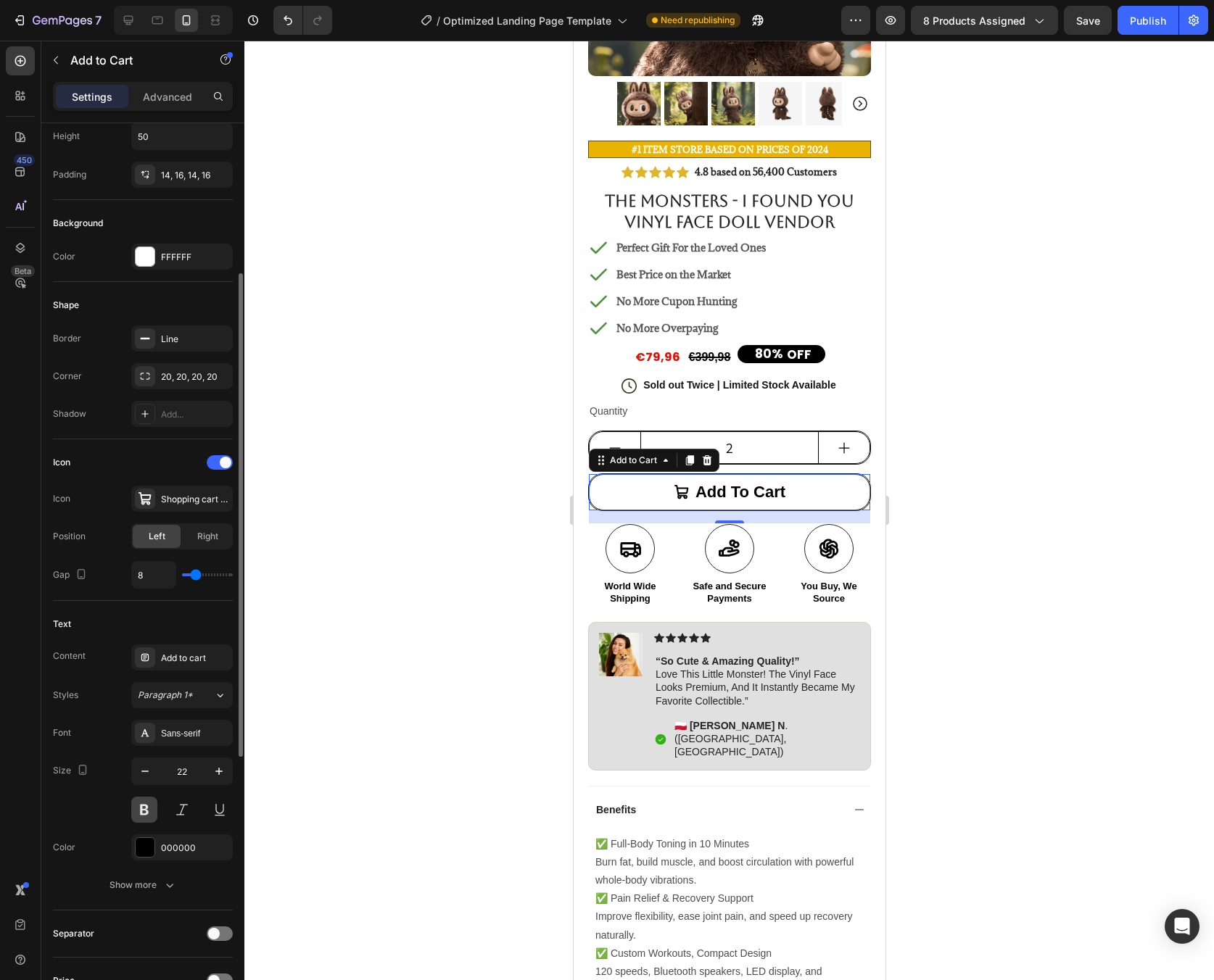
click at [153, 807] on button at bounding box center [145, 810] width 26 height 26
click at [144, 816] on button at bounding box center [145, 810] width 26 height 26
click at [738, 482] on div "Add to cart" at bounding box center [739, 492] width 90 height 21
click at [738, 482] on p "Add to cart" at bounding box center [739, 492] width 90 height 21
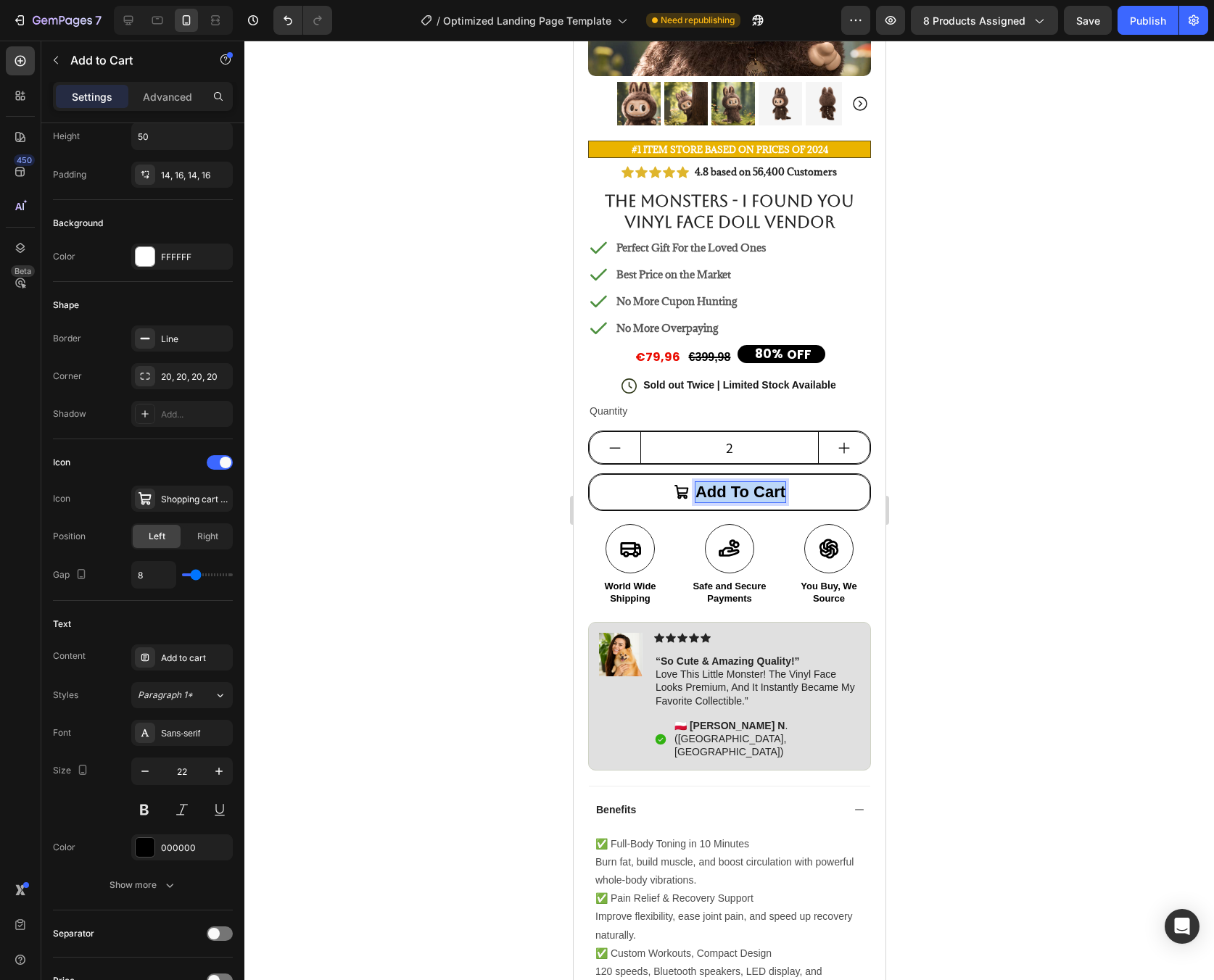
click at [738, 482] on p "Add to cart" at bounding box center [739, 492] width 90 height 21
click at [147, 809] on button at bounding box center [145, 810] width 26 height 26
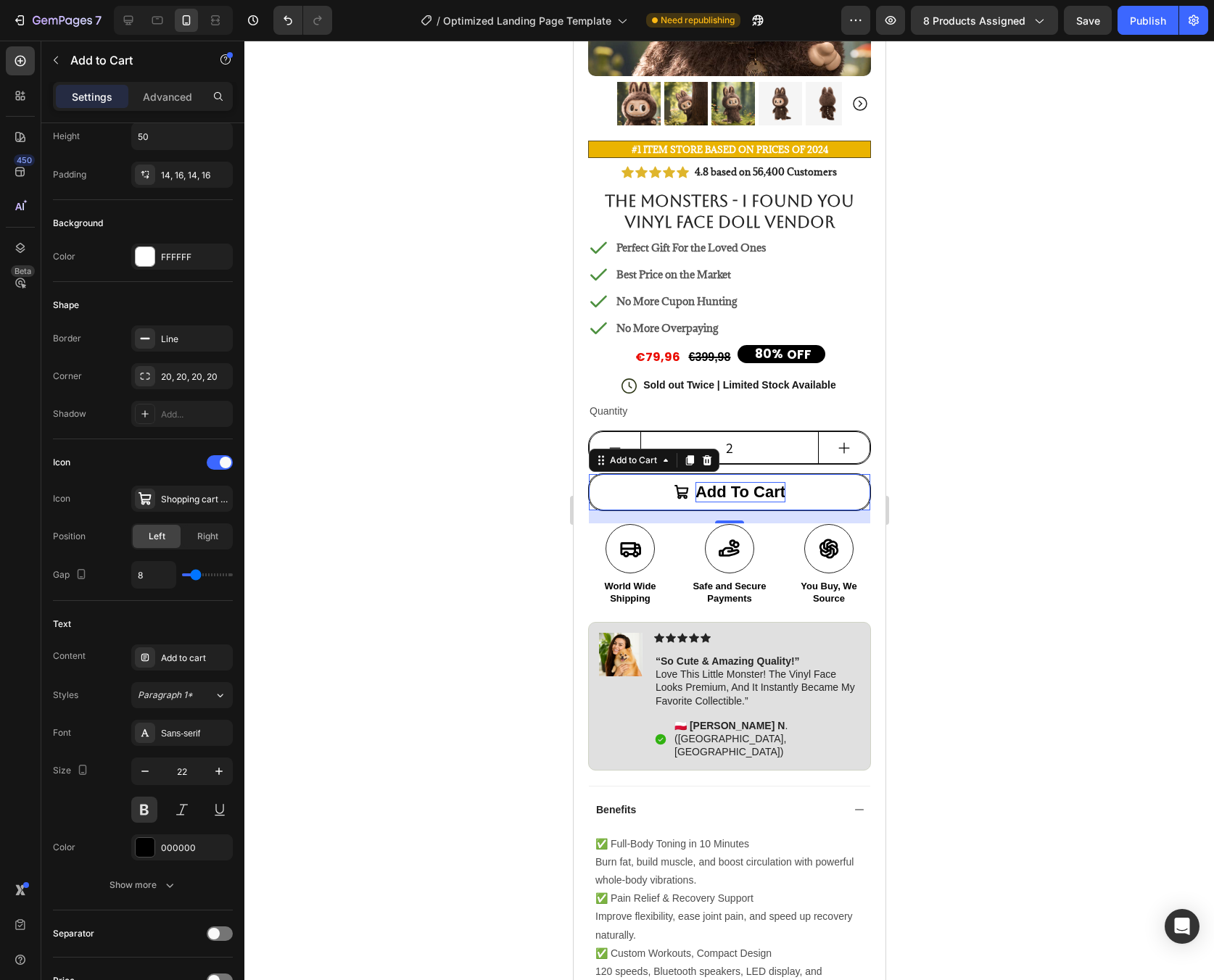
click at [739, 483] on p "Add to cart" at bounding box center [739, 492] width 90 height 21
click at [740, 483] on p "Add to cart" at bounding box center [739, 492] width 90 height 21
click at [1053, 481] on div at bounding box center [729, 510] width 970 height 940
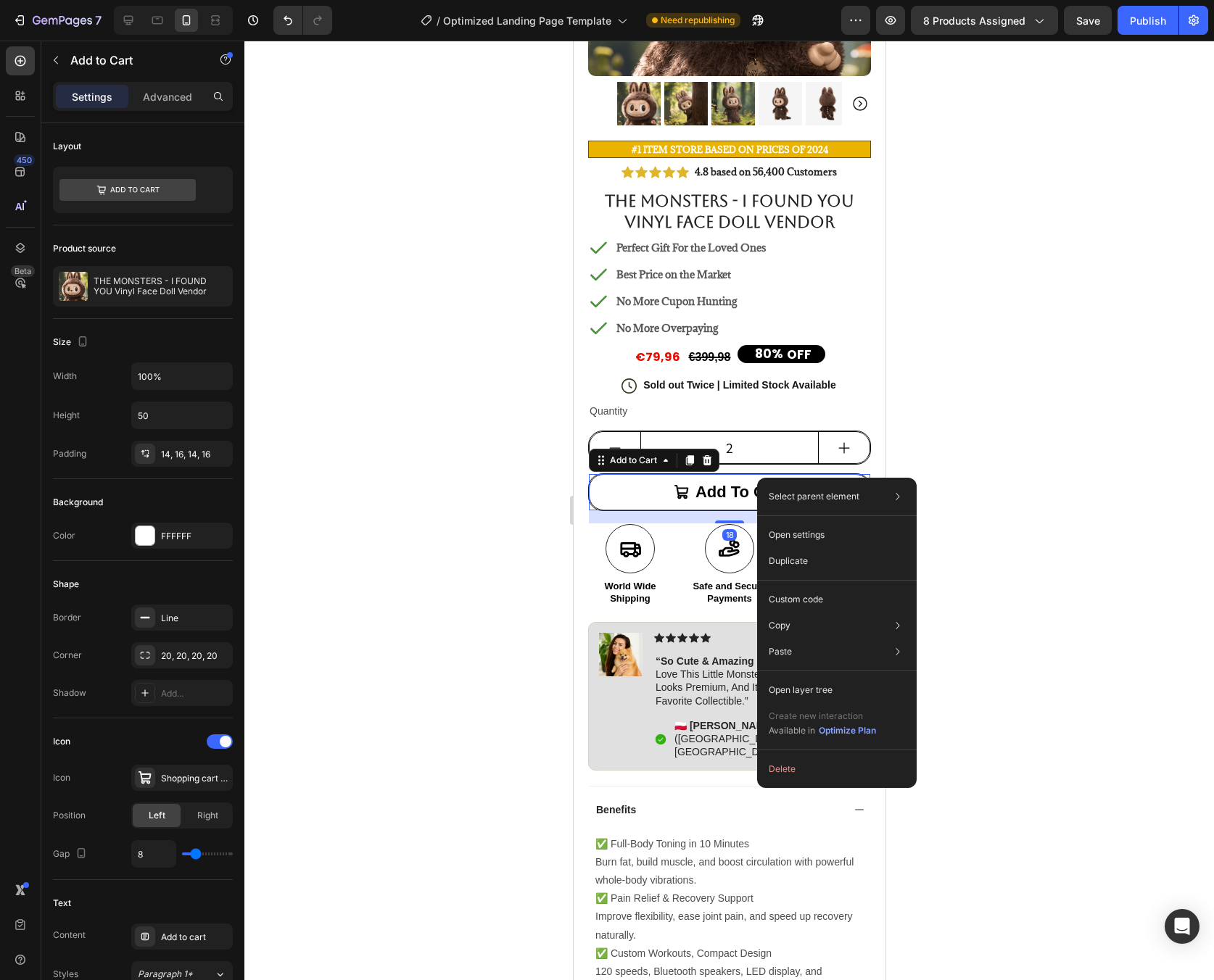
click at [1010, 461] on div at bounding box center [729, 510] width 970 height 940
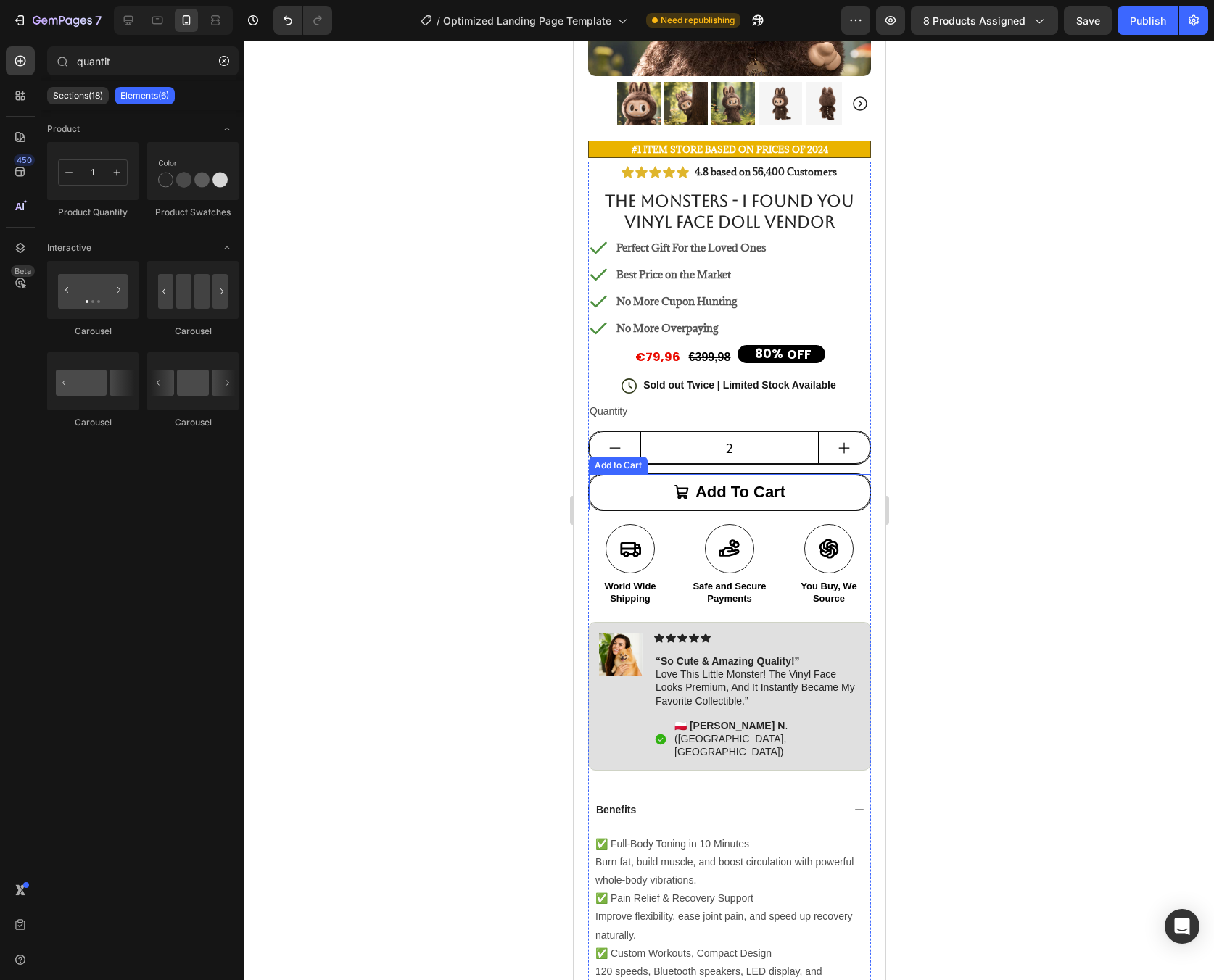
click at [801, 479] on button "Add to cart" at bounding box center [729, 492] width 281 height 36
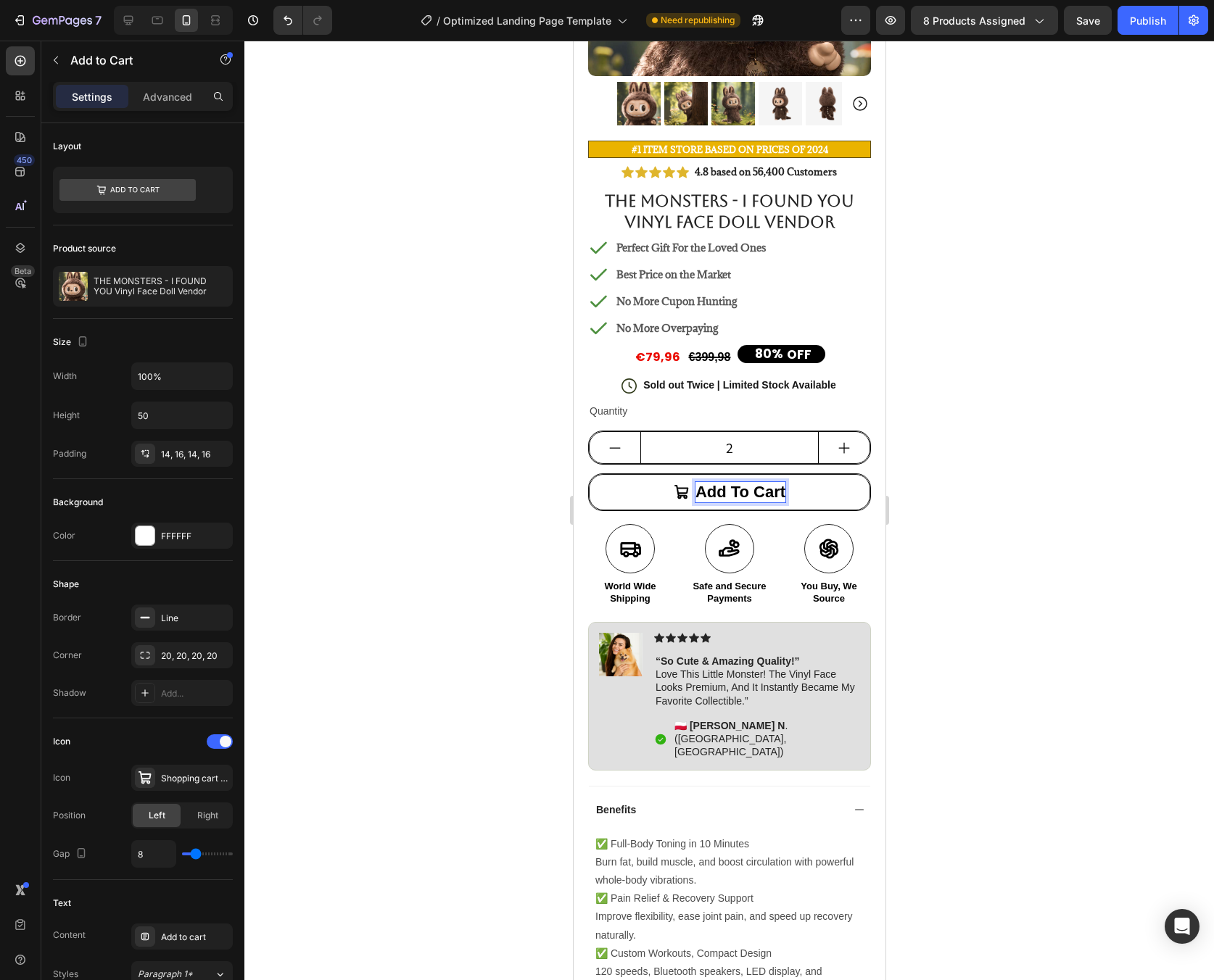
click at [161, 109] on div "Settings Advanced" at bounding box center [142, 96] width 180 height 29
click at [163, 101] on p "Advanced" at bounding box center [168, 96] width 49 height 16
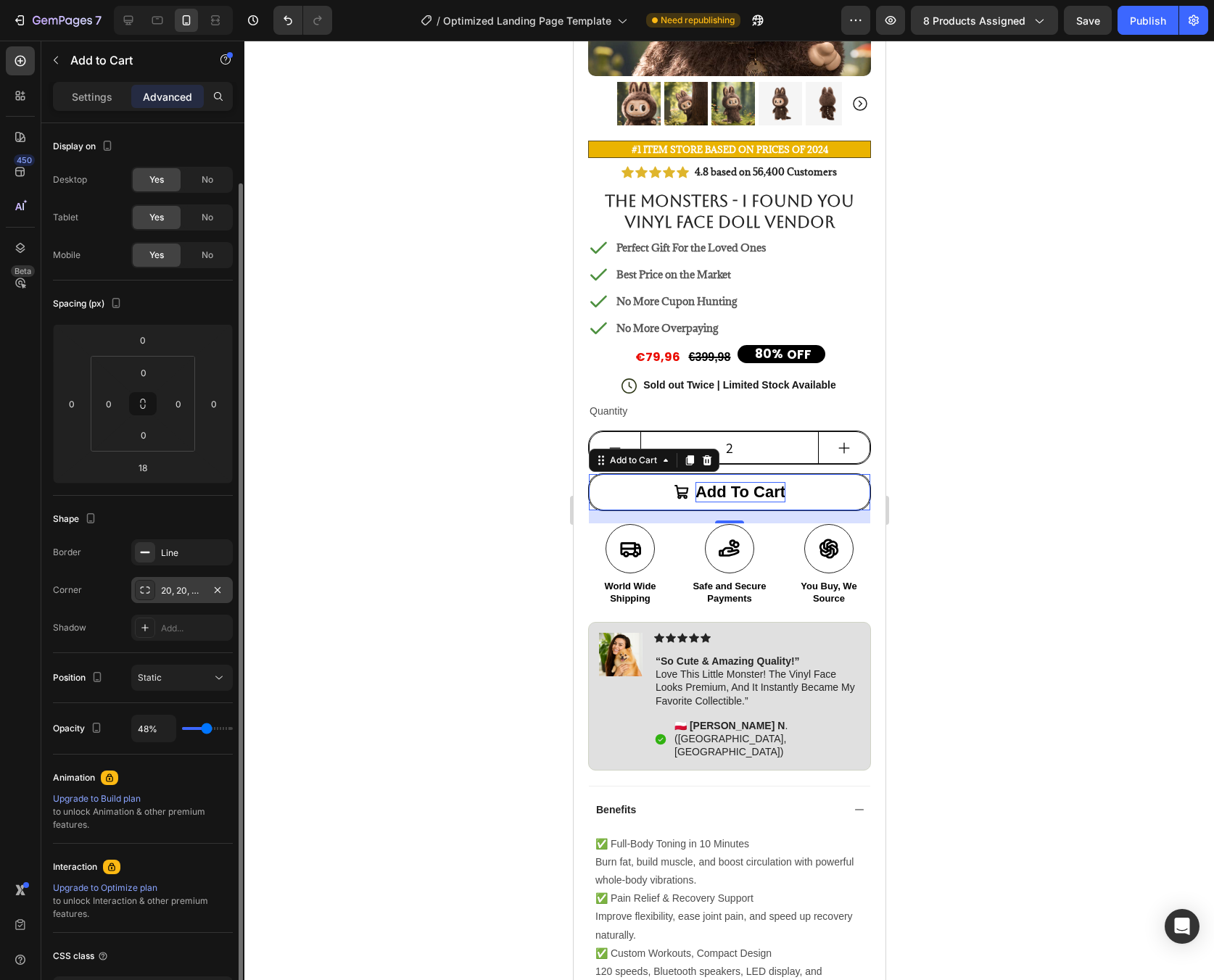
scroll to position [108, 0]
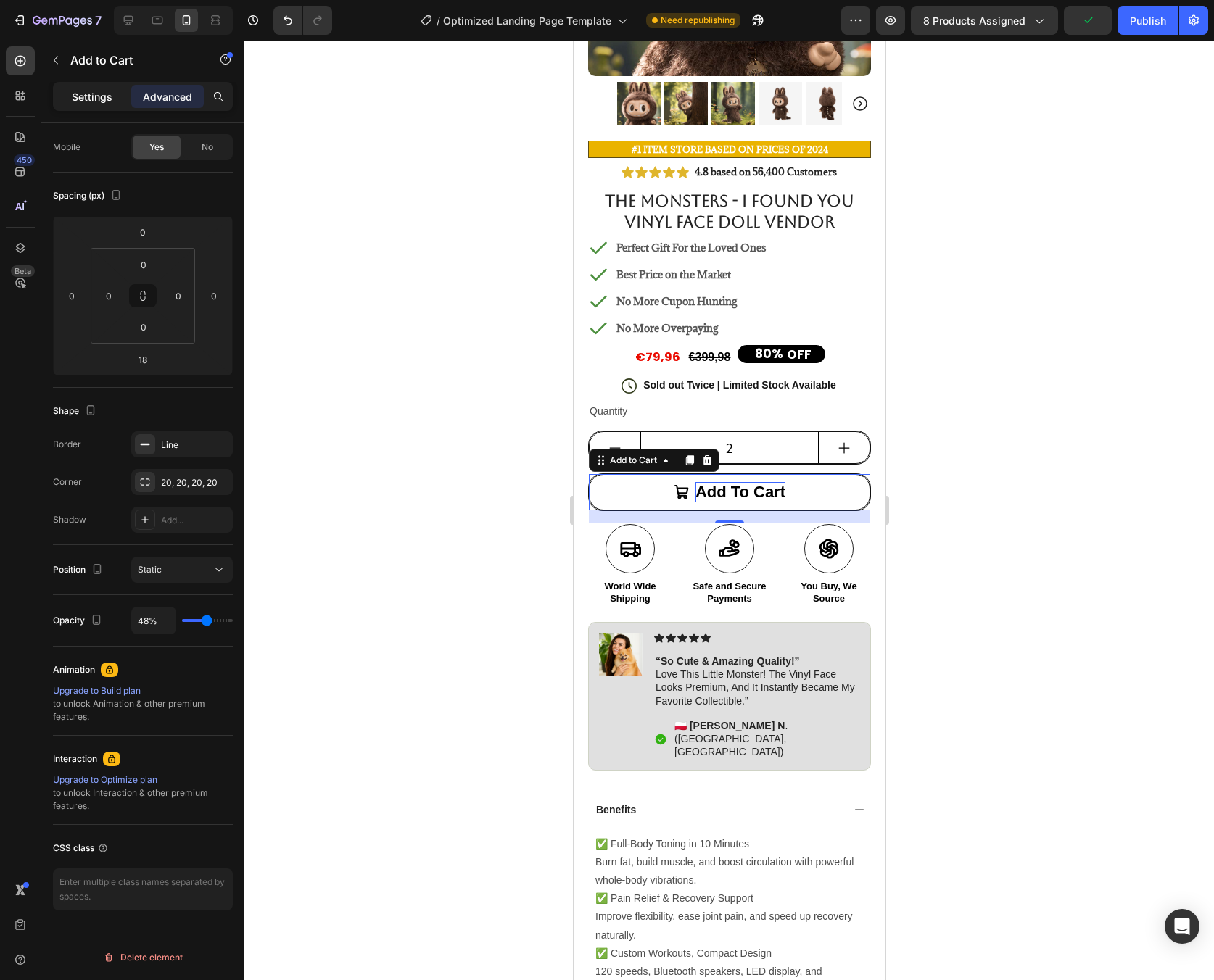
click at [80, 103] on p "Settings" at bounding box center [91, 96] width 40 height 16
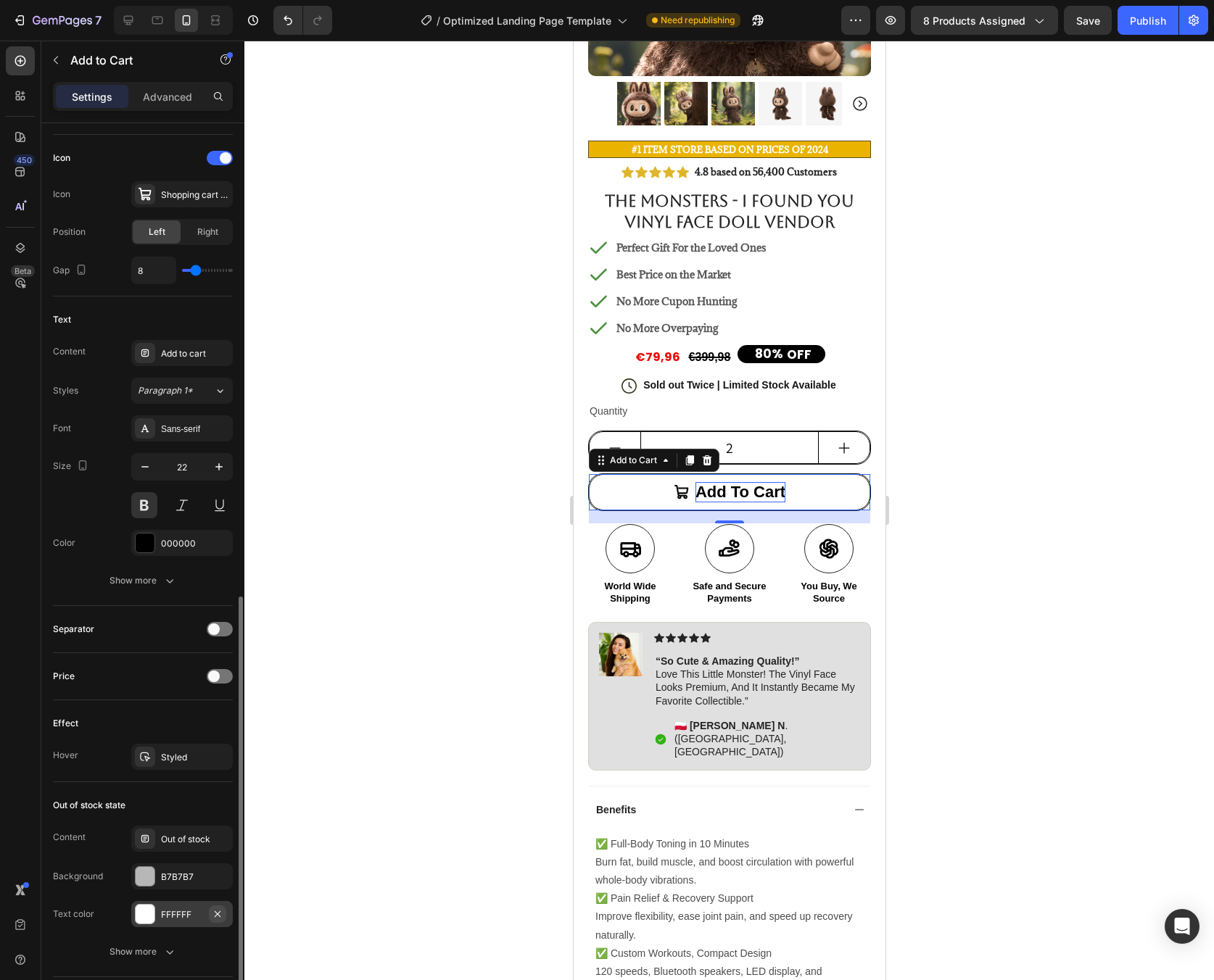
scroll to position [687, 0]
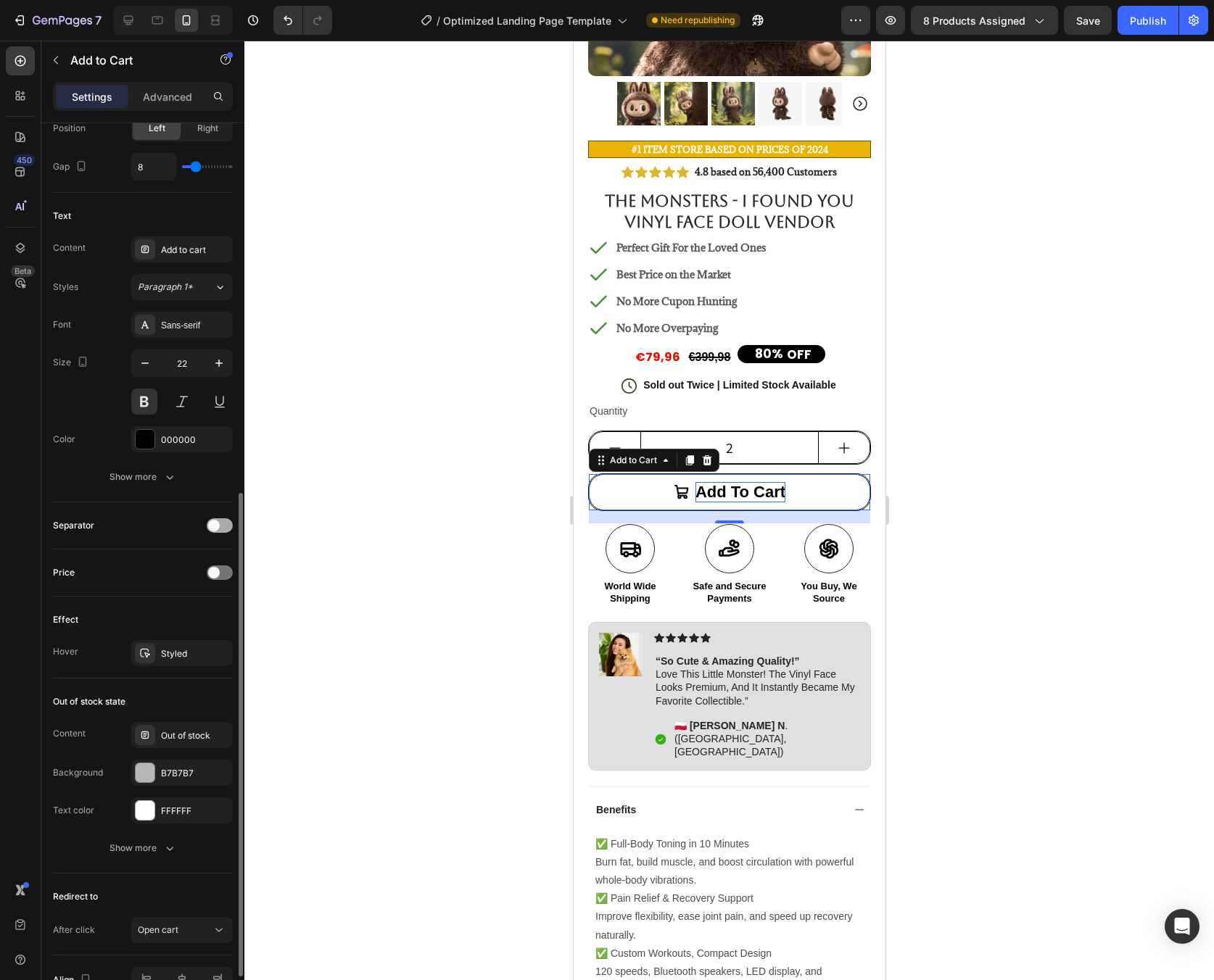
click at [215, 529] on span at bounding box center [214, 525] width 12 height 12
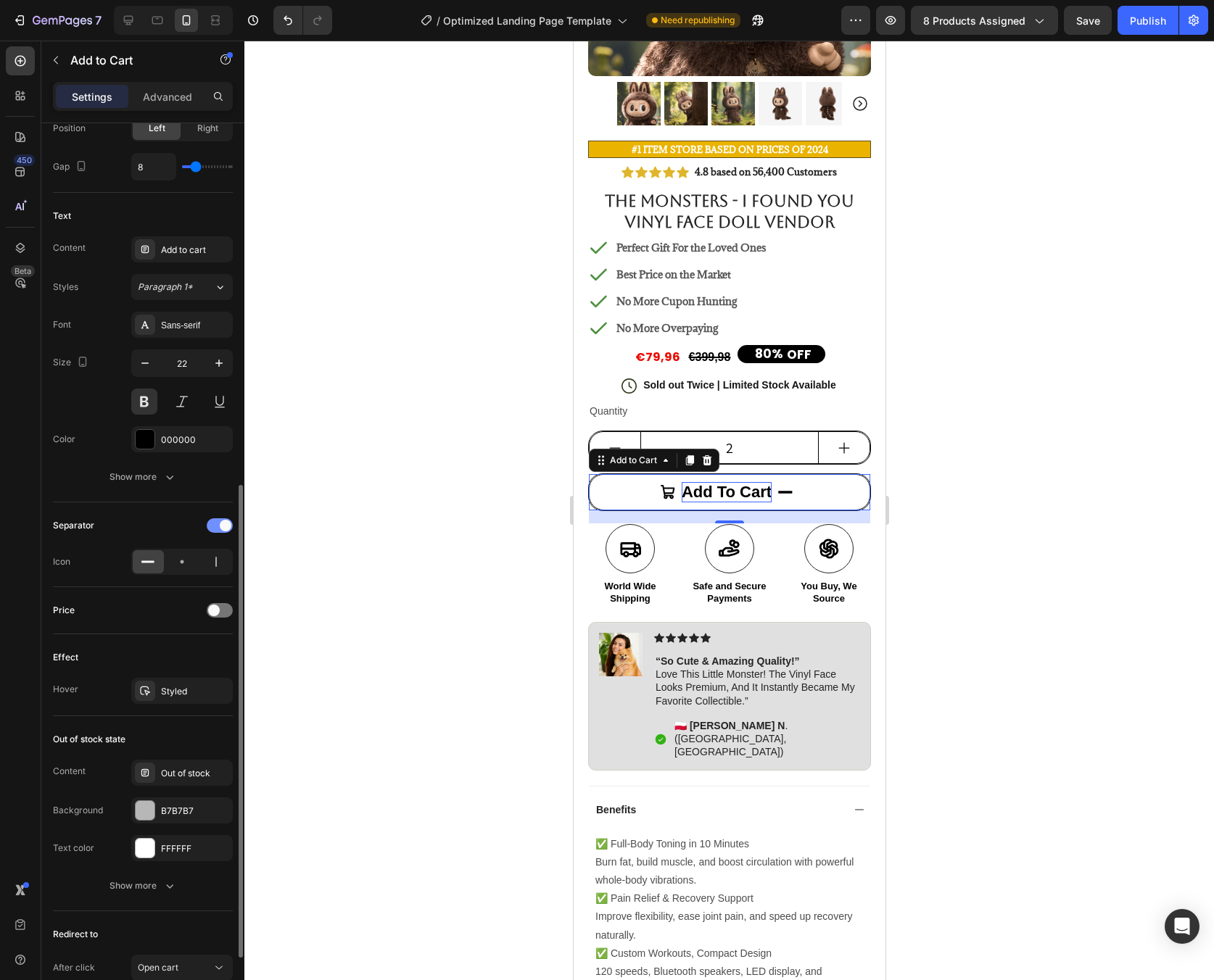
click at [215, 529] on div at bounding box center [220, 525] width 26 height 15
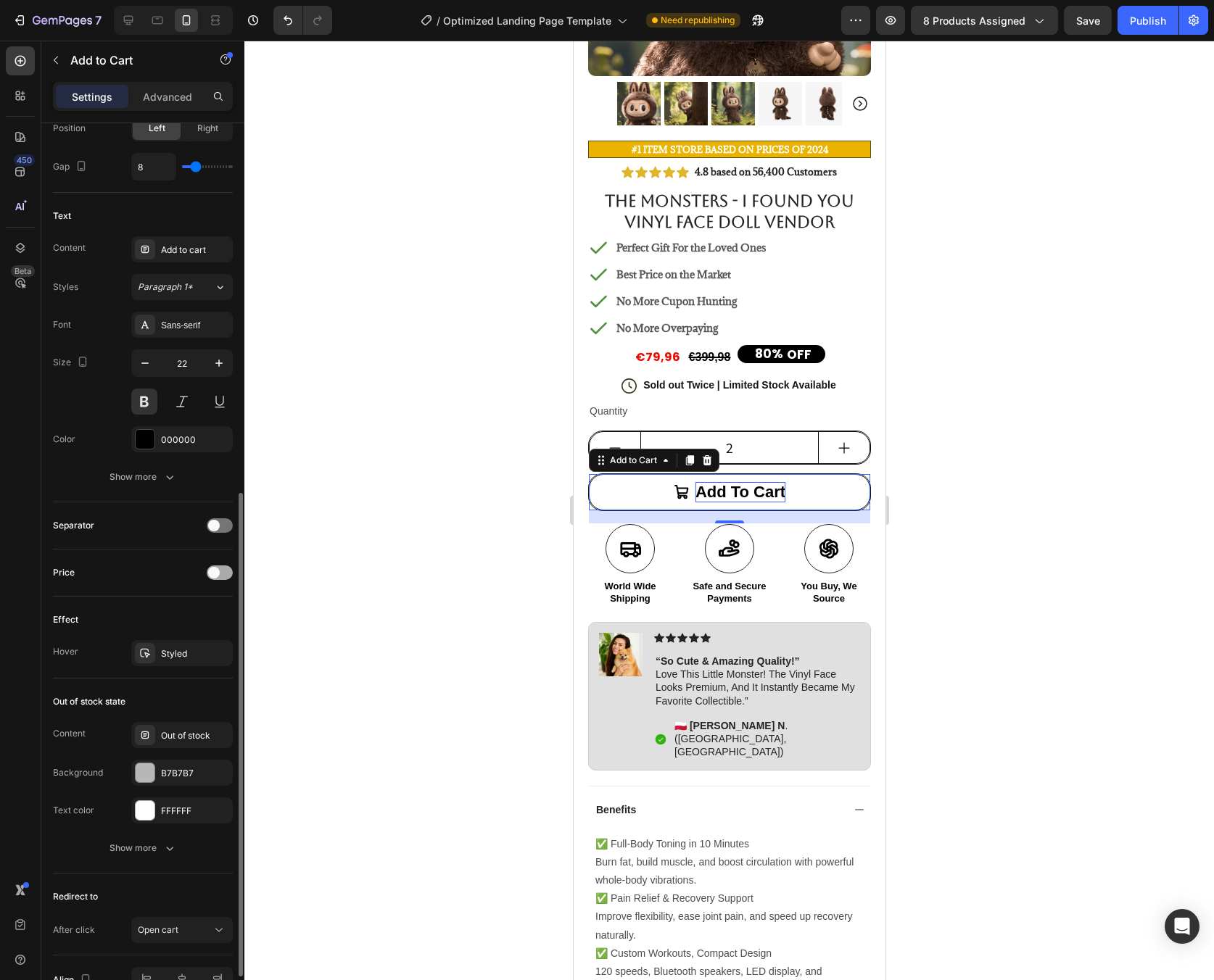
click at [218, 576] on span at bounding box center [214, 573] width 12 height 12
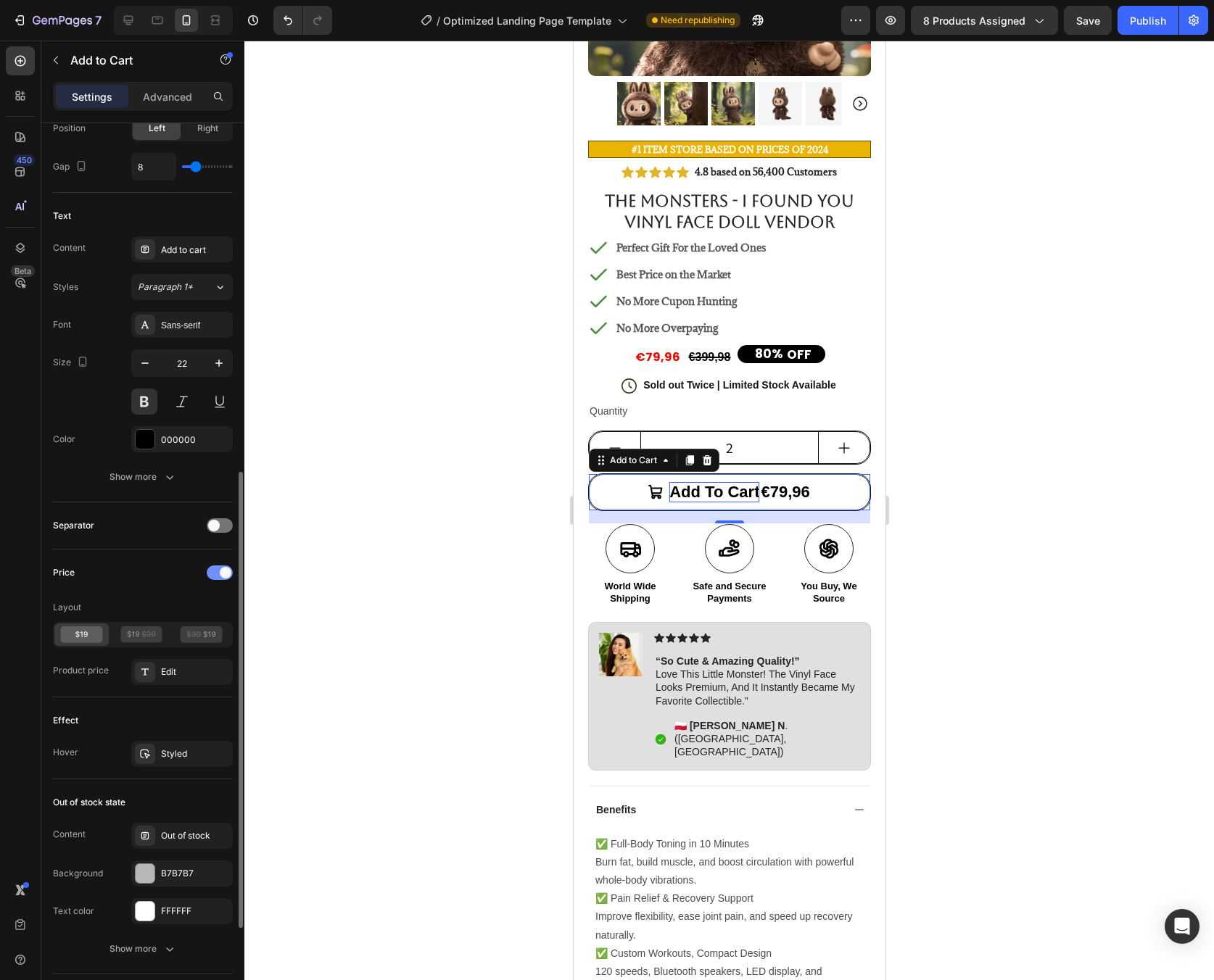
click at [224, 578] on span at bounding box center [225, 573] width 12 height 12
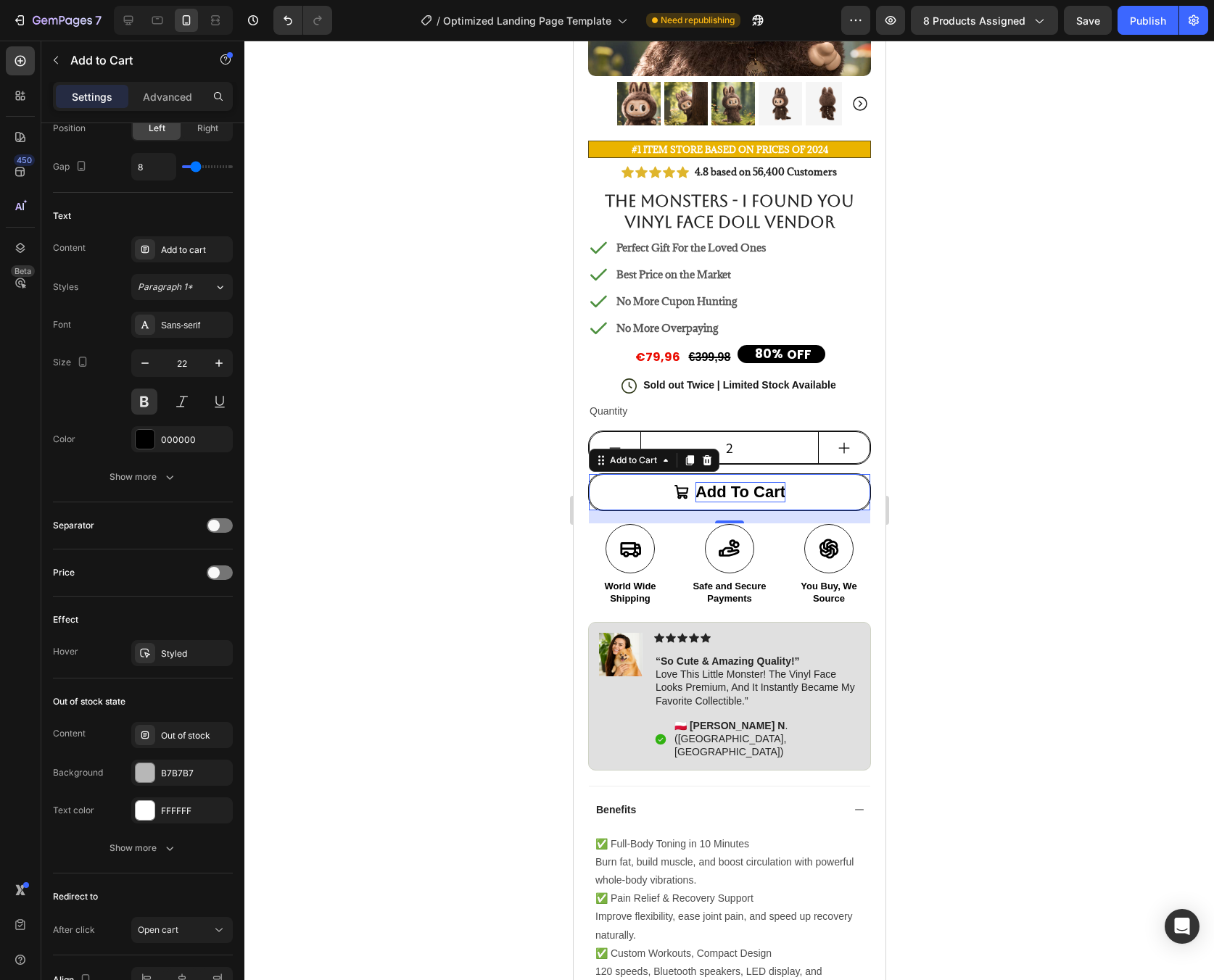
click at [1114, 585] on div at bounding box center [729, 510] width 970 height 940
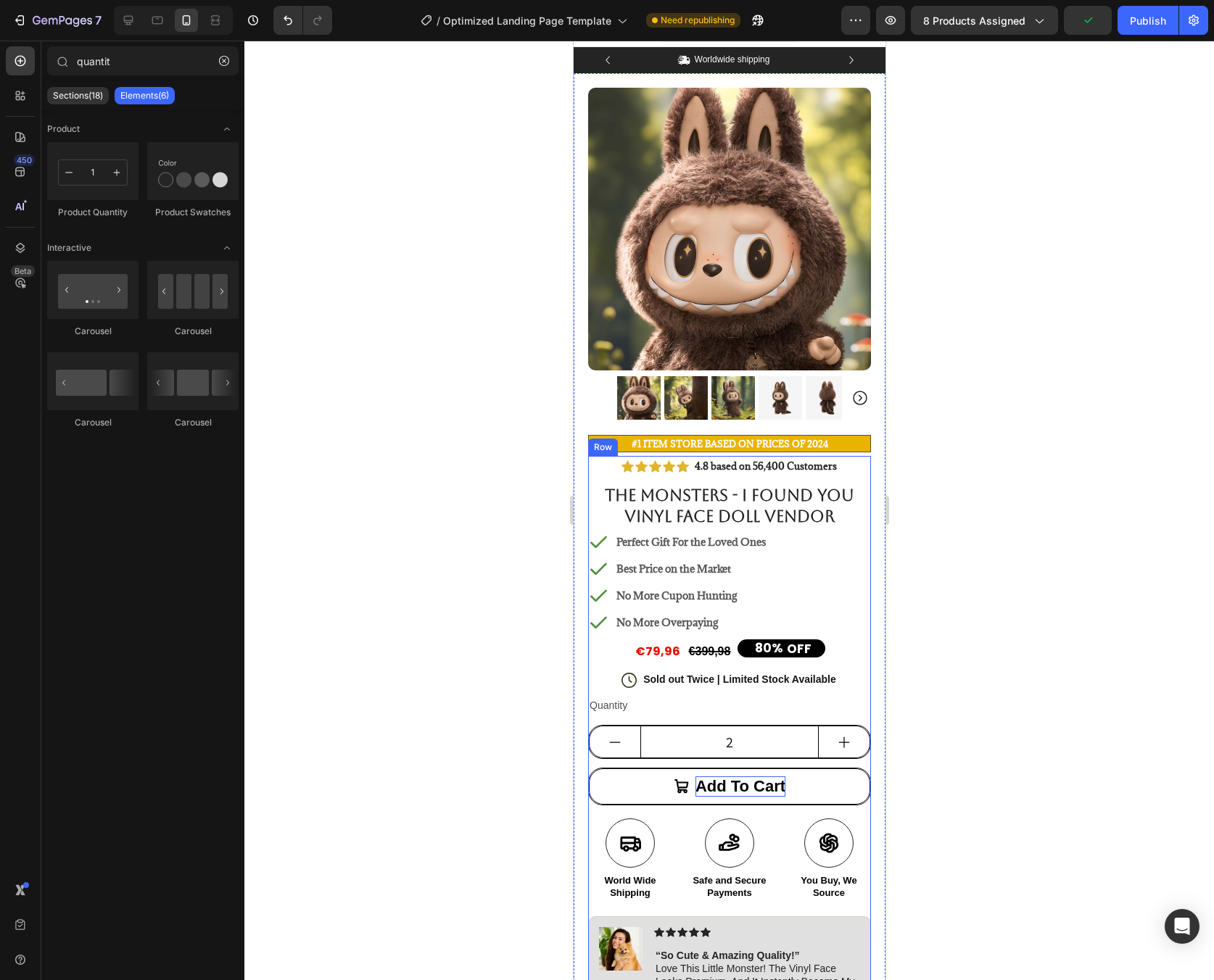
scroll to position [24, 0]
click at [789, 564] on div "Perfect Gift For the Loved Ones Best Price on the Market No More Cupon Hunting …" at bounding box center [729, 580] width 283 height 101
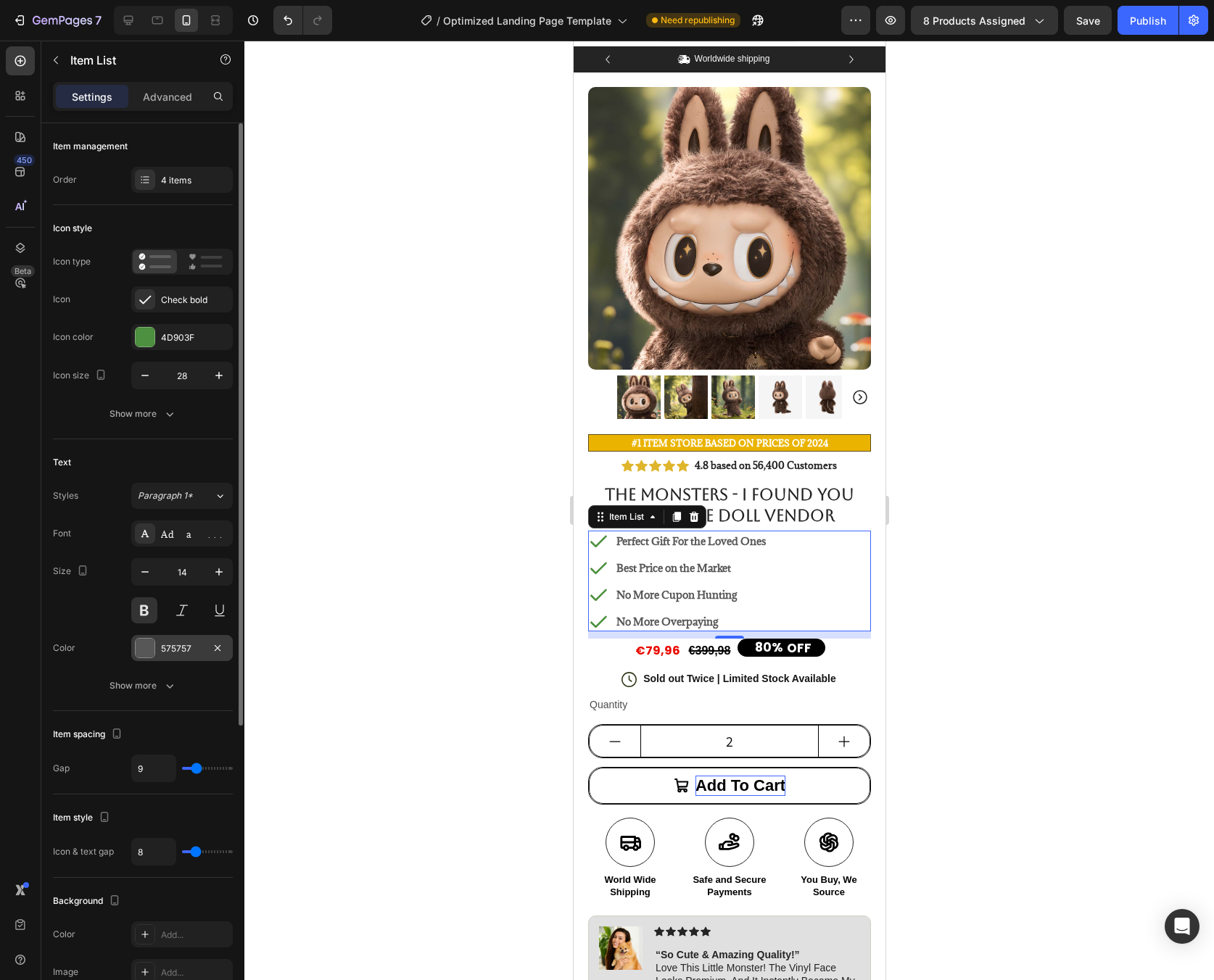
click at [149, 648] on div at bounding box center [145, 648] width 19 height 19
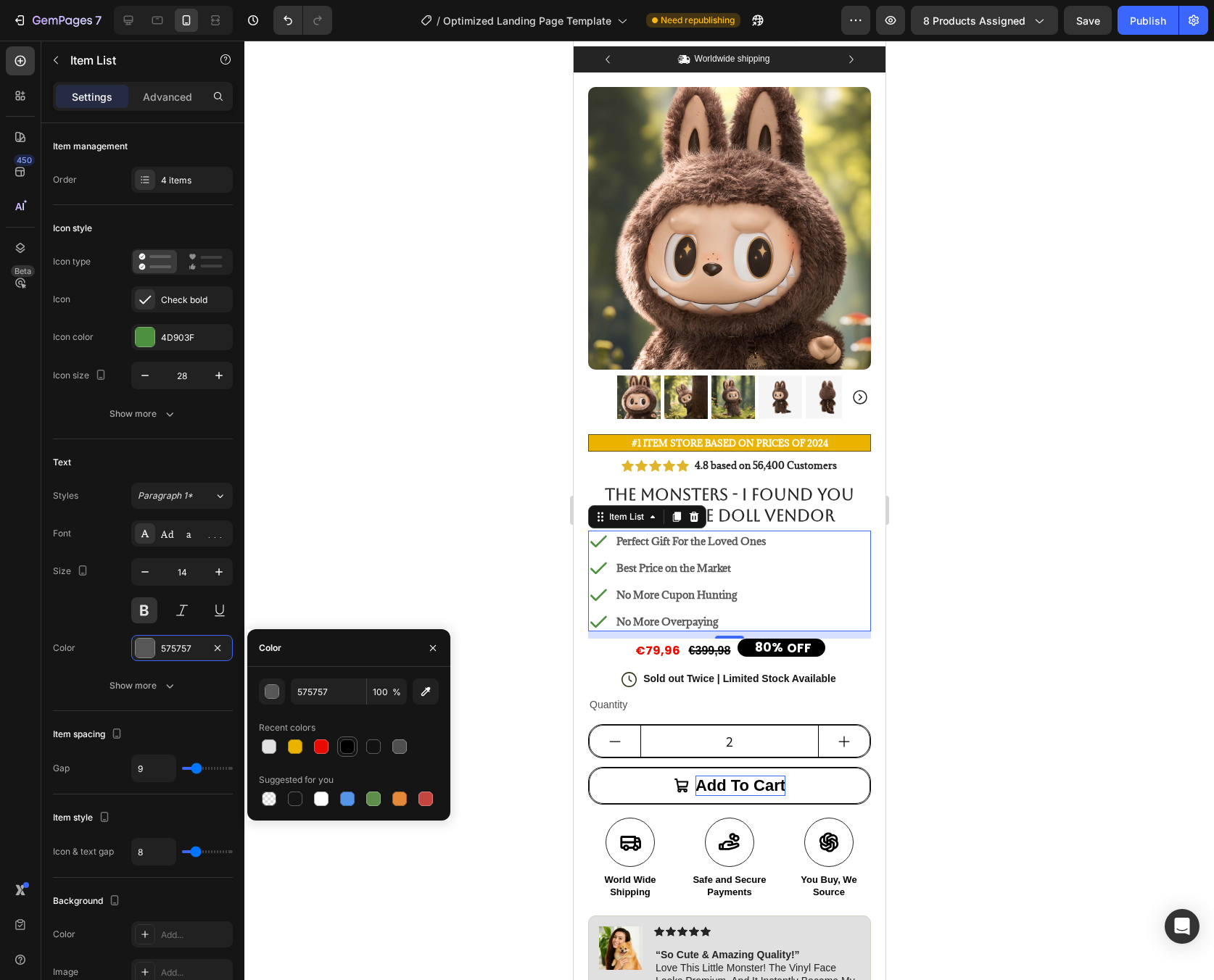
click at [344, 747] on div at bounding box center [348, 747] width 15 height 15
type input "000000"
click at [425, 526] on div at bounding box center [729, 510] width 970 height 940
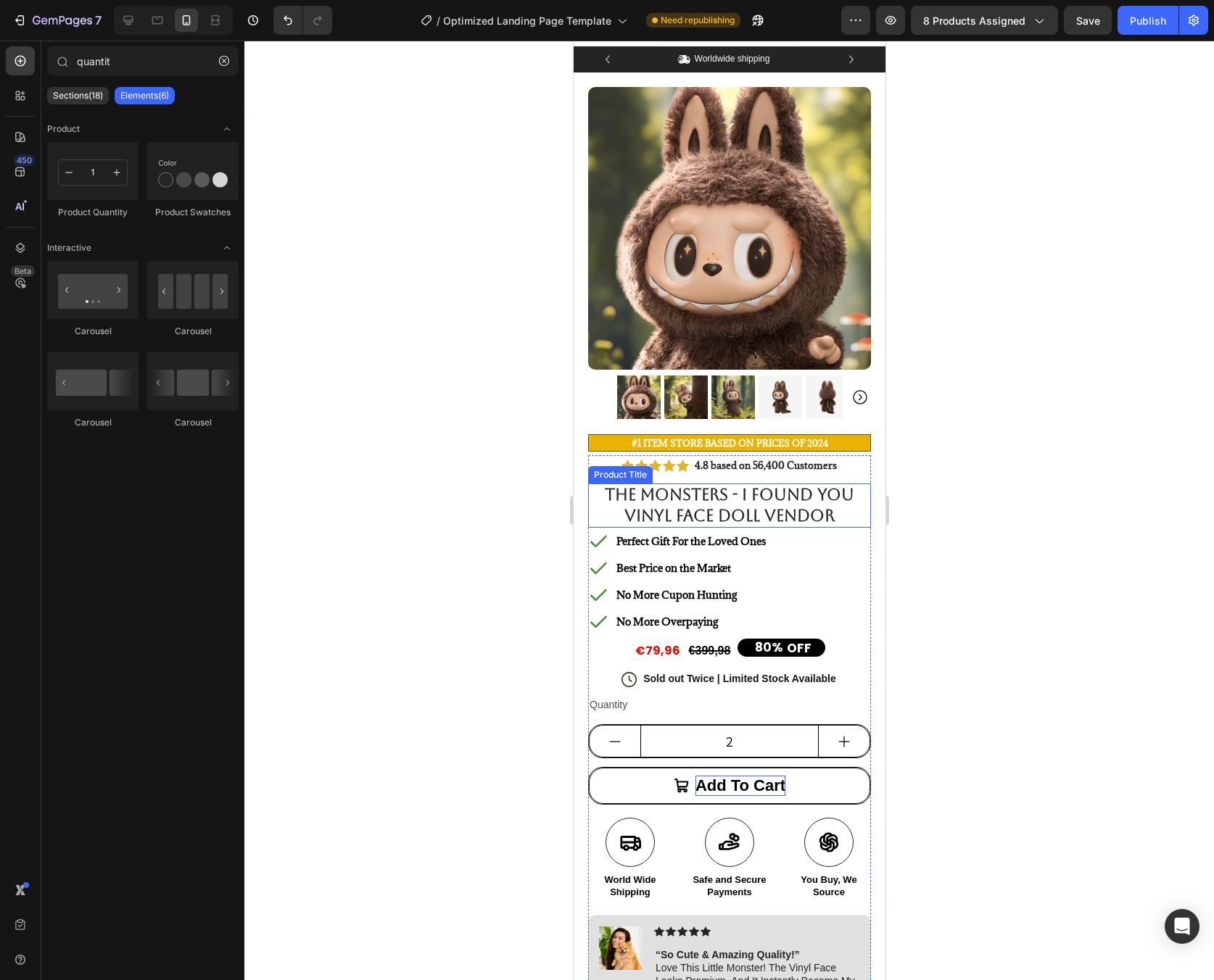
click at [799, 495] on h1 "THE MONSTERS - I FOUND YOU Vinyl Face Doll Vendor" at bounding box center [729, 506] width 283 height 44
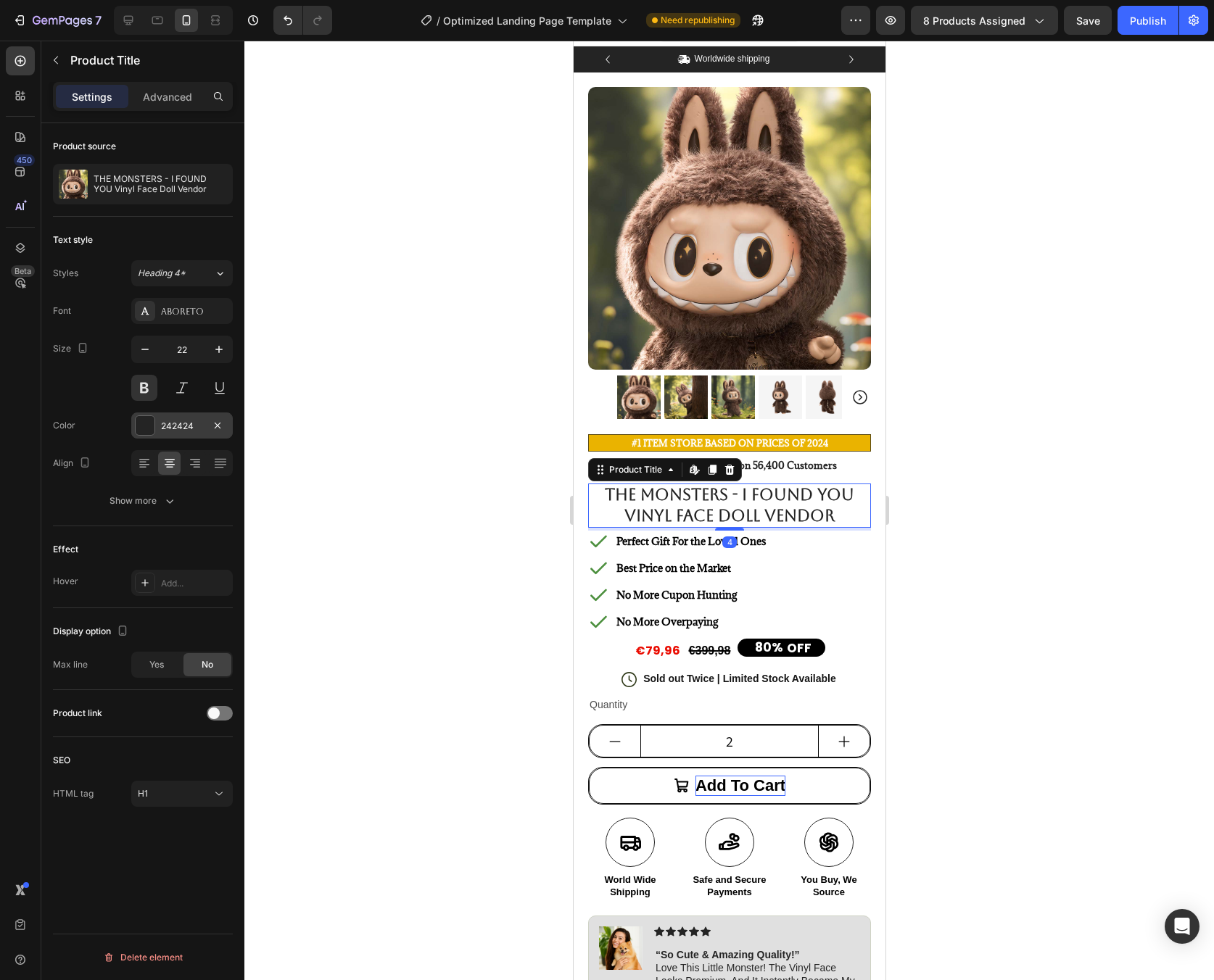
click at [151, 436] on div "242424" at bounding box center [182, 426] width 101 height 26
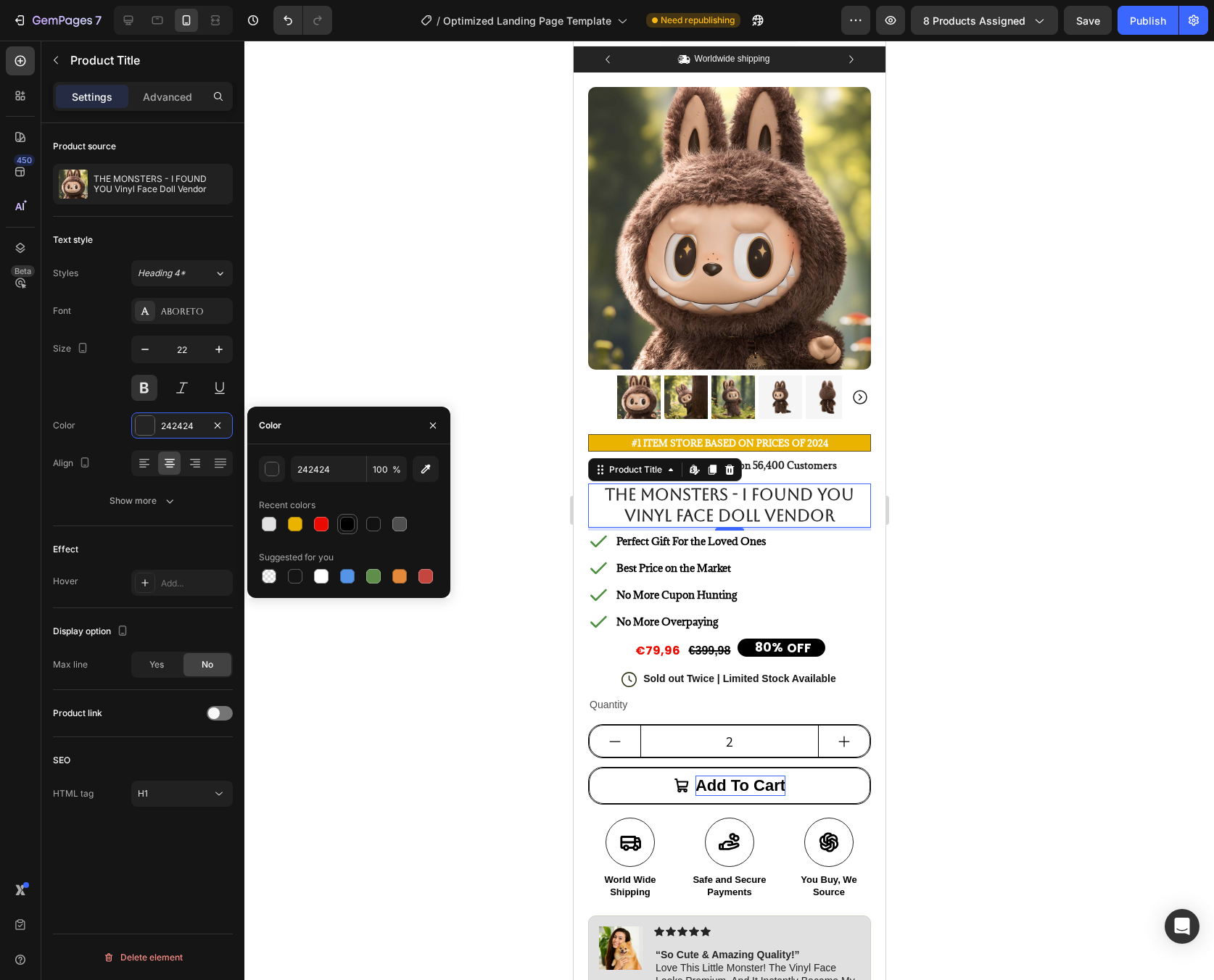
click at [349, 527] on div at bounding box center [348, 525] width 15 height 15
type input "000000"
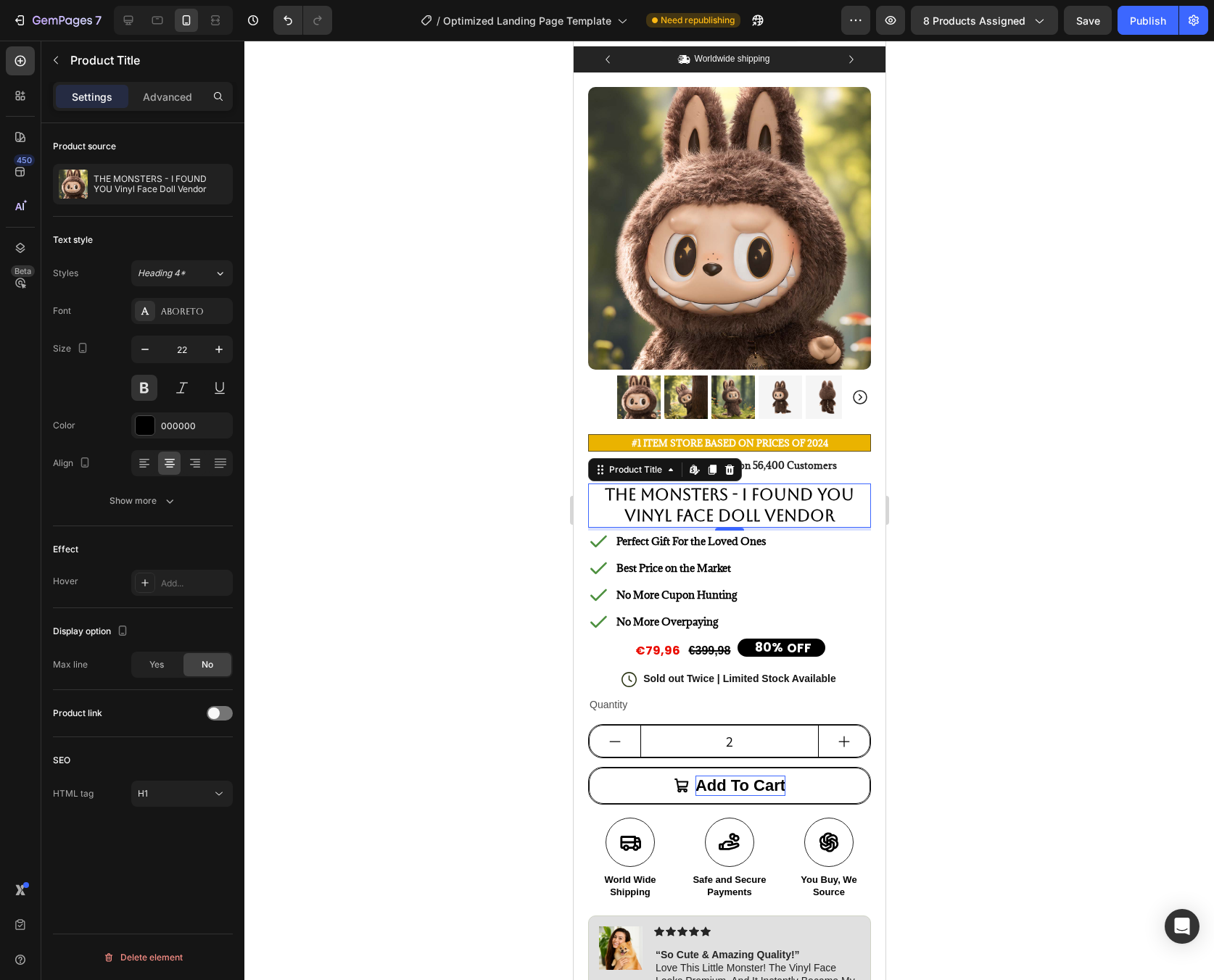
click at [981, 543] on div at bounding box center [729, 510] width 970 height 940
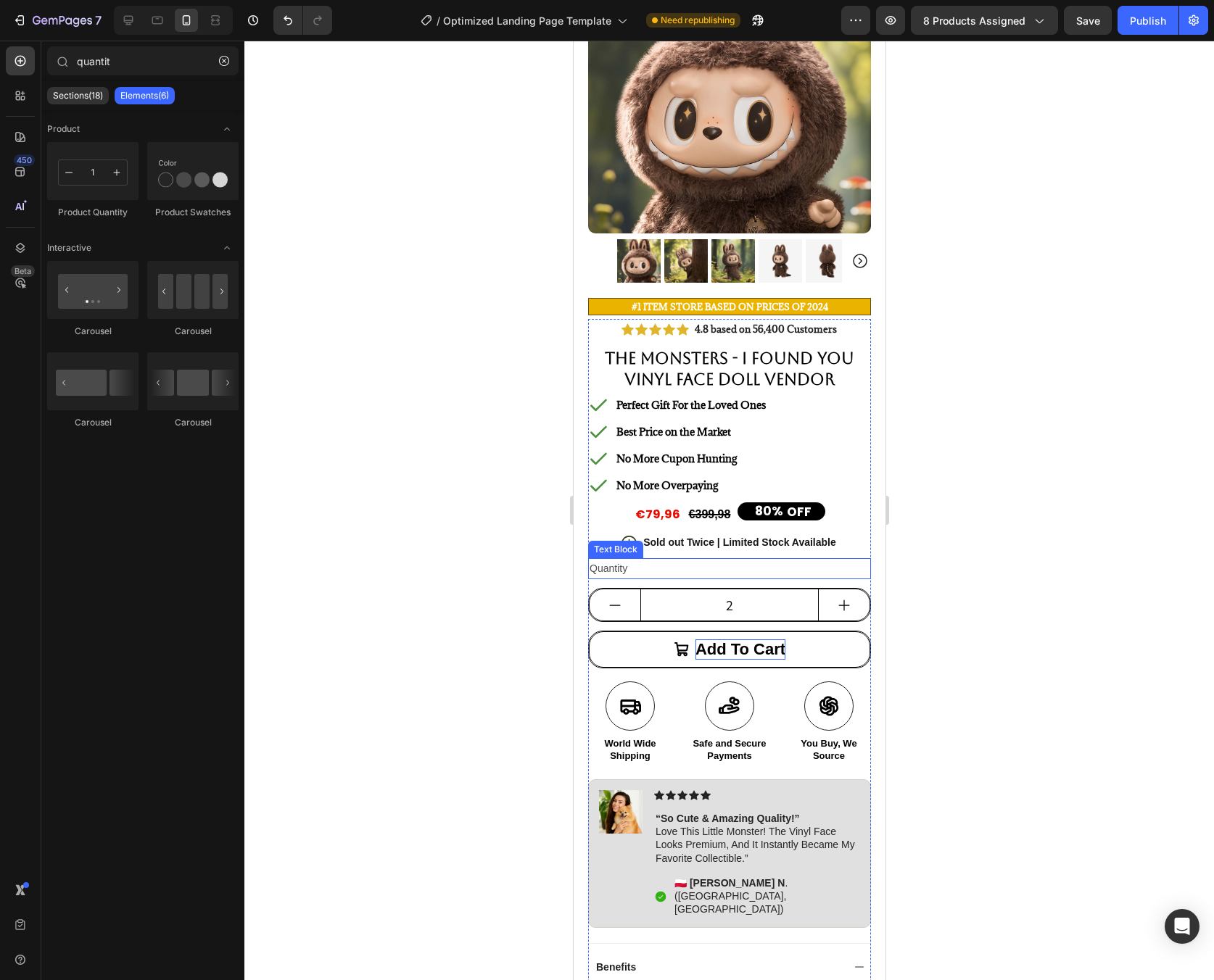
scroll to position [327, 0]
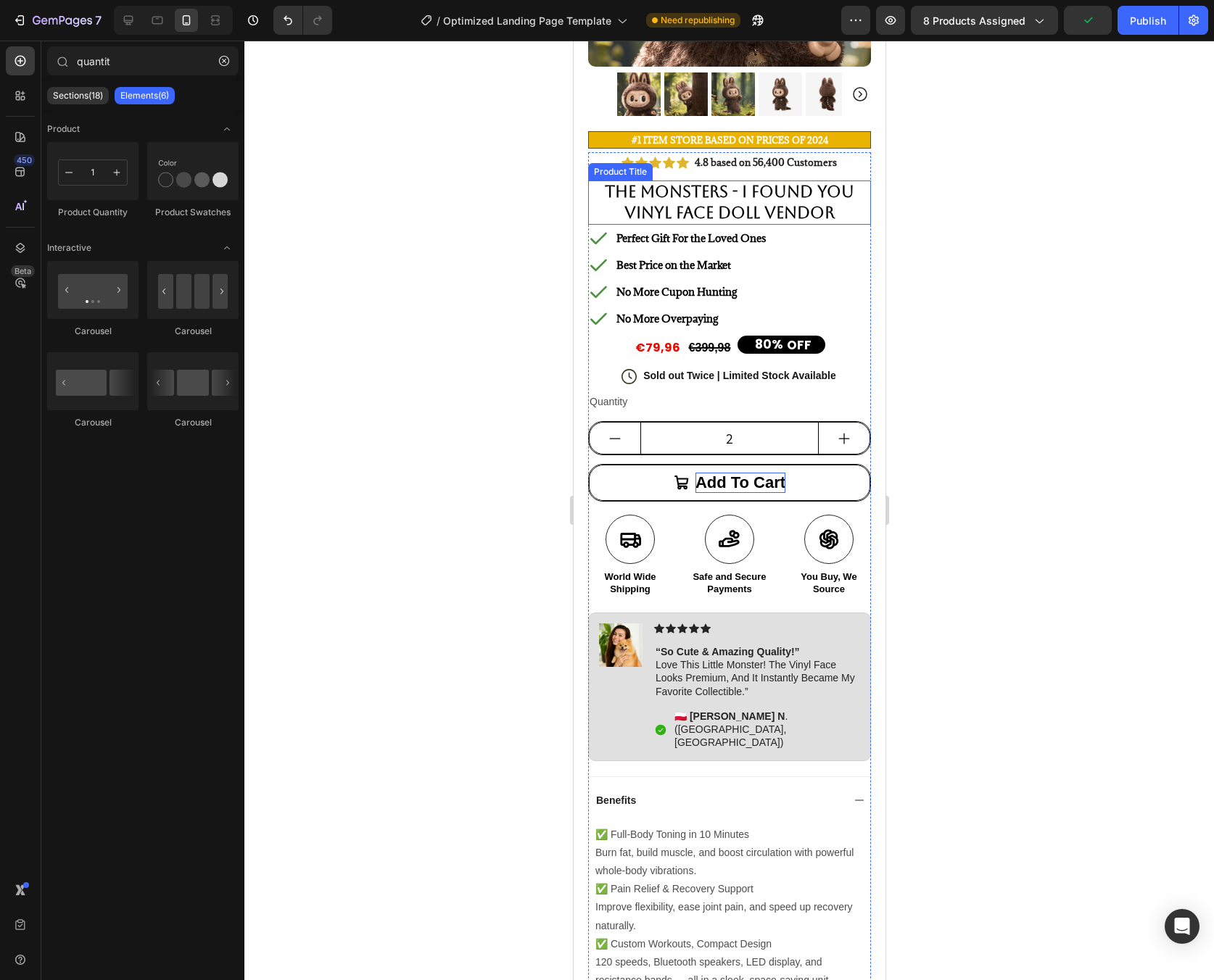
click at [737, 199] on h1 "THE MONSTERS - I FOUND YOU Vinyl Face Doll Vendor" at bounding box center [729, 203] width 283 height 44
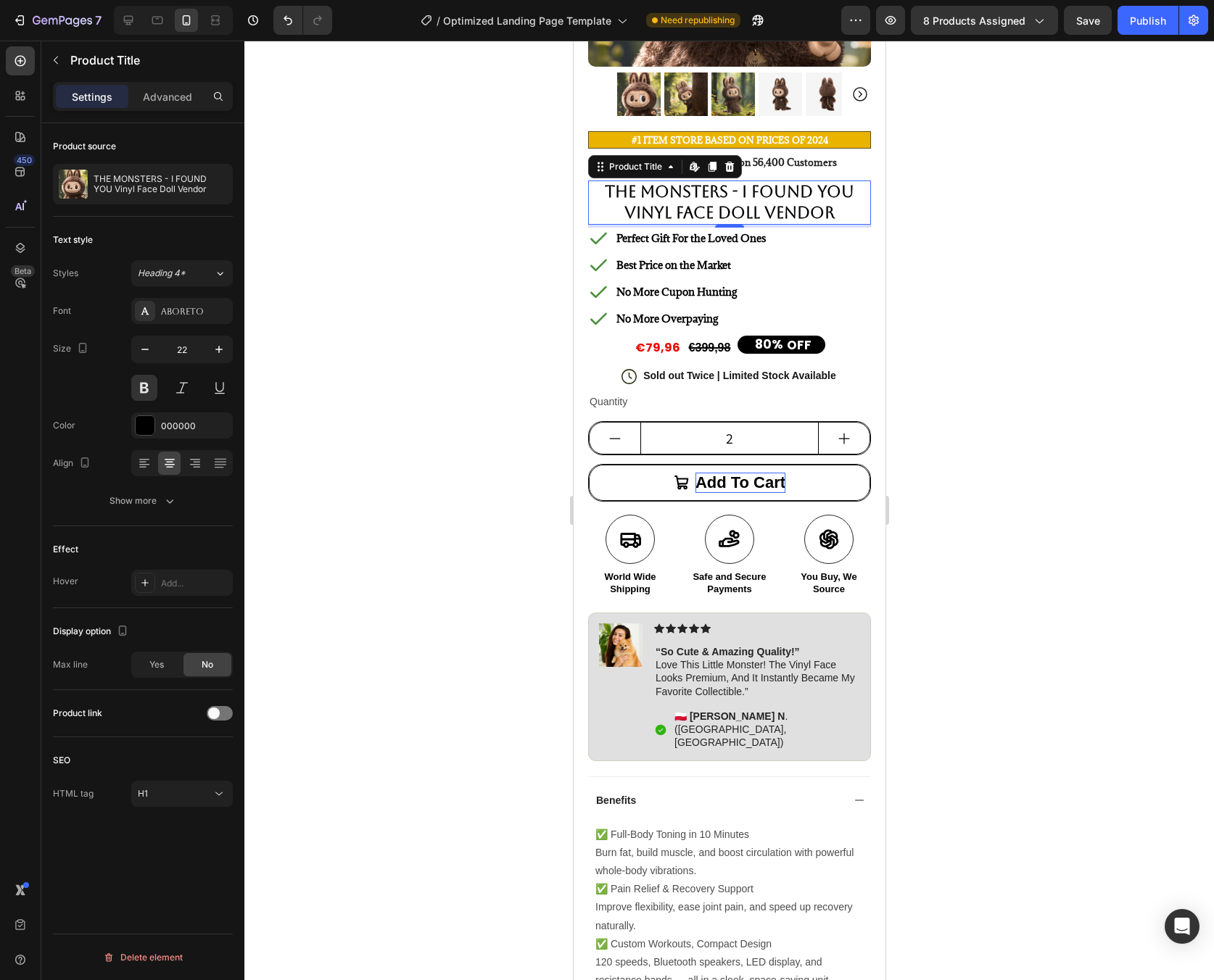
click at [824, 202] on h1 "THE MONSTERS - I FOUND YOU Vinyl Face Doll Vendor" at bounding box center [729, 203] width 283 height 44
click at [67, 65] on button "button" at bounding box center [56, 60] width 23 height 23
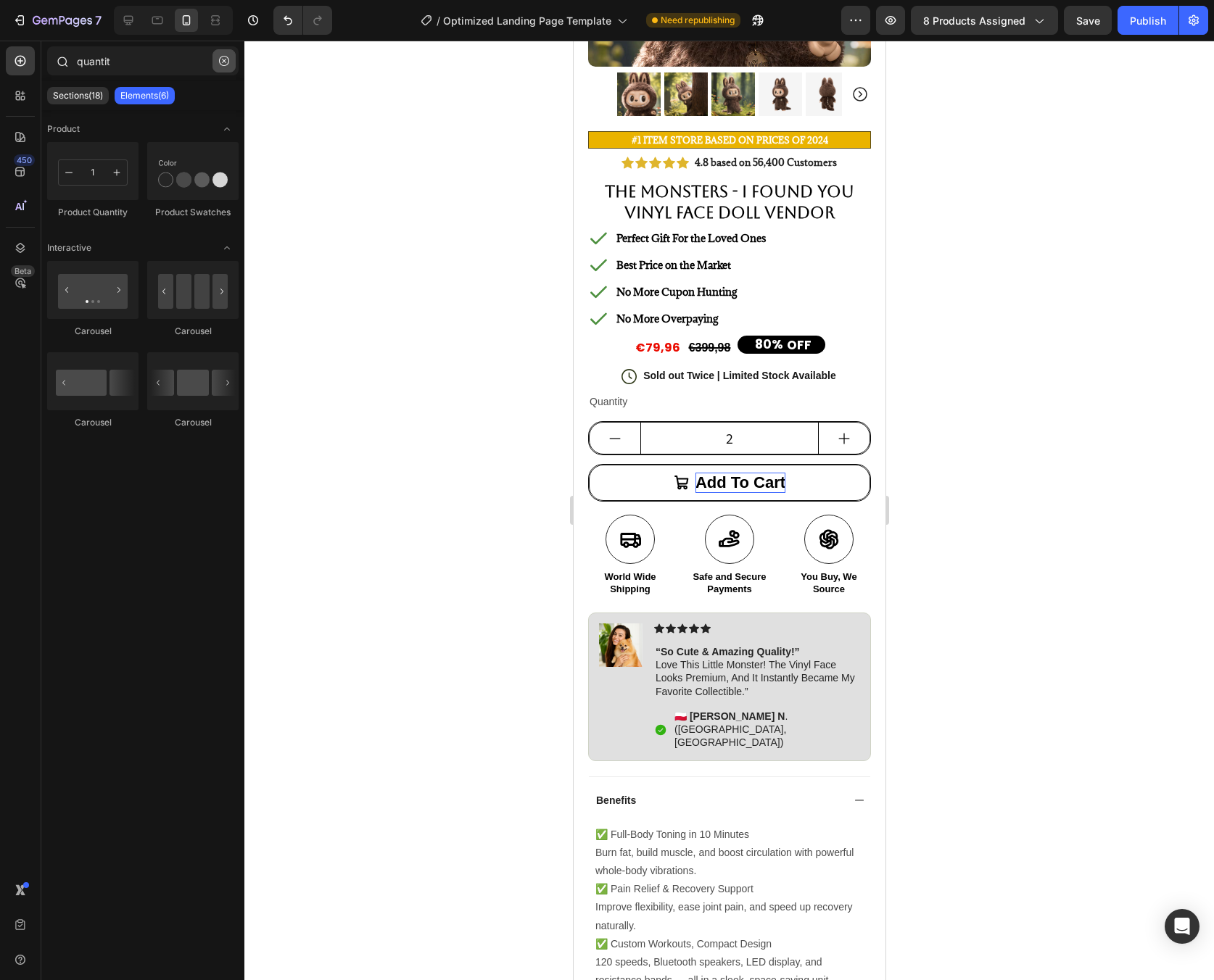
click at [230, 62] on button "button" at bounding box center [224, 61] width 23 height 23
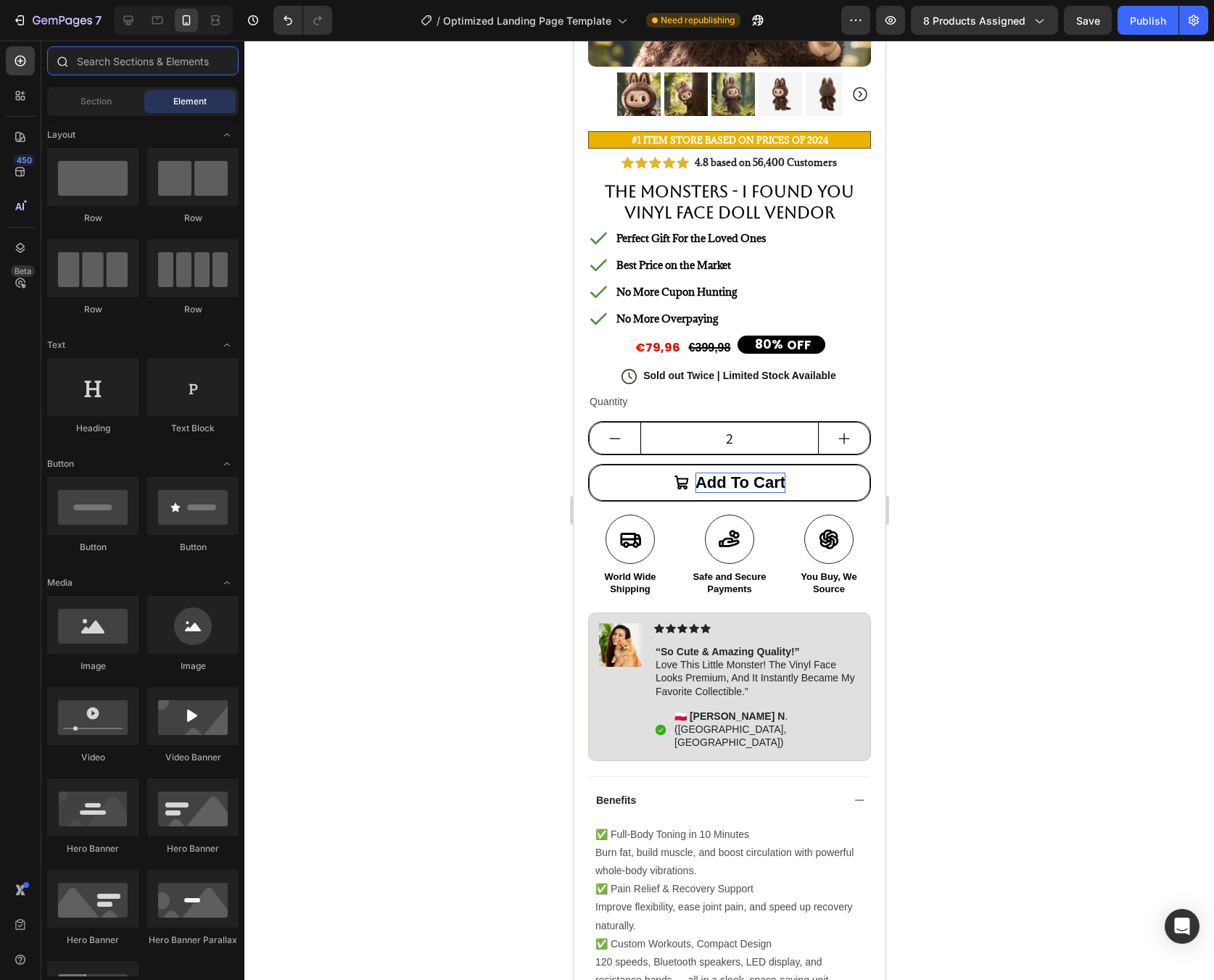
click at [174, 71] on input "text" at bounding box center [142, 60] width 192 height 29
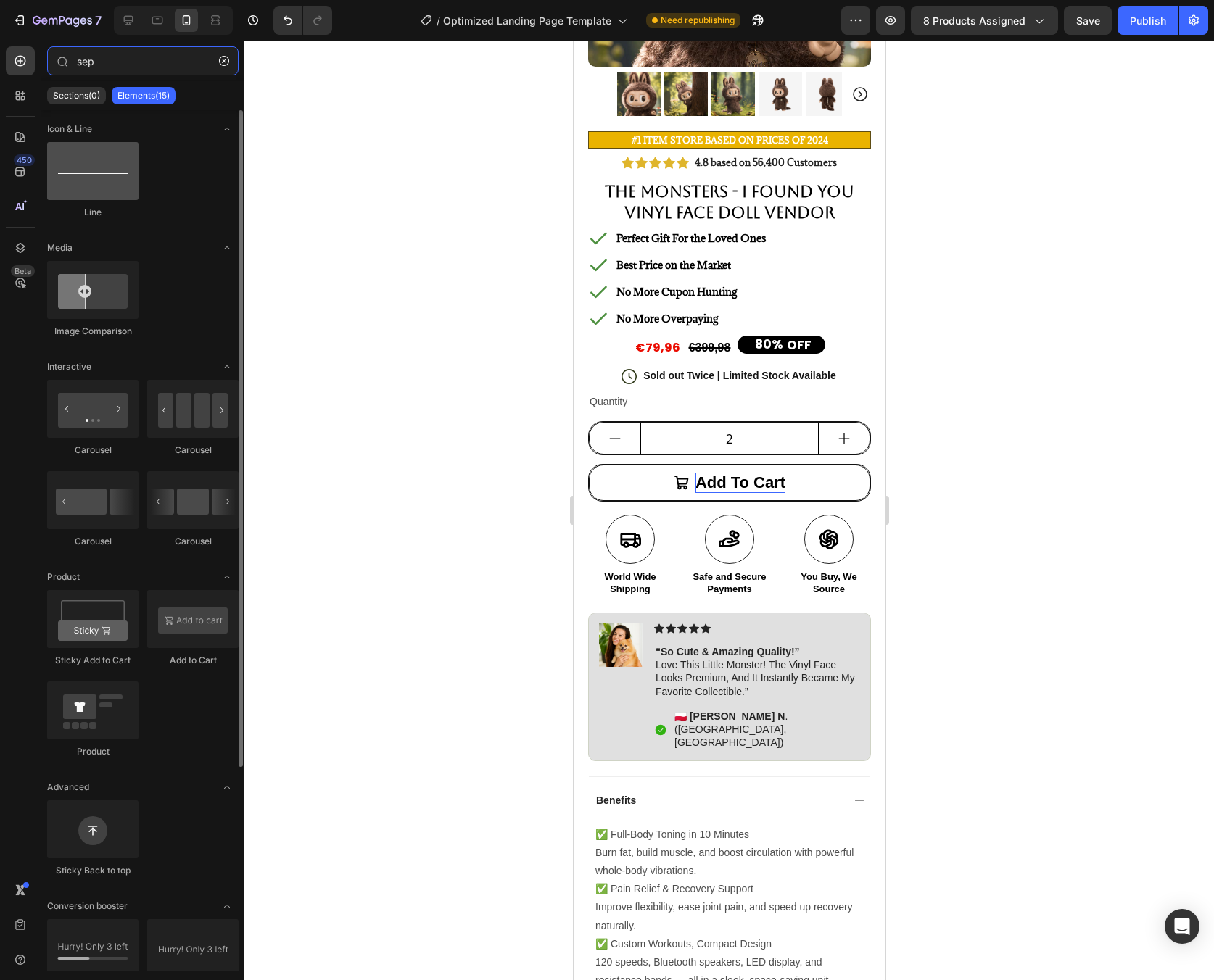
type input "sep"
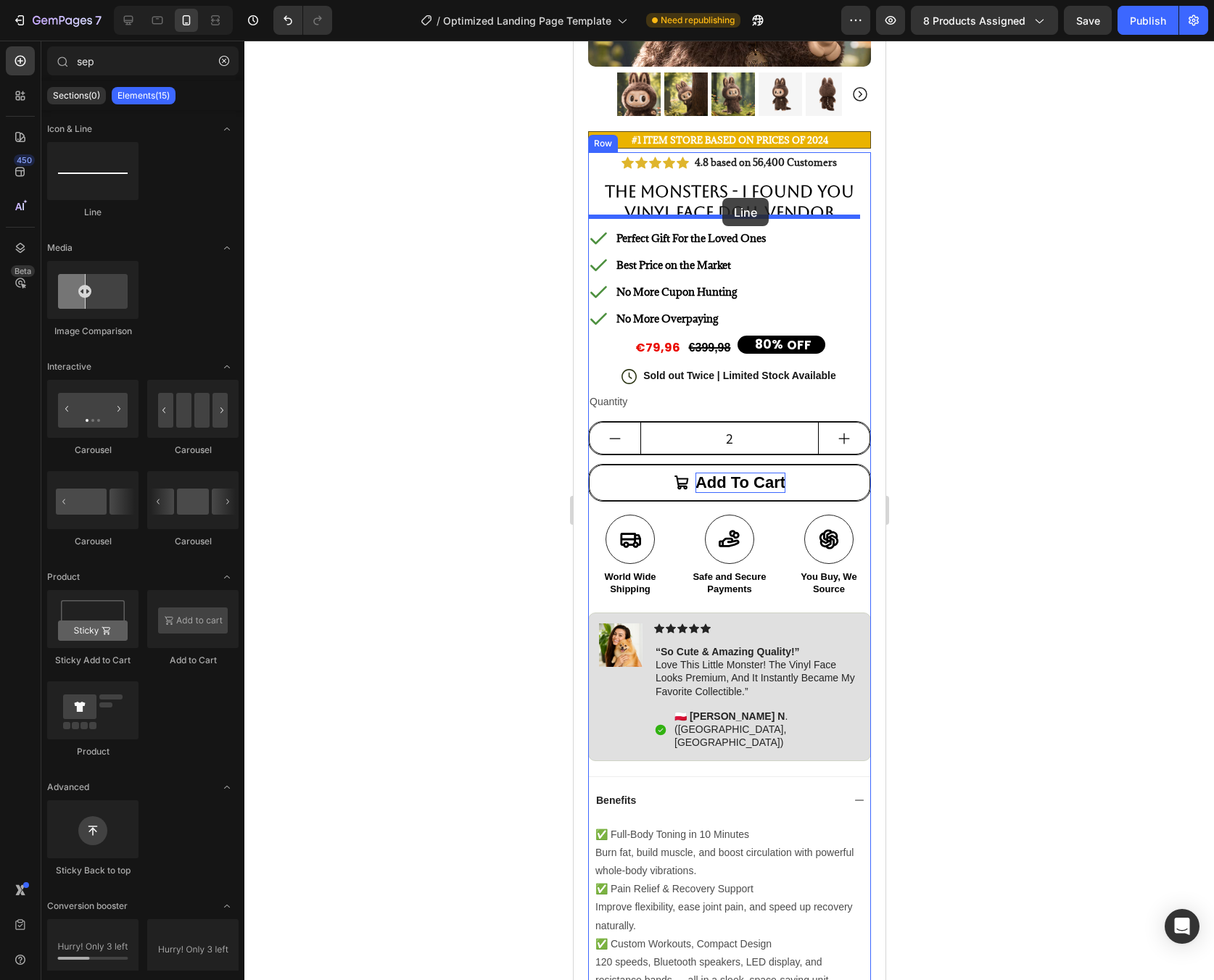
drag, startPoint x: 677, startPoint y: 218, endPoint x: 721, endPoint y: 198, distance: 48.3
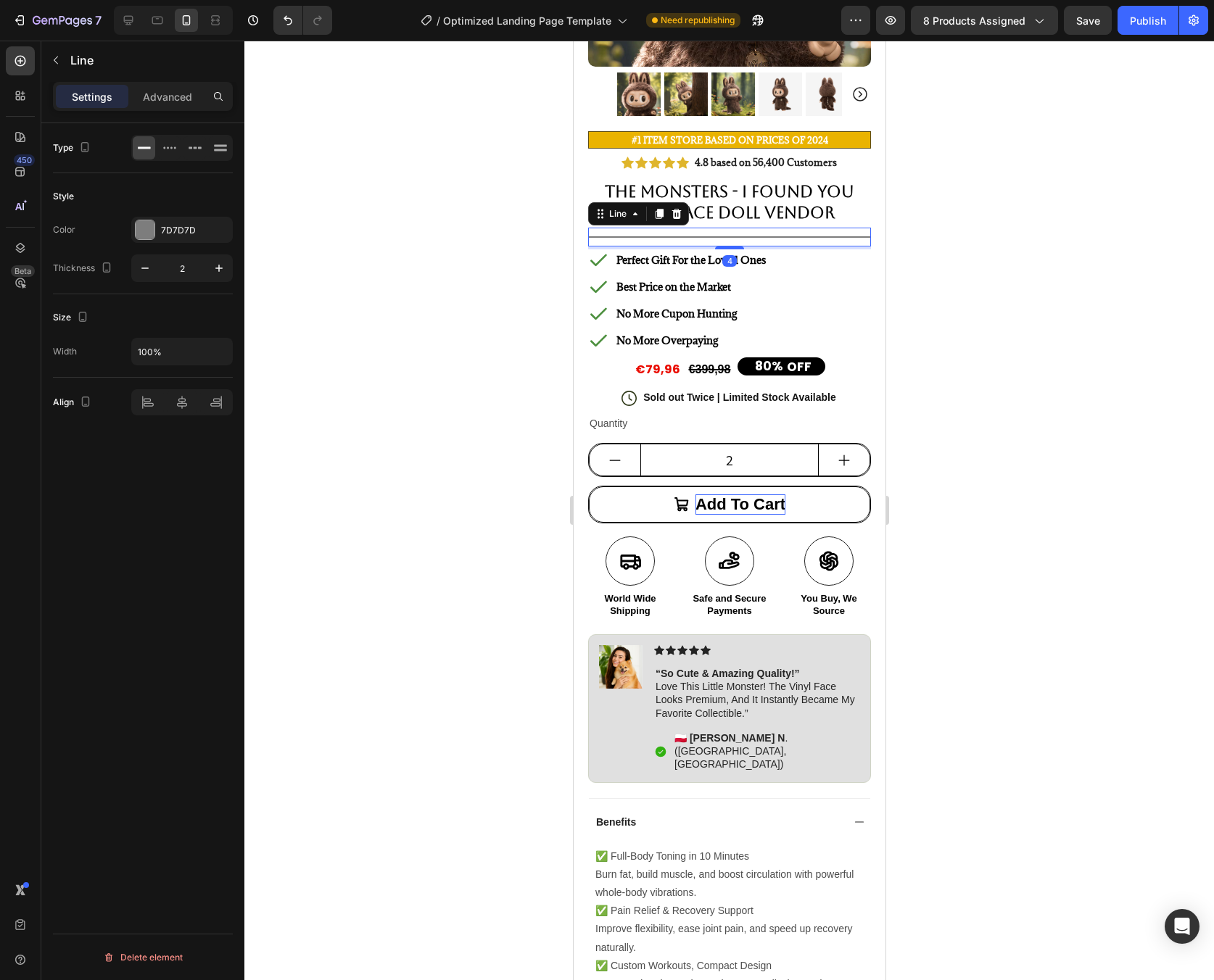
click at [979, 270] on div at bounding box center [729, 510] width 970 height 940
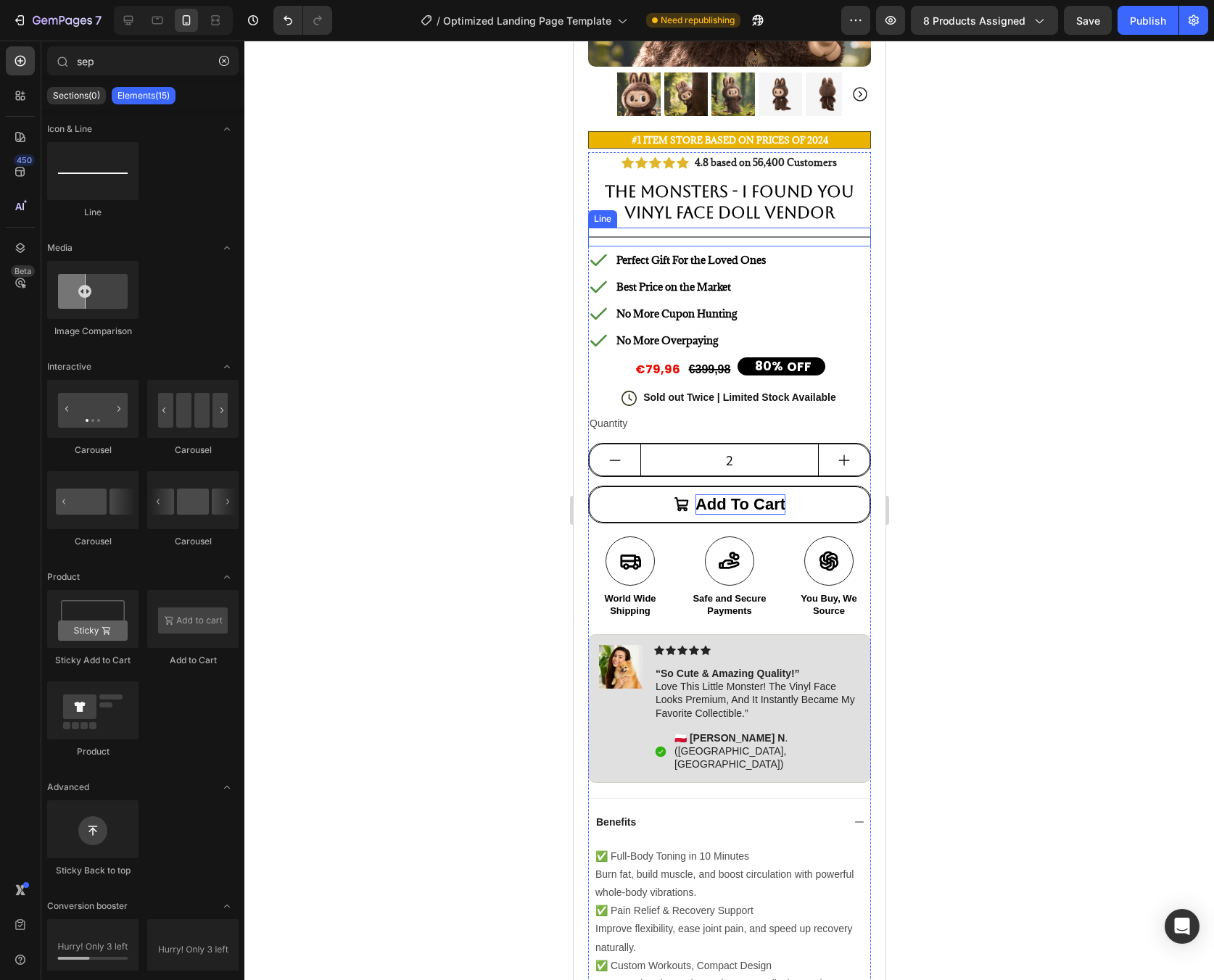
click at [824, 229] on div "Title Line" at bounding box center [729, 237] width 283 height 19
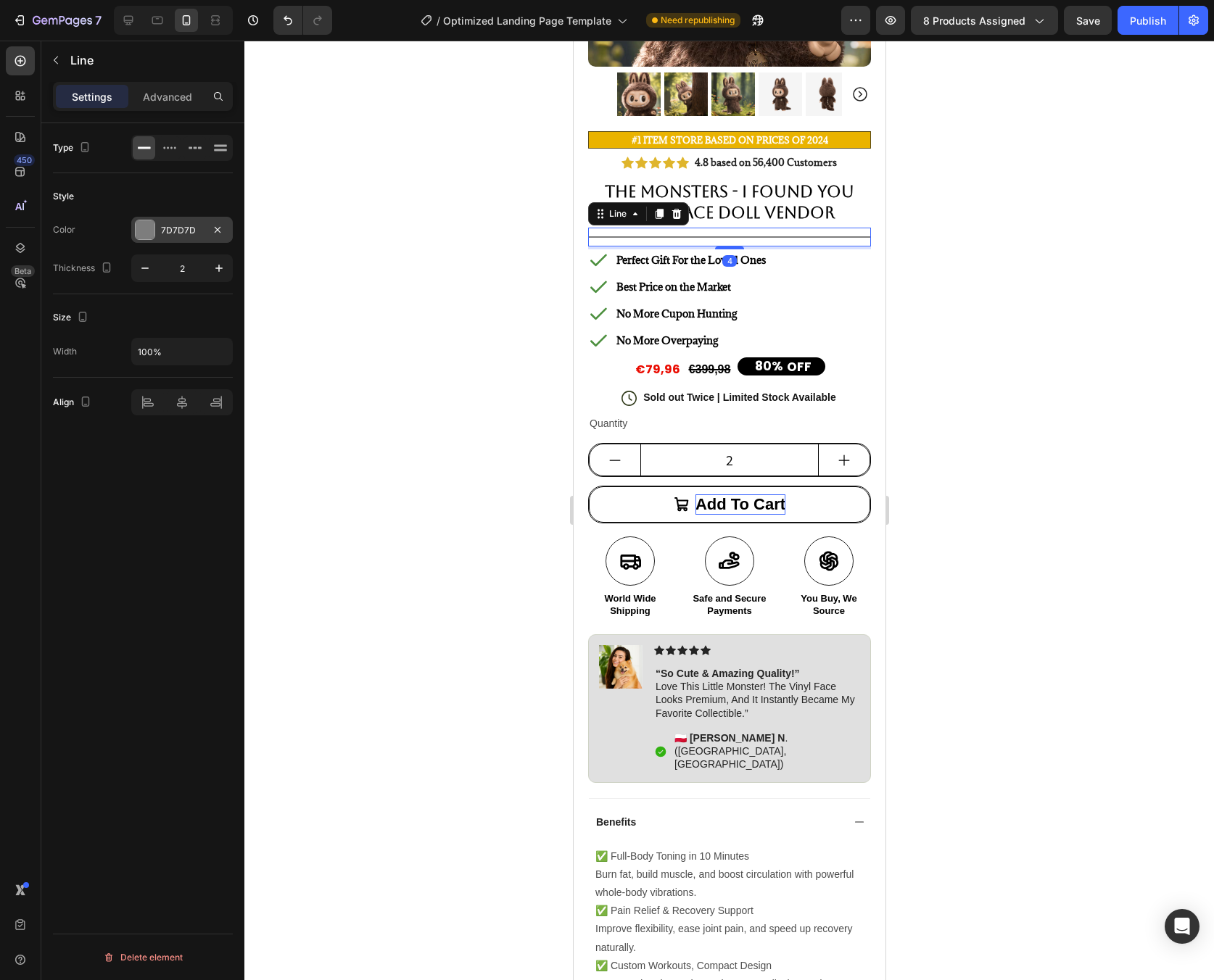
click at [151, 230] on div at bounding box center [145, 229] width 19 height 19
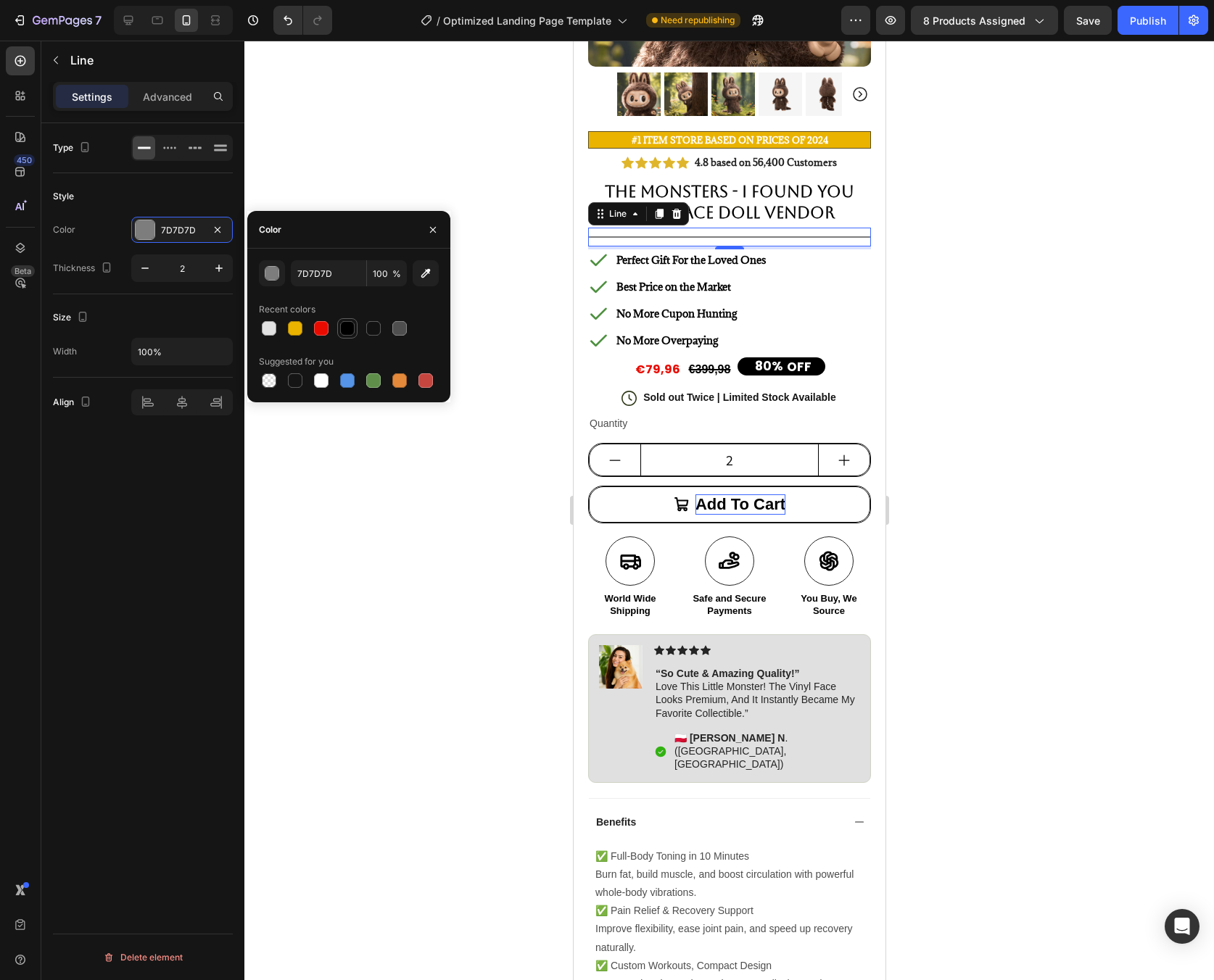
click at [341, 328] on div at bounding box center [348, 329] width 15 height 15
type input "000000"
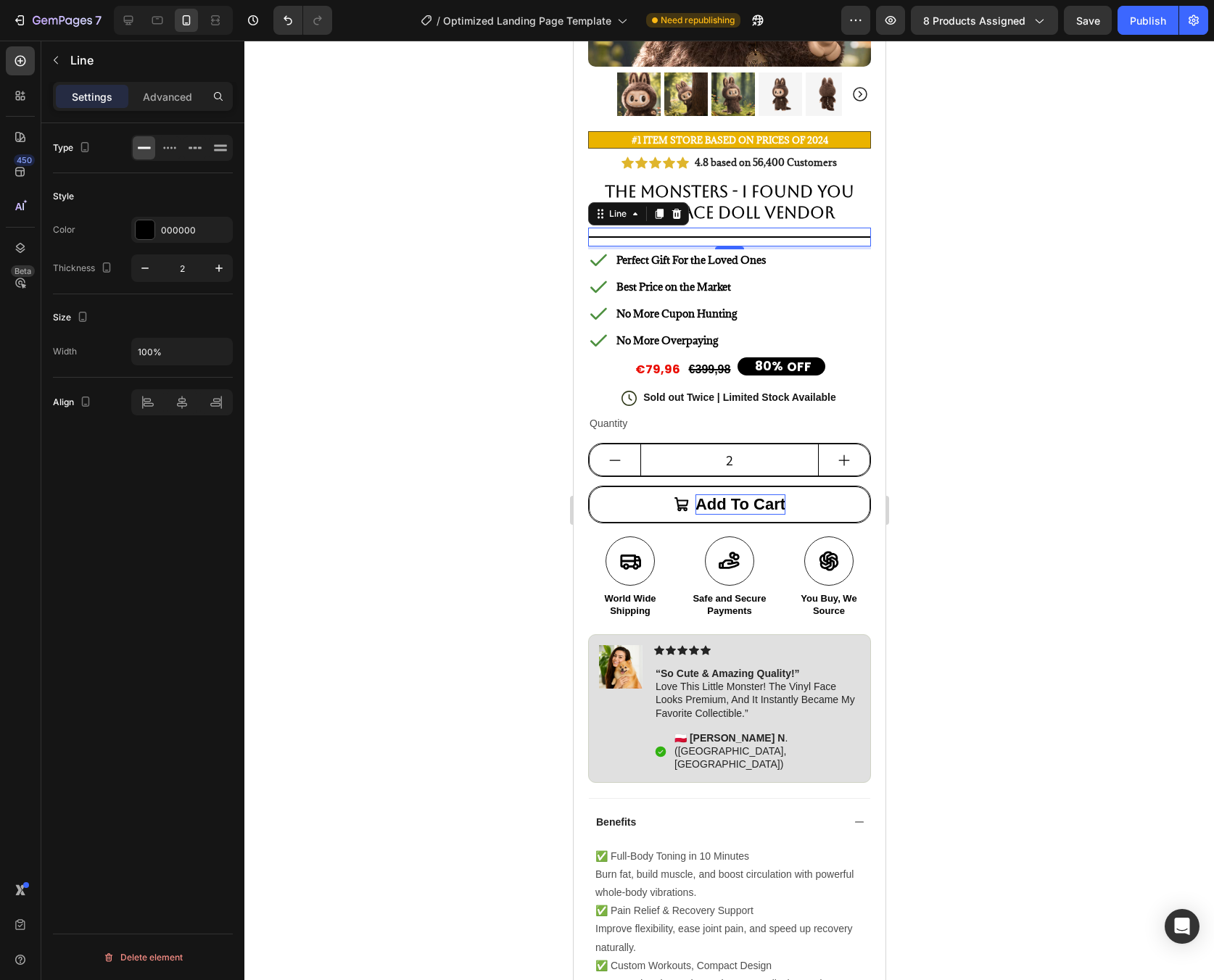
click at [984, 380] on div at bounding box center [729, 510] width 970 height 940
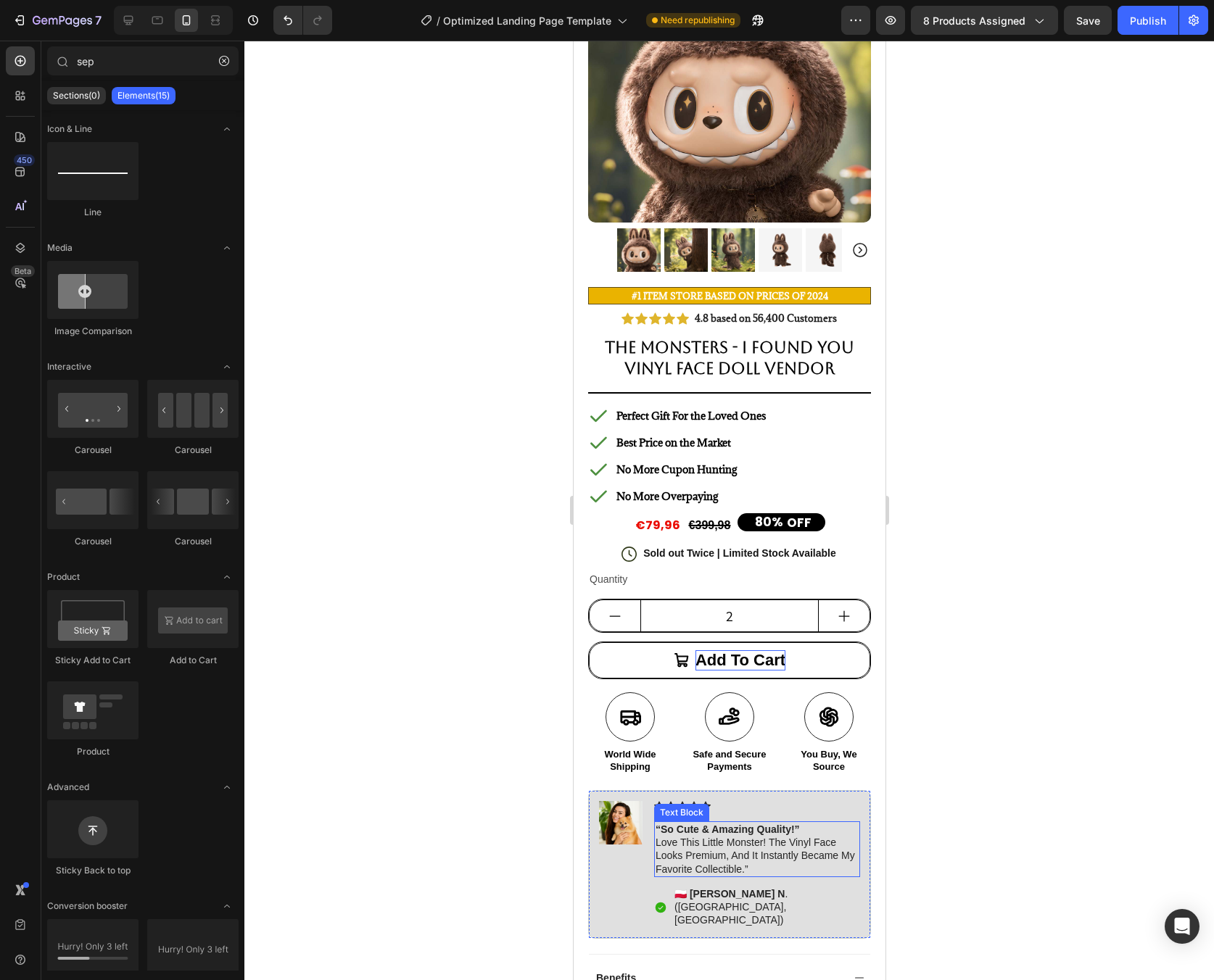
scroll to position [0, 0]
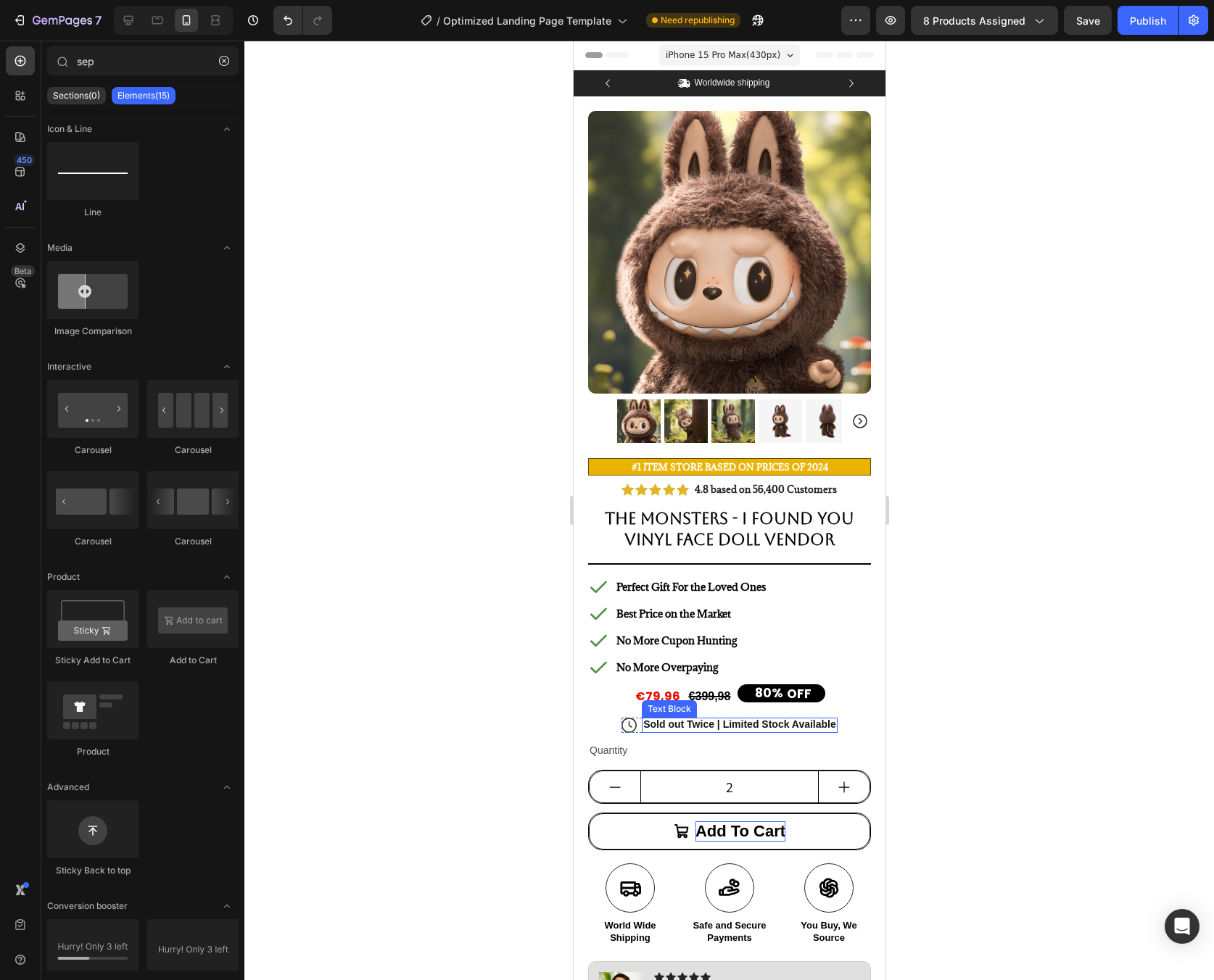
click at [729, 718] on p "Sold out Twice | Limited Stock Available" at bounding box center [739, 724] width 193 height 13
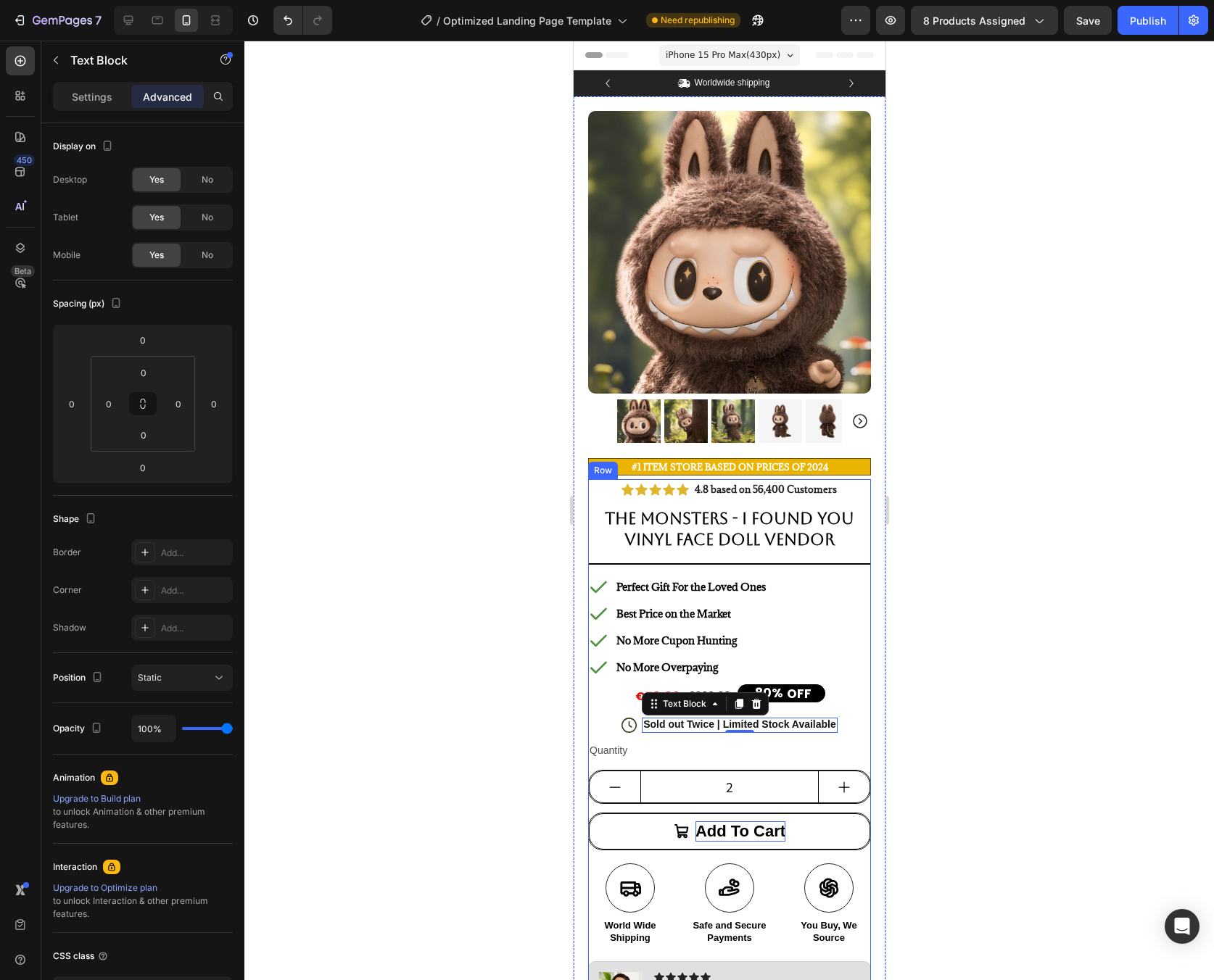
click at [604, 714] on div "Icon Icon Icon Icon Icon Icon List 4.8 based on 56,400 Customers Text Block Row…" at bounding box center [729, 949] width 283 height 939
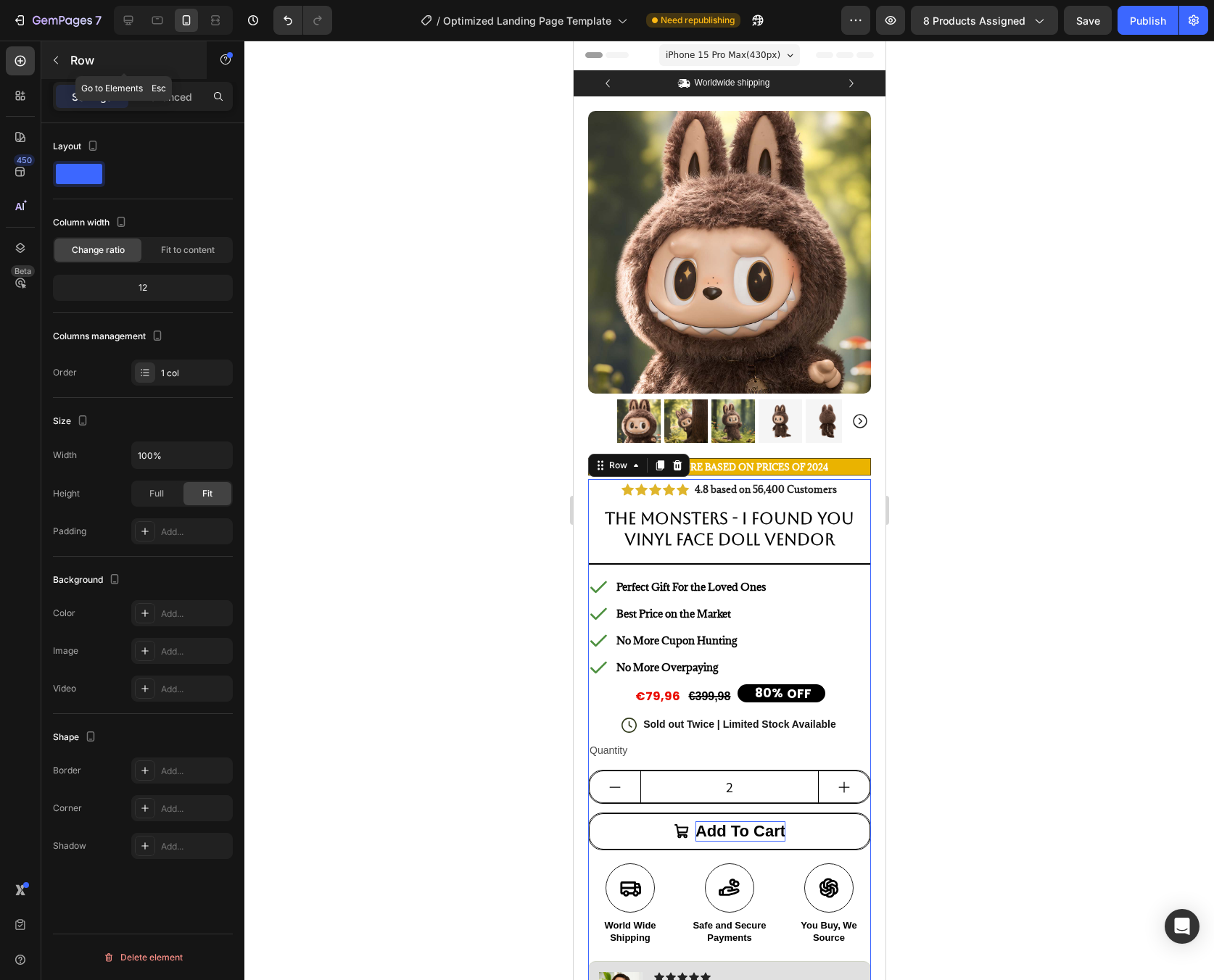
click at [59, 58] on icon "button" at bounding box center [56, 60] width 12 height 12
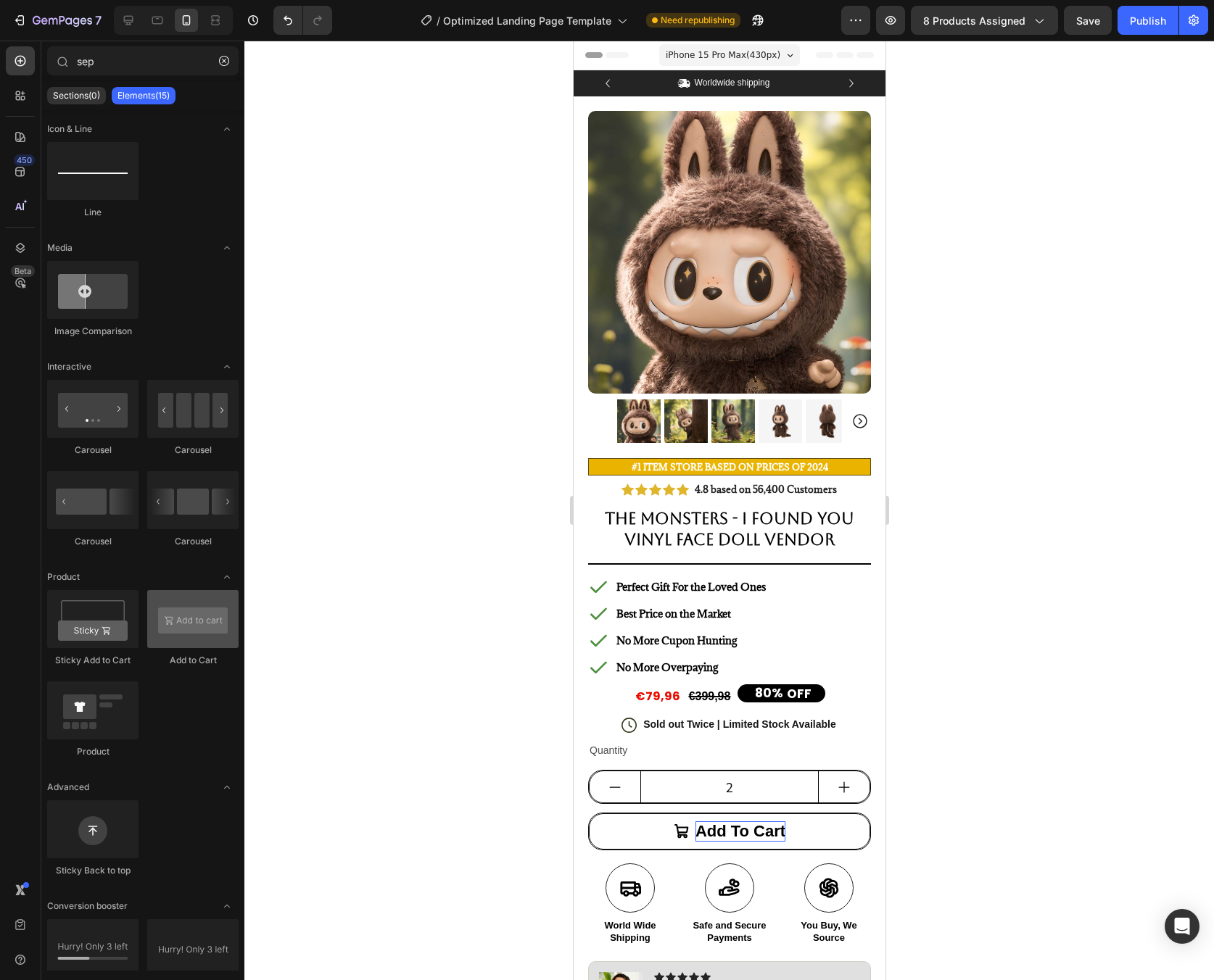
scroll to position [24, 0]
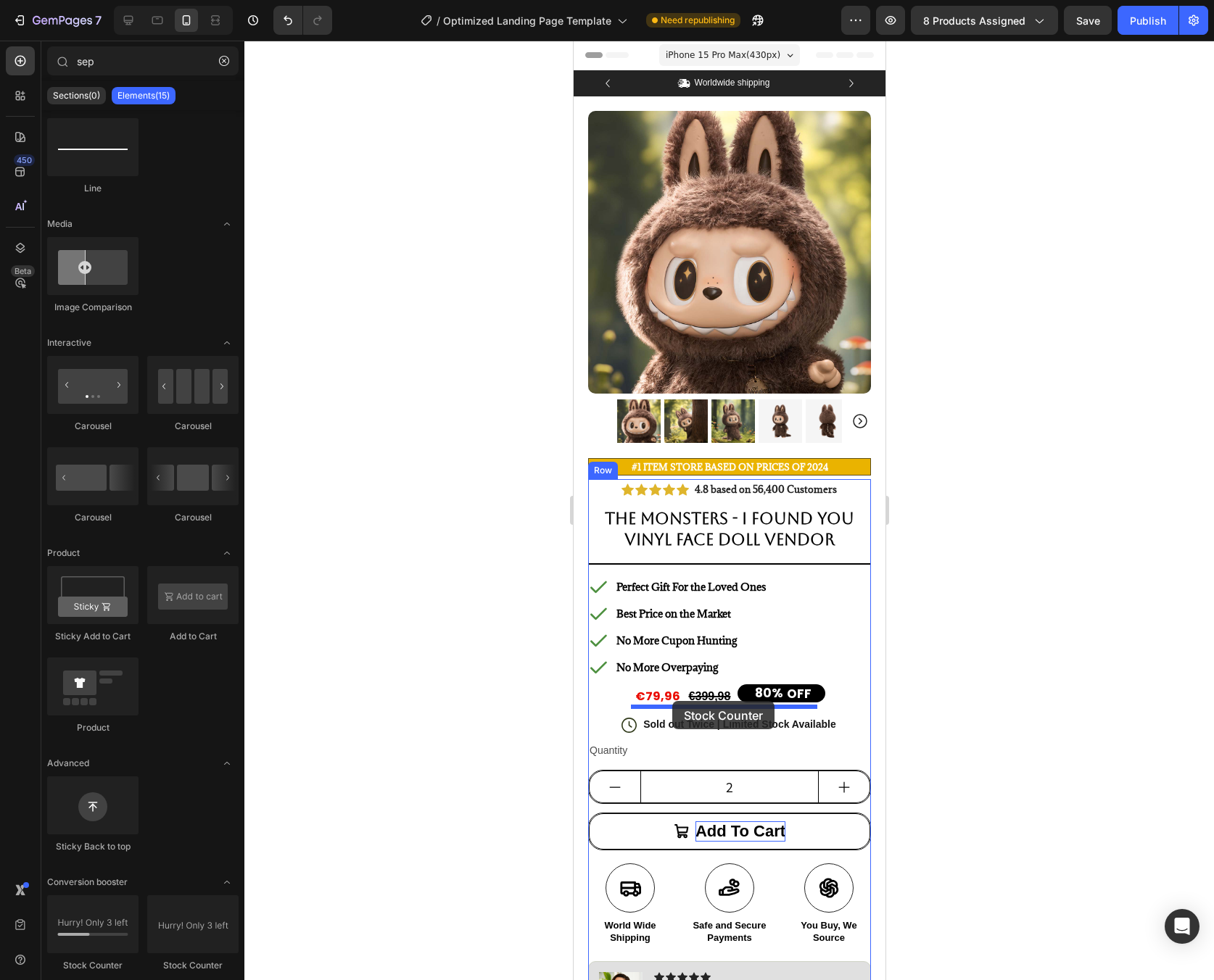
drag, startPoint x: 959, startPoint y: 856, endPoint x: 671, endPoint y: 701, distance: 327.1
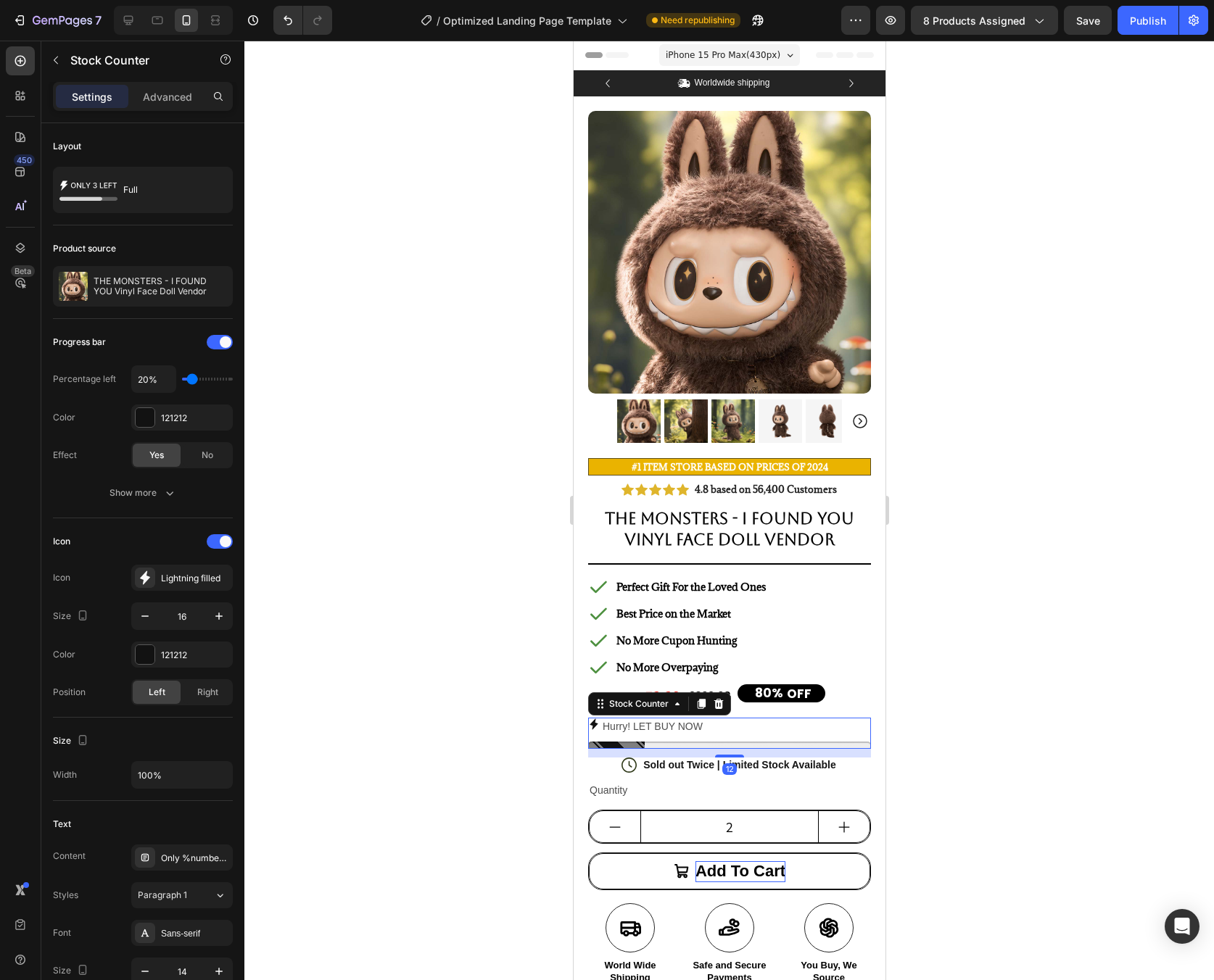
click at [1107, 725] on div at bounding box center [729, 510] width 970 height 940
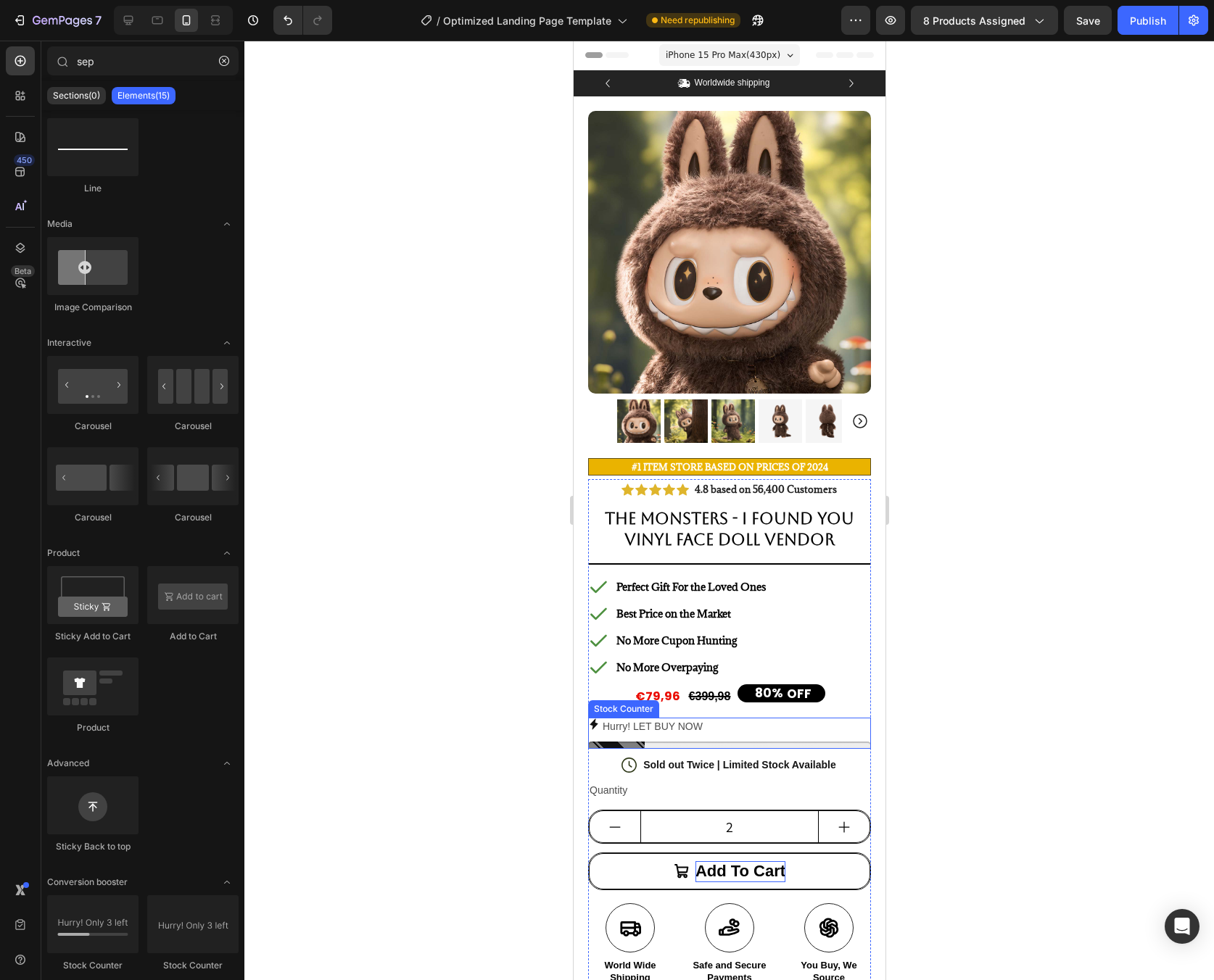
click at [657, 718] on p "Hurry! LET BUY NOW" at bounding box center [652, 727] width 100 height 18
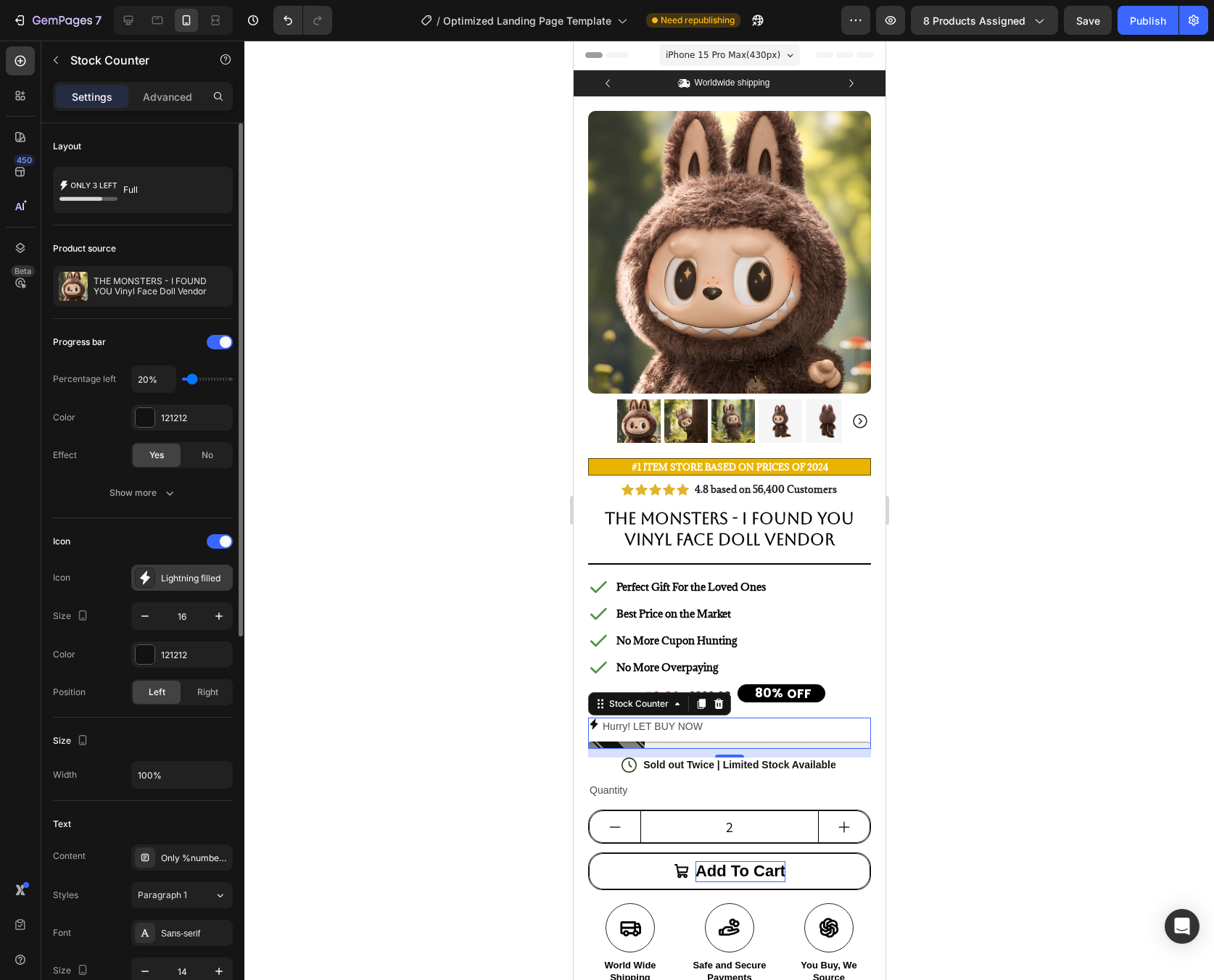
click at [196, 588] on div "Lightning filled" at bounding box center [182, 578] width 101 height 26
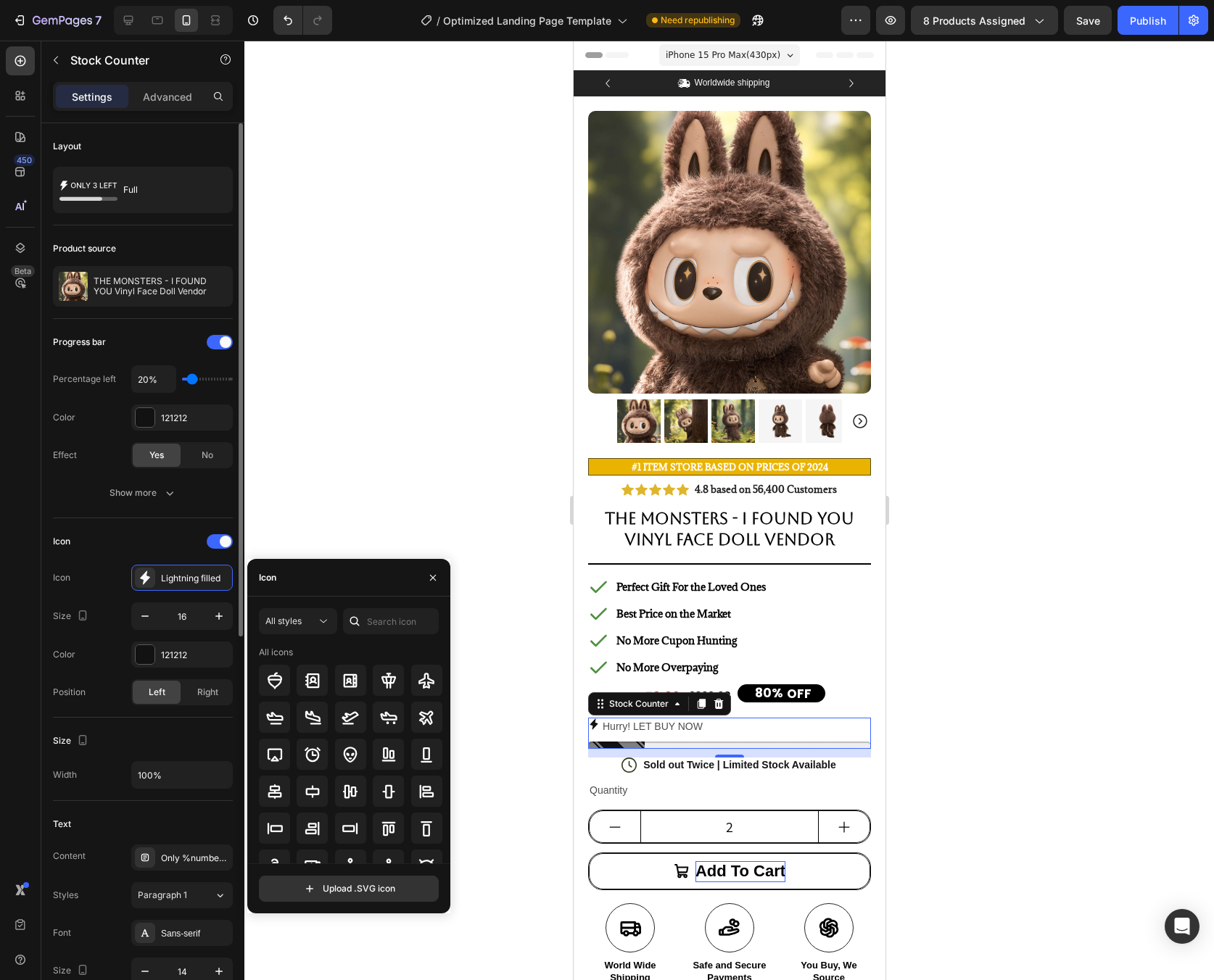
click at [154, 536] on div "Icon" at bounding box center [142, 542] width 180 height 23
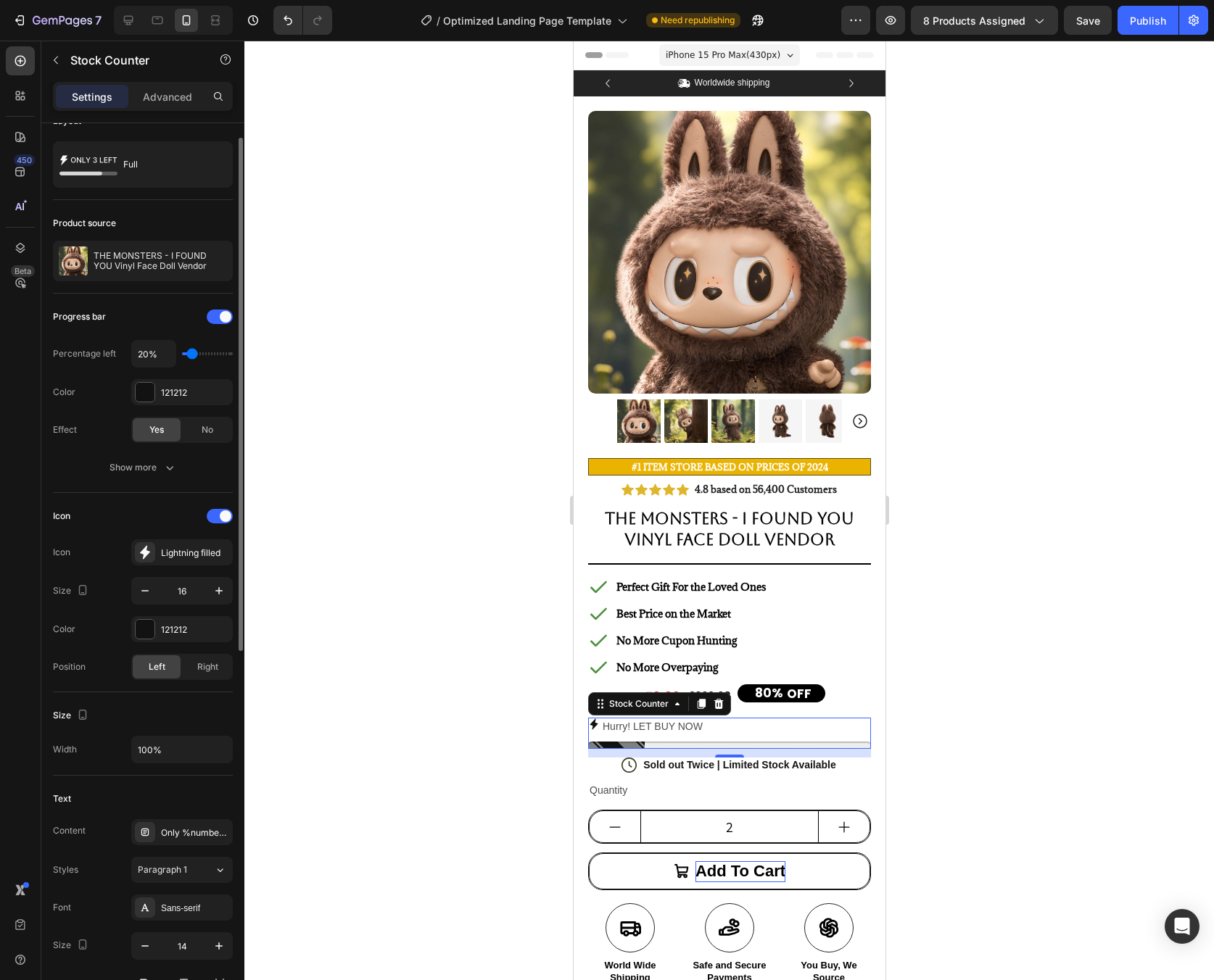
scroll to position [0, 0]
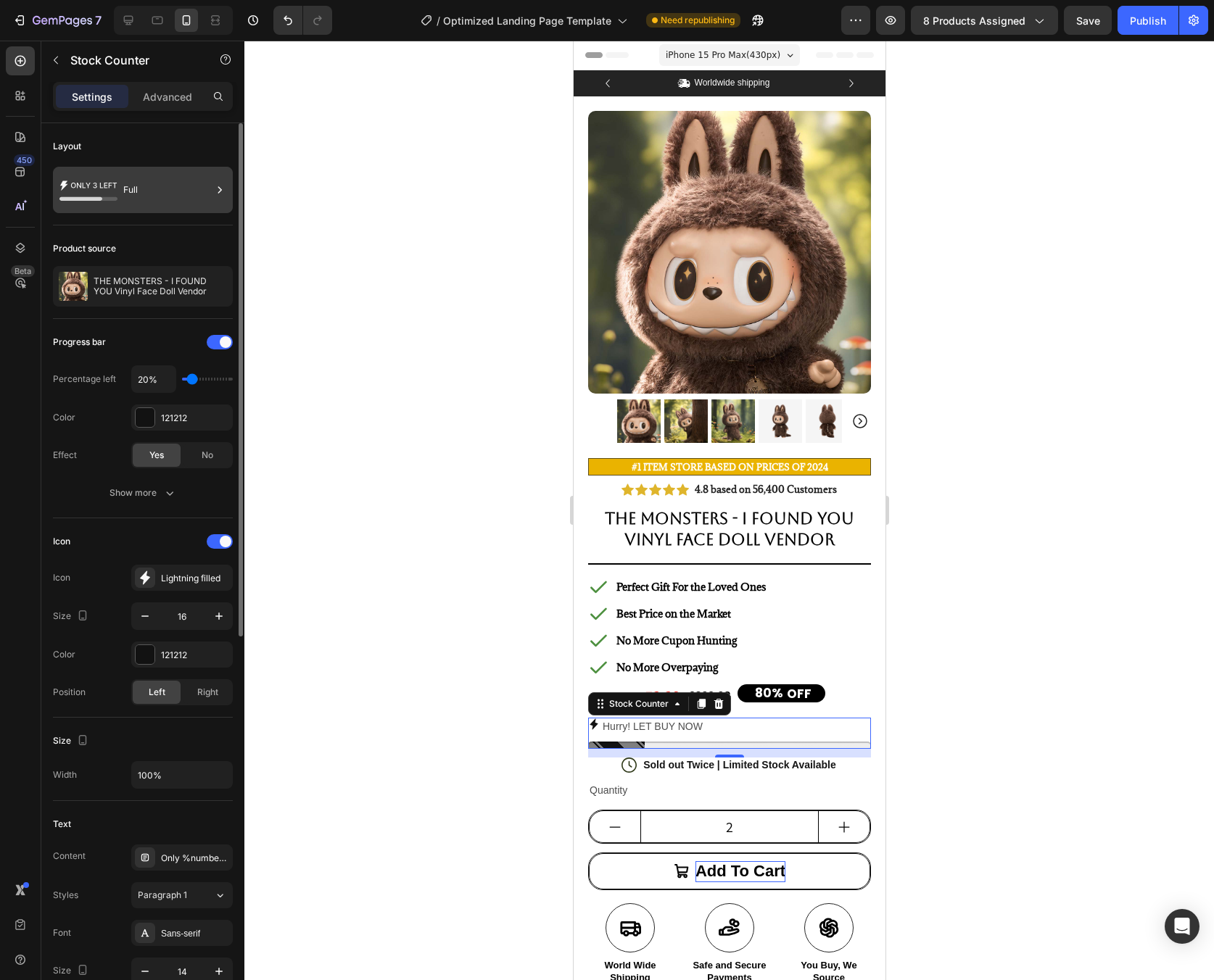
click at [130, 193] on div "Full" at bounding box center [168, 190] width 89 height 34
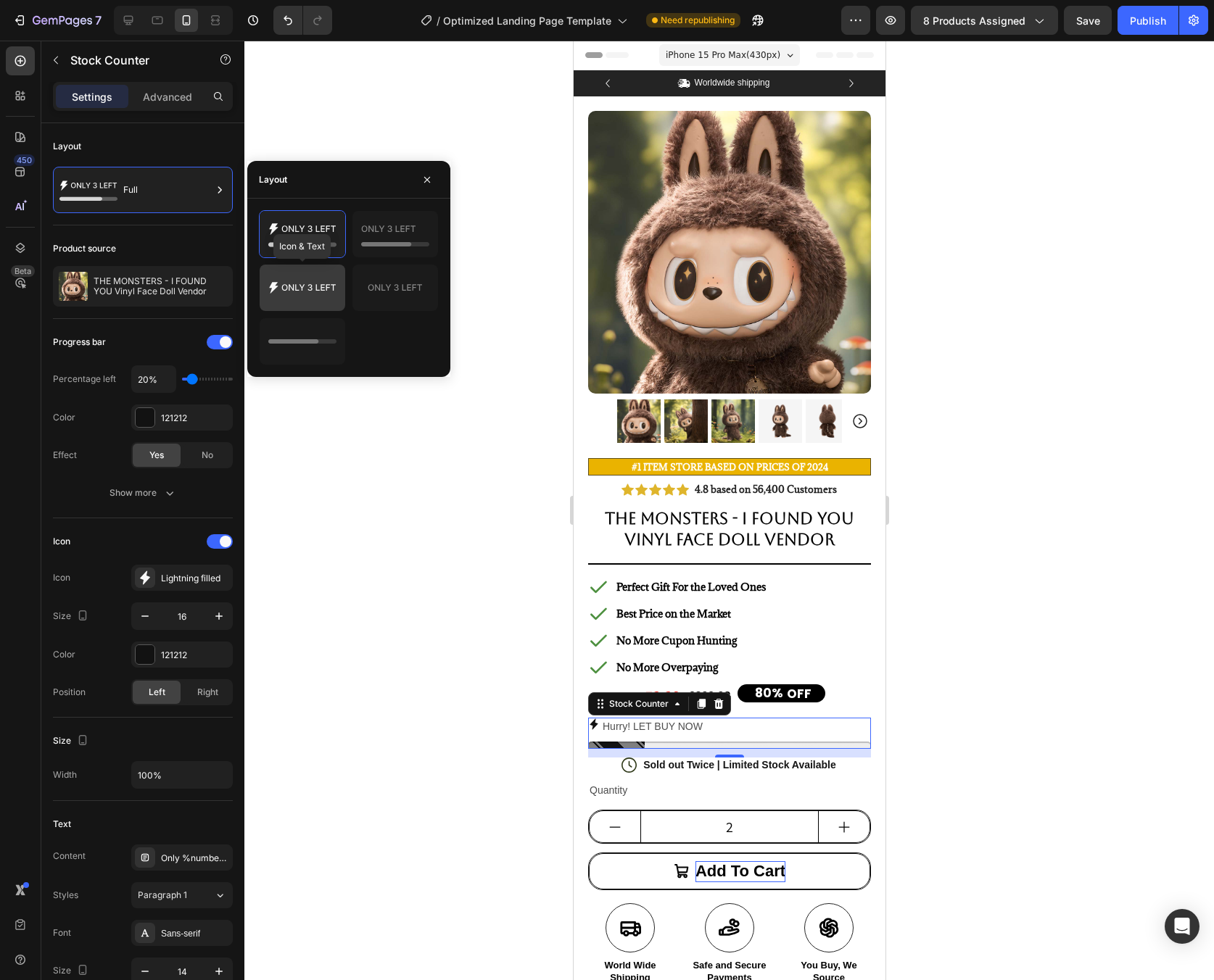
click at [335, 280] on icon at bounding box center [302, 287] width 68 height 29
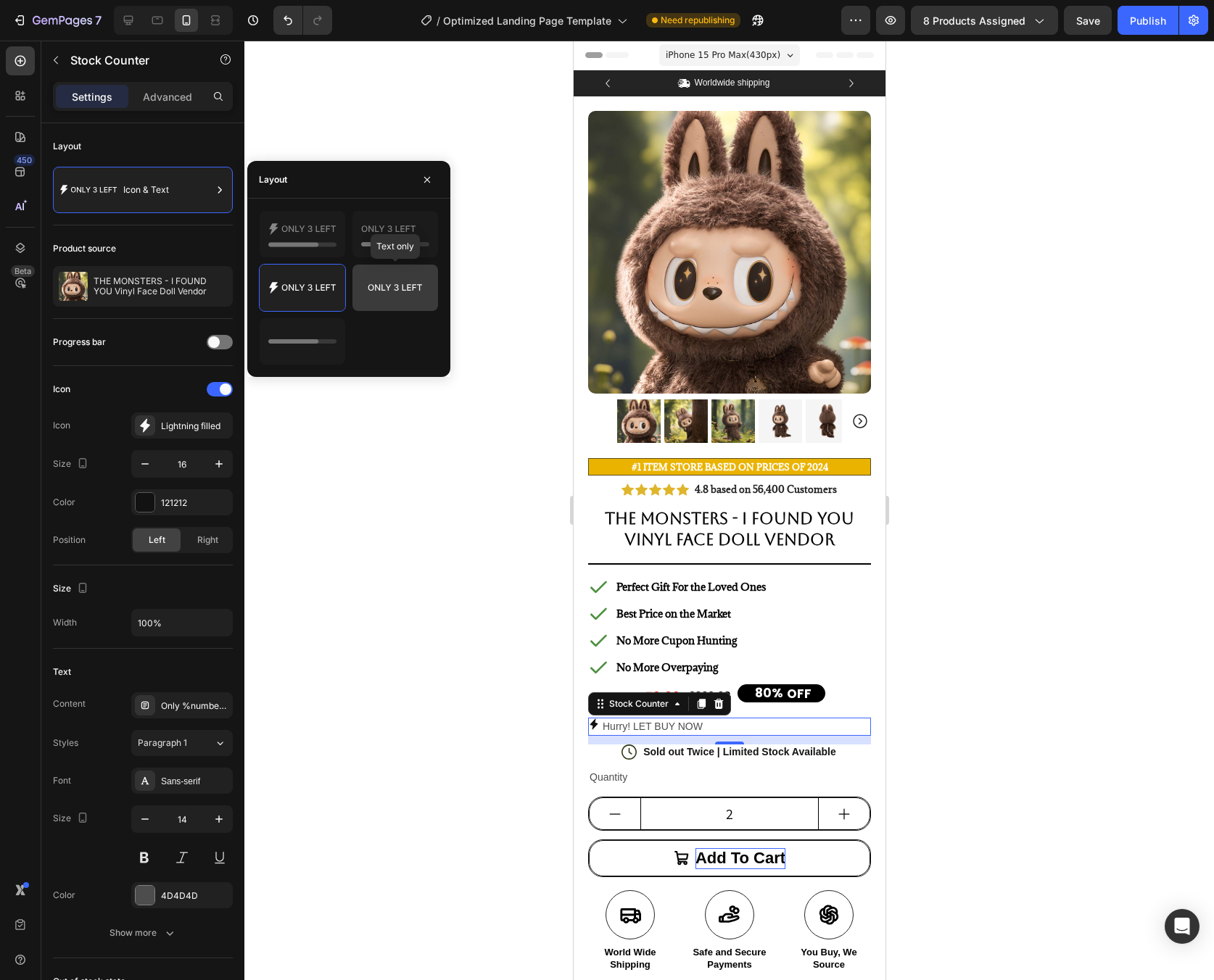
click at [377, 281] on icon at bounding box center [395, 287] width 68 height 29
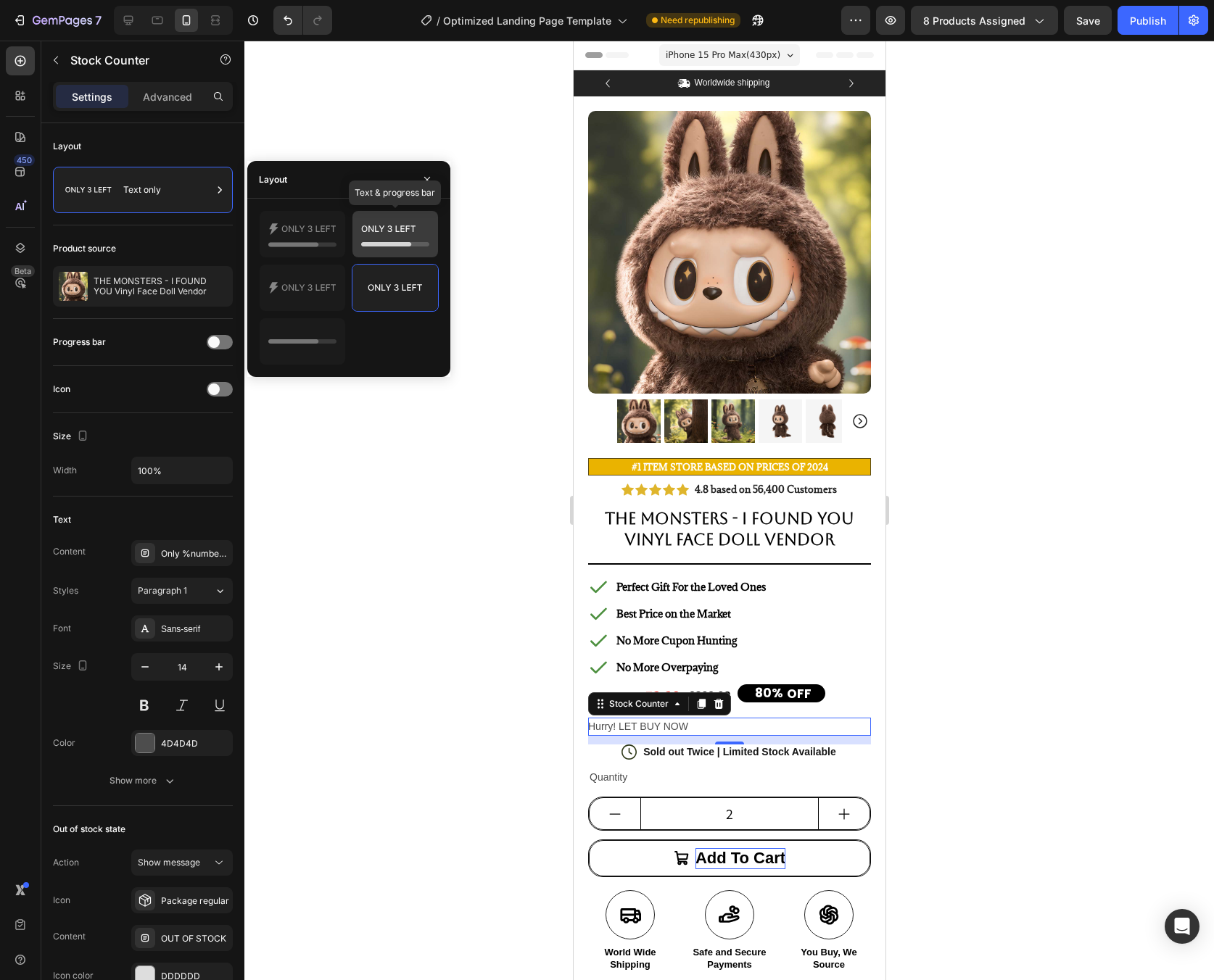
click at [379, 245] on icon at bounding box center [386, 243] width 50 height 4
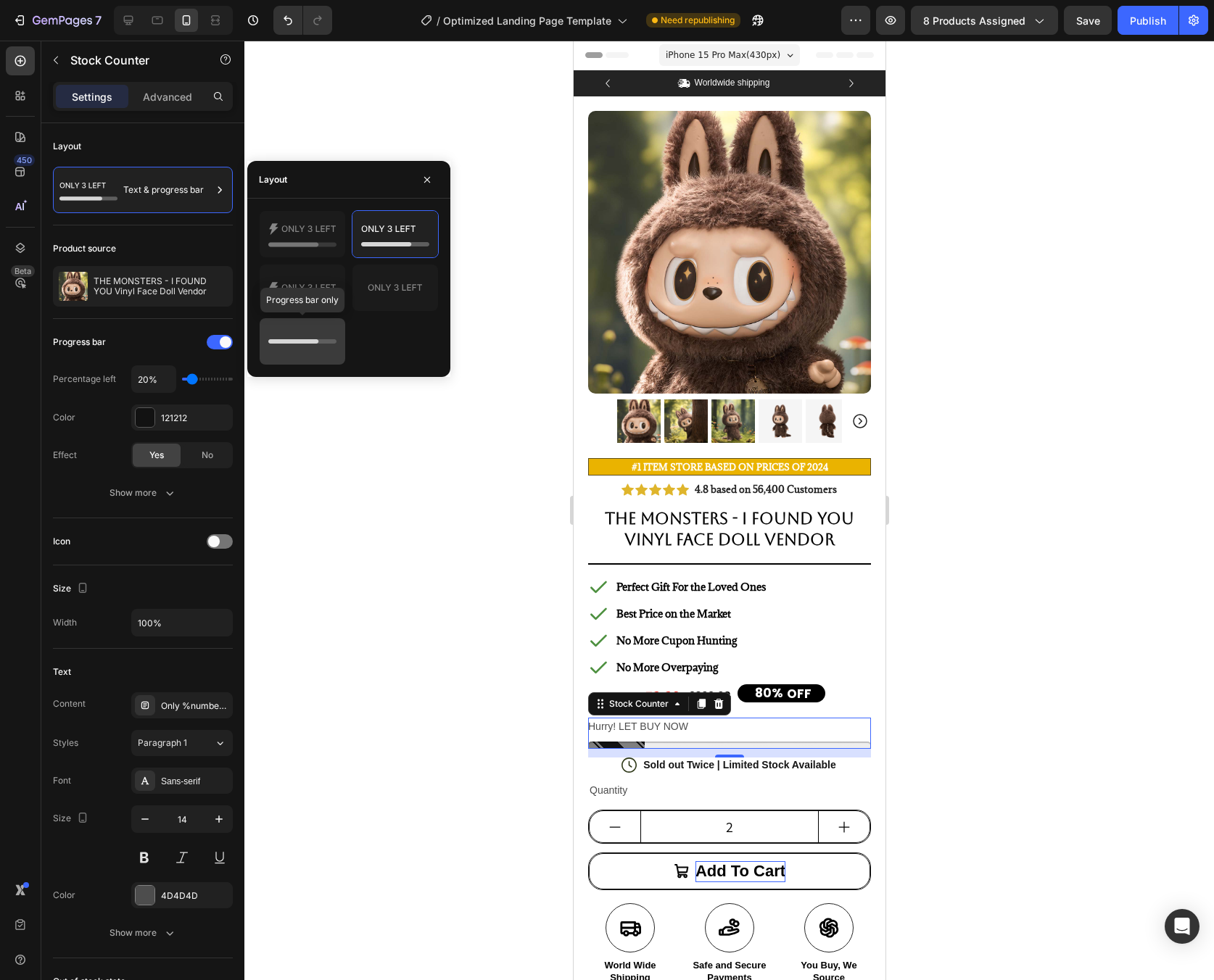
click at [328, 332] on icon at bounding box center [302, 341] width 68 height 29
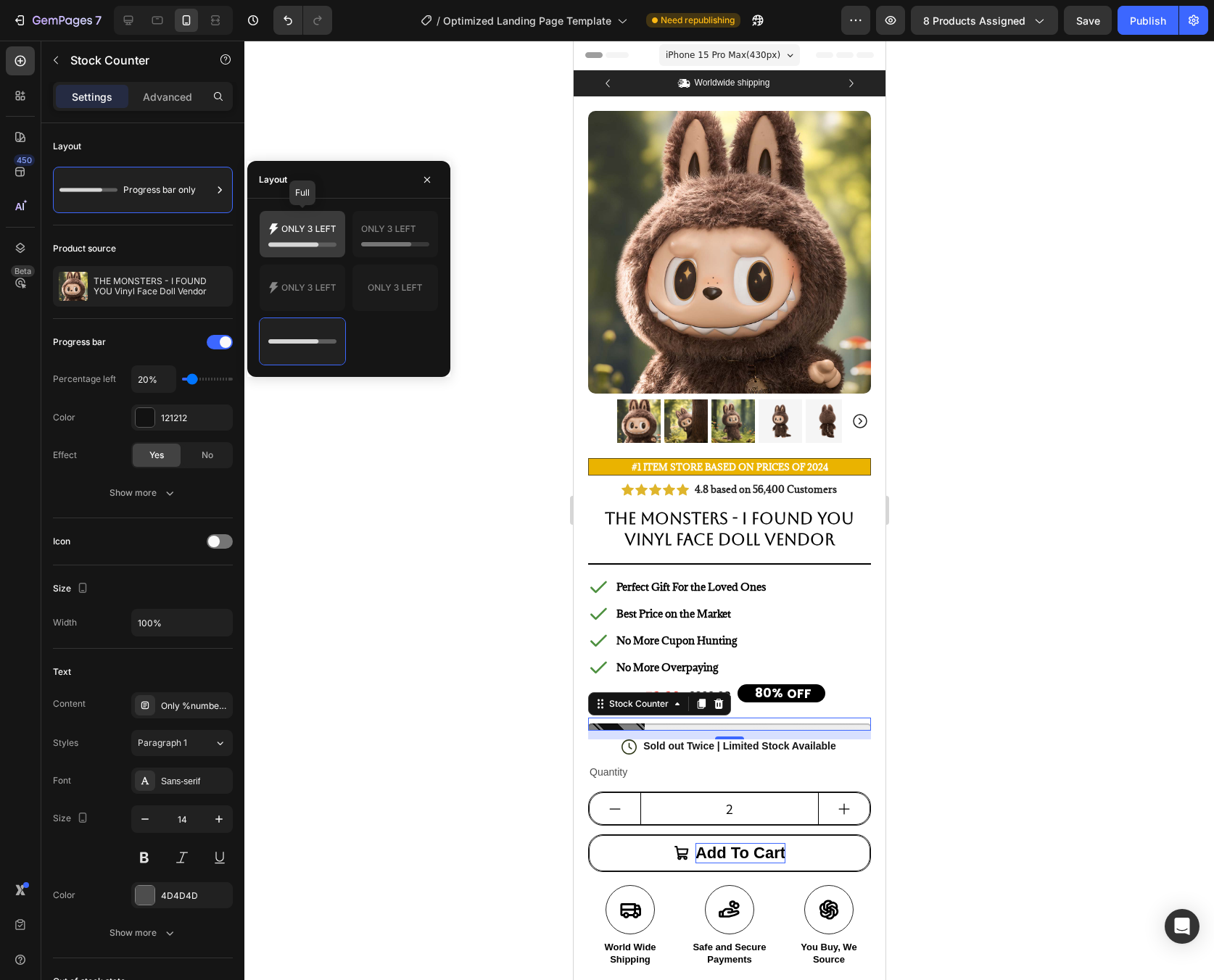
click at [321, 248] on icon at bounding box center [302, 233] width 68 height 29
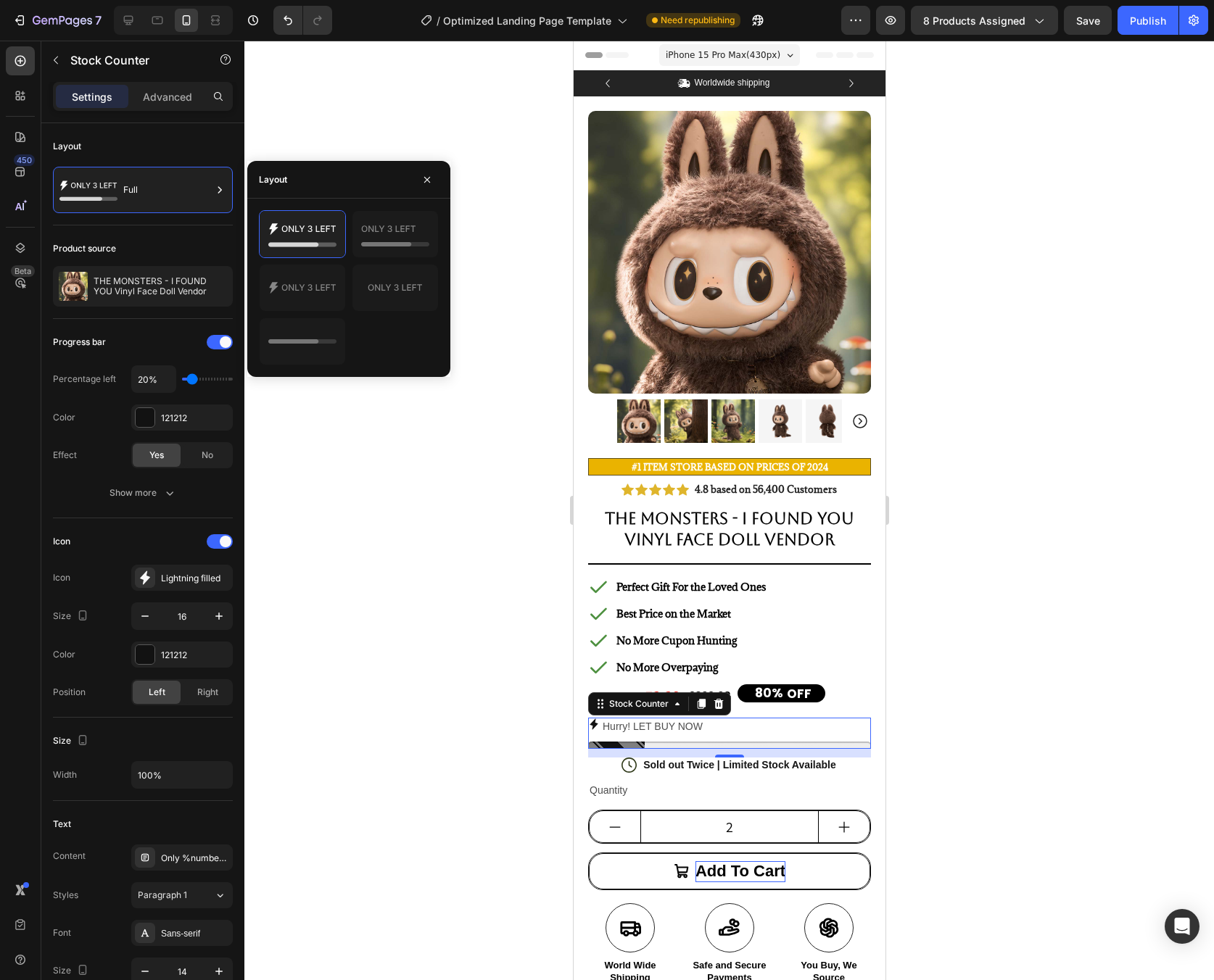
click at [322, 317] on div at bounding box center [303, 341] width 87 height 48
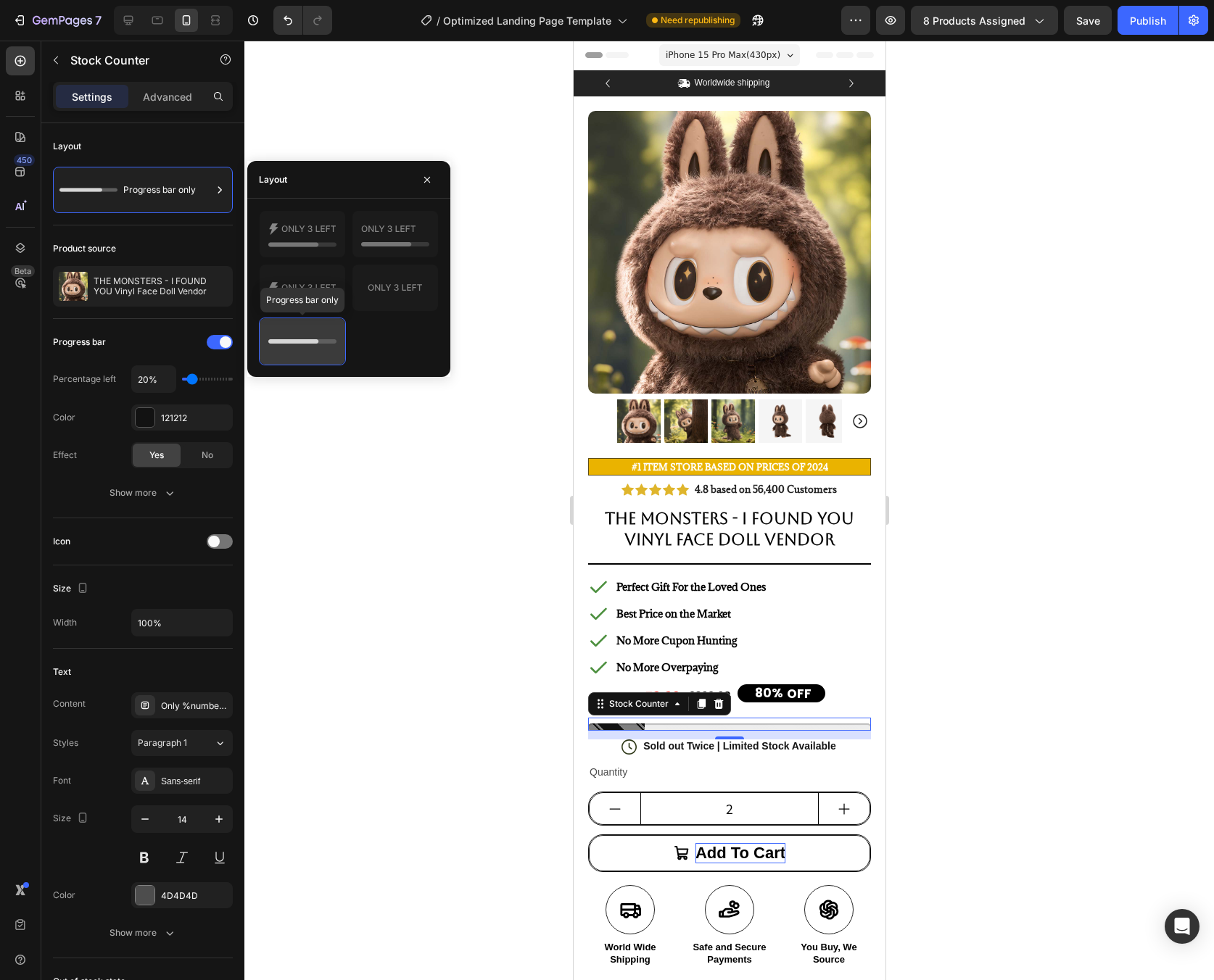
click at [327, 333] on icon at bounding box center [302, 341] width 68 height 29
click at [329, 345] on icon at bounding box center [302, 341] width 68 height 29
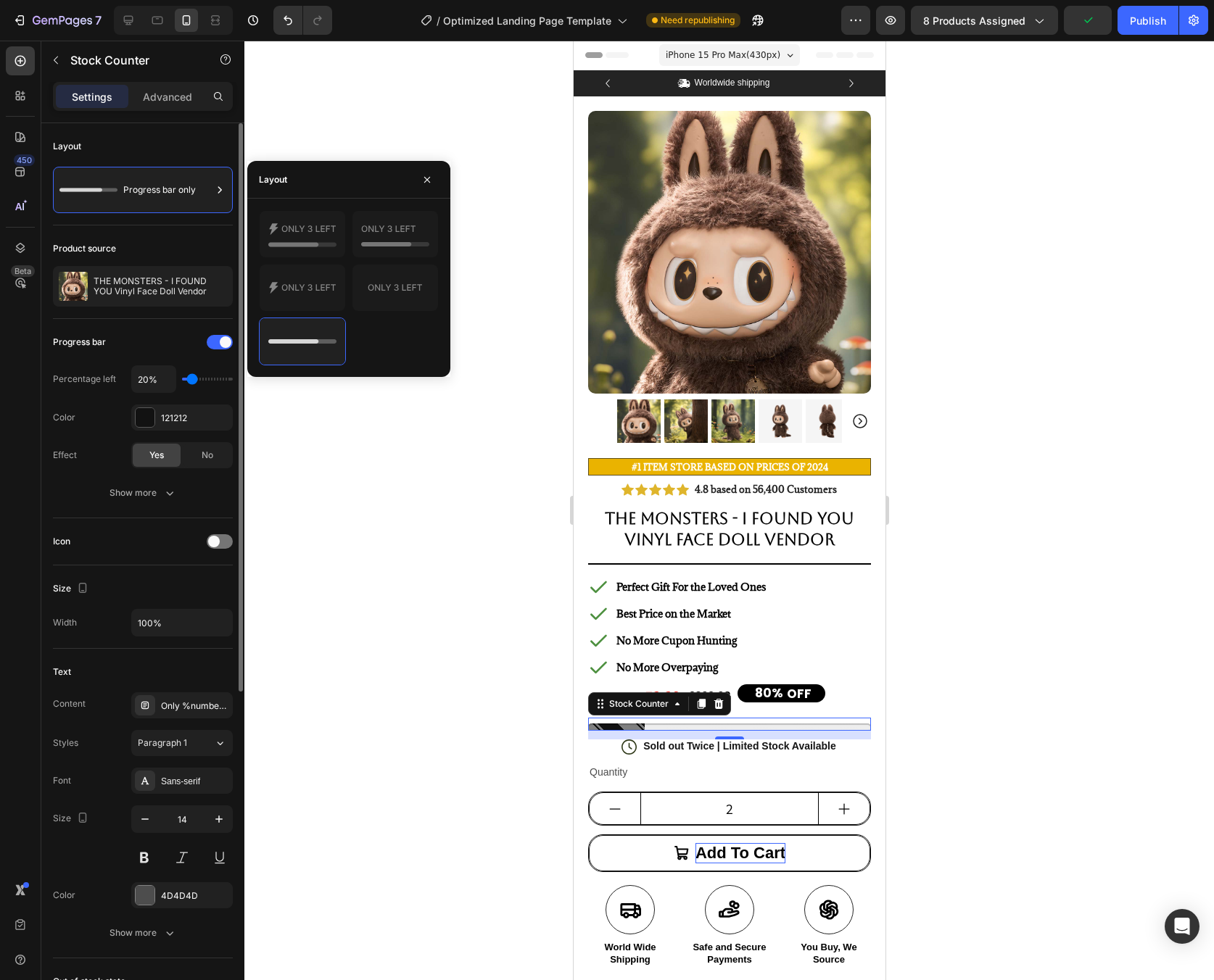
type input "40%"
type input "40"
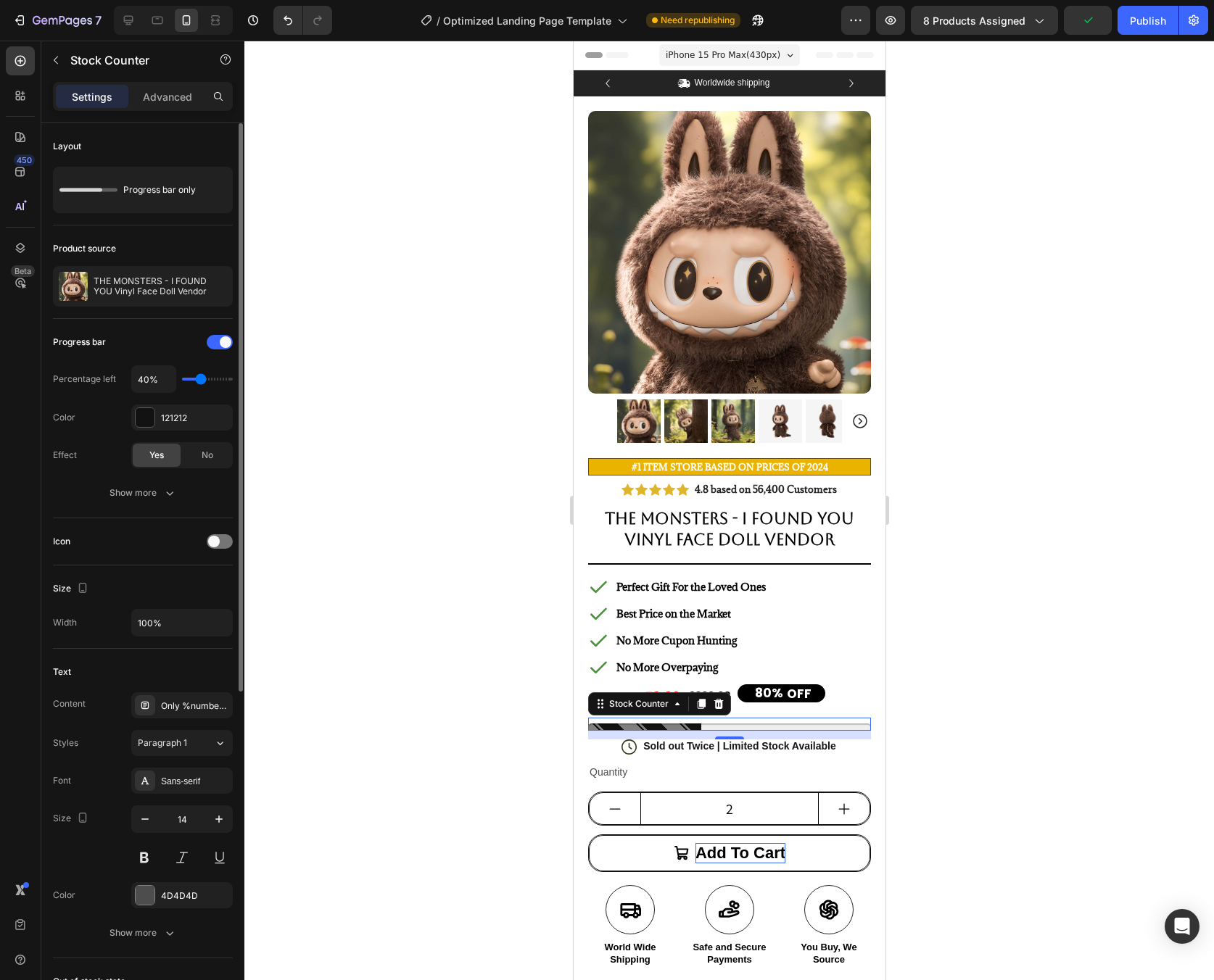
type input "50%"
type input "50"
type input "60%"
type input "60"
type input "70%"
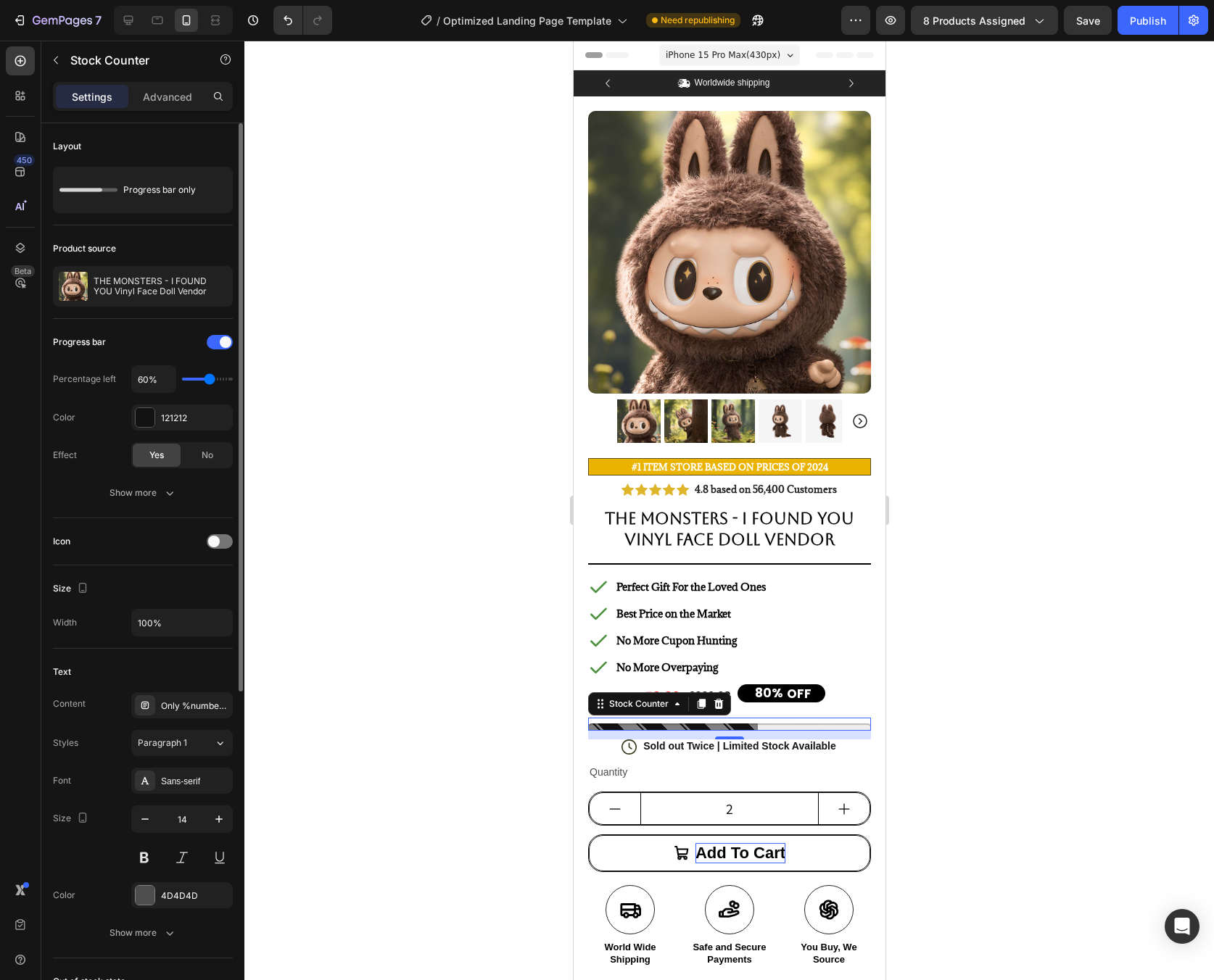
type input "70"
type input "80%"
type input "80"
type input "90%"
drag, startPoint x: 197, startPoint y: 378, endPoint x: 223, endPoint y: 377, distance: 26.0
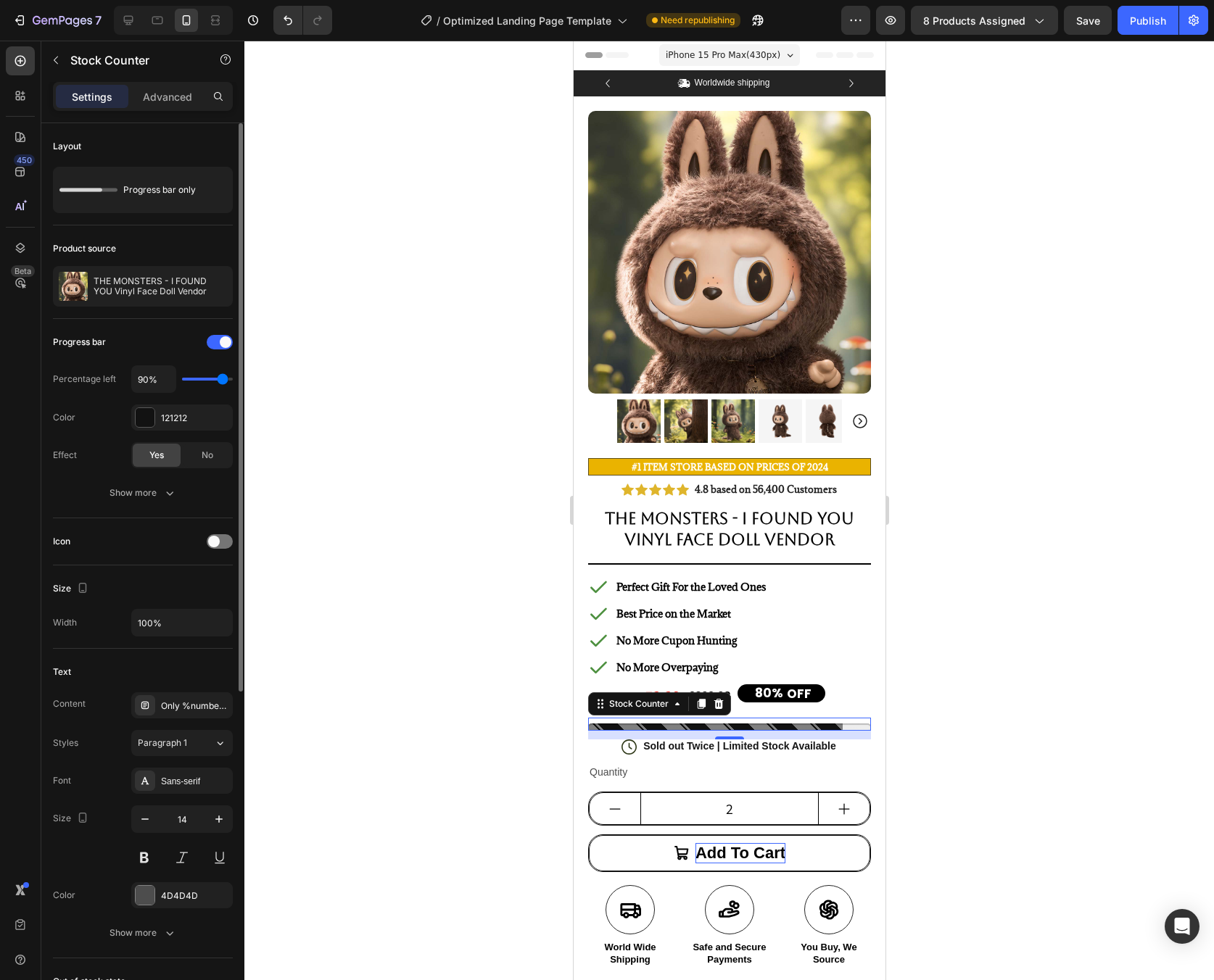
type input "90"
click at [223, 377] on input "range" at bounding box center [207, 379] width 51 height 3
click at [186, 420] on div "121212" at bounding box center [182, 418] width 42 height 13
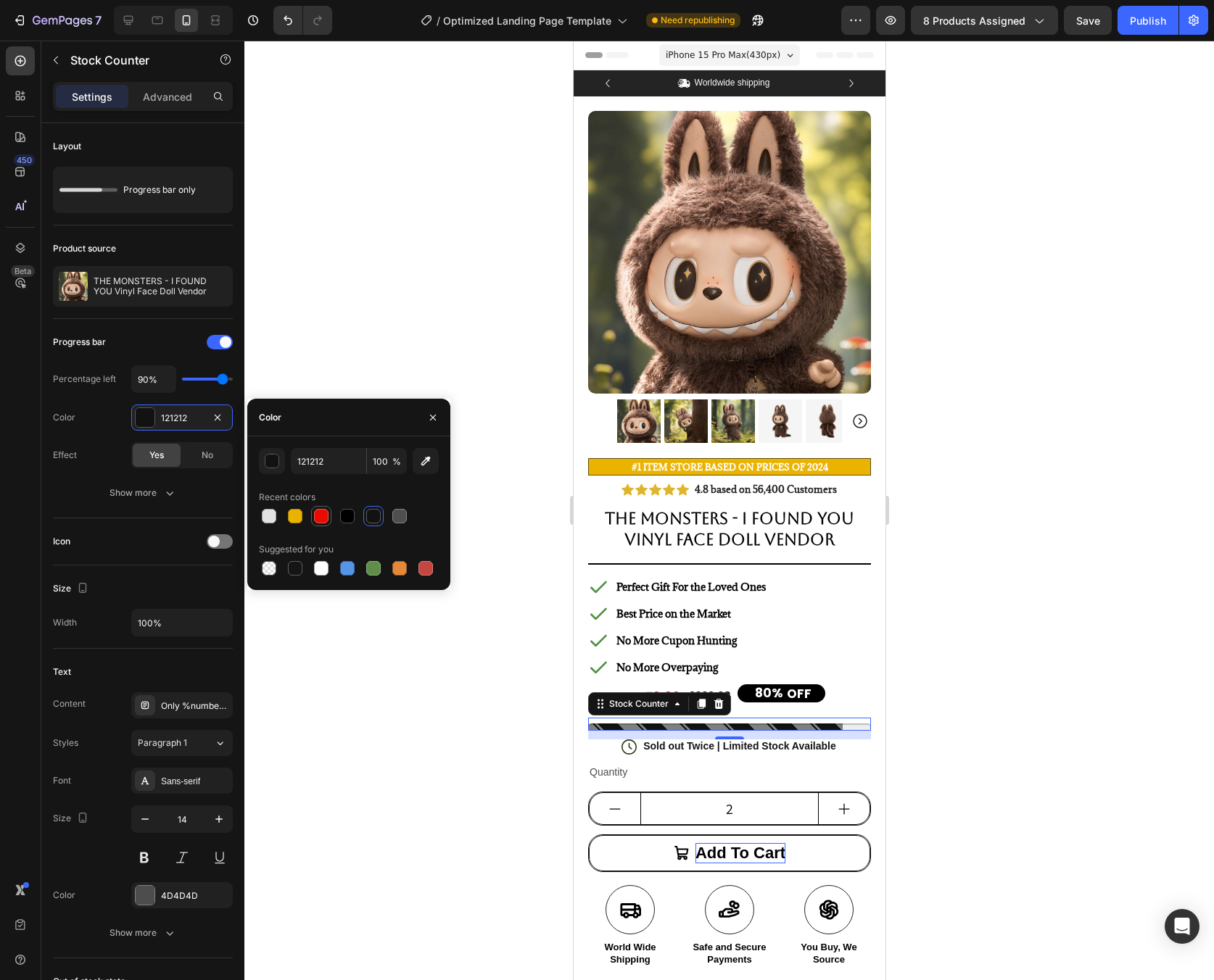
click at [324, 512] on div at bounding box center [322, 516] width 15 height 15
click at [291, 515] on div at bounding box center [295, 516] width 15 height 15
type input "EAB300"
click at [1132, 752] on div at bounding box center [729, 510] width 970 height 940
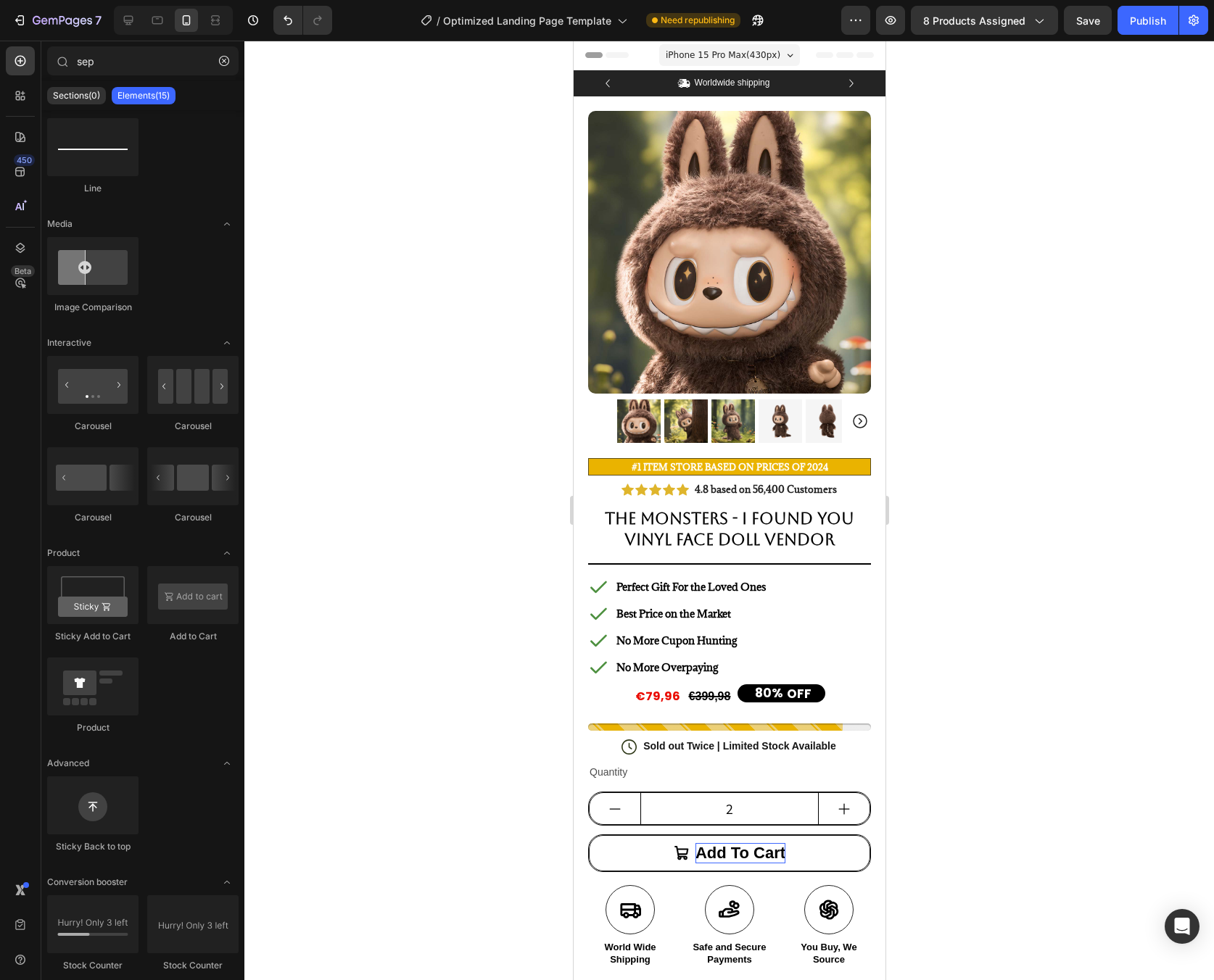
click at [999, 650] on div at bounding box center [729, 510] width 970 height 940
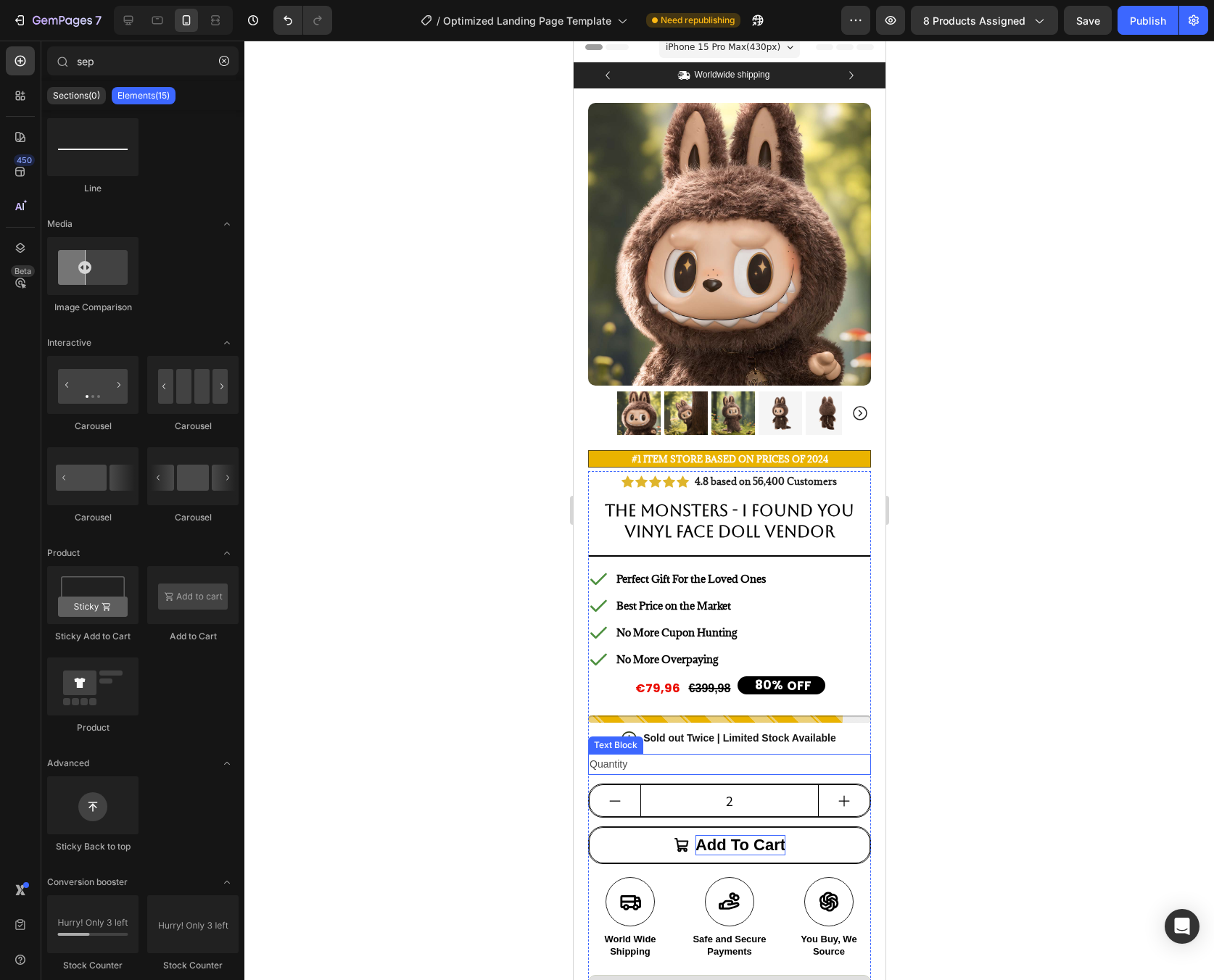
scroll to position [7, 0]
click at [759, 733] on p "Sold out Twice | Limited Stock Available" at bounding box center [739, 739] width 193 height 13
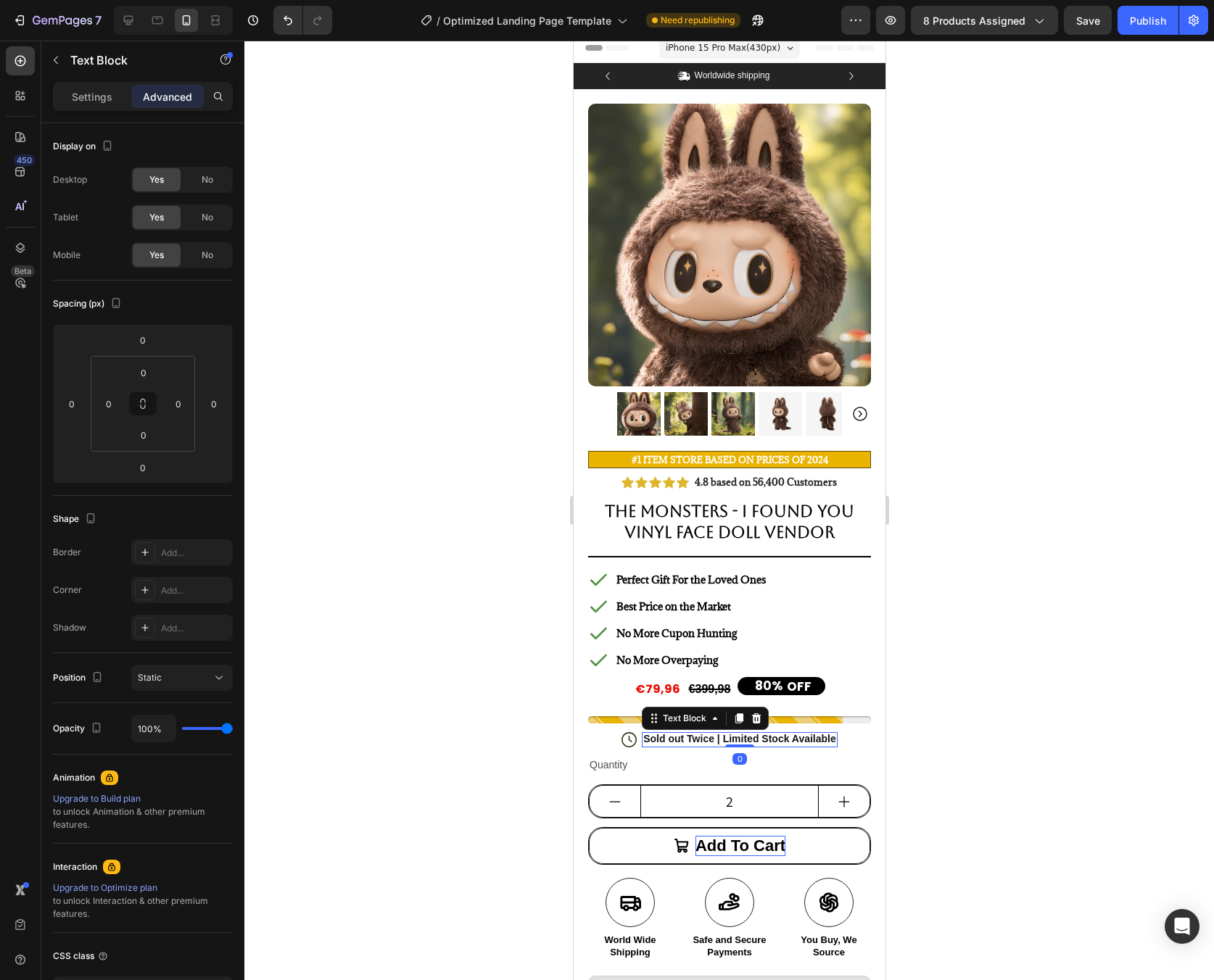
click at [744, 733] on p "Sold out Twice | Limited Stock Available" at bounding box center [739, 739] width 193 height 13
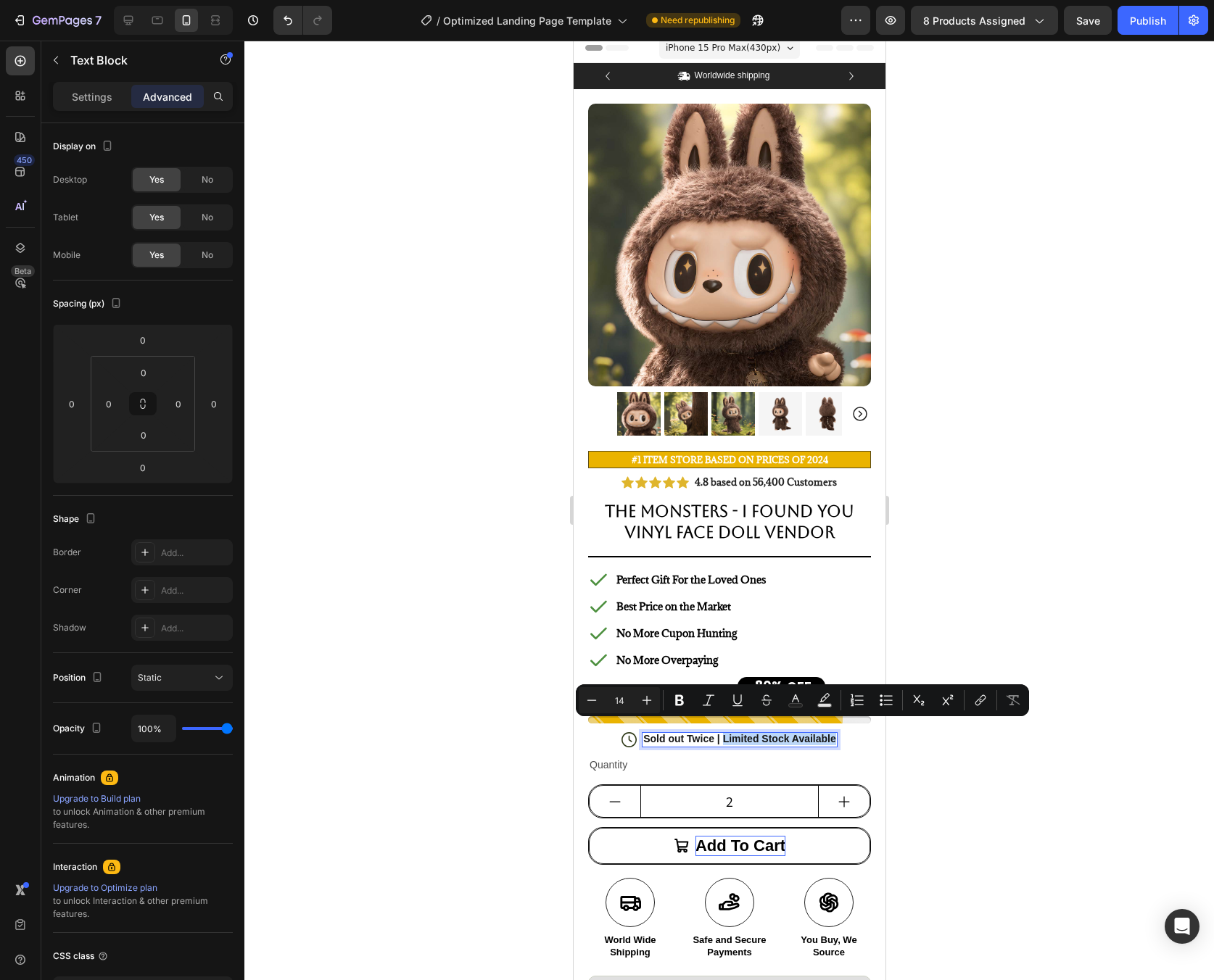
drag, startPoint x: 718, startPoint y: 728, endPoint x: 827, endPoint y: 732, distance: 109.1
click at [827, 733] on p "Sold out Twice | Limited Stock Available" at bounding box center [739, 739] width 193 height 13
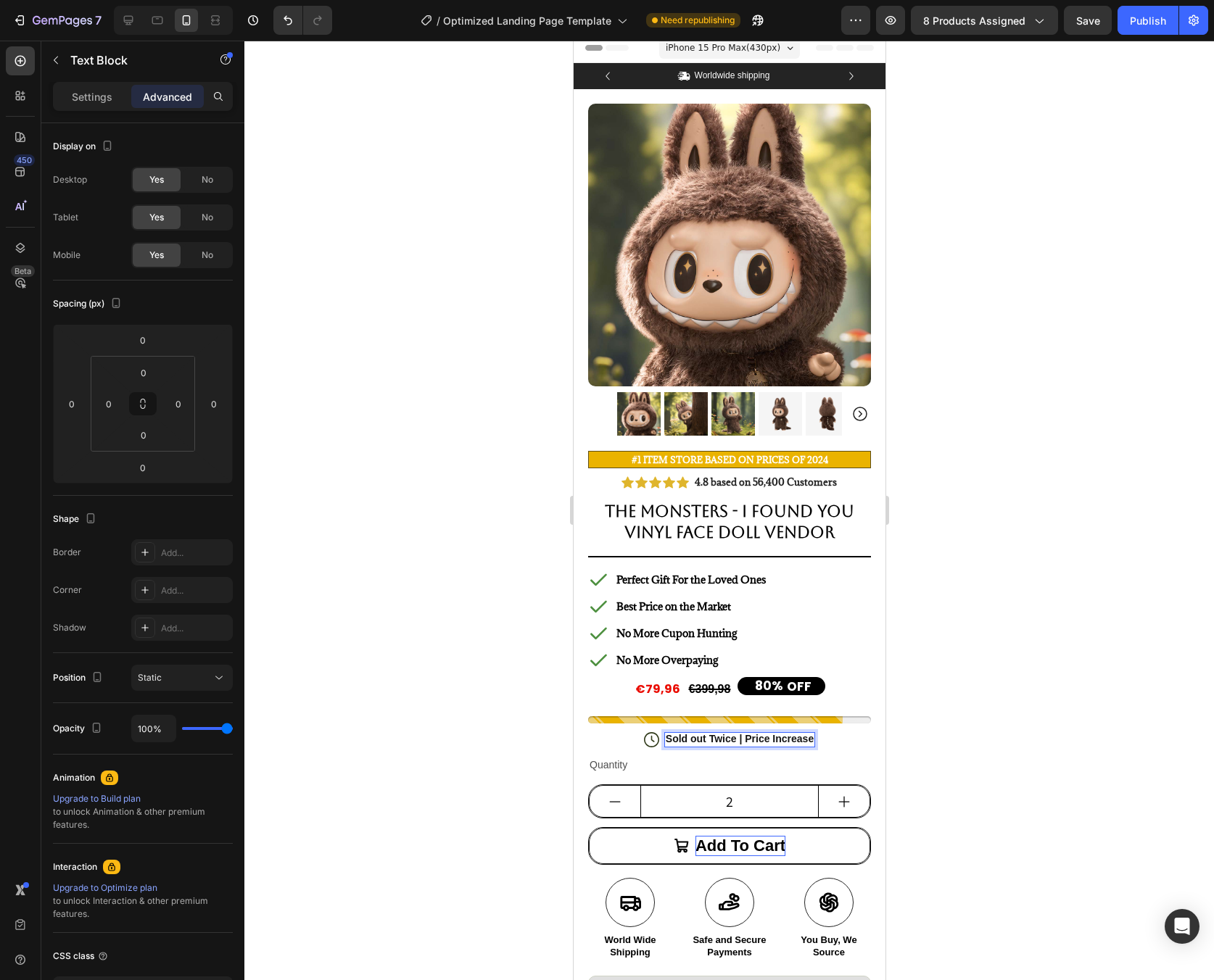
click at [994, 728] on div at bounding box center [729, 510] width 970 height 940
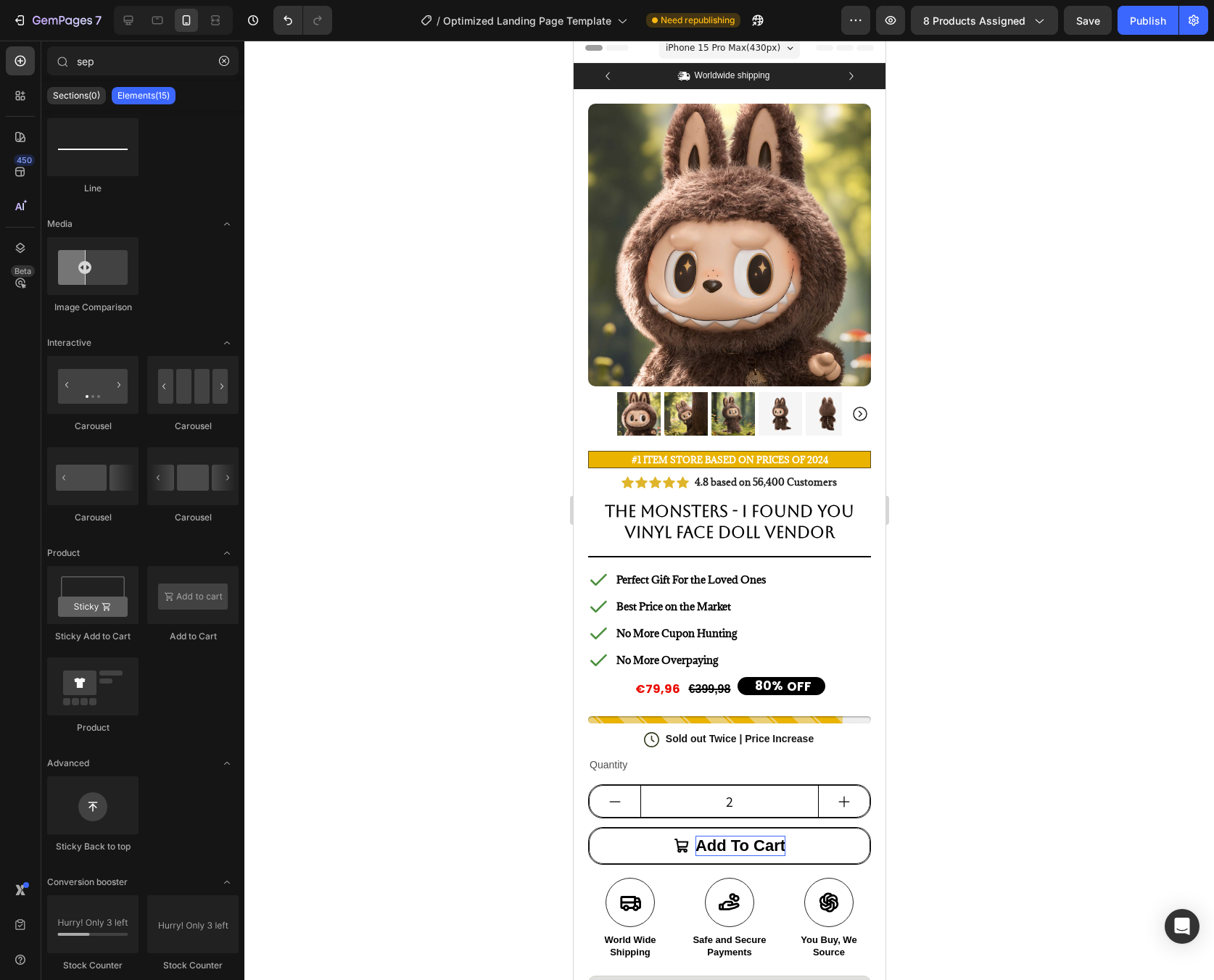
click at [1091, 657] on div at bounding box center [729, 510] width 970 height 940
click at [770, 733] on p "Sold out Twice | Price Increase" at bounding box center [739, 739] width 148 height 13
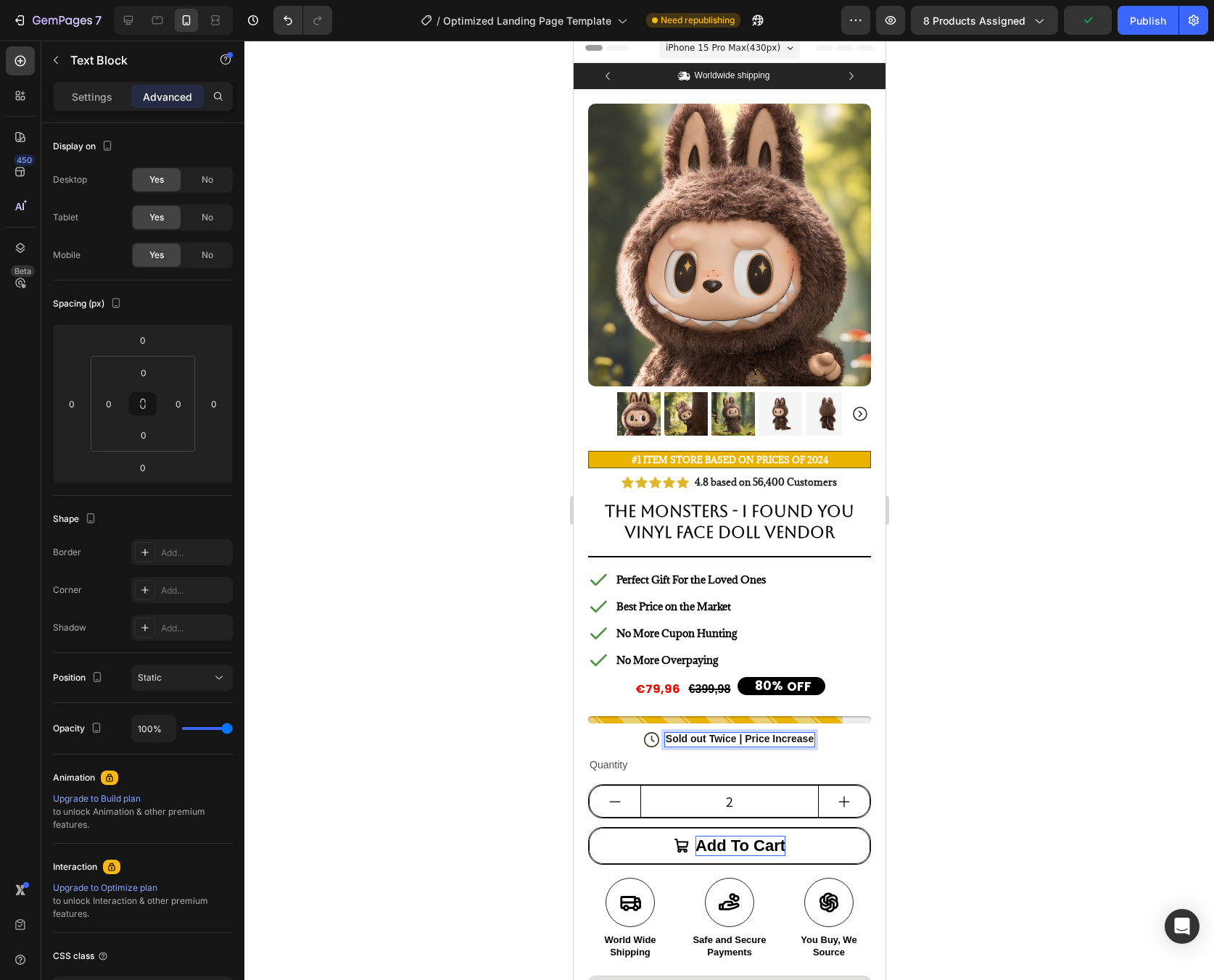
click at [754, 733] on p "Sold out Twice | Price Increase" at bounding box center [739, 739] width 148 height 13
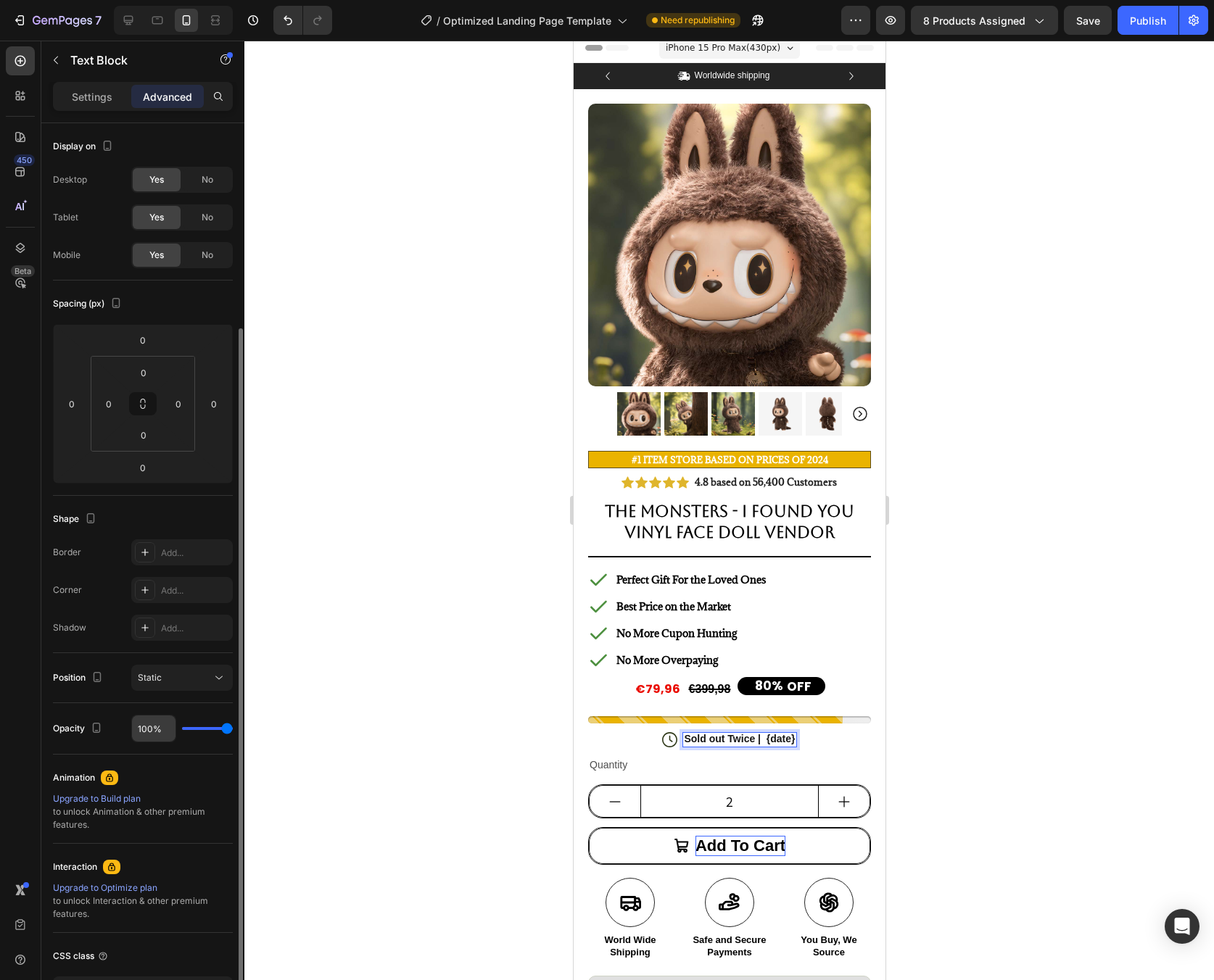
scroll to position [108, 0]
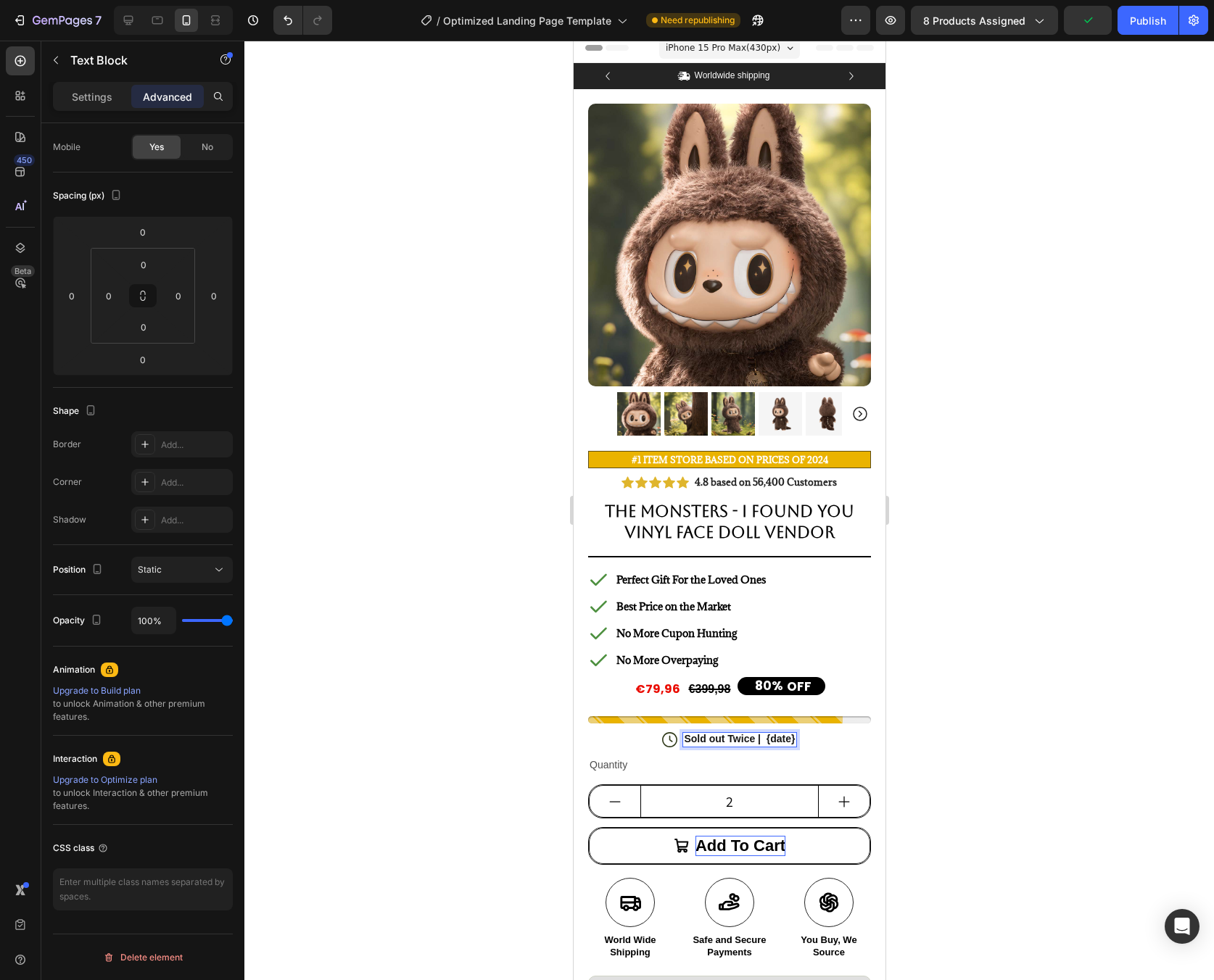
click at [775, 733] on p "Sold out Twice | {date}" at bounding box center [739, 739] width 111 height 13
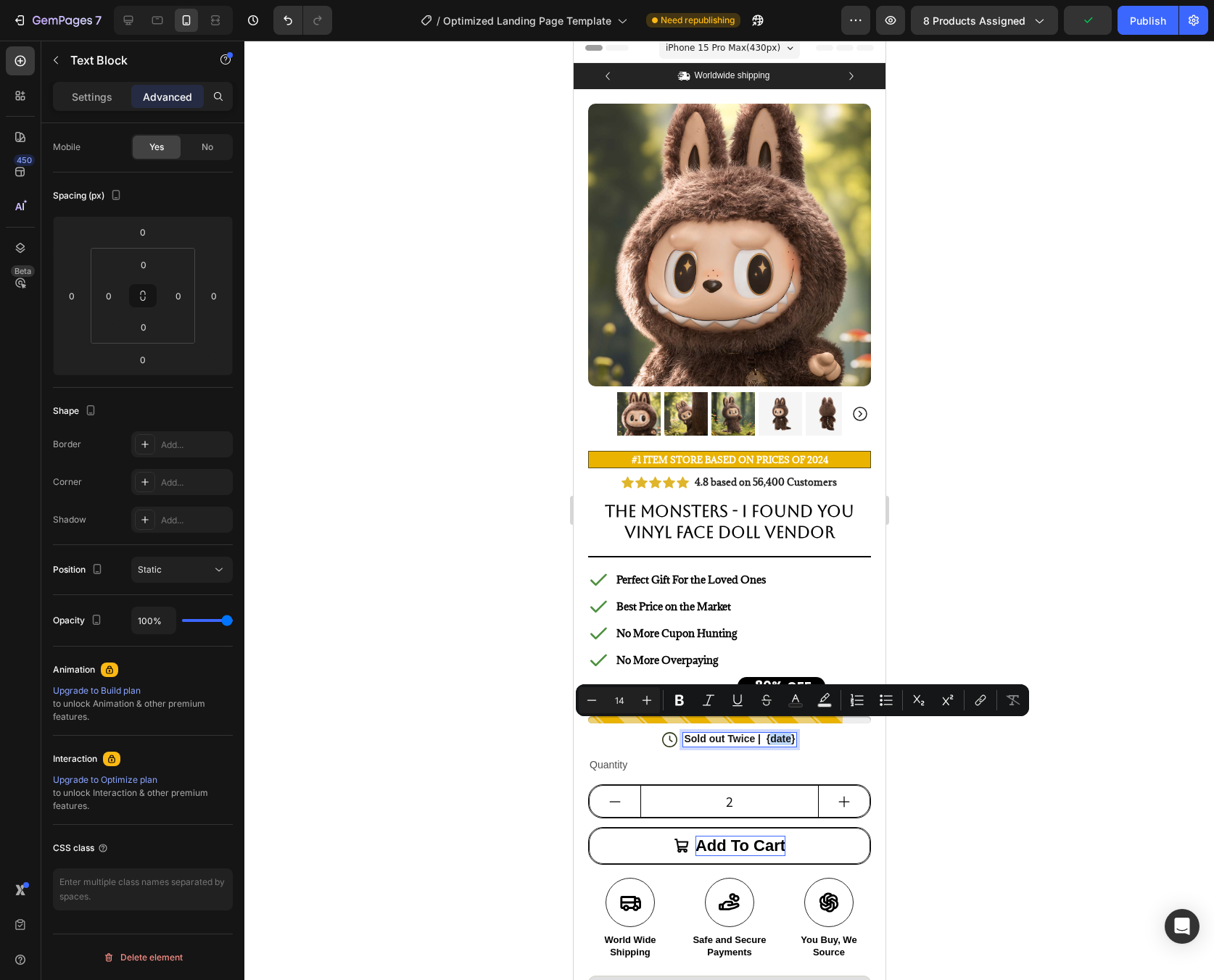
click at [775, 733] on p "Sold out Twice | {date}" at bounding box center [739, 739] width 111 height 13
click at [781, 733] on p "Sold out Twice | {date}" at bounding box center [739, 739] width 111 height 13
drag, startPoint x: 762, startPoint y: 728, endPoint x: 785, endPoint y: 728, distance: 23.0
click at [785, 733] on p "Sold out Twice | {date}" at bounding box center [739, 739] width 111 height 13
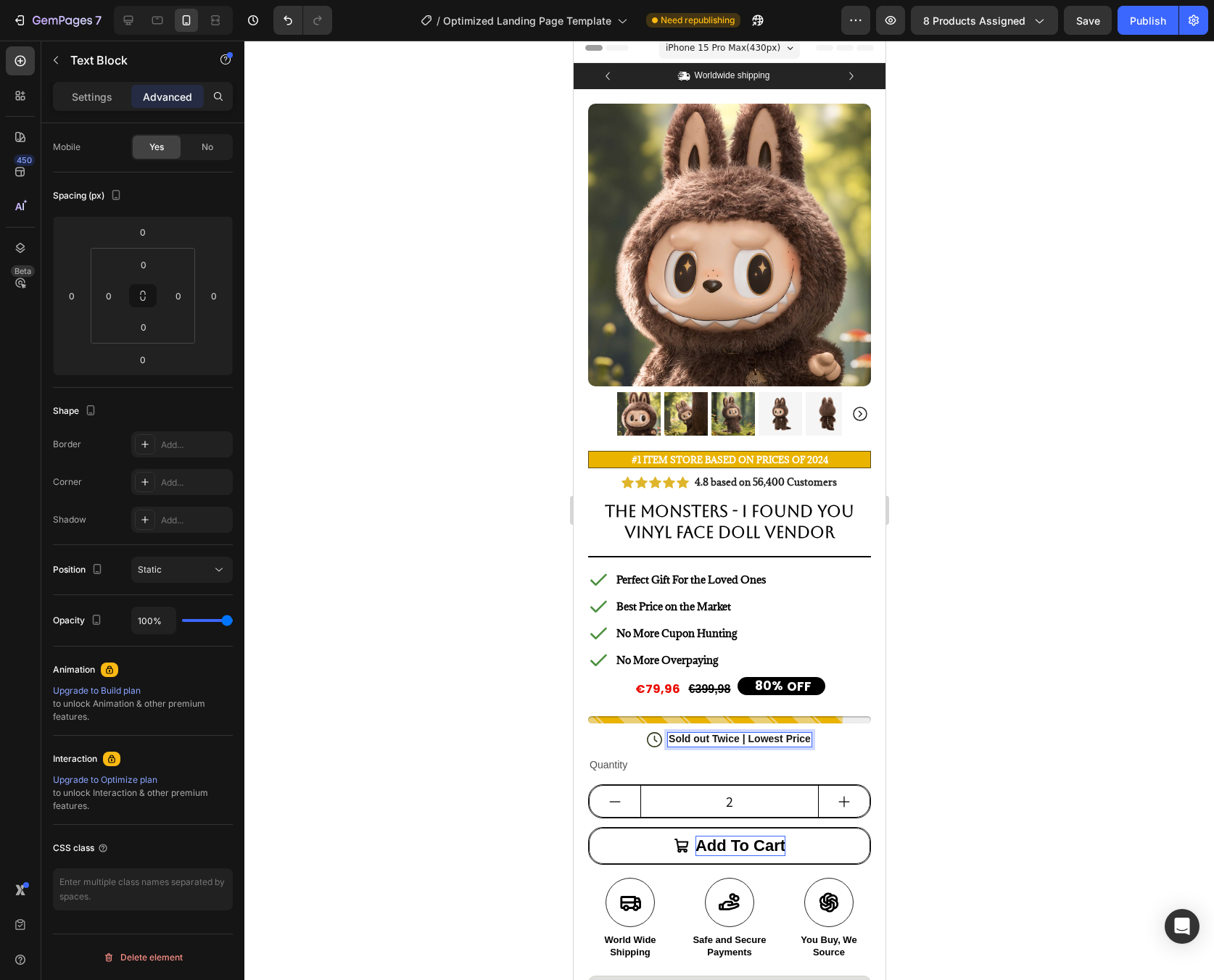
click at [737, 733] on p "Sold out Twice | Lowest Price" at bounding box center [739, 739] width 142 height 13
click at [822, 733] on p "Sold out Twice | This Month's Lowest Price" at bounding box center [738, 739] width 206 height 13
click at [924, 726] on div at bounding box center [729, 510] width 970 height 940
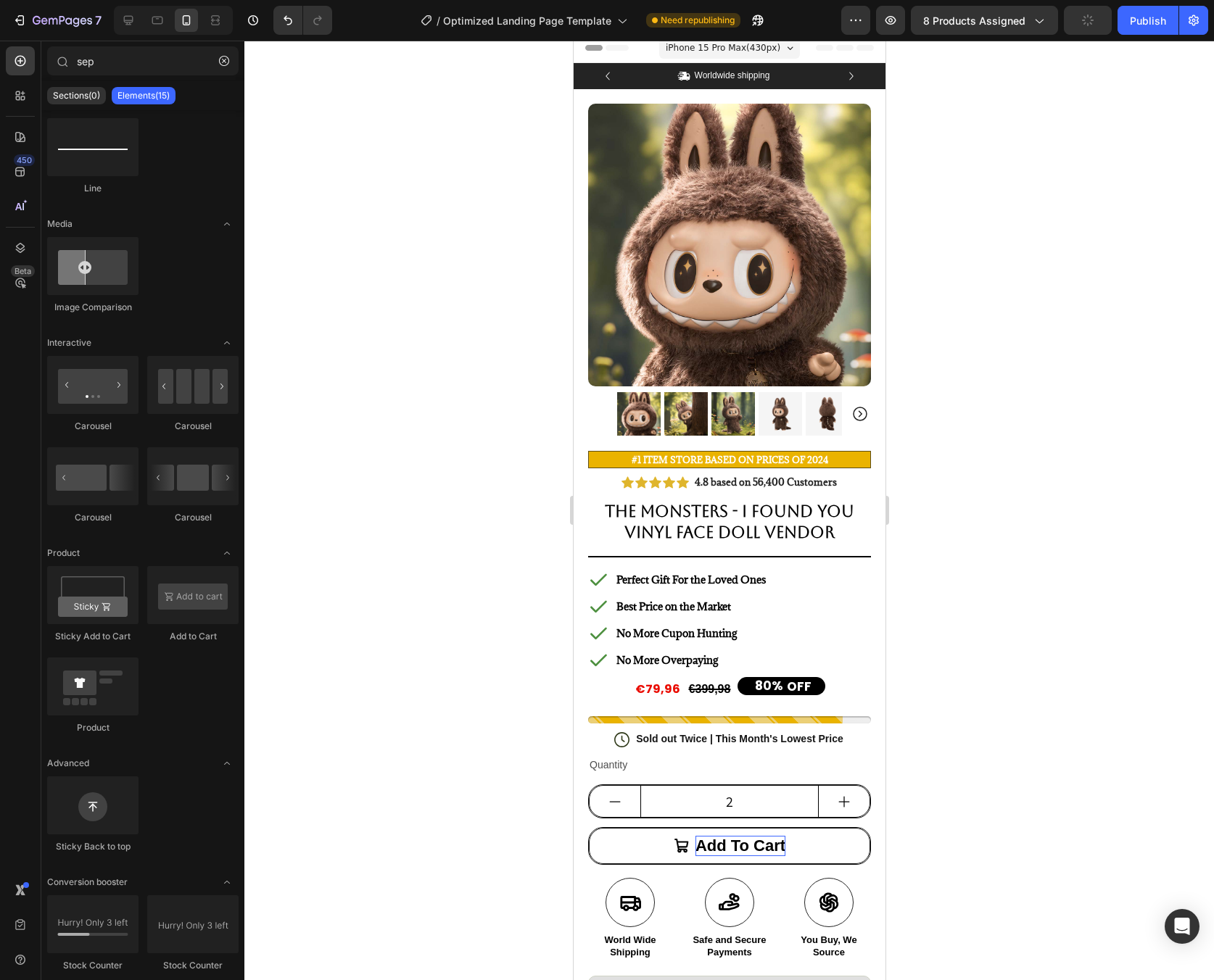
click at [1073, 675] on div at bounding box center [729, 510] width 970 height 940
click at [614, 733] on icon at bounding box center [621, 740] width 16 height 16
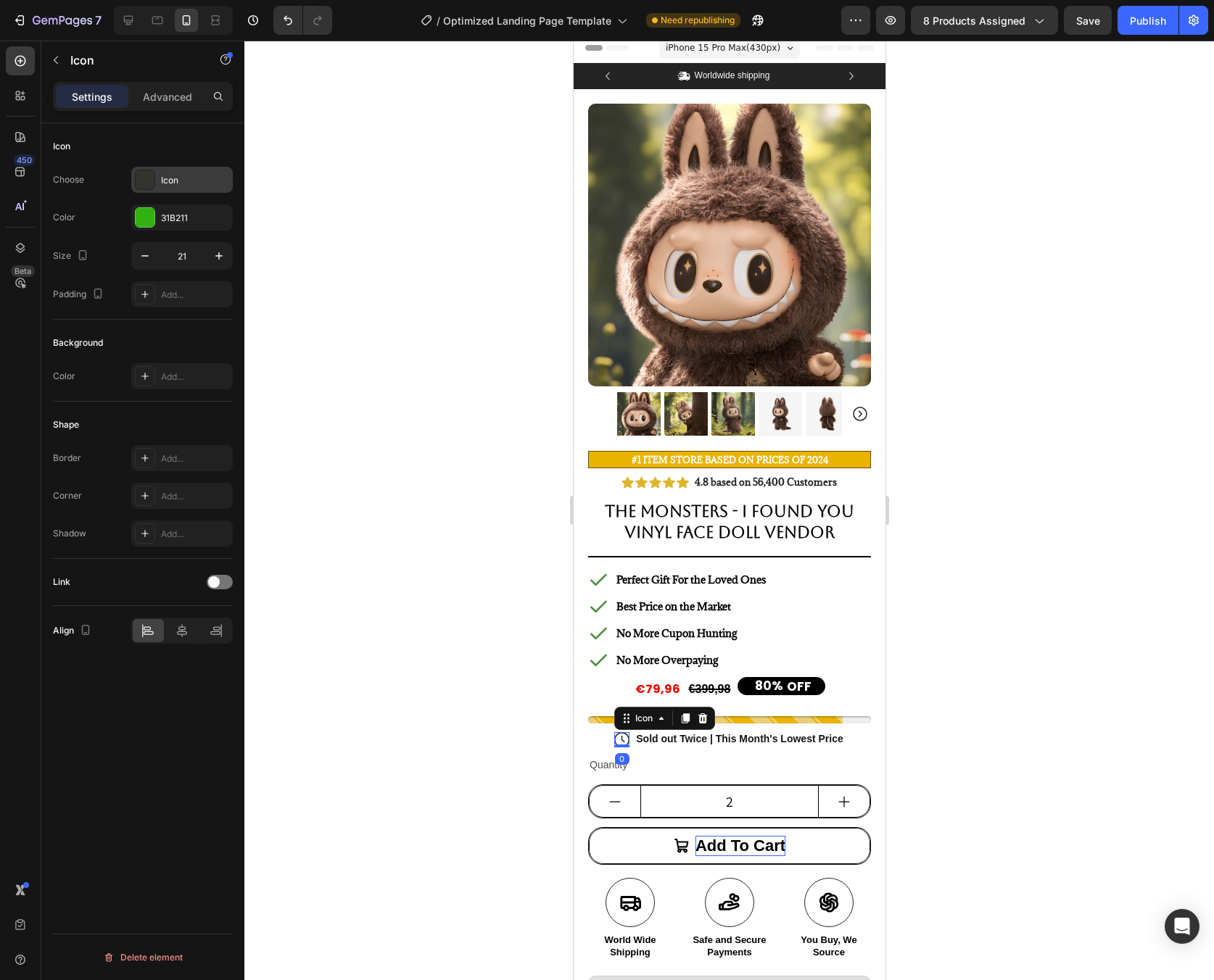
click at [138, 178] on icon at bounding box center [146, 180] width 15 height 15
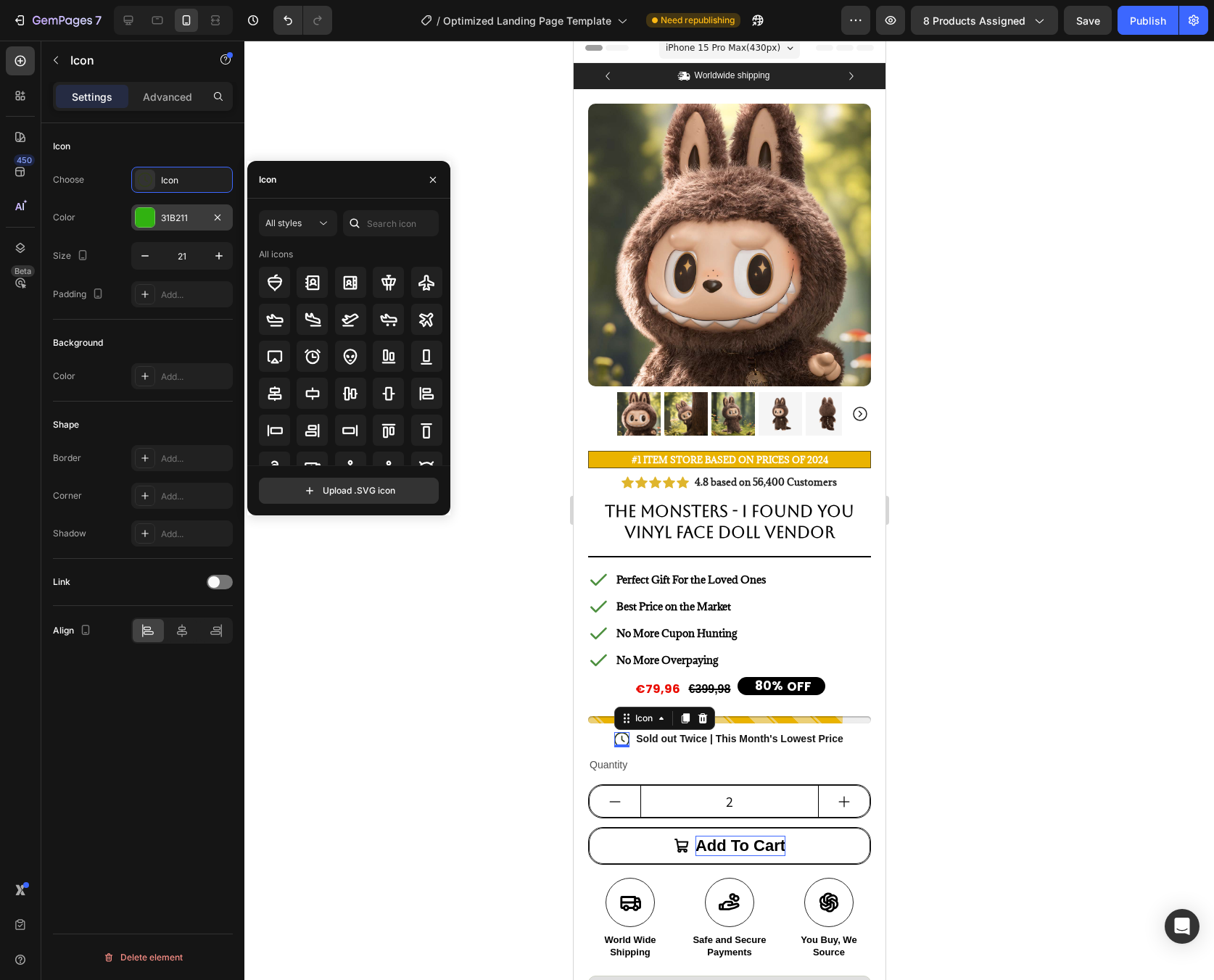
click at [149, 215] on div at bounding box center [145, 217] width 19 height 19
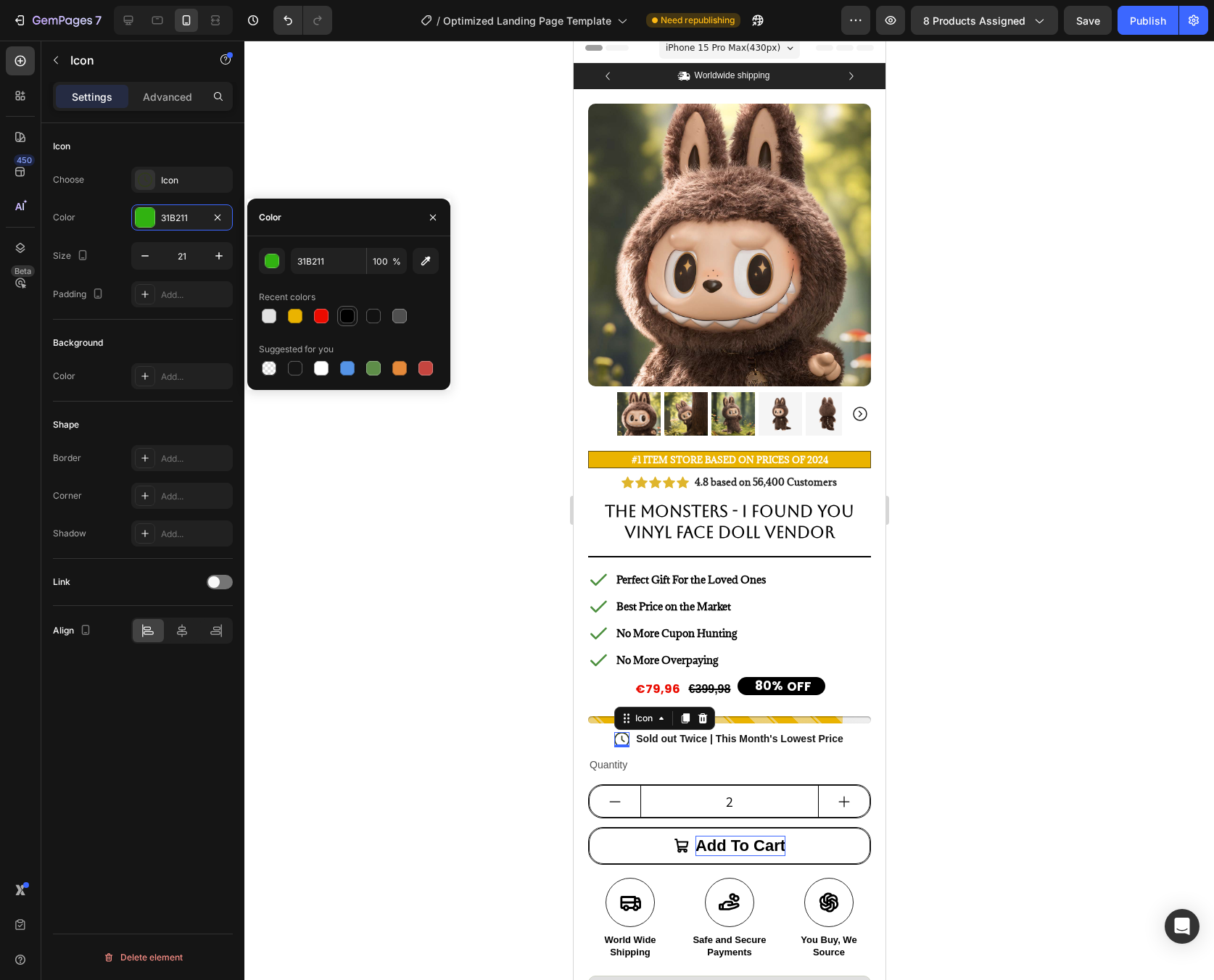
click at [355, 319] on div at bounding box center [347, 316] width 17 height 17
type input "000000"
click at [214, 261] on icon "button" at bounding box center [219, 256] width 15 height 15
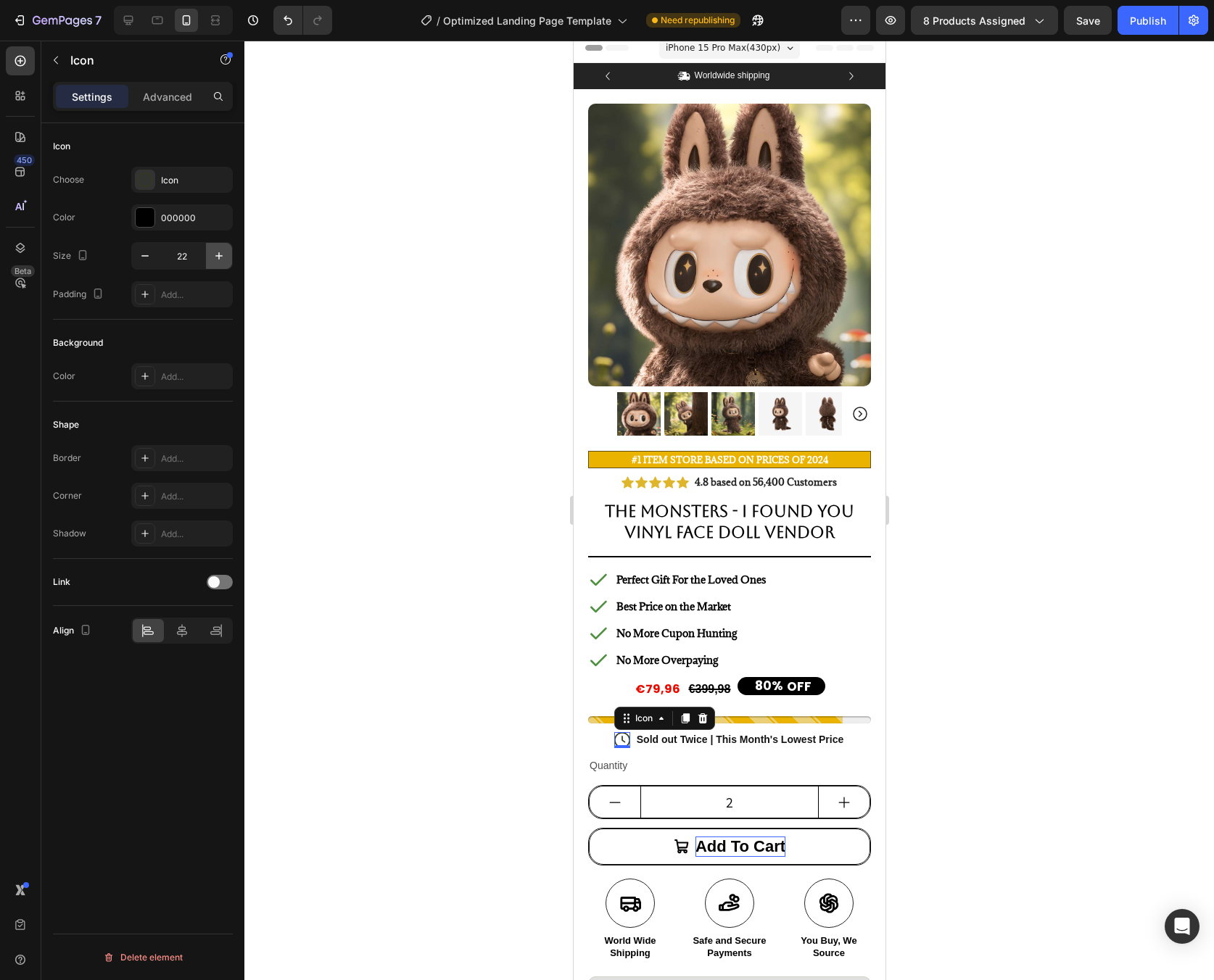
click at [214, 261] on icon "button" at bounding box center [219, 256] width 15 height 15
click at [141, 257] on icon "button" at bounding box center [146, 256] width 15 height 15
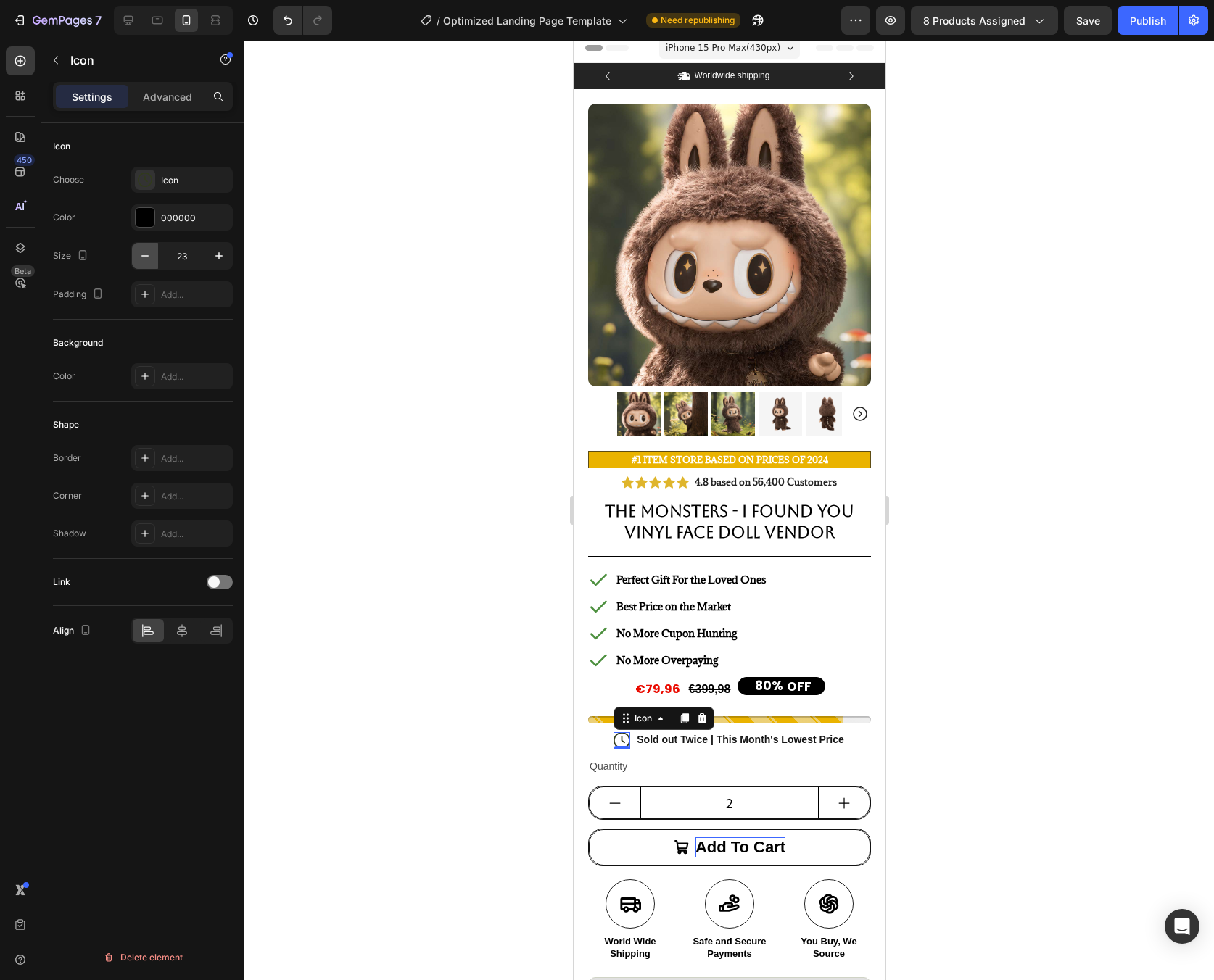
type input "22"
click at [997, 582] on div at bounding box center [729, 510] width 970 height 940
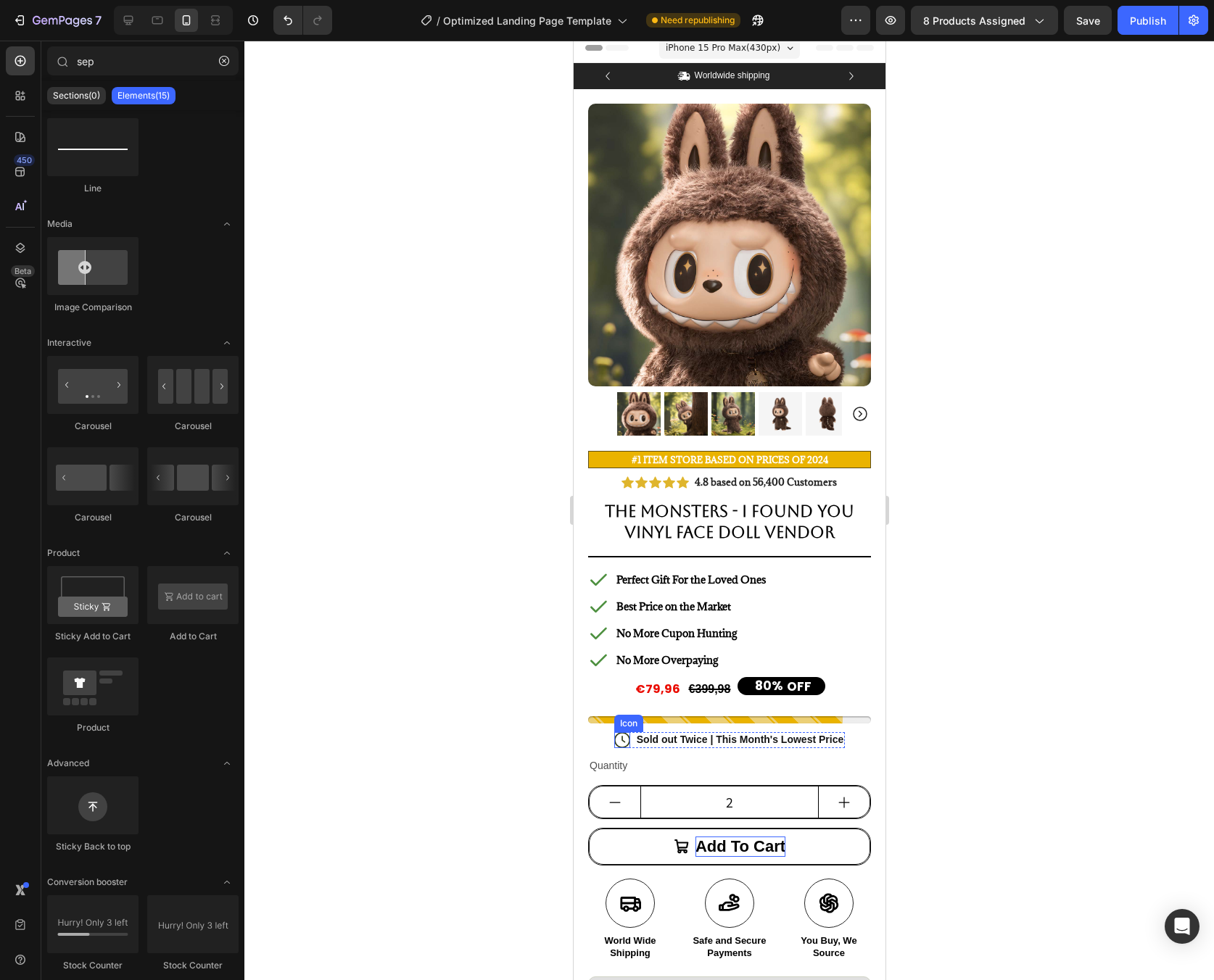
click at [614, 733] on icon at bounding box center [621, 740] width 16 height 16
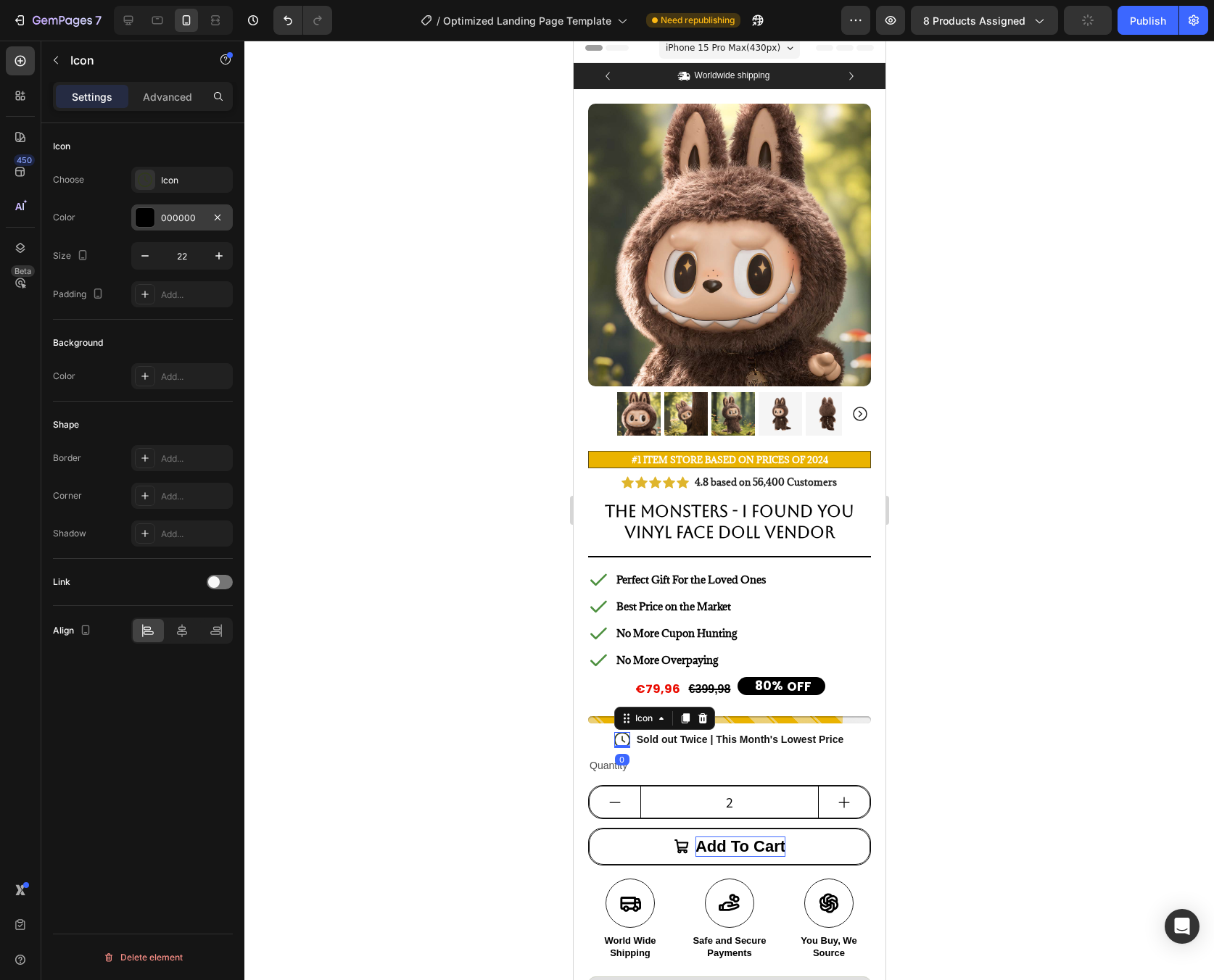
click at [206, 223] on div "000000" at bounding box center [182, 218] width 101 height 26
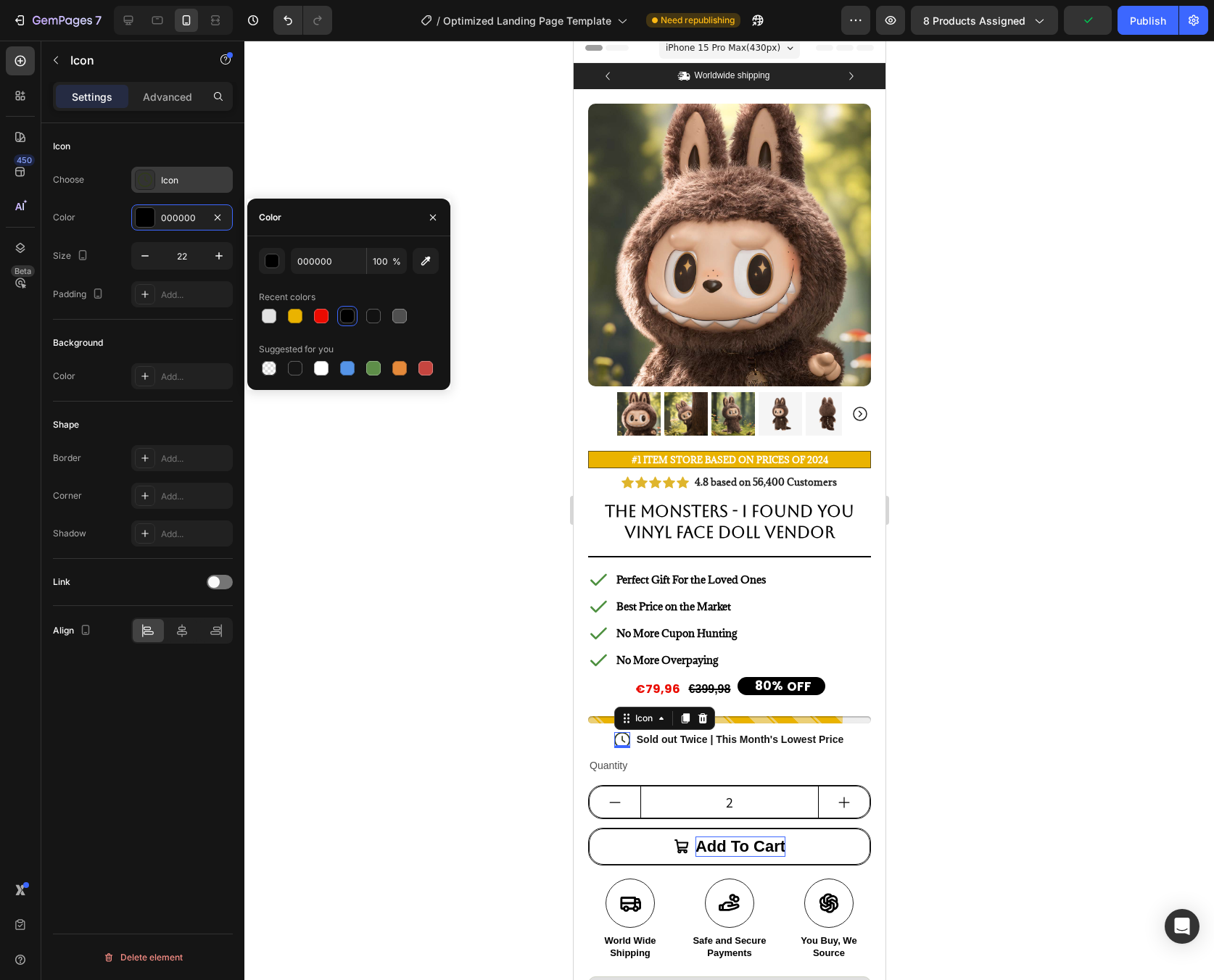
click at [146, 179] on icon at bounding box center [146, 180] width 15 height 15
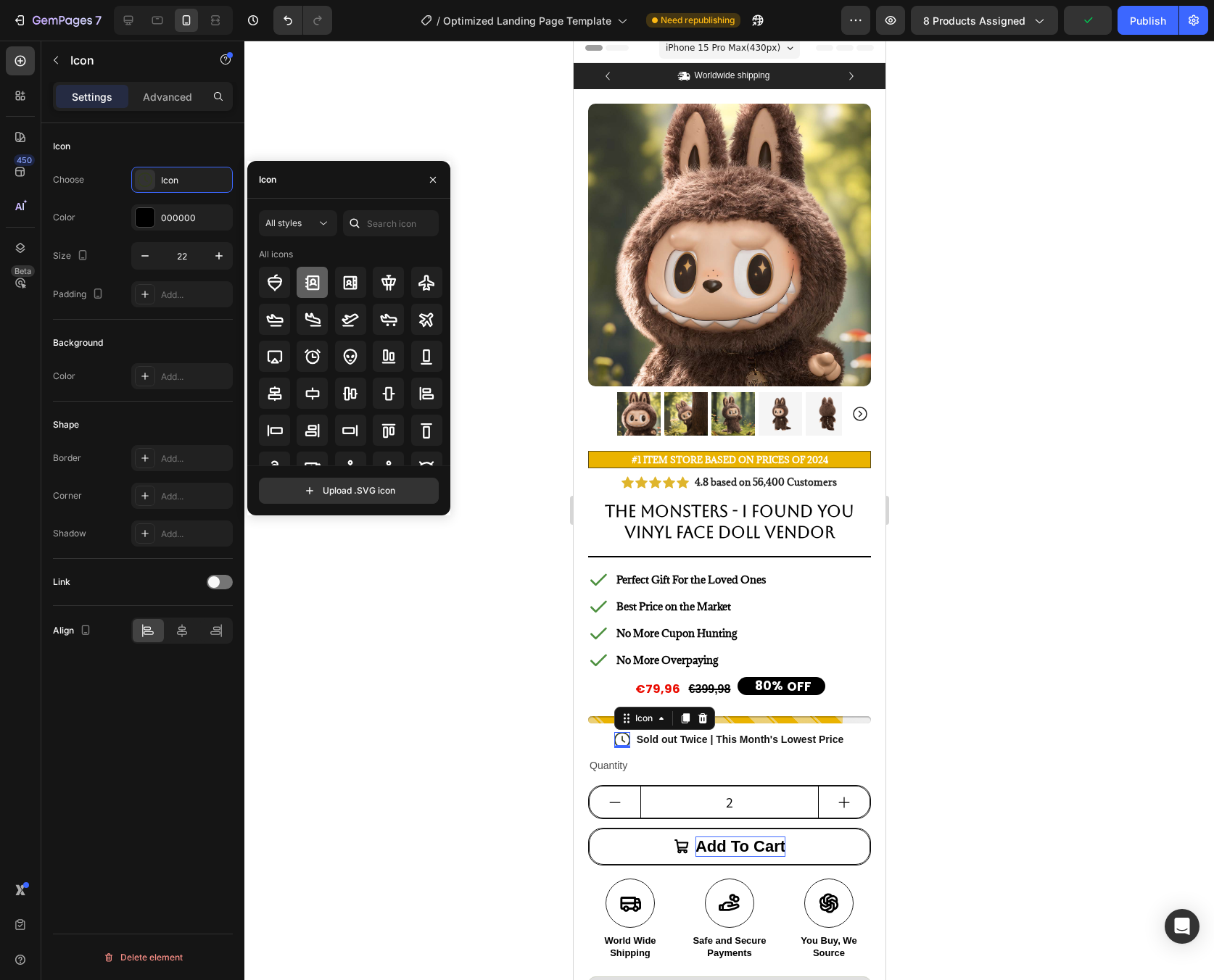
click at [316, 284] on icon at bounding box center [312, 282] width 17 height 17
click at [433, 185] on icon "button" at bounding box center [433, 180] width 12 height 12
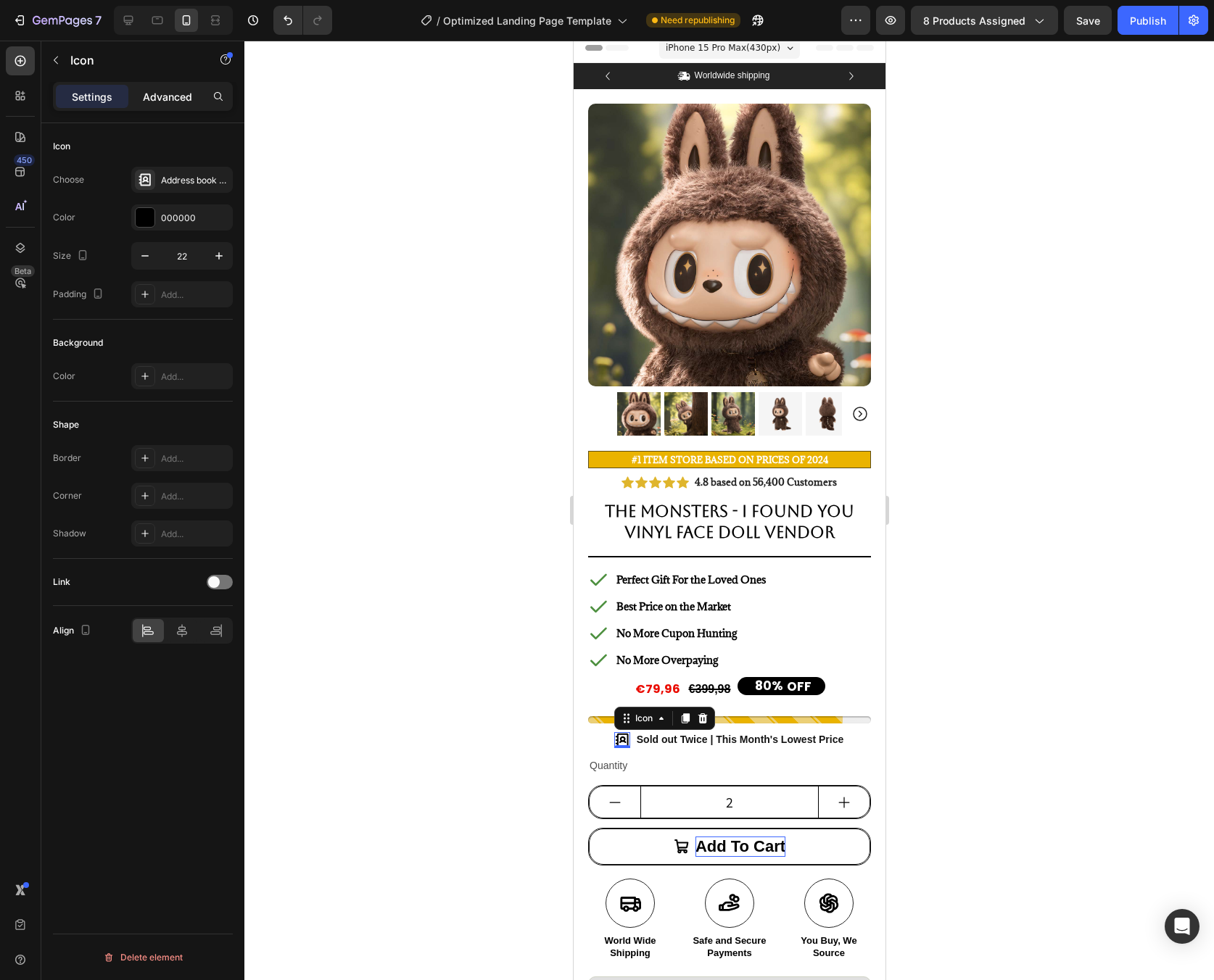
click at [179, 103] on p "Advanced" at bounding box center [168, 96] width 49 height 16
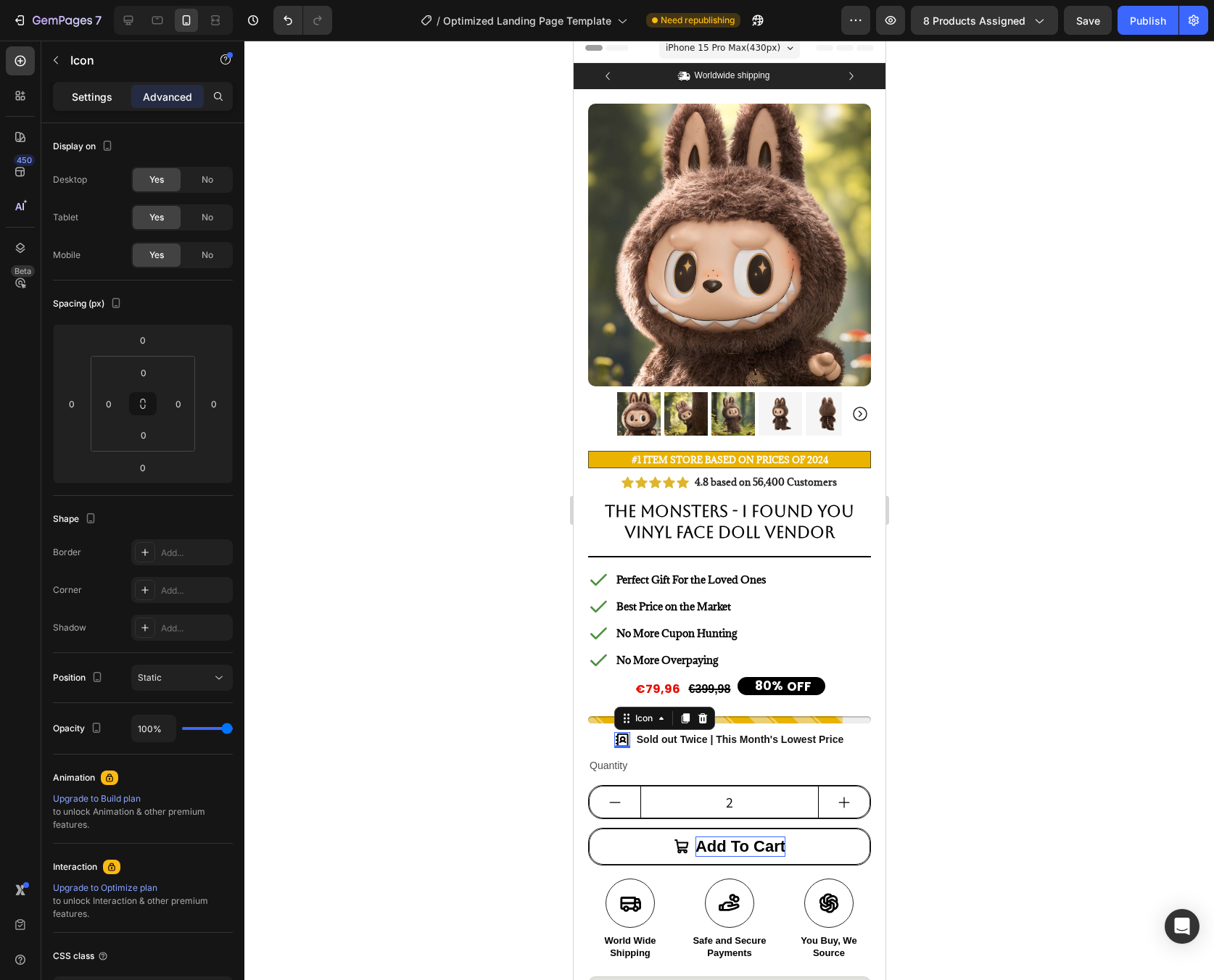
click at [81, 98] on p "Settings" at bounding box center [91, 96] width 40 height 16
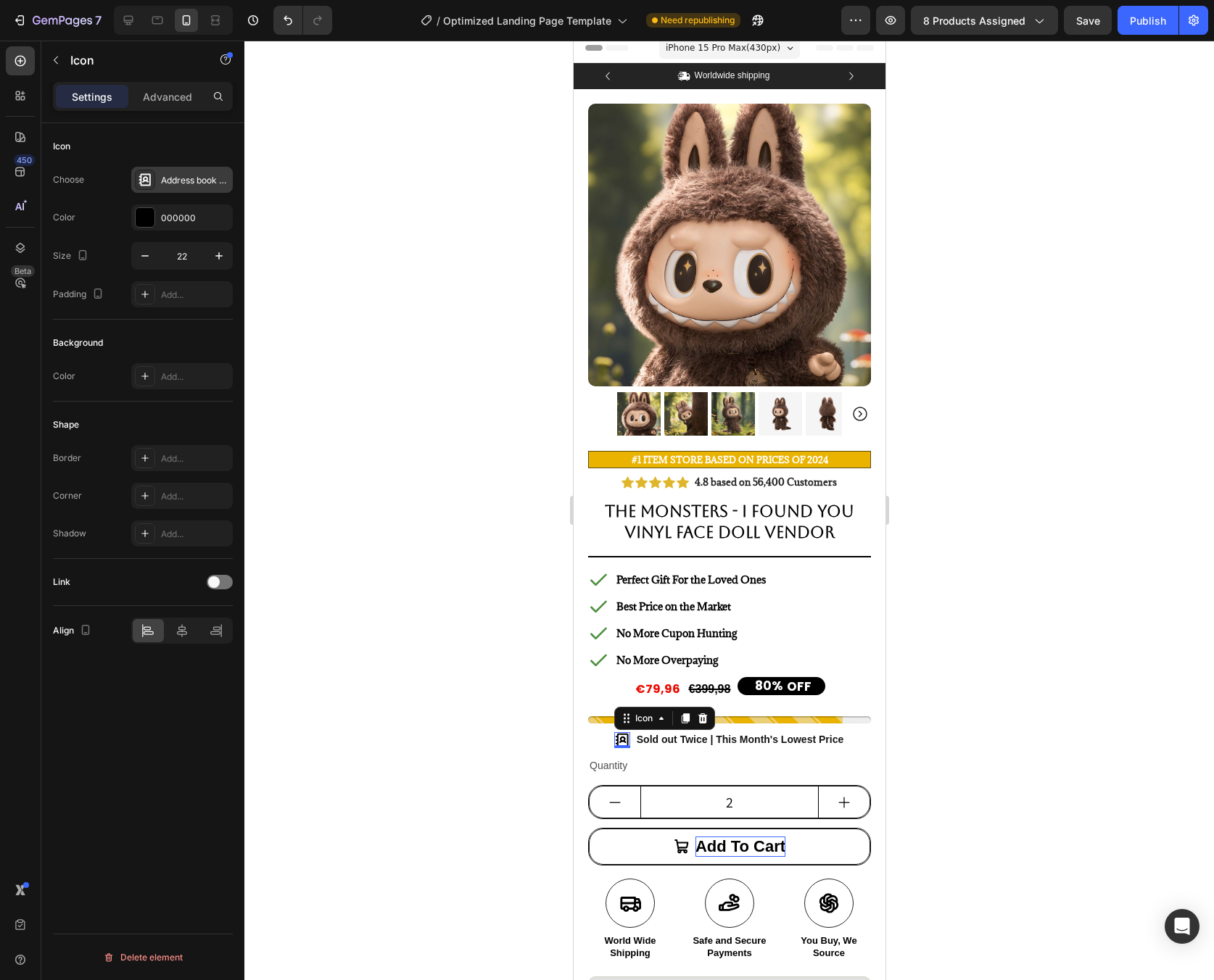
click at [184, 178] on div "Address book bold" at bounding box center [195, 181] width 68 height 13
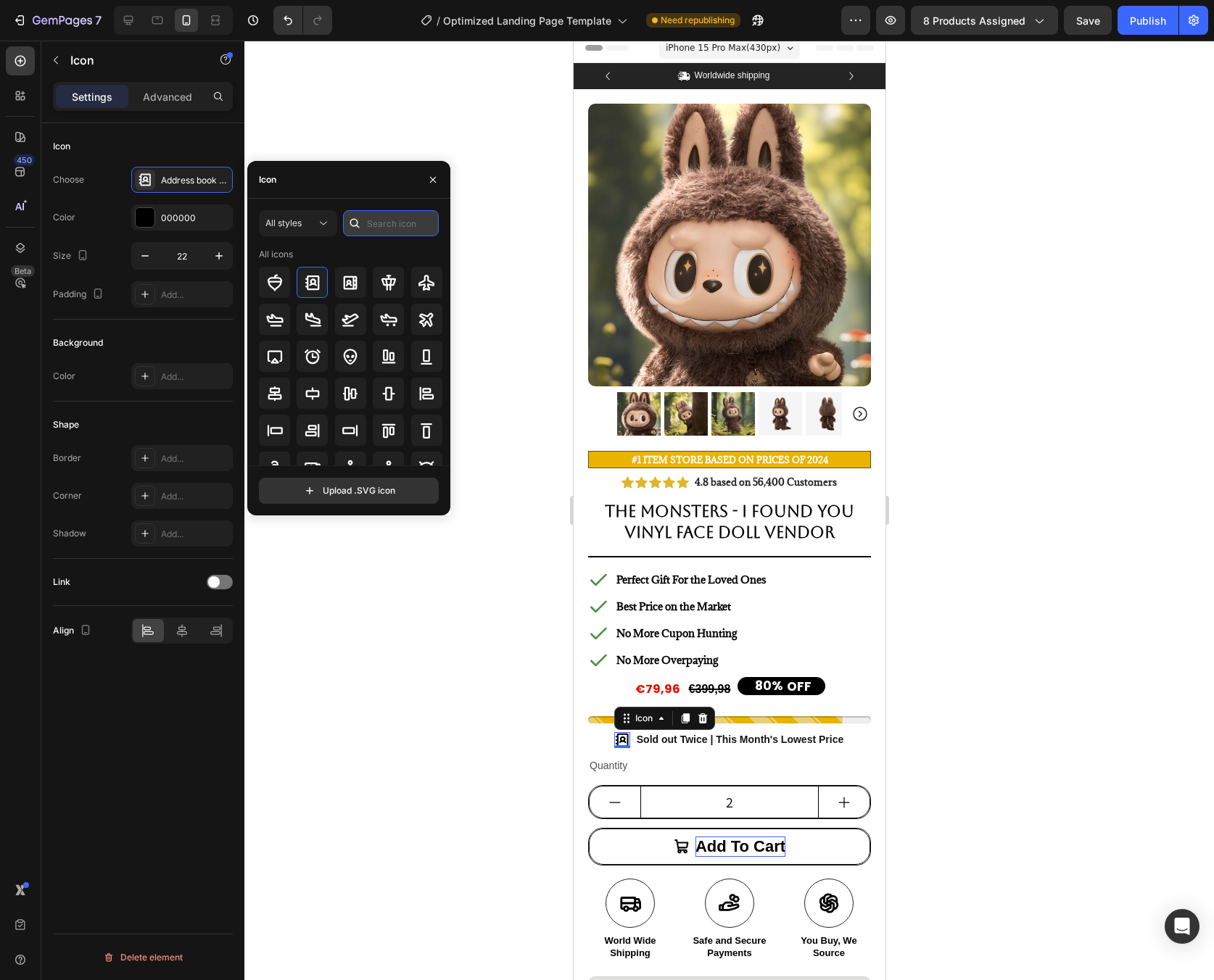
click at [421, 229] on input "text" at bounding box center [391, 224] width 95 height 26
type input "clock"
click at [316, 400] on icon at bounding box center [312, 393] width 17 height 17
click at [316, 400] on icon at bounding box center [312, 393] width 17 height 17
click at [1176, 690] on div at bounding box center [729, 510] width 970 height 940
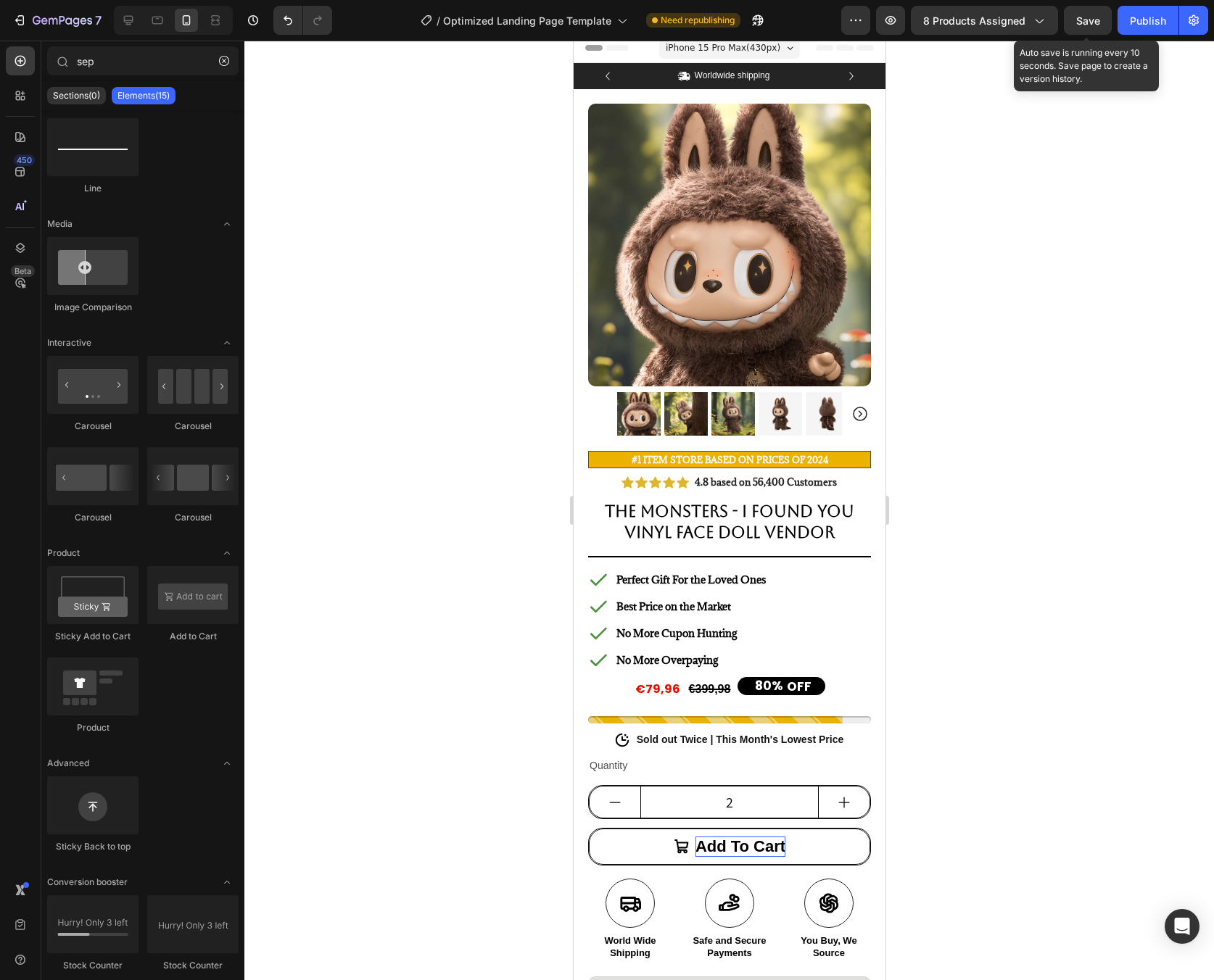
click at [1082, 21] on span "Save" at bounding box center [1087, 21] width 24 height 12
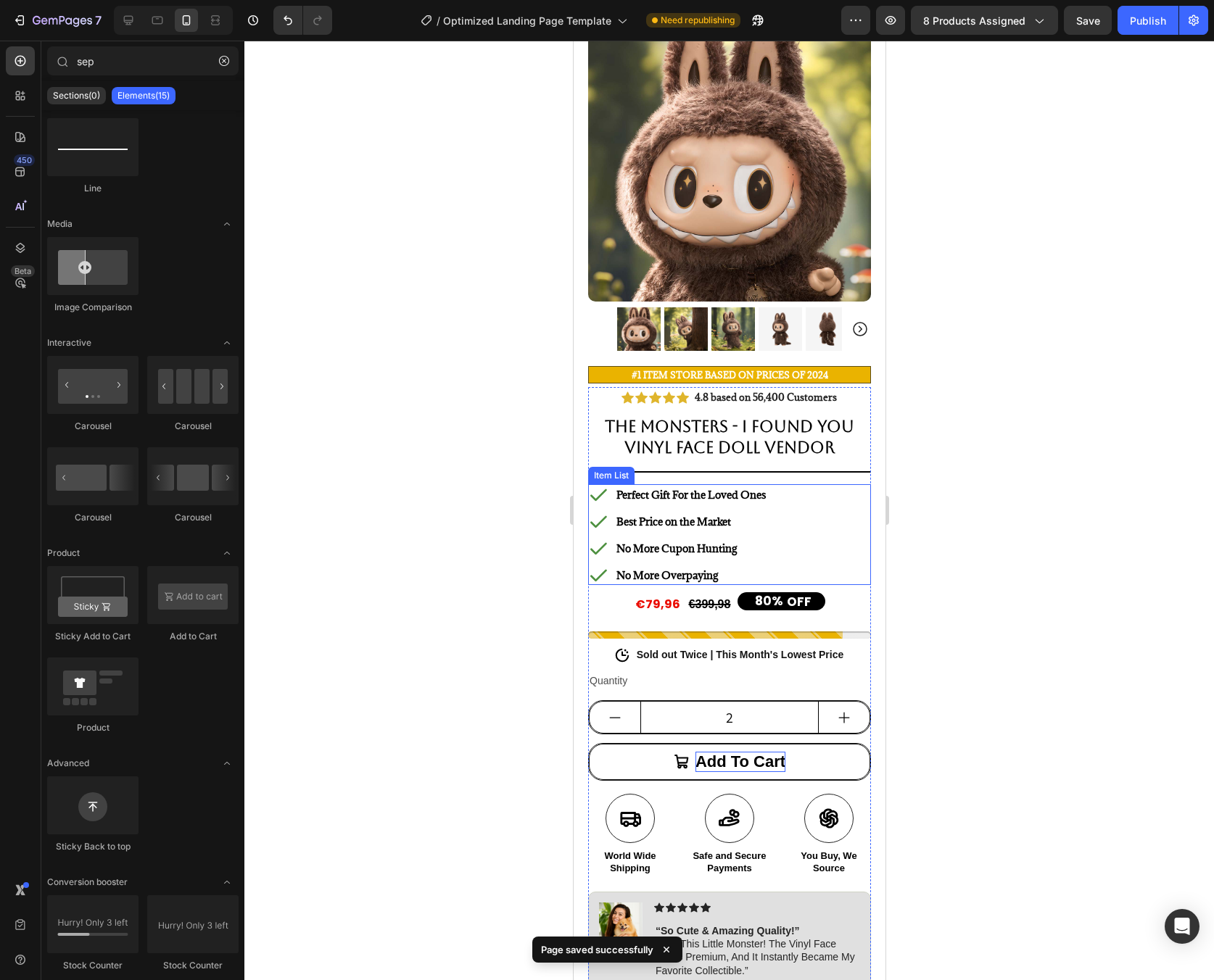
scroll to position [113, 0]
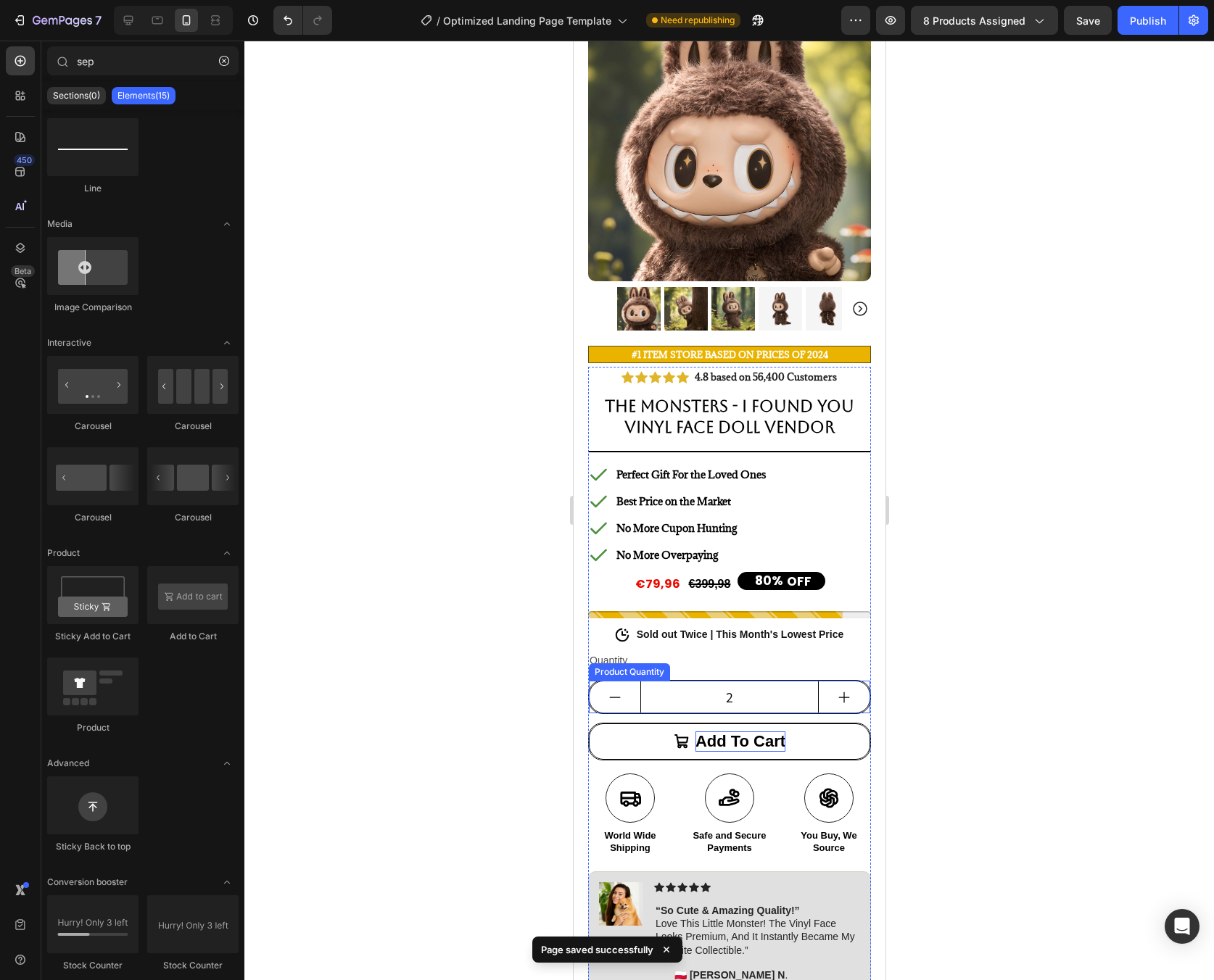
click at [739, 687] on input "2" at bounding box center [729, 697] width 178 height 31
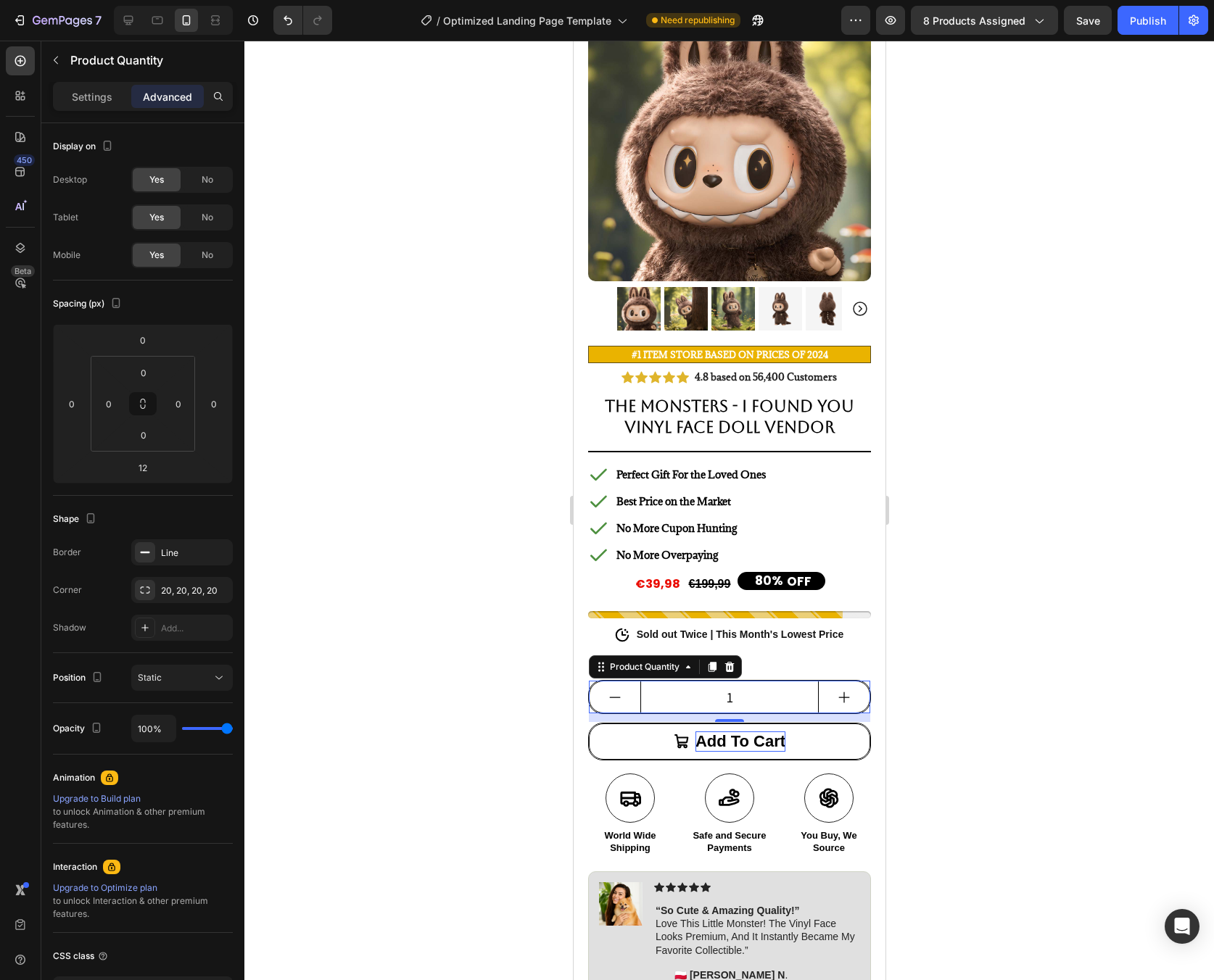
type input "1"
click at [918, 547] on div at bounding box center [729, 510] width 970 height 940
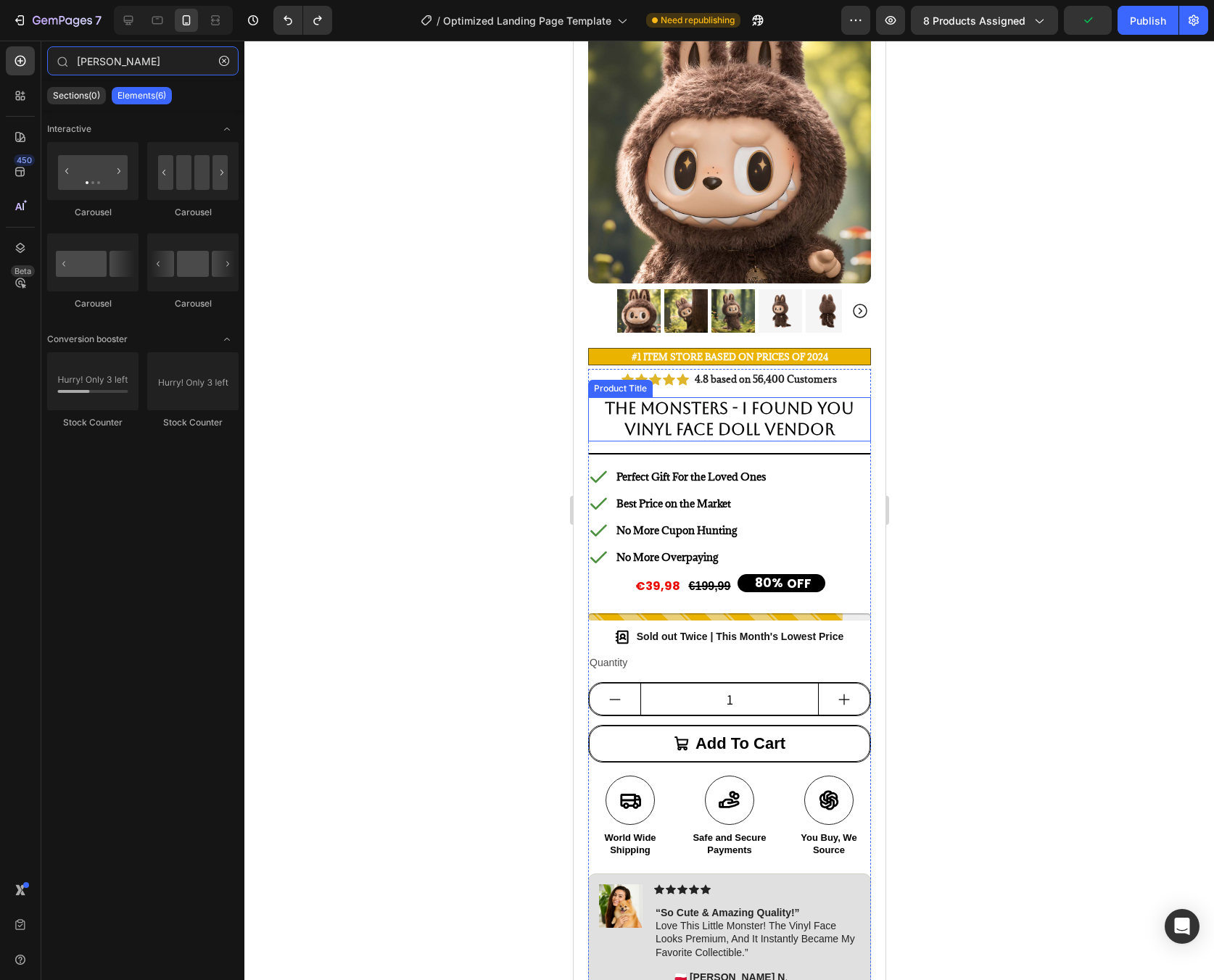
scroll to position [0, 0]
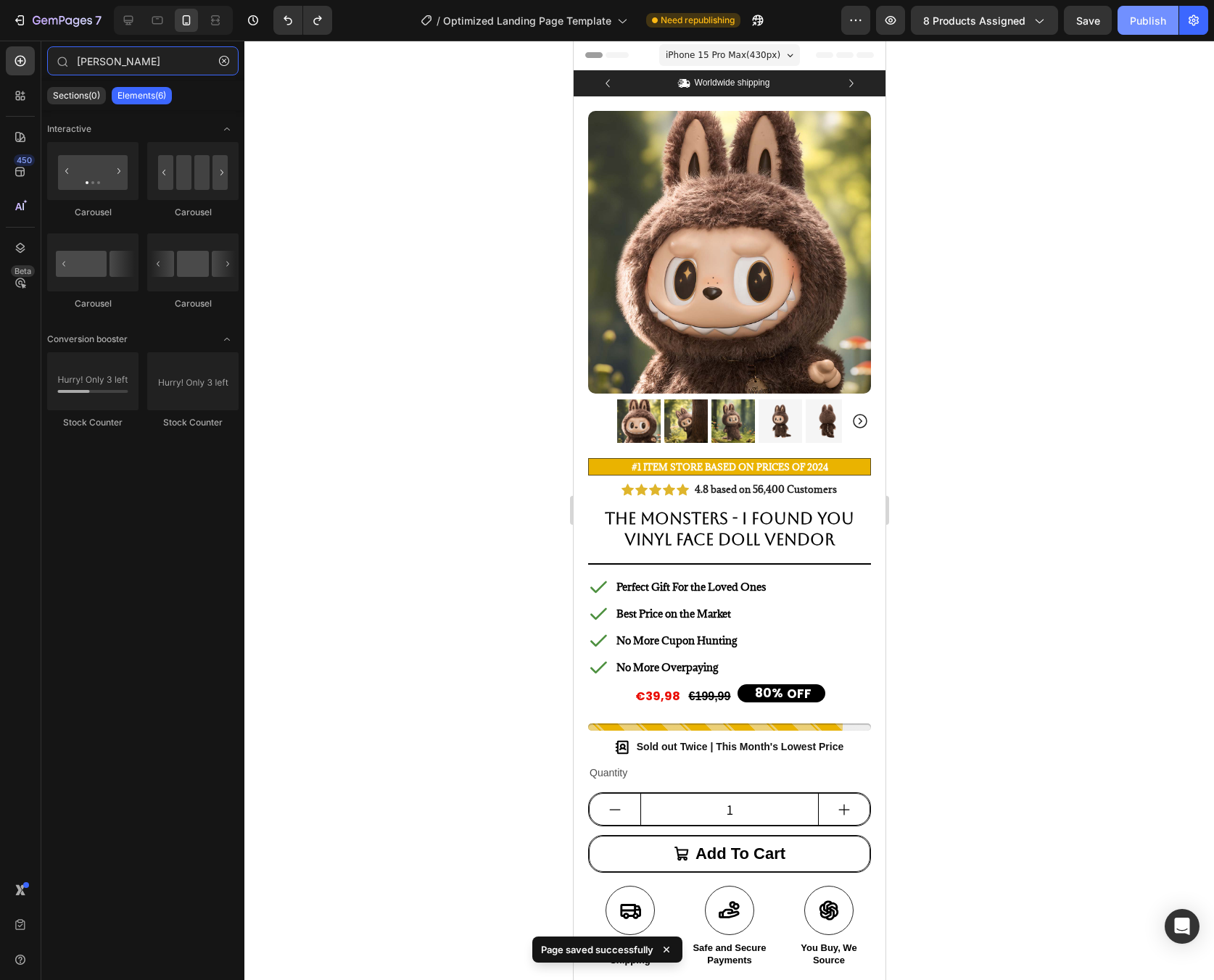
type input "seper"
click at [1137, 25] on div "Publish" at bounding box center [1148, 21] width 36 height 16
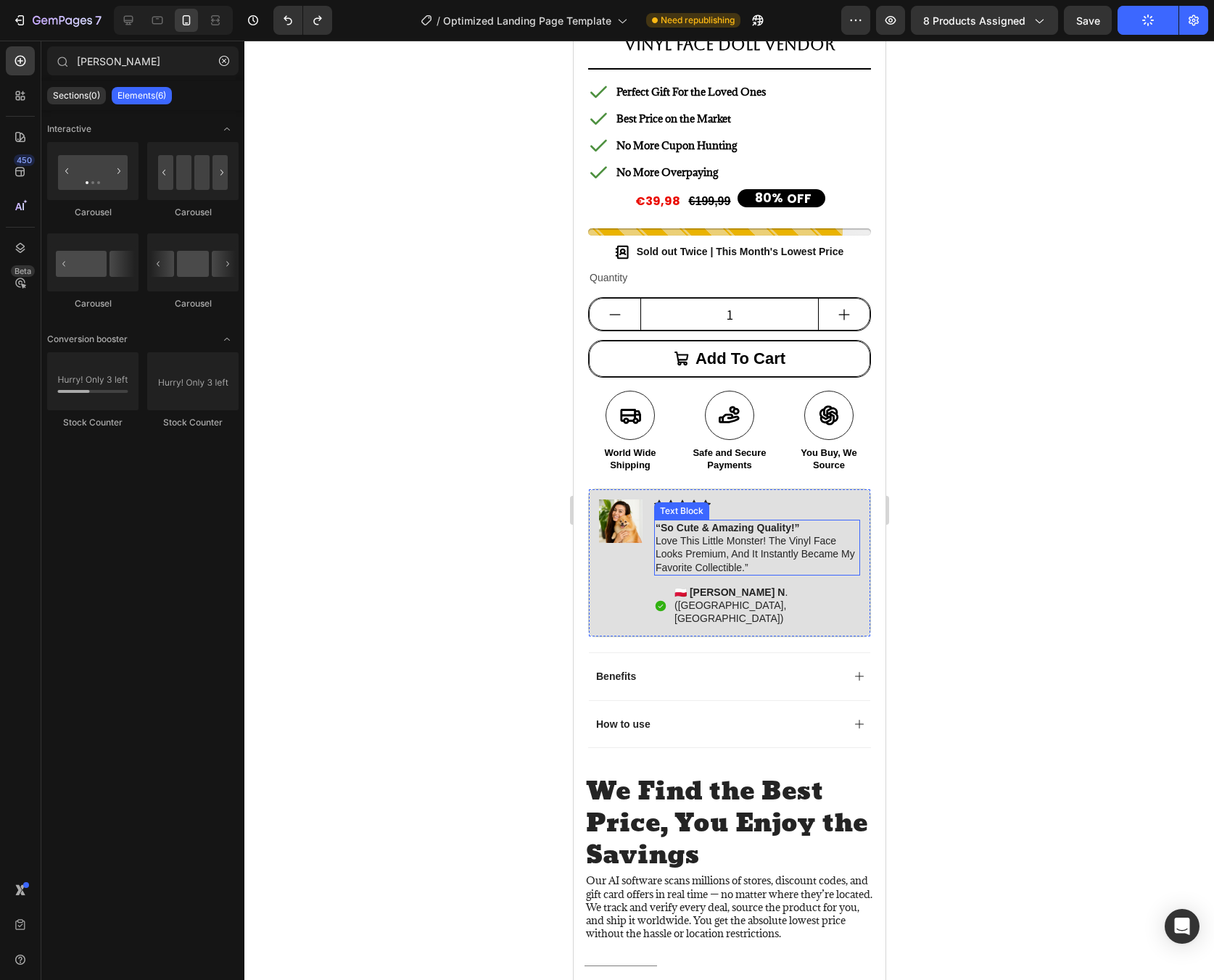
scroll to position [515, 0]
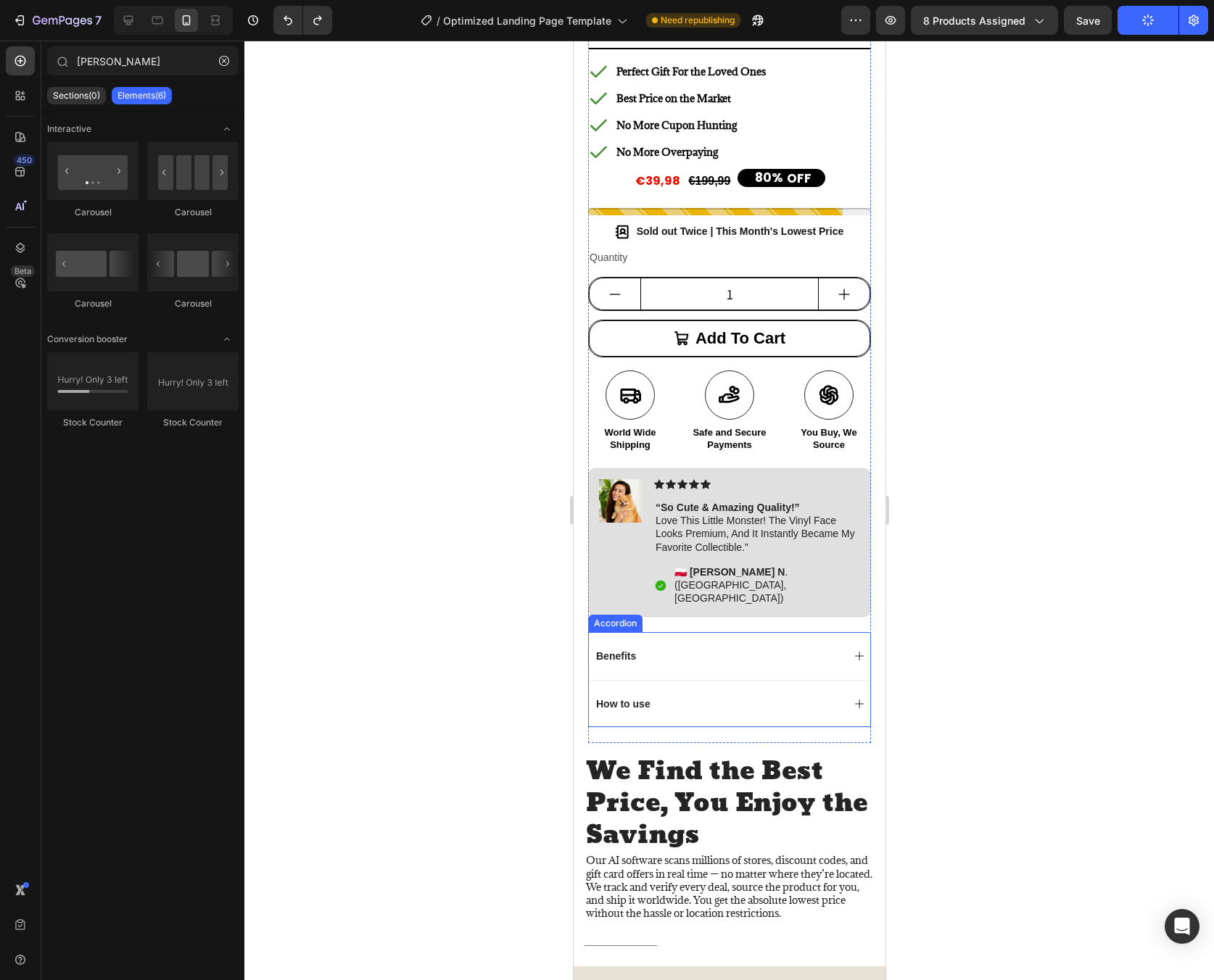
click at [644, 647] on div "Benefits" at bounding box center [717, 655] width 248 height 17
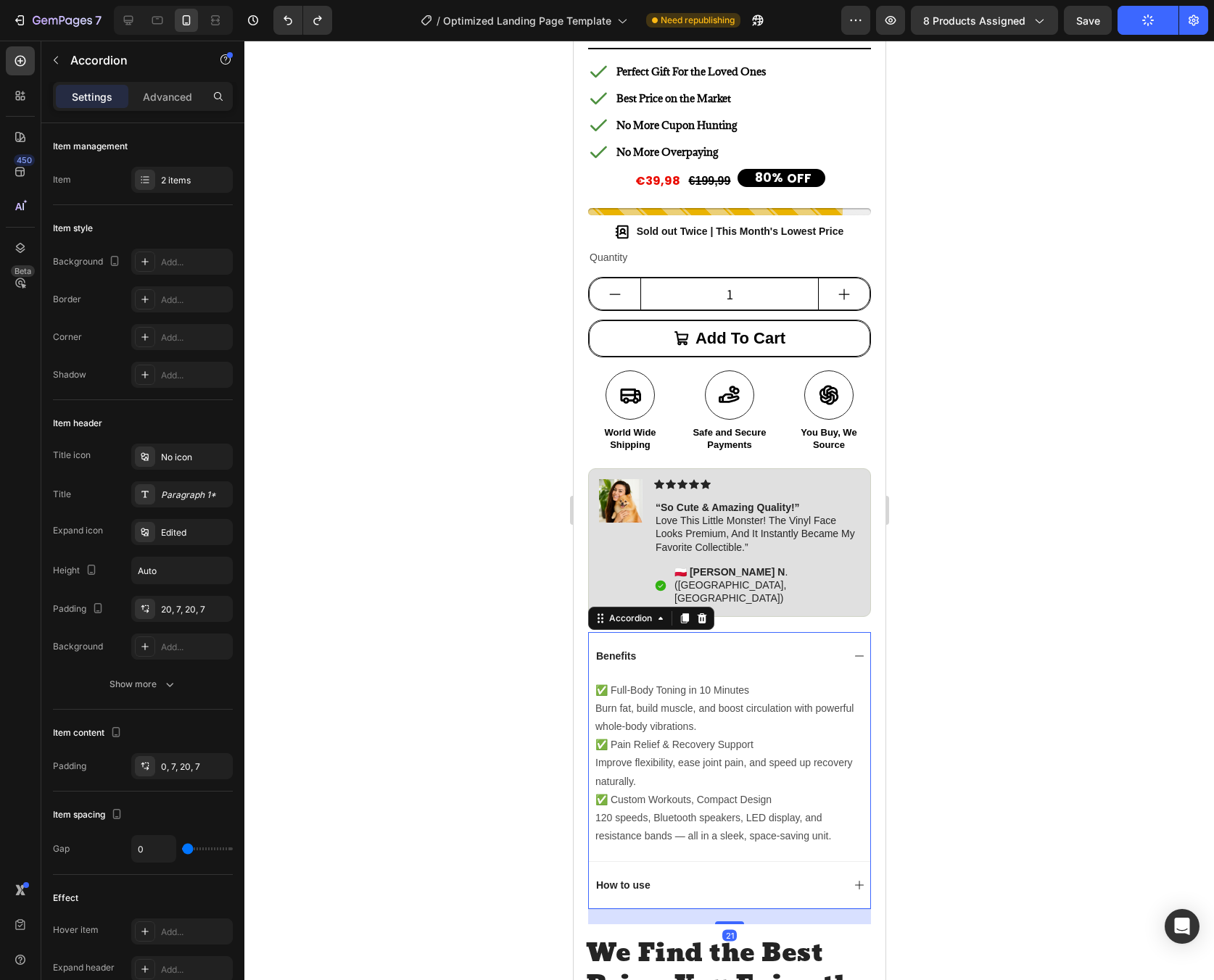
click at [766, 647] on div "Benefits" at bounding box center [717, 655] width 248 height 17
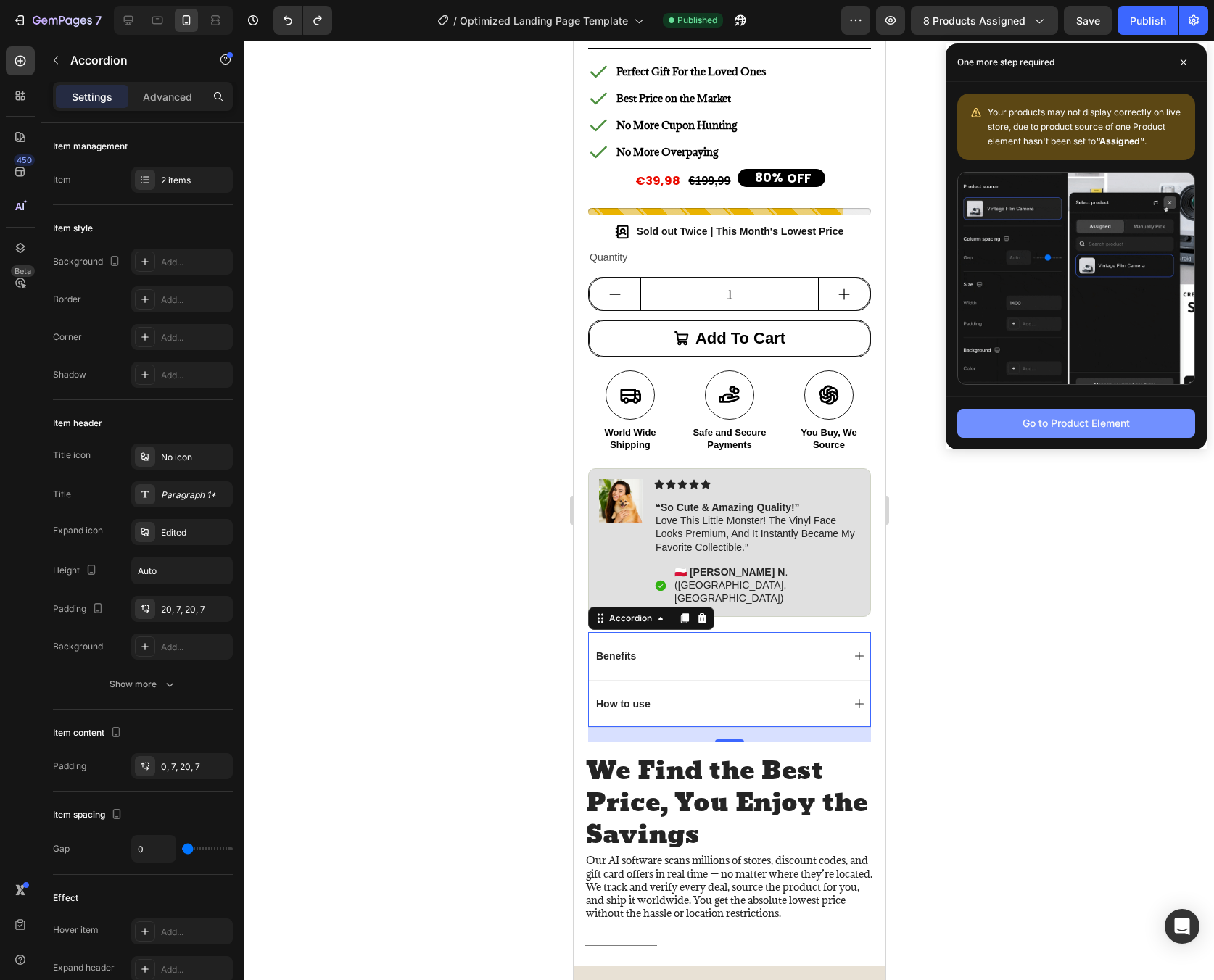
click at [1095, 424] on div "Go to Product Element" at bounding box center [1076, 423] width 107 height 16
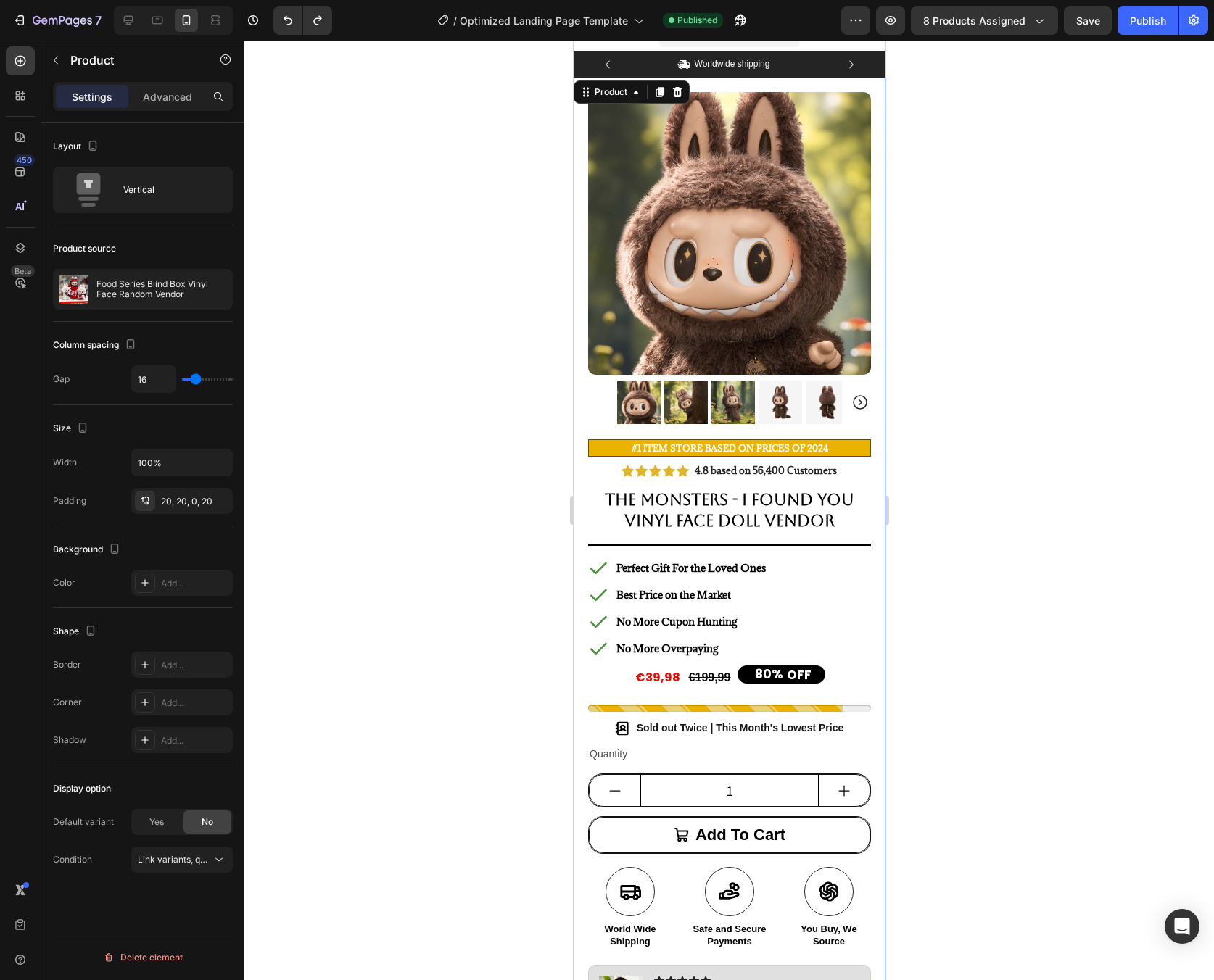
scroll to position [5, 0]
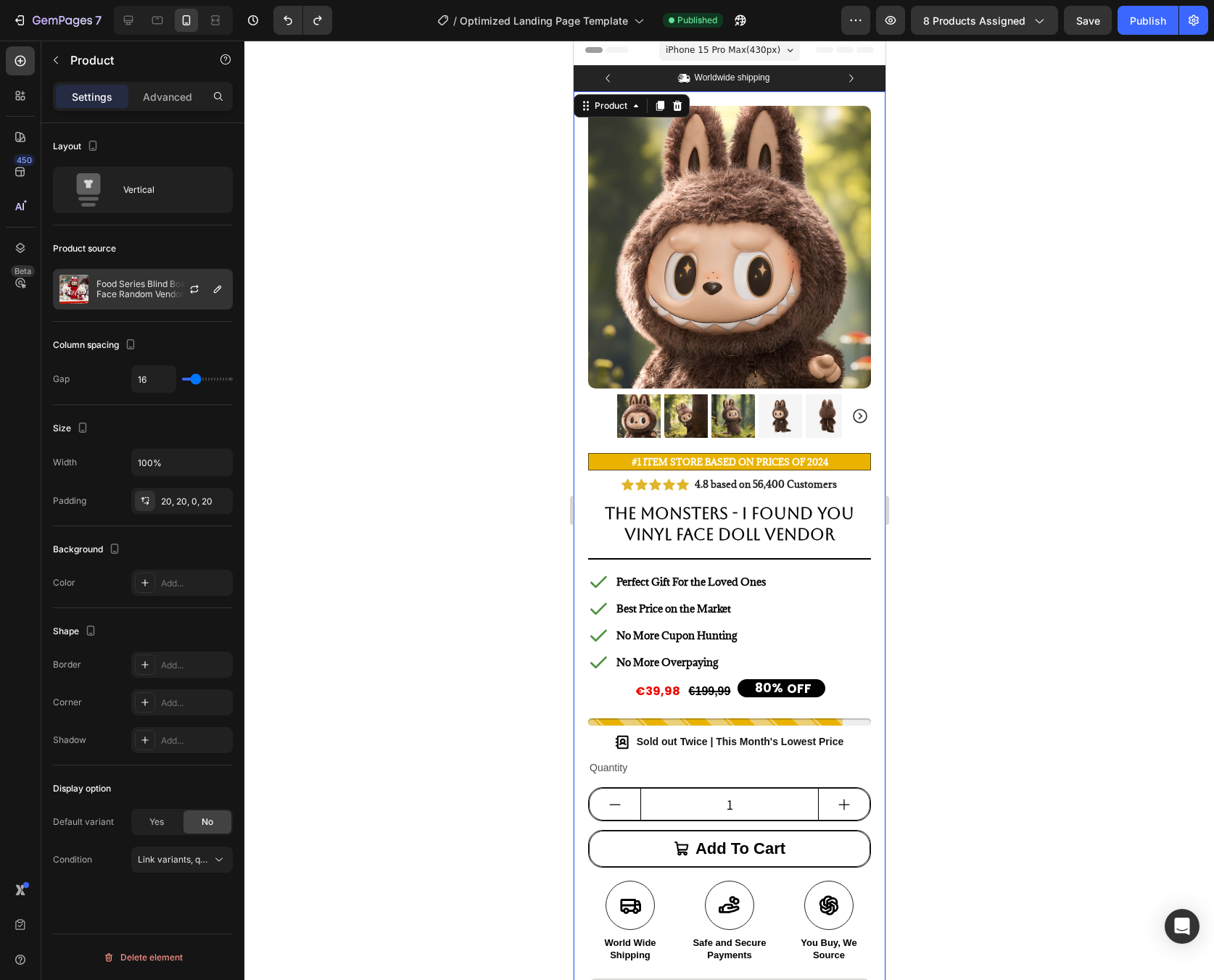
click at [154, 289] on p "Food Series Blind Box Vinyl Face Random Vendor" at bounding box center [161, 289] width 130 height 21
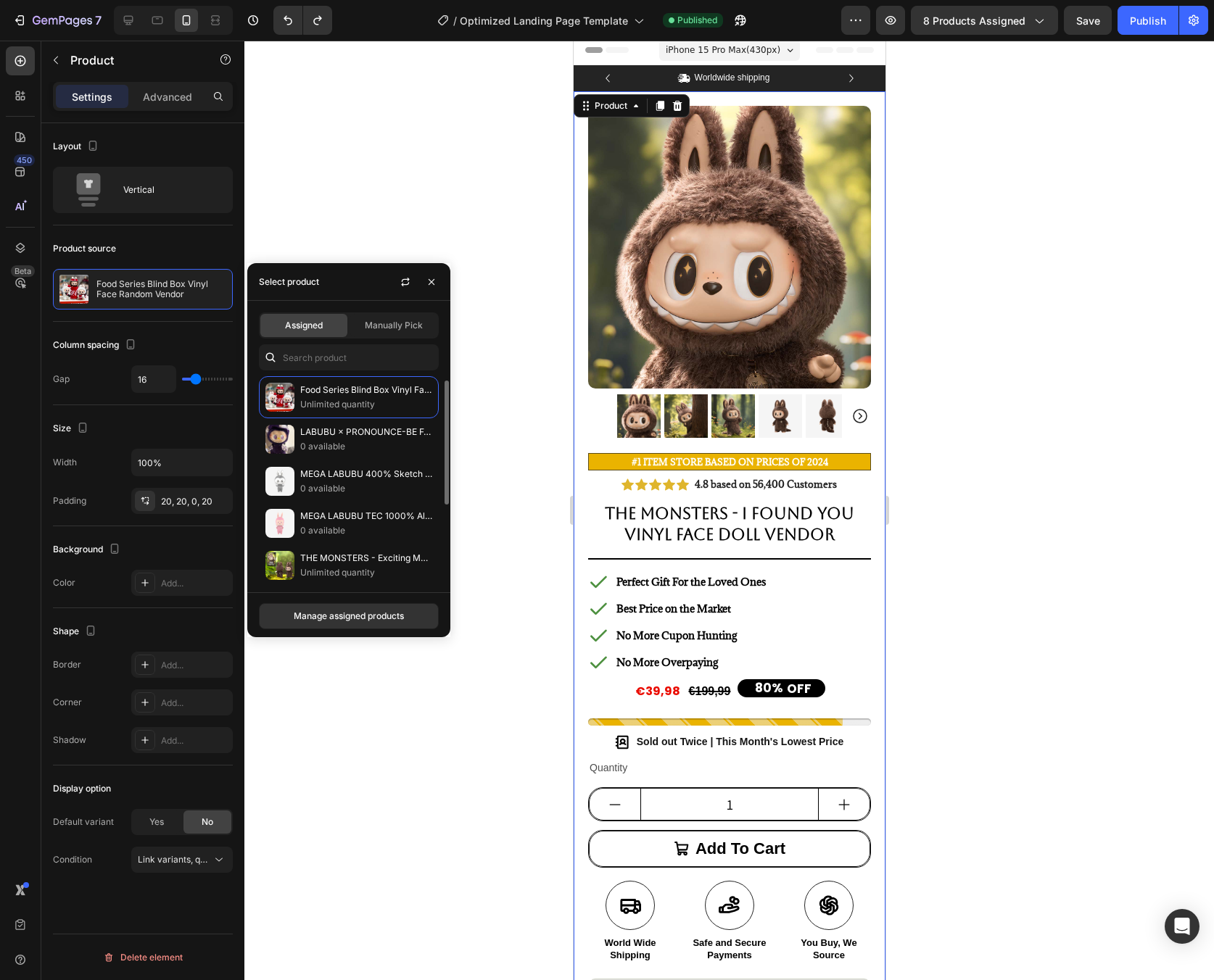
scroll to position [132, 0]
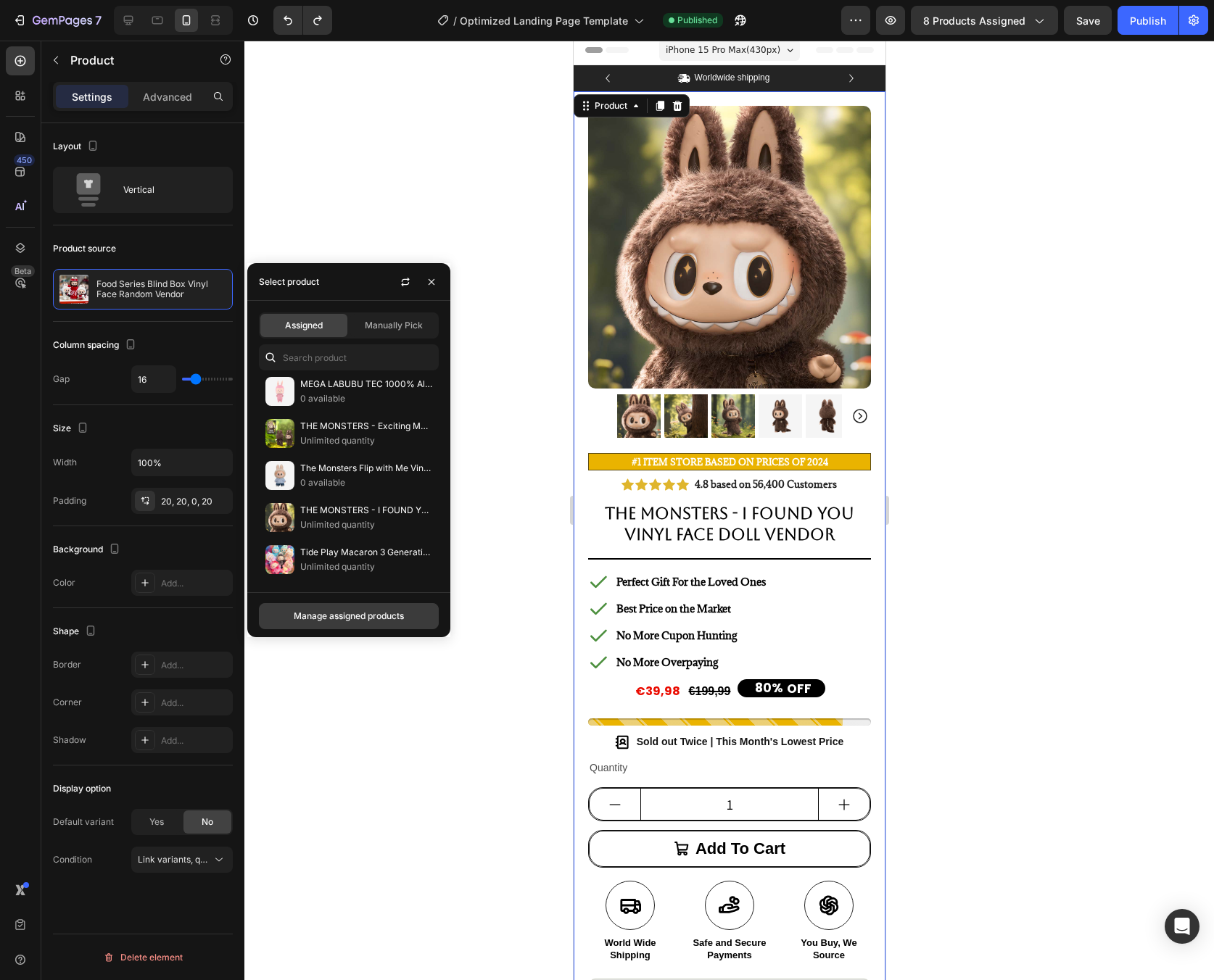
click at [423, 615] on button "Manage assigned products" at bounding box center [349, 617] width 180 height 26
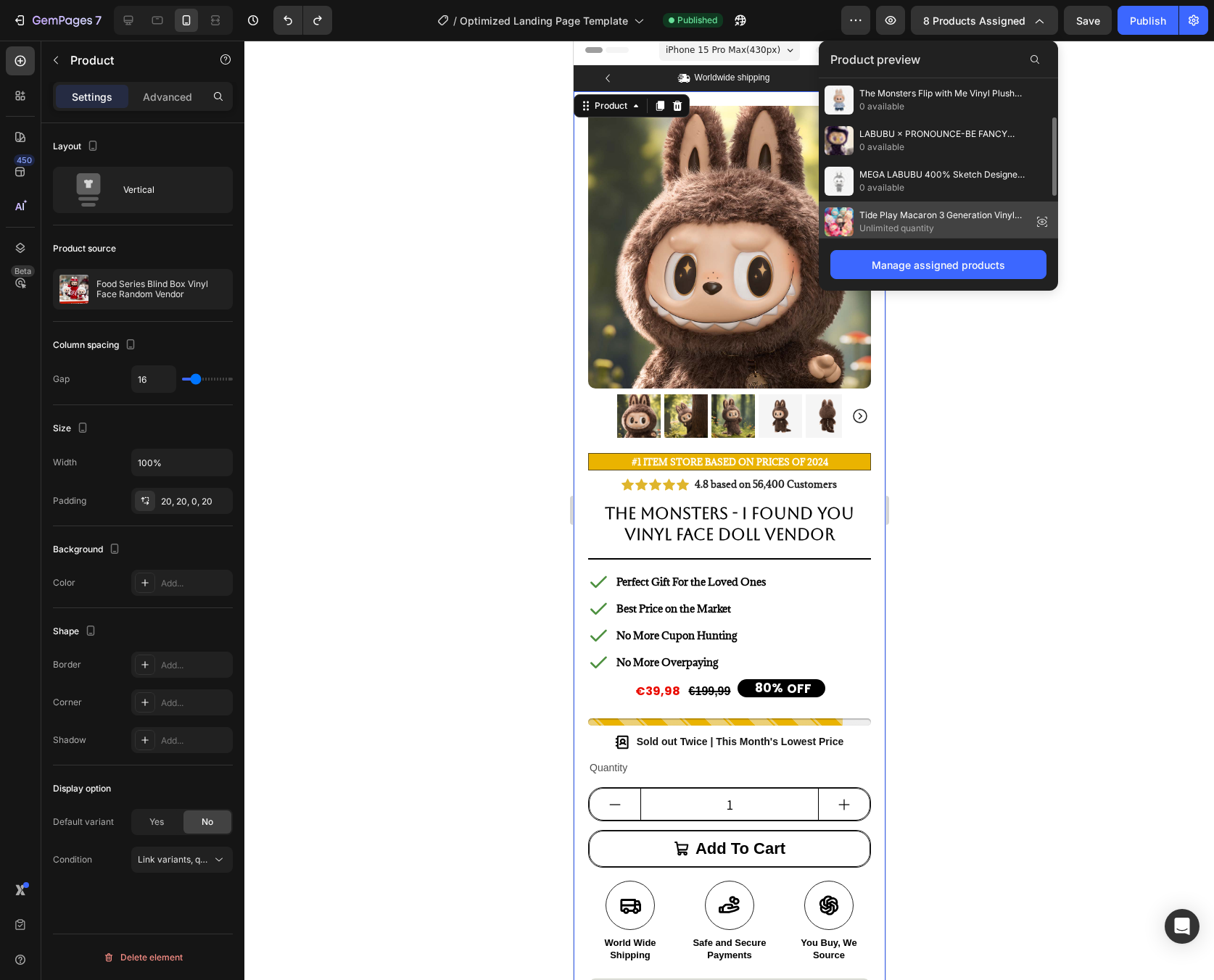
scroll to position [165, 0]
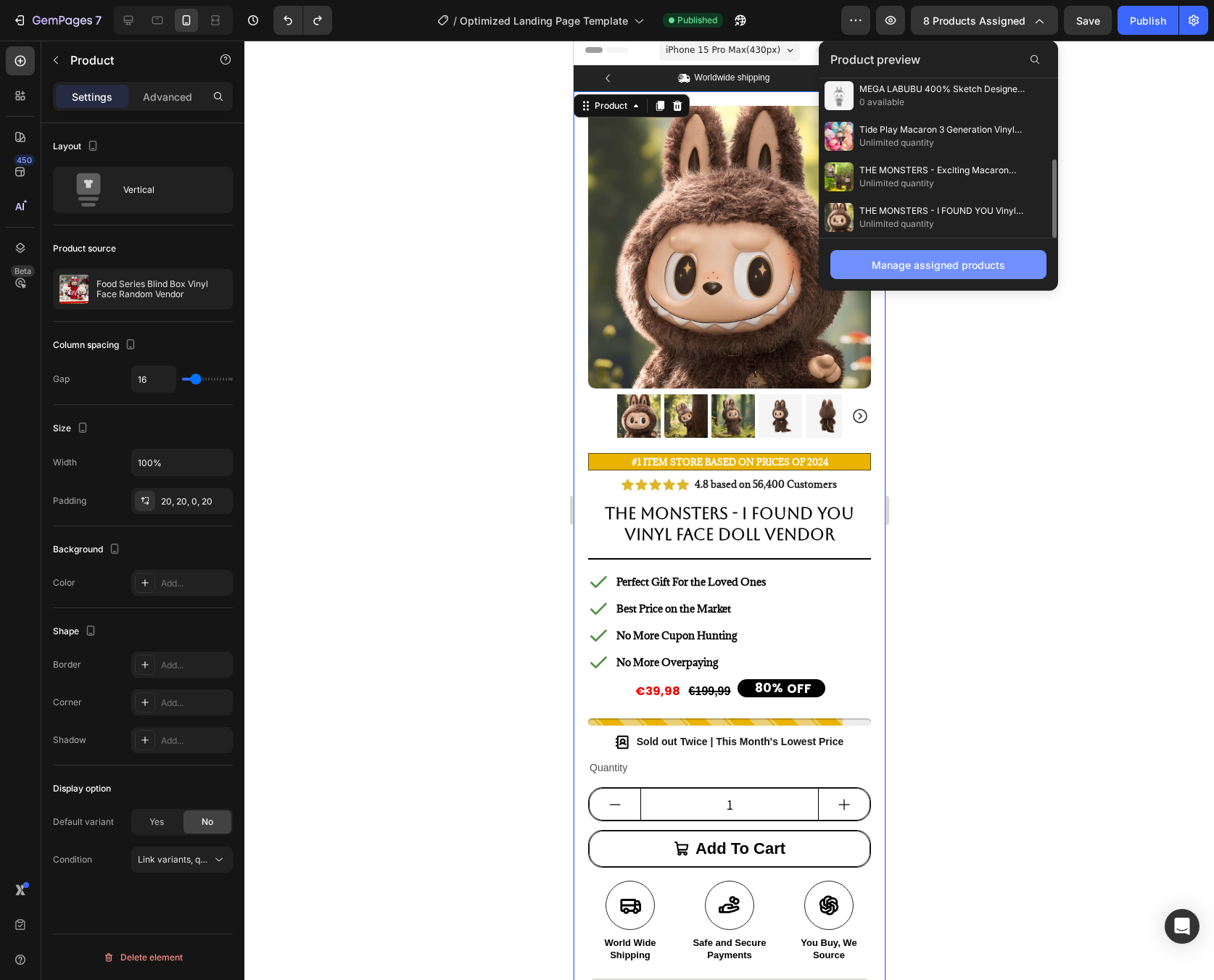
click at [990, 259] on div "Manage assigned products" at bounding box center [938, 265] width 133 height 16
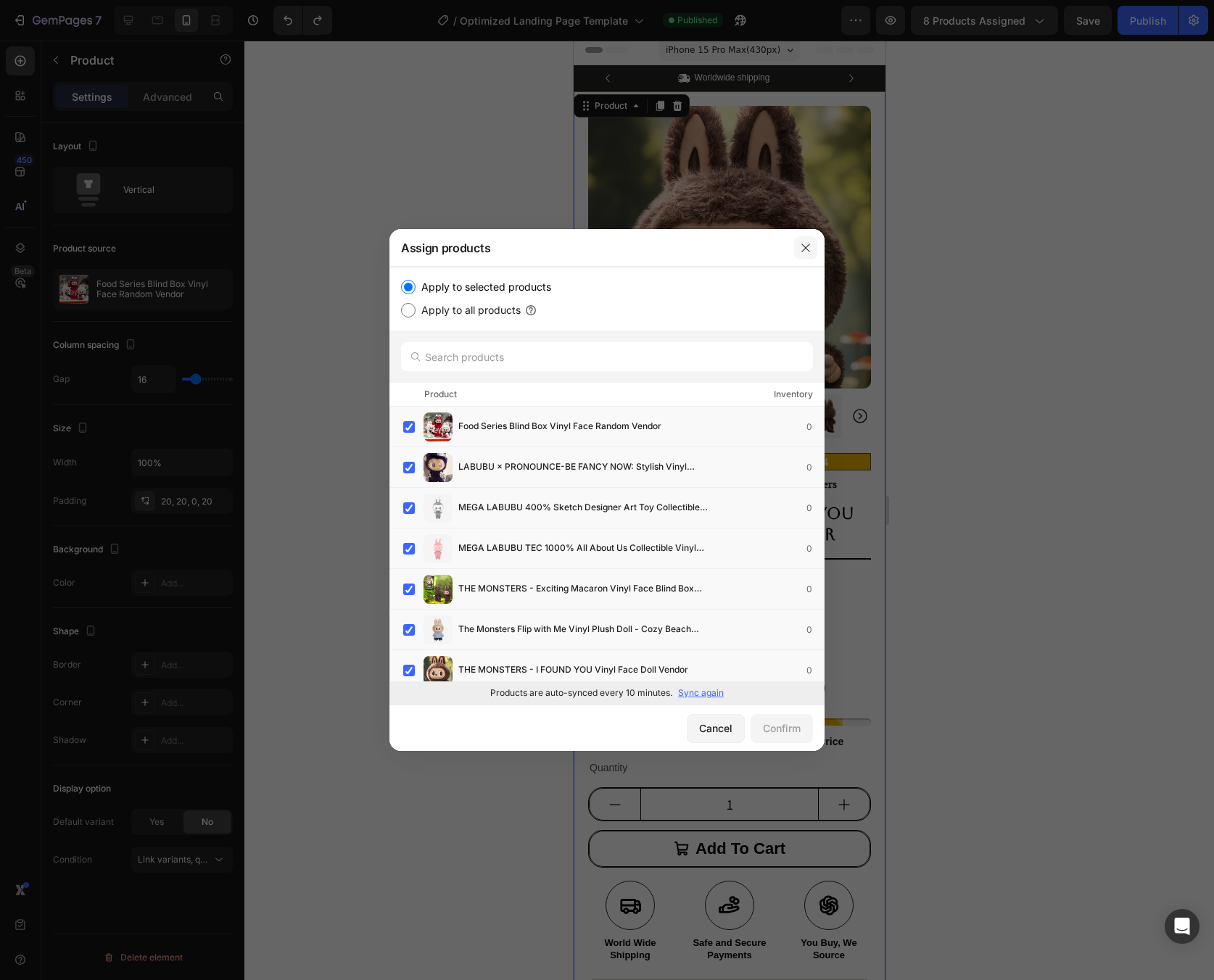
click at [811, 243] on icon "button" at bounding box center [806, 247] width 12 height 12
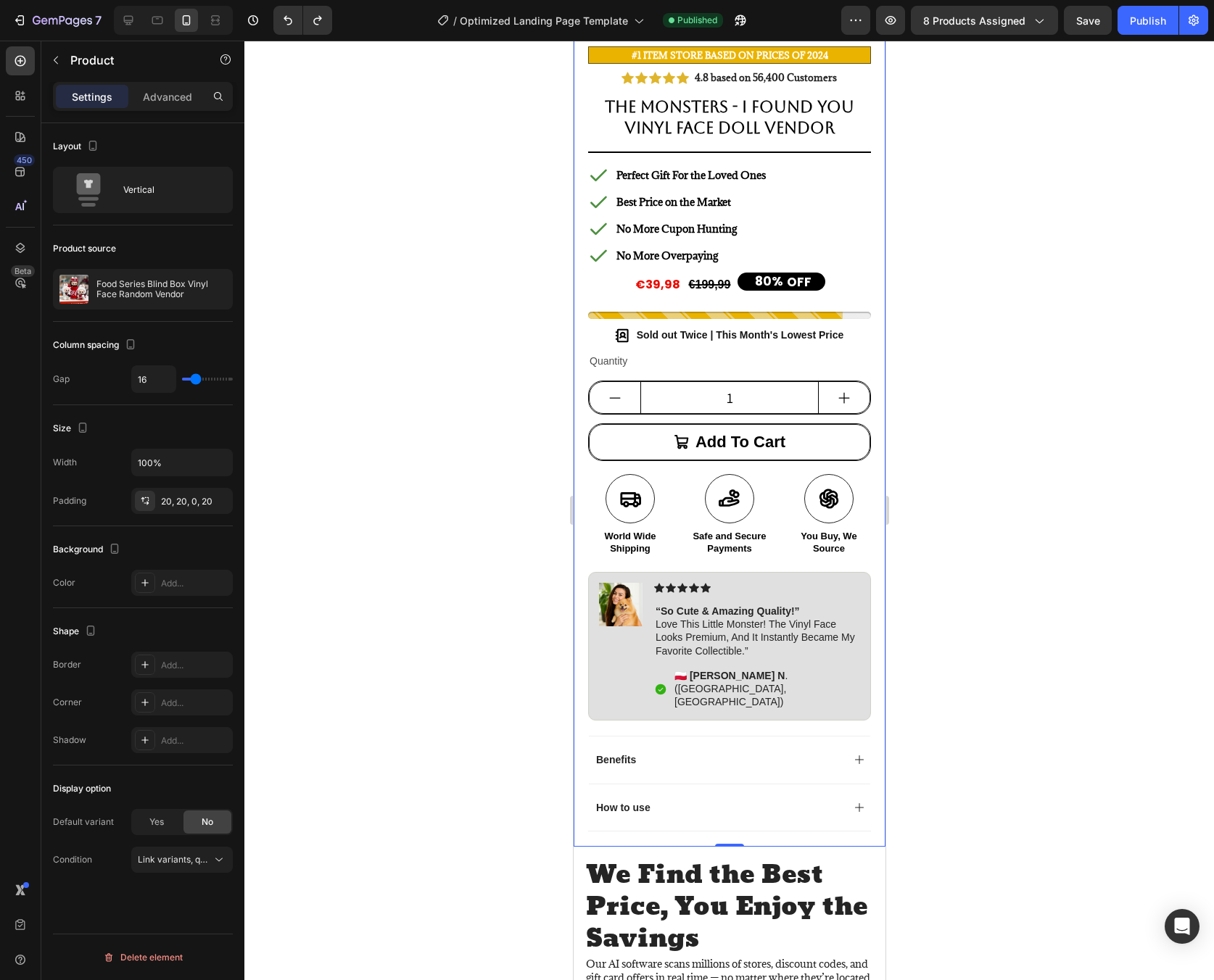
scroll to position [509, 0]
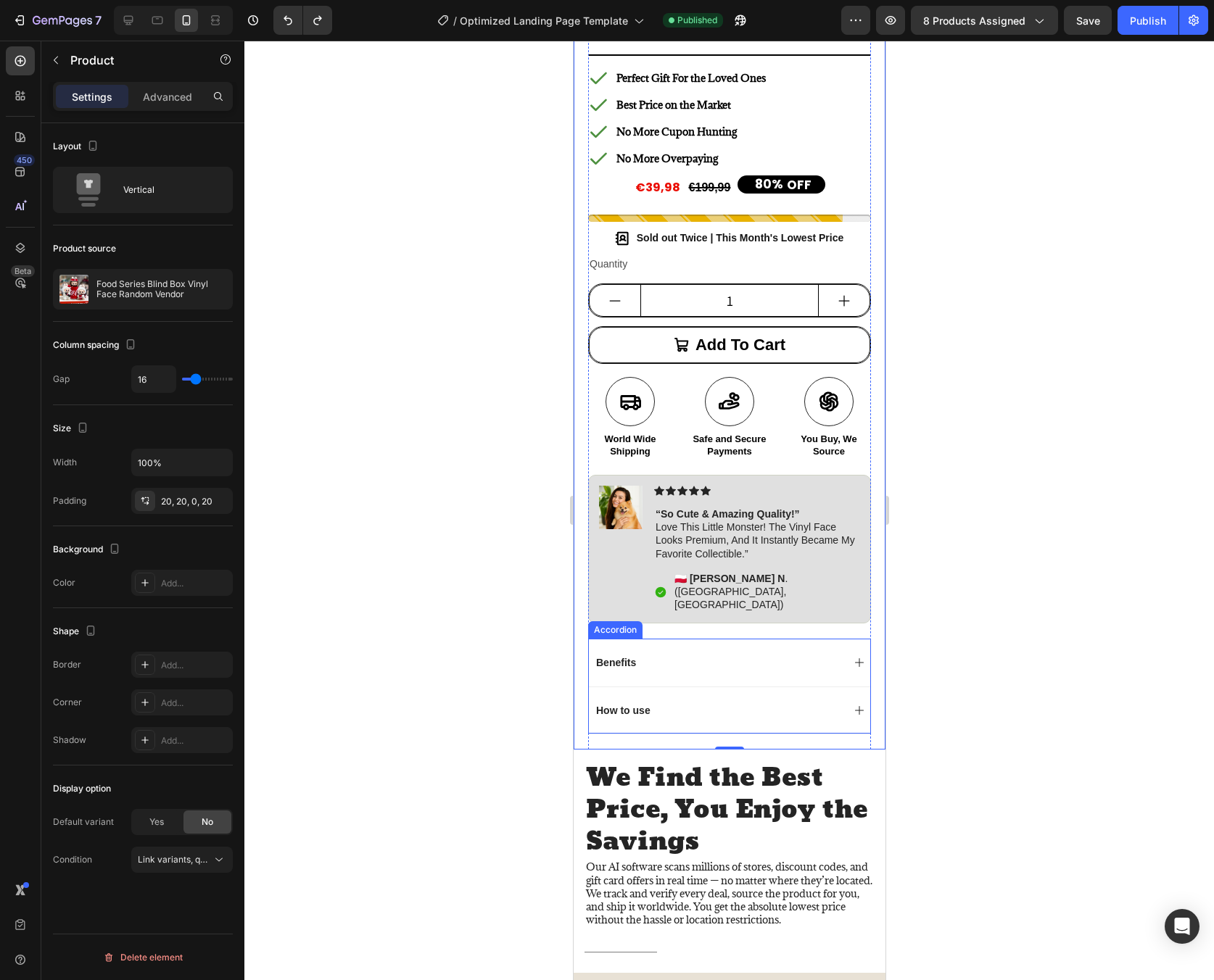
click at [788, 654] on div "Benefits" at bounding box center [717, 662] width 248 height 17
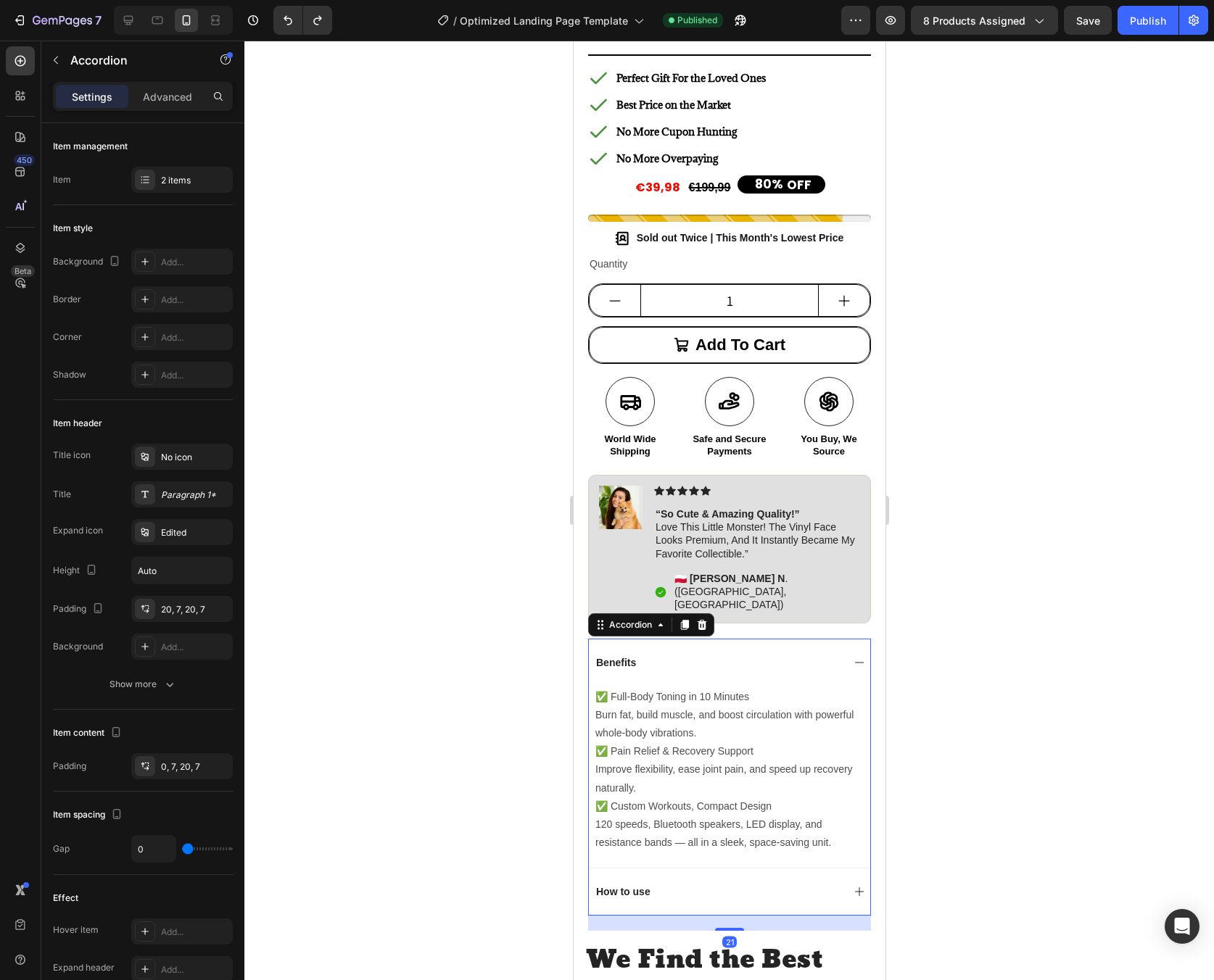
click at [606, 656] on p "Benefits" at bounding box center [615, 663] width 39 height 13
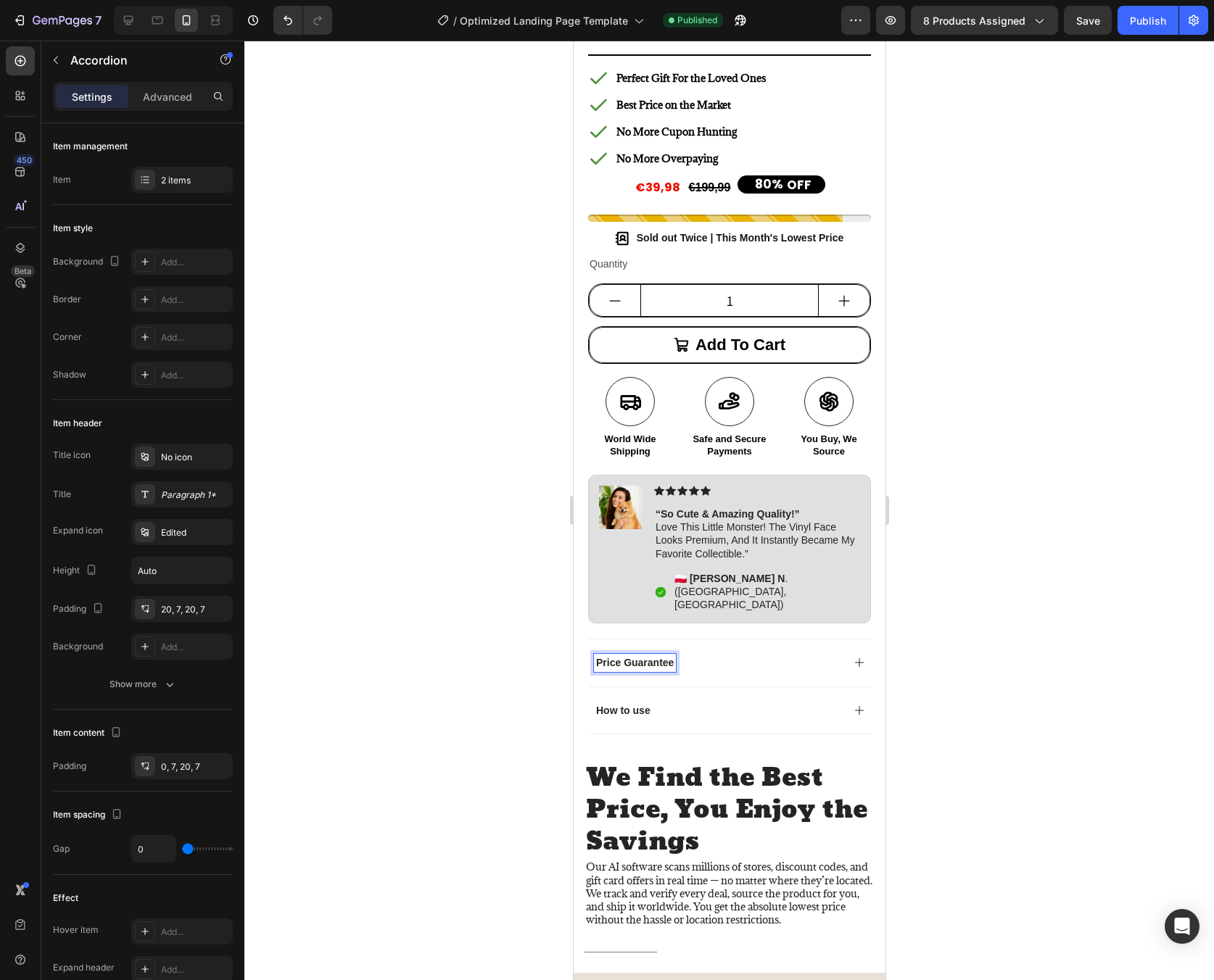
click at [853, 657] on icon at bounding box center [859, 663] width 12 height 12
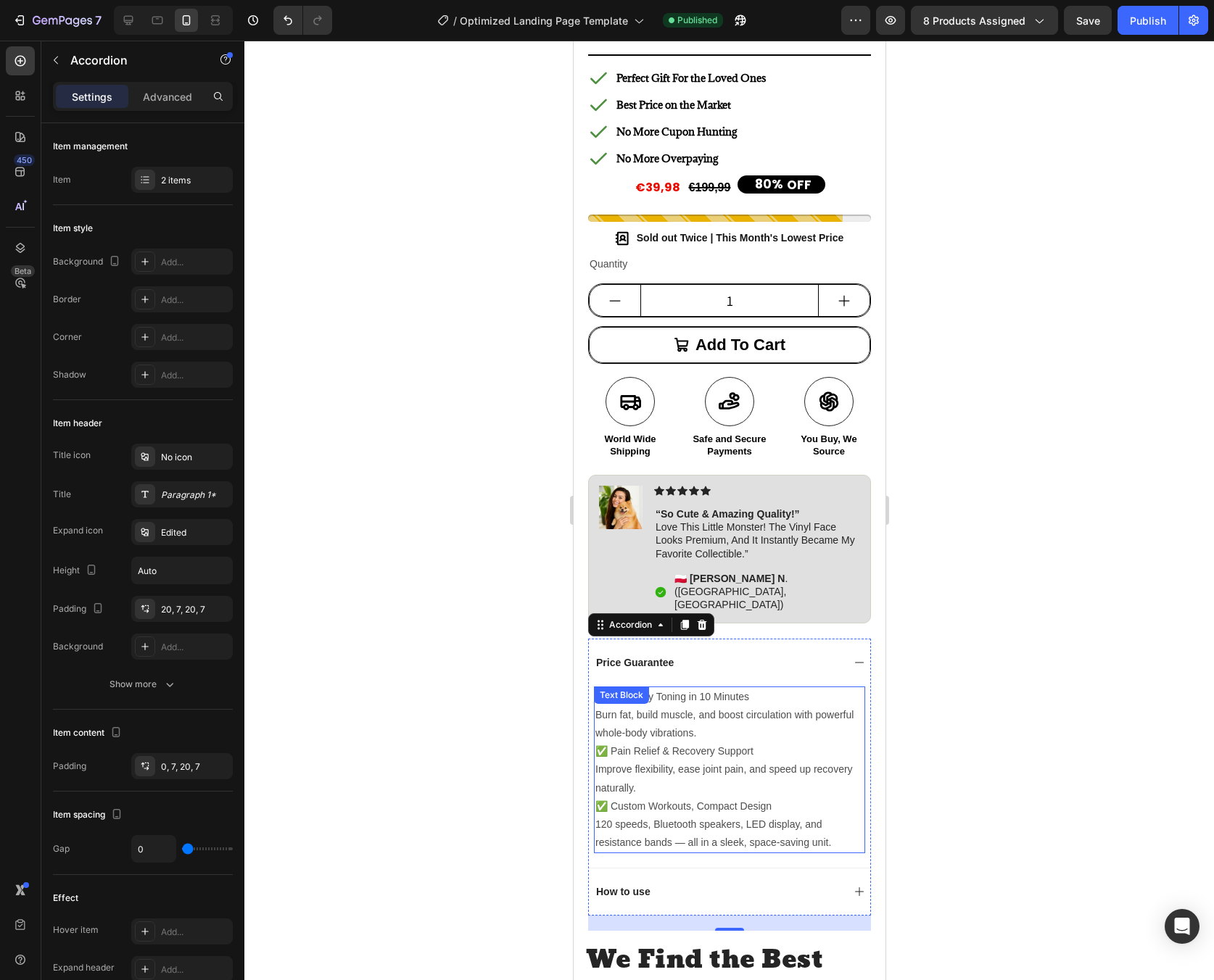
click at [665, 706] on p "Burn fat, build muscle, and boost circulation with powerful whole-body vibratio…" at bounding box center [729, 724] width 268 height 36
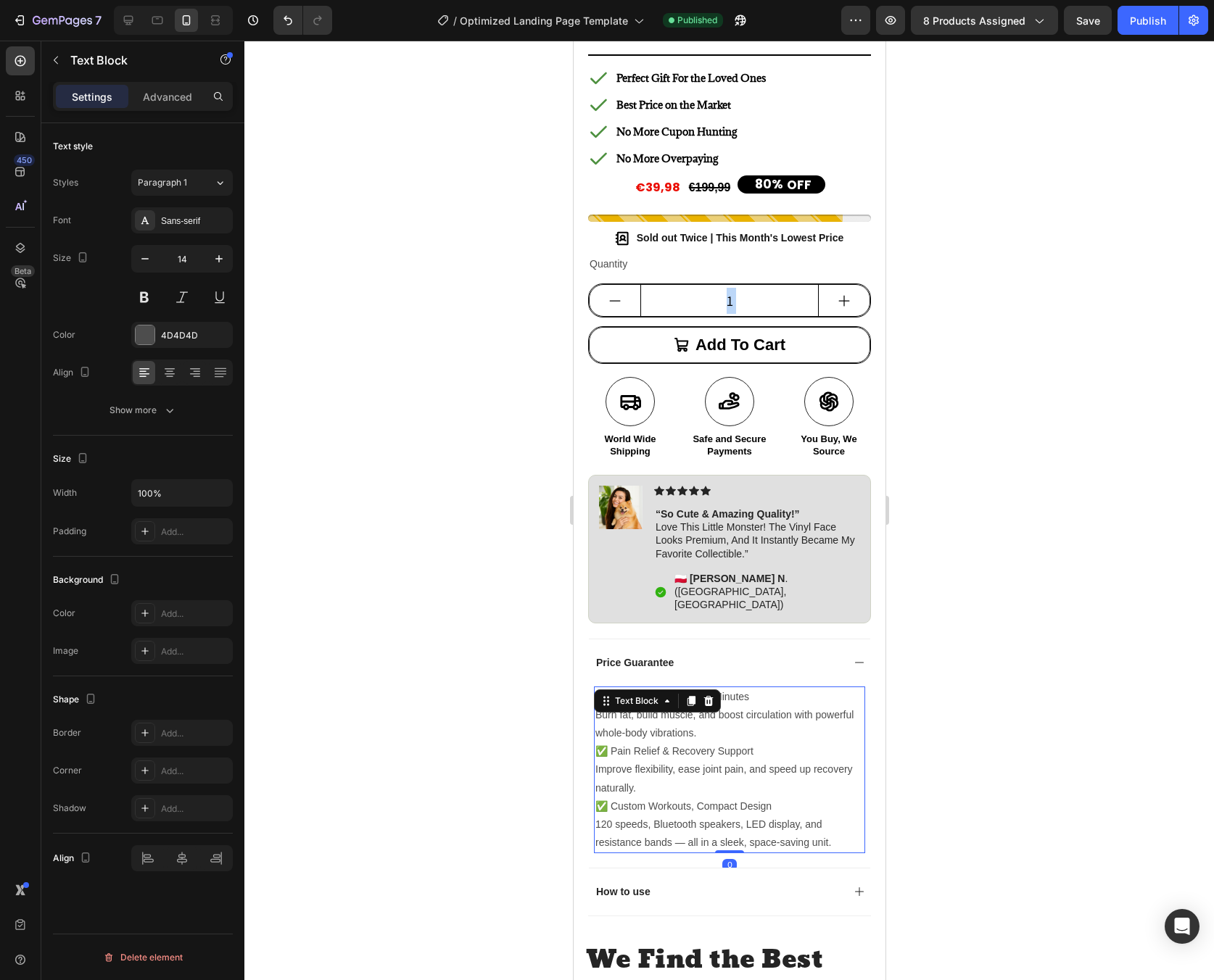
click at [672, 706] on p "Burn fat, build muscle, and boost circulation with powerful whole-body vibratio…" at bounding box center [729, 724] width 268 height 36
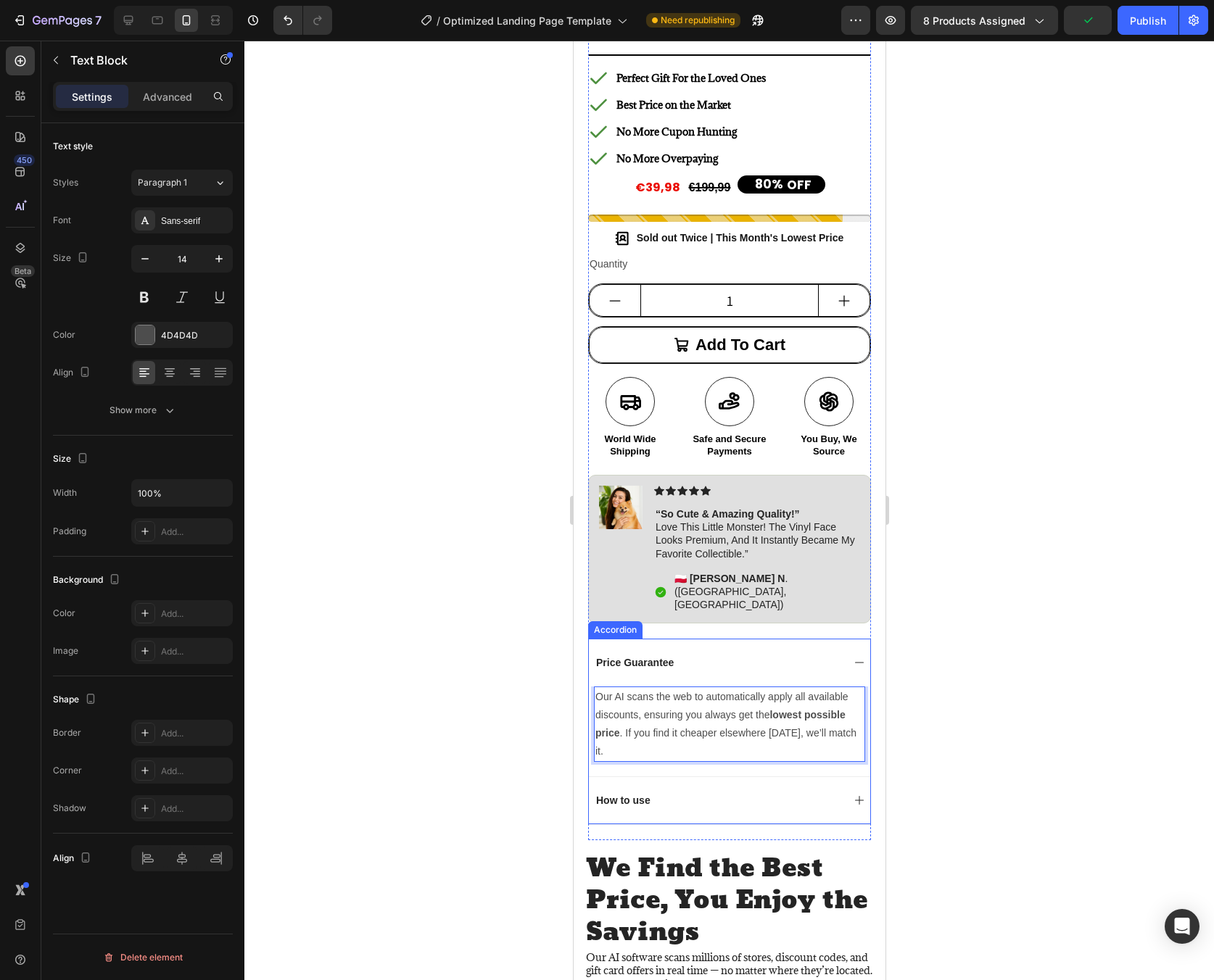
click at [617, 793] on p "How to use" at bounding box center [623, 800] width 54 height 13
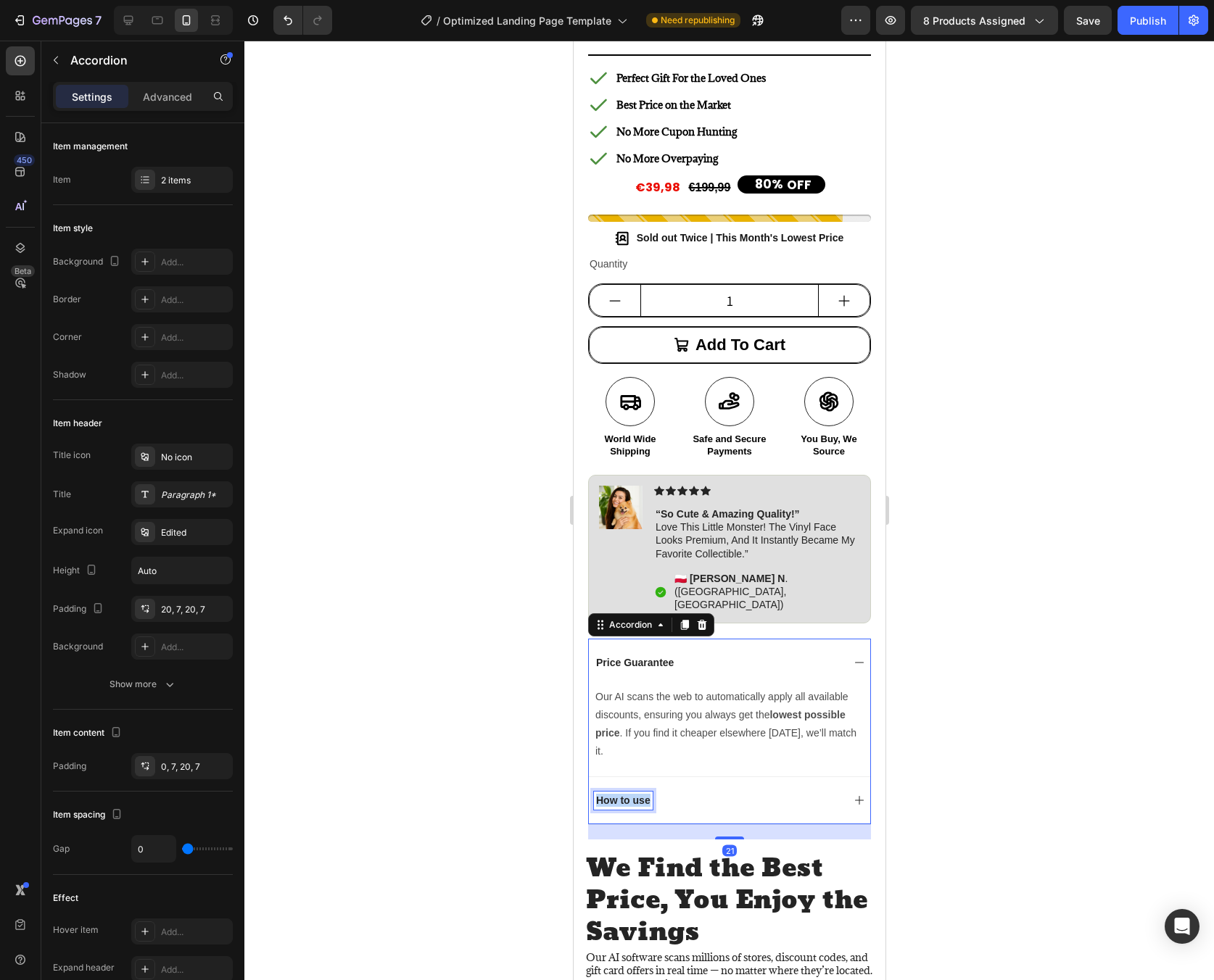
click at [617, 793] on p "How to use" at bounding box center [623, 800] width 54 height 13
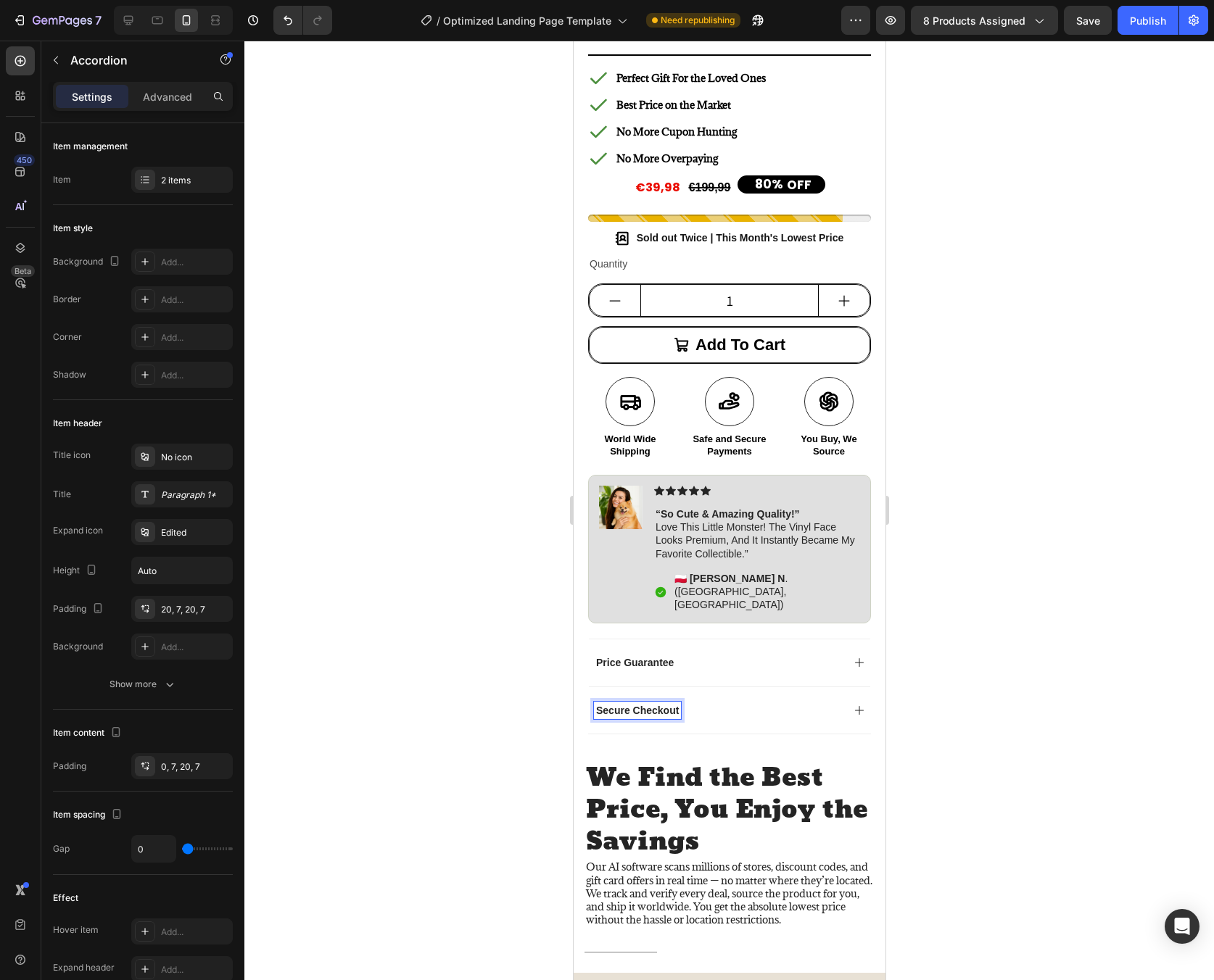
scroll to position [496, 0]
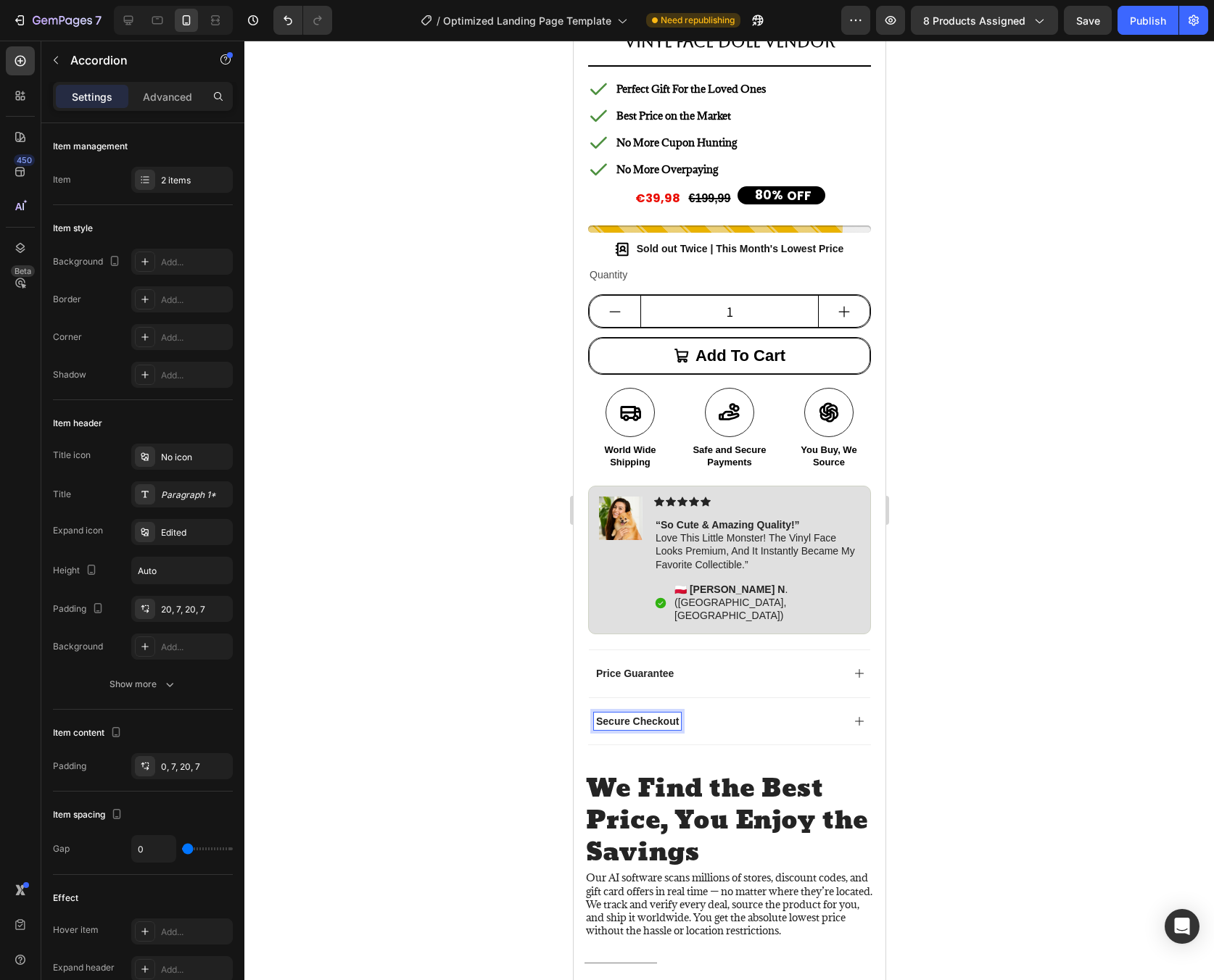
click at [837, 745] on div "Secure Checkout" at bounding box center [729, 720] width 281 height 47
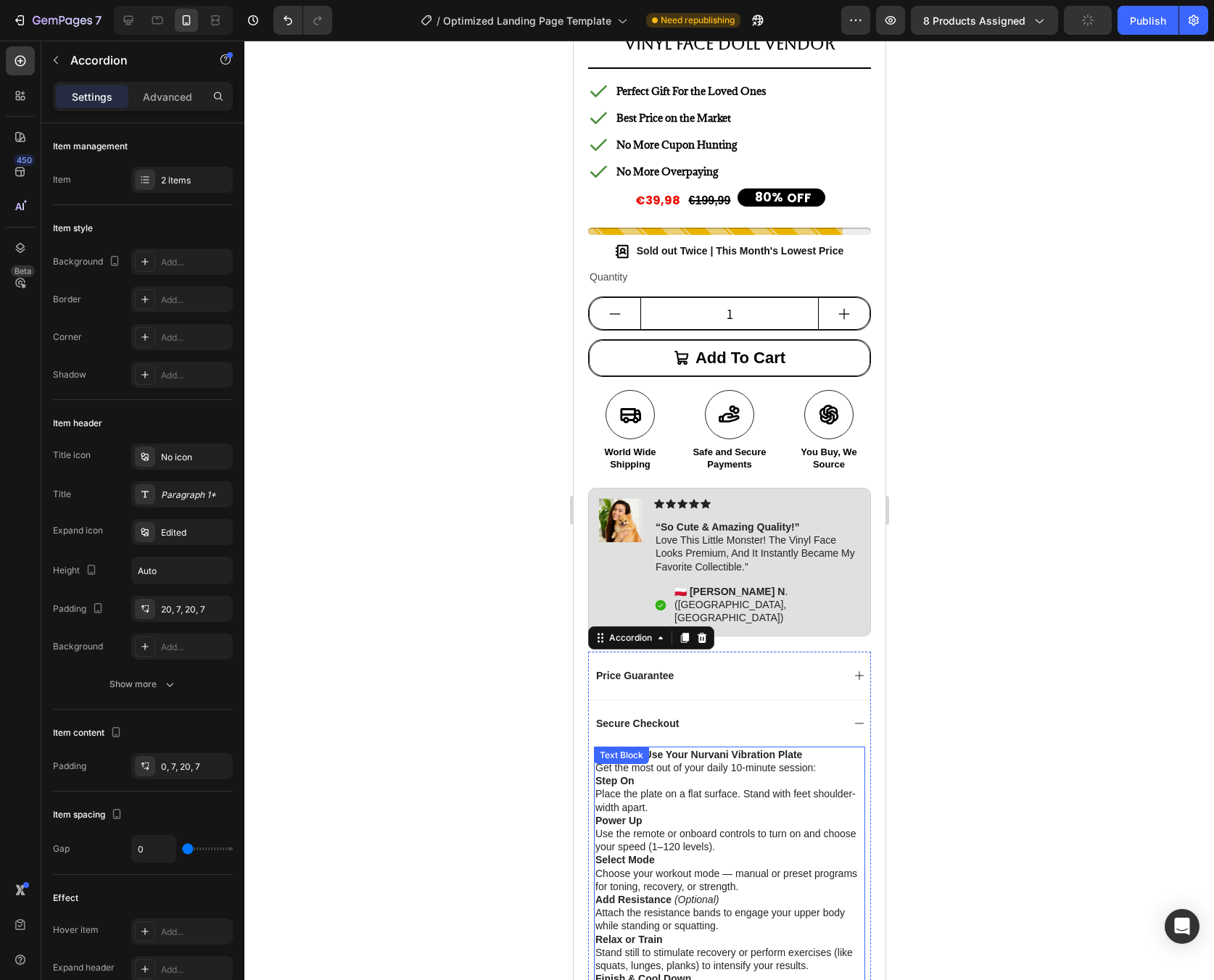
click at [656, 774] on p "Step On Place the plate on a flat surface. Stand with feet shoulder-width apart." at bounding box center [729, 794] width 268 height 39
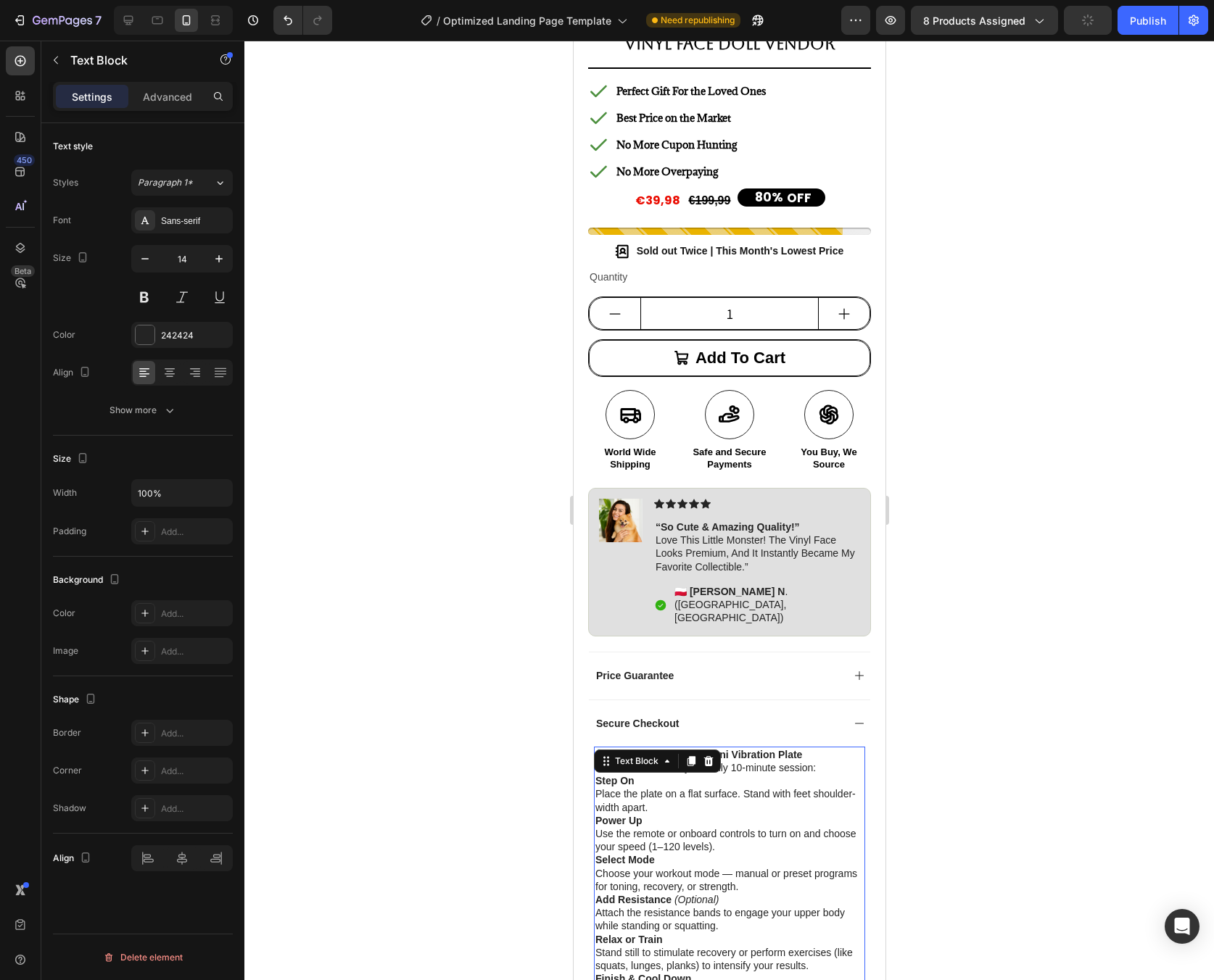
click at [656, 774] on p "Step On Place the plate on a flat surface. Stand with feet shoulder-width apart." at bounding box center [729, 794] width 268 height 39
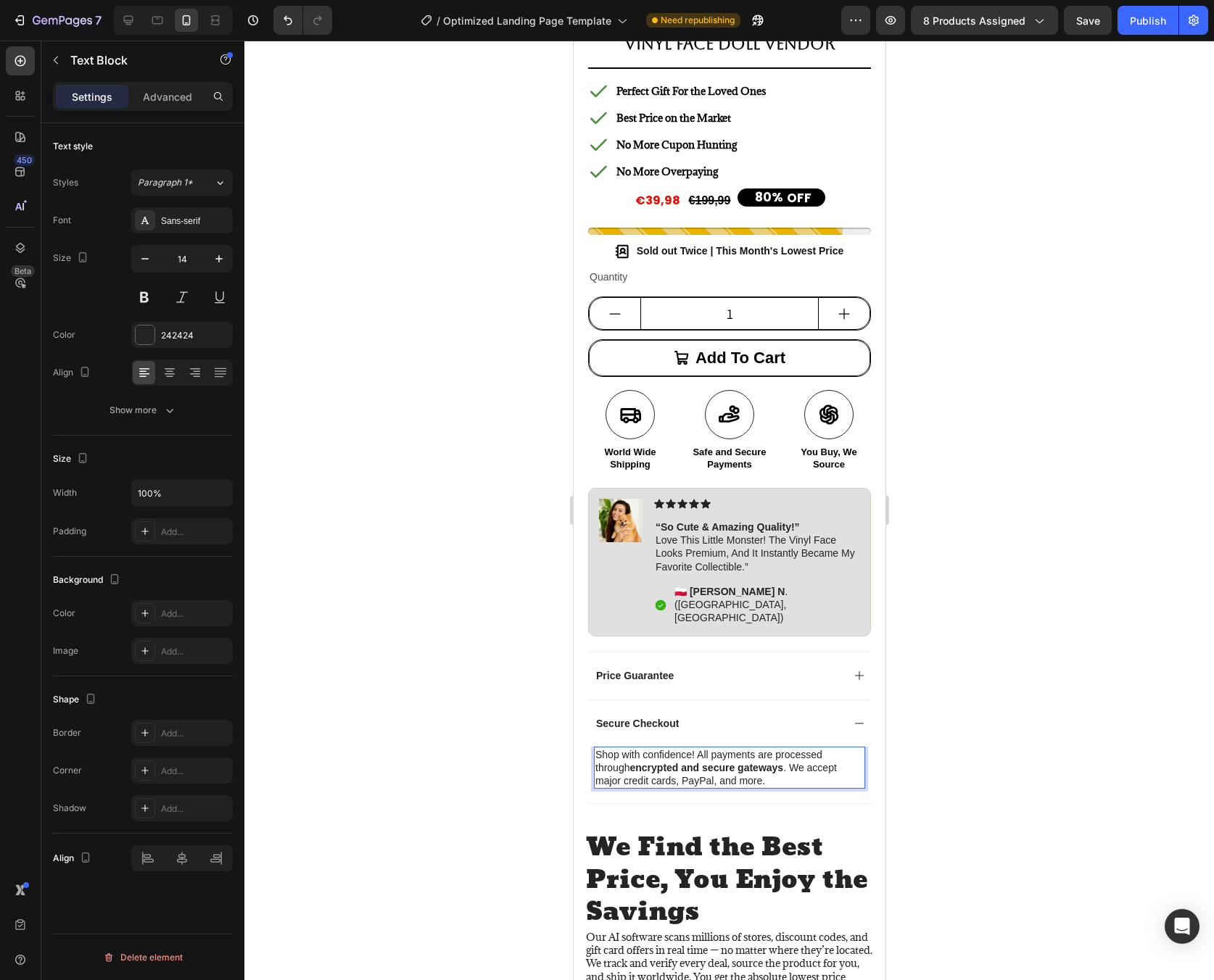
click at [705, 748] on p "Shop with confidence! All payments are processed through encrypted and secure g…" at bounding box center [729, 768] width 268 height 39
click at [653, 748] on p "Shop with confidence! All payments are processed through encrypted and secure g…" at bounding box center [729, 768] width 268 height 39
click at [664, 748] on p "Shop with confidence! All payments are processed through encrypted and secure g…" at bounding box center [729, 768] width 268 height 39
click at [837, 700] on div "Secure Checkout" at bounding box center [729, 723] width 281 height 47
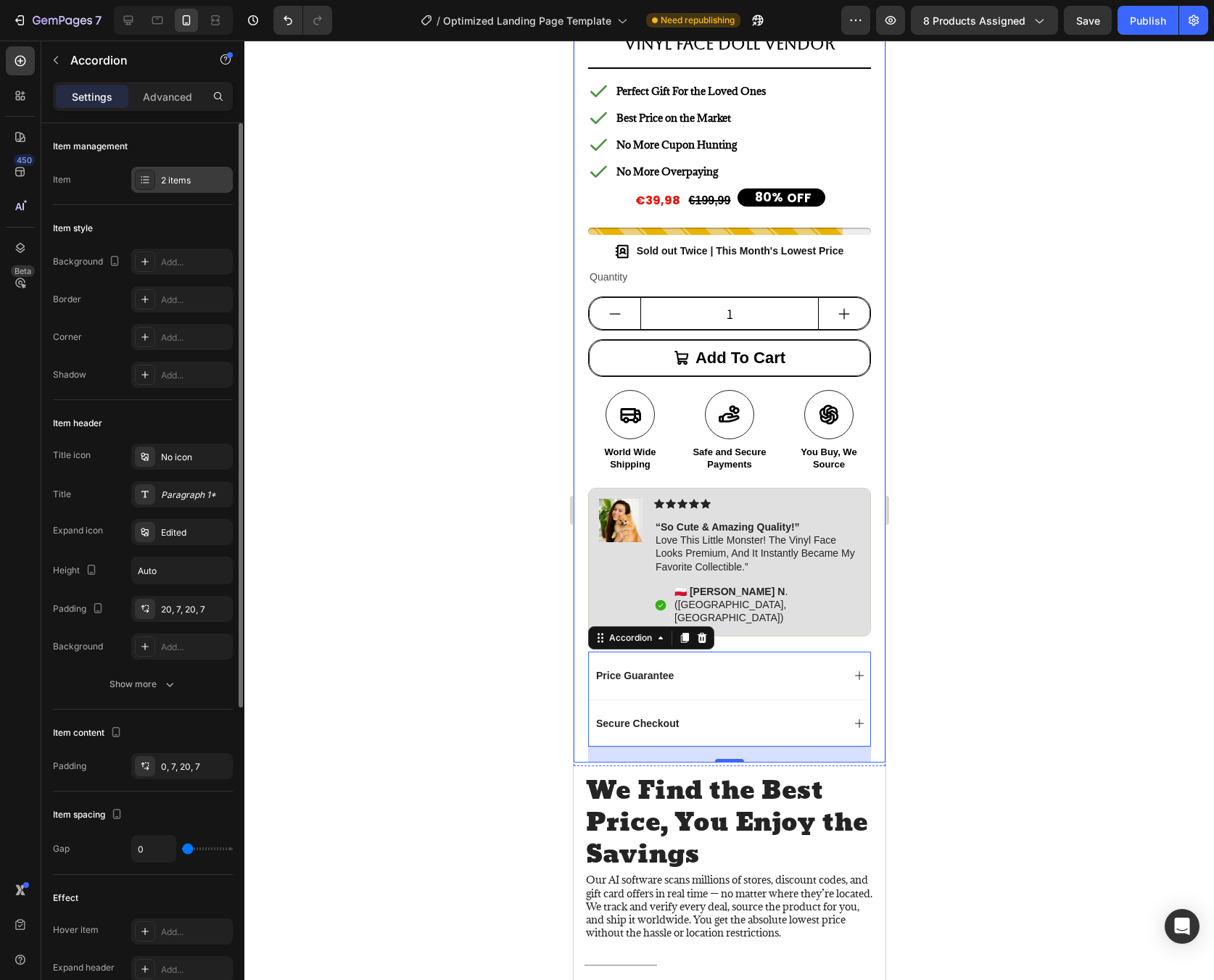
click at [197, 174] on div "2 items" at bounding box center [195, 181] width 68 height 13
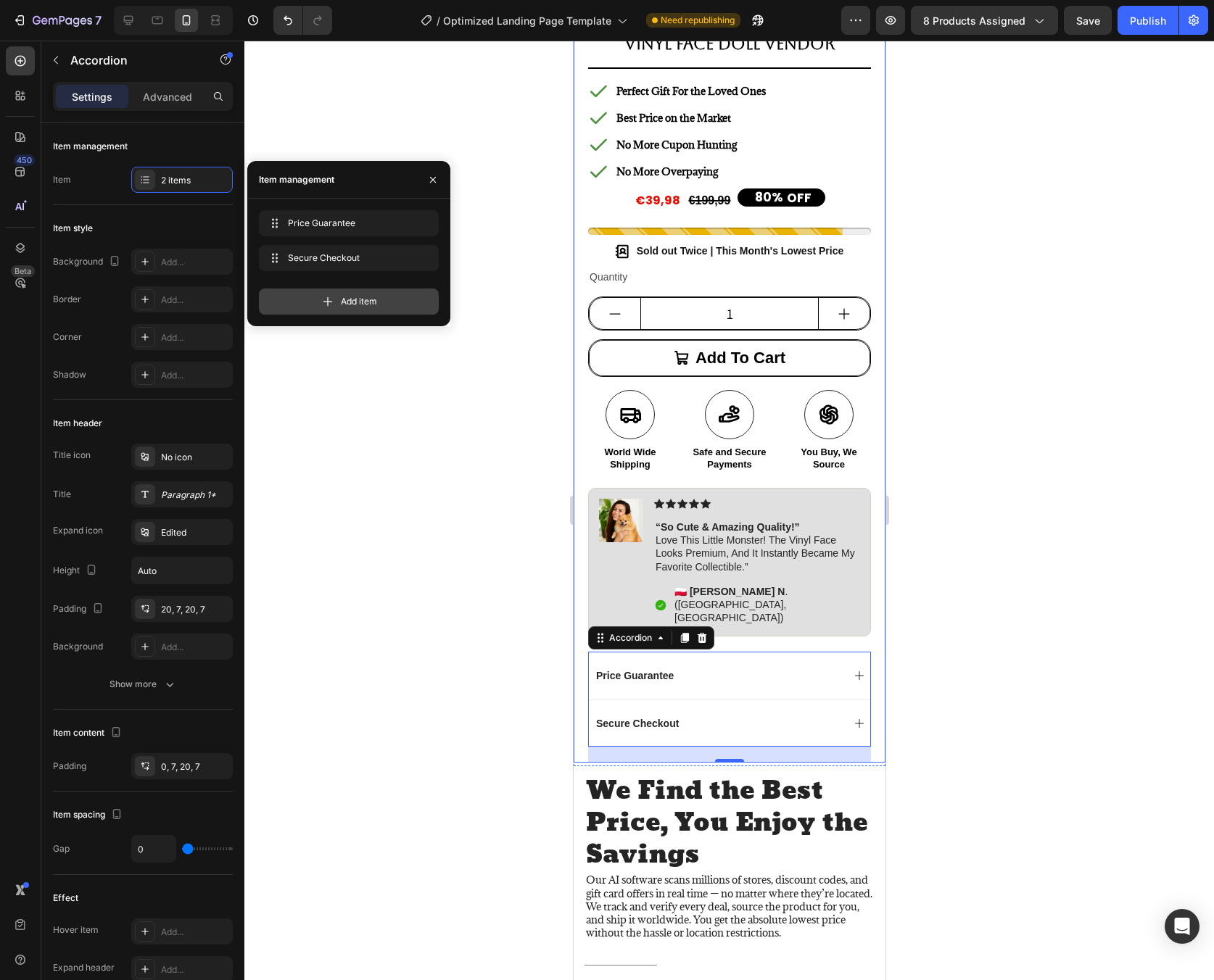
click at [336, 301] on div "Add item" at bounding box center [349, 302] width 180 height 26
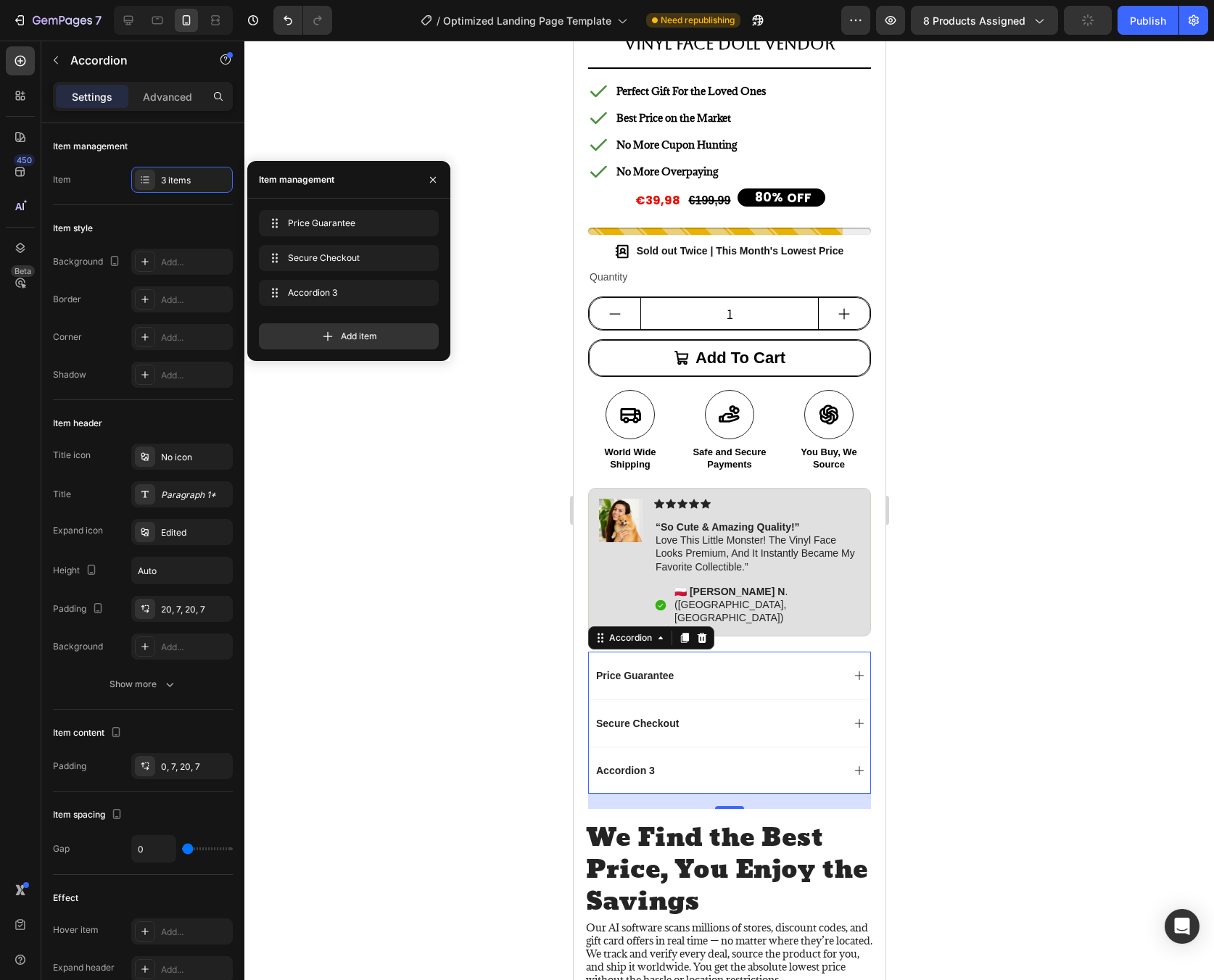
click at [632, 762] on div "Accordion 3" at bounding box center [624, 770] width 63 height 17
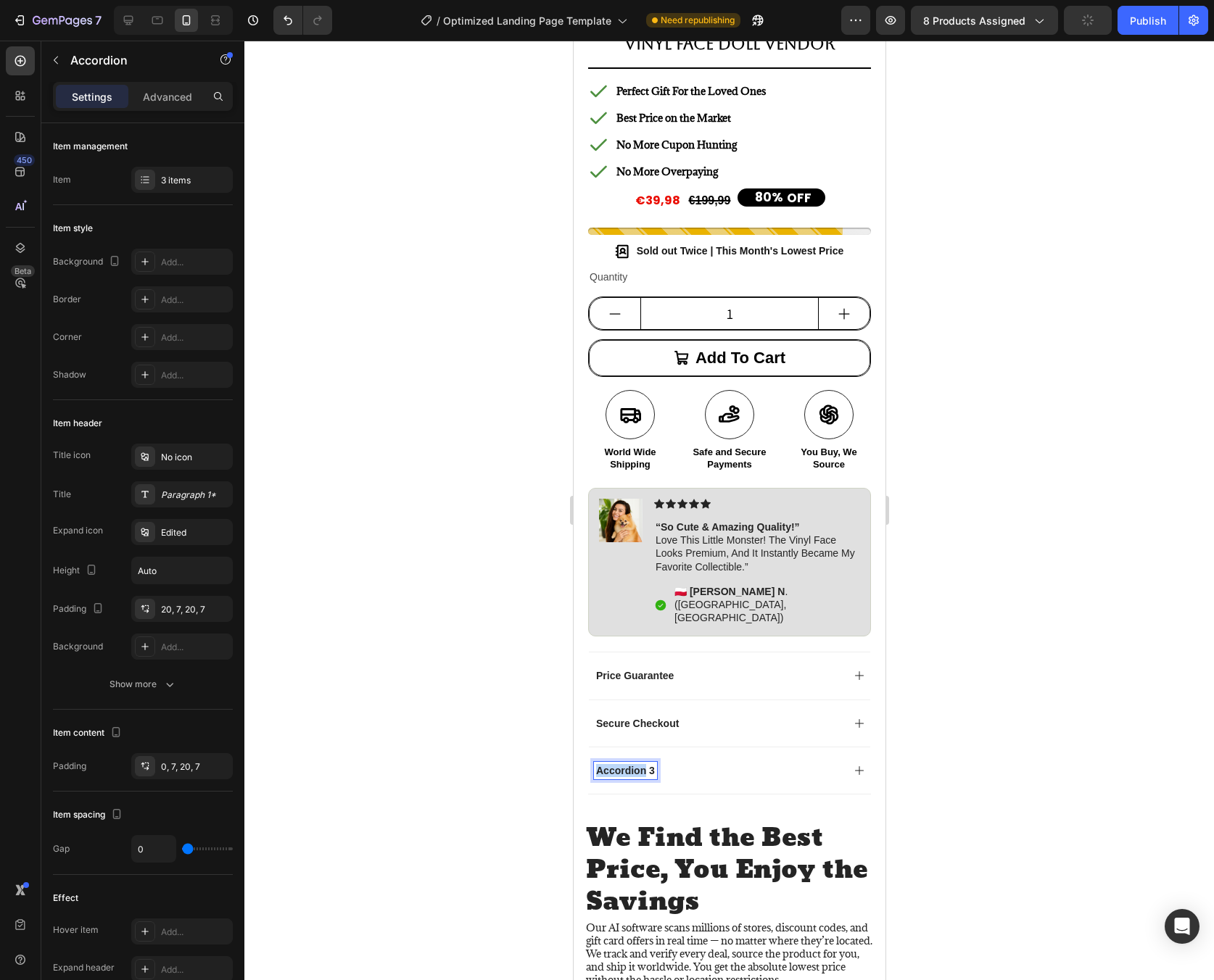
click at [632, 764] on p "Accordion 3" at bounding box center [624, 770] width 58 height 13
click at [813, 762] on div "How AI Shopping Works" at bounding box center [717, 770] width 248 height 17
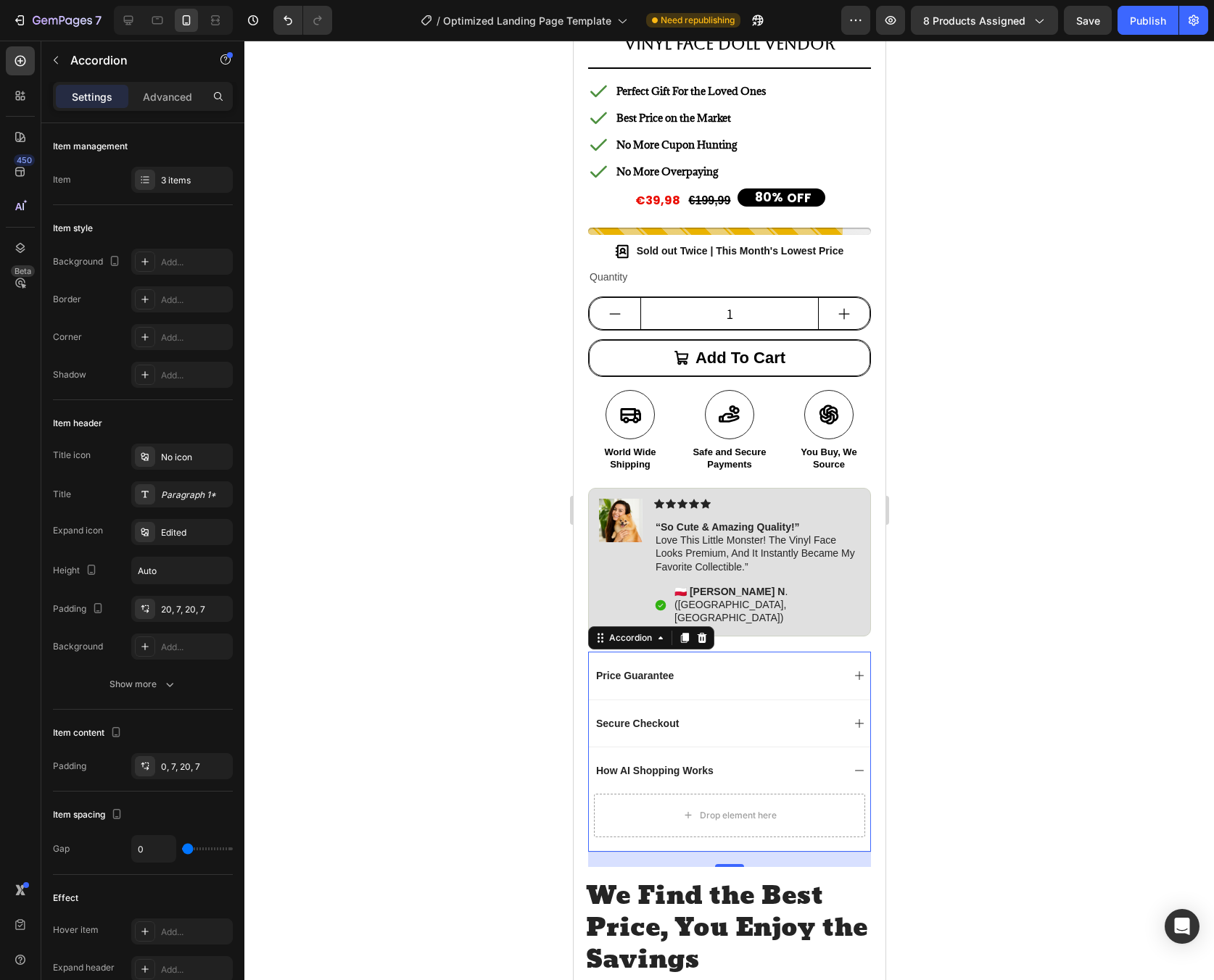
click at [692, 700] on div "Secure Checkout" at bounding box center [729, 723] width 281 height 47
click at [753, 818] on div "How AI Shopping Works" at bounding box center [717, 826] width 248 height 17
click at [55, 66] on button "button" at bounding box center [56, 60] width 23 height 23
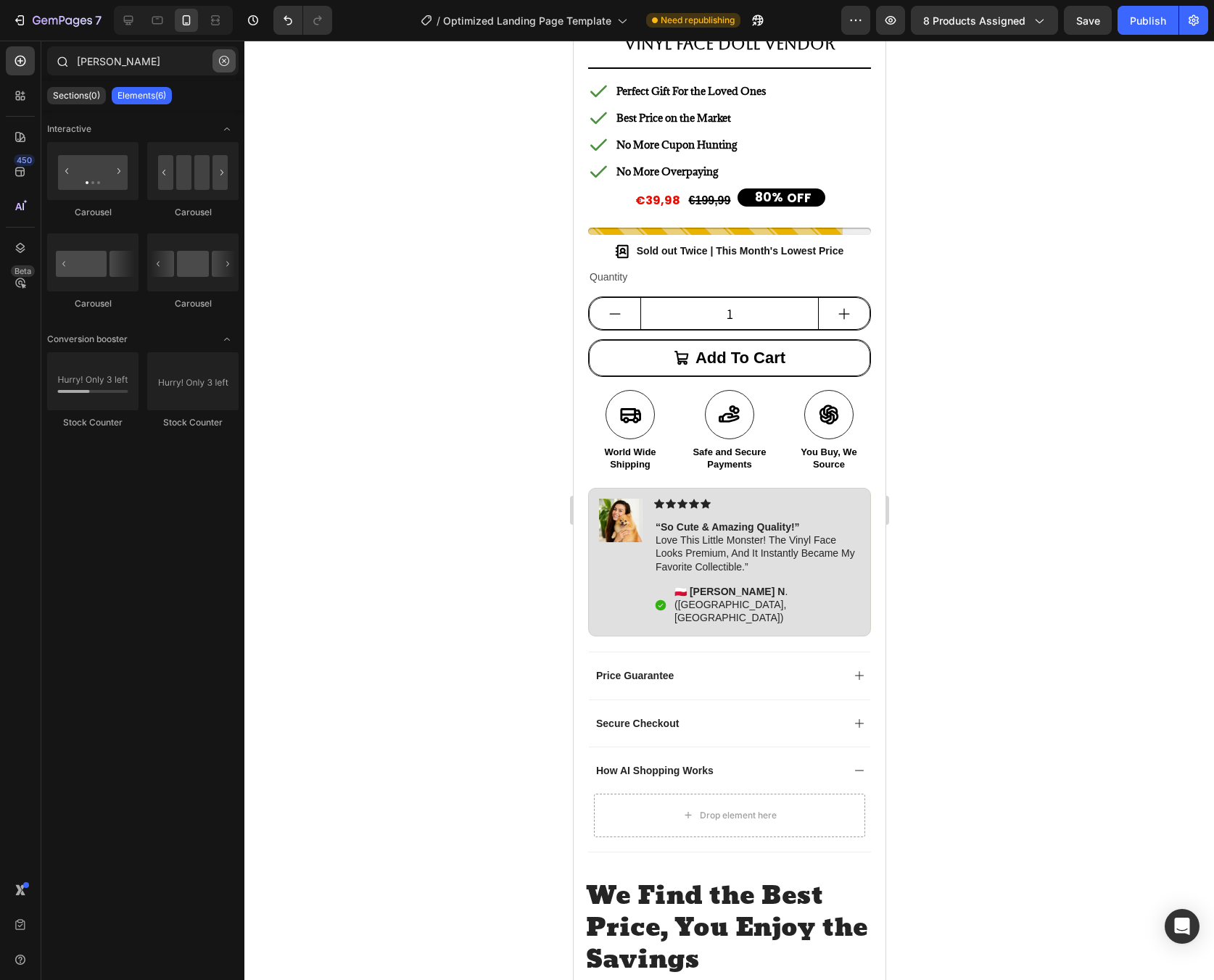
click at [225, 64] on icon "button" at bounding box center [224, 61] width 10 height 10
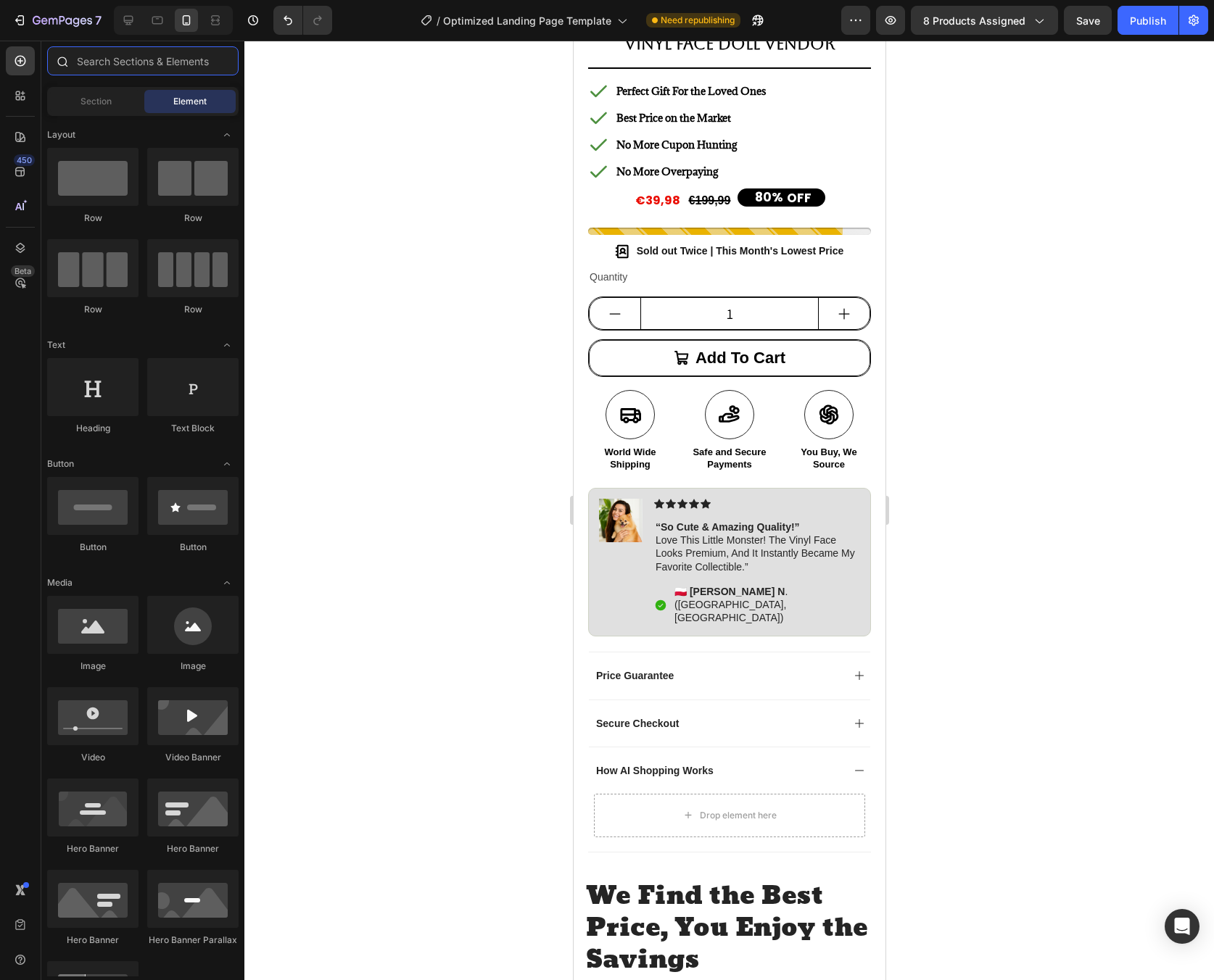
click at [176, 69] on input "text" at bounding box center [142, 60] width 192 height 29
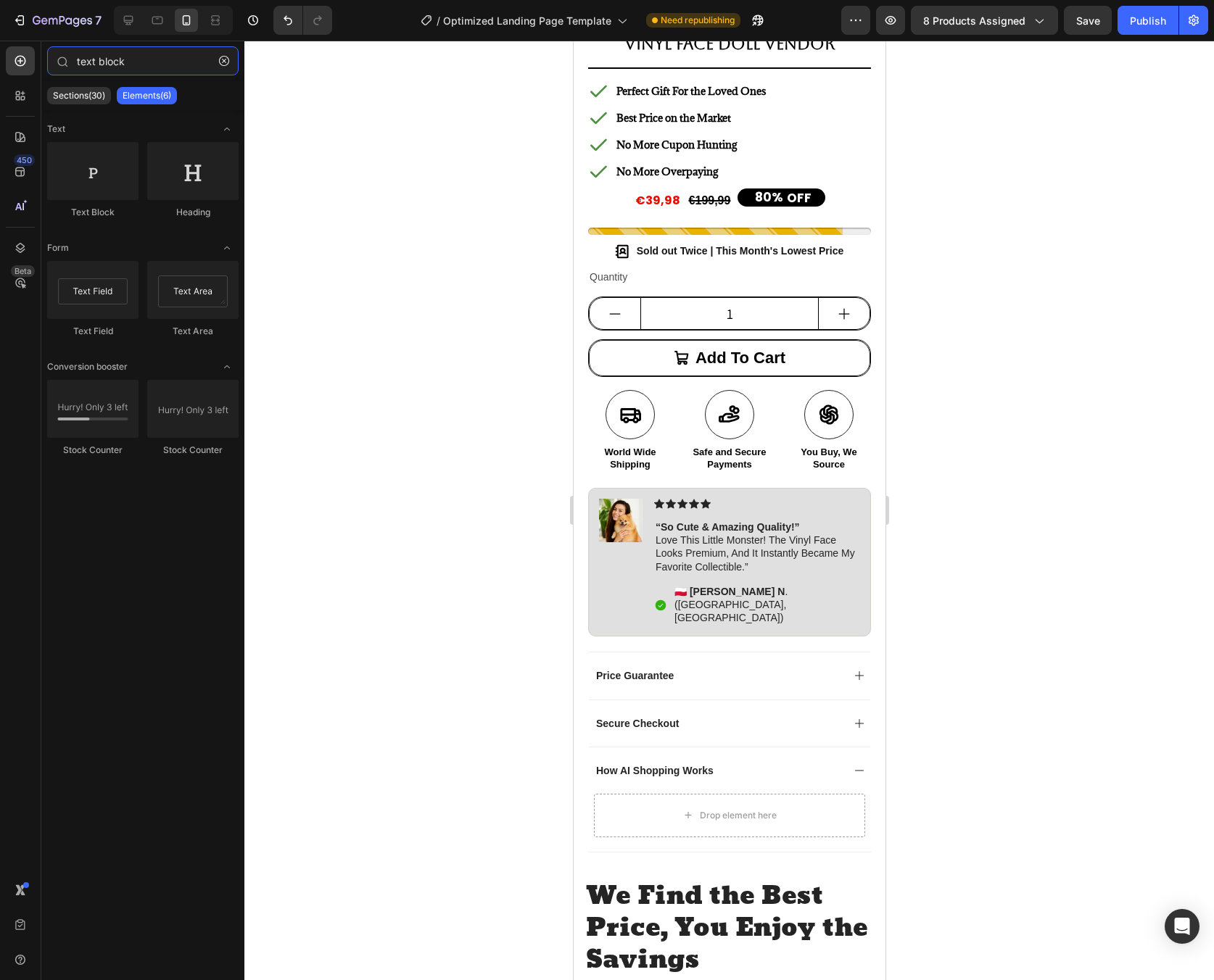
type input "text block"
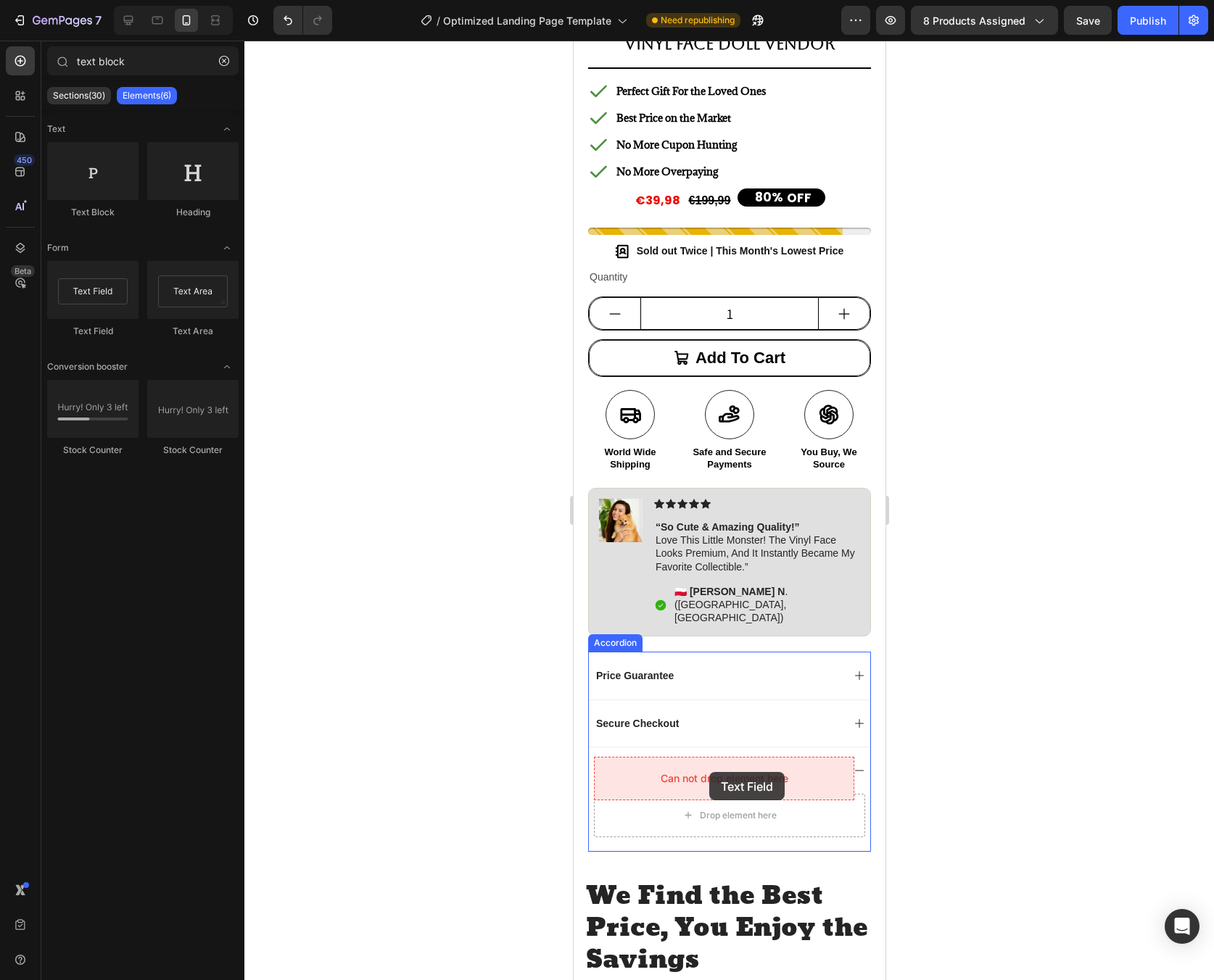
drag, startPoint x: 1008, startPoint y: 587, endPoint x: 709, endPoint y: 771, distance: 351.1
drag, startPoint x: 745, startPoint y: 349, endPoint x: 702, endPoint y: 772, distance: 425.2
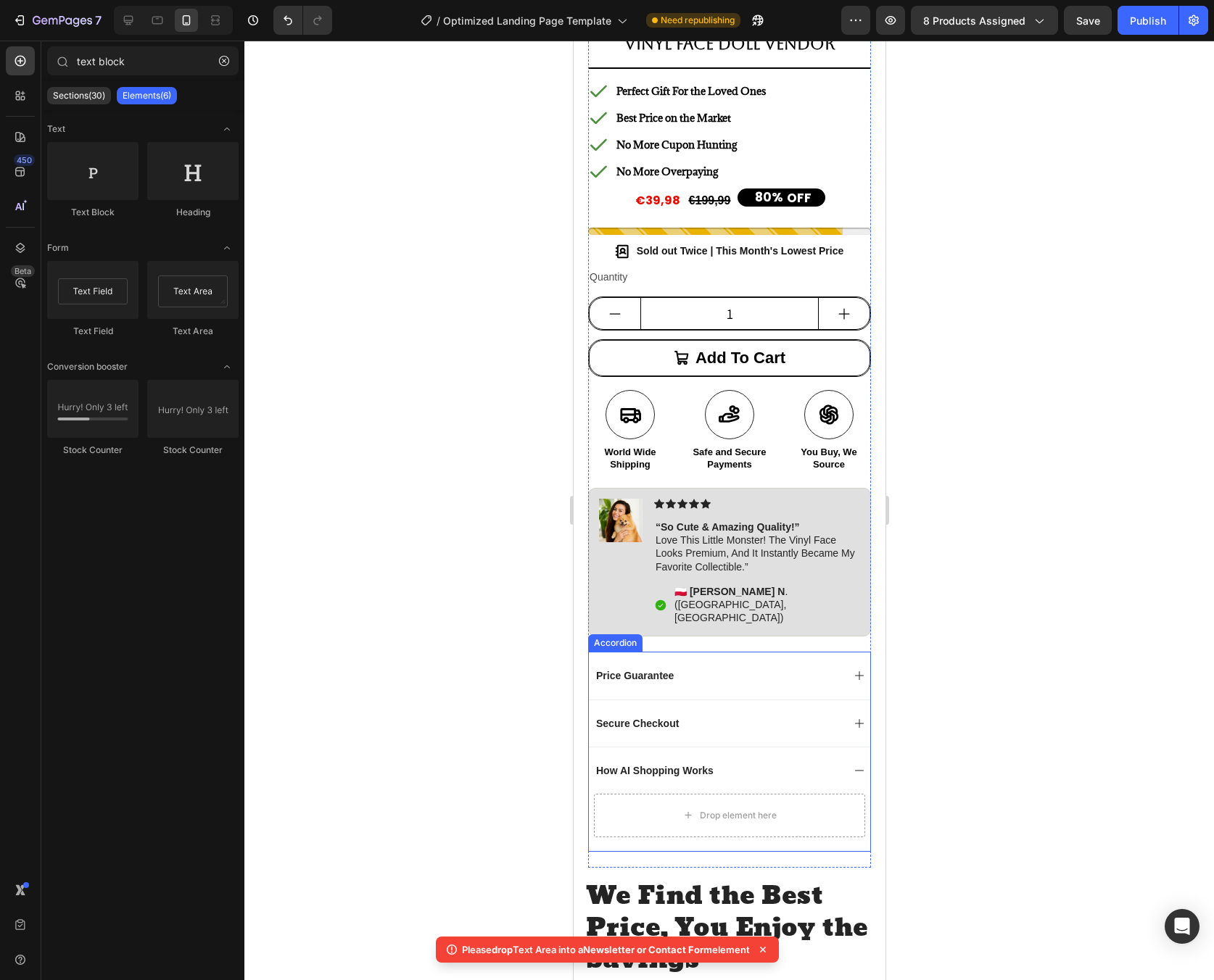
click at [782, 700] on div "Secure Checkout" at bounding box center [729, 723] width 281 height 47
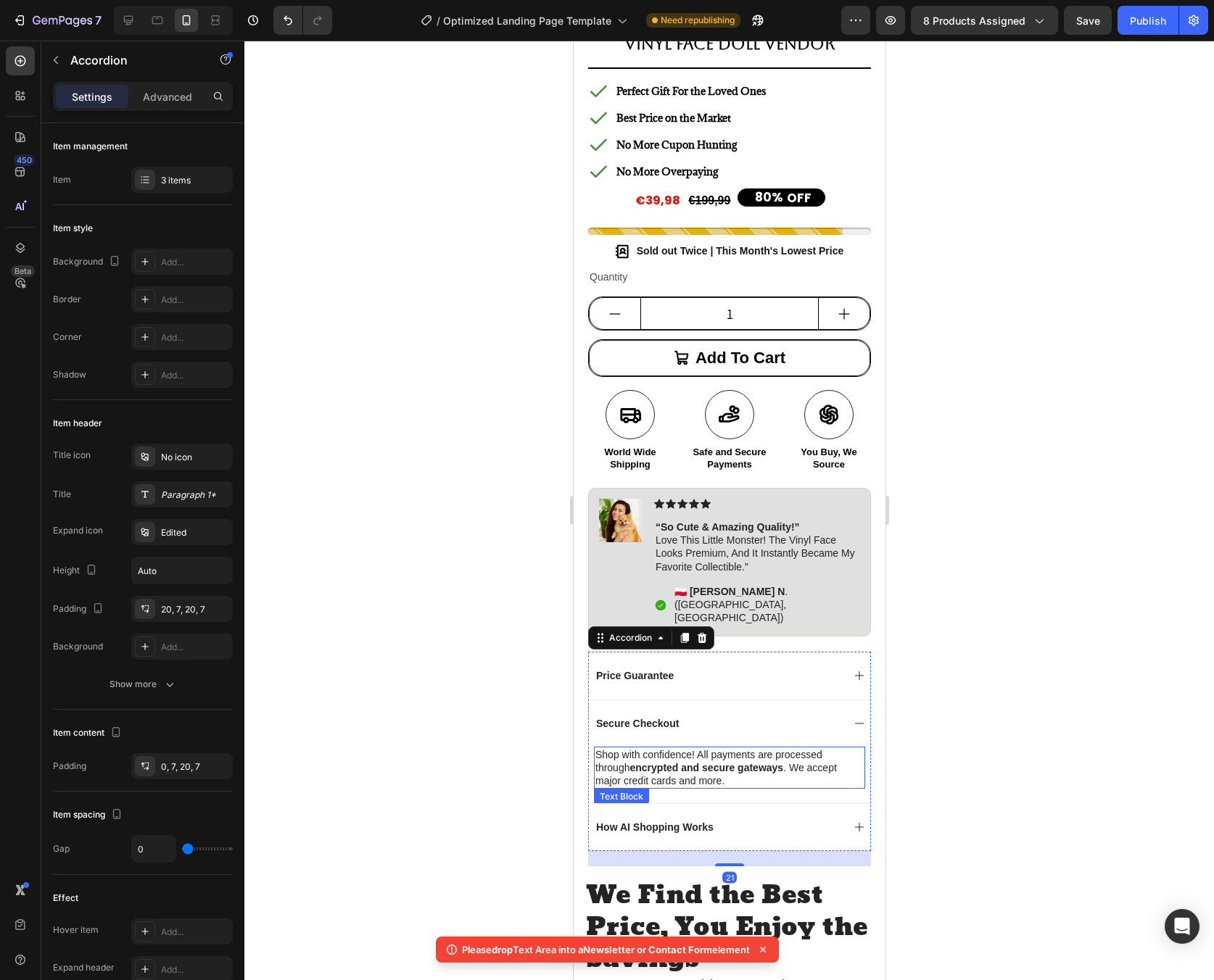
click at [776, 762] on strong "encrypted and secure gateways" at bounding box center [705, 768] width 154 height 12
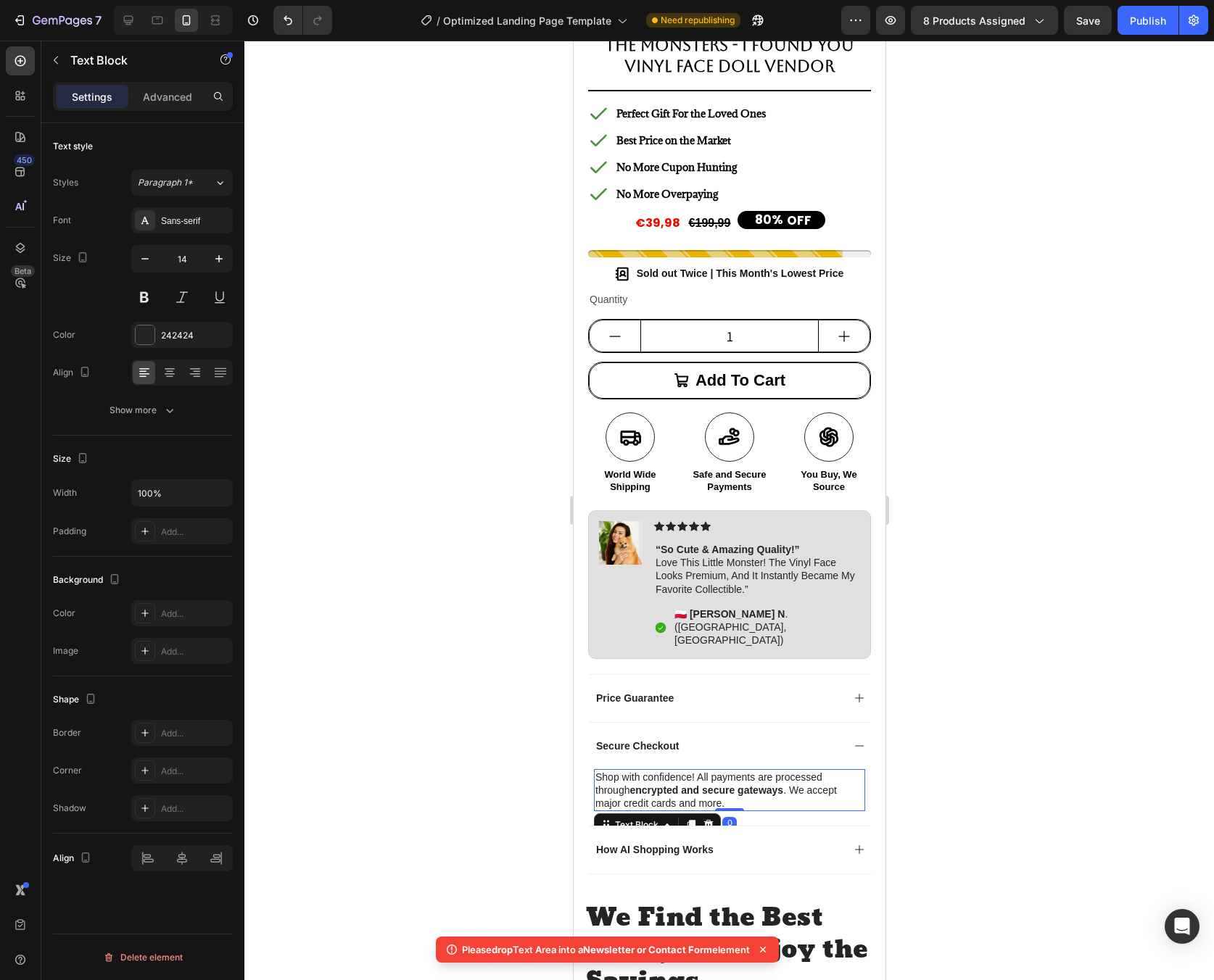
scroll to position [472, 0]
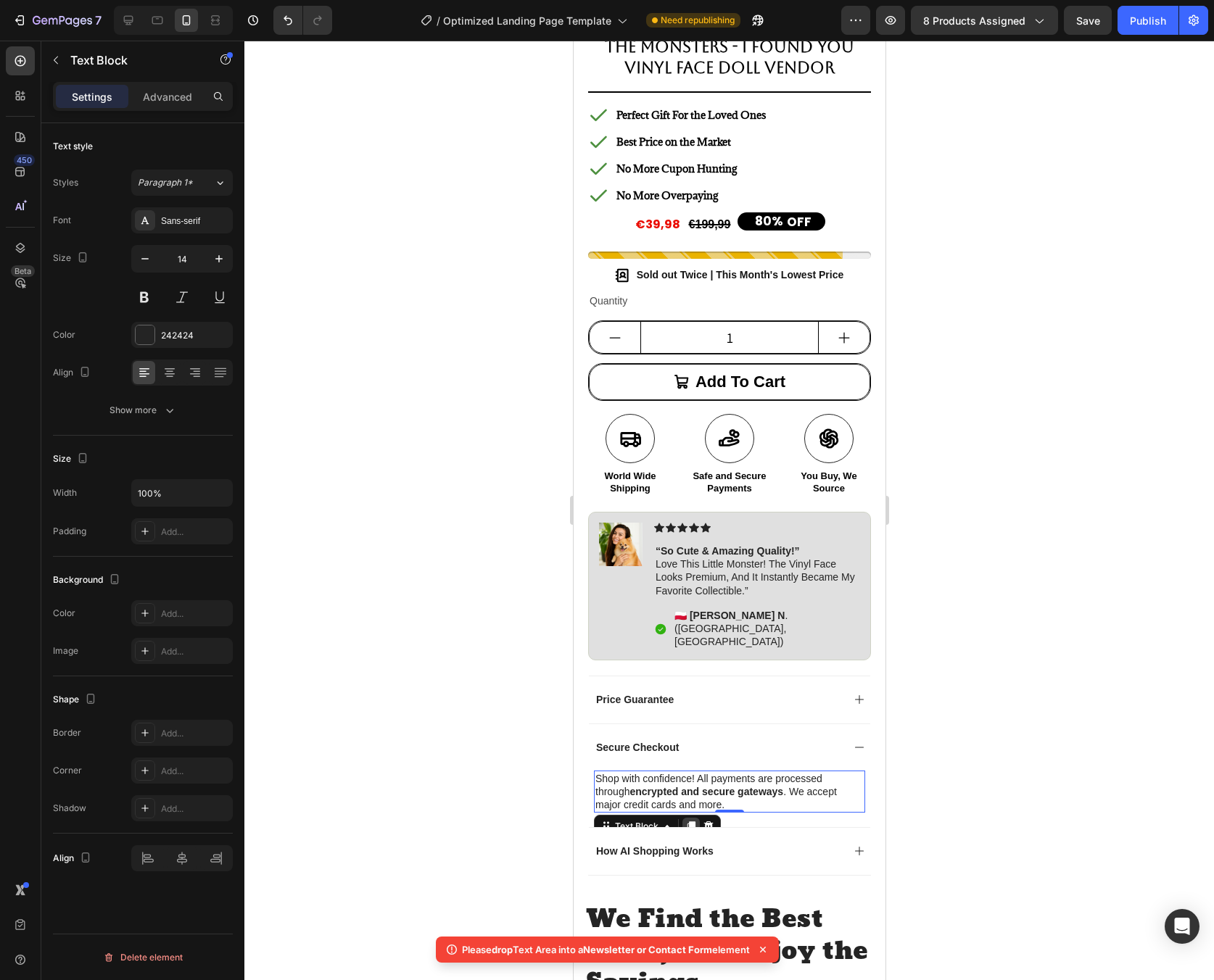
click at [693, 822] on icon at bounding box center [691, 827] width 8 height 10
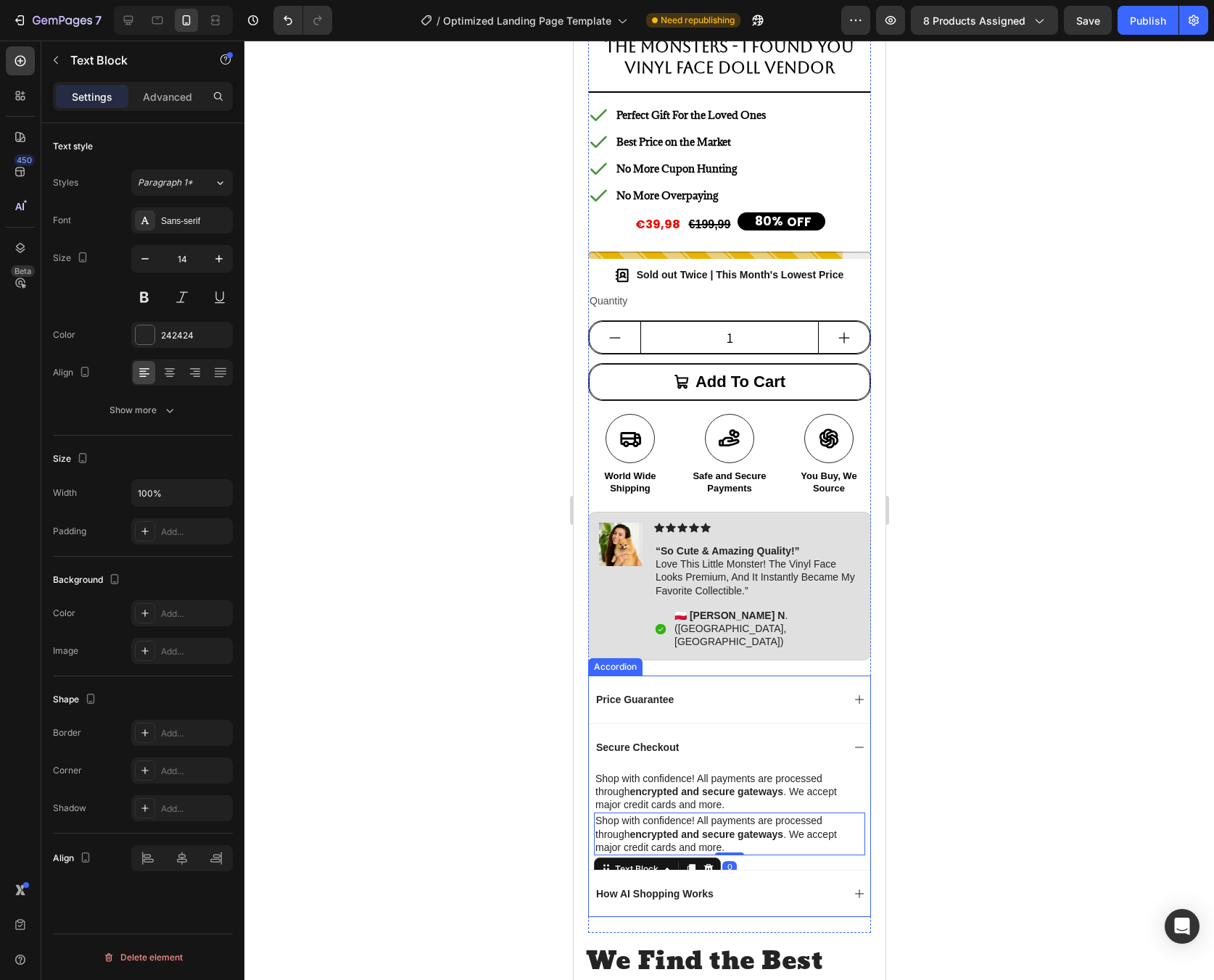
click at [853, 888] on icon at bounding box center [859, 894] width 12 height 12
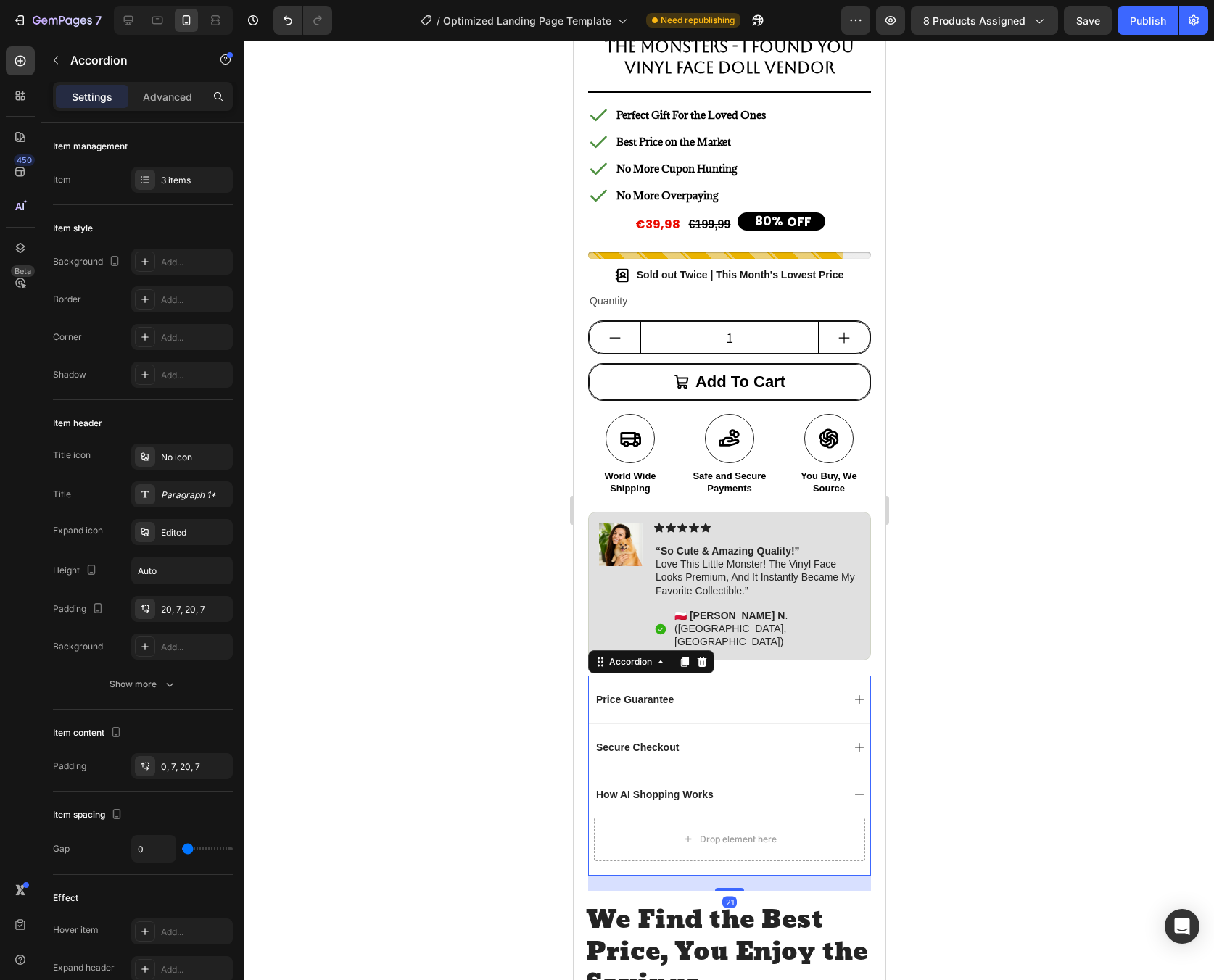
click at [853, 742] on icon at bounding box center [859, 747] width 12 height 12
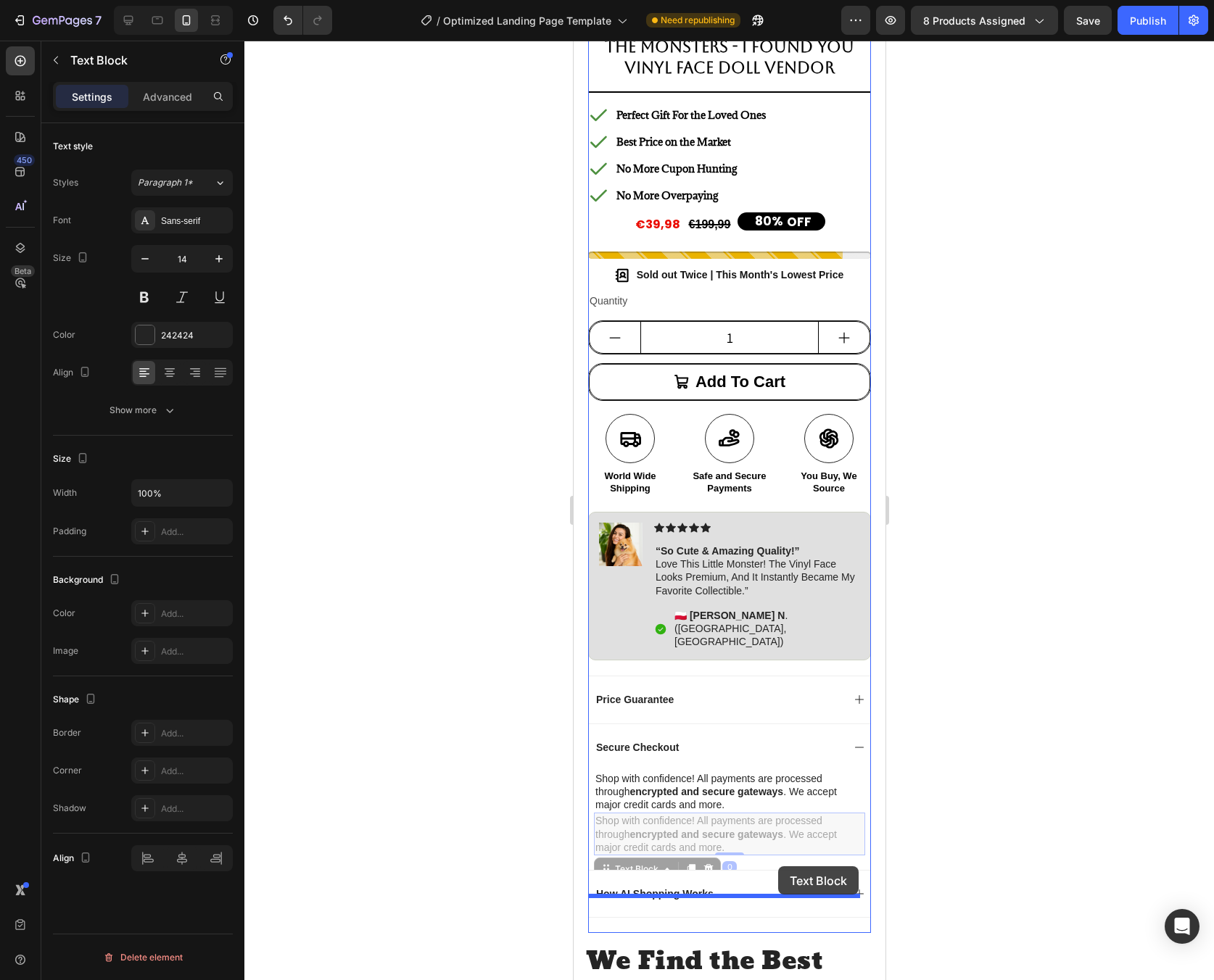
drag, startPoint x: 734, startPoint y: 801, endPoint x: 777, endPoint y: 867, distance: 78.8
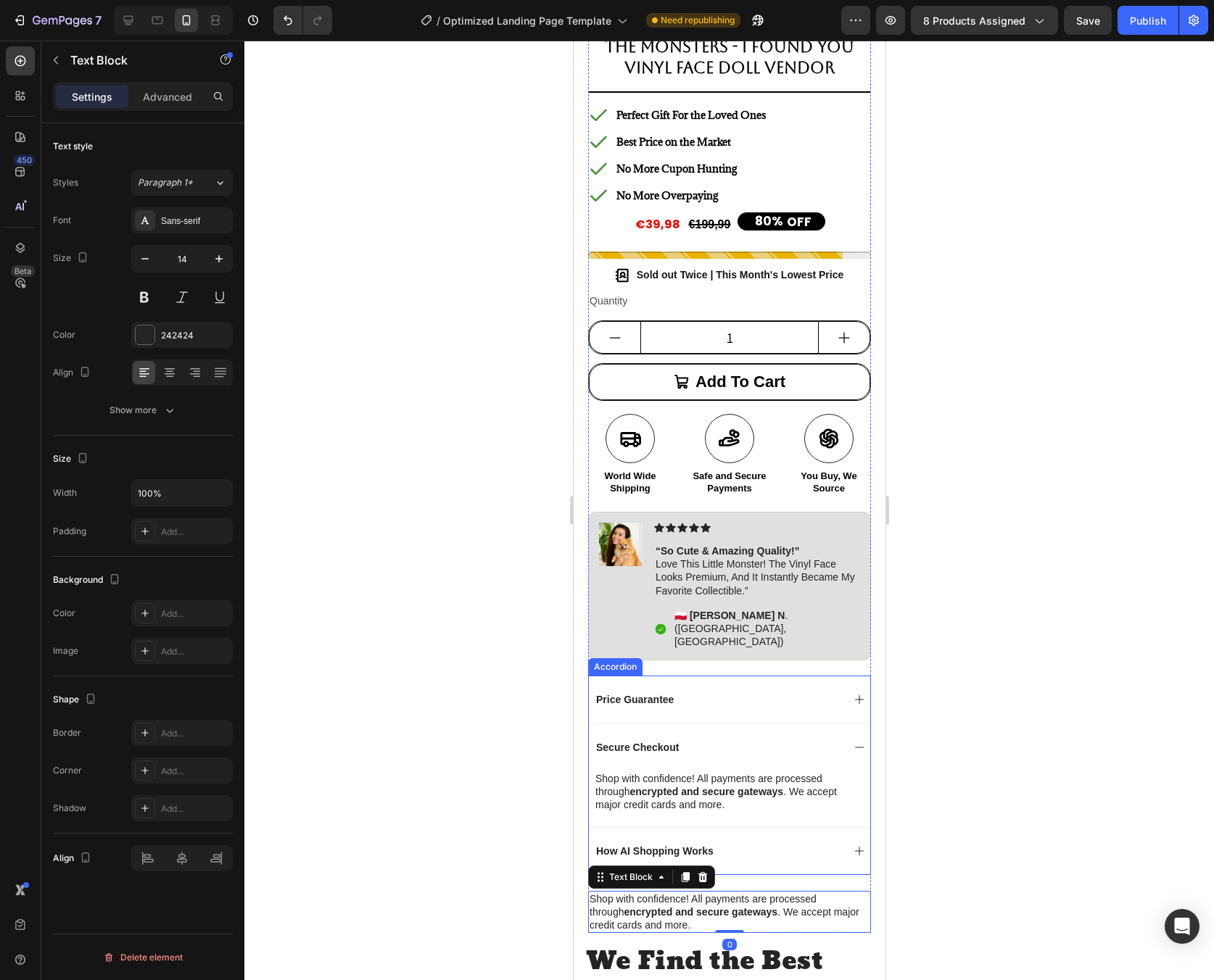
click at [853, 845] on icon at bounding box center [859, 851] width 12 height 12
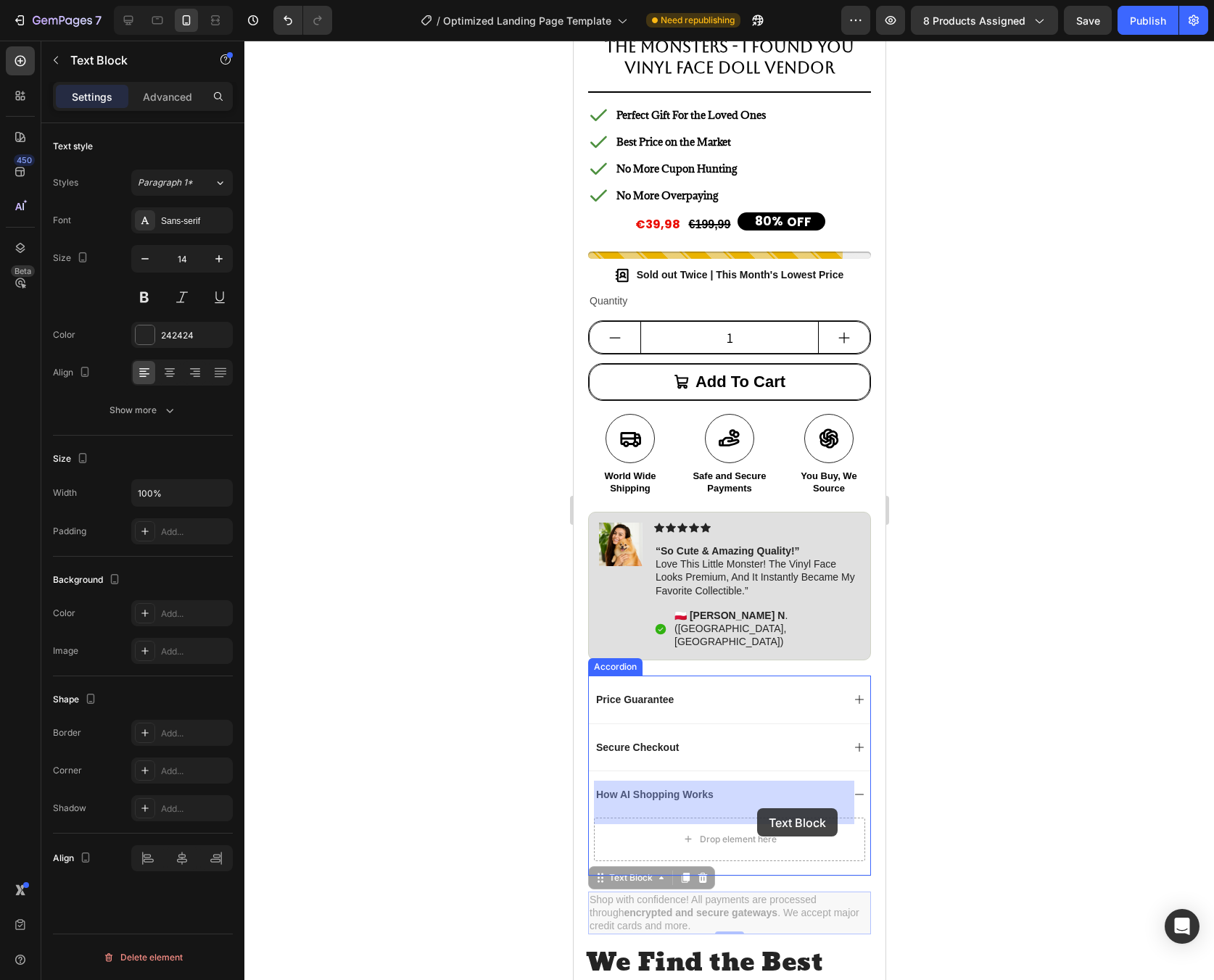
drag, startPoint x: 763, startPoint y: 876, endPoint x: 757, endPoint y: 808, distance: 68.3
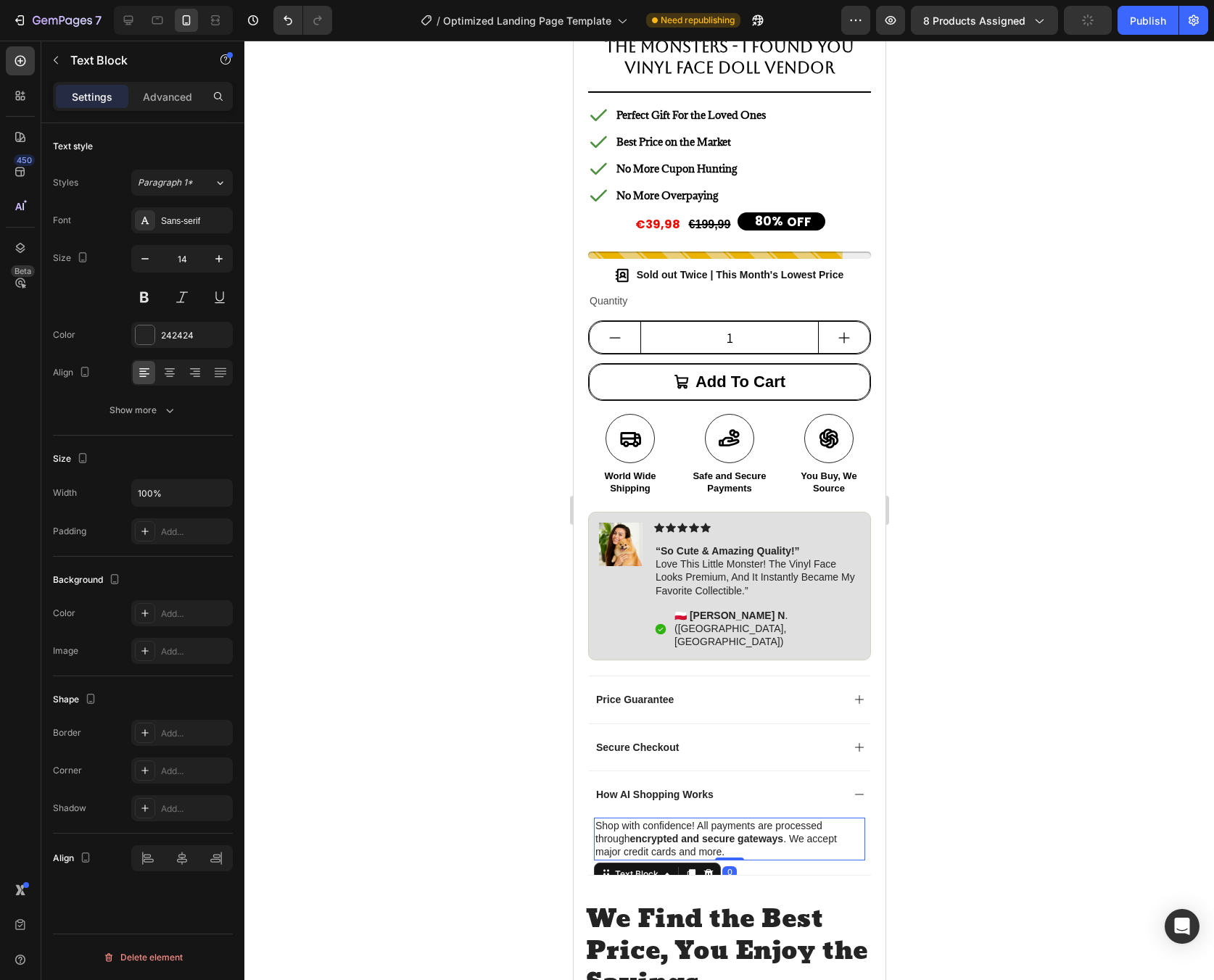
click at [923, 828] on div at bounding box center [729, 510] width 970 height 940
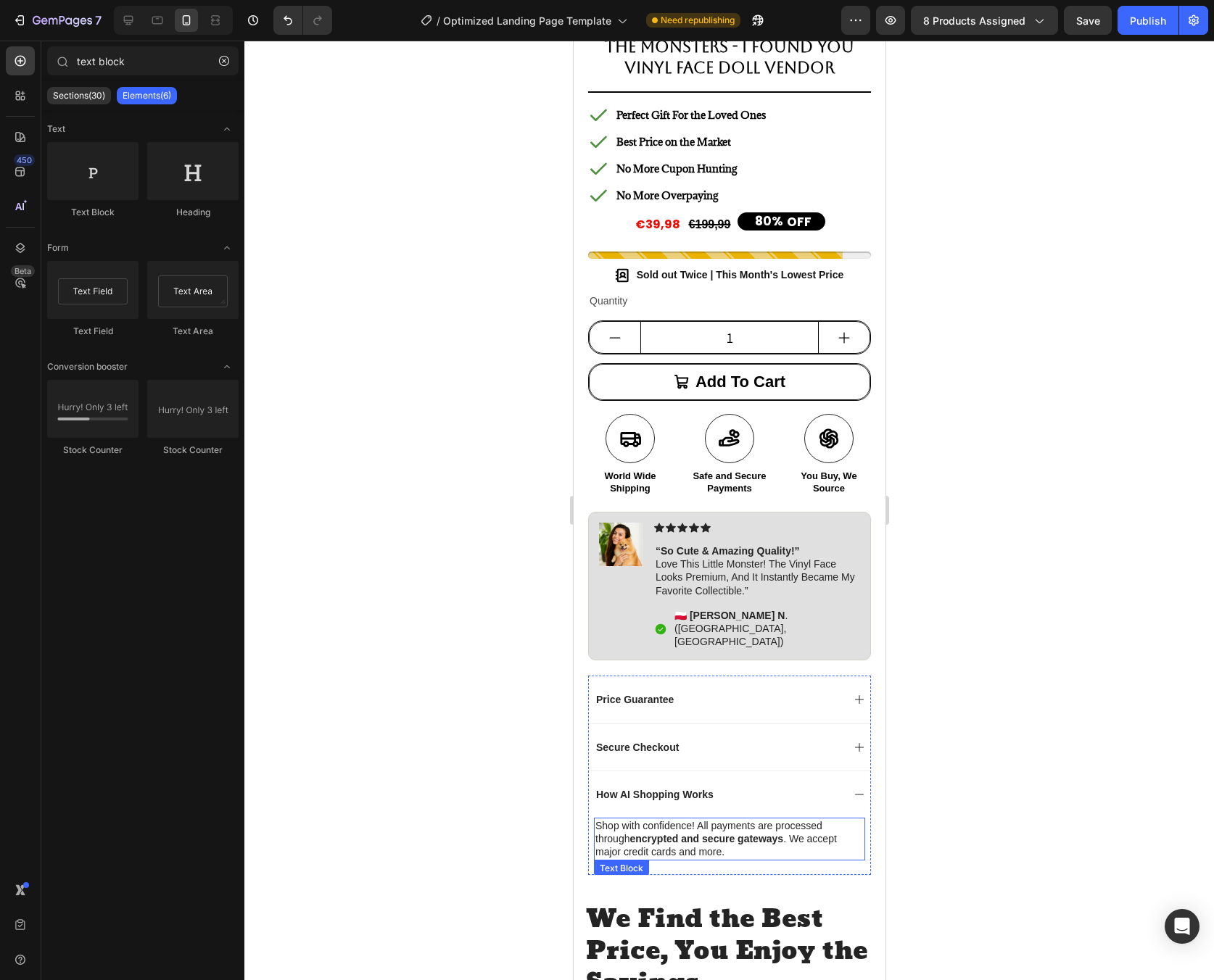
click at [697, 819] on p "Shop with confidence! All payments are processed through encrypted and secure g…" at bounding box center [729, 839] width 268 height 39
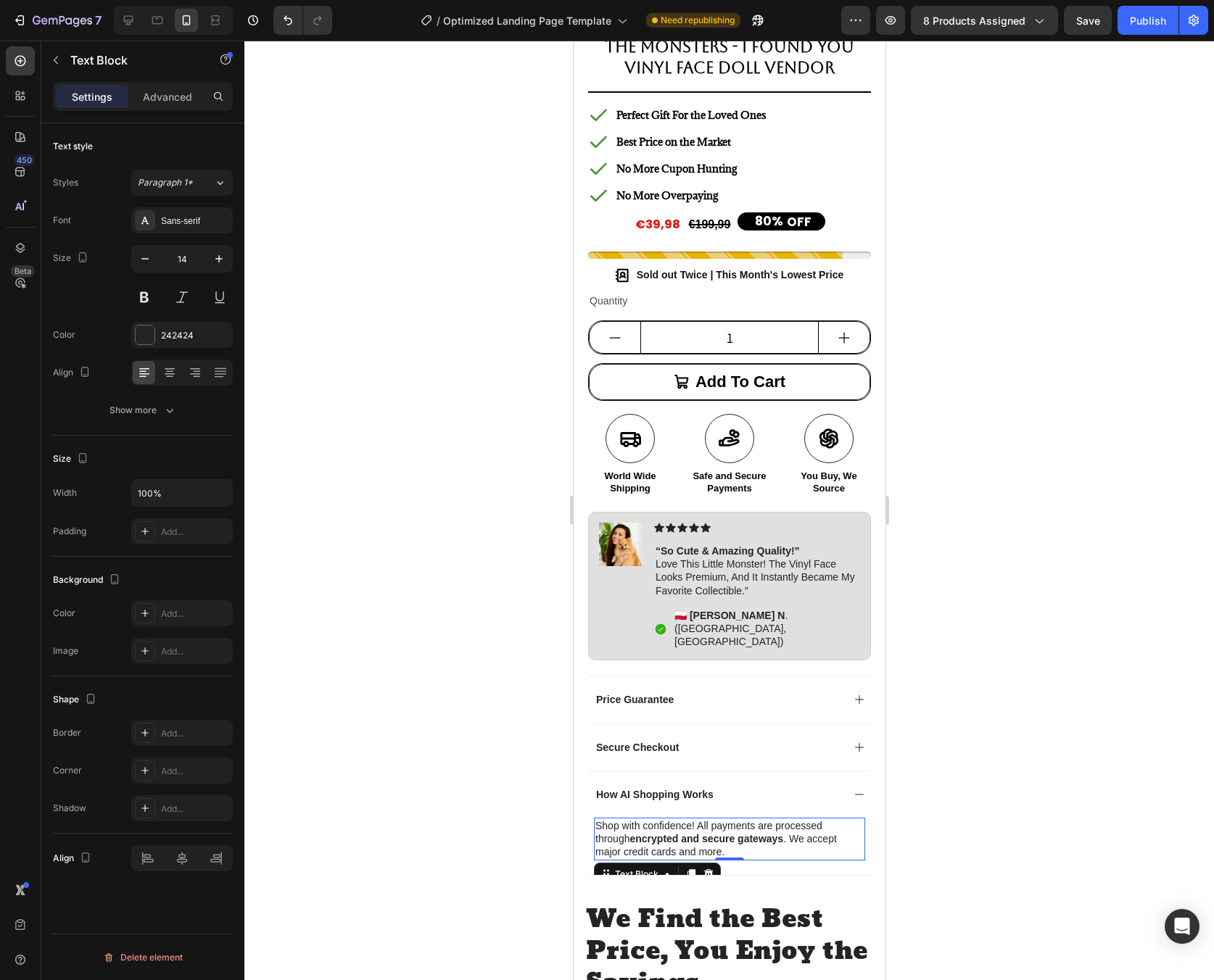
click at [697, 819] on p "Shop with confidence! All payments are processed through encrypted and secure g…" at bounding box center [729, 839] width 268 height 39
click at [1045, 781] on div at bounding box center [729, 510] width 970 height 940
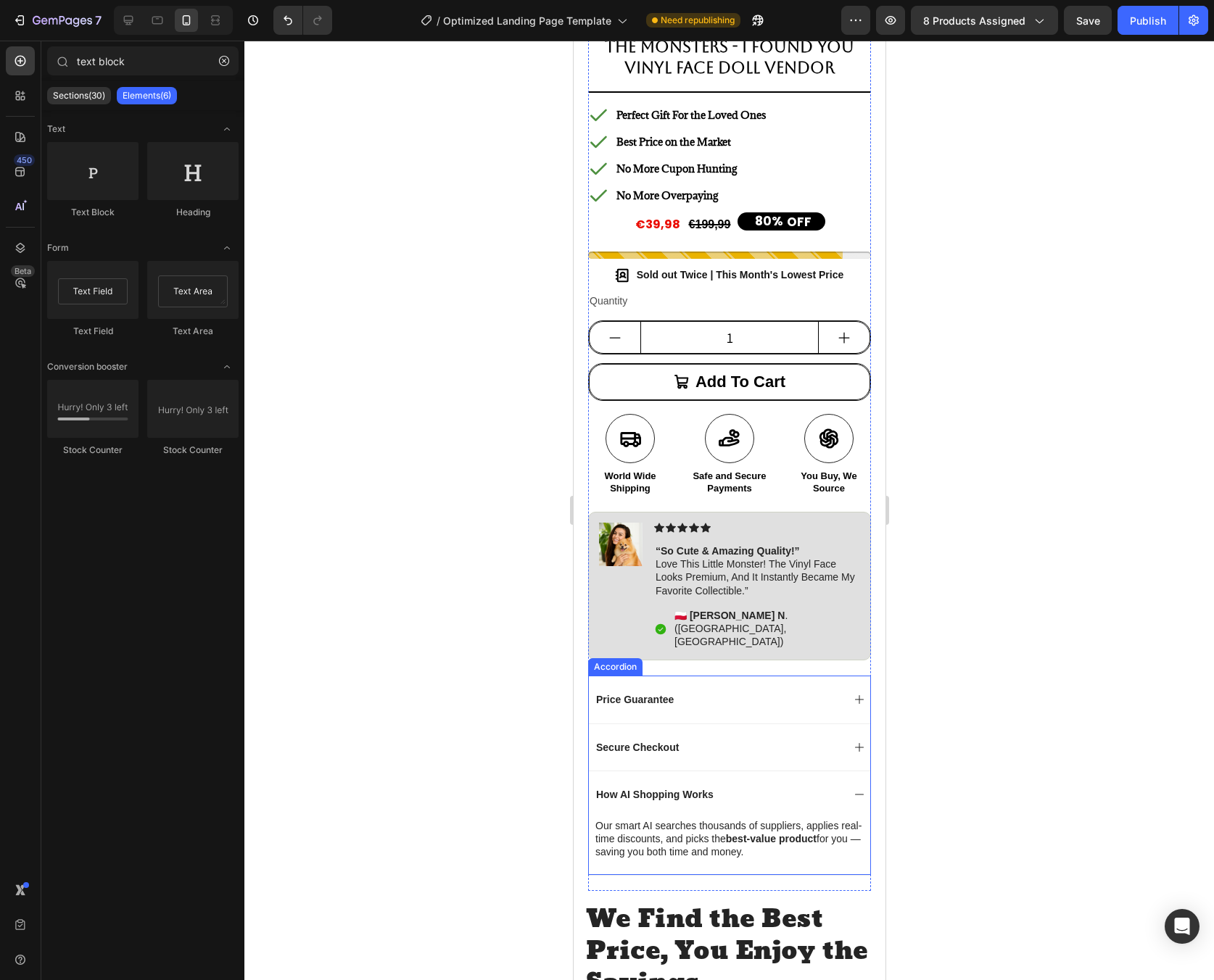
click at [854, 770] on div "How AI Shopping Works" at bounding box center [729, 793] width 281 height 47
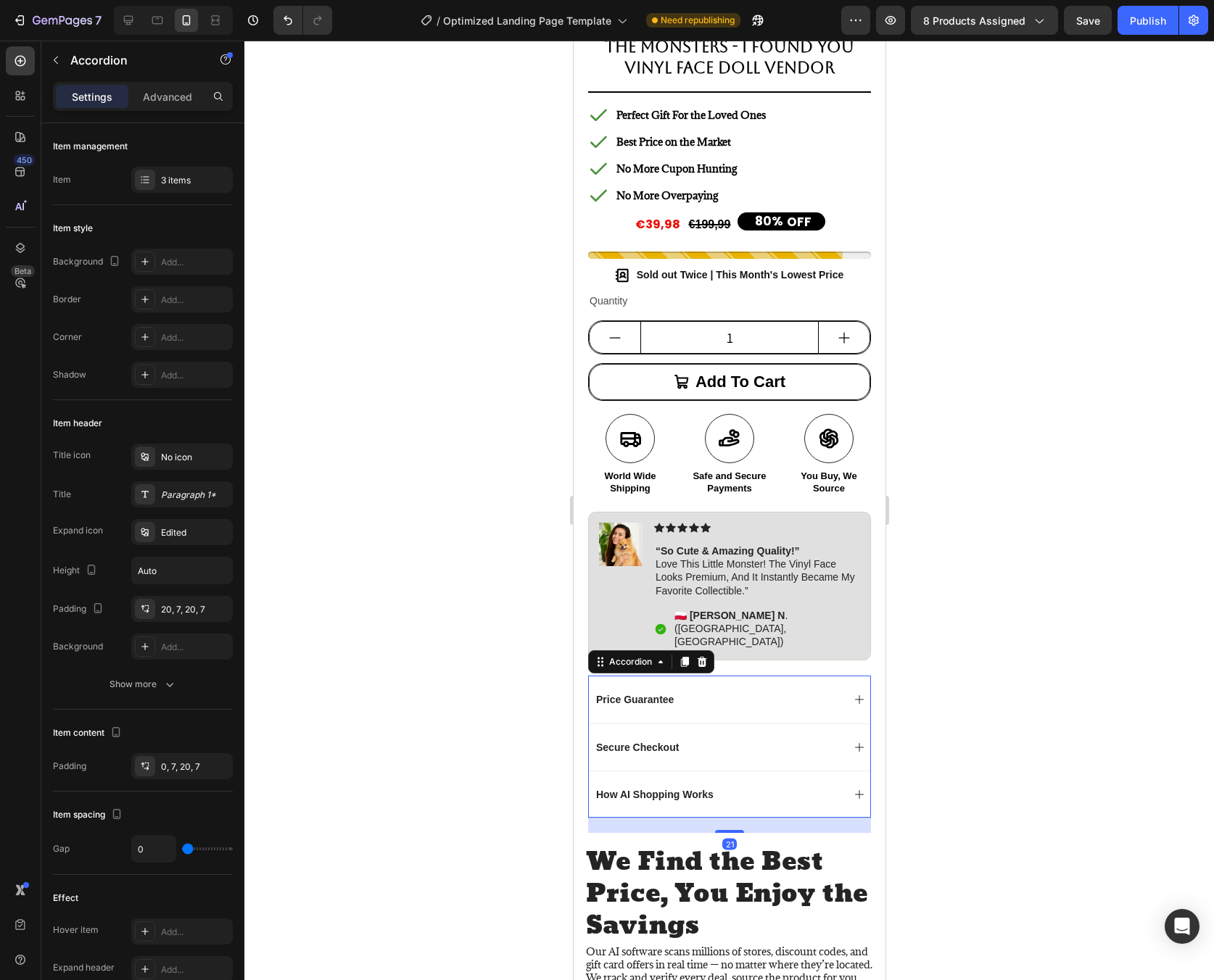
click at [1002, 692] on div at bounding box center [729, 510] width 970 height 940
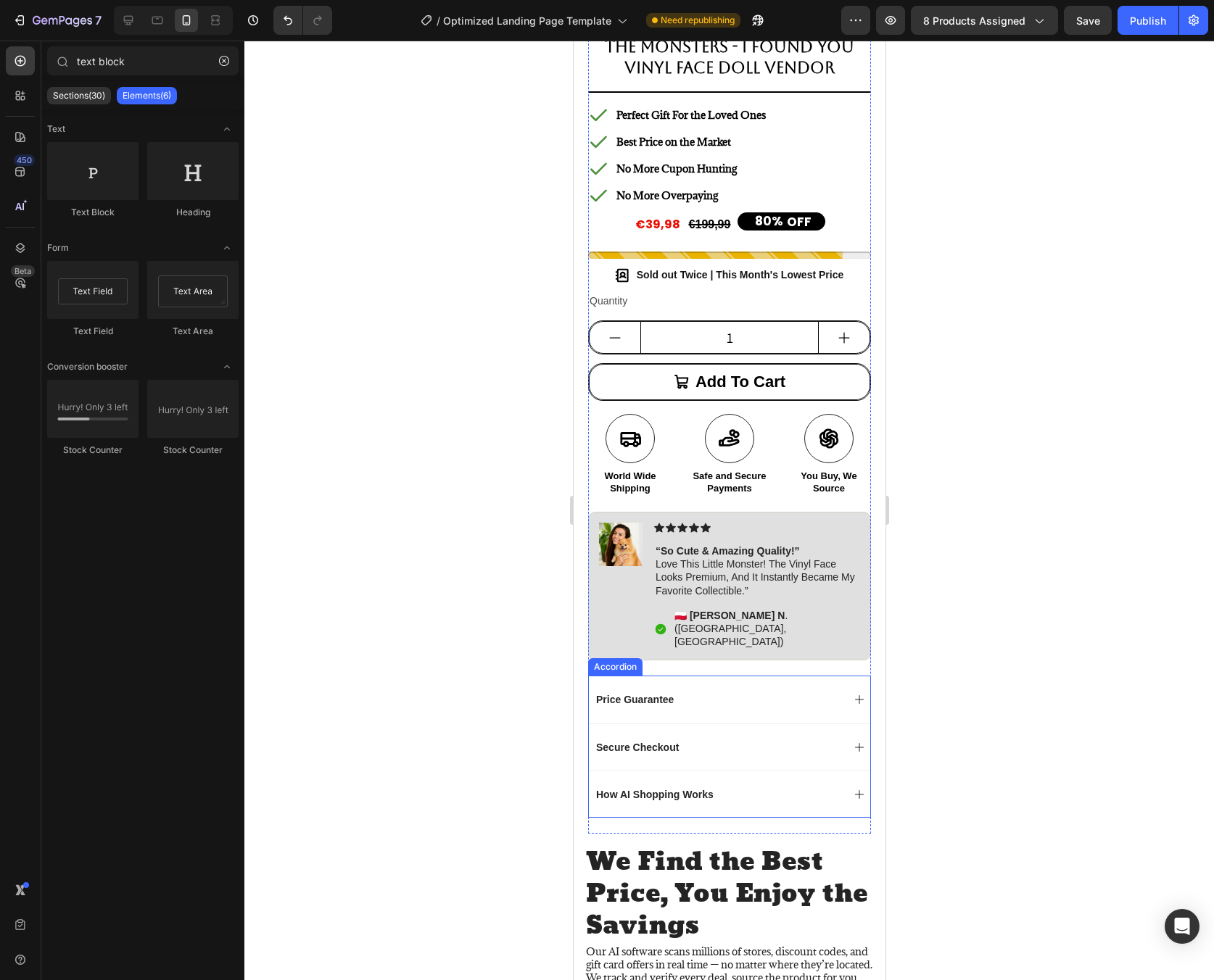
click at [778, 677] on div "Price Guarantee" at bounding box center [729, 699] width 281 height 47
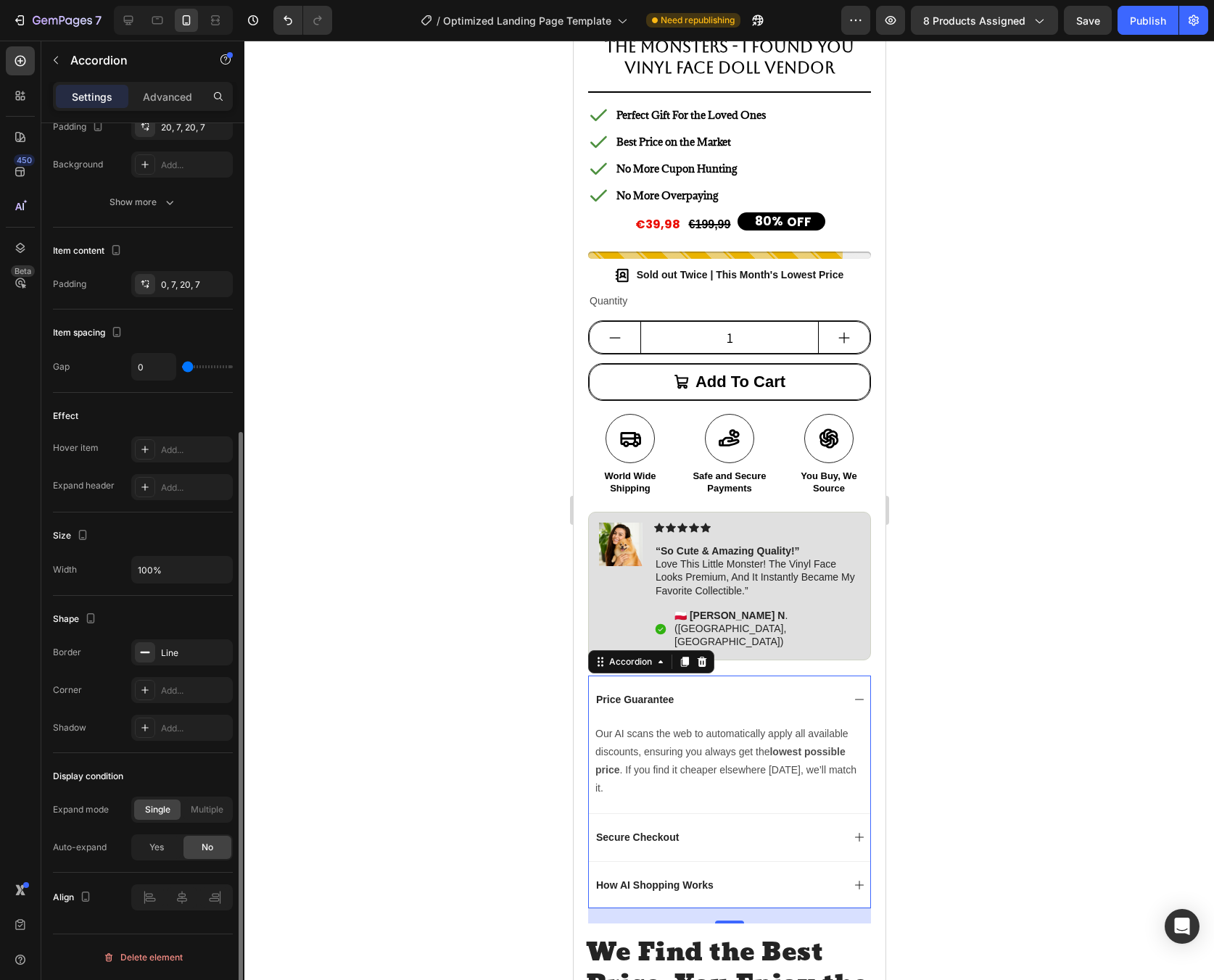
scroll to position [0, 0]
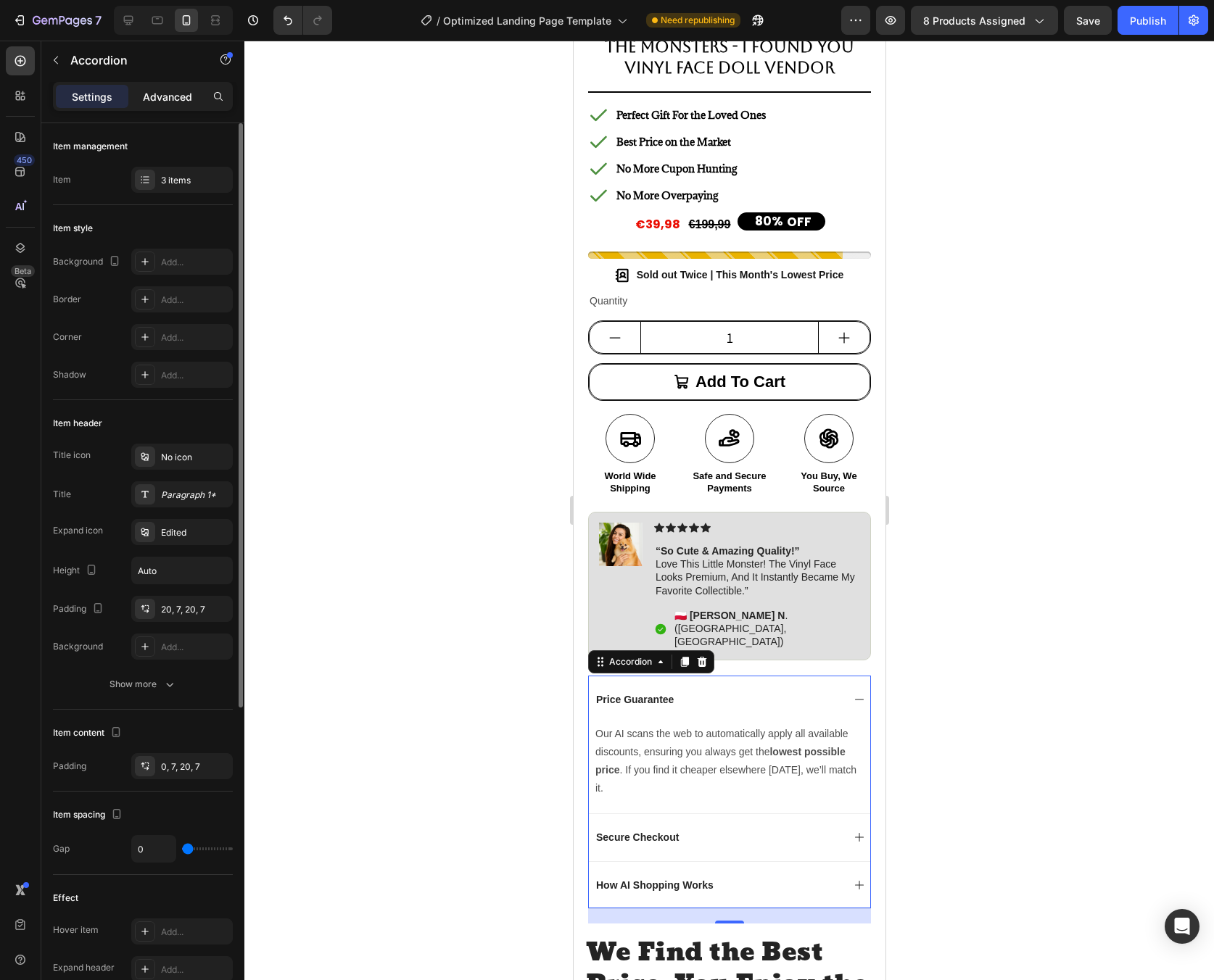
click at [160, 95] on p "Advanced" at bounding box center [168, 96] width 49 height 16
type input "100%"
type input "100"
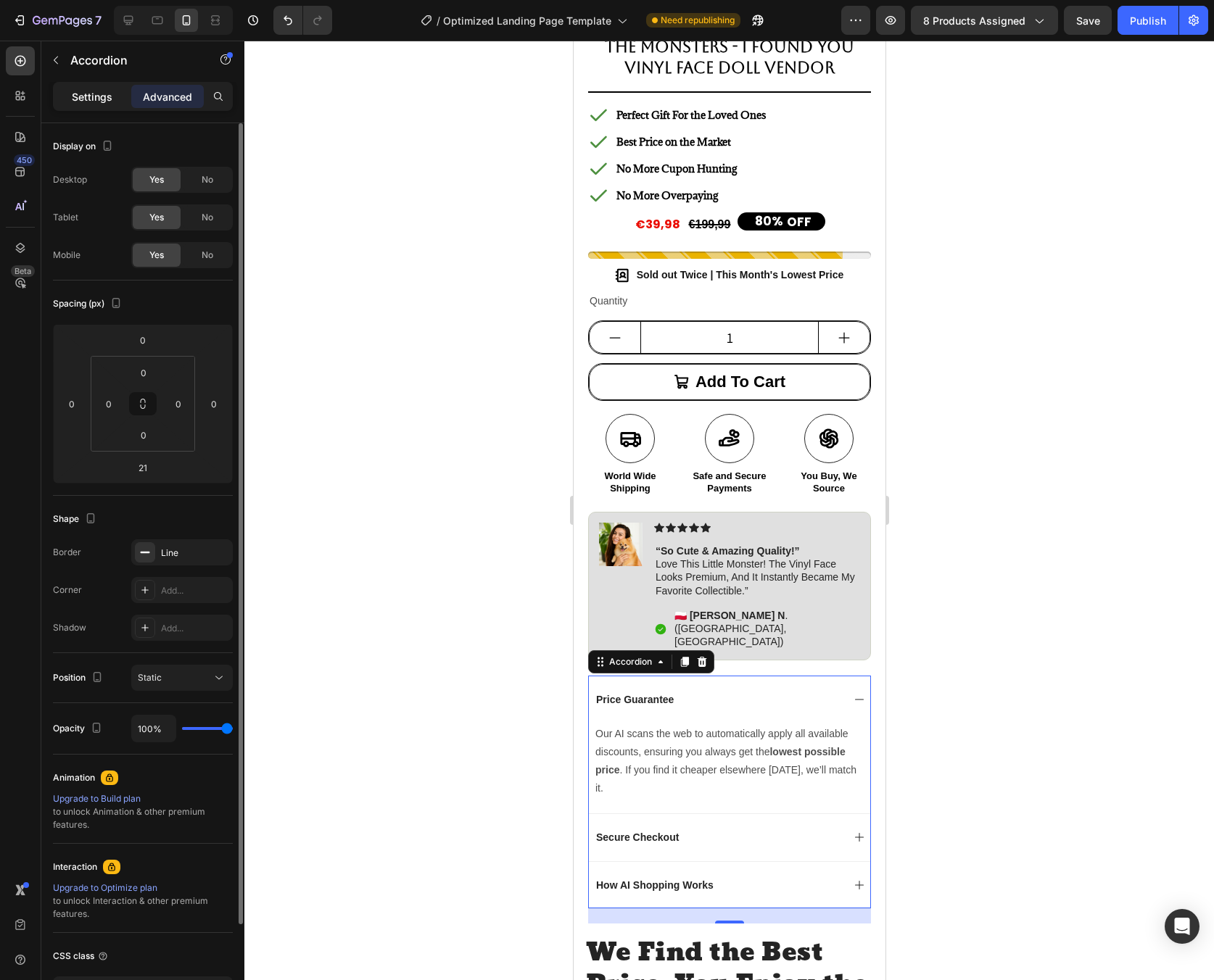
click at [101, 96] on p "Settings" at bounding box center [91, 96] width 40 height 16
type input "0"
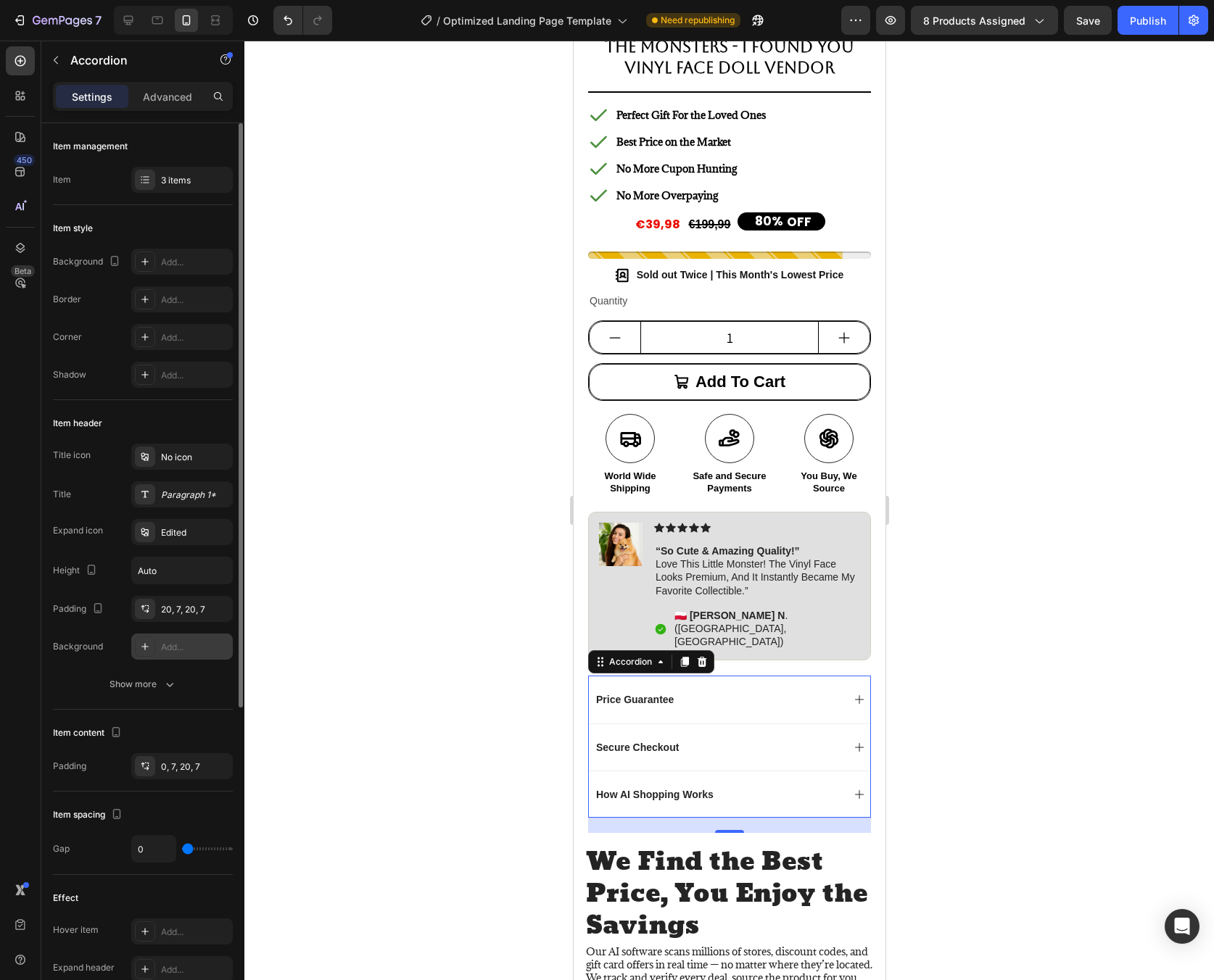
scroll to position [123, 0]
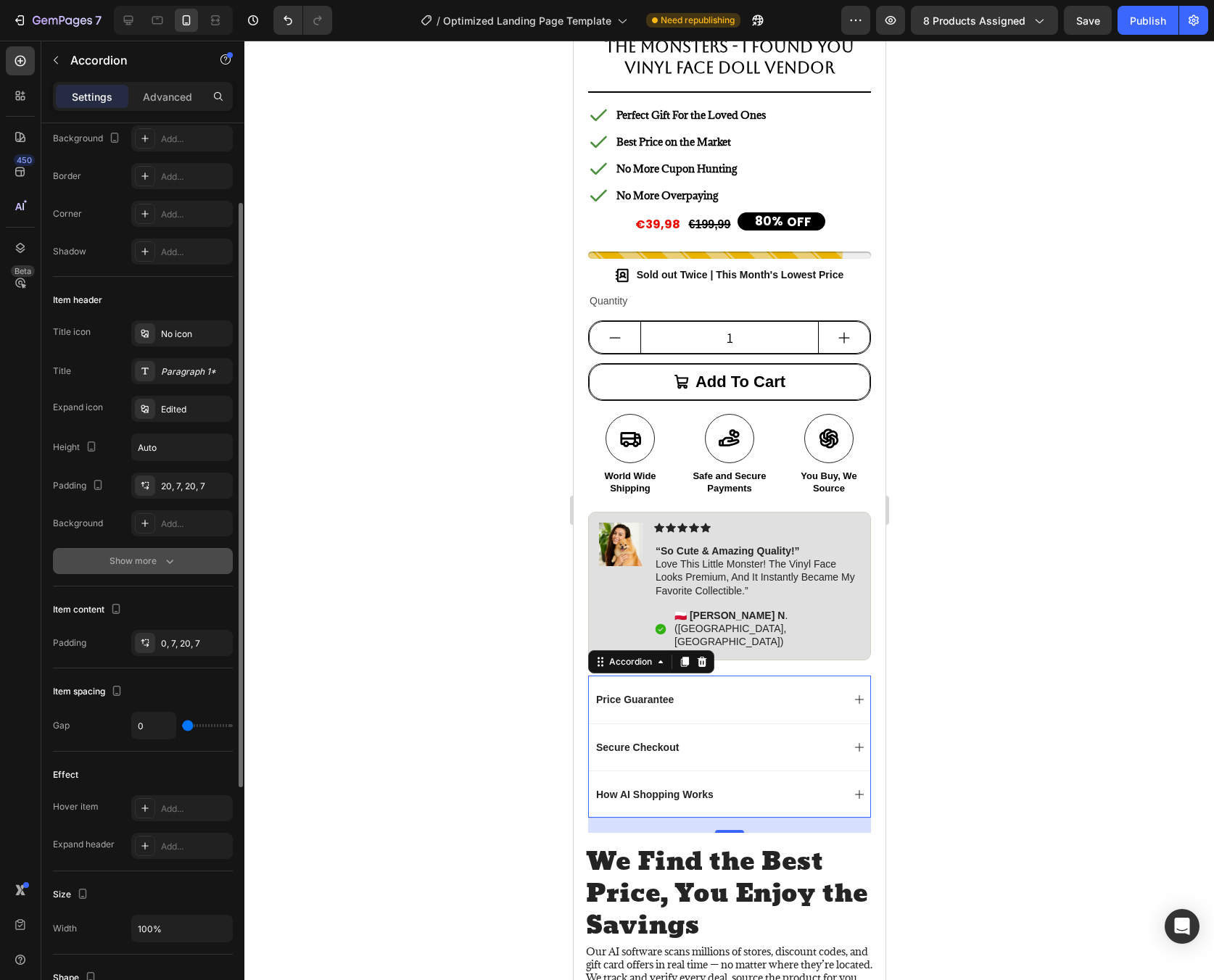
click at [146, 555] on div "Show more" at bounding box center [143, 562] width 67 height 15
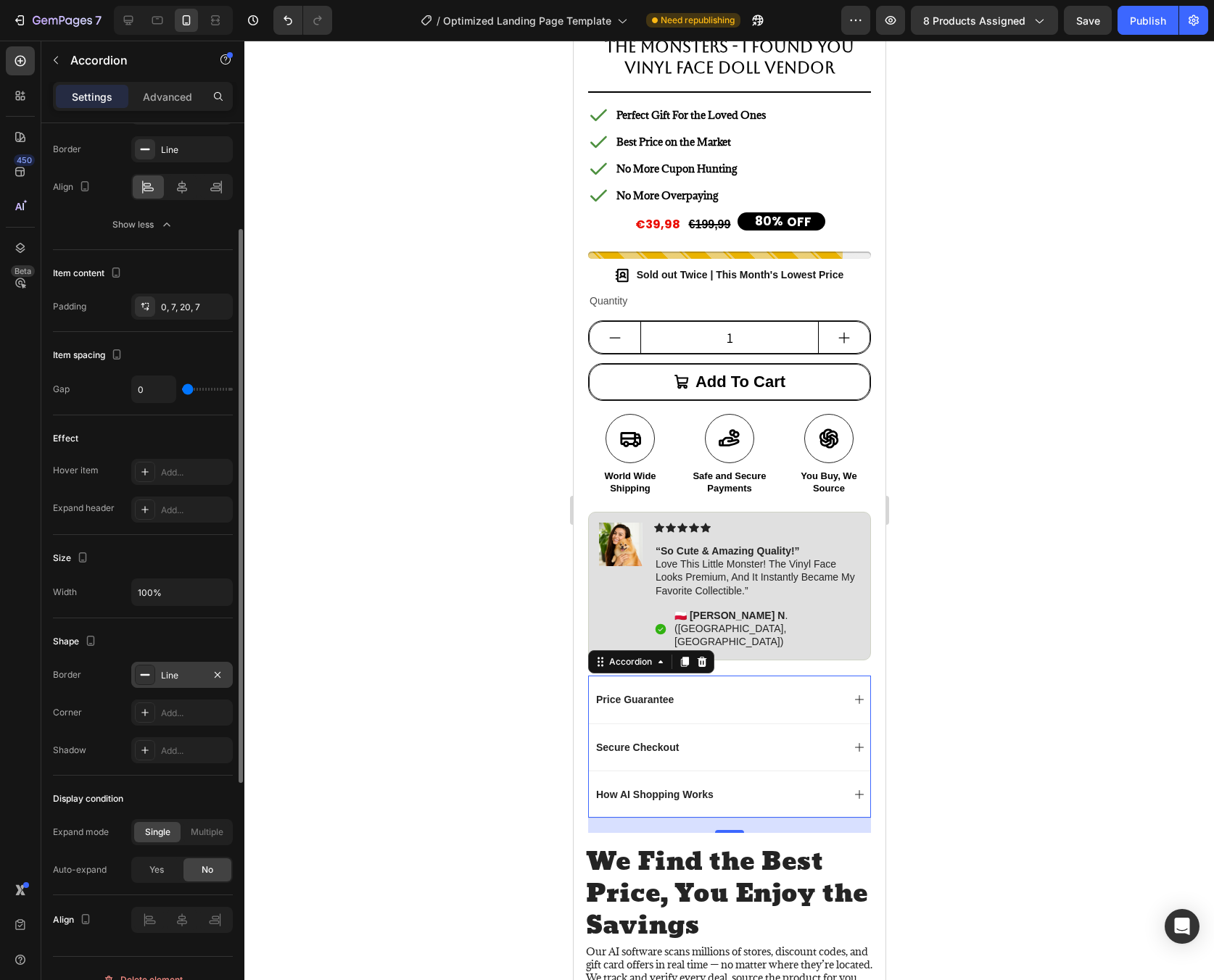
scroll to position [557, 0]
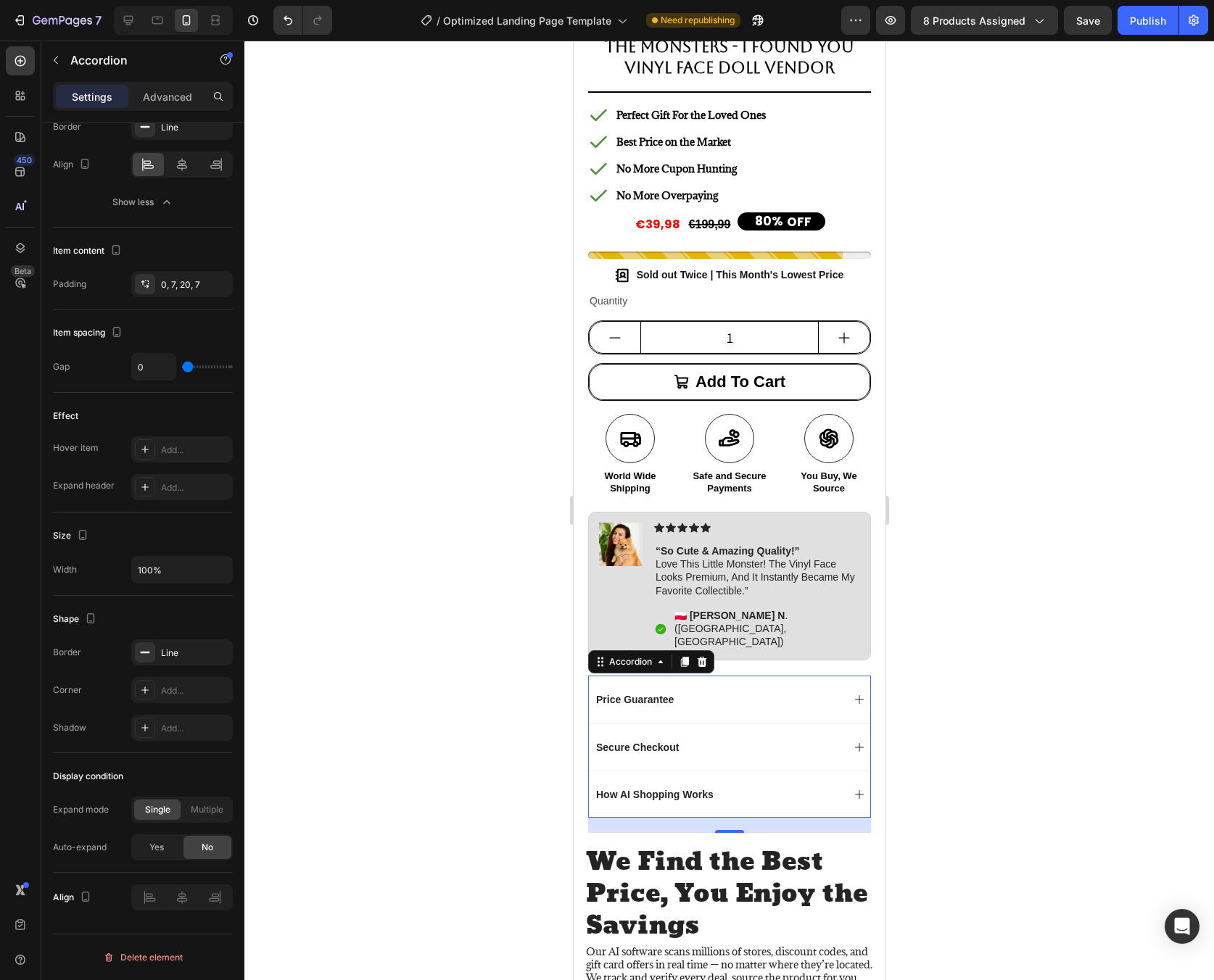
click at [813, 691] on div "Price Guarantee" at bounding box center [717, 699] width 248 height 17
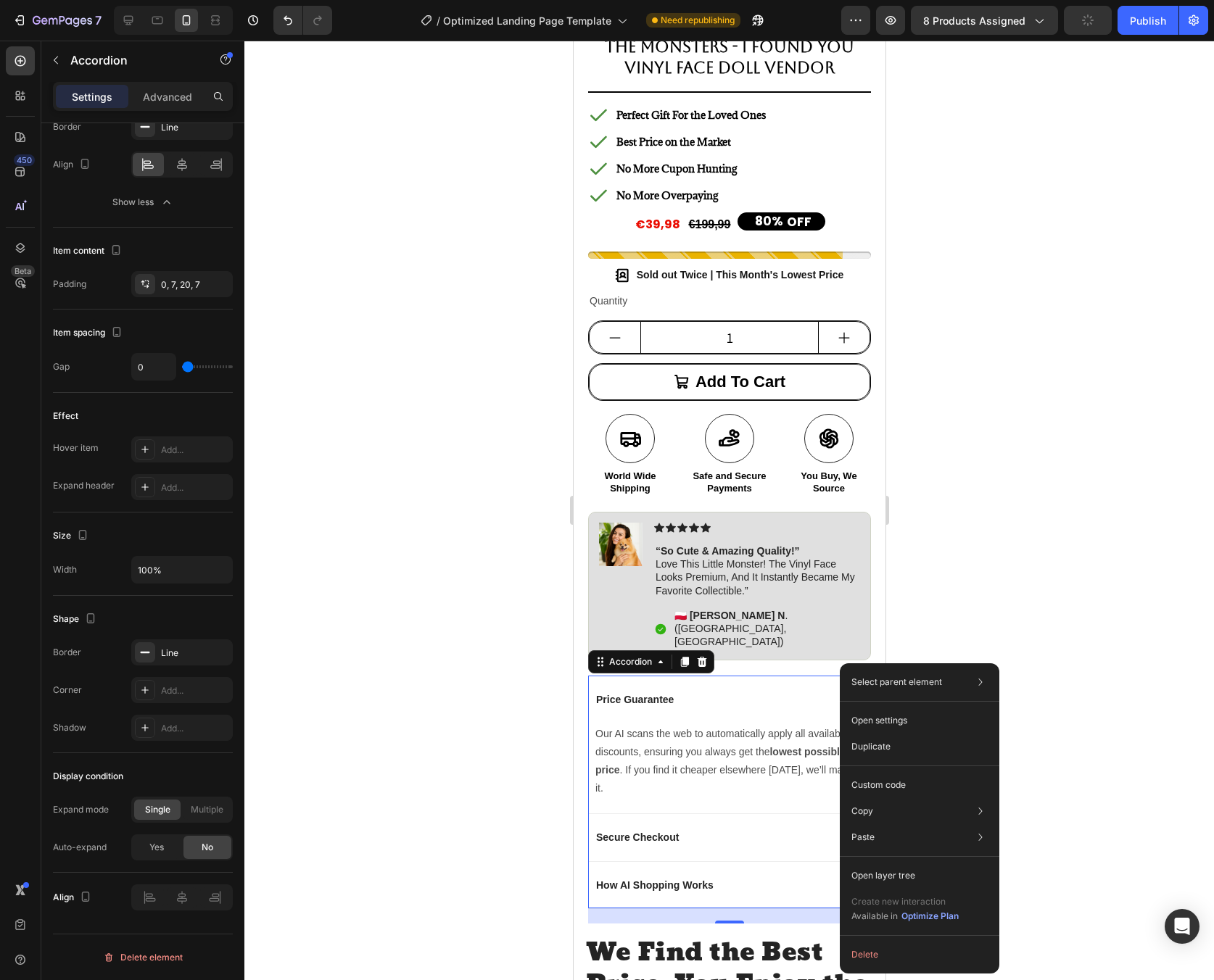
click at [806, 691] on div "Price Guarantee" at bounding box center [717, 699] width 248 height 17
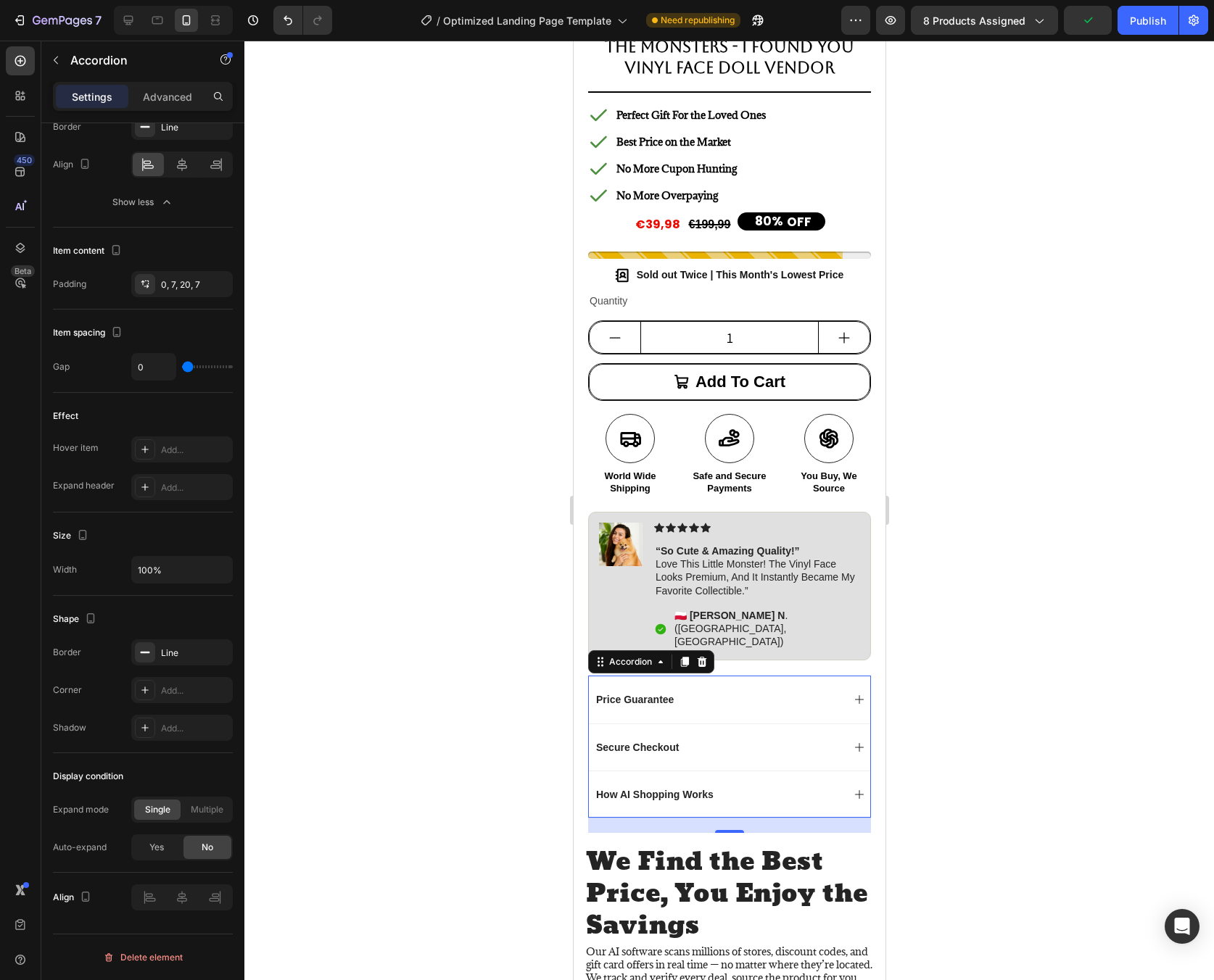
click at [949, 646] on div at bounding box center [729, 510] width 970 height 940
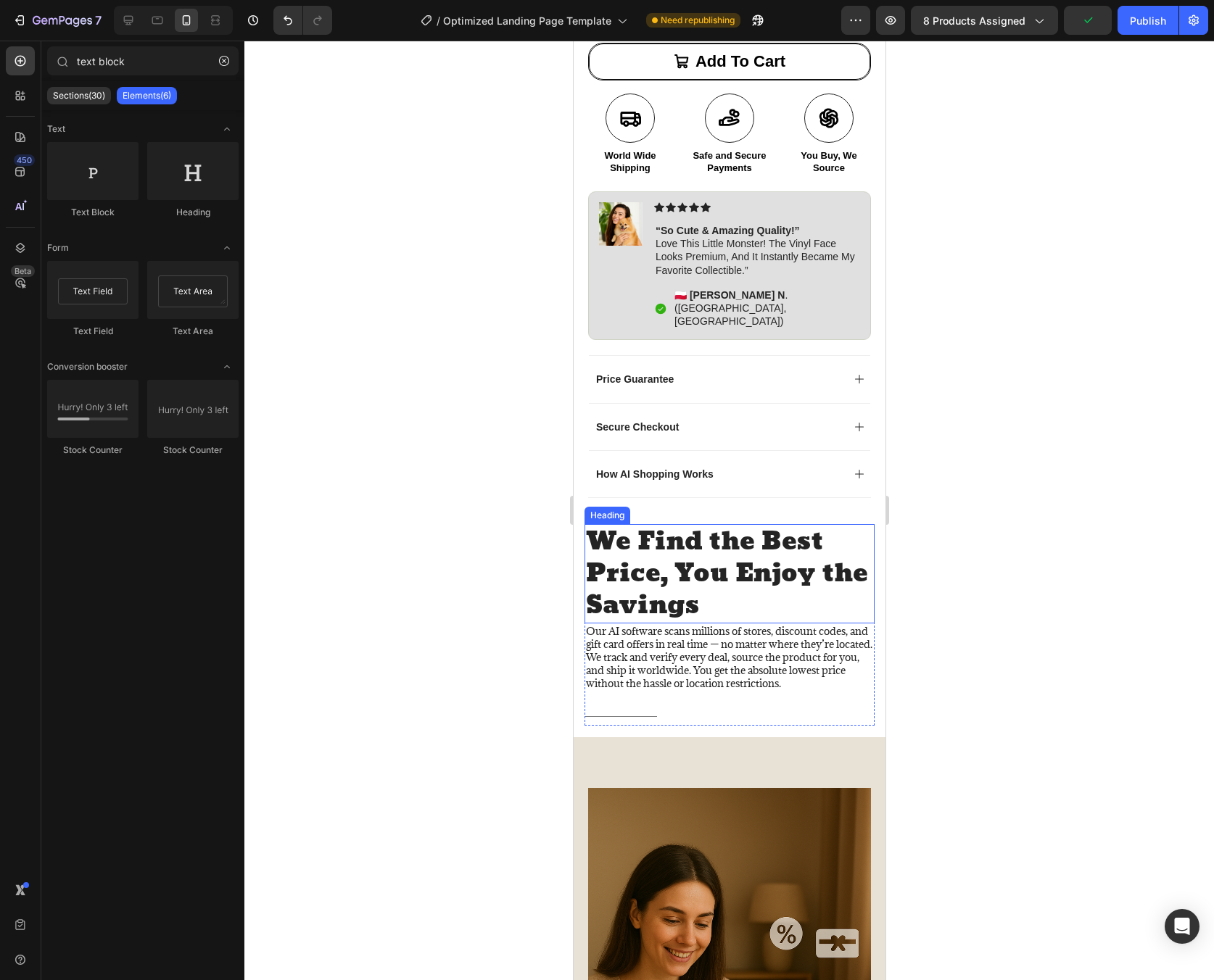
scroll to position [835, 0]
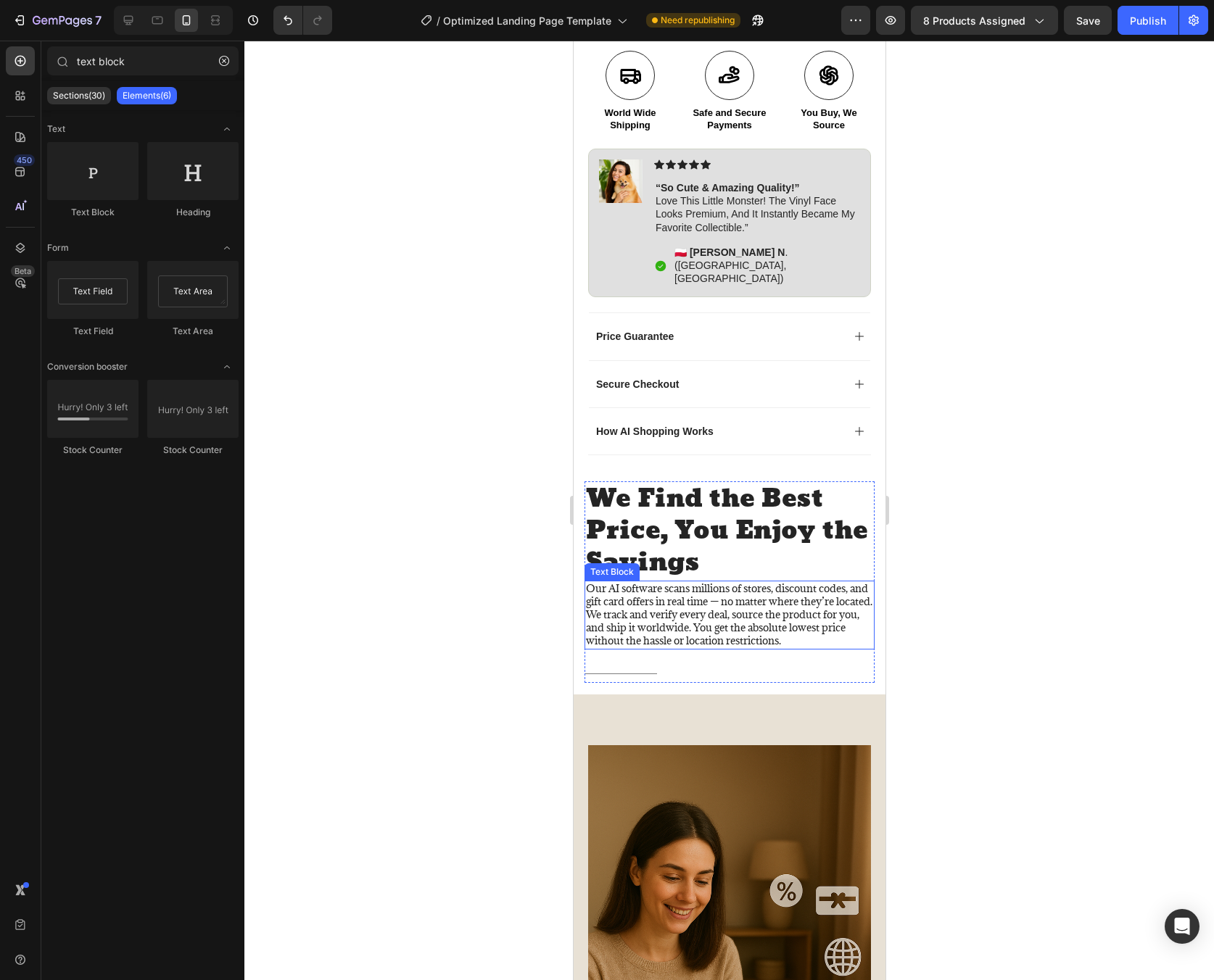
click at [734, 601] on p "Our AI software scans millions of stores, discount codes, and gift card offers …" at bounding box center [729, 615] width 287 height 66
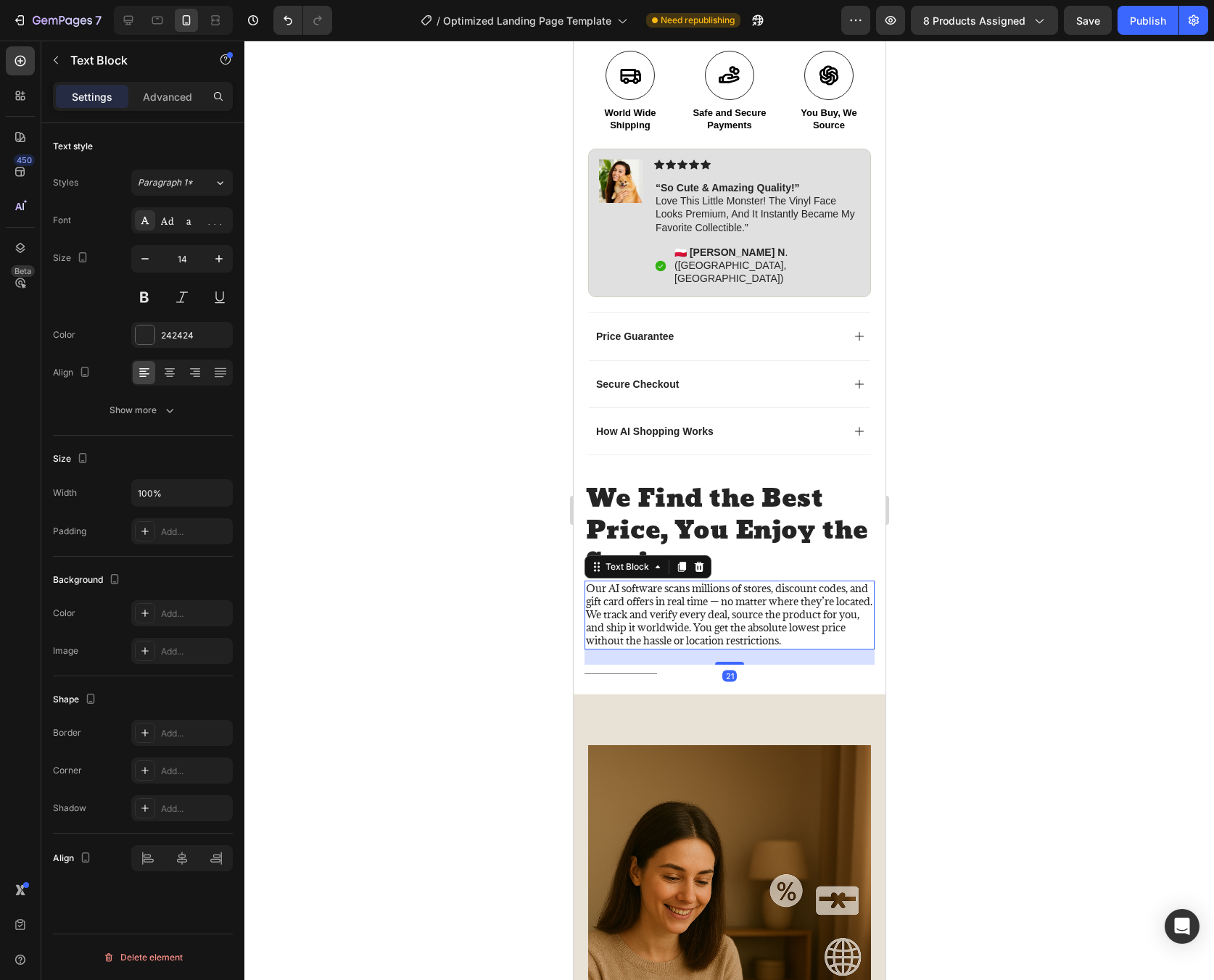
click at [987, 566] on div at bounding box center [729, 510] width 970 height 940
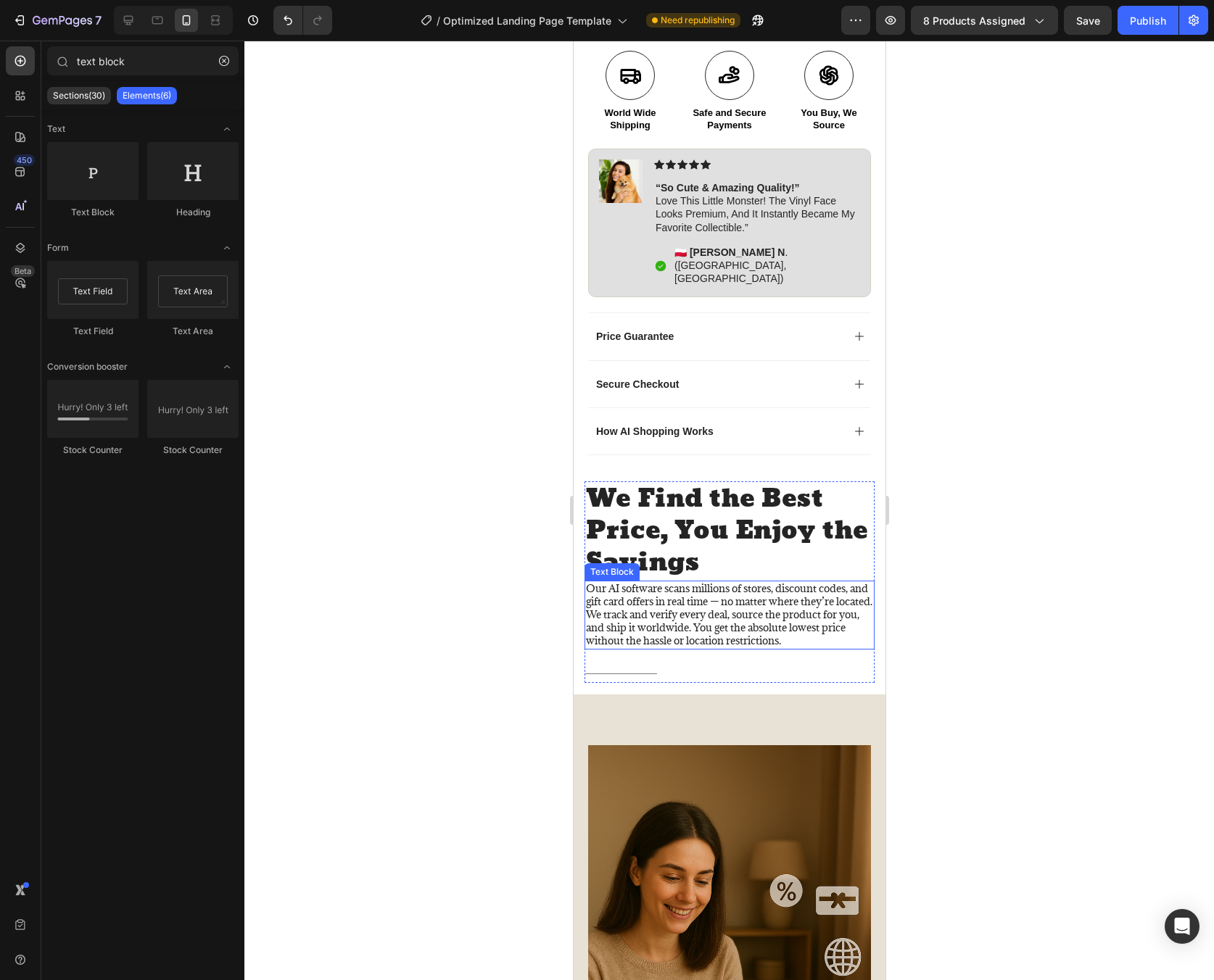
click at [718, 585] on p "Our AI software scans millions of stores, discount codes, and gift card offers …" at bounding box center [729, 615] width 287 height 66
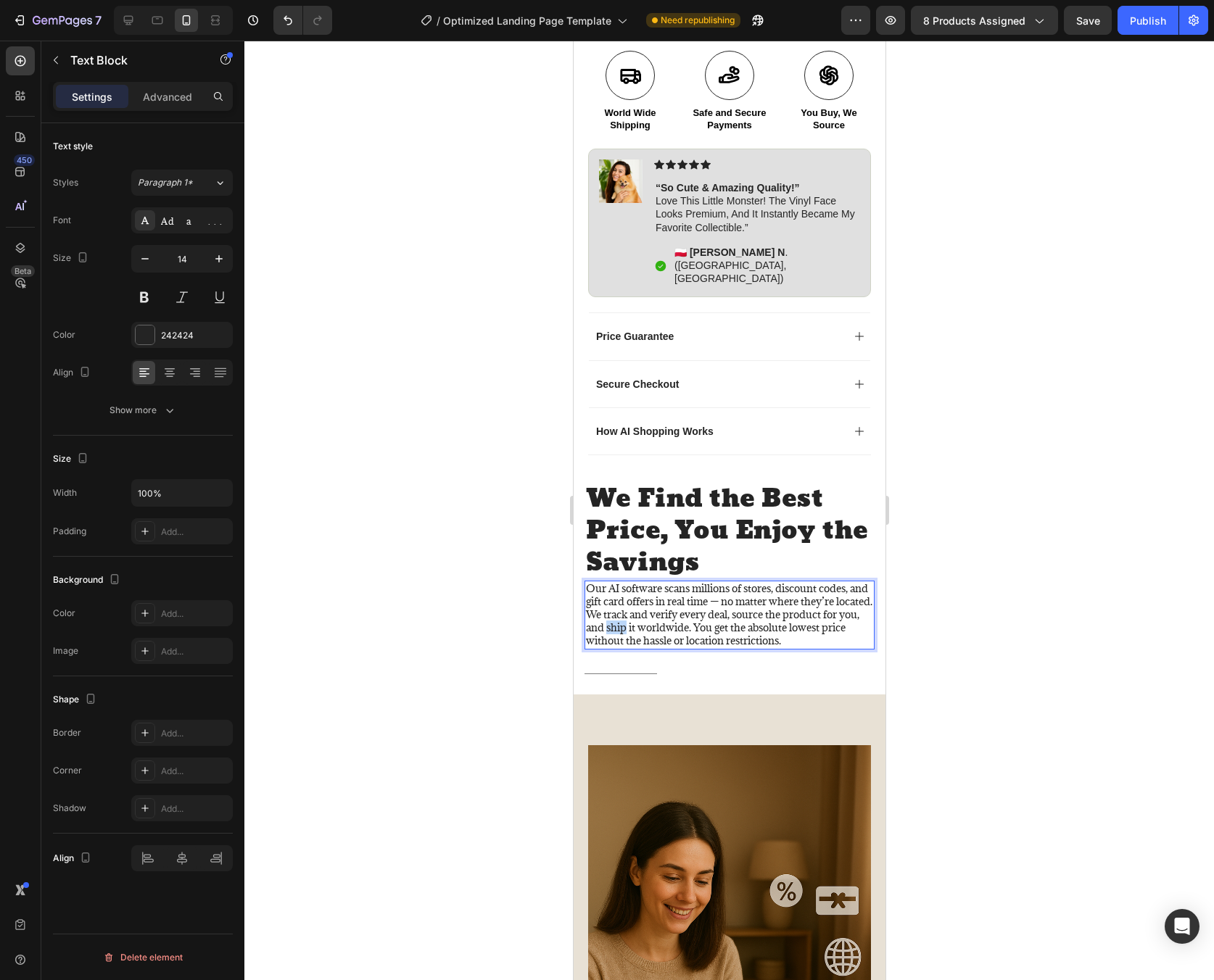
click at [718, 585] on p "Our AI software scans millions of stores, discount codes, and gift card offers …" at bounding box center [729, 615] width 287 height 66
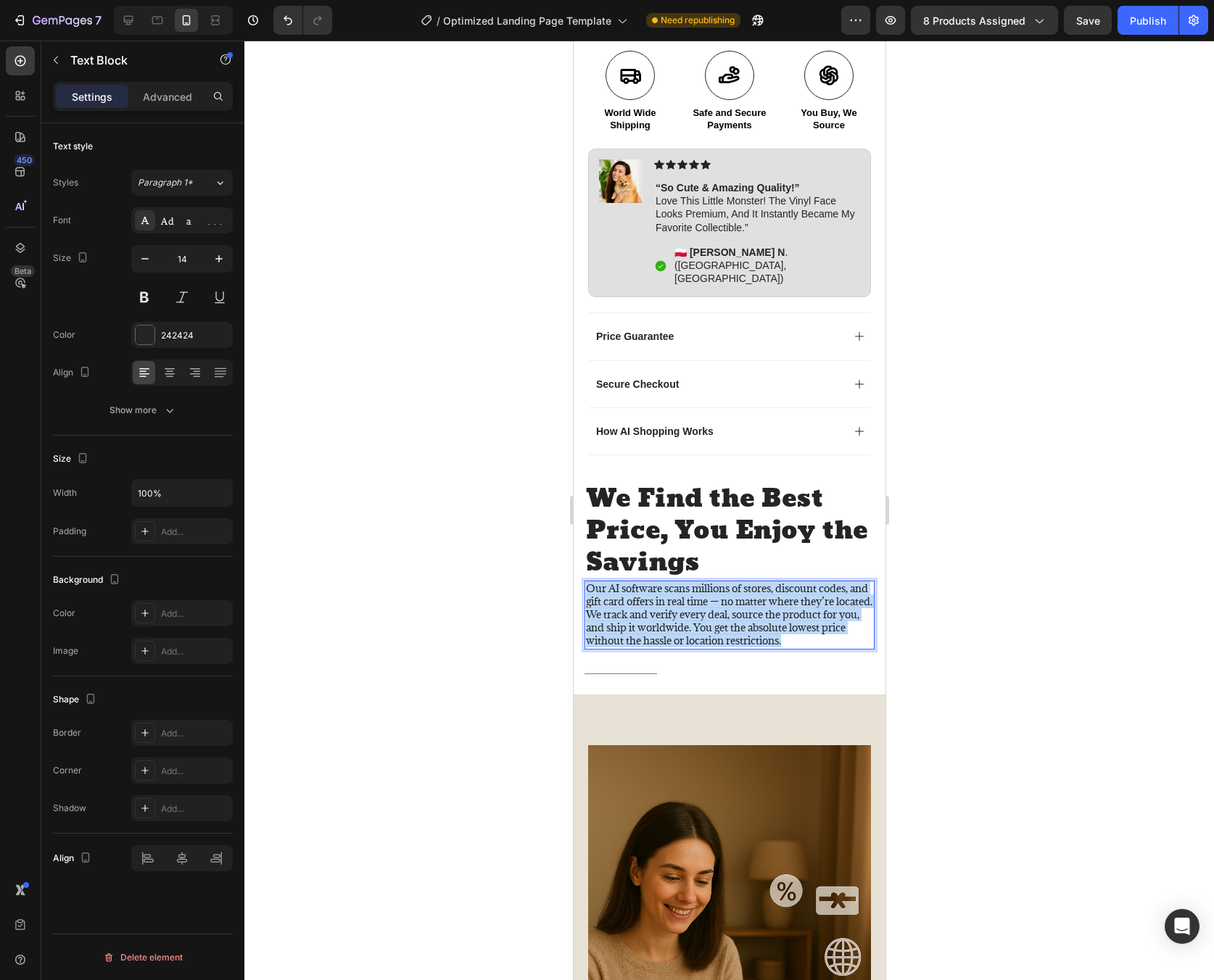
click at [718, 585] on p "Our AI software scans millions of stores, discount codes, and gift card offers …" at bounding box center [729, 615] width 287 height 66
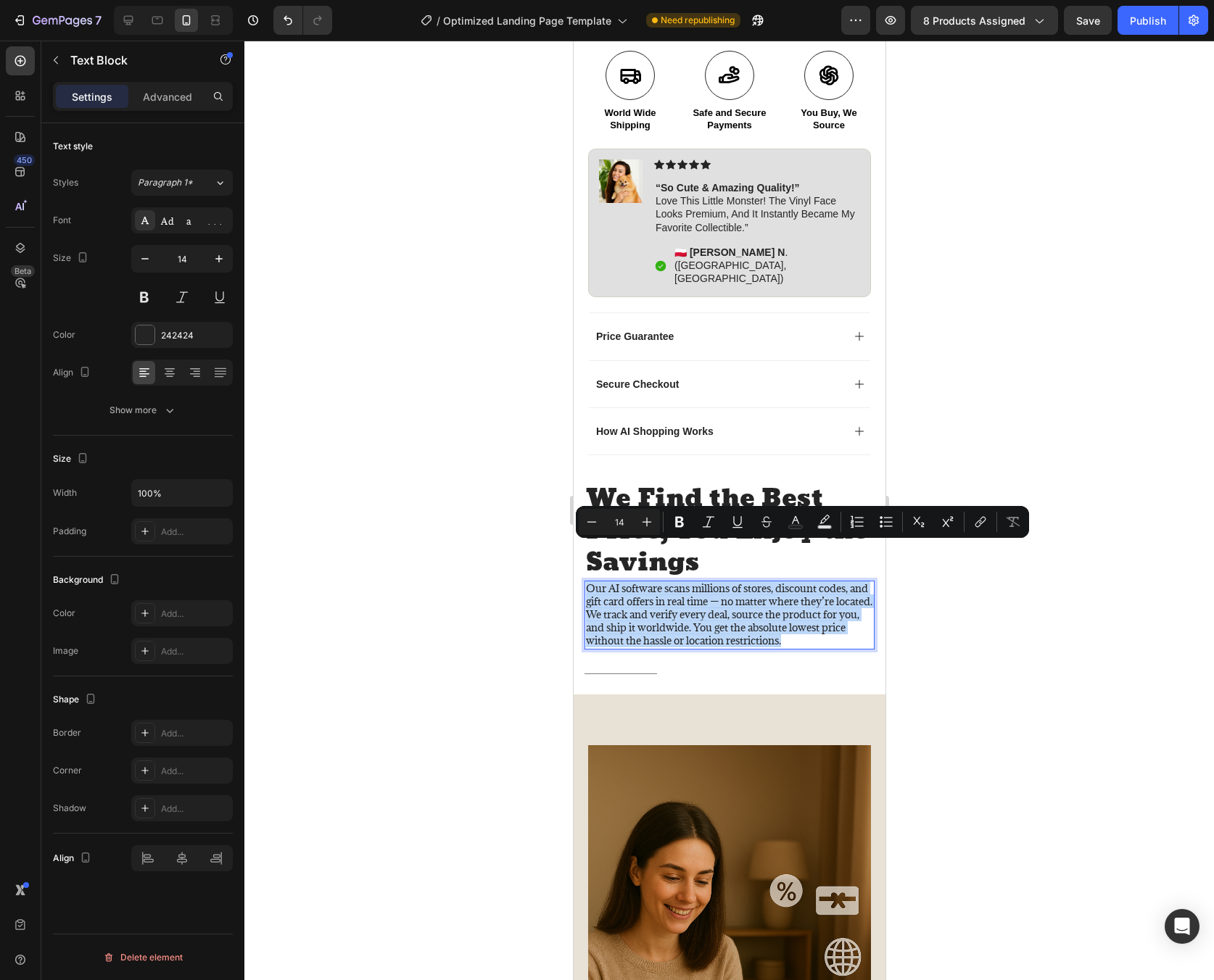
click at [656, 612] on p "Our AI software scans millions of stores, discount codes, and gift card offers …" at bounding box center [729, 615] width 287 height 66
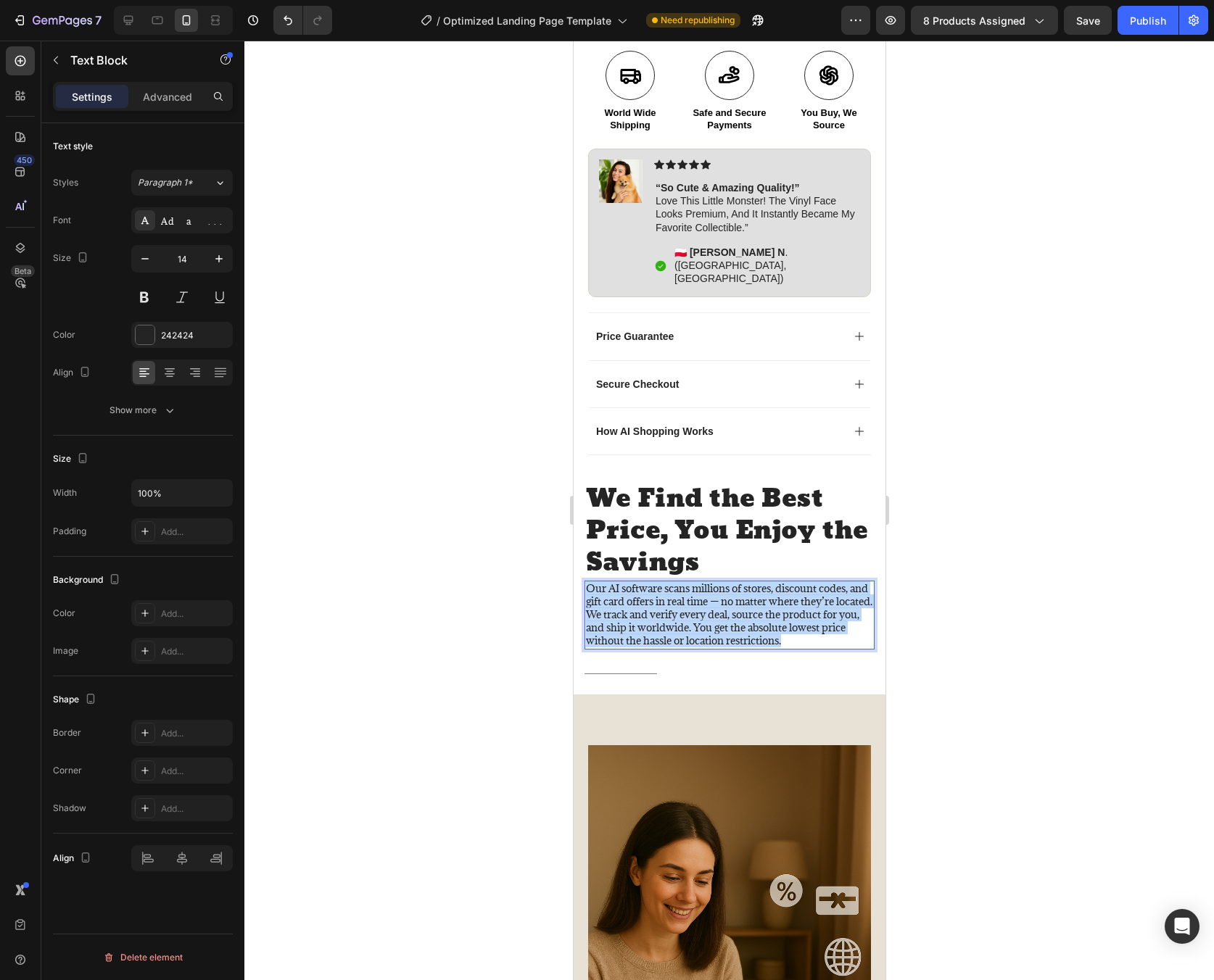
drag, startPoint x: 654, startPoint y: 612, endPoint x: 587, endPoint y: 548, distance: 92.7
click at [587, 582] on p "Our AI software scans millions of stores, discount codes, and gift card offers …" at bounding box center [729, 615] width 287 height 66
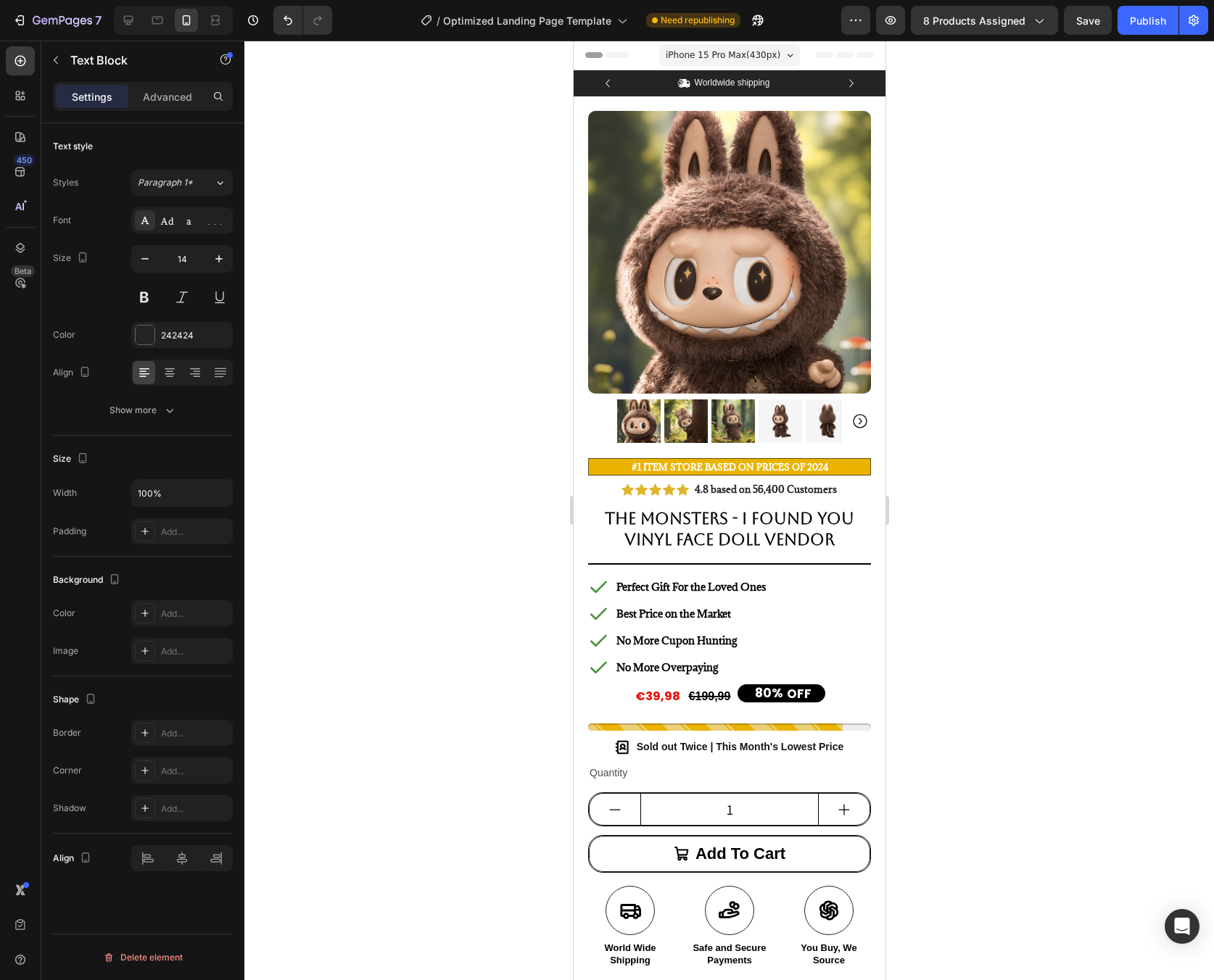
scroll to position [835, 0]
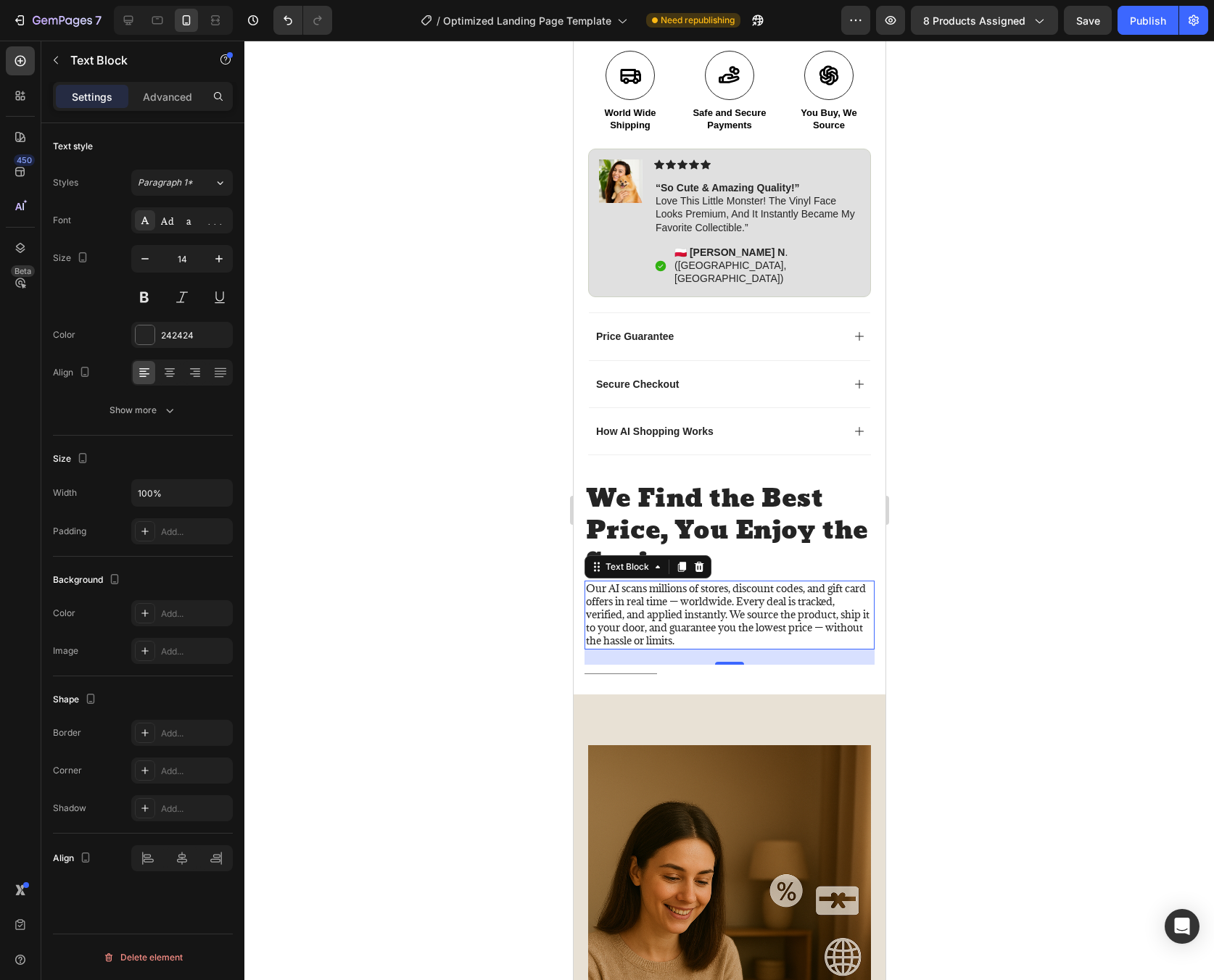
click at [1029, 557] on div at bounding box center [729, 510] width 970 height 940
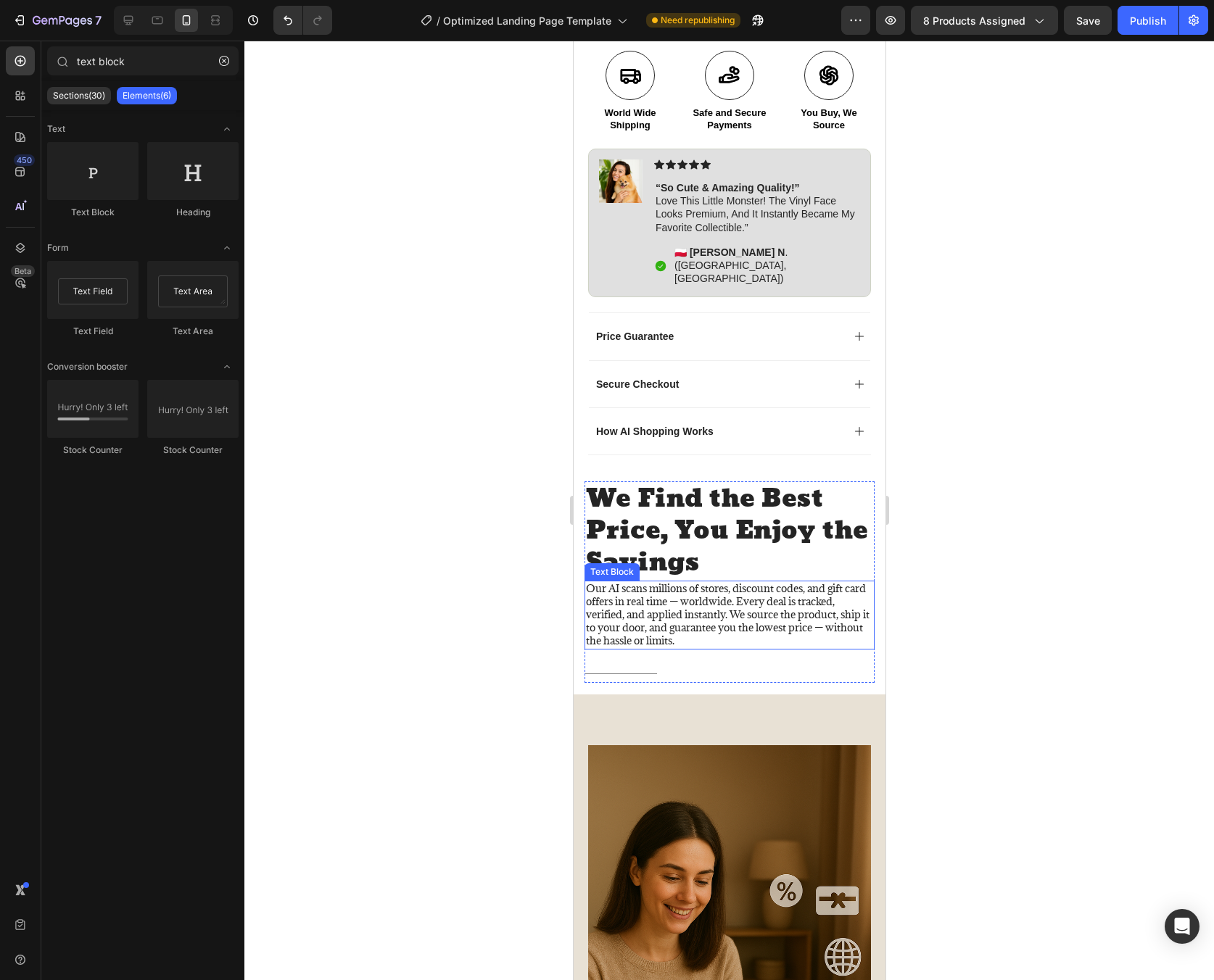
click at [708, 582] on p "Our AI scans millions of stores, discount codes, and gift card offers in real t…" at bounding box center [729, 615] width 287 height 66
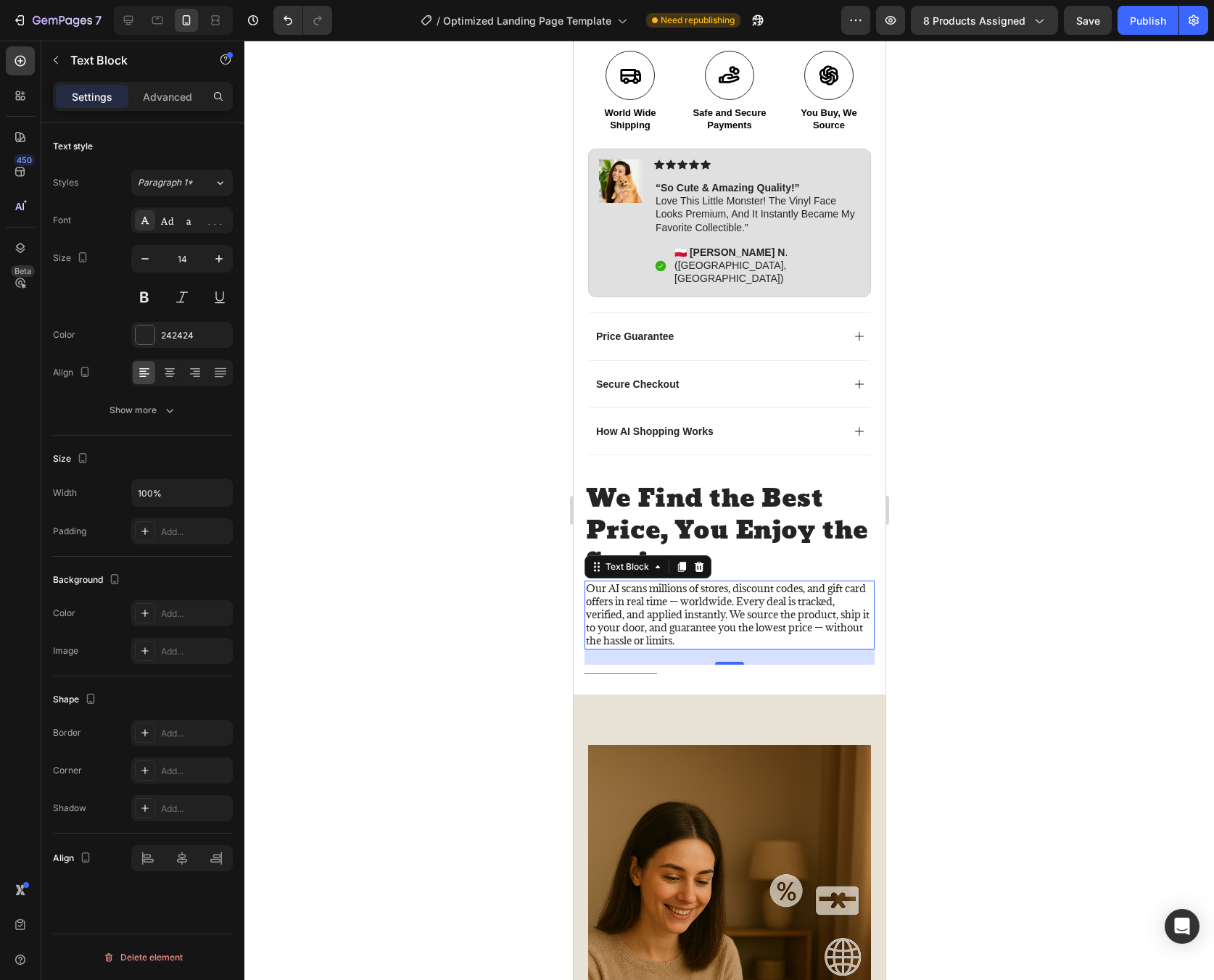
click at [1119, 573] on div at bounding box center [729, 510] width 970 height 940
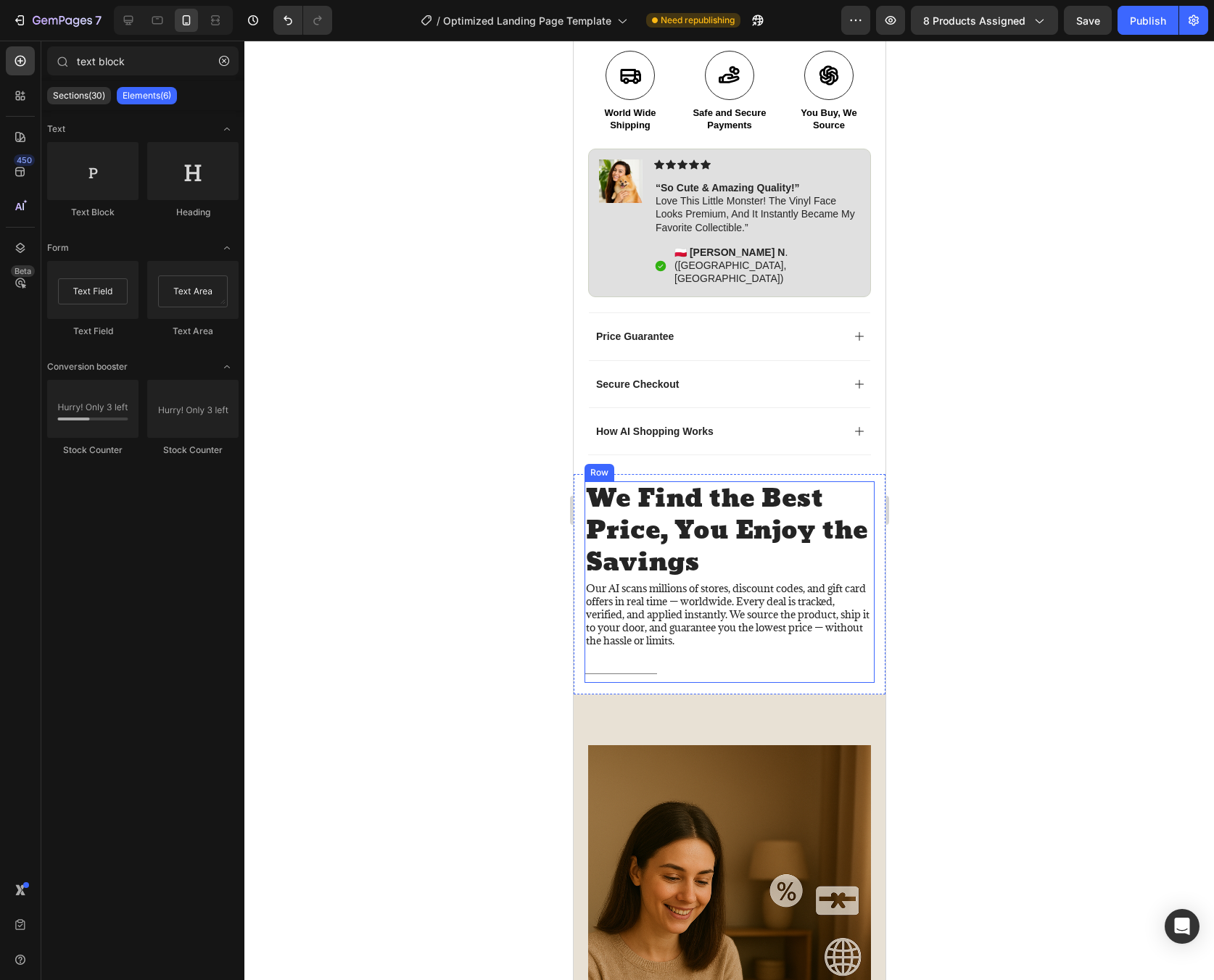
click at [719, 619] on div "We Find the Best Price, You Enjoy the Savings Heading Our AI scans millions of …" at bounding box center [729, 572] width 290 height 183
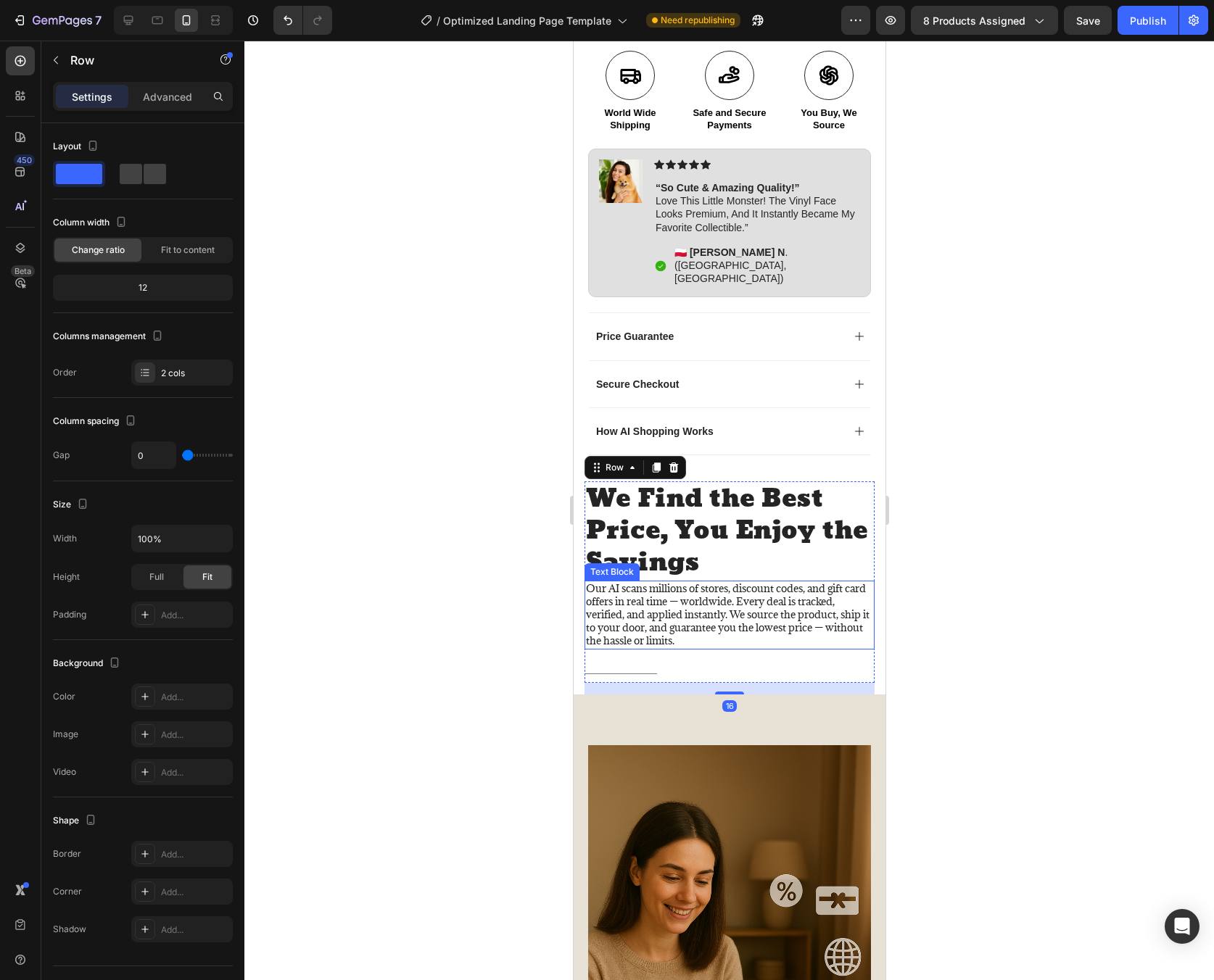
click at [774, 591] on p "Our AI scans millions of stores, discount codes, and gift card offers in real t…" at bounding box center [729, 615] width 287 height 66
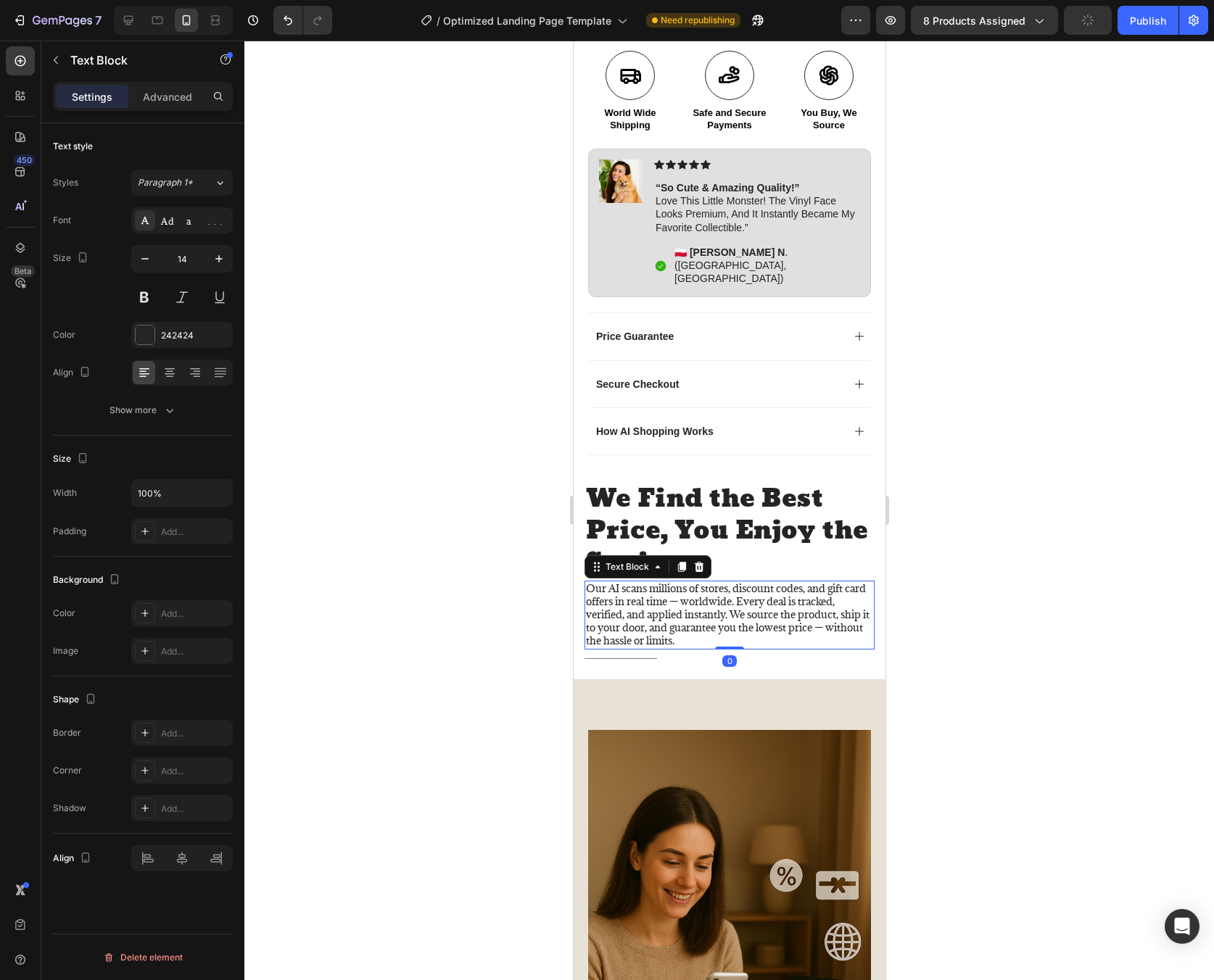
drag, startPoint x: 734, startPoint y: 625, endPoint x: 734, endPoint y: 595, distance: 30.0
click at [734, 595] on div "Our AI scans millions of stores, discount codes, and gift card offers in real t…" at bounding box center [729, 615] width 290 height 69
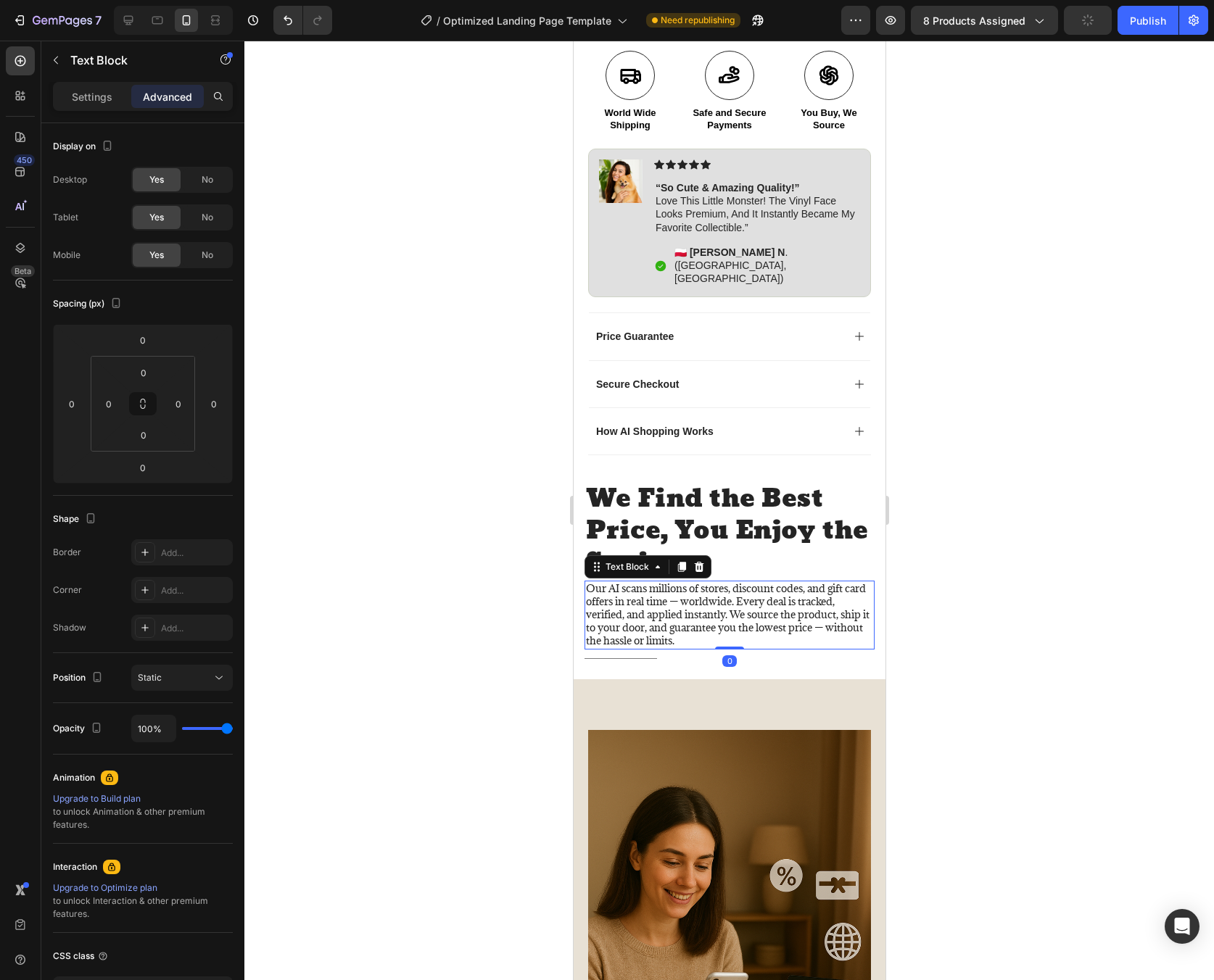
click at [1030, 594] on div at bounding box center [729, 510] width 970 height 940
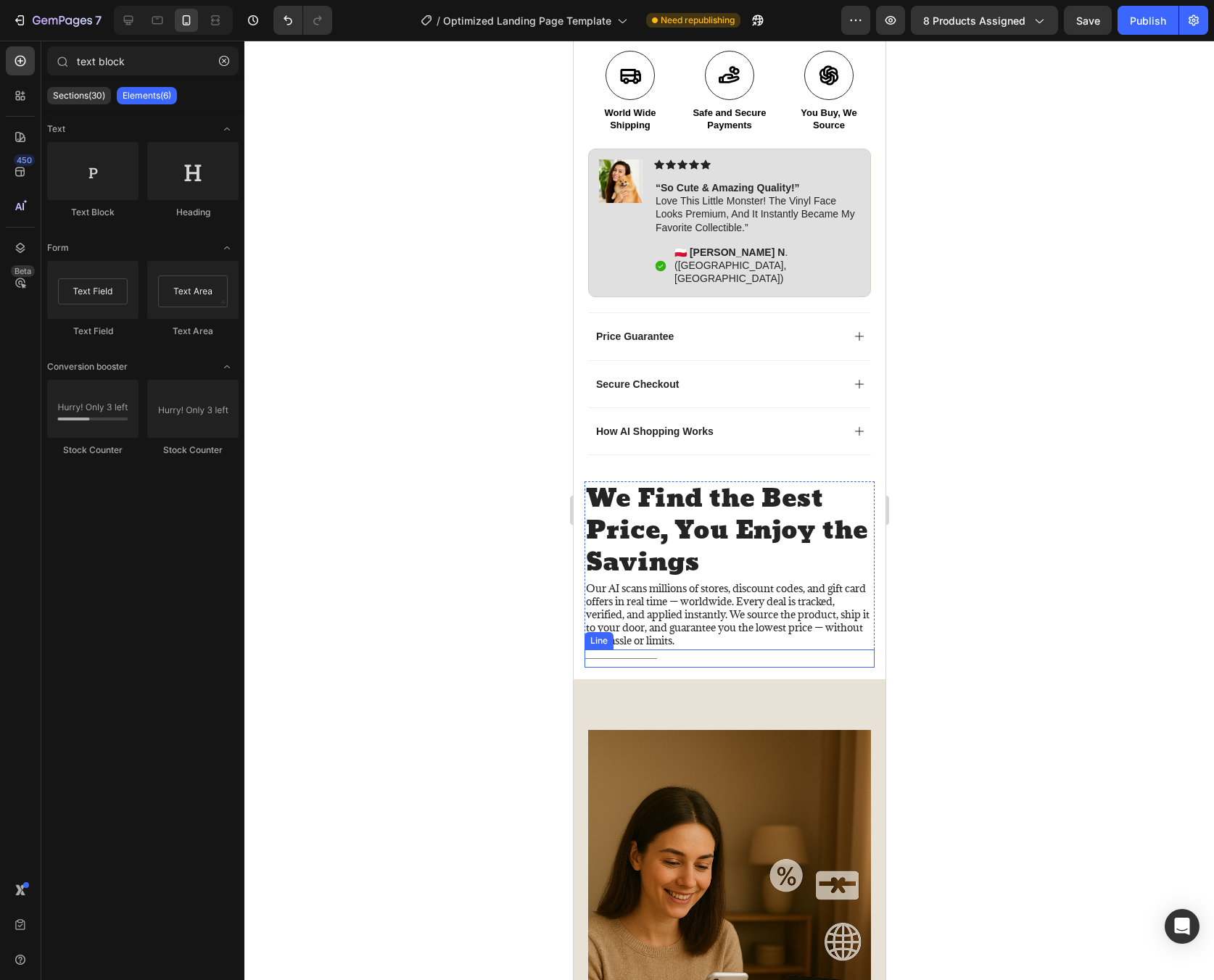
click at [622, 649] on div "Title Line" at bounding box center [729, 659] width 290 height 18
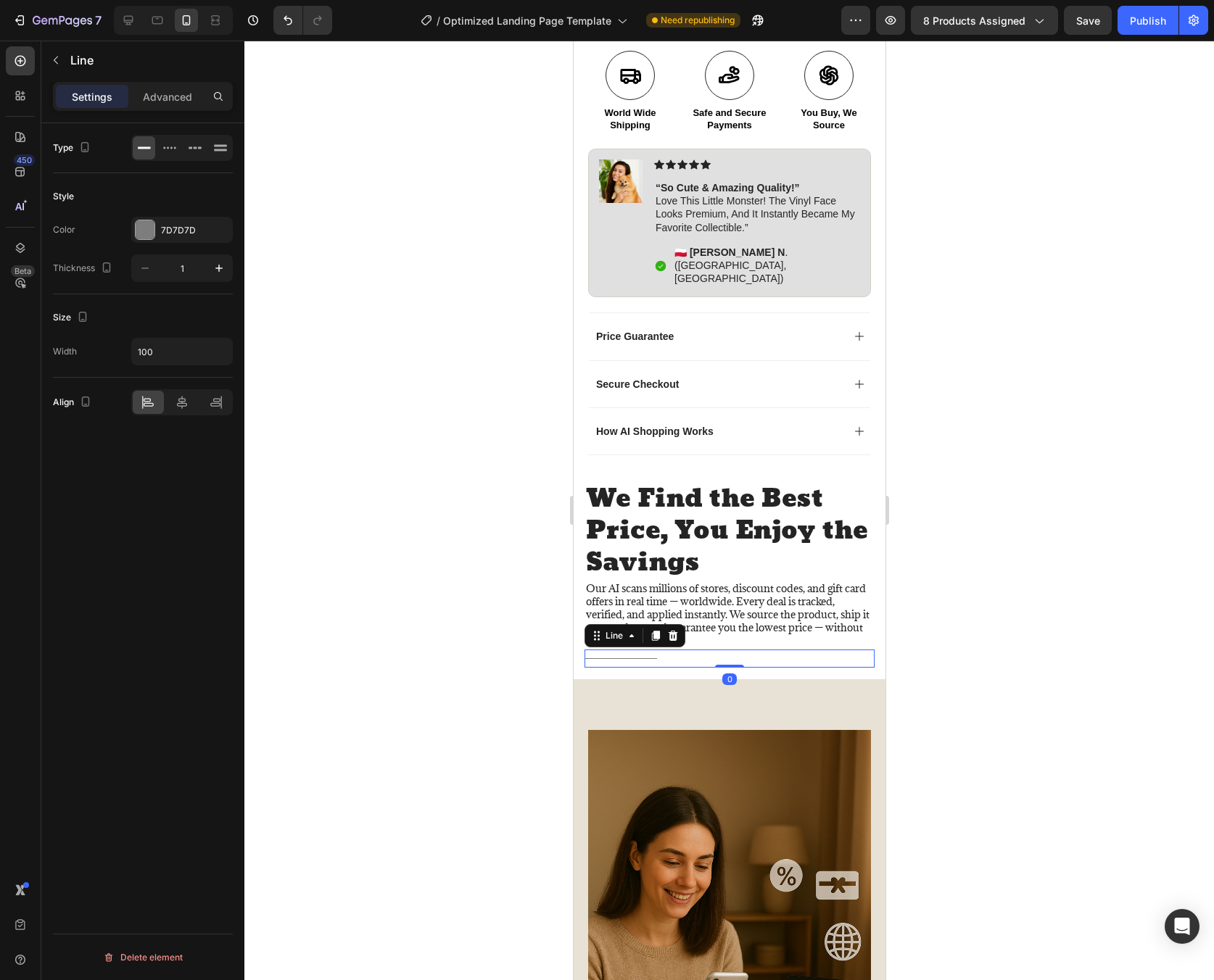
click at [1030, 623] on div at bounding box center [729, 510] width 970 height 940
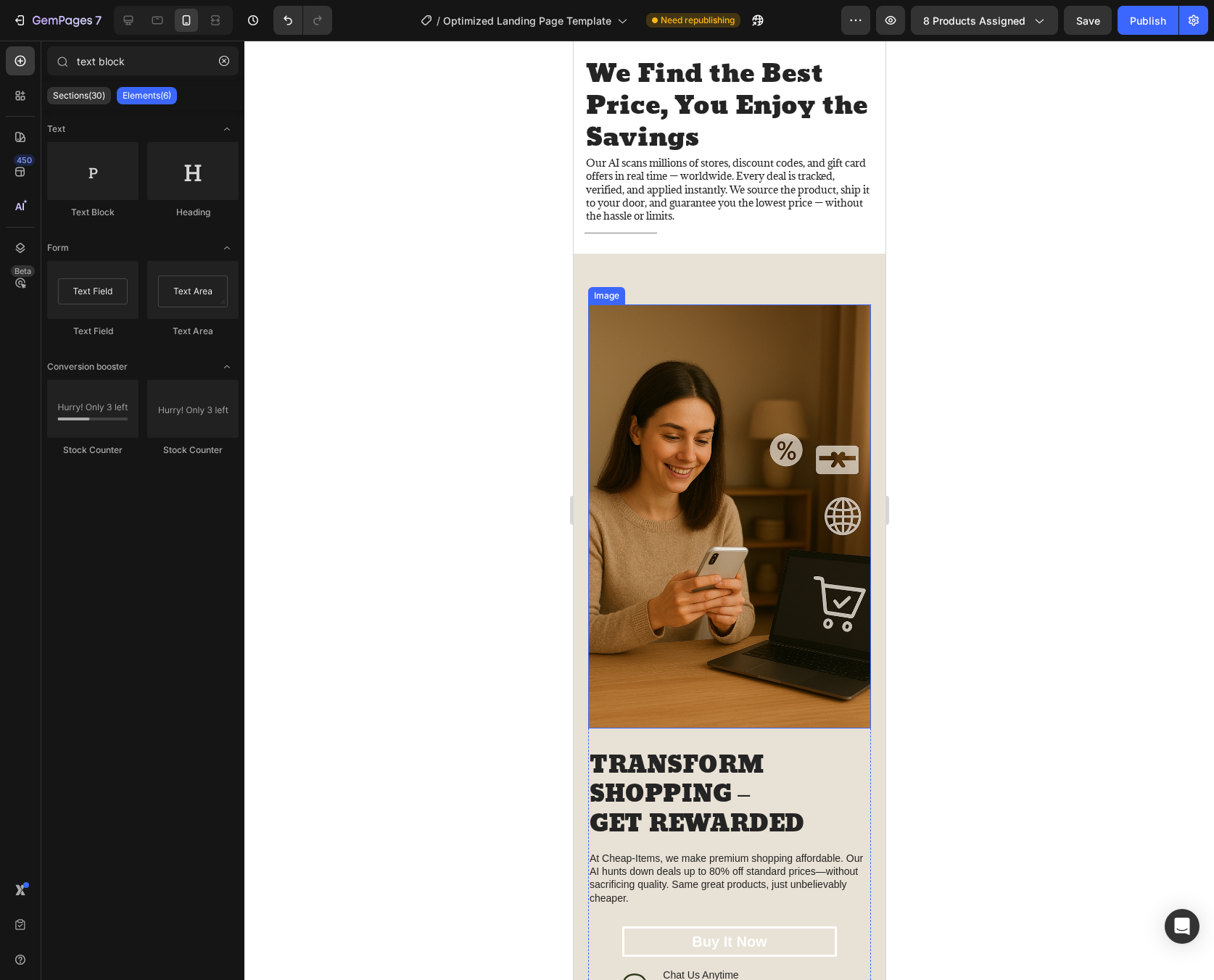
scroll to position [1472, 0]
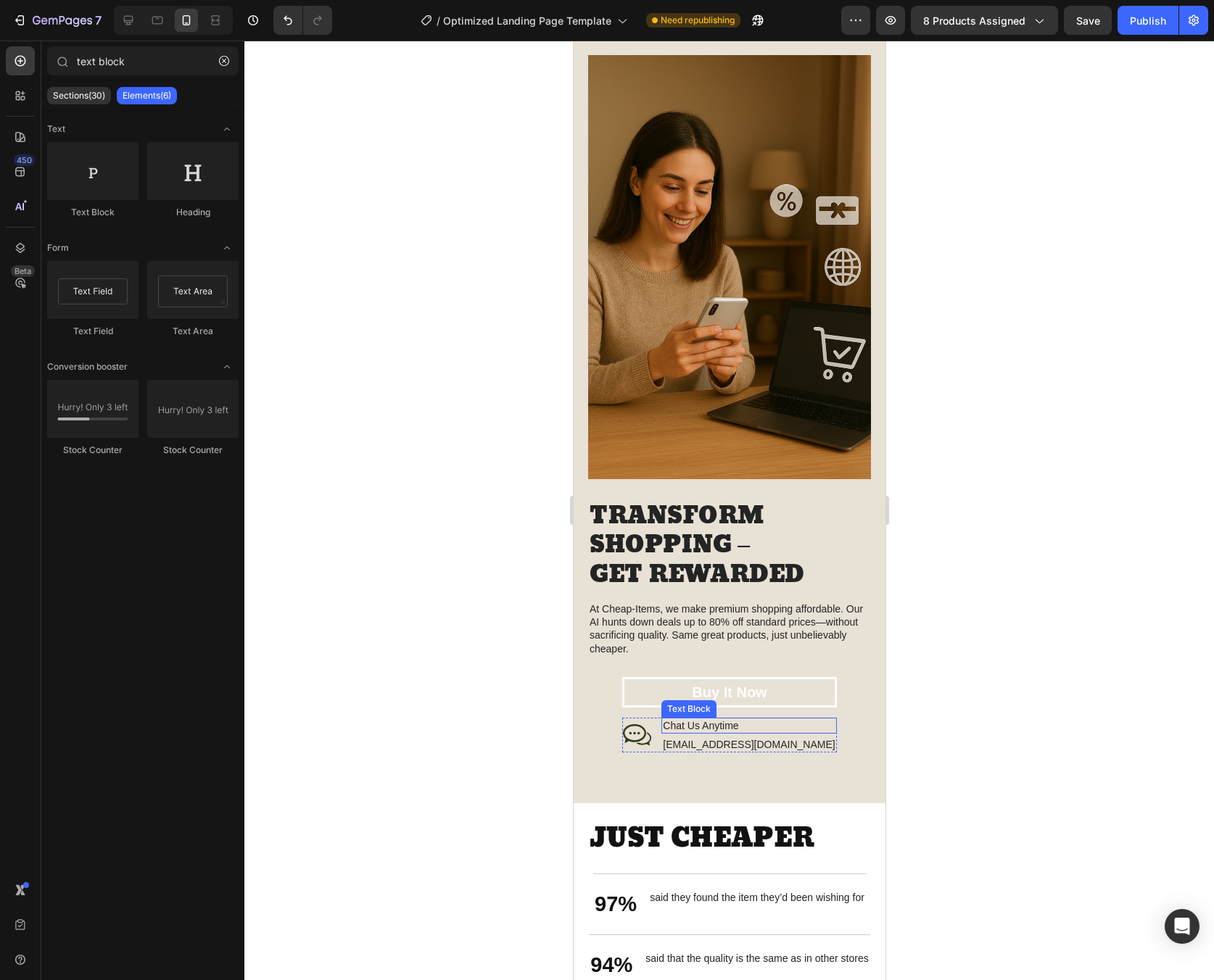
click at [731, 719] on p "Chat Us Anytime" at bounding box center [748, 726] width 172 height 13
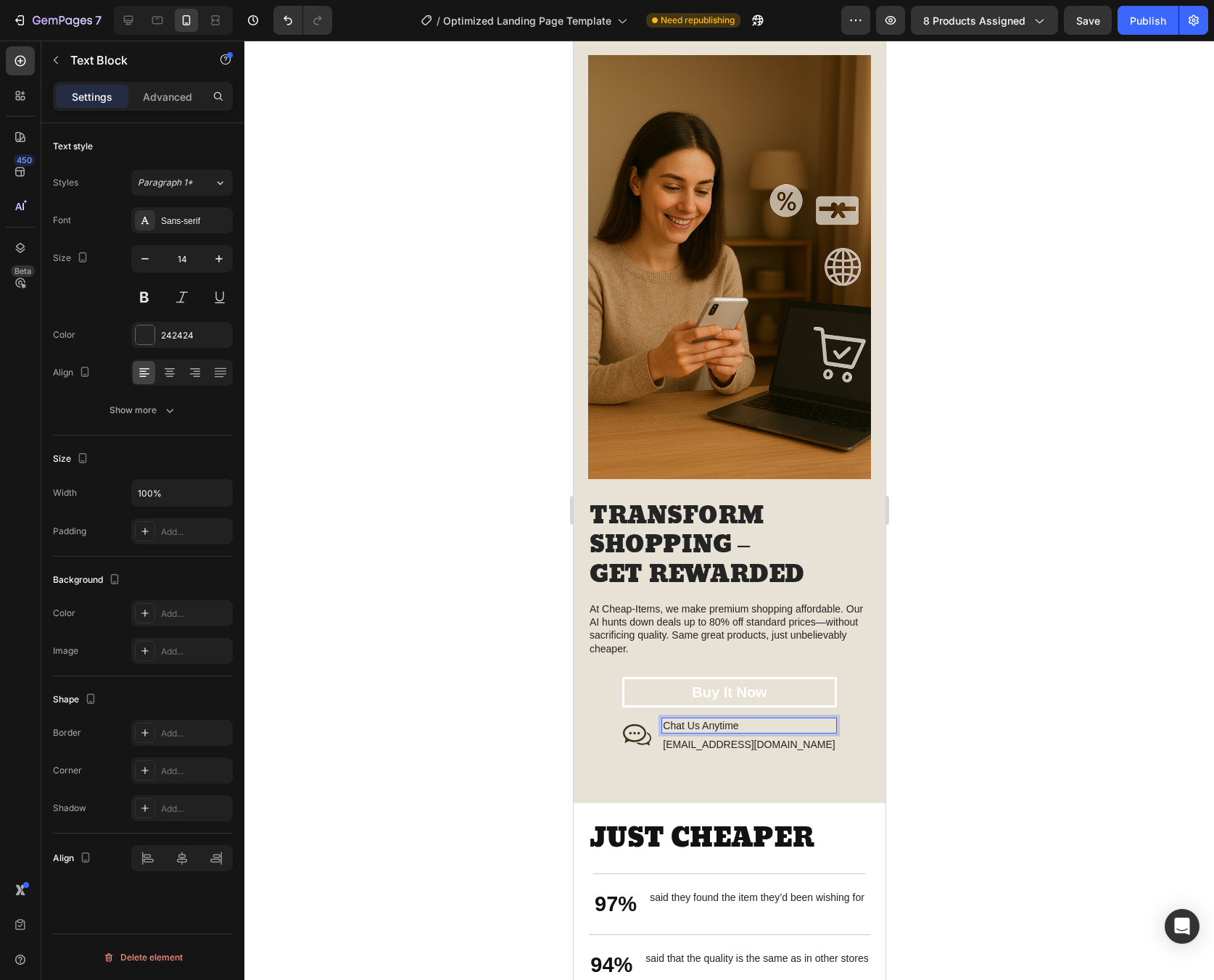
click at [708, 719] on p "Chat Us Anytime" at bounding box center [748, 726] width 172 height 13
click at [960, 671] on div at bounding box center [729, 510] width 970 height 940
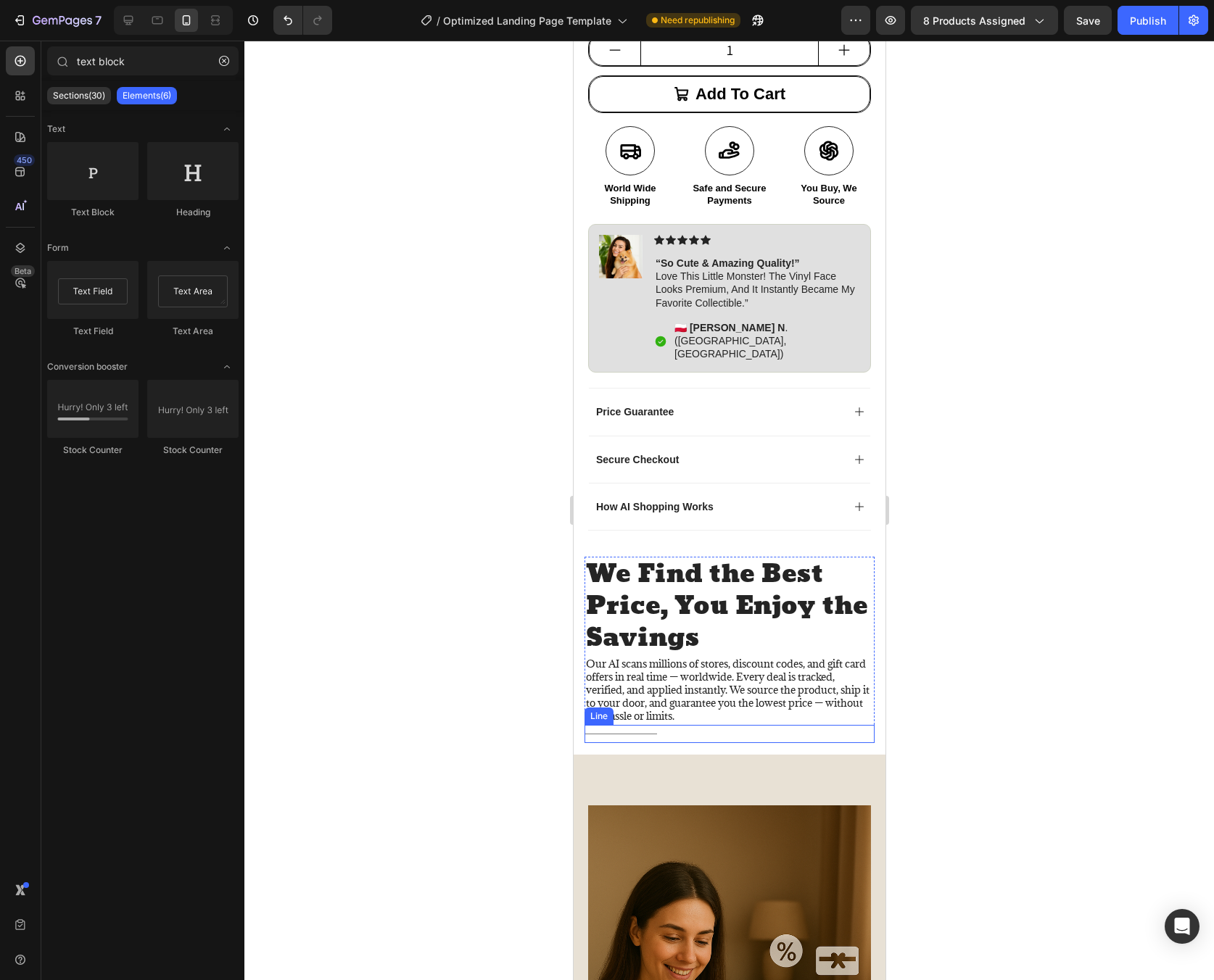
scroll to position [1073, 0]
